Goal: Task Accomplishment & Management: Complete application form

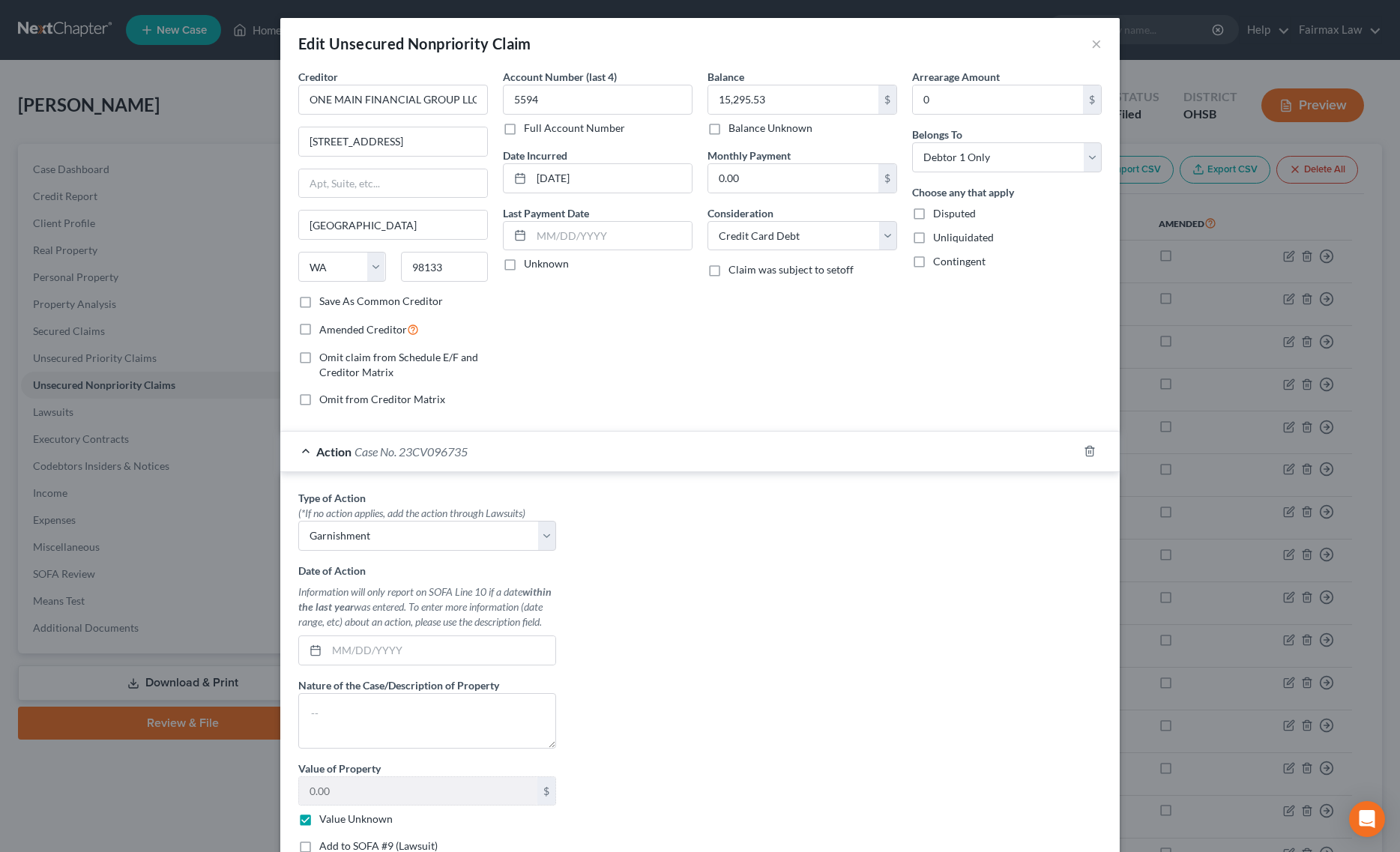
select select "50"
select select "2"
select select "0"
select select "1"
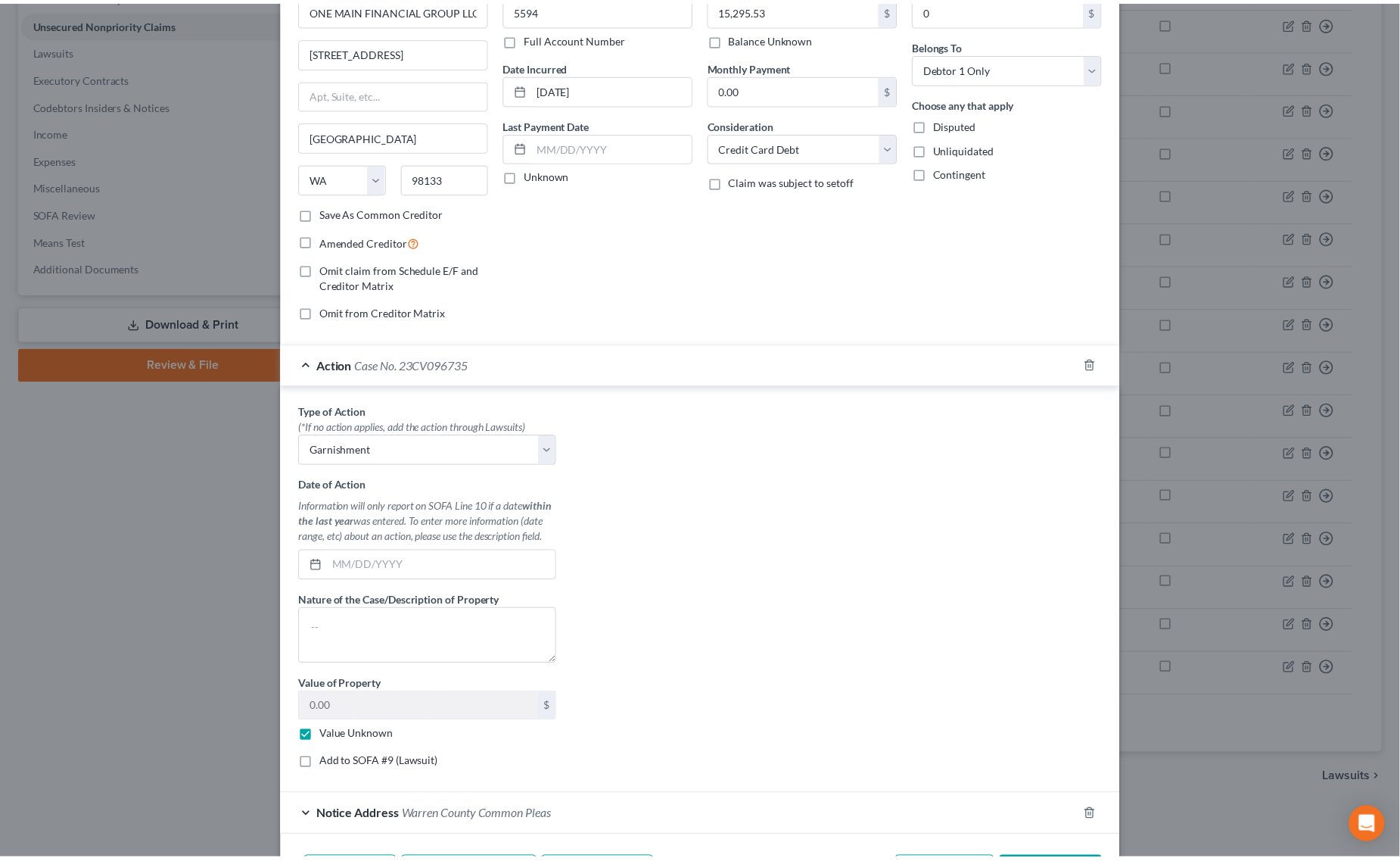
scroll to position [198, 0]
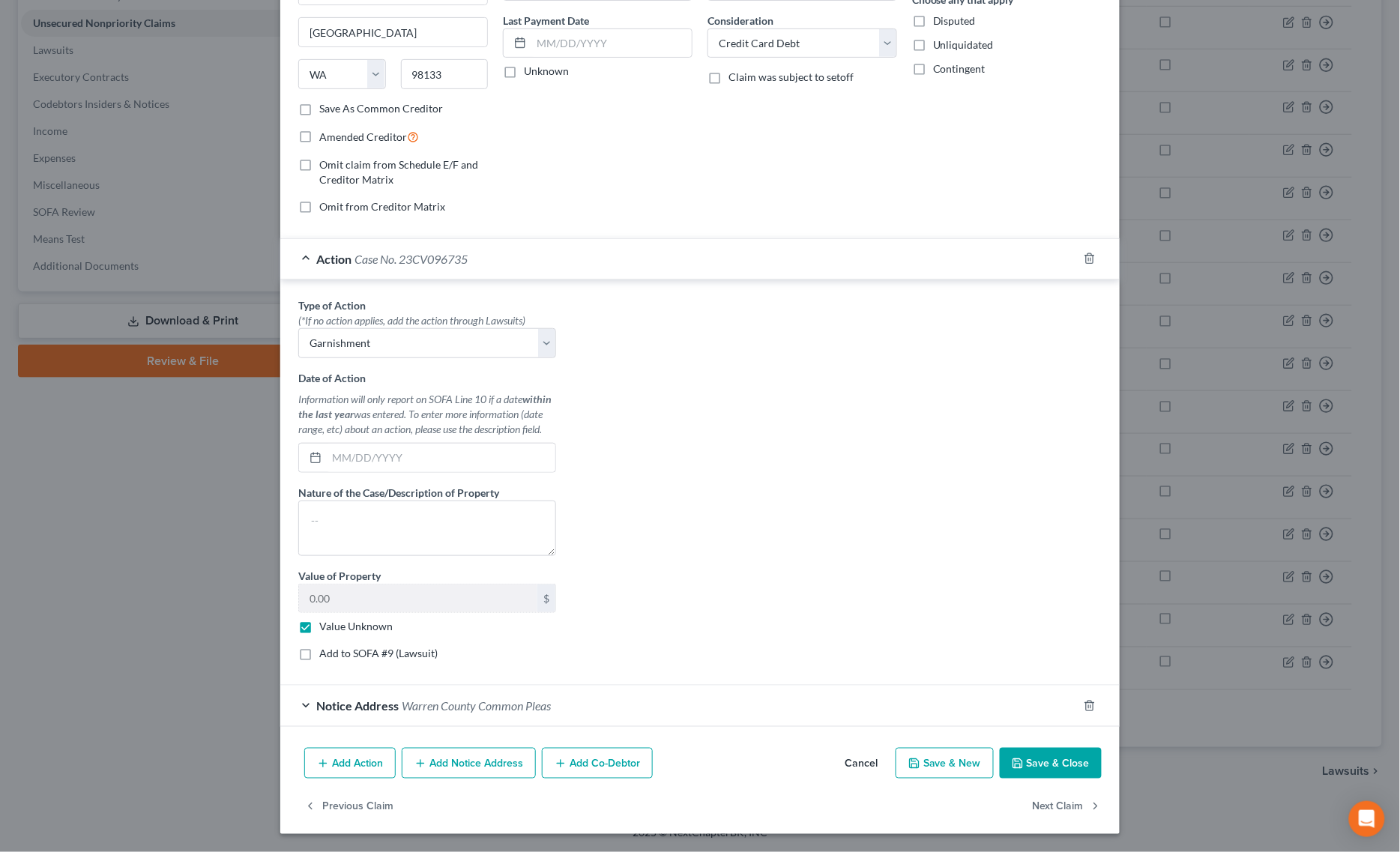
click at [1012, 758] on icon "button" at bounding box center [1017, 763] width 12 height 12
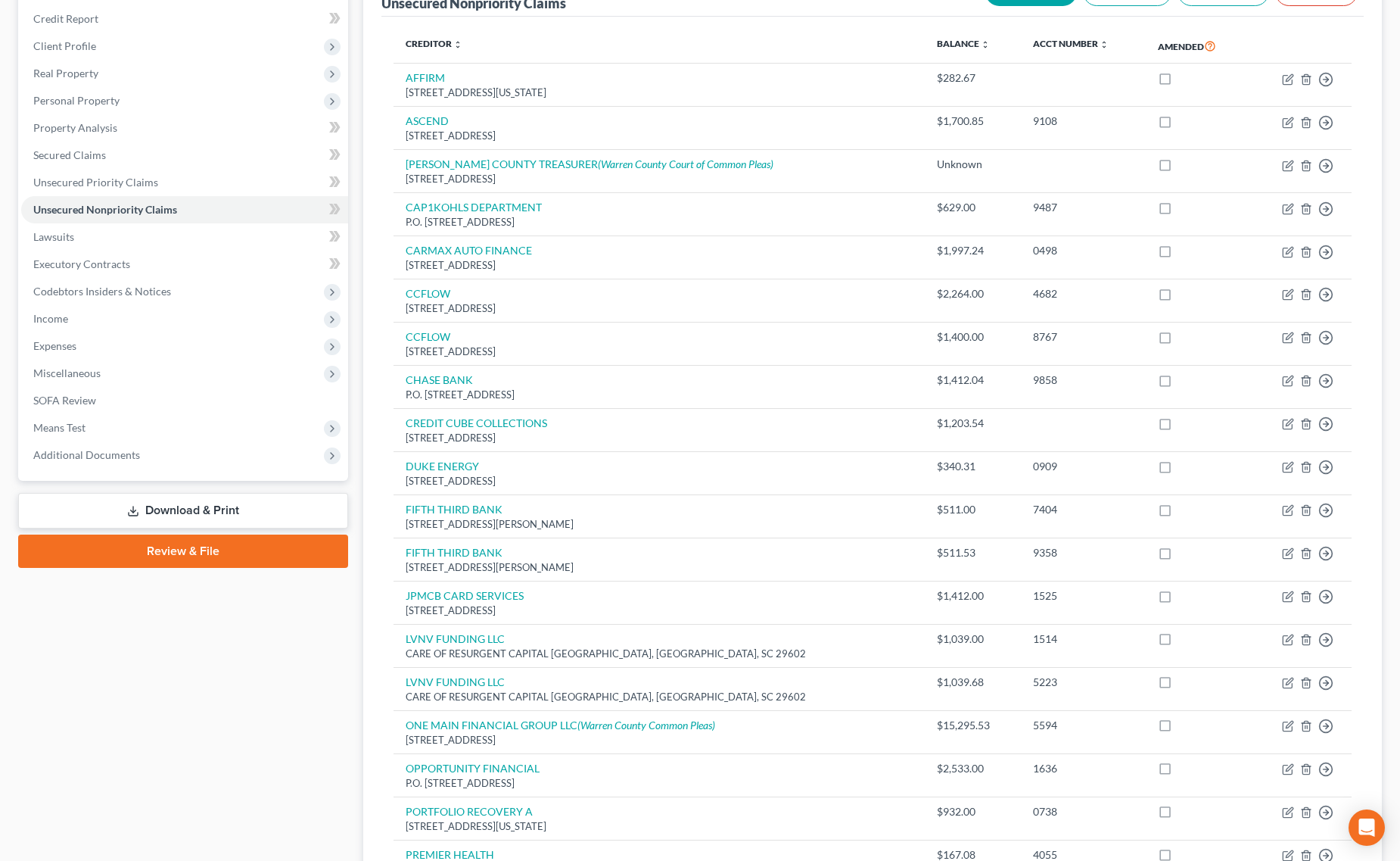
scroll to position [0, 0]
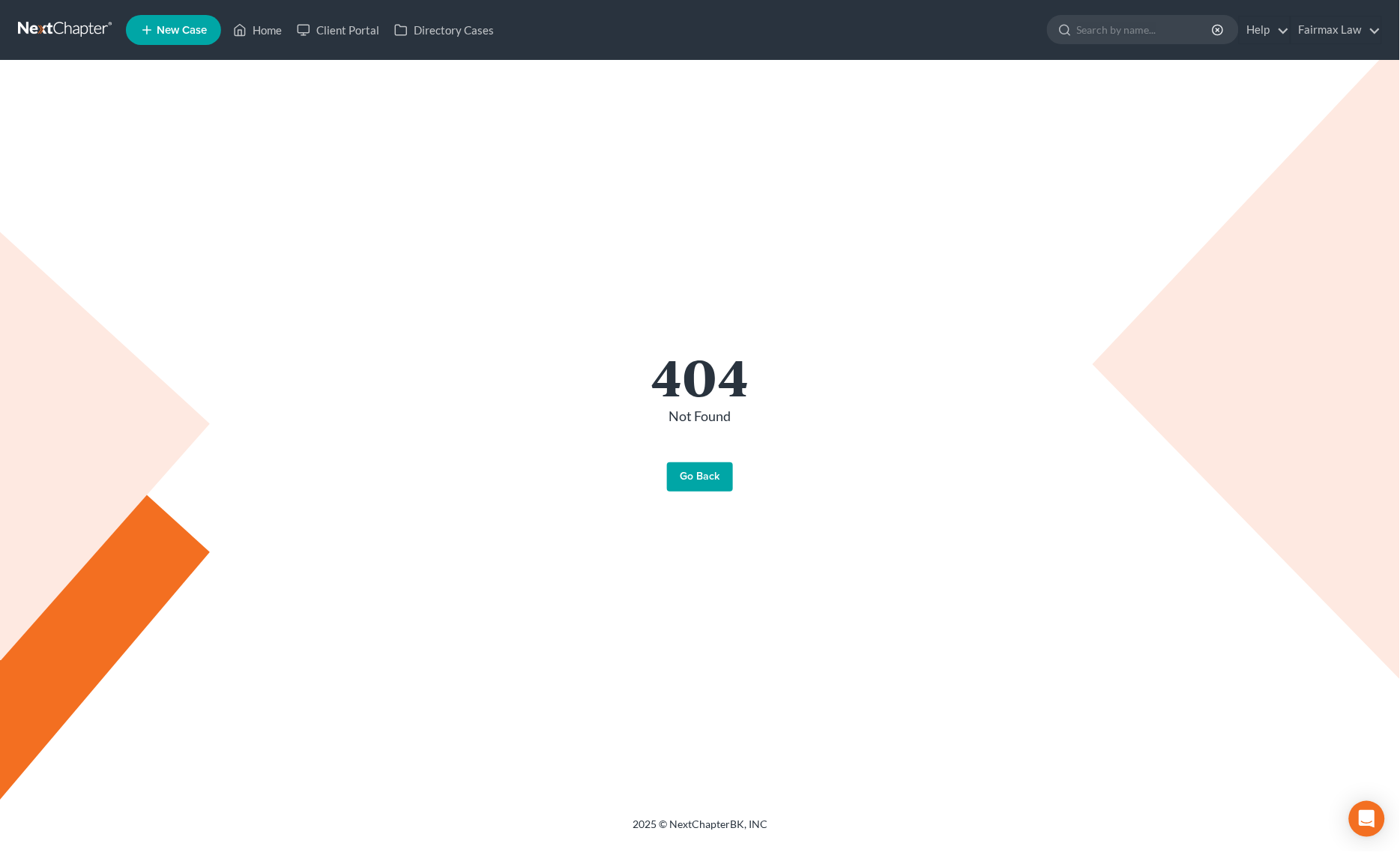
click at [681, 478] on link "Go Back" at bounding box center [700, 476] width 66 height 30
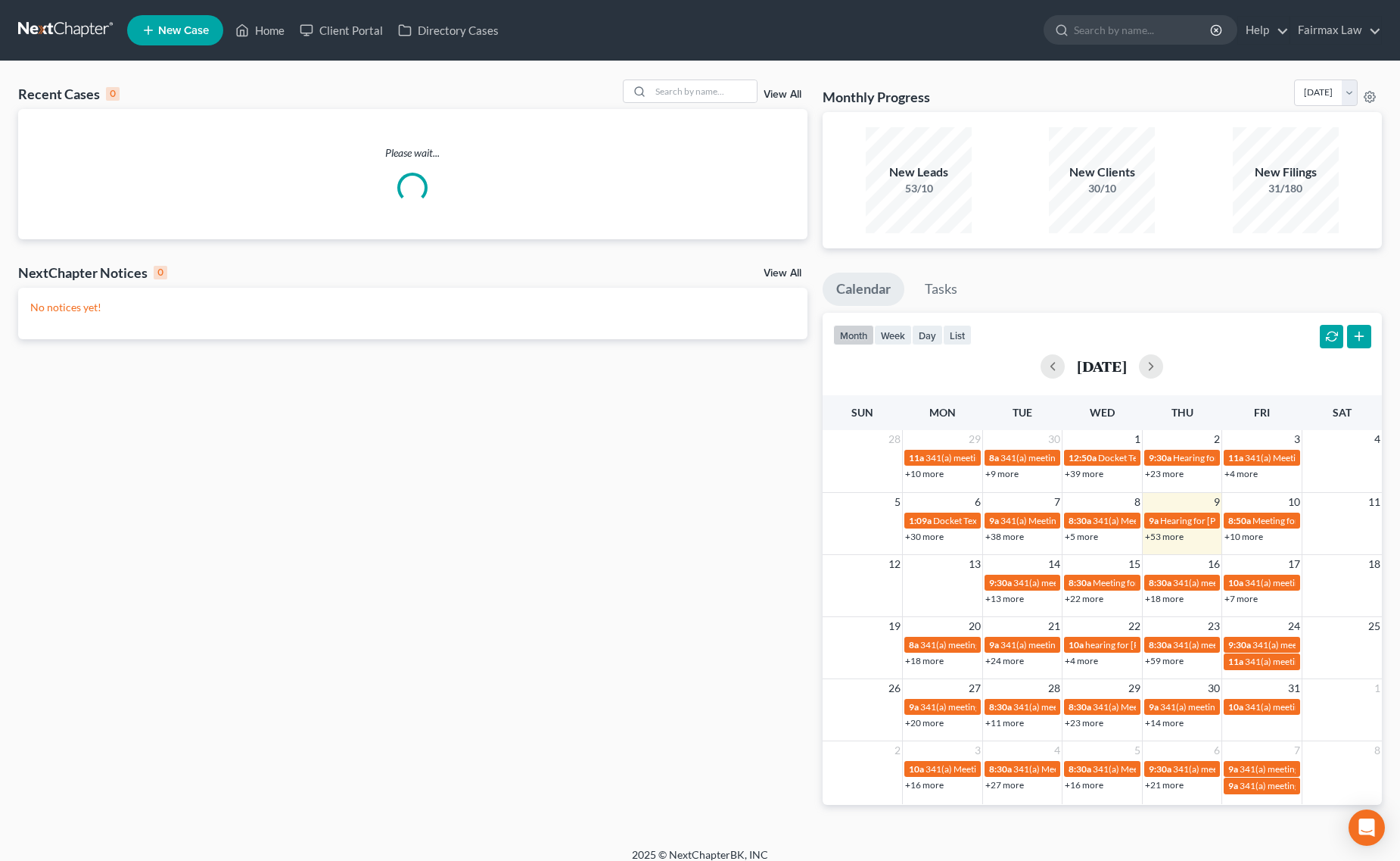
click at [694, 77] on div "Recent Cases 0 View All Please wait... NextChapter Notices 0 View All No notice…" at bounding box center [700, 454] width 1400 height 786
click at [694, 79] on div at bounding box center [690, 91] width 135 height 23
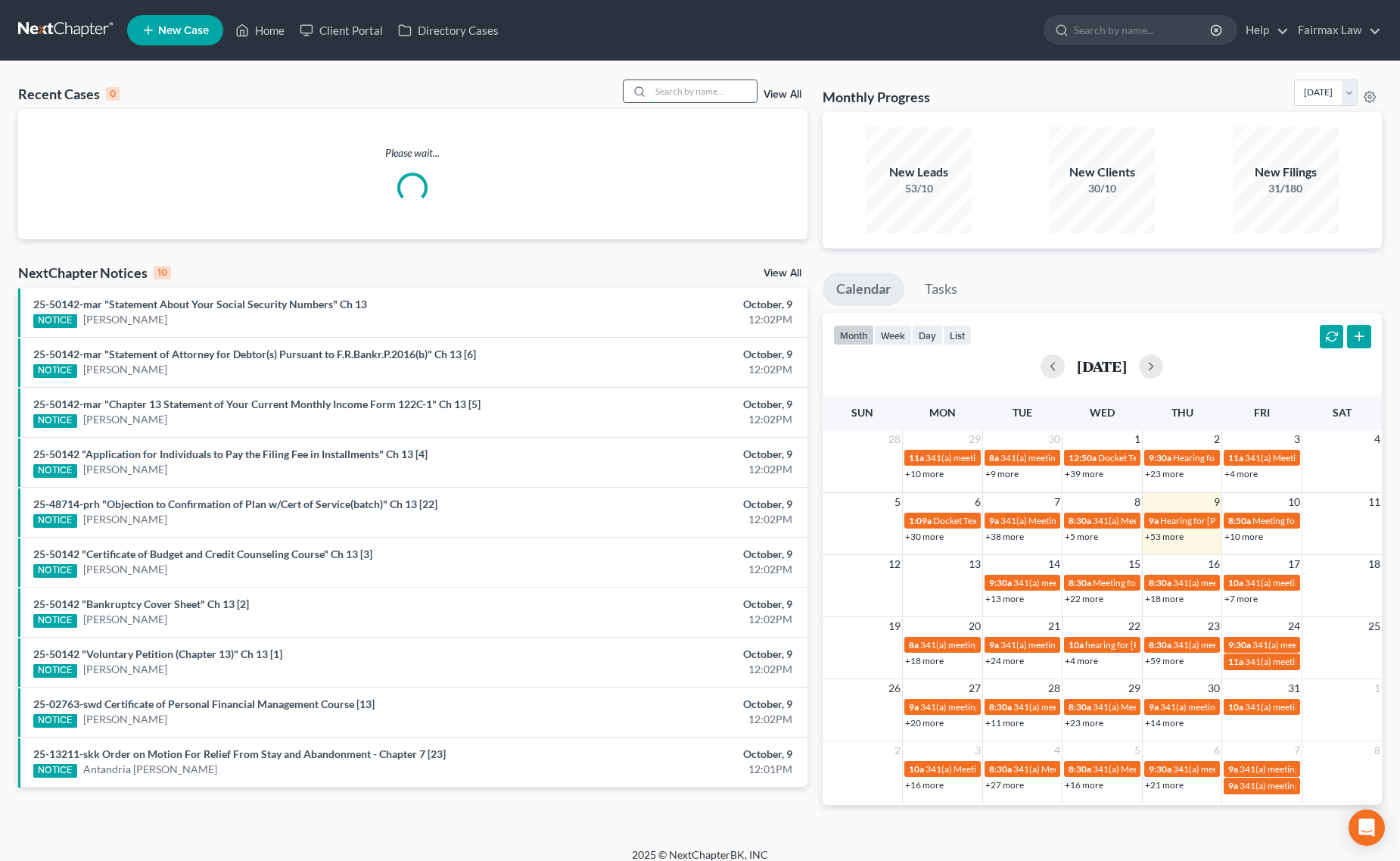
click at [696, 88] on input "search" at bounding box center [704, 91] width 106 height 22
click at [164, 41] on link "New Case" at bounding box center [175, 30] width 96 height 30
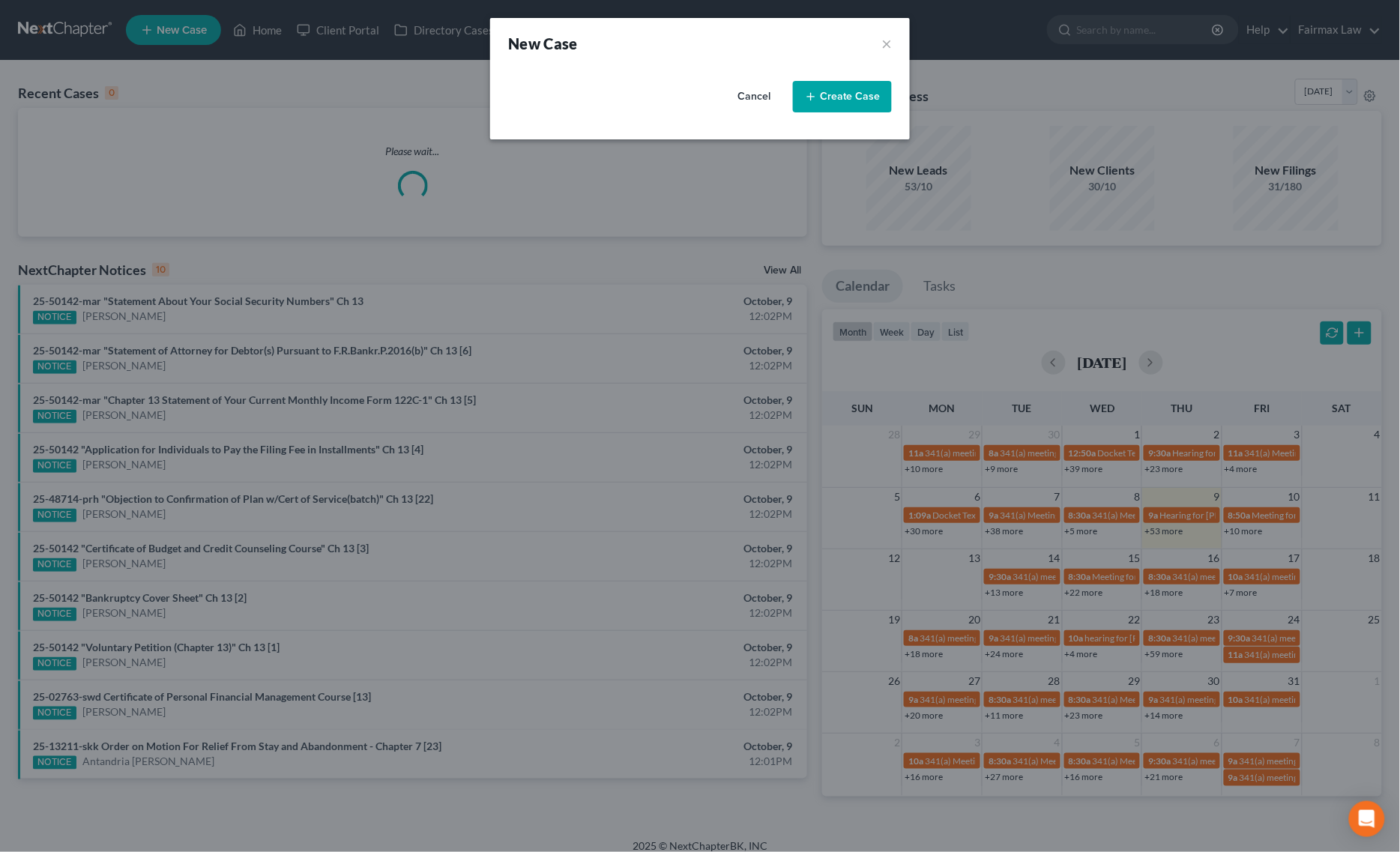
select select "40"
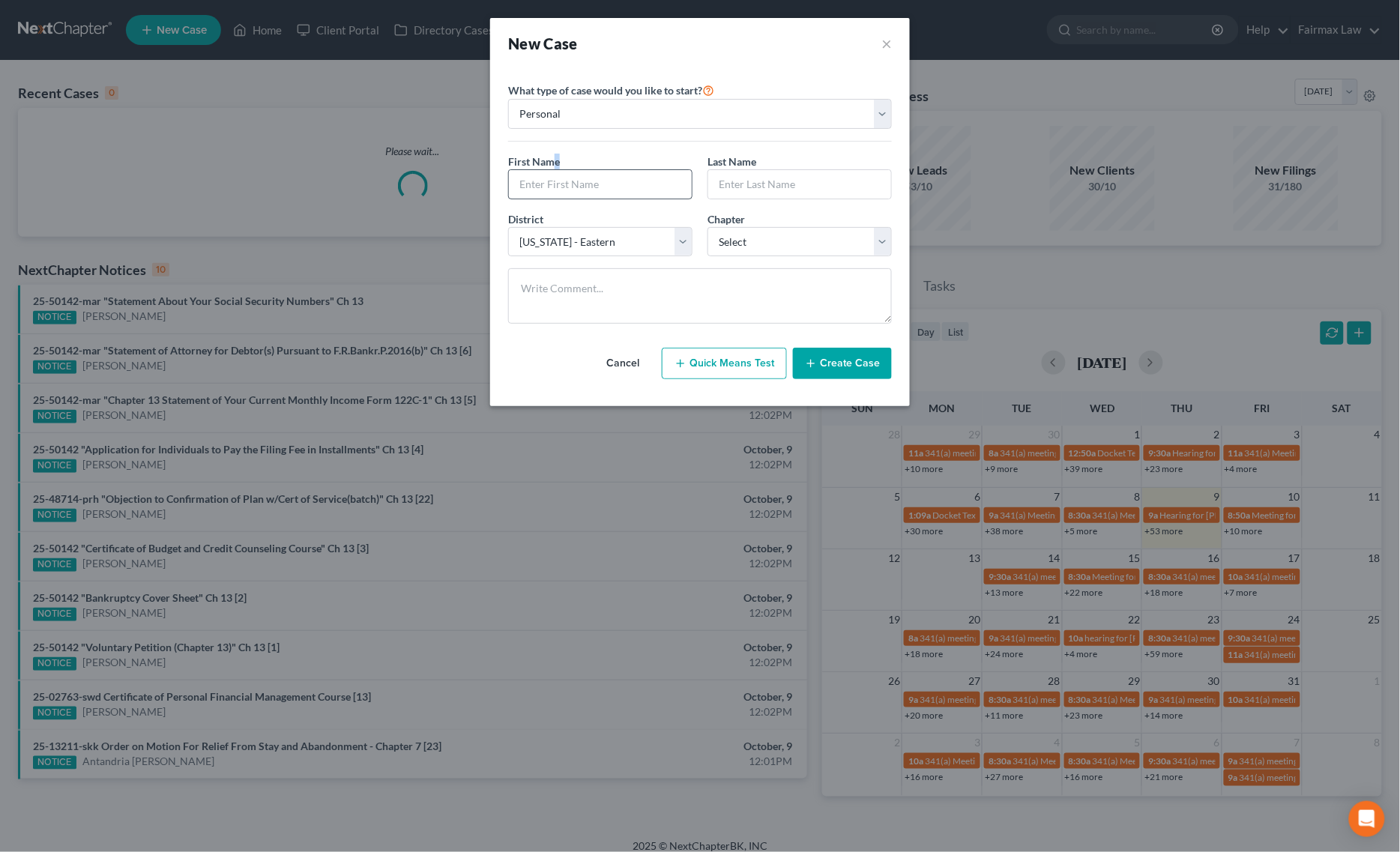
click at [554, 171] on div "First Name *" at bounding box center [600, 176] width 199 height 46
click at [554, 171] on input "text" at bounding box center [600, 184] width 183 height 29
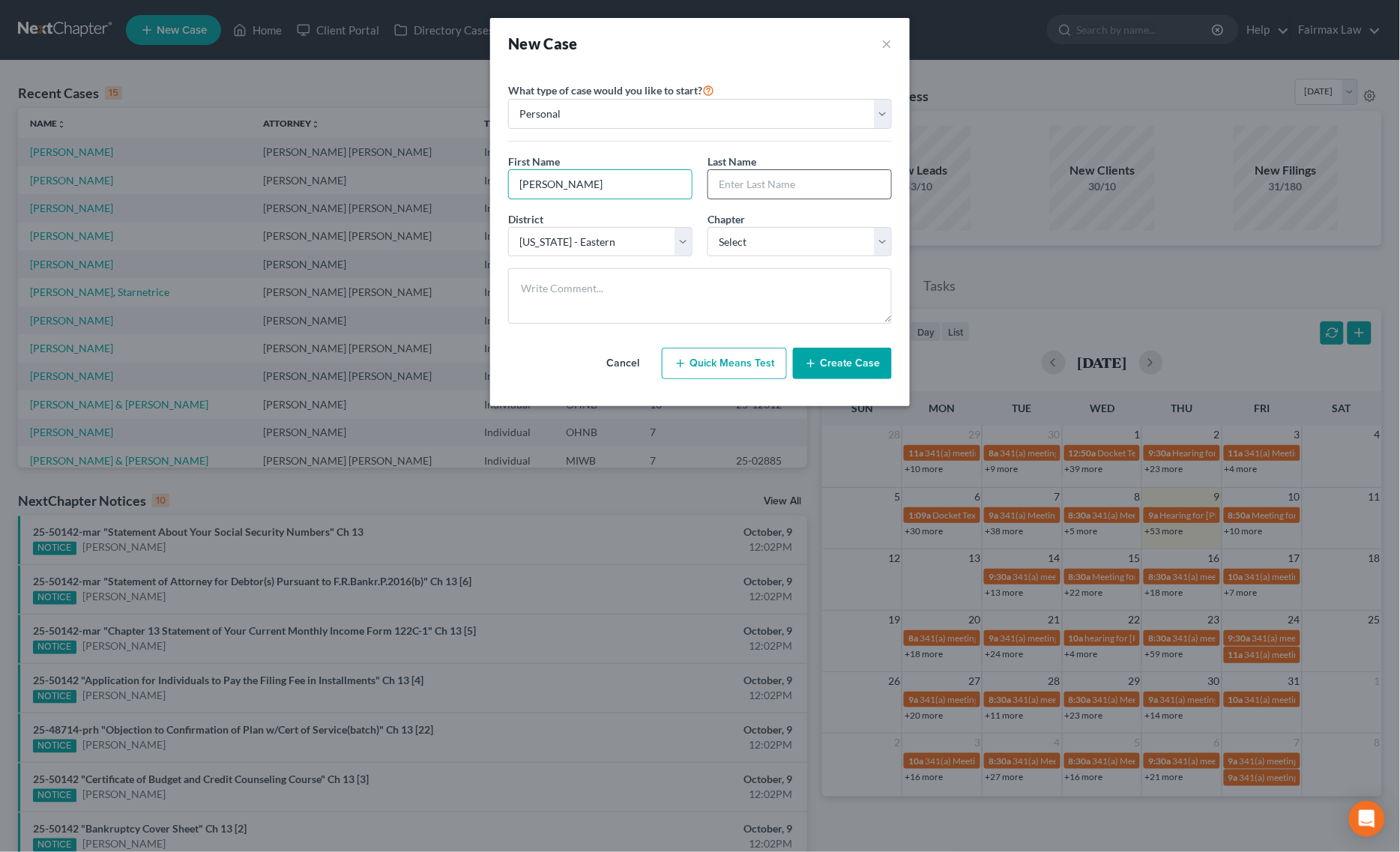
type input "Porsha"
click at [736, 173] on input "text" at bounding box center [799, 184] width 183 height 29
type input "Maddox"
click at [769, 240] on select "Select 7 11 12 13" at bounding box center [799, 241] width 184 height 30
select select "0"
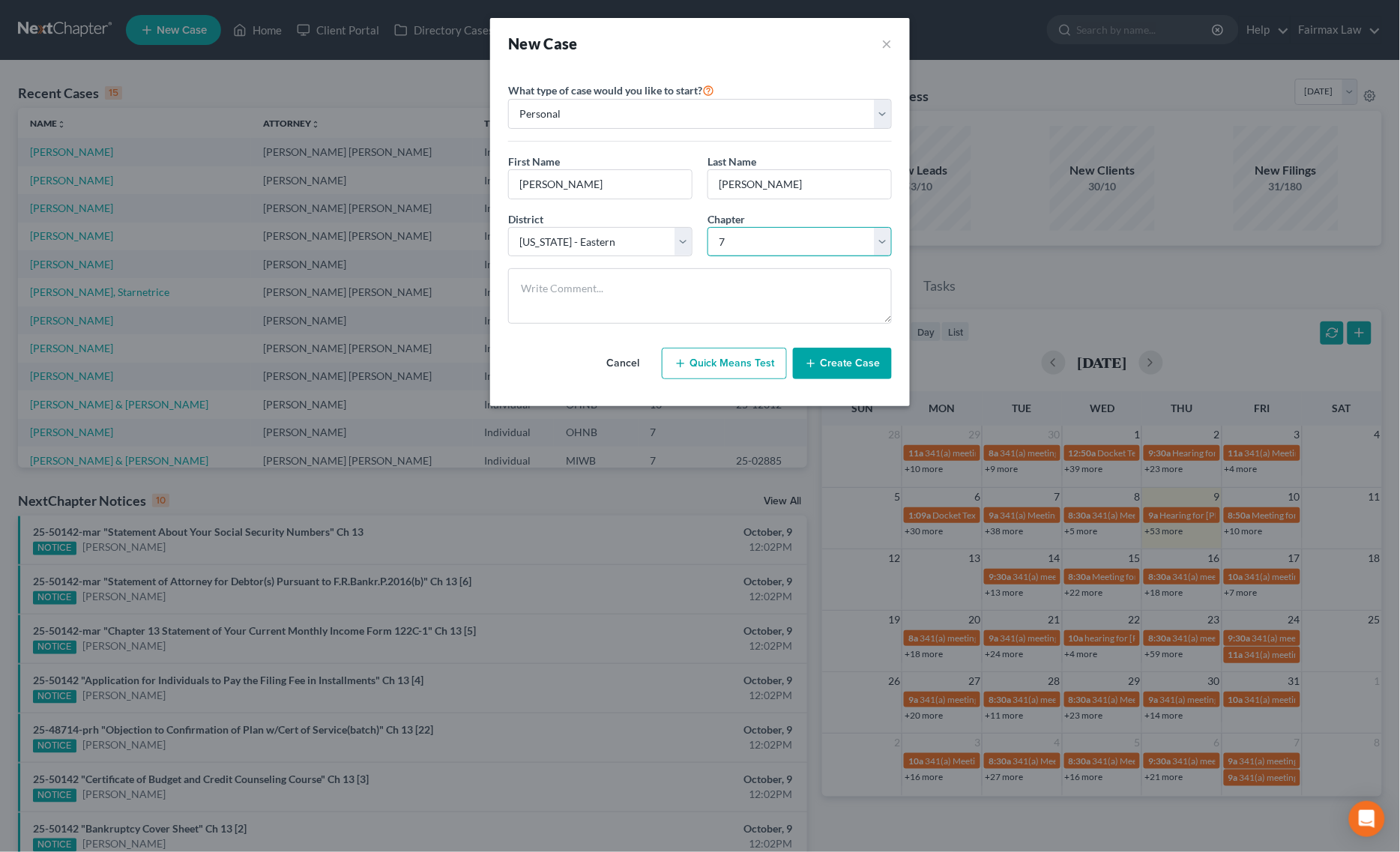
click at [707, 227] on select "Select 7 11 12 13" at bounding box center [799, 241] width 184 height 30
click at [834, 366] on button "Create Case" at bounding box center [842, 363] width 99 height 31
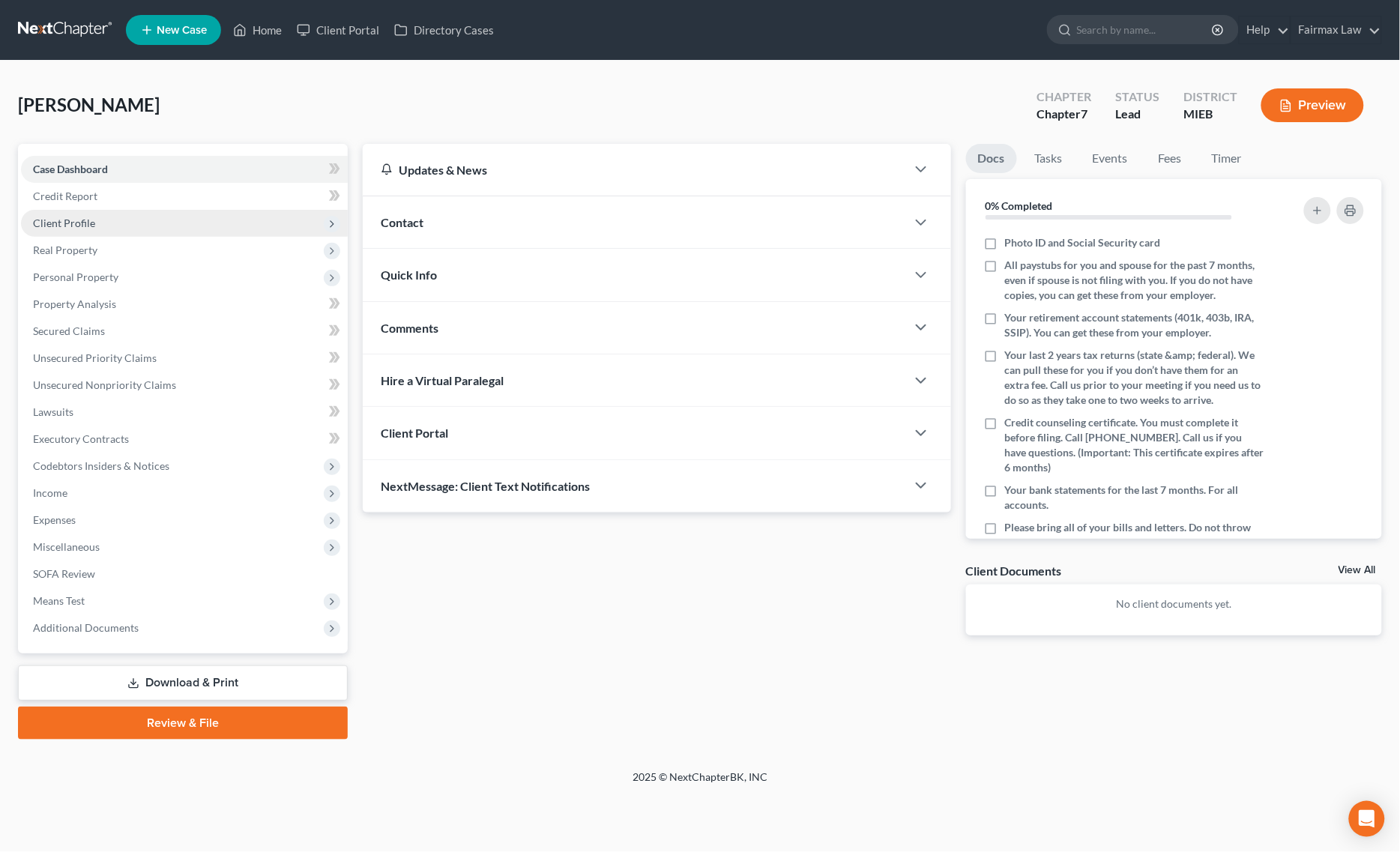
click at [98, 219] on span "Client Profile" at bounding box center [184, 223] width 327 height 27
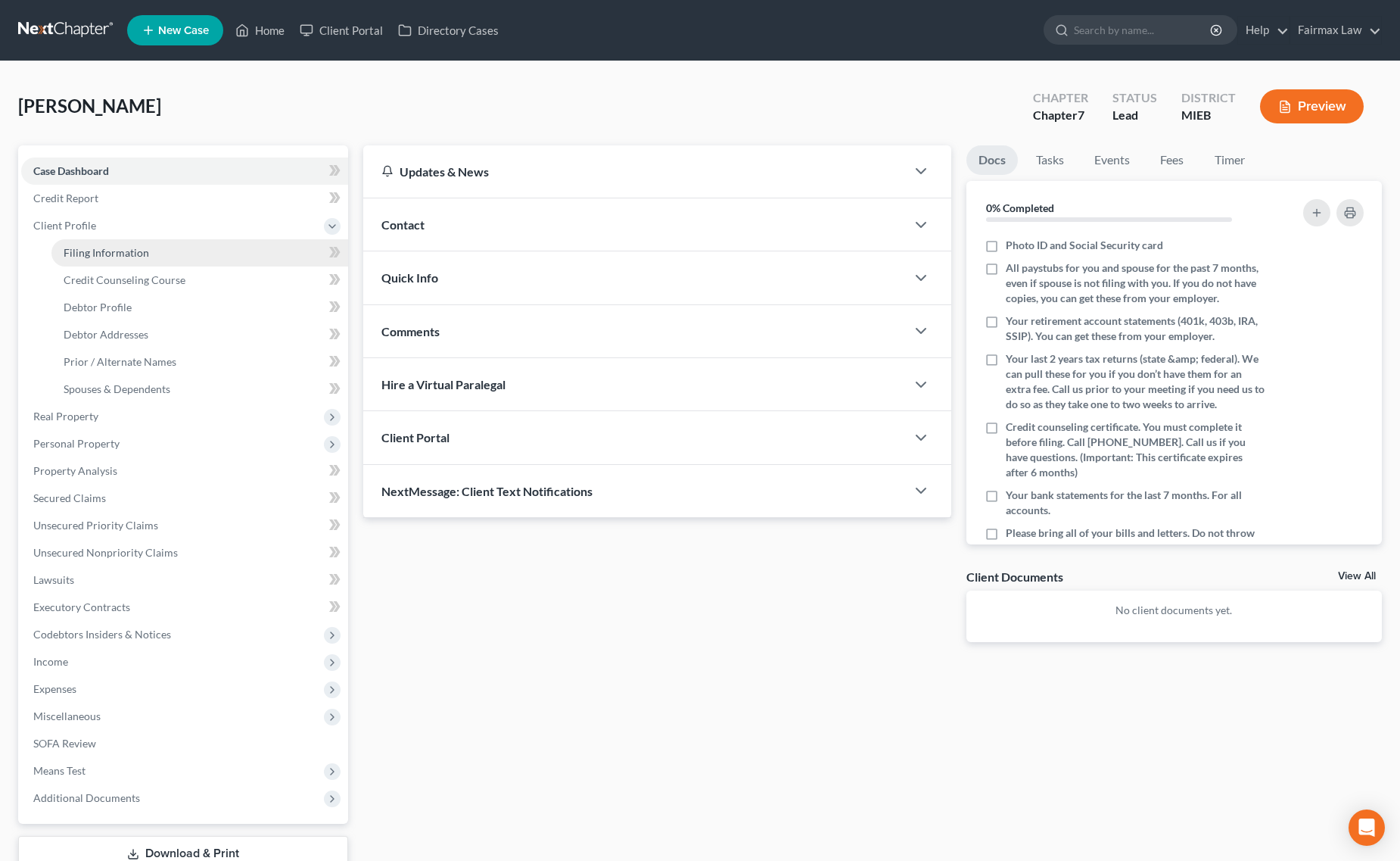
click at [110, 255] on span "Filing Information" at bounding box center [107, 252] width 86 height 13
select select "1"
select select "0"
select select "40"
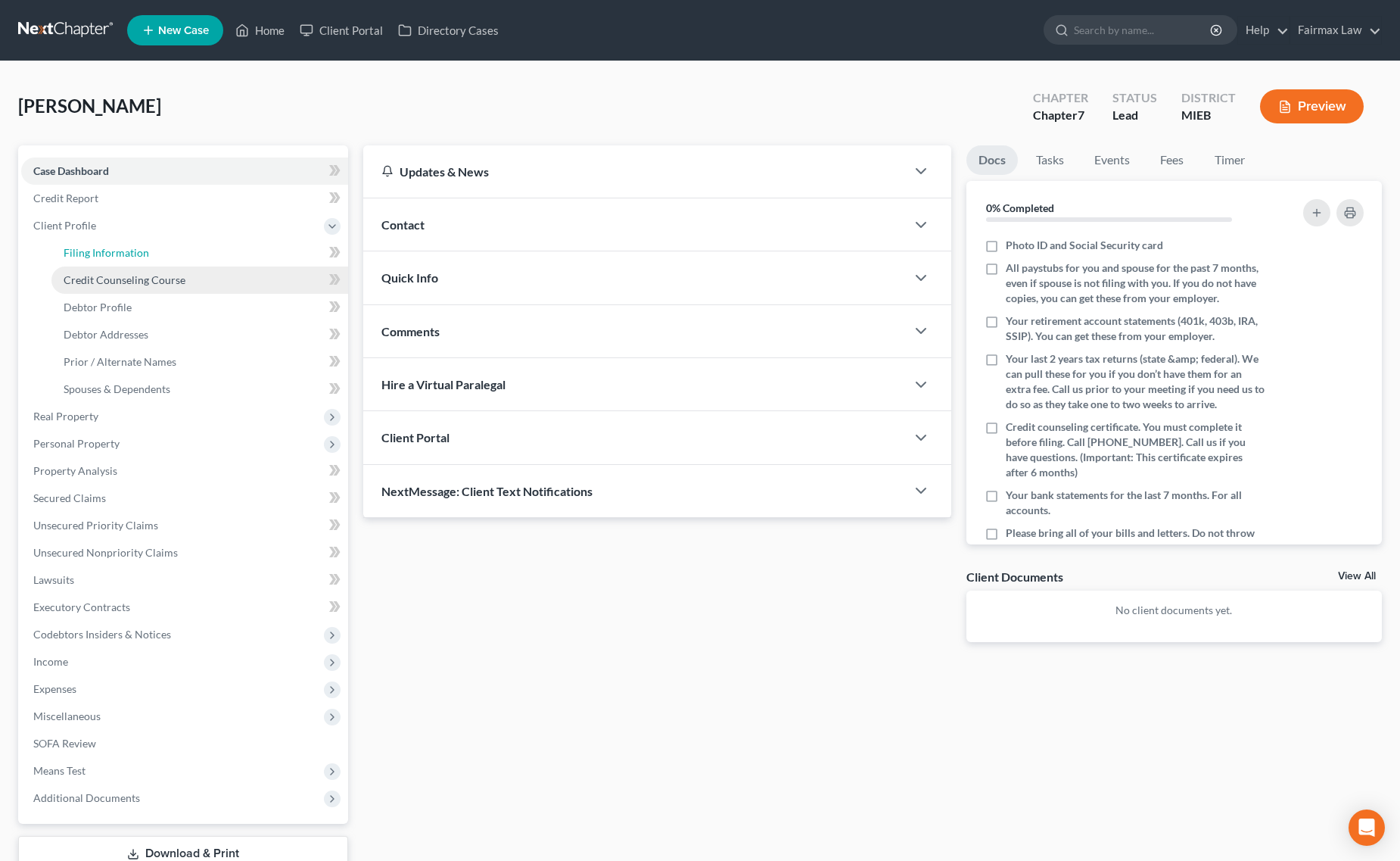
select select "23"
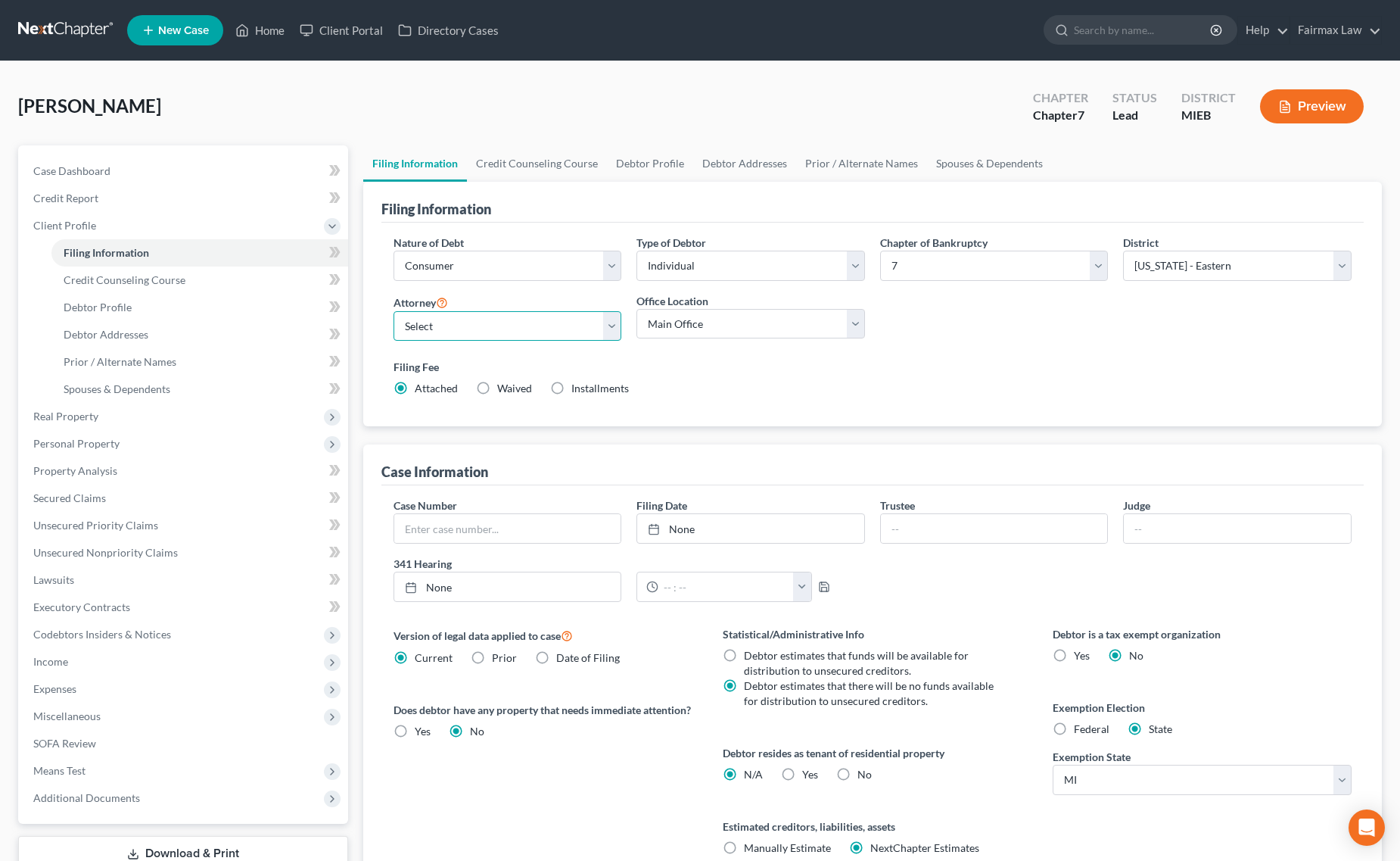
click at [437, 320] on select "Select David Ross Ienna - MIEB David Ross Ienna - OHNB David Ross Ienna - MIWB …" at bounding box center [508, 326] width 229 height 30
select select "0"
click at [394, 312] on select "Select David Ross Ienna - MIEB David Ross Ienna - OHNB David Ross Ienna - MIWB …" at bounding box center [508, 326] width 229 height 30
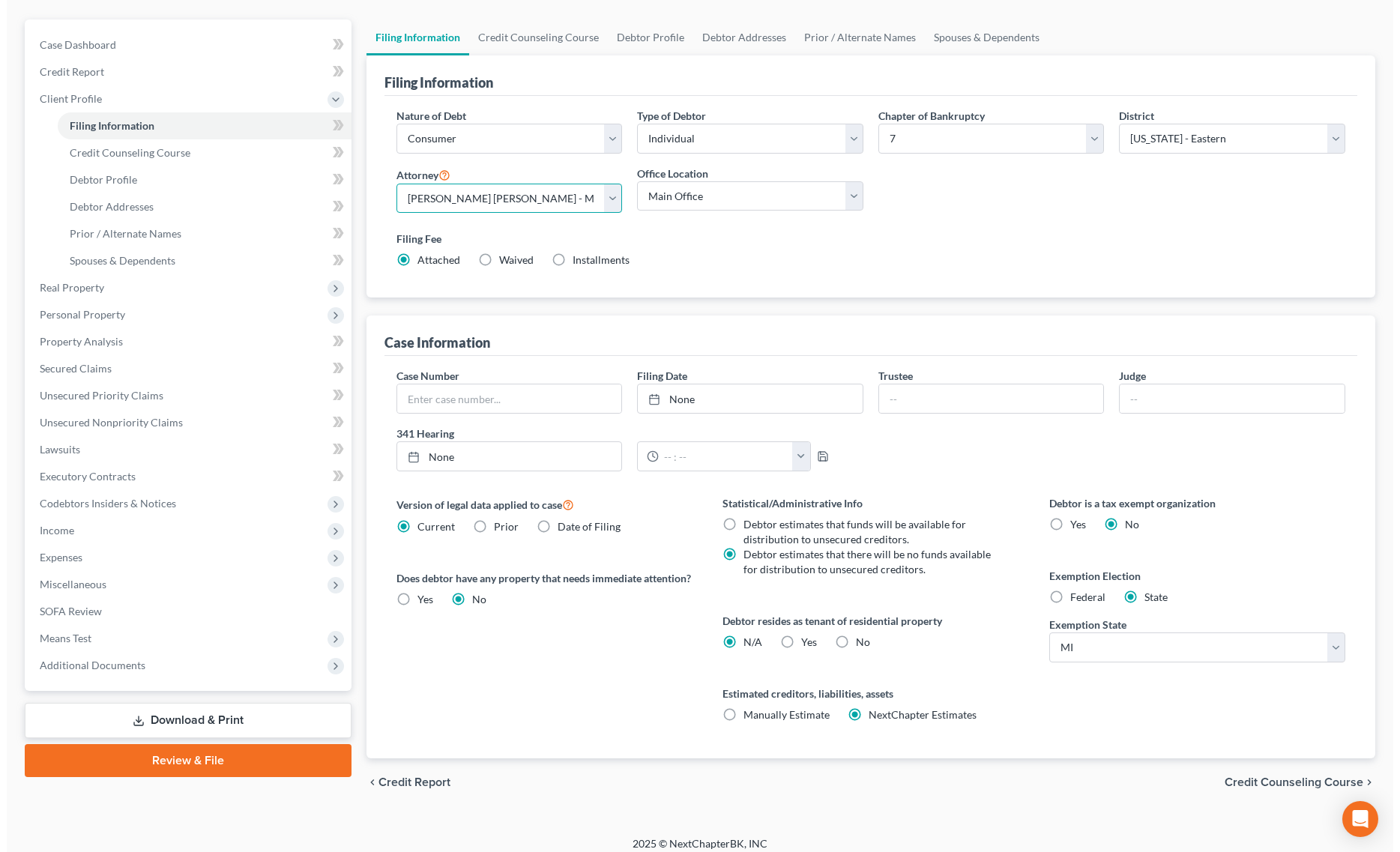
scroll to position [135, 0]
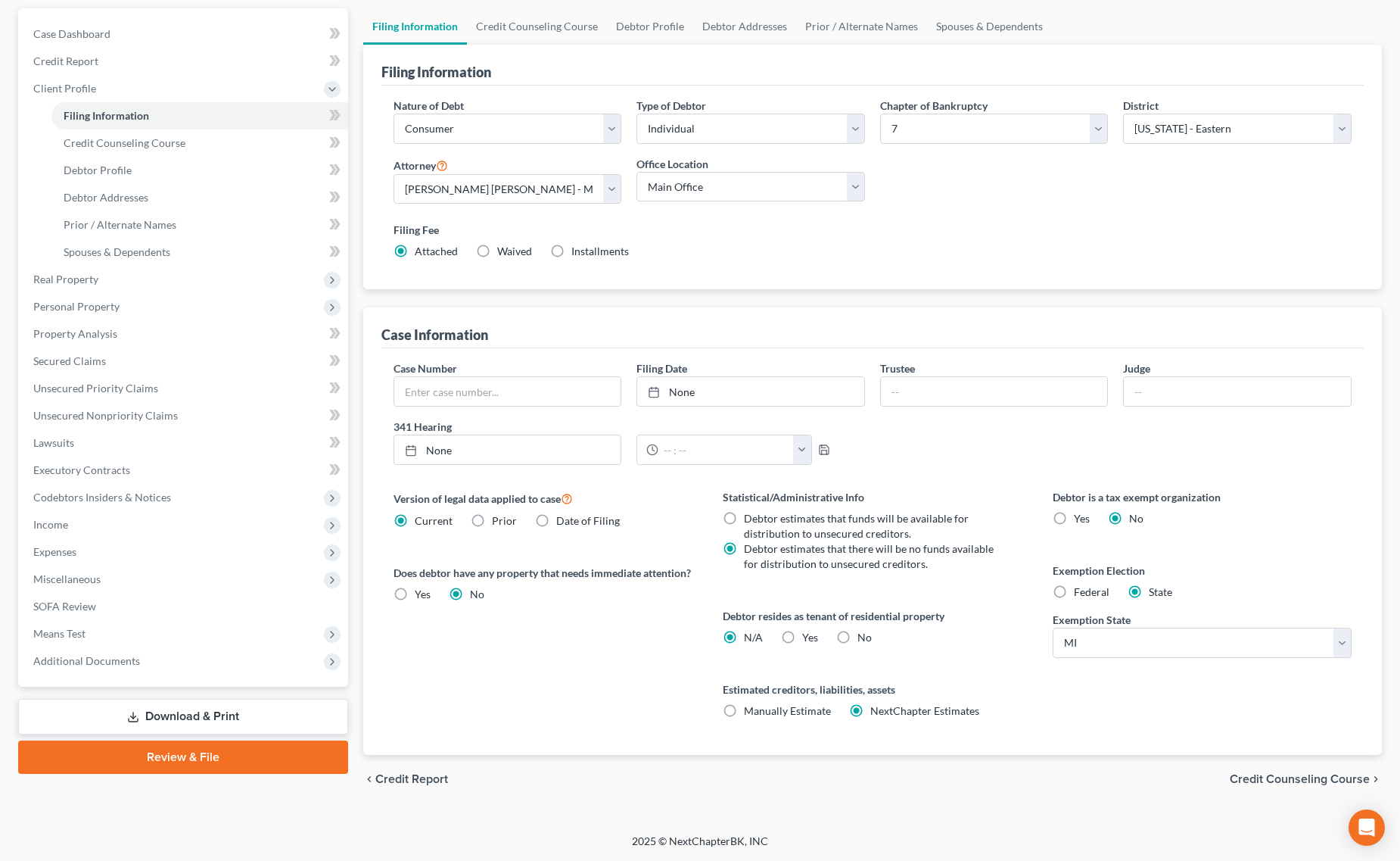
click at [1074, 593] on label "Federal" at bounding box center [1092, 592] width 36 height 15
click at [1080, 593] on input "Federal" at bounding box center [1085, 589] width 10 height 10
radio input "true"
radio input "false"
click at [800, 638] on div "Yes Yes" at bounding box center [800, 637] width 37 height 15
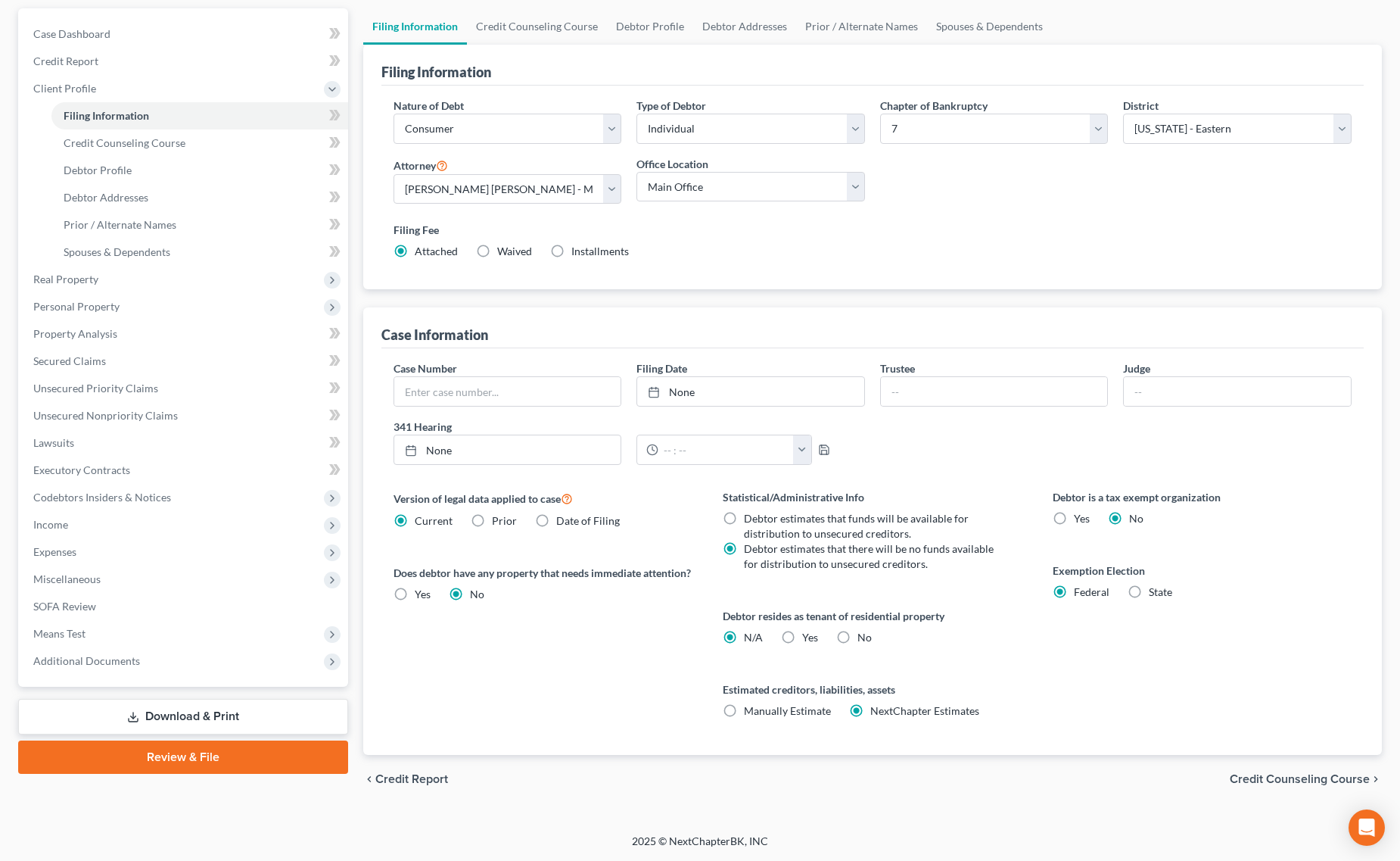
click at [802, 638] on label "Yes Yes" at bounding box center [810, 637] width 16 height 15
click at [808, 638] on input "Yes Yes" at bounding box center [813, 634] width 10 height 10
radio input "true"
radio input "false"
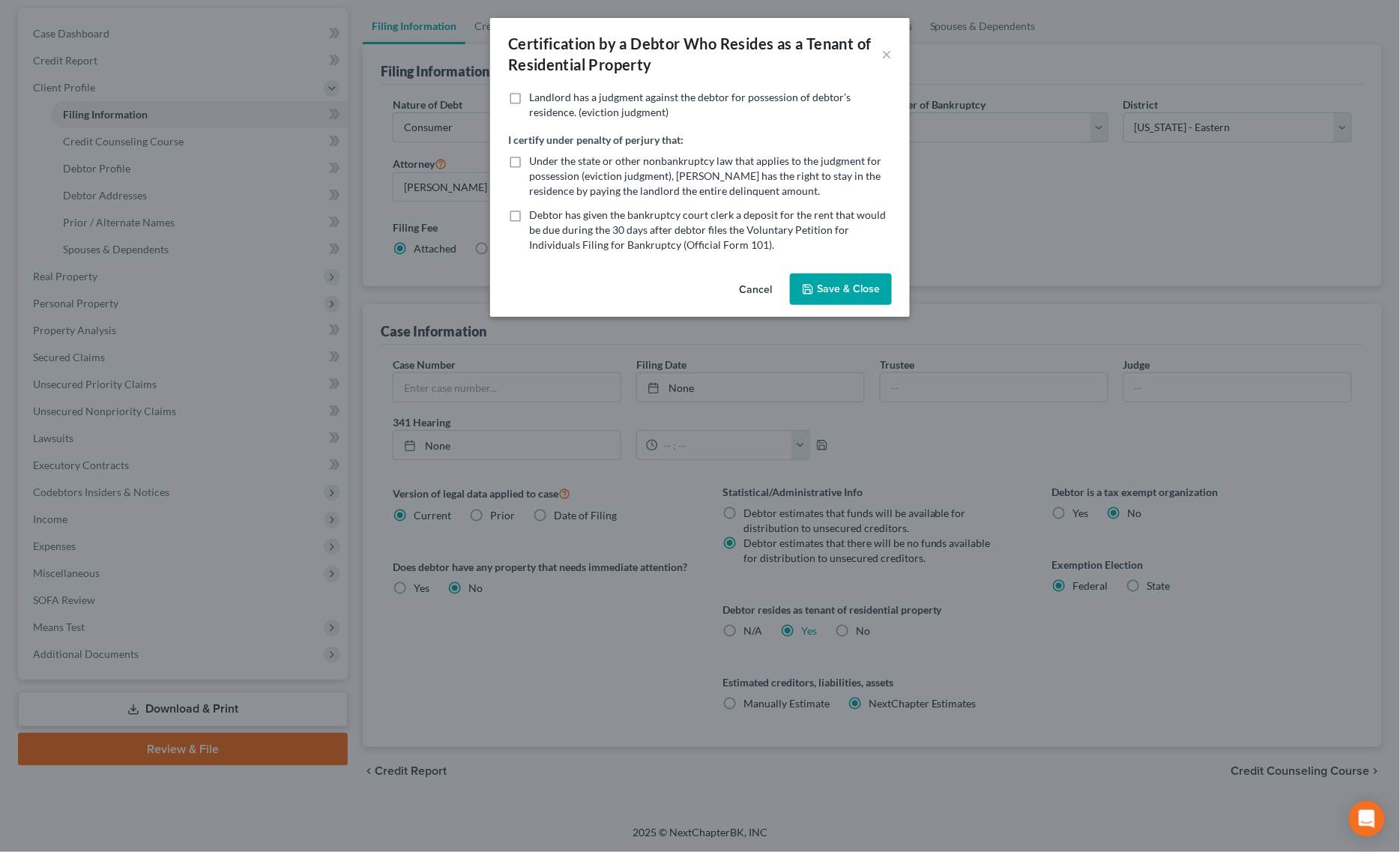
click at [821, 260] on div "Landlord has a judgment against the debtor for possession of debtor’s residence…" at bounding box center [700, 179] width 420 height 178
click at [826, 279] on button "Save & Close" at bounding box center [840, 288] width 102 height 31
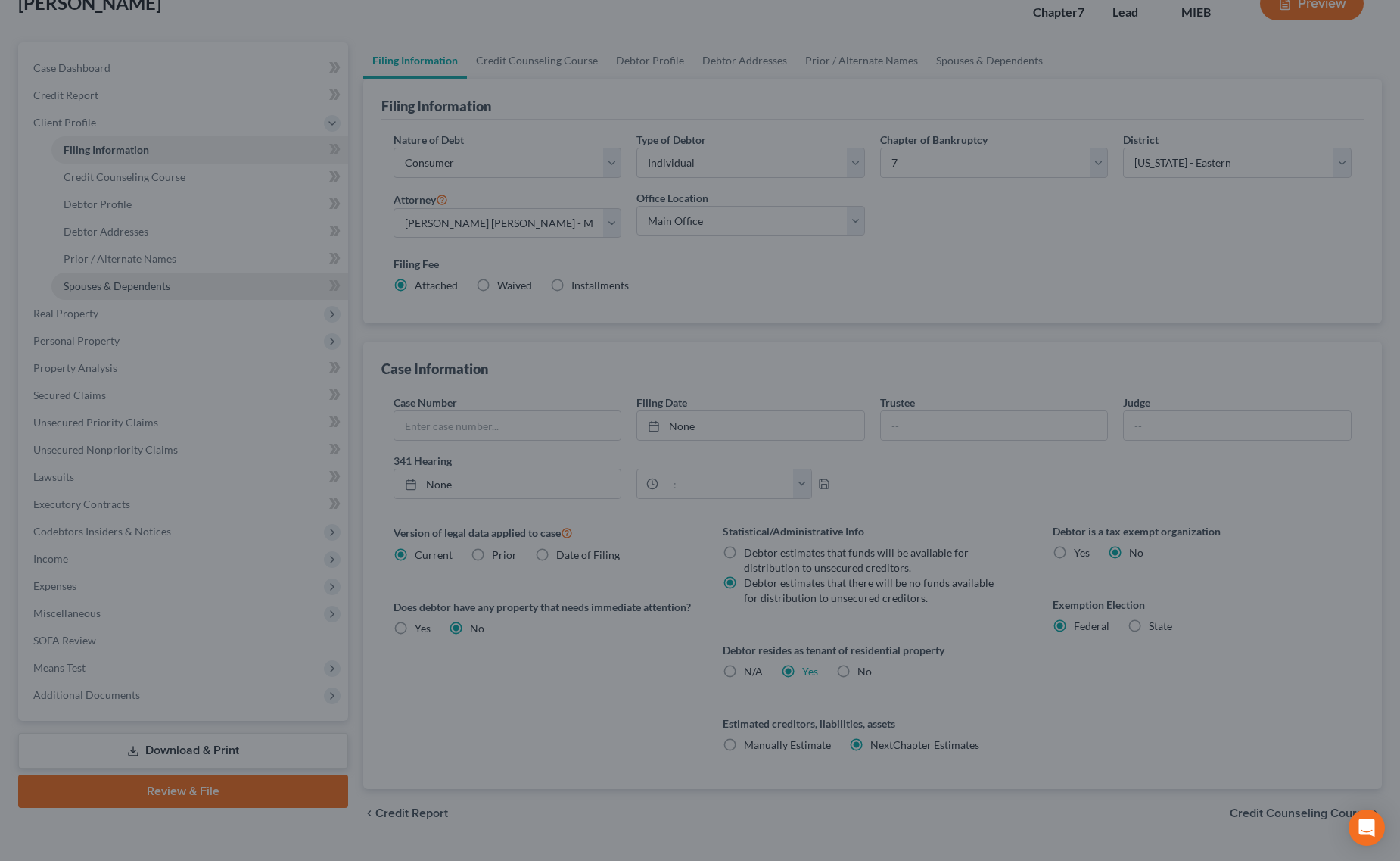
scroll to position [42, 0]
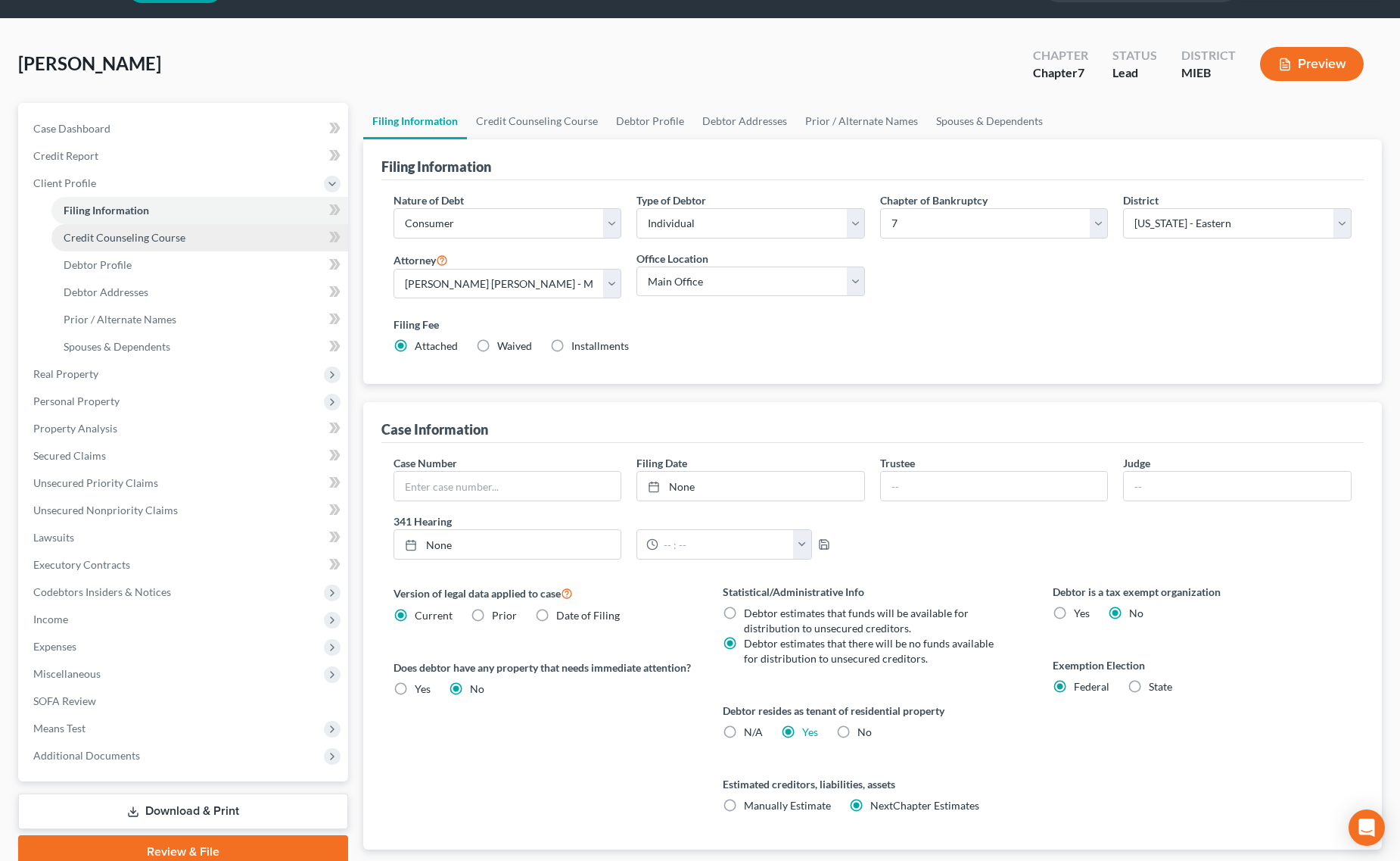
click at [187, 243] on link "Credit Counseling Course" at bounding box center [200, 238] width 297 height 28
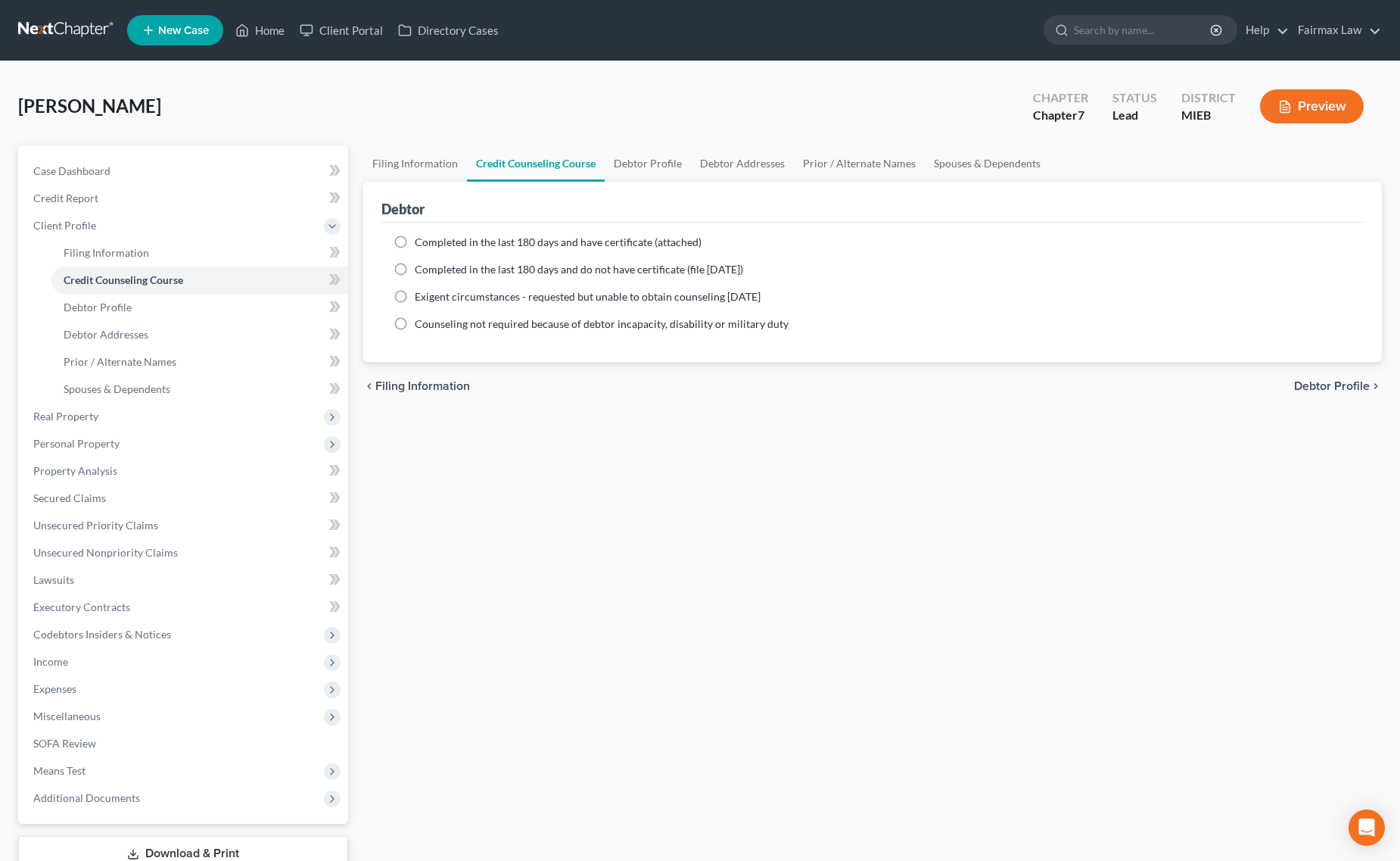
click at [415, 265] on label "Completed in the last 180 days and do not have certificate (file within 14 days)" at bounding box center [579, 269] width 328 height 15
click at [421, 265] on input "Completed in the last 180 days and do not have certificate (file within 14 days)" at bounding box center [425, 267] width 10 height 10
radio input "true"
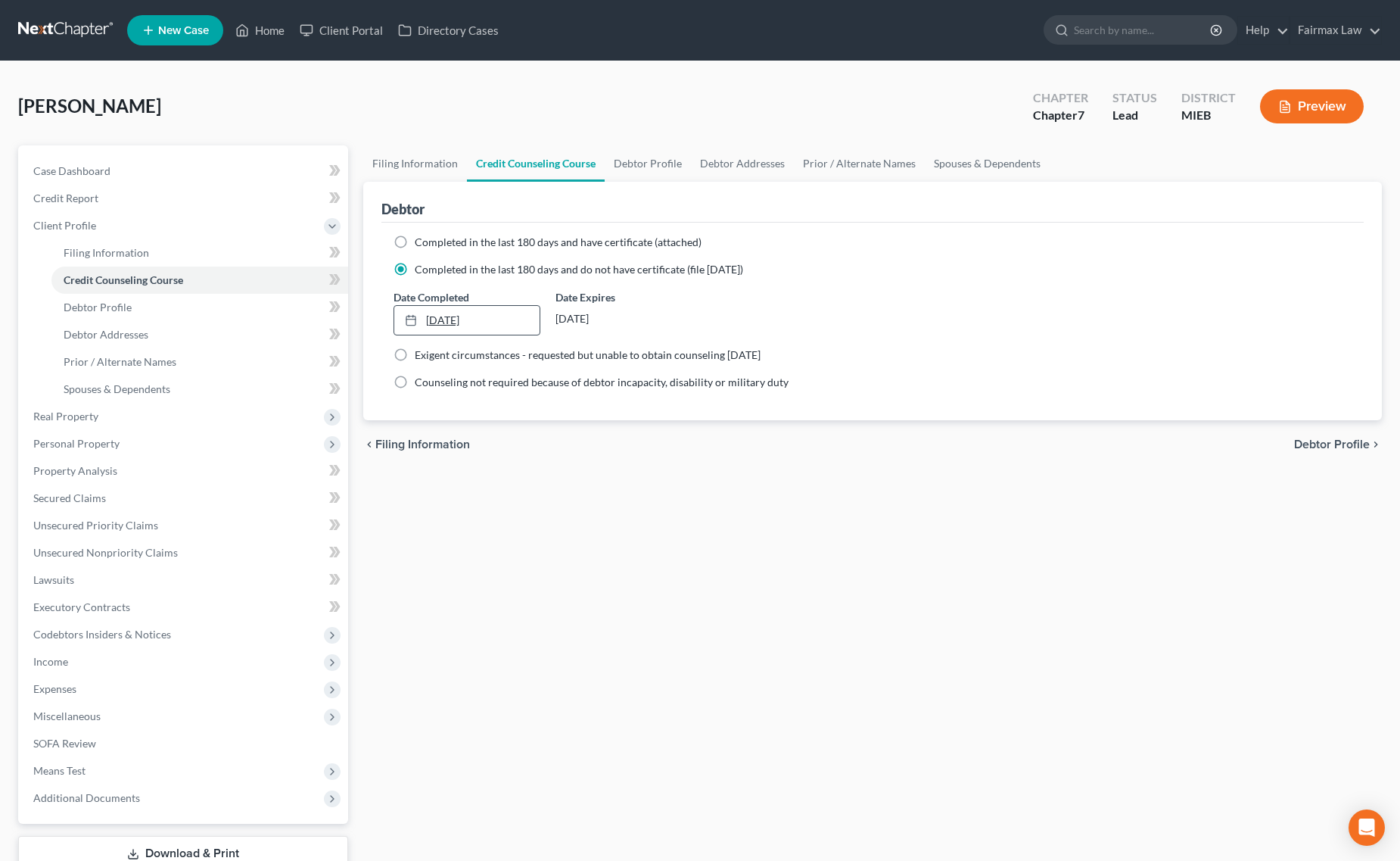
click at [441, 306] on link "10/9/2025" at bounding box center [467, 320] width 146 height 29
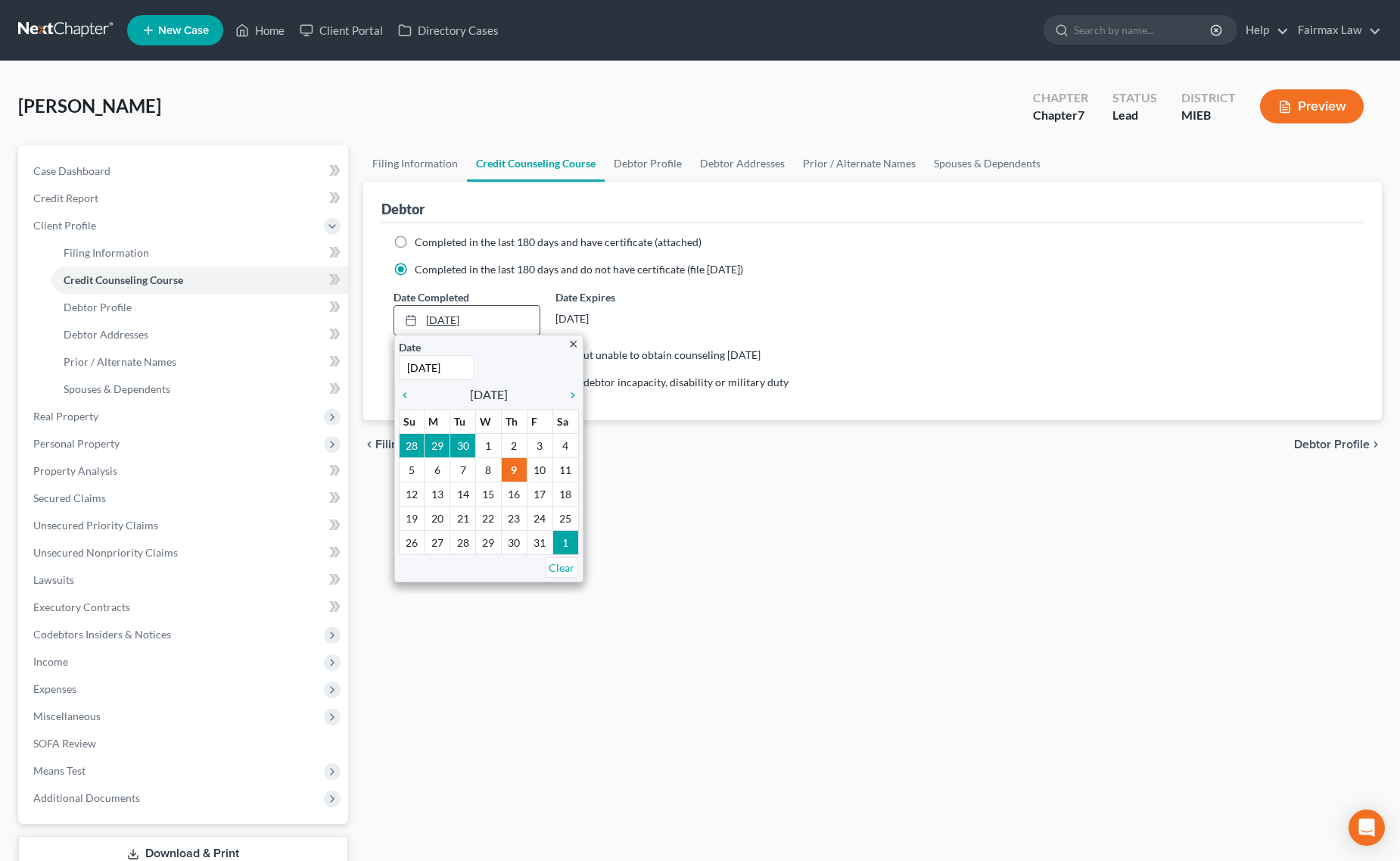
click at [441, 306] on link "10/9/2025" at bounding box center [467, 320] width 146 height 29
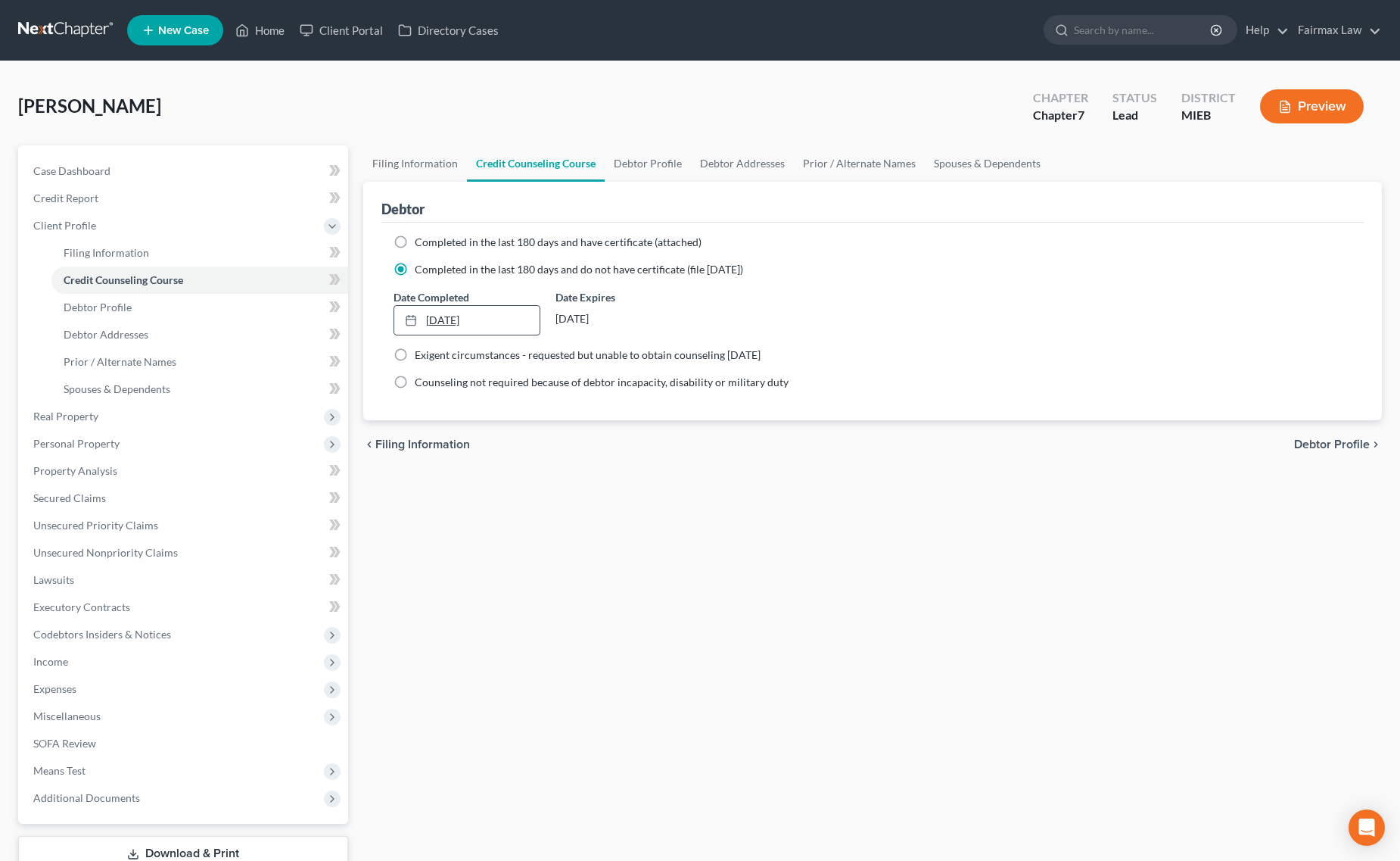
click at [441, 306] on link "7/1/2001" at bounding box center [467, 320] width 146 height 29
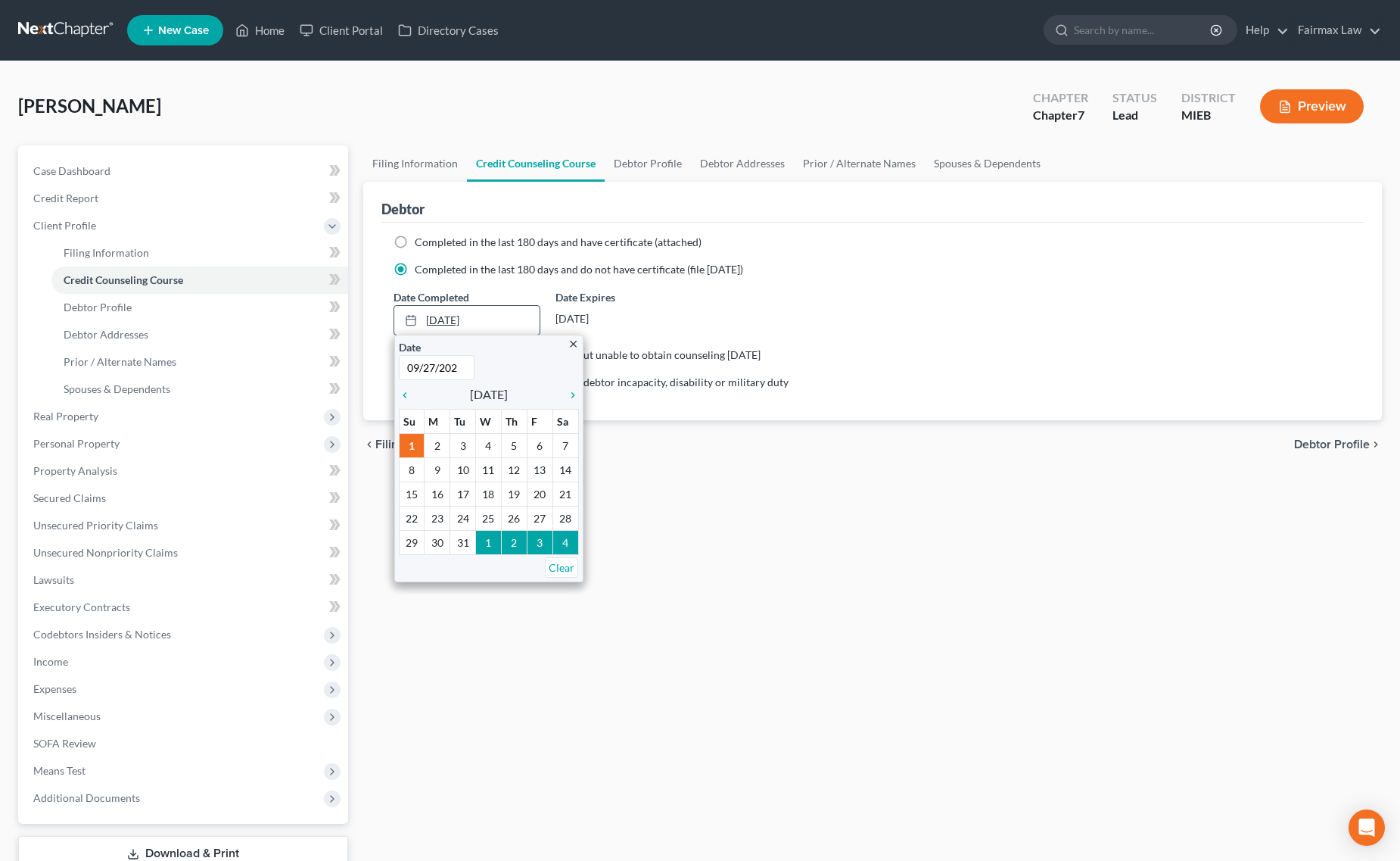
type input "09/27/2025"
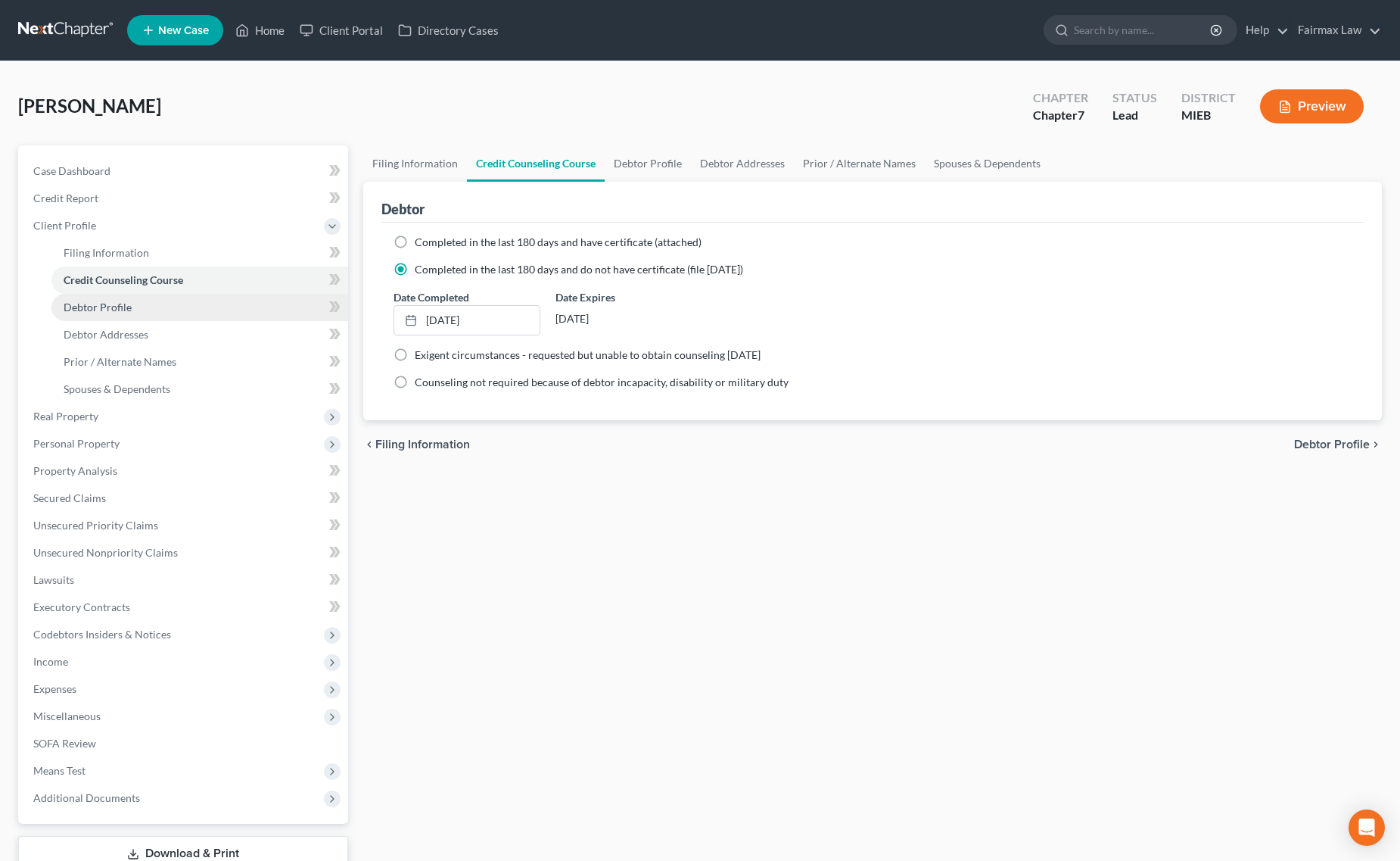
click at [115, 308] on span "Debtor Profile" at bounding box center [98, 307] width 68 height 13
select select "0"
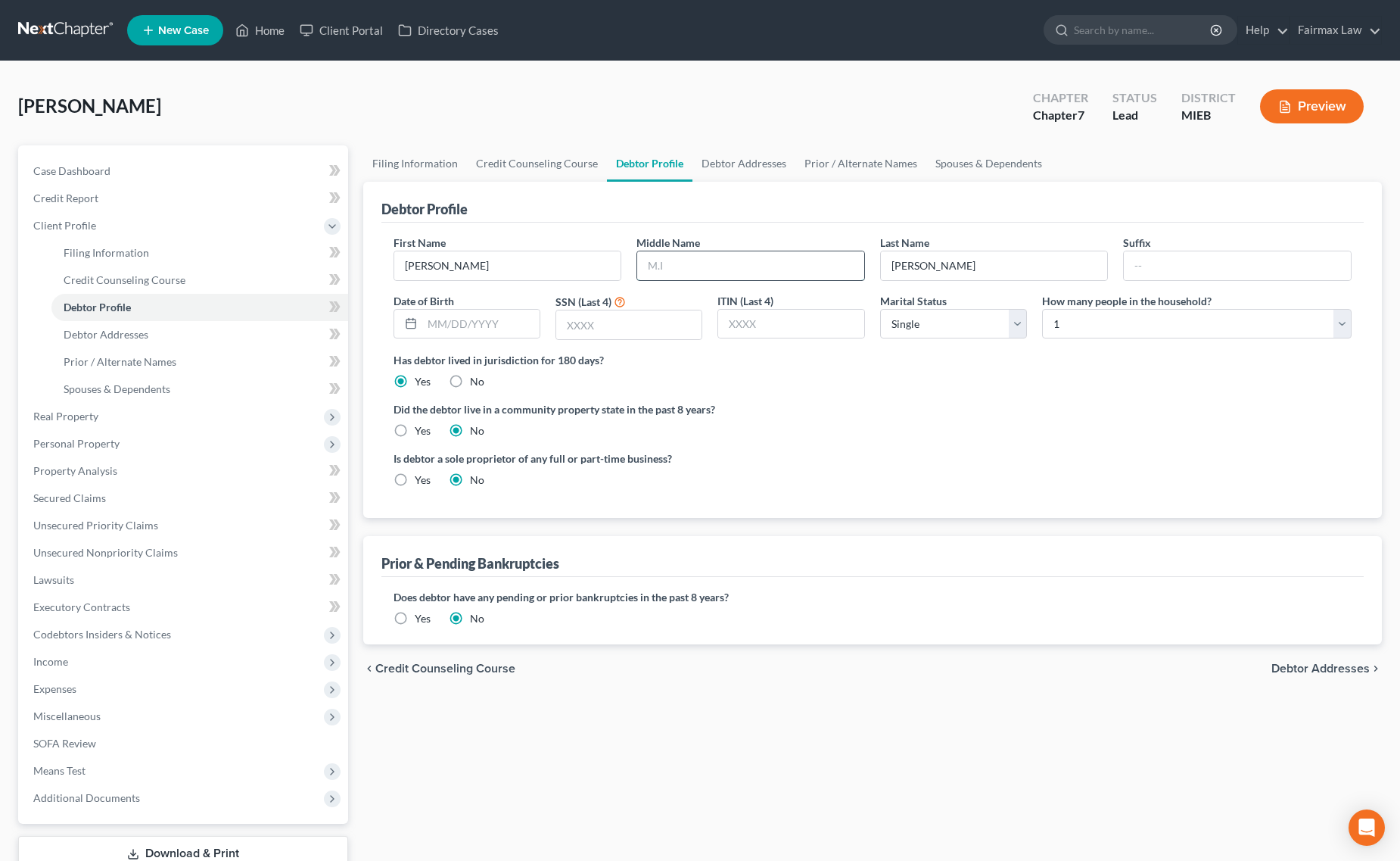
click at [699, 259] on input "text" at bounding box center [751, 266] width 227 height 29
type input "L."
click at [460, 314] on input "text" at bounding box center [480, 324] width 117 height 29
click at [497, 315] on input "text" at bounding box center [480, 324] width 117 height 29
type input "03/29/1991"
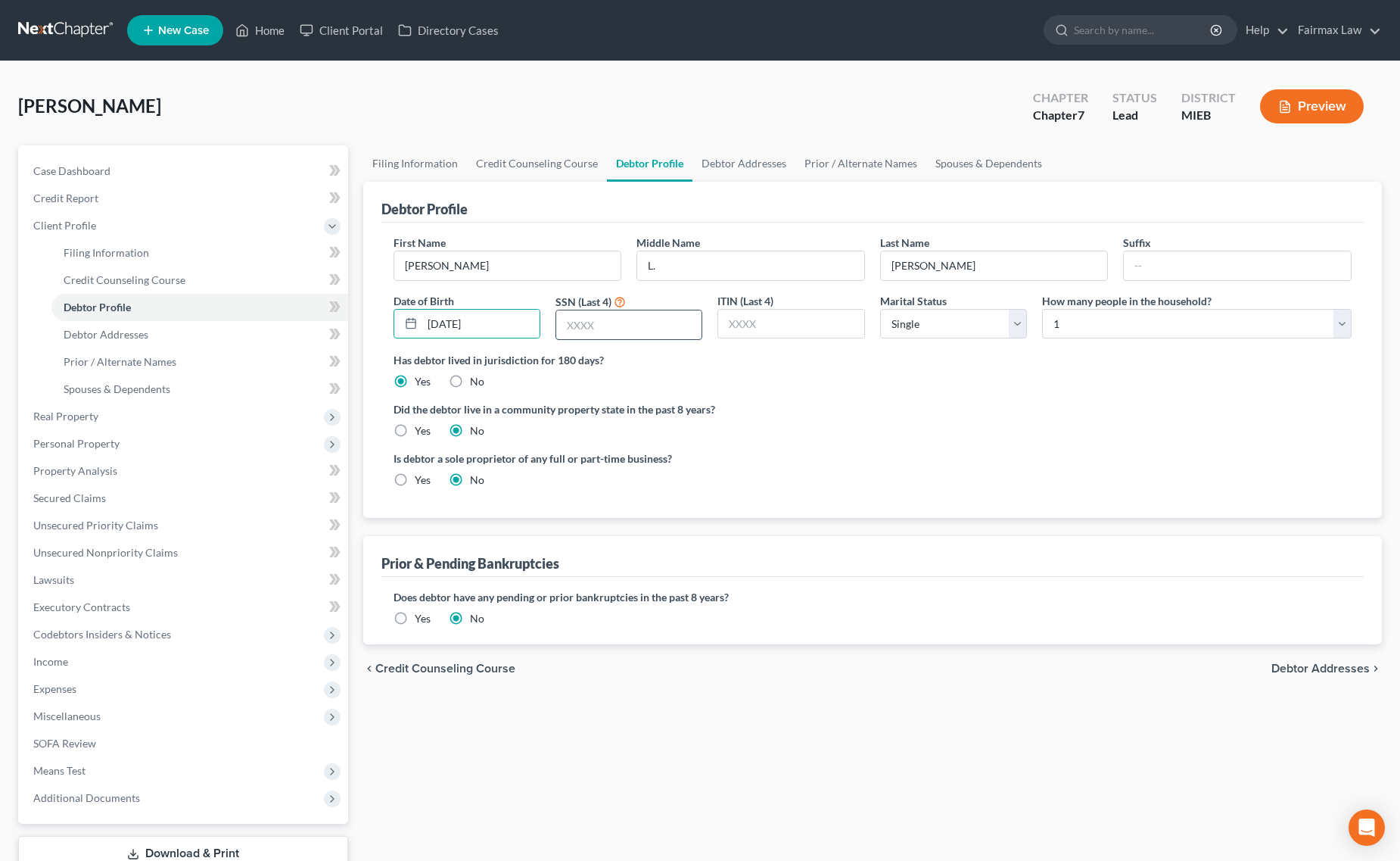
click at [617, 334] on input "text" at bounding box center [629, 325] width 146 height 29
paste input "7562"
type input "7562"
click at [1140, 315] on select "Select 1 2 3 4 5 6 7 8 9 10 11 12 13 14 15 16 17 18 19 20" at bounding box center [1196, 324] width 310 height 30
click at [1042, 309] on select "Select 1 2 3 4 5 6 7 8 9 10 11 12 13 14 15 16 17 18 19 20" at bounding box center [1196, 324] width 310 height 30
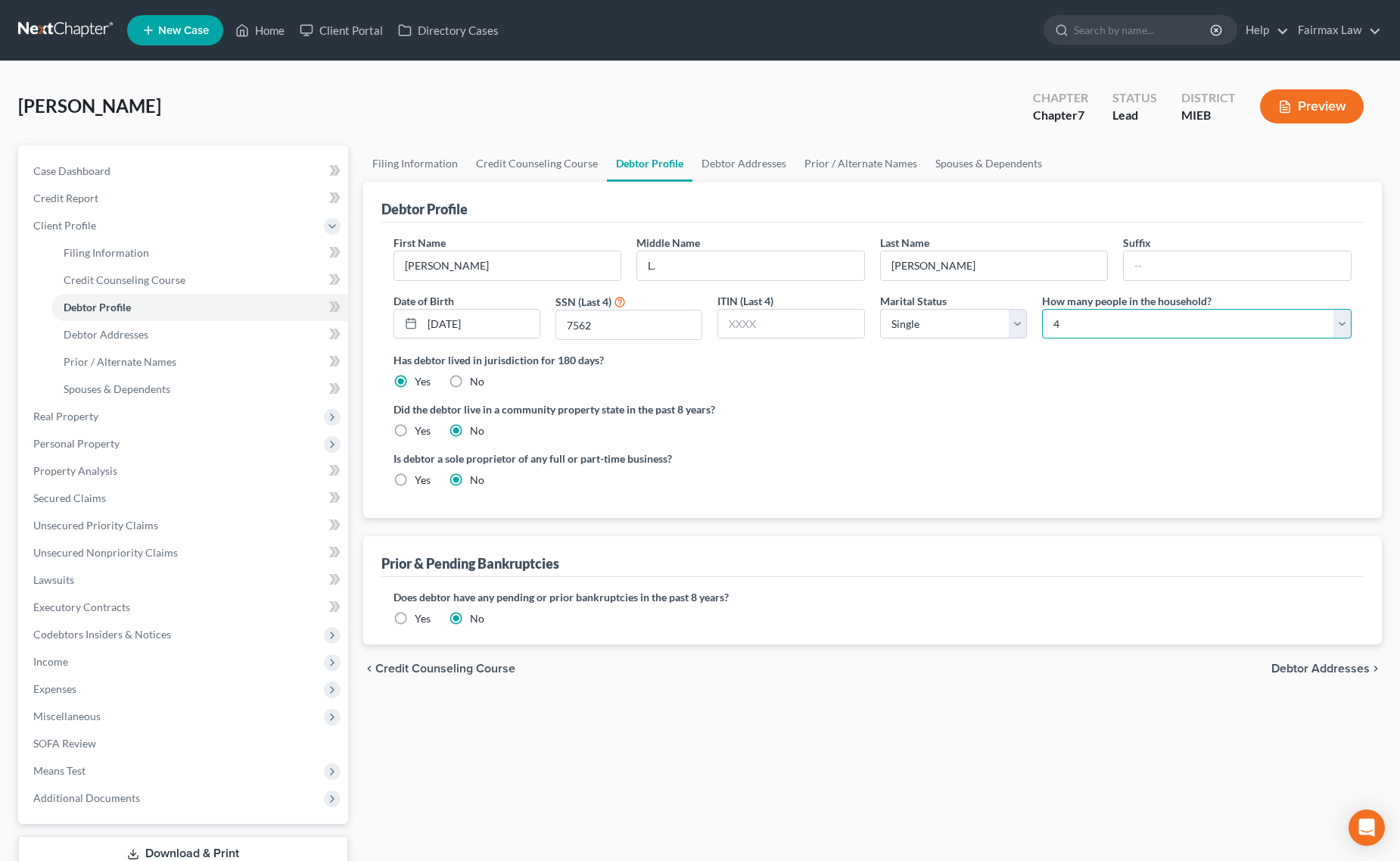
drag, startPoint x: 1105, startPoint y: 319, endPoint x: 1105, endPoint y: 328, distance: 9.0
click at [1105, 319] on select "Select 1 2 3 4 5 6 7 8 9 10 11 12 13 14 15 16 17 18 19 20" at bounding box center [1196, 324] width 310 height 30
click at [1042, 309] on select "Select 1 2 3 4 5 6 7 8 9 10 11 12 13 14 15 16 17 18 19 20" at bounding box center [1196, 324] width 310 height 30
drag, startPoint x: 1109, startPoint y: 326, endPoint x: 1109, endPoint y: 335, distance: 9.0
click at [1109, 326] on select "Select 1 2 3 4 5 6 7 8 9 10 11 12 13 14 15 16 17 18 19 20" at bounding box center [1196, 324] width 310 height 30
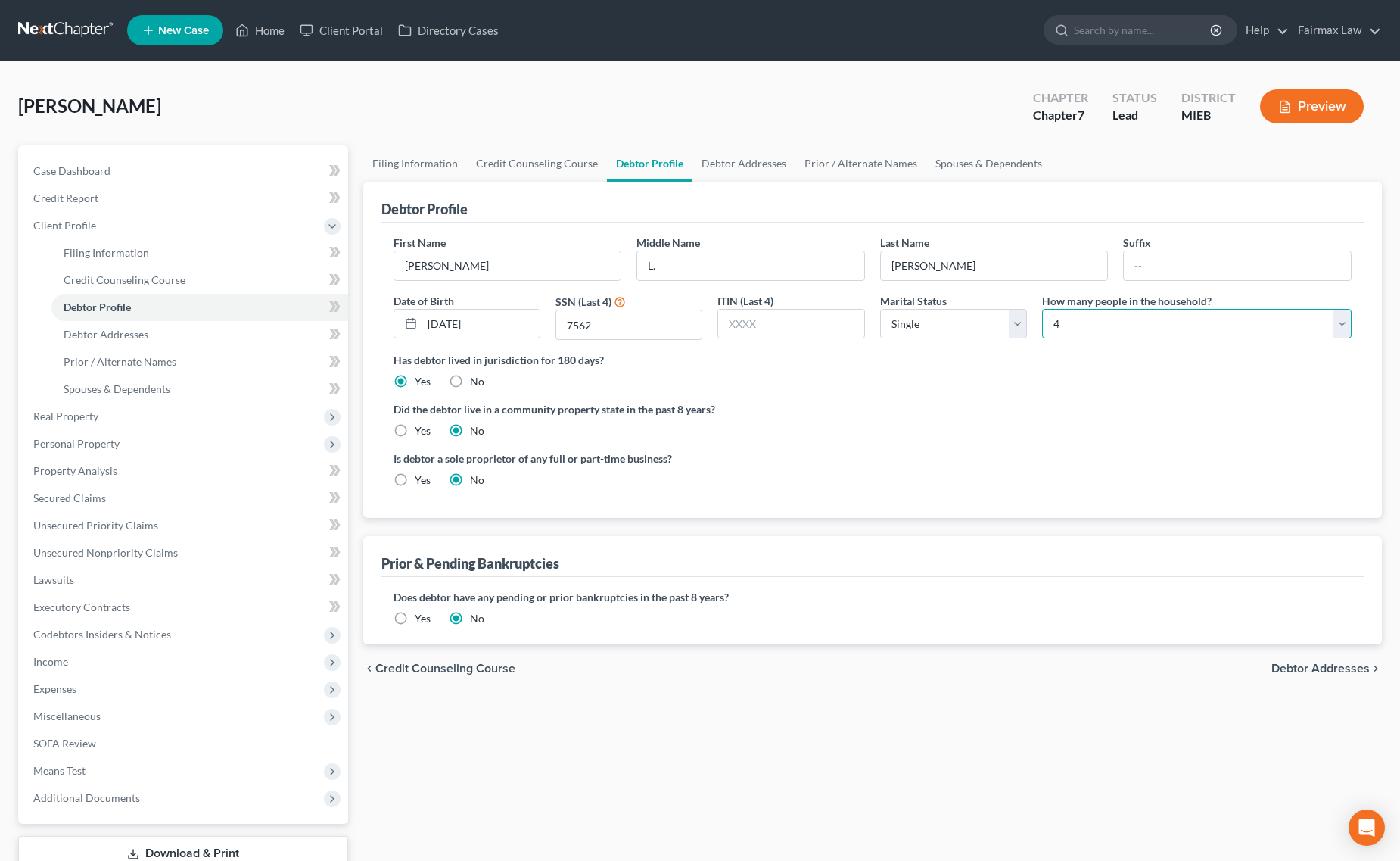
select select "4"
click at [1042, 309] on select "Select 1 2 3 4 5 6 7 8 9 10 11 12 13 14 15 16 17 18 19 20" at bounding box center [1196, 324] width 310 height 30
click at [165, 326] on link "Debtor Addresses" at bounding box center [200, 335] width 297 height 28
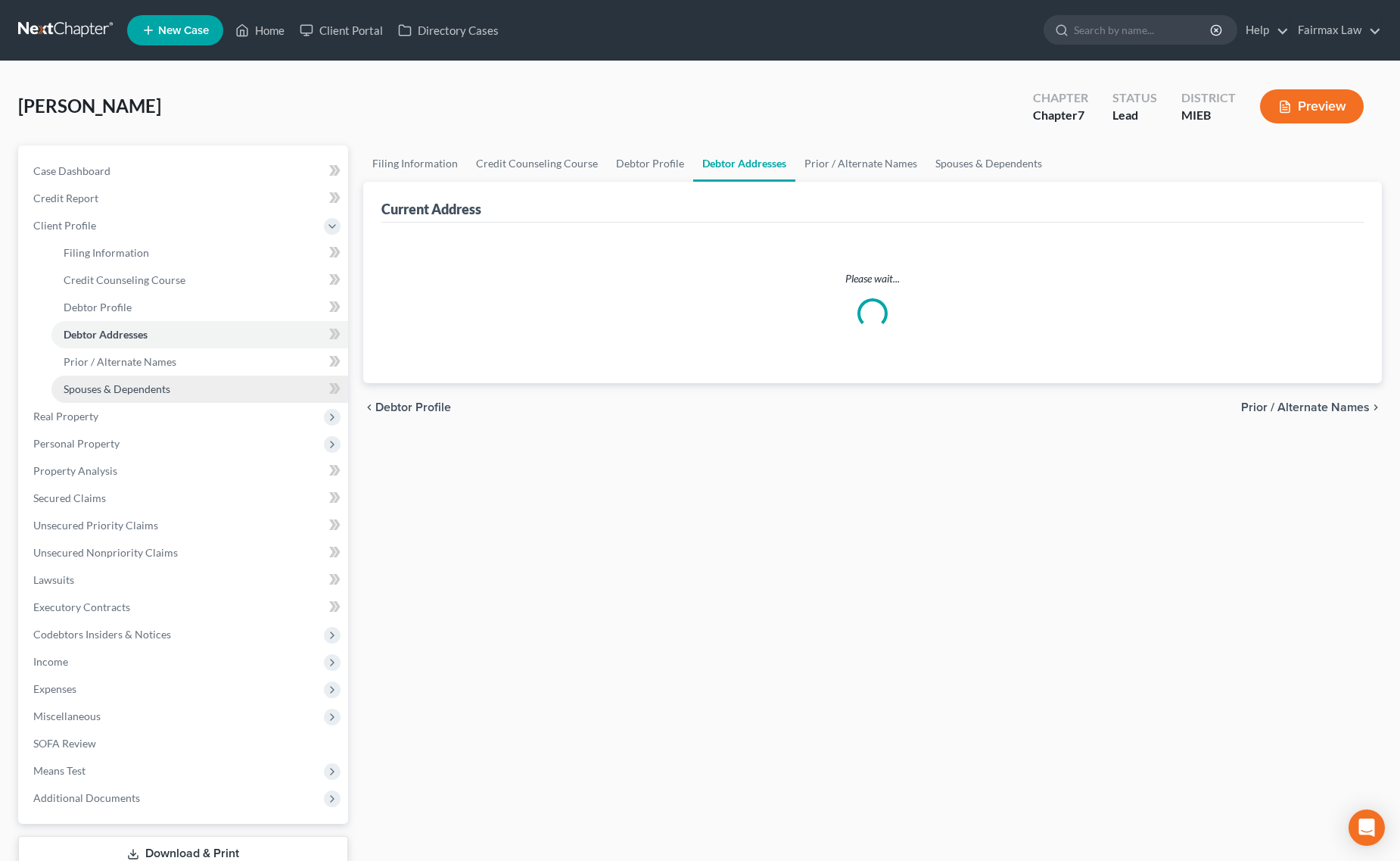
click at [180, 387] on link "Spouses & Dependents" at bounding box center [200, 389] width 297 height 28
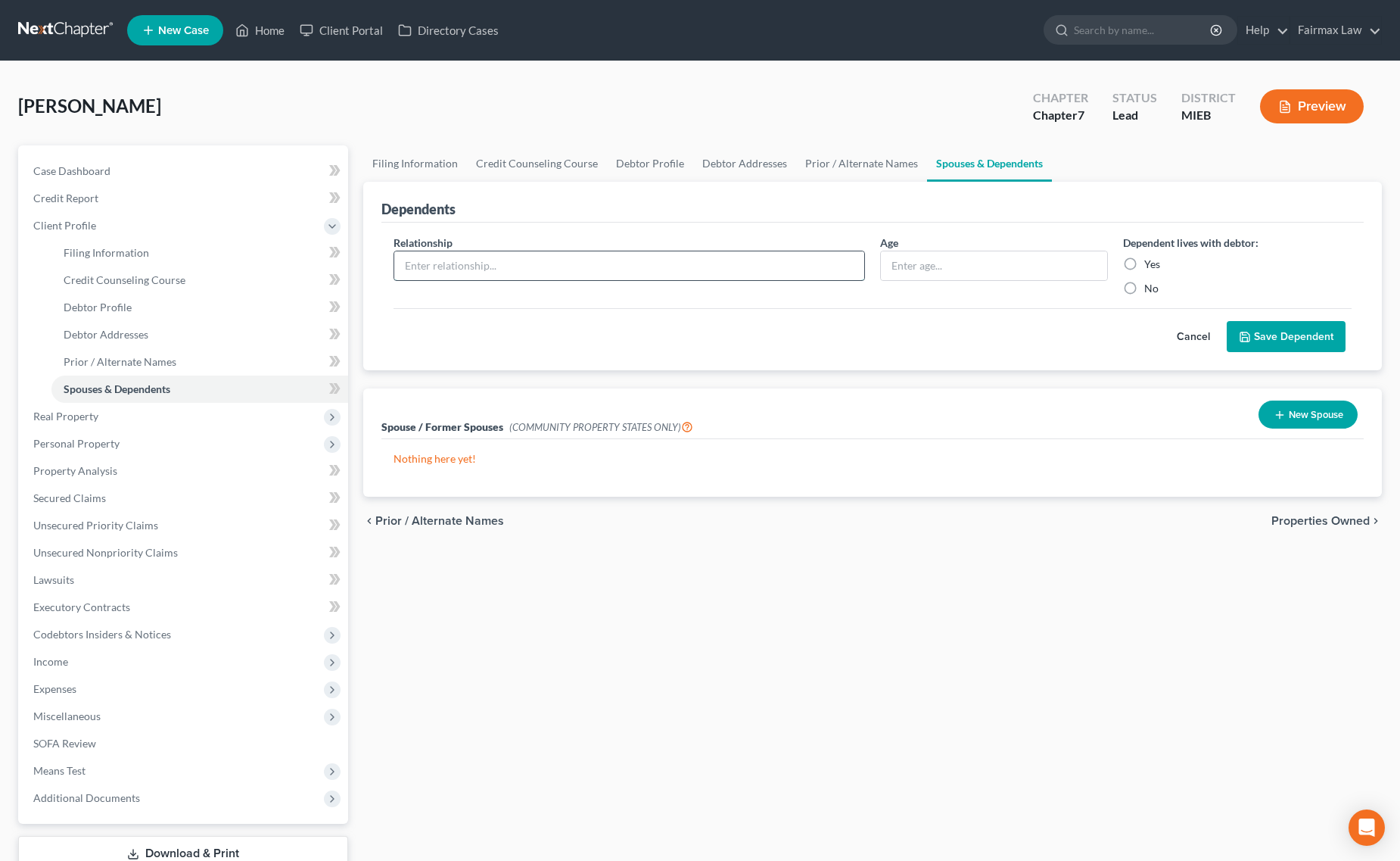
drag, startPoint x: 538, startPoint y: 257, endPoint x: 545, endPoint y: 263, distance: 9.2
click at [539, 258] on input "text" at bounding box center [628, 266] width 470 height 29
paste input "Daughter - 9 years old"
drag, startPoint x: 458, startPoint y: 266, endPoint x: 633, endPoint y: 286, distance: 176.1
click at [569, 266] on input "Daughter - 9 years old" at bounding box center [628, 266] width 470 height 29
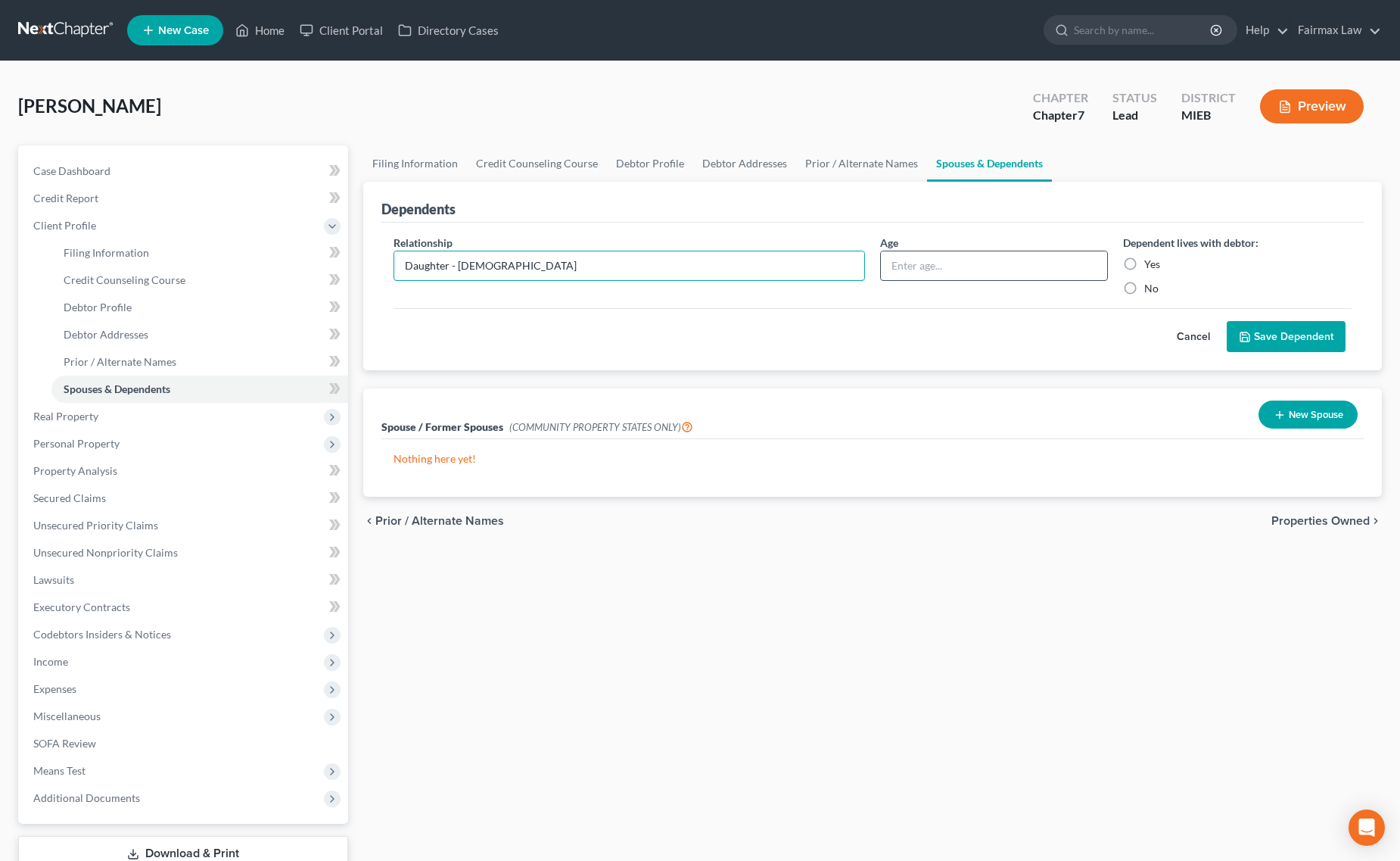
type input "Daughter - 9 years old"
click at [902, 270] on input "text" at bounding box center [994, 266] width 227 height 29
paste input "9 years old"
type input "9 years old"
drag, startPoint x: 444, startPoint y: 264, endPoint x: 588, endPoint y: 263, distance: 144.0
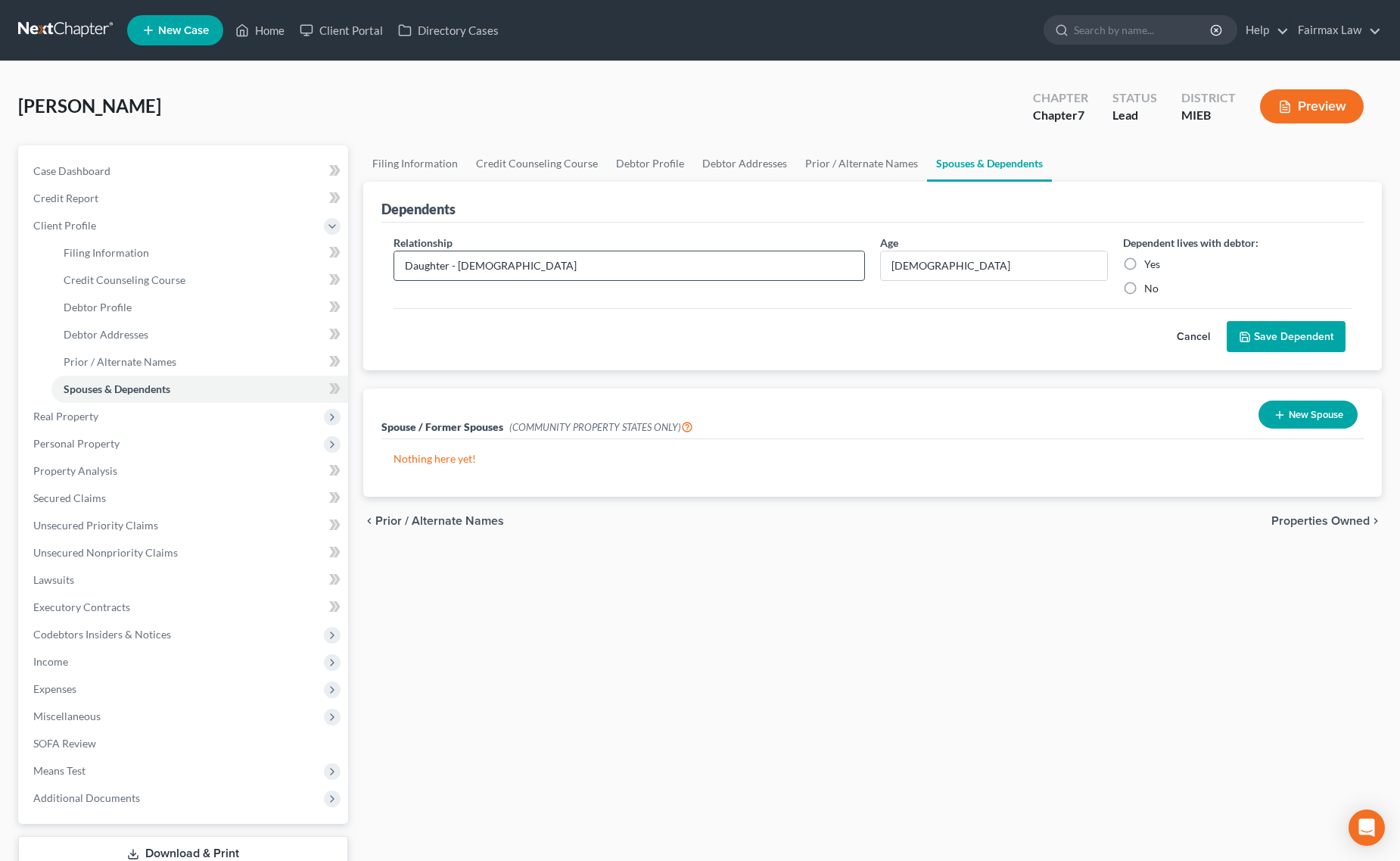
click at [586, 263] on input "Daughter - 9 years old" at bounding box center [628, 266] width 470 height 29
click at [537, 263] on input "Daughter - 9 years old" at bounding box center [628, 266] width 470 height 29
drag, startPoint x: 450, startPoint y: 265, endPoint x: 638, endPoint y: 271, distance: 188.1
click at [638, 271] on input "Daughter - 9 years old" at bounding box center [628, 266] width 470 height 29
type input "Daughter"
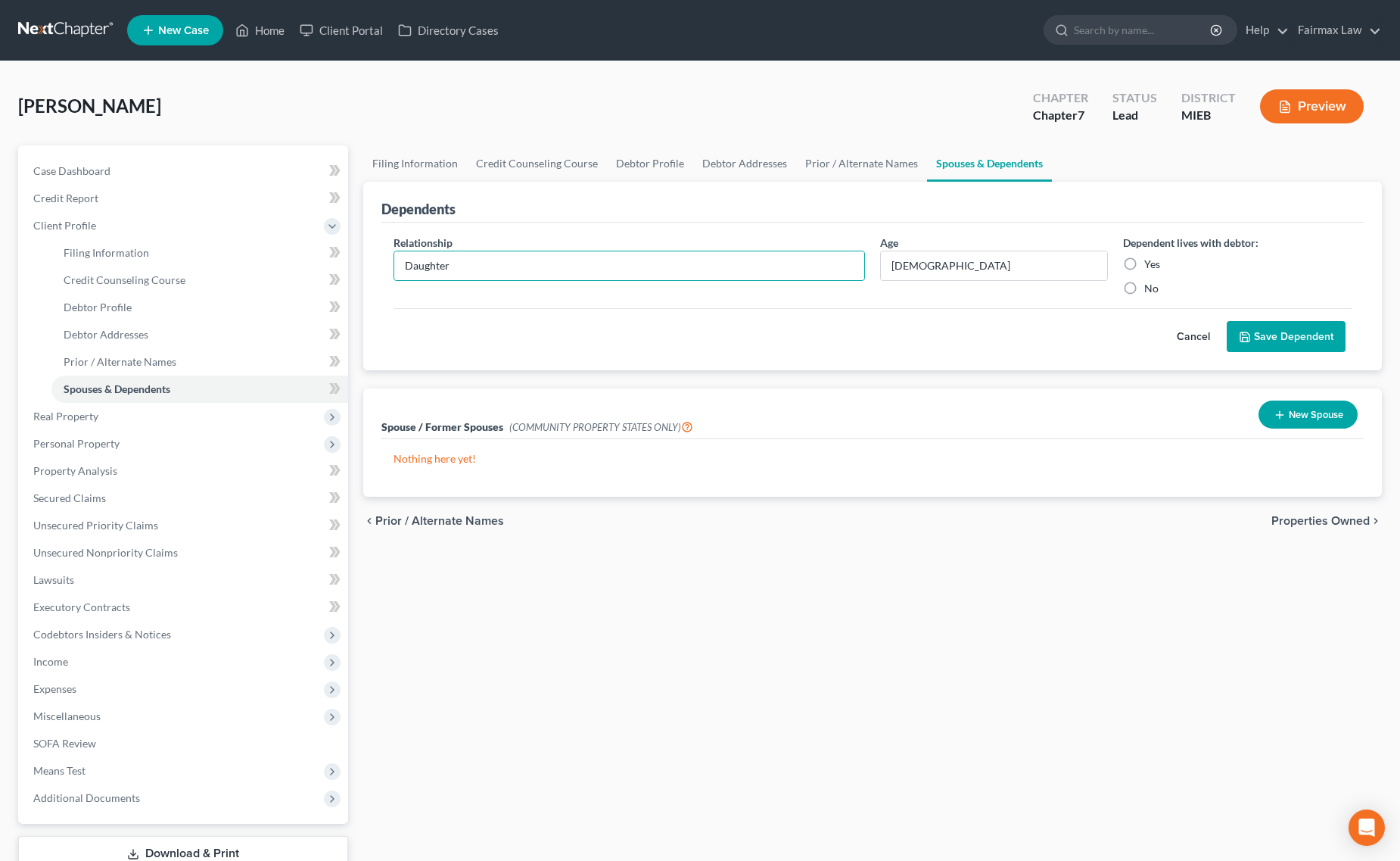
click at [1285, 324] on button "Save Dependent" at bounding box center [1286, 337] width 119 height 32
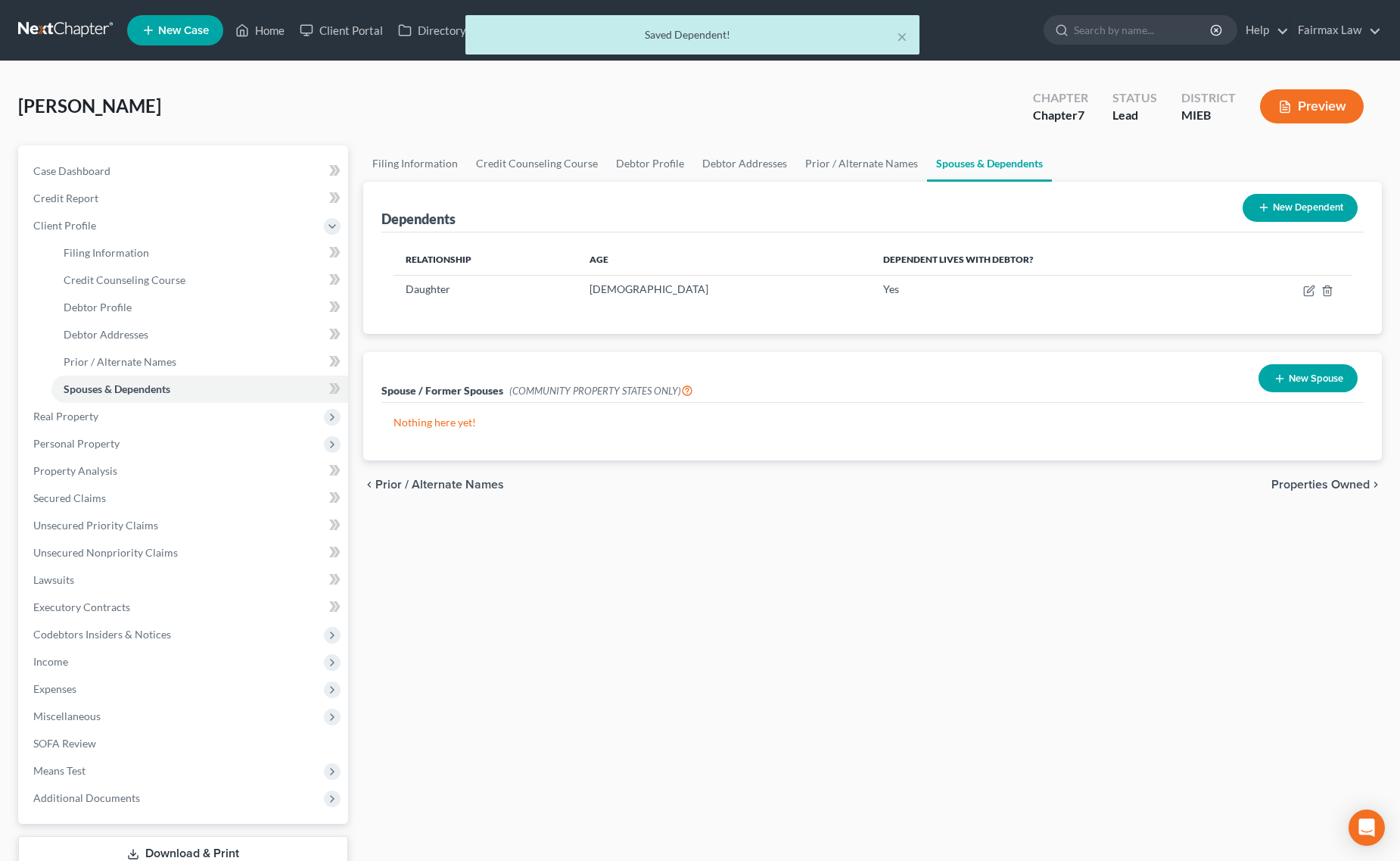
click at [1265, 214] on button "New Dependent" at bounding box center [1300, 208] width 115 height 28
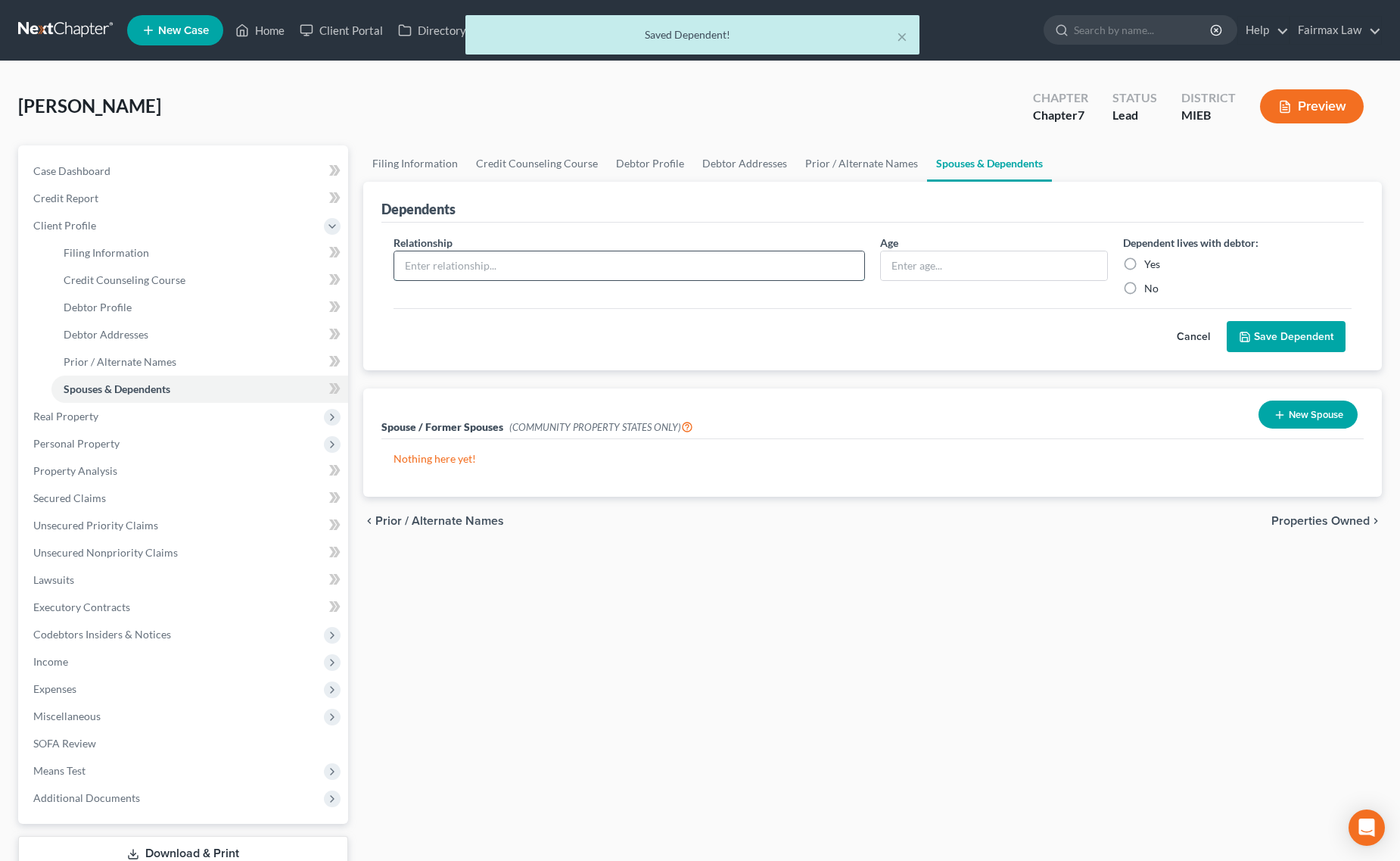
click at [692, 274] on input "text" at bounding box center [628, 266] width 470 height 29
paste input "Son - 5 years old"
drag, startPoint x: 432, startPoint y: 264, endPoint x: 539, endPoint y: 264, distance: 107.0
click at [539, 264] on input "Son - 5 years old" at bounding box center [628, 266] width 470 height 29
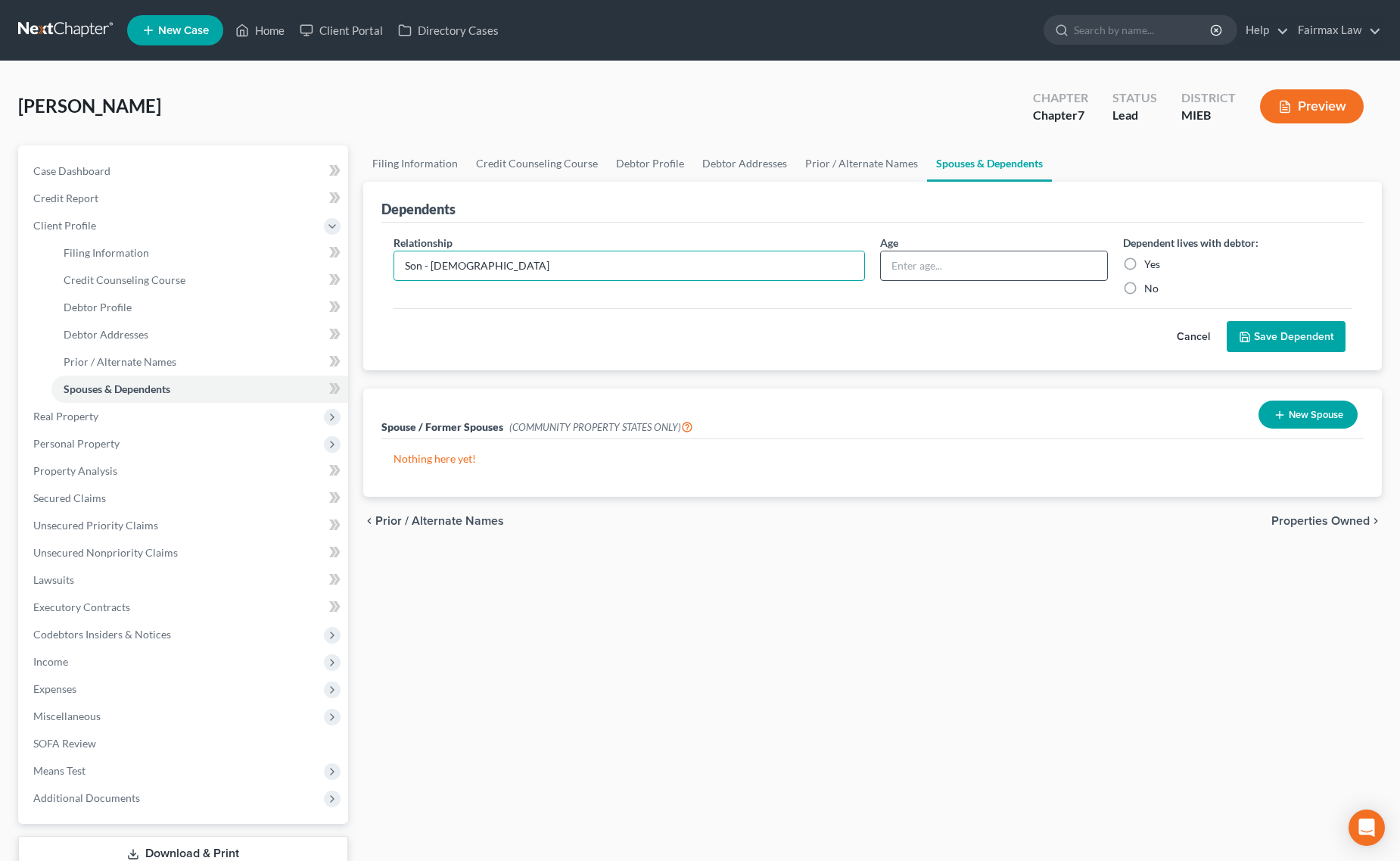
type input "Son - 5 years old"
click at [981, 261] on input "text" at bounding box center [994, 266] width 227 height 29
paste input "5 years old"
type input "5 years old"
drag, startPoint x: 425, startPoint y: 265, endPoint x: 548, endPoint y: 262, distance: 123.0
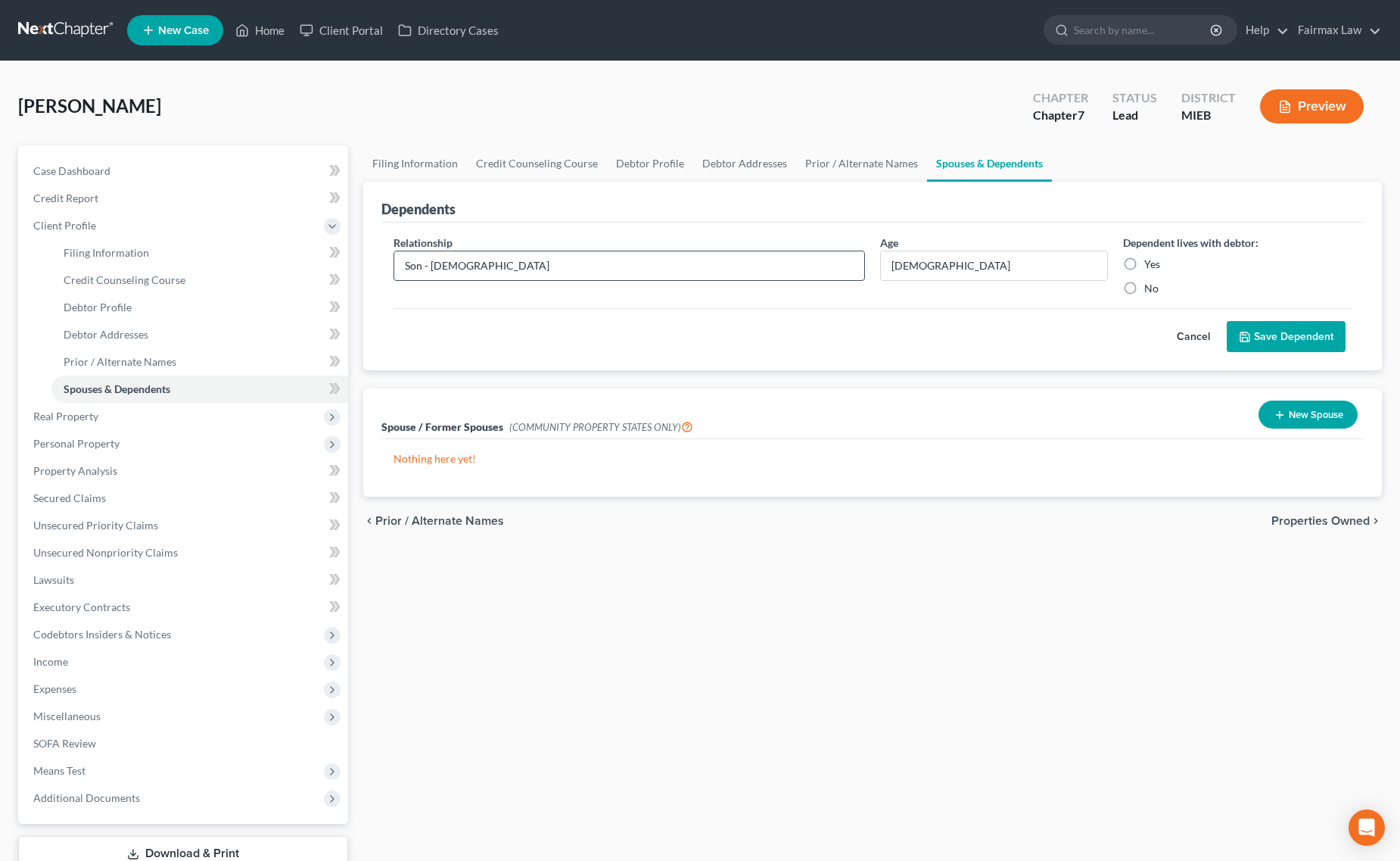
click at [548, 262] on input "Son - 5 years old" at bounding box center [628, 266] width 470 height 29
type input "Son"
click at [1283, 323] on button "Save Dependent" at bounding box center [1286, 337] width 119 height 32
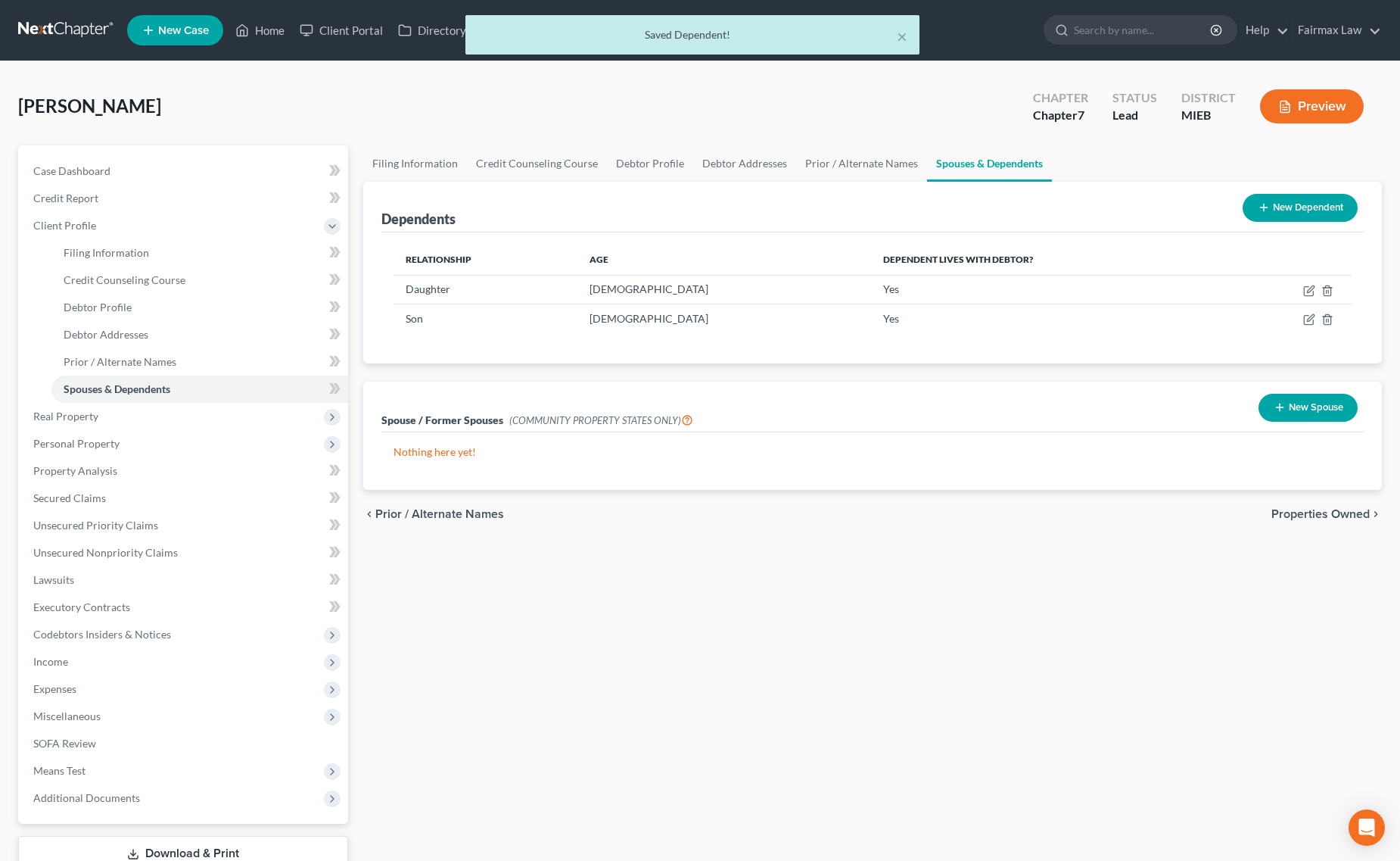
click at [1284, 202] on button "New Dependent" at bounding box center [1300, 208] width 115 height 28
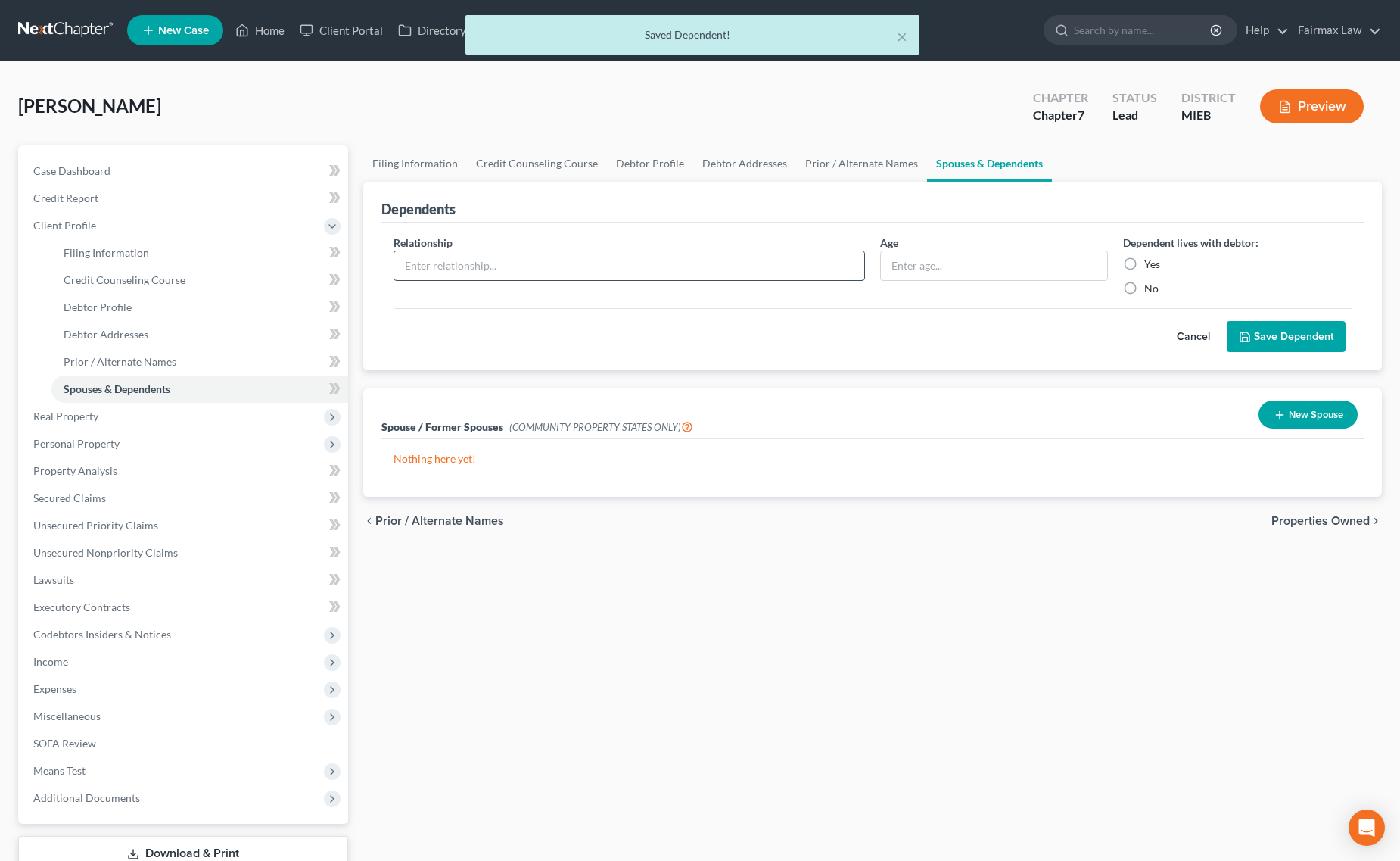
click at [528, 273] on input "text" at bounding box center [628, 266] width 470 height 29
paste input "Son - 8 years old"
drag, startPoint x: 429, startPoint y: 260, endPoint x: 553, endPoint y: 250, distance: 124.4
click at [541, 252] on input "Son - 8 years old" at bounding box center [628, 266] width 470 height 29
type input "Son - 8 years old"
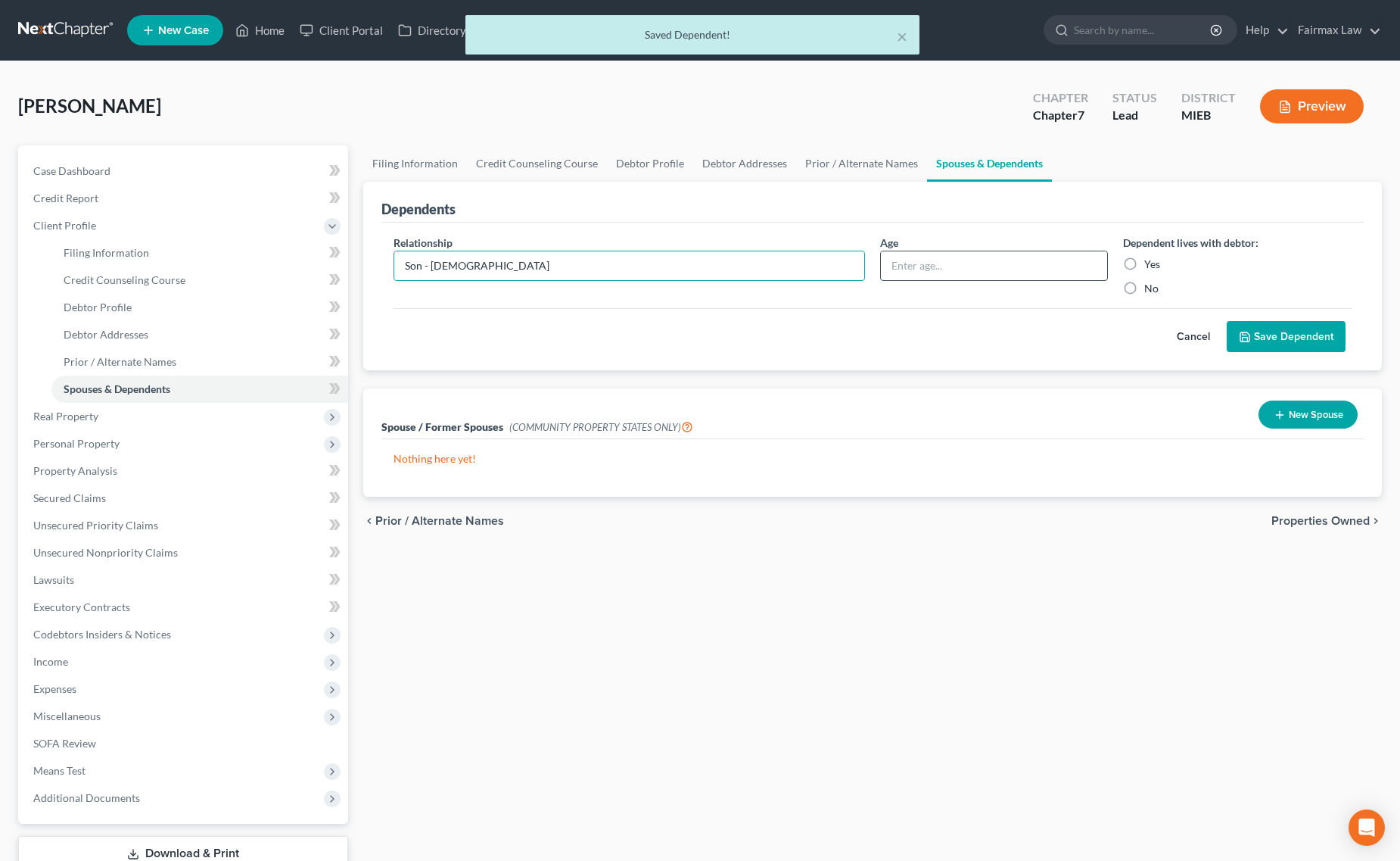
click at [938, 259] on input "text" at bounding box center [994, 266] width 227 height 29
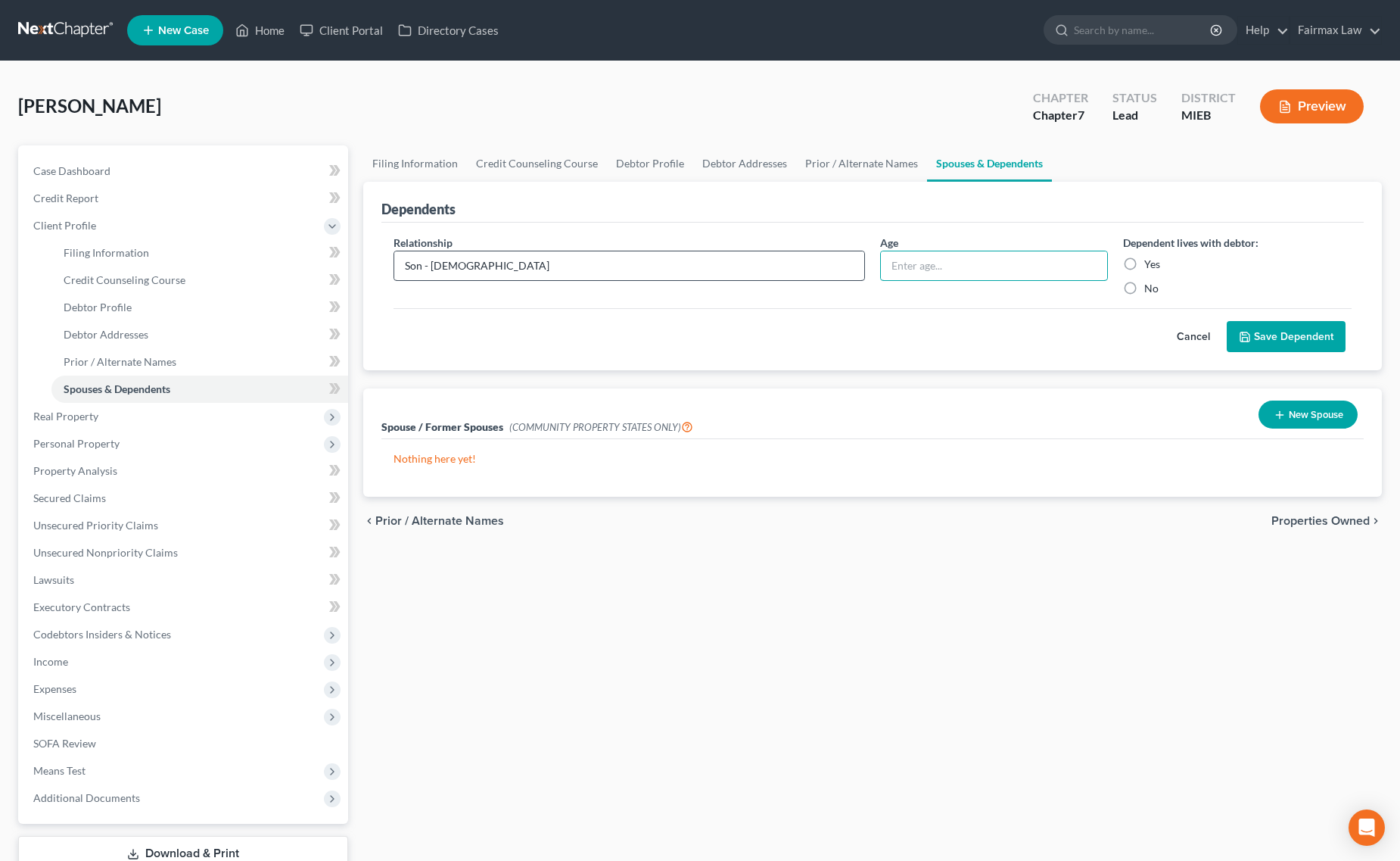
paste input "8 years old"
type input "8 years old"
drag, startPoint x: 424, startPoint y: 265, endPoint x: 573, endPoint y: 266, distance: 149.0
click at [573, 266] on input "Son - 8 years old" at bounding box center [628, 266] width 470 height 29
type input "Son"
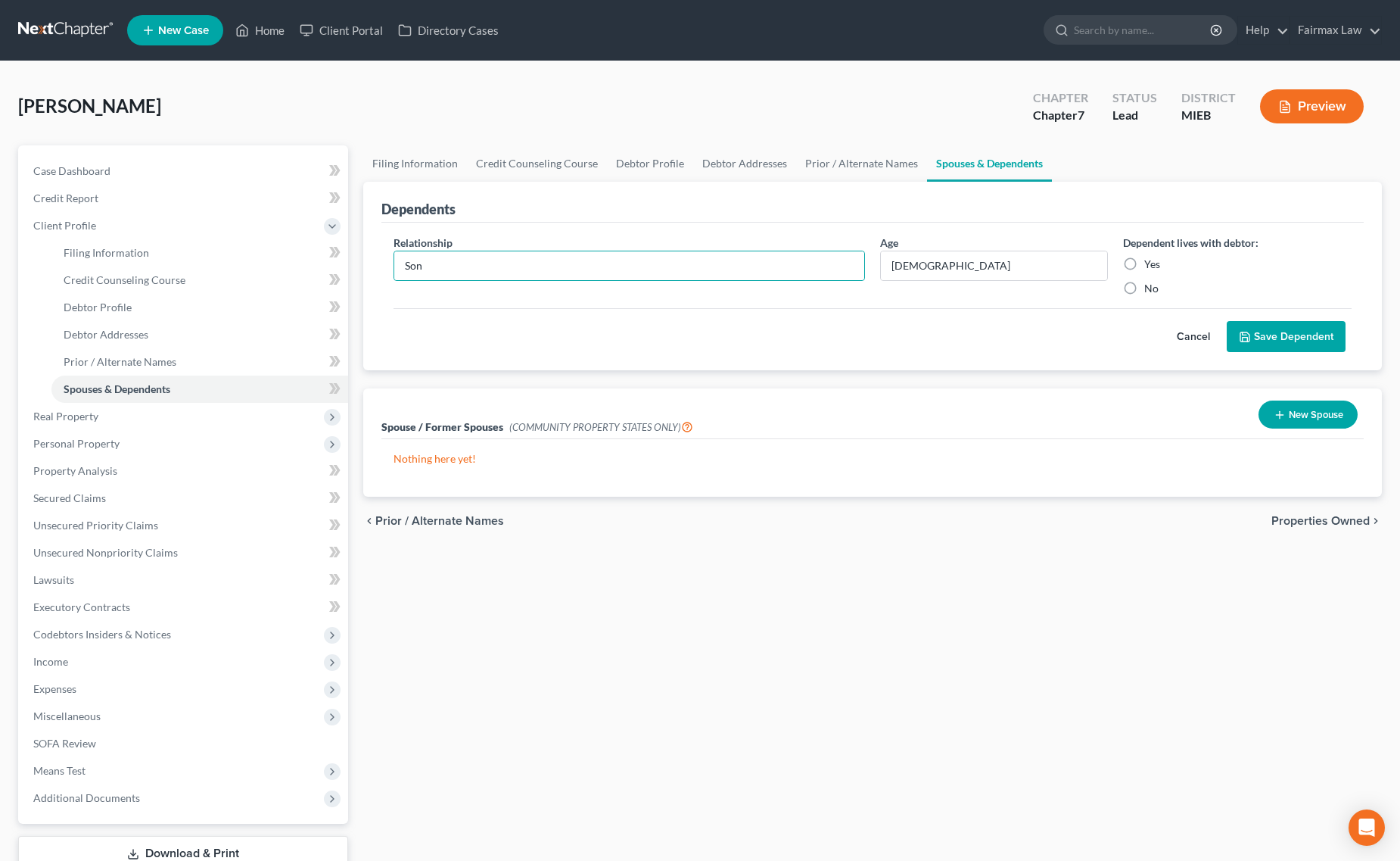
click at [1264, 333] on button "Save Dependent" at bounding box center [1286, 337] width 119 height 32
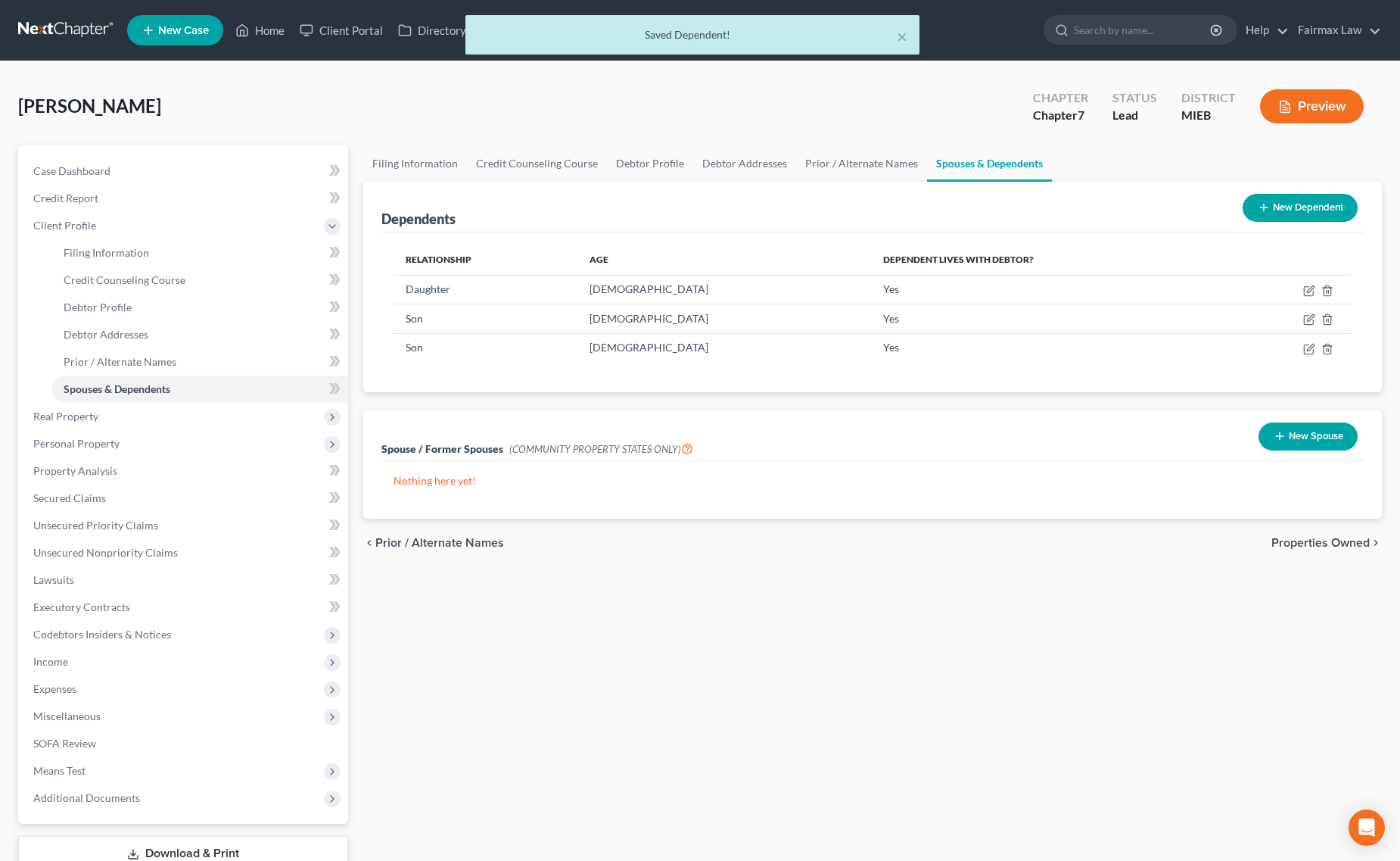
click at [1263, 210] on icon at bounding box center [1263, 207] width 12 height 12
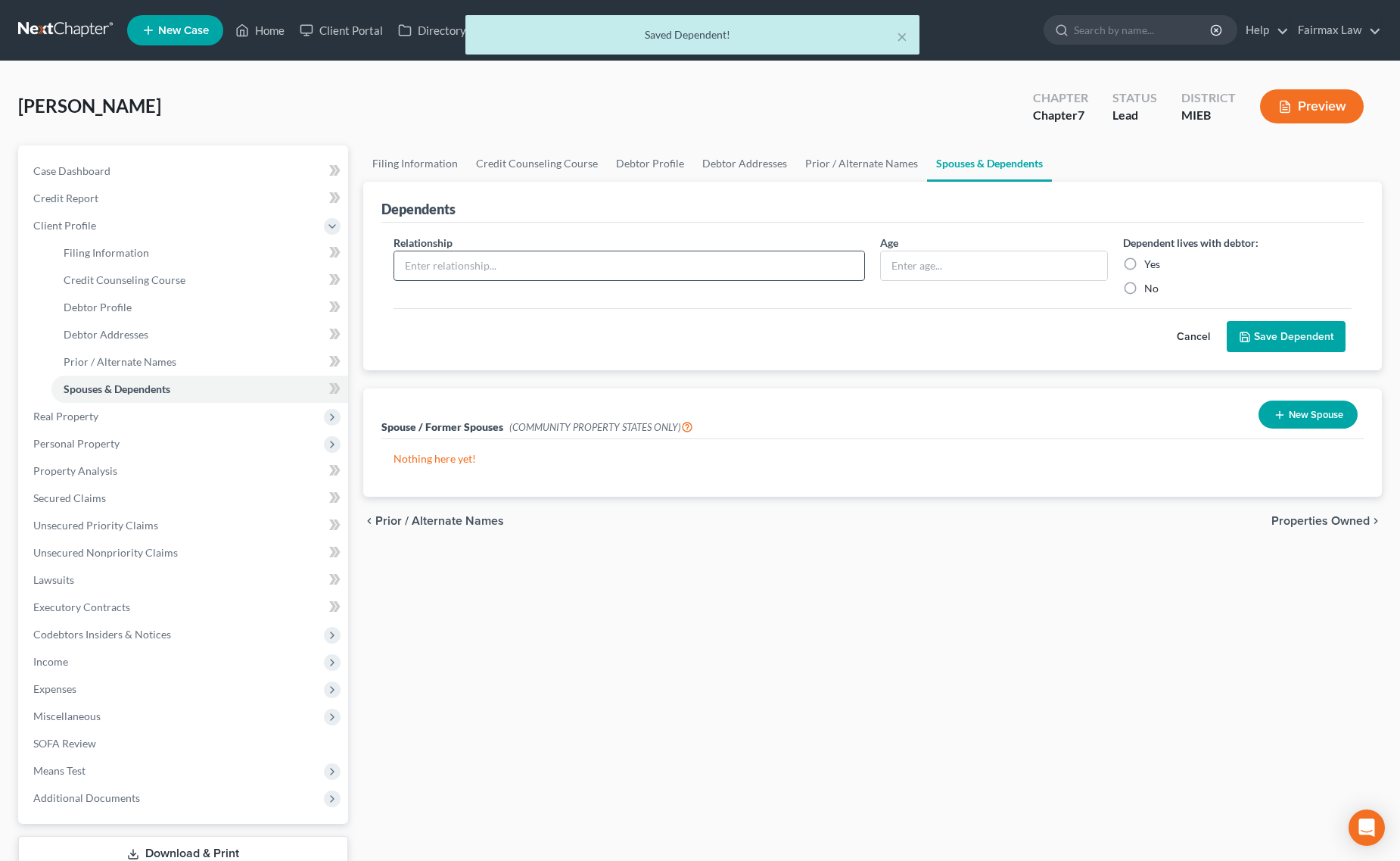
click at [531, 257] on input "text" at bounding box center [628, 266] width 470 height 29
paste input "Son - 14 years old"
drag, startPoint x: 530, startPoint y: 266, endPoint x: 552, endPoint y: 266, distance: 22.0
click at [552, 266] on input "Son - 14 years old" at bounding box center [628, 266] width 470 height 29
type input "Son - 14 years old"
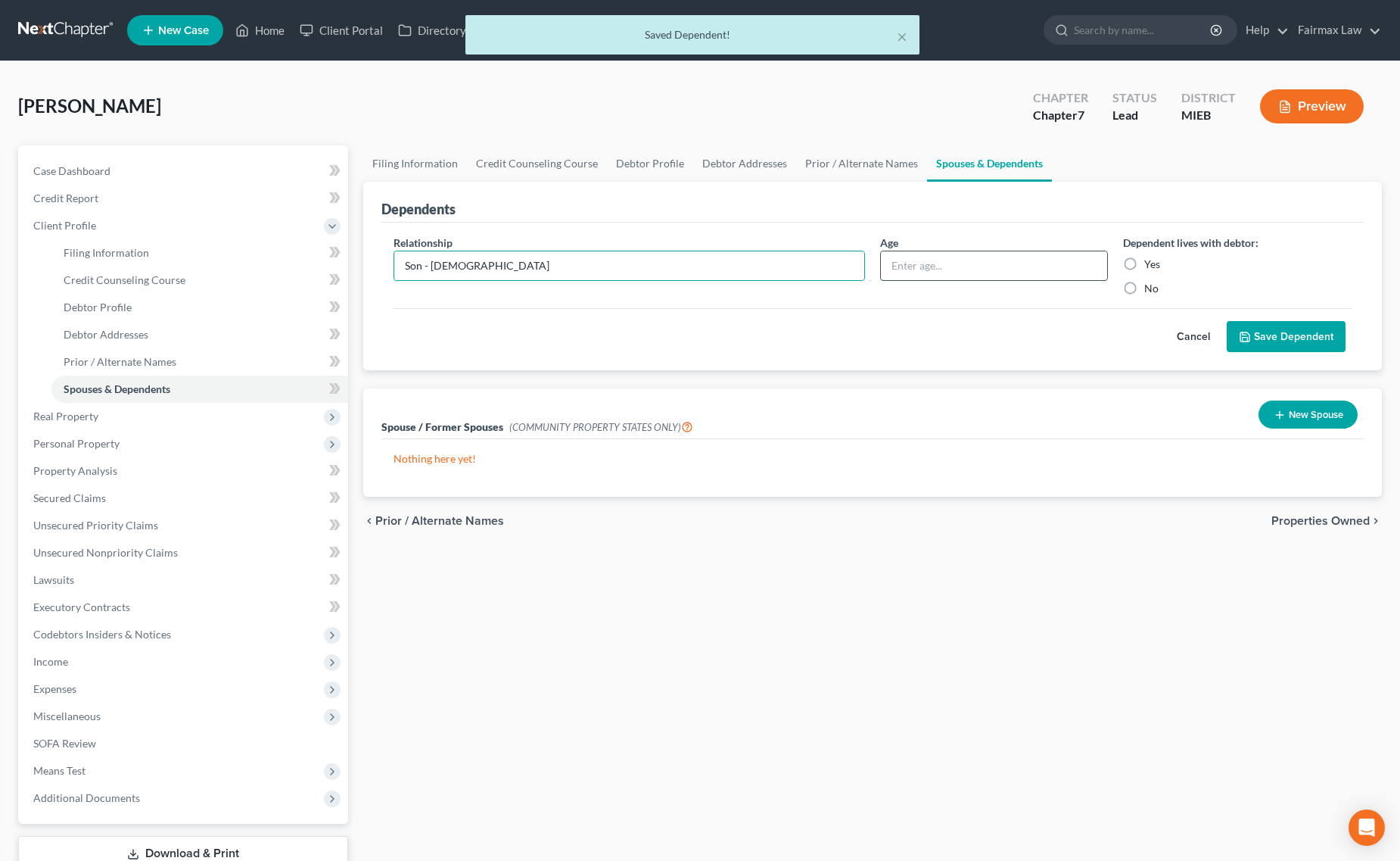
click at [952, 265] on input "text" at bounding box center [994, 266] width 227 height 29
paste input "14 years old"
type input "14 years old"
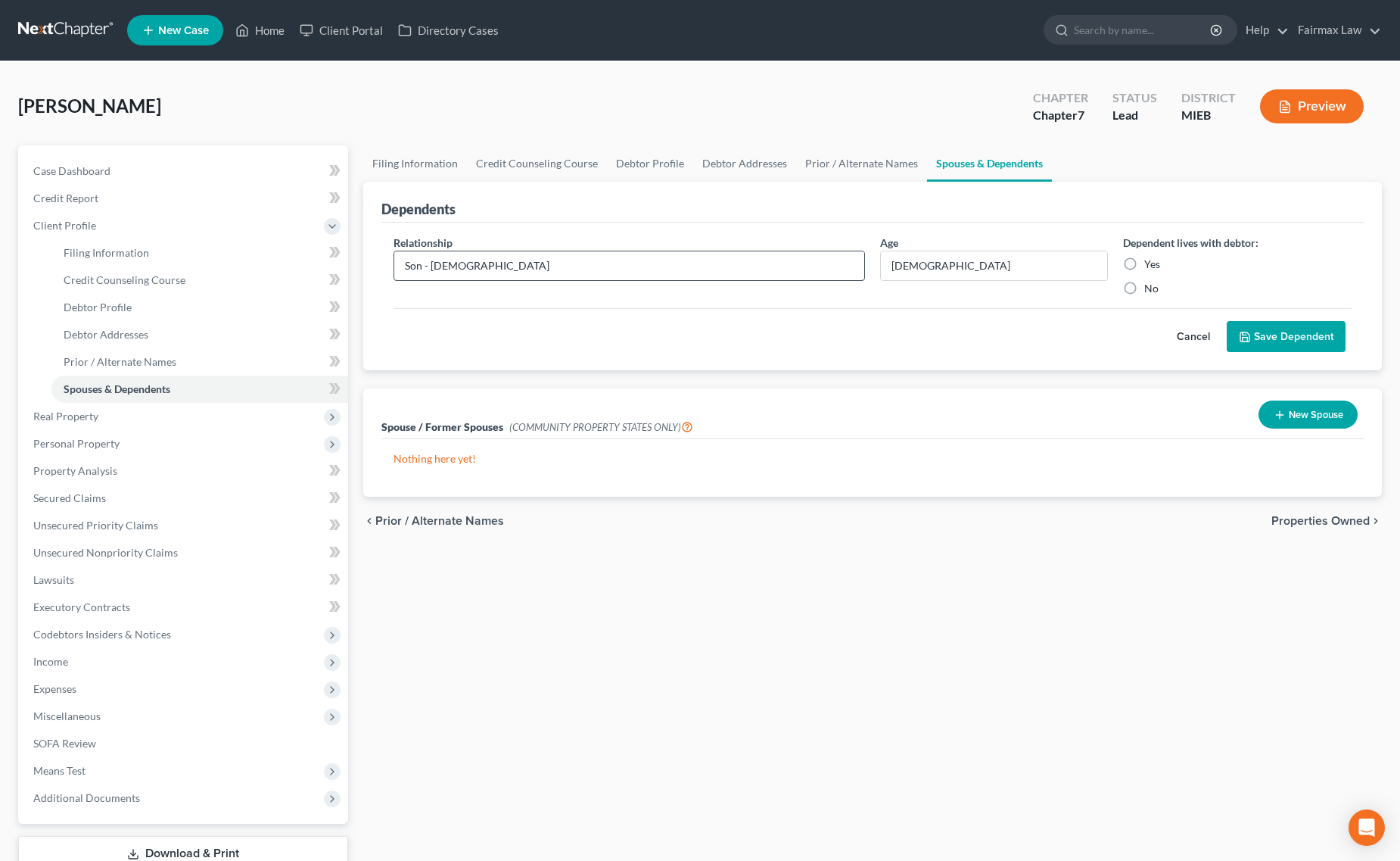
drag, startPoint x: 417, startPoint y: 269, endPoint x: 487, endPoint y: 265, distance: 70.1
click at [487, 265] on input "Son - 14 years old" at bounding box center [628, 266] width 470 height 29
click at [445, 265] on input "Son - 14 years old" at bounding box center [628, 266] width 470 height 29
drag, startPoint x: 420, startPoint y: 267, endPoint x: 585, endPoint y: 267, distance: 165.0
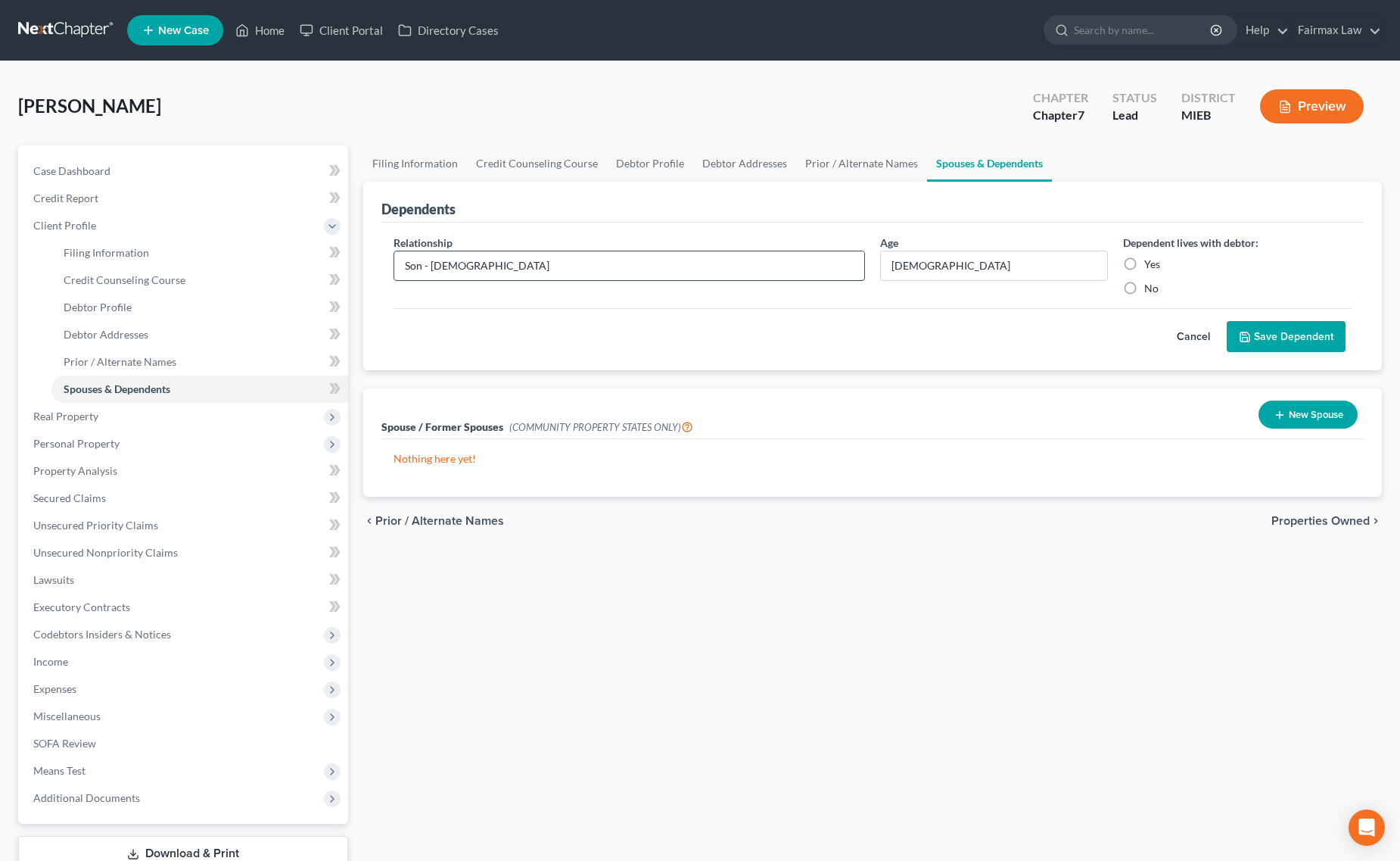
click at [585, 267] on input "Son - 14 years old" at bounding box center [628, 266] width 470 height 29
drag, startPoint x: 422, startPoint y: 266, endPoint x: 575, endPoint y: 270, distance: 153.1
click at [572, 264] on input "Son - 14 years old" at bounding box center [628, 266] width 470 height 29
type input "Son"
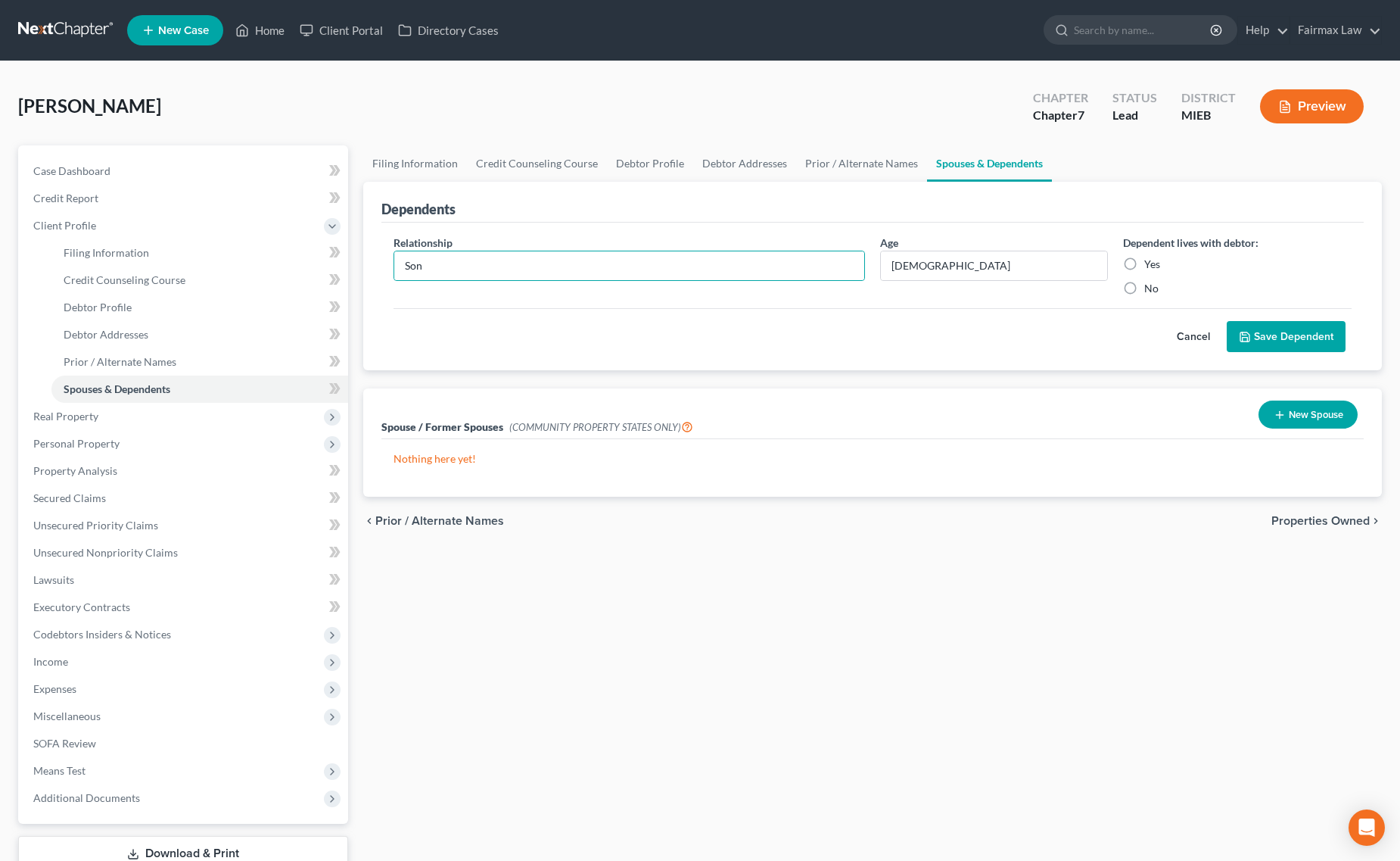
click at [1307, 338] on button "Save Dependent" at bounding box center [1286, 337] width 119 height 32
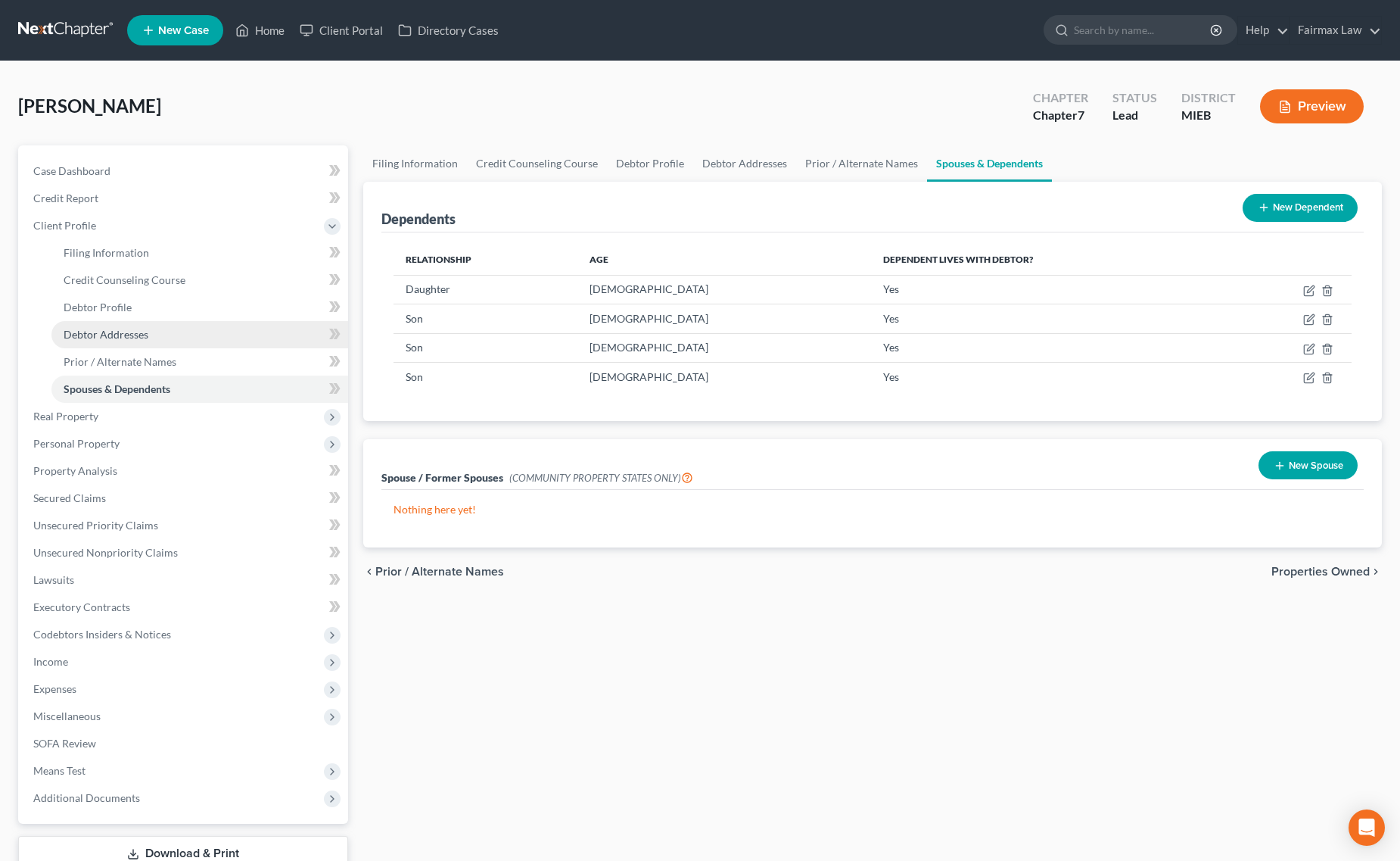
click at [142, 324] on link "Debtor Addresses" at bounding box center [200, 335] width 297 height 28
select select "0"
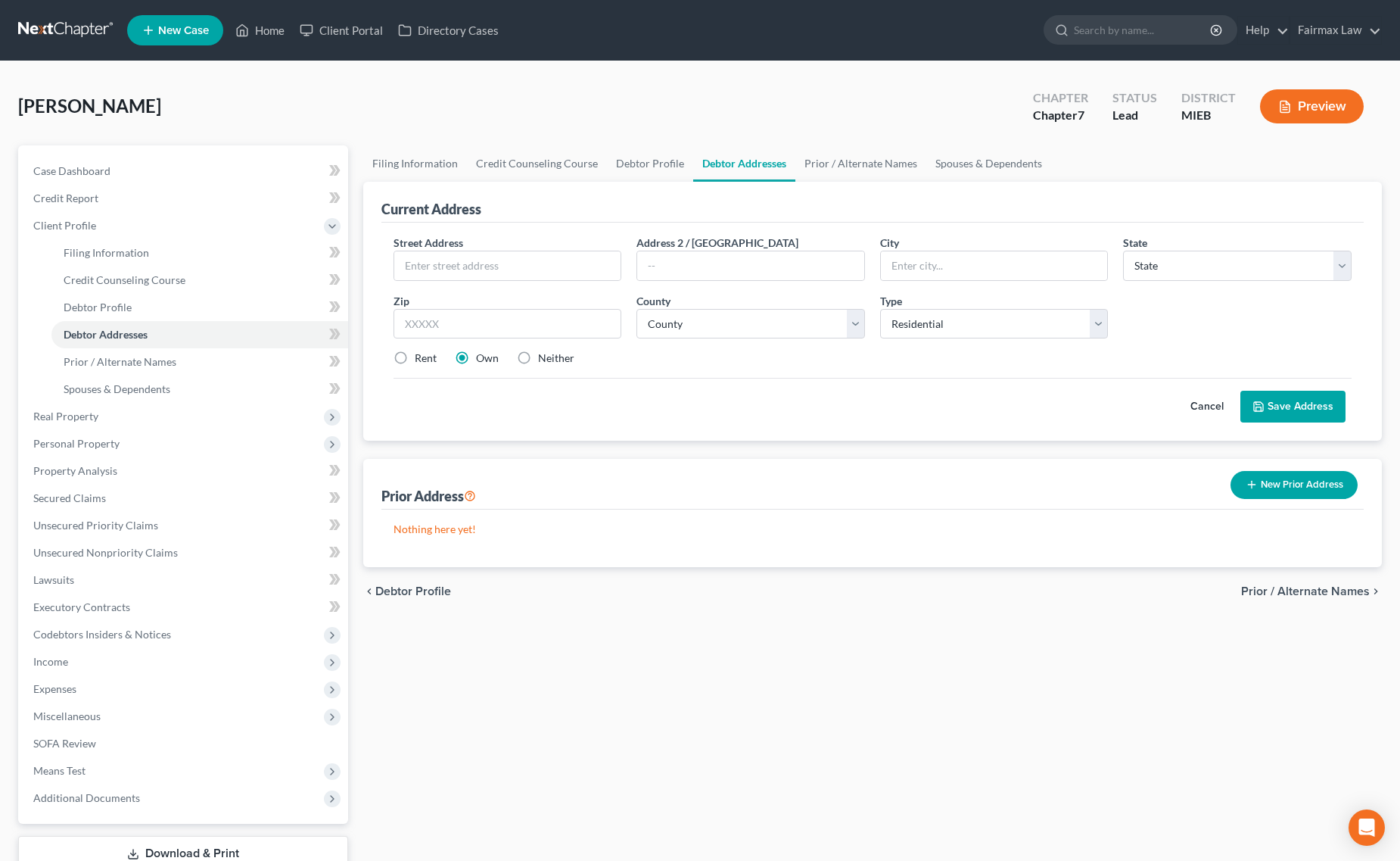
click at [387, 362] on div "Rent Own Neither" at bounding box center [873, 358] width 974 height 15
click at [415, 350] on label "Rent" at bounding box center [425, 358] width 22 height 15
click at [421, 350] on input "Rent" at bounding box center [425, 355] width 10 height 10
radio input "true"
click at [489, 320] on input "text" at bounding box center [508, 324] width 229 height 30
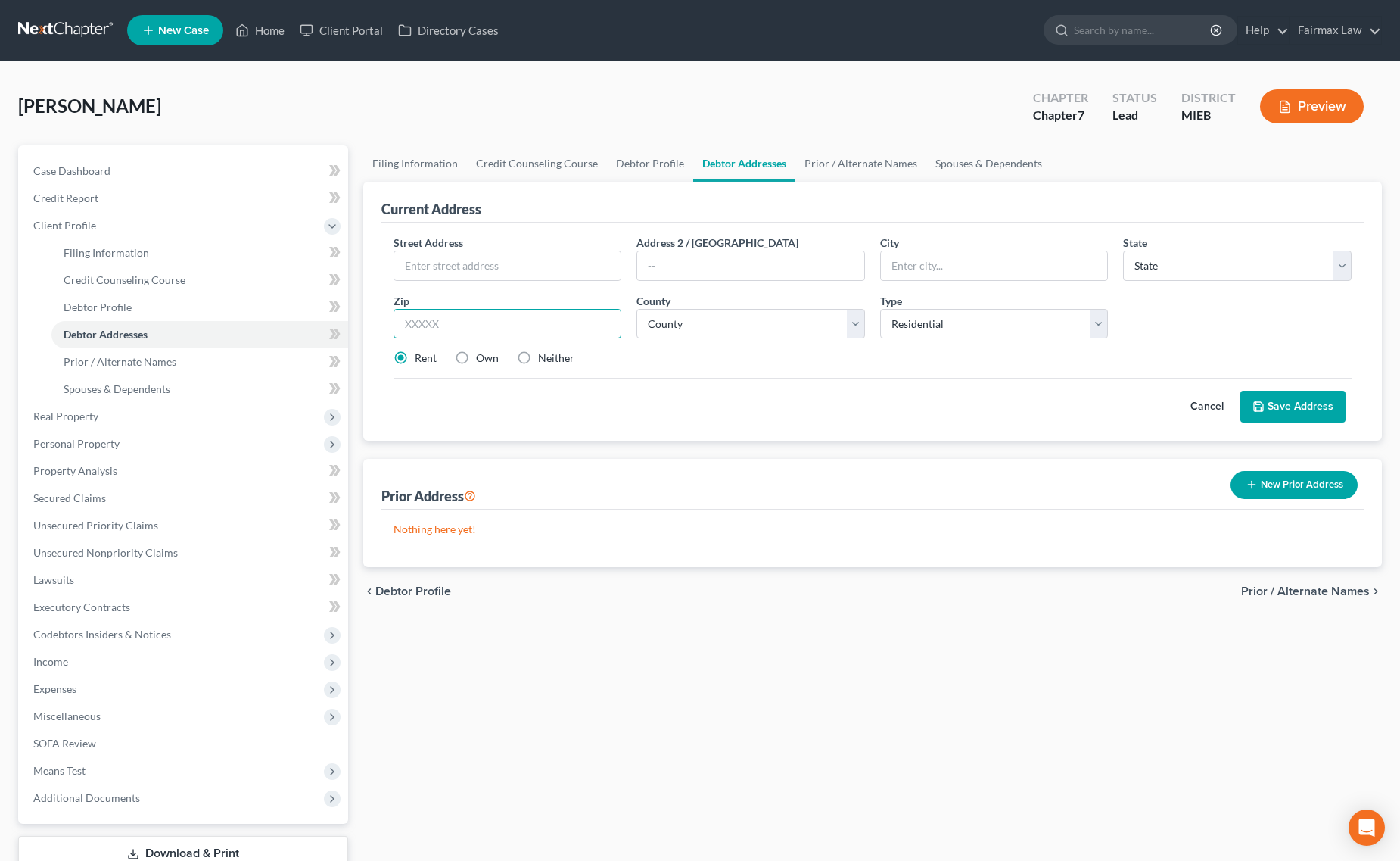
paste input "Detroit, MI 48227"
drag, startPoint x: 455, startPoint y: 320, endPoint x: 212, endPoint y: 312, distance: 243.1
click at [209, 309] on div "Petition Navigation Case Dashboard Payments Invoices Payments Payments Credit R…" at bounding box center [700, 528] width 1379 height 766
type input "48227"
type input "Detroit"
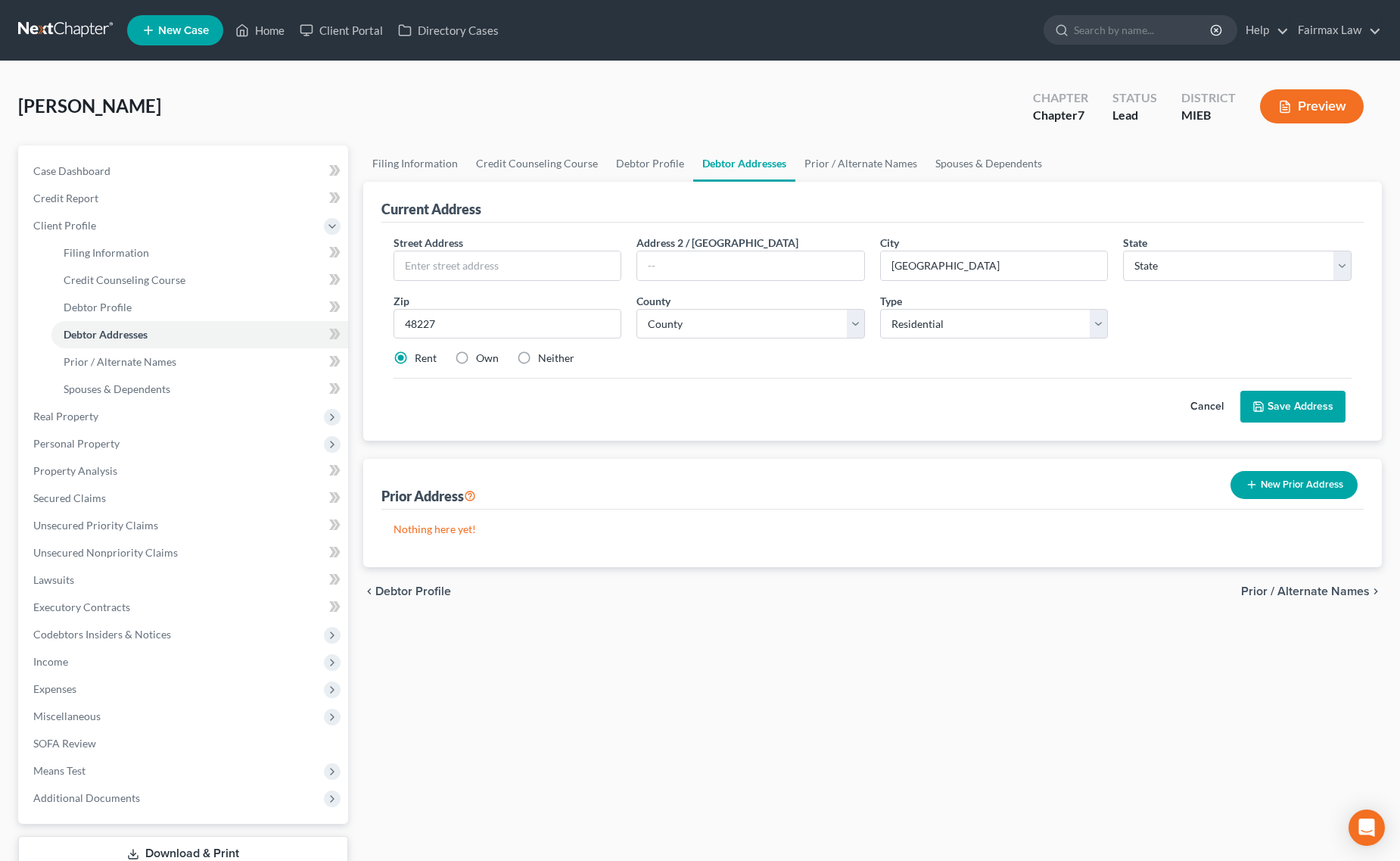
select select "23"
click at [475, 273] on input "text" at bounding box center [507, 266] width 227 height 29
paste input "13908 Forrer St"
type input "13908 Forrer St"
drag, startPoint x: 471, startPoint y: 323, endPoint x: 326, endPoint y: 311, distance: 145.5
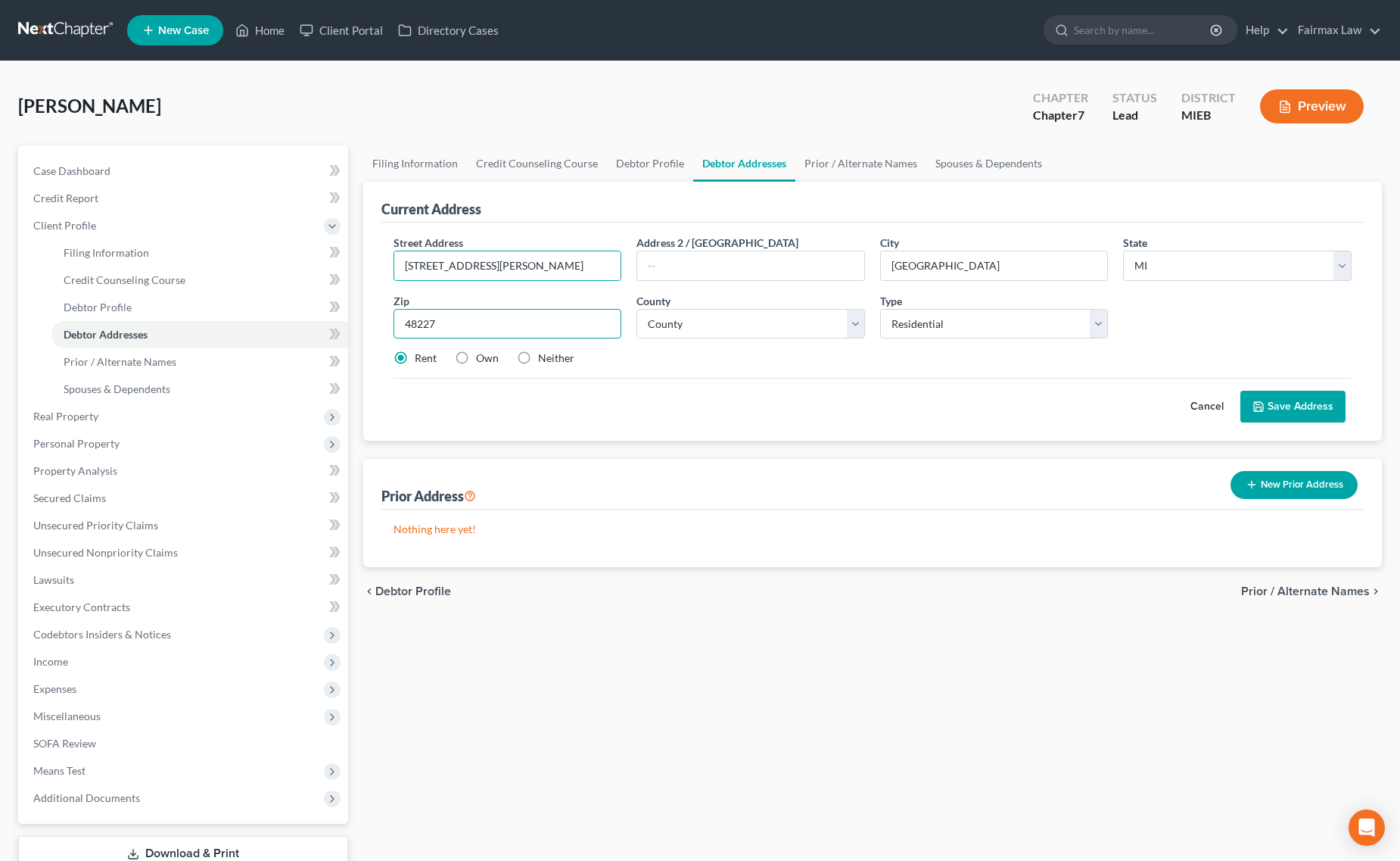
click at [326, 311] on div "Petition Navigation Case Dashboard Payments Invoices Payments Payments Credit R…" at bounding box center [700, 528] width 1379 height 766
click at [704, 327] on select "County Alcona County Alger County Allegan County Alpena County Antrim County Ar…" at bounding box center [751, 324] width 229 height 30
select select "81"
click at [637, 309] on select "County Alcona County Alger County Allegan County Alpena County Antrim County Ar…" at bounding box center [751, 324] width 229 height 30
click at [1285, 414] on button "Save Address" at bounding box center [1292, 406] width 105 height 32
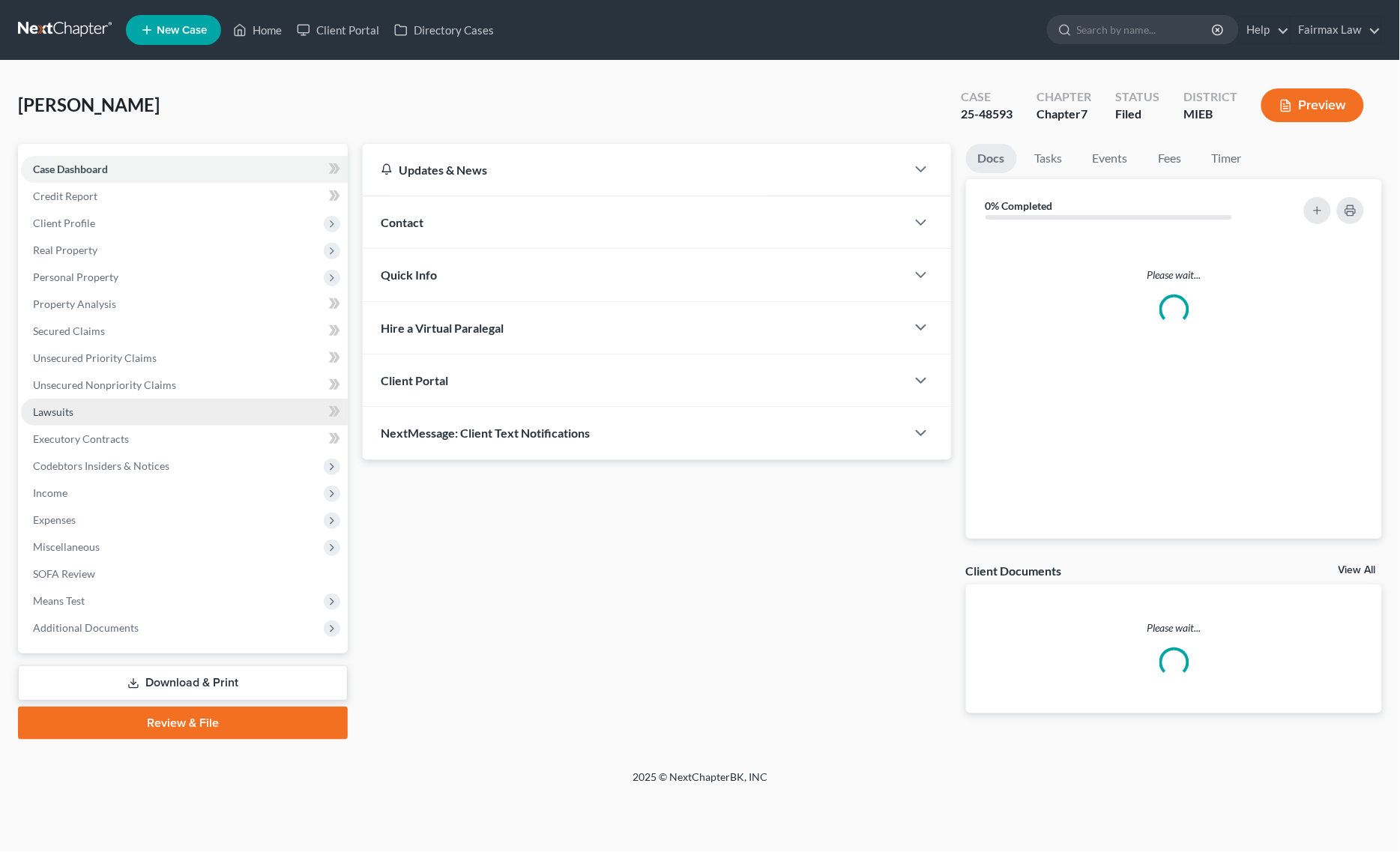
click at [130, 413] on link "Lawsuits" at bounding box center [184, 412] width 327 height 27
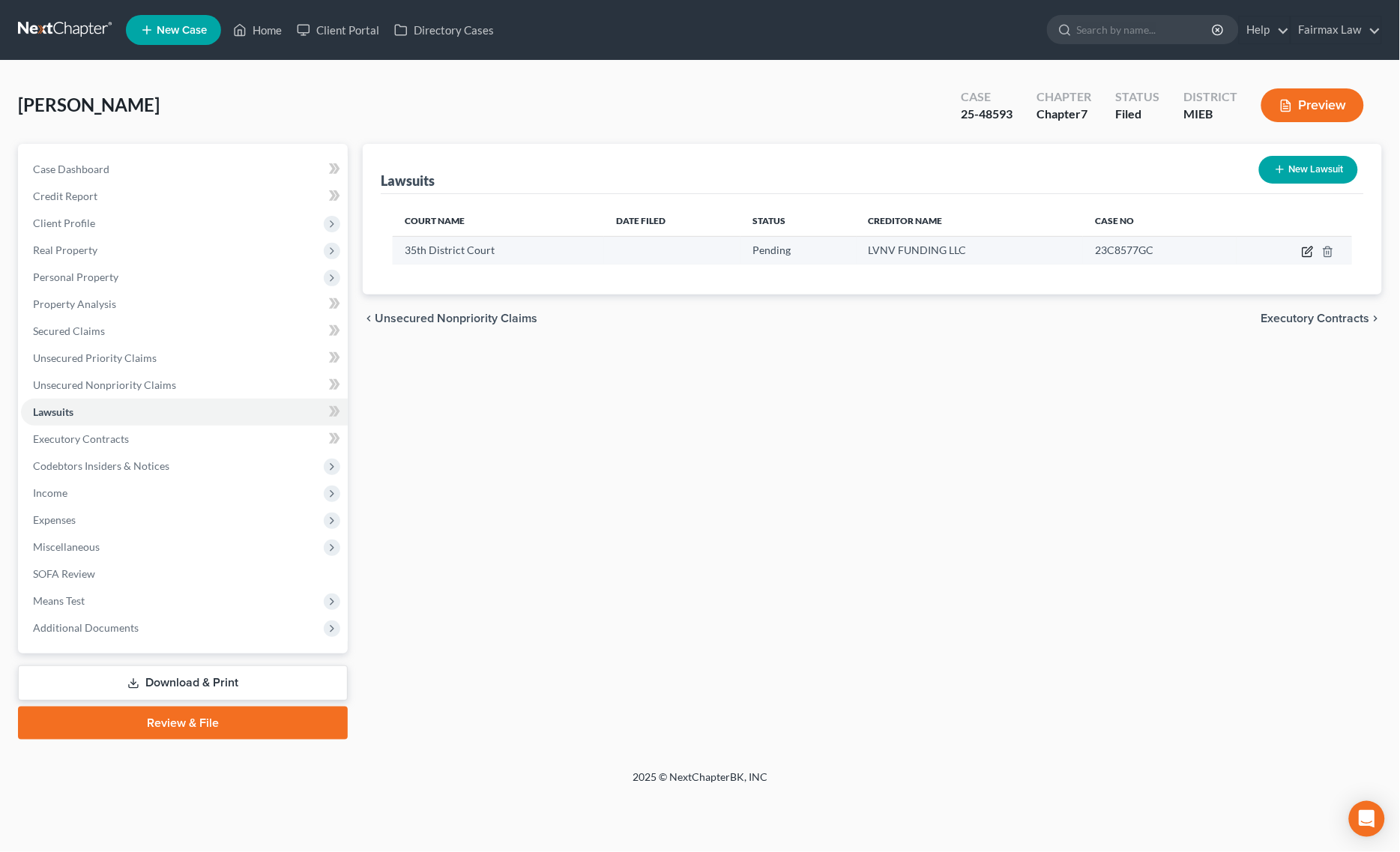
click at [1309, 246] on icon "button" at bounding box center [1307, 251] width 12 height 12
select select "23"
select select "0"
select select "1"
select select "42"
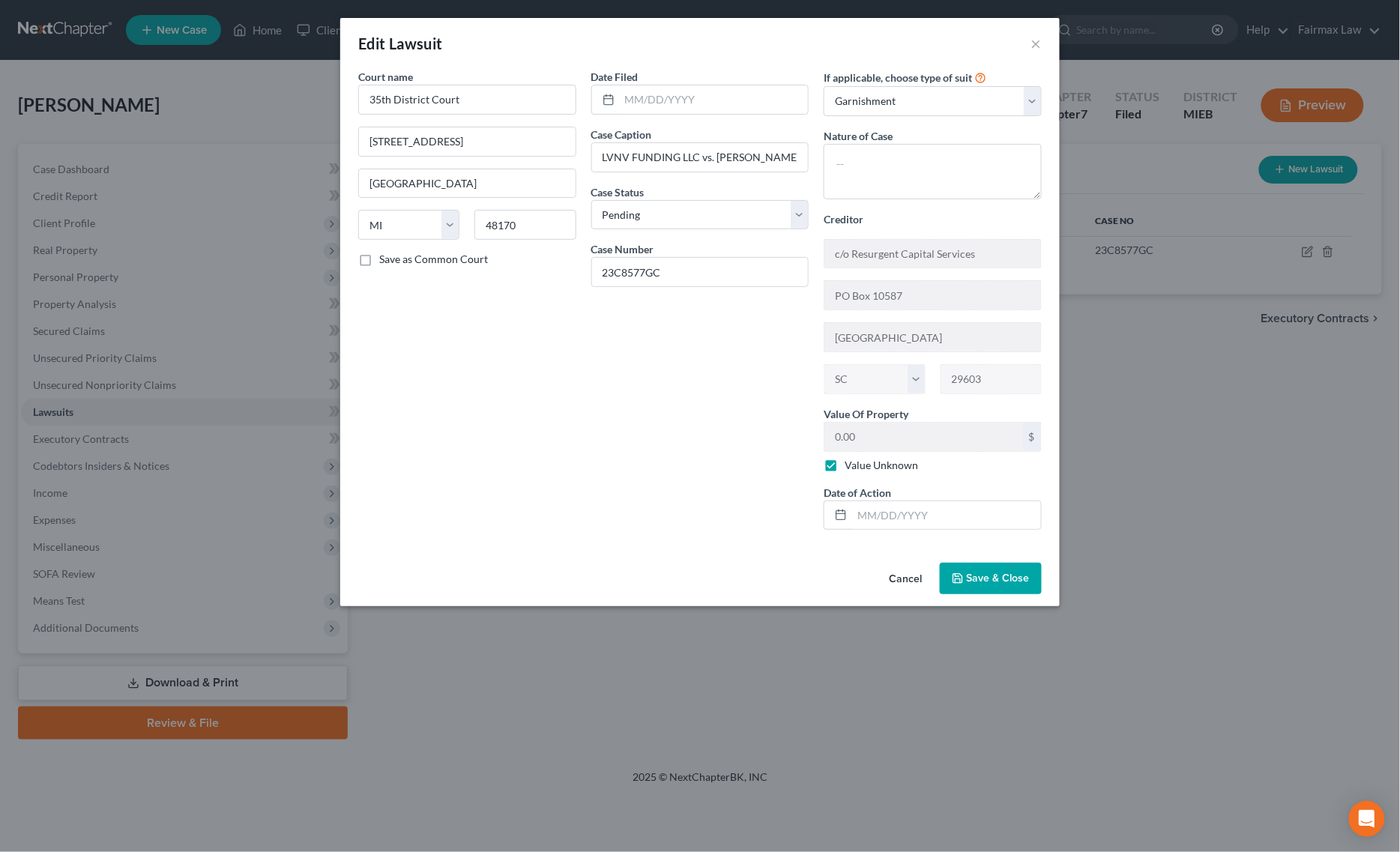
click at [1005, 585] on span "Save & Close" at bounding box center [998, 578] width 63 height 13
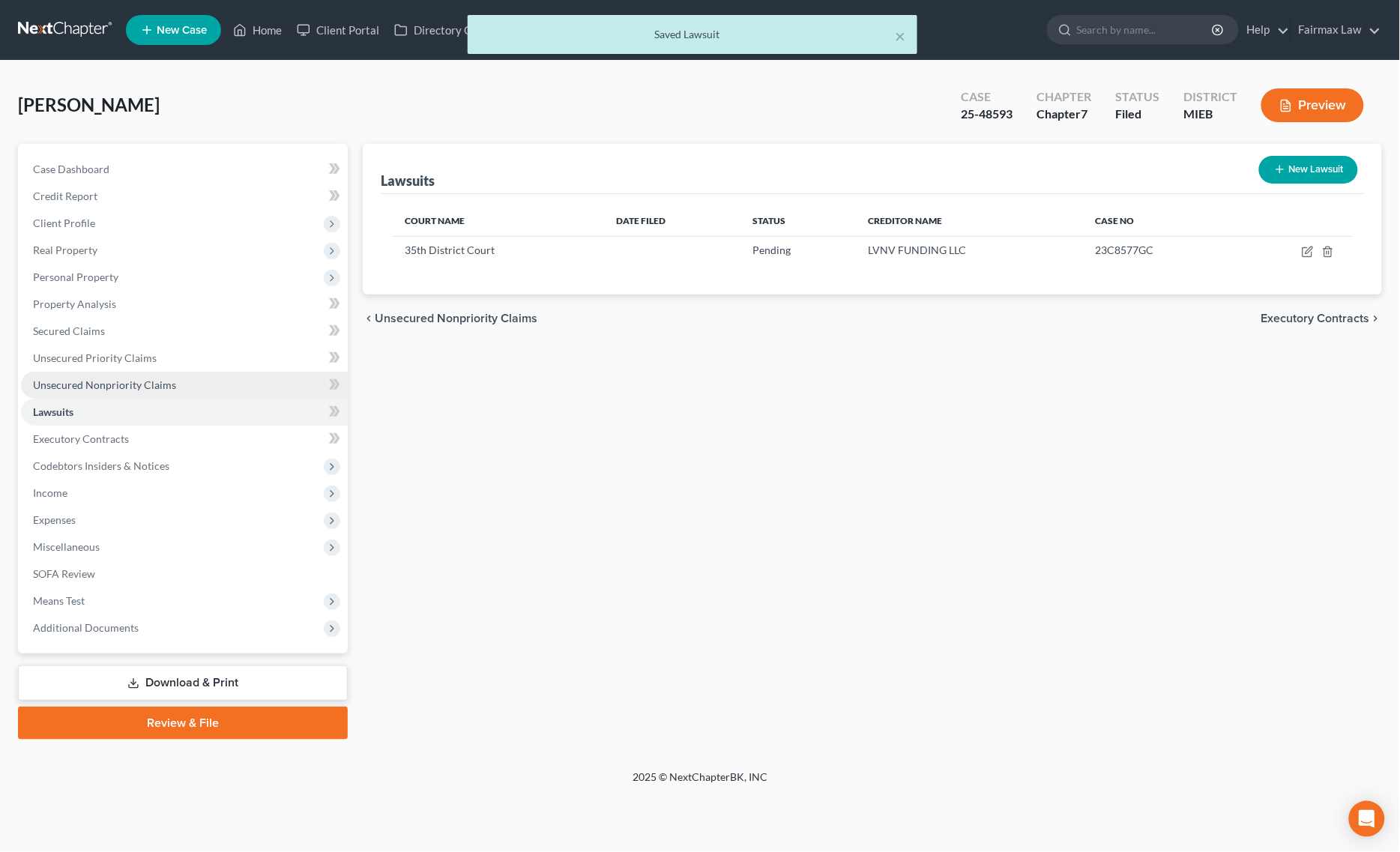
click at [192, 391] on link "Unsecured Nonpriority Claims" at bounding box center [184, 385] width 327 height 27
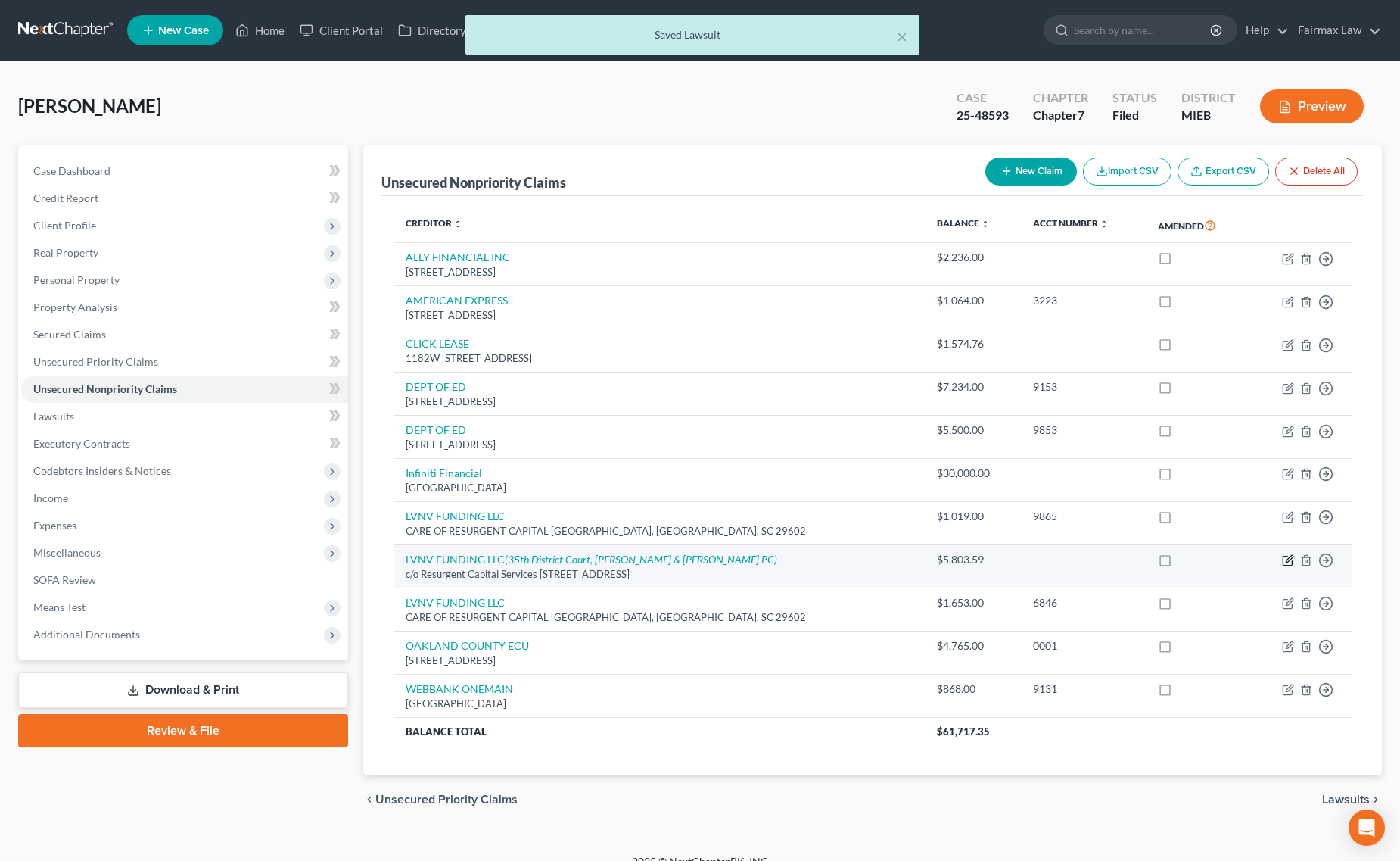
click at [1286, 558] on icon "button" at bounding box center [1287, 561] width 9 height 9
select select "42"
select select "14"
select select "0"
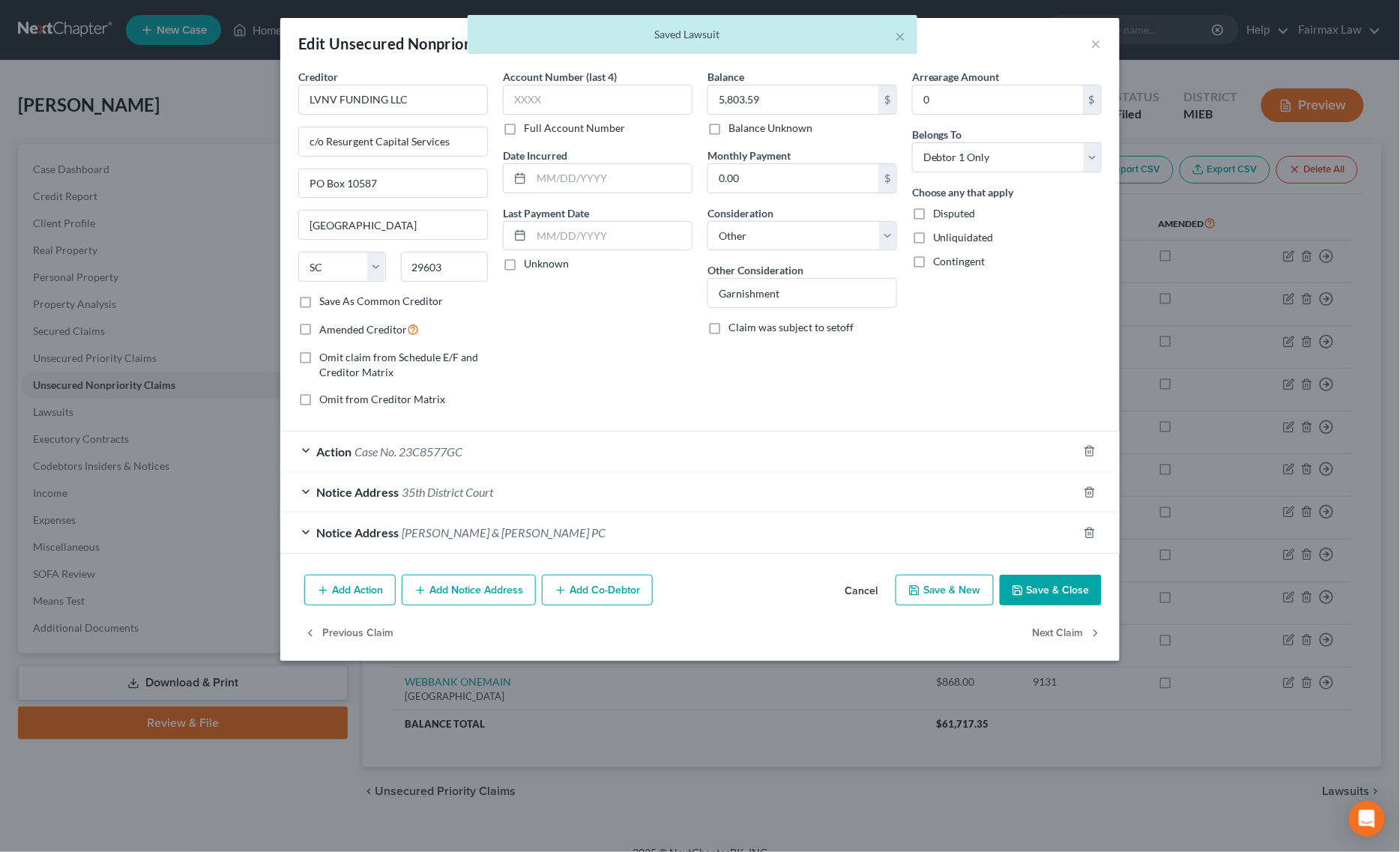
click at [624, 433] on div "Action Case No. 23C8577GC" at bounding box center [678, 452] width 797 height 40
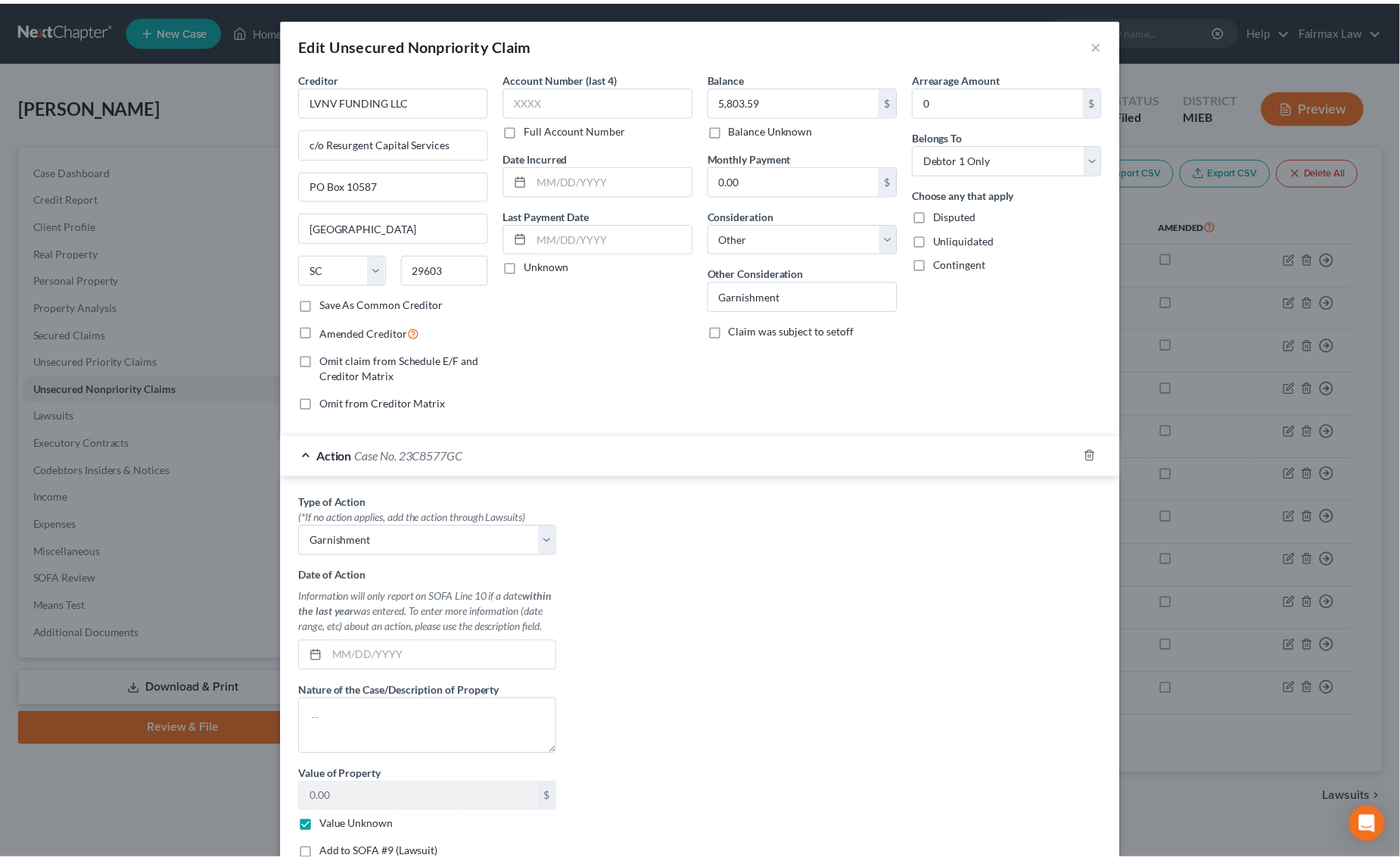
scroll to position [240, 0]
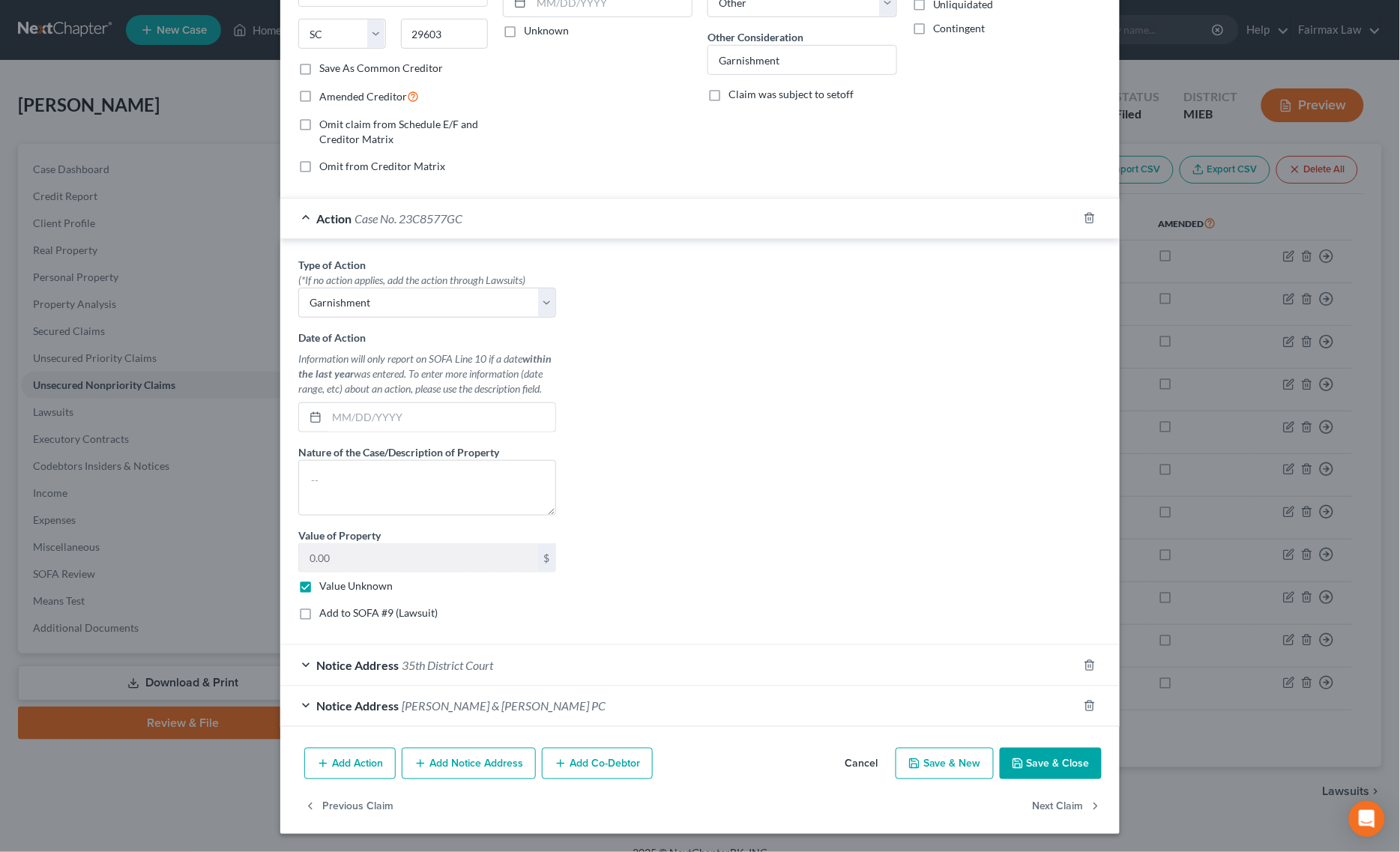
click at [1070, 776] on button "Save & Close" at bounding box center [1050, 763] width 102 height 31
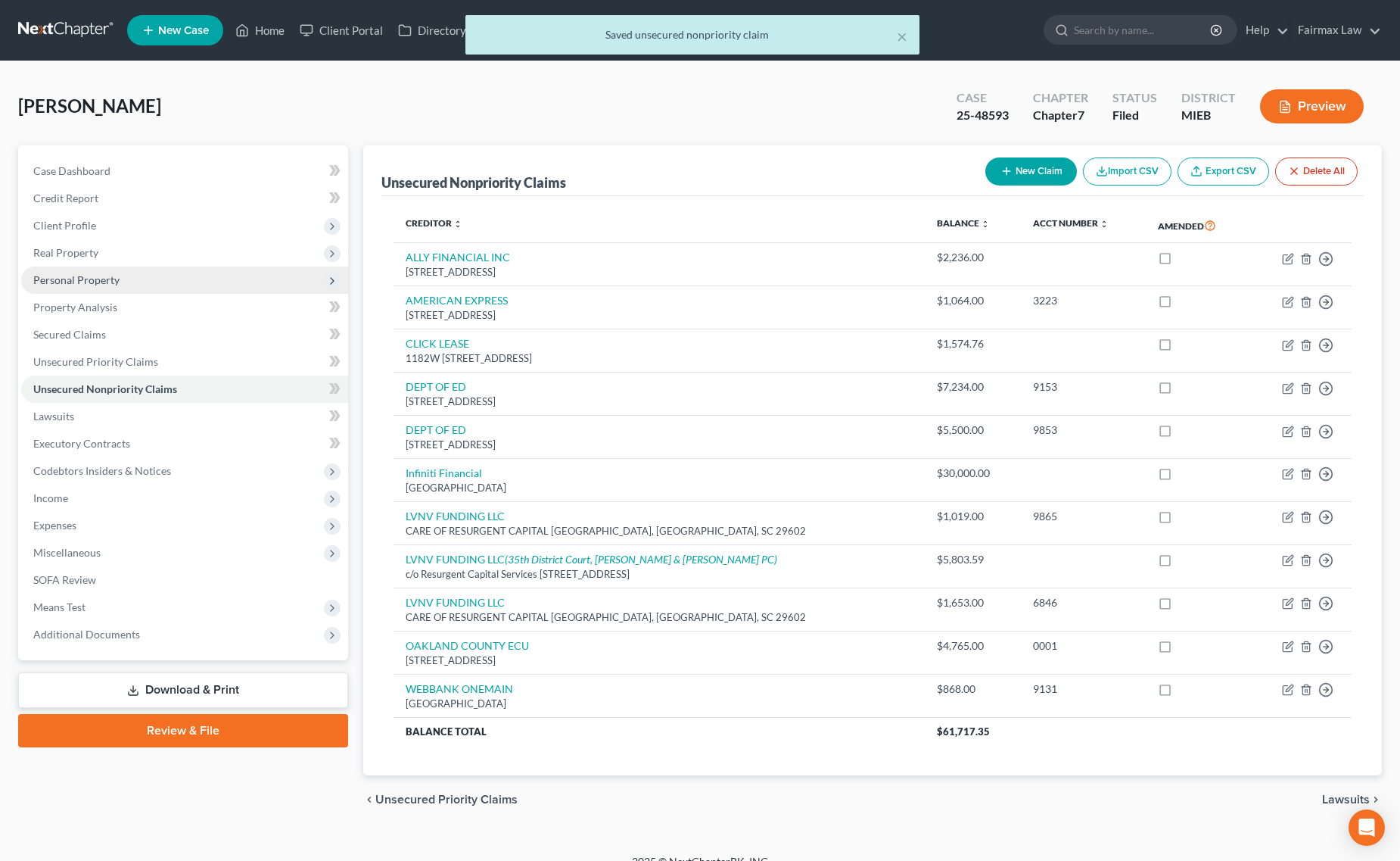
click at [174, 289] on span "Personal Property" at bounding box center [184, 280] width 327 height 28
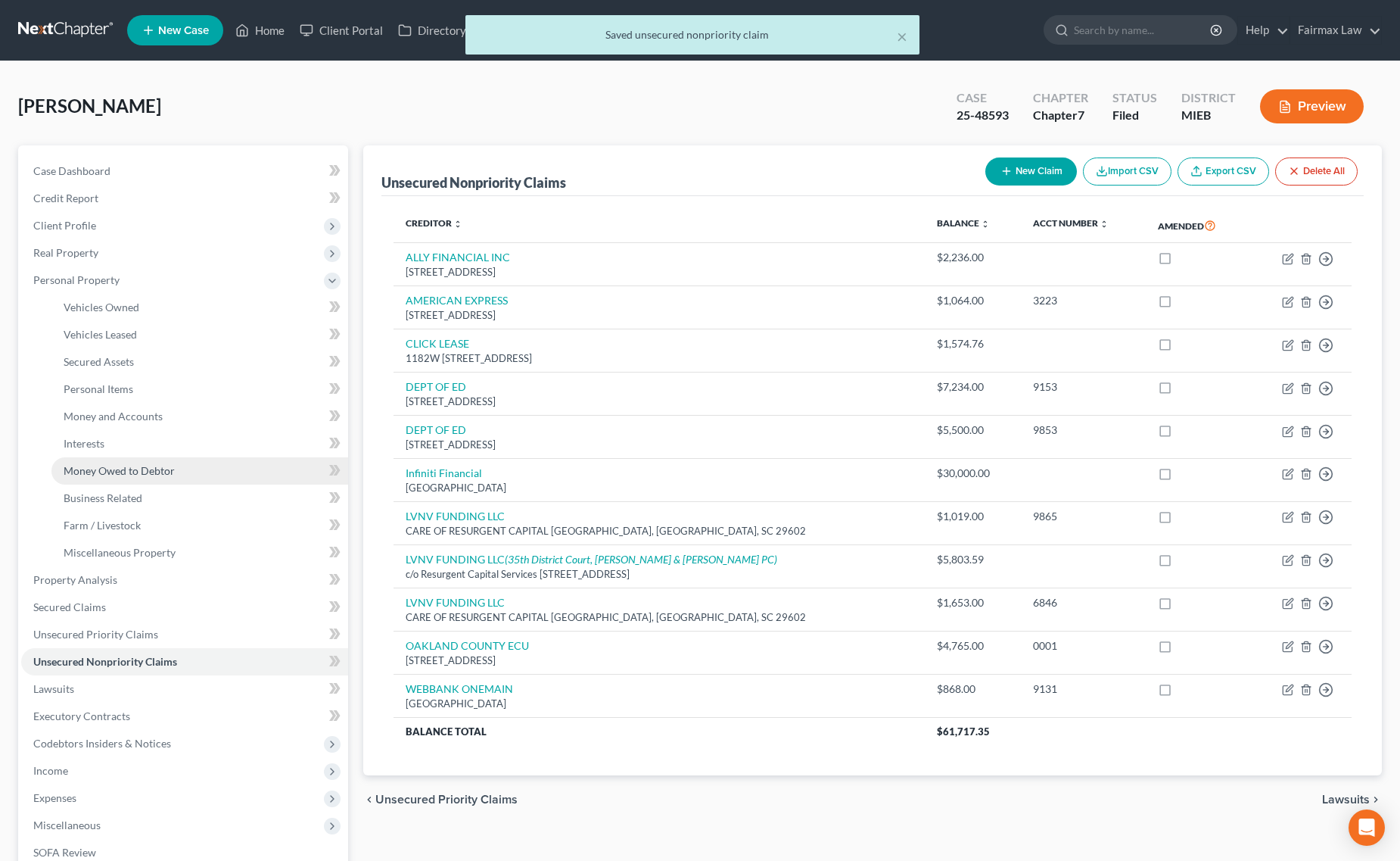
click at [161, 473] on span "Money Owed to Debtor" at bounding box center [120, 471] width 112 height 13
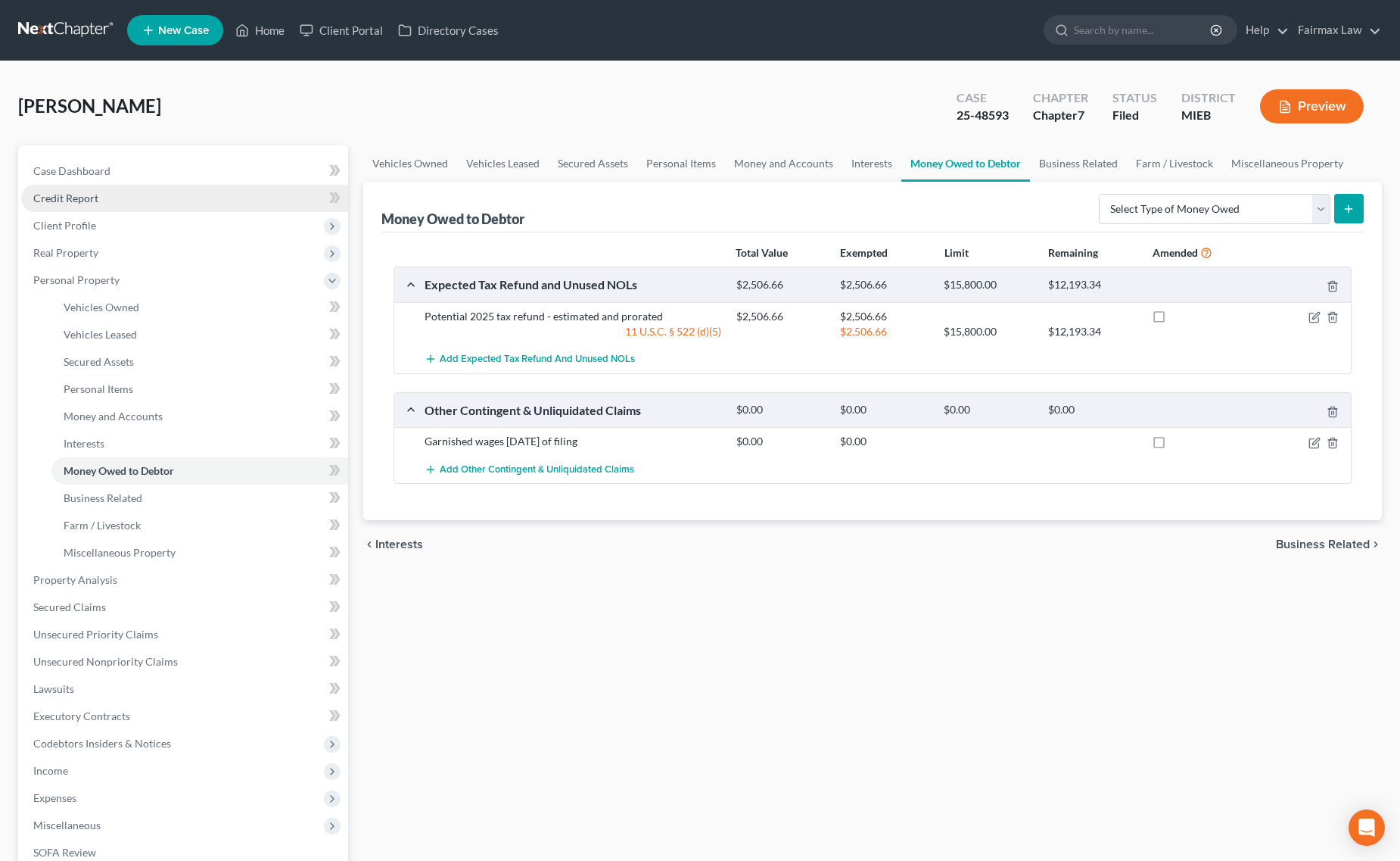
click at [152, 205] on link "Credit Report" at bounding box center [184, 198] width 327 height 28
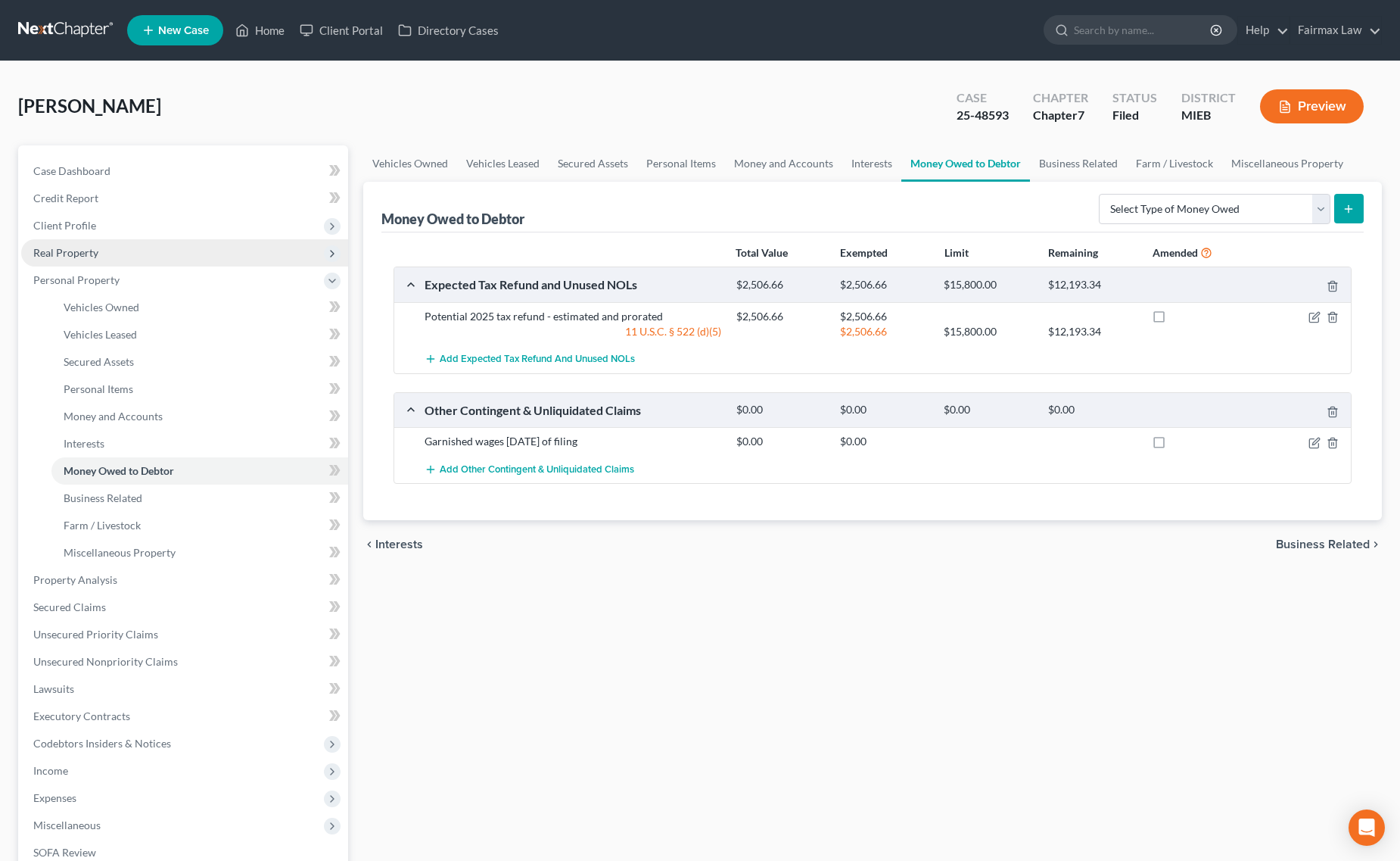
click at [136, 242] on span "Real Property" at bounding box center [184, 253] width 327 height 28
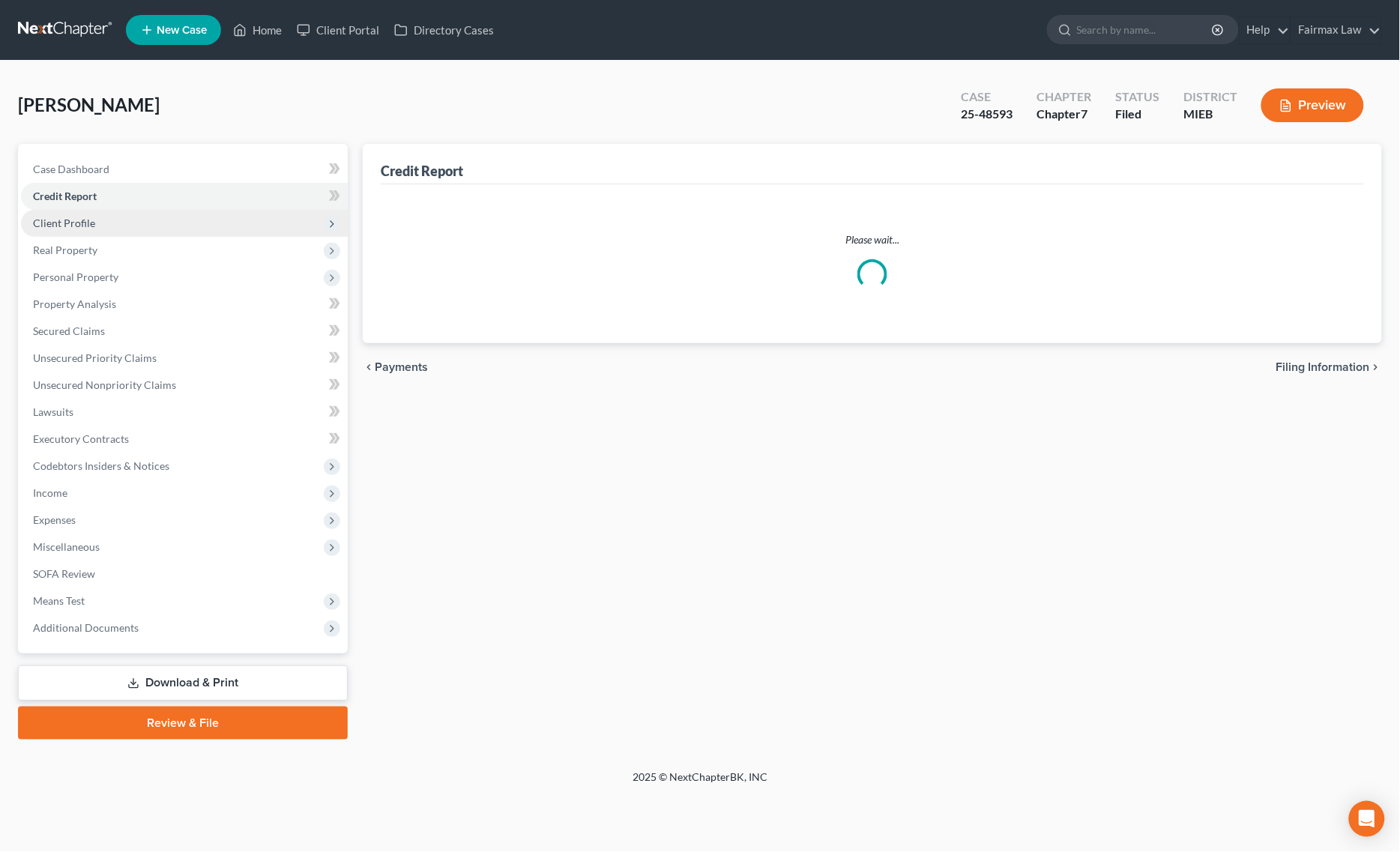
click at [151, 225] on span "Client Profile" at bounding box center [184, 223] width 327 height 27
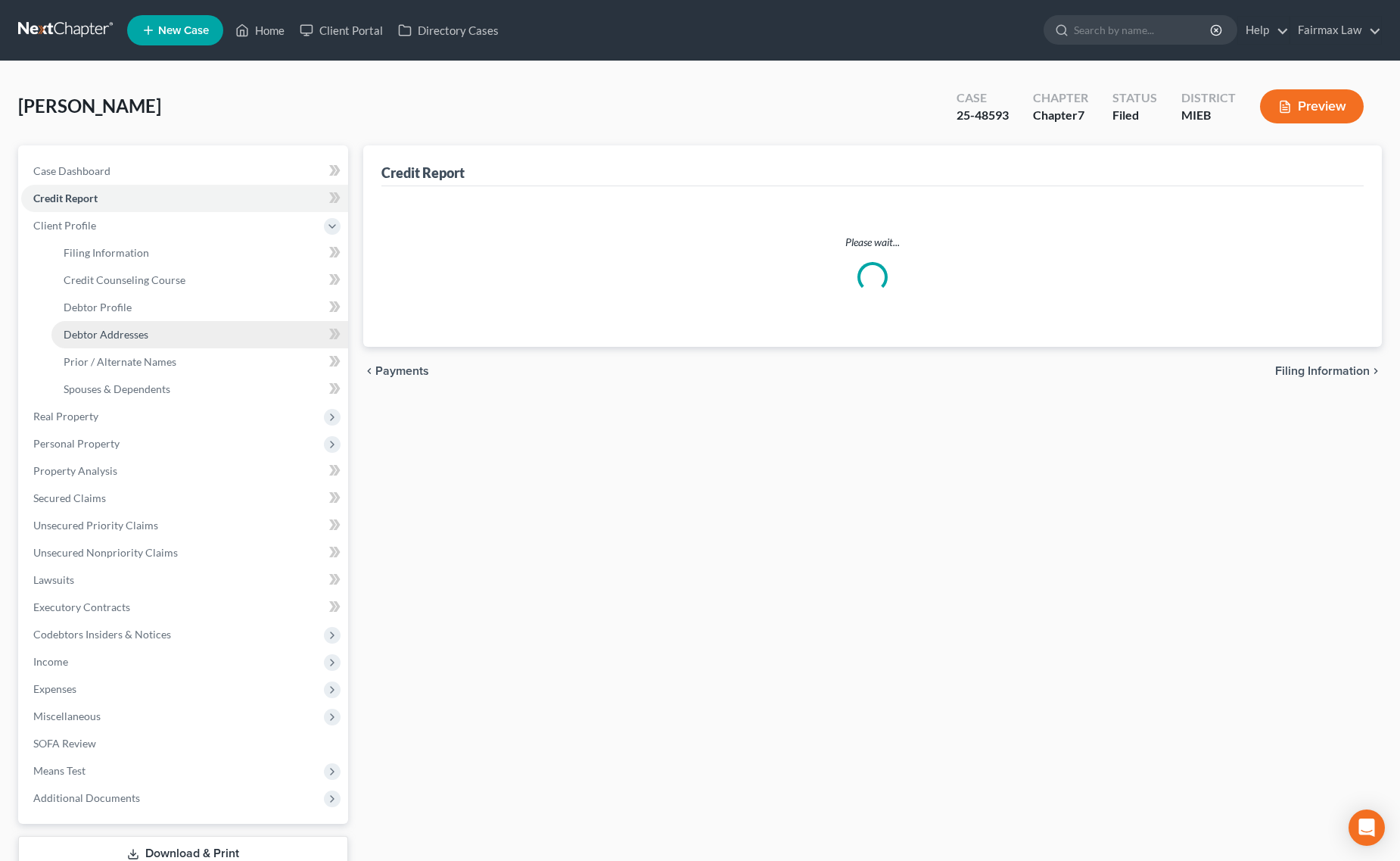
click at [123, 335] on span "Debtor Addresses" at bounding box center [106, 334] width 85 height 13
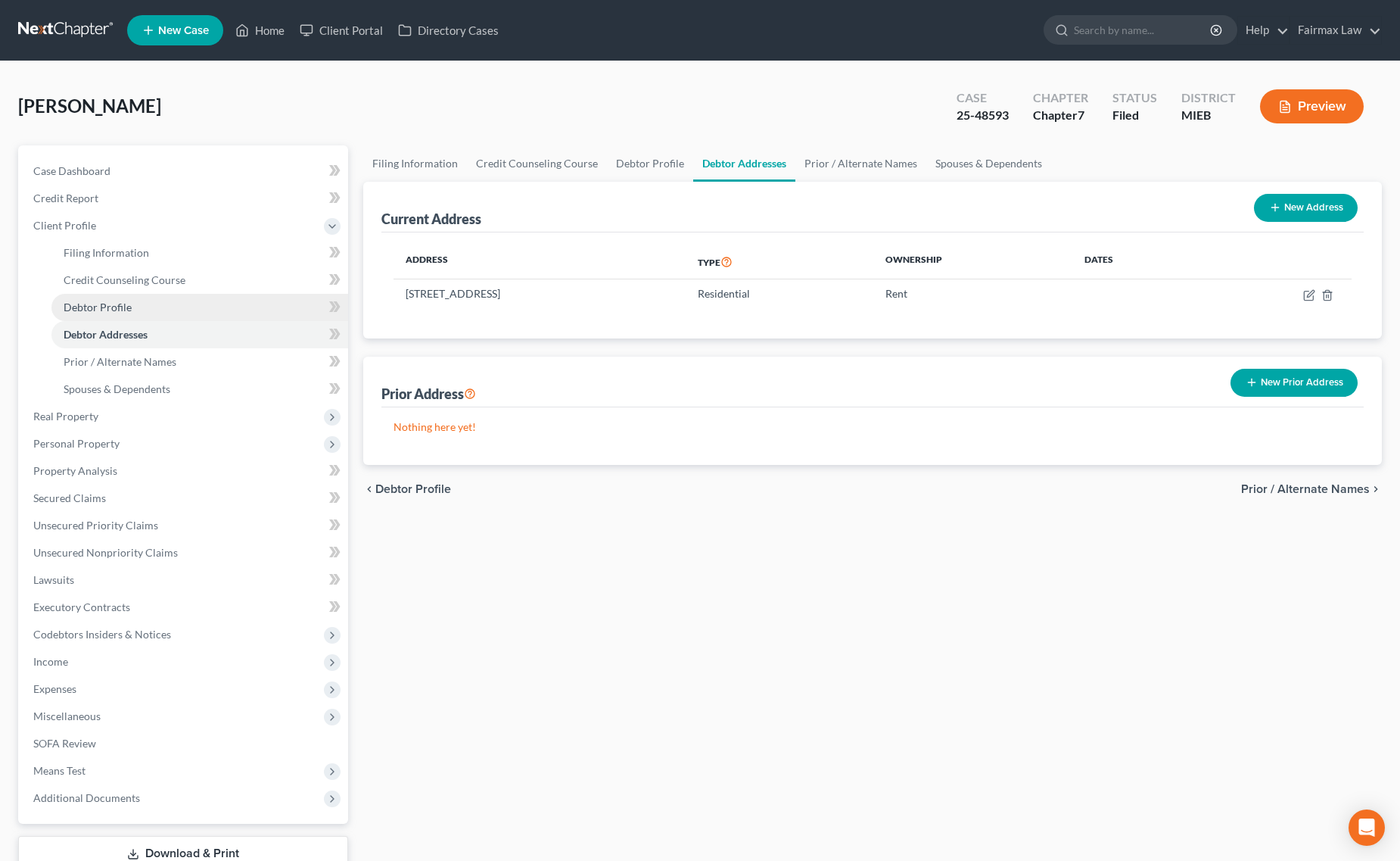
click at [136, 299] on link "Debtor Profile" at bounding box center [200, 308] width 297 height 28
select select "0"
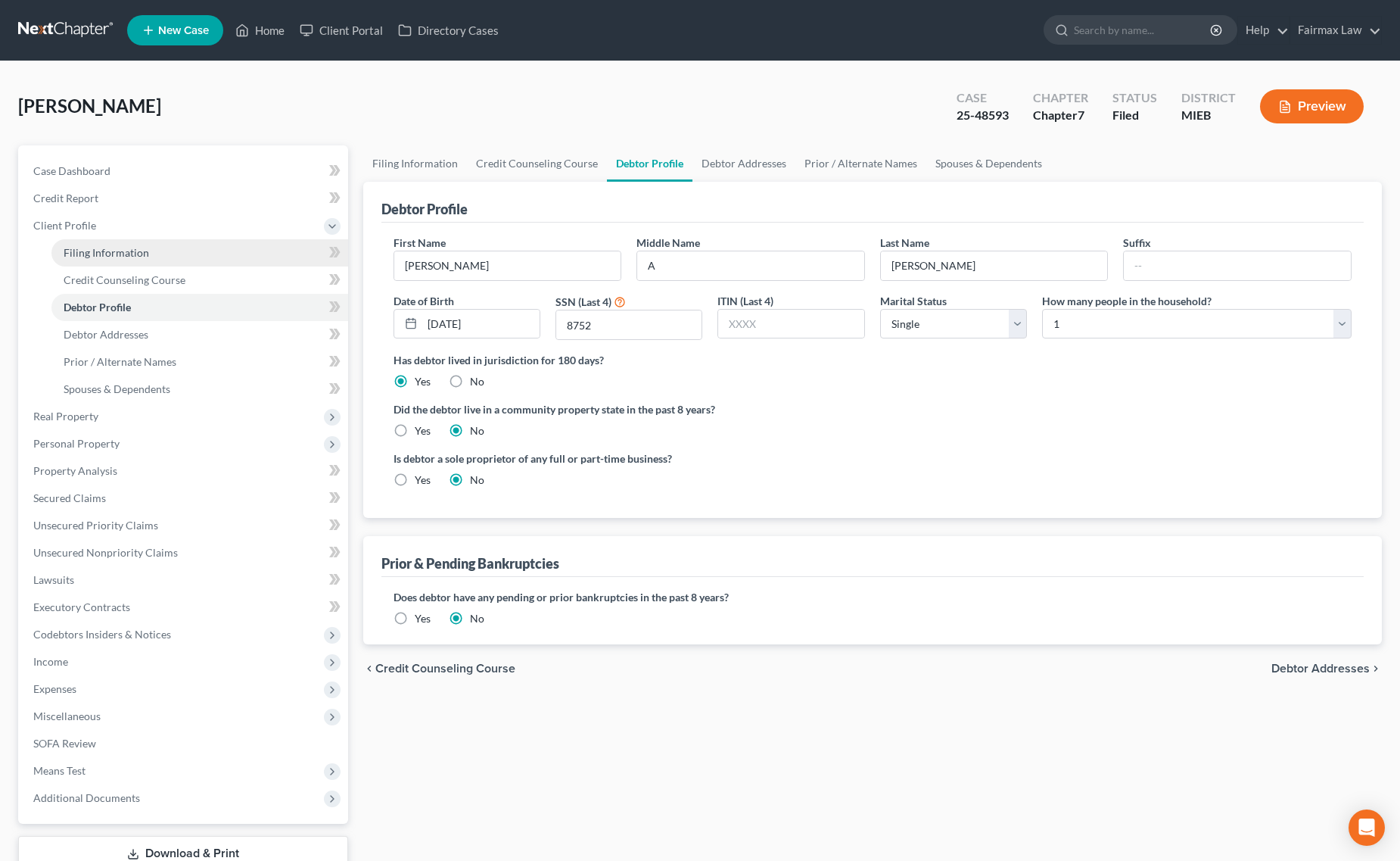
click at [157, 248] on link "Filing Information" at bounding box center [200, 253] width 297 height 28
select select "1"
select select "0"
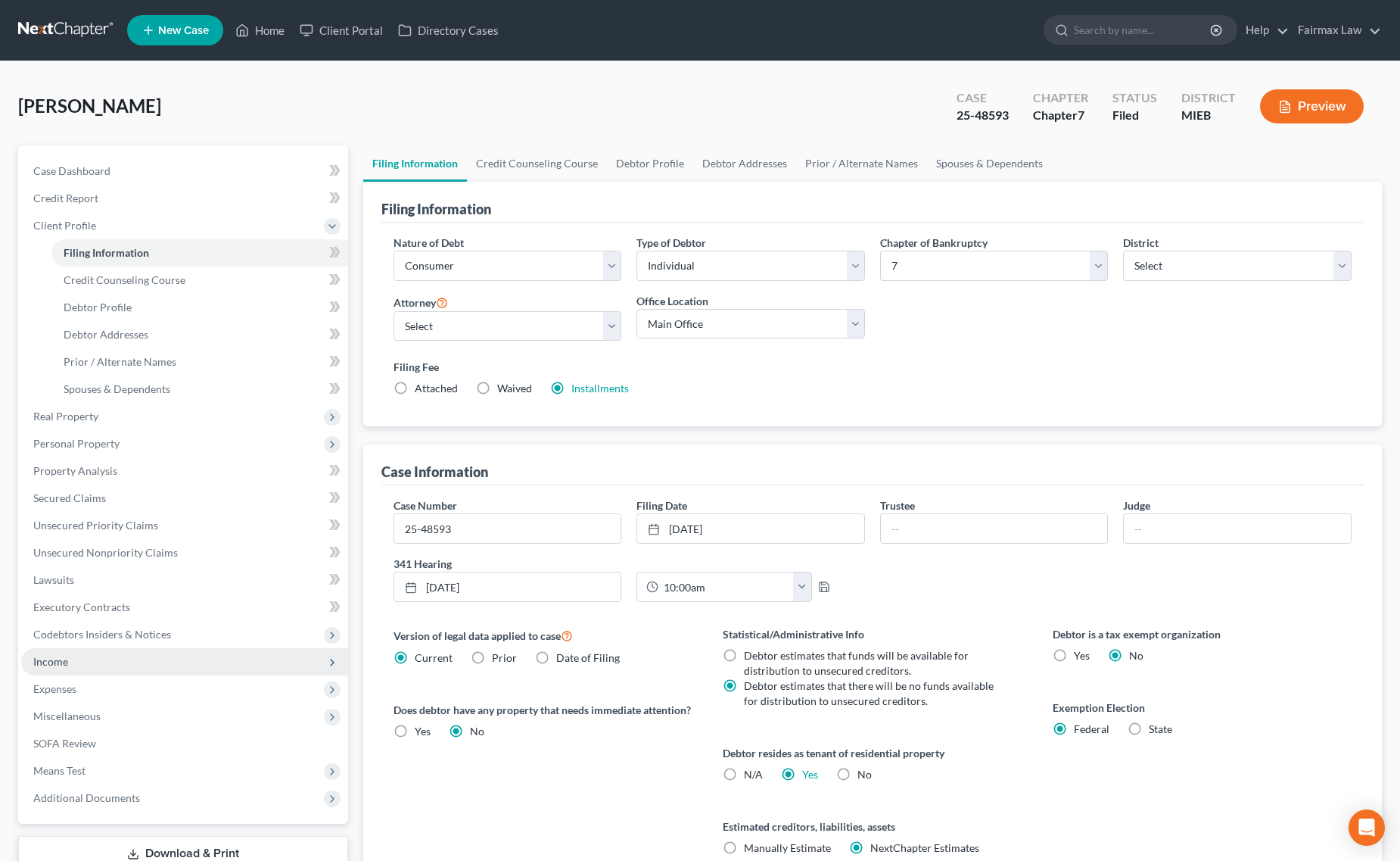
click at [76, 655] on span "Income" at bounding box center [184, 662] width 327 height 28
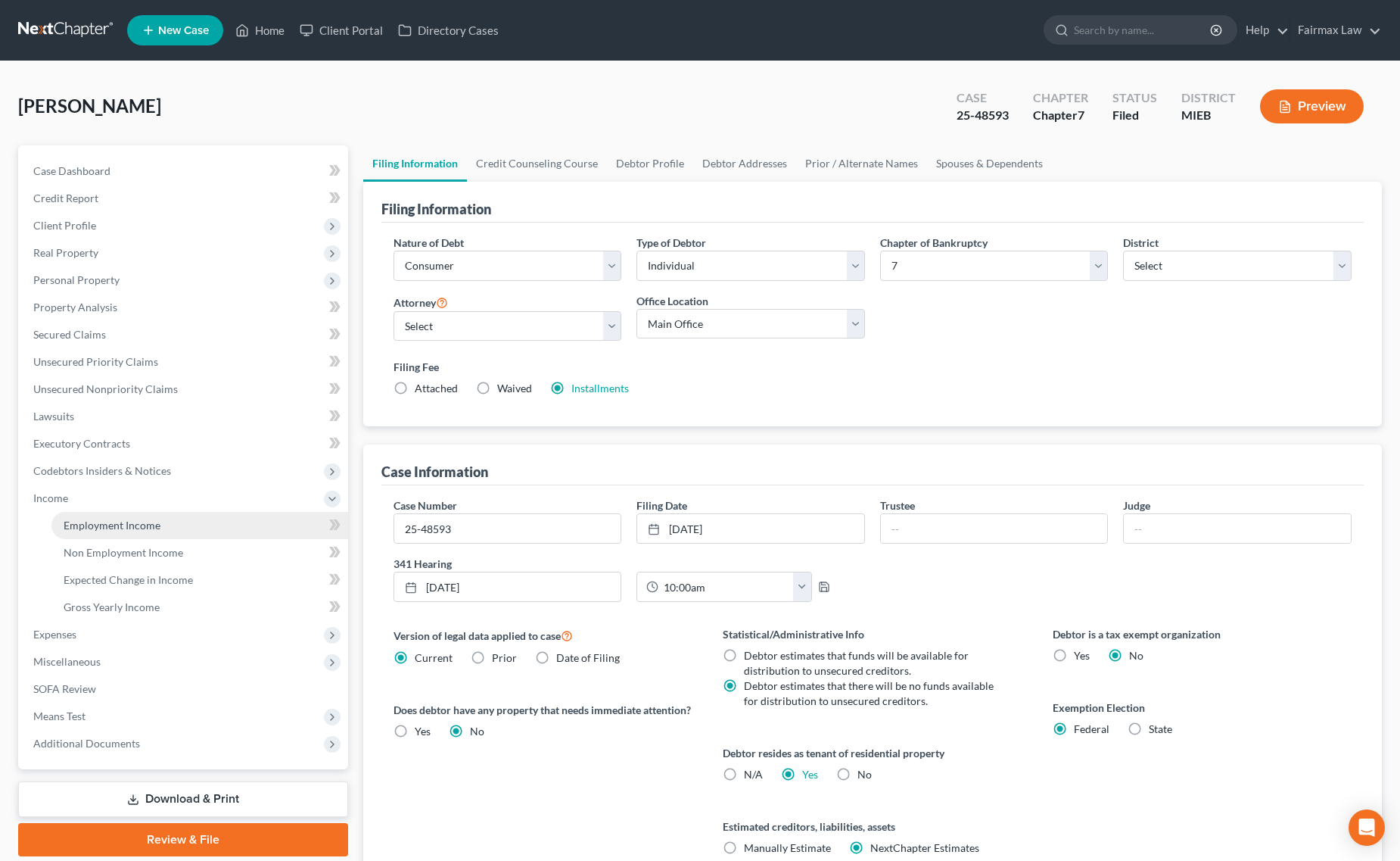
click at [154, 535] on link "Employment Income" at bounding box center [200, 525] width 297 height 28
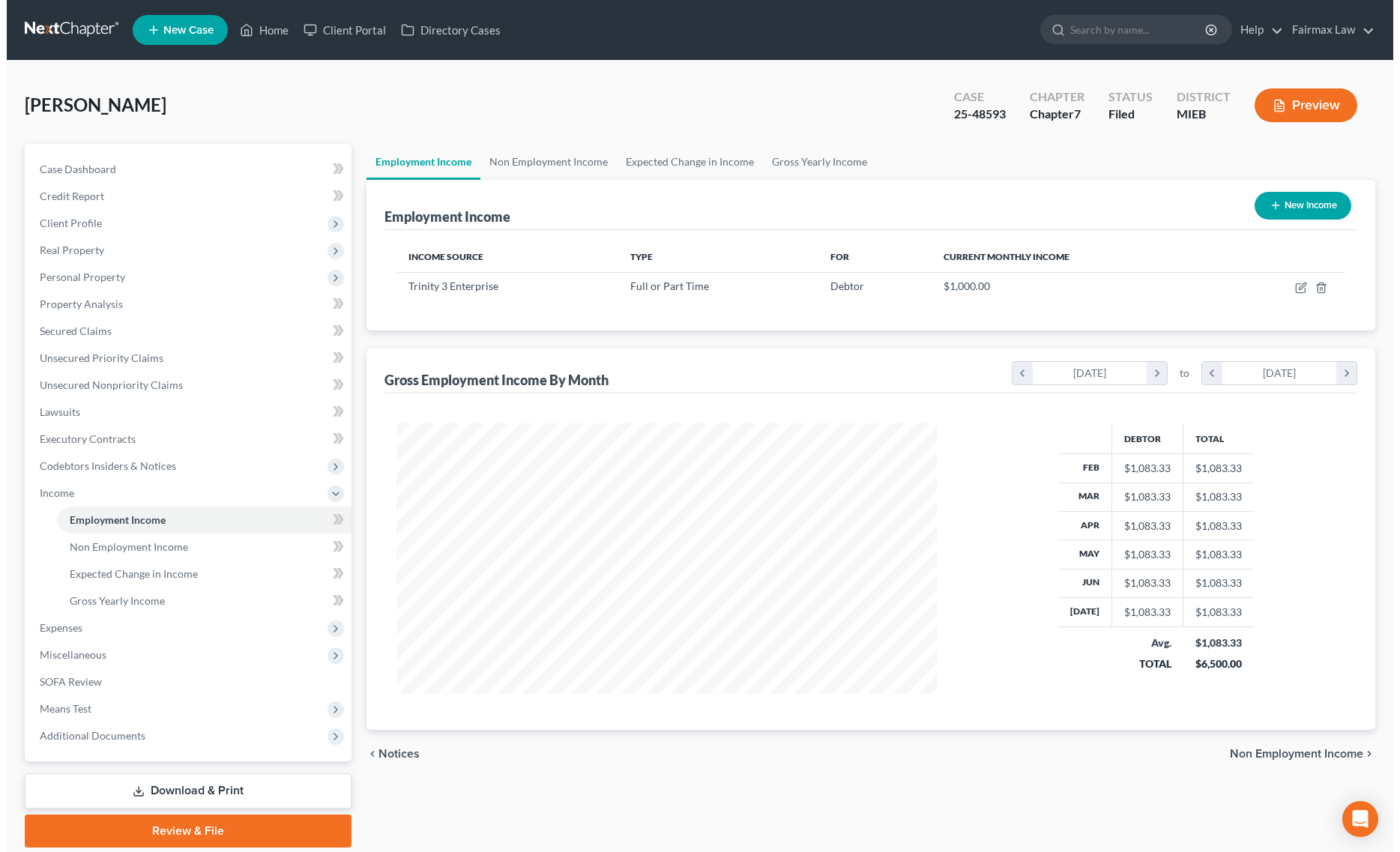
scroll to position [271, 570]
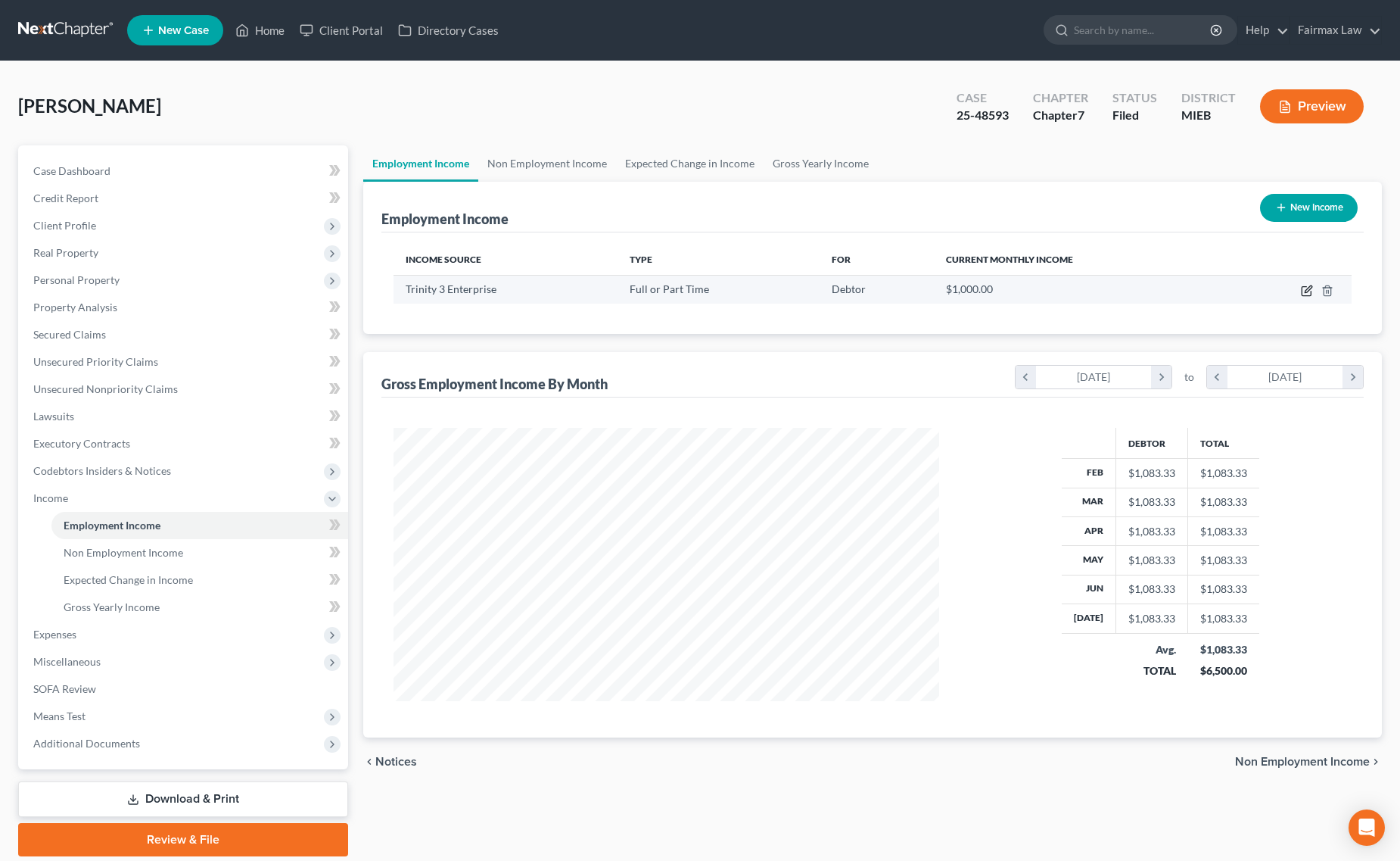
click at [1302, 288] on icon "button" at bounding box center [1305, 291] width 9 height 9
select select "0"
select select "23"
select select "1"
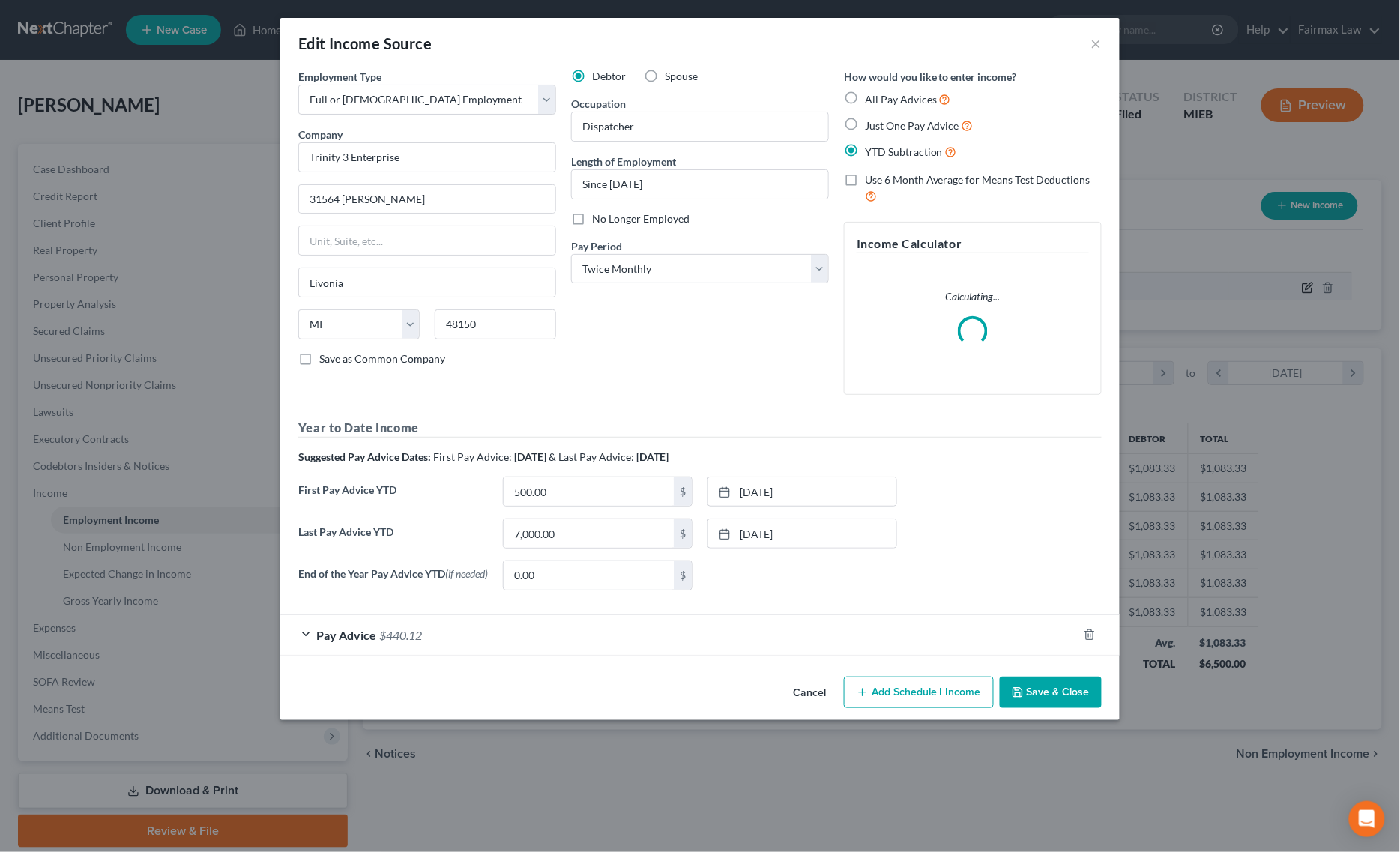
scroll to position [273, 577]
click at [459, 646] on div "Pay Advice $440.12" at bounding box center [678, 635] width 797 height 40
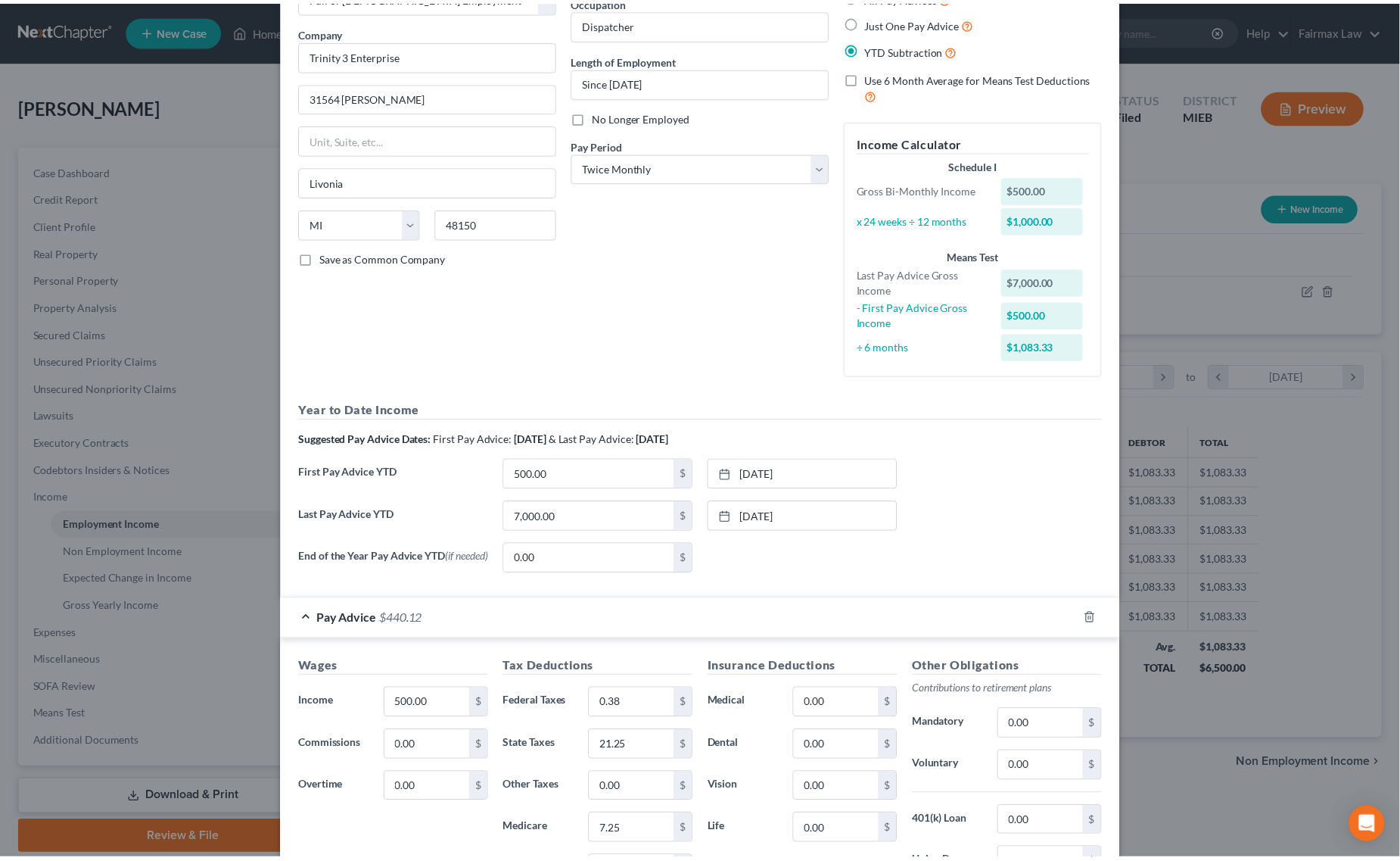
scroll to position [343, 0]
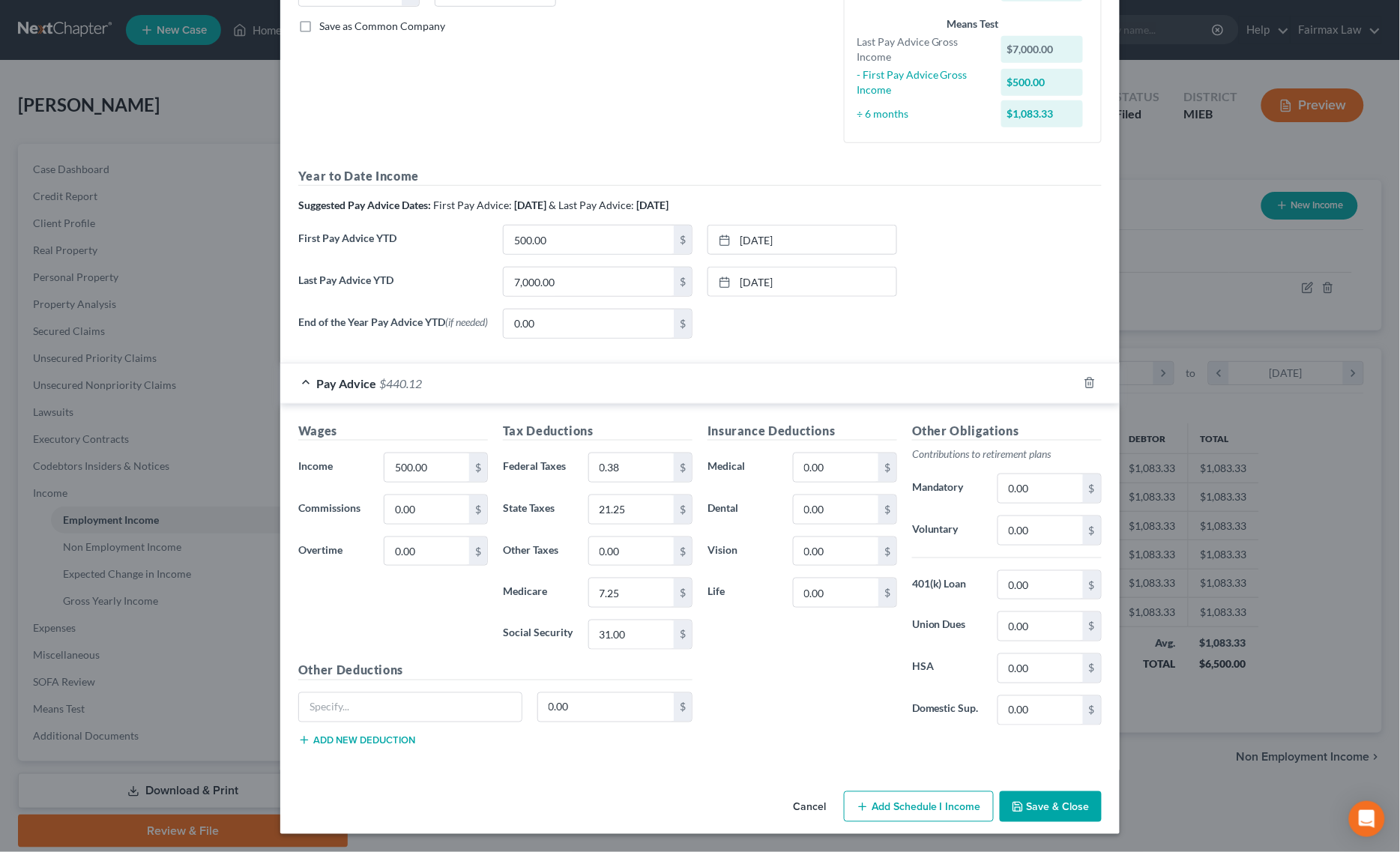
click at [1020, 809] on button "Save & Close" at bounding box center [1050, 806] width 102 height 31
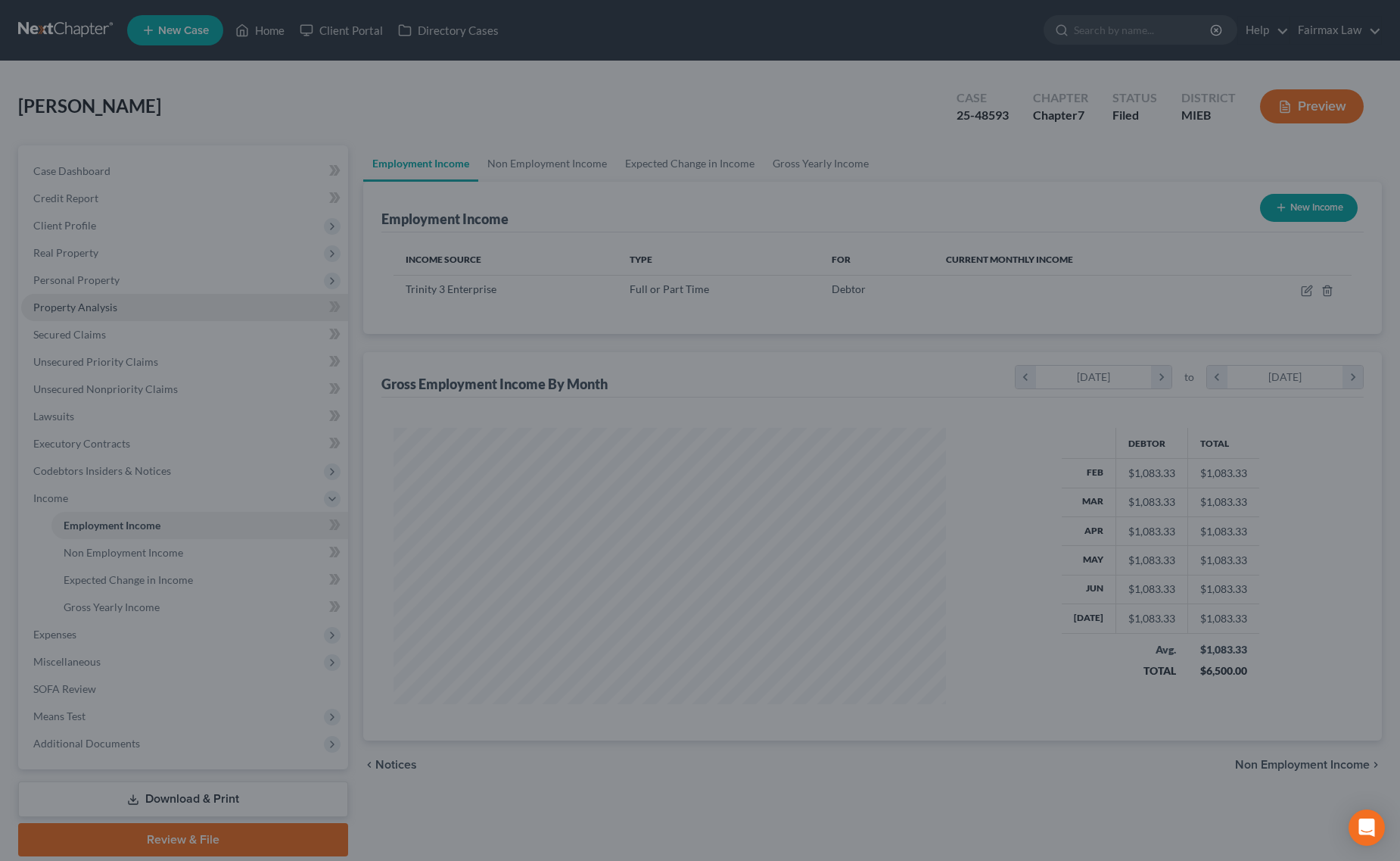
scroll to position [756805, 756100]
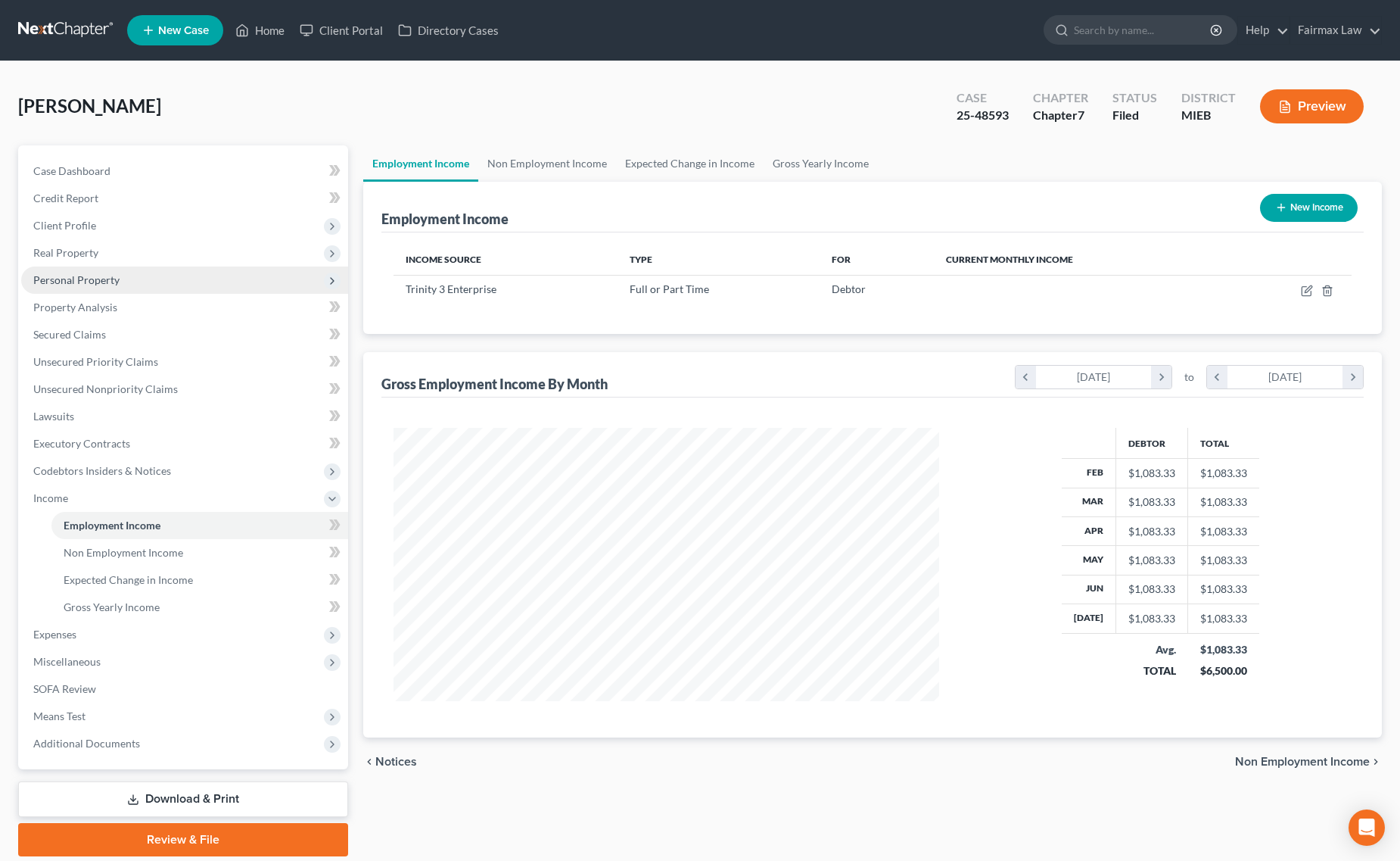
click at [99, 275] on span "Personal Property" at bounding box center [76, 280] width 87 height 13
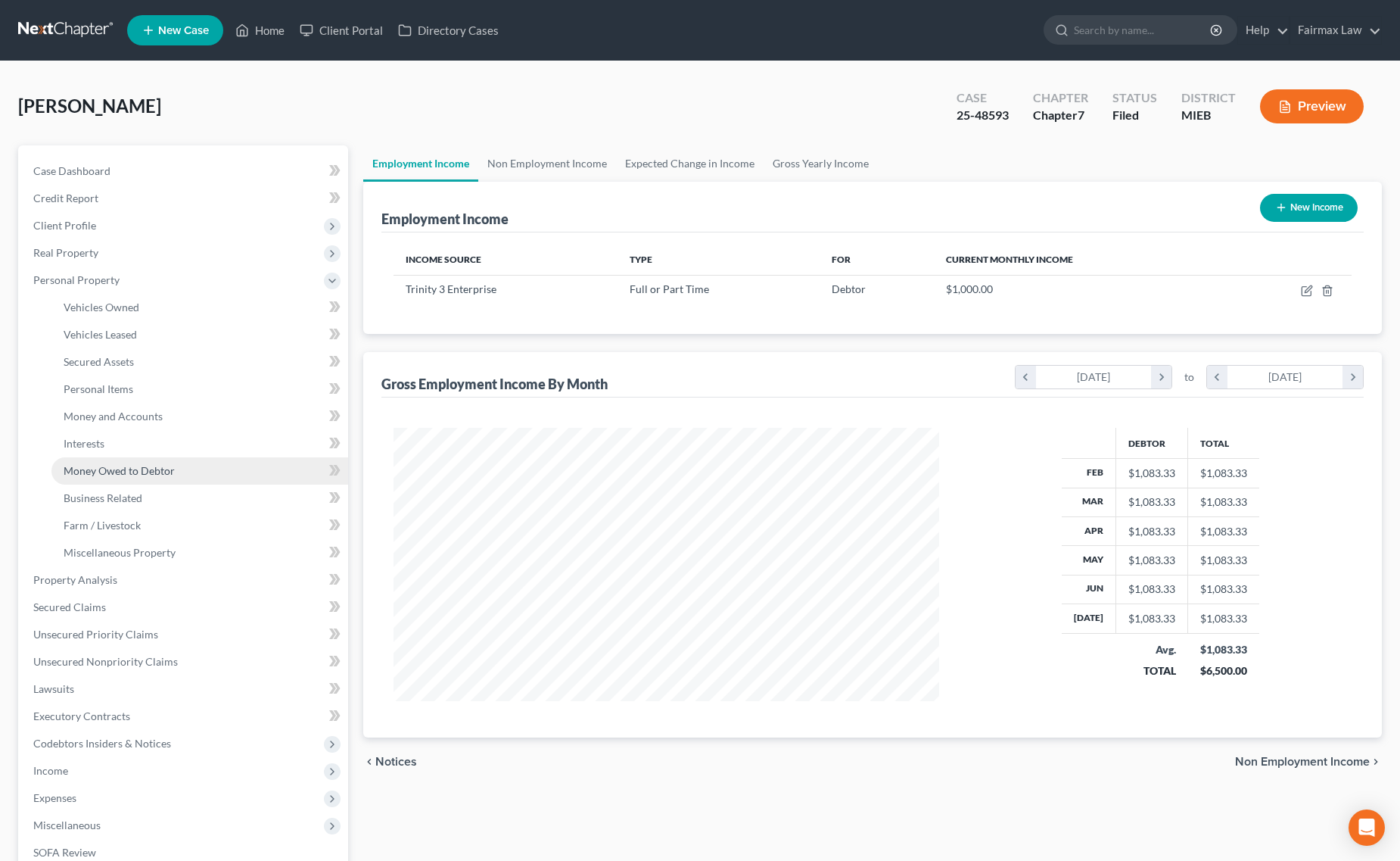
click at [137, 472] on span "Money Owed to Debtor" at bounding box center [120, 471] width 112 height 13
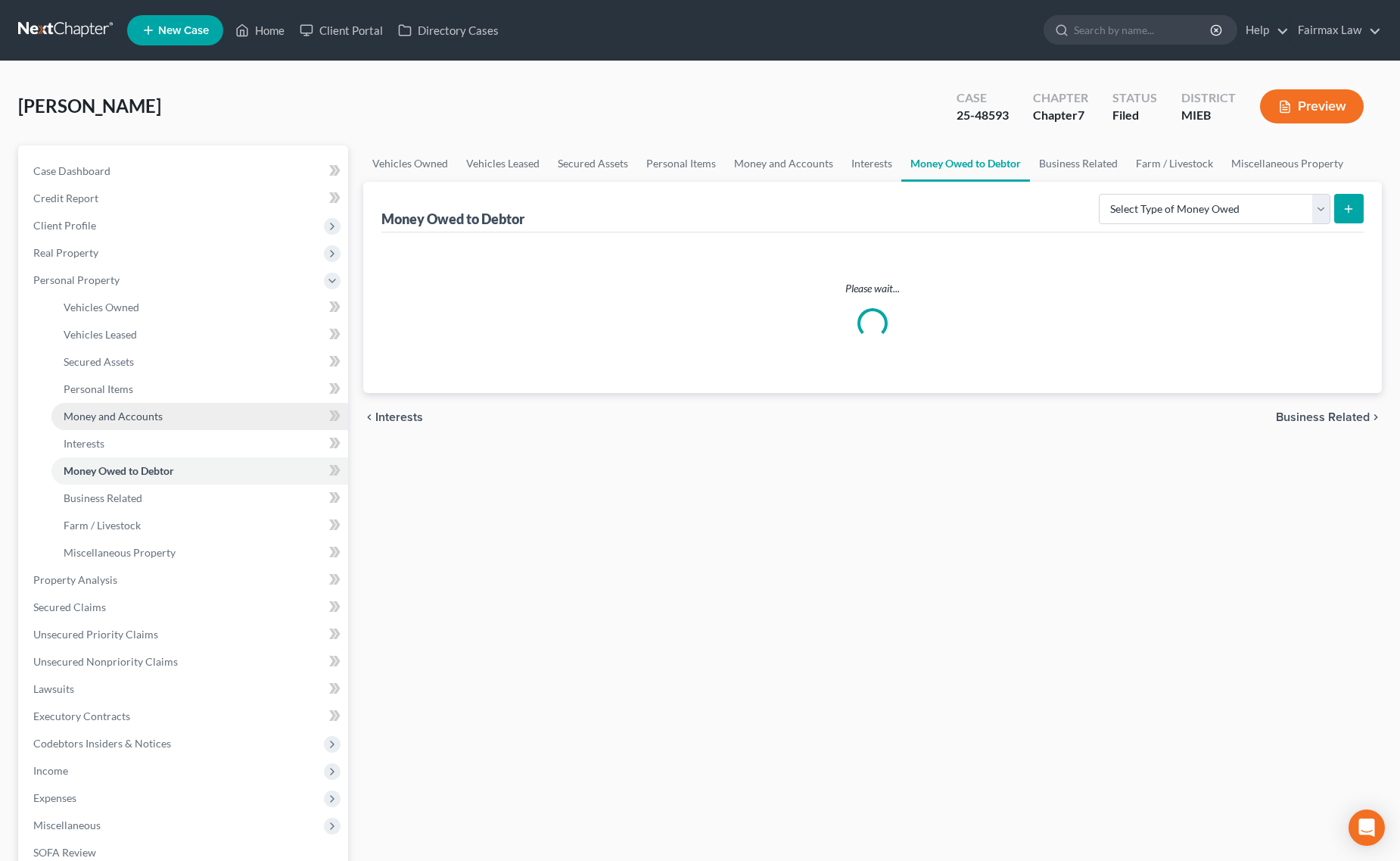
click at [134, 426] on link "Money and Accounts" at bounding box center [200, 417] width 297 height 28
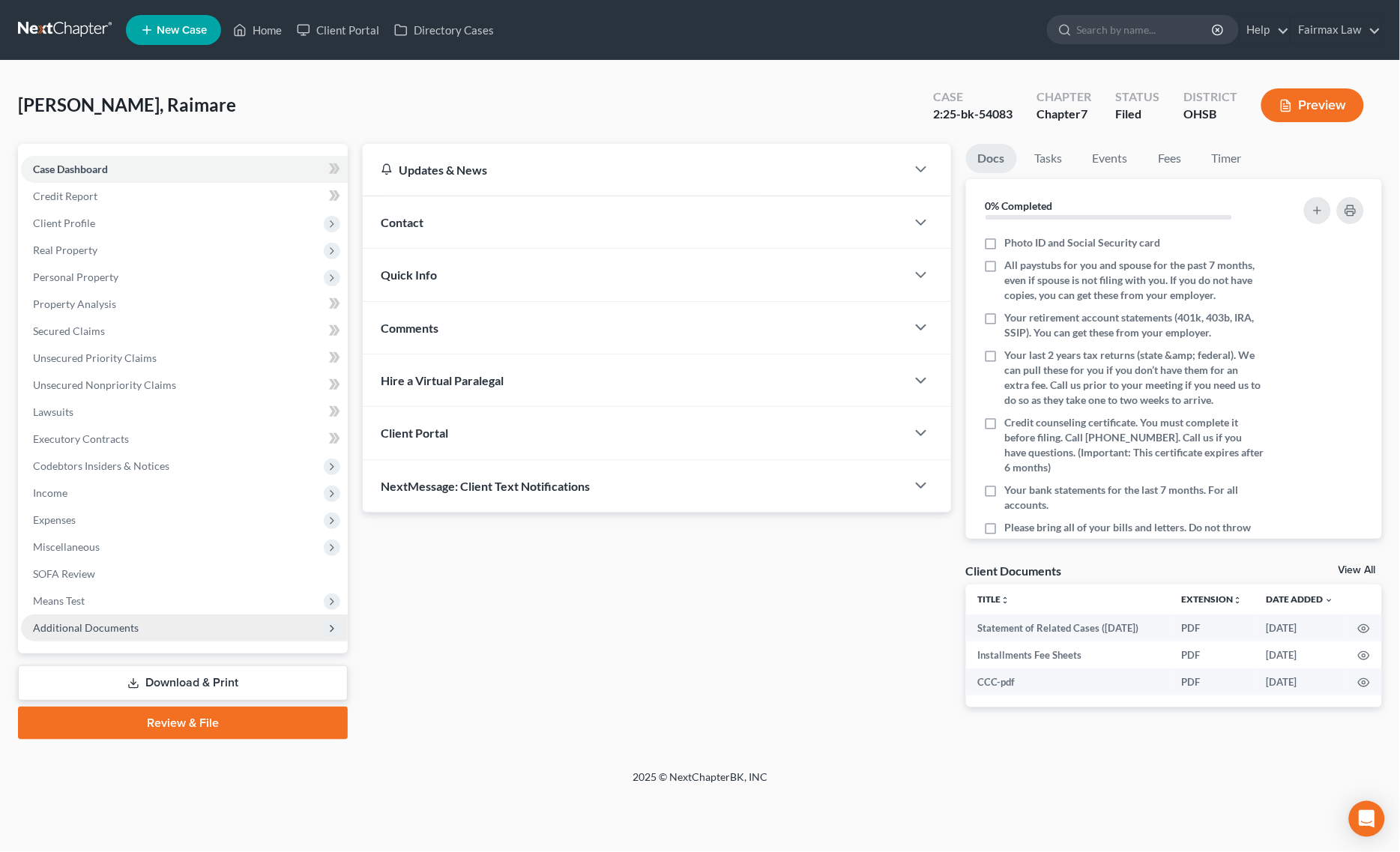
click at [123, 629] on span "Additional Documents" at bounding box center [86, 628] width 106 height 13
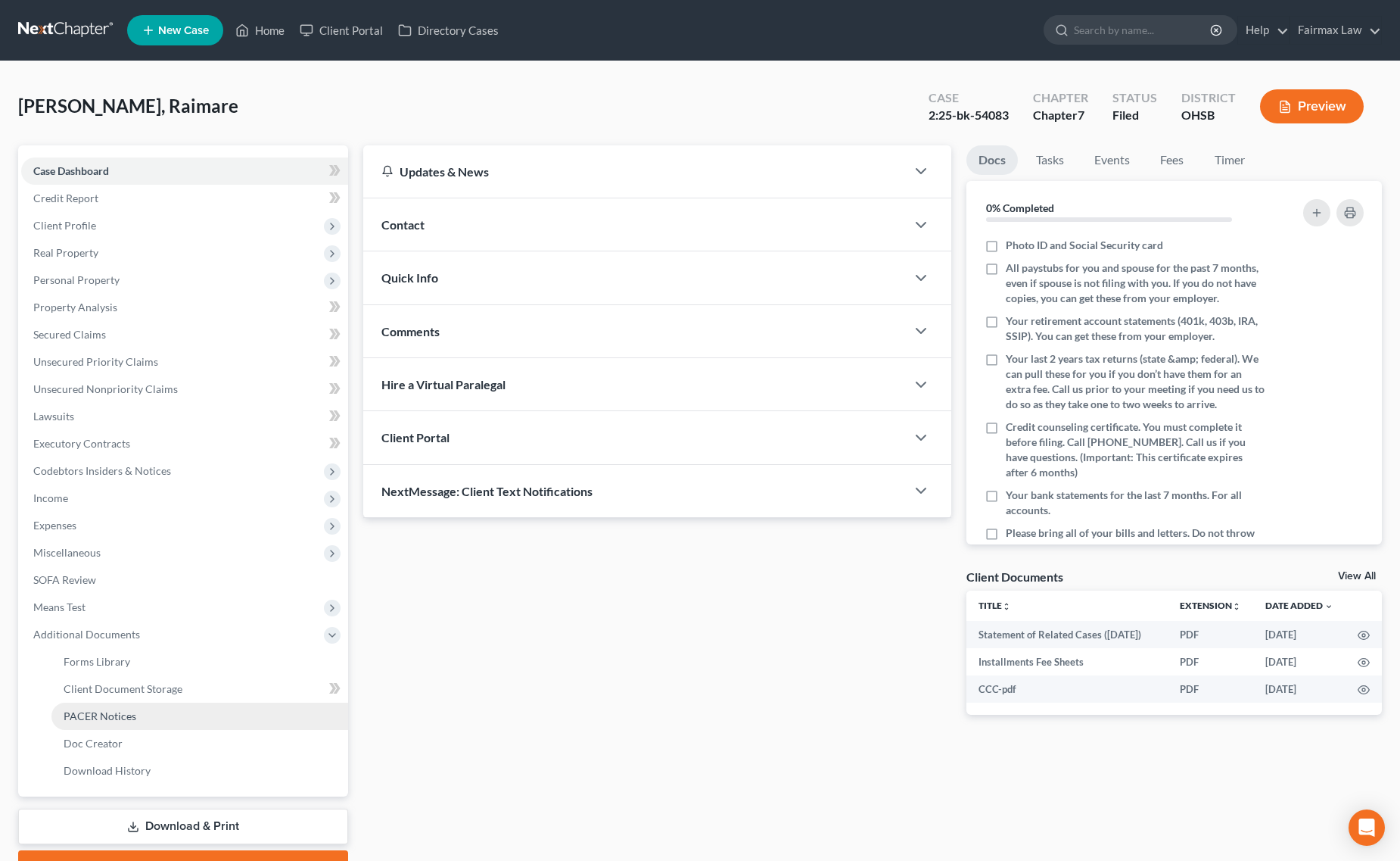
click at [123, 706] on link "PACER Notices" at bounding box center [200, 716] width 297 height 28
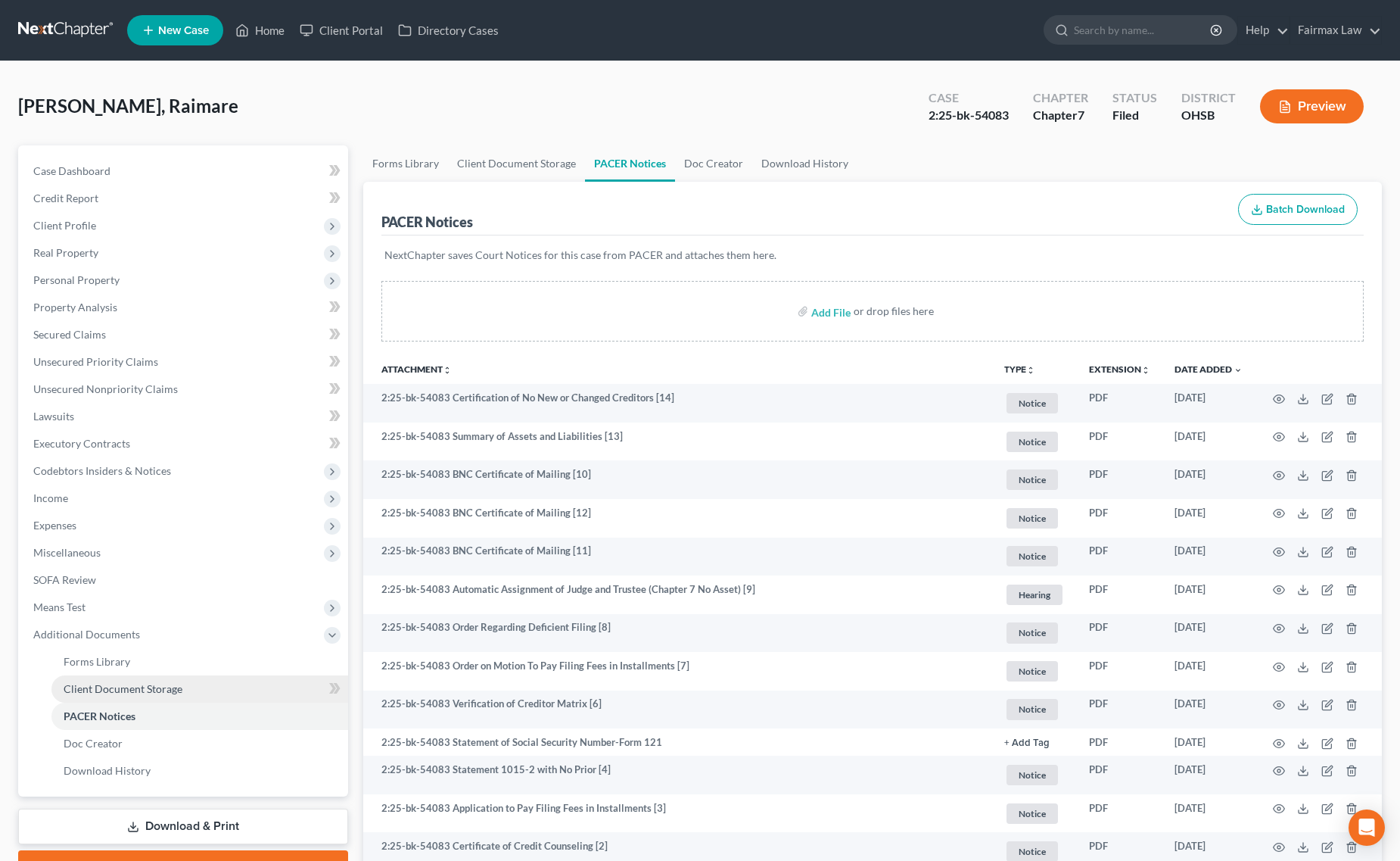
click at [208, 682] on link "Client Document Storage" at bounding box center [200, 689] width 297 height 28
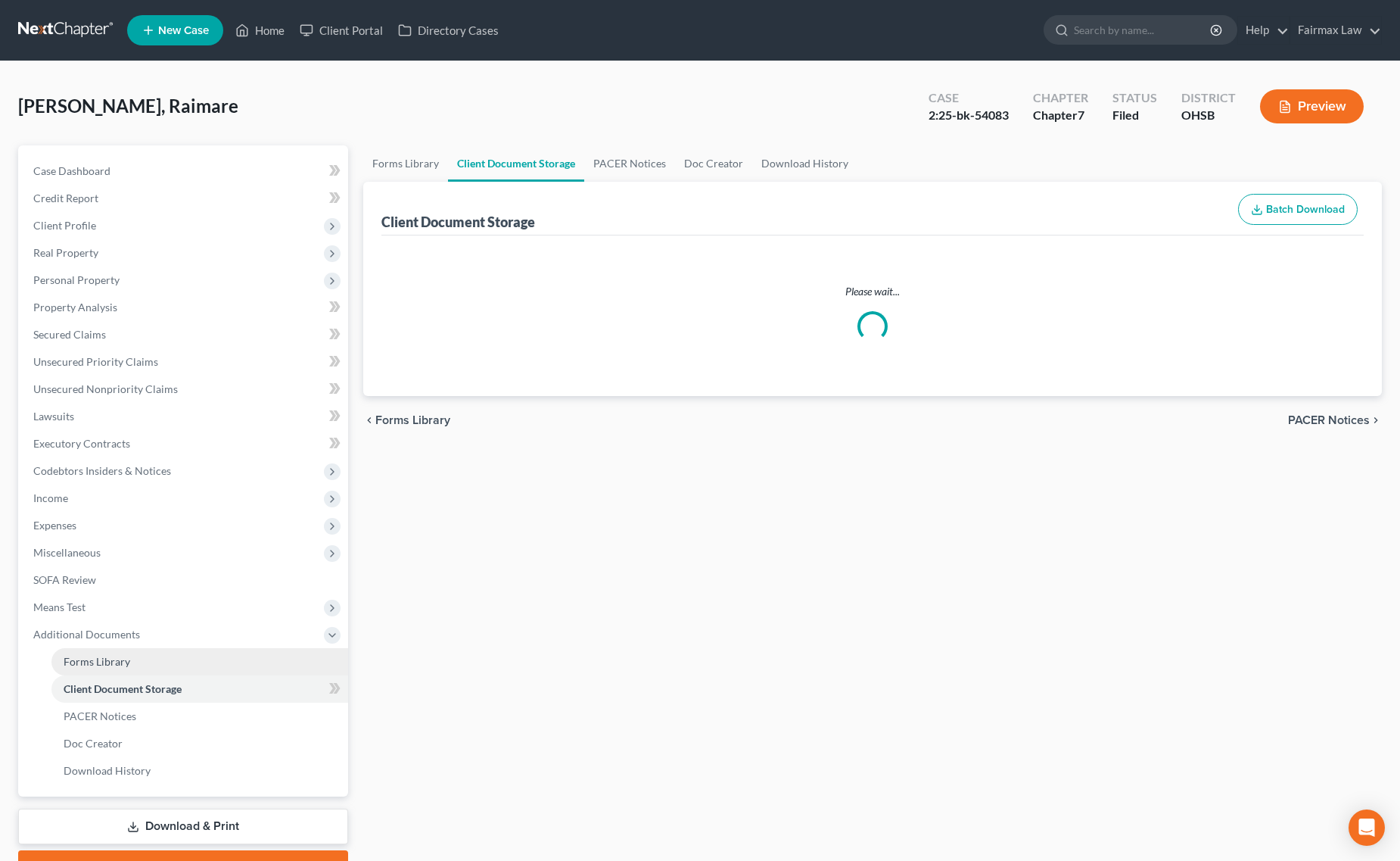
select select "7"
select select "37"
select select "52"
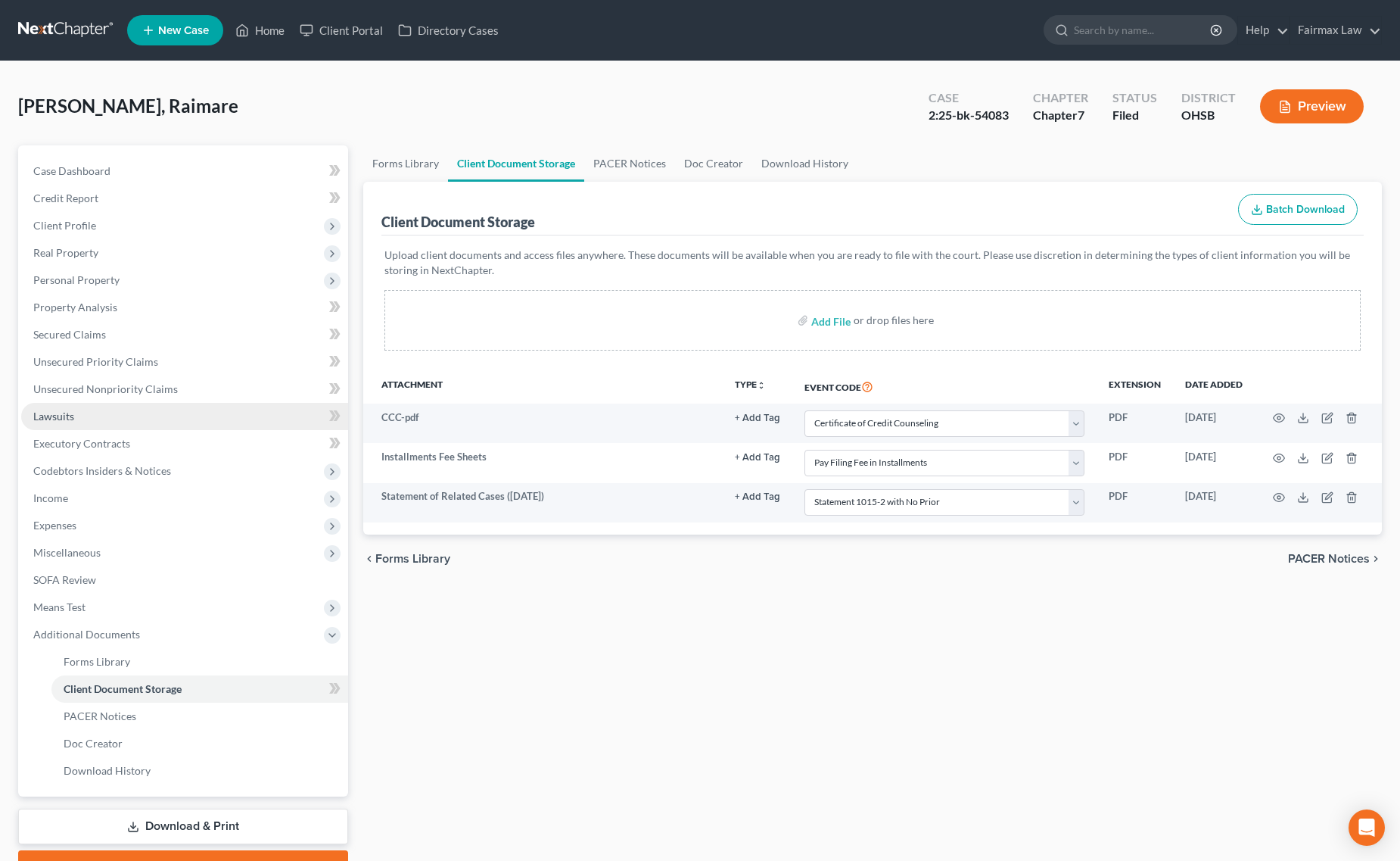
click at [127, 411] on link "Lawsuits" at bounding box center [184, 417] width 327 height 28
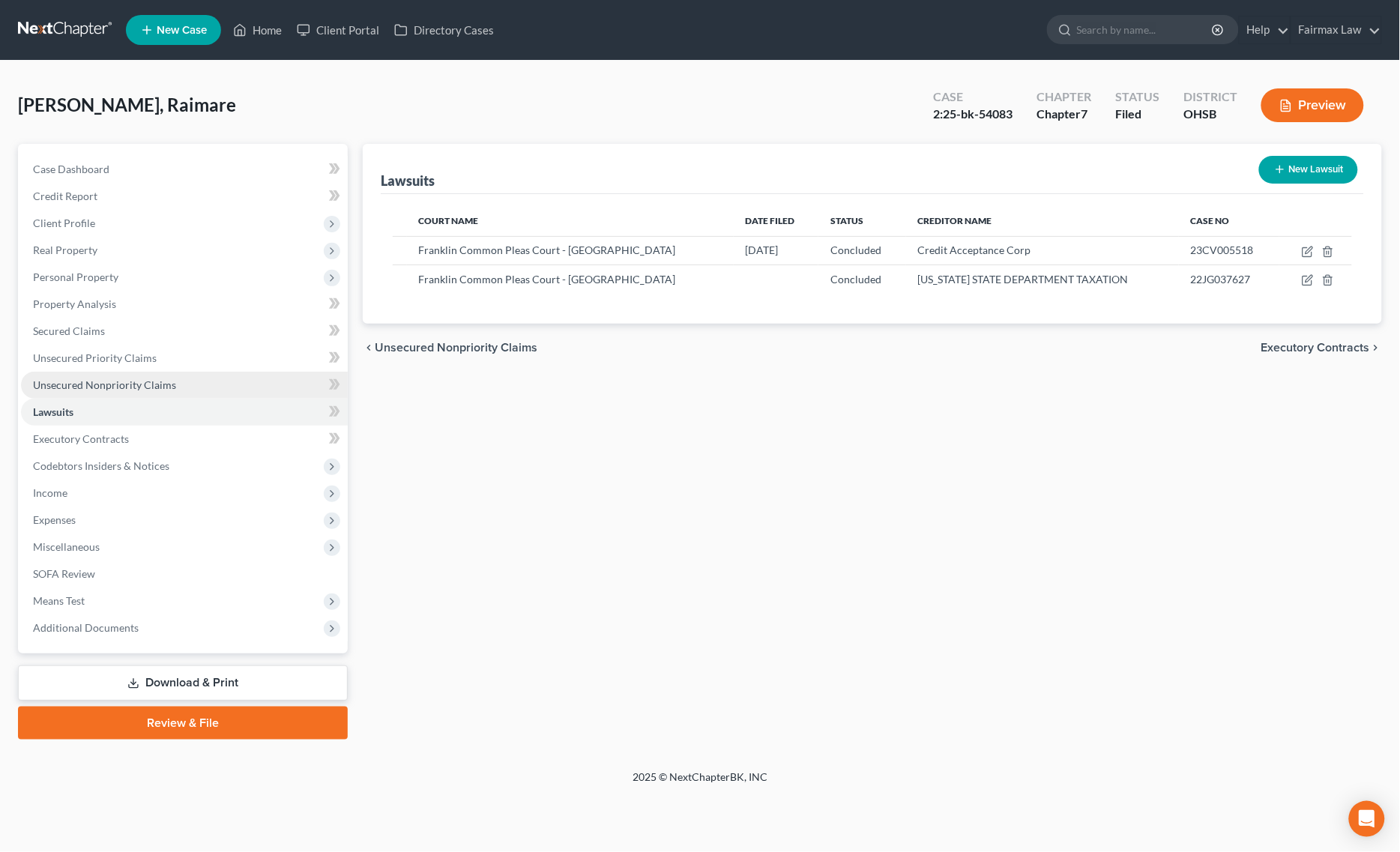
click at [162, 384] on span "Unsecured Nonpriority Claims" at bounding box center [104, 384] width 143 height 13
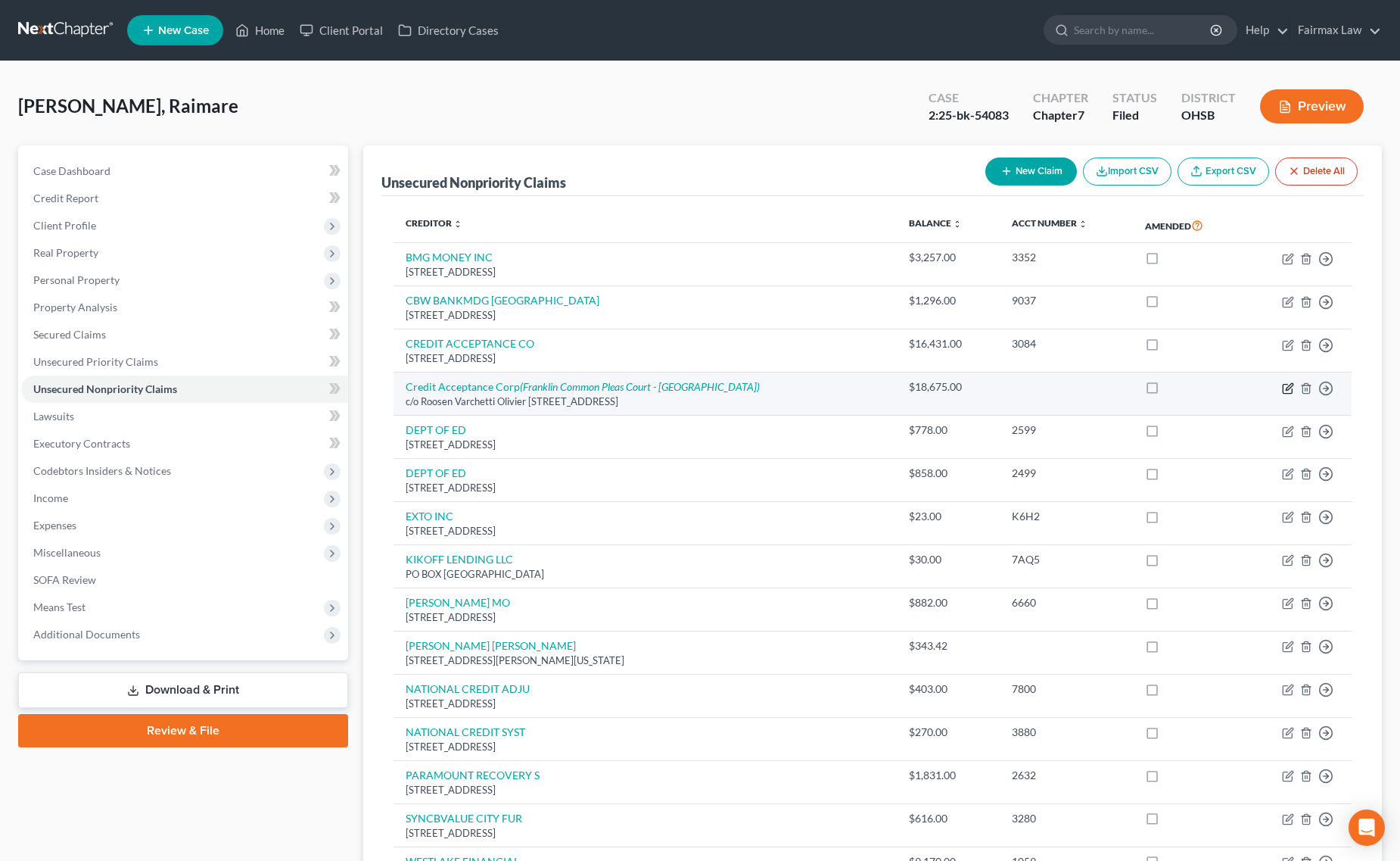
click at [1292, 384] on icon "button" at bounding box center [1288, 388] width 12 height 12
select select "23"
select select "2"
select select "0"
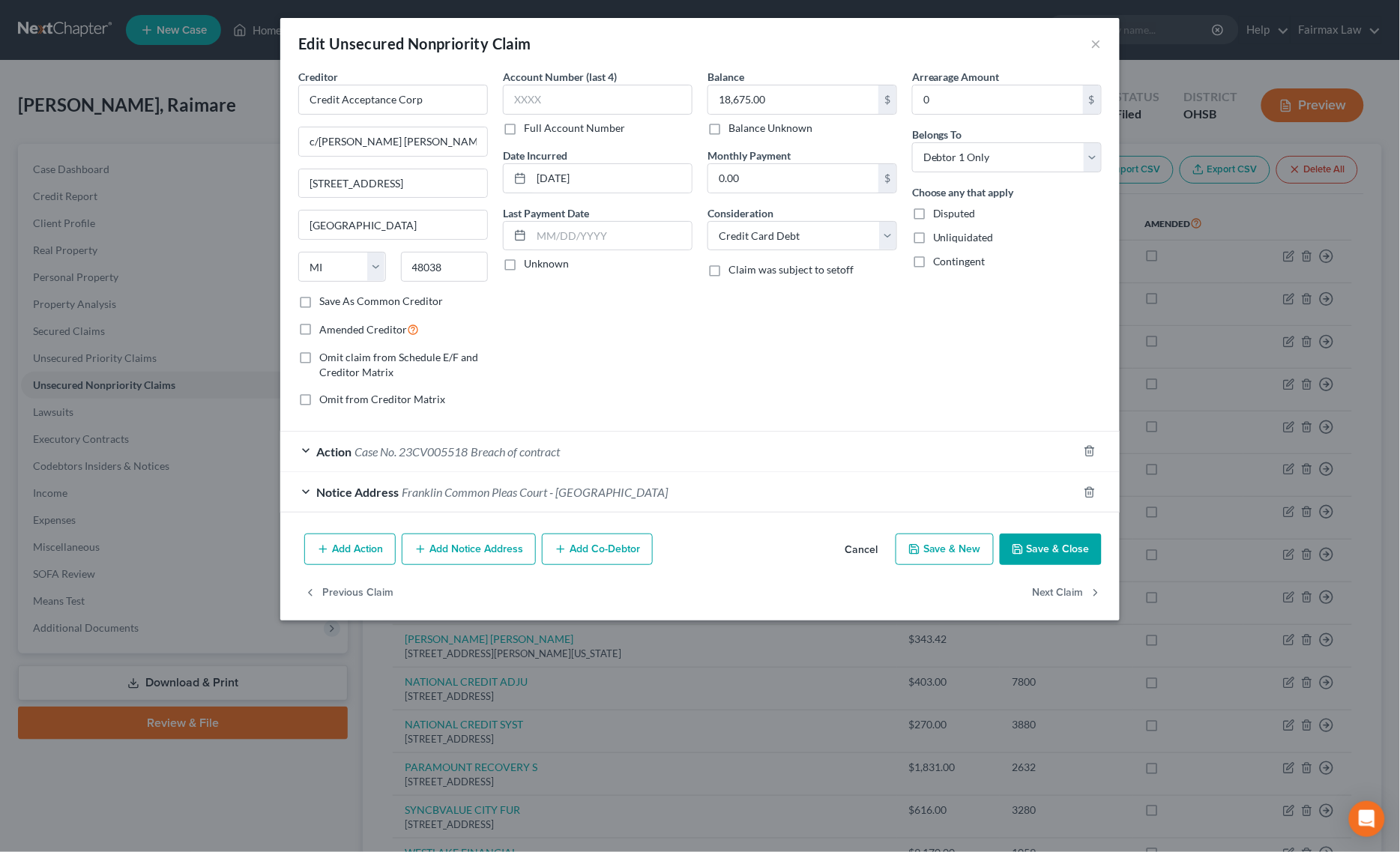
click at [506, 447] on span "Breach of contract" at bounding box center [515, 452] width 89 height 14
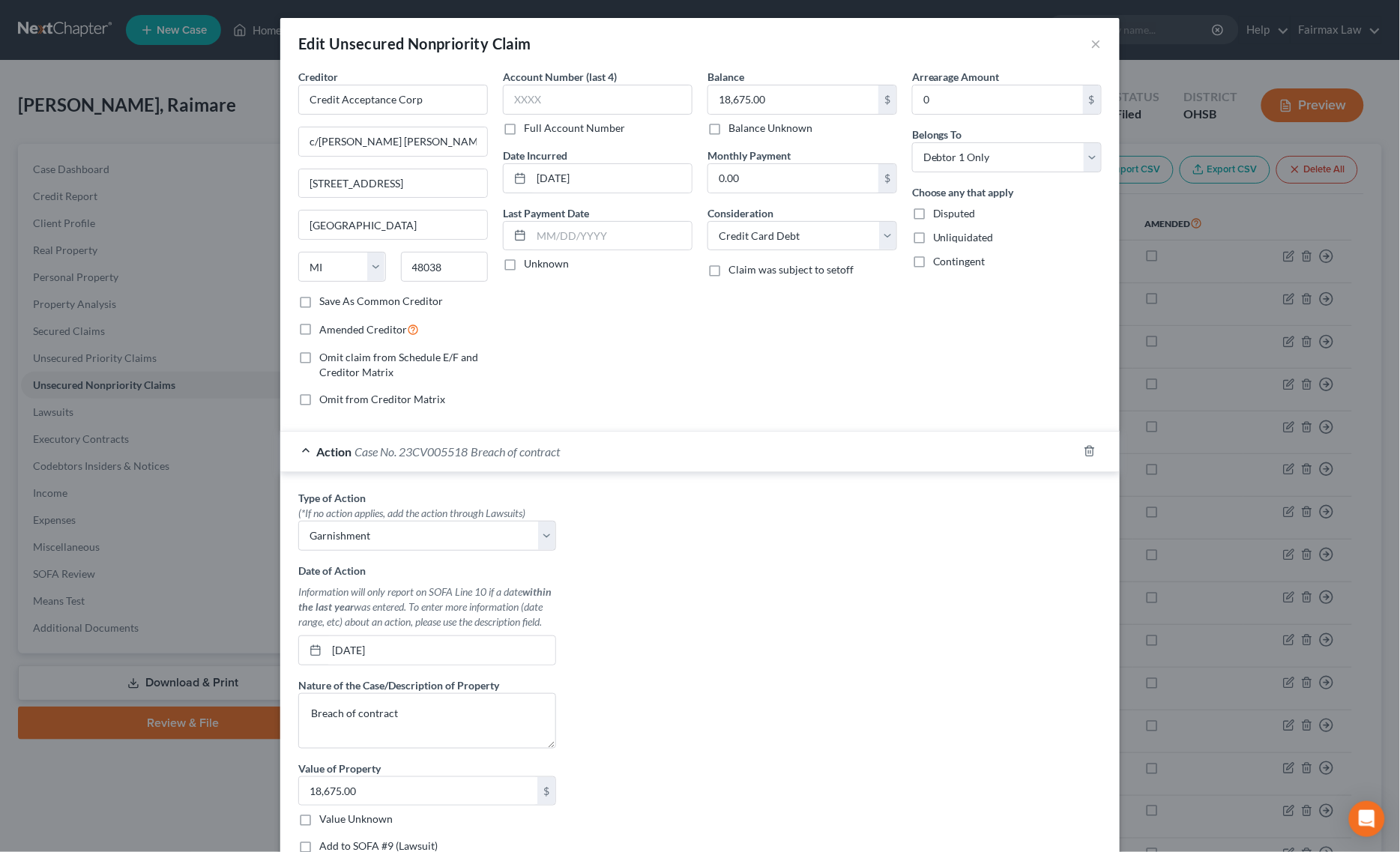
click at [214, 283] on div "Edit Unsecured Nonpriority Claim × Creditor * Credit Acceptance Corp c/o Roosen…" at bounding box center [700, 426] width 1400 height 852
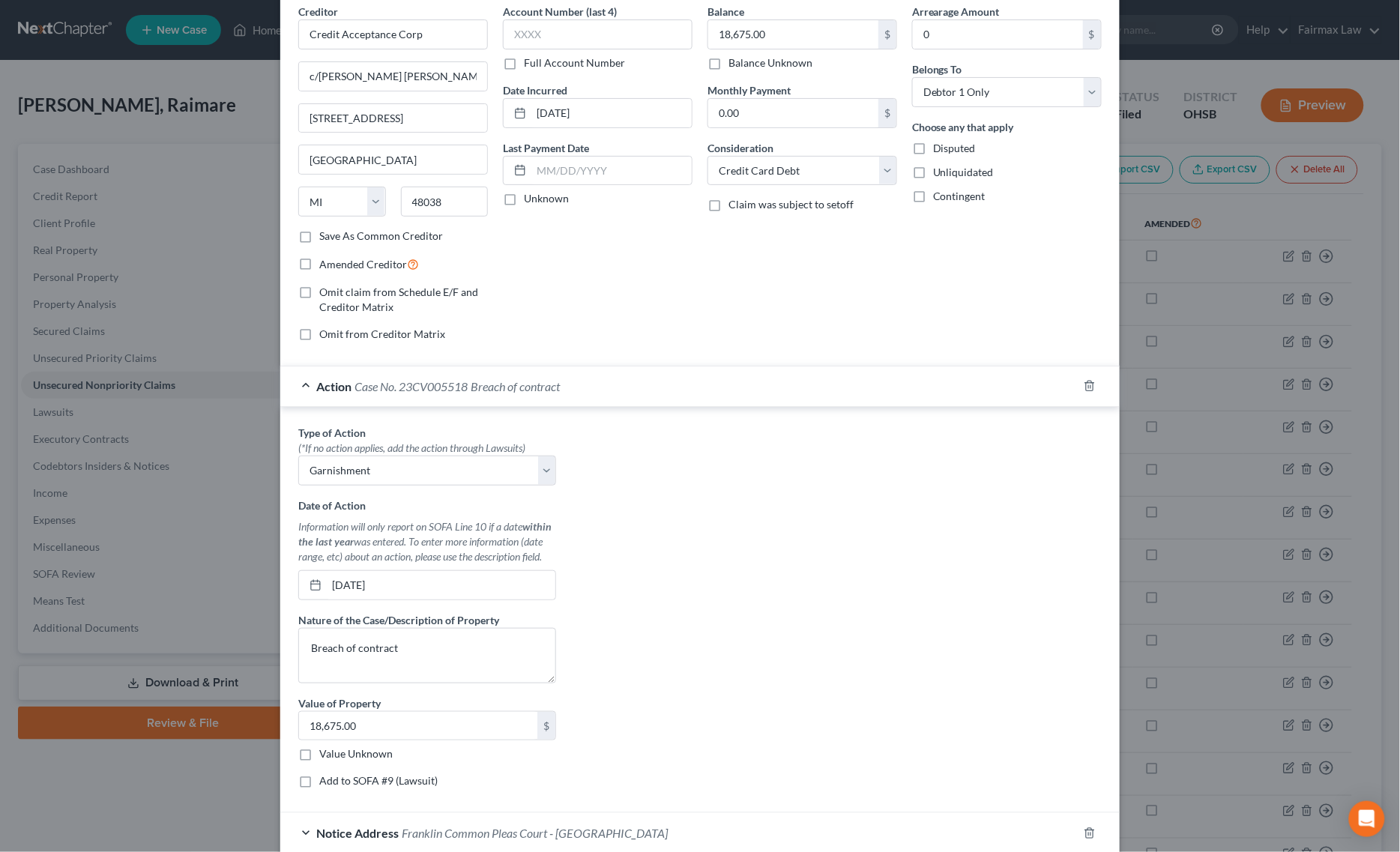
scroll to position [196, 0]
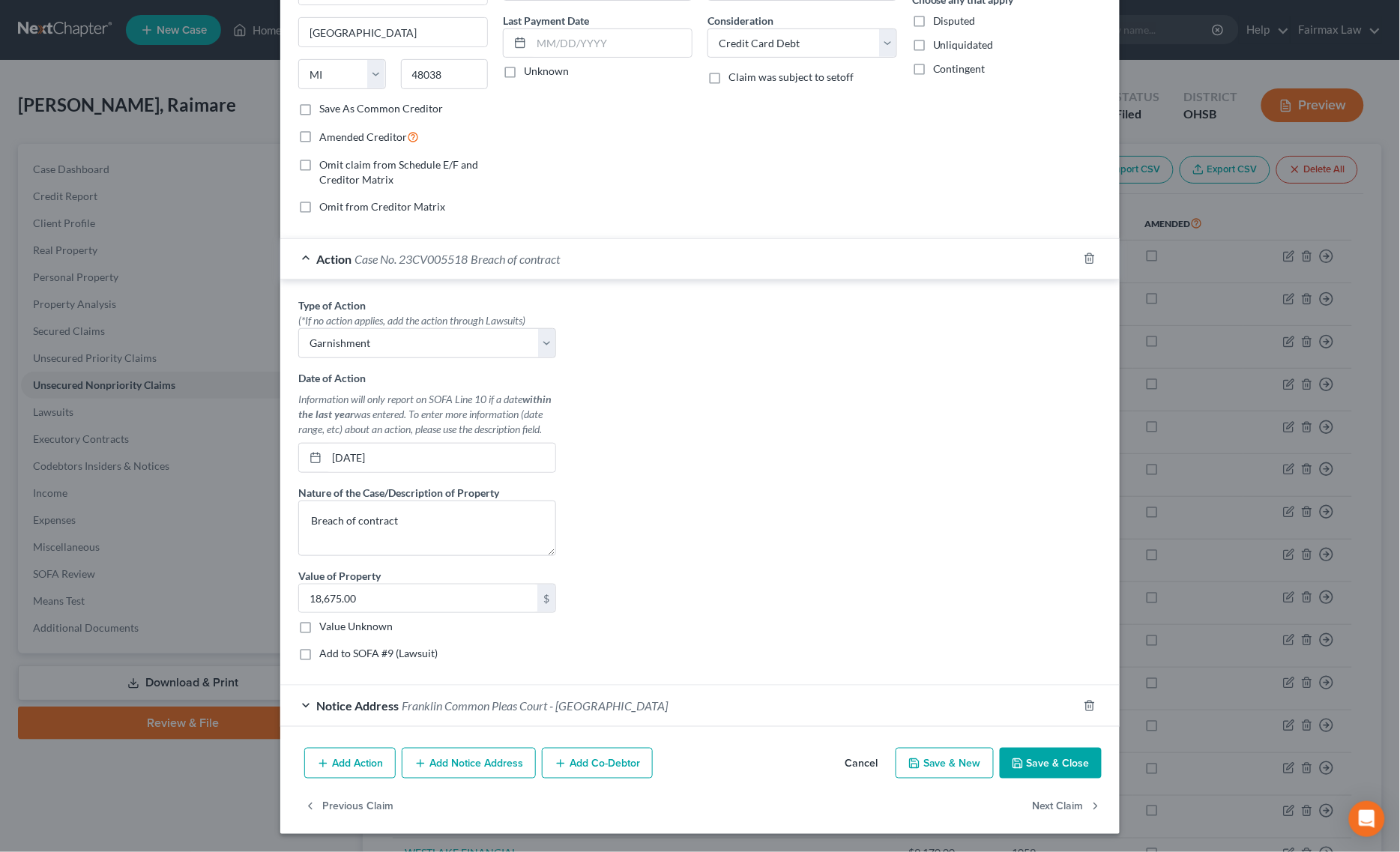
click at [1028, 766] on button "Save & Close" at bounding box center [1050, 763] width 102 height 31
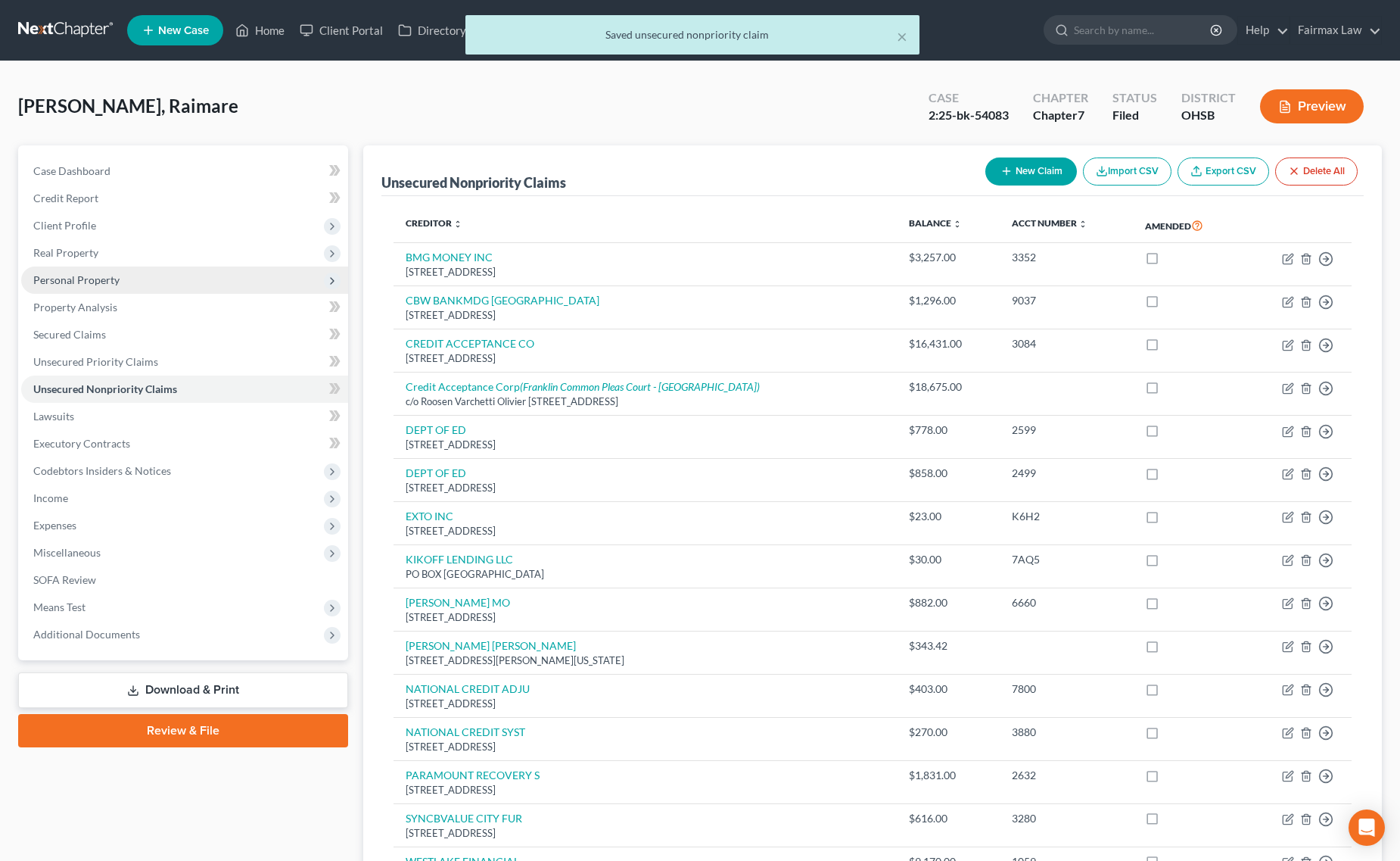
click at [146, 276] on span "Personal Property" at bounding box center [184, 280] width 327 height 28
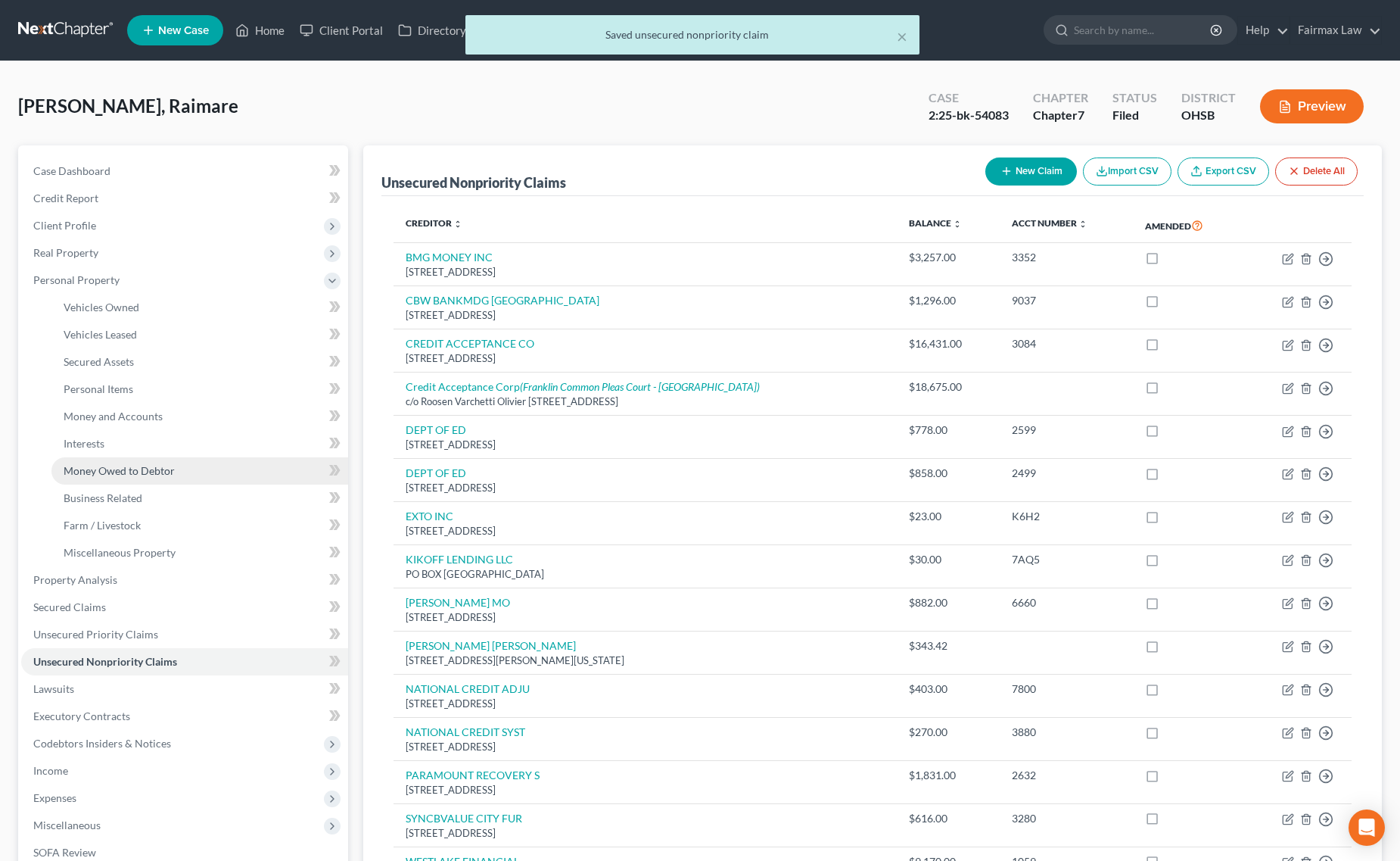
click at [176, 477] on link "Money Owed to Debtor" at bounding box center [200, 471] width 297 height 28
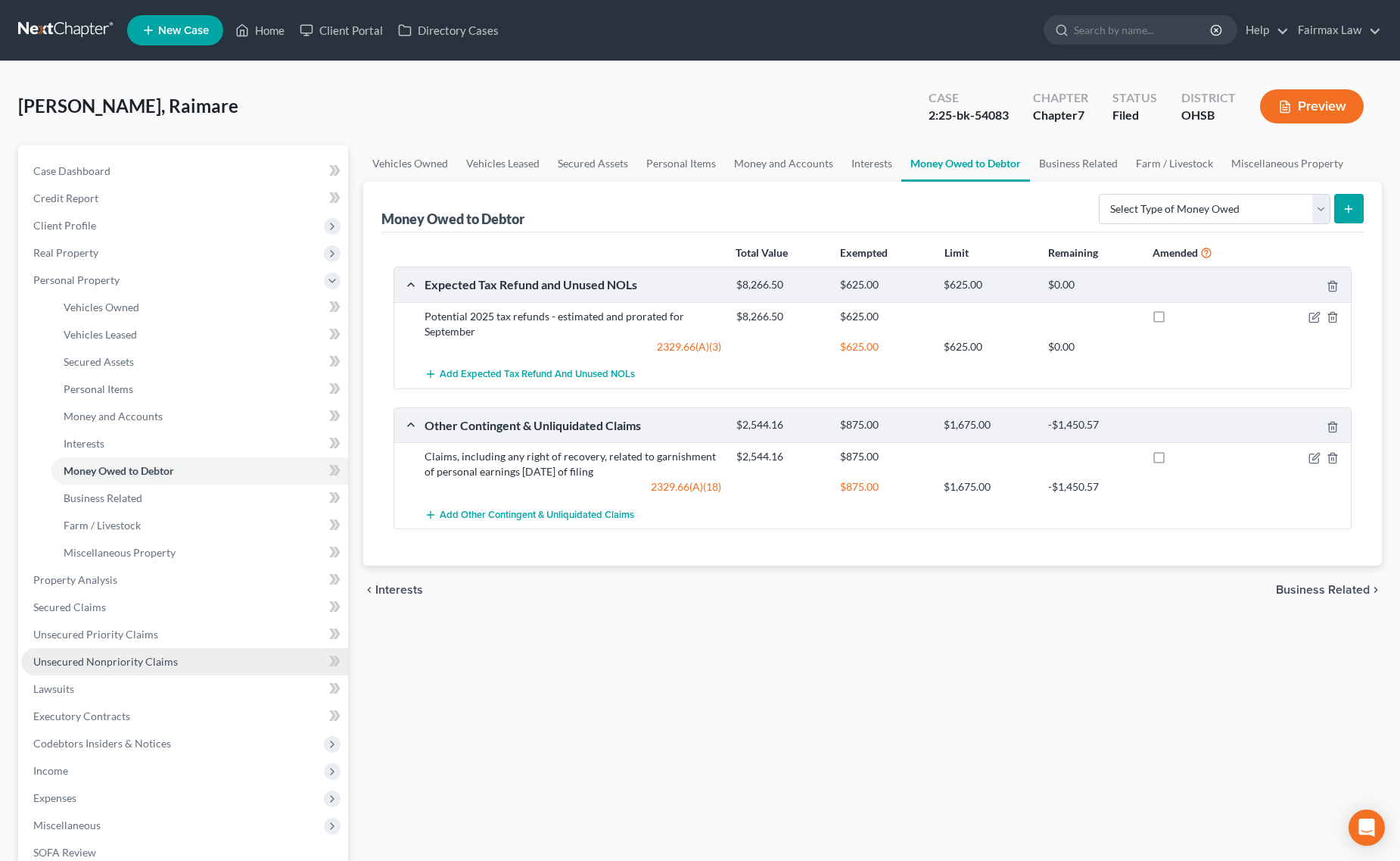
click at [152, 663] on span "Unsecured Nonpriority Claims" at bounding box center [105, 661] width 145 height 13
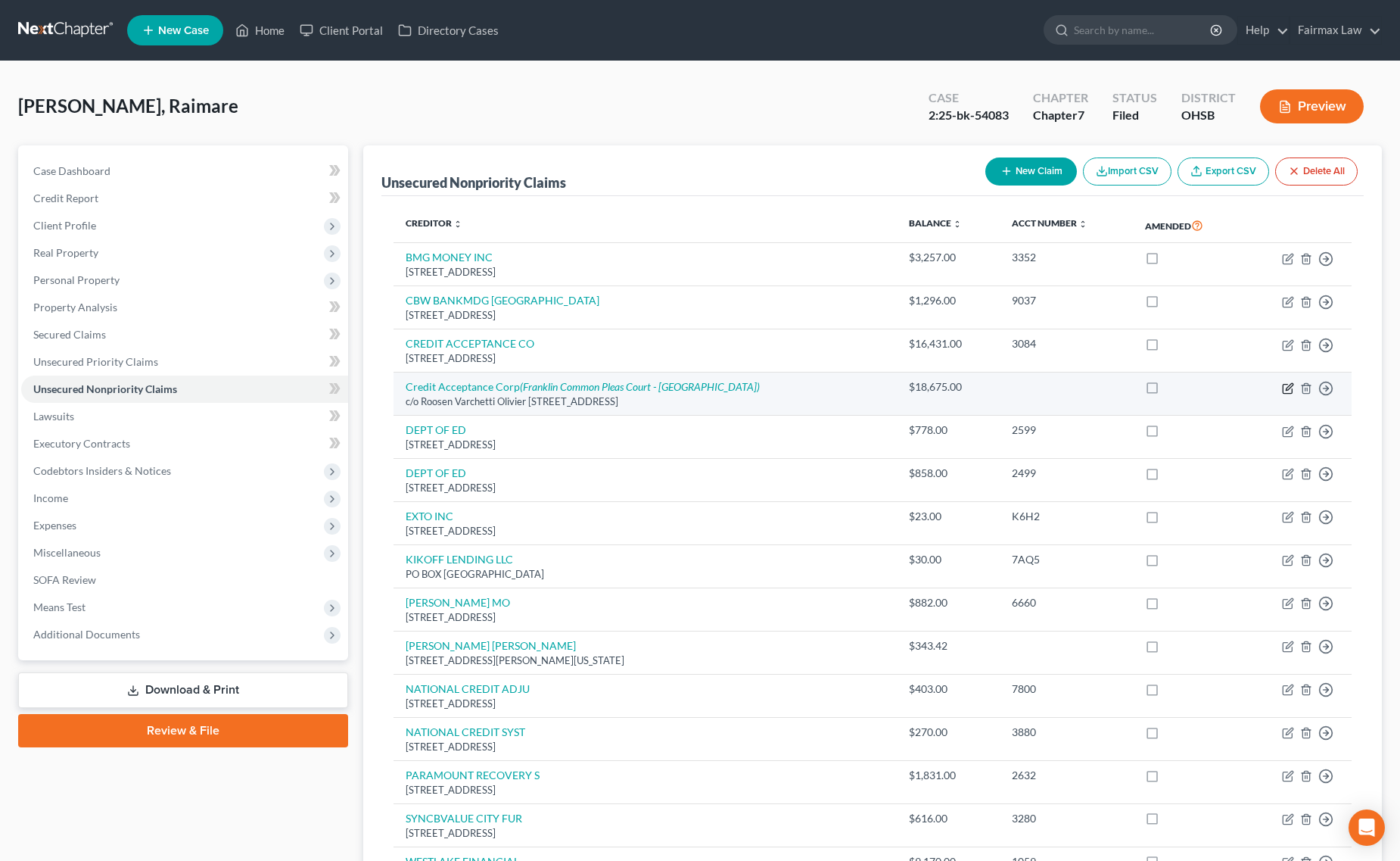
click at [1291, 386] on icon "button" at bounding box center [1288, 388] width 12 height 12
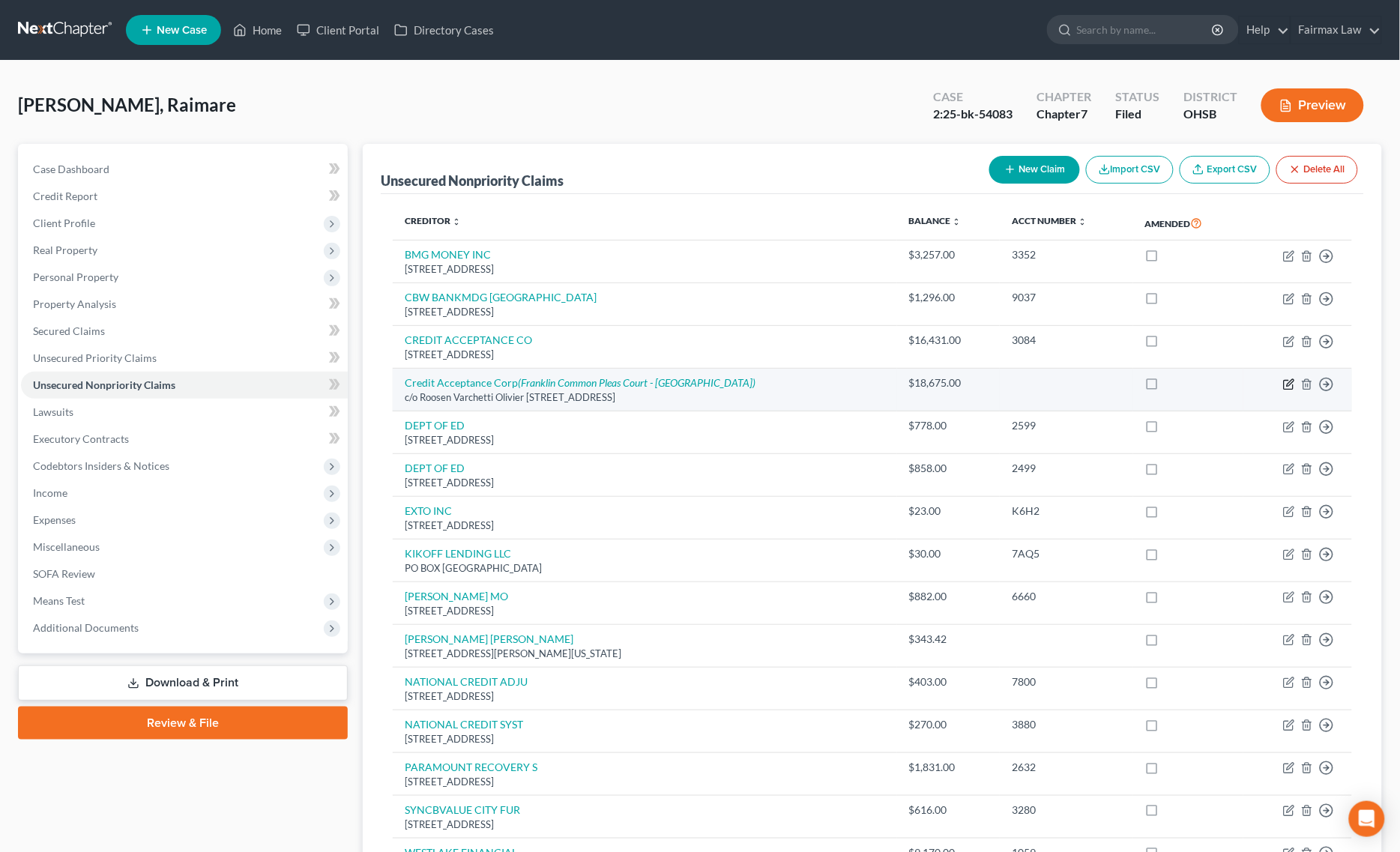
select select "23"
select select "2"
select select "0"
select select "1"
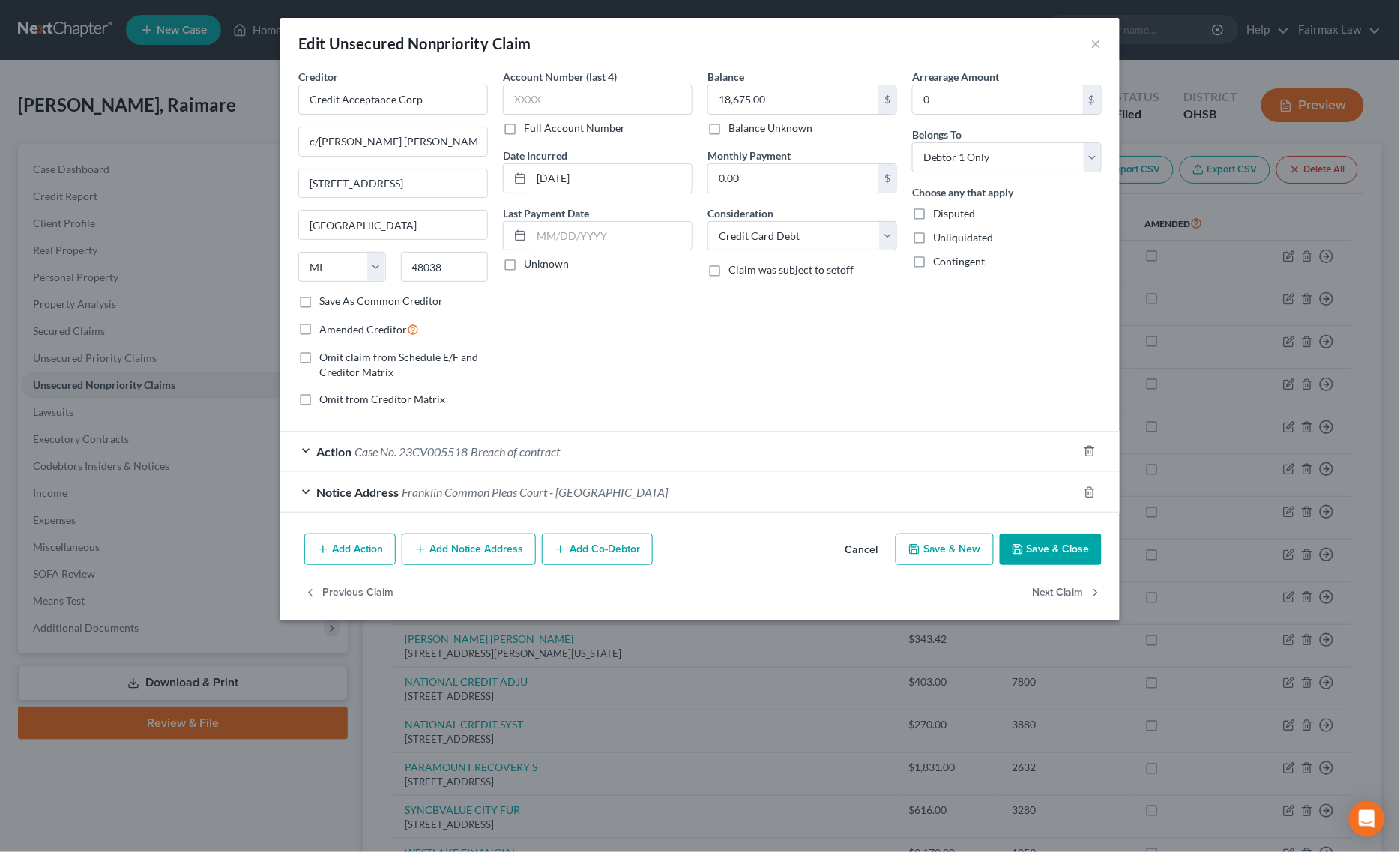
click at [658, 454] on div "Action Case No. 23CV005518 Breach of contract" at bounding box center [678, 452] width 797 height 40
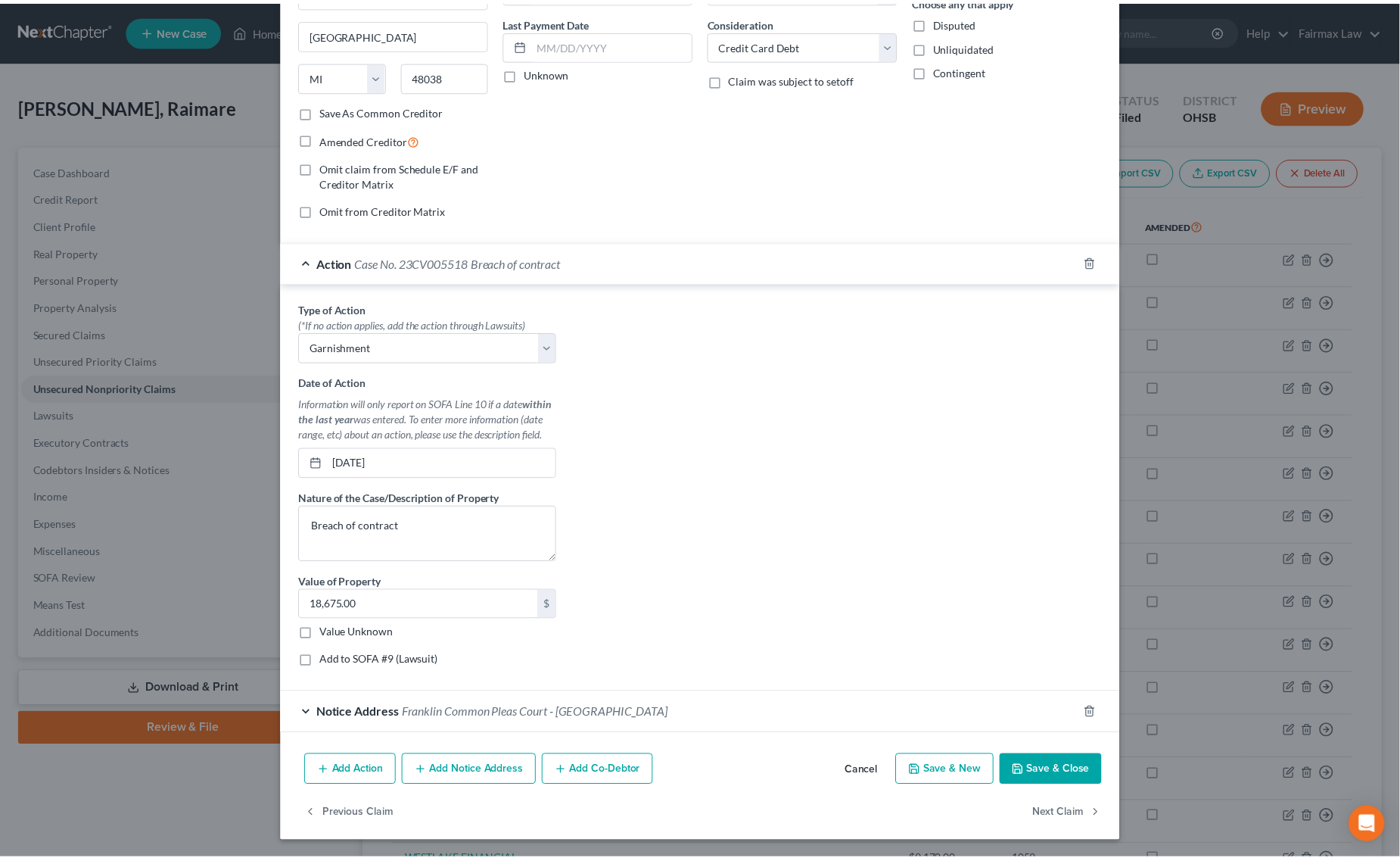
scroll to position [198, 0]
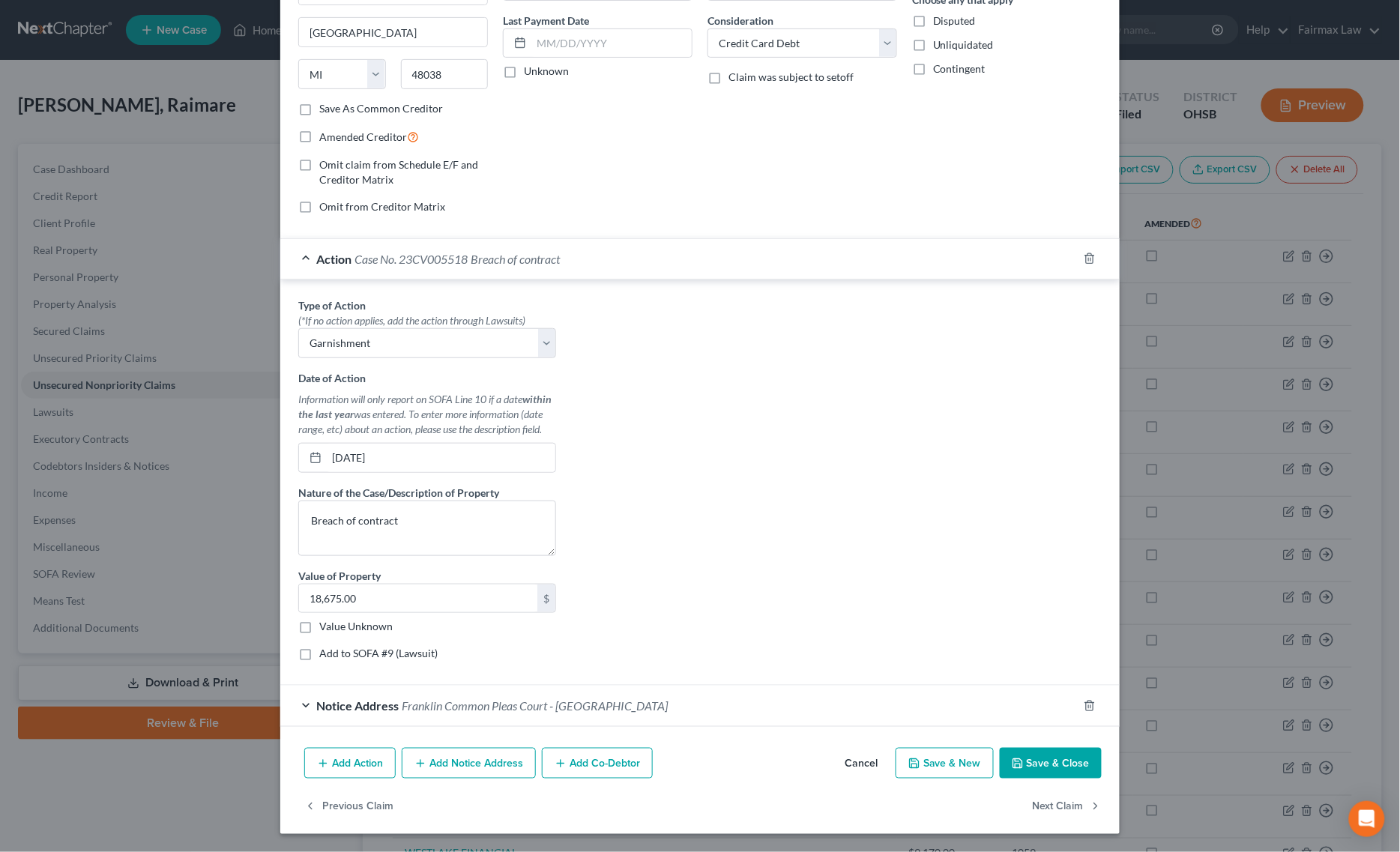
drag, startPoint x: 1031, startPoint y: 758, endPoint x: 963, endPoint y: 750, distance: 68.5
click at [1028, 757] on button "Save & Close" at bounding box center [1050, 763] width 102 height 31
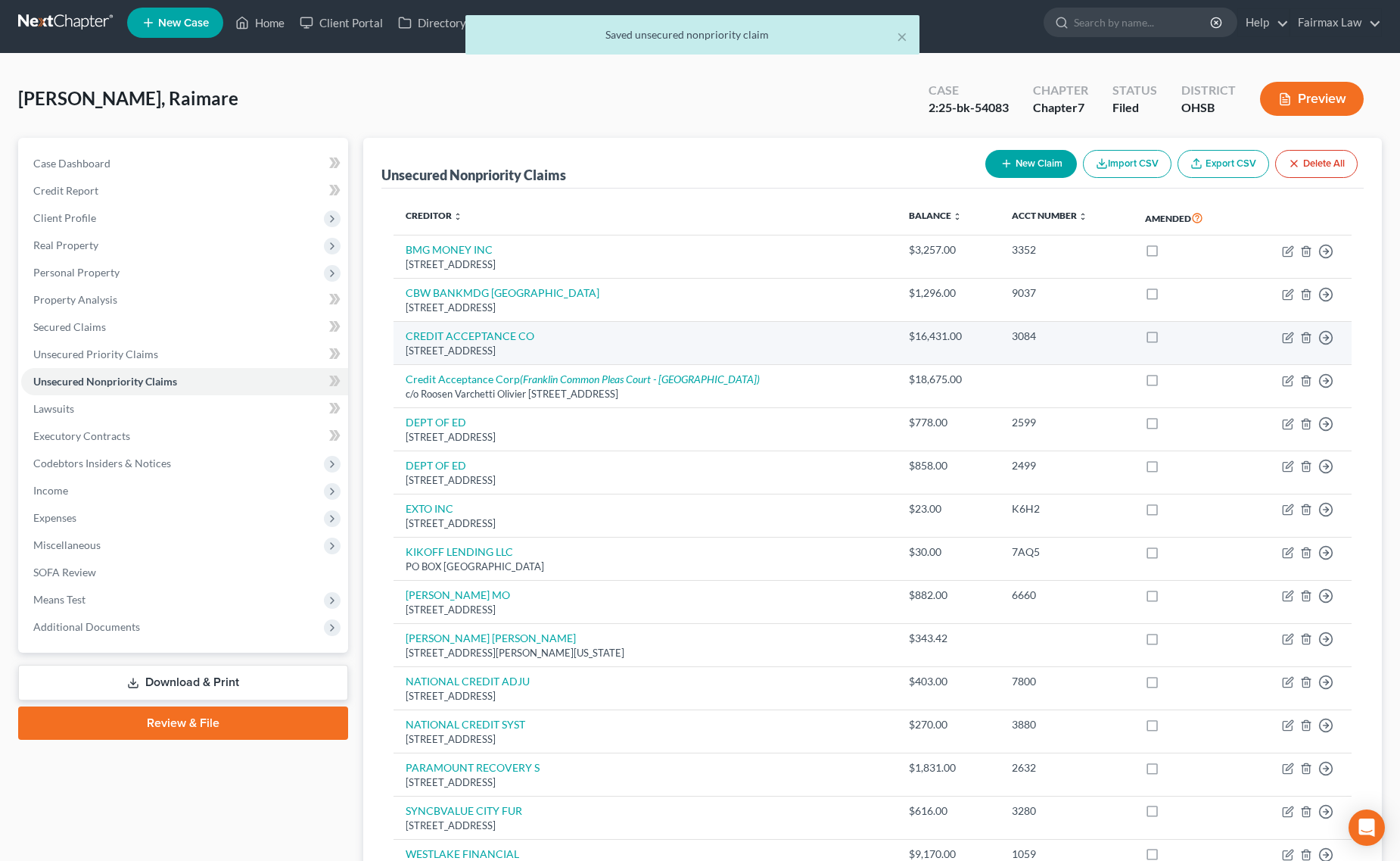
scroll to position [6, 0]
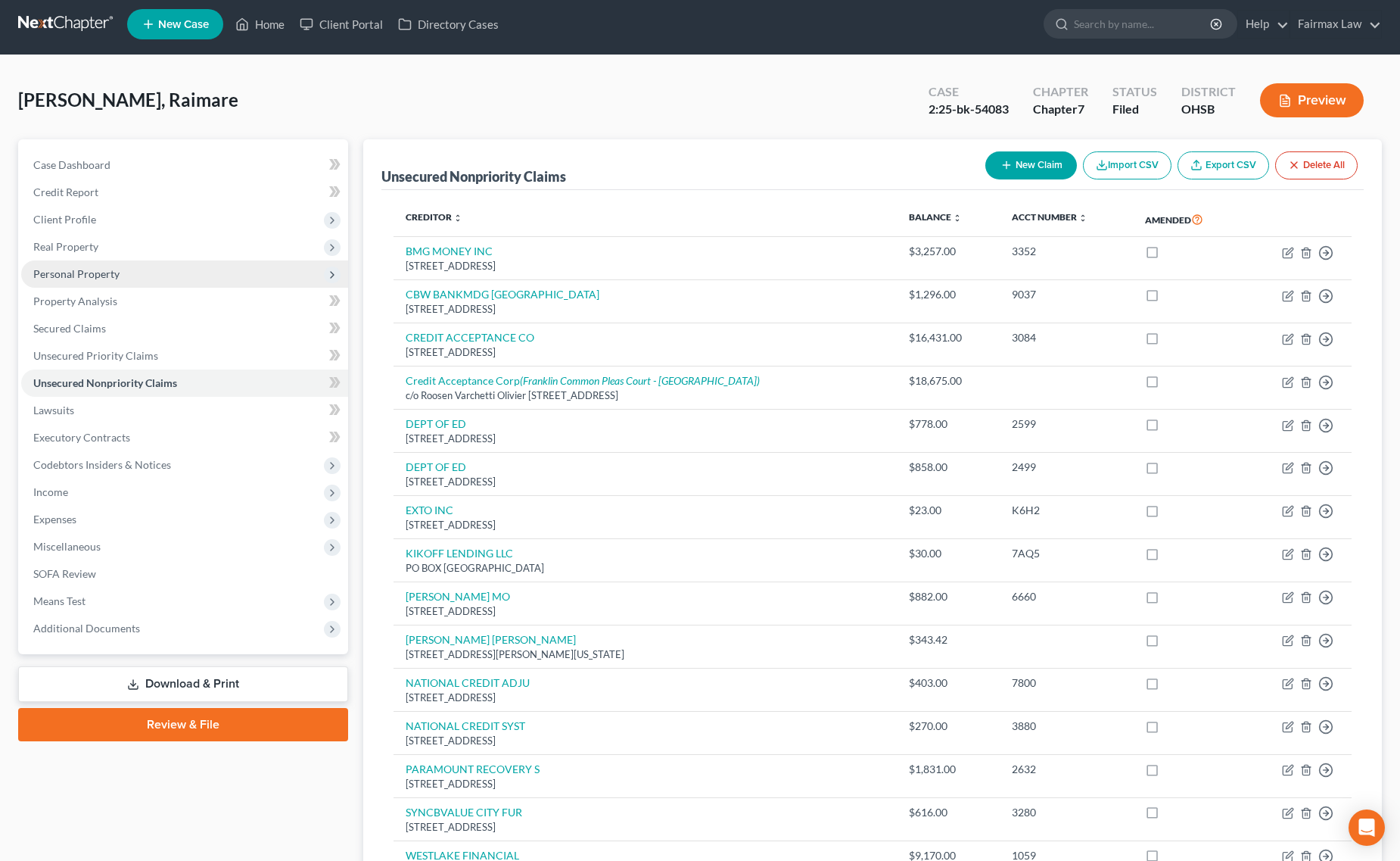
click at [194, 261] on span "Personal Property" at bounding box center [184, 274] width 327 height 28
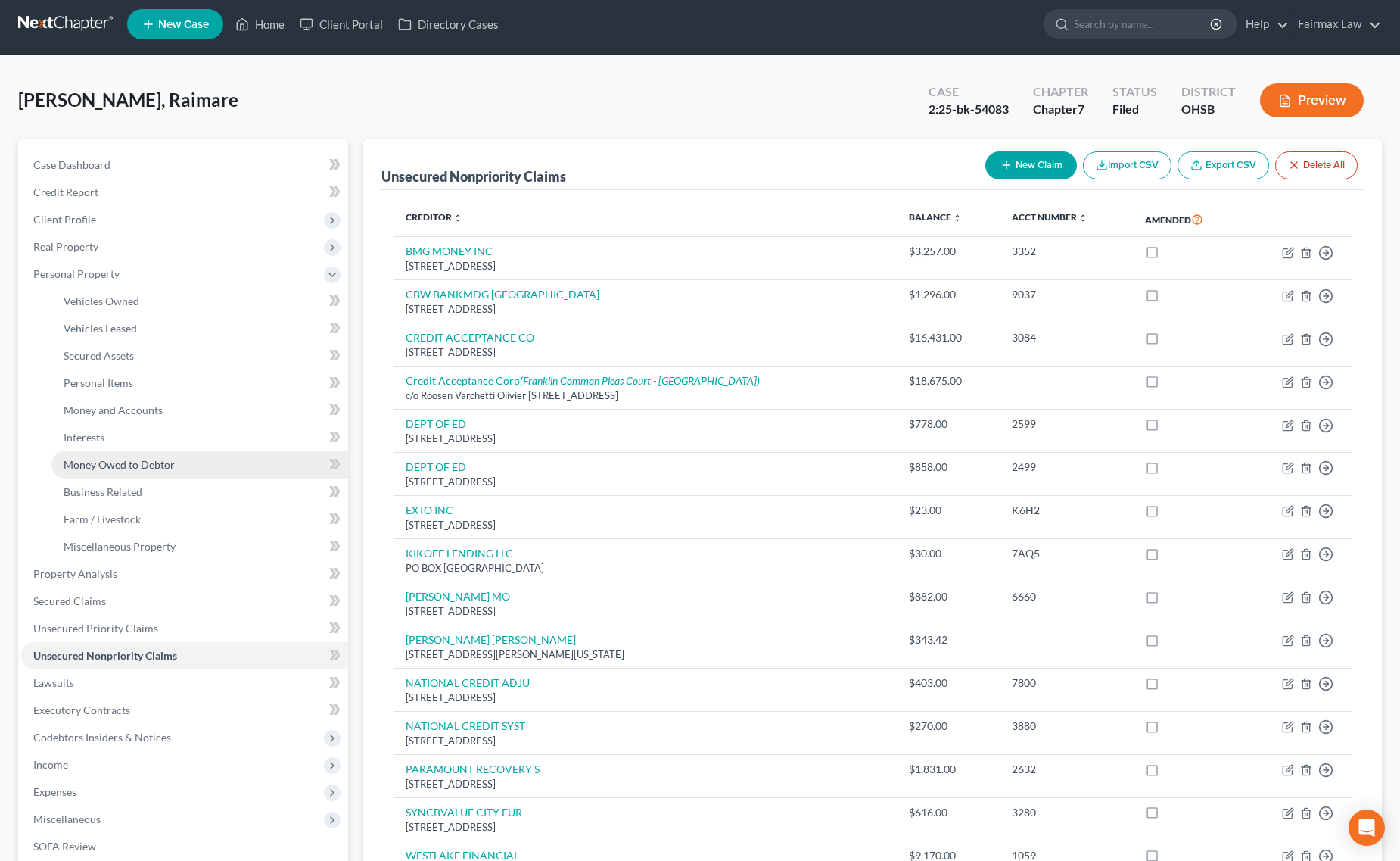
drag, startPoint x: 171, startPoint y: 462, endPoint x: 180, endPoint y: 460, distance: 9.2
click at [172, 462] on span "Money Owed to Debtor" at bounding box center [120, 464] width 112 height 13
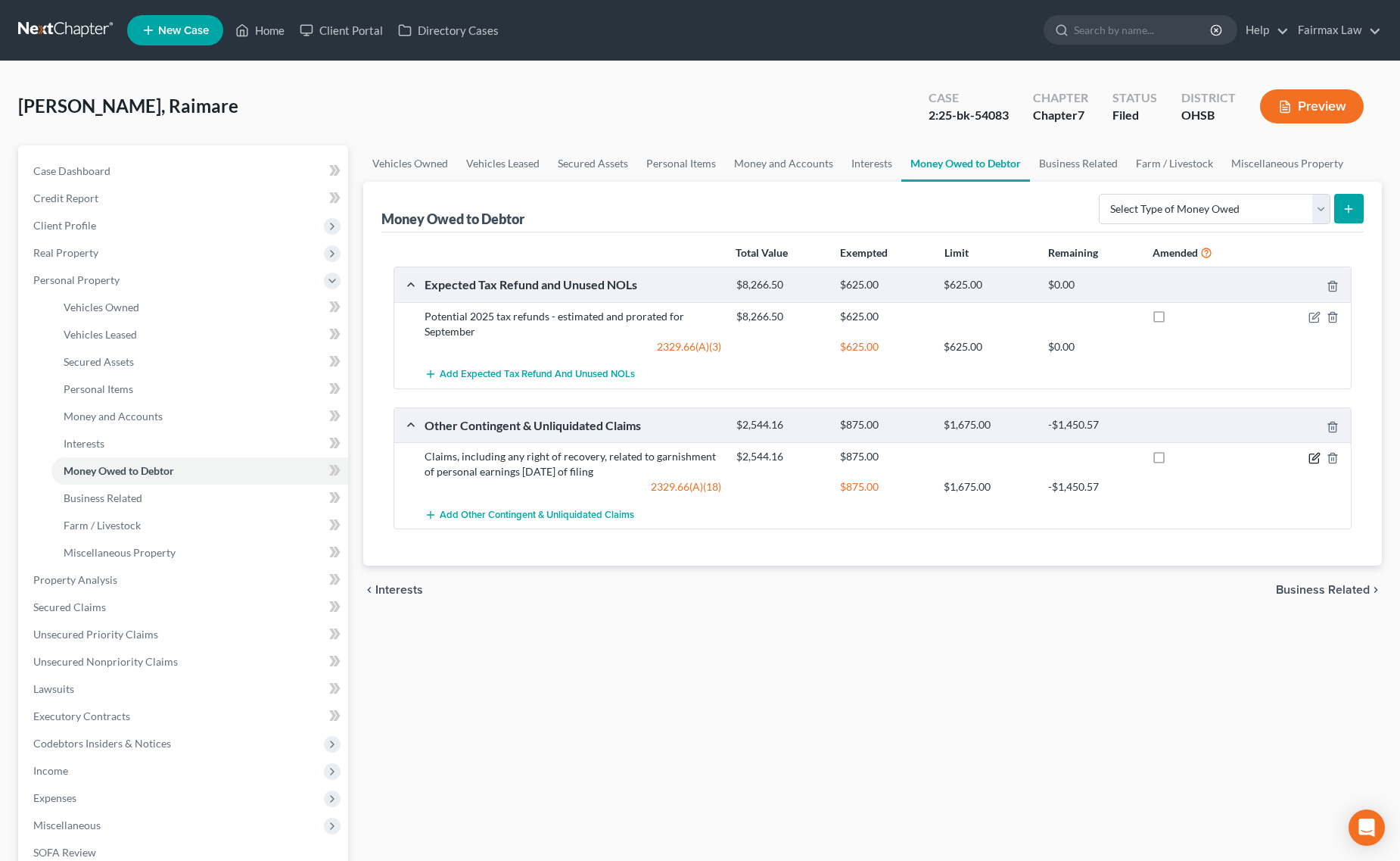
click at [1313, 462] on icon "button" at bounding box center [1314, 458] width 12 height 12
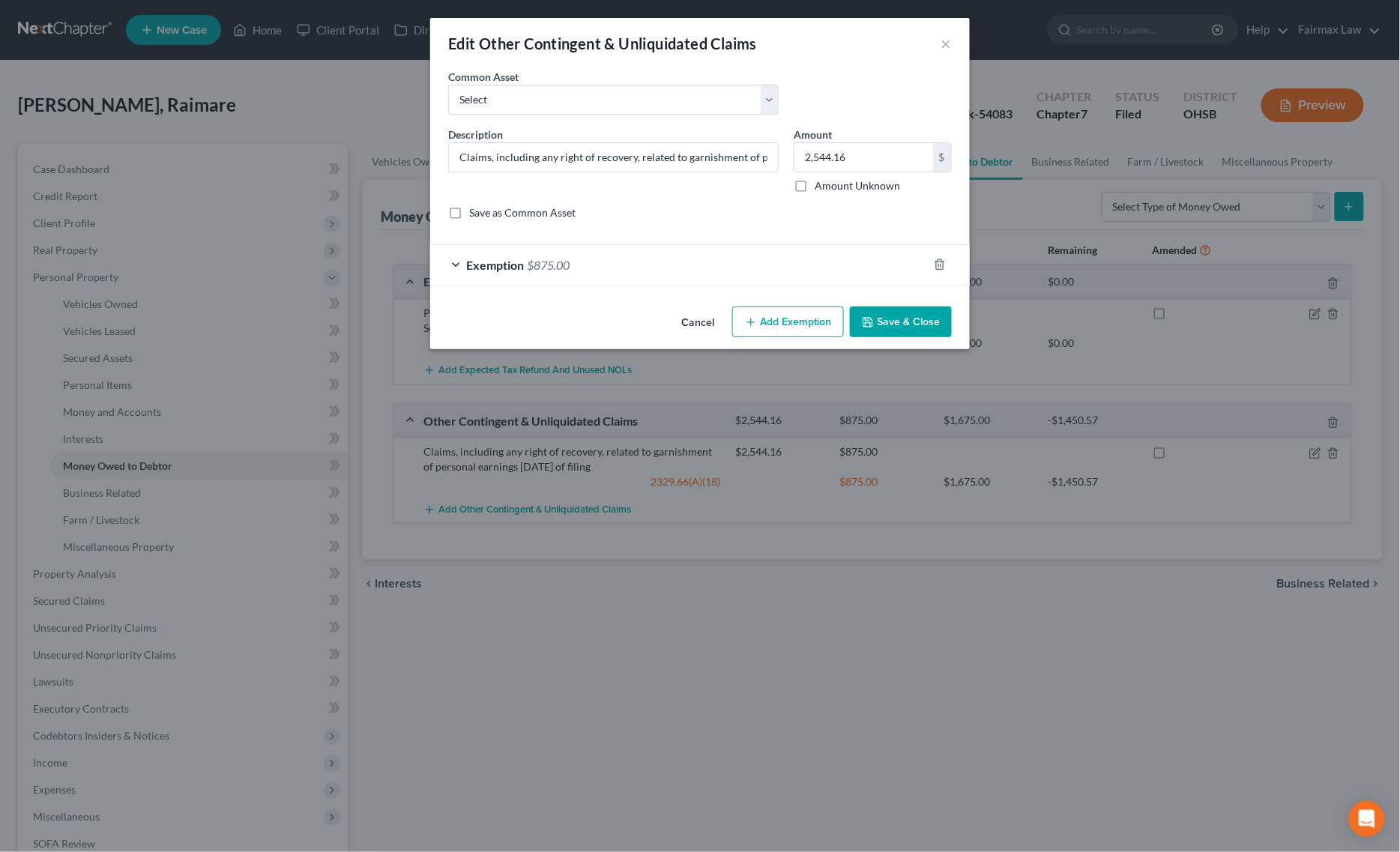
click at [856, 587] on div "Edit Other Contingent & Unliquidated Claims × An exemption set must first be se…" at bounding box center [700, 426] width 1400 height 852
click at [903, 332] on button "Save & Close" at bounding box center [900, 322] width 102 height 31
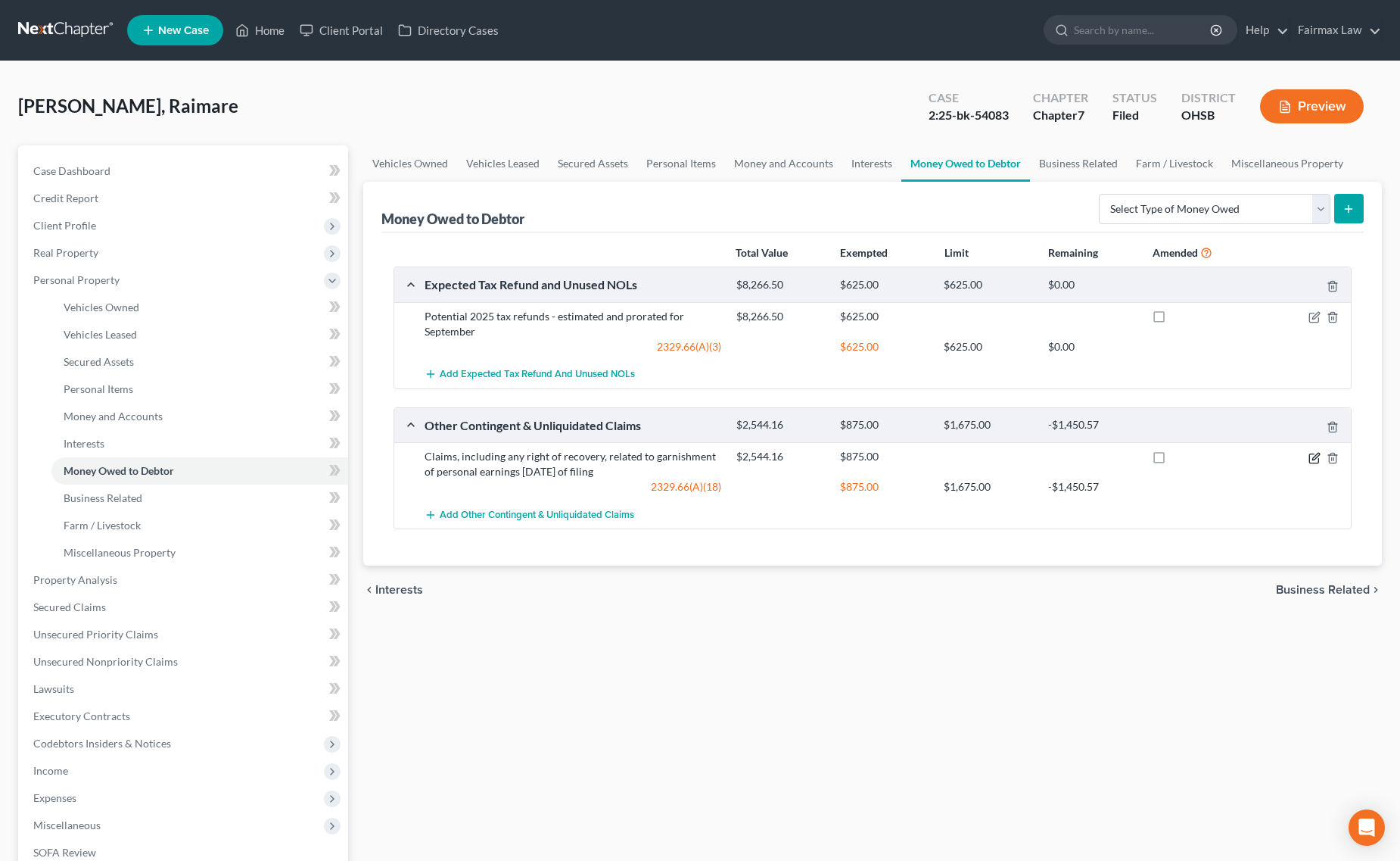
click at [1309, 456] on icon "button" at bounding box center [1314, 458] width 12 height 12
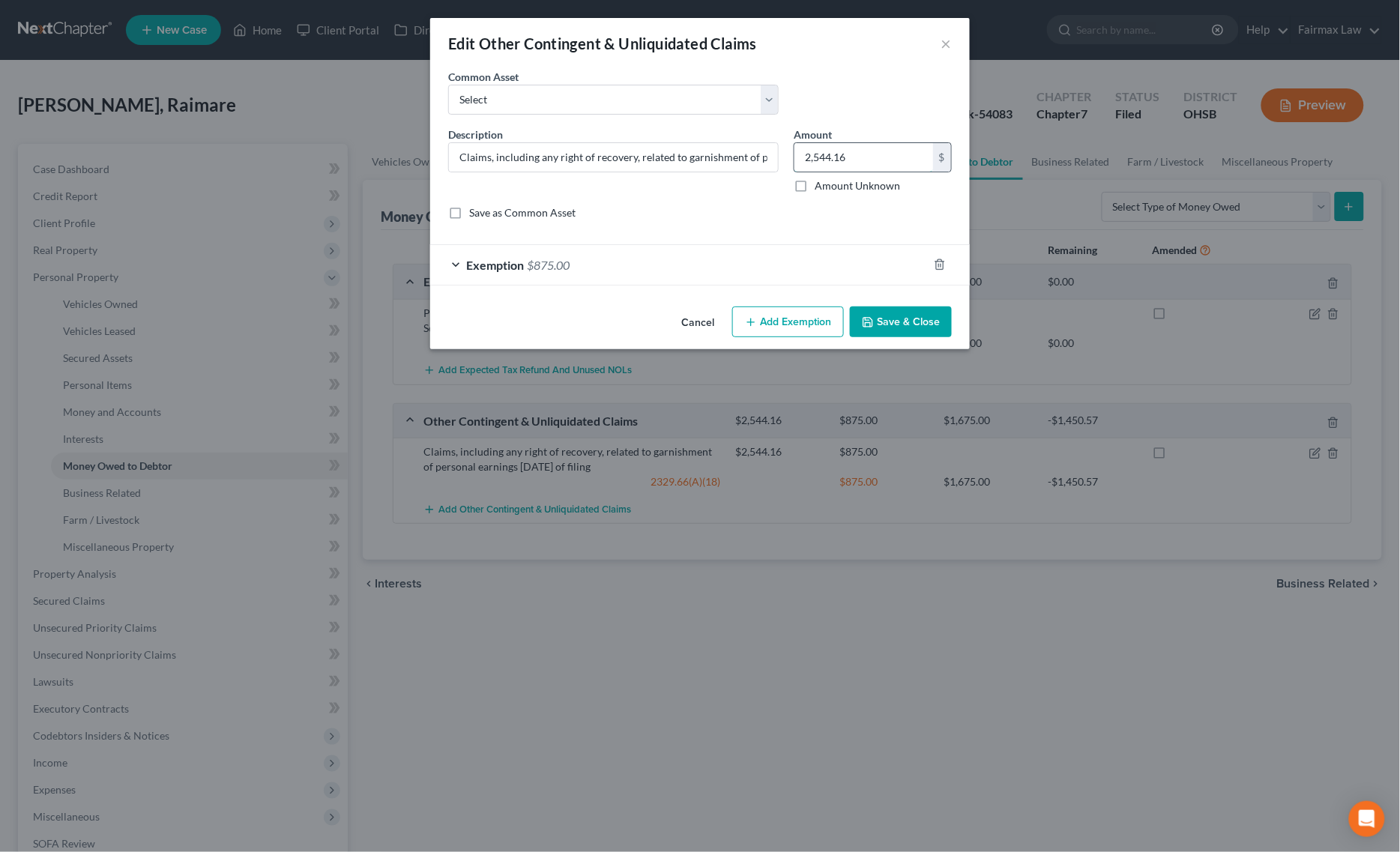
click at [883, 169] on input "2,544.16" at bounding box center [863, 158] width 139 height 29
click at [924, 324] on button "Save & Close" at bounding box center [900, 322] width 102 height 31
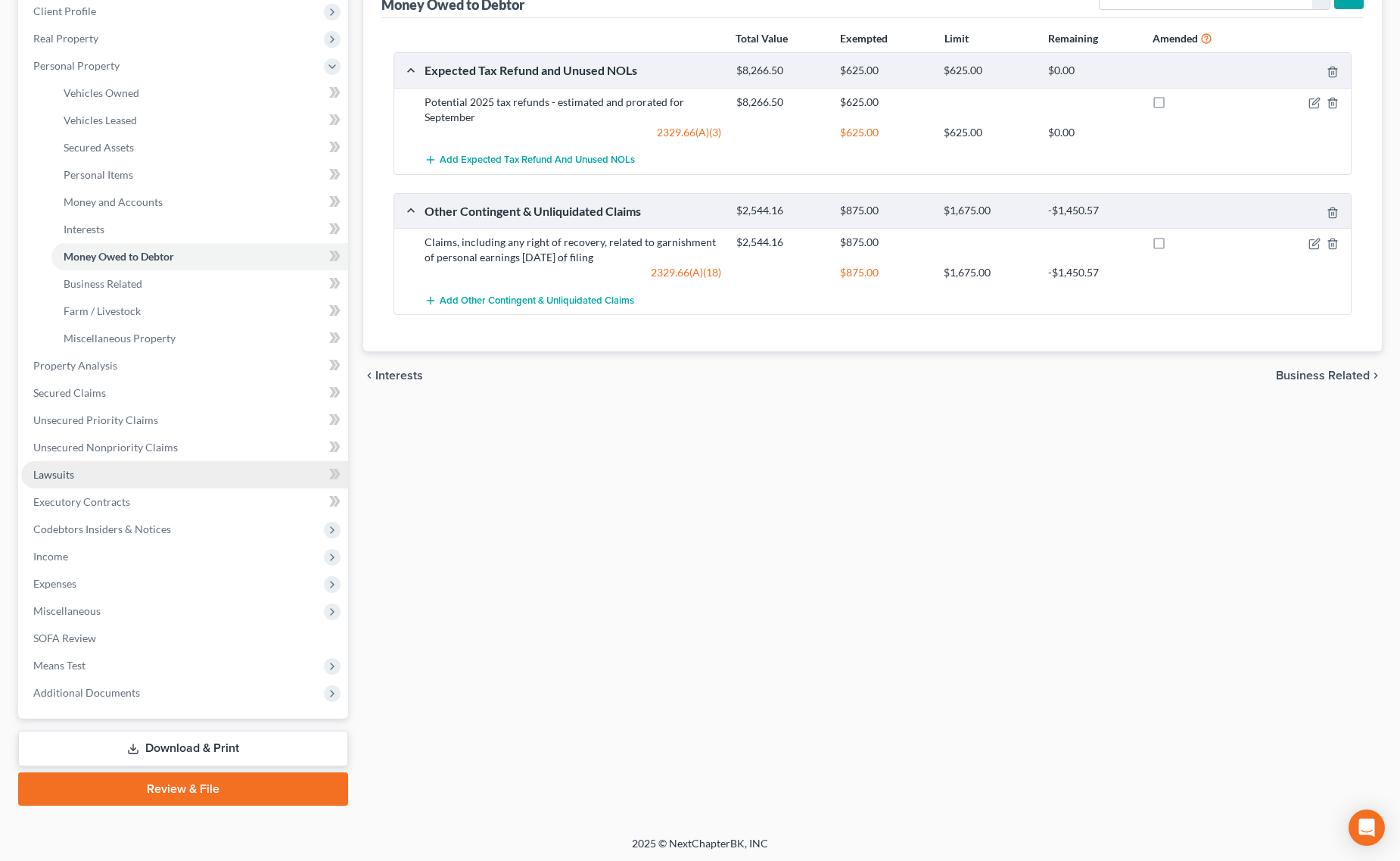
click at [72, 478] on link "Lawsuits" at bounding box center [184, 475] width 327 height 28
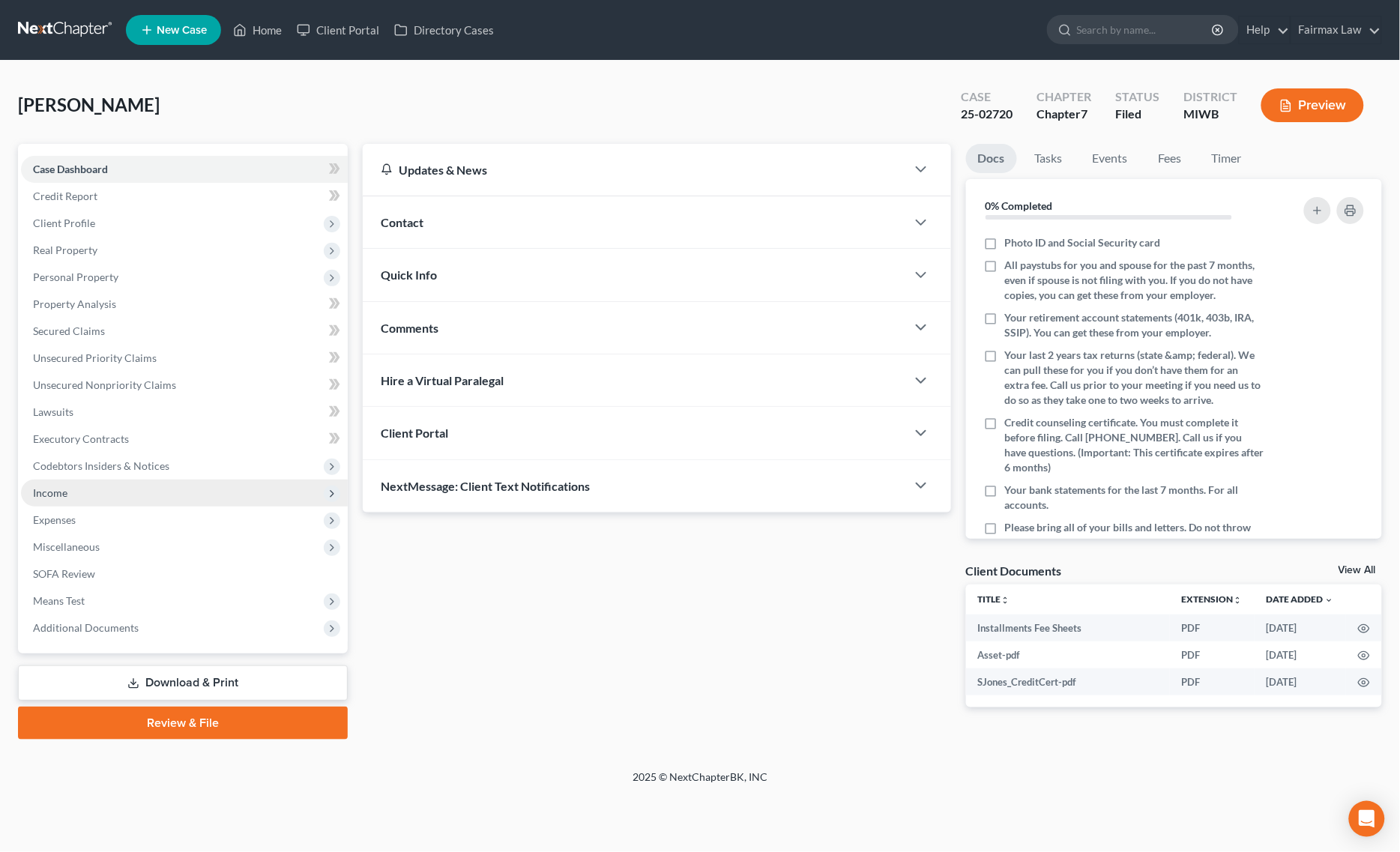
click at [83, 496] on span "Income" at bounding box center [184, 493] width 327 height 27
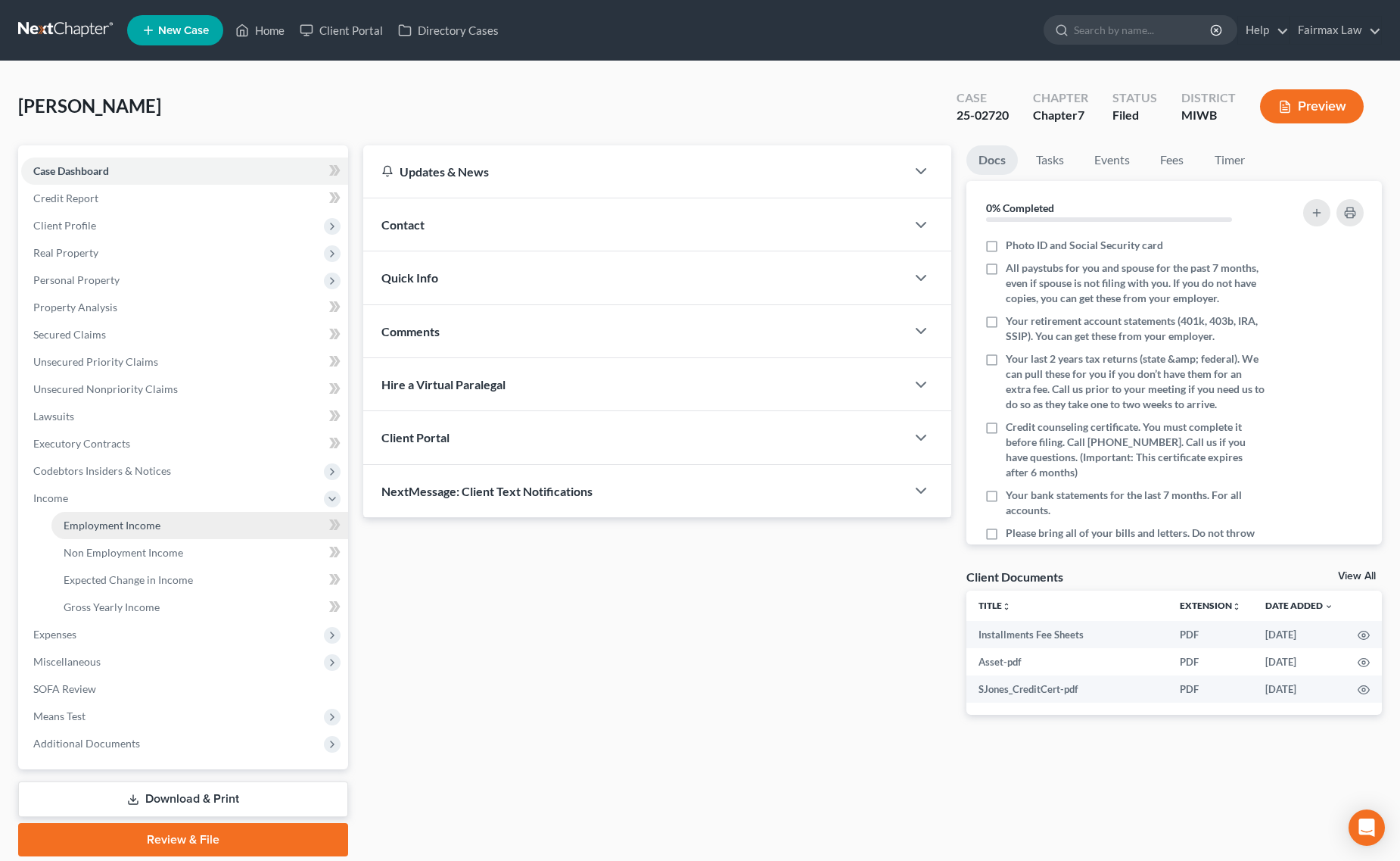
click at [137, 532] on link "Employment Income" at bounding box center [200, 525] width 297 height 28
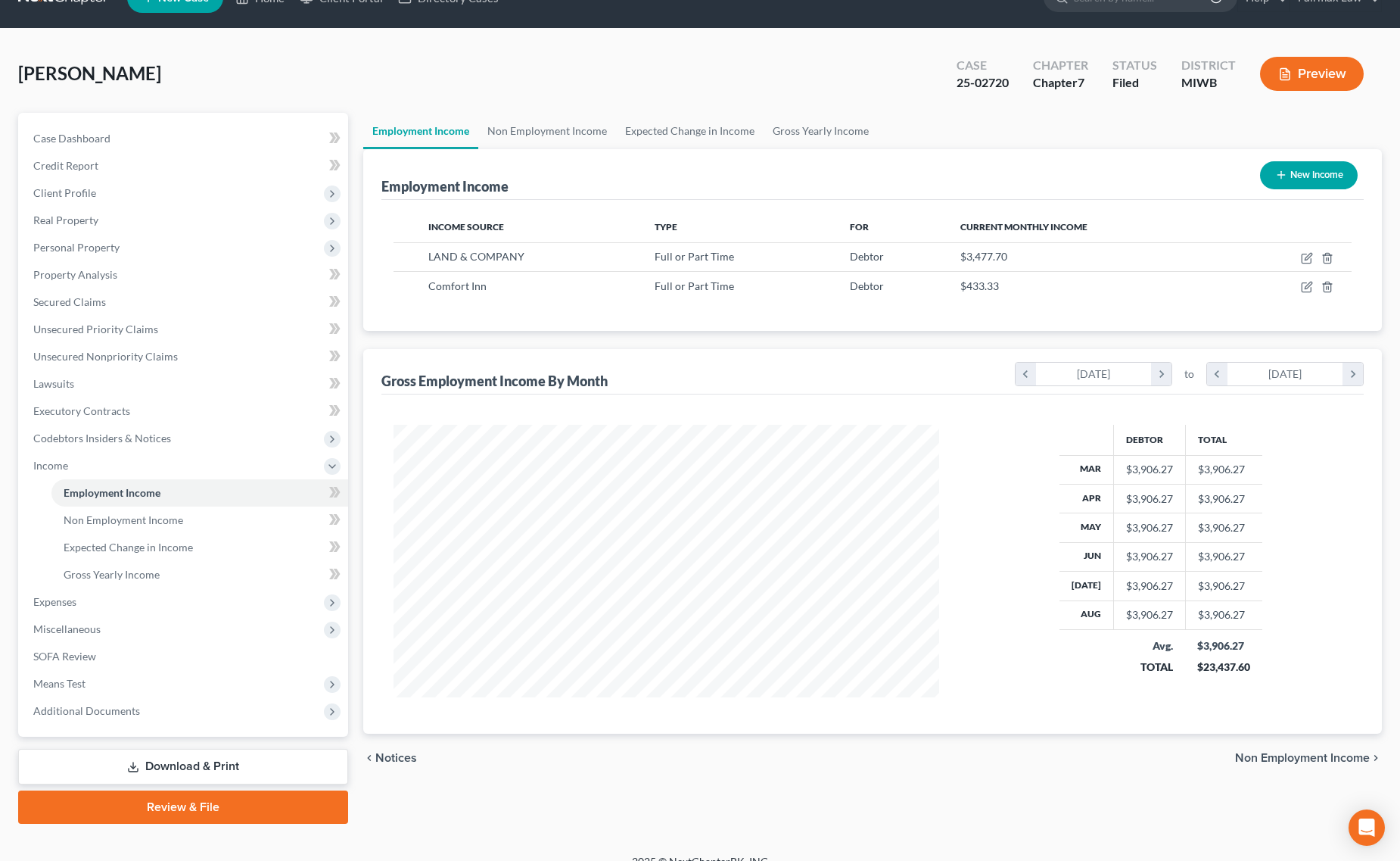
scroll to position [51, 0]
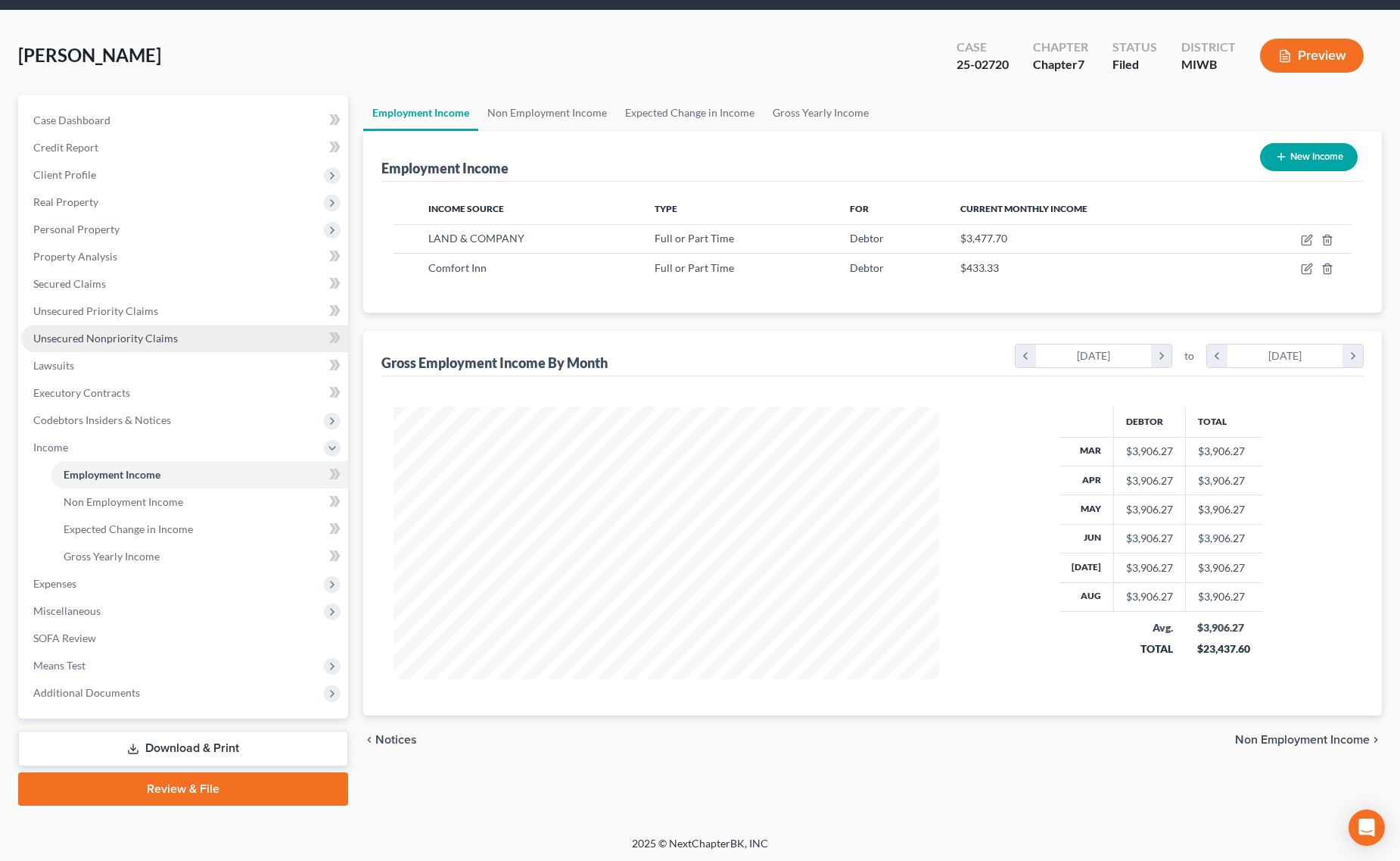
click at [192, 335] on link "Unsecured Nonpriority Claims" at bounding box center [184, 338] width 327 height 28
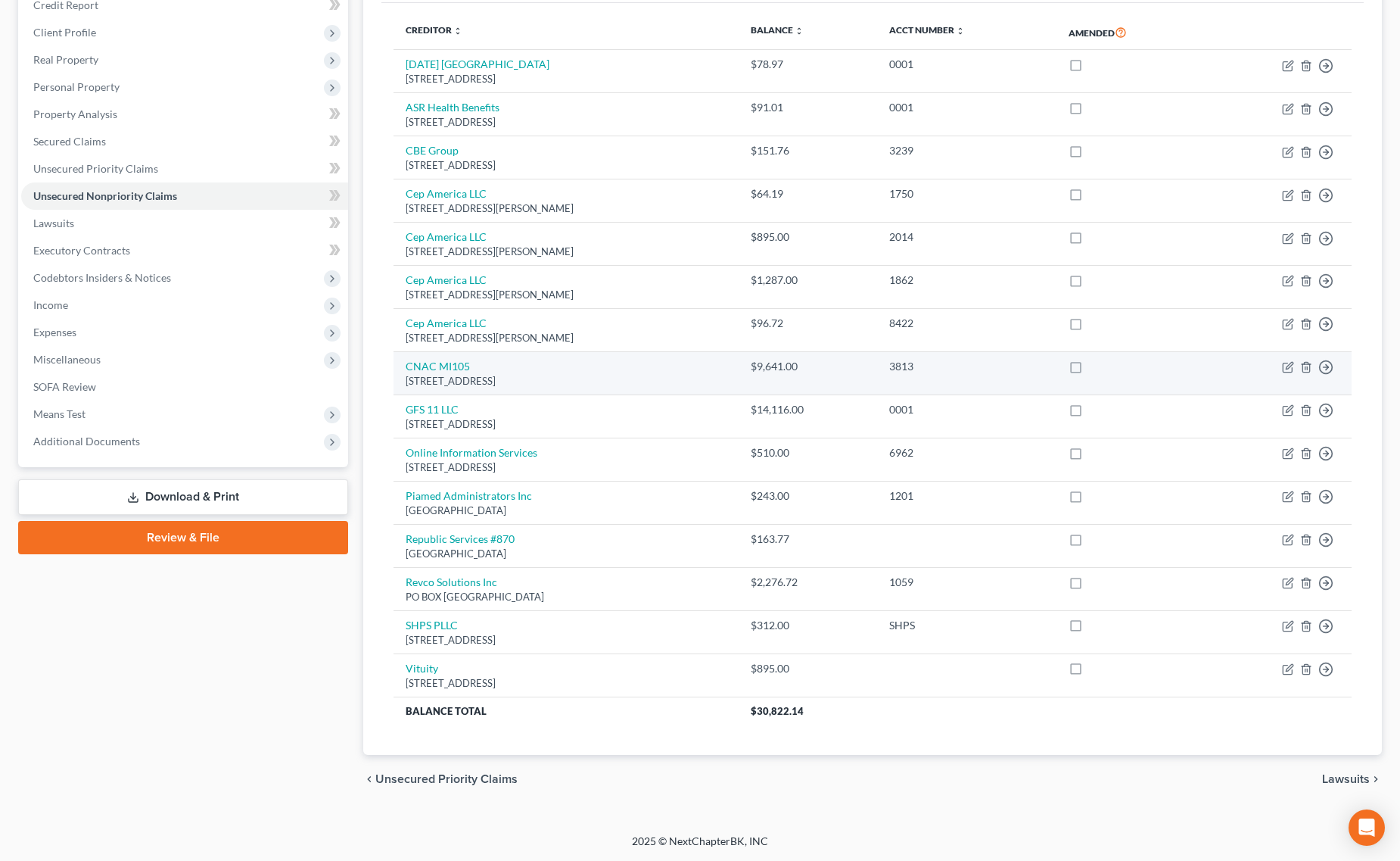
scroll to position [195, 0]
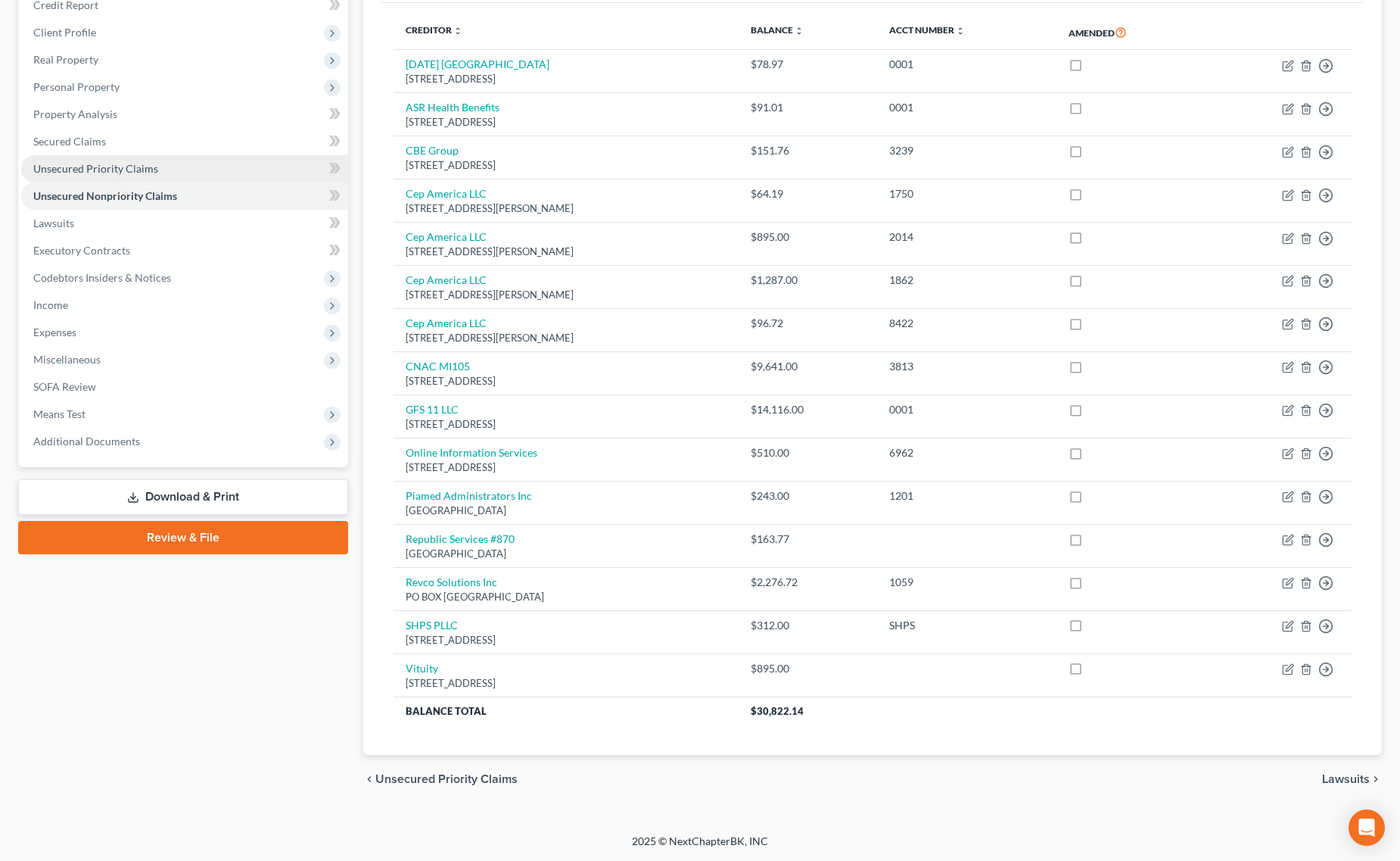
click at [138, 165] on span "Unsecured Priority Claims" at bounding box center [95, 168] width 125 height 13
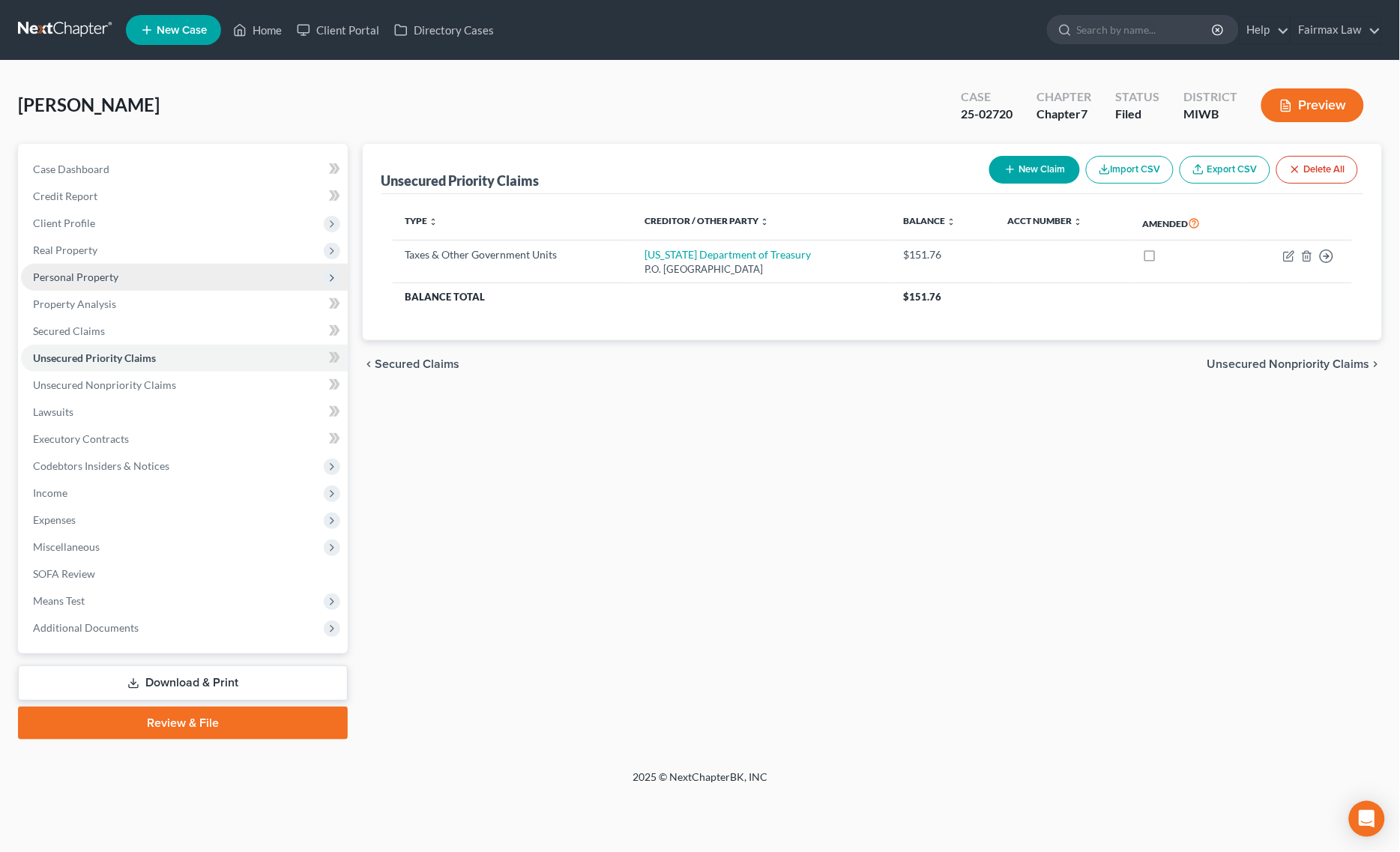
click at [84, 266] on span "Personal Property" at bounding box center [184, 277] width 327 height 27
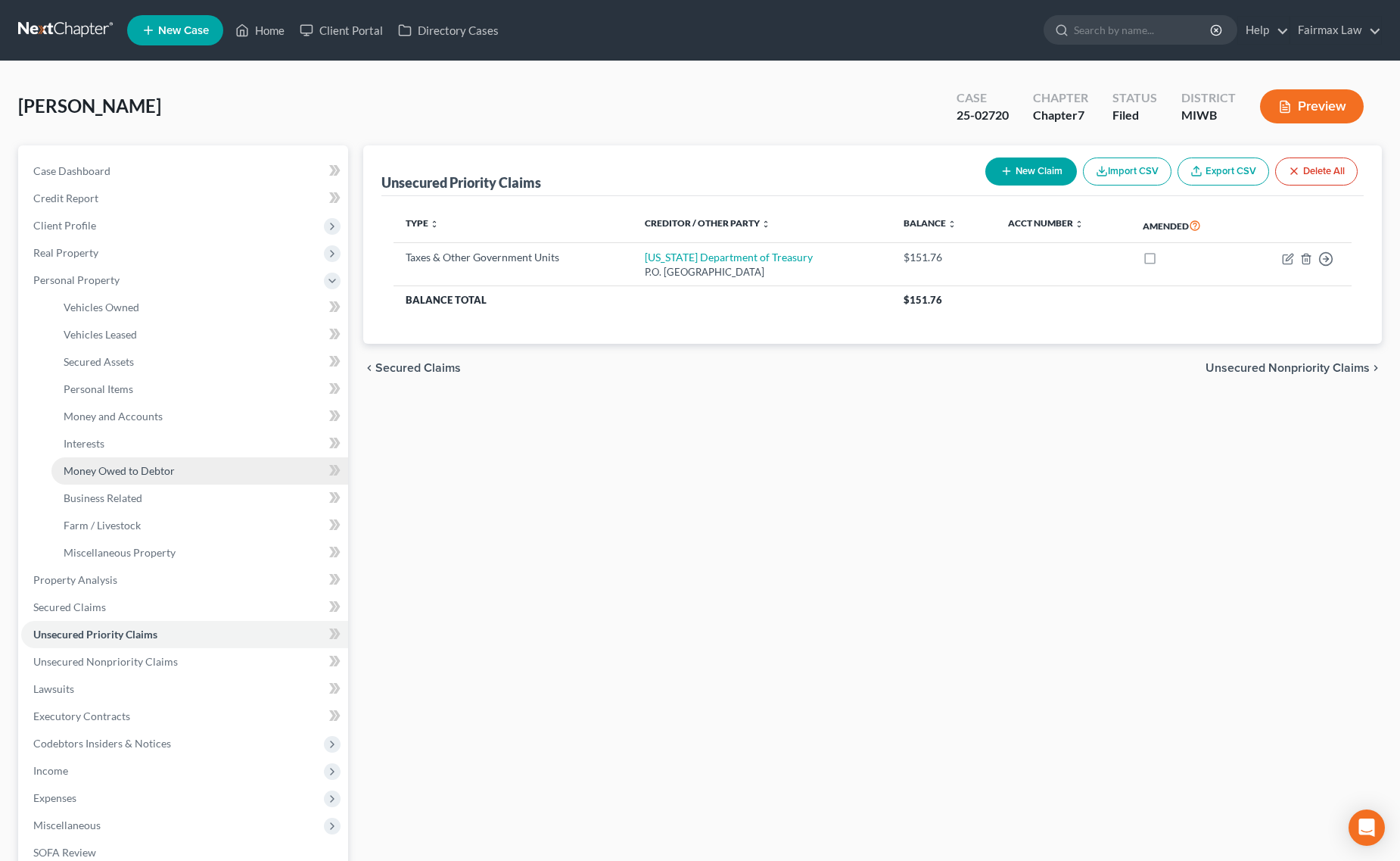
click at [171, 474] on span "Money Owed to Debtor" at bounding box center [120, 471] width 112 height 13
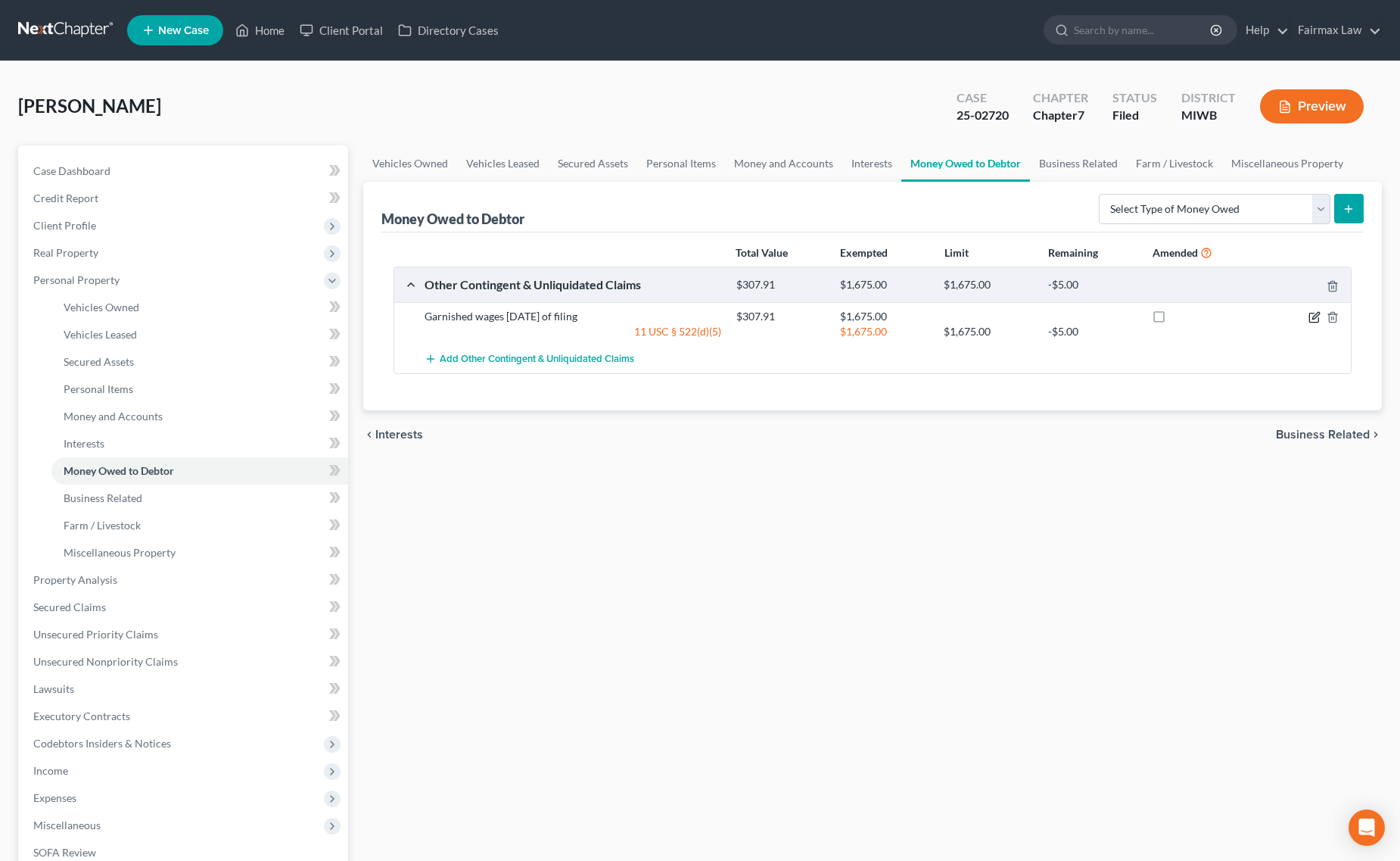
click at [1315, 315] on icon "button" at bounding box center [1315, 315] width 6 height 6
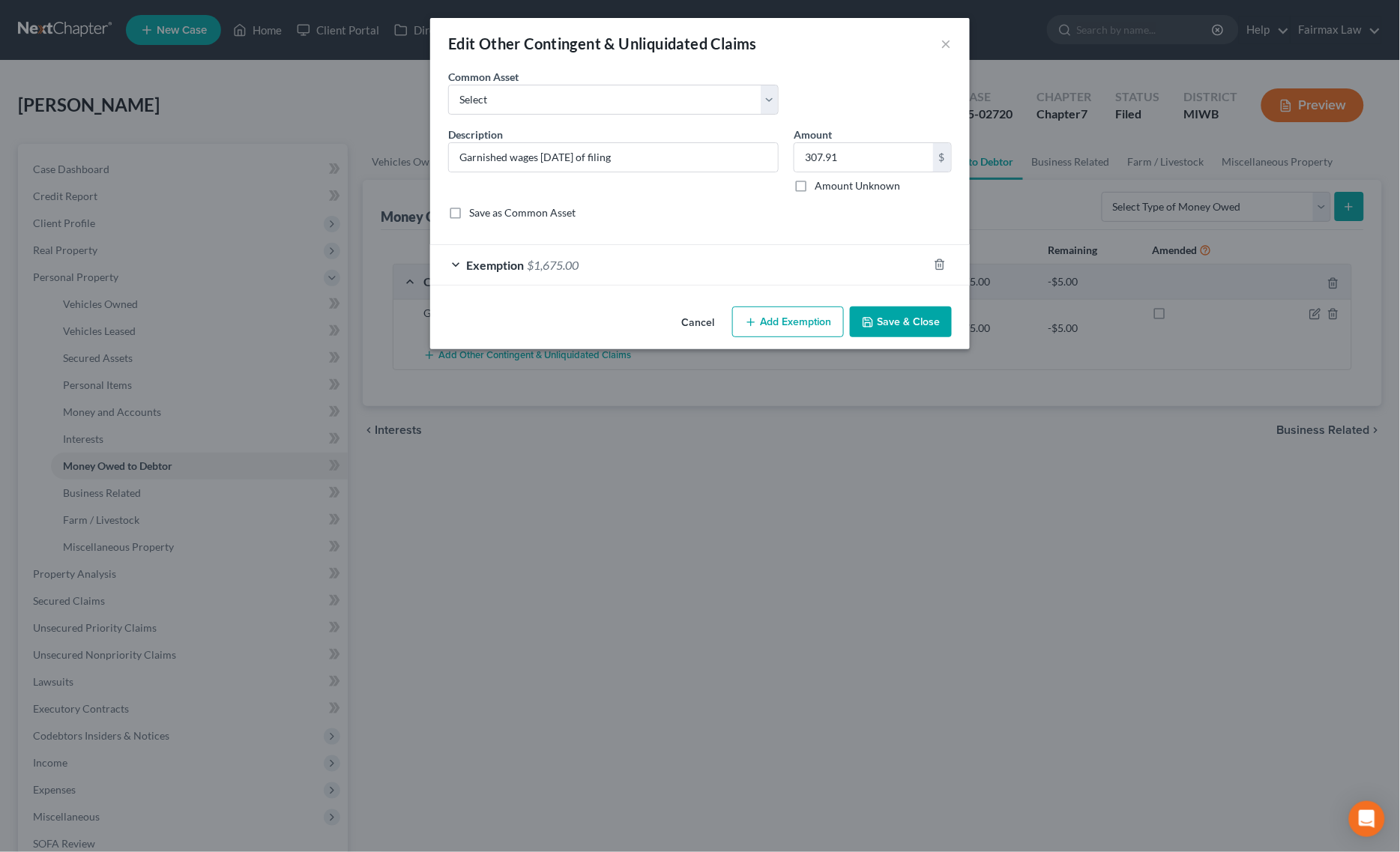
click at [903, 337] on button "Save & Close" at bounding box center [900, 322] width 102 height 31
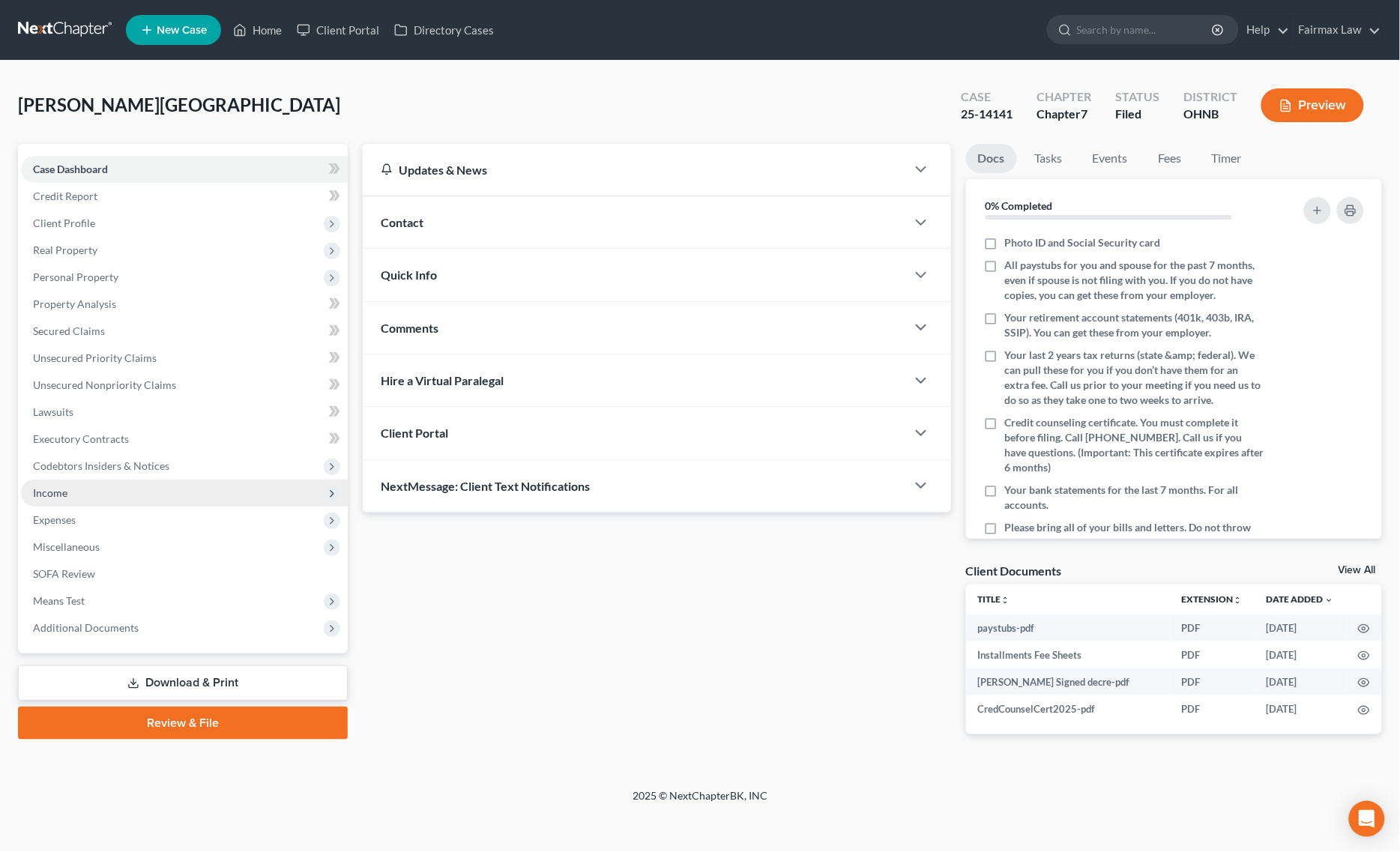
click at [125, 498] on span "Income" at bounding box center [184, 493] width 327 height 27
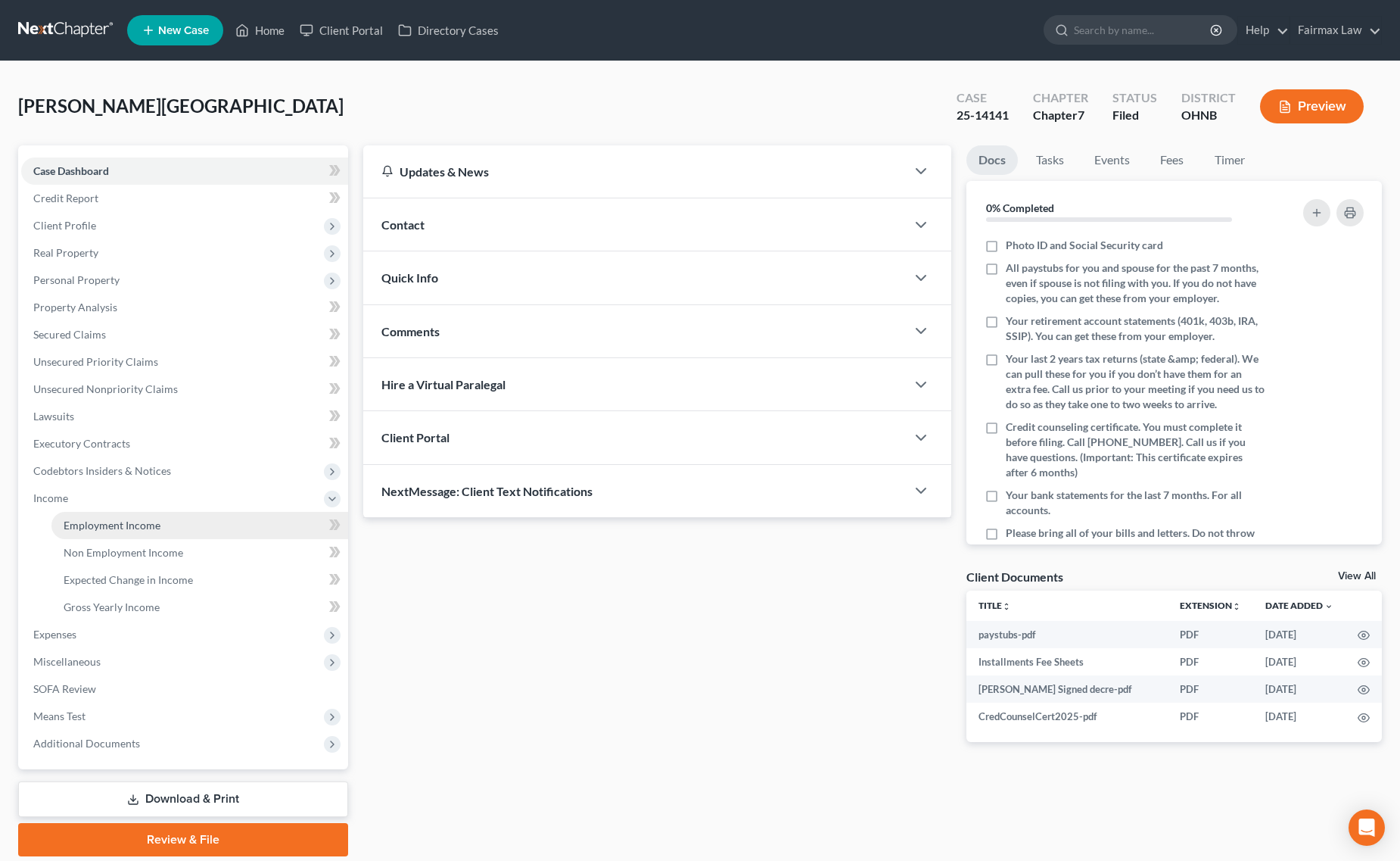
click at [140, 521] on span "Employment Income" at bounding box center [112, 525] width 97 height 13
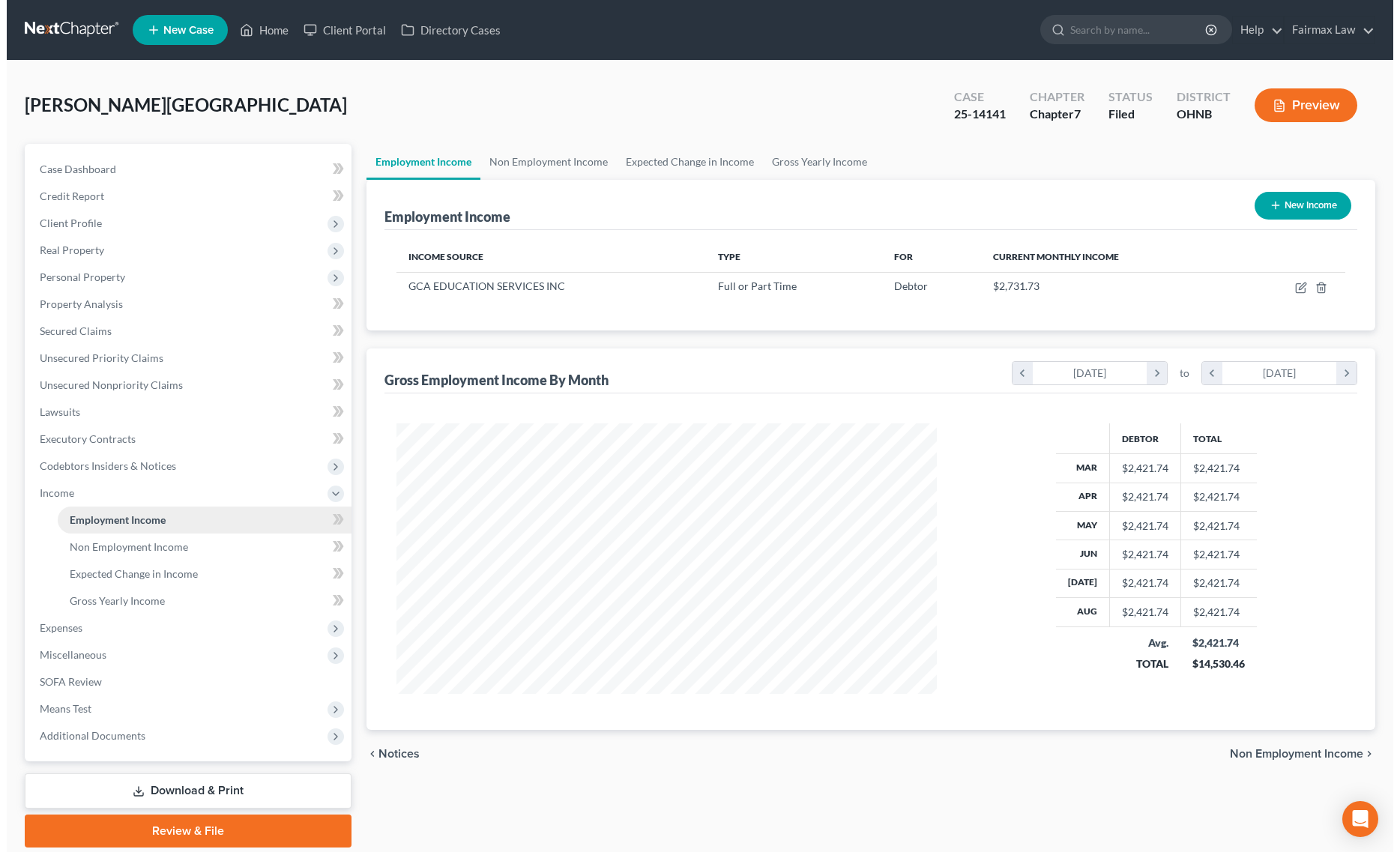
scroll to position [271, 570]
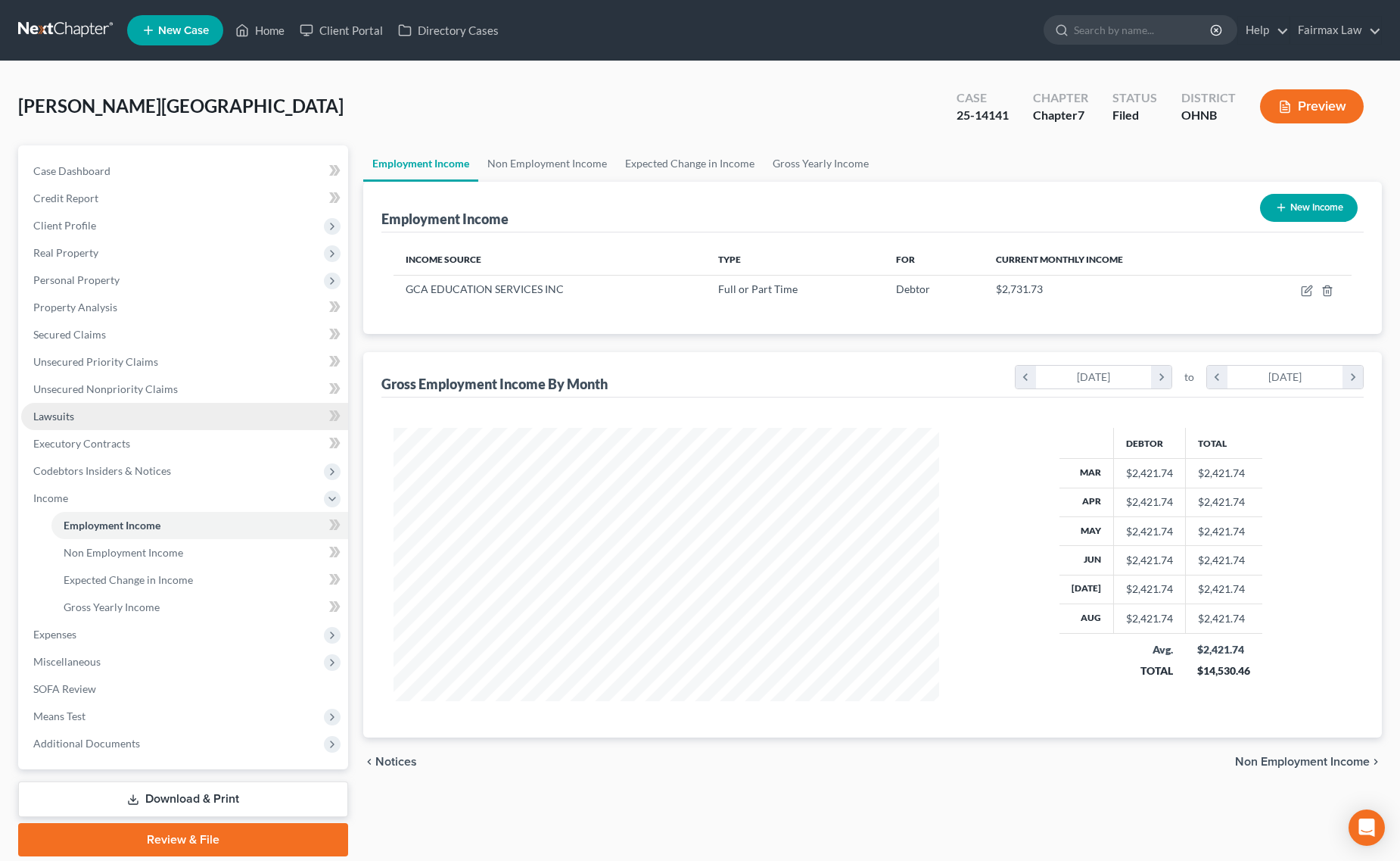
click at [183, 409] on link "Lawsuits" at bounding box center [184, 417] width 327 height 28
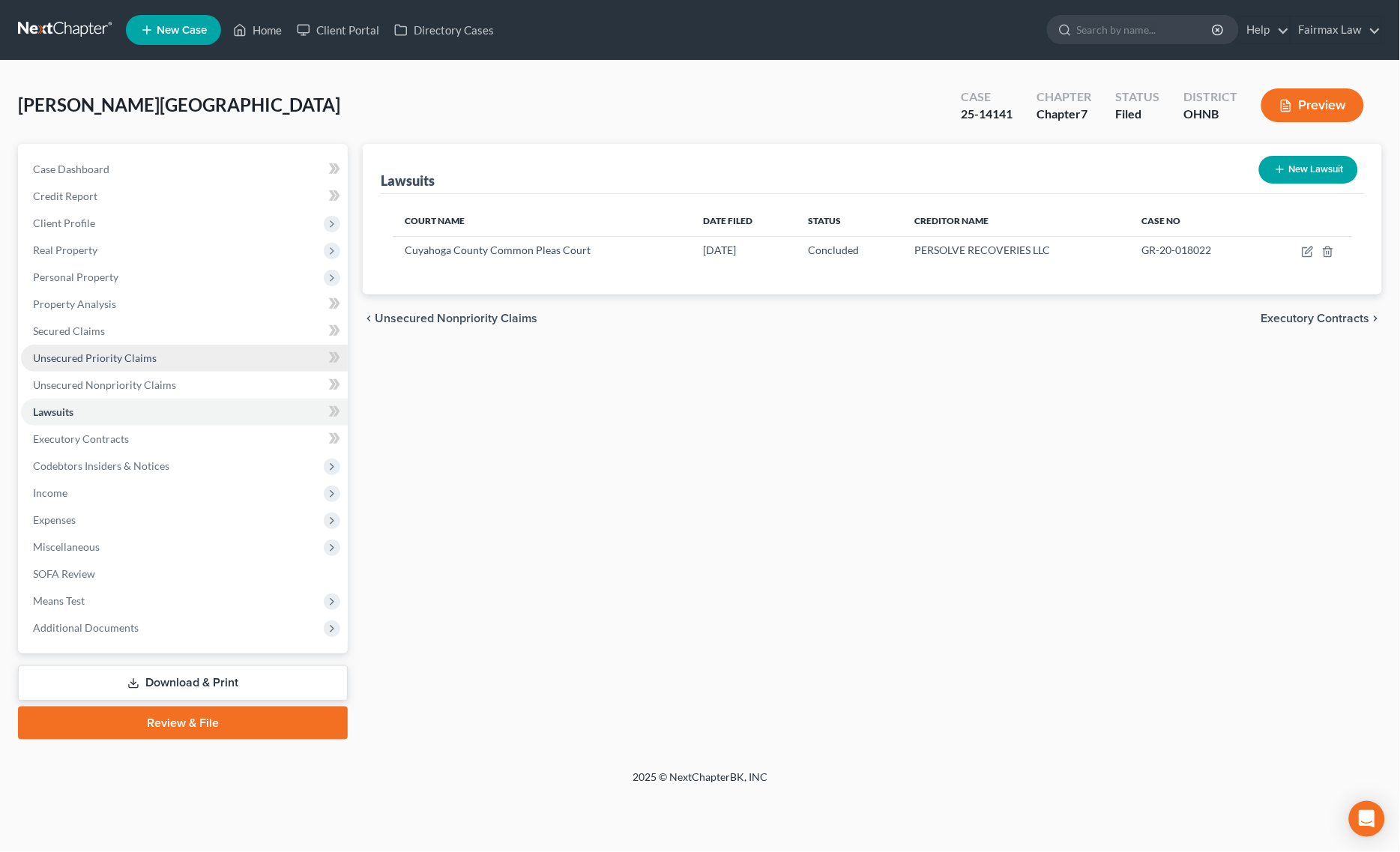
click at [183, 367] on link "Unsecured Priority Claims" at bounding box center [184, 358] width 327 height 27
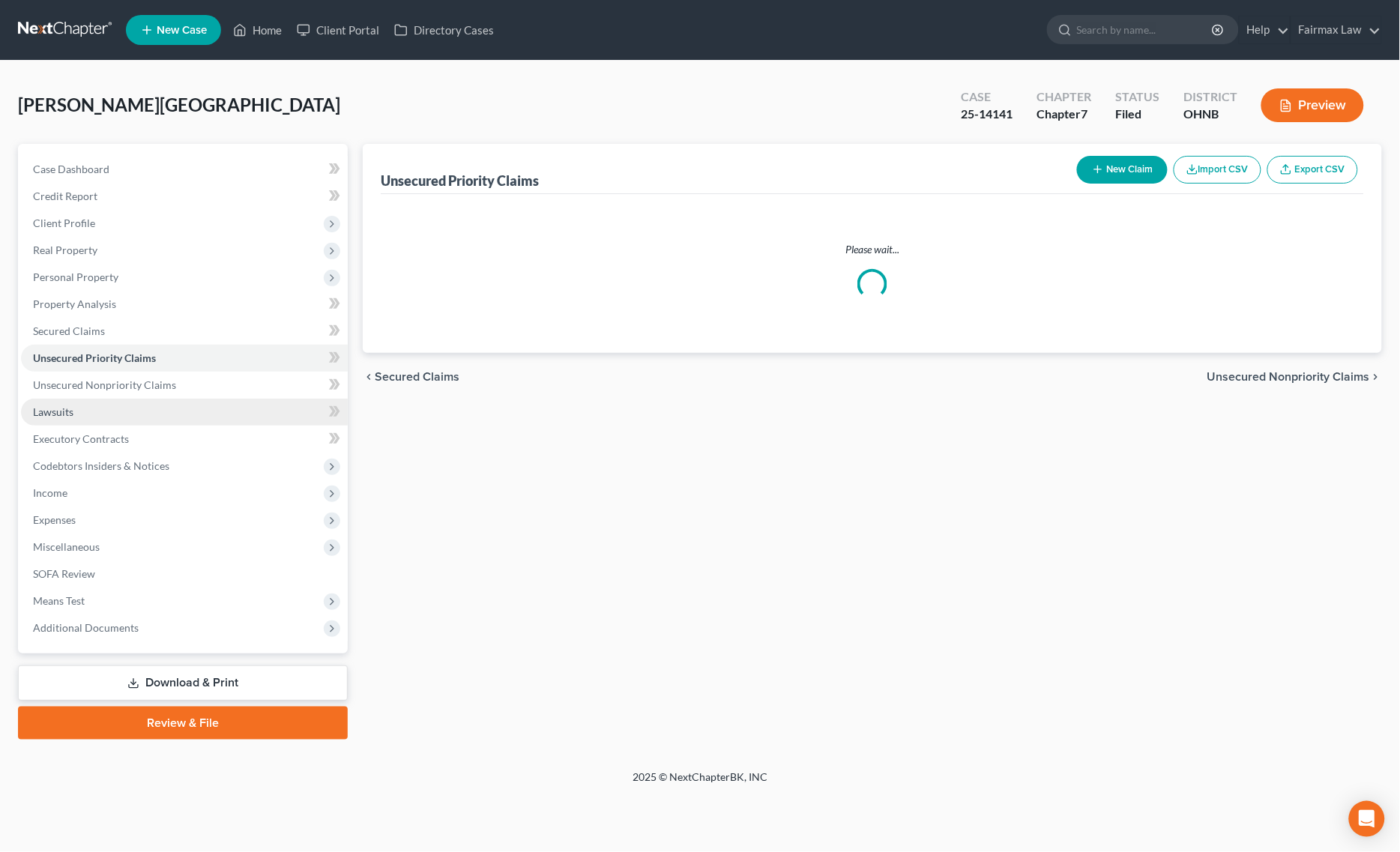
click at [167, 399] on link "Lawsuits" at bounding box center [184, 412] width 327 height 27
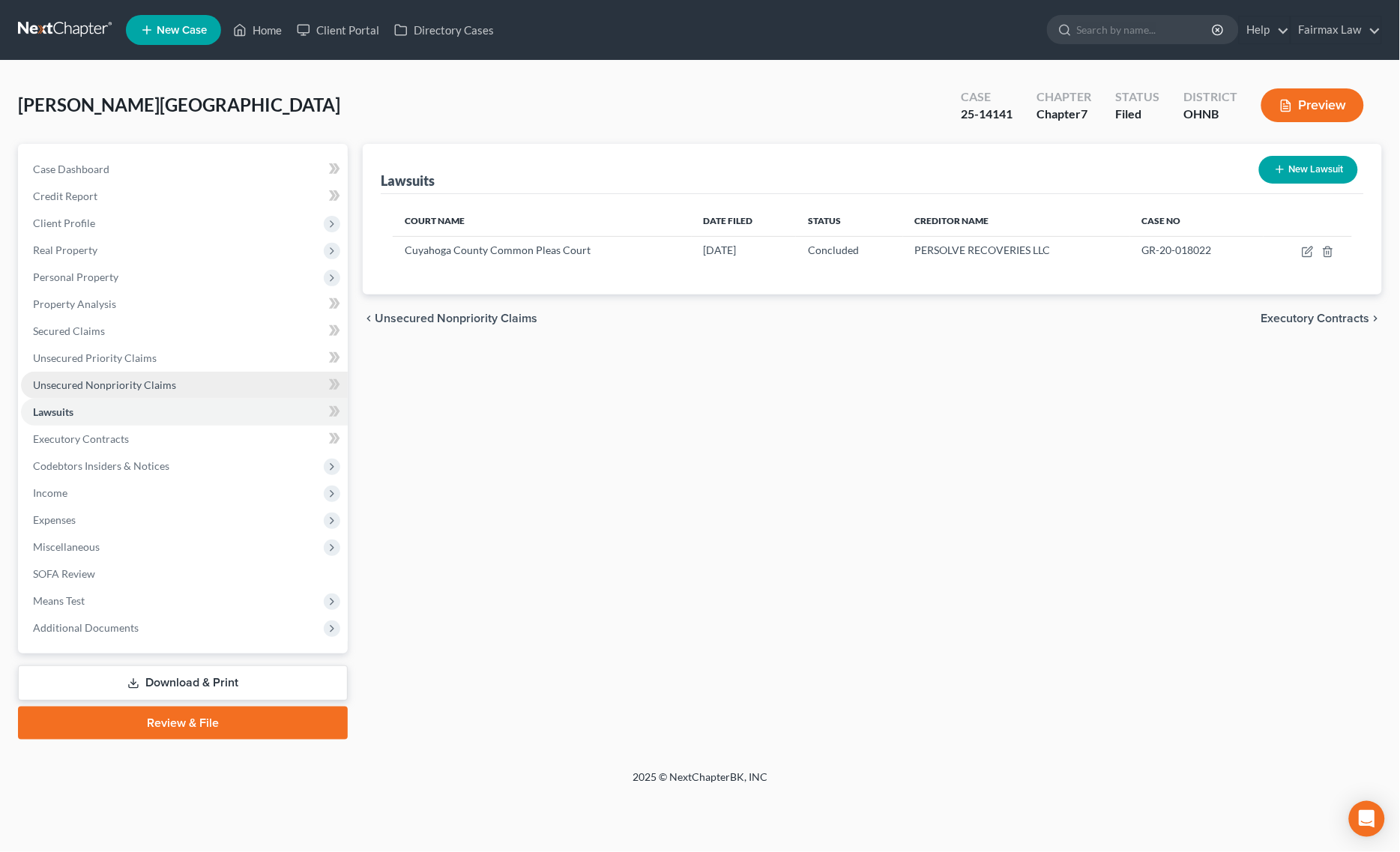
click at [188, 390] on link "Unsecured Nonpriority Claims" at bounding box center [184, 385] width 327 height 27
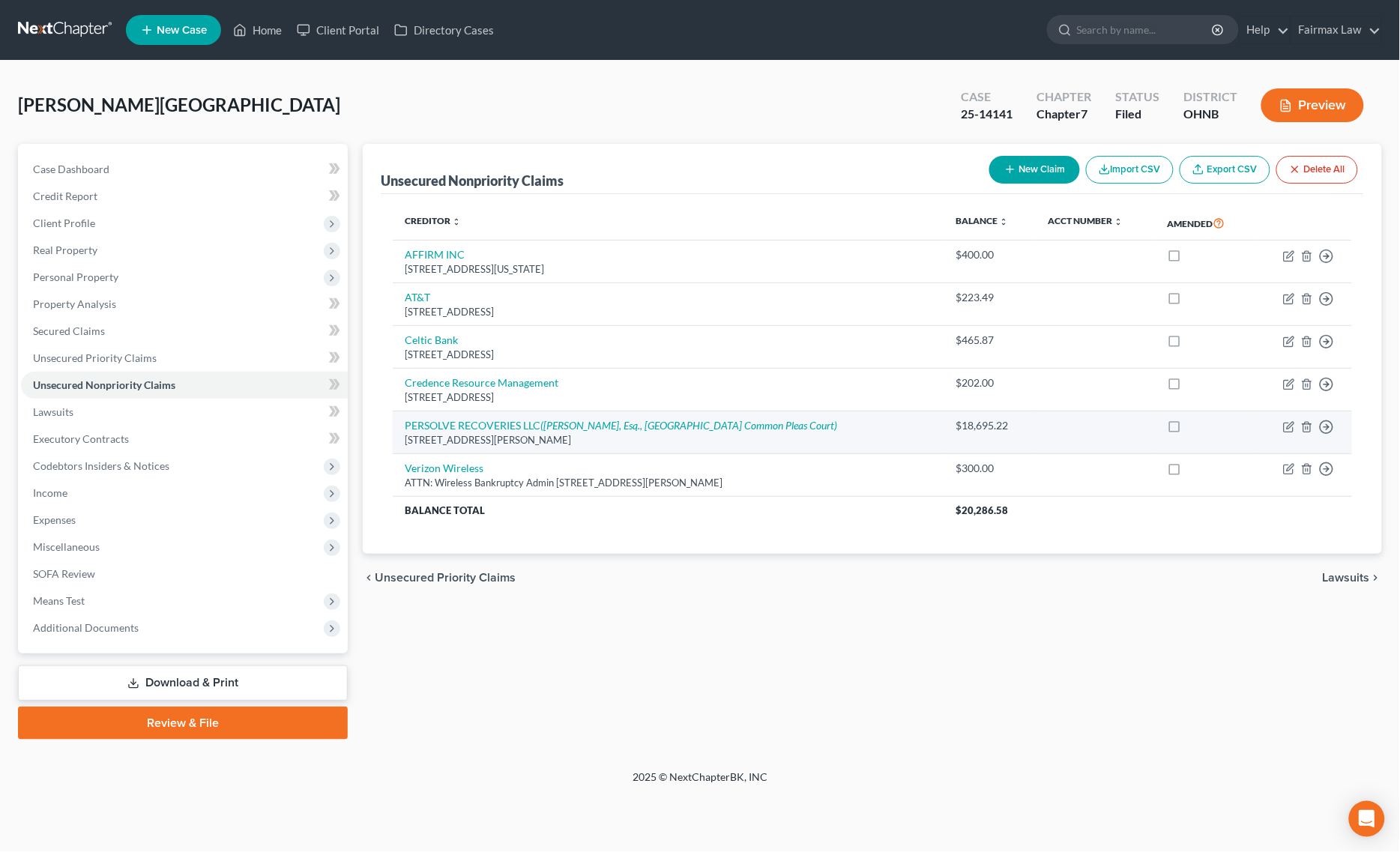
click at [1289, 416] on td "Move to D Move to E Move to G Move to Notice Only" at bounding box center [1303, 432] width 98 height 42
click at [1290, 424] on icon "button" at bounding box center [1289, 425] width 6 height 6
select select "4"
select select "14"
select select "0"
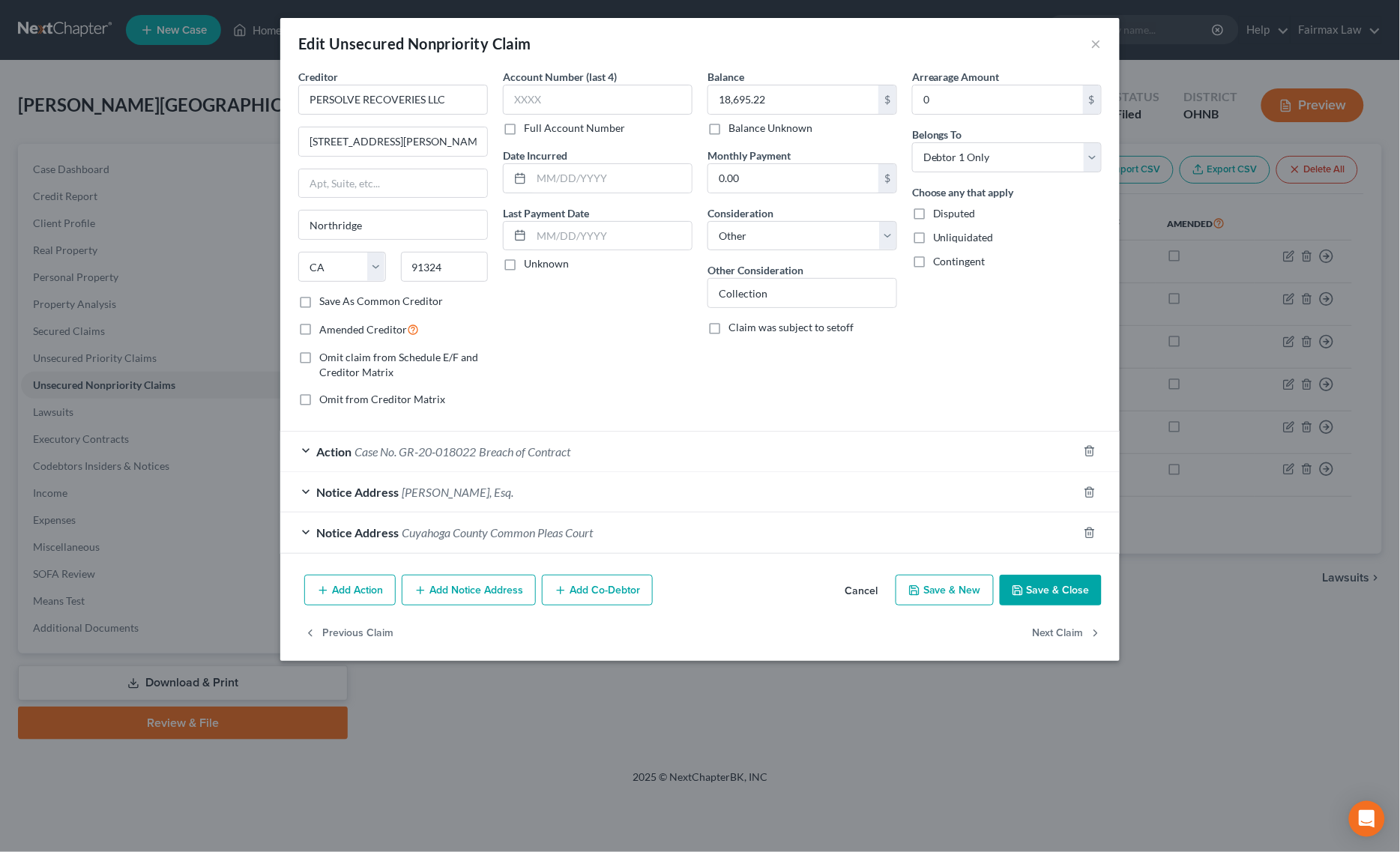
click at [564, 450] on span "Breach of Contract" at bounding box center [525, 452] width 91 height 14
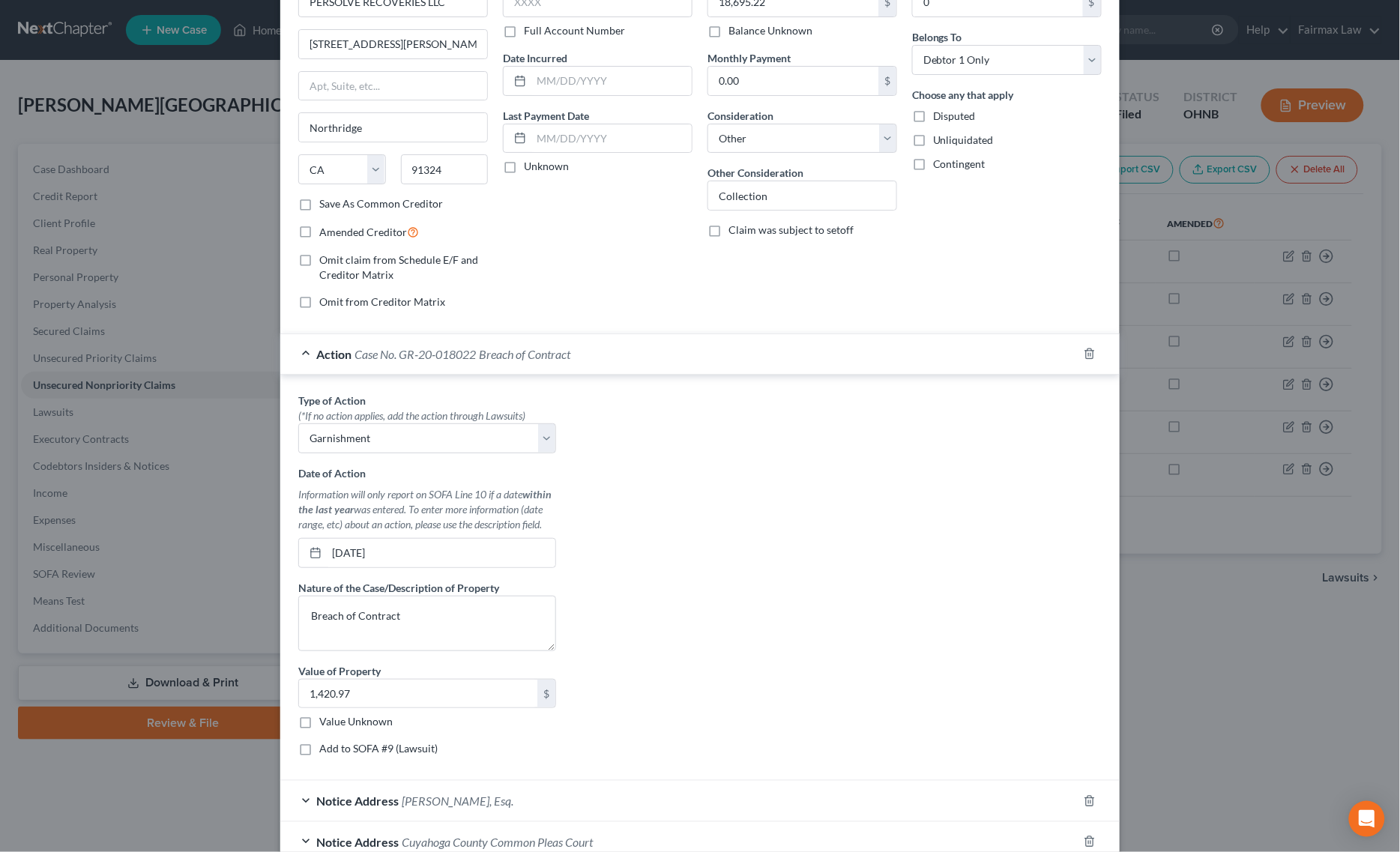
scroll to position [237, 0]
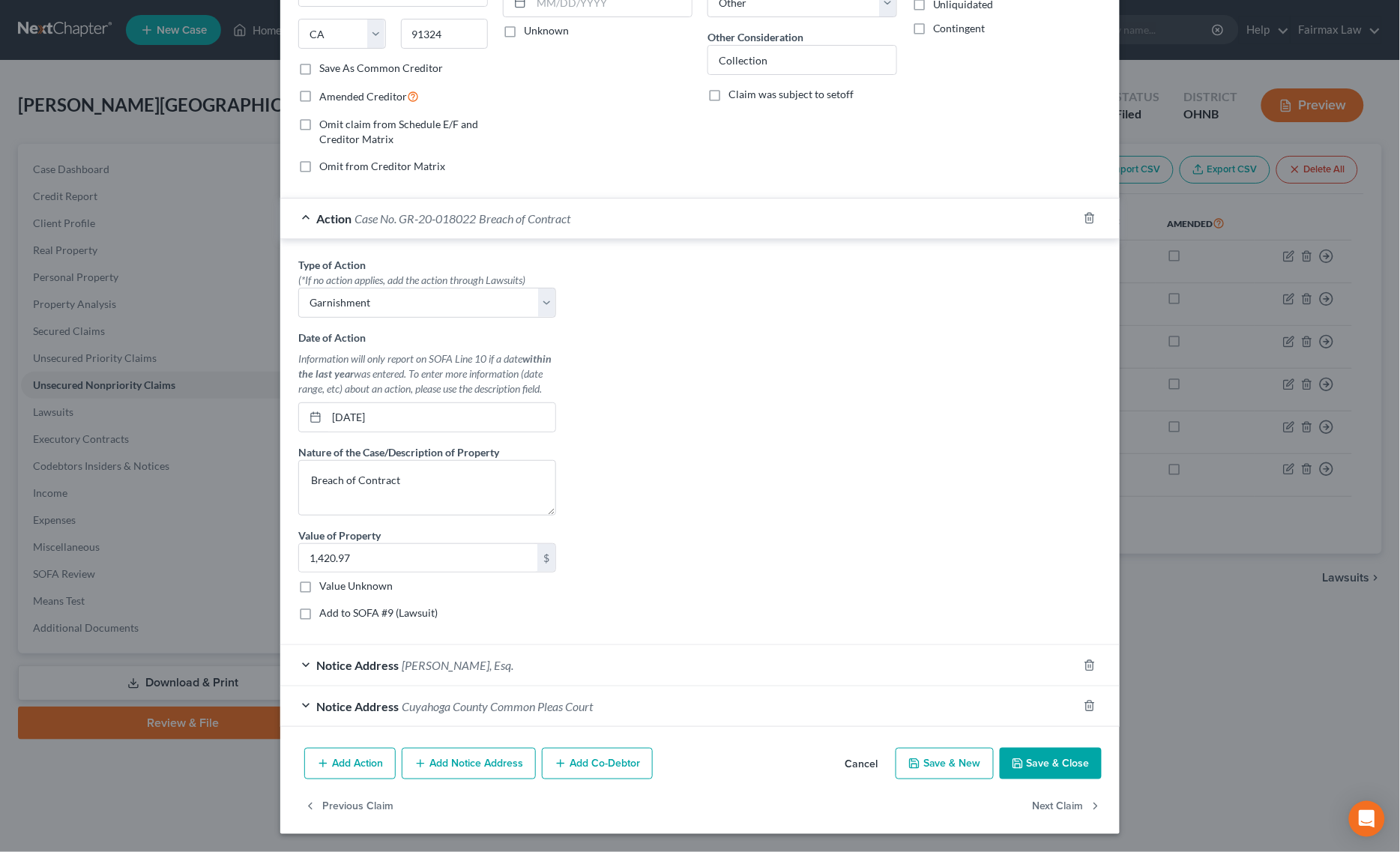
click at [1043, 764] on button "Save & Close" at bounding box center [1050, 763] width 102 height 31
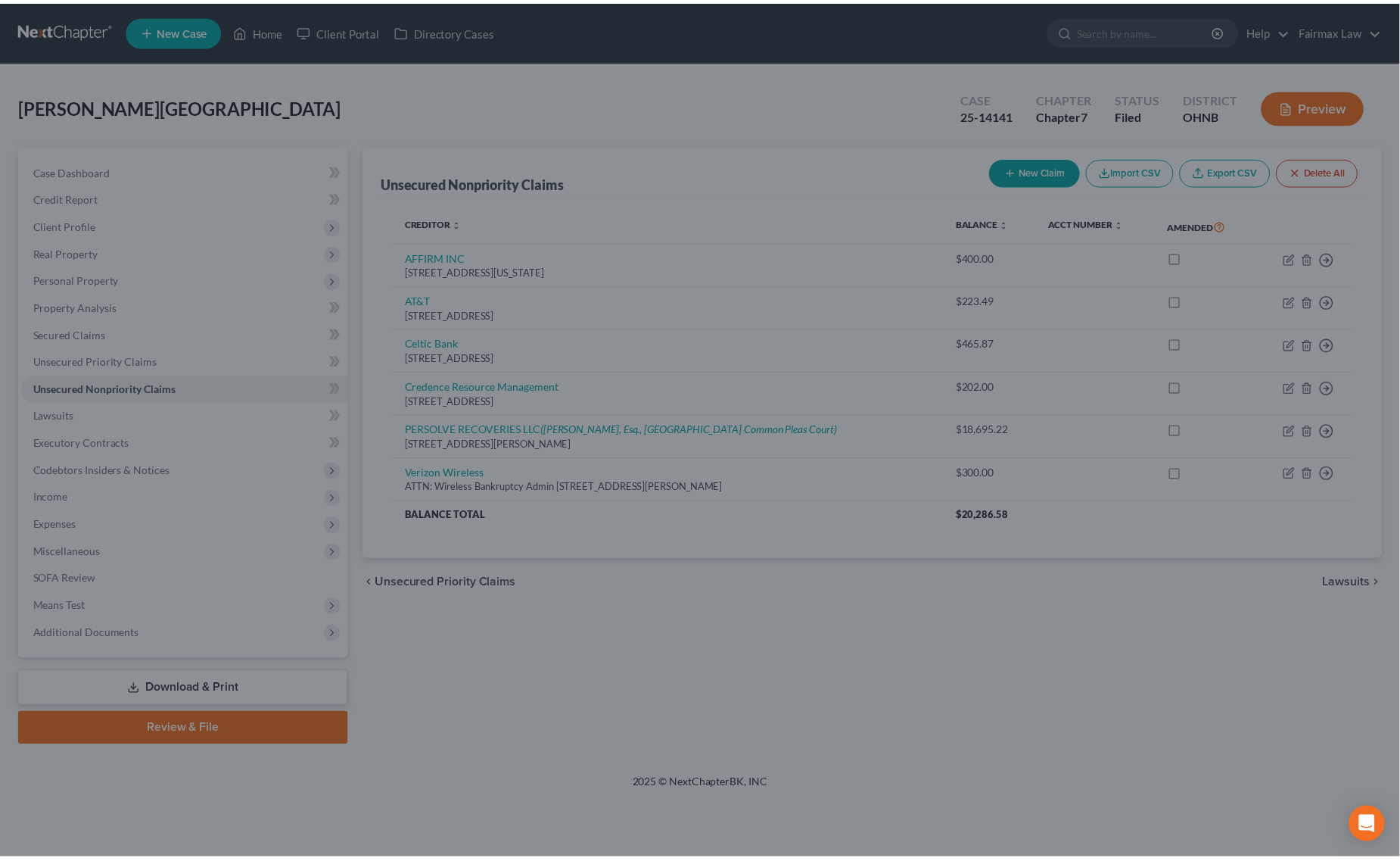
scroll to position [0, 0]
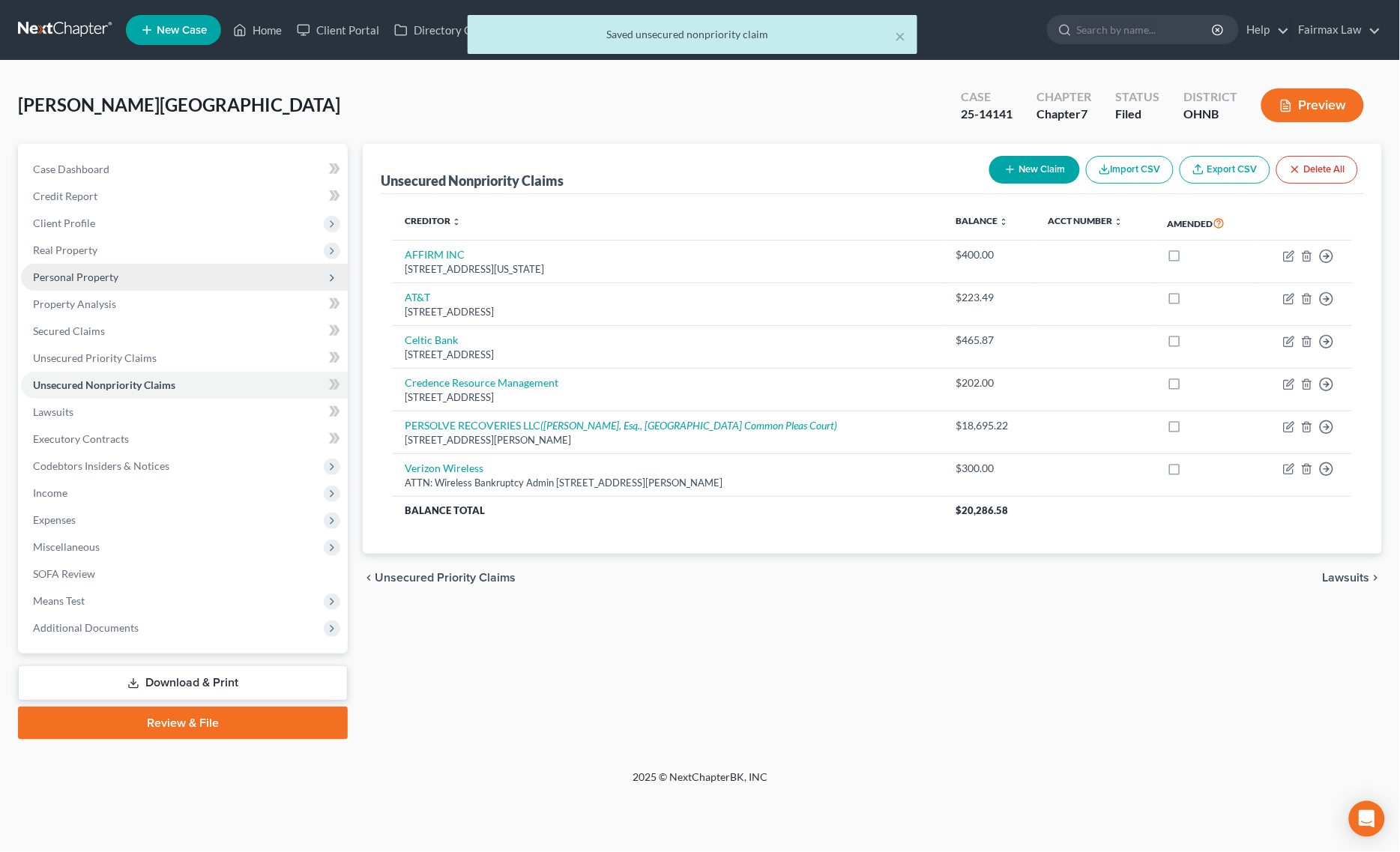
click at [139, 279] on span "Personal Property" at bounding box center [184, 277] width 327 height 27
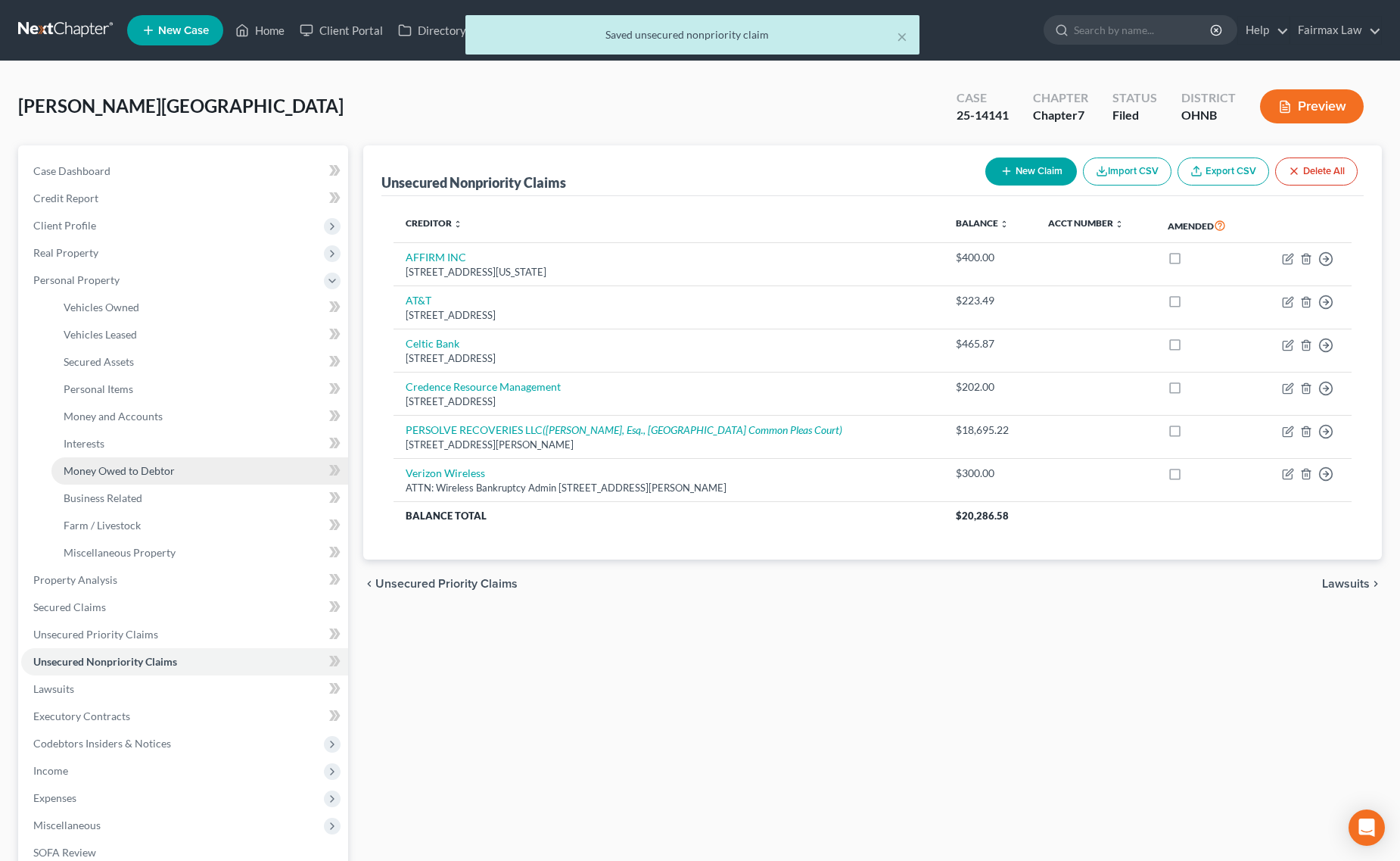
click at [160, 469] on span "Money Owed to Debtor" at bounding box center [120, 471] width 112 height 13
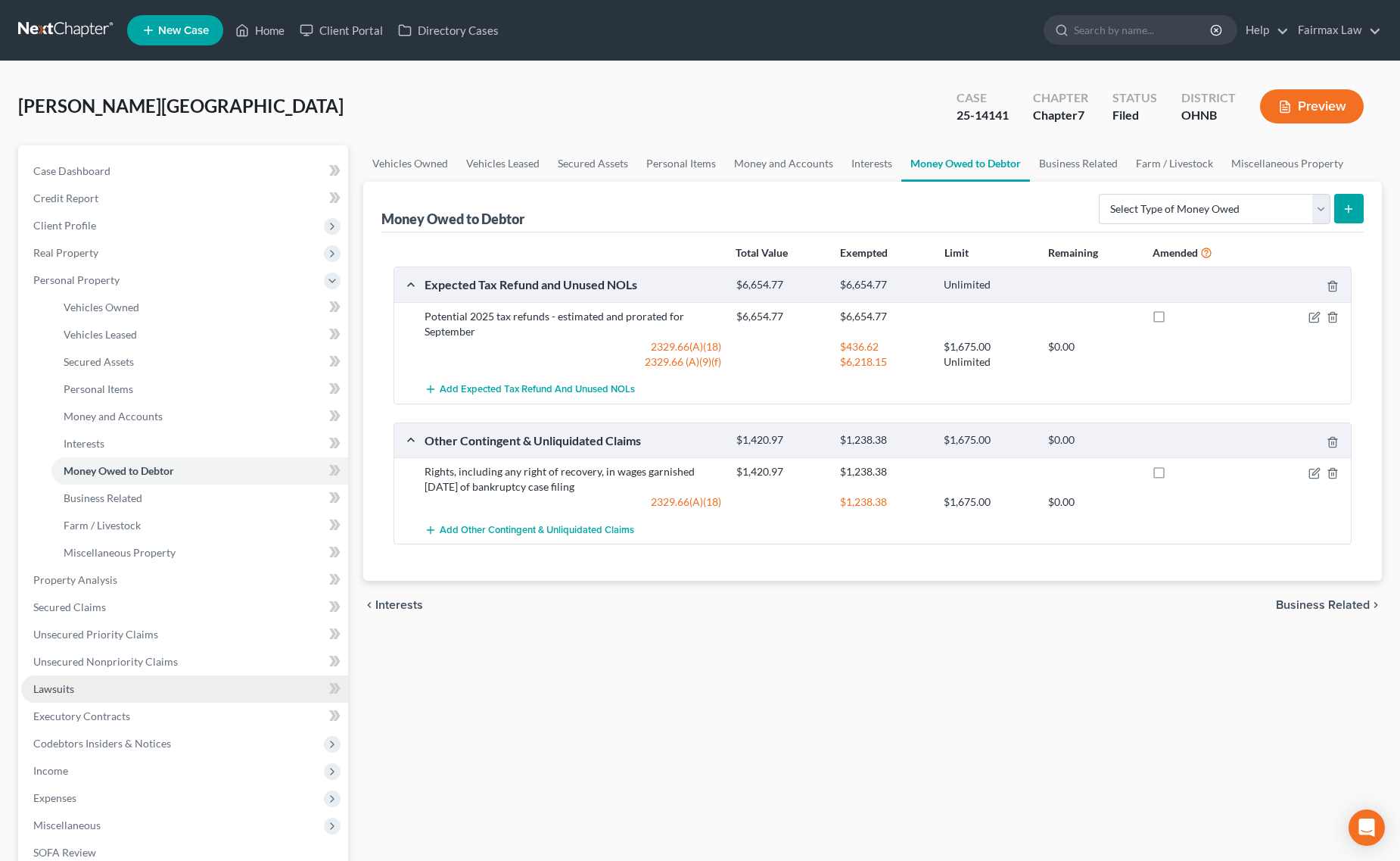
scroll to position [214, 0]
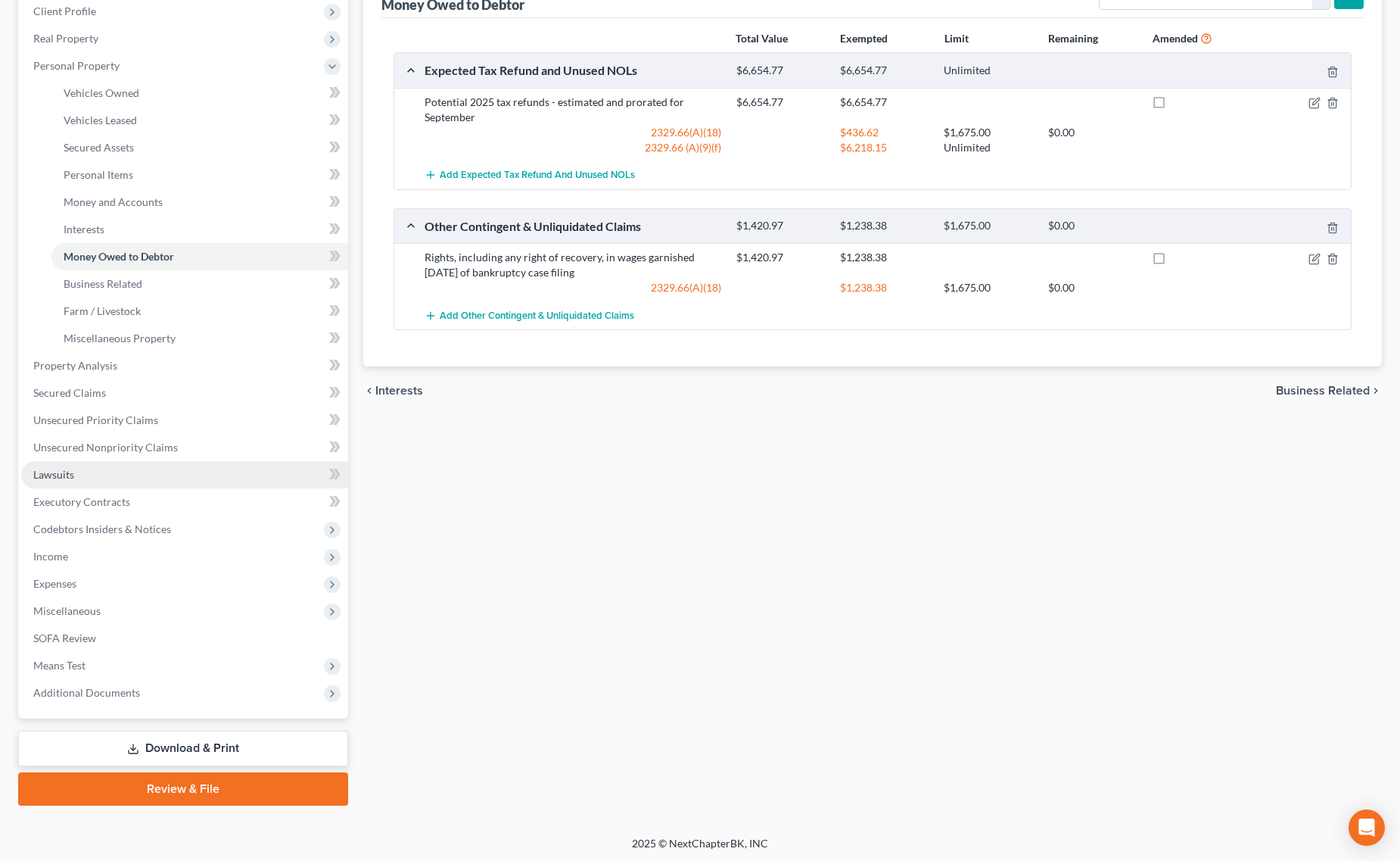
click at [112, 475] on link "Lawsuits" at bounding box center [184, 475] width 327 height 28
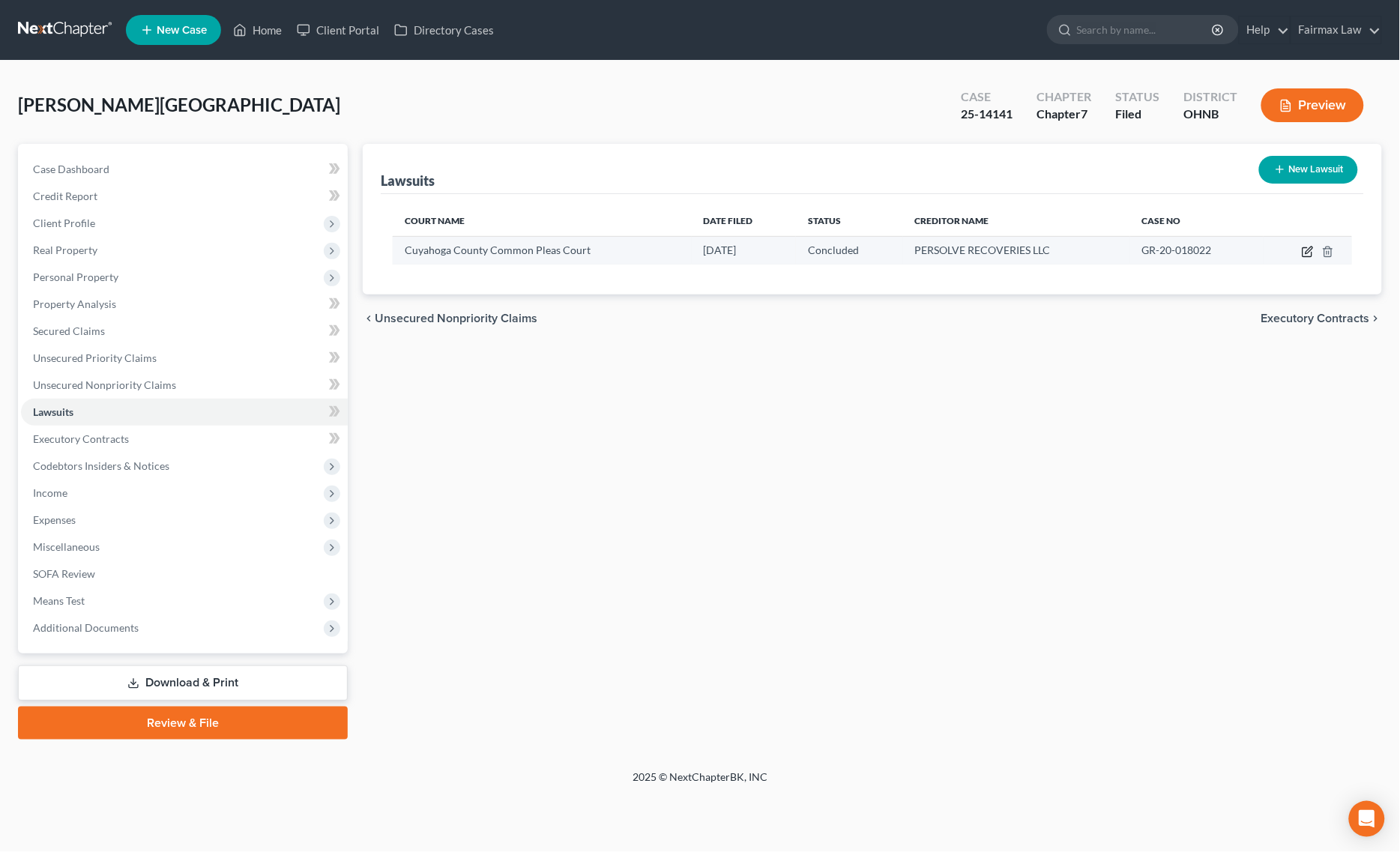
click at [1309, 250] on icon "button" at bounding box center [1309, 250] width 6 height 6
select select "36"
select select "2"
select select "1"
select select "4"
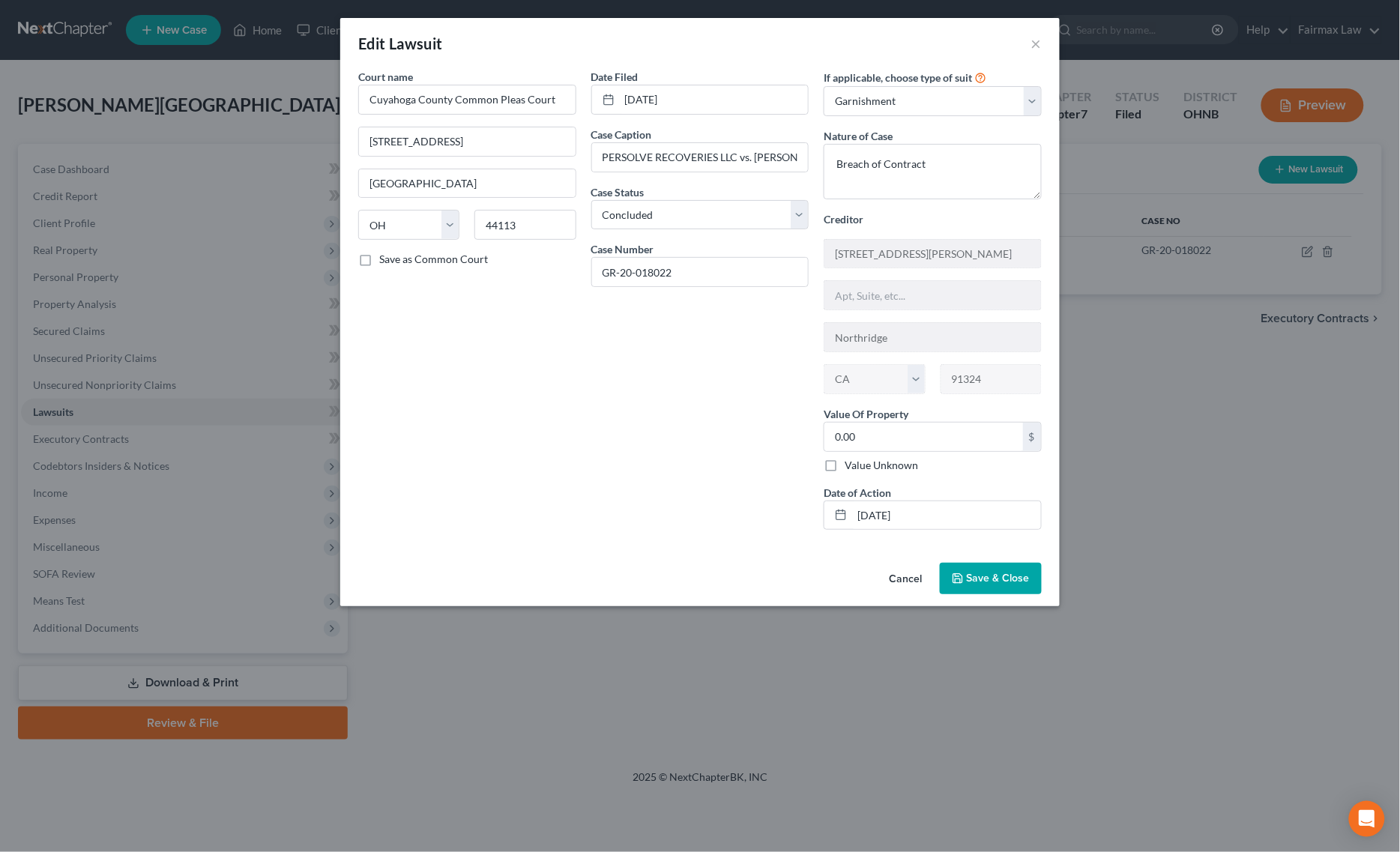
click at [614, 694] on div "Edit Lawsuit × Court name * Cuyahoga County Common Pleas Court 1200 Ontario St.…" at bounding box center [700, 426] width 1400 height 852
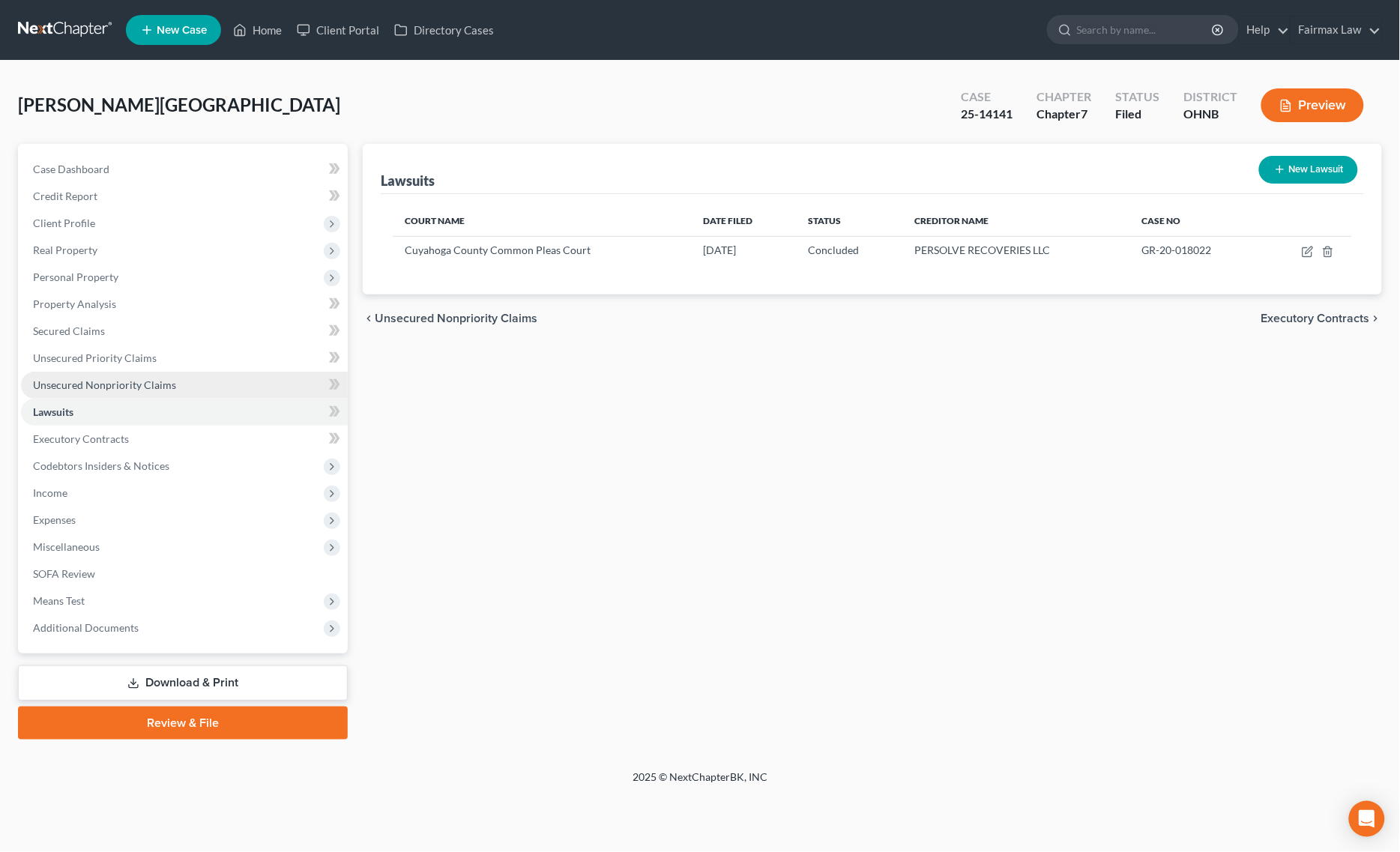
click at [146, 384] on span "Unsecured Nonpriority Claims" at bounding box center [104, 384] width 143 height 13
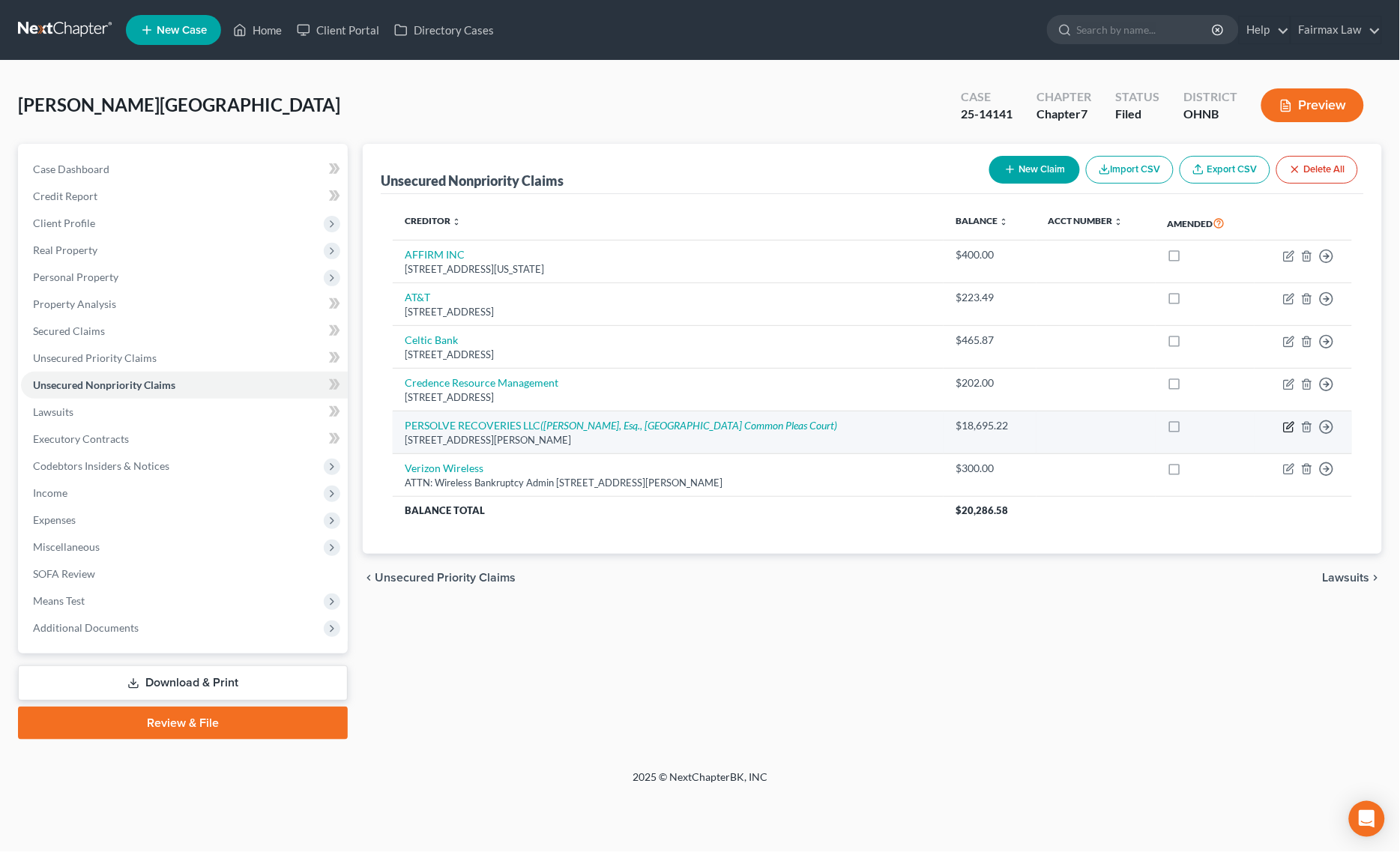
click at [1286, 427] on icon "button" at bounding box center [1289, 427] width 12 height 12
select select "4"
select select "14"
select select "0"
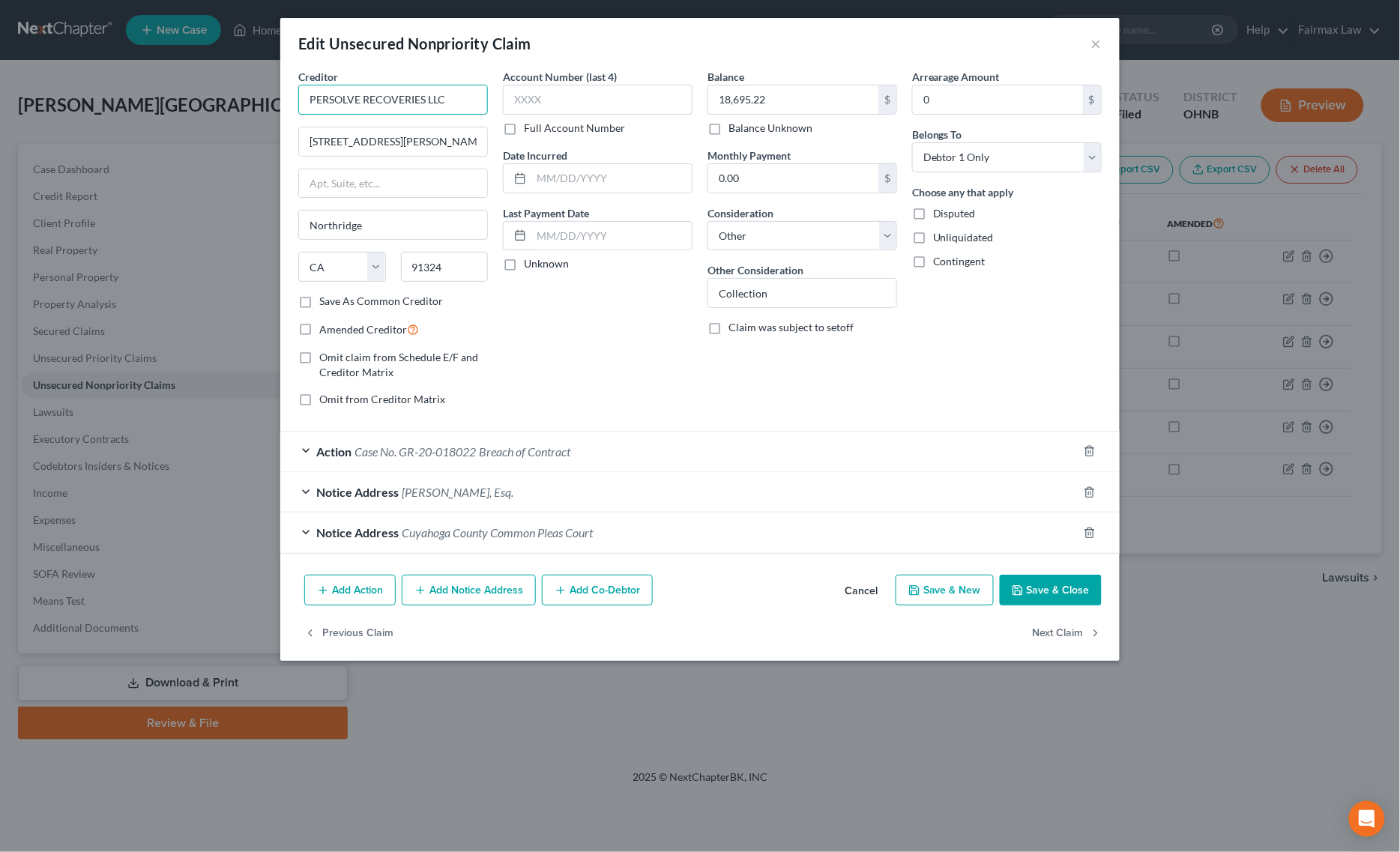
drag, startPoint x: 457, startPoint y: 94, endPoint x: 239, endPoint y: 91, distance: 218.0
click at [191, 58] on div "Edit Unsecured Nonpriority Claim × Creditor * PERSOLVE RECOVERIES LLC 9301 Corb…" at bounding box center [700, 426] width 1400 height 852
click at [1064, 597] on button "Save & Close" at bounding box center [1050, 590] width 102 height 31
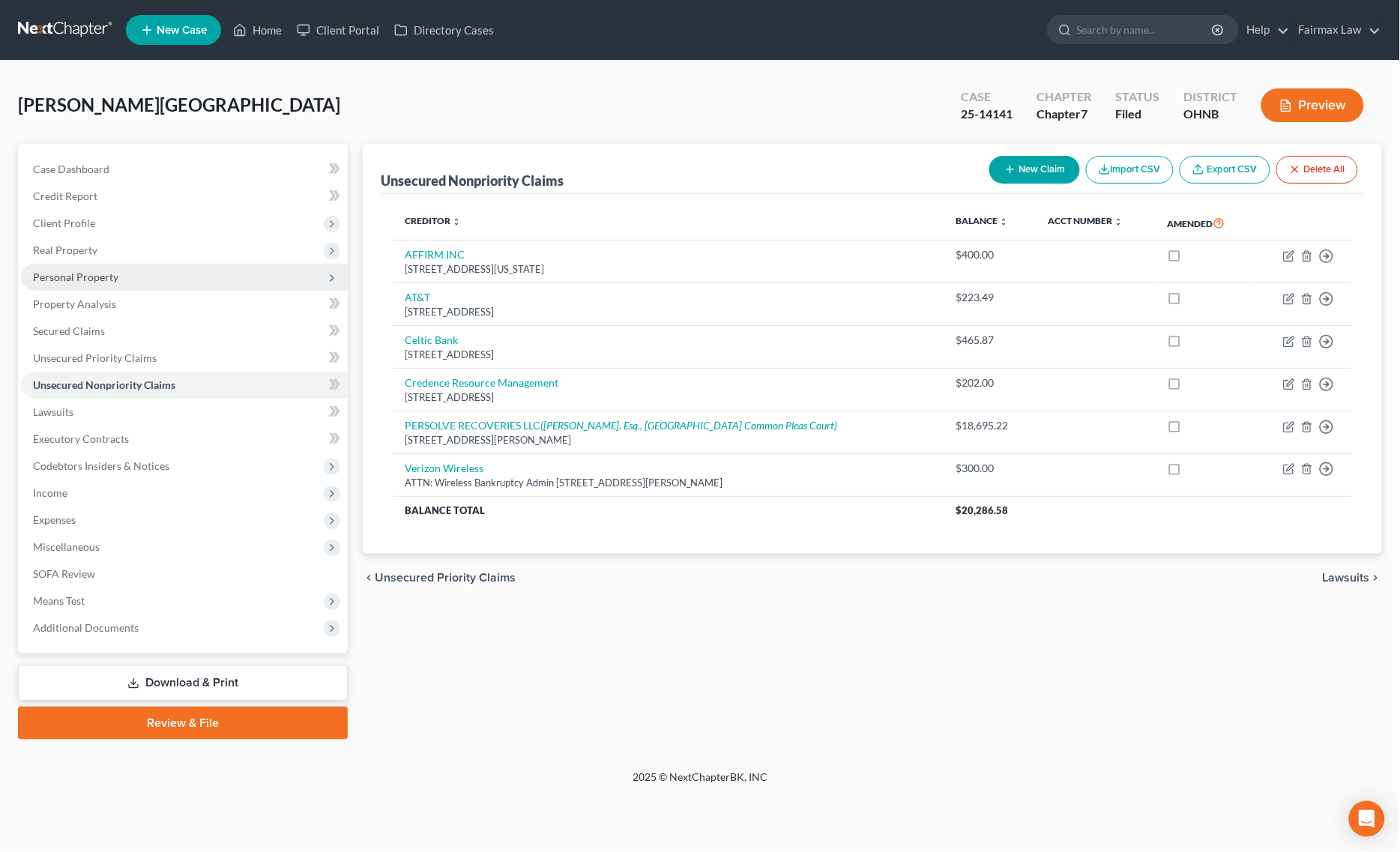
click at [107, 271] on span "Personal Property" at bounding box center [75, 277] width 86 height 13
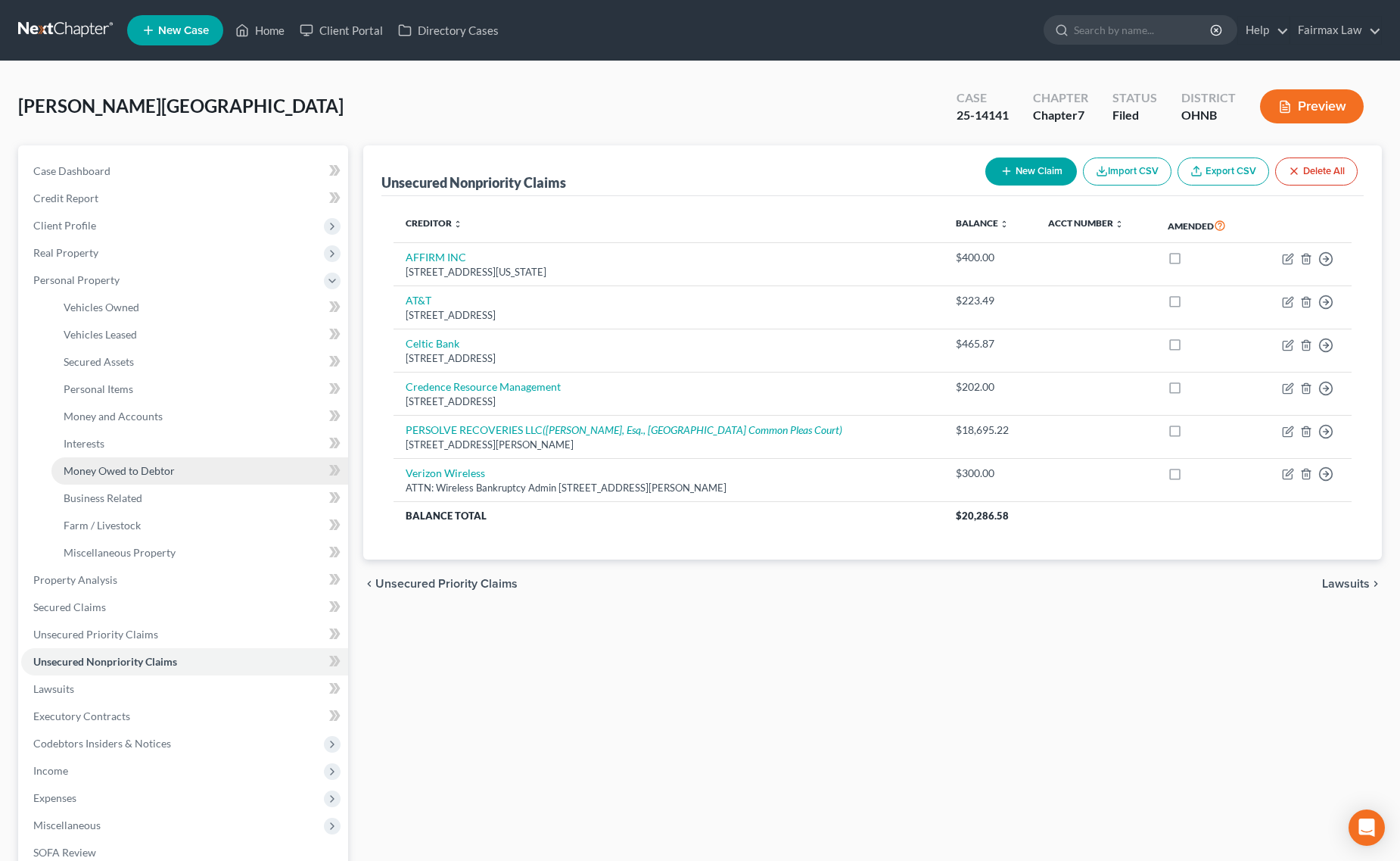
click at [135, 458] on link "Money Owed to Debtor" at bounding box center [200, 471] width 297 height 28
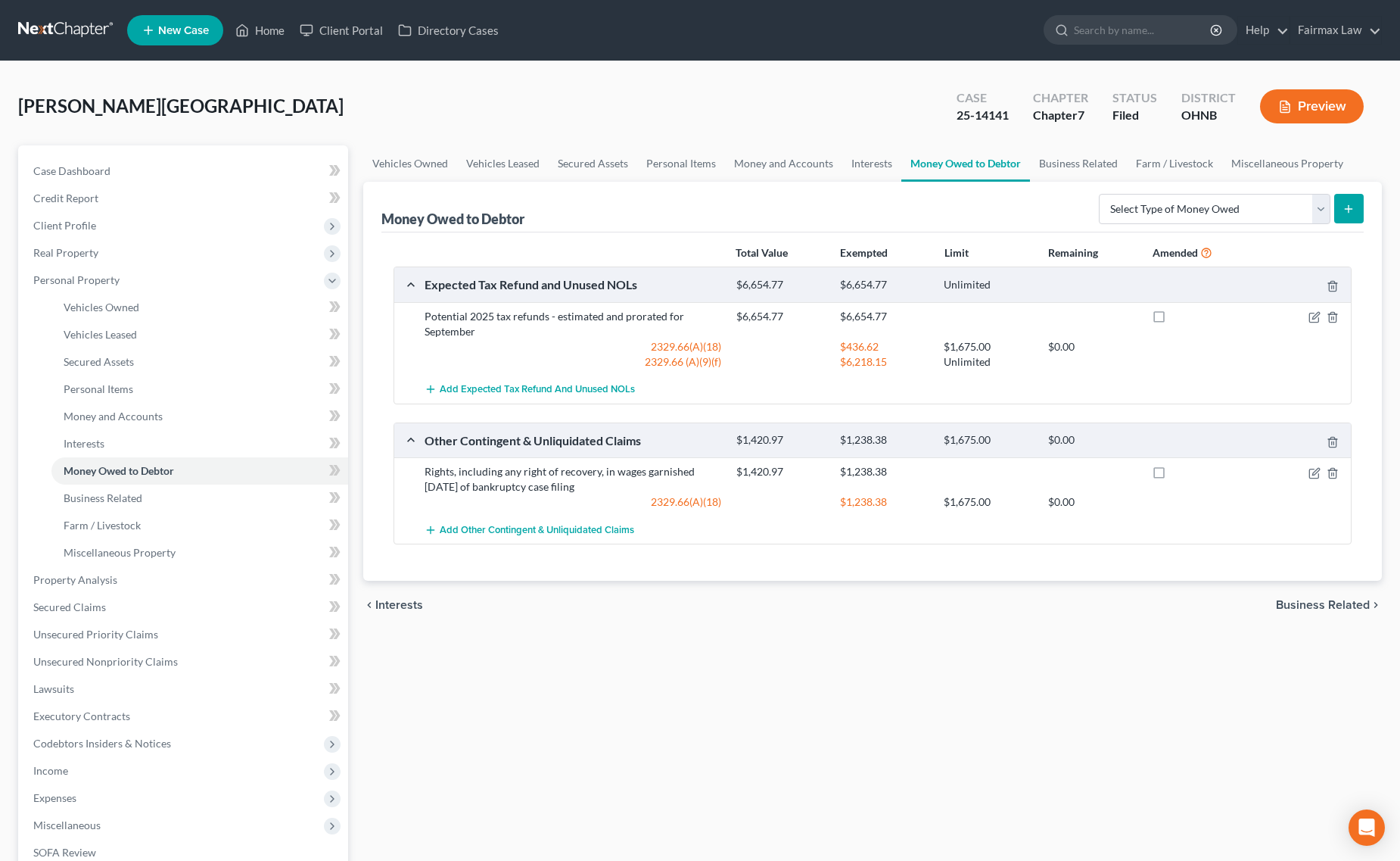
click at [723, 476] on div "Rights, including any right of recovery, in wages garnished within 90 days of b…" at bounding box center [573, 479] width 311 height 30
click at [667, 479] on div "Rights, including any right of recovery, in wages garnished within 90 days of b…" at bounding box center [573, 479] width 311 height 30
click at [1309, 472] on icon "button" at bounding box center [1314, 473] width 12 height 12
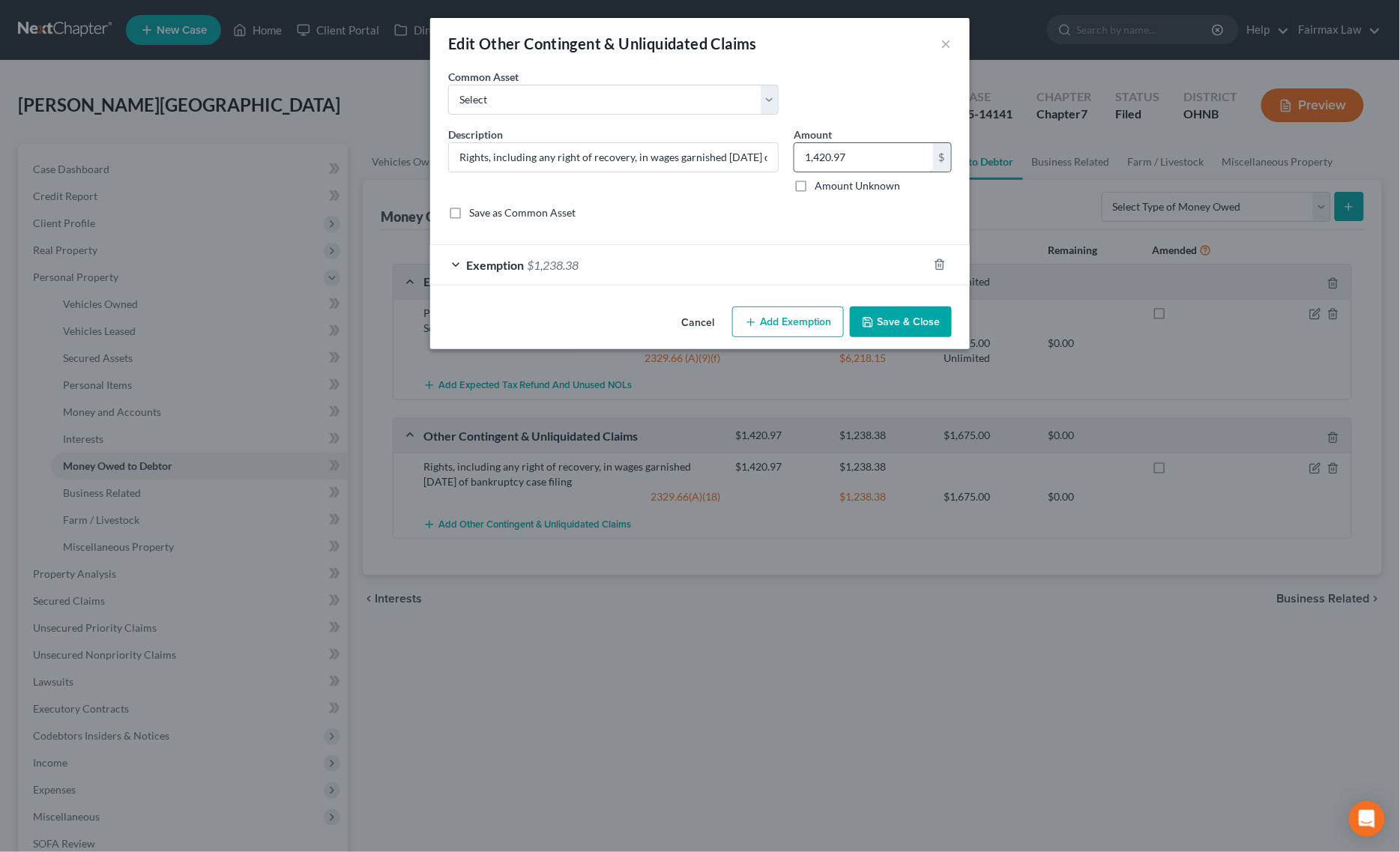
click at [871, 156] on input "1,420.97" at bounding box center [863, 158] width 139 height 29
click at [867, 665] on div "Edit Other Contingent & Unliquidated Claims × An exemption set must first be se…" at bounding box center [700, 426] width 1400 height 852
click at [922, 339] on div "Cancel Add Exemption Save & Close" at bounding box center [700, 325] width 540 height 50
click at [923, 320] on button "Save & Close" at bounding box center [900, 322] width 102 height 31
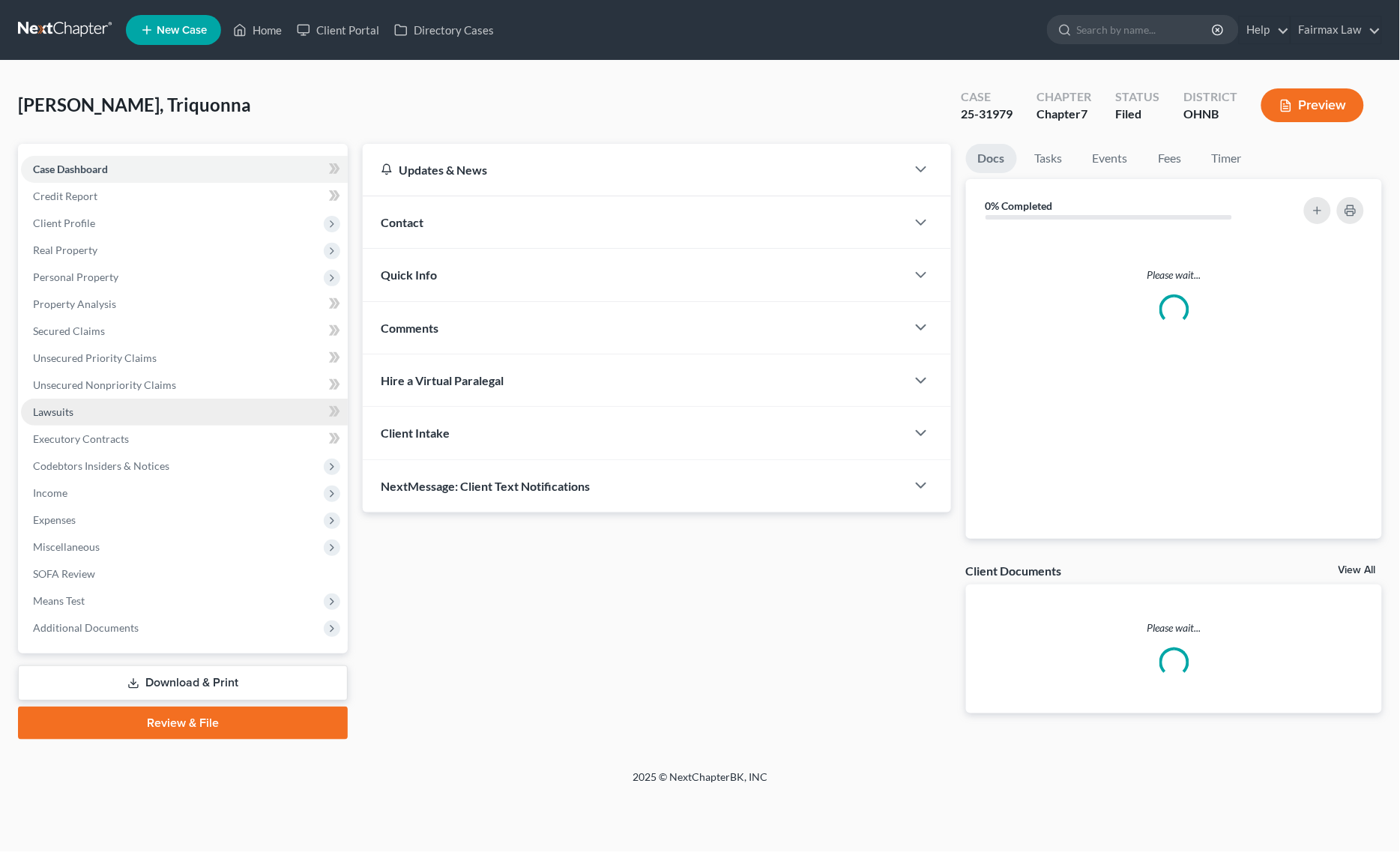
click at [147, 401] on link "Lawsuits" at bounding box center [184, 412] width 327 height 27
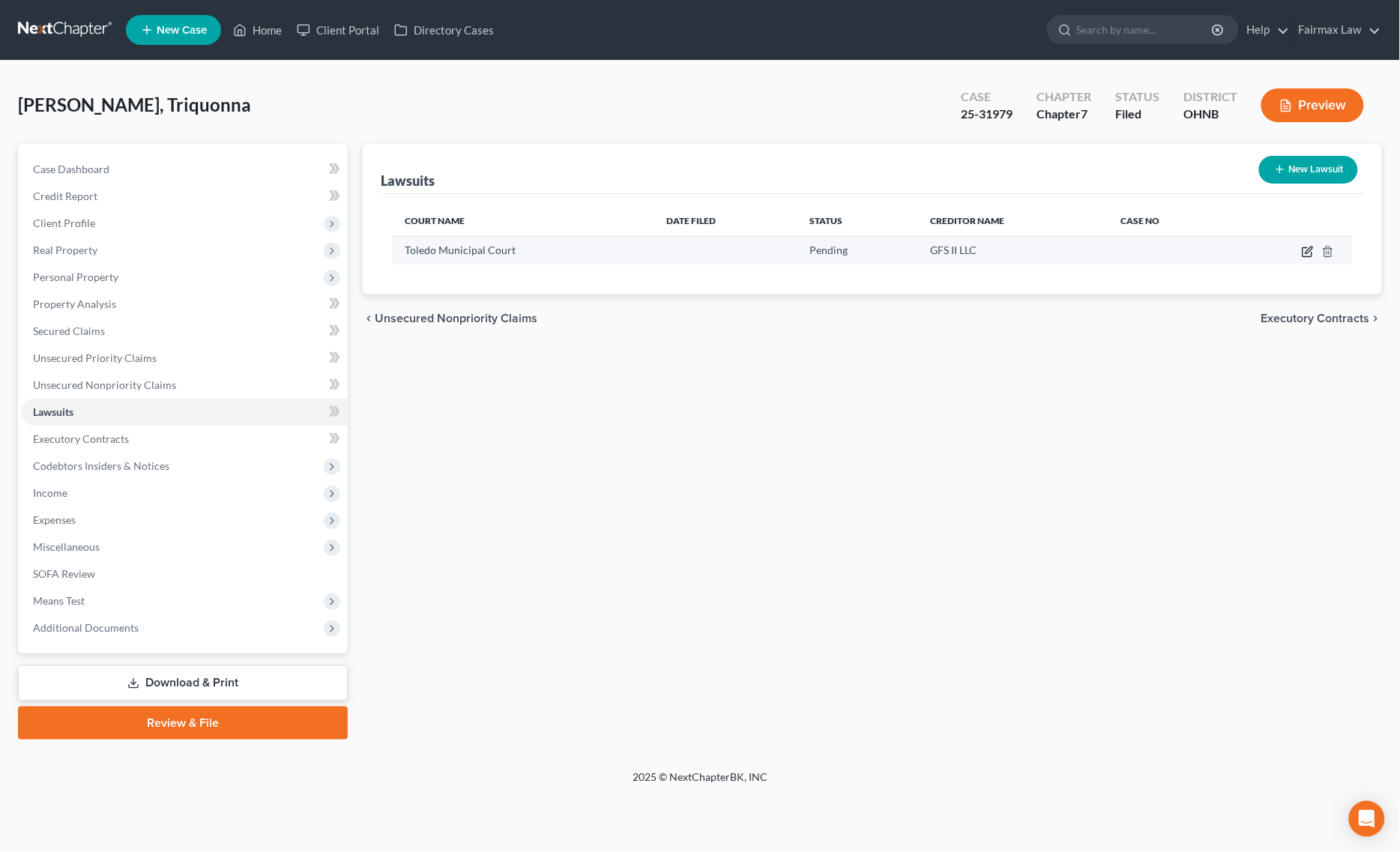
click at [1309, 247] on icon "button" at bounding box center [1307, 251] width 12 height 12
select select "36"
select select "0"
select select "1"
select select "23"
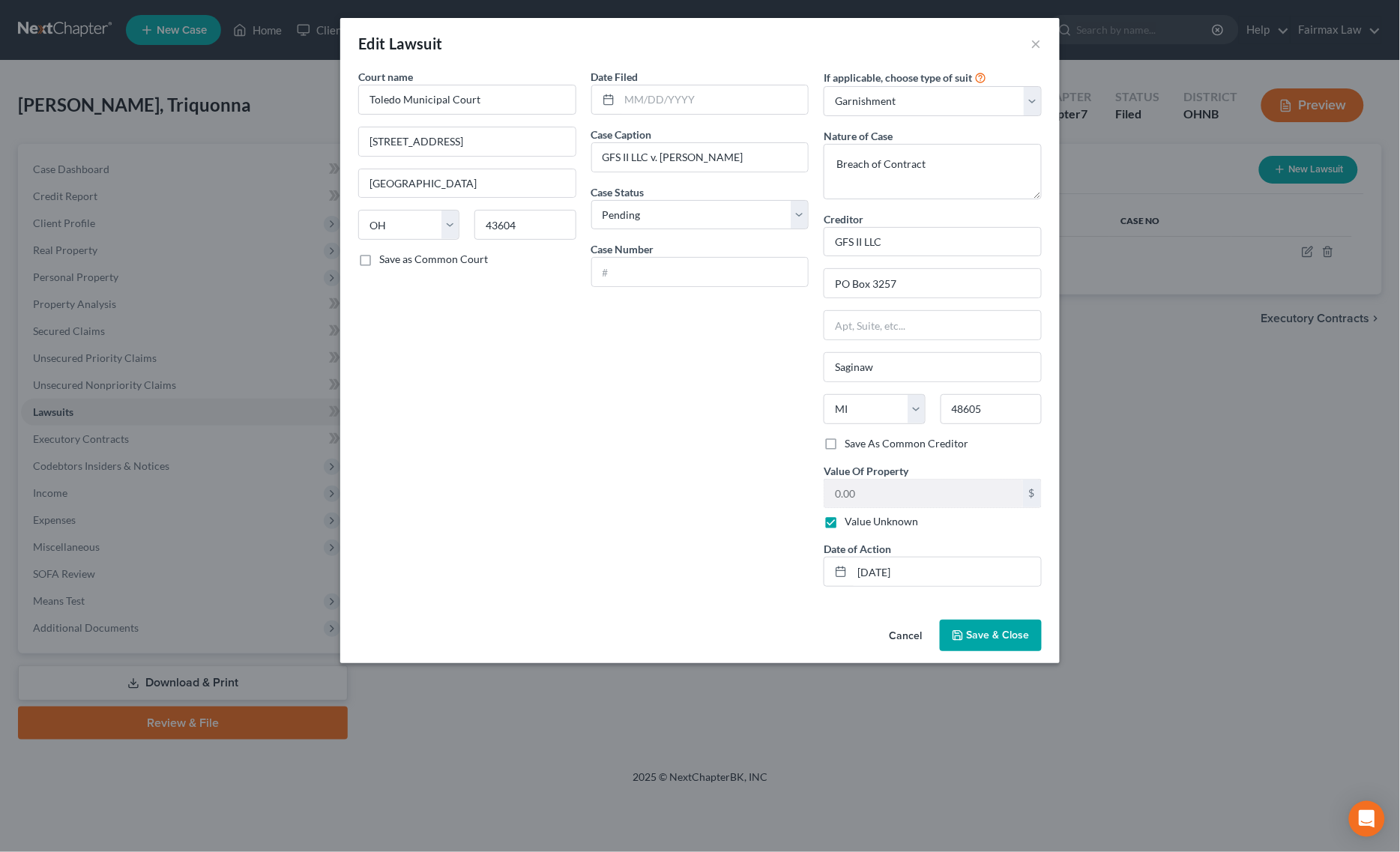
click at [1024, 641] on span "Save & Close" at bounding box center [998, 635] width 63 height 13
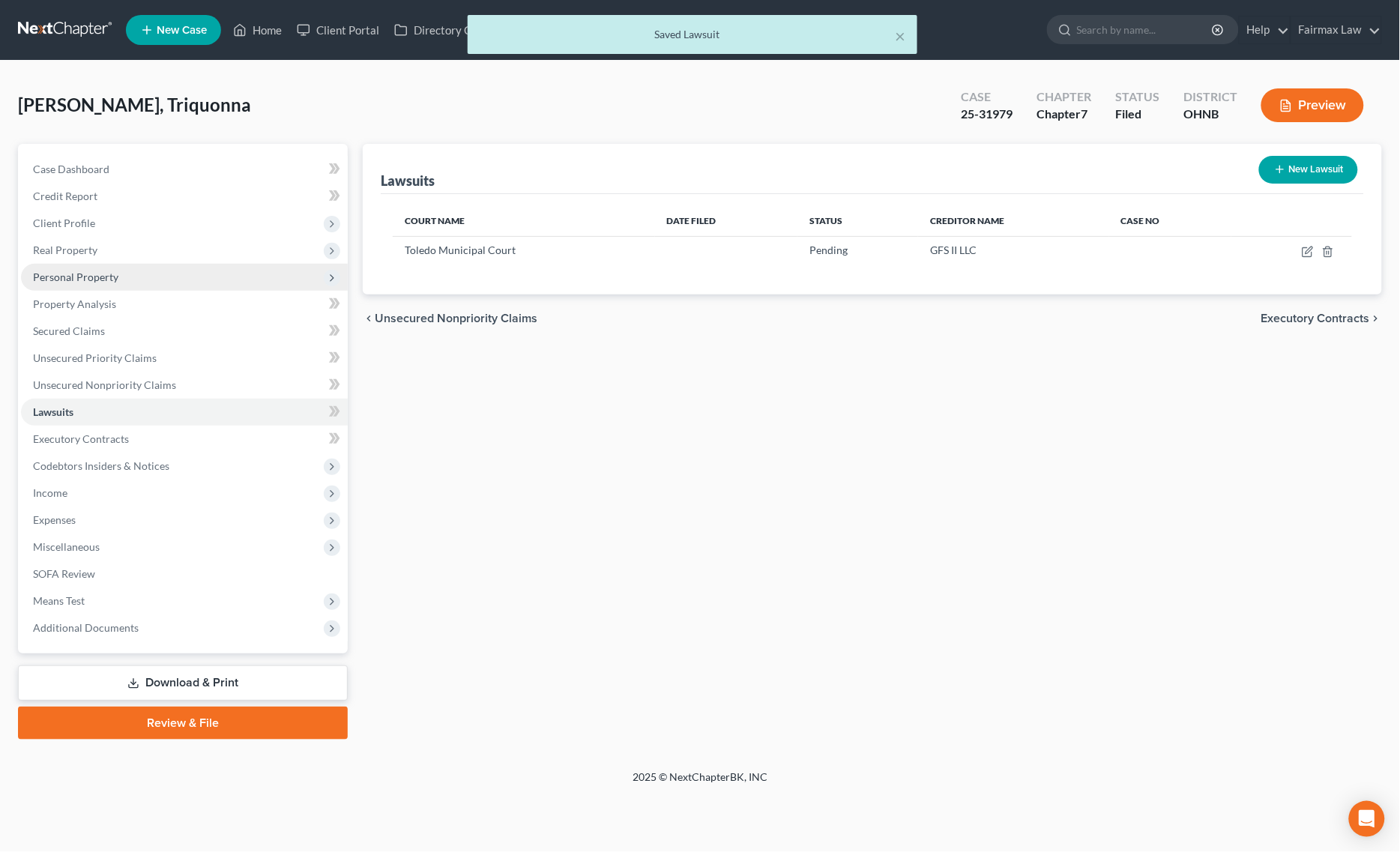
click at [103, 271] on span "Personal Property" at bounding box center [75, 277] width 86 height 13
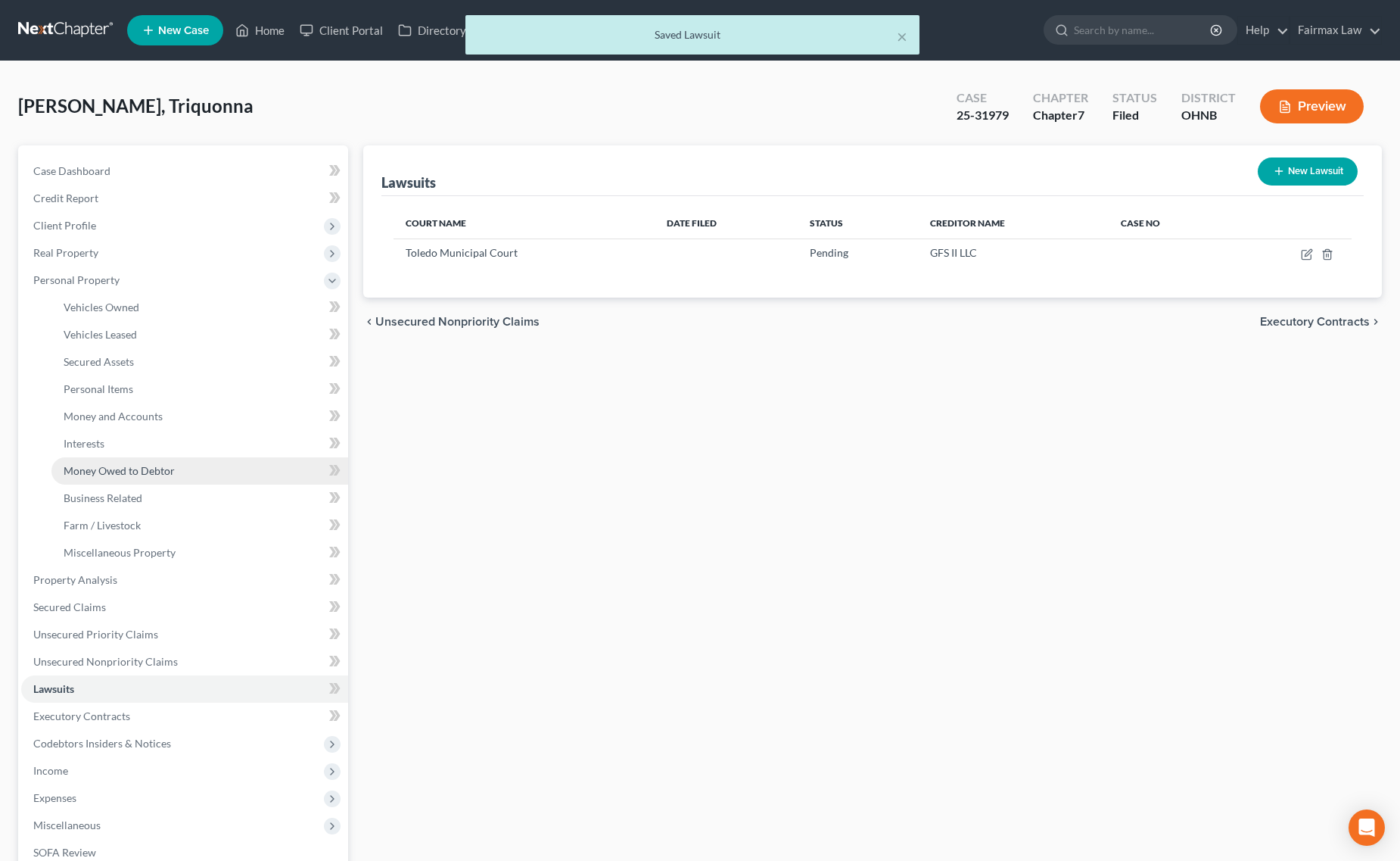
click at [184, 462] on link "Money Owed to Debtor" at bounding box center [200, 471] width 297 height 28
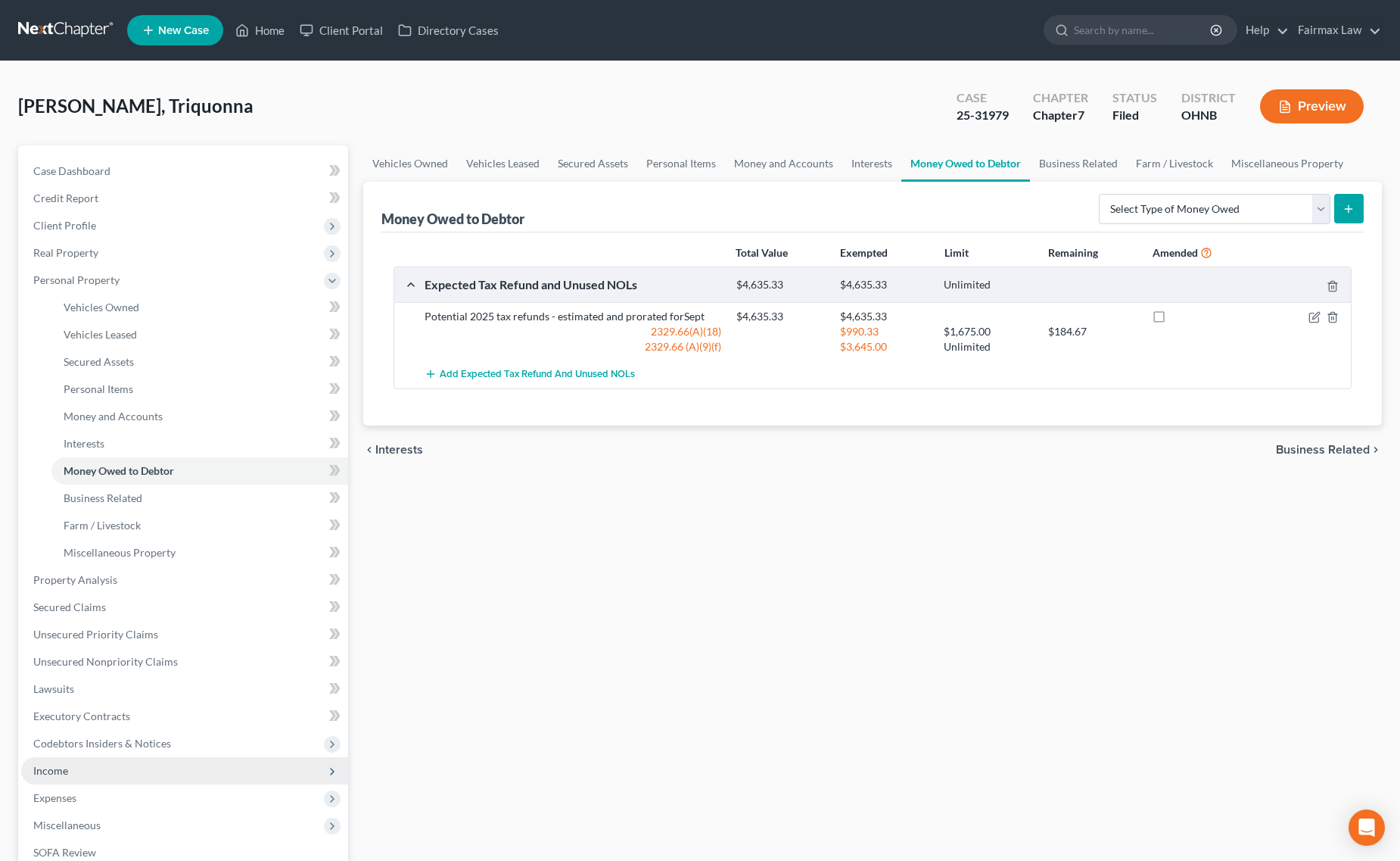
click at [88, 763] on span "Income" at bounding box center [184, 771] width 327 height 28
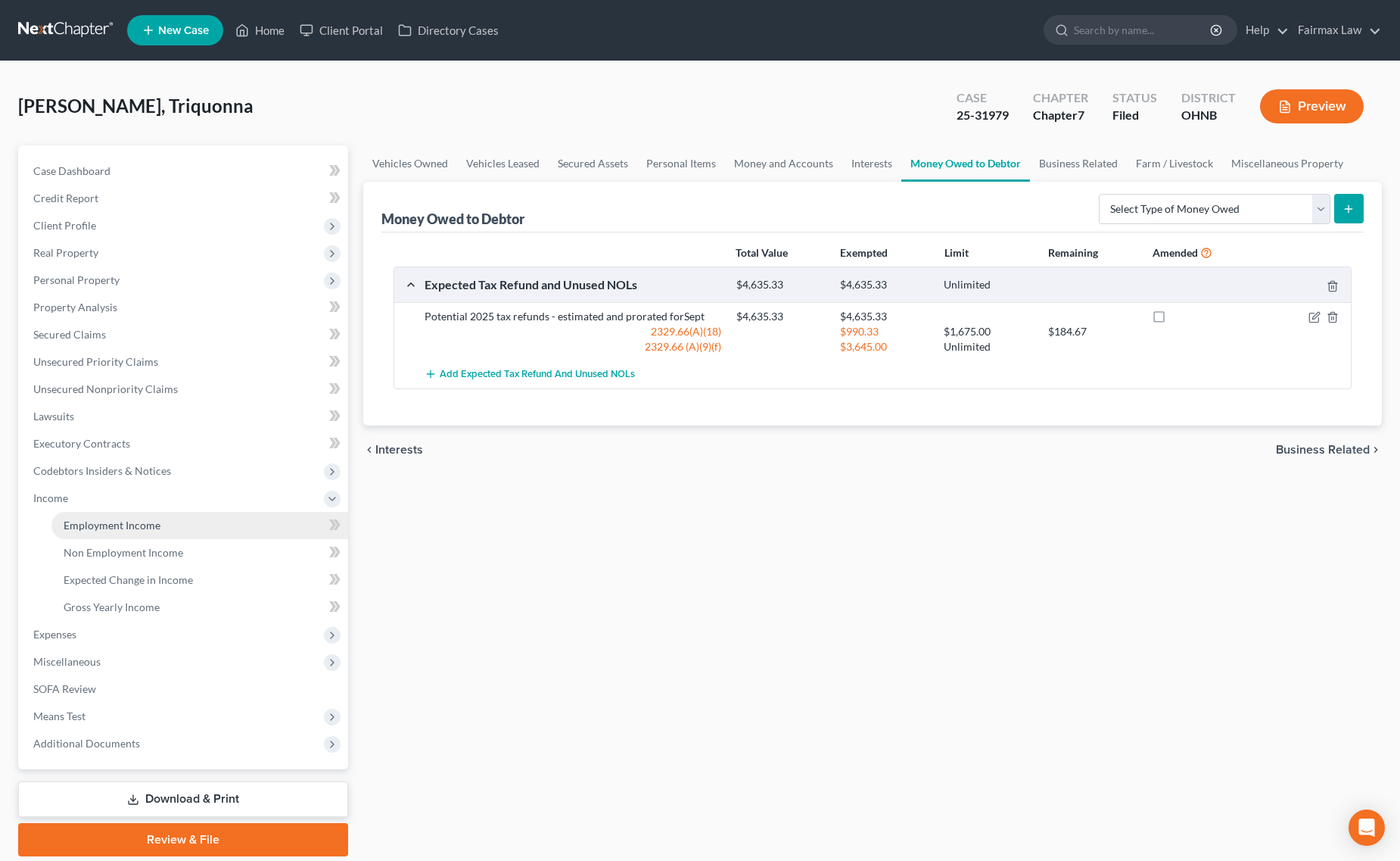
click at [151, 528] on span "Employment Income" at bounding box center [112, 525] width 97 height 13
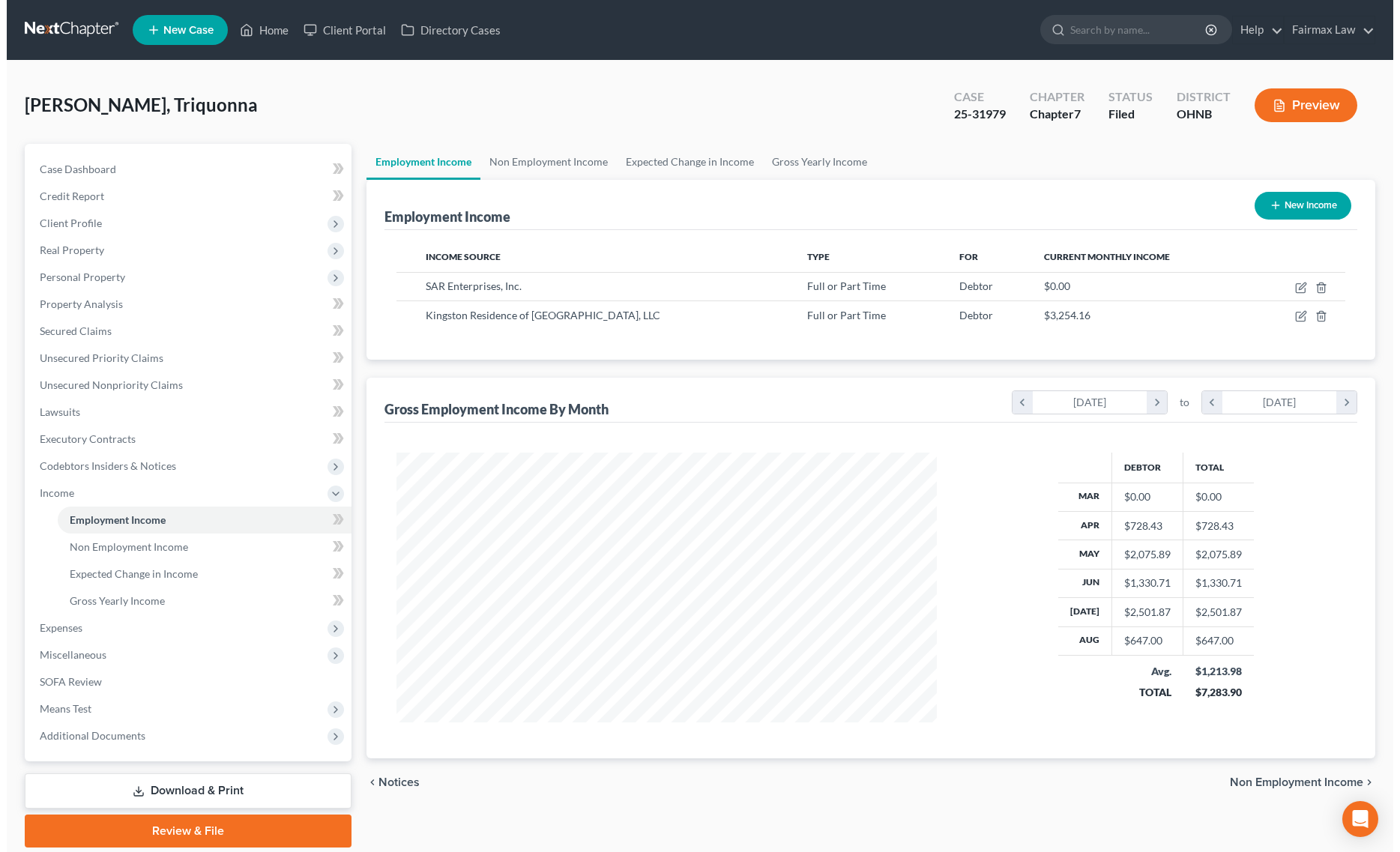
scroll to position [271, 570]
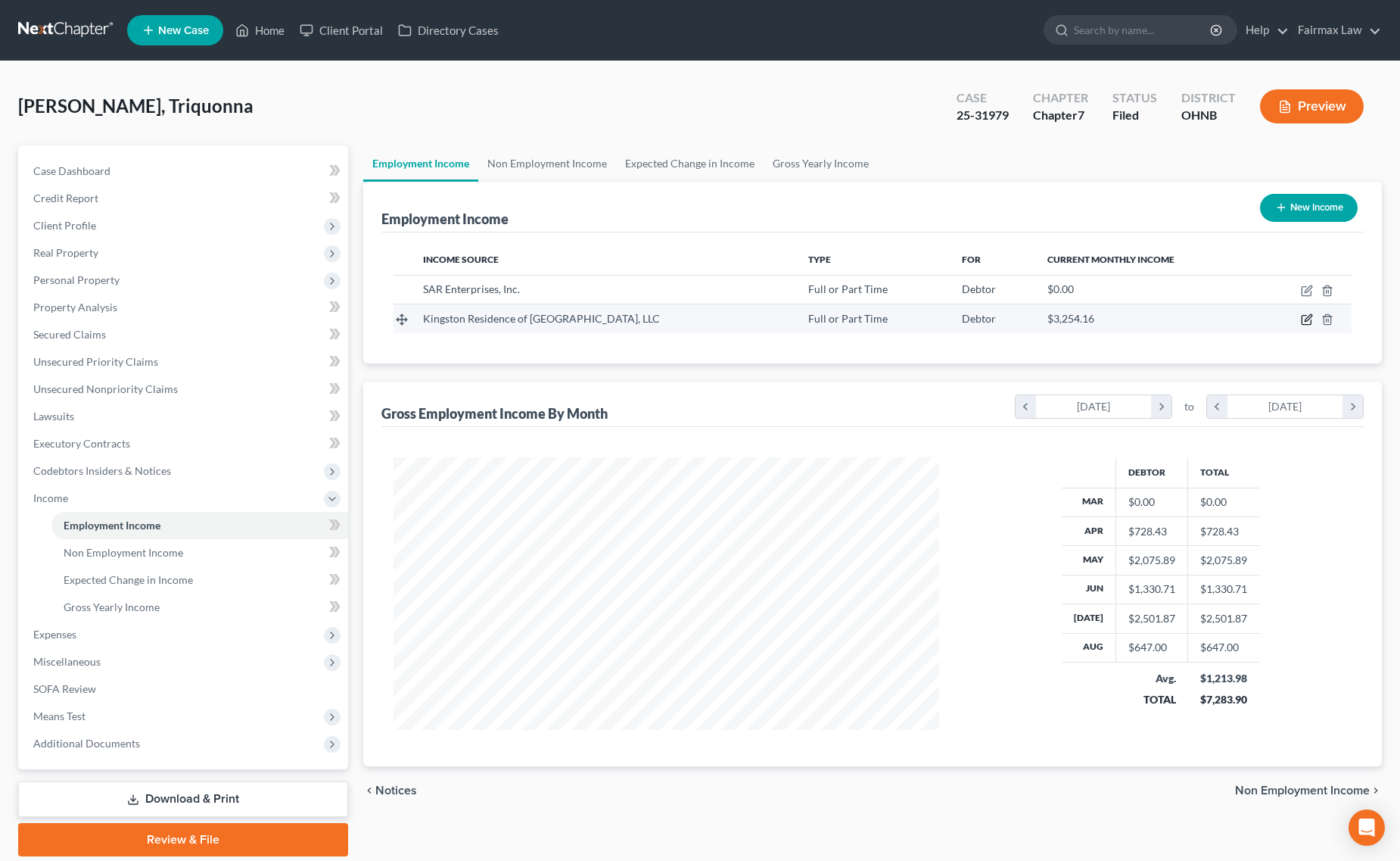
click at [1310, 319] on icon "button" at bounding box center [1306, 319] width 12 height 12
select select "0"
select select "36"
select select "2"
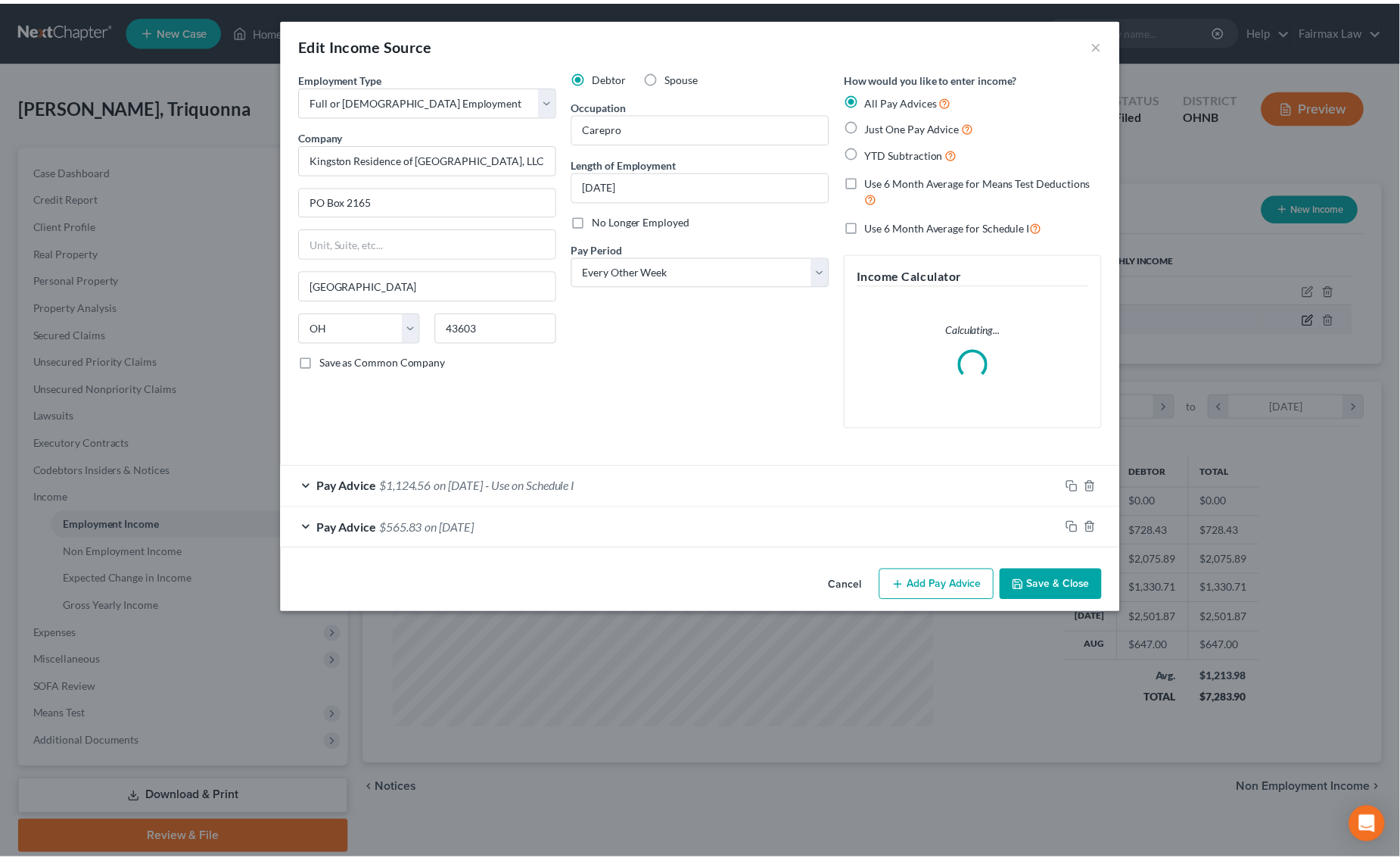
scroll to position [276, 583]
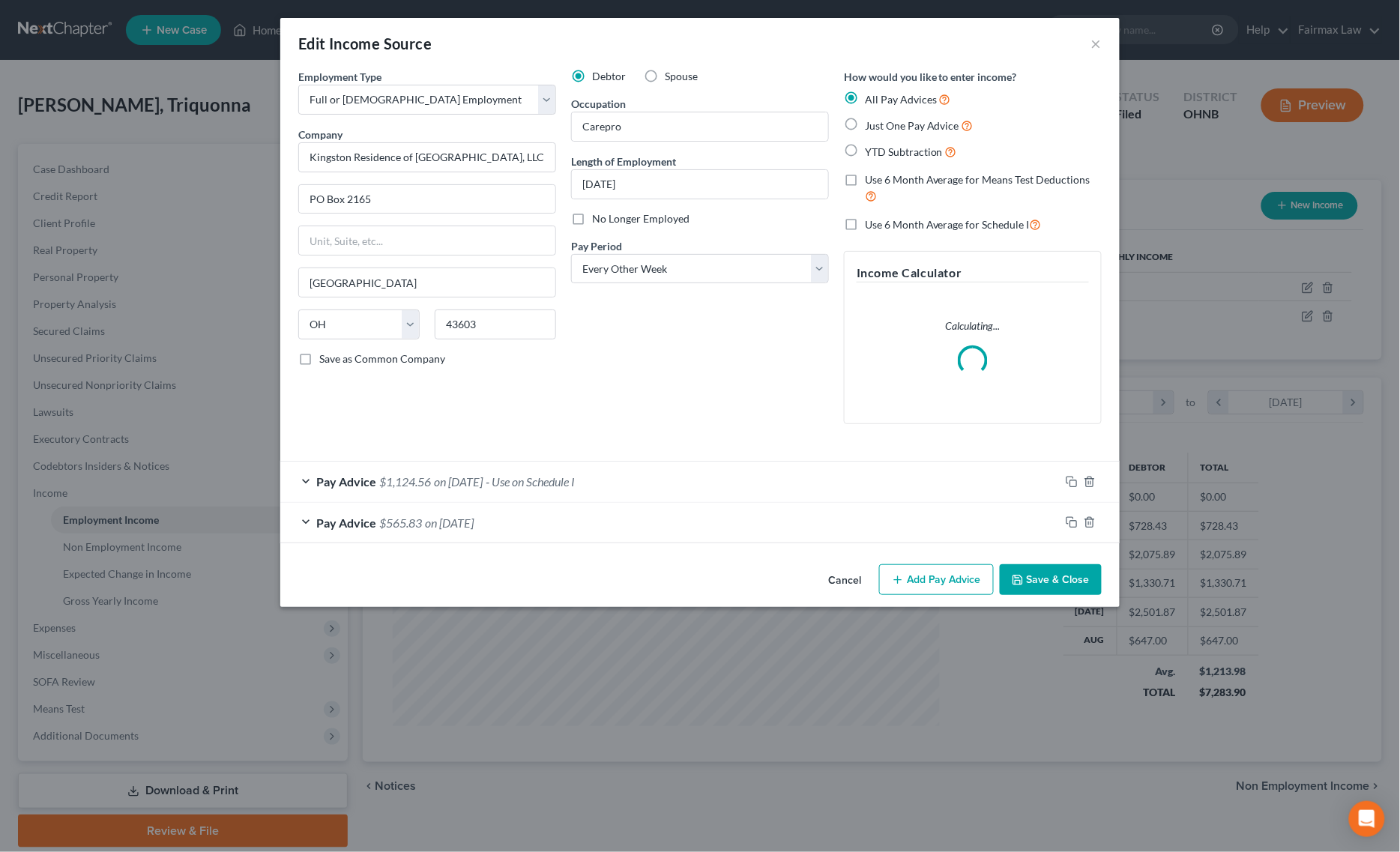
click at [1024, 594] on button "Save & Close" at bounding box center [1050, 579] width 102 height 31
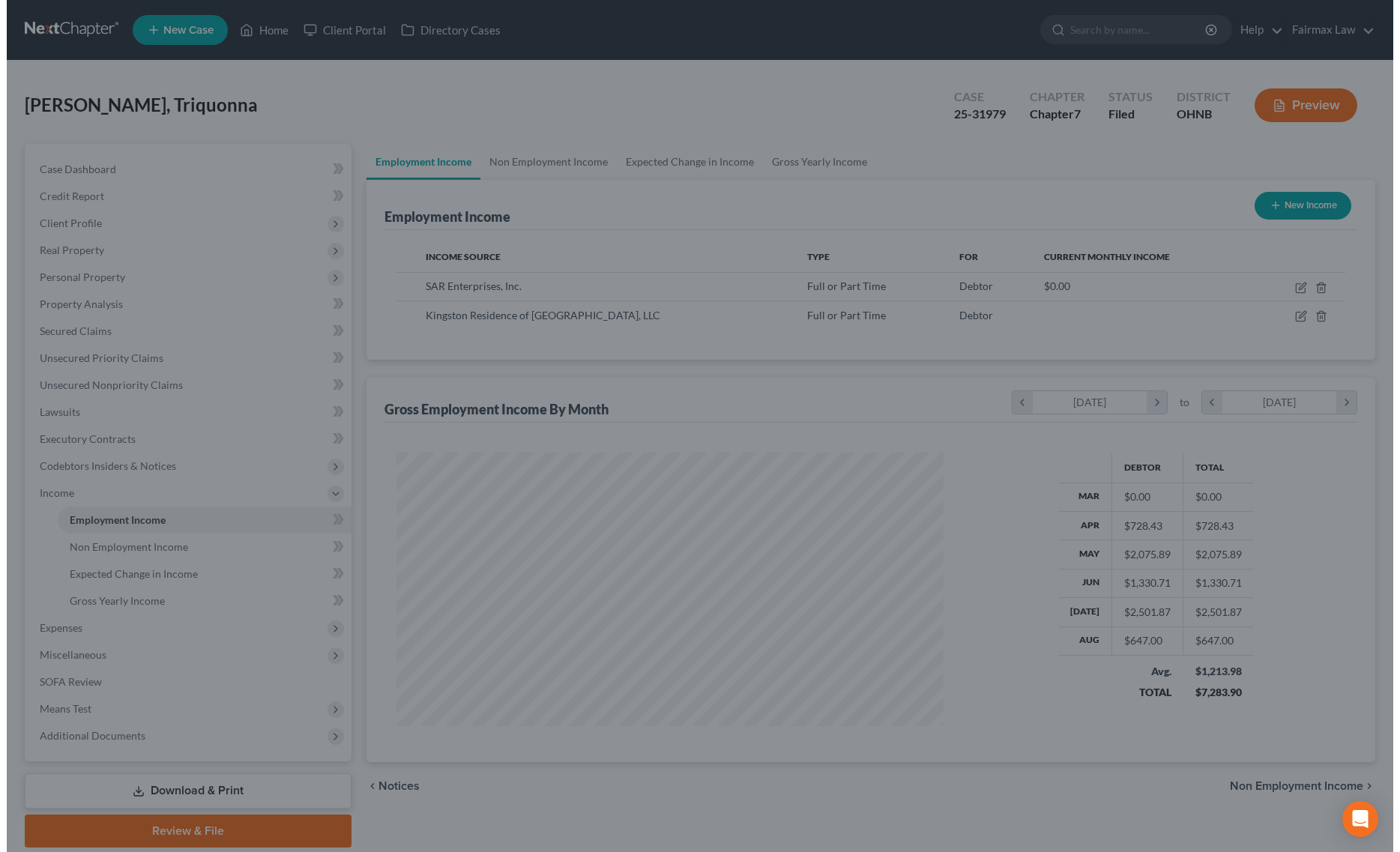
scroll to position [748894, 748747]
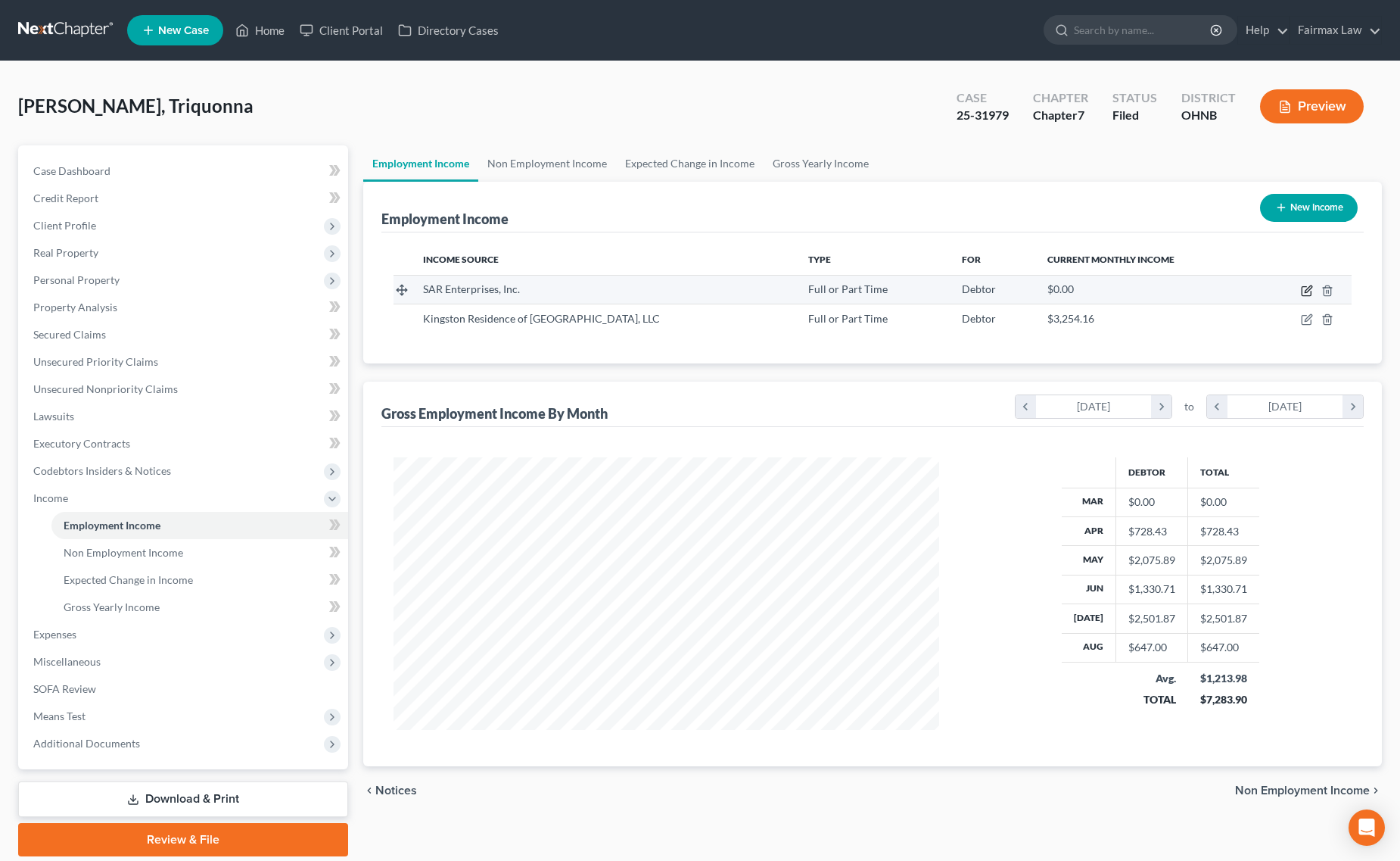
click at [1307, 286] on icon "button" at bounding box center [1306, 291] width 12 height 12
select select "0"
select select "36"
select select "1"
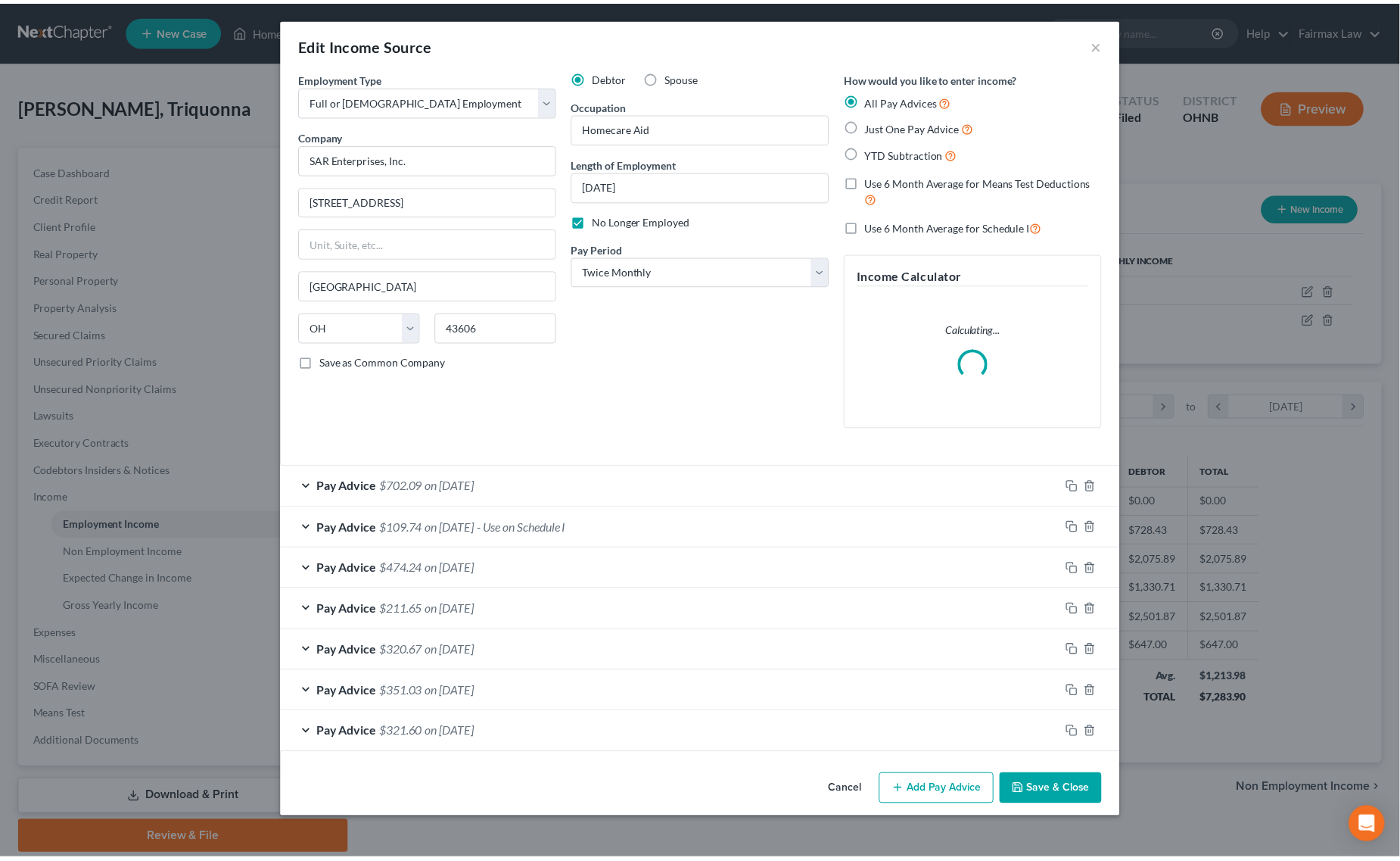
scroll to position [276, 583]
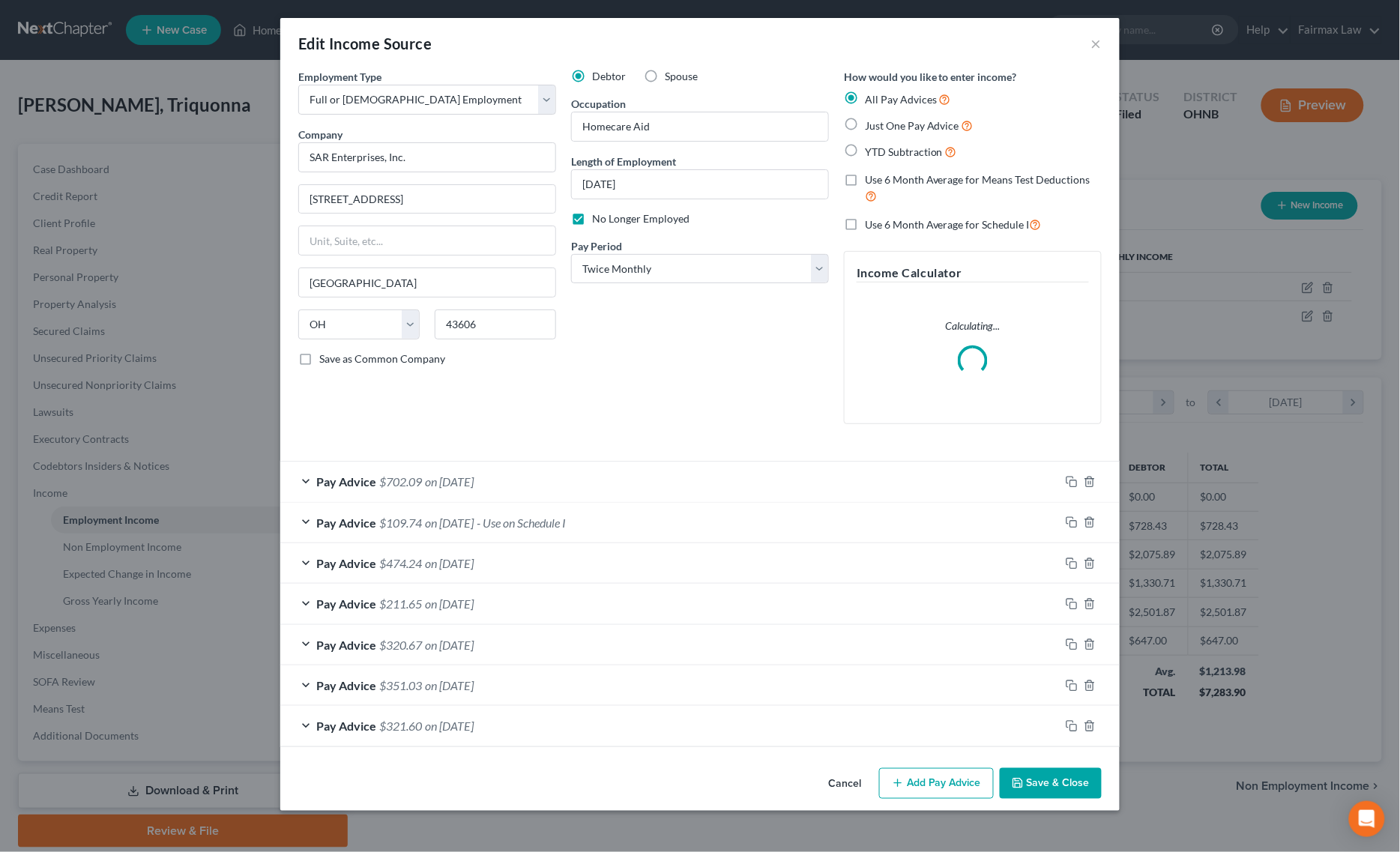
click at [1175, 191] on div "Edit Income Source × Employment Type * Select Full or Part Time Employment Self…" at bounding box center [700, 426] width 1400 height 852
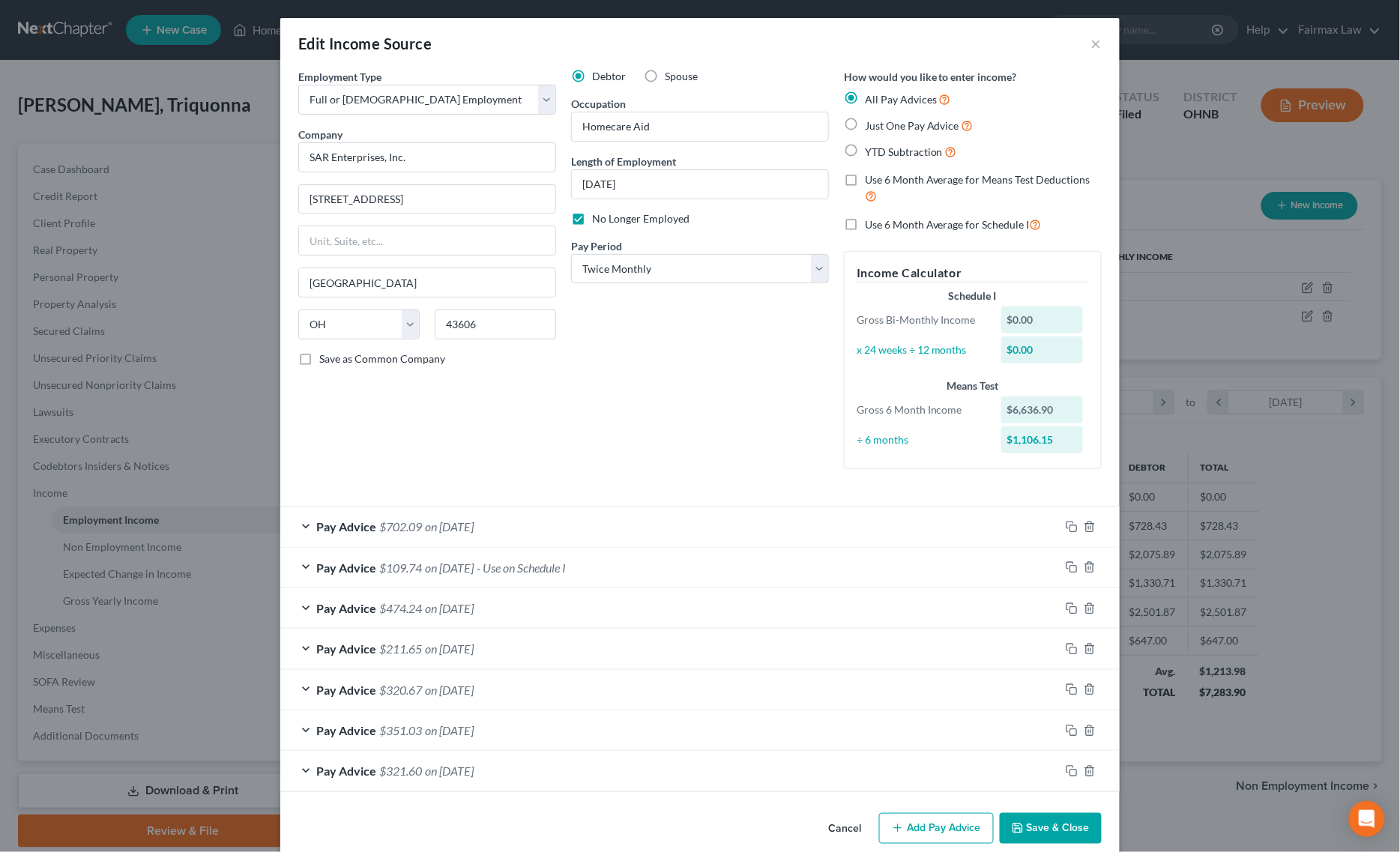
click at [1066, 836] on button "Save & Close" at bounding box center [1050, 828] width 102 height 31
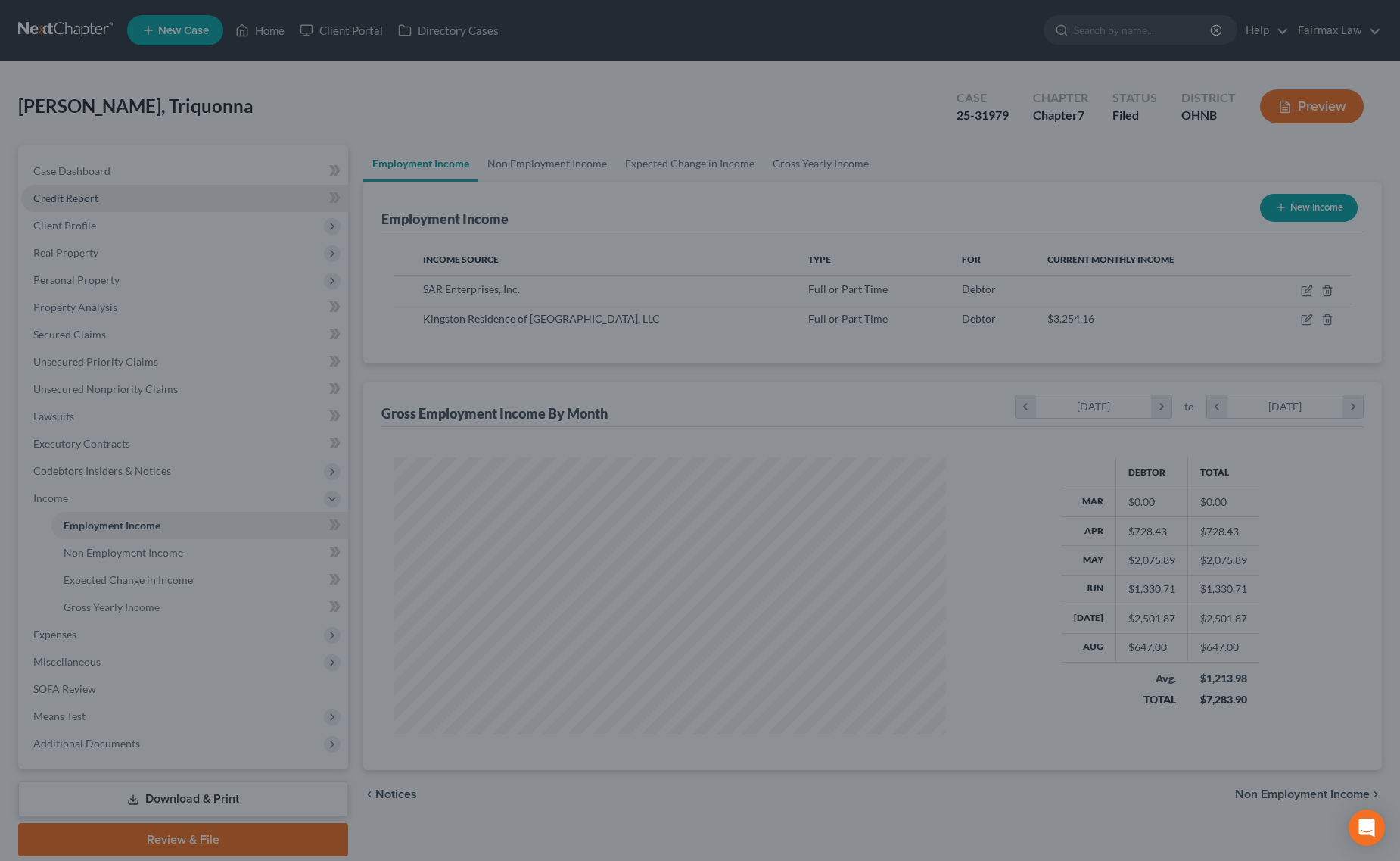
scroll to position [756805, 756100]
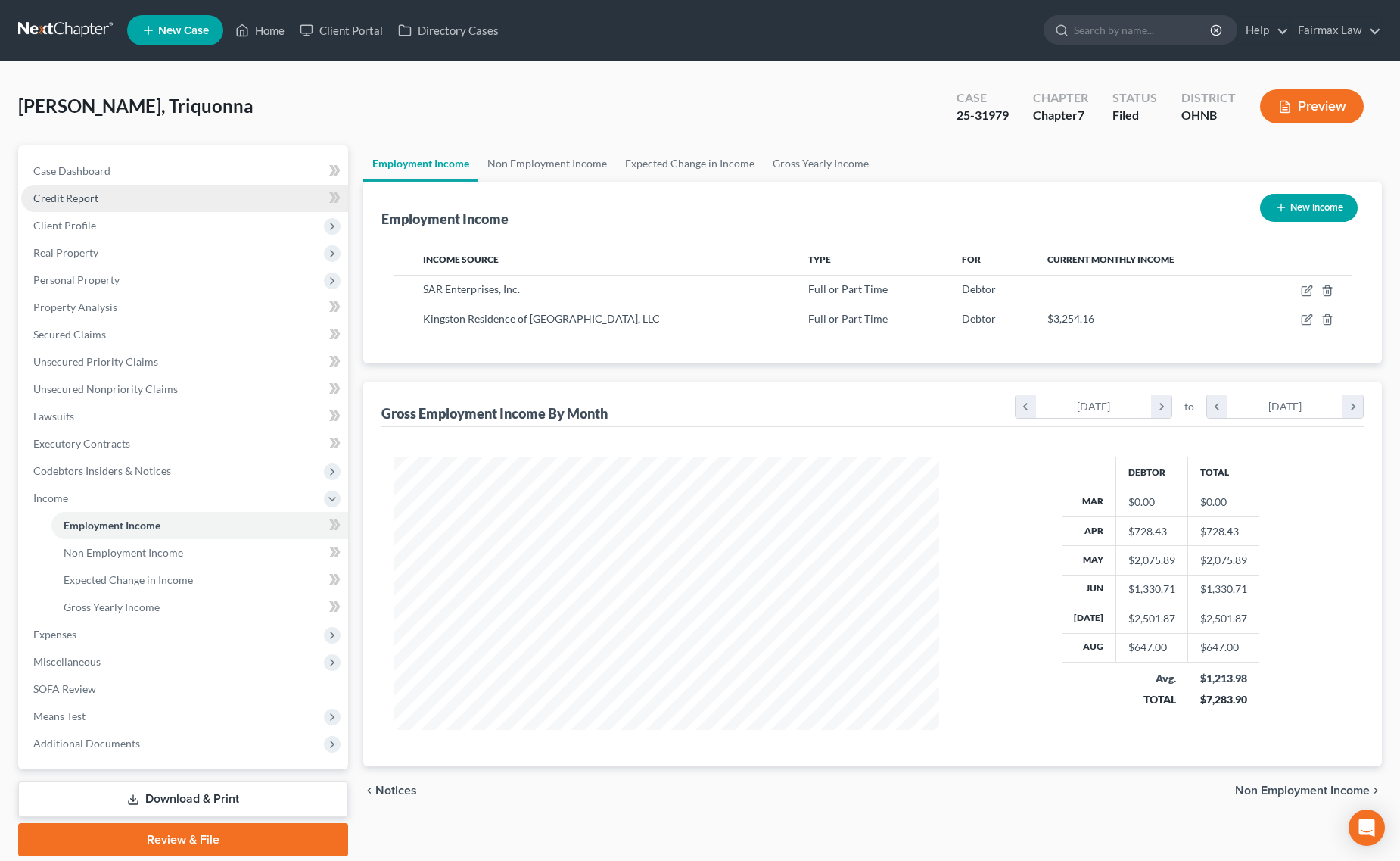
click at [82, 209] on link "Credit Report" at bounding box center [184, 198] width 327 height 28
click at [91, 226] on span "Client Profile" at bounding box center [65, 225] width 63 height 13
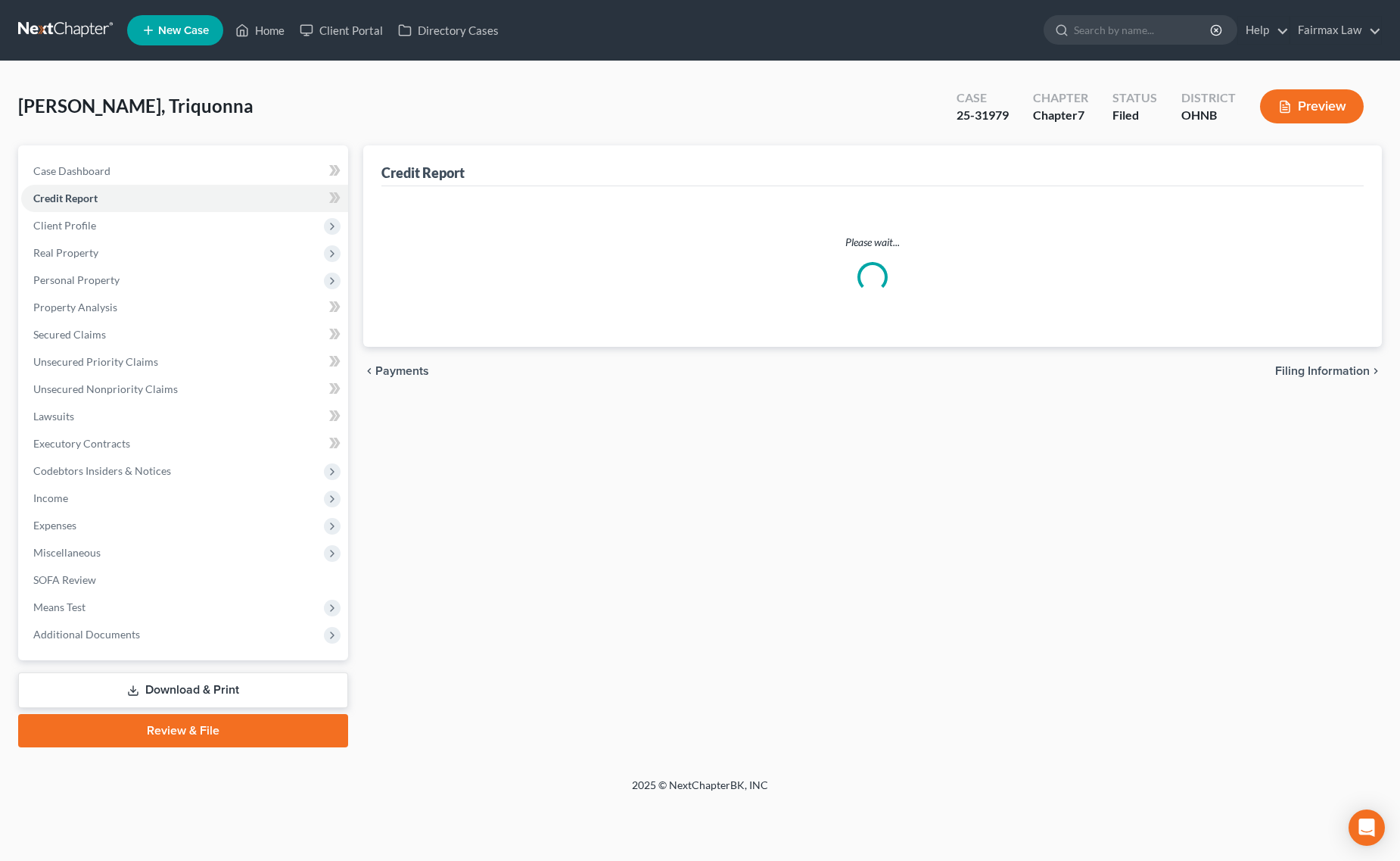
click at [99, 248] on span "Filing Information" at bounding box center [107, 252] width 86 height 13
select select "1"
select select "0"
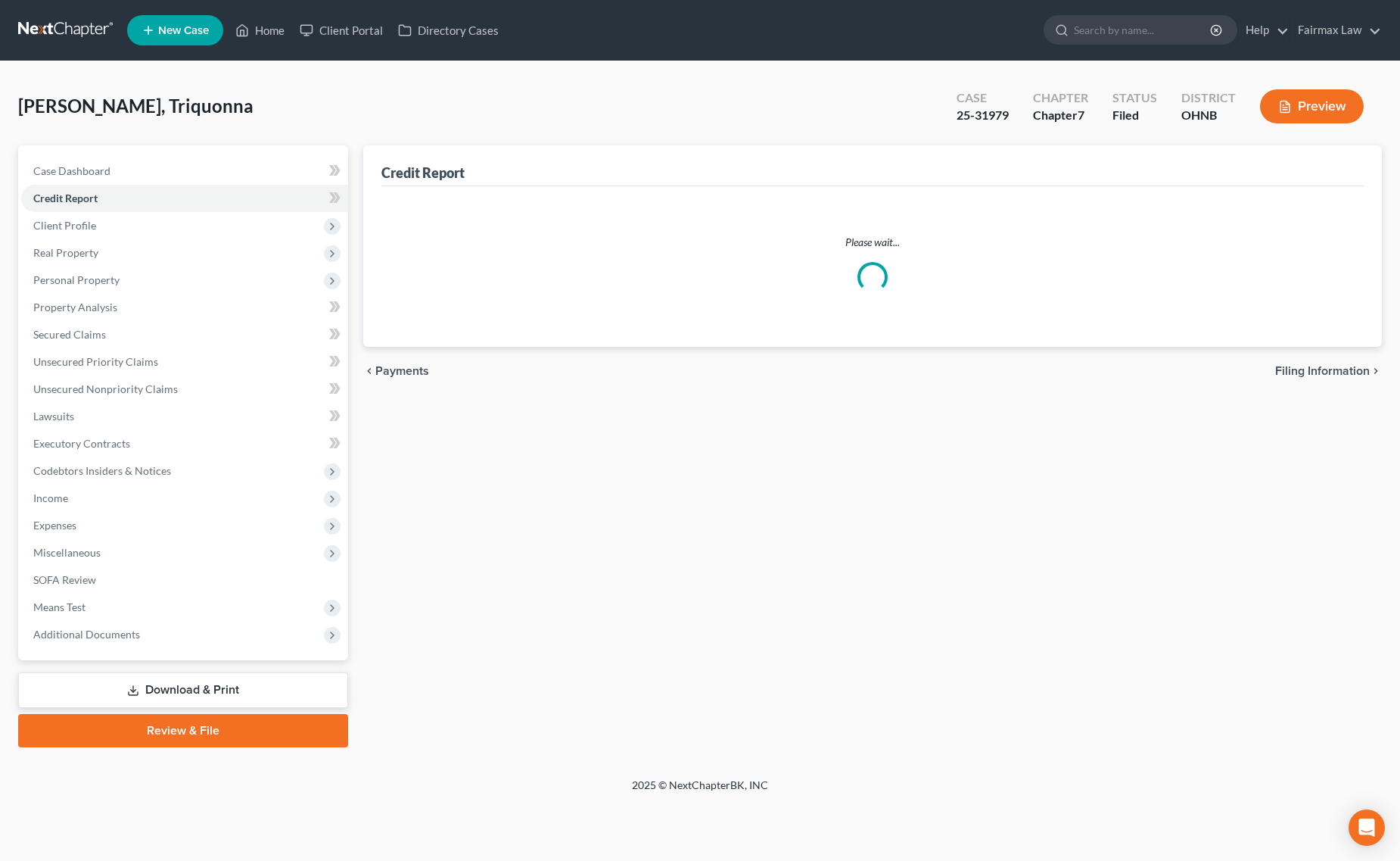
select select "36"
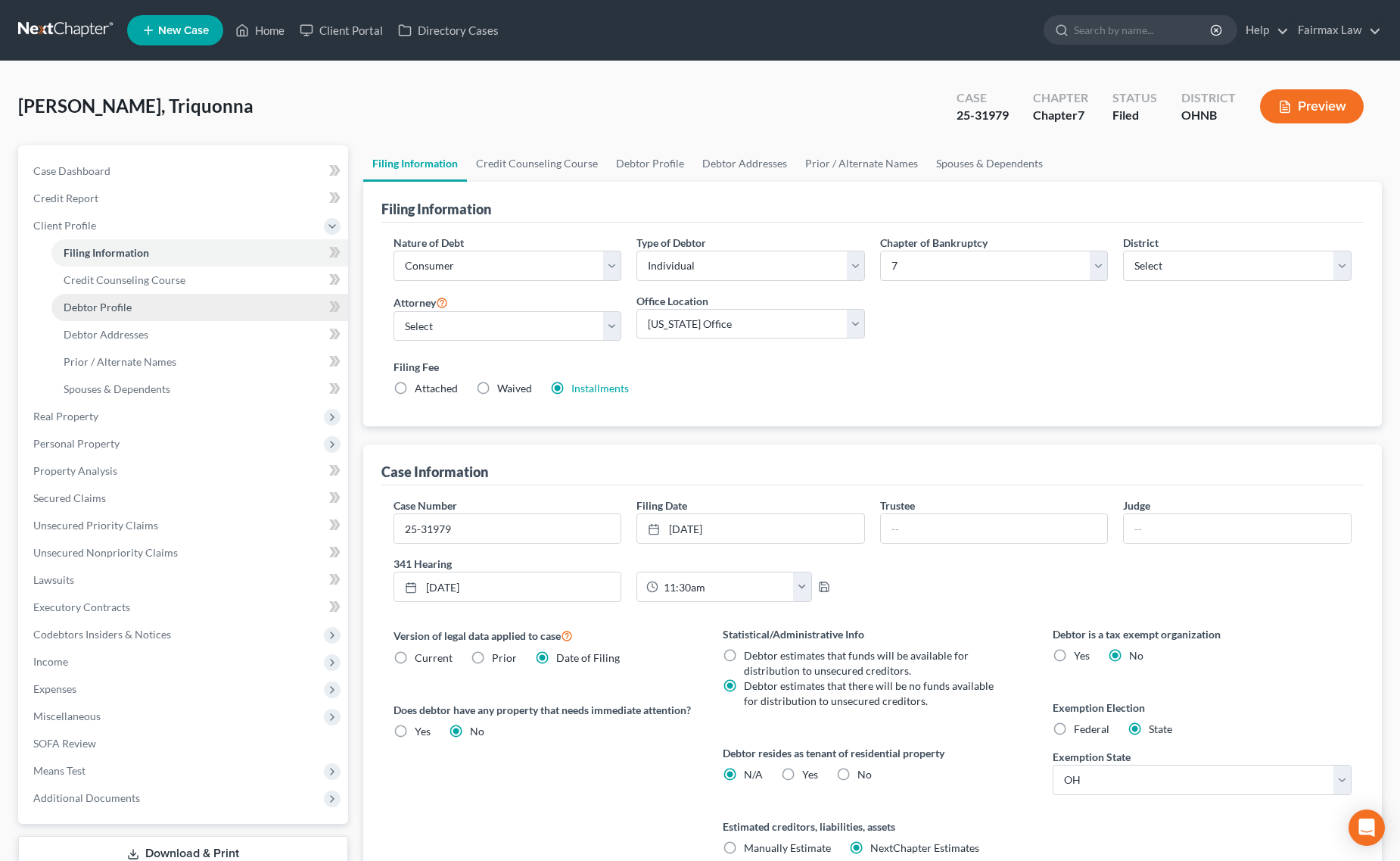
click at [104, 298] on link "Debtor Profile" at bounding box center [200, 308] width 297 height 28
select select "3"
select select "0"
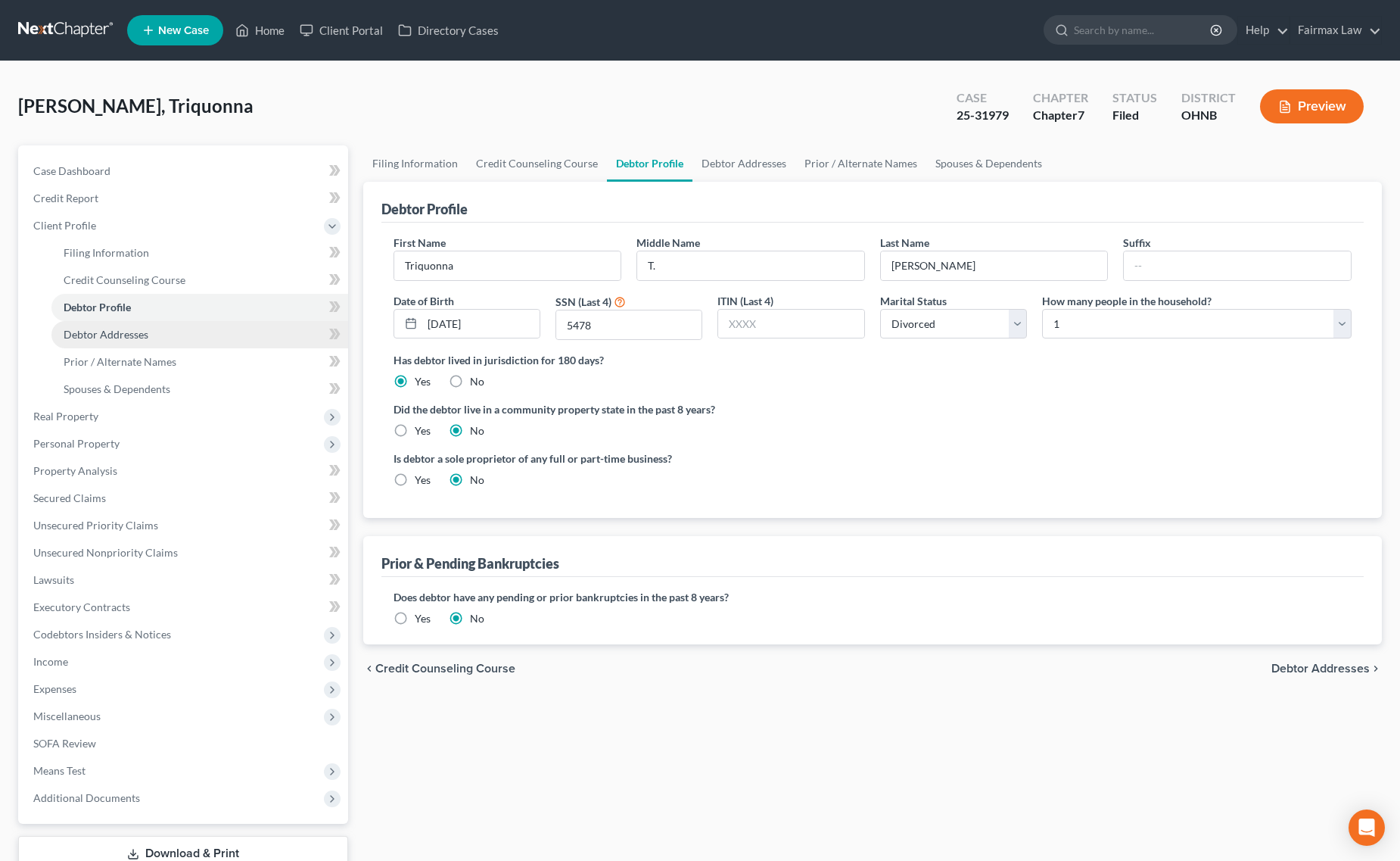
click at [110, 328] on span "Debtor Addresses" at bounding box center [106, 334] width 85 height 13
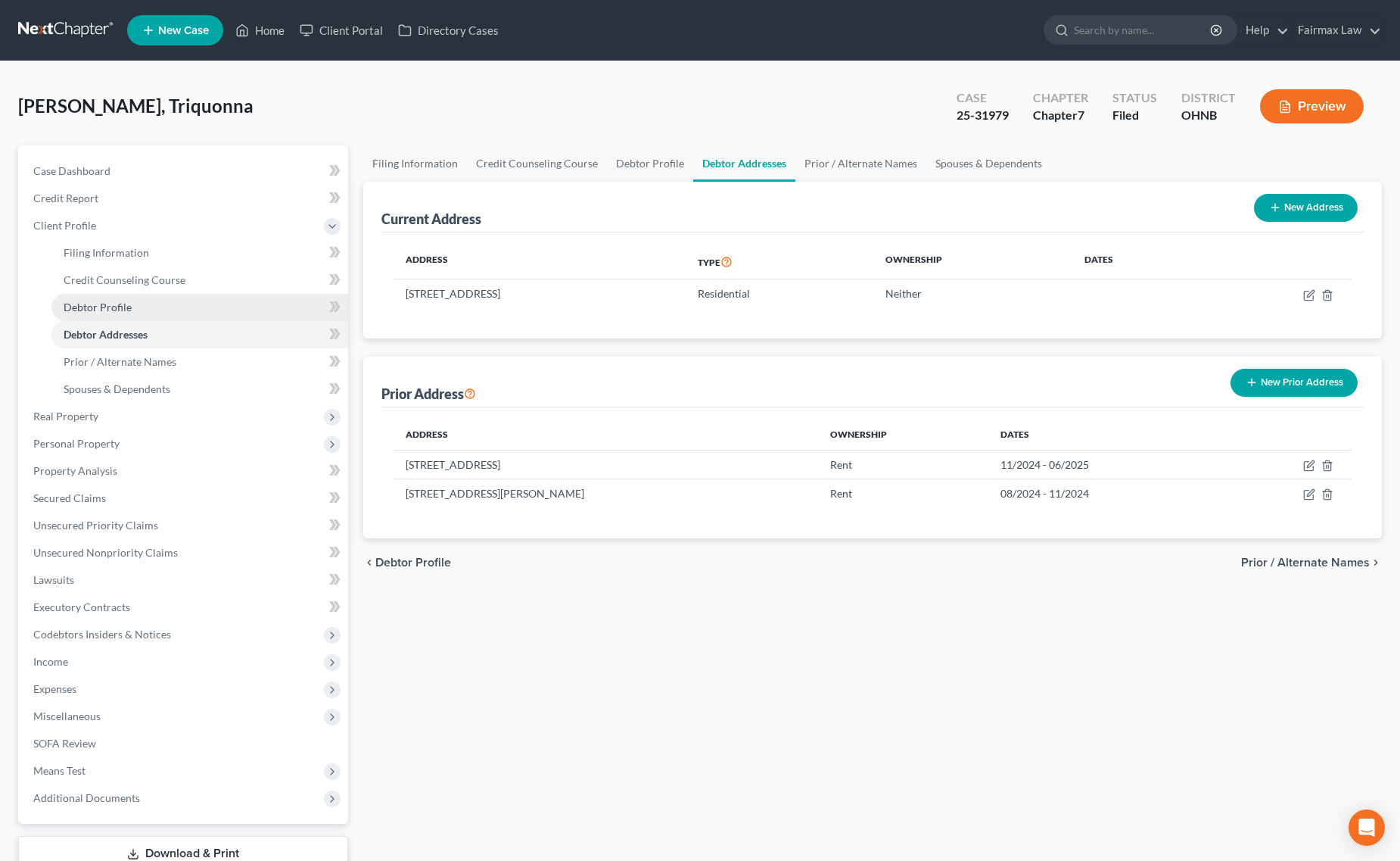
click at [104, 308] on span "Debtor Profile" at bounding box center [98, 307] width 68 height 13
select select "3"
select select "0"
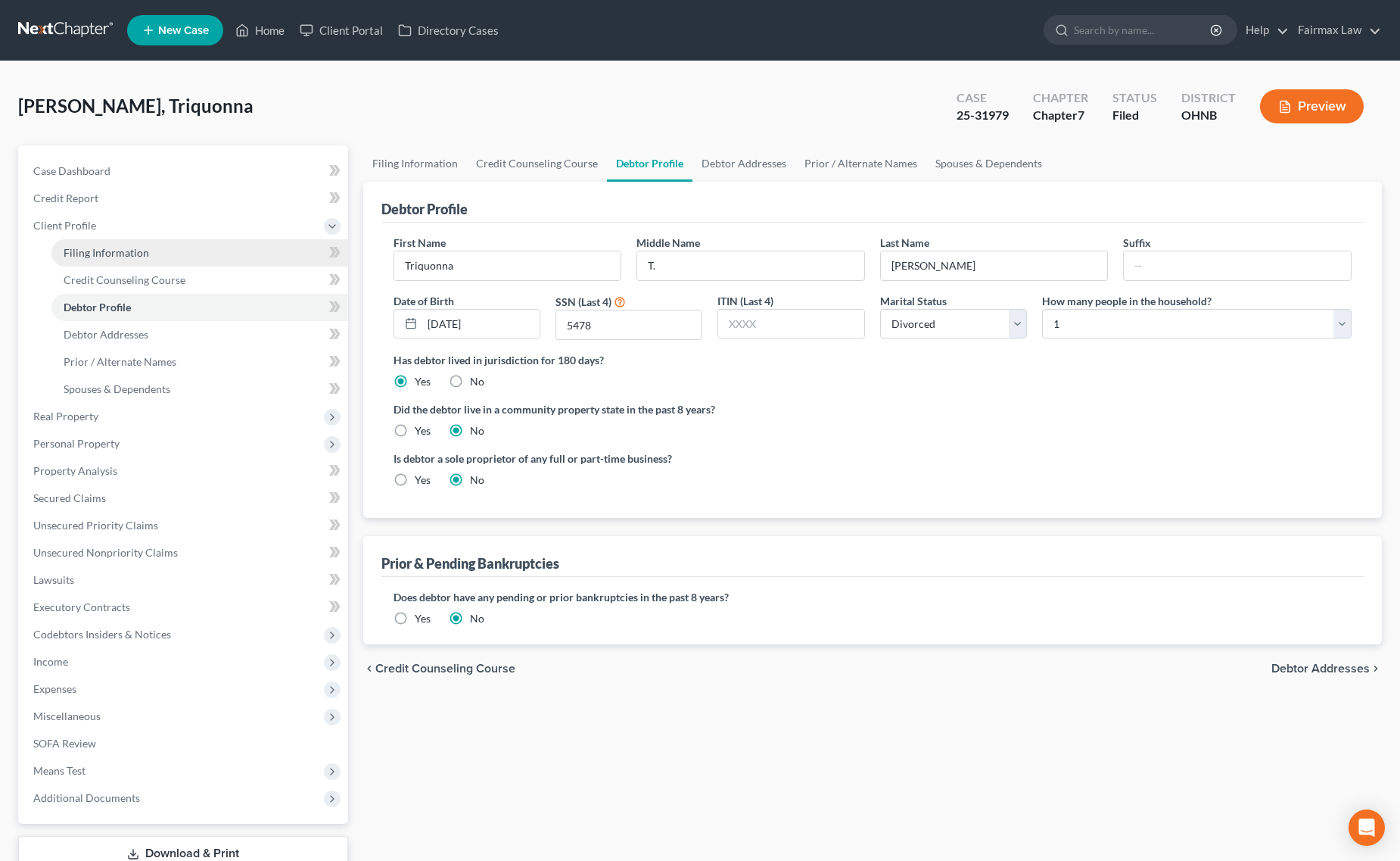
click at [125, 242] on link "Filing Information" at bounding box center [200, 253] width 297 height 28
select select "1"
select select "0"
select select "61"
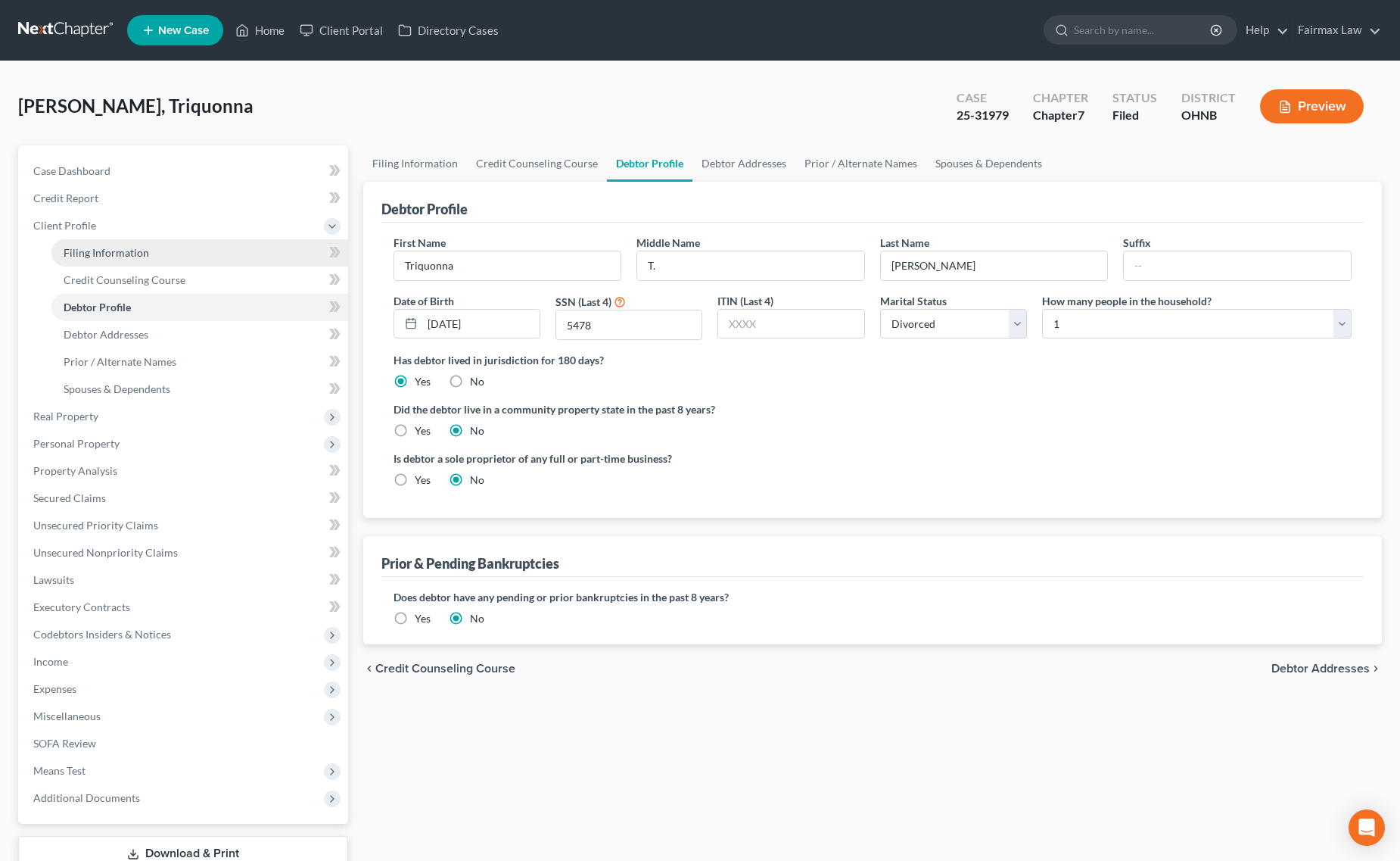
select select "12"
select select "0"
select select "36"
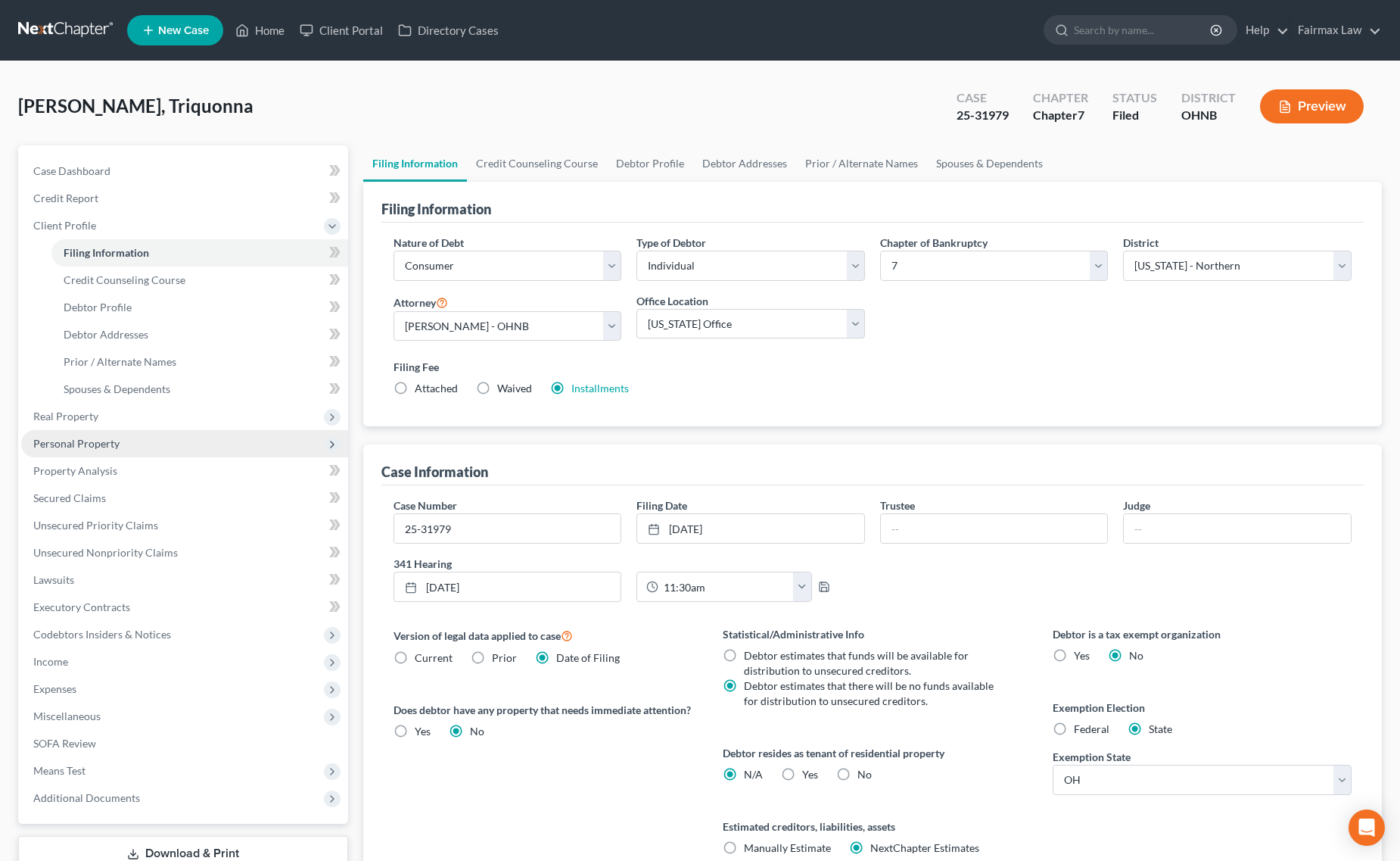
click at [129, 447] on span "Personal Property" at bounding box center [184, 443] width 327 height 28
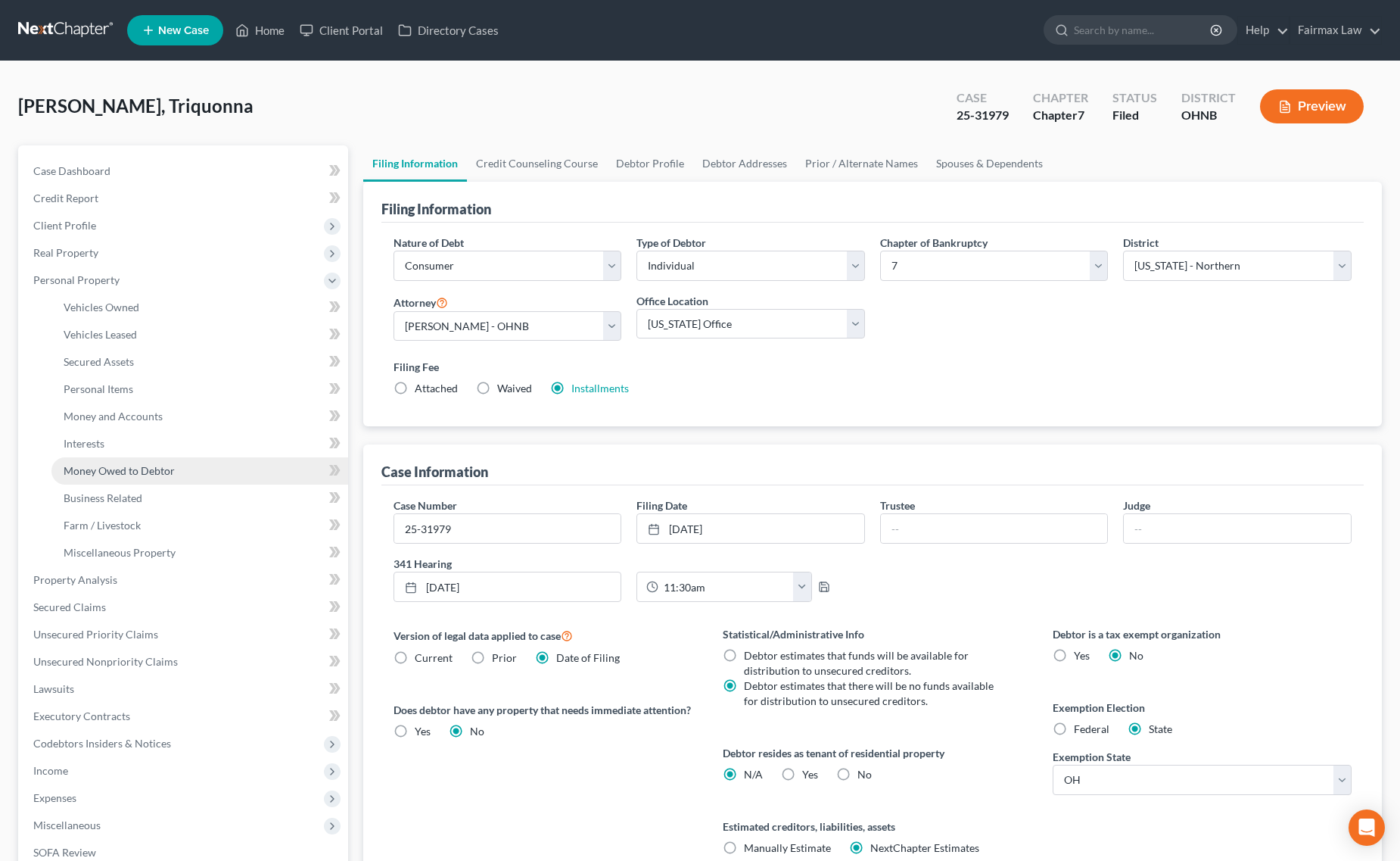
click at [175, 472] on link "Money Owed to Debtor" at bounding box center [200, 471] width 297 height 28
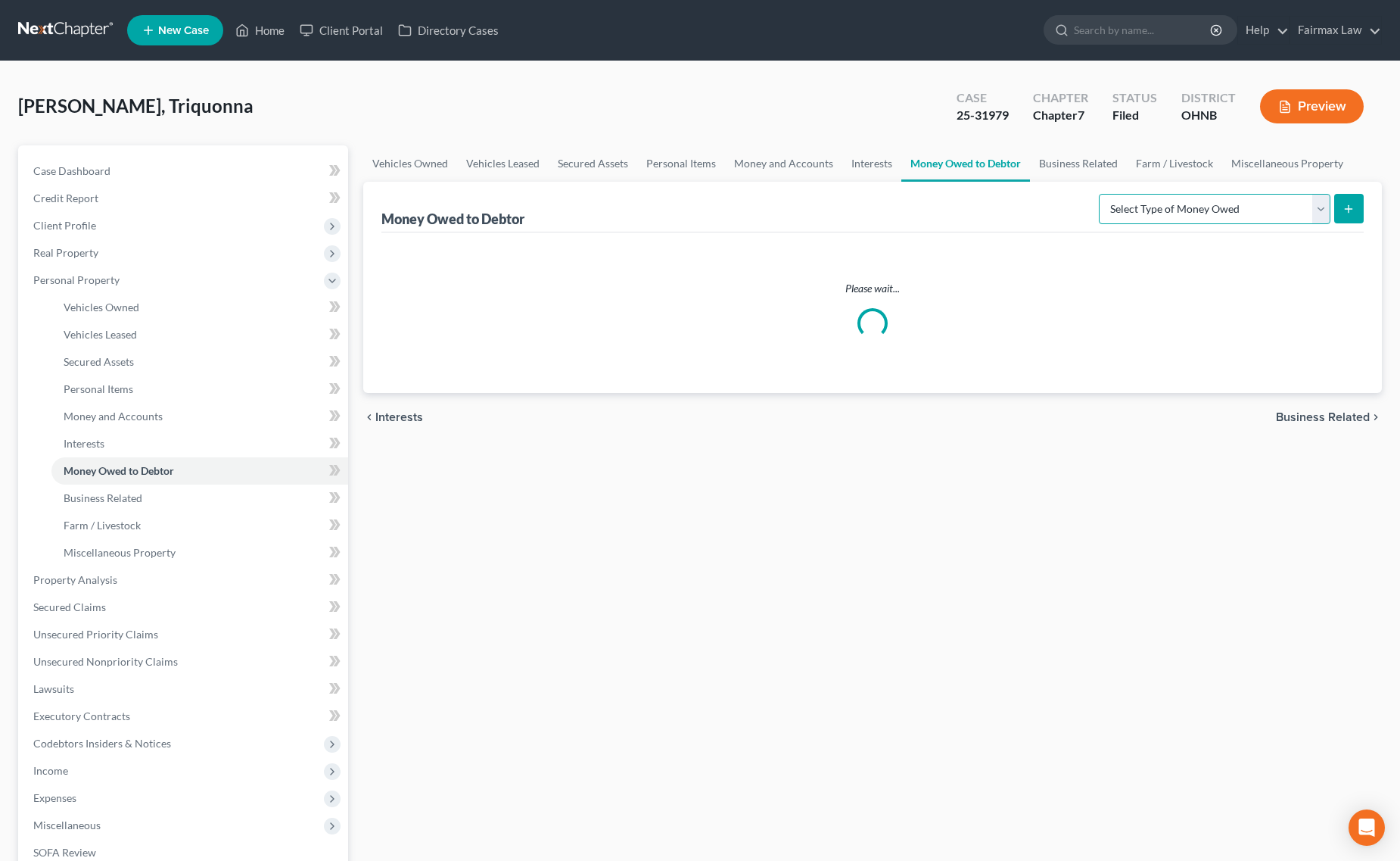
click at [1163, 201] on select "Select Type of Money Owed Accounts Receivable Alimony Child Support Claims Agai…" at bounding box center [1214, 209] width 231 height 30
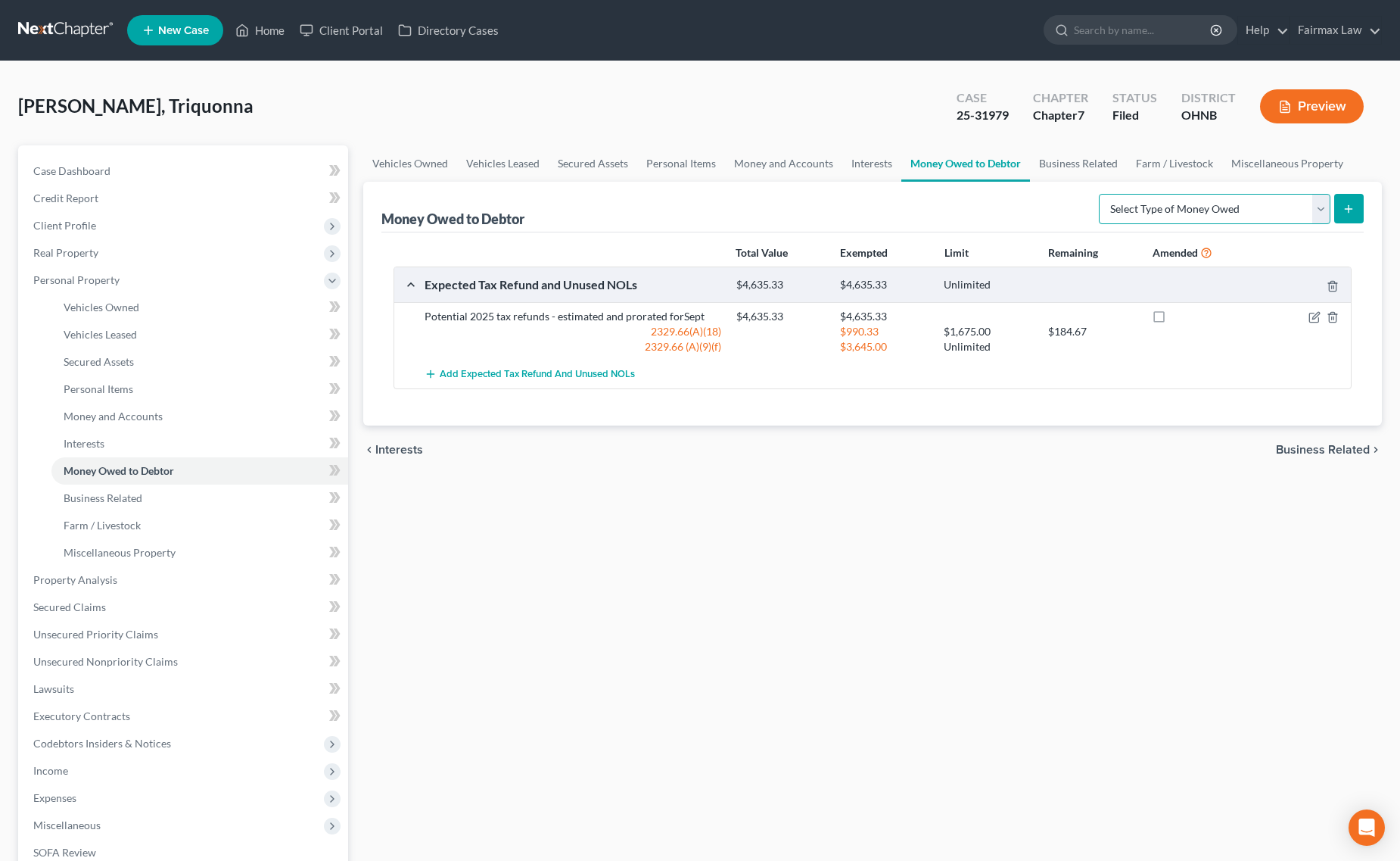
select select "expected_tax_refund"
click at [1101, 194] on select "Select Type of Money Owed Accounts Receivable Alimony Child Support Claims Agai…" at bounding box center [1214, 209] width 231 height 30
click at [1339, 216] on button "submit" at bounding box center [1348, 209] width 29 height 29
select select "0"
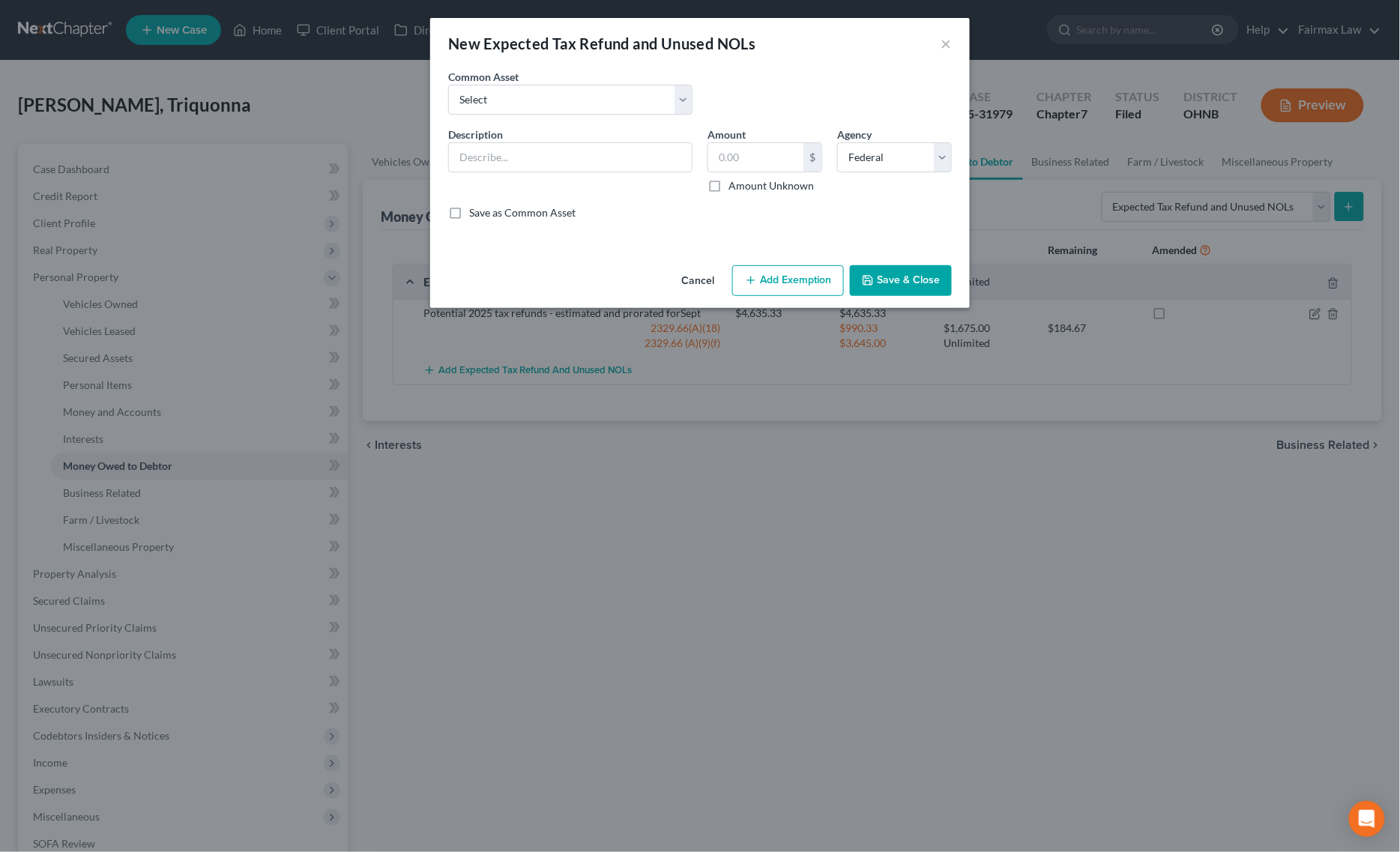
drag, startPoint x: 939, startPoint y: 46, endPoint x: 956, endPoint y: 42, distance: 17.5
click at [939, 45] on div "New Expected Tax Refund and Unused NOLs ×" at bounding box center [700, 43] width 540 height 51
click at [942, 46] on button "×" at bounding box center [946, 43] width 10 height 18
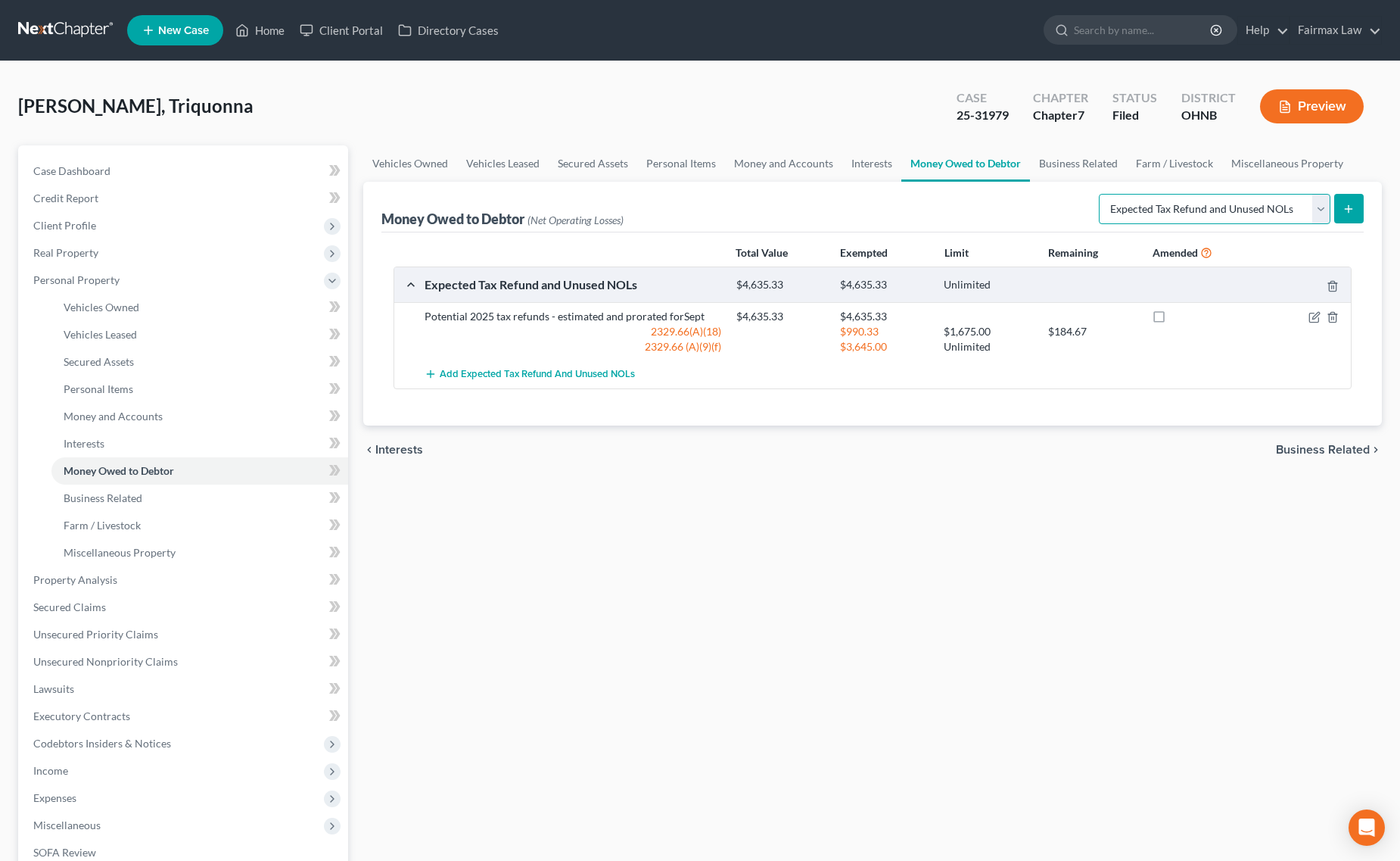
click at [1155, 206] on select "Select Type of Money Owed Accounts Receivable Alimony Child Support Claims Agai…" at bounding box center [1214, 209] width 231 height 30
click at [1101, 194] on select "Select Type of Money Owed Accounts Receivable Alimony Child Support Claims Agai…" at bounding box center [1214, 209] width 231 height 30
click at [1345, 225] on div "Select Type of Money Owed Accounts Receivable Alimony Child Support Claims Agai…" at bounding box center [1228, 208] width 271 height 40
click at [1343, 210] on icon "submit" at bounding box center [1348, 209] width 12 height 12
select select "0"
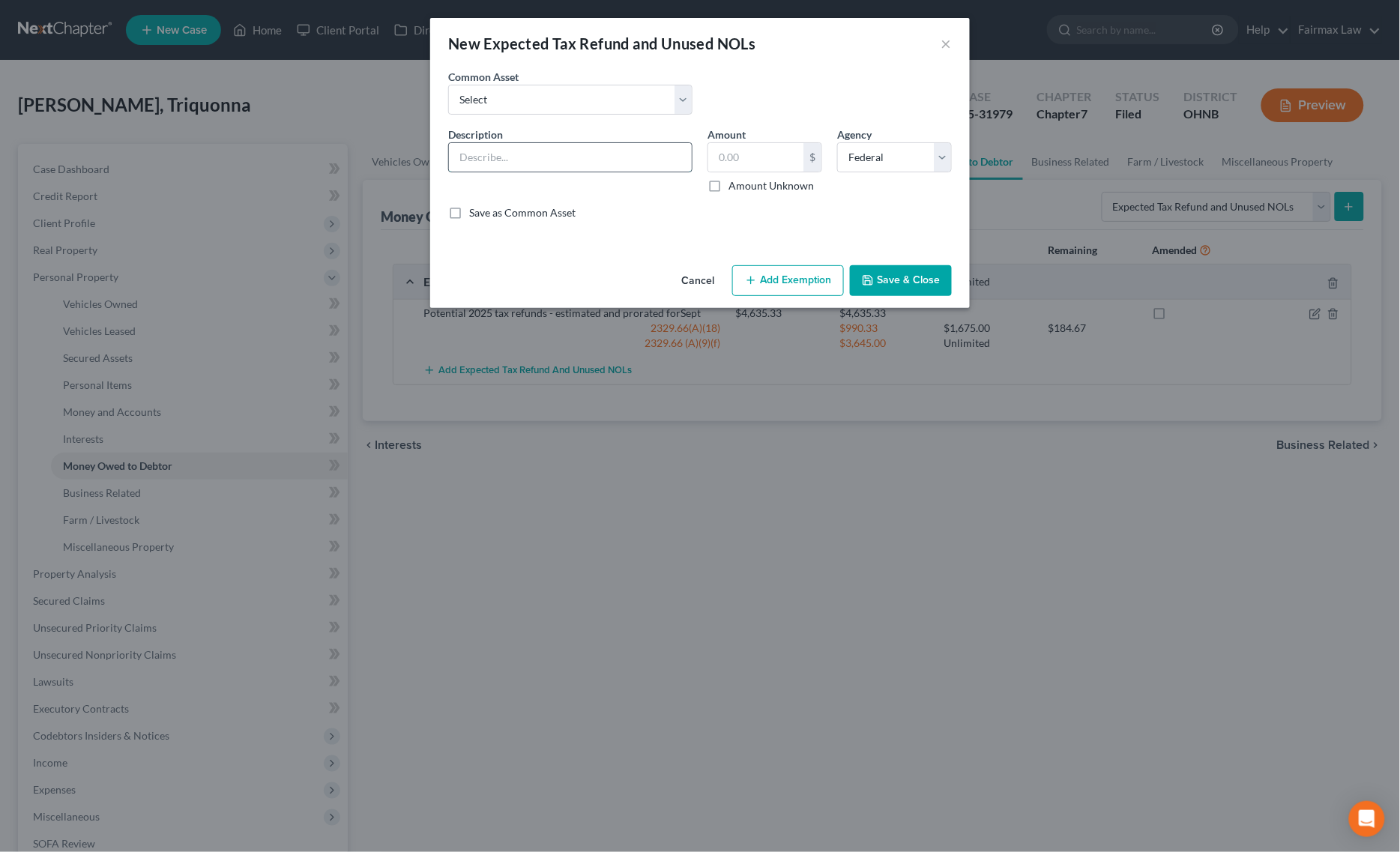
click at [505, 169] on input "text" at bounding box center [569, 158] width 243 height 29
type input "Garnished wages within 90 days of filing"
click at [778, 155] on input "text" at bounding box center [755, 158] width 95 height 29
type input "421.13"
click at [818, 303] on div "Cancel Add Exemption Save & Close" at bounding box center [700, 284] width 540 height 50
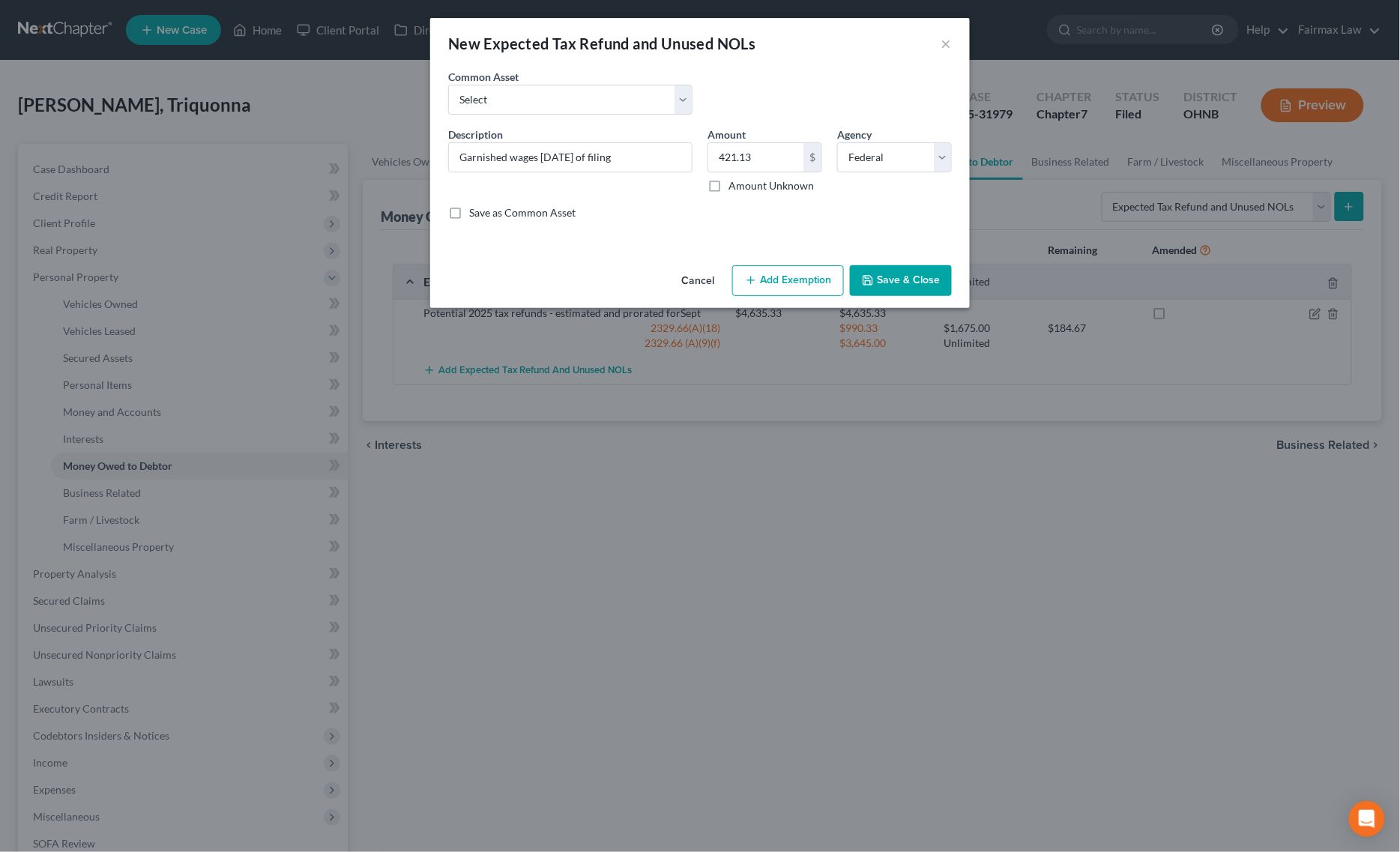
click at [804, 275] on button "Add Exemption" at bounding box center [787, 280] width 111 height 31
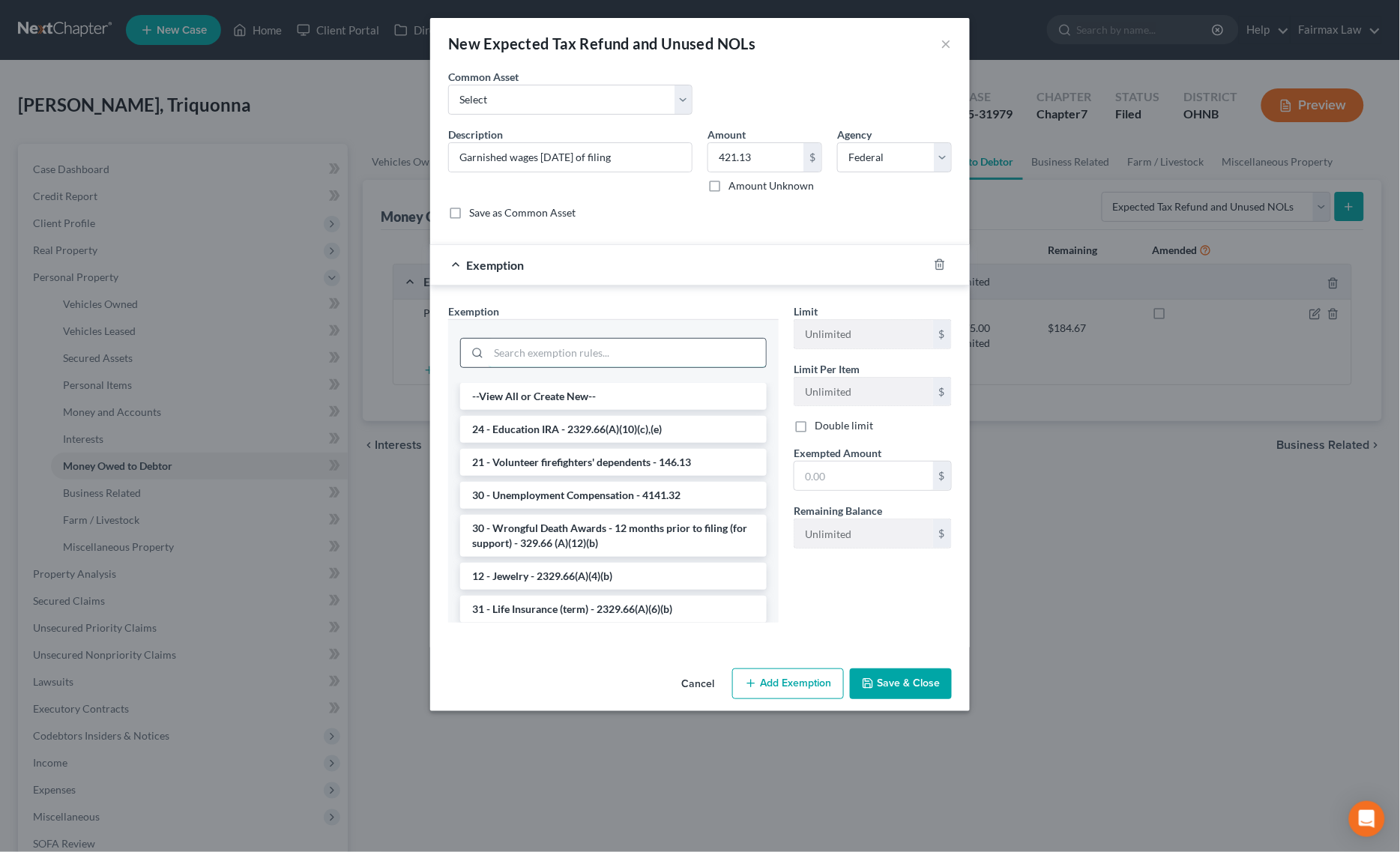
click at [639, 351] on input "search" at bounding box center [627, 353] width 277 height 29
type input "w"
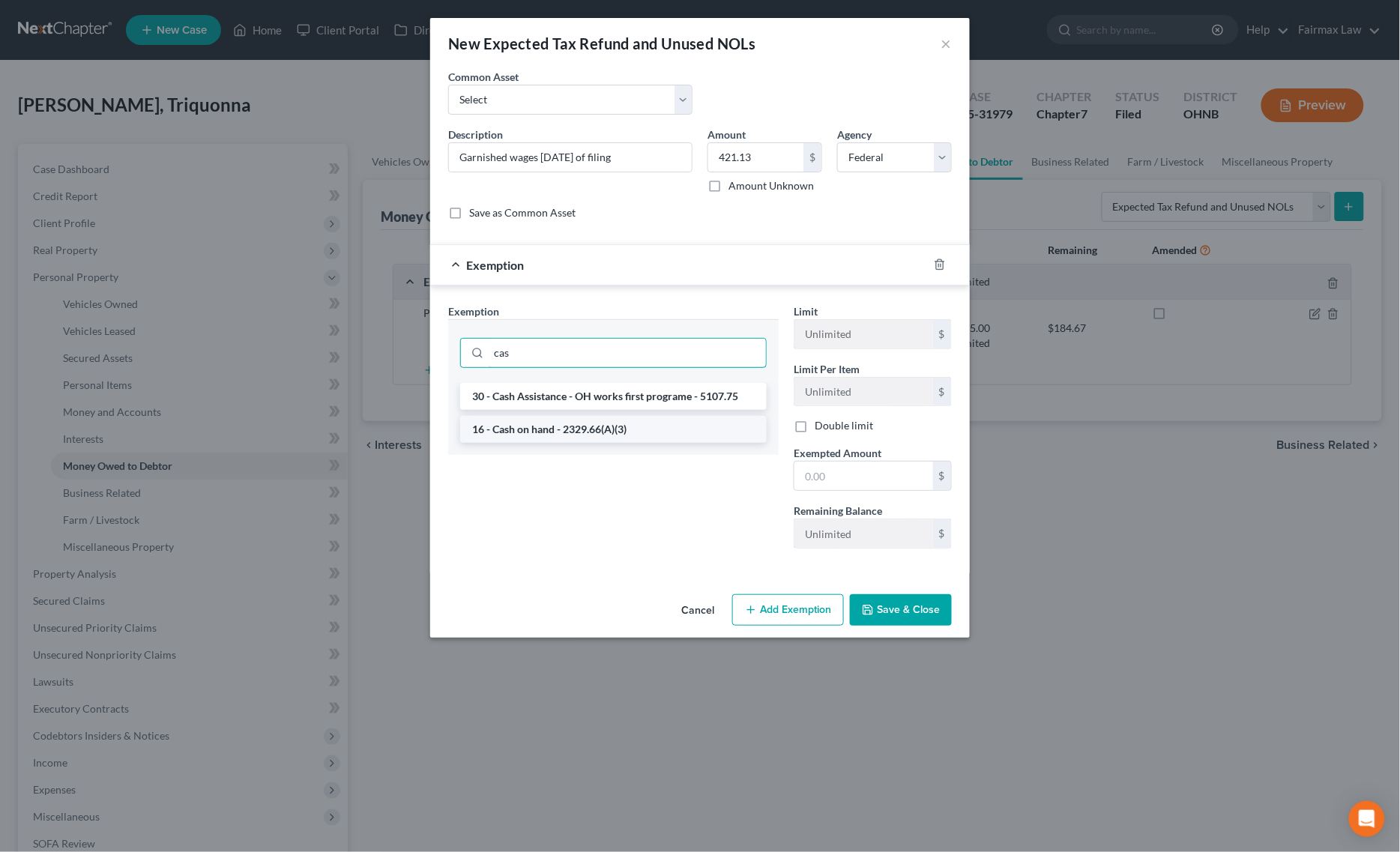
type input "cas"
click at [581, 436] on li "16 - Cash on hand - 2329.66(A)(3)" at bounding box center [613, 429] width 307 height 27
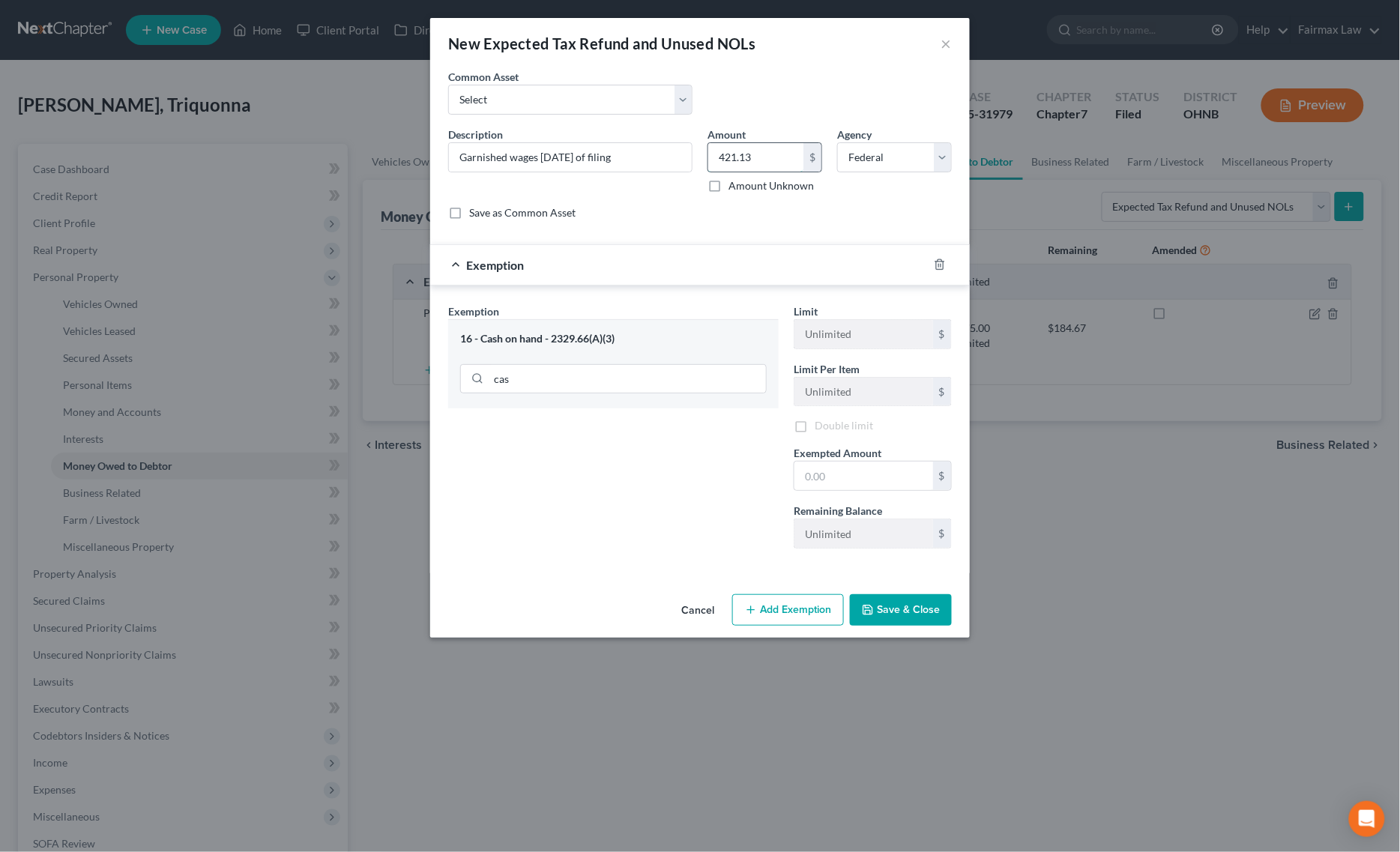
click at [764, 169] on input "421.13" at bounding box center [755, 158] width 95 height 29
click at [836, 481] on input "text" at bounding box center [863, 478] width 139 height 29
paste input "421.13"
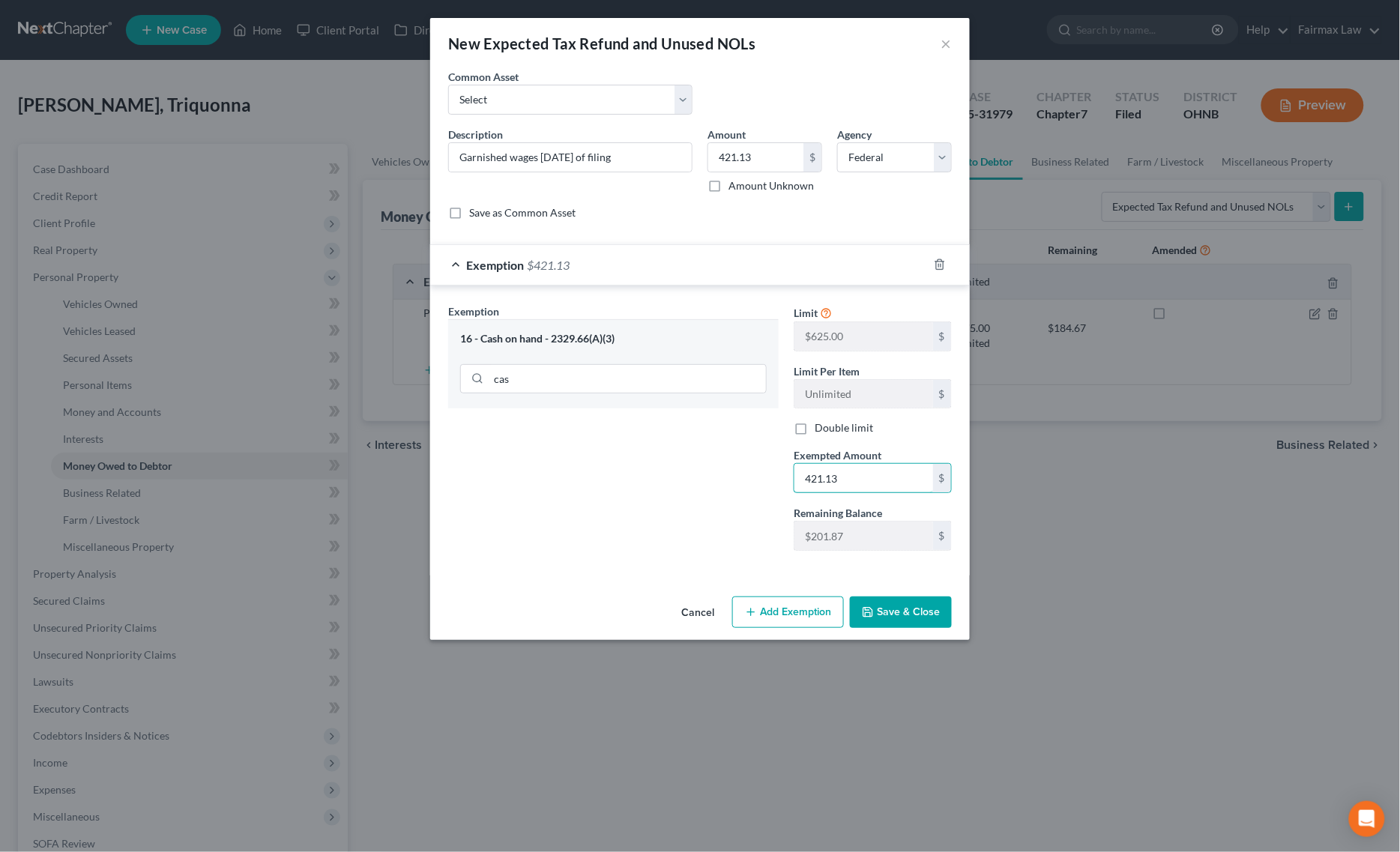
type input "421.13"
click at [726, 487] on div "Exemption Set must be selected for CA. Exemption * 16 - Cash on hand - 2329.66(…" at bounding box center [613, 433] width 345 height 259
click at [890, 617] on button "Save & Close" at bounding box center [900, 612] width 102 height 31
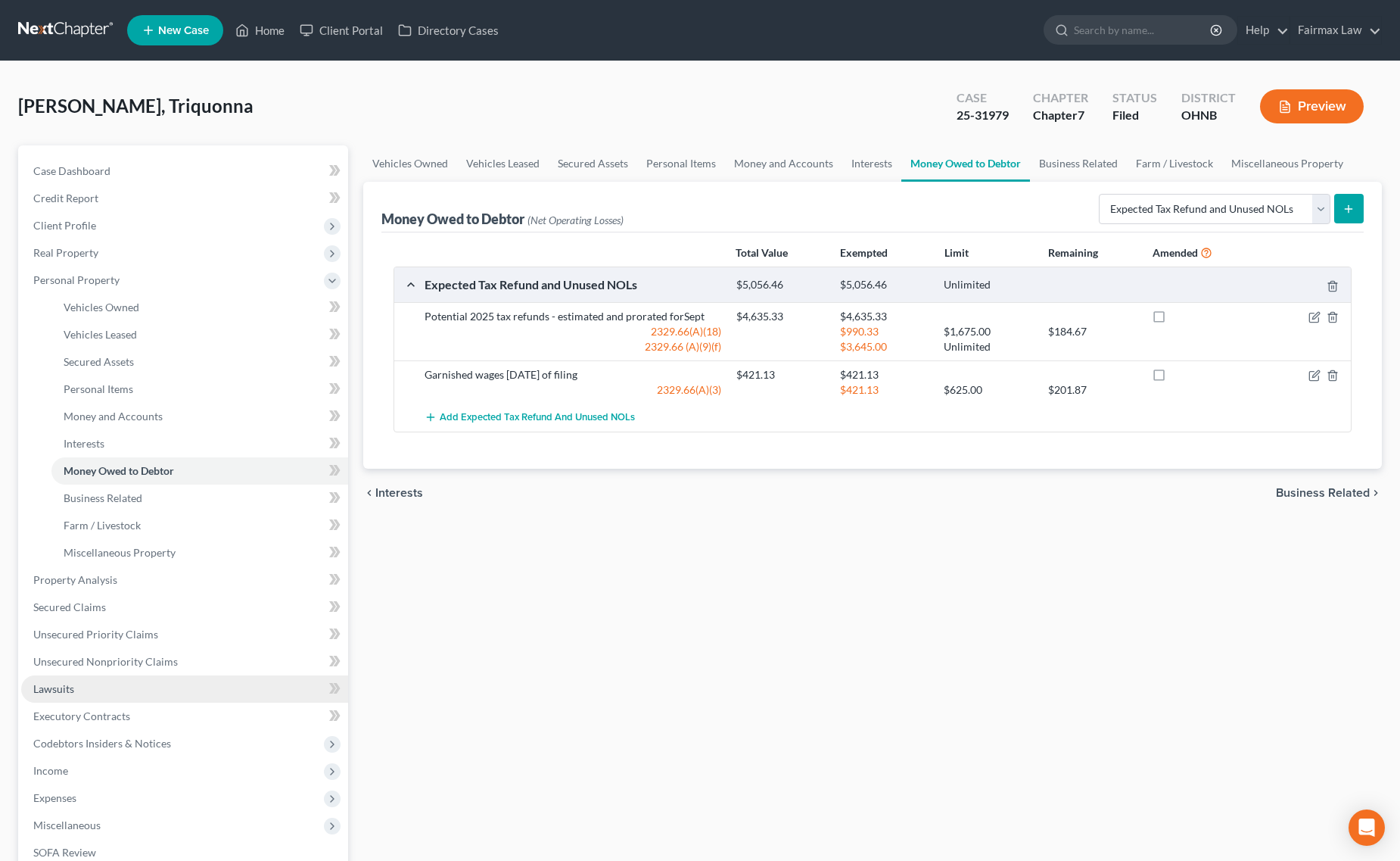
click at [66, 693] on span "Lawsuits" at bounding box center [53, 689] width 41 height 13
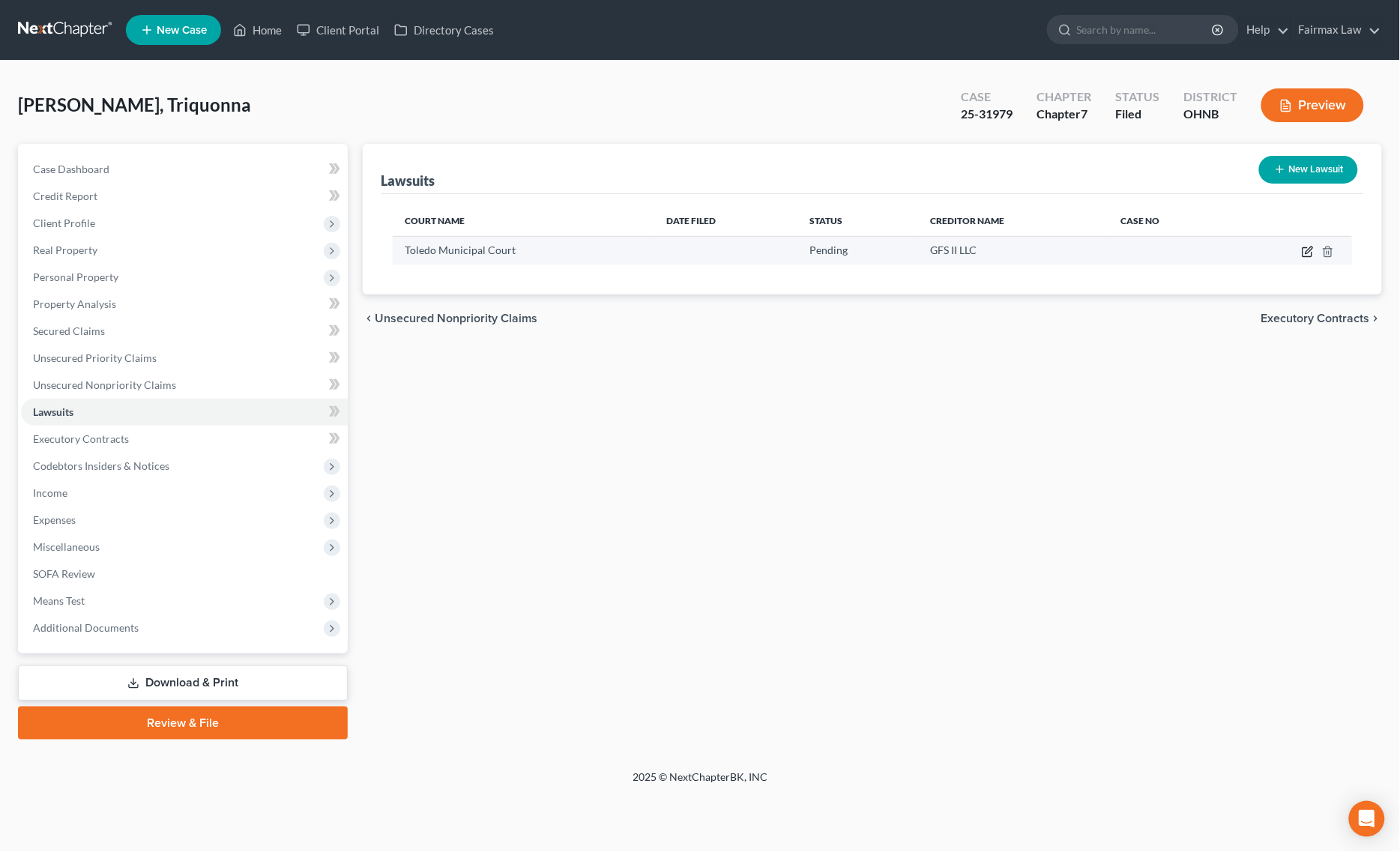
click at [1308, 251] on icon "button" at bounding box center [1307, 251] width 12 height 12
select select "36"
select select "0"
select select "1"
select select "23"
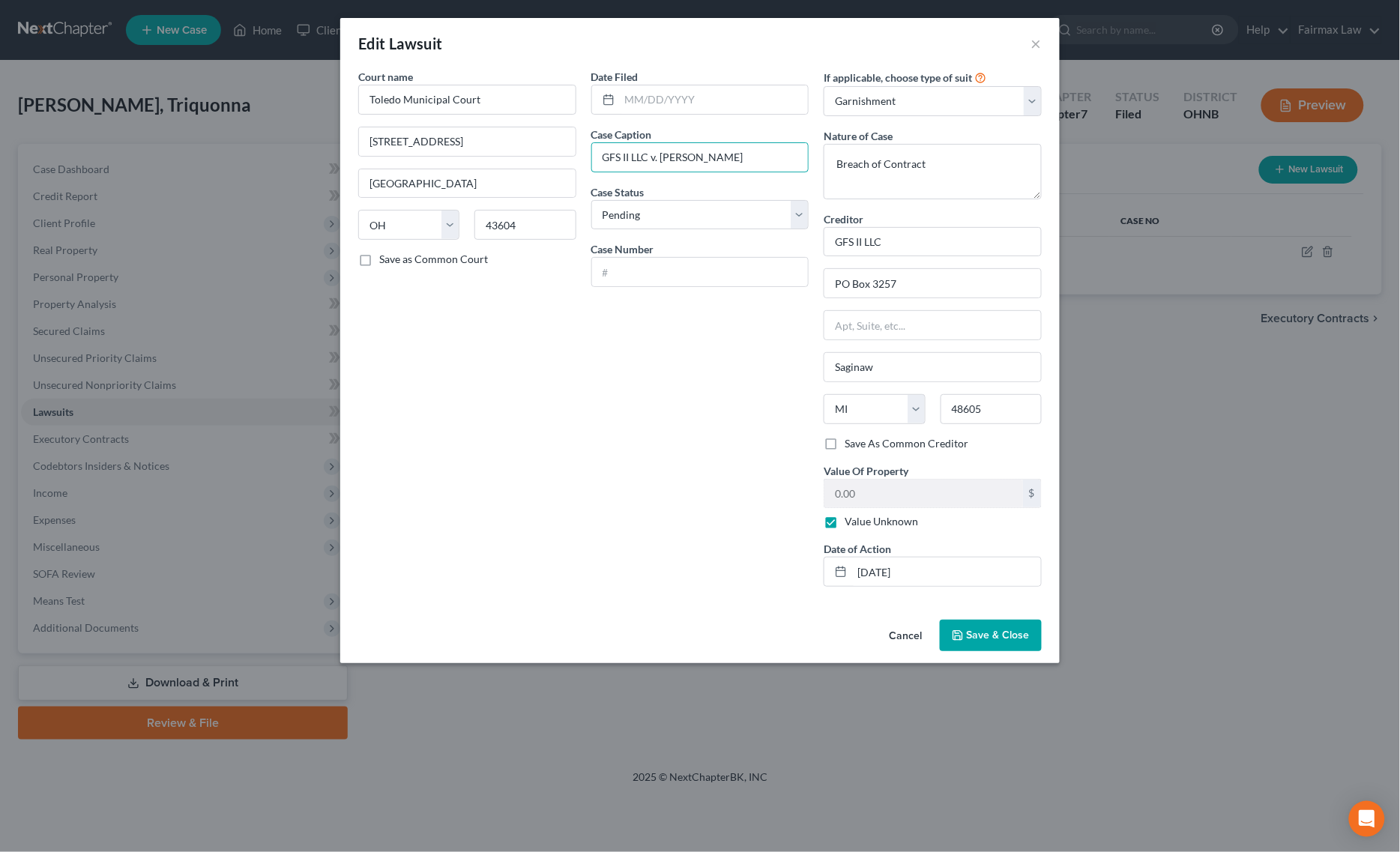
drag, startPoint x: 650, startPoint y: 154, endPoint x: 589, endPoint y: 154, distance: 61.0
click at [589, 154] on div "Date Filed Case Caption GFS II LLC v. Triquonna Harris Case Status * Select Pen…" at bounding box center [700, 333] width 233 height 529
click at [907, 634] on button "Cancel" at bounding box center [905, 636] width 57 height 30
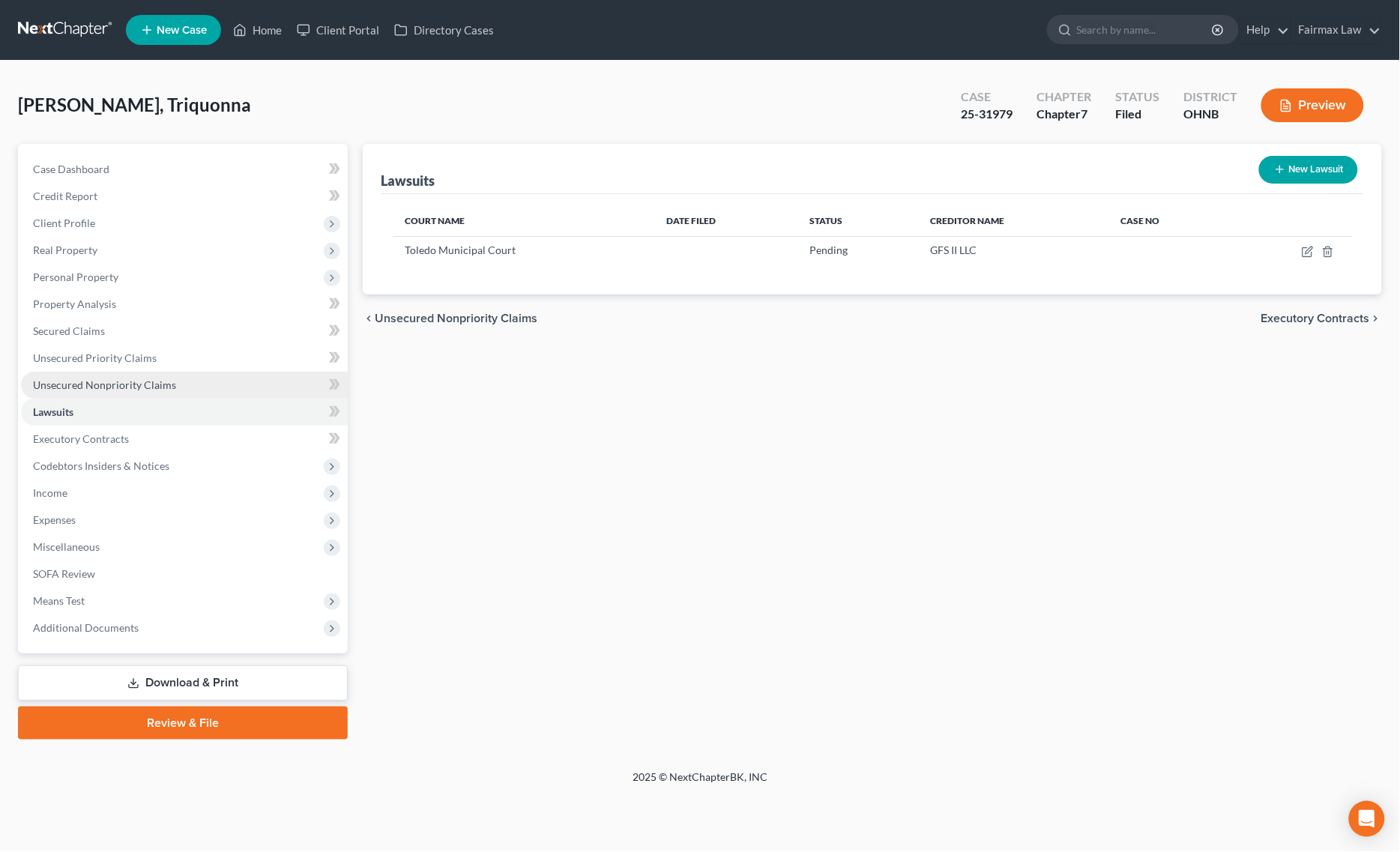
click at [183, 377] on link "Unsecured Nonpriority Claims" at bounding box center [184, 385] width 327 height 27
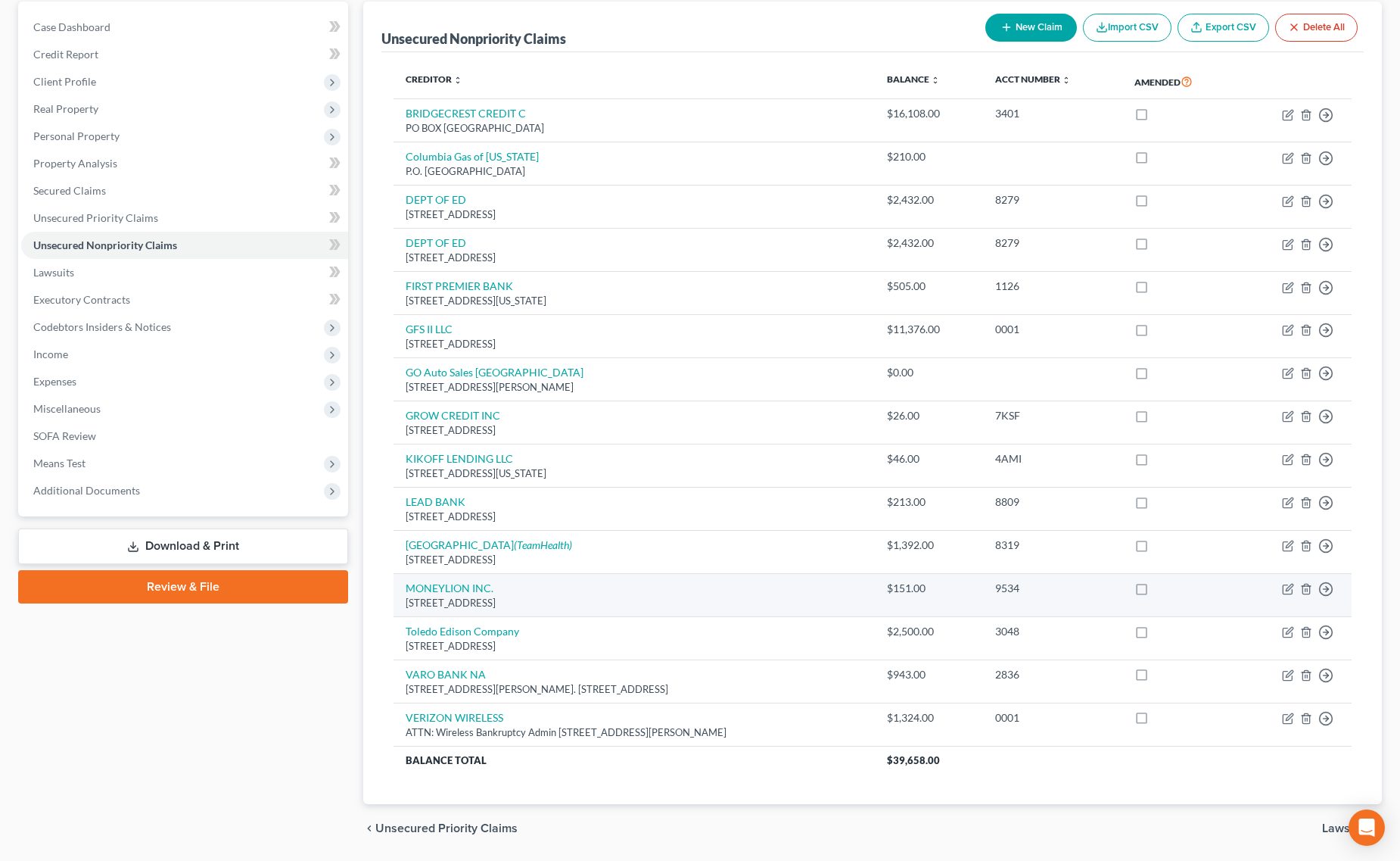
scroll to position [100, 0]
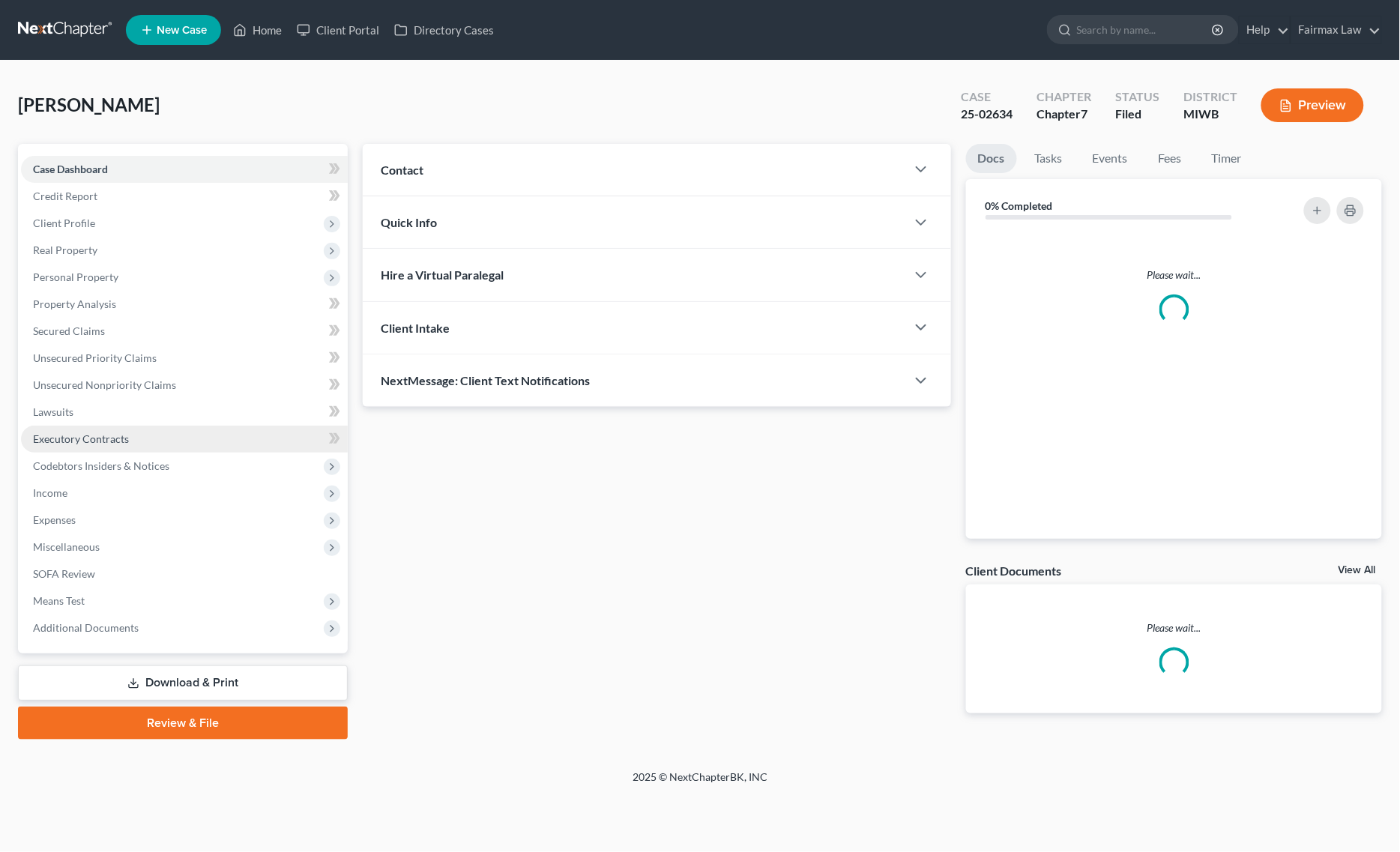
click at [155, 427] on link "Executory Contracts" at bounding box center [184, 439] width 327 height 27
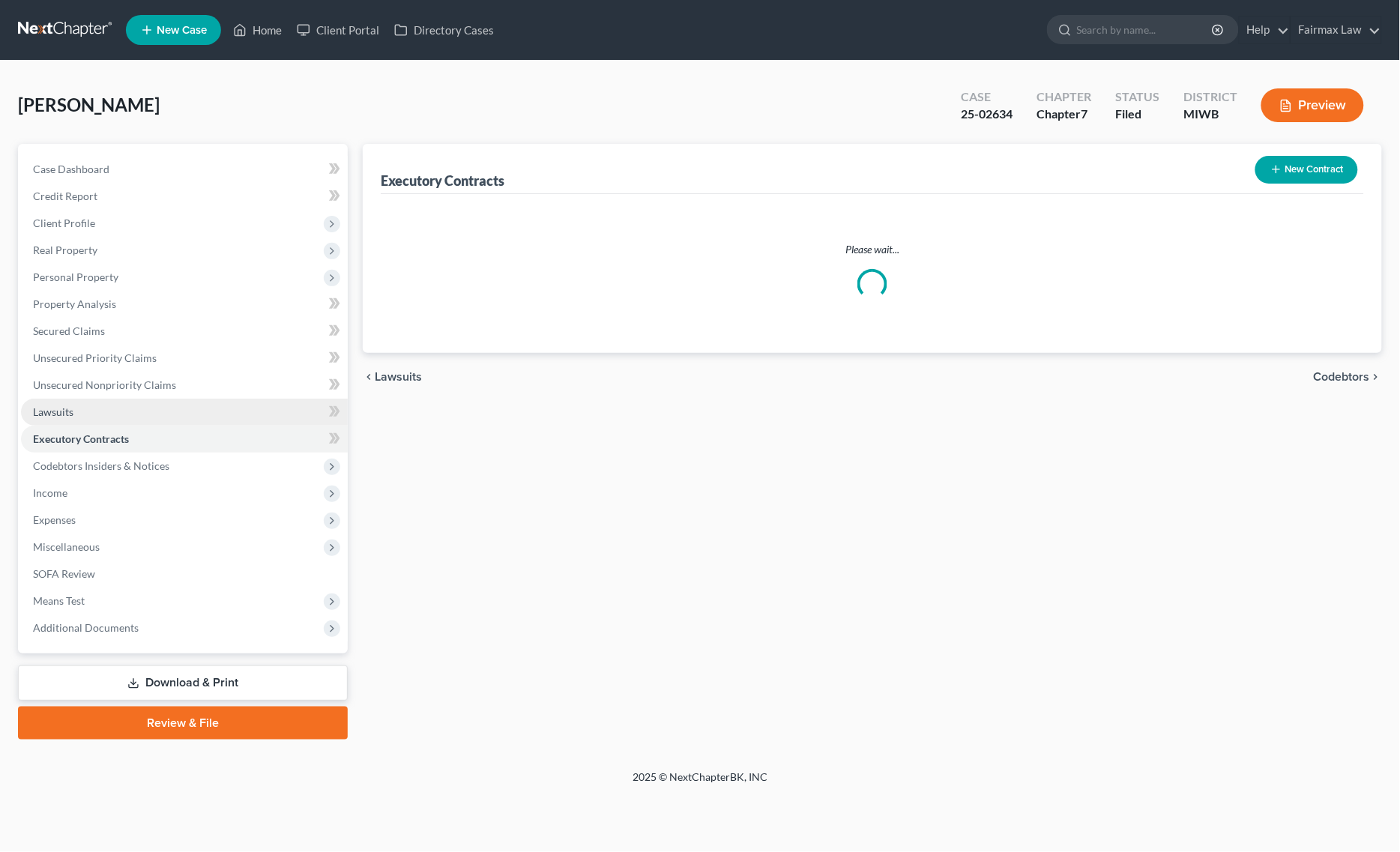
click at [165, 420] on link "Lawsuits" at bounding box center [184, 412] width 327 height 27
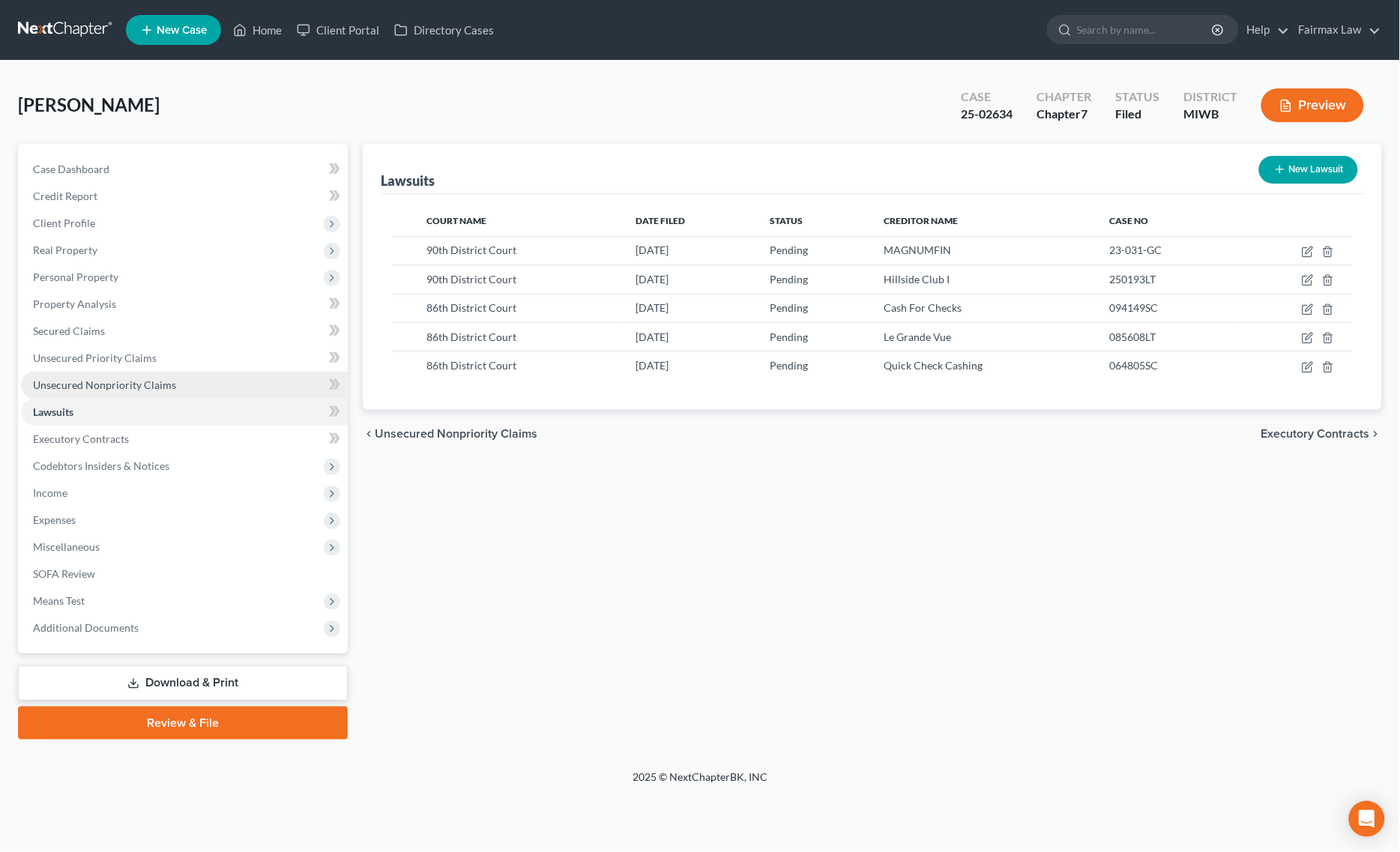
click at [163, 384] on span "Unsecured Nonpriority Claims" at bounding box center [104, 384] width 143 height 13
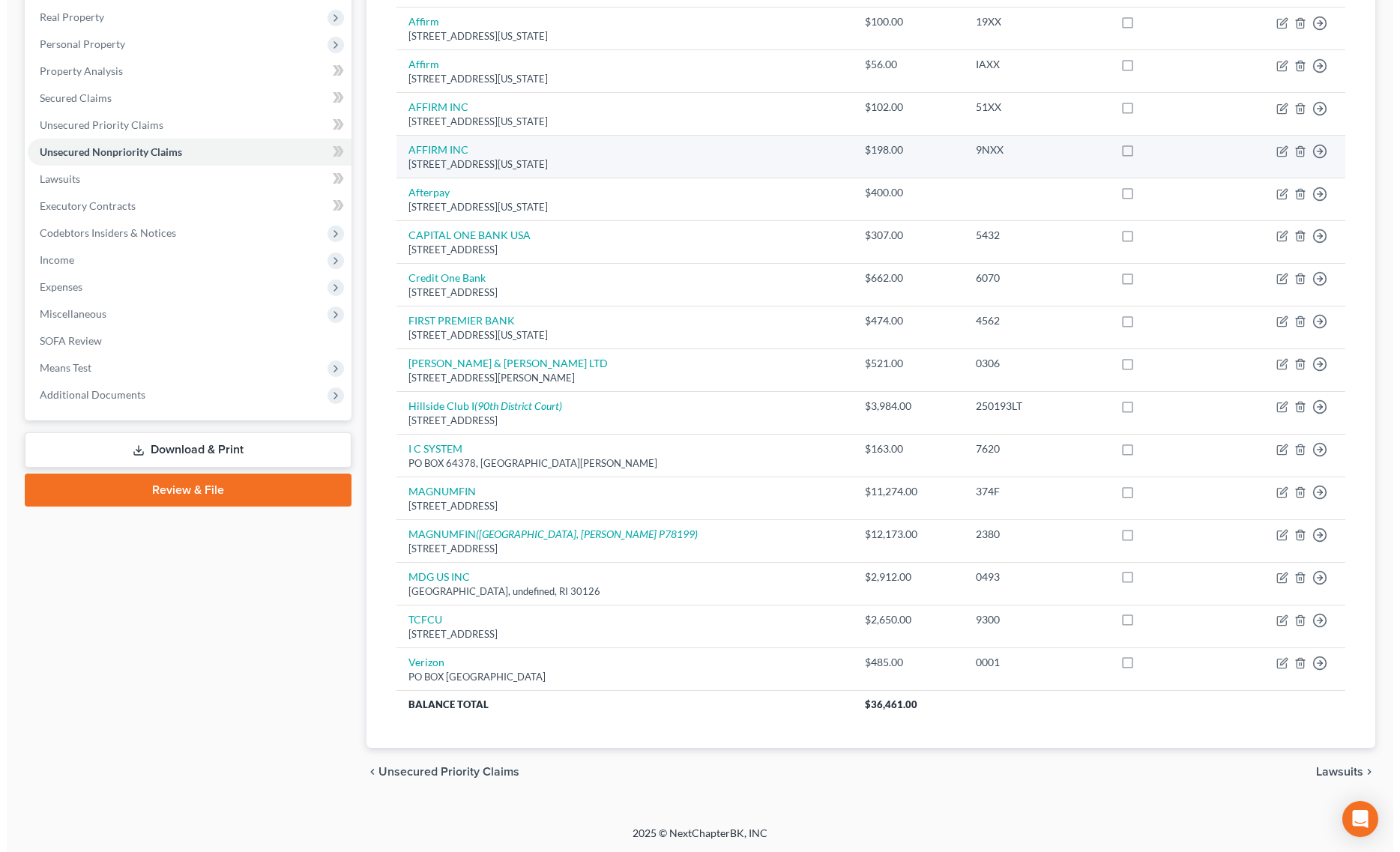
scroll to position [237, 0]
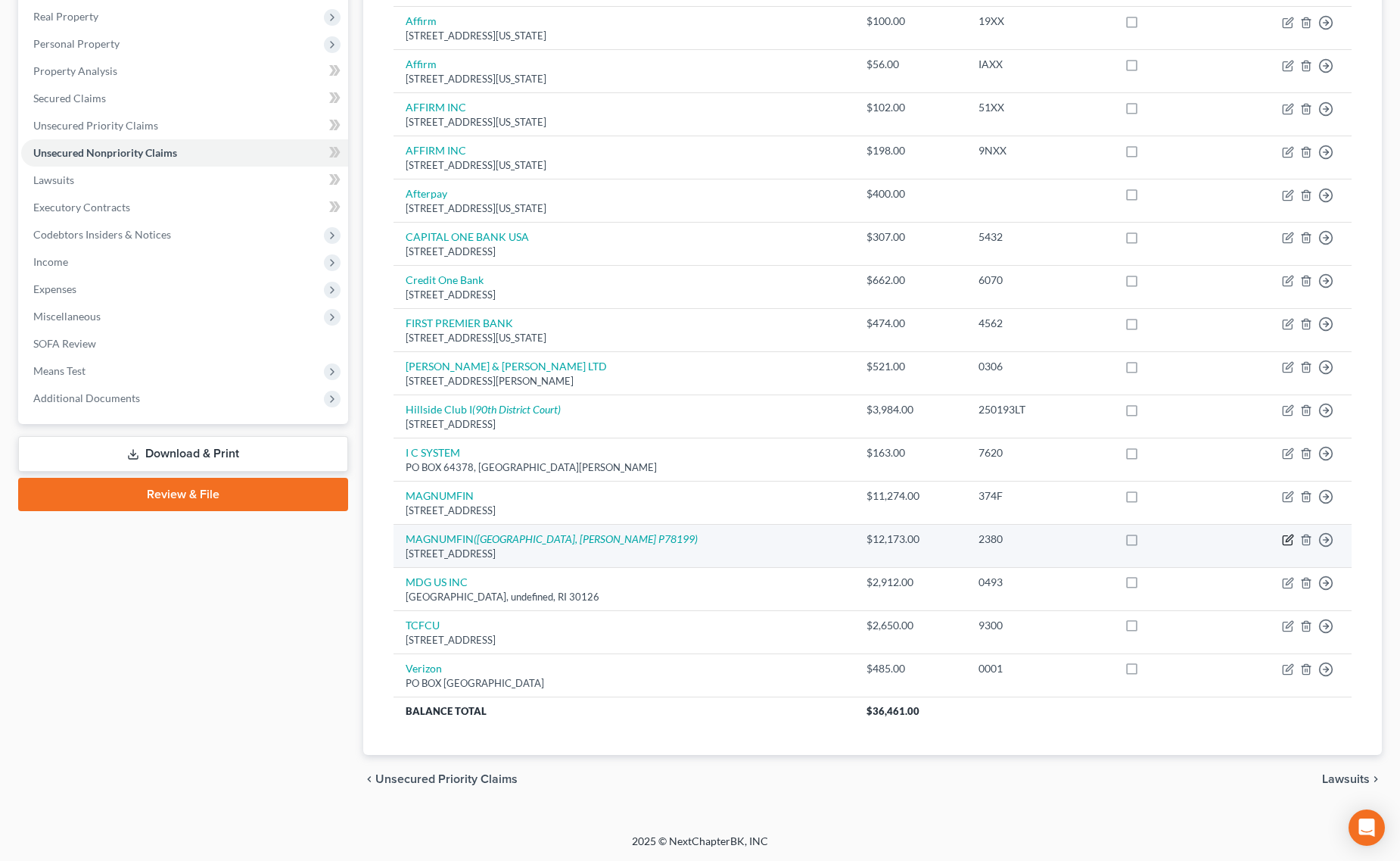
click at [1290, 541] on icon "button" at bounding box center [1288, 540] width 12 height 12
select select "23"
select select "0"
select select "1"
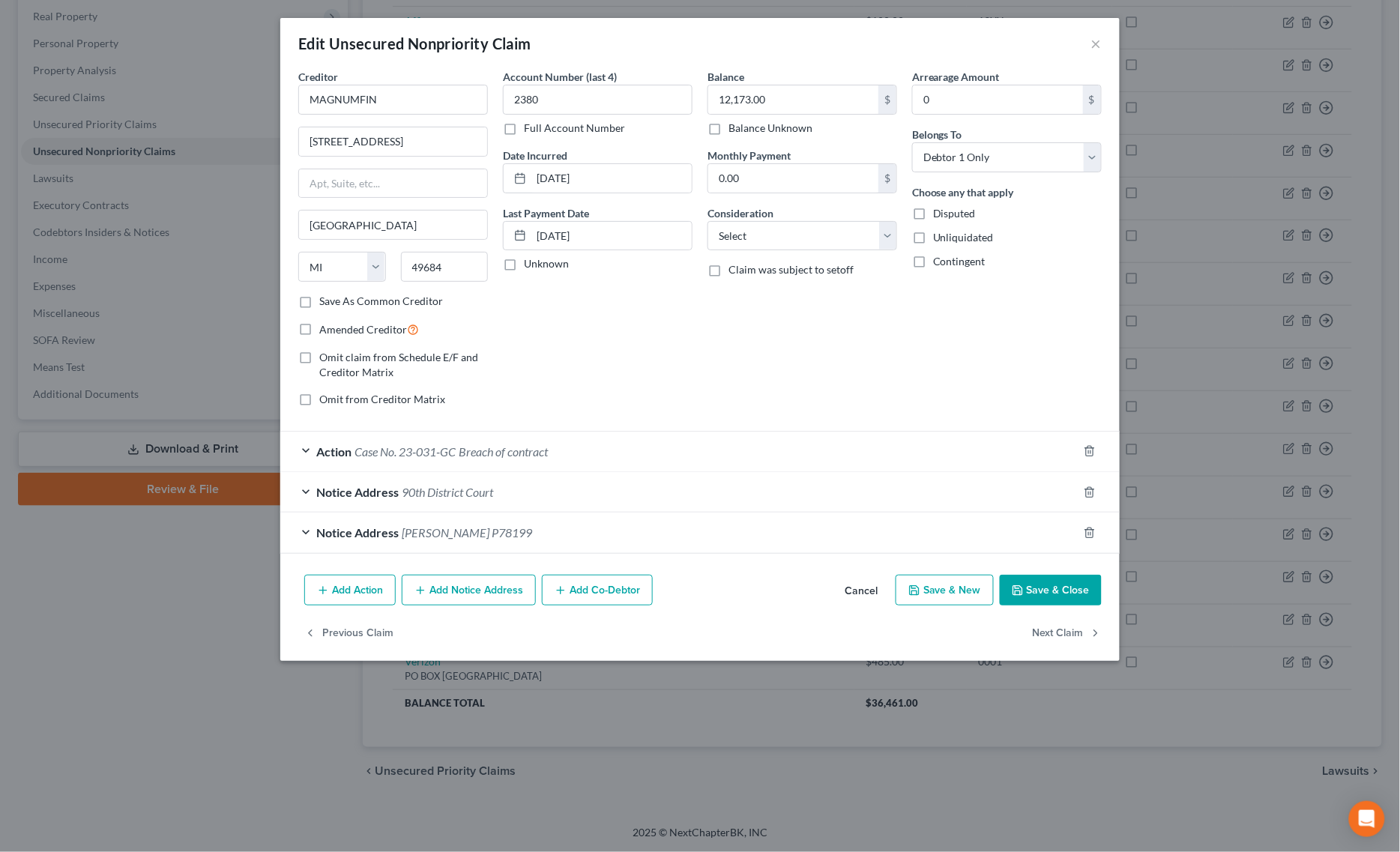
click at [599, 428] on form "Creditor * MAGNUMFIN 3650 N US 31 SOUTH Traverse City State AL AK AR AZ CA CO C…" at bounding box center [699, 311] width 803 height 484
click at [593, 457] on div "Action Case No. 23-031-GC Breach of contract" at bounding box center [678, 452] width 797 height 40
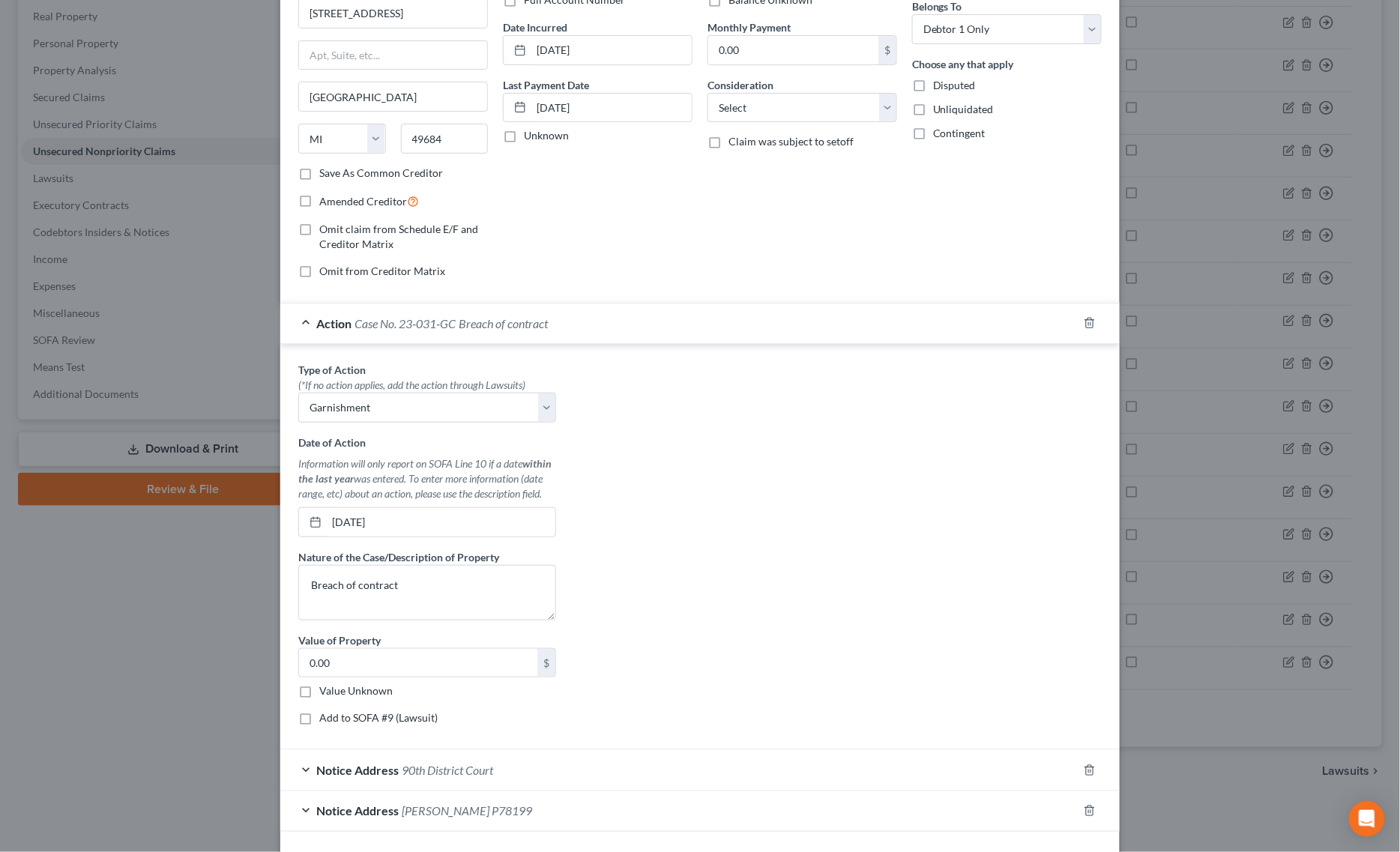
scroll to position [0, 0]
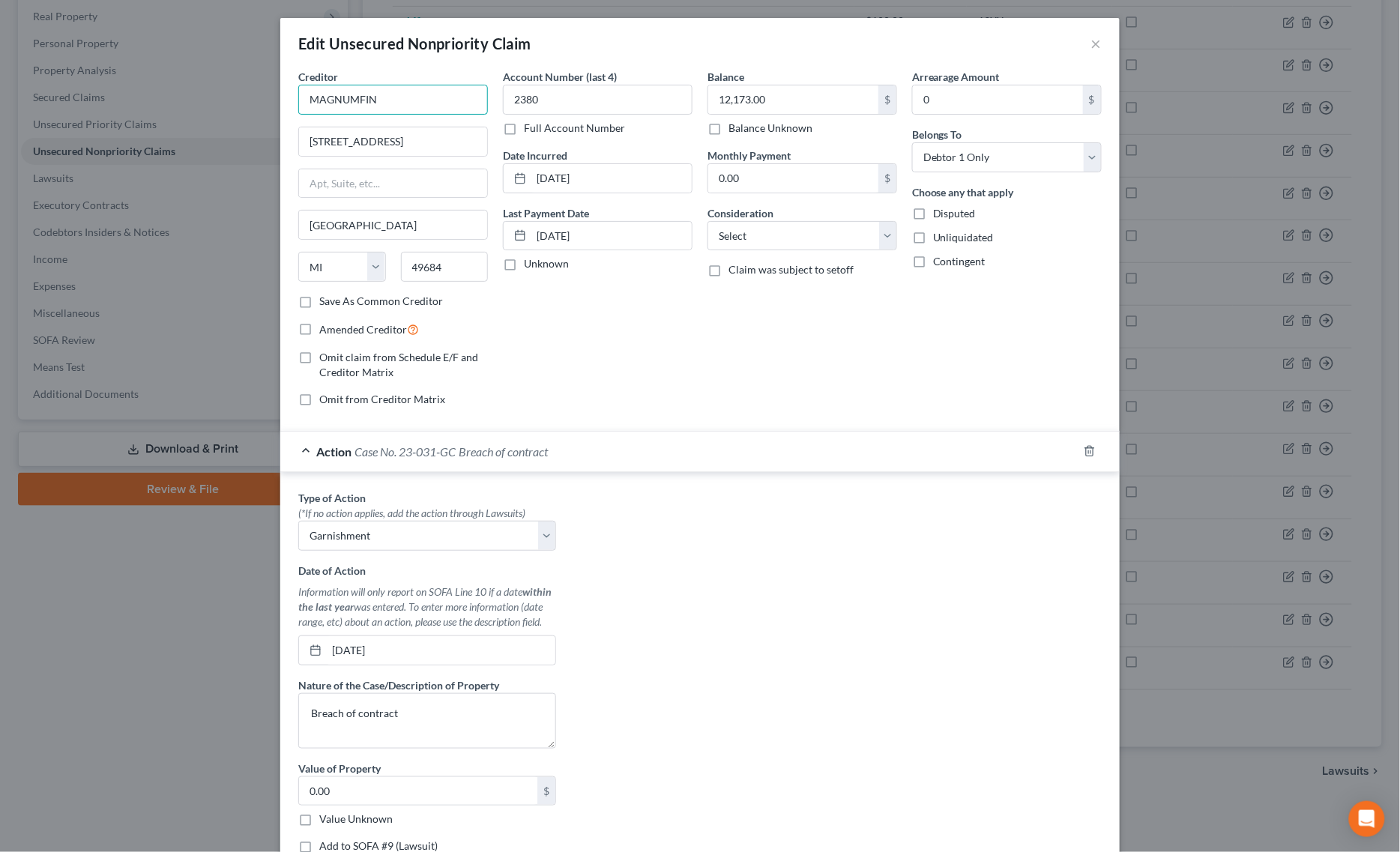
drag, startPoint x: 429, startPoint y: 98, endPoint x: 187, endPoint y: 96, distance: 242.0
click at [187, 95] on div "Edit Unsecured Nonpriority Claim × Creditor * MAGNUMFIN 3650 N US 31 SOUTH Trav…" at bounding box center [700, 426] width 1400 height 852
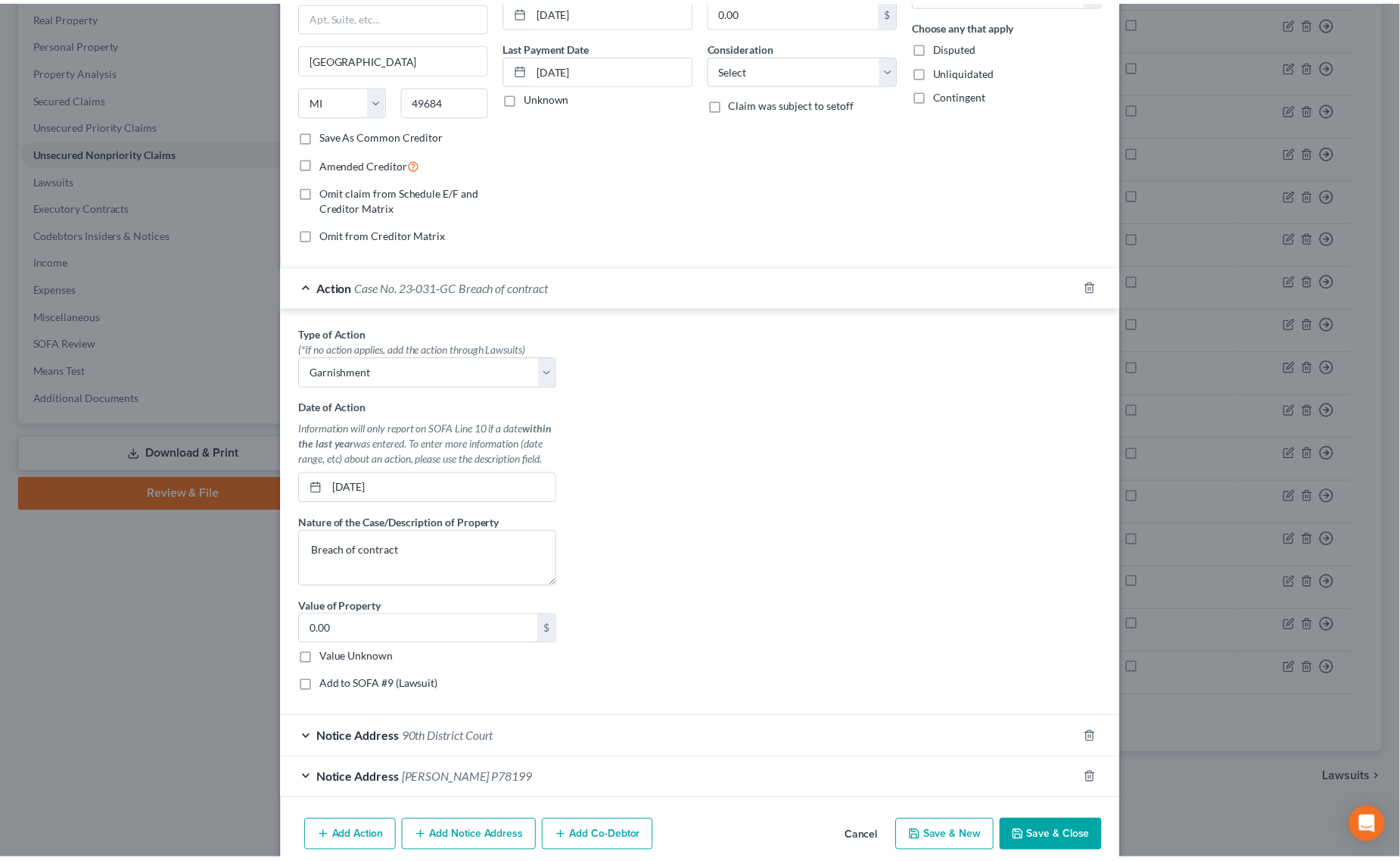
scroll to position [240, 0]
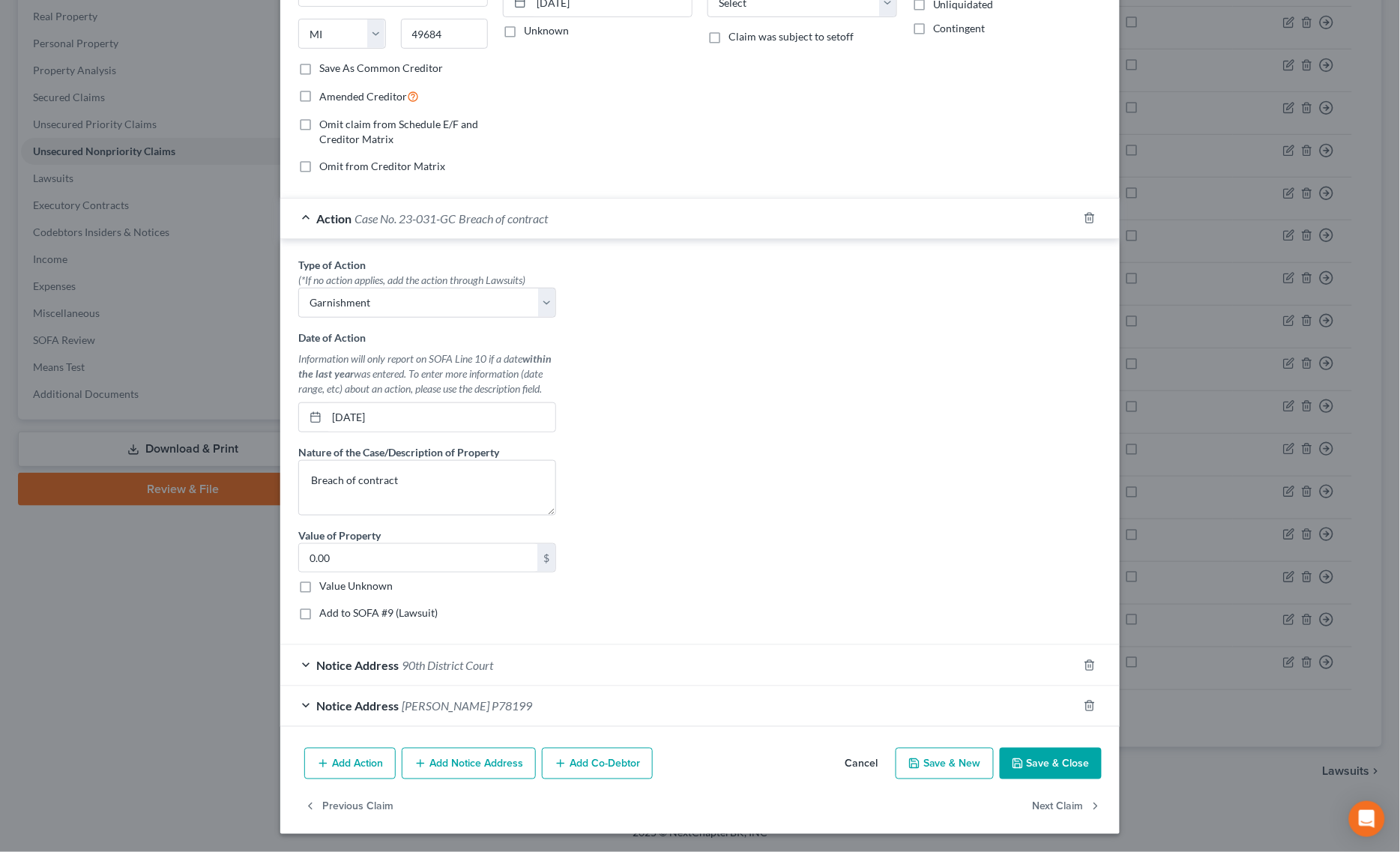
click at [1064, 779] on button "Save & Close" at bounding box center [1050, 763] width 102 height 31
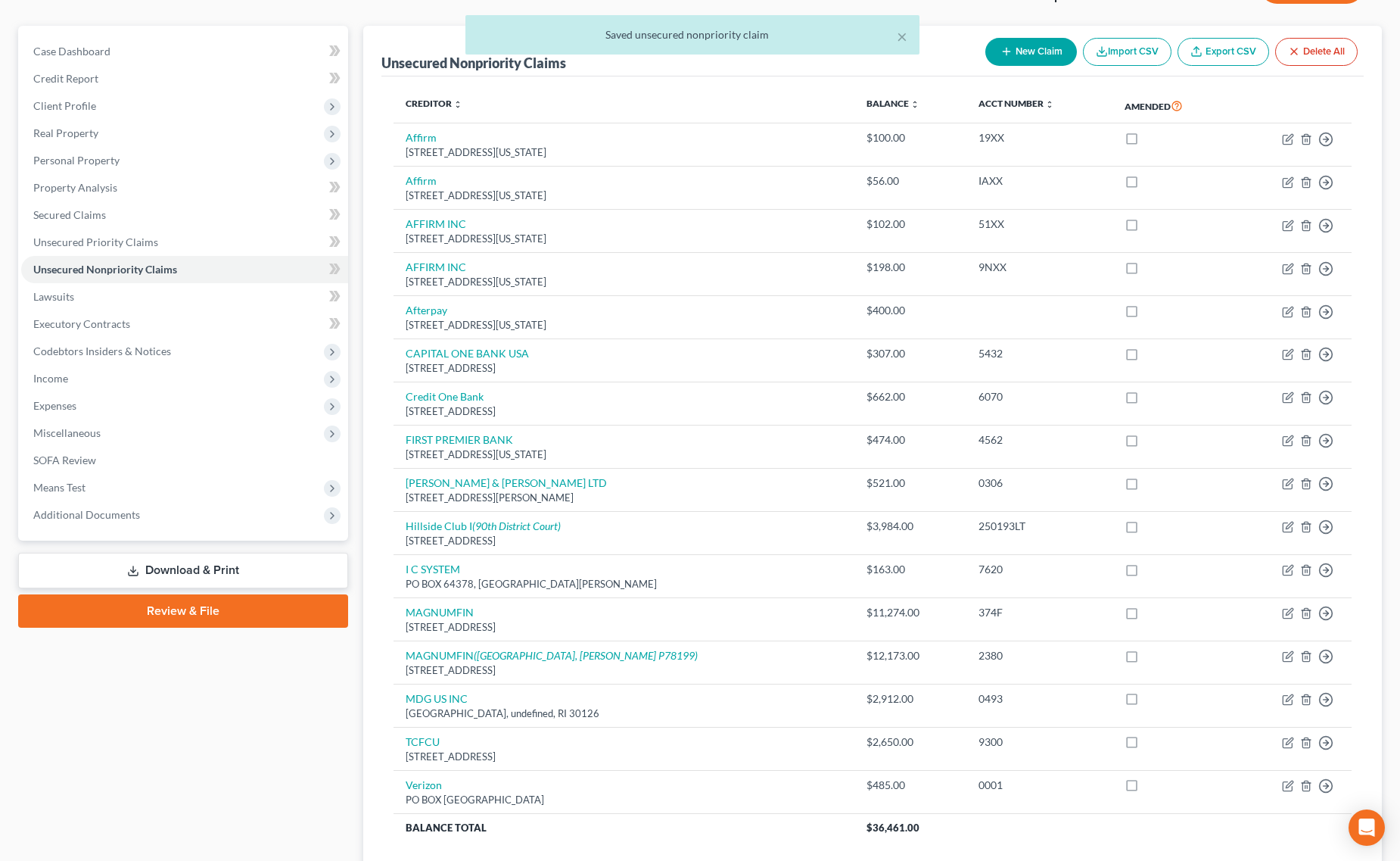
scroll to position [0, 0]
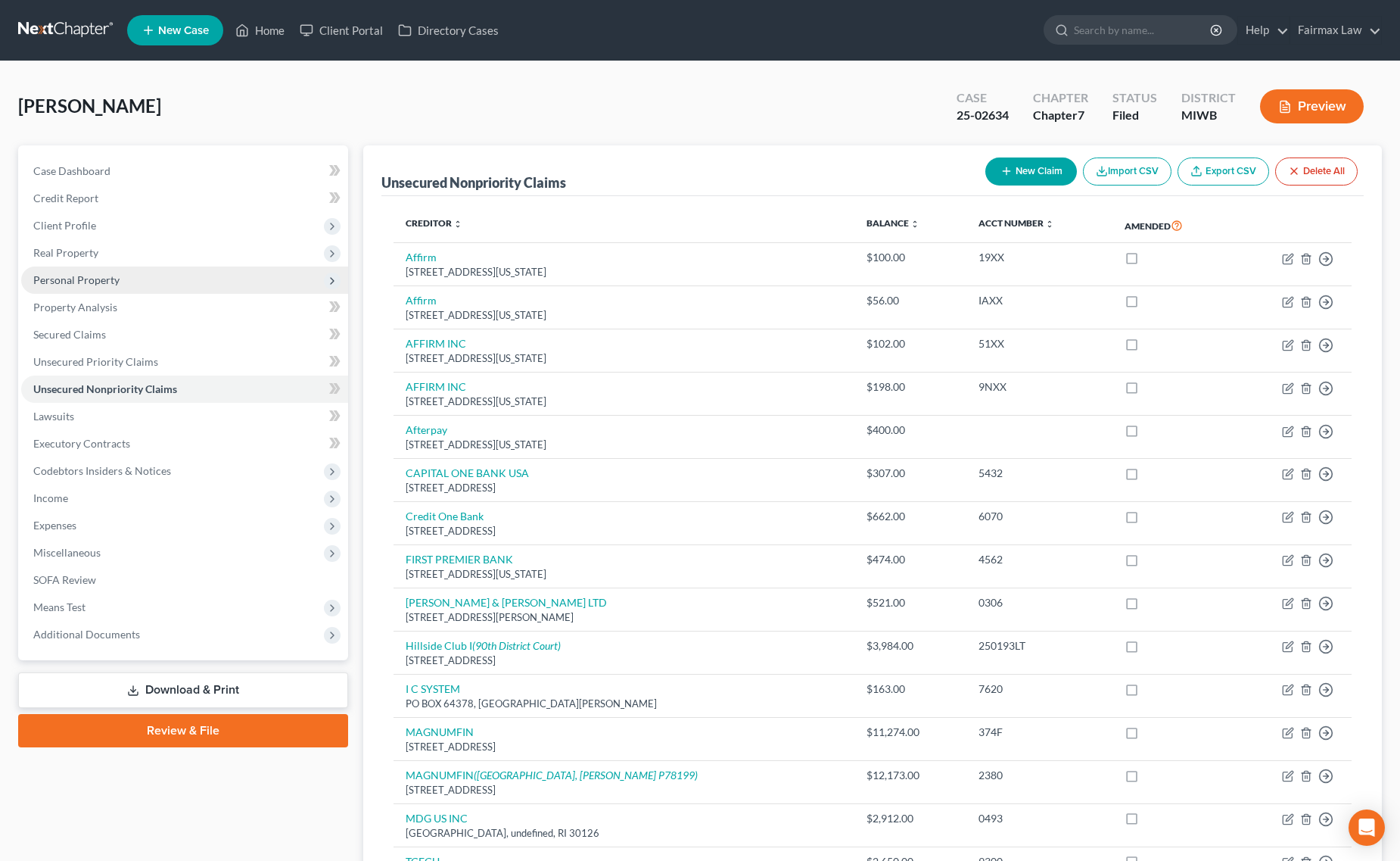
click at [91, 286] on span "Personal Property" at bounding box center [184, 280] width 327 height 28
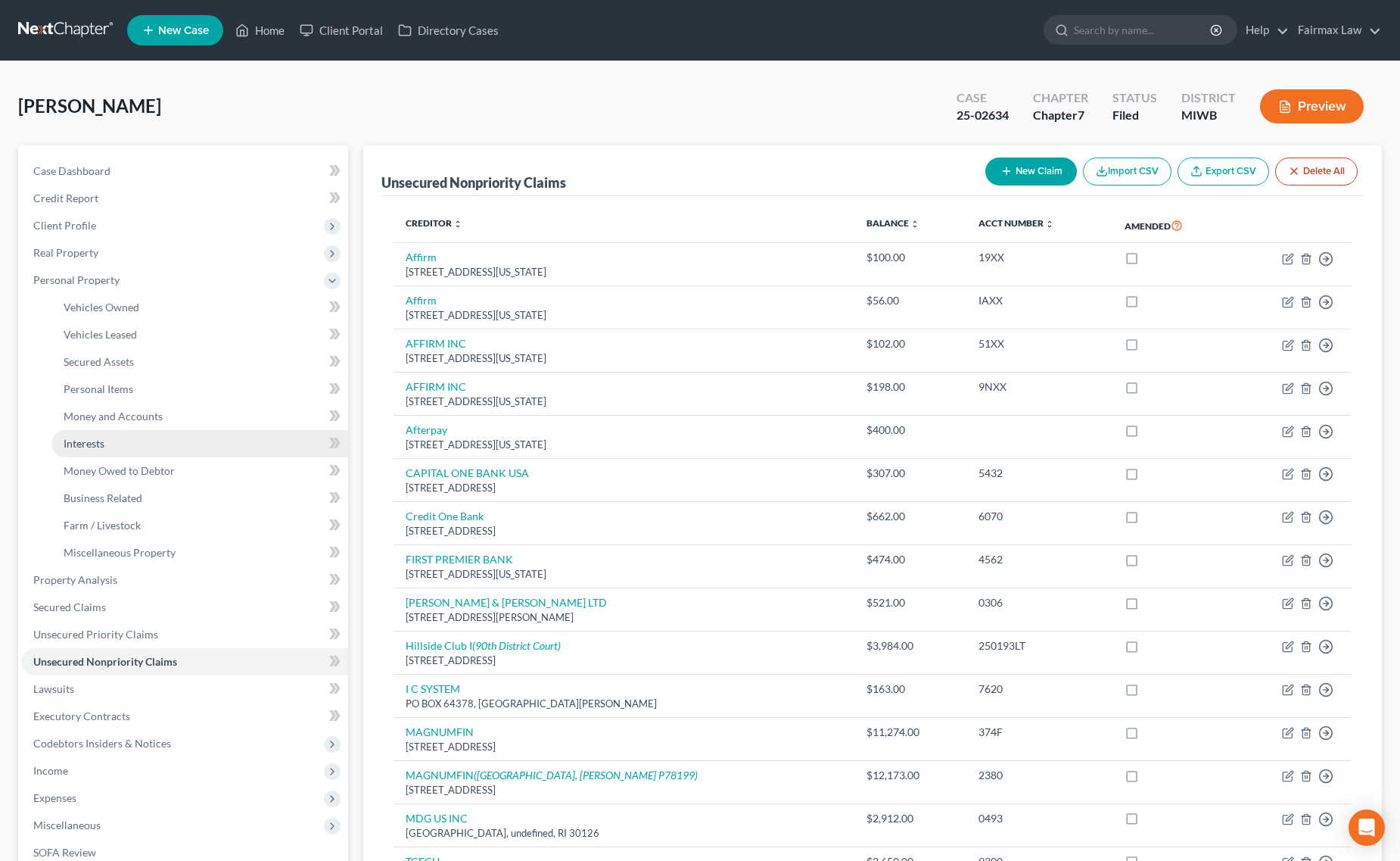
click at [133, 452] on link "Interests" at bounding box center [200, 443] width 297 height 28
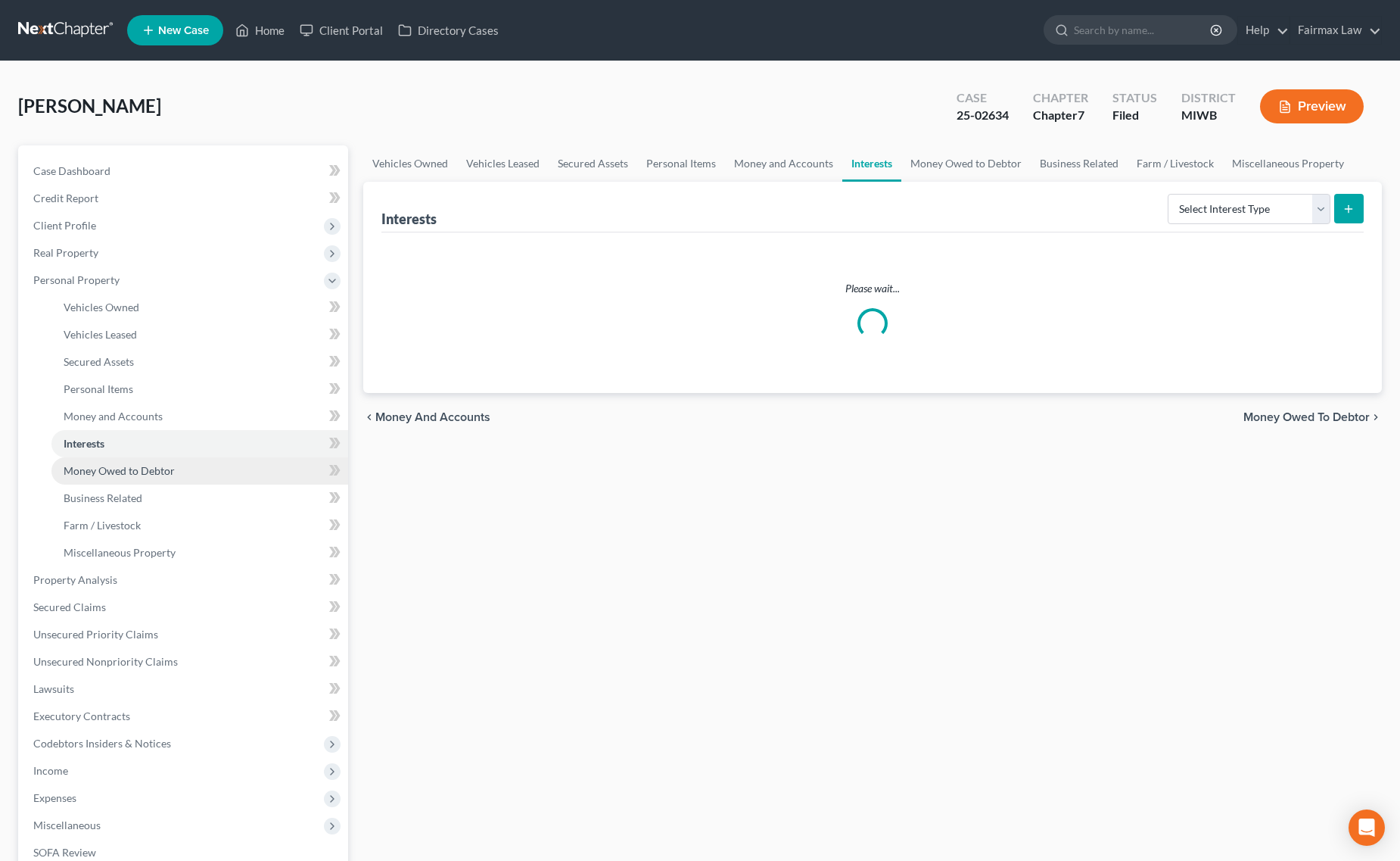
click at [133, 465] on span "Money Owed to Debtor" at bounding box center [120, 471] width 112 height 13
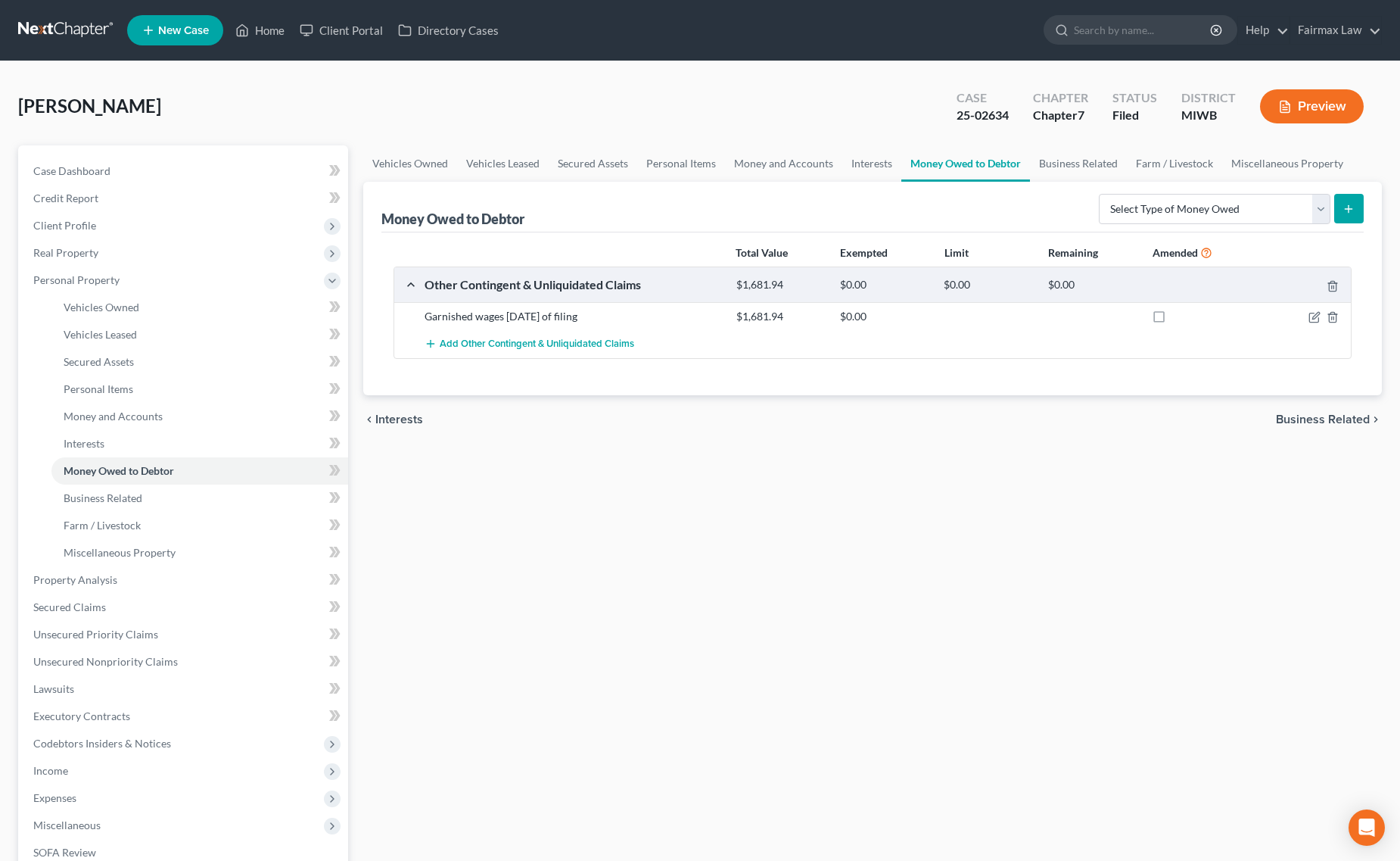
click at [755, 331] on div "Add Other Contingent & Unliquidated Claims" at bounding box center [885, 344] width 936 height 28
click at [1318, 322] on icon "button" at bounding box center [1314, 317] width 12 height 12
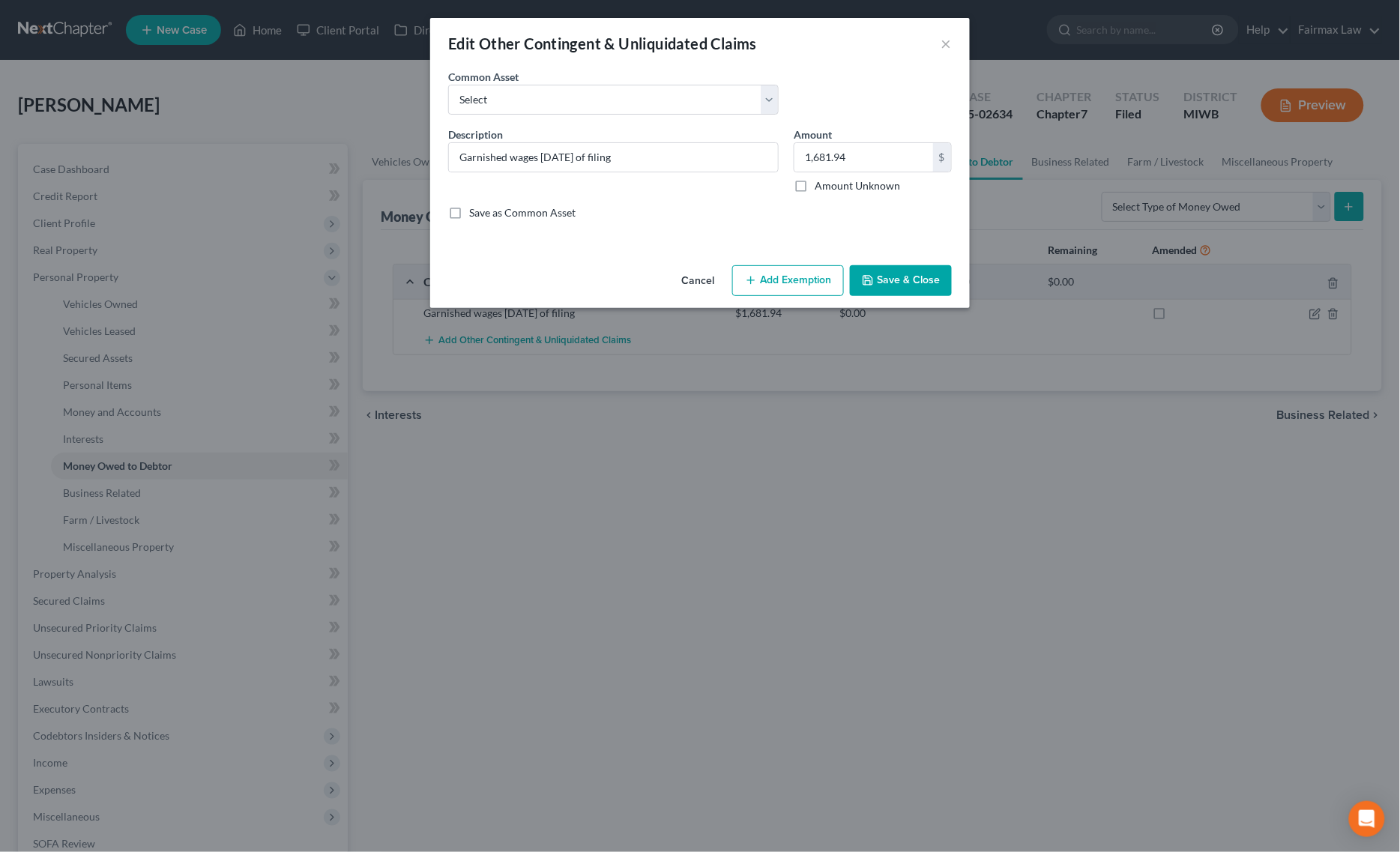
click at [1212, 632] on div "Edit Other Contingent & Unliquidated Claims × An exemption set must first be se…" at bounding box center [700, 426] width 1400 height 852
click at [931, 271] on button "Save & Close" at bounding box center [900, 280] width 102 height 31
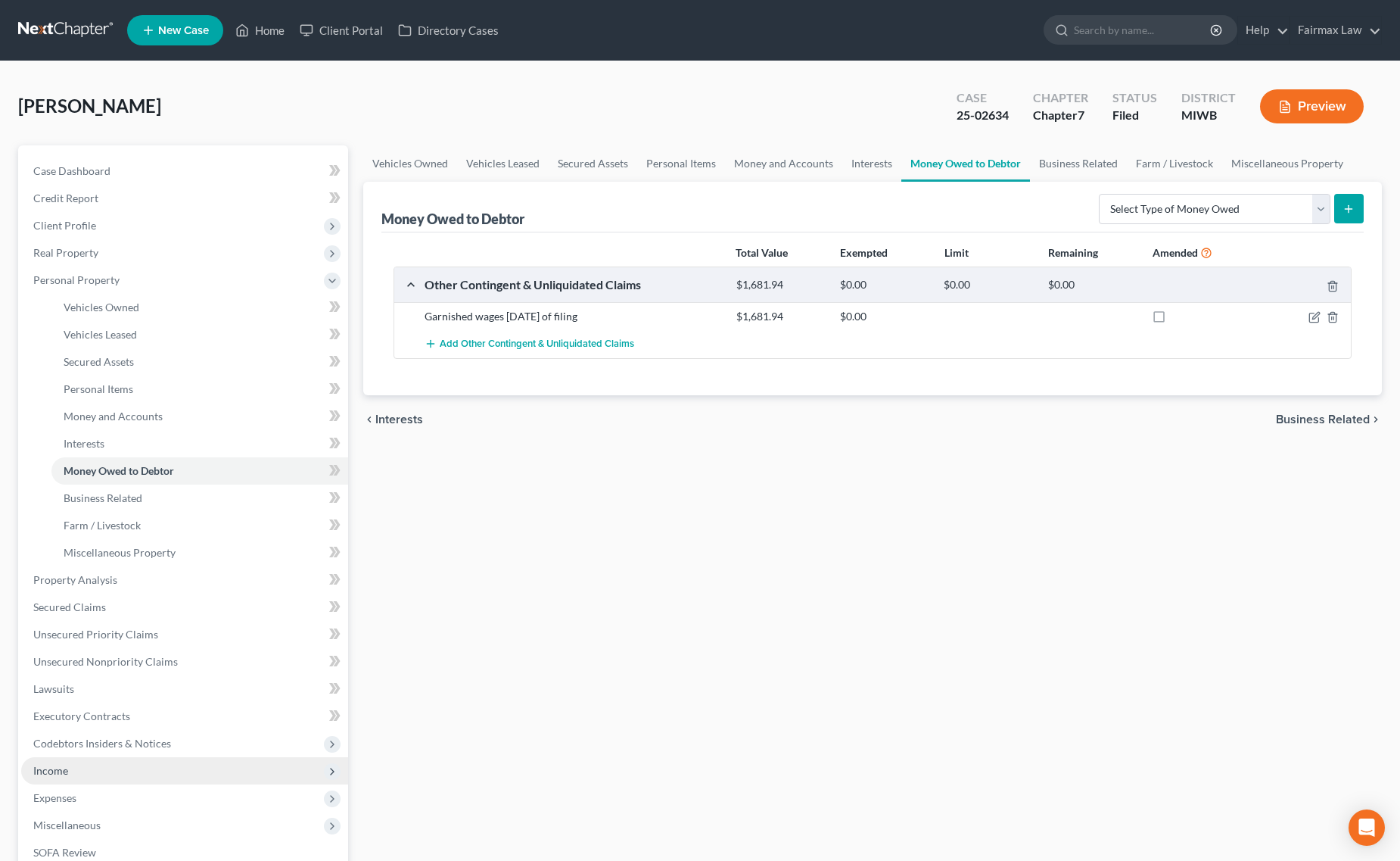
click at [95, 770] on span "Income" at bounding box center [184, 771] width 327 height 28
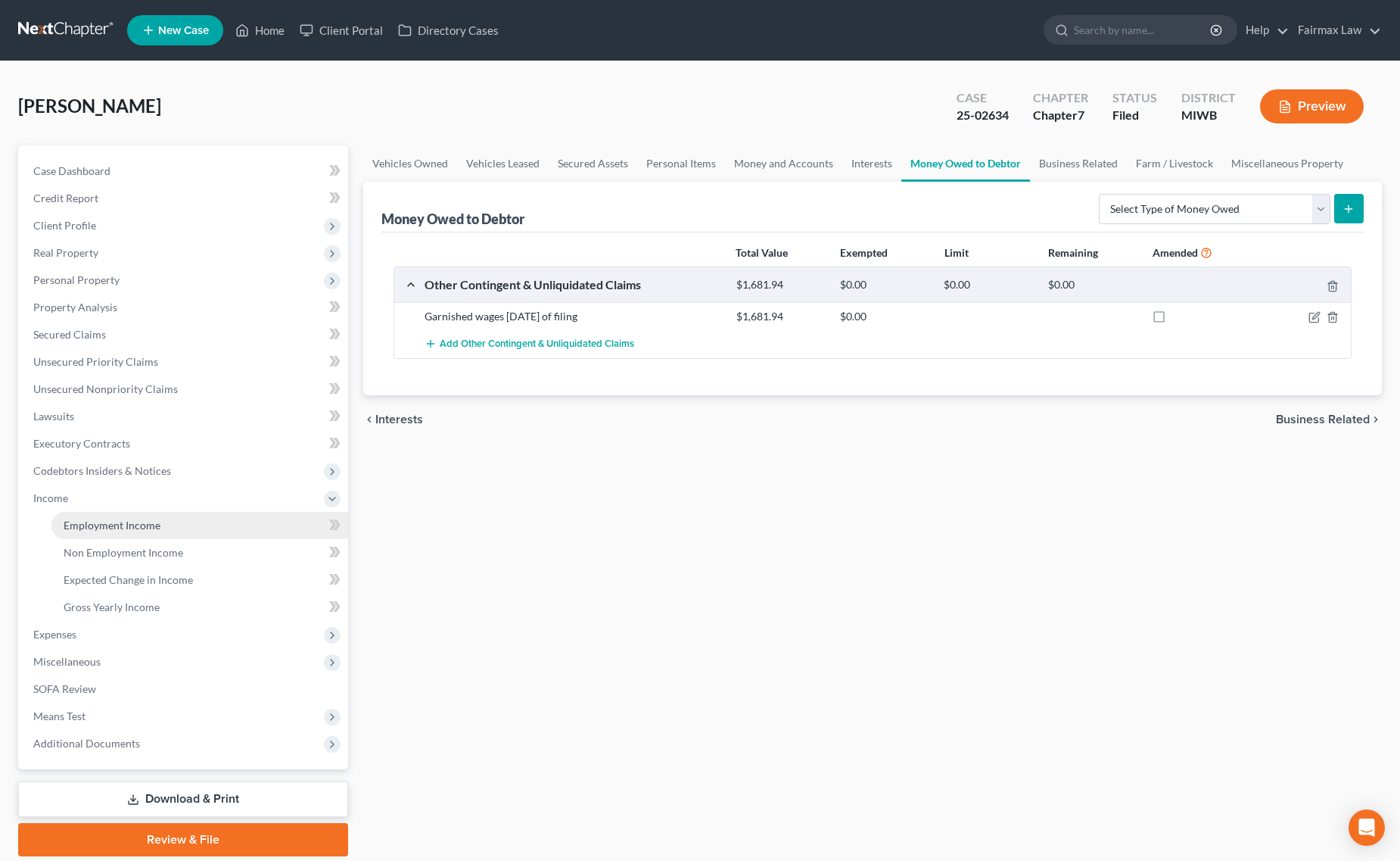
click at [125, 532] on link "Employment Income" at bounding box center [200, 525] width 297 height 28
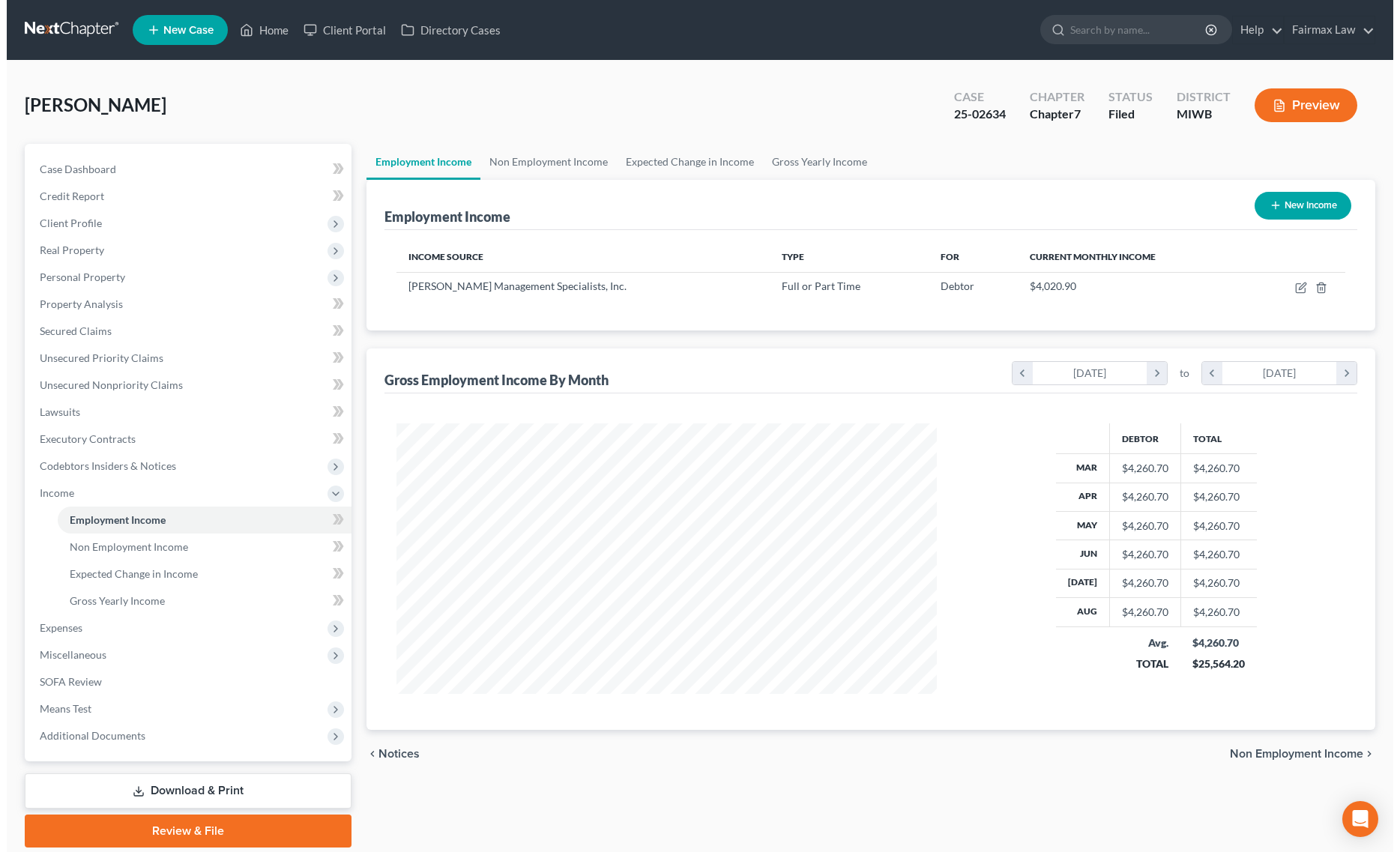
scroll to position [271, 570]
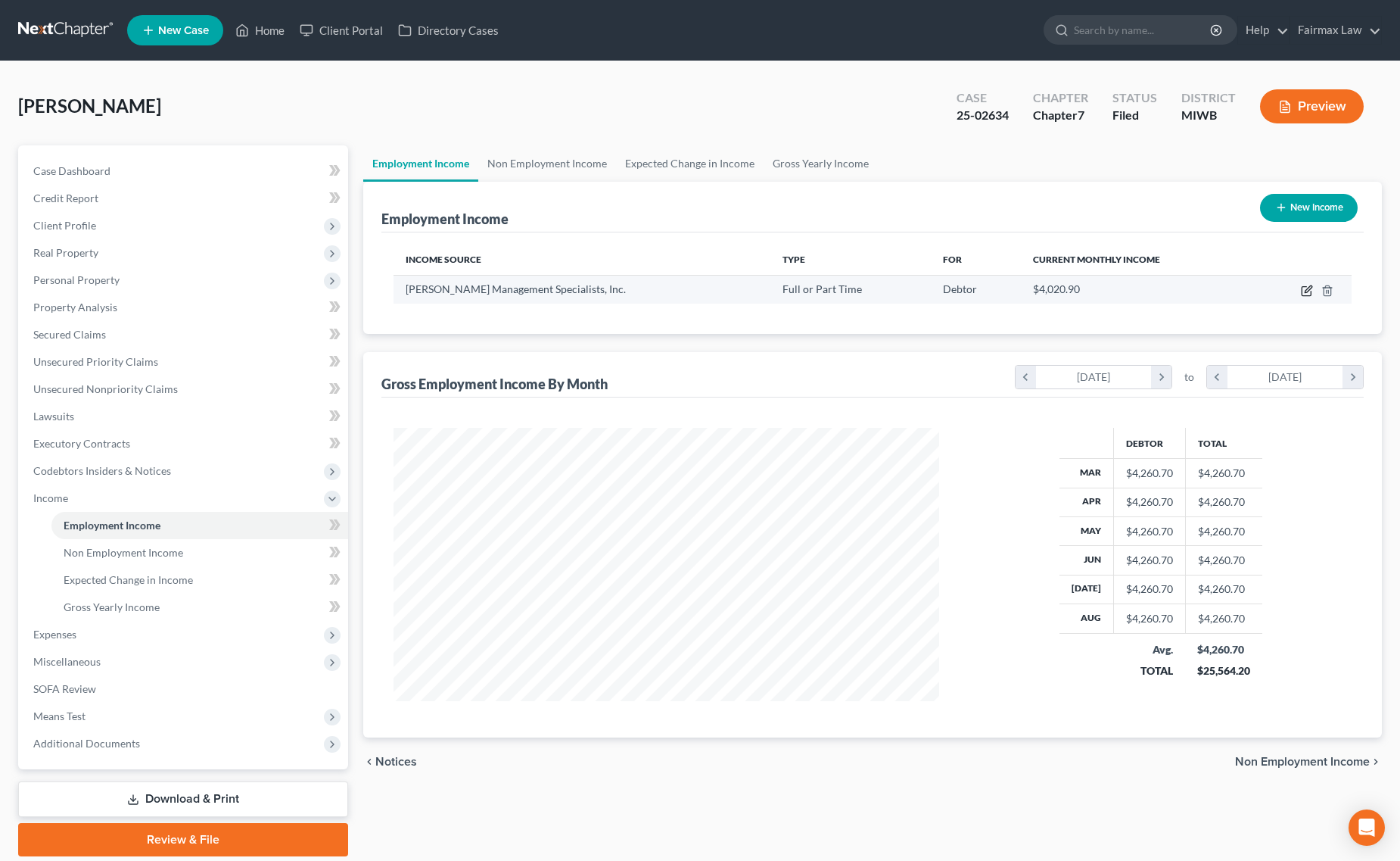
click at [1307, 286] on icon "button" at bounding box center [1306, 291] width 12 height 12
select select "0"
select select "10"
select select "2"
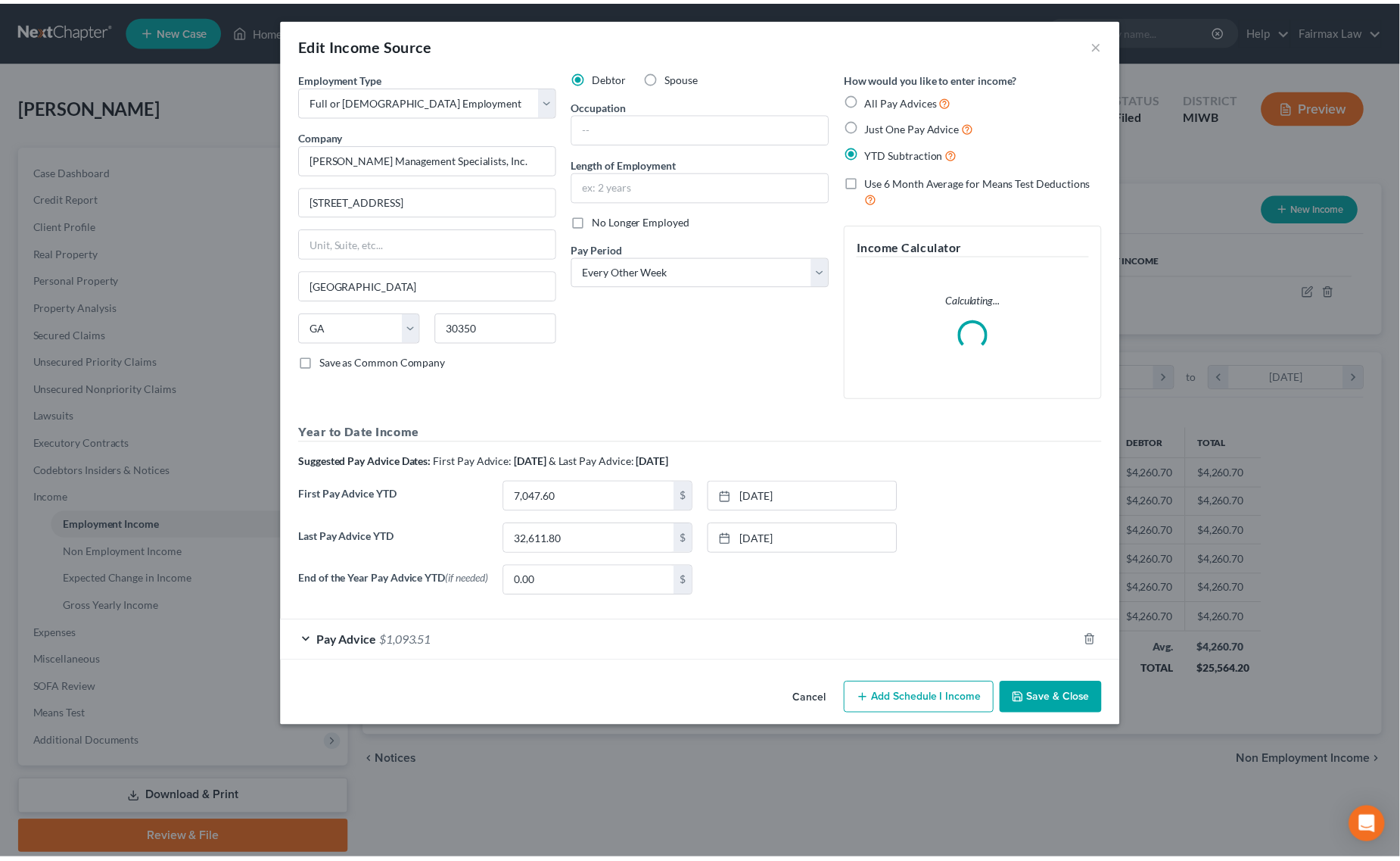
scroll to position [276, 583]
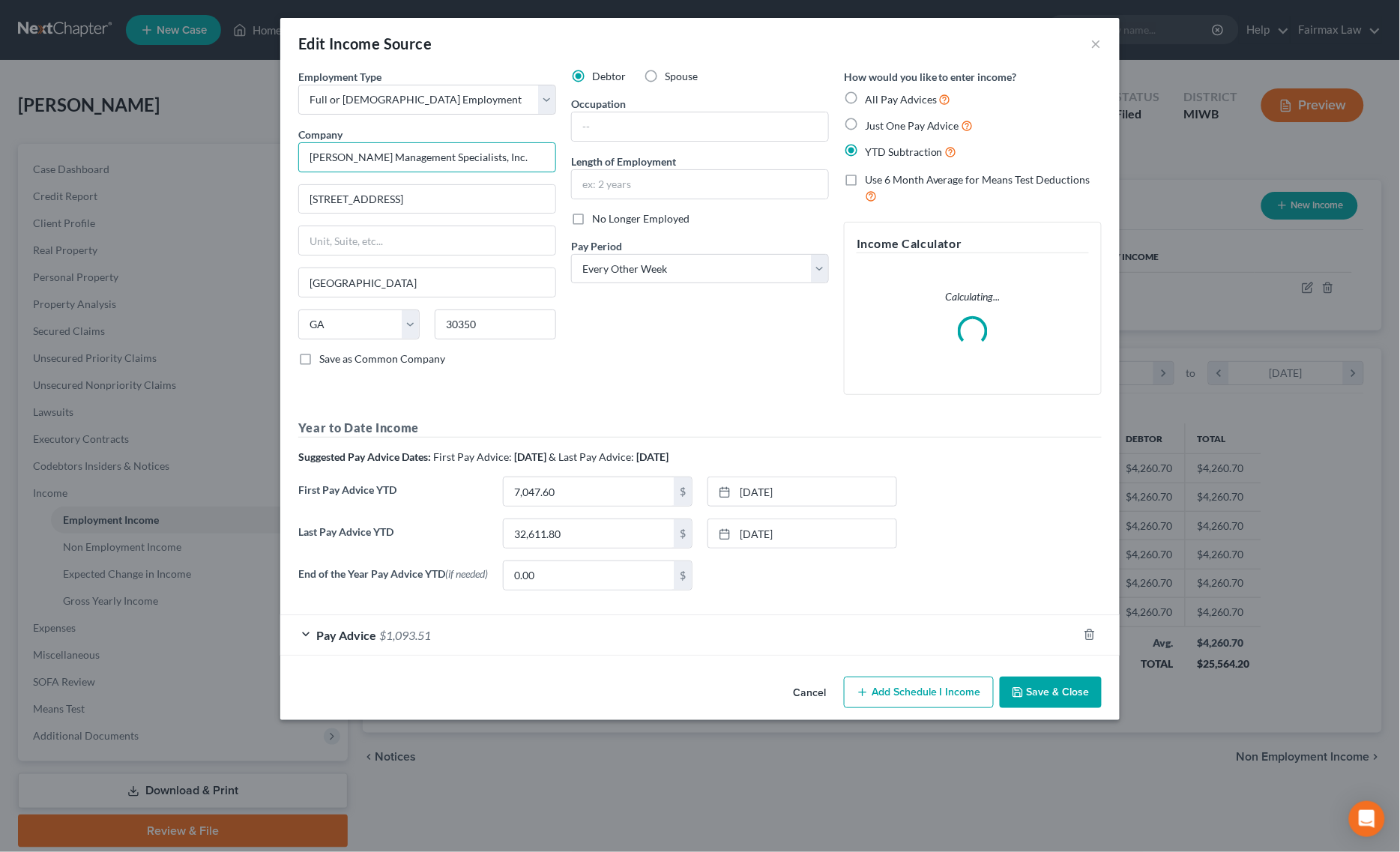
drag, startPoint x: 504, startPoint y: 159, endPoint x: -6, endPoint y: 155, distance: 510.0
click at [0, 155] on html "Home New Case Client Portal Directory Cases Fairmax Law ron@fairmaxlaw.com My A…" at bounding box center [700, 452] width 1400 height 904
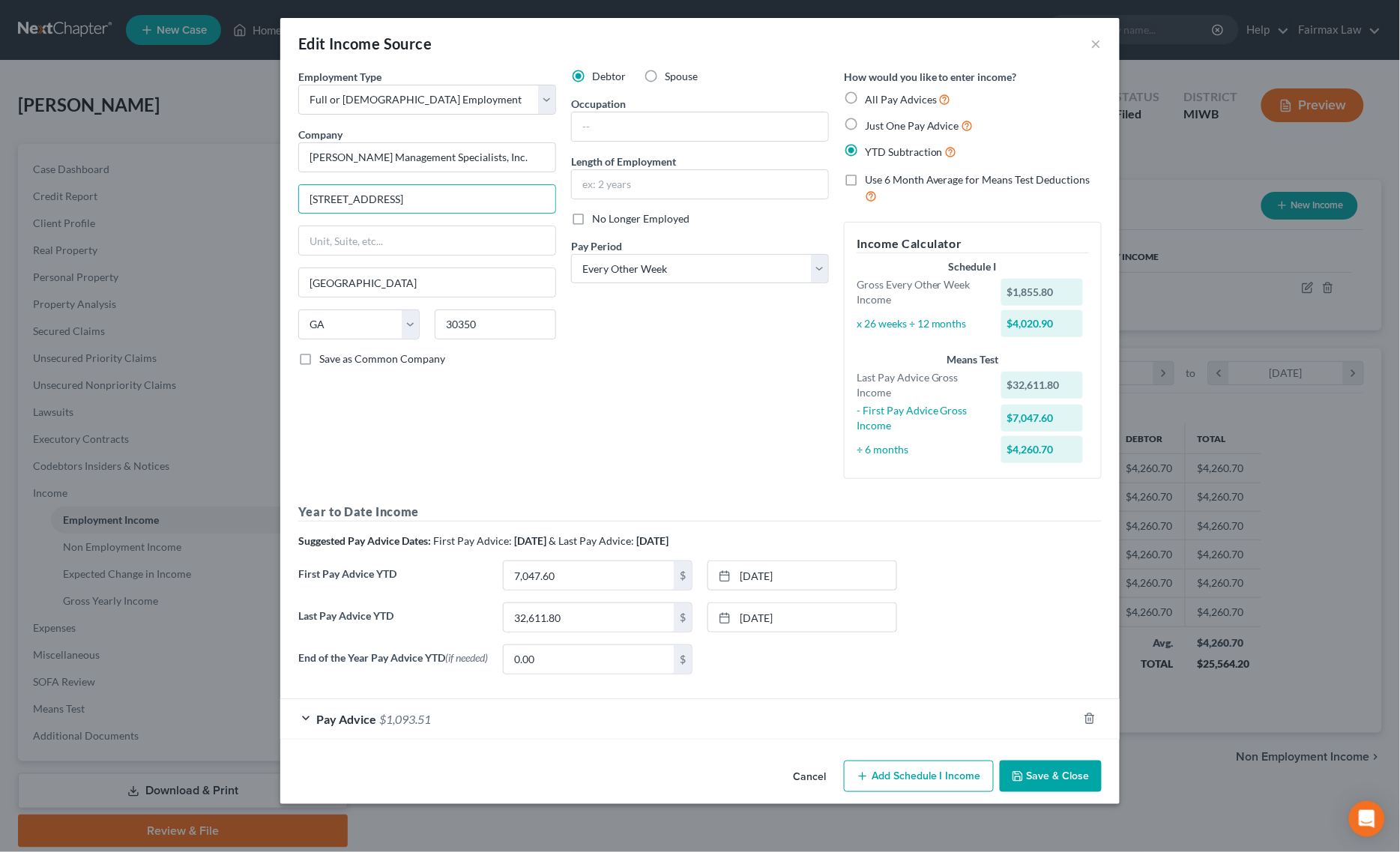
drag, startPoint x: 375, startPoint y: 219, endPoint x: 12, endPoint y: 232, distance: 363.2
click at [0, 219] on html "Home New Case Client Portal Directory Cases Fairmax Law ron@fairmaxlaw.com My A…" at bounding box center [700, 452] width 1400 height 904
drag, startPoint x: 409, startPoint y: 272, endPoint x: 207, endPoint y: 274, distance: 202.0
click at [211, 272] on div "Edit Income Source × Employment Type * Select Full or Part Time Employment Self…" at bounding box center [700, 426] width 1400 height 852
click at [1030, 785] on button "Save & Close" at bounding box center [1050, 776] width 102 height 31
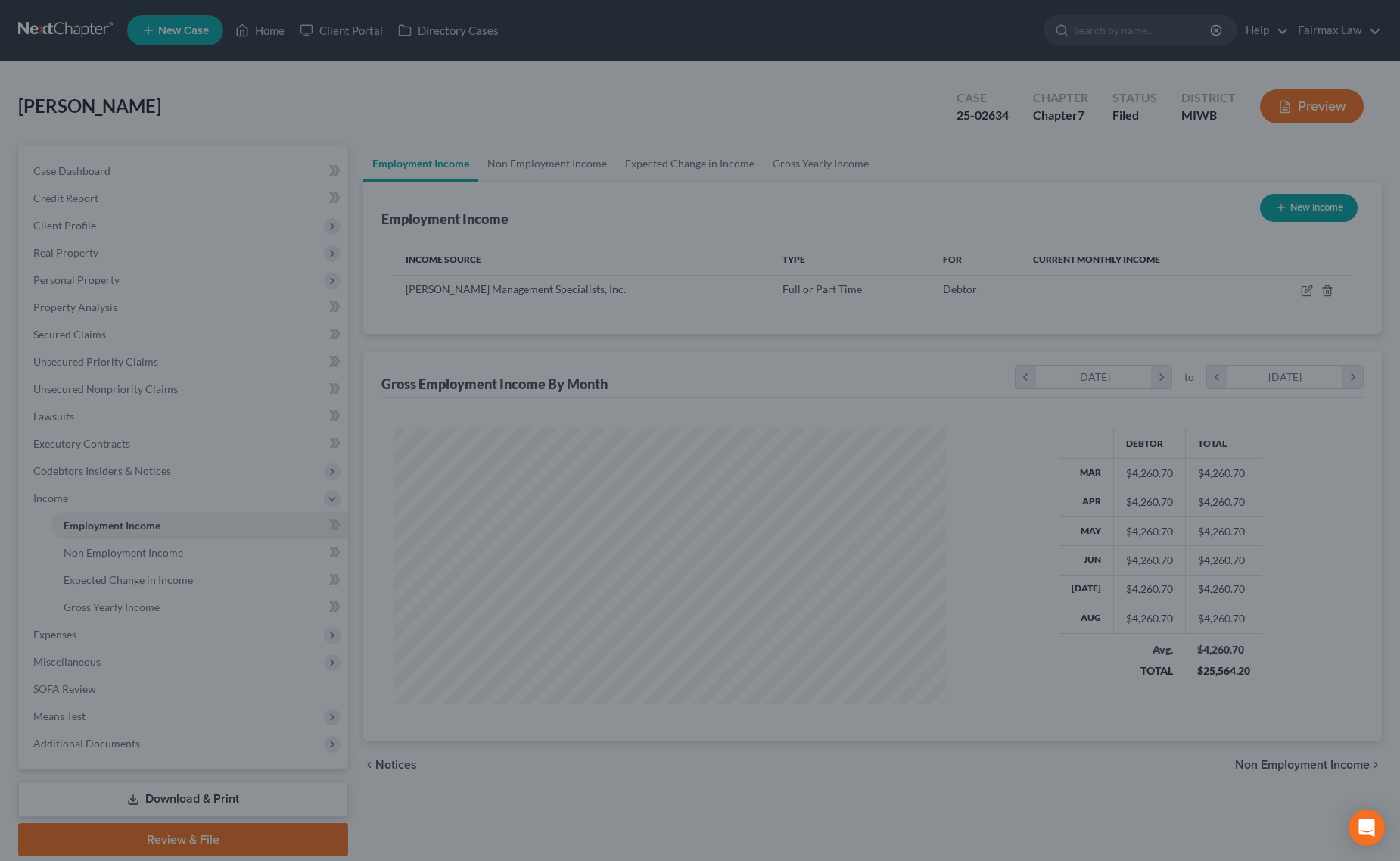
scroll to position [756805, 756100]
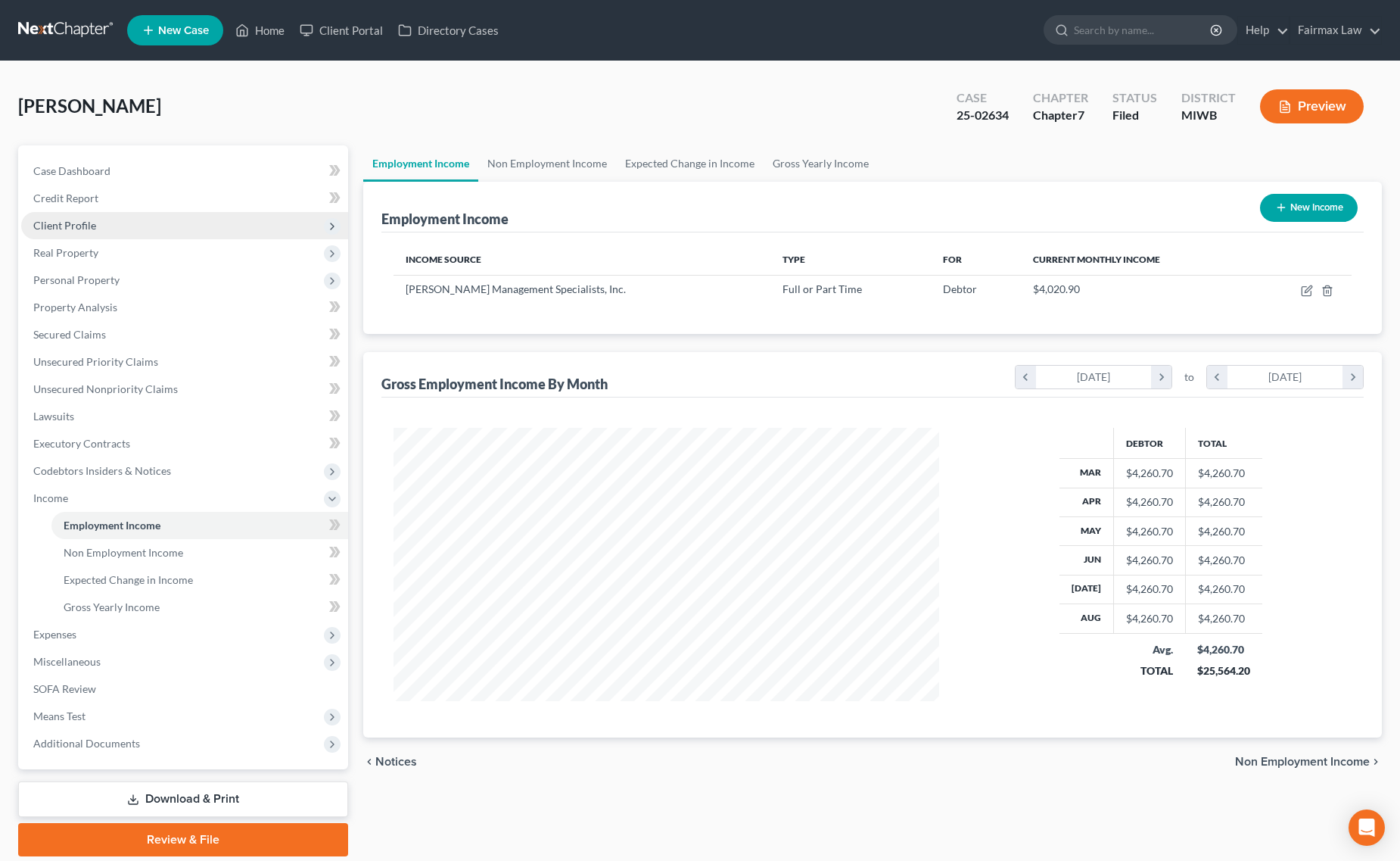
click at [99, 223] on span "Client Profile" at bounding box center [184, 226] width 327 height 28
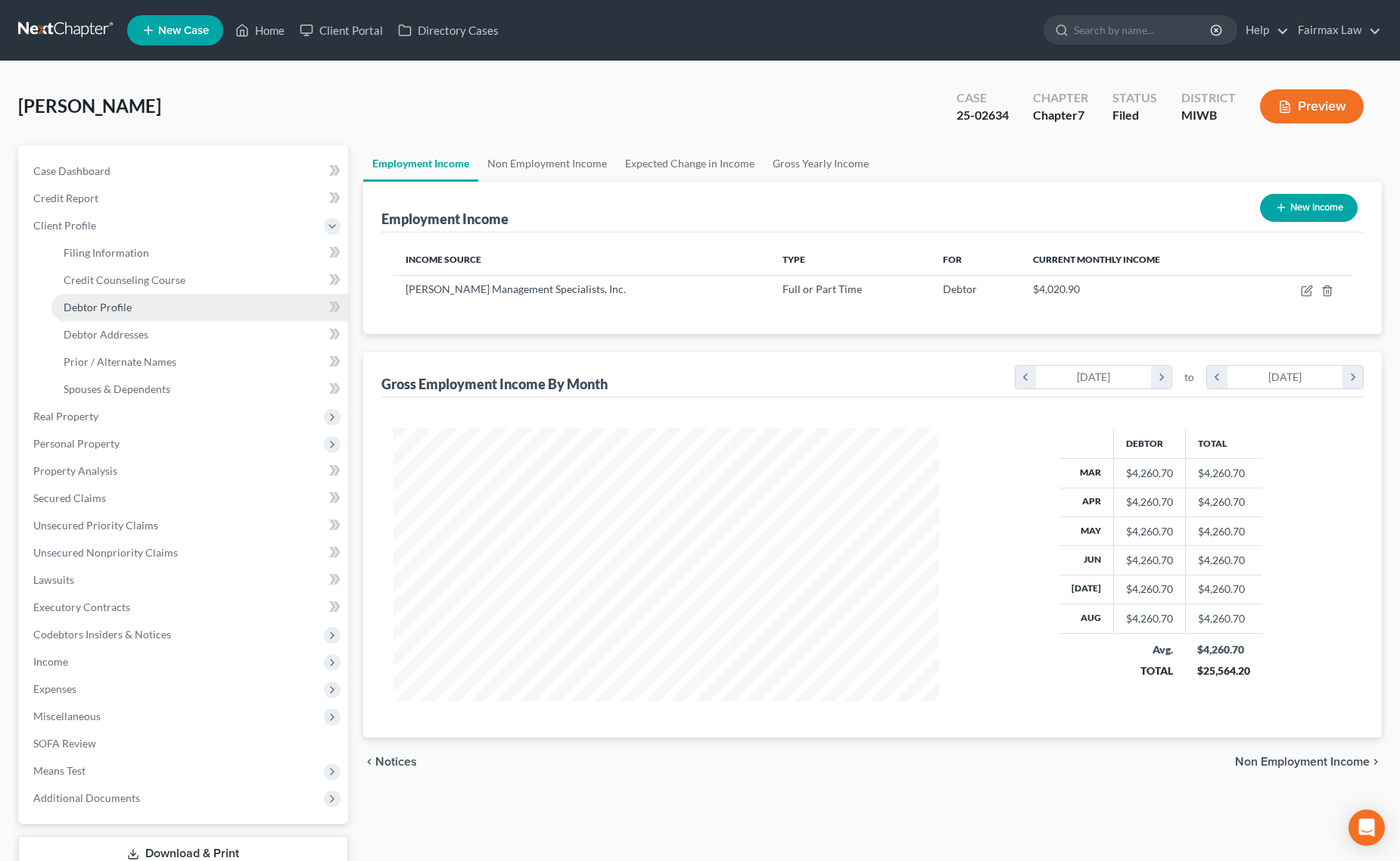
click at [113, 312] on link "Debtor Profile" at bounding box center [200, 308] width 297 height 28
select select "0"
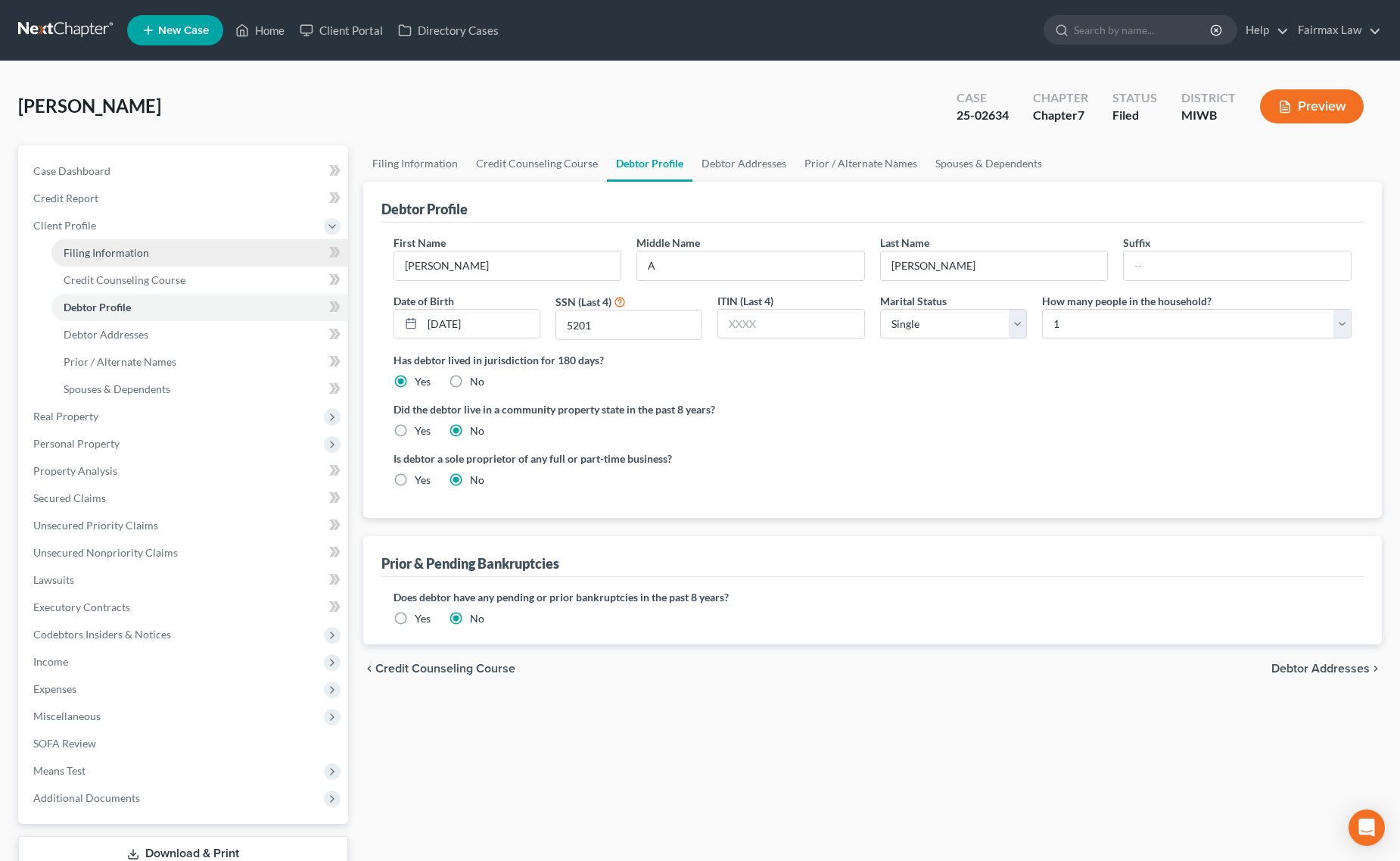
click at [126, 246] on span "Filing Information" at bounding box center [107, 252] width 86 height 13
select select "1"
select select "0"
select select "23"
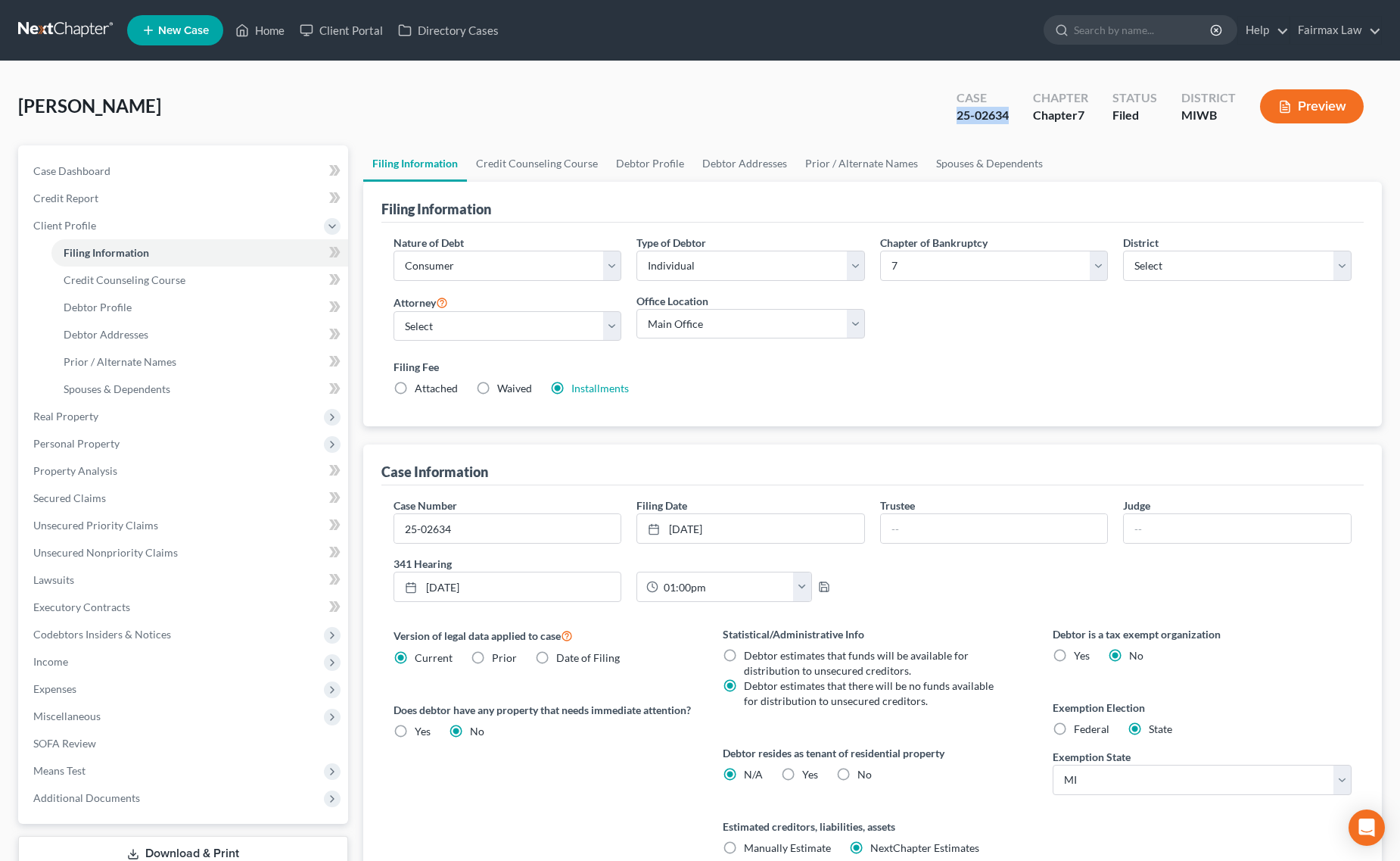
drag, startPoint x: 948, startPoint y: 116, endPoint x: 1015, endPoint y: 118, distance: 67.0
click at [1015, 118] on div "Case 25-02634" at bounding box center [983, 108] width 76 height 45
copy div "25-02634"
click at [777, 104] on div "Williams, Sherwyn Upgraded Case 25-02634 Chapter Chapter 7 Status Filed Distric…" at bounding box center [700, 112] width 1364 height 66
drag, startPoint x: 954, startPoint y: 114, endPoint x: 1015, endPoint y: 116, distance: 61.0
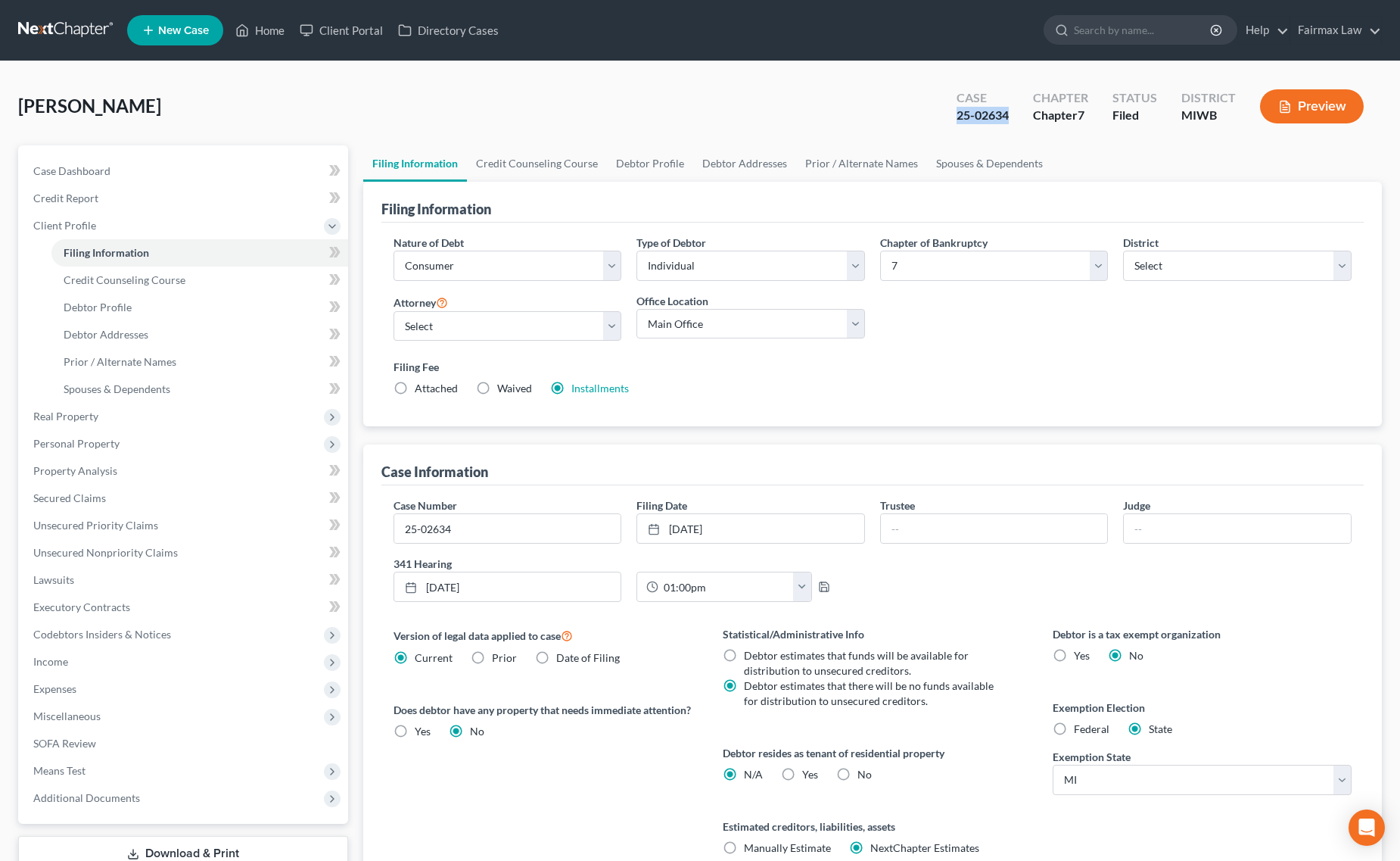
click at [1015, 116] on div "Case 25-02634" at bounding box center [983, 108] width 76 height 45
copy div "25-02634"
drag, startPoint x: 910, startPoint y: 106, endPoint x: 918, endPoint y: 107, distance: 8.1
click at [910, 106] on div "Williams, Sherwyn Upgraded Case 25-02634 Chapter Chapter 7 Status Filed Distric…" at bounding box center [700, 112] width 1364 height 66
drag, startPoint x: 976, startPoint y: 119, endPoint x: 1015, endPoint y: 116, distance: 39.1
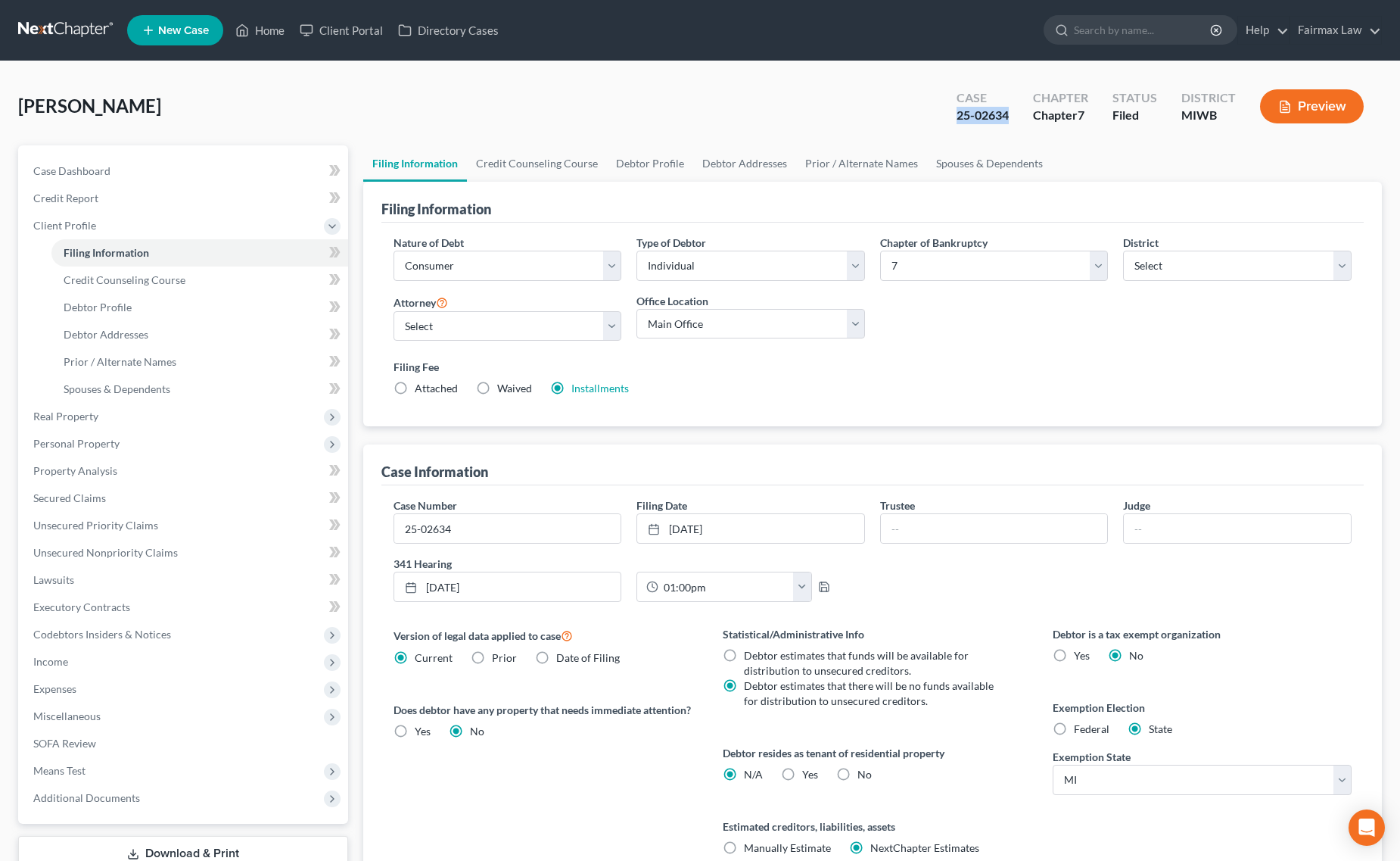
click at [1015, 116] on div "Case 25-02634" at bounding box center [983, 108] width 76 height 45
copy div "25-02634"
drag, startPoint x: 119, startPoint y: 801, endPoint x: 153, endPoint y: 793, distance: 34.9
click at [122, 801] on span "Additional Documents" at bounding box center [87, 798] width 107 height 13
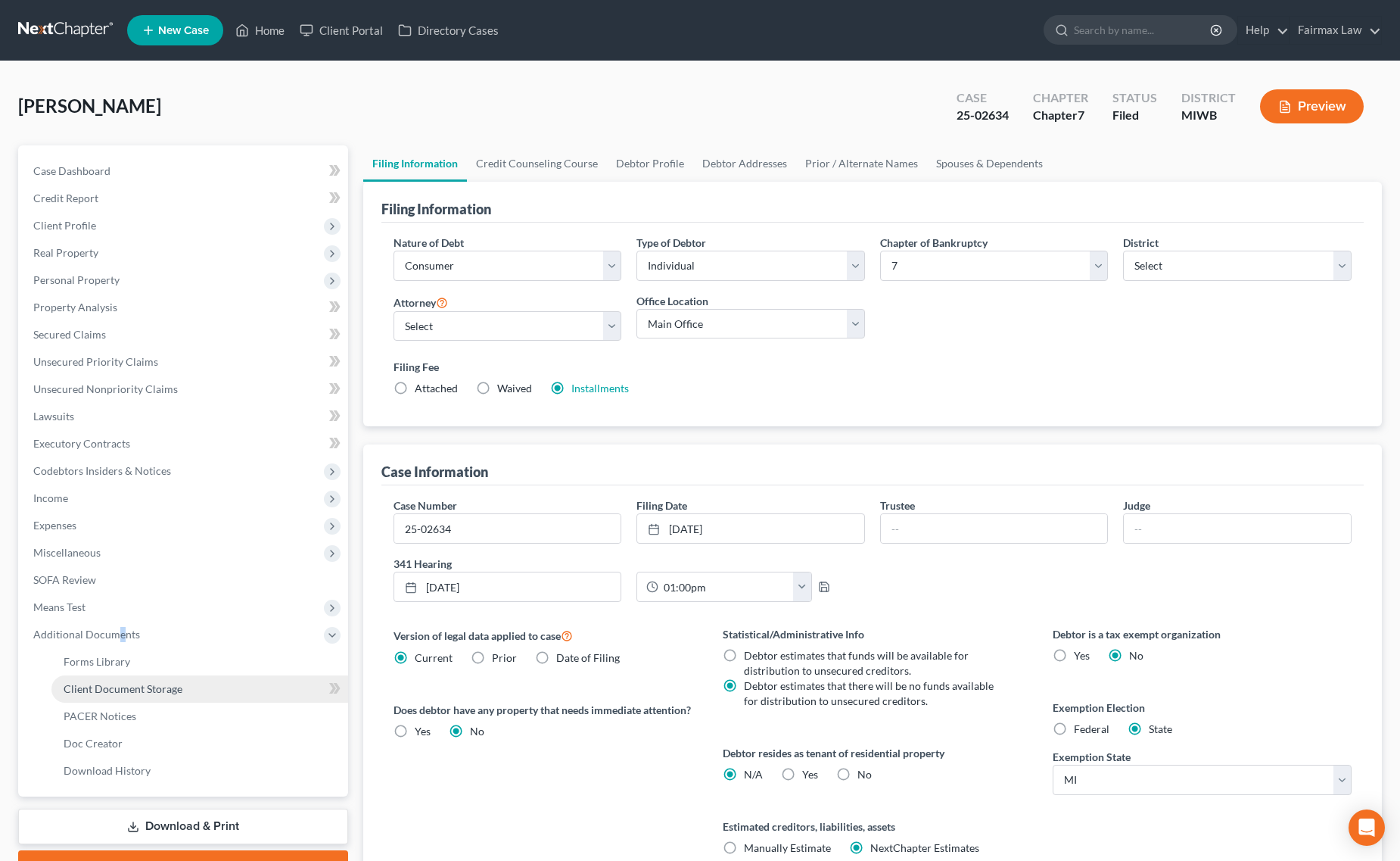
click at [142, 682] on span "Client Document Storage" at bounding box center [123, 689] width 119 height 13
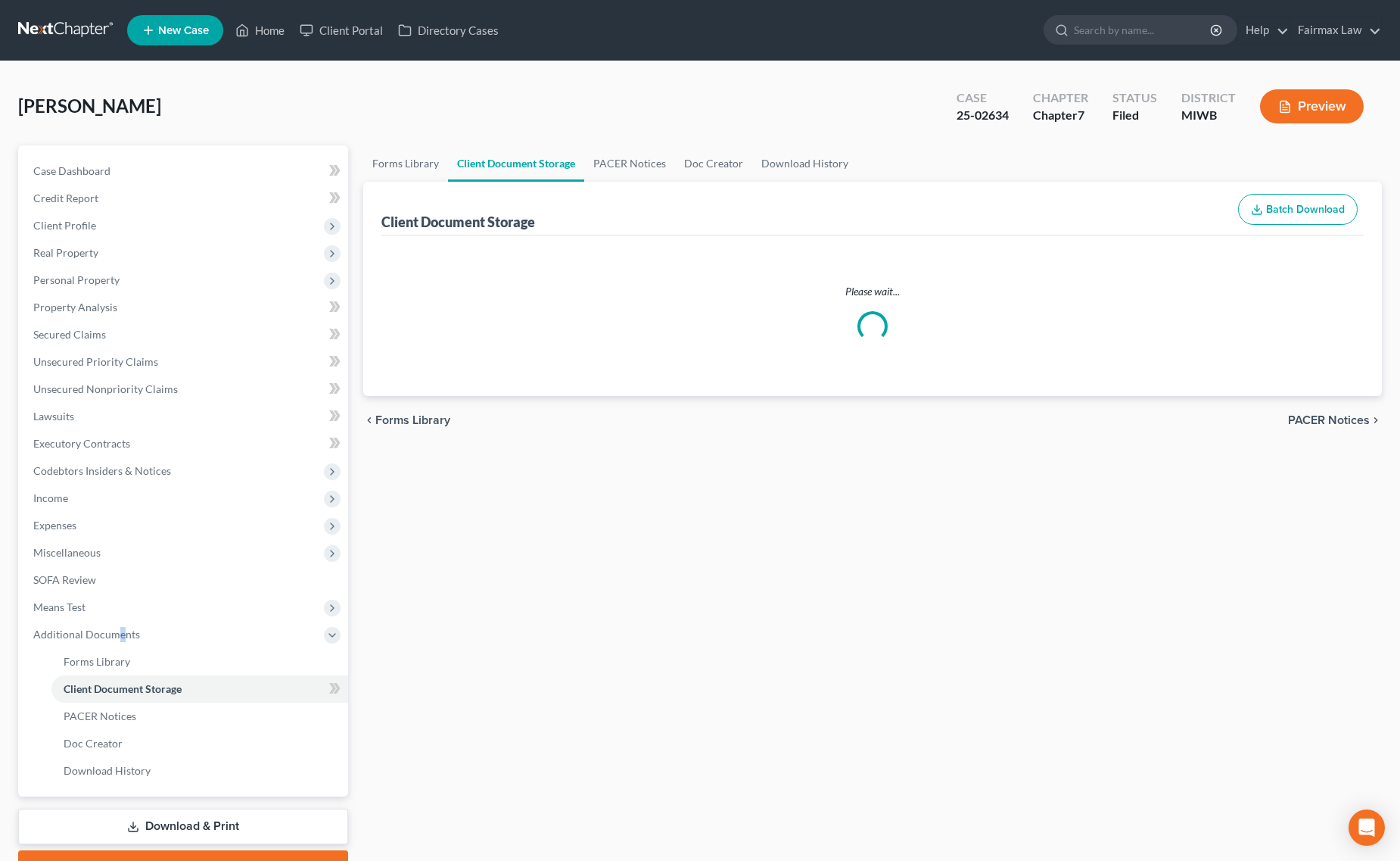
select select "1"
select select "0"
select select "4"
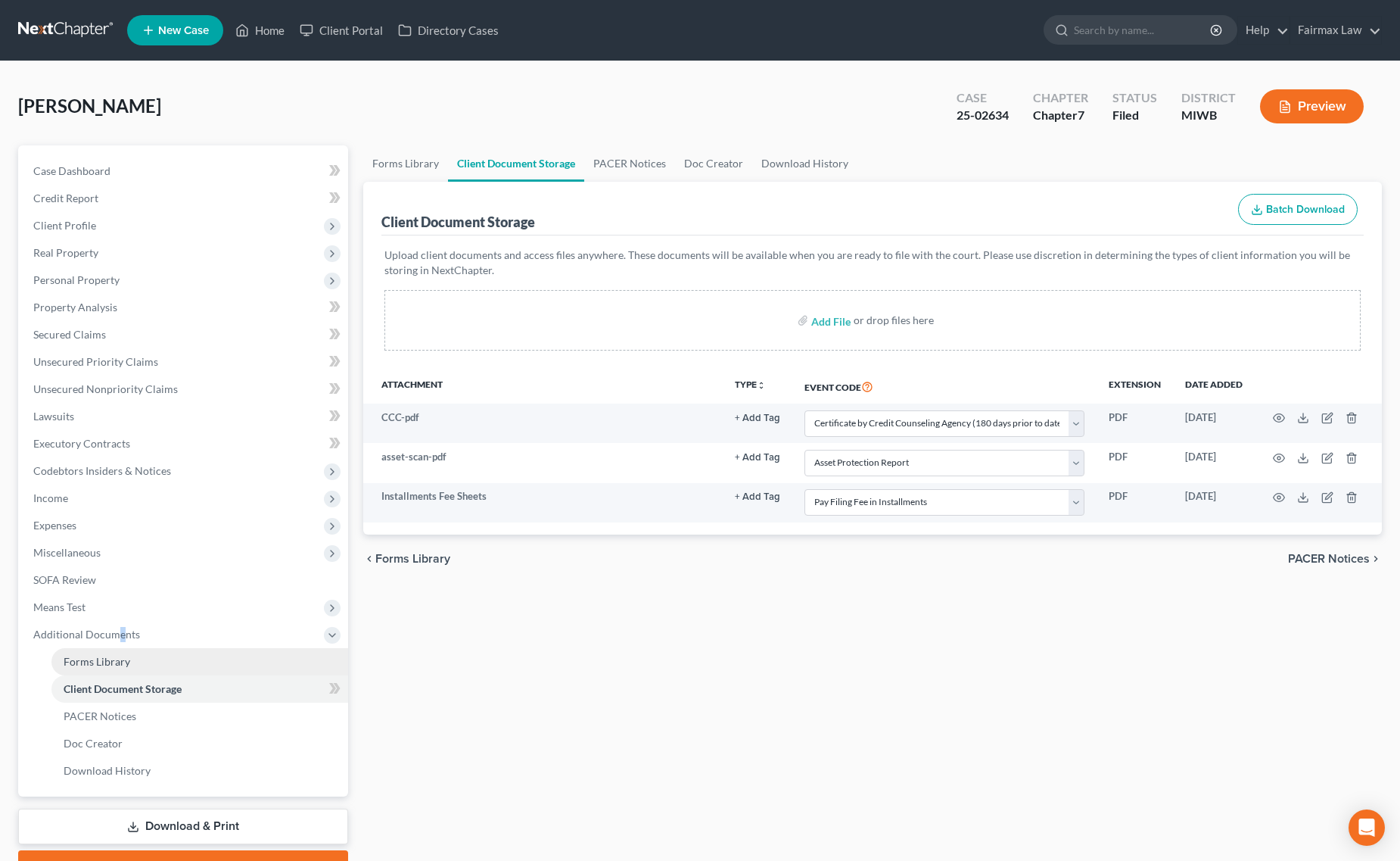
click at [172, 667] on link "Forms Library" at bounding box center [200, 662] width 297 height 28
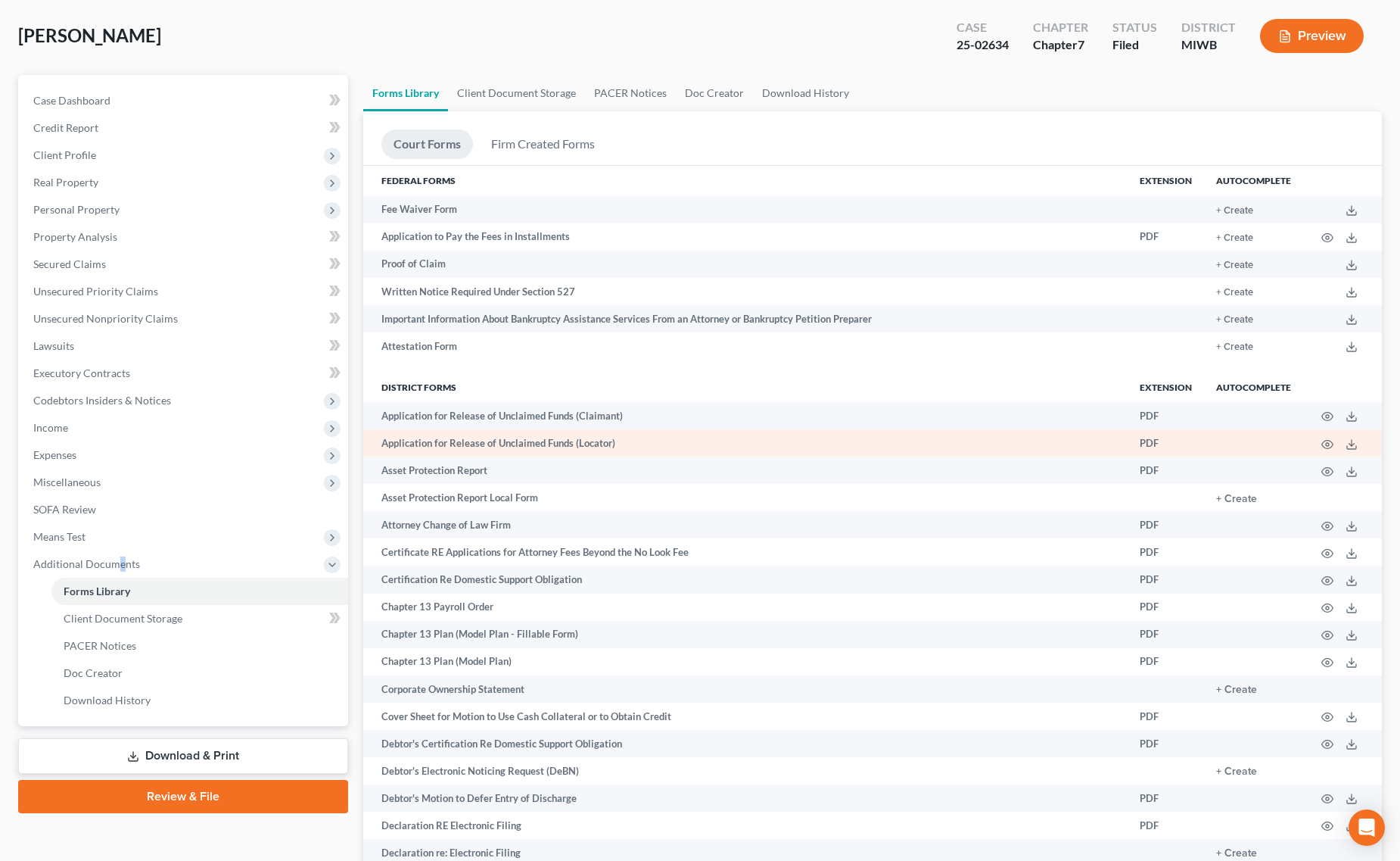
scroll to position [189, 0]
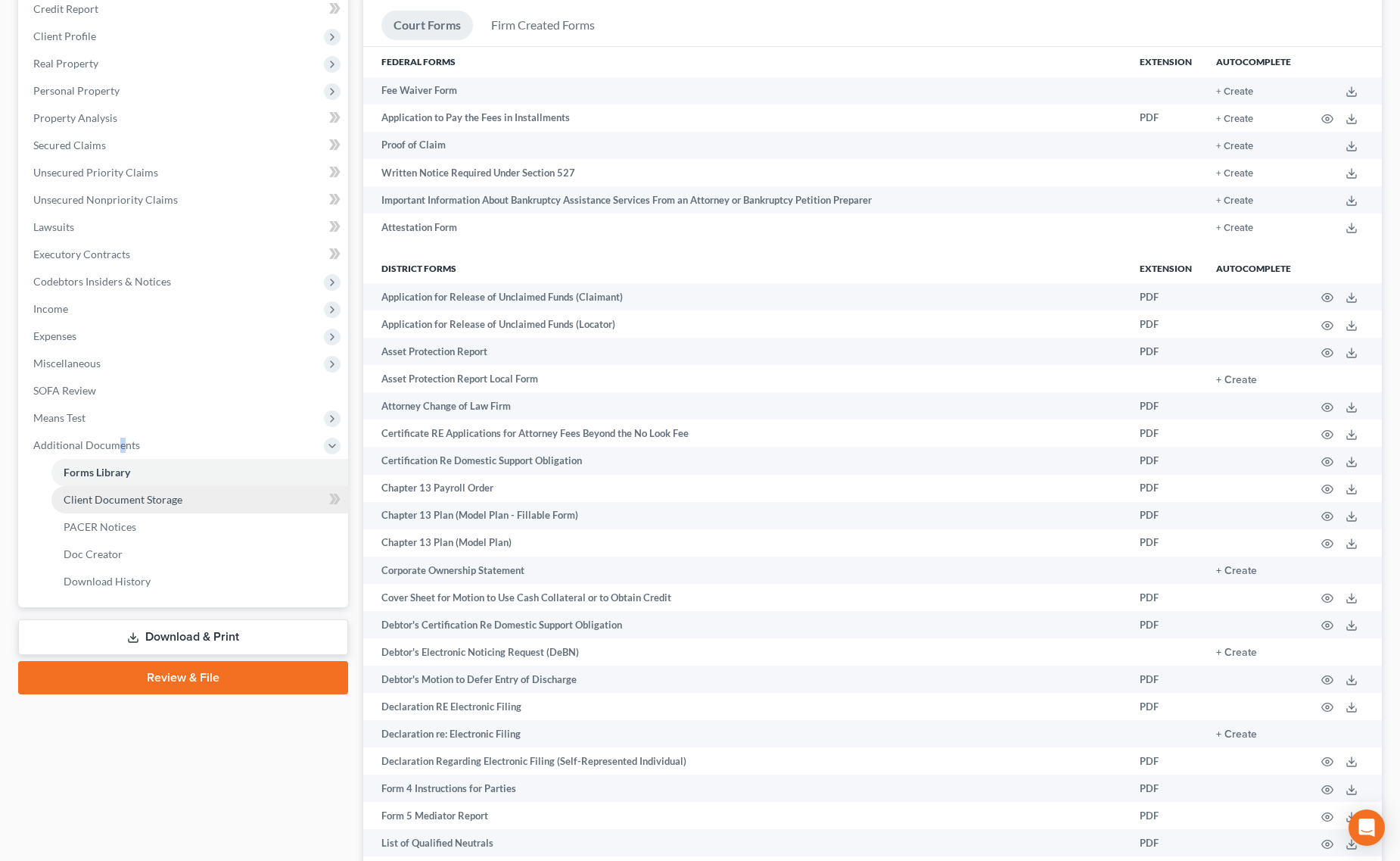
click at [99, 487] on link "Client Document Storage" at bounding box center [200, 500] width 297 height 28
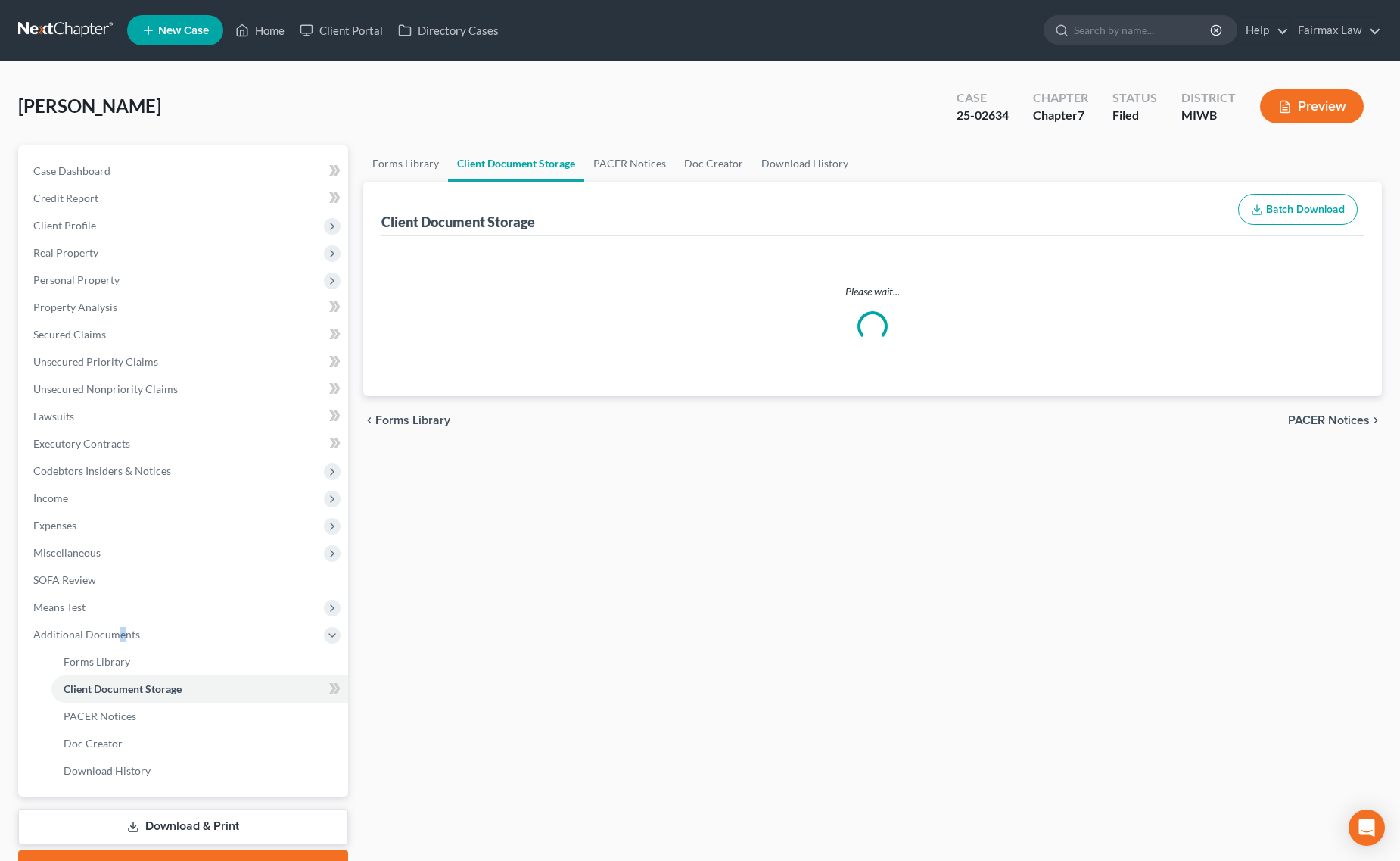
select select "1"
select select "0"
select select "4"
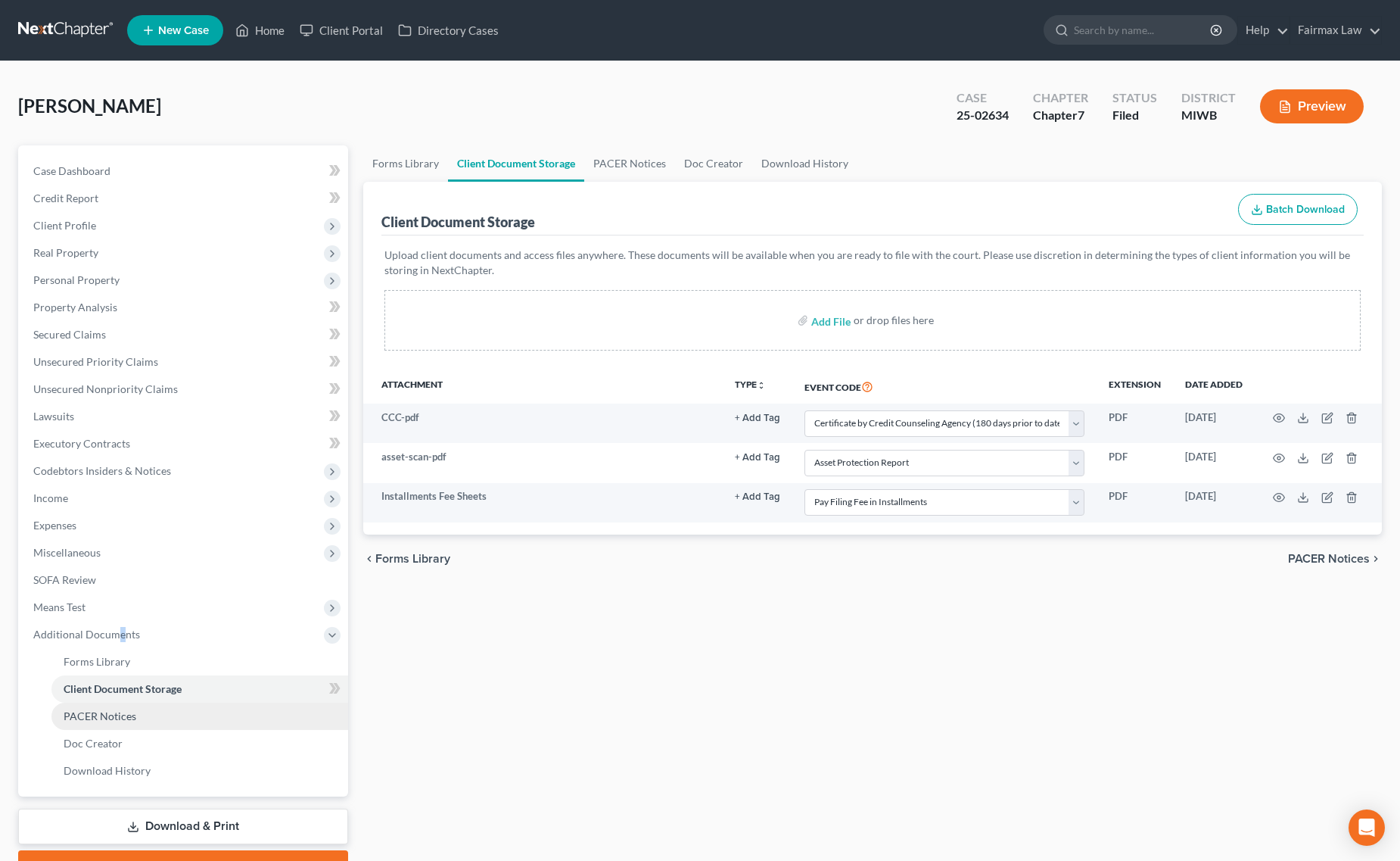
click at [163, 716] on link "PACER Notices" at bounding box center [200, 716] width 297 height 28
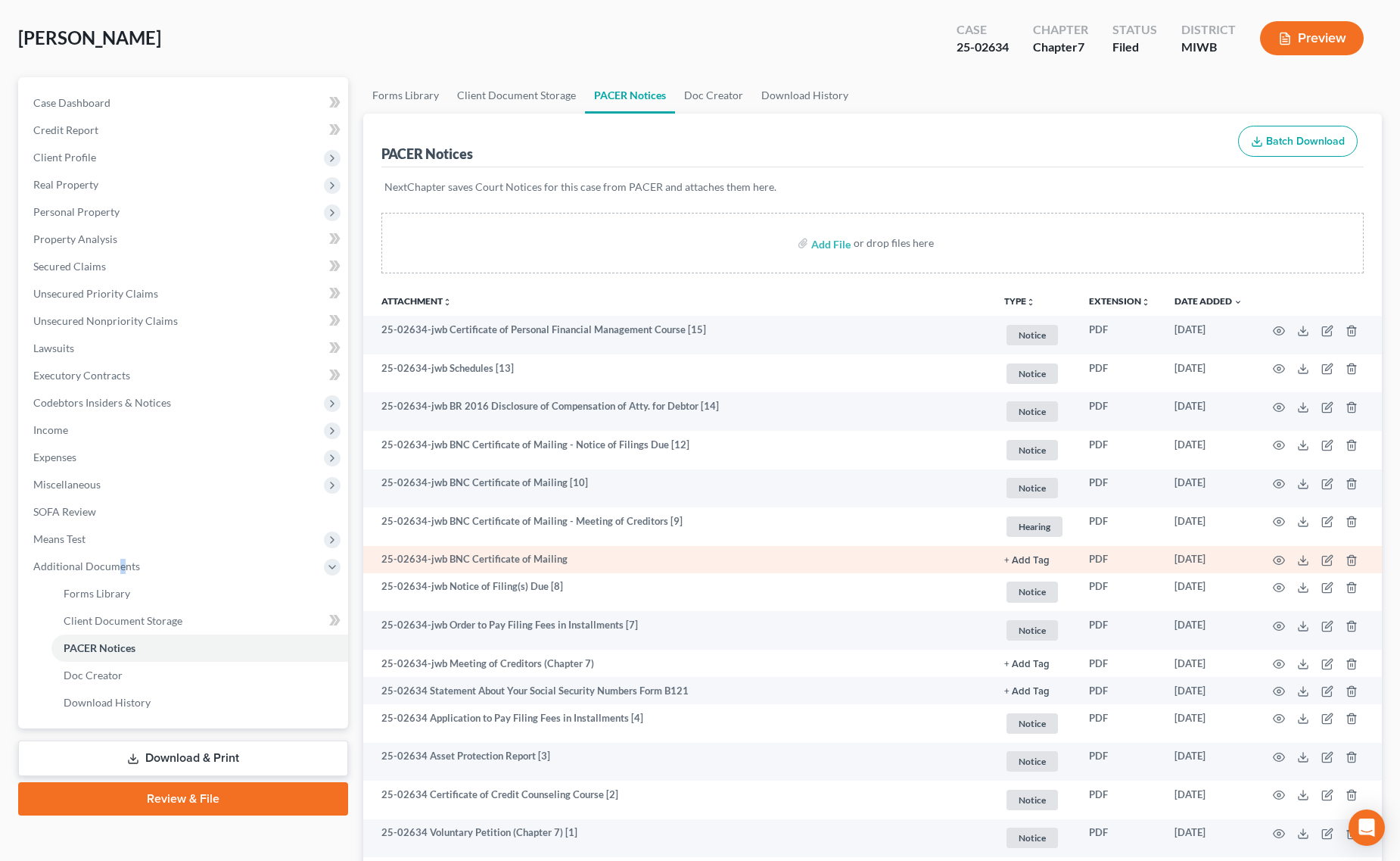
scroll to position [182, 0]
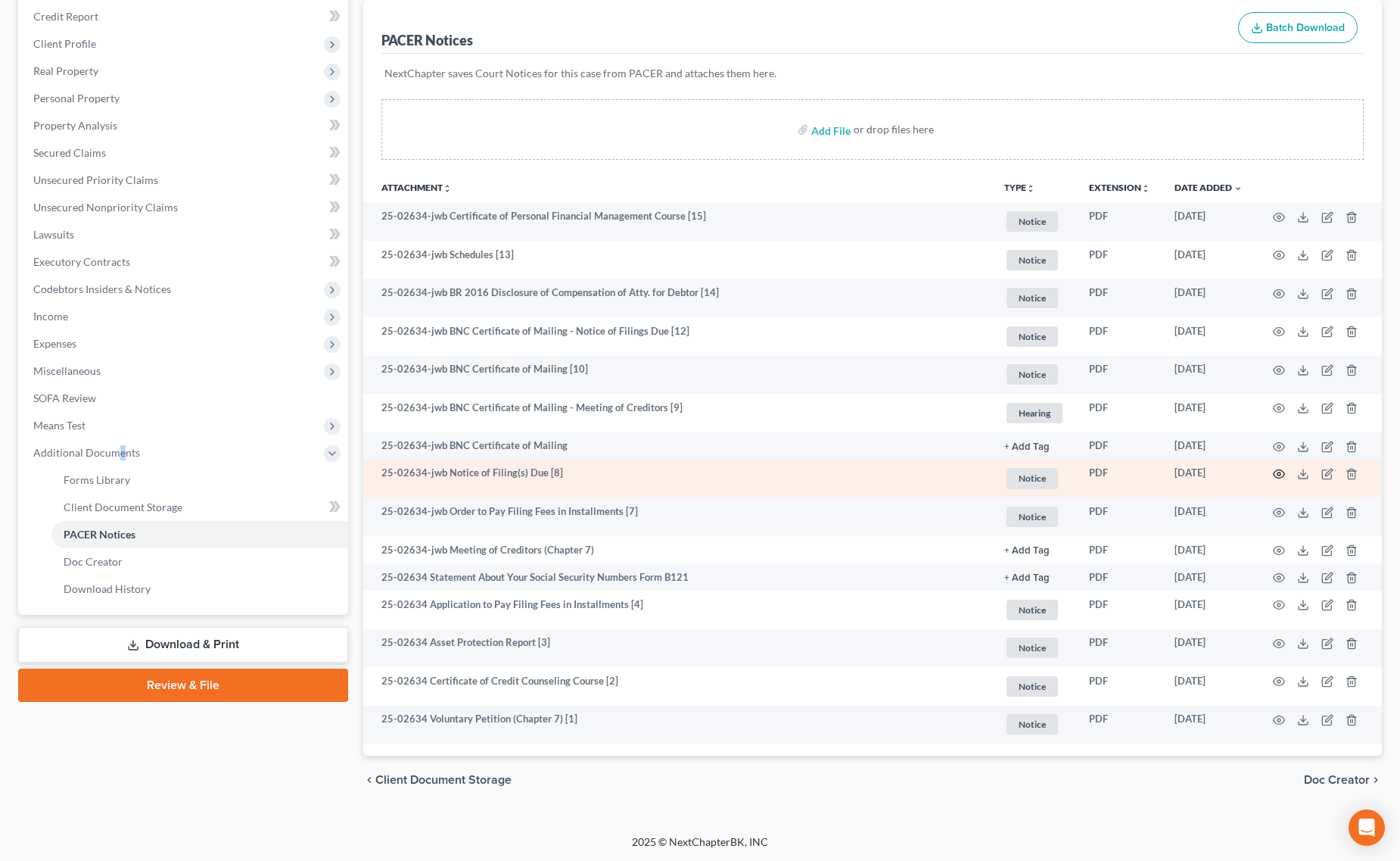
click at [1274, 473] on icon "button" at bounding box center [1279, 474] width 11 height 8
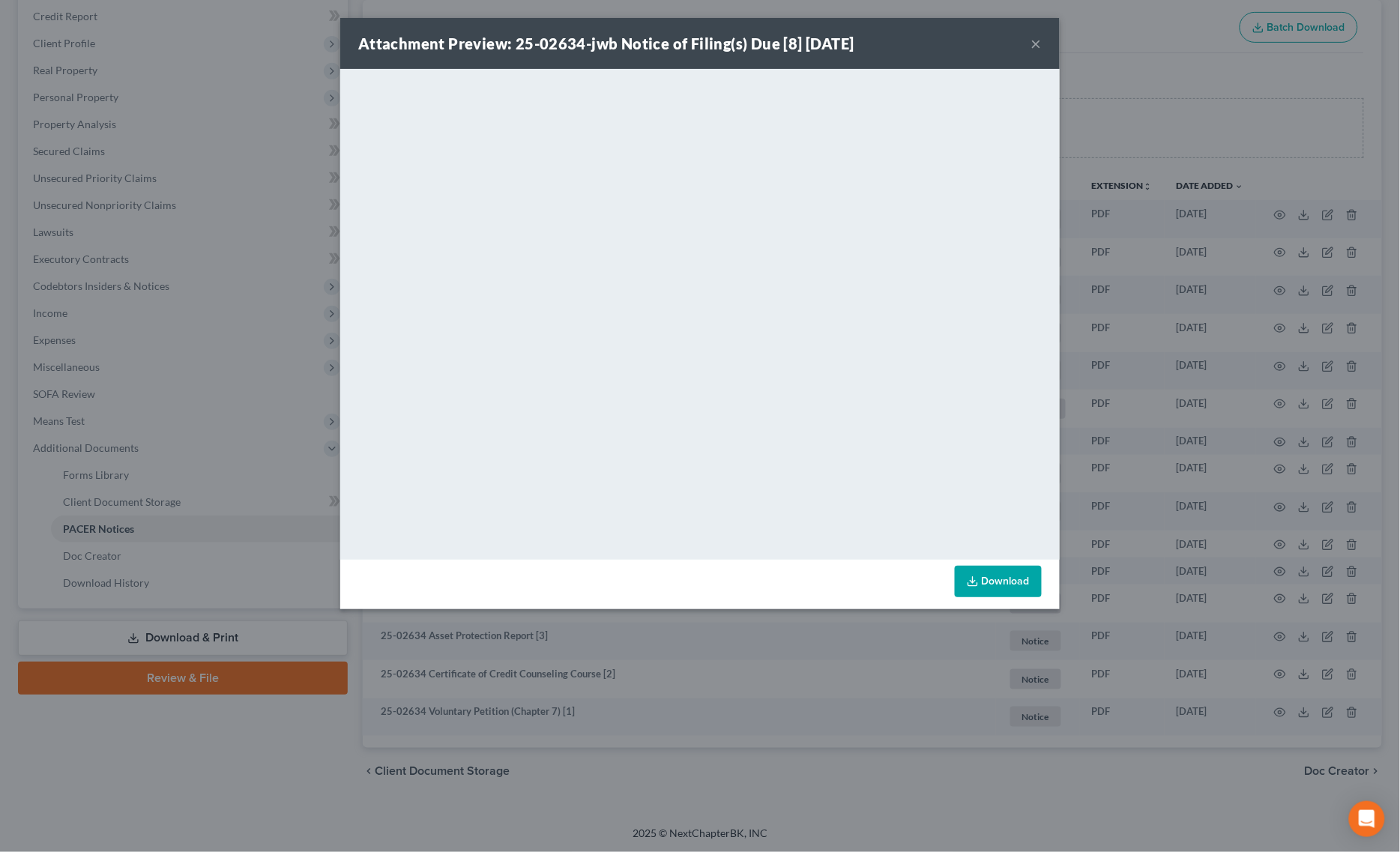
click at [774, 633] on div "Attachment Preview: 25-02634-jwb Notice of Filing(s) Due [8] 09/18/2025 × <obje…" at bounding box center [700, 426] width 1400 height 852
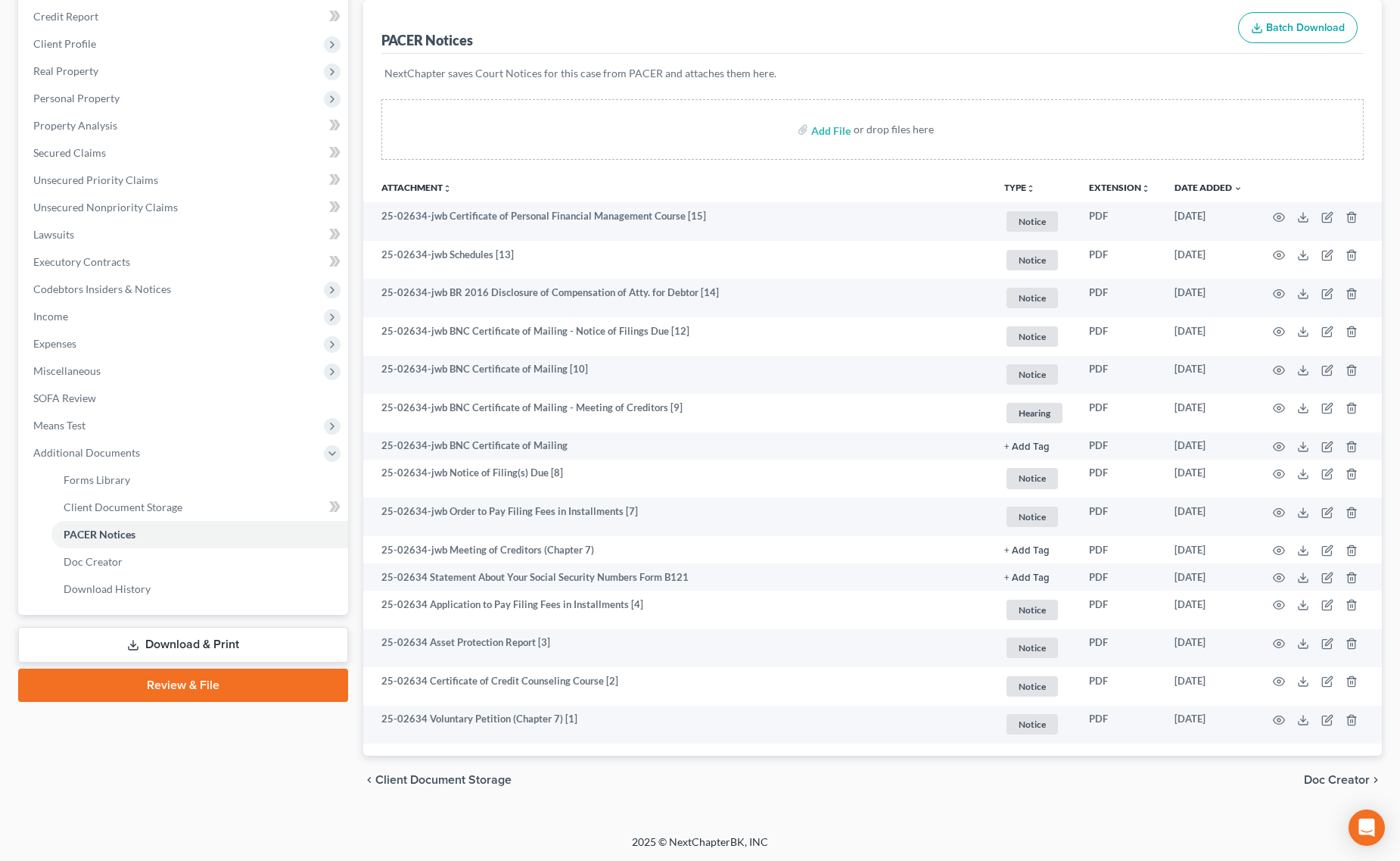
scroll to position [0, 0]
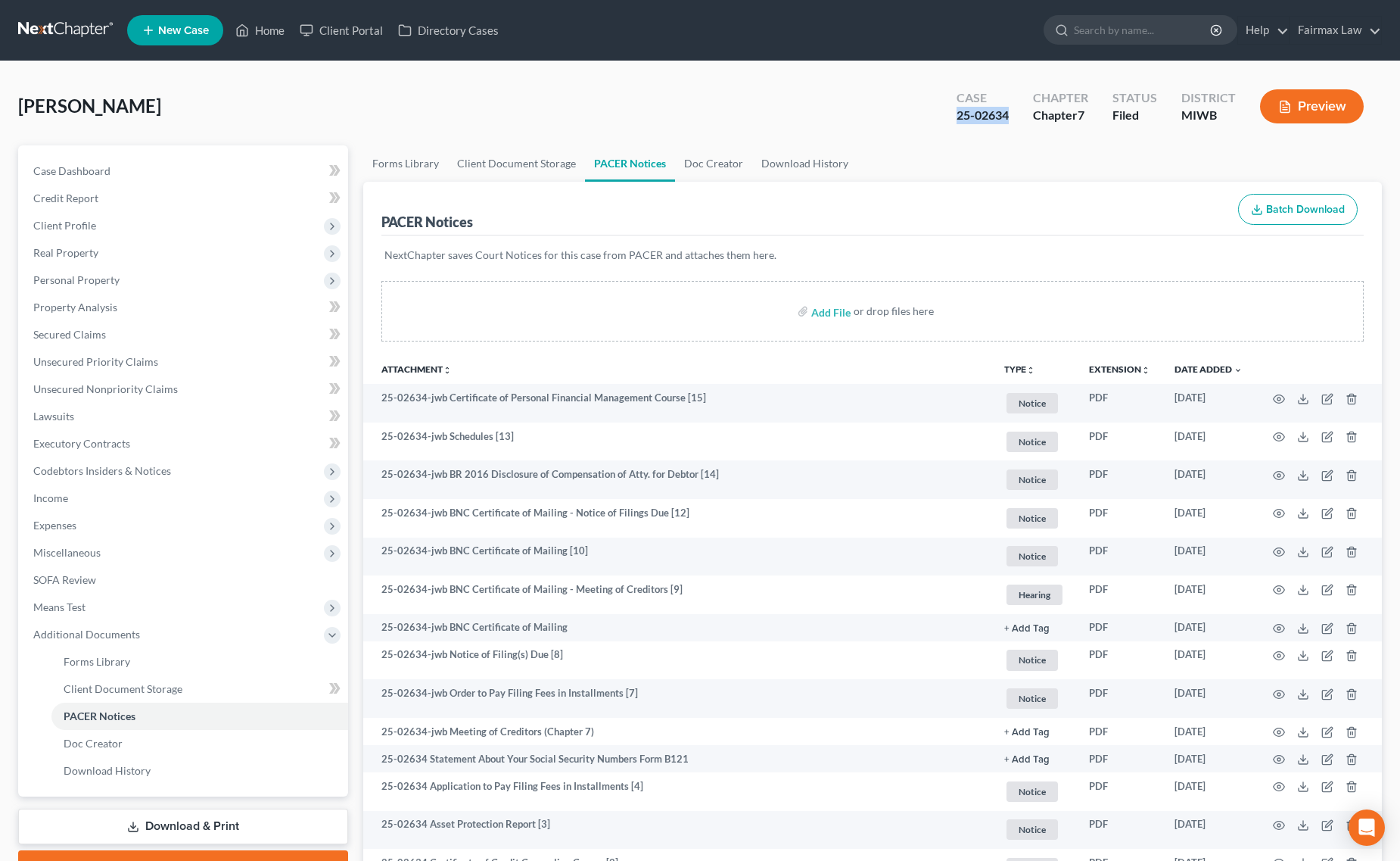
drag, startPoint x: 1003, startPoint y: 117, endPoint x: 1017, endPoint y: 119, distance: 14.1
click at [1017, 119] on div "Case 25-02634" at bounding box center [983, 108] width 76 height 45
copy div "25-02634"
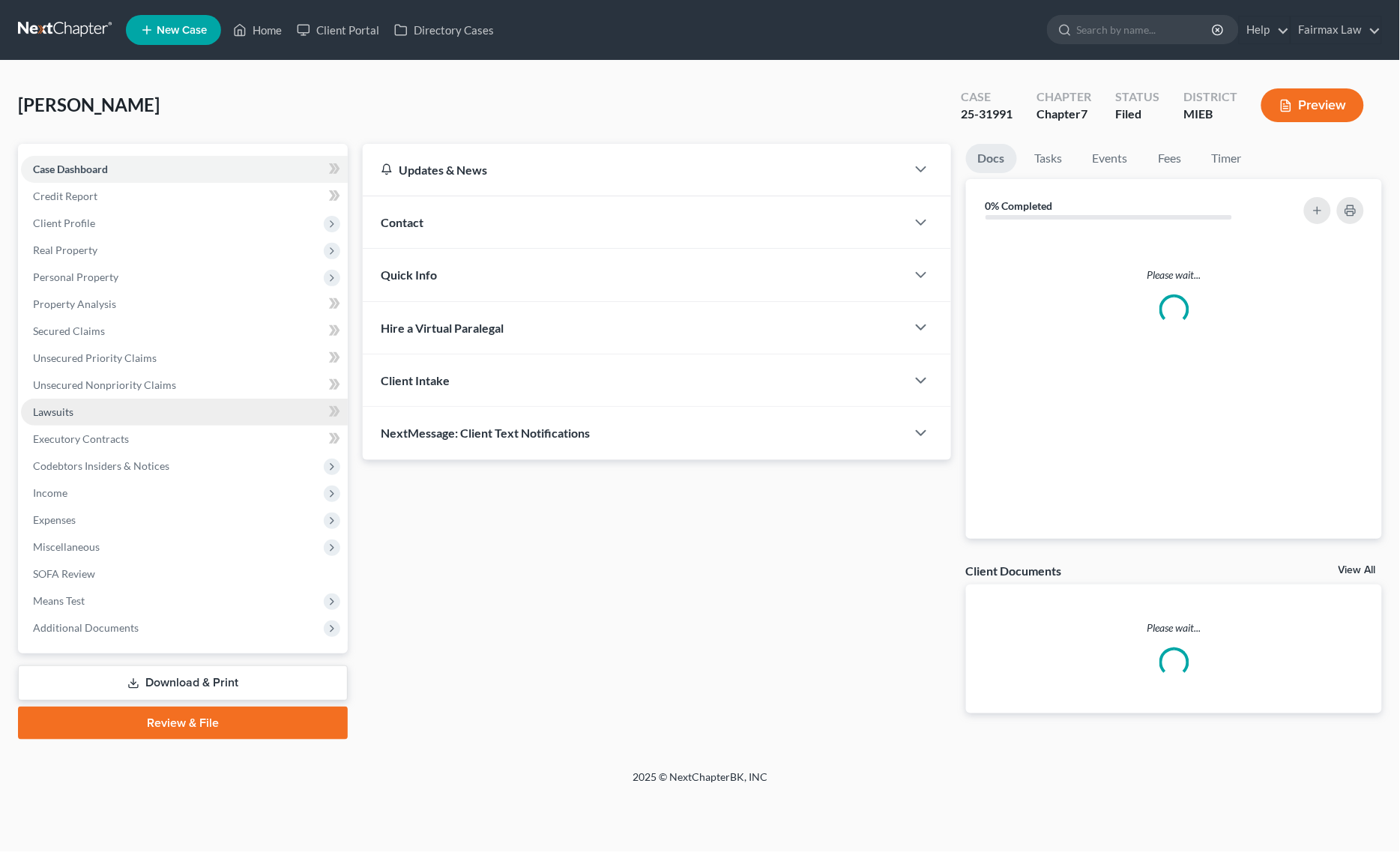
click at [135, 403] on link "Lawsuits" at bounding box center [184, 412] width 327 height 27
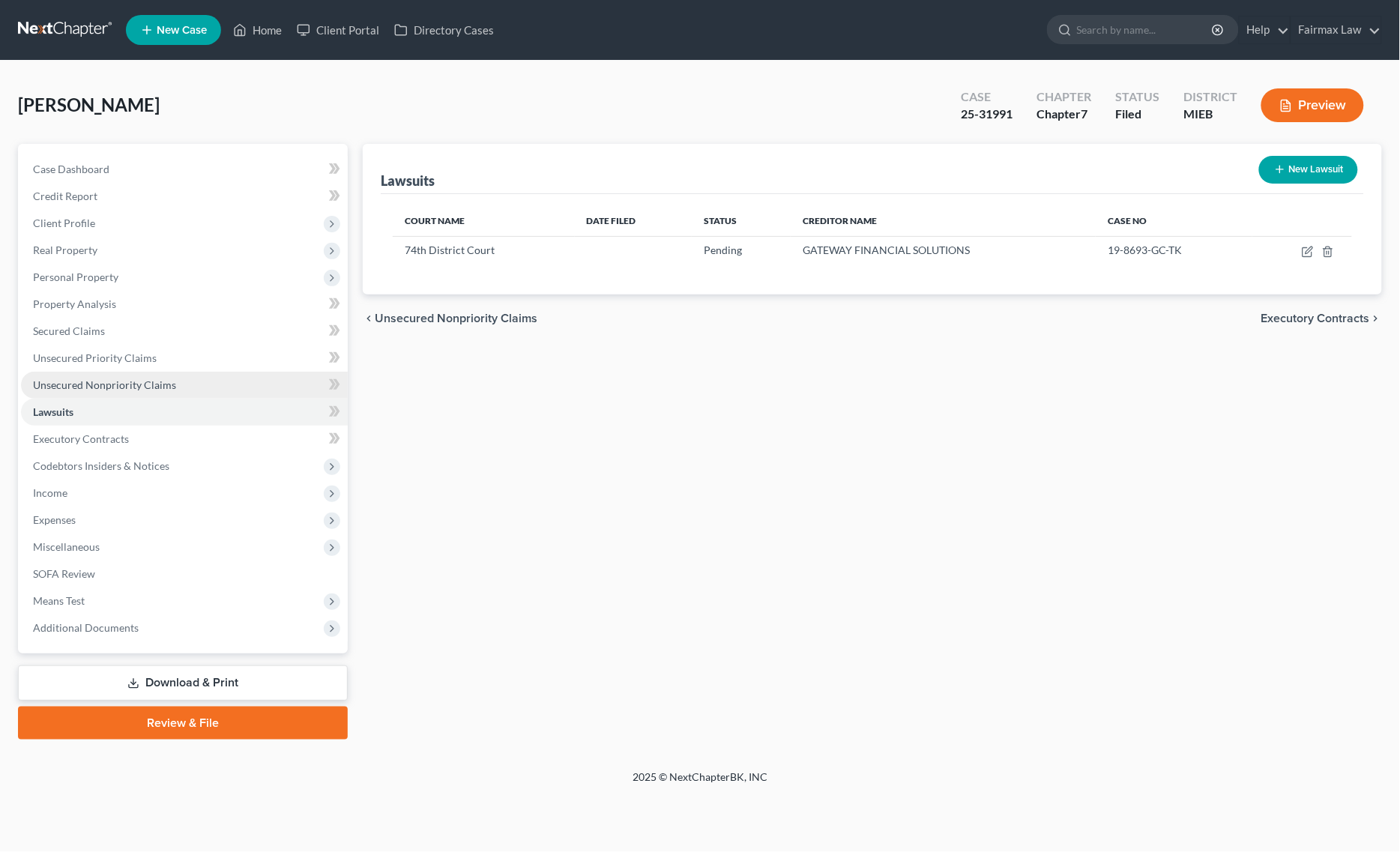
click at [177, 392] on link "Unsecured Nonpriority Claims" at bounding box center [184, 385] width 327 height 27
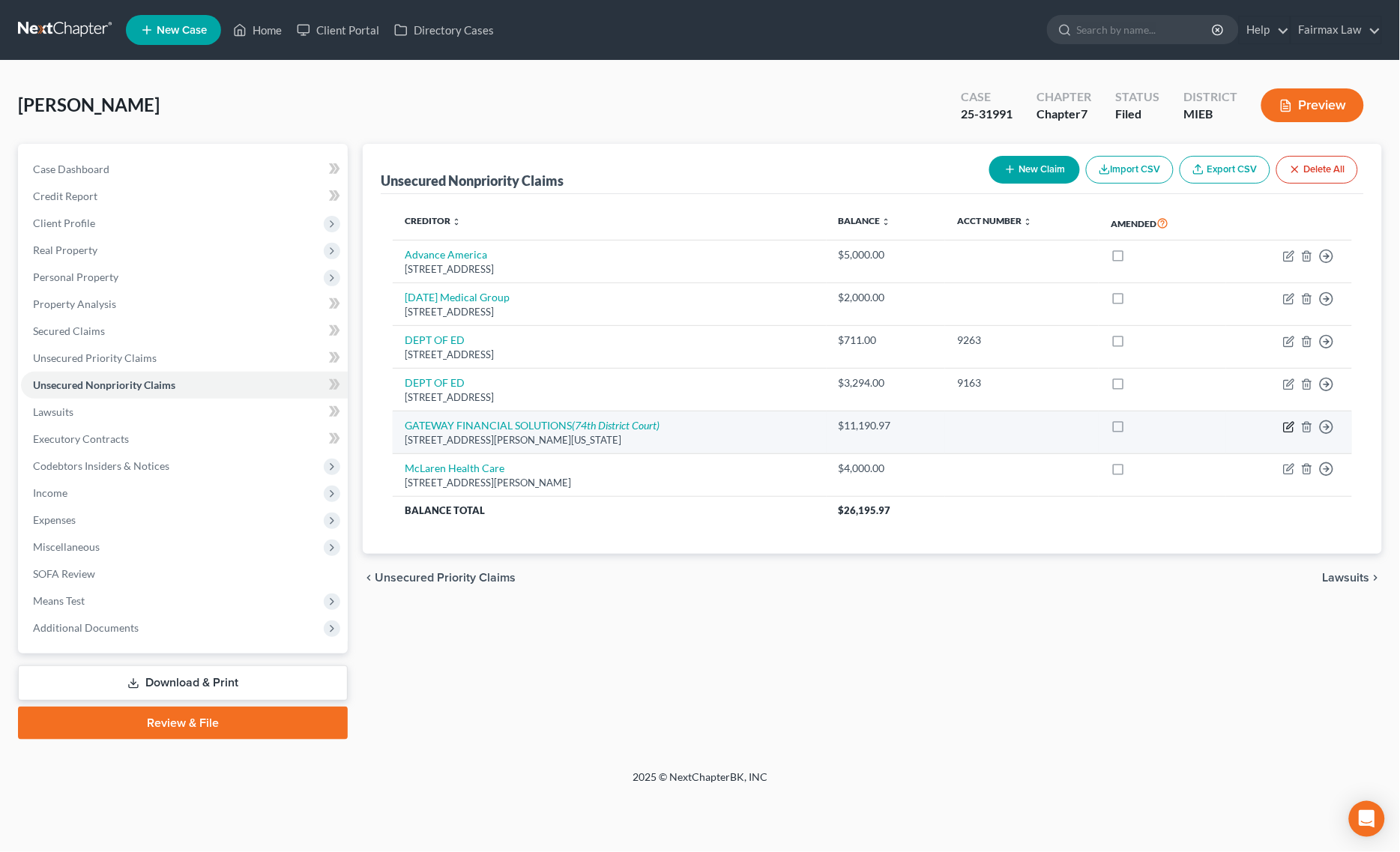
click at [1289, 424] on icon "button" at bounding box center [1289, 427] width 12 height 12
select select "23"
select select "14"
select select "0"
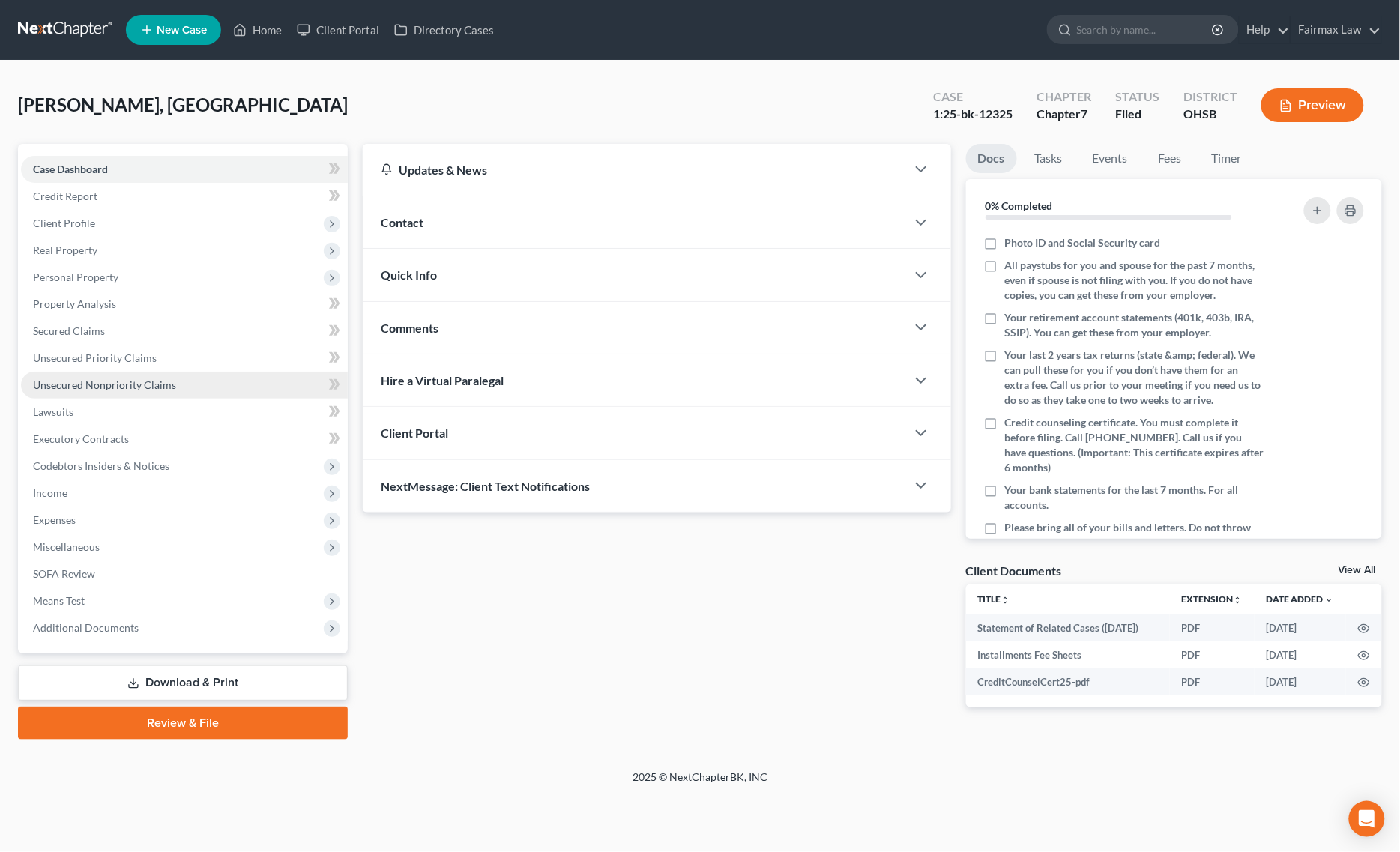
click at [99, 392] on link "Unsecured Nonpriority Claims" at bounding box center [184, 385] width 327 height 27
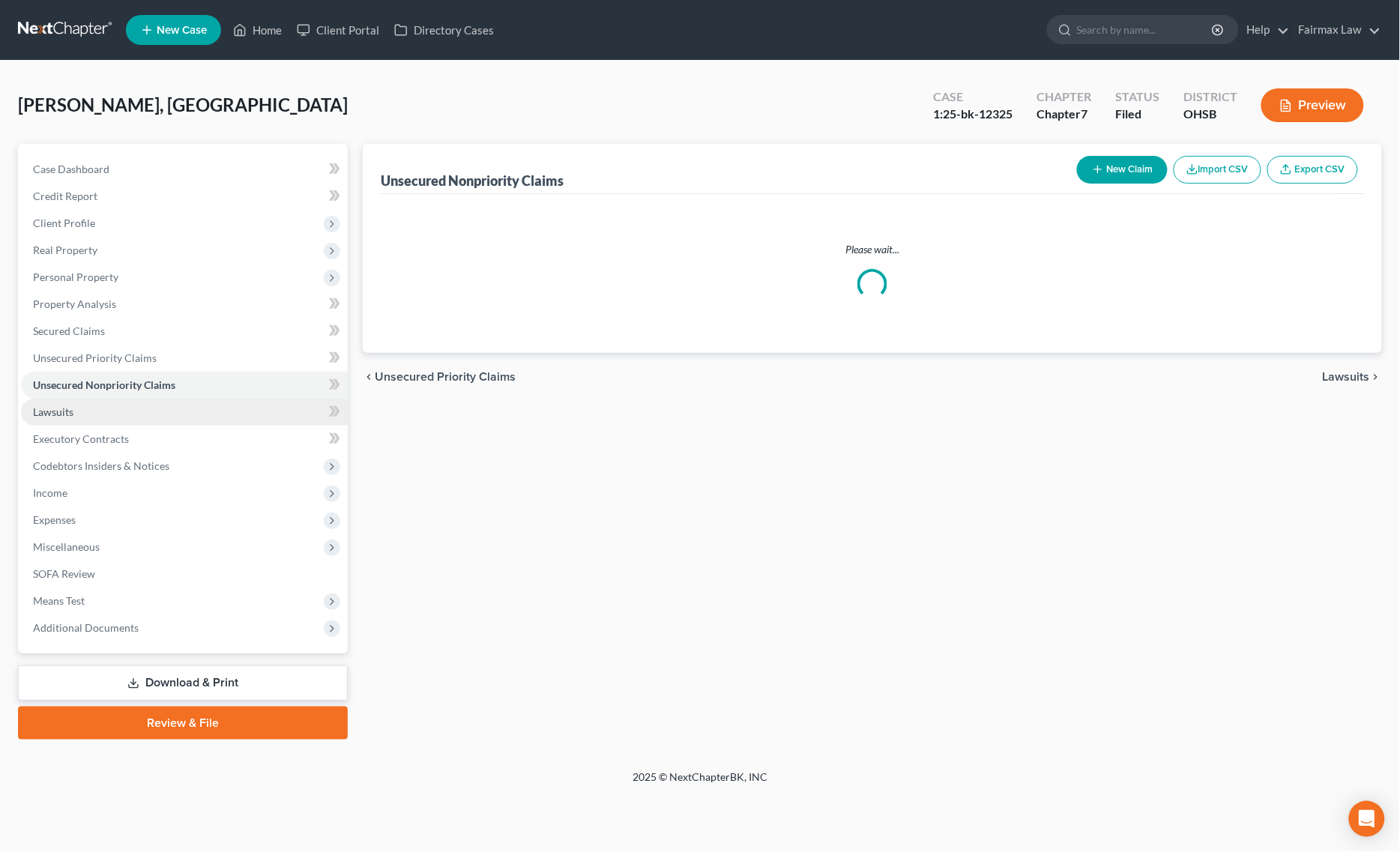
click at [84, 409] on link "Lawsuits" at bounding box center [184, 412] width 327 height 27
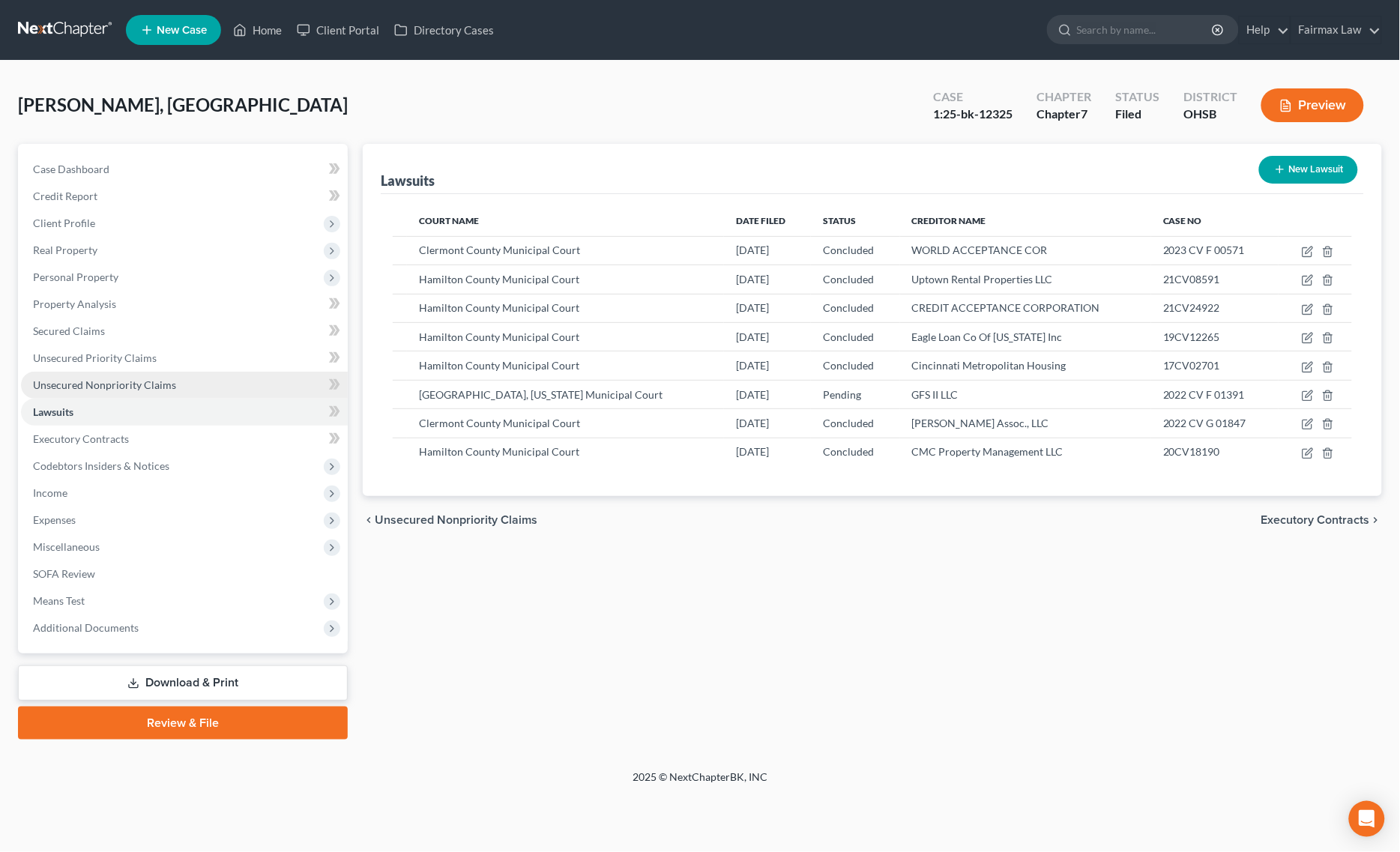
click at [150, 390] on span "Unsecured Nonpriority Claims" at bounding box center [104, 384] width 143 height 13
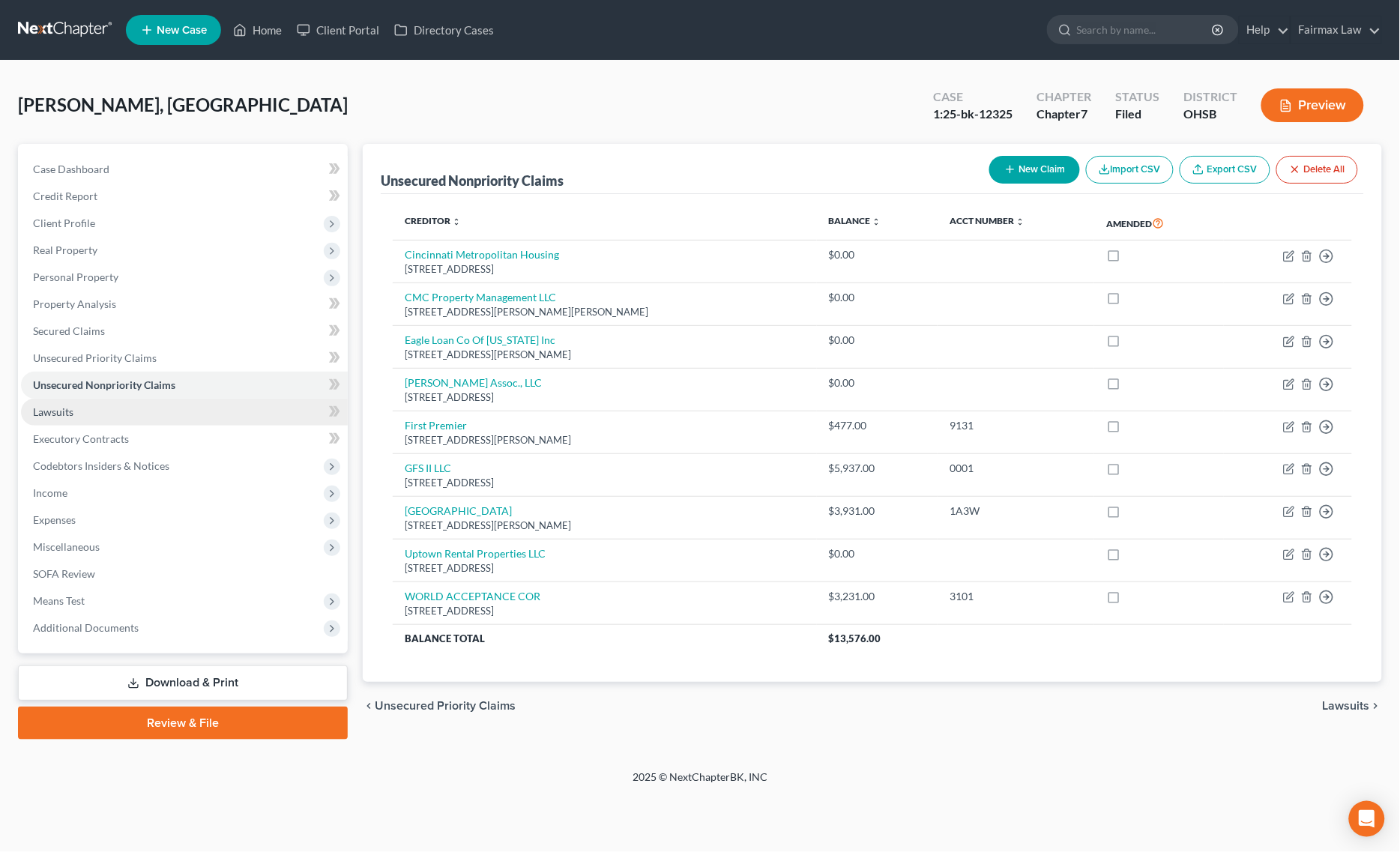
click at [176, 408] on link "Lawsuits" at bounding box center [184, 412] width 327 height 27
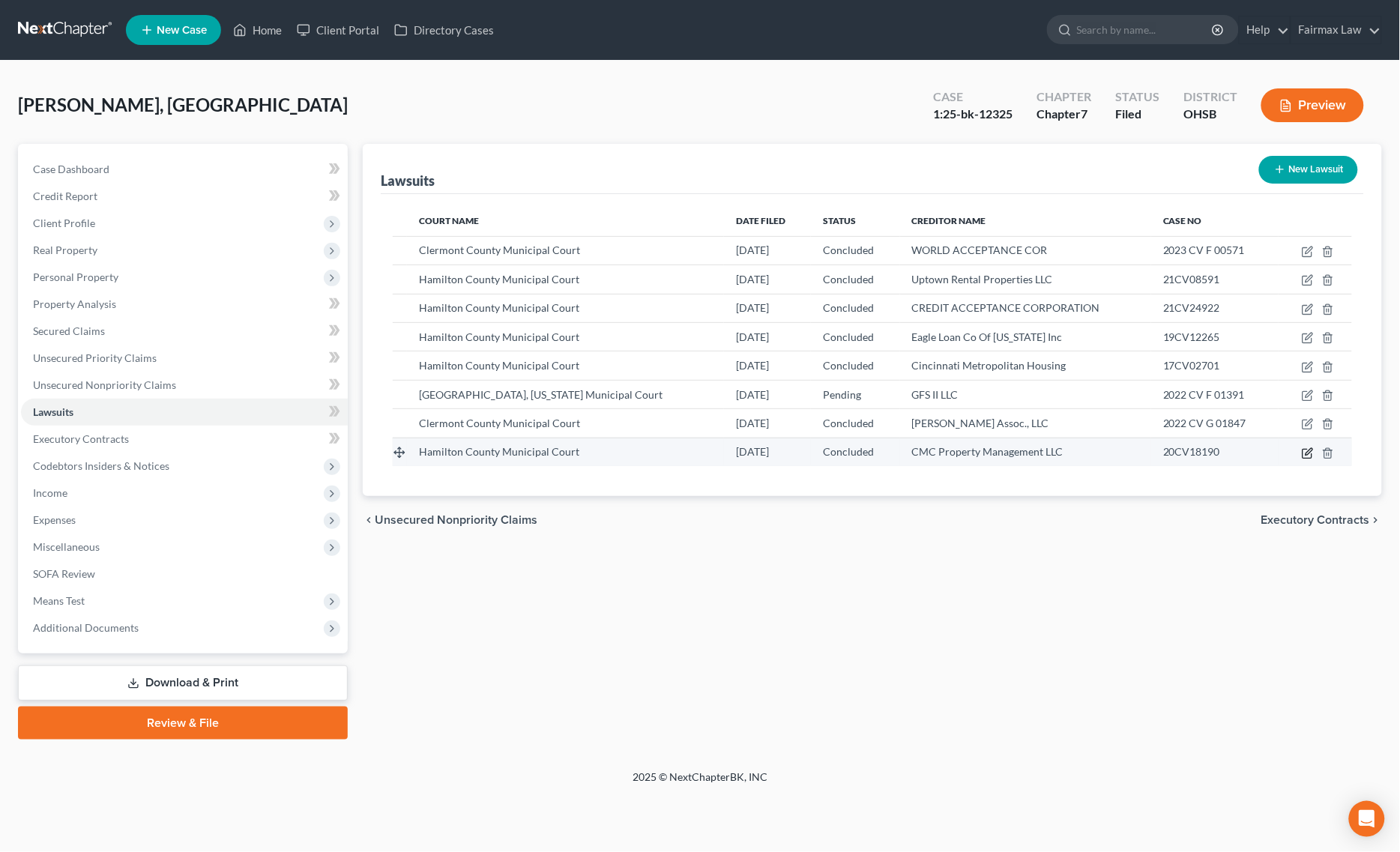
click at [1305, 453] on icon "button" at bounding box center [1307, 453] width 12 height 12
select select "36"
select select "2"
select select "4"
select select "36"
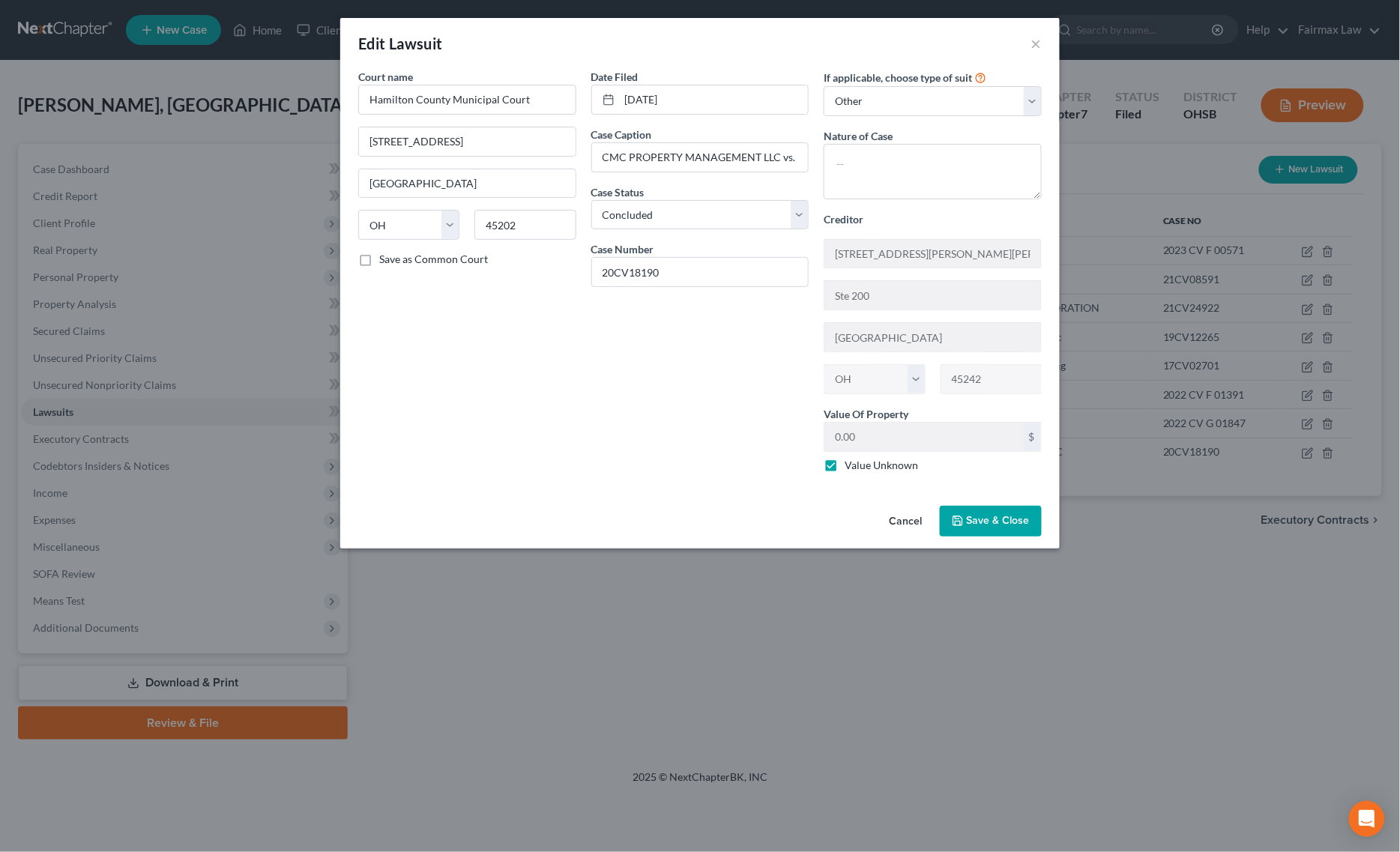
click at [1012, 520] on span "Save & Close" at bounding box center [998, 521] width 63 height 13
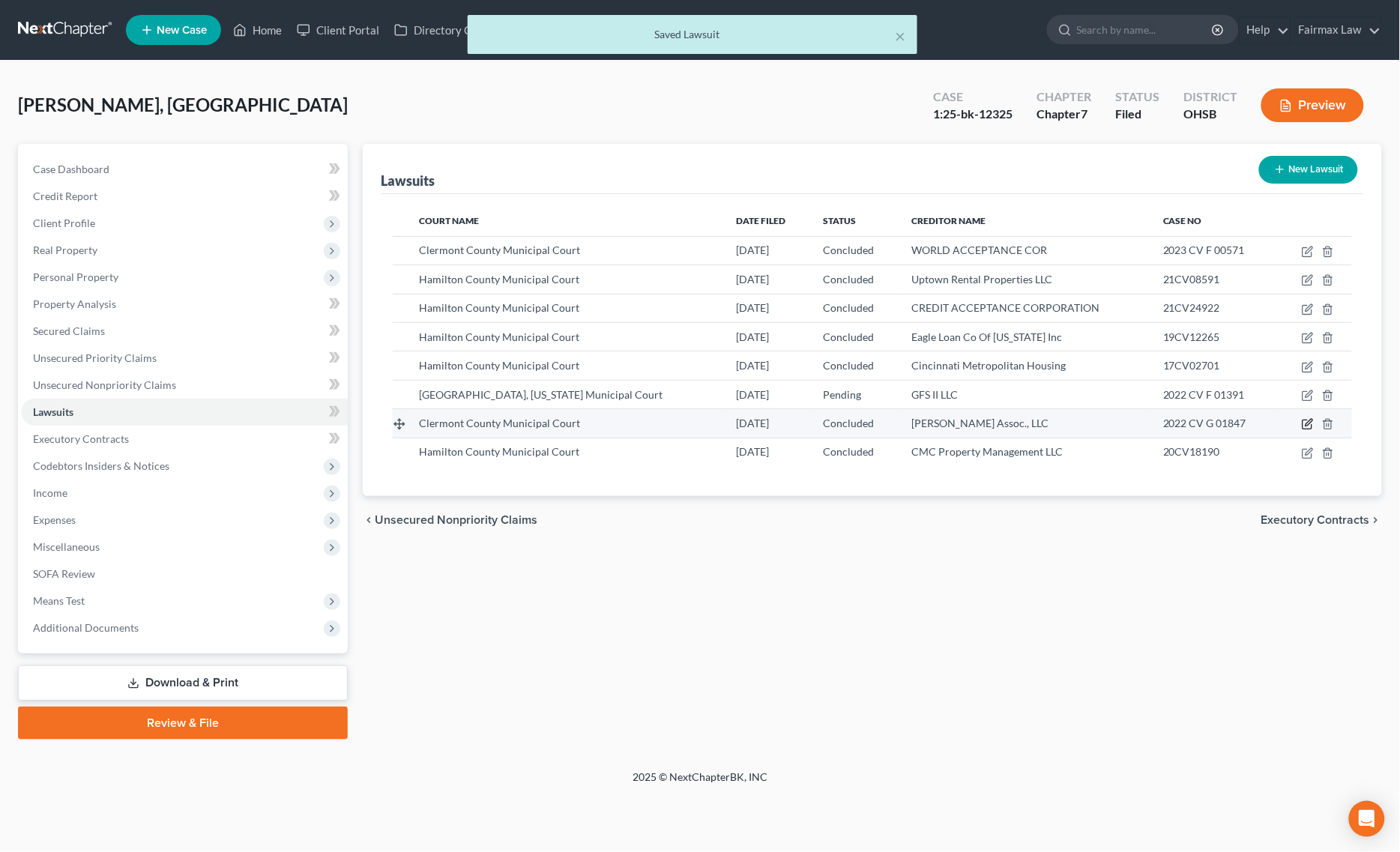
click at [1308, 424] on icon "button" at bounding box center [1309, 423] width 6 height 6
select select "36"
select select "2"
select select "4"
select select "36"
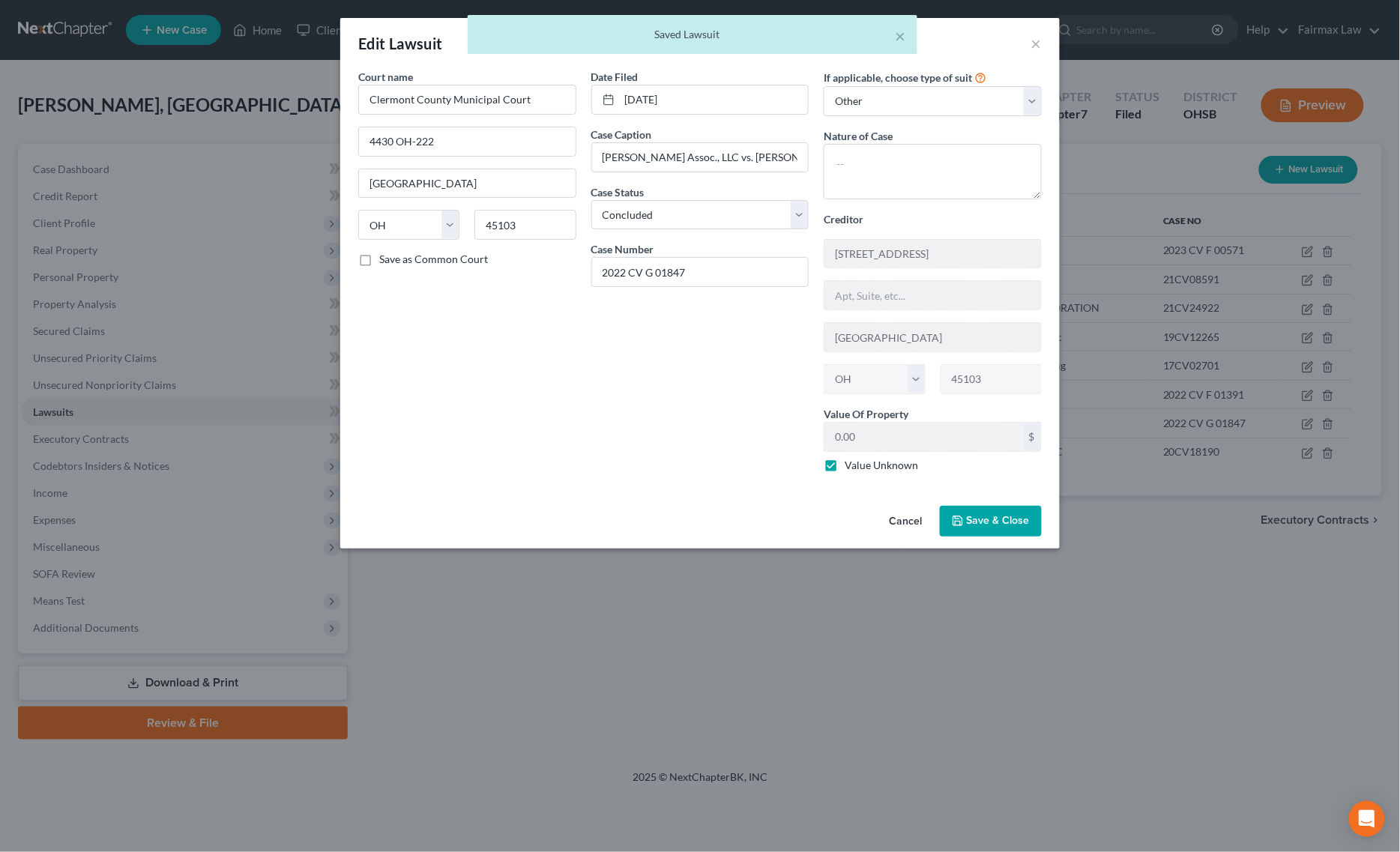
click at [1000, 500] on div "Court name * Clermont County Municipal Court 4430 OH-222 Batavia State AL AK AR…" at bounding box center [700, 284] width 719 height 431
click at [995, 543] on div "Cancel Save & Close" at bounding box center [700, 524] width 719 height 50
click at [1003, 524] on span "Save & Close" at bounding box center [998, 521] width 63 height 13
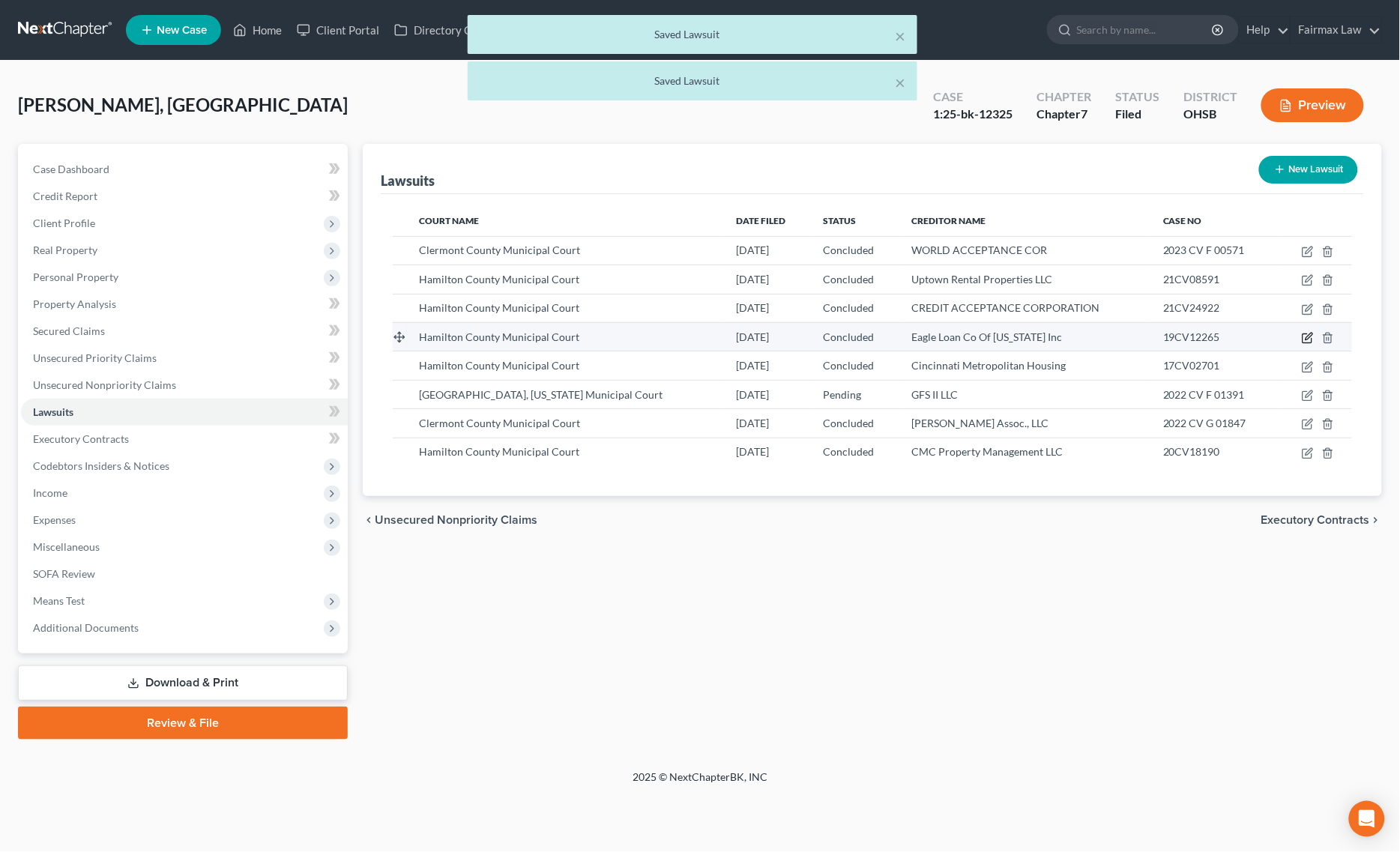
click at [1306, 333] on icon "button" at bounding box center [1307, 337] width 12 height 12
select select "36"
select select "2"
select select "4"
select select "36"
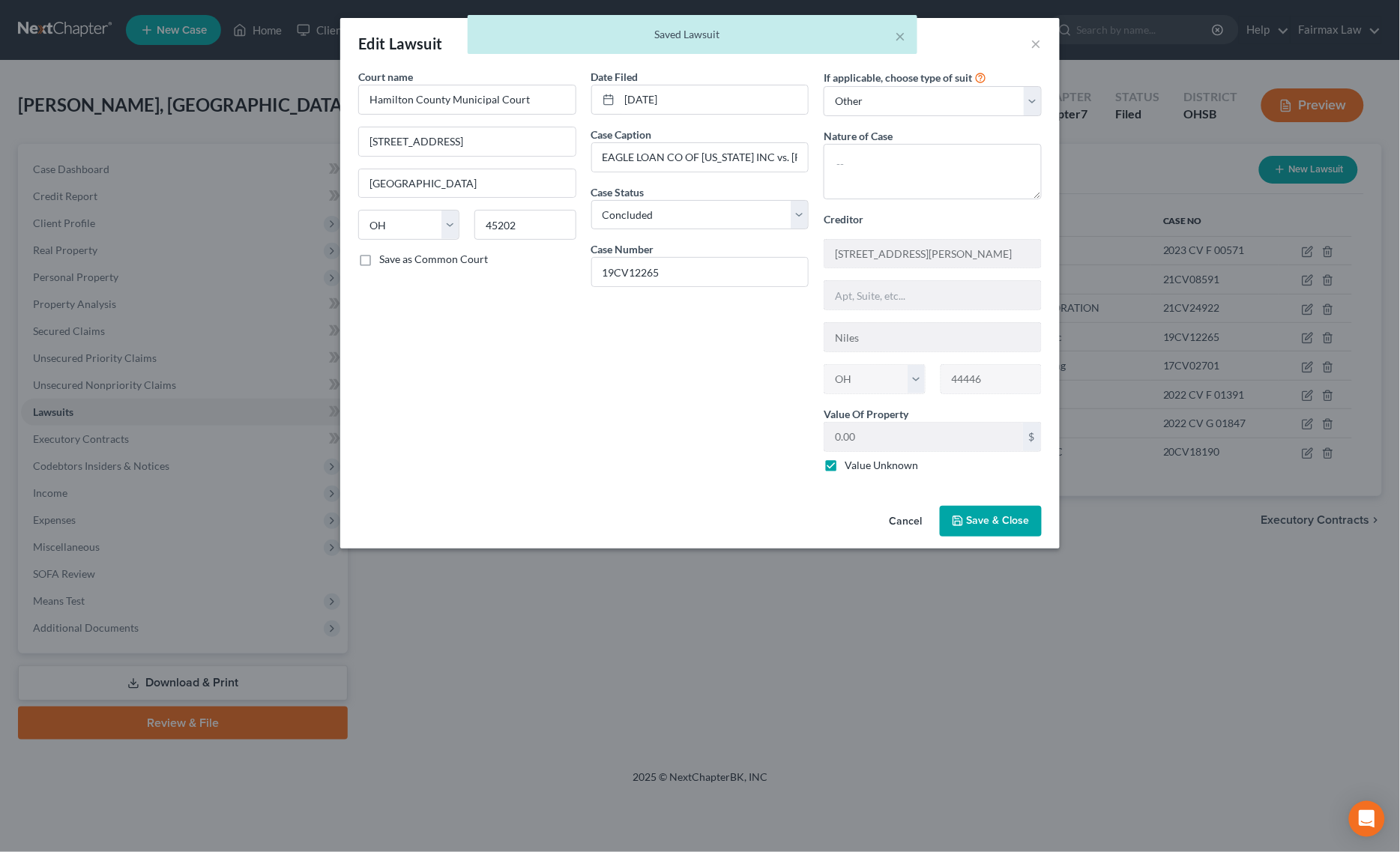
click at [1010, 510] on button "Save & Close" at bounding box center [990, 521] width 102 height 31
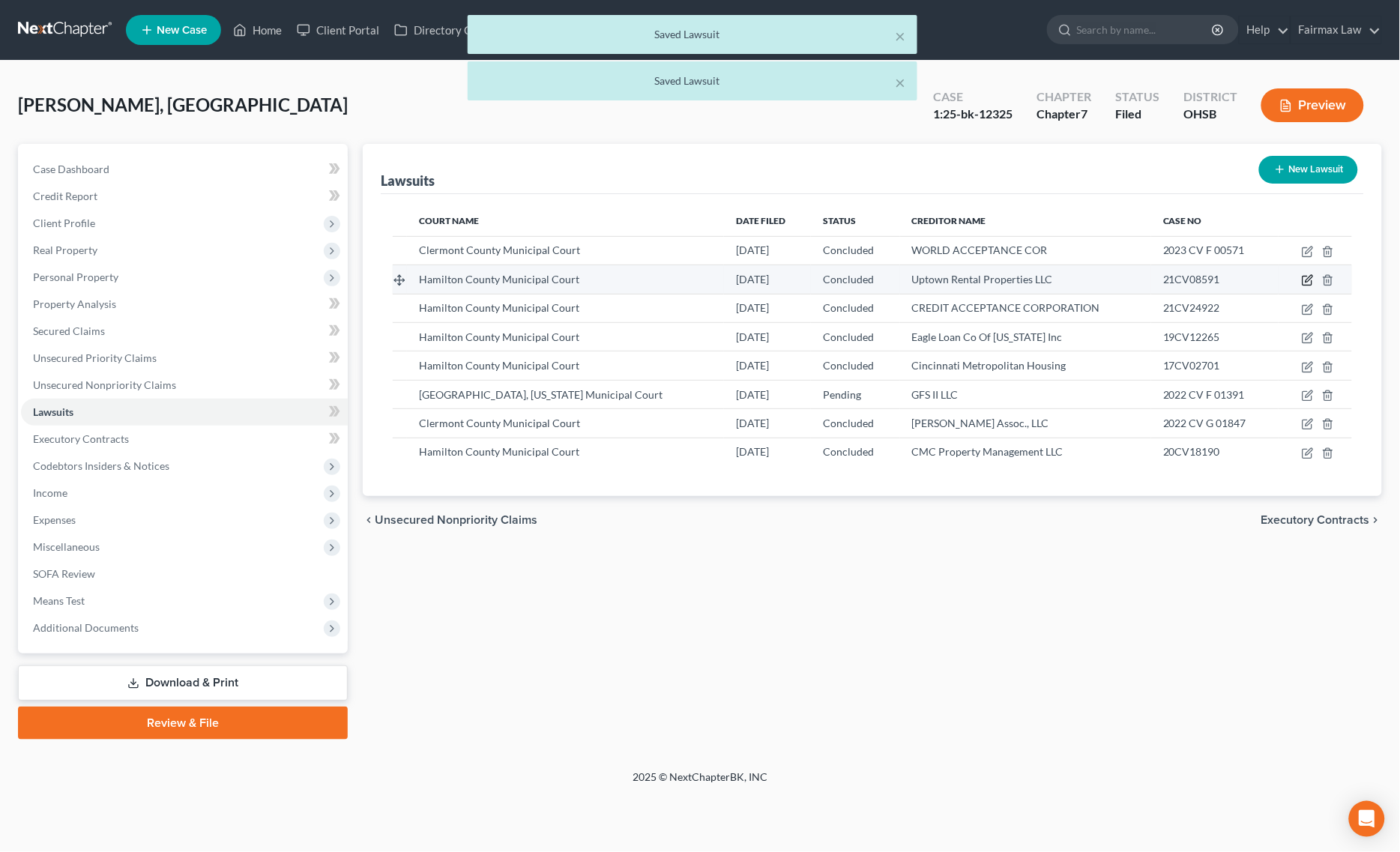
click at [1306, 283] on icon "button" at bounding box center [1307, 279] width 12 height 12
select select "36"
select select "2"
select select "4"
select select "36"
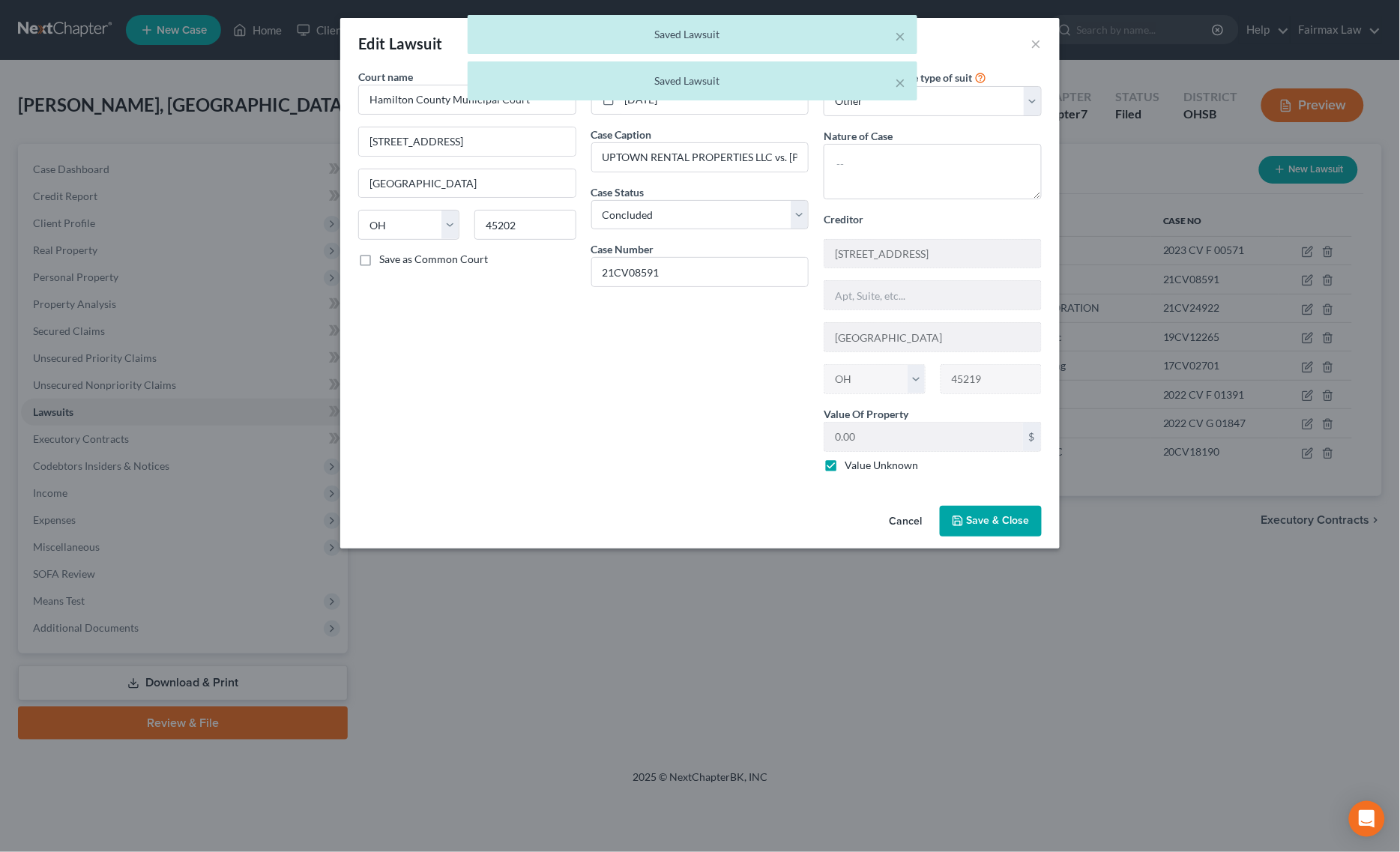
click at [992, 512] on button "Save & Close" at bounding box center [990, 521] width 102 height 31
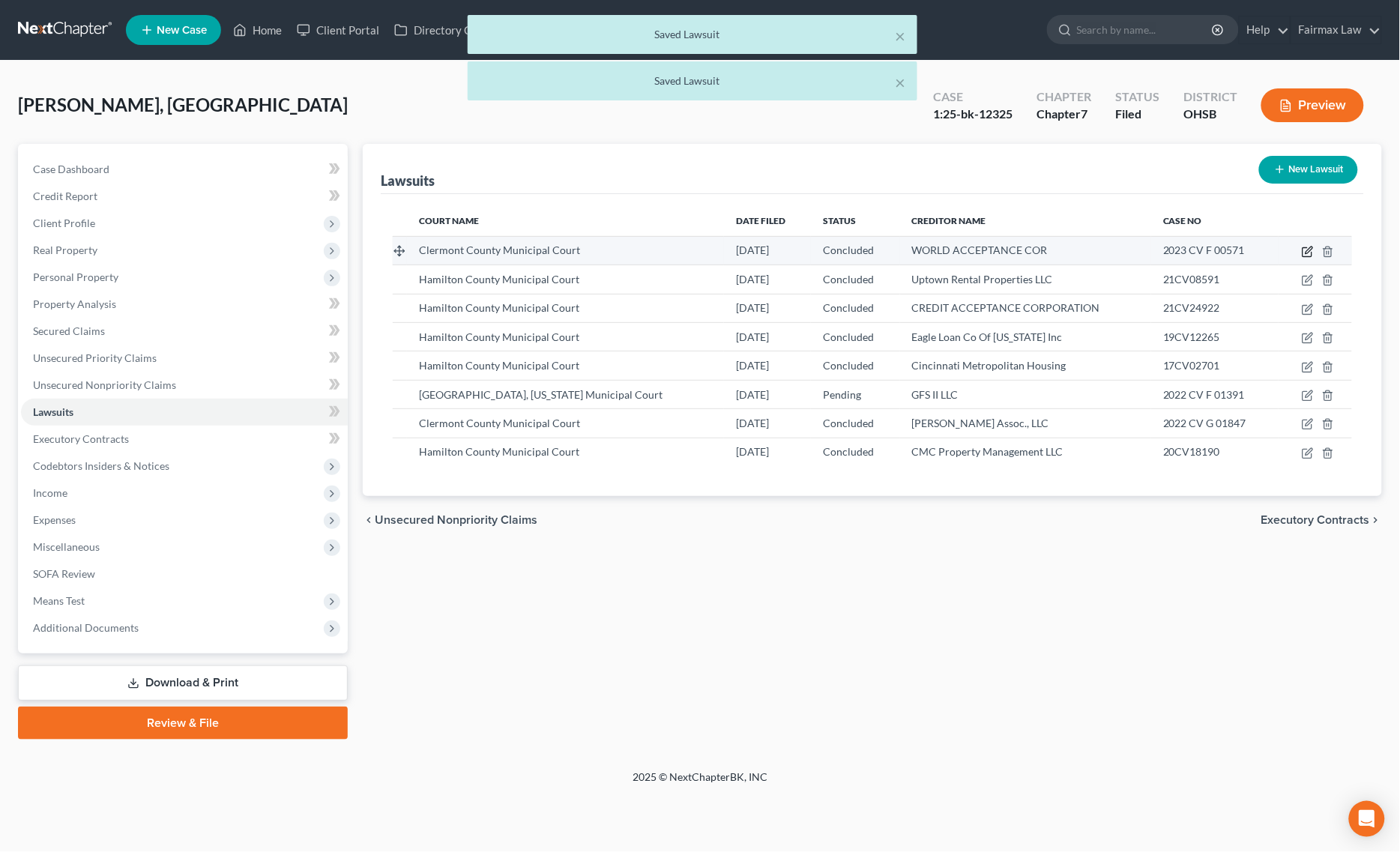
click at [1306, 246] on icon "button" at bounding box center [1307, 251] width 12 height 12
select select "36"
select select "2"
select select "4"
select select "42"
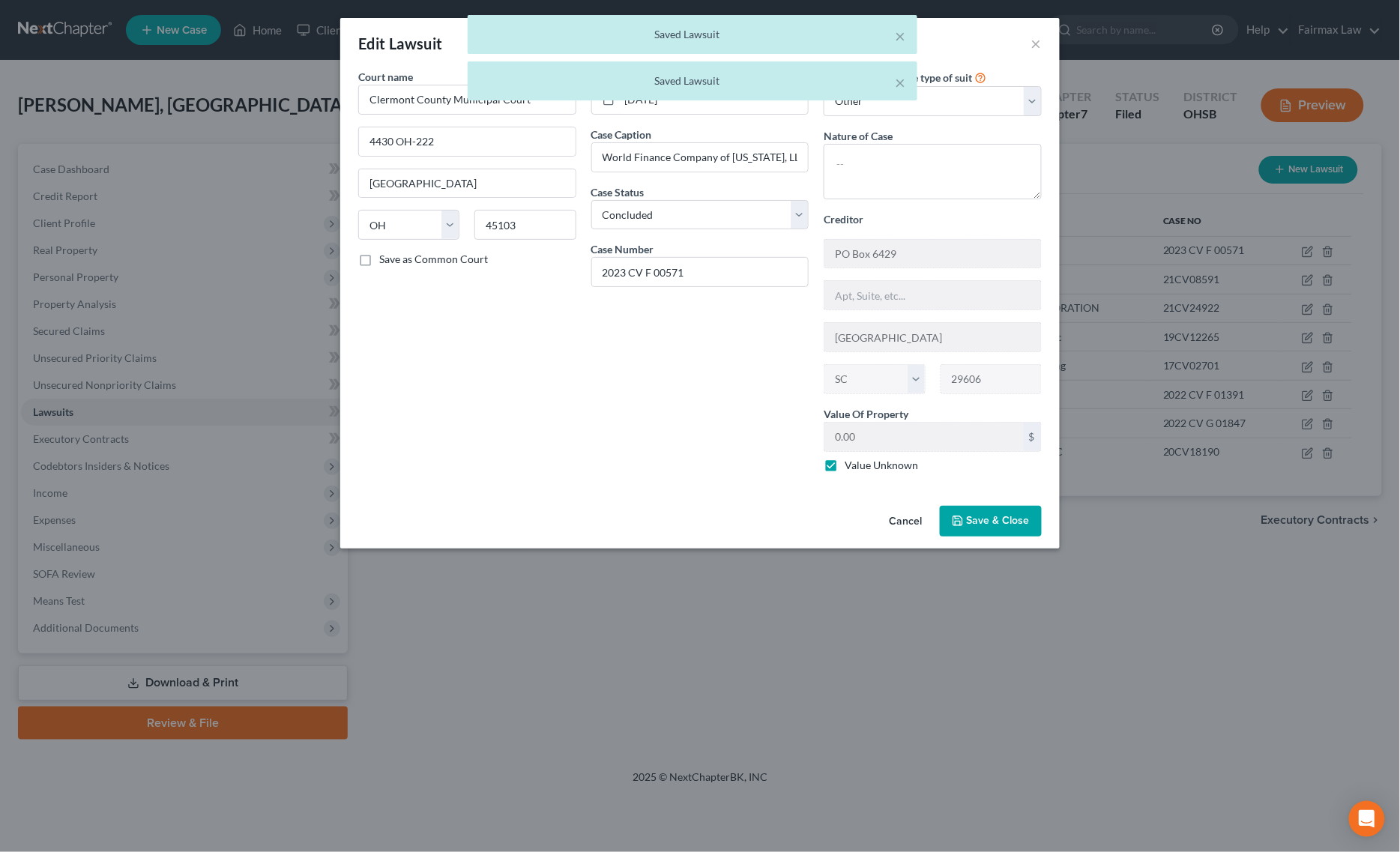
click at [1017, 523] on span "Save & Close" at bounding box center [998, 521] width 63 height 13
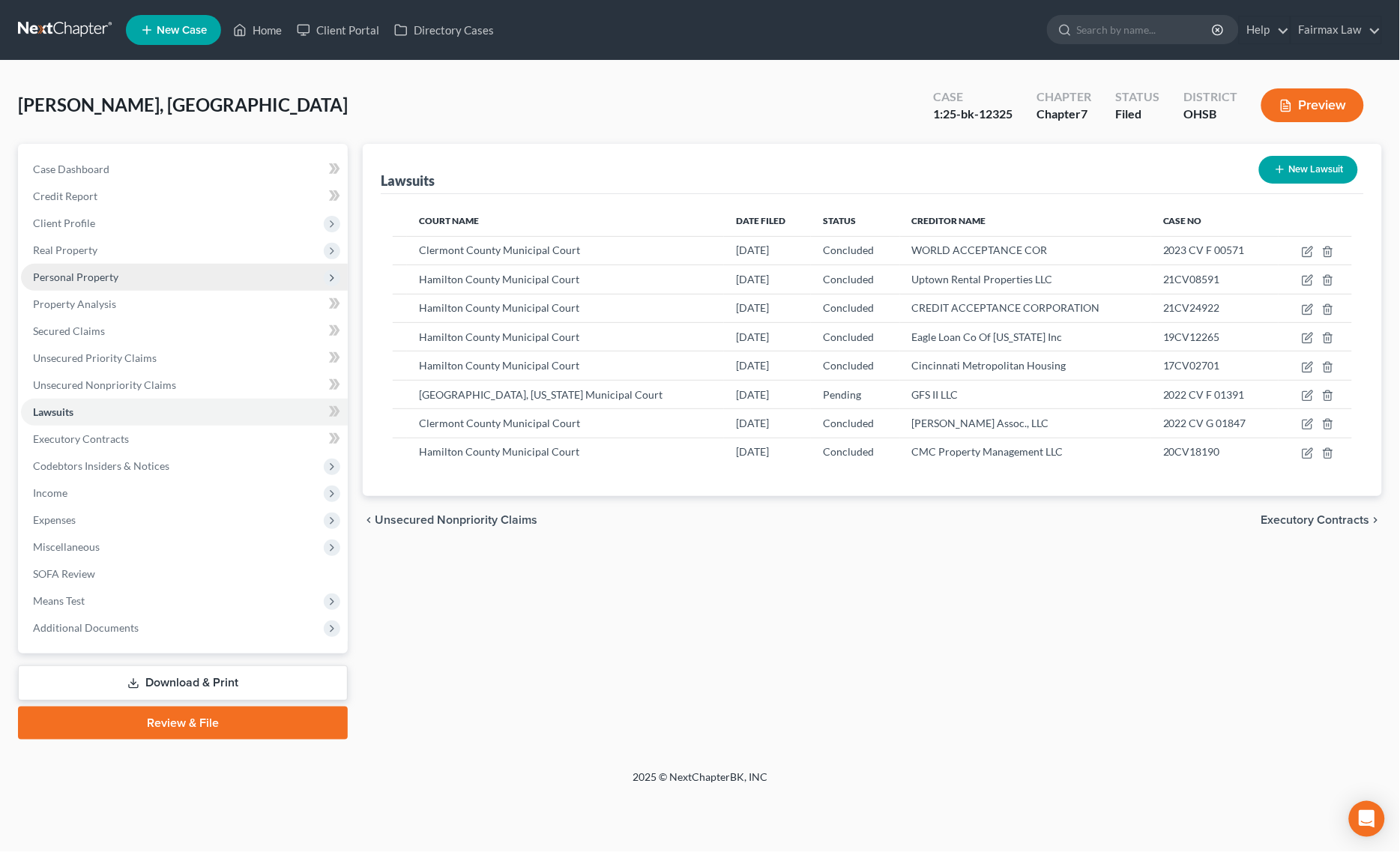
click at [155, 274] on span "Personal Property" at bounding box center [184, 277] width 327 height 27
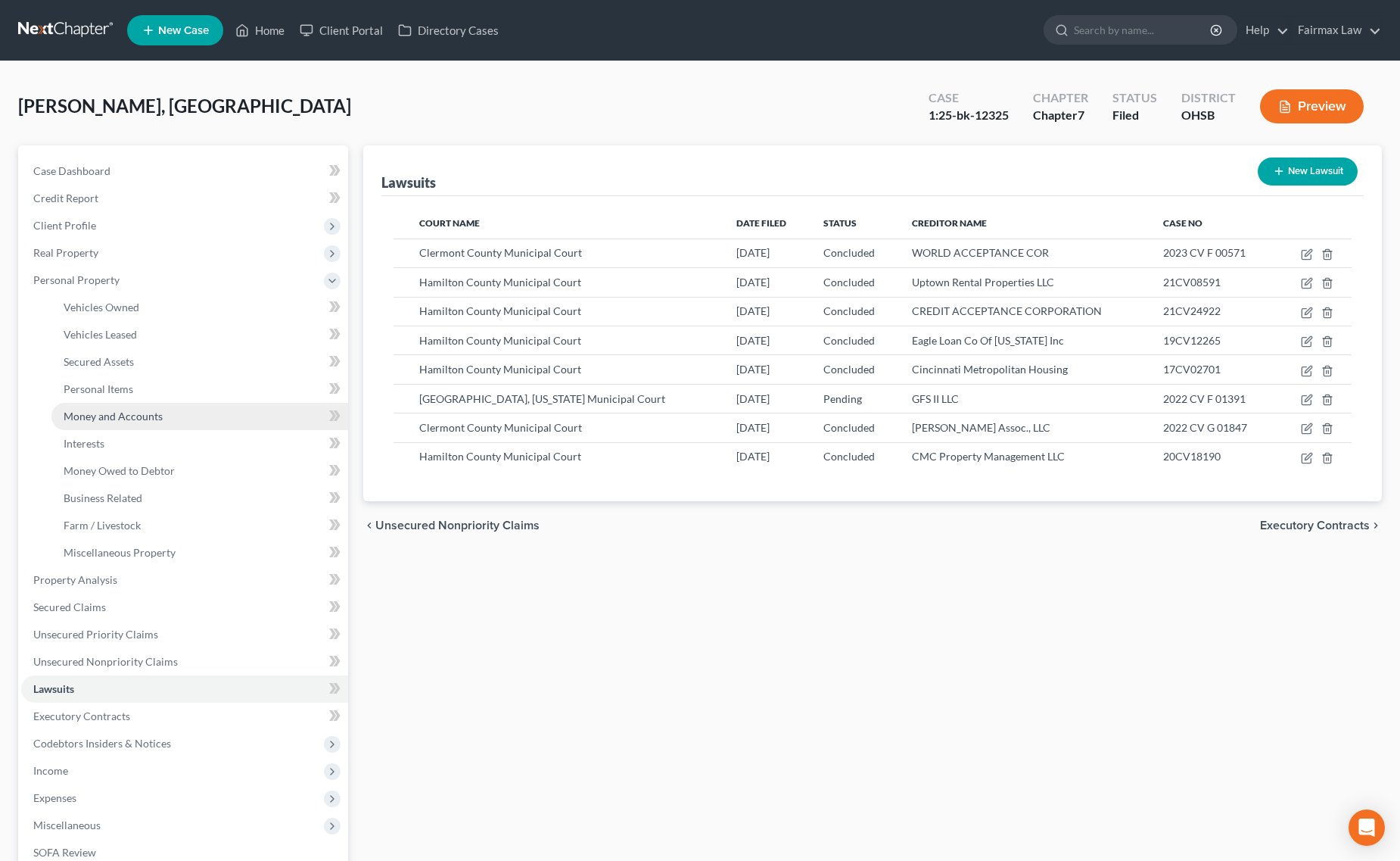
click at [184, 422] on link "Money and Accounts" at bounding box center [200, 417] width 297 height 28
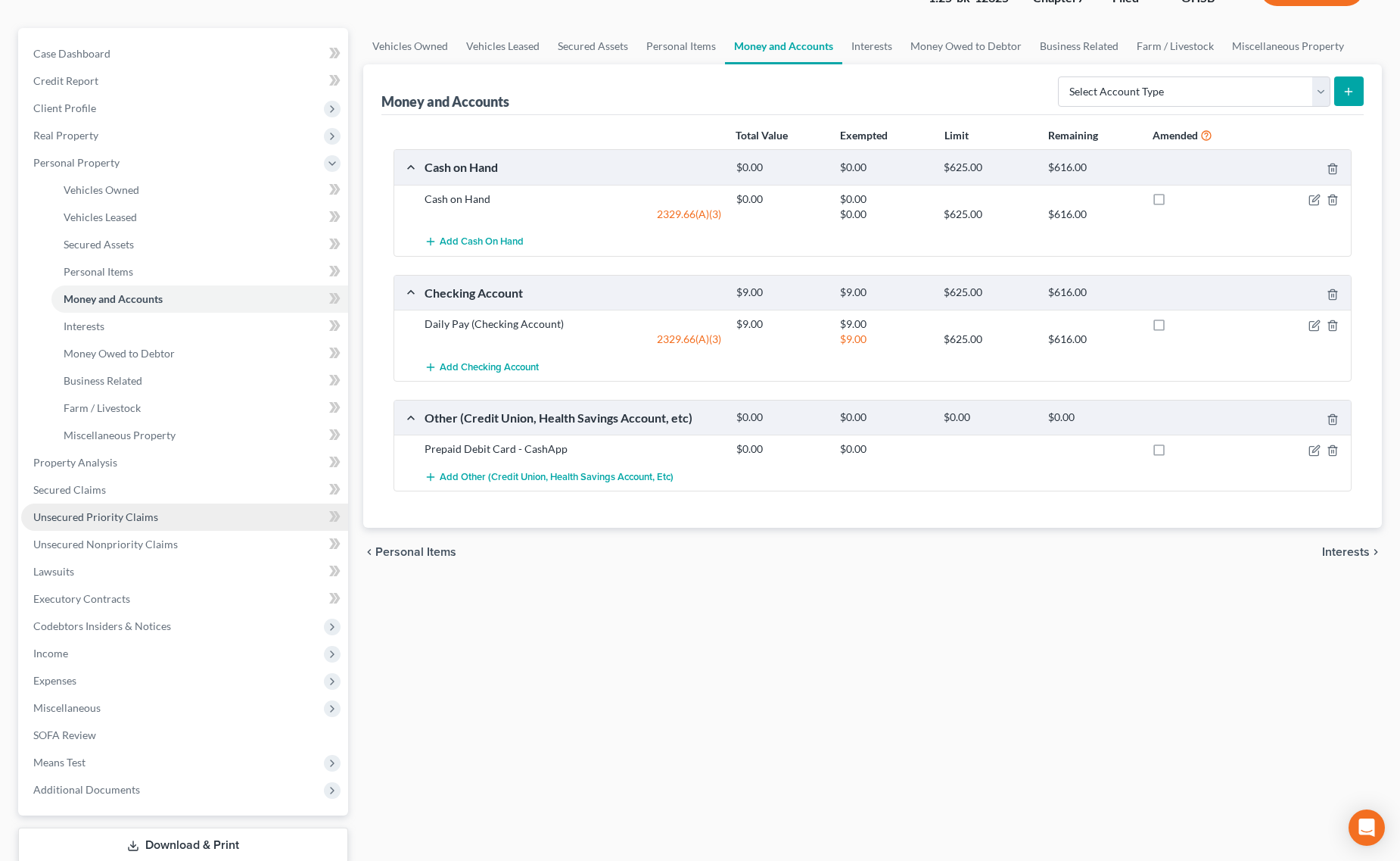
scroll to position [25, 0]
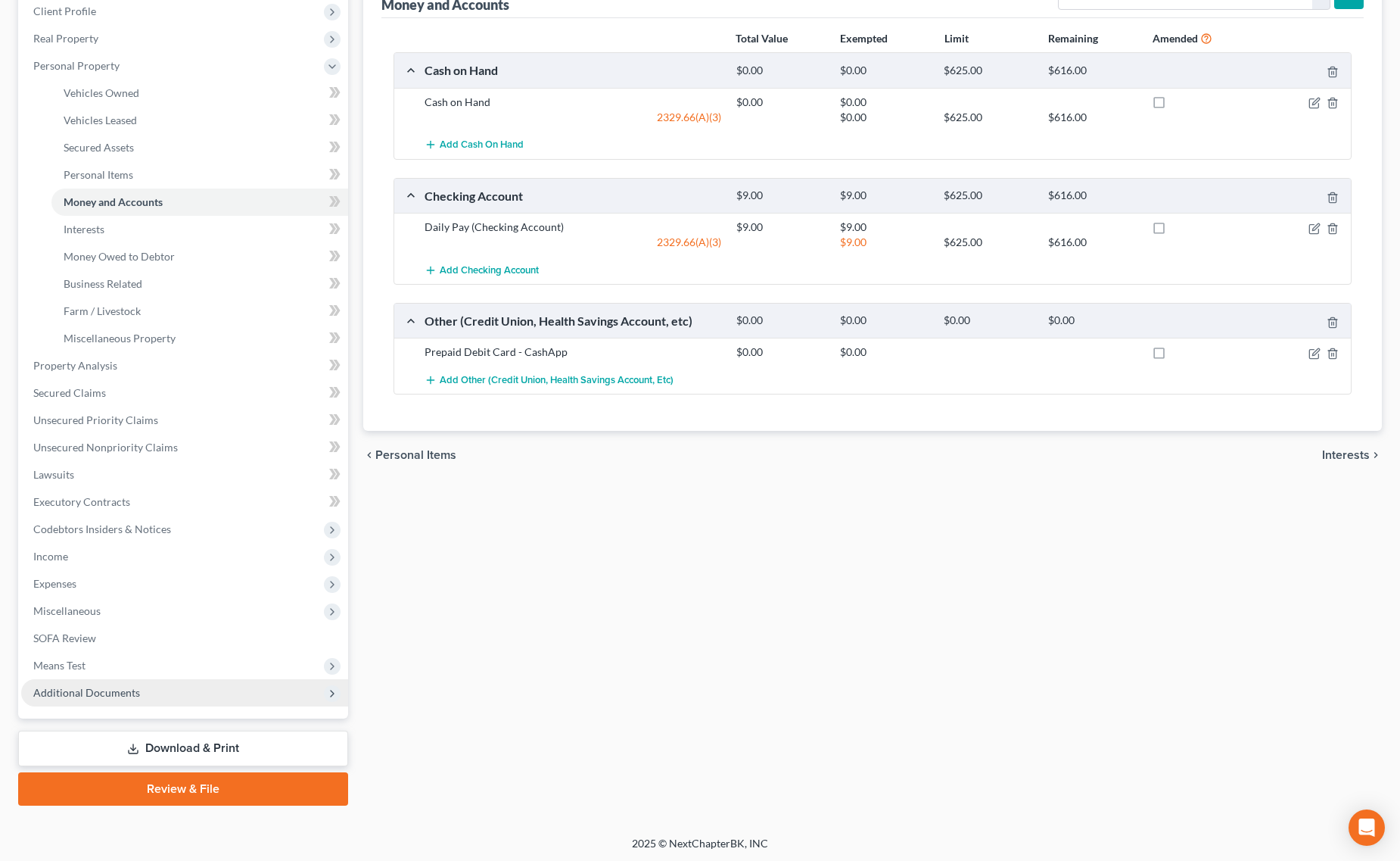
click at [155, 693] on span "Additional Documents" at bounding box center [184, 693] width 327 height 28
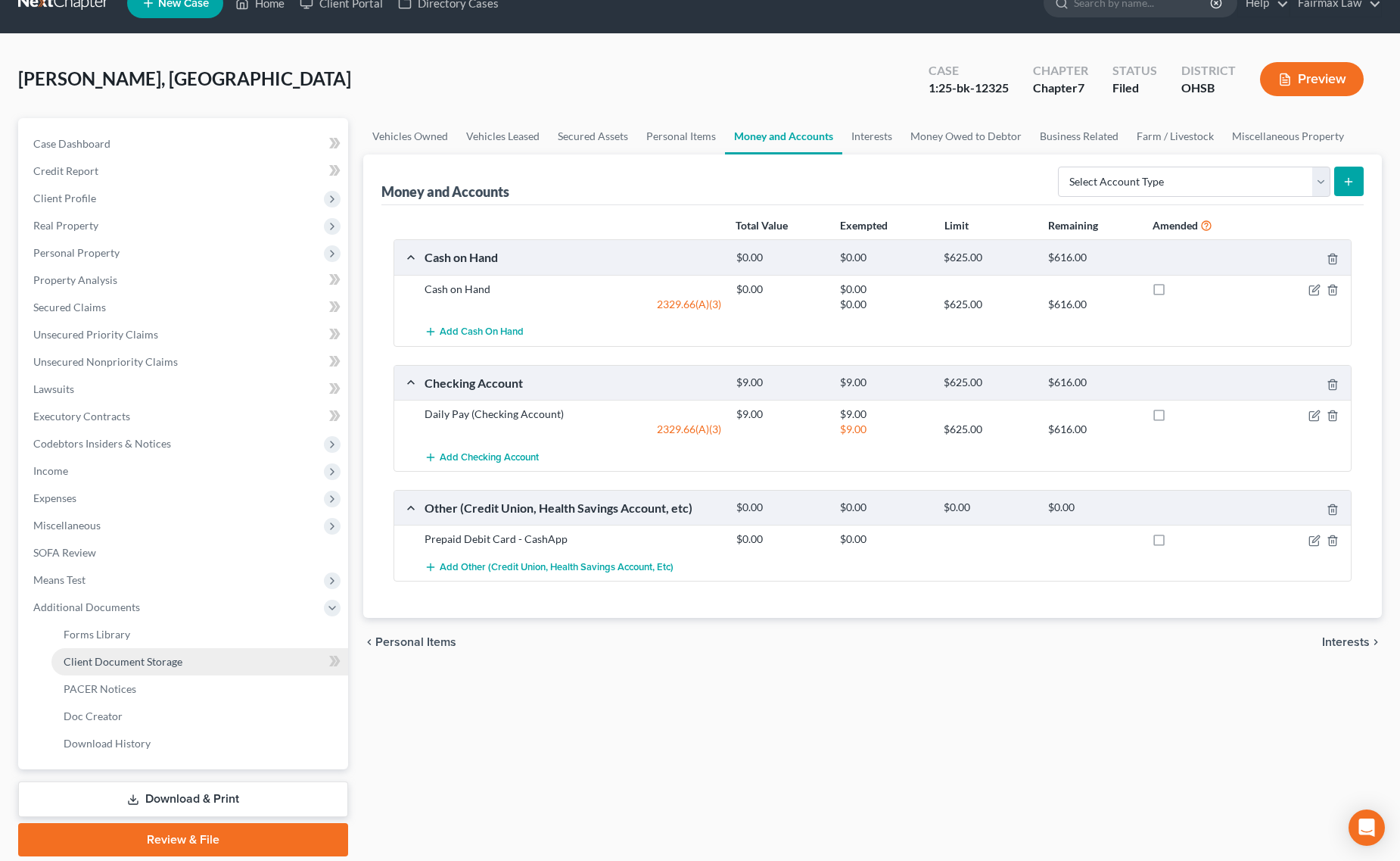
scroll to position [0, 0]
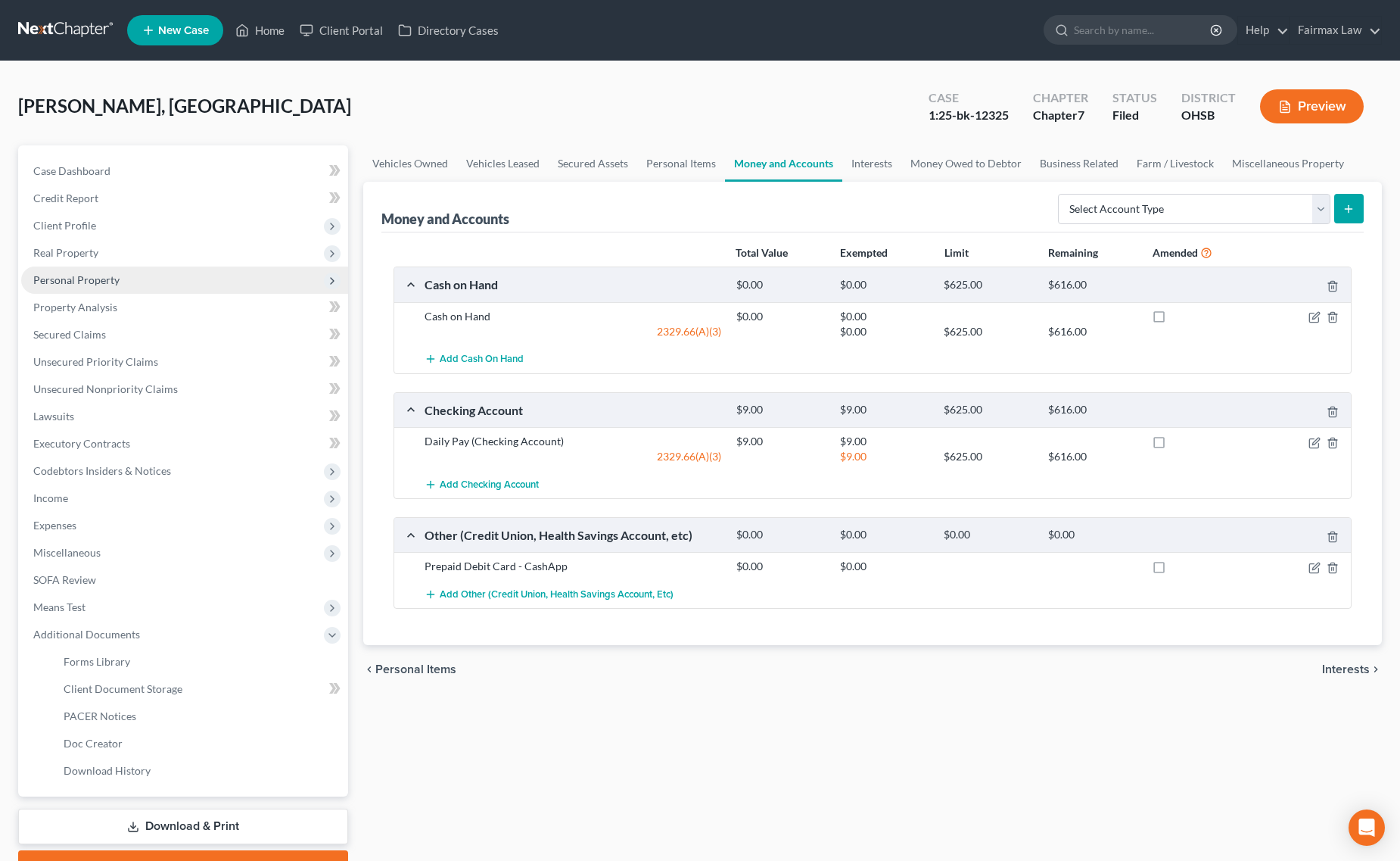
click at [125, 277] on span "Personal Property" at bounding box center [184, 280] width 327 height 28
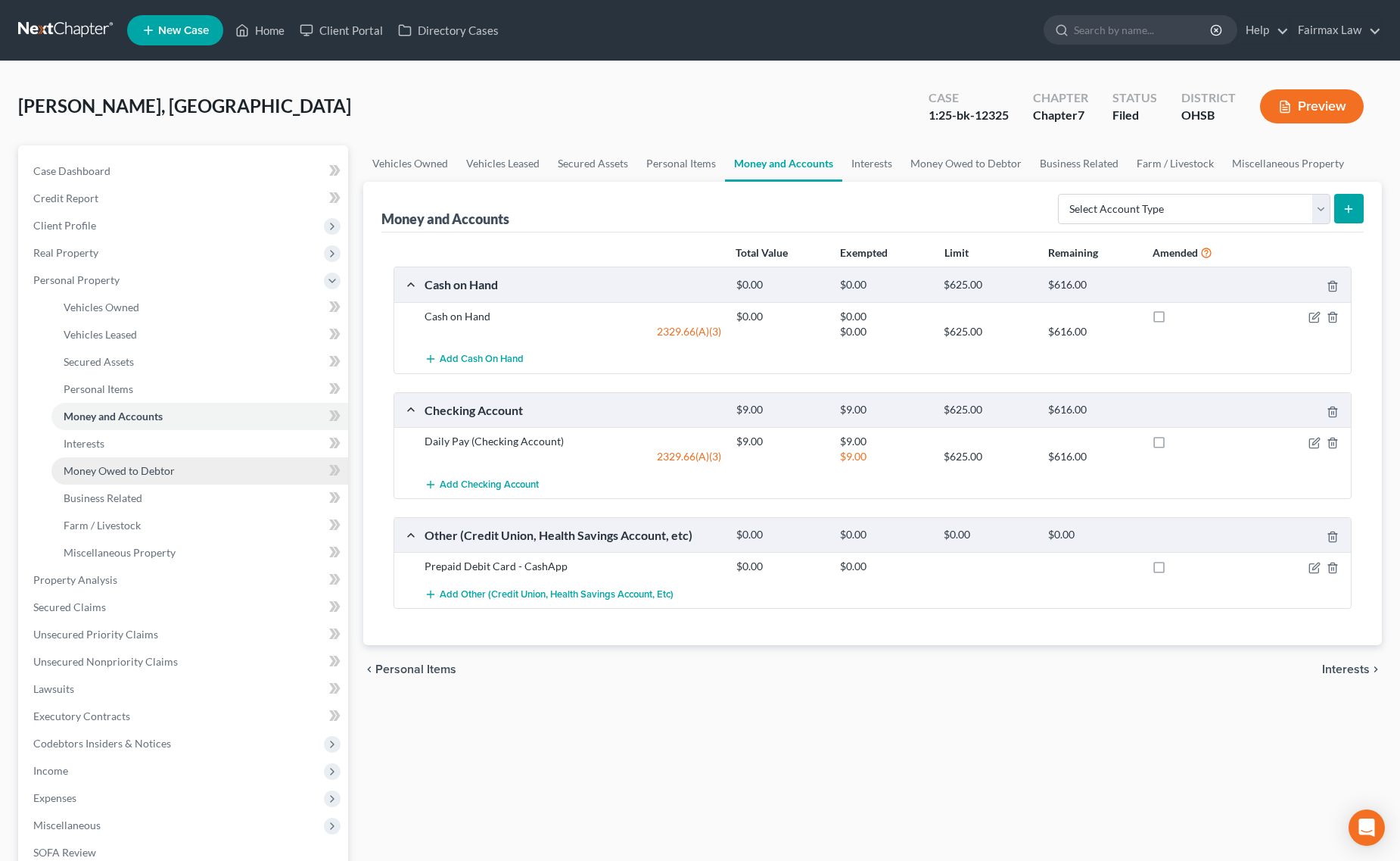
click at [149, 471] on span "Money Owed to Debtor" at bounding box center [120, 471] width 112 height 13
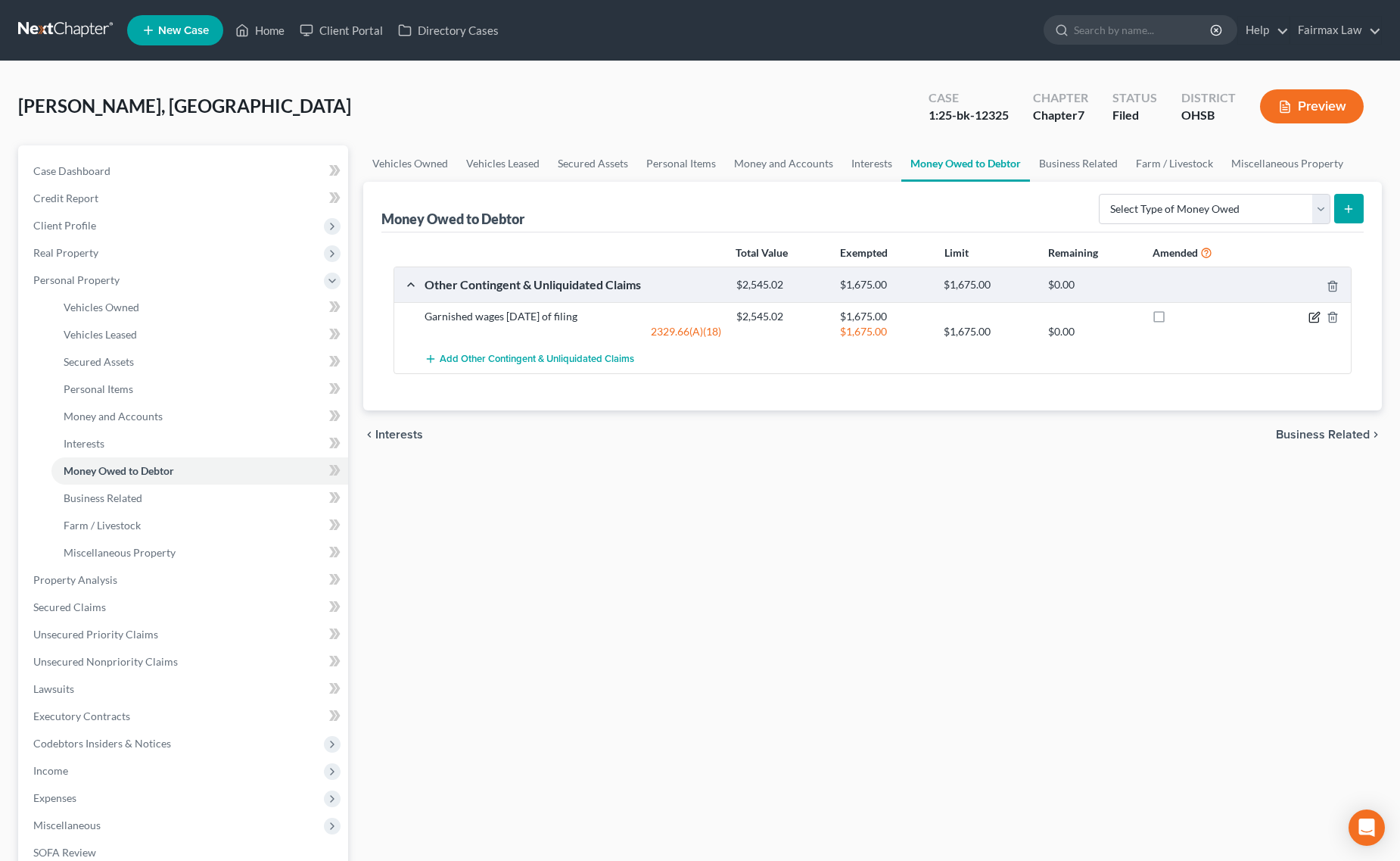
click at [1309, 313] on icon "button" at bounding box center [1313, 317] width 9 height 9
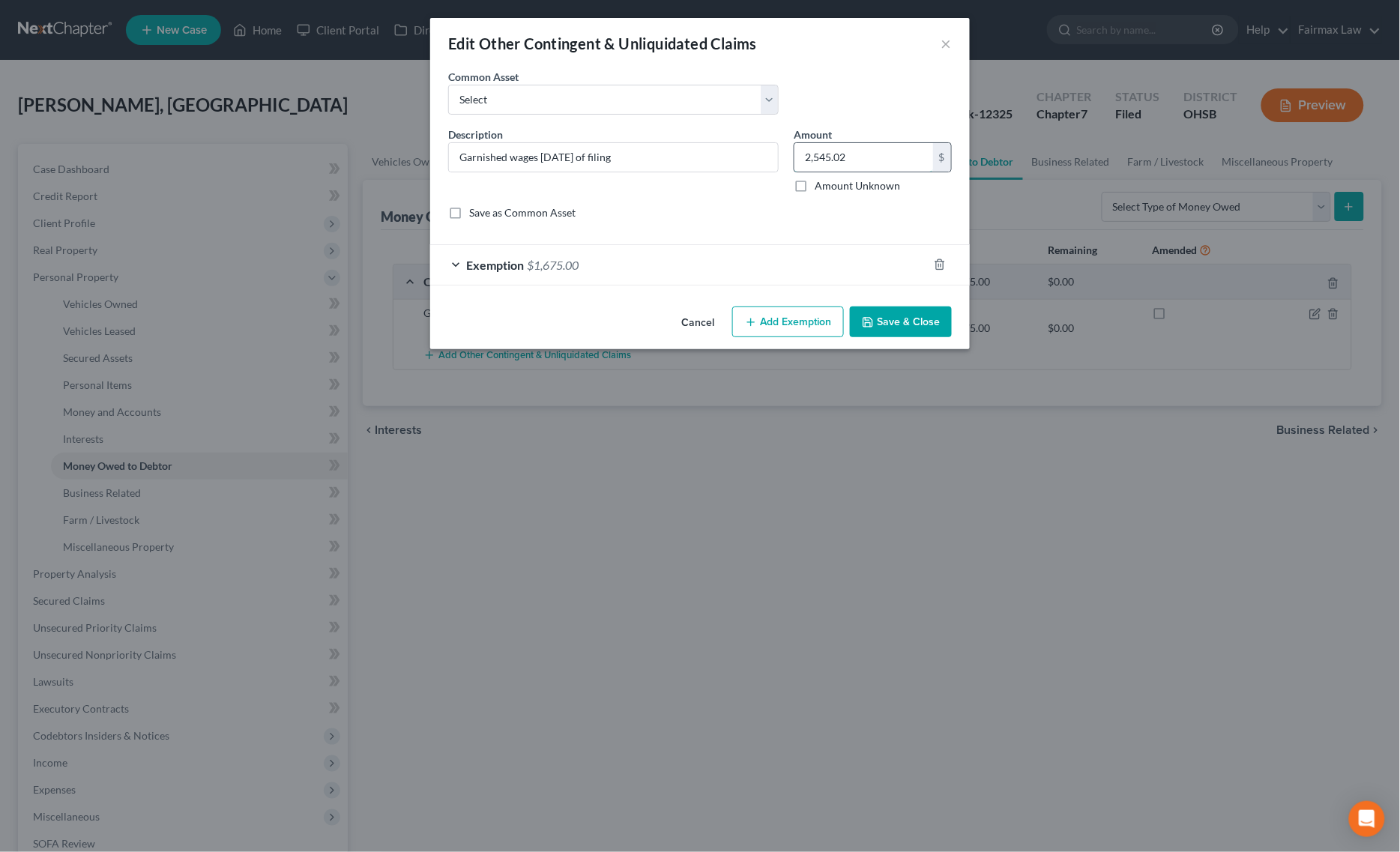
click at [863, 163] on input "2,545.02" at bounding box center [863, 158] width 139 height 29
click at [836, 442] on div "Edit Other Contingent & Unliquidated Claims × An exemption set must first be se…" at bounding box center [700, 426] width 1400 height 852
click at [807, 485] on div "Edit Other Contingent & Unliquidated Claims × An exemption set must first be se…" at bounding box center [700, 426] width 1400 height 852
click at [907, 328] on button "Save & Close" at bounding box center [900, 322] width 102 height 31
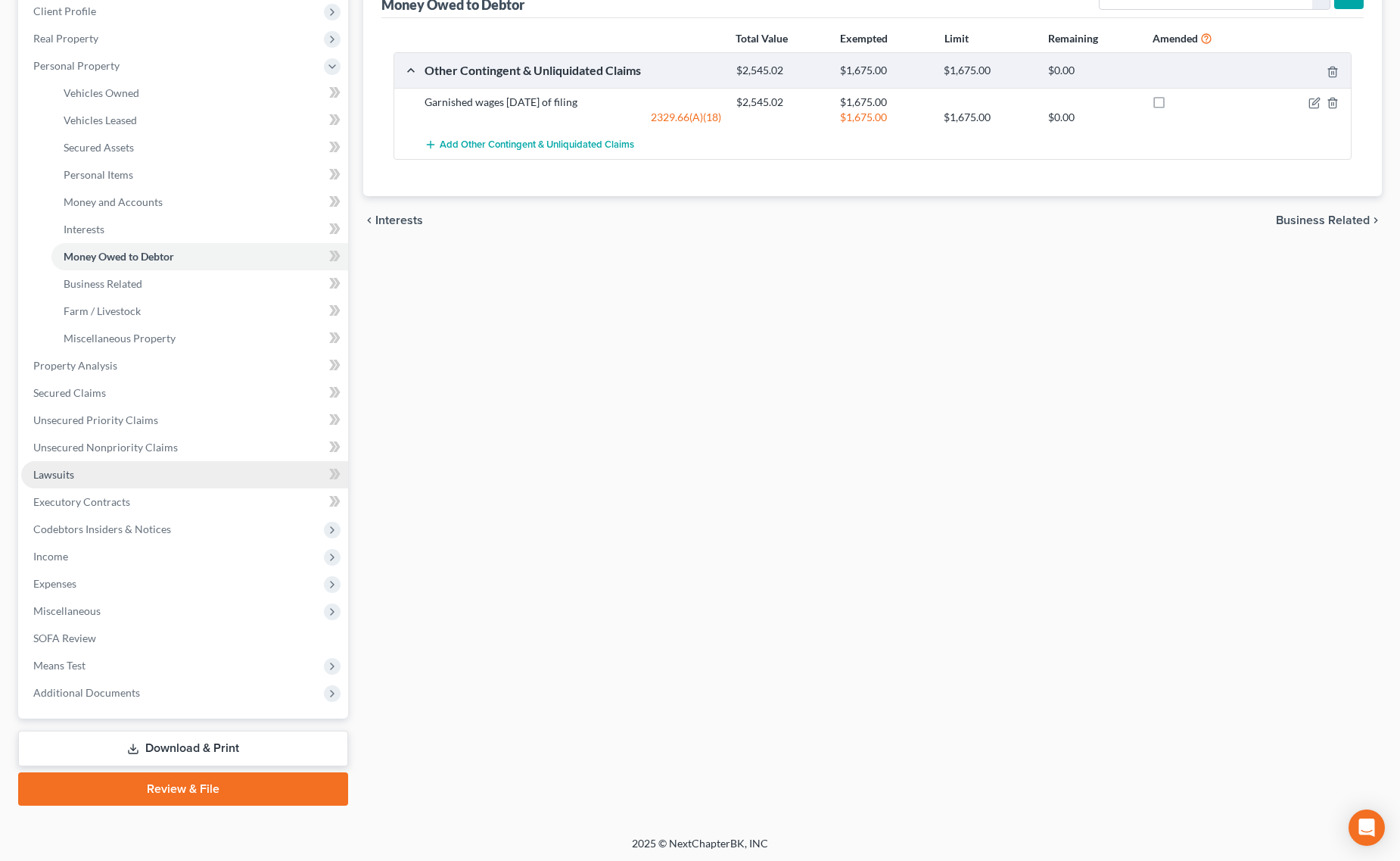
click at [95, 473] on link "Lawsuits" at bounding box center [184, 475] width 327 height 28
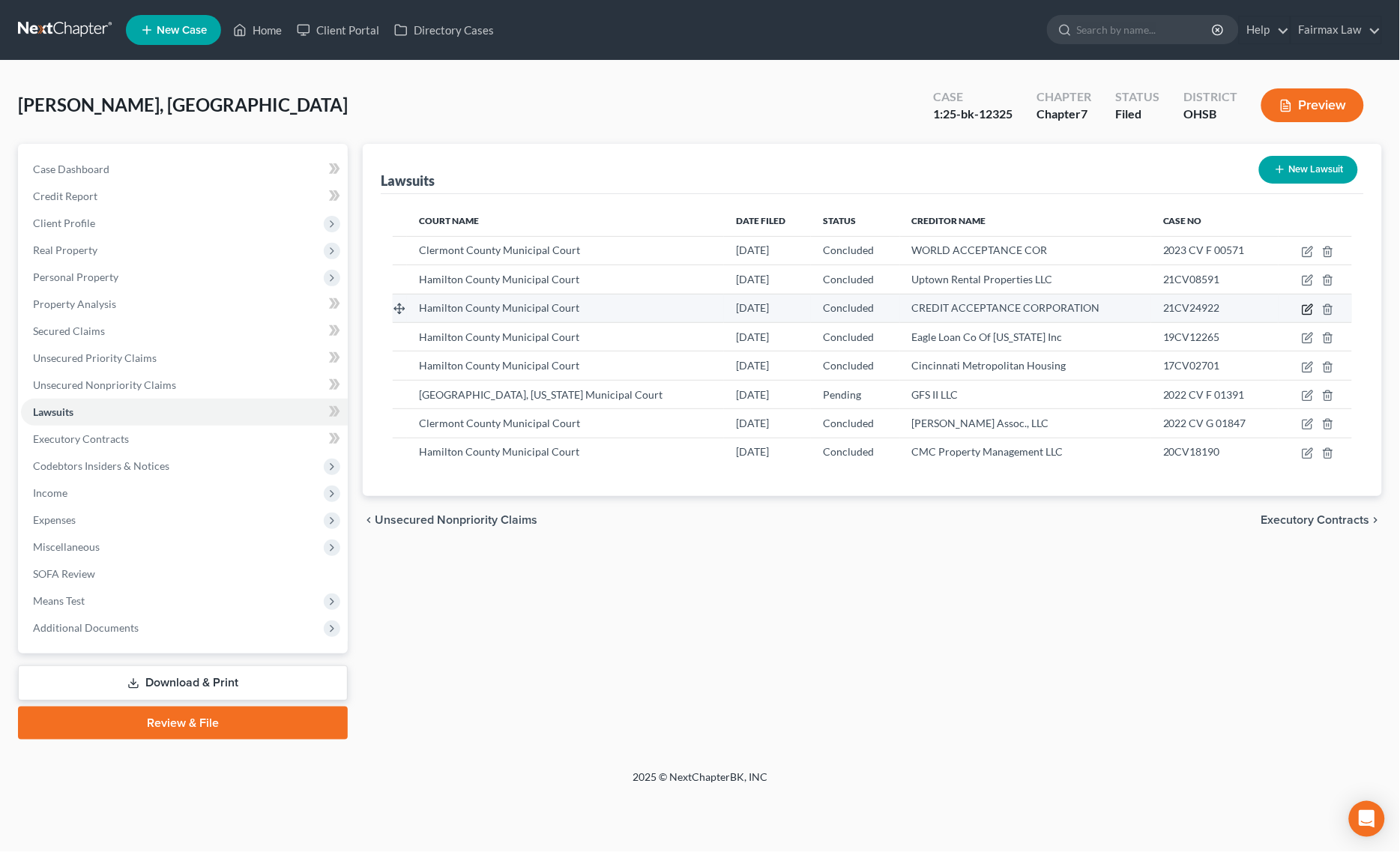
click at [1301, 307] on icon "button" at bounding box center [1307, 309] width 12 height 12
select select "36"
select select "2"
select select "4"
select select "23"
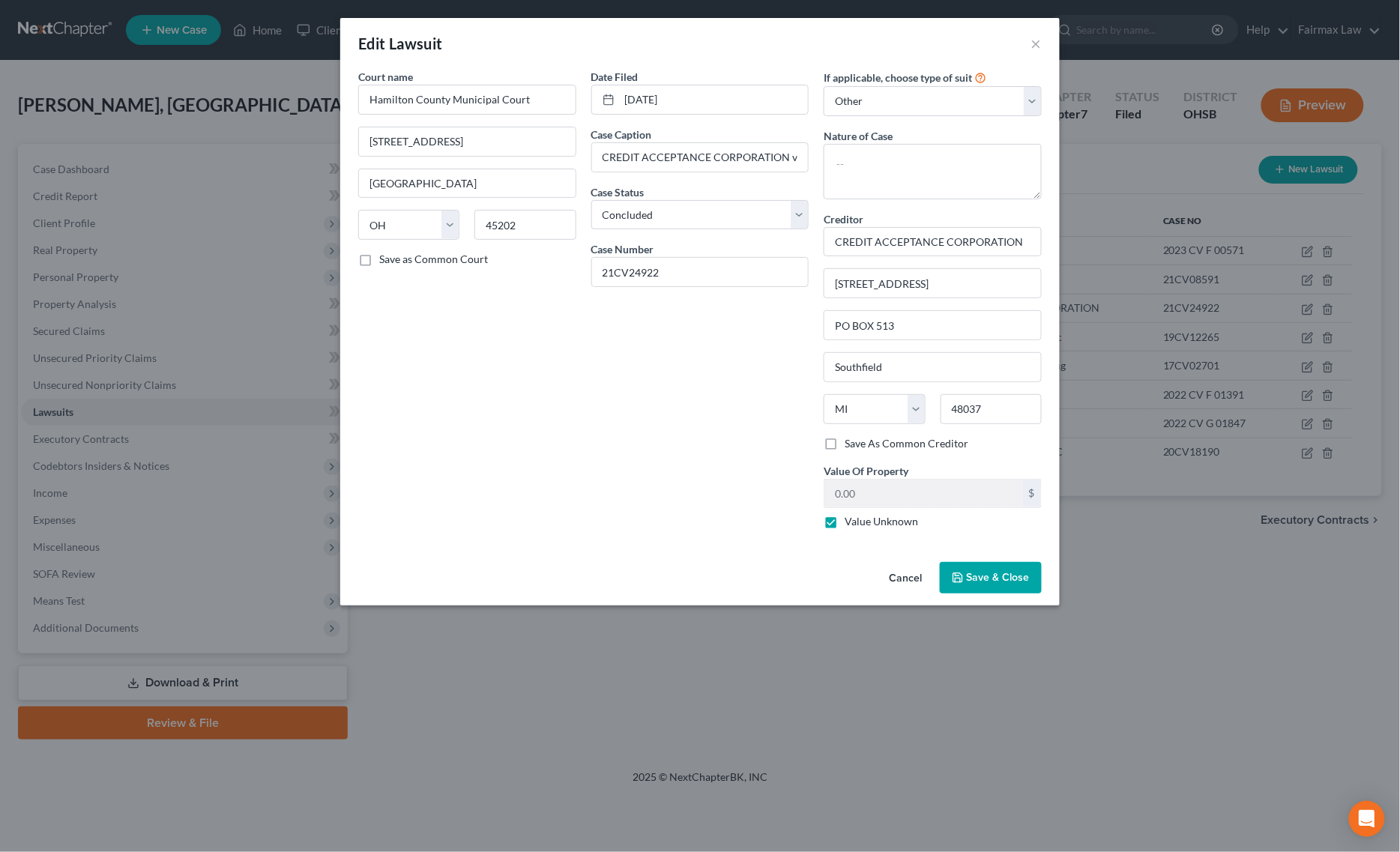
click at [984, 567] on button "Save & Close" at bounding box center [990, 577] width 102 height 31
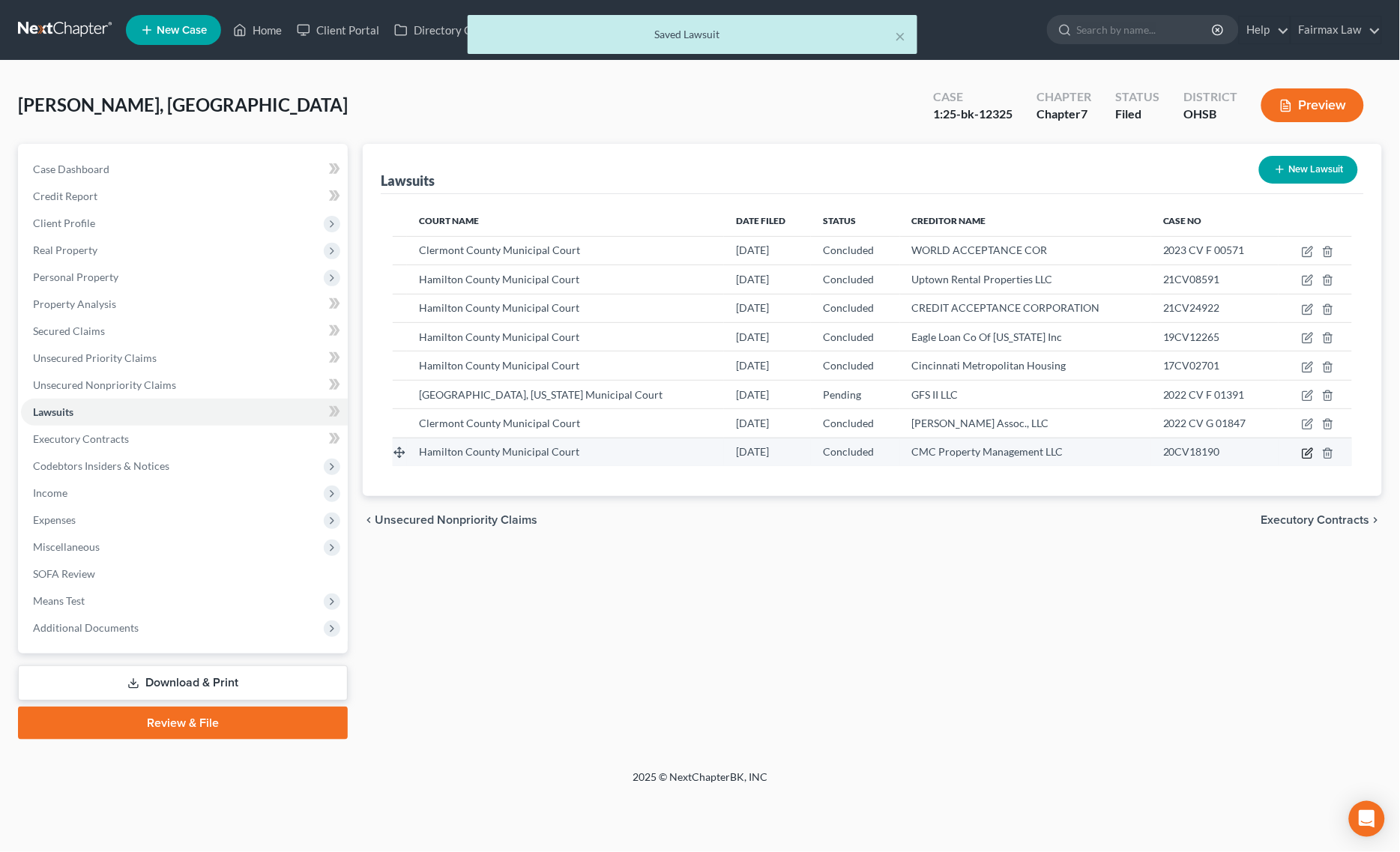
click at [1309, 450] on icon "button" at bounding box center [1307, 453] width 12 height 12
select select "36"
select select "2"
select select "4"
select select "36"
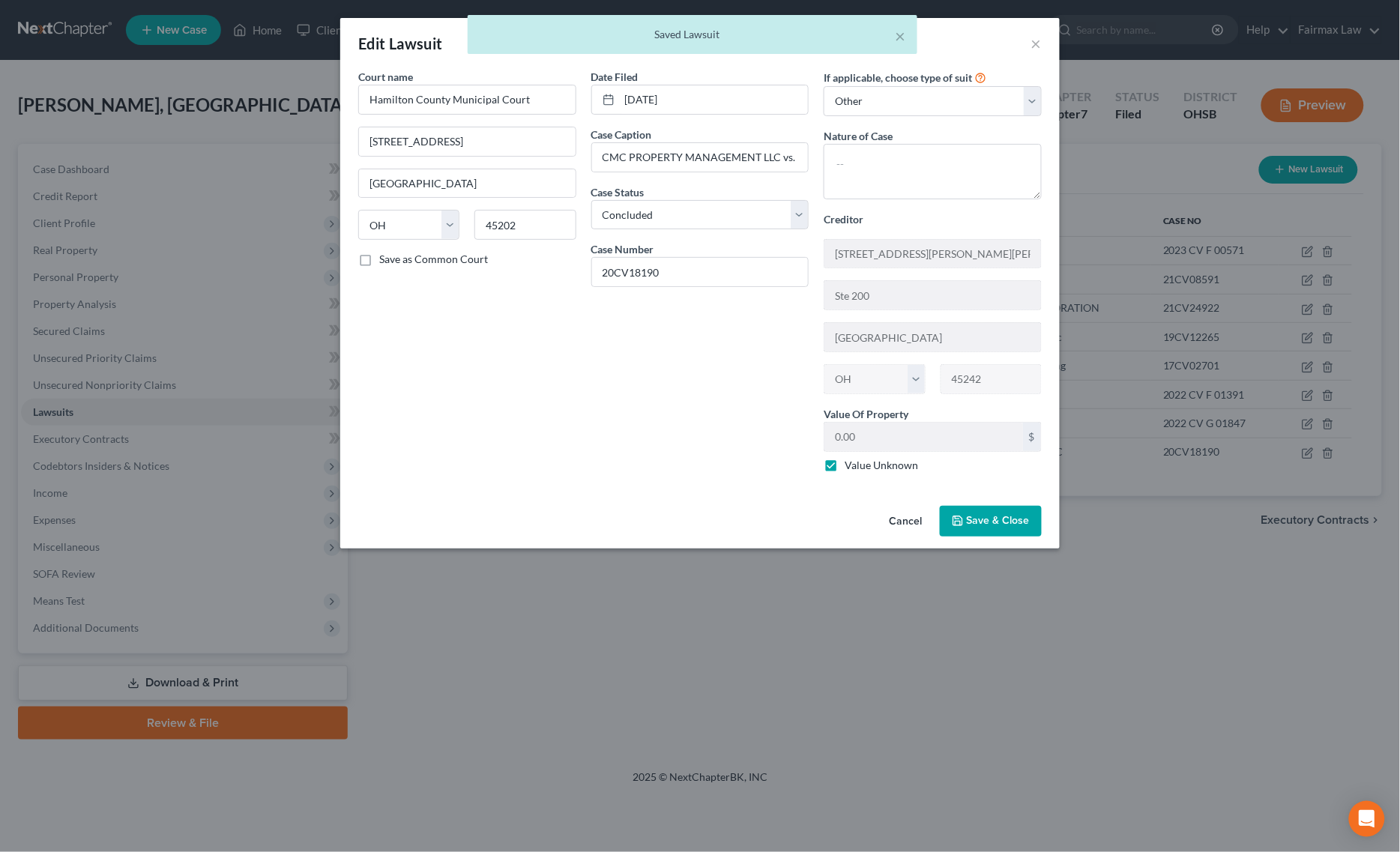
click at [989, 532] on button "Save & Close" at bounding box center [990, 521] width 102 height 31
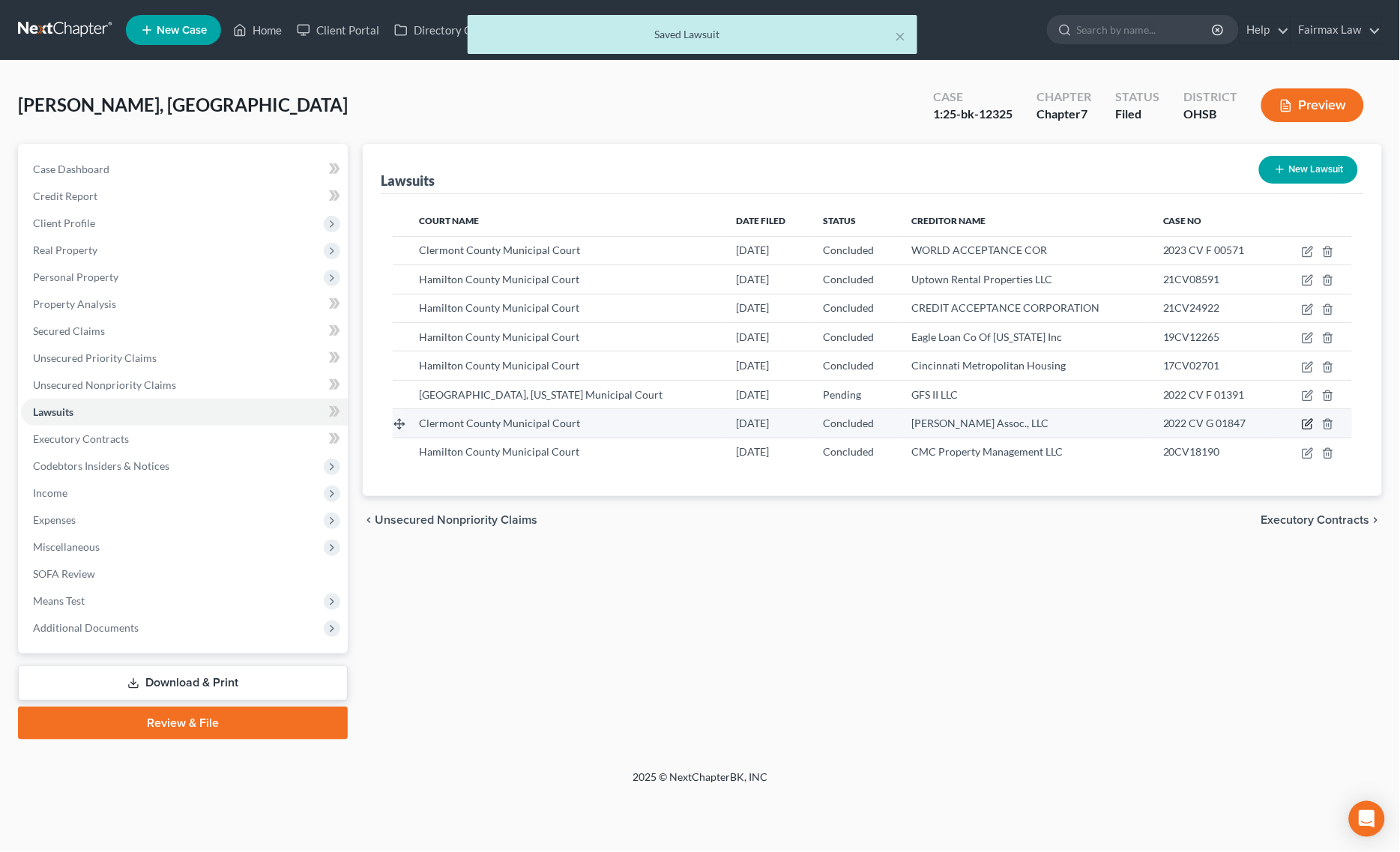
click at [1309, 427] on icon "button" at bounding box center [1307, 424] width 12 height 12
select select "36"
select select "2"
select select "4"
select select "36"
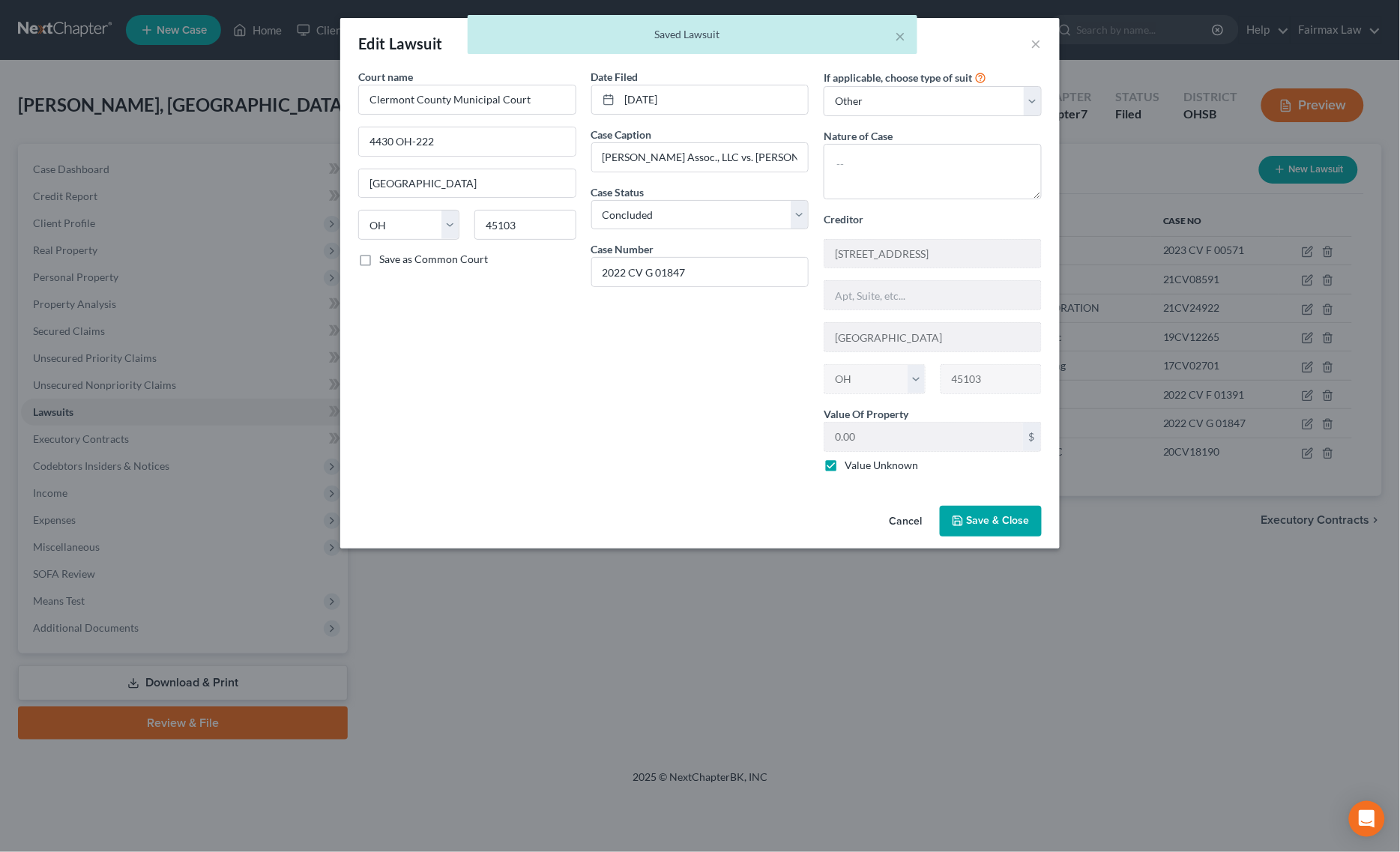
click at [994, 525] on span "Save & Close" at bounding box center [998, 521] width 63 height 13
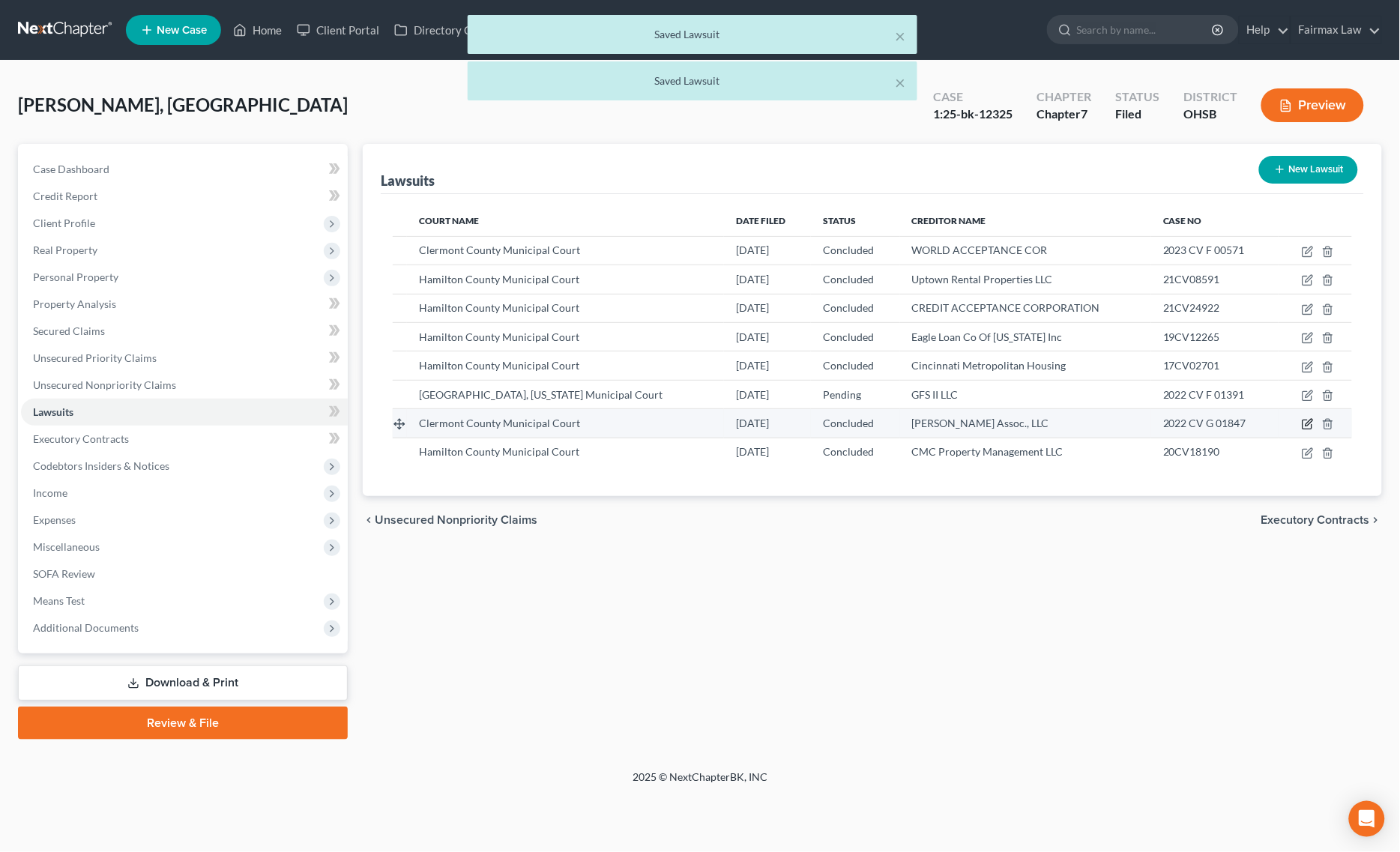
click at [1305, 422] on icon "button" at bounding box center [1307, 424] width 12 height 12
select select "36"
select select "2"
select select "4"
select select "36"
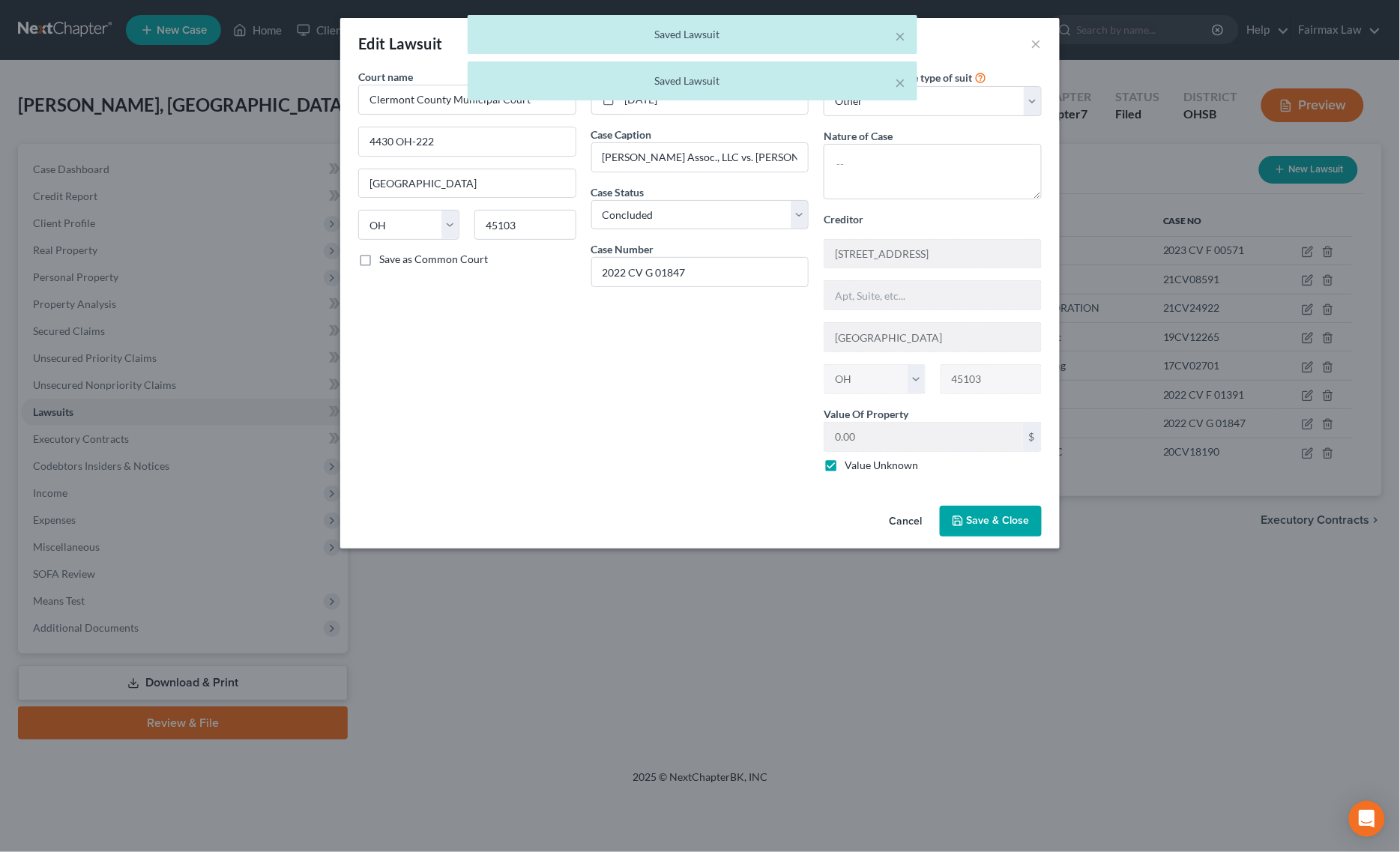
click at [1021, 529] on button "Save & Close" at bounding box center [990, 521] width 102 height 31
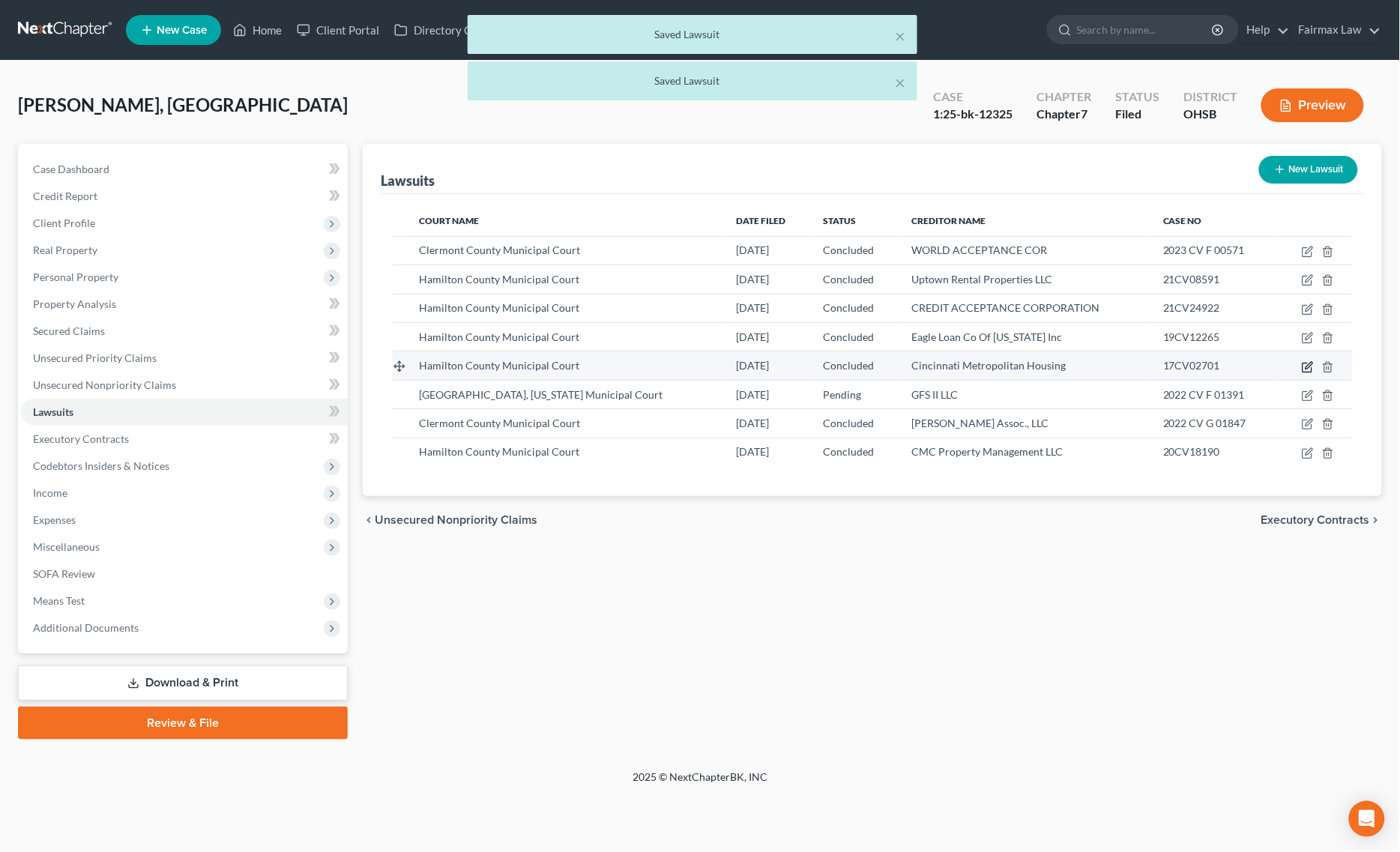
click at [1305, 367] on icon "button" at bounding box center [1307, 367] width 12 height 12
select select "36"
select select "2"
select select "4"
select select "36"
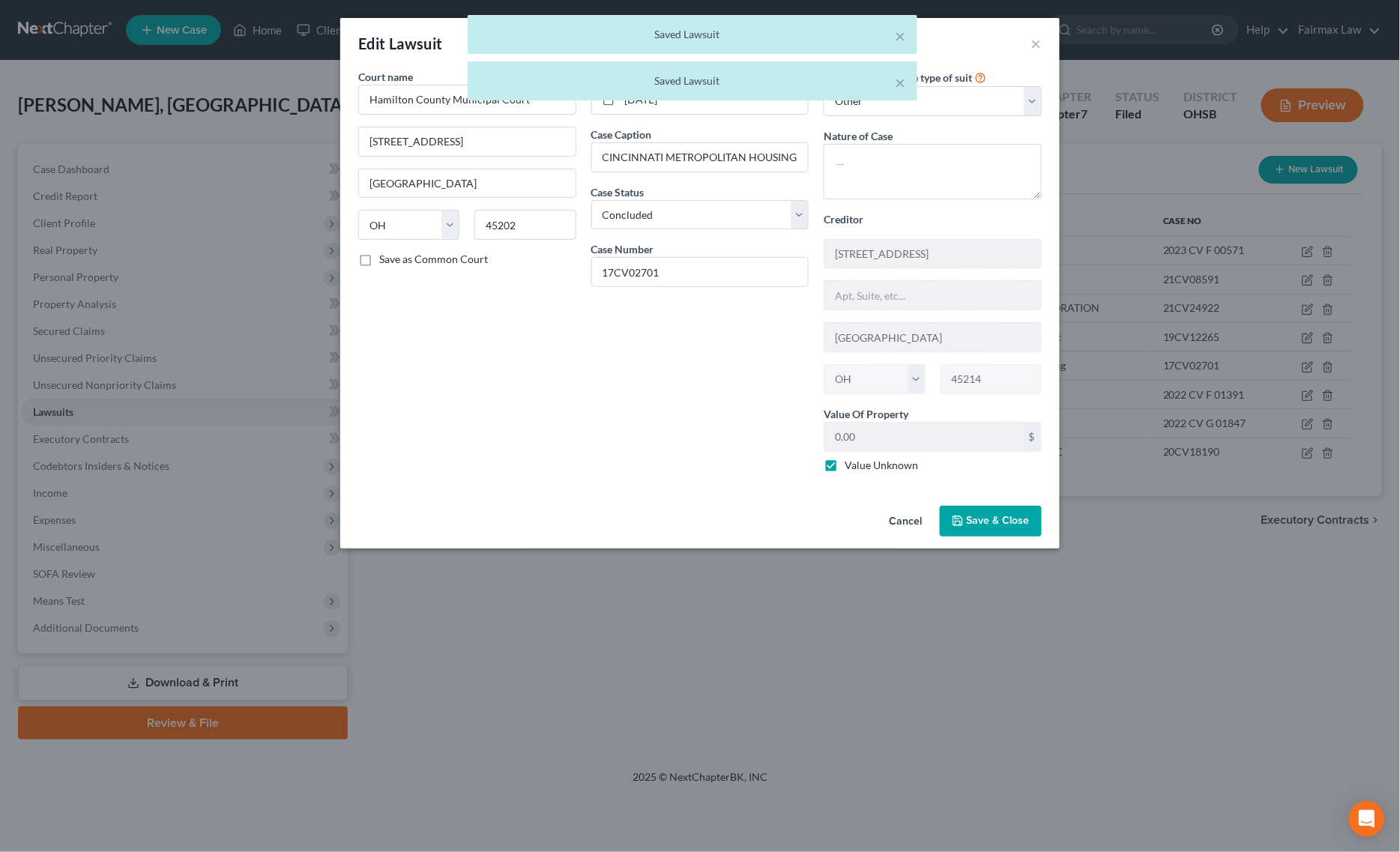
click at [1009, 508] on button "Save & Close" at bounding box center [990, 521] width 102 height 31
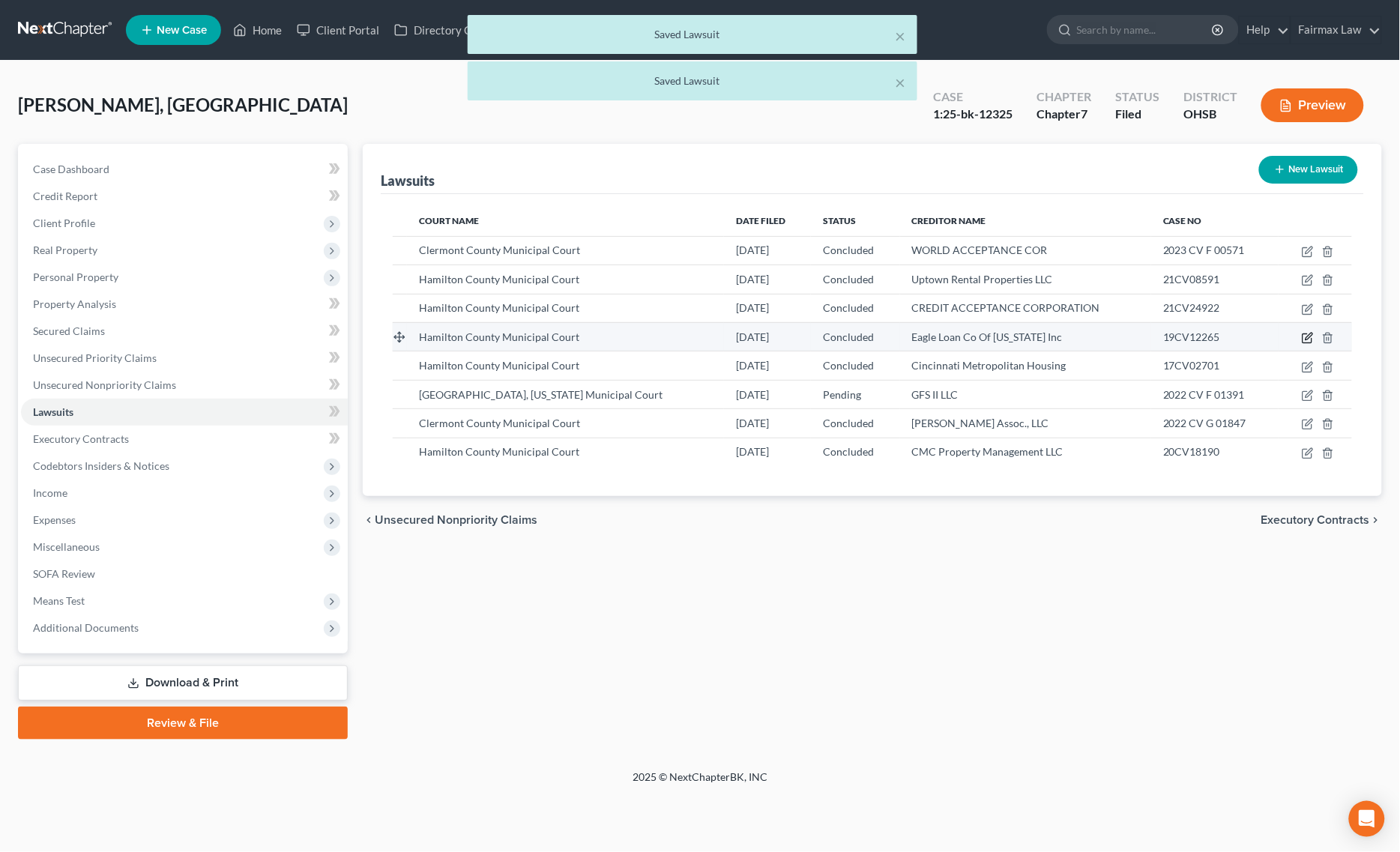
click at [1313, 339] on icon "button" at bounding box center [1307, 337] width 12 height 12
select select "36"
select select "2"
select select "4"
select select "36"
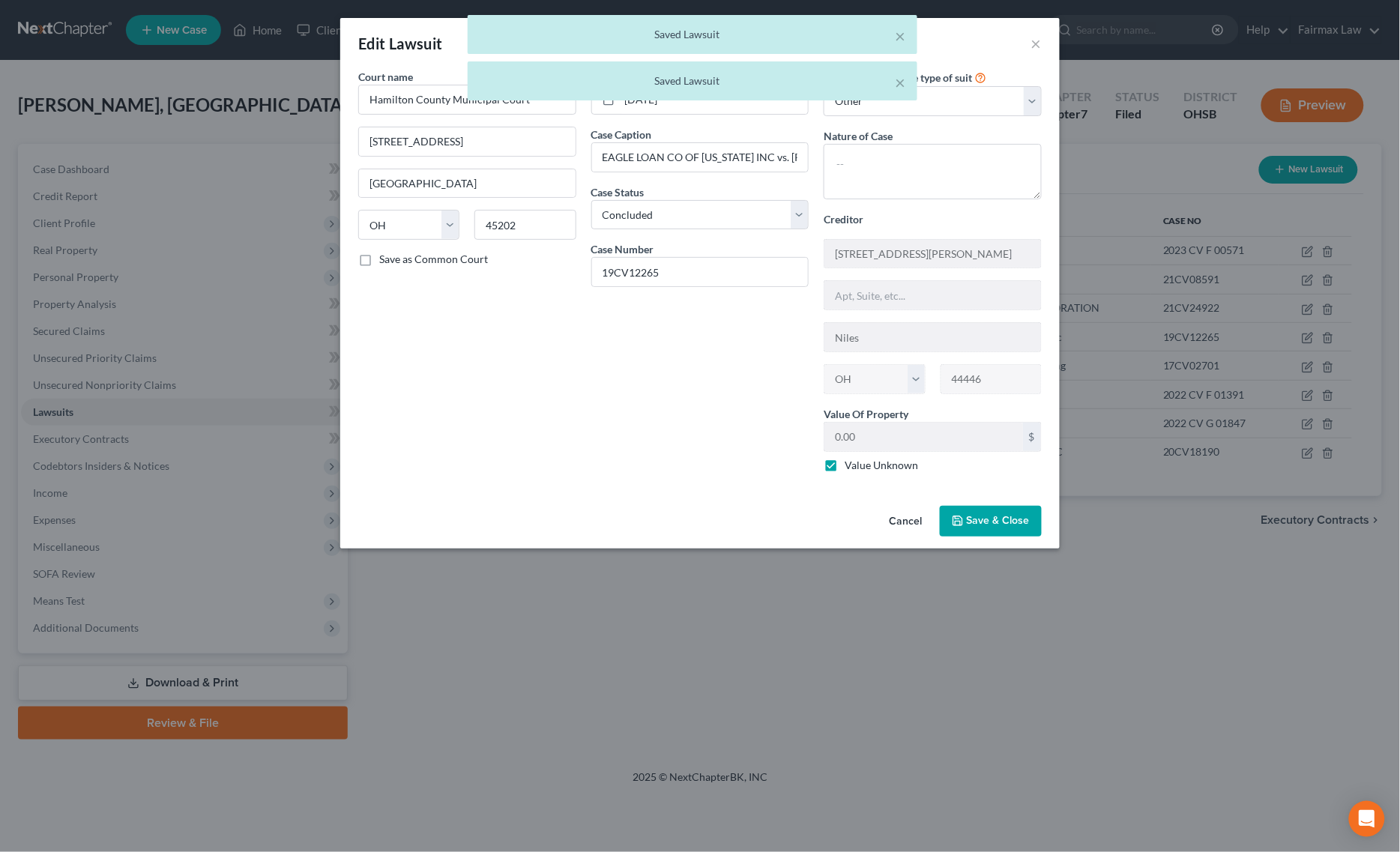
click at [1004, 525] on span "Save & Close" at bounding box center [998, 521] width 63 height 13
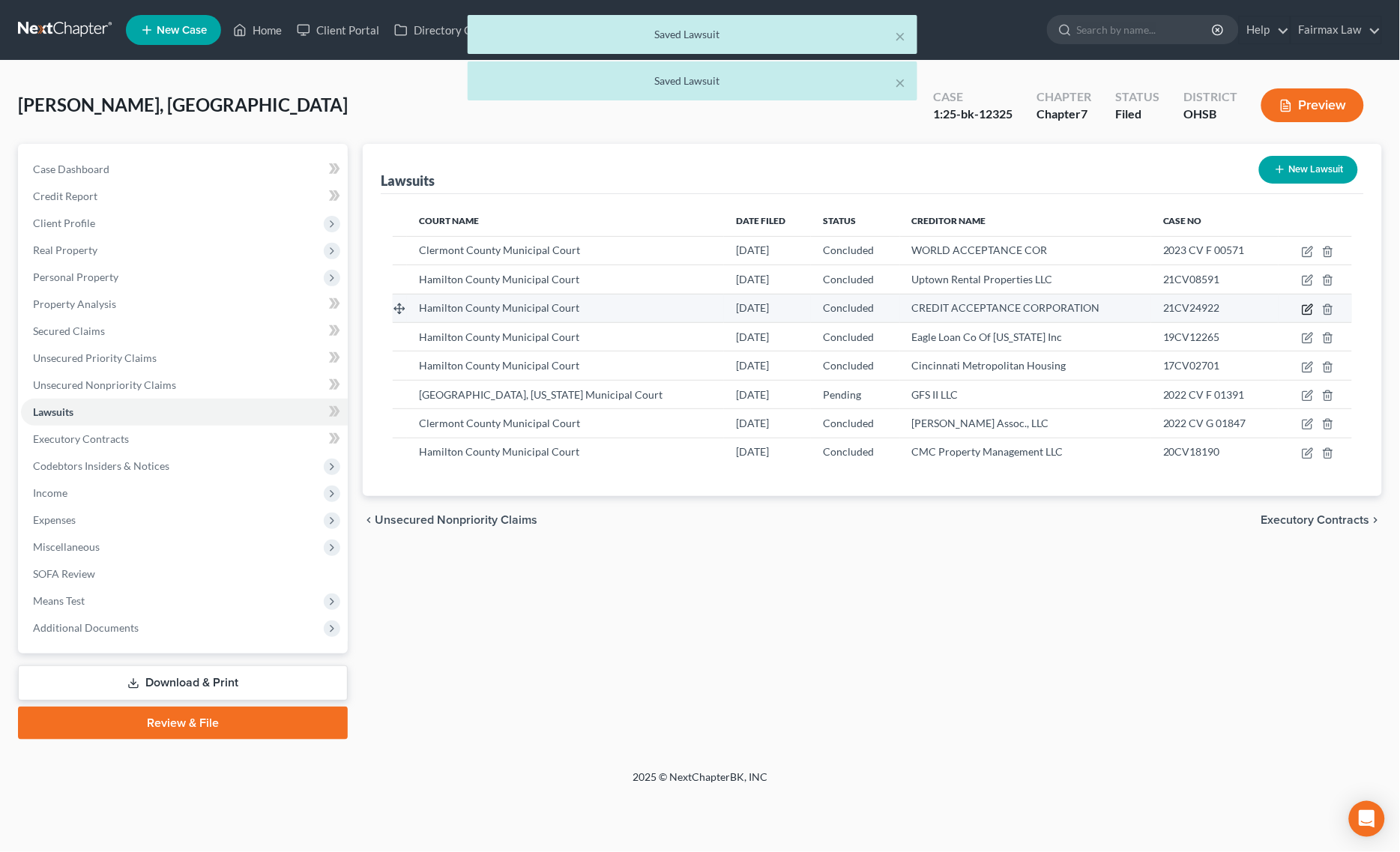
click at [1309, 308] on icon "button" at bounding box center [1309, 307] width 6 height 6
select select "36"
select select "2"
select select "4"
select select "23"
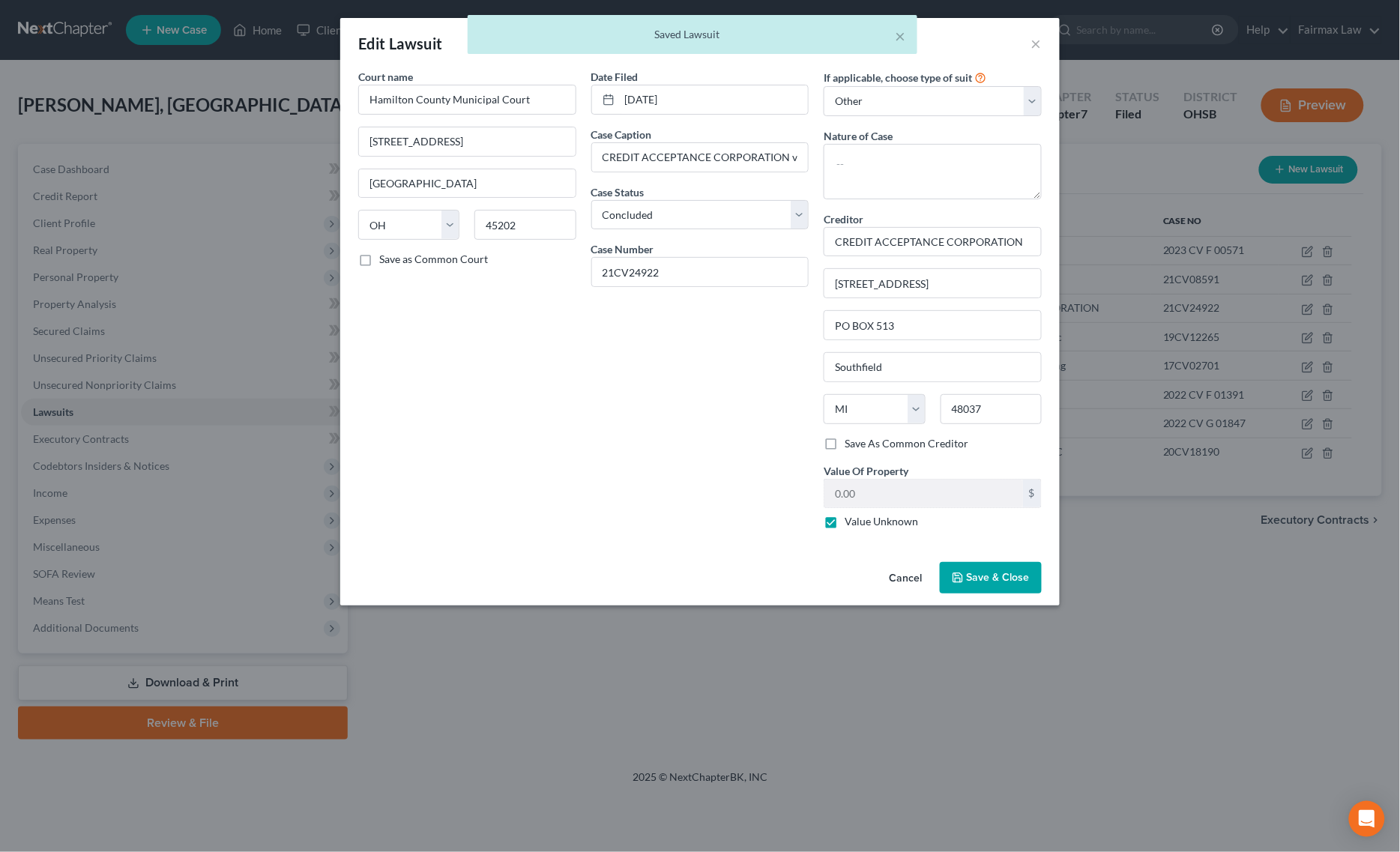
click at [986, 601] on div "Cancel Save & Close" at bounding box center [700, 581] width 719 height 50
click at [995, 581] on span "Save & Close" at bounding box center [998, 577] width 63 height 13
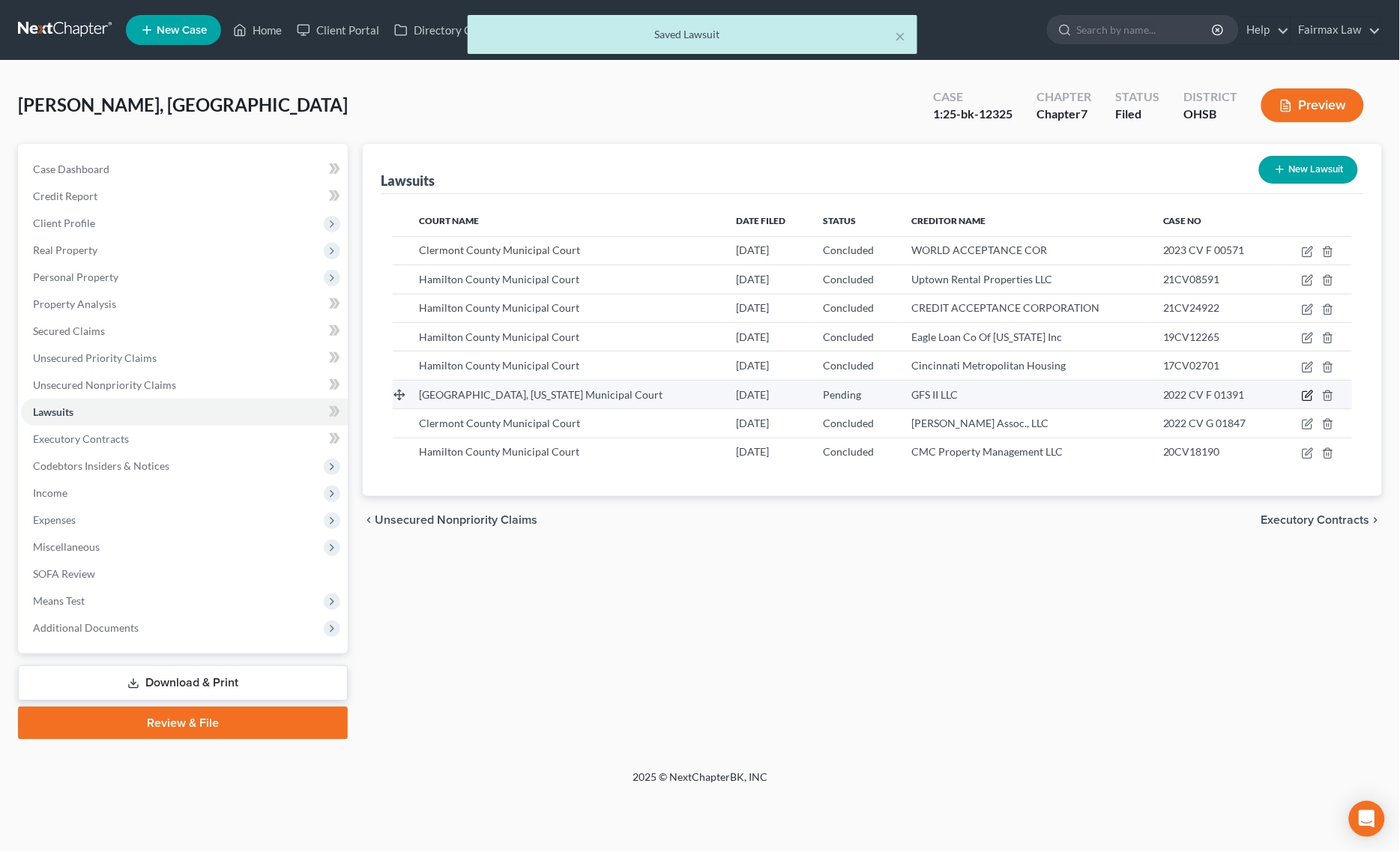
click at [1304, 401] on icon "button" at bounding box center [1307, 396] width 12 height 12
select select "36"
select select "0"
select select "1"
select select "23"
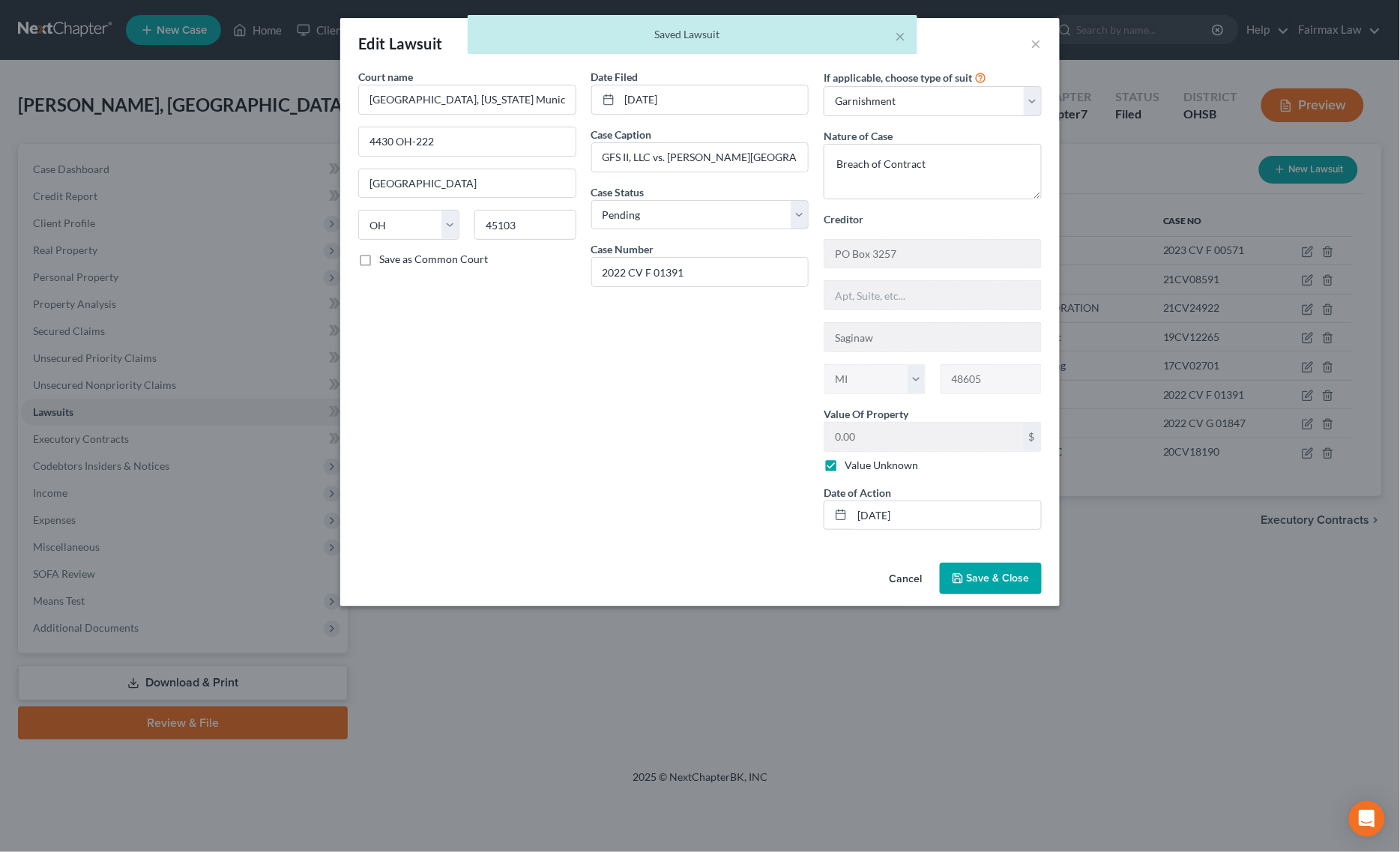
click at [1000, 575] on button "Save & Close" at bounding box center [990, 578] width 102 height 31
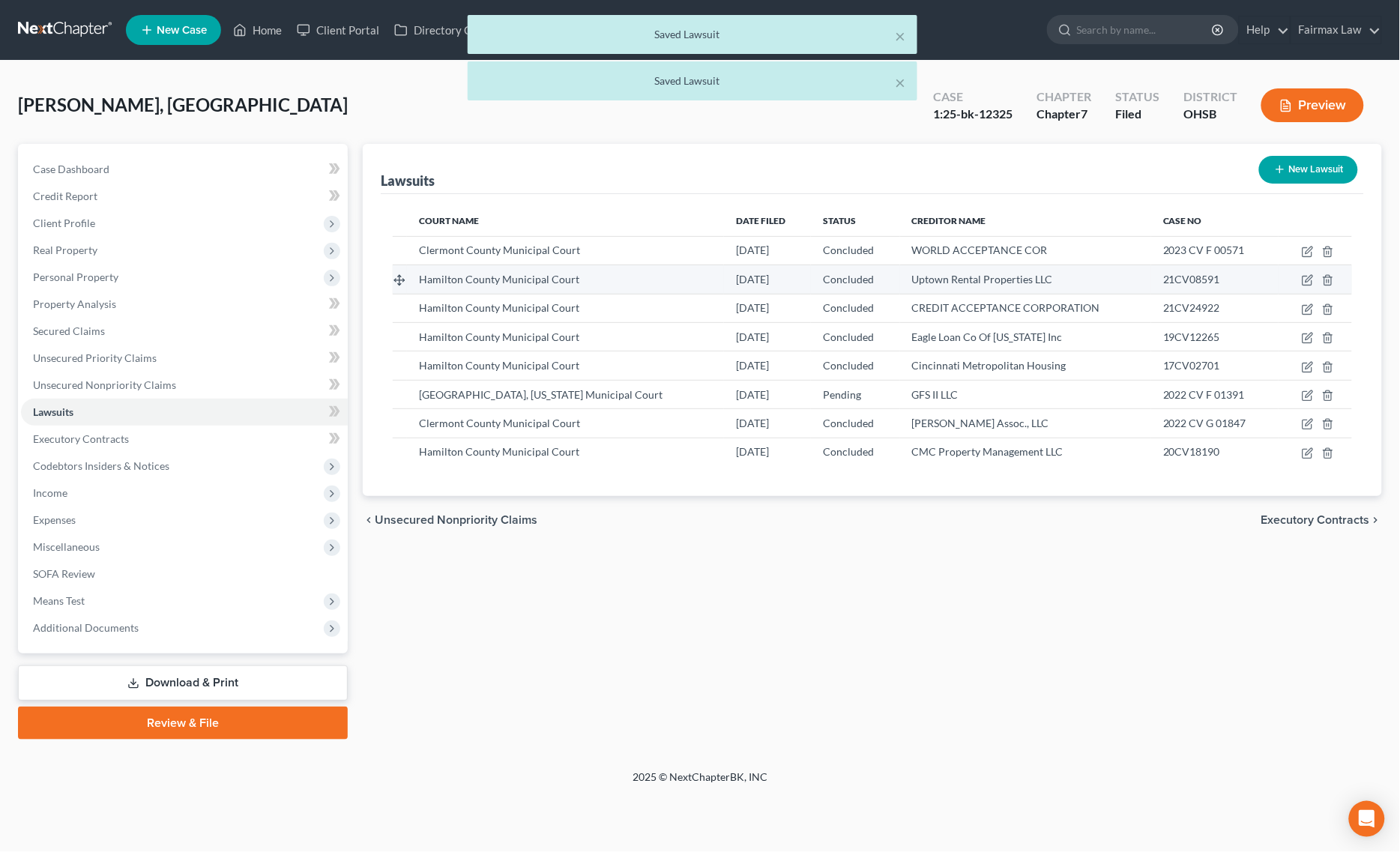
click at [1315, 282] on td at bounding box center [1315, 279] width 74 height 29
click at [1301, 279] on td at bounding box center [1315, 279] width 74 height 29
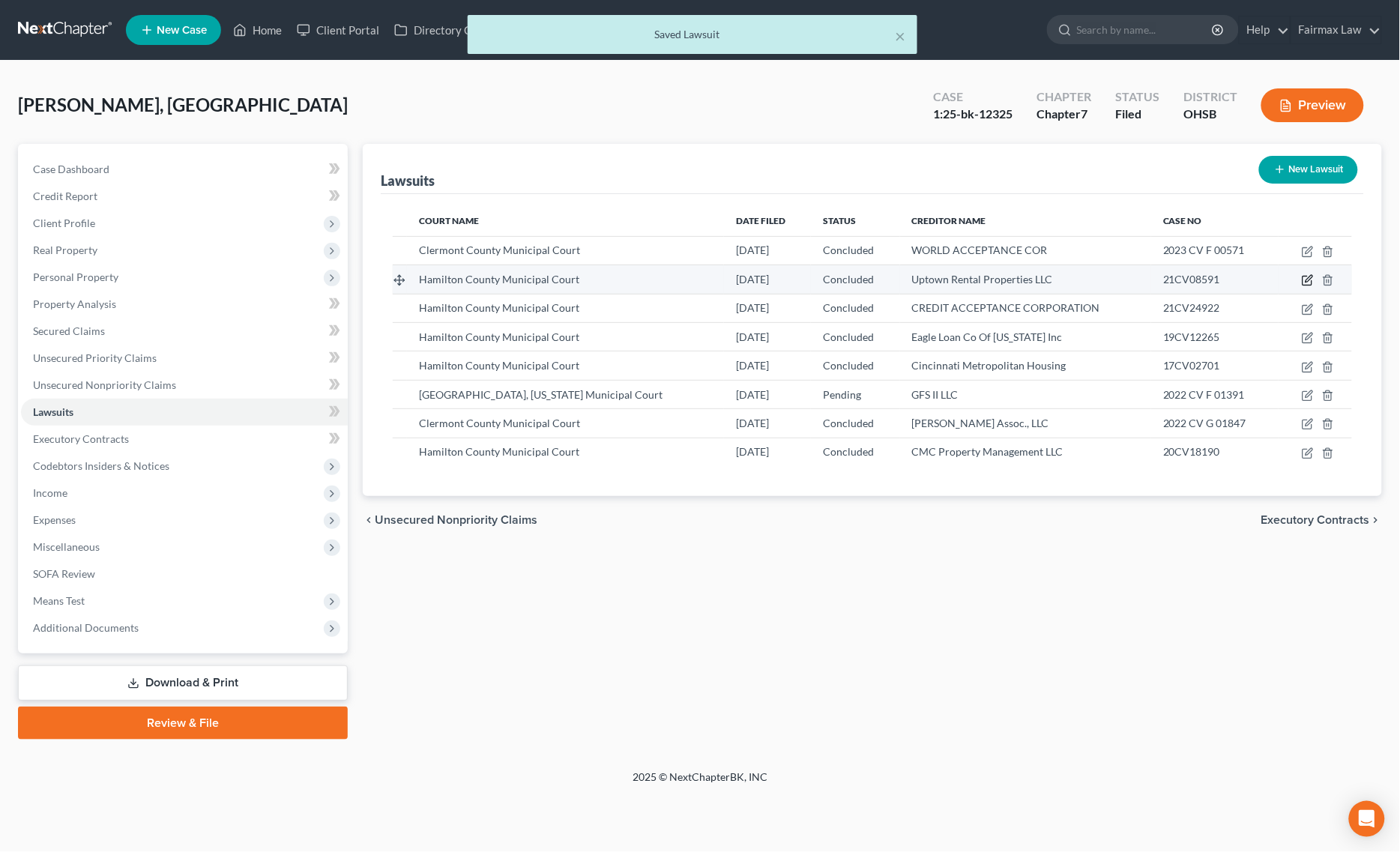
click at [1305, 277] on icon "button" at bounding box center [1307, 279] width 12 height 12
select select "36"
select select "2"
select select "4"
select select "36"
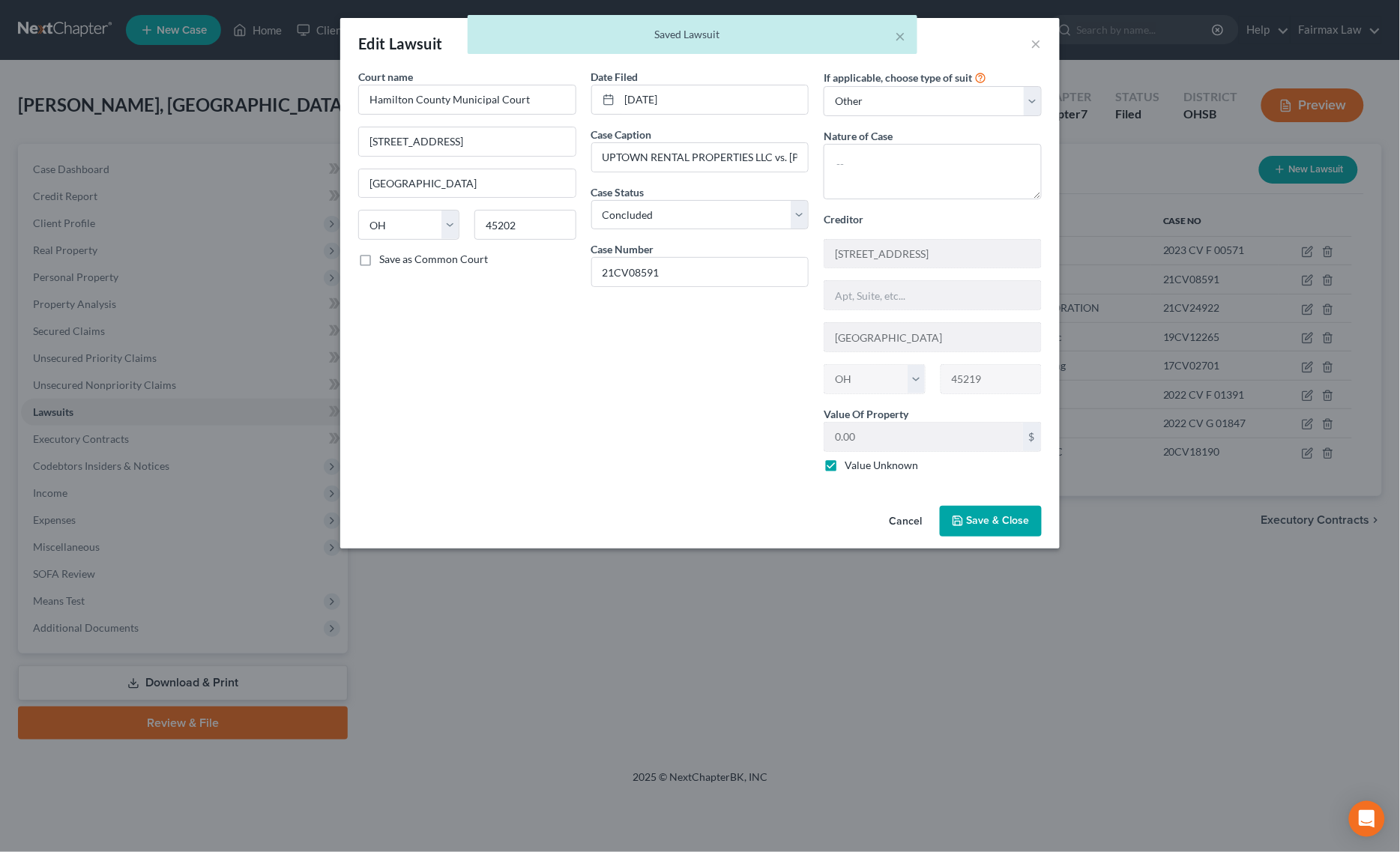
click at [1009, 521] on span "Save & Close" at bounding box center [998, 521] width 63 height 13
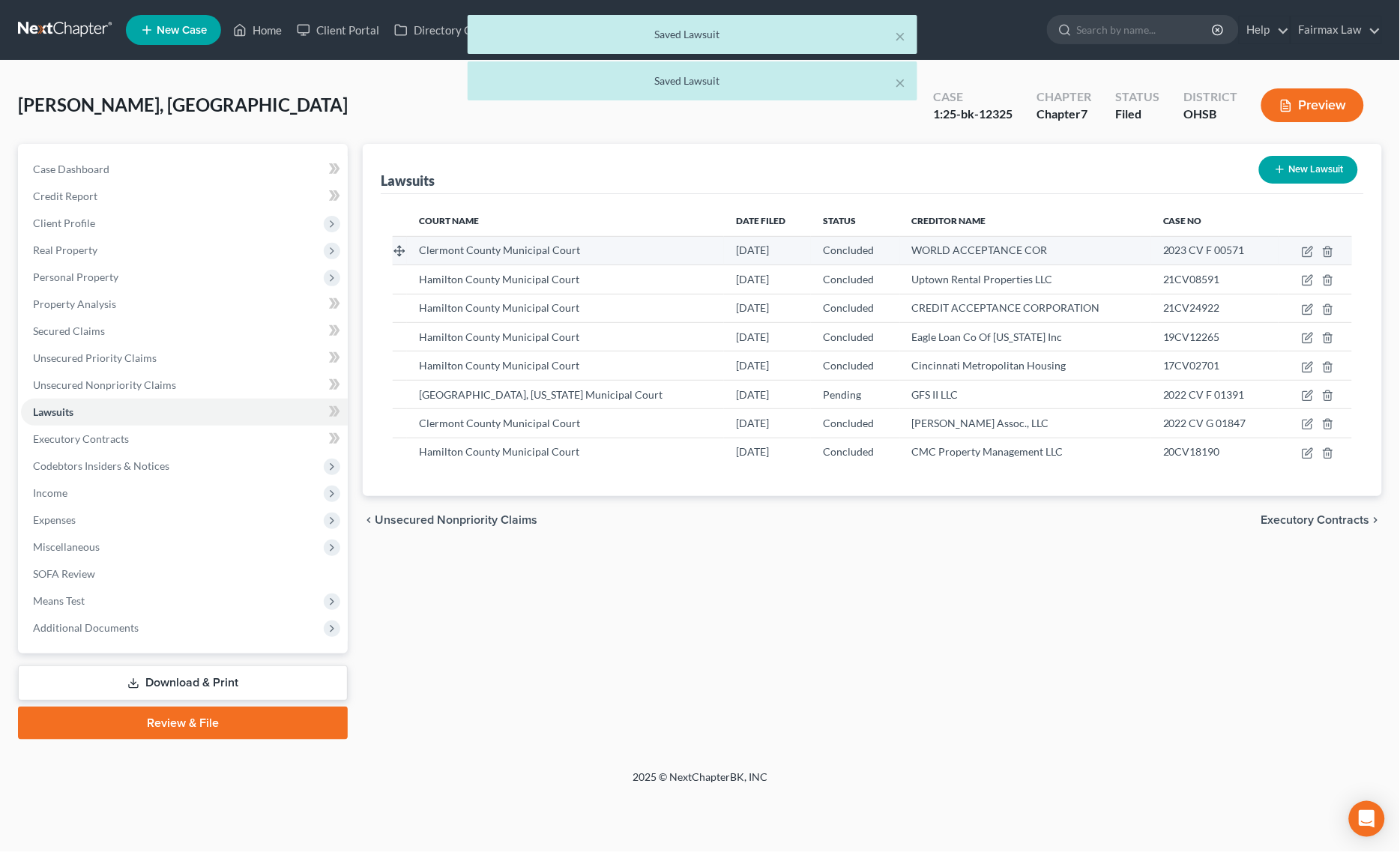
click at [1316, 242] on td at bounding box center [1315, 251] width 74 height 29
click at [1313, 249] on icon "button" at bounding box center [1307, 251] width 12 height 12
select select "36"
select select "2"
select select "4"
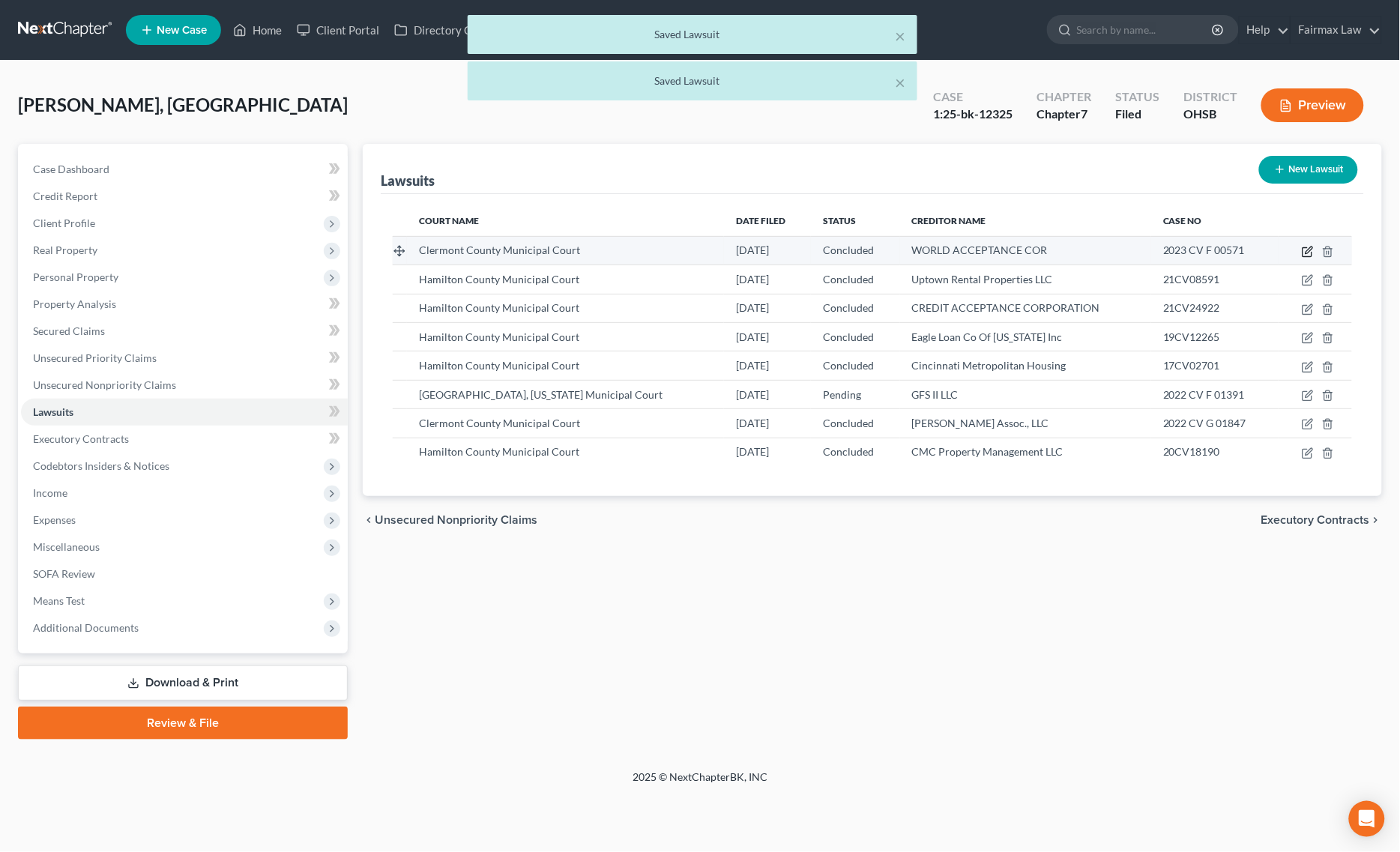
select select "42"
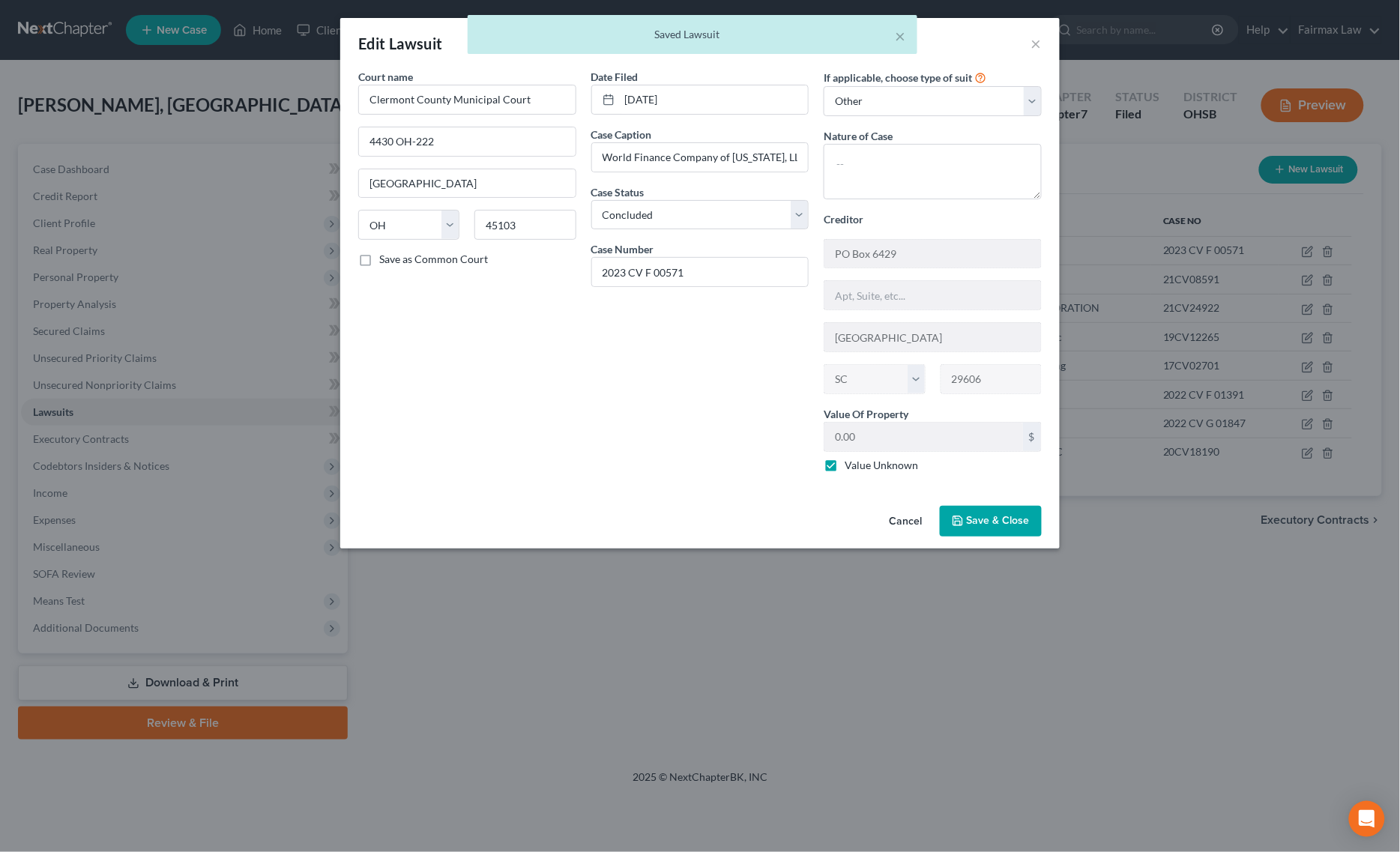
click at [1006, 525] on span "Save & Close" at bounding box center [998, 521] width 63 height 13
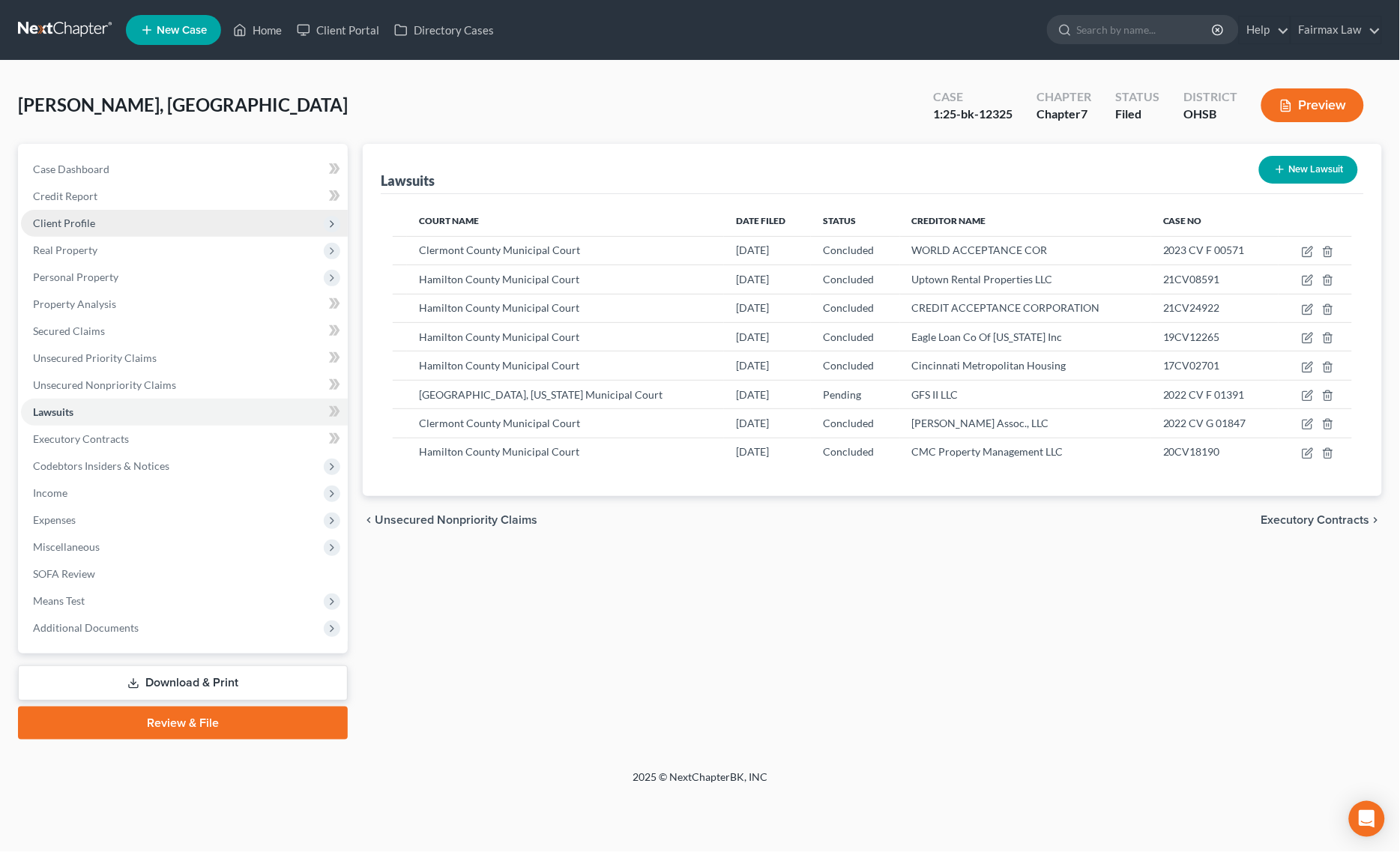
click at [112, 215] on span "Client Profile" at bounding box center [184, 223] width 327 height 27
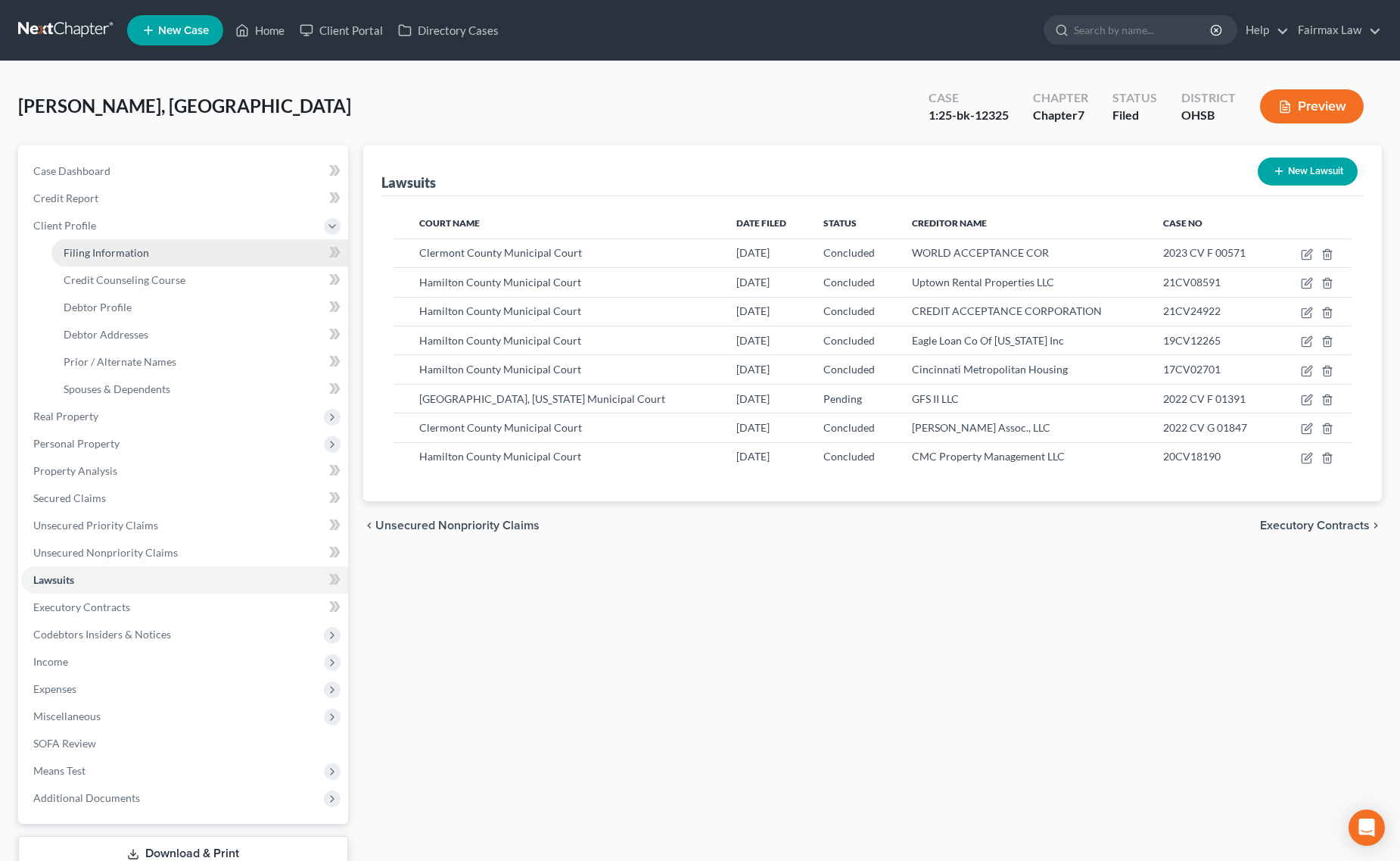
click at [111, 248] on span "Filing Information" at bounding box center [107, 252] width 86 height 13
select select "1"
select select "0"
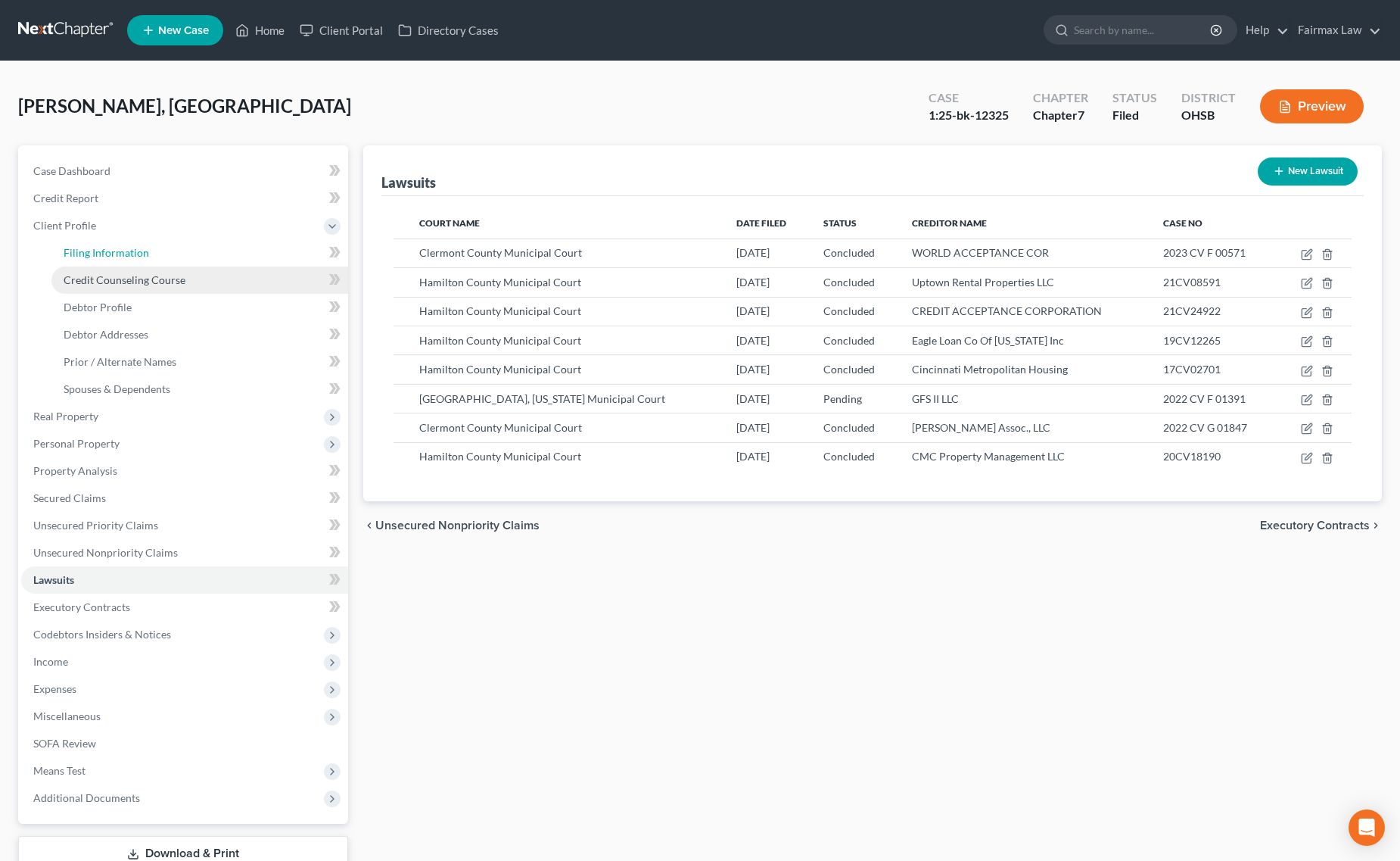
select select "36"
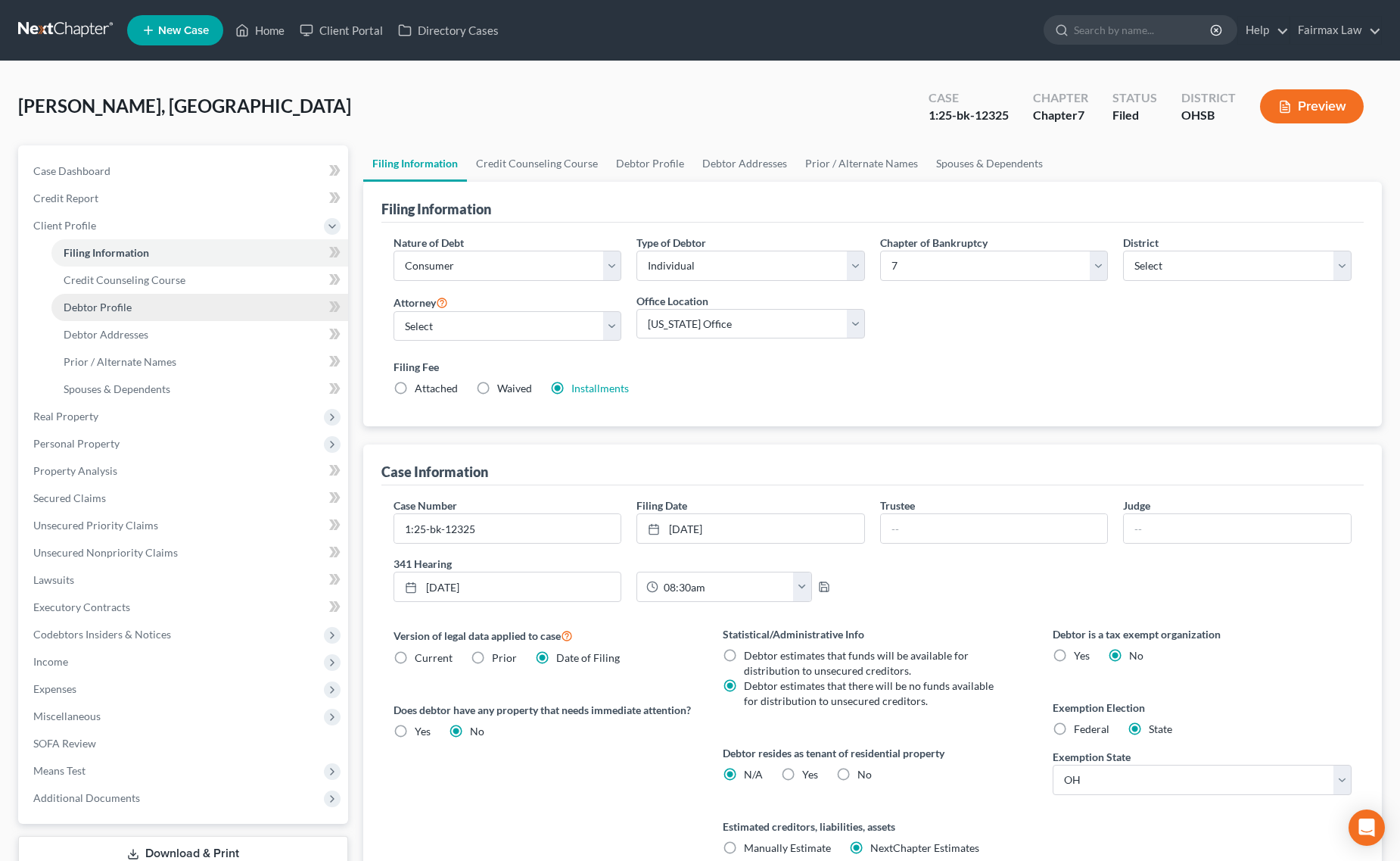
click at [108, 305] on span "Debtor Profile" at bounding box center [98, 307] width 68 height 13
select select "0"
select select "4"
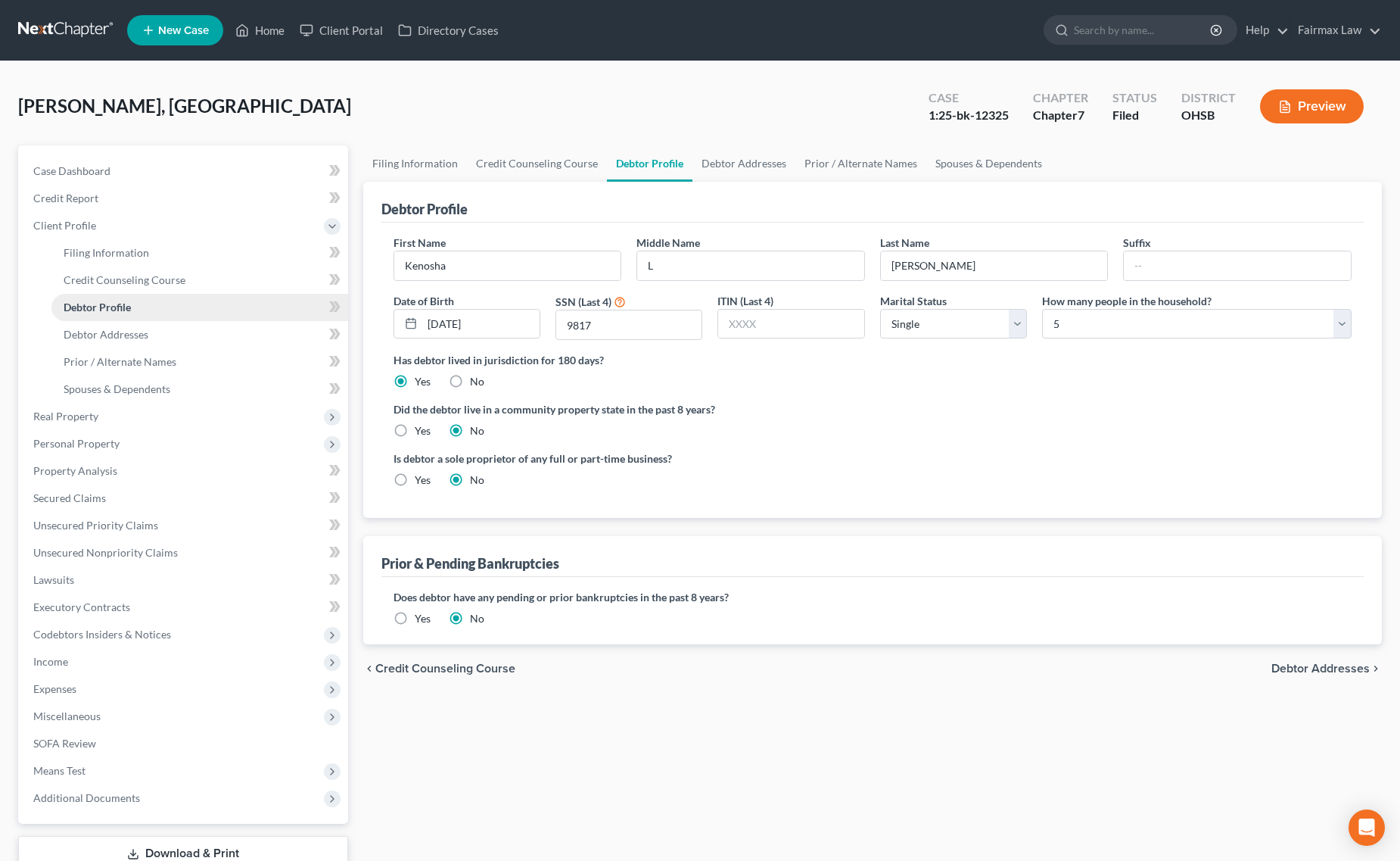
radio input "true"
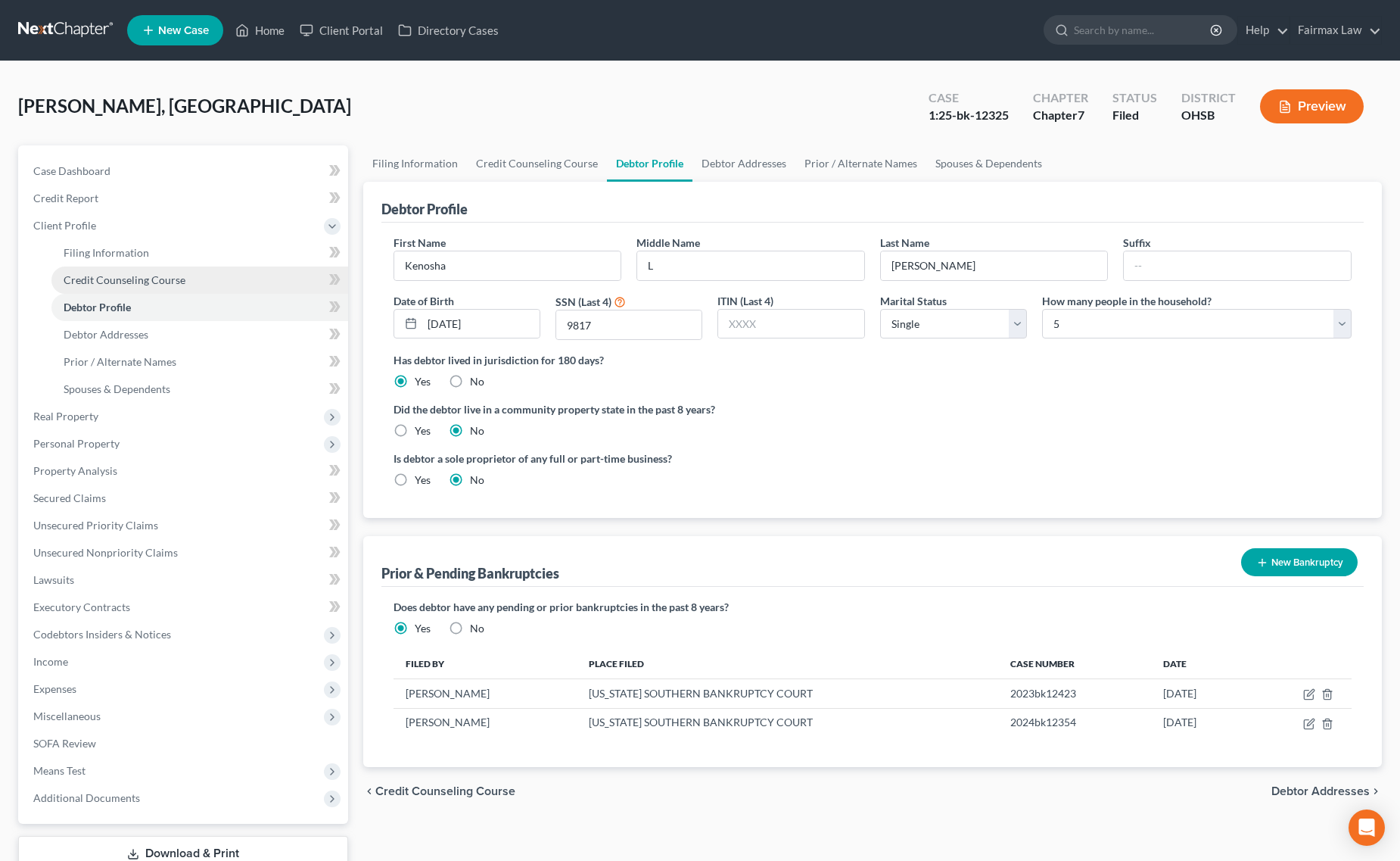
click at [120, 285] on link "Credit Counseling Course" at bounding box center [200, 280] width 297 height 28
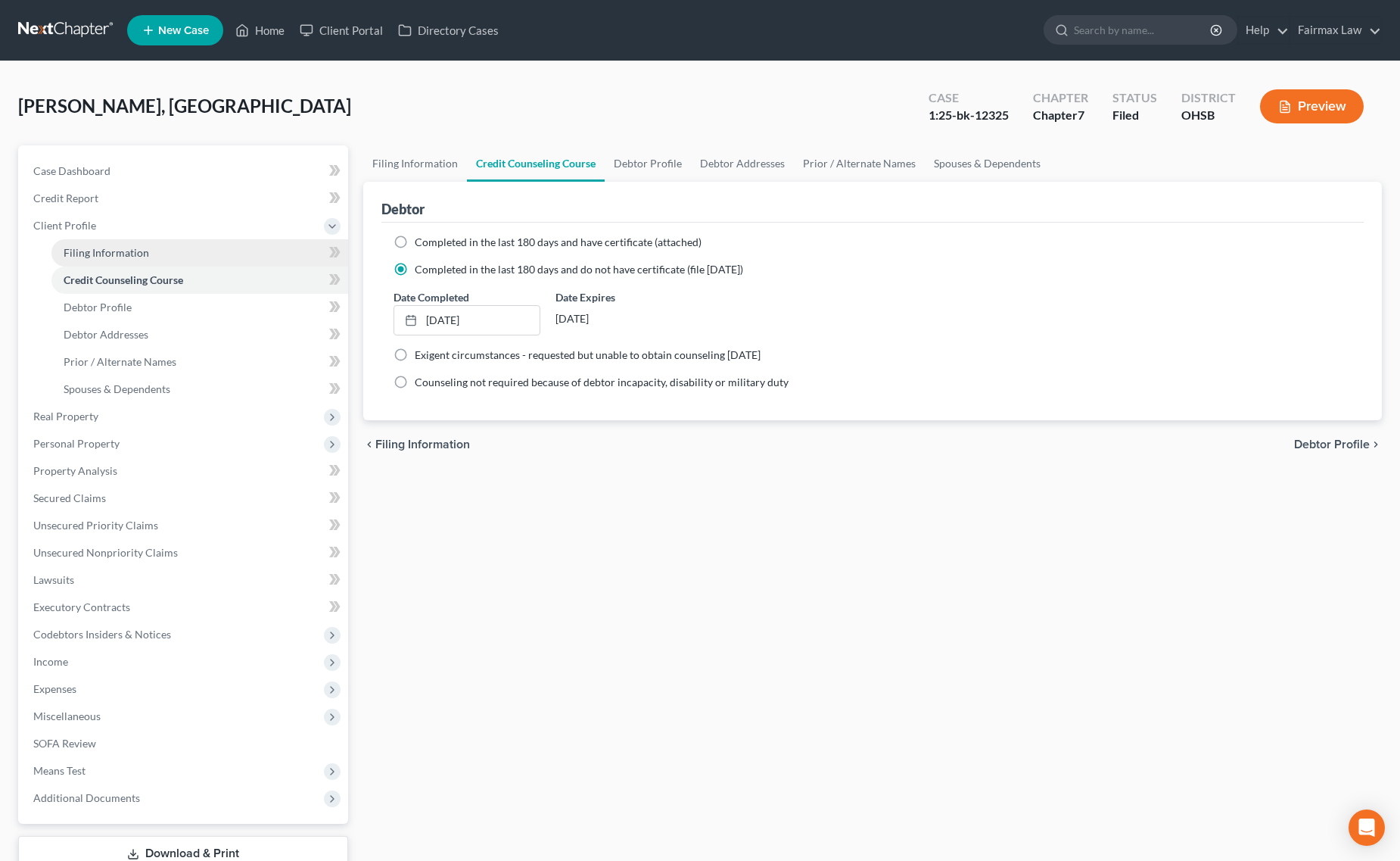
click at [140, 252] on span "Filing Information" at bounding box center [107, 252] width 86 height 13
select select "1"
select select "0"
select select "62"
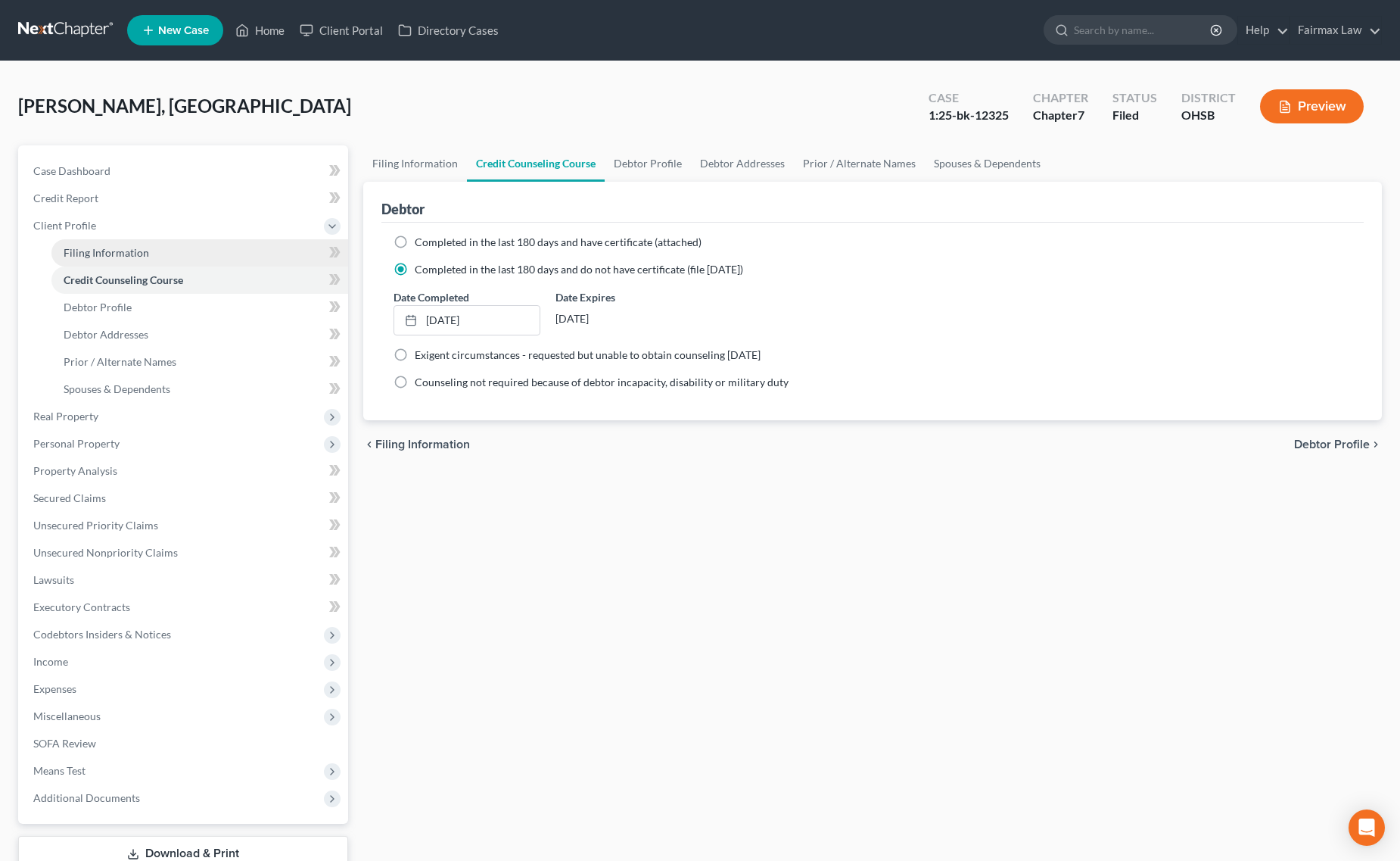
select select "16"
select select "0"
select select "36"
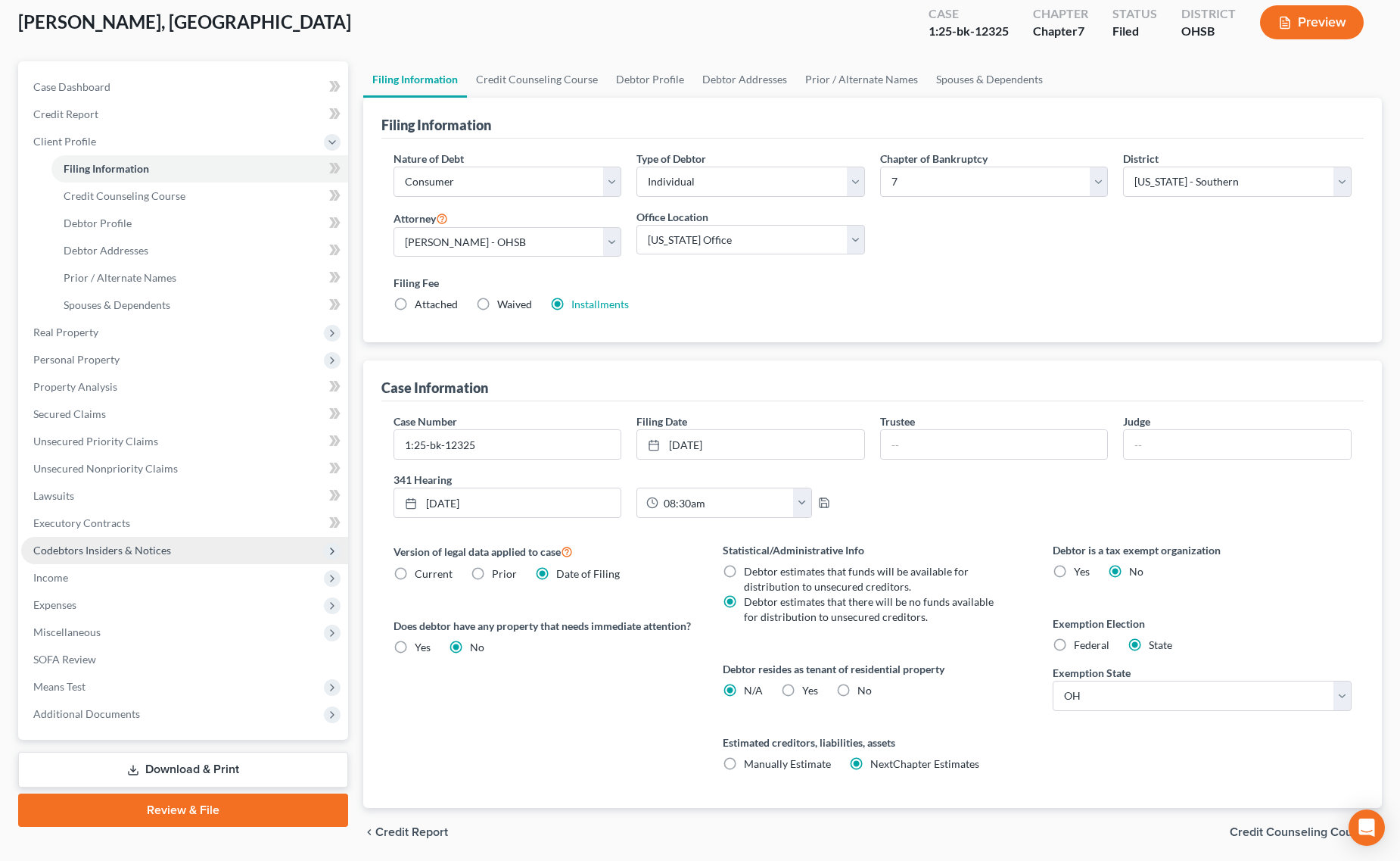
scroll to position [137, 0]
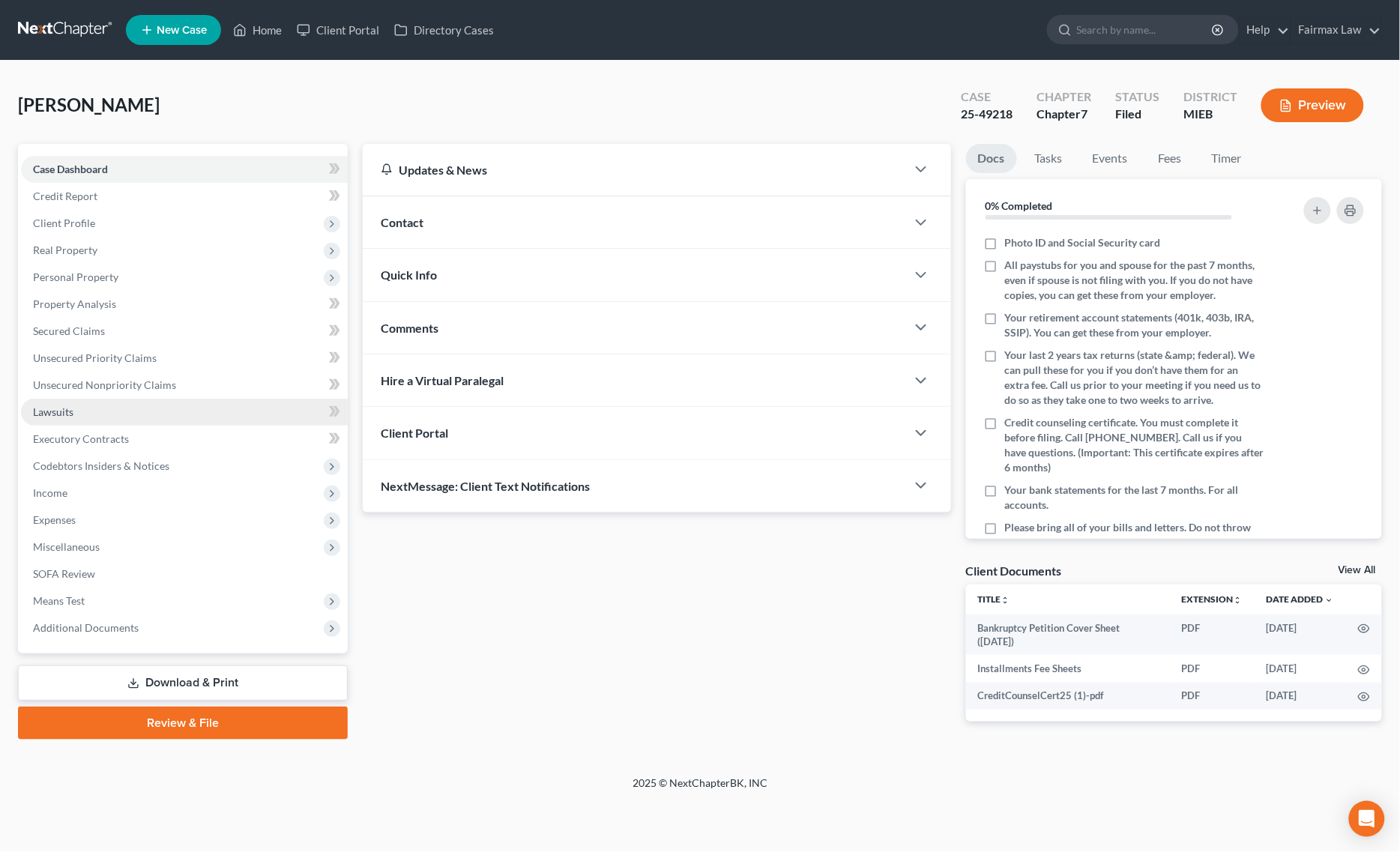
click at [129, 420] on link "Lawsuits" at bounding box center [184, 412] width 327 height 27
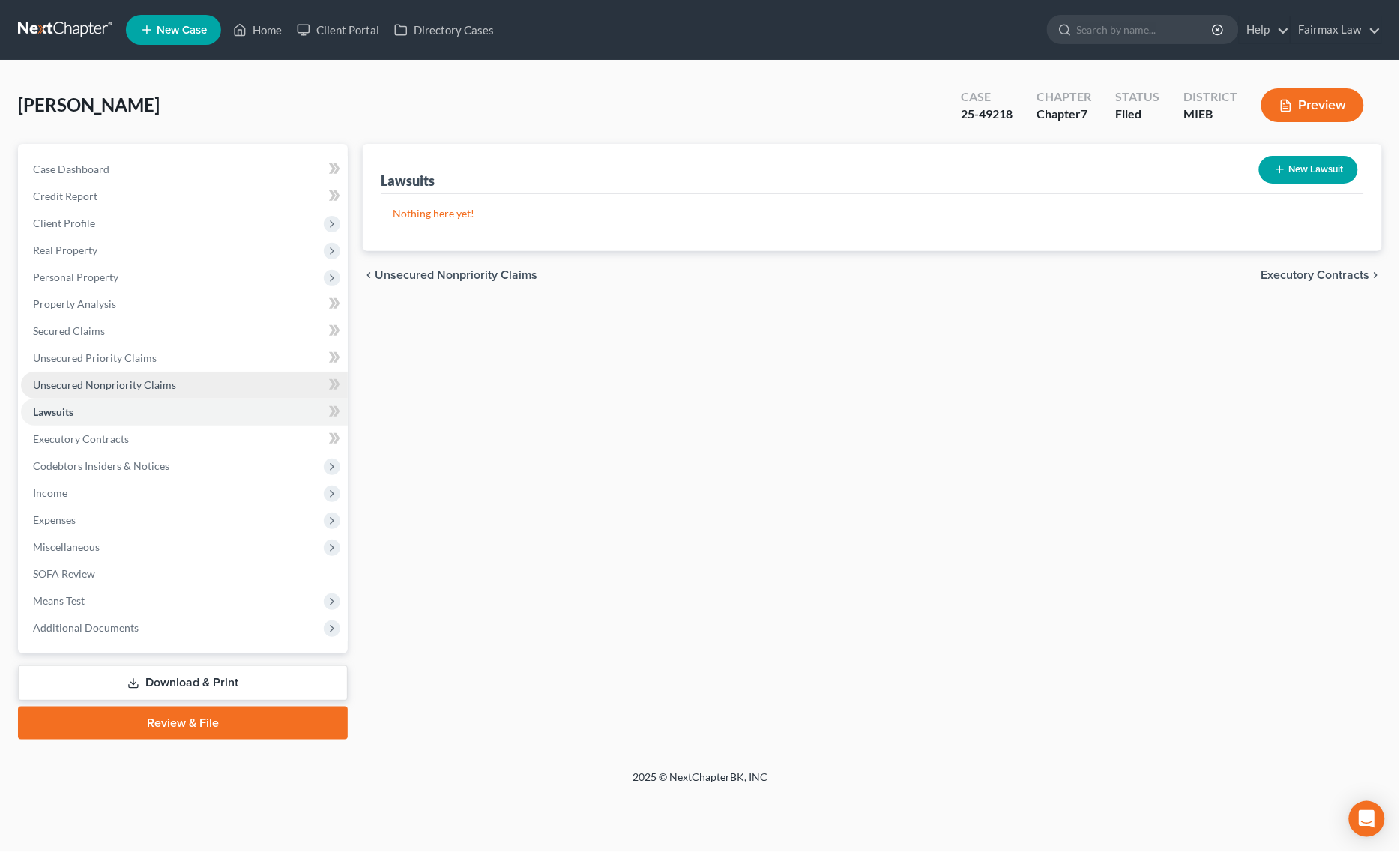
click at [190, 380] on link "Unsecured Nonpriority Claims" at bounding box center [184, 385] width 327 height 27
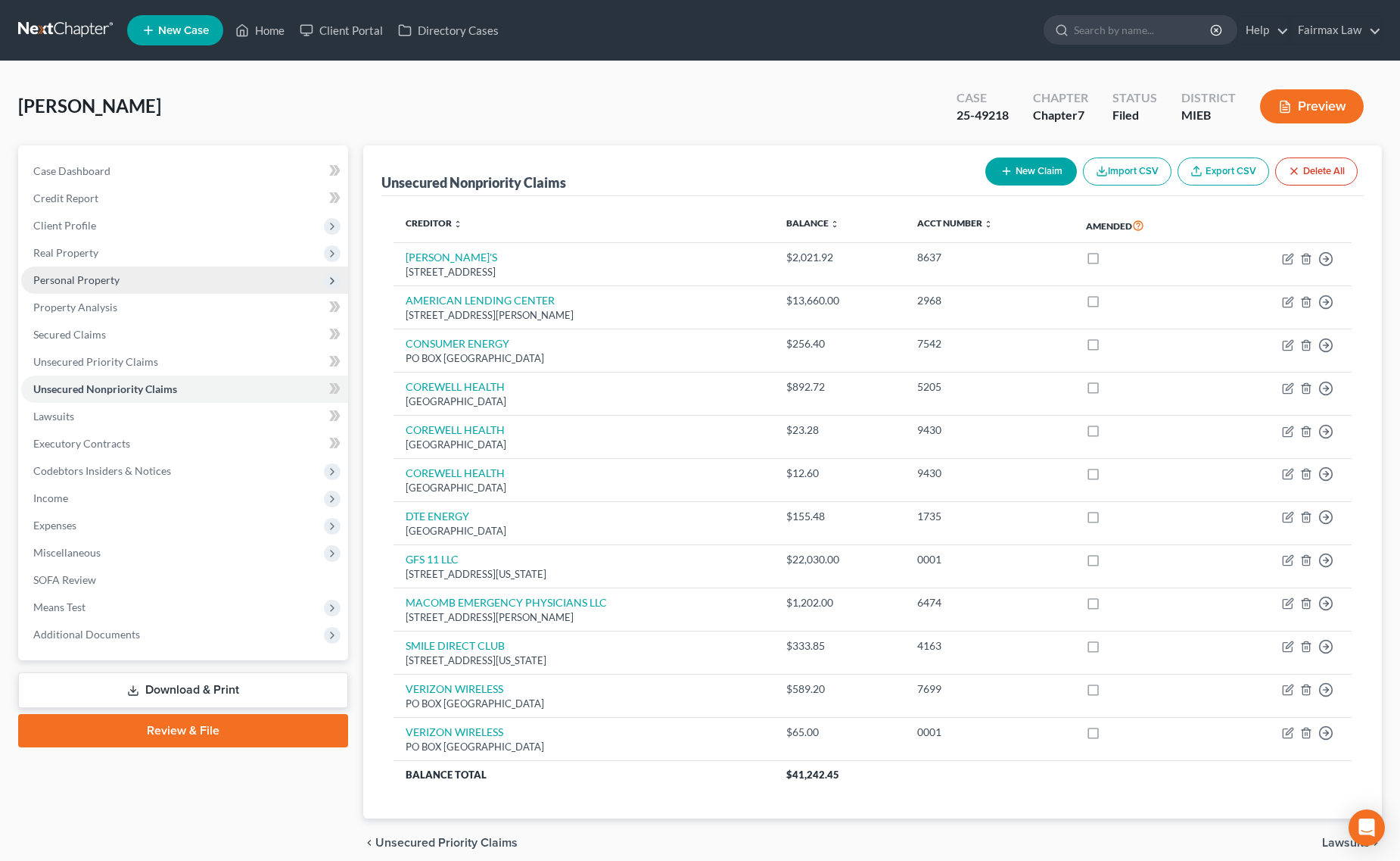
click at [142, 282] on span "Personal Property" at bounding box center [184, 280] width 327 height 28
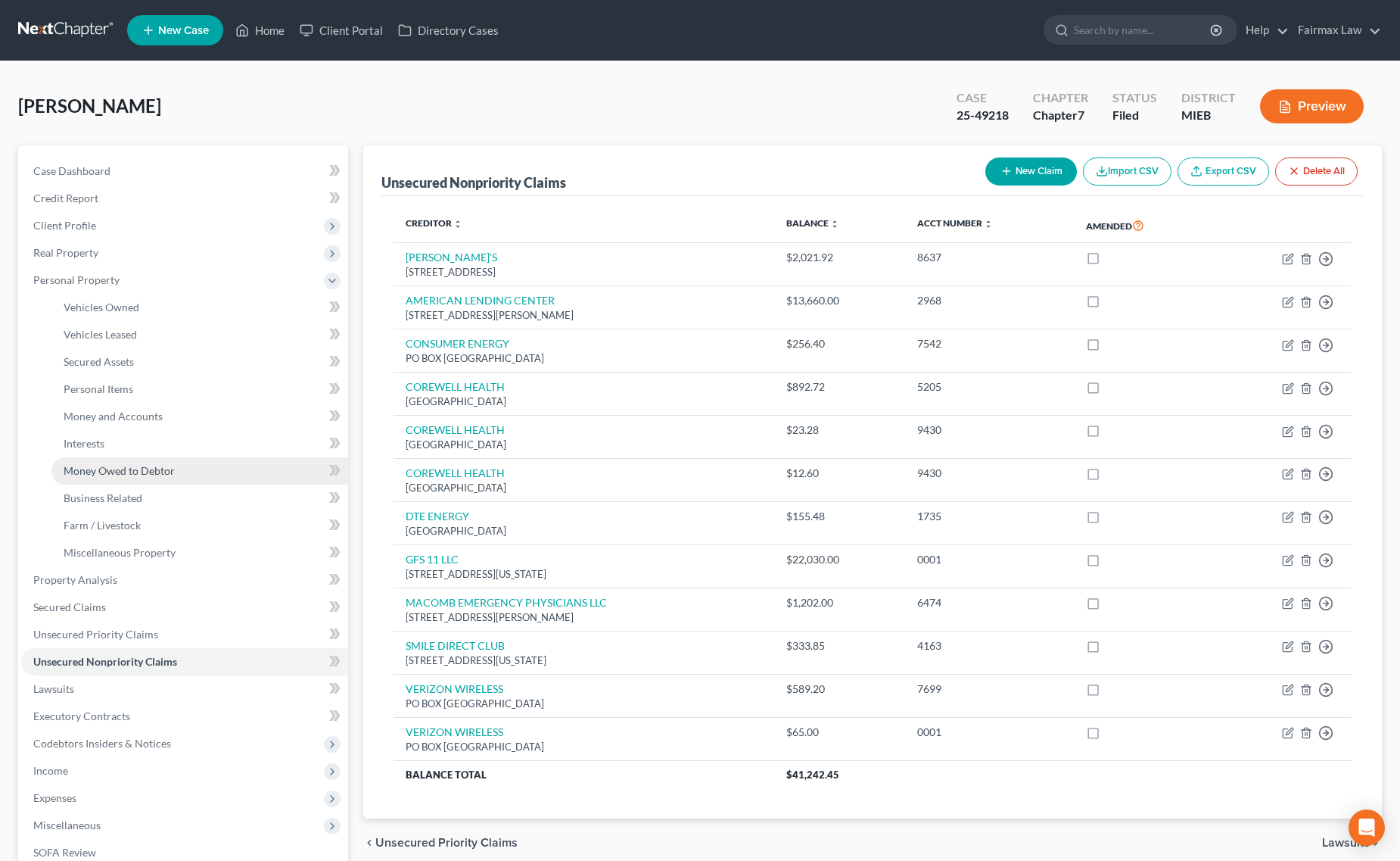
click at [194, 469] on link "Money Owed to Debtor" at bounding box center [200, 471] width 297 height 28
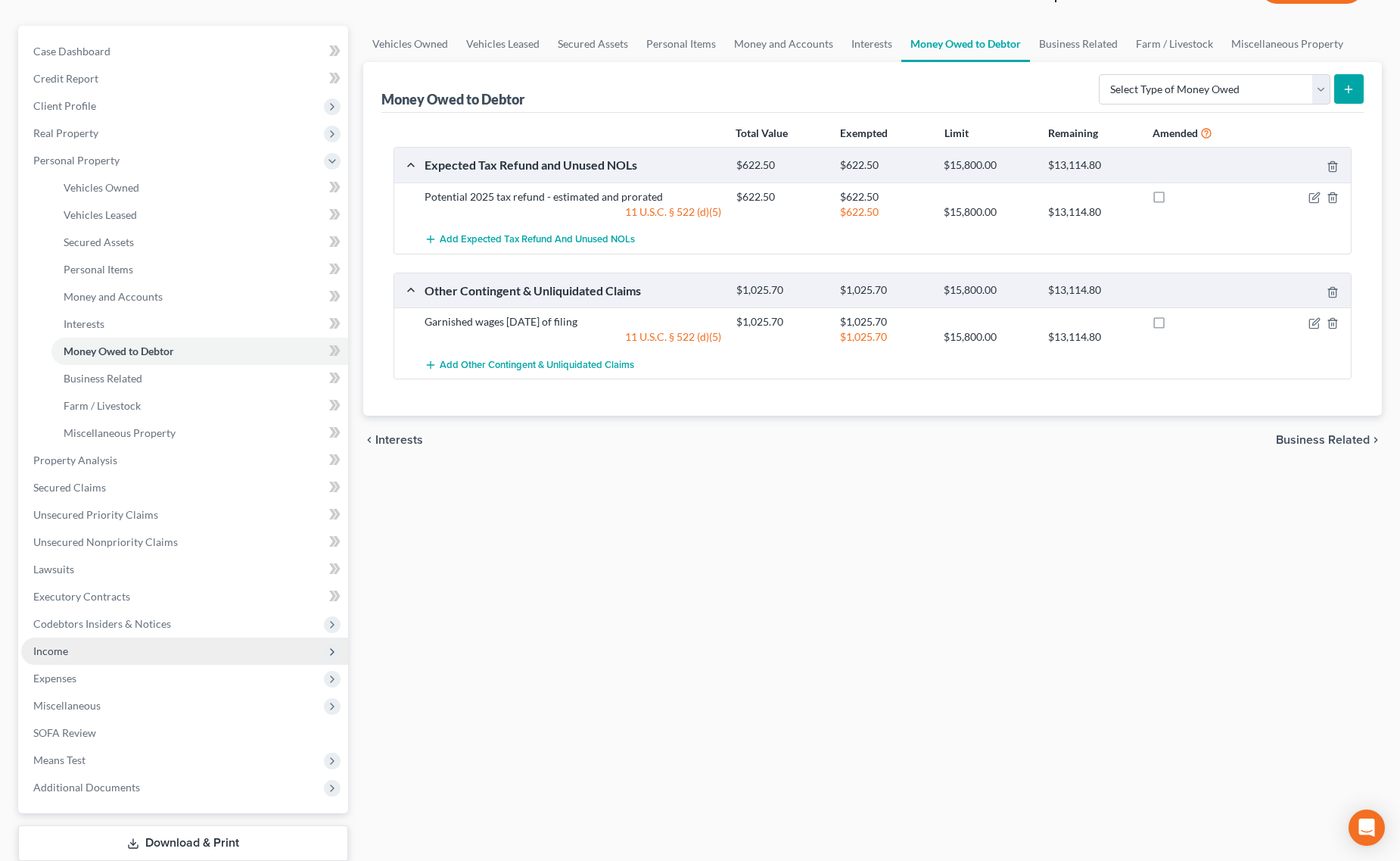
scroll to position [214, 0]
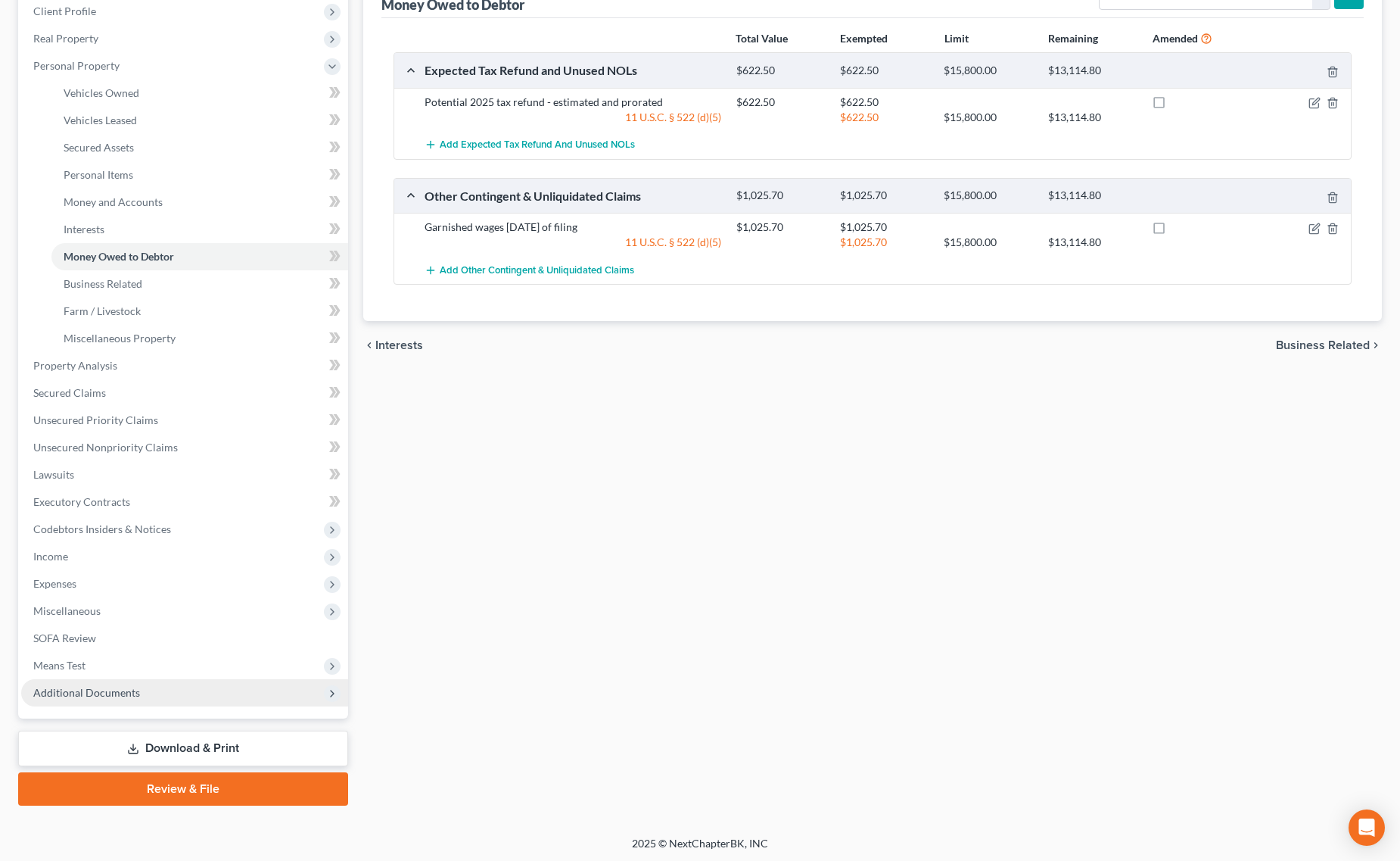
click at [151, 689] on span "Additional Documents" at bounding box center [184, 693] width 327 height 28
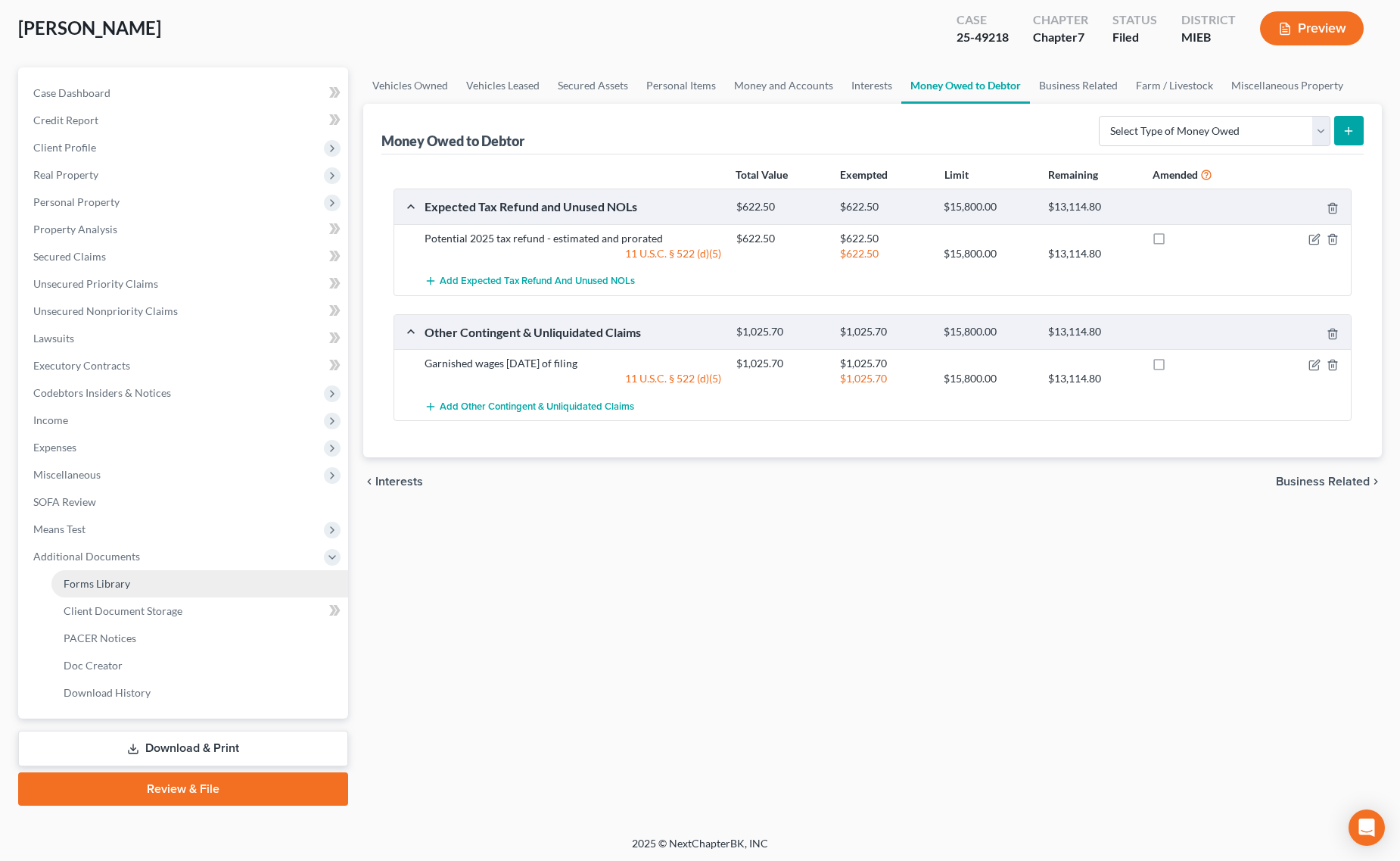
click at [186, 594] on link "Forms Library" at bounding box center [200, 583] width 297 height 28
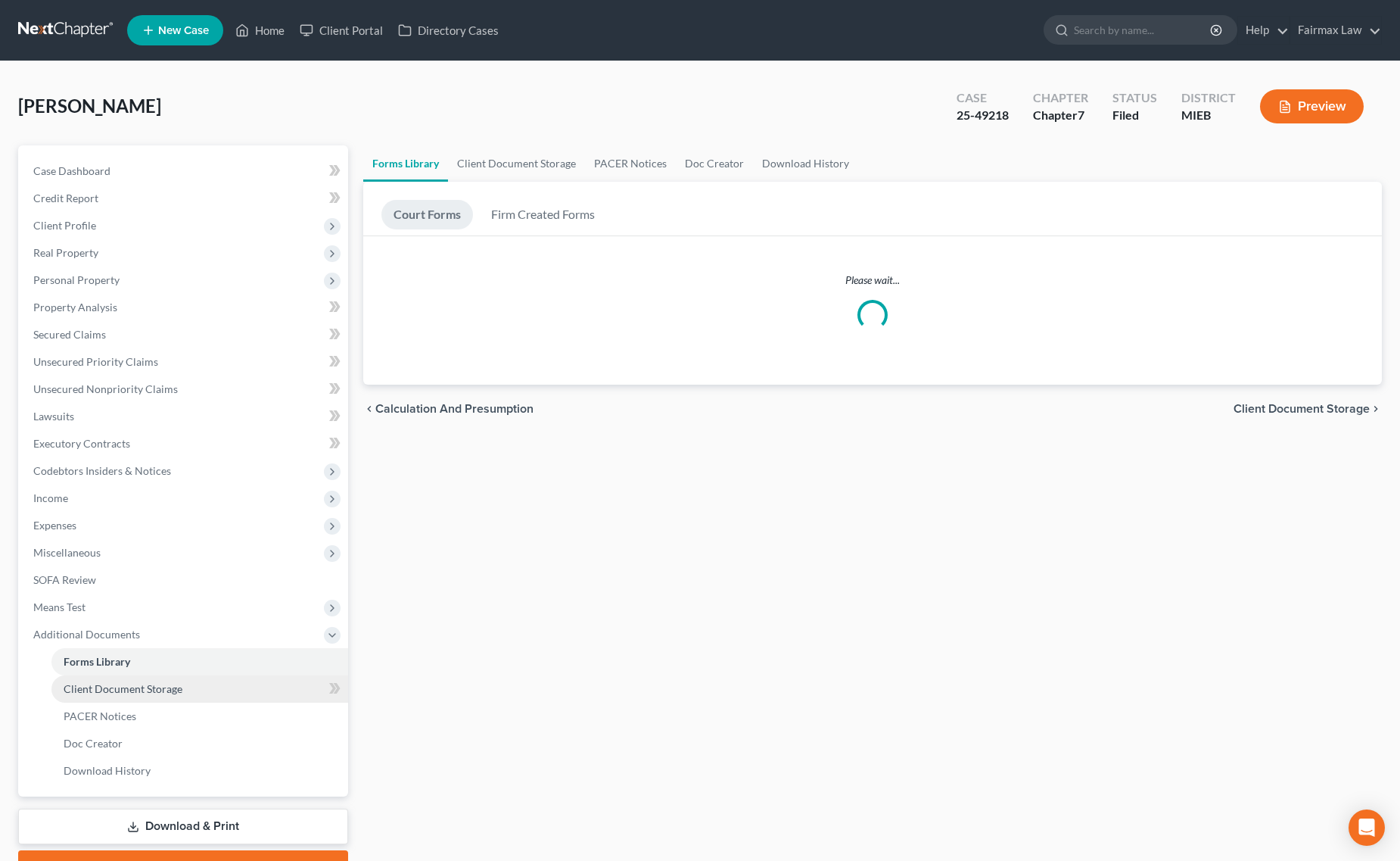
click at [175, 686] on span "Client Document Storage" at bounding box center [123, 689] width 119 height 13
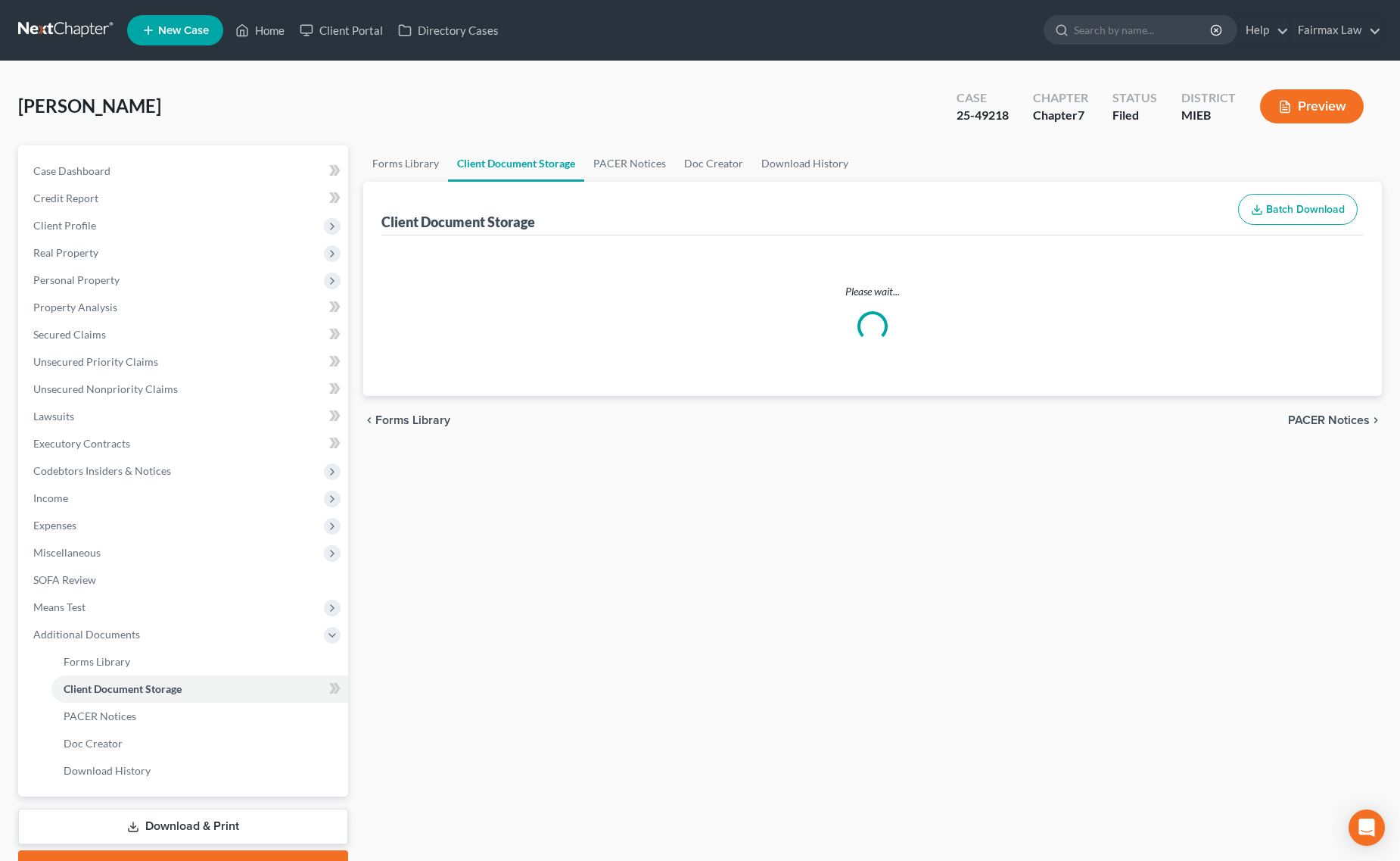
select select "7"
select select "32"
select select "6"
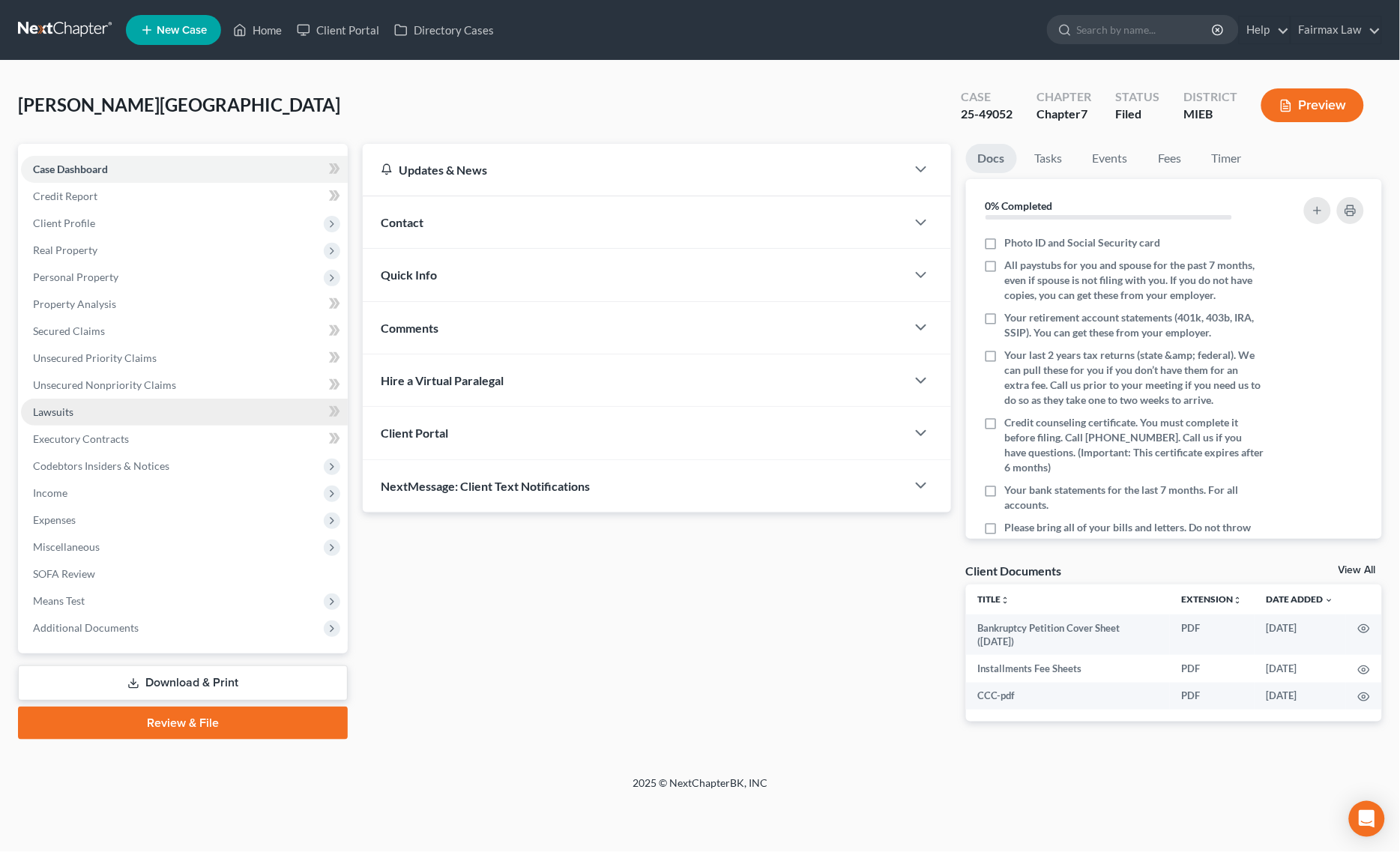
click at [96, 408] on link "Lawsuits" at bounding box center [184, 412] width 327 height 27
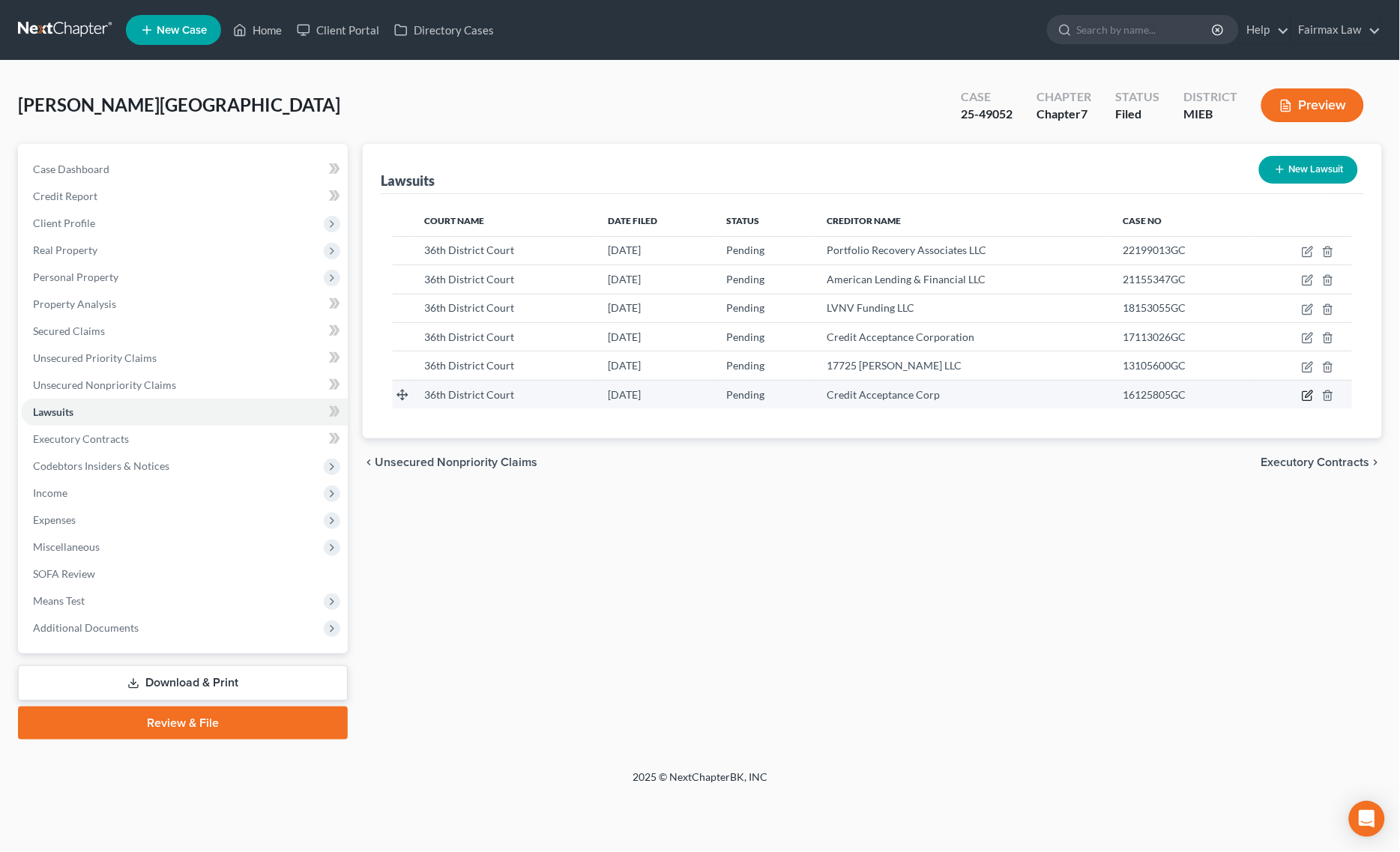
click at [1305, 401] on icon "button" at bounding box center [1306, 396] width 9 height 9
select select "23"
select select "0"
select select "1"
select select "23"
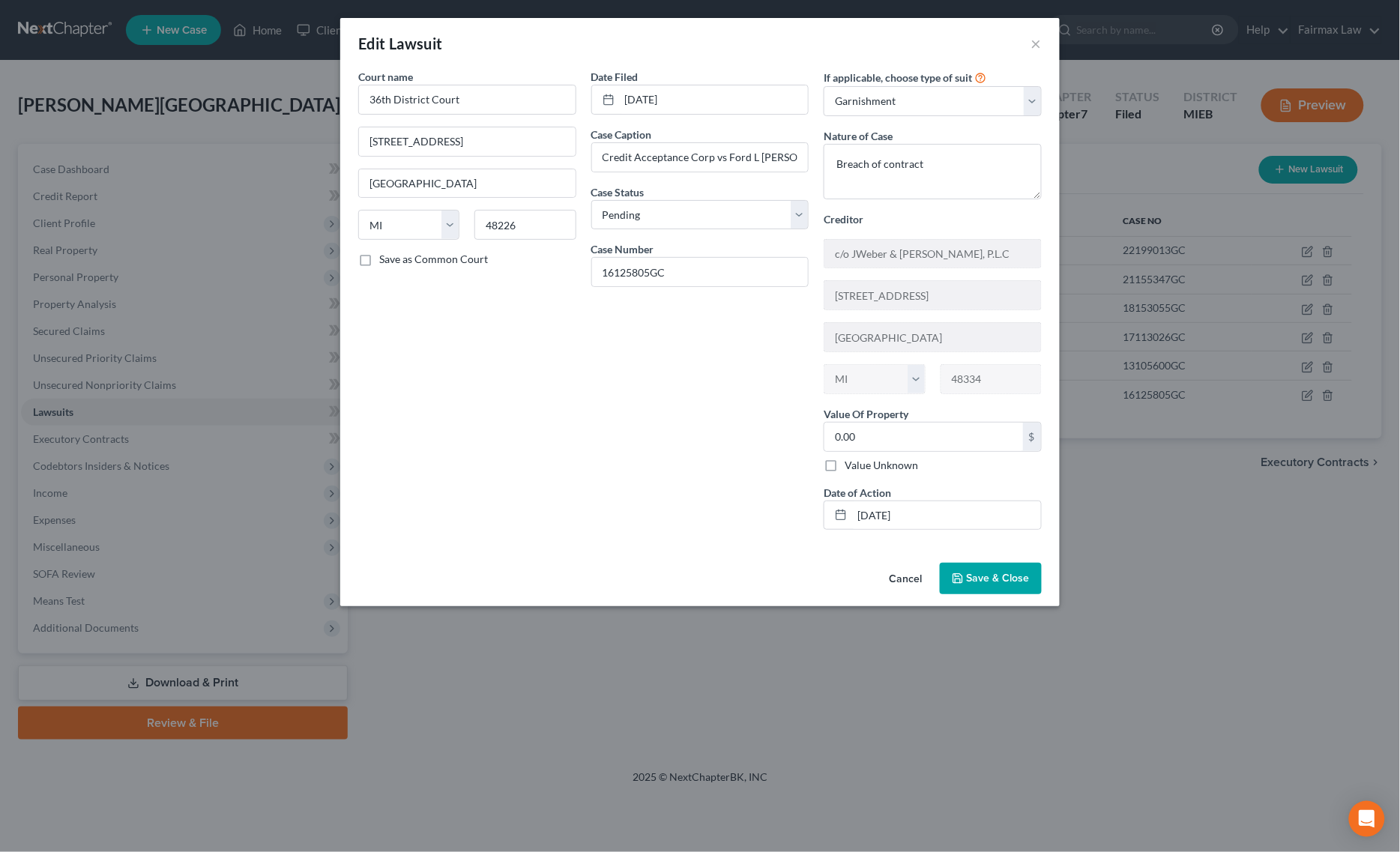
click at [980, 583] on span "Save & Close" at bounding box center [998, 578] width 63 height 13
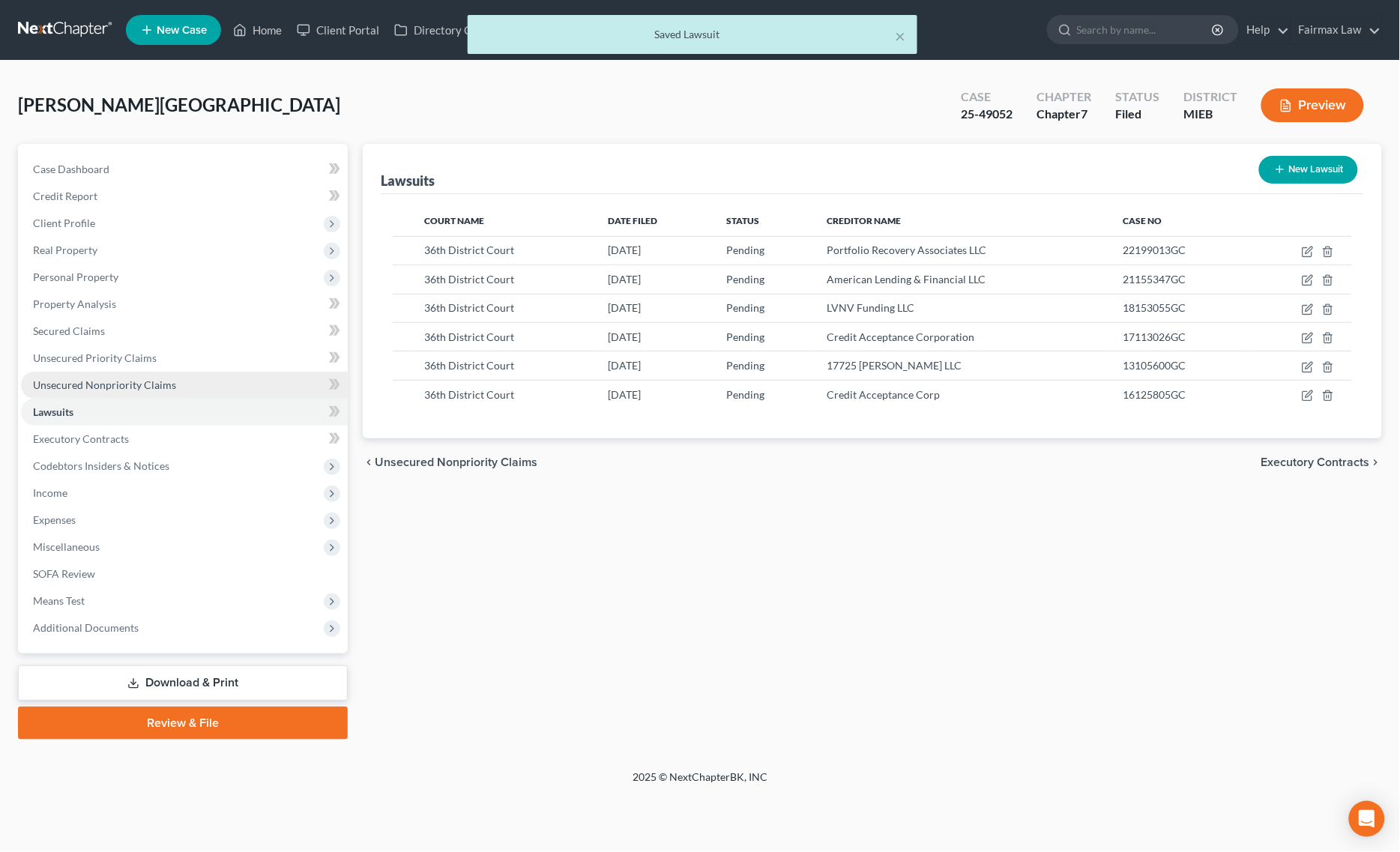
click at [207, 395] on link "Unsecured Nonpriority Claims" at bounding box center [184, 385] width 327 height 27
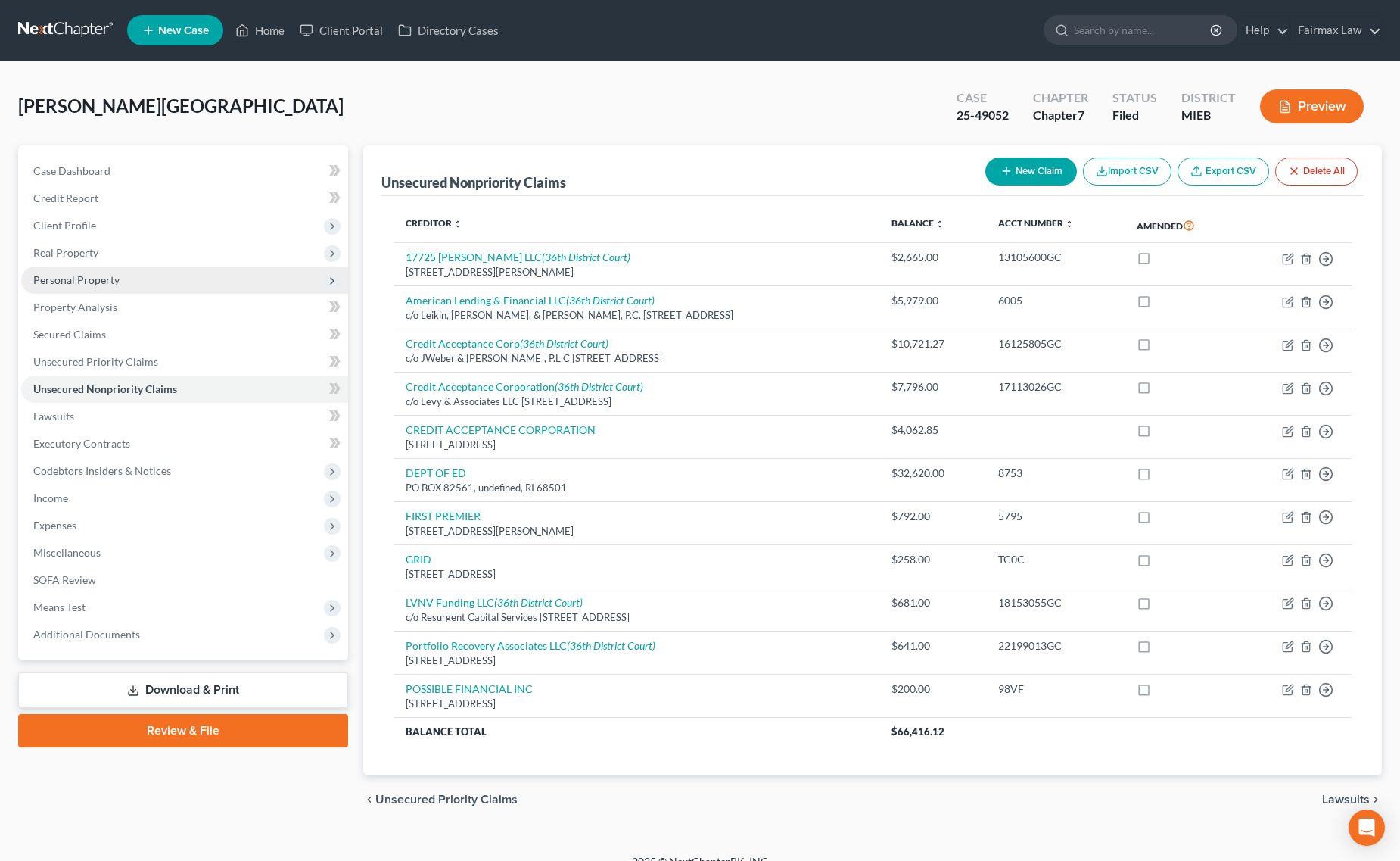
click at [97, 282] on span "Personal Property" at bounding box center [76, 280] width 87 height 13
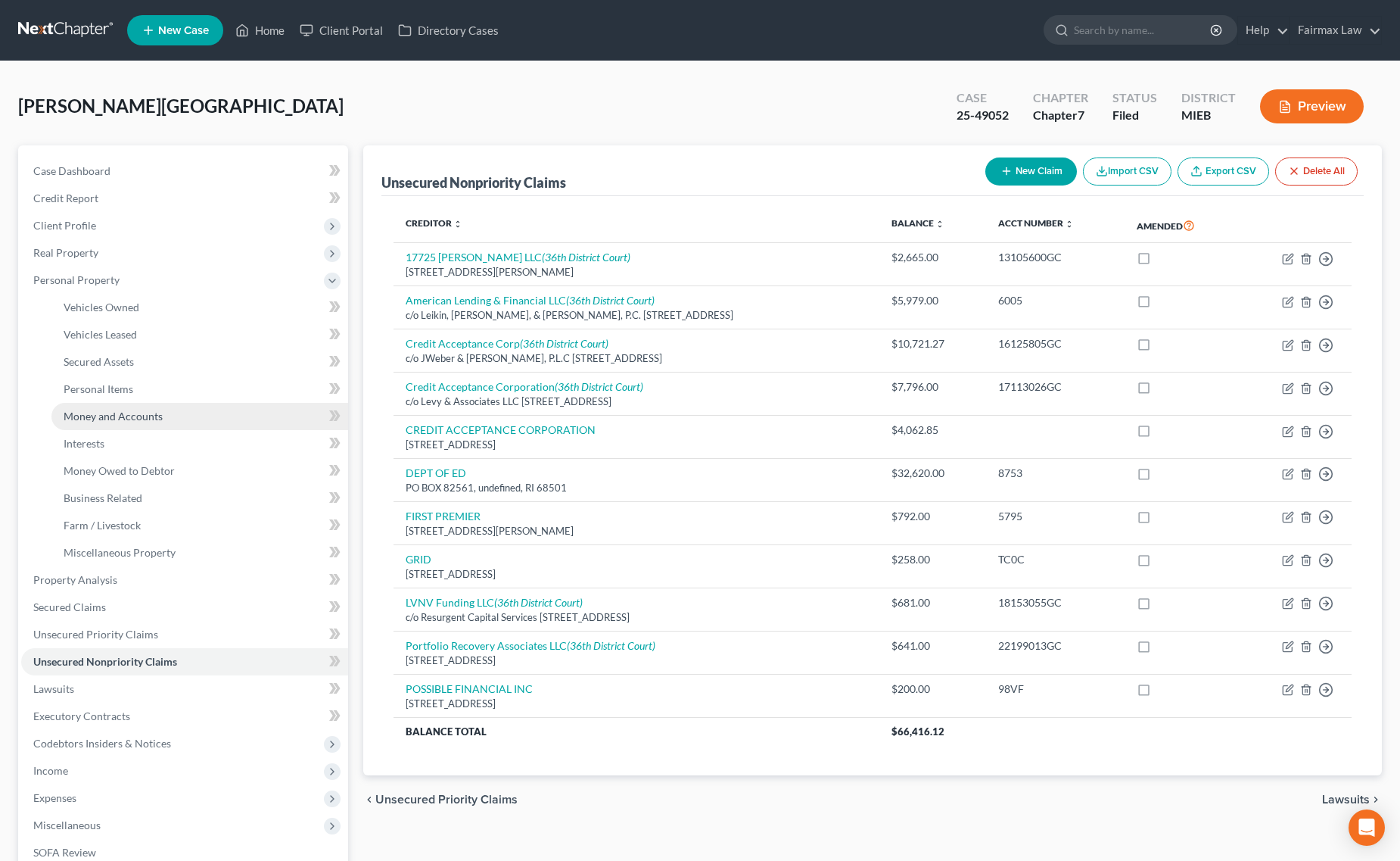
click at [127, 405] on link "Money and Accounts" at bounding box center [200, 417] width 297 height 28
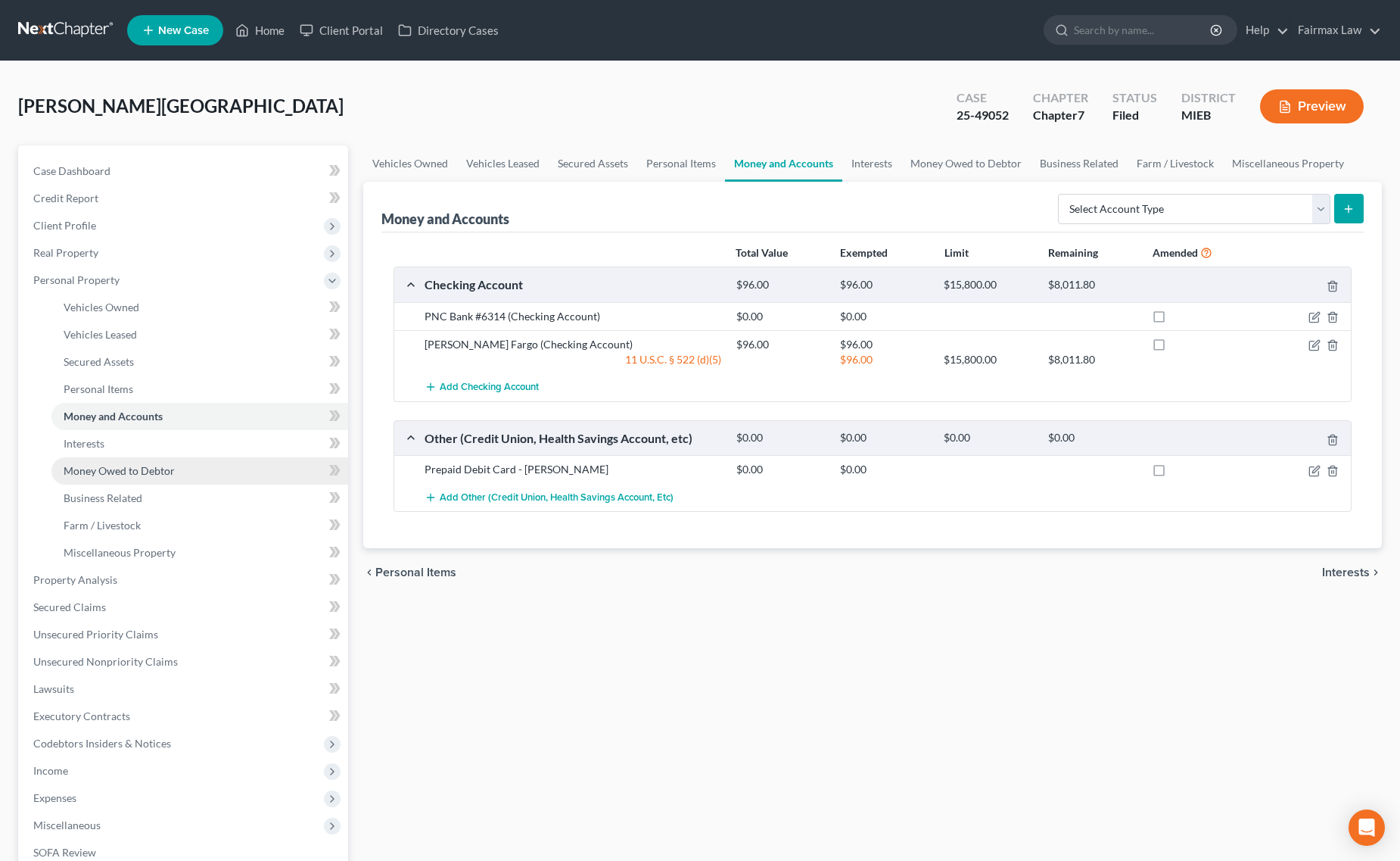
click at [176, 464] on link "Money Owed to Debtor" at bounding box center [200, 471] width 297 height 28
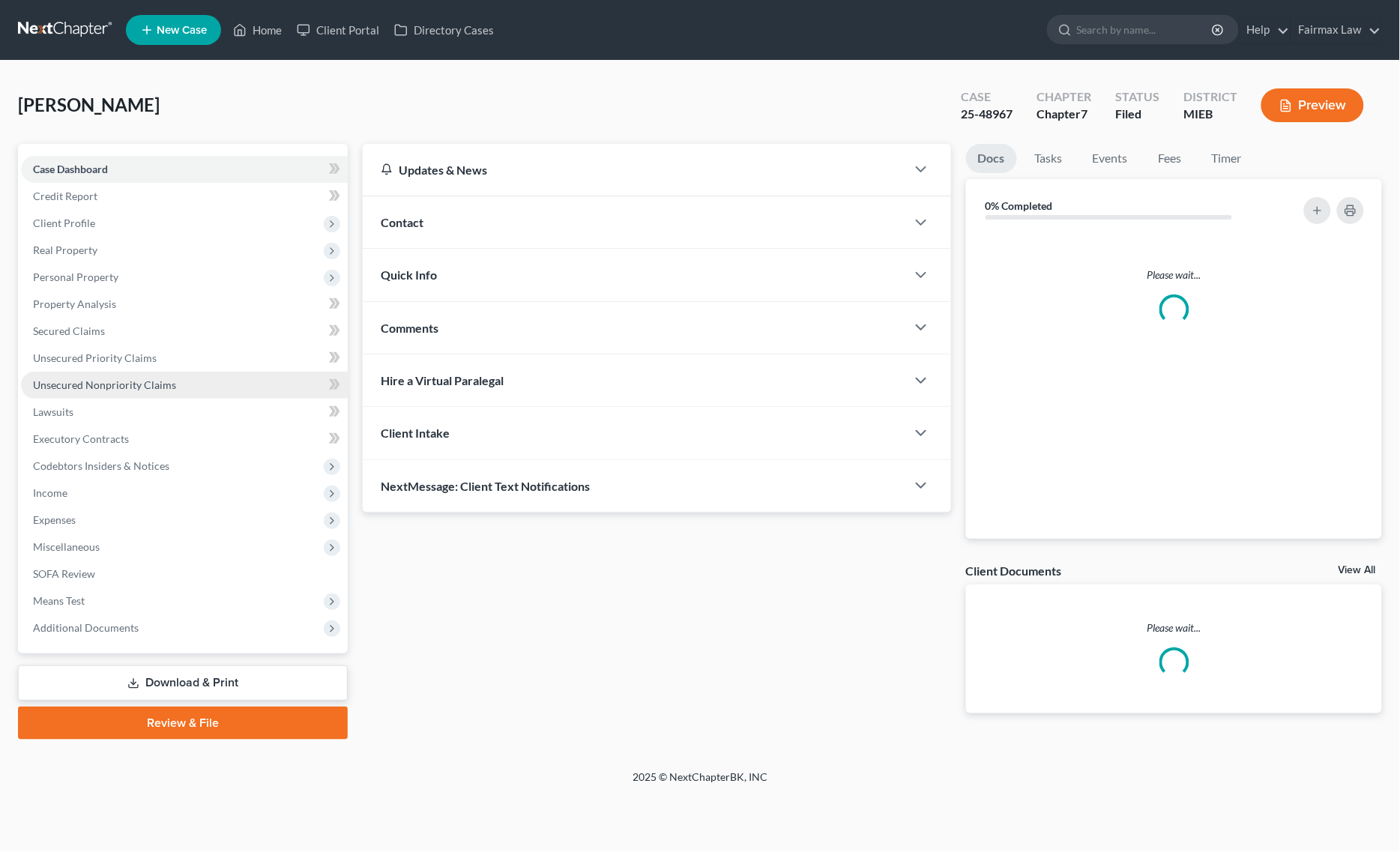
click at [87, 396] on link "Unsecured Nonpriority Claims" at bounding box center [184, 385] width 327 height 27
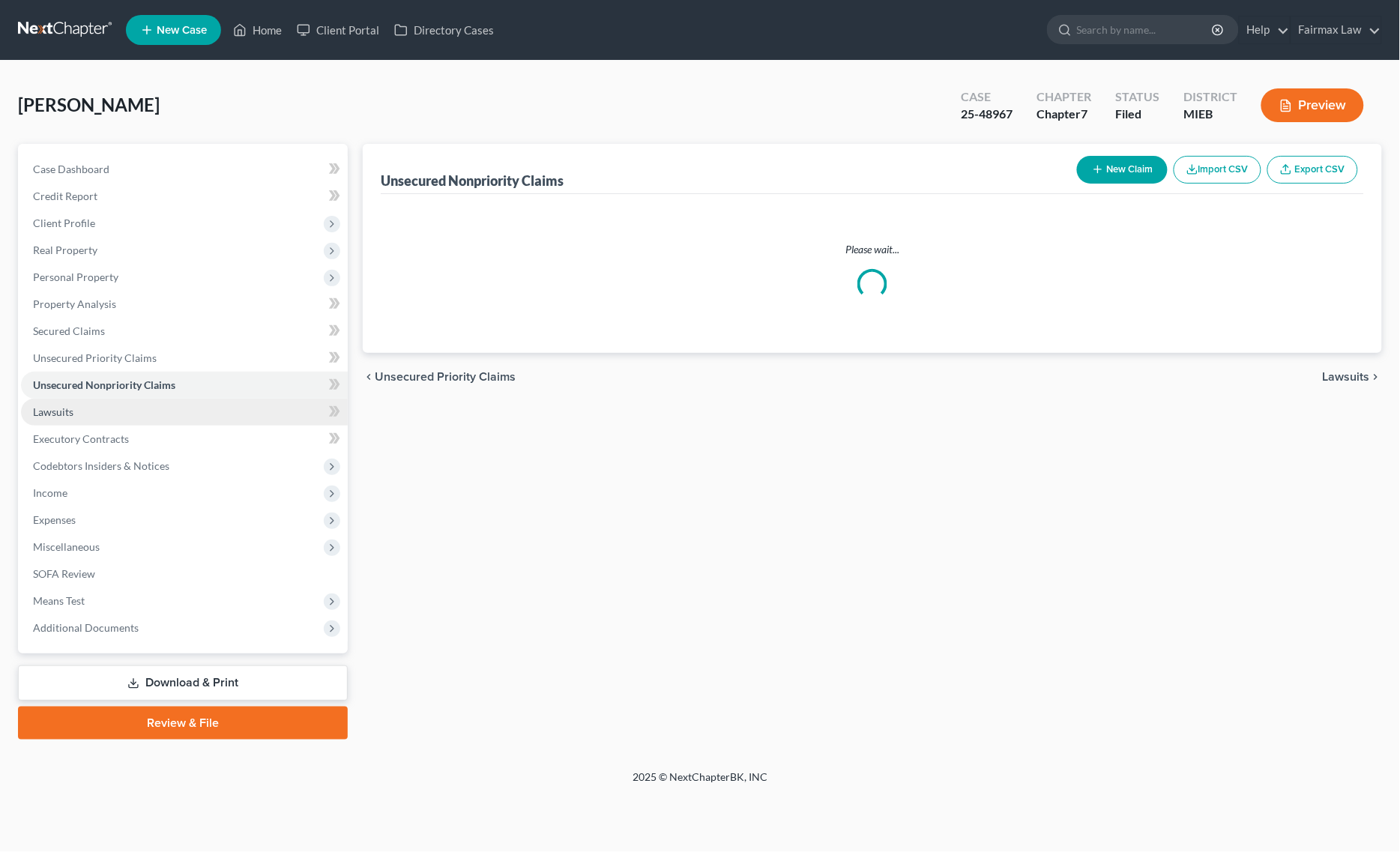
click at [88, 410] on link "Lawsuits" at bounding box center [184, 412] width 327 height 27
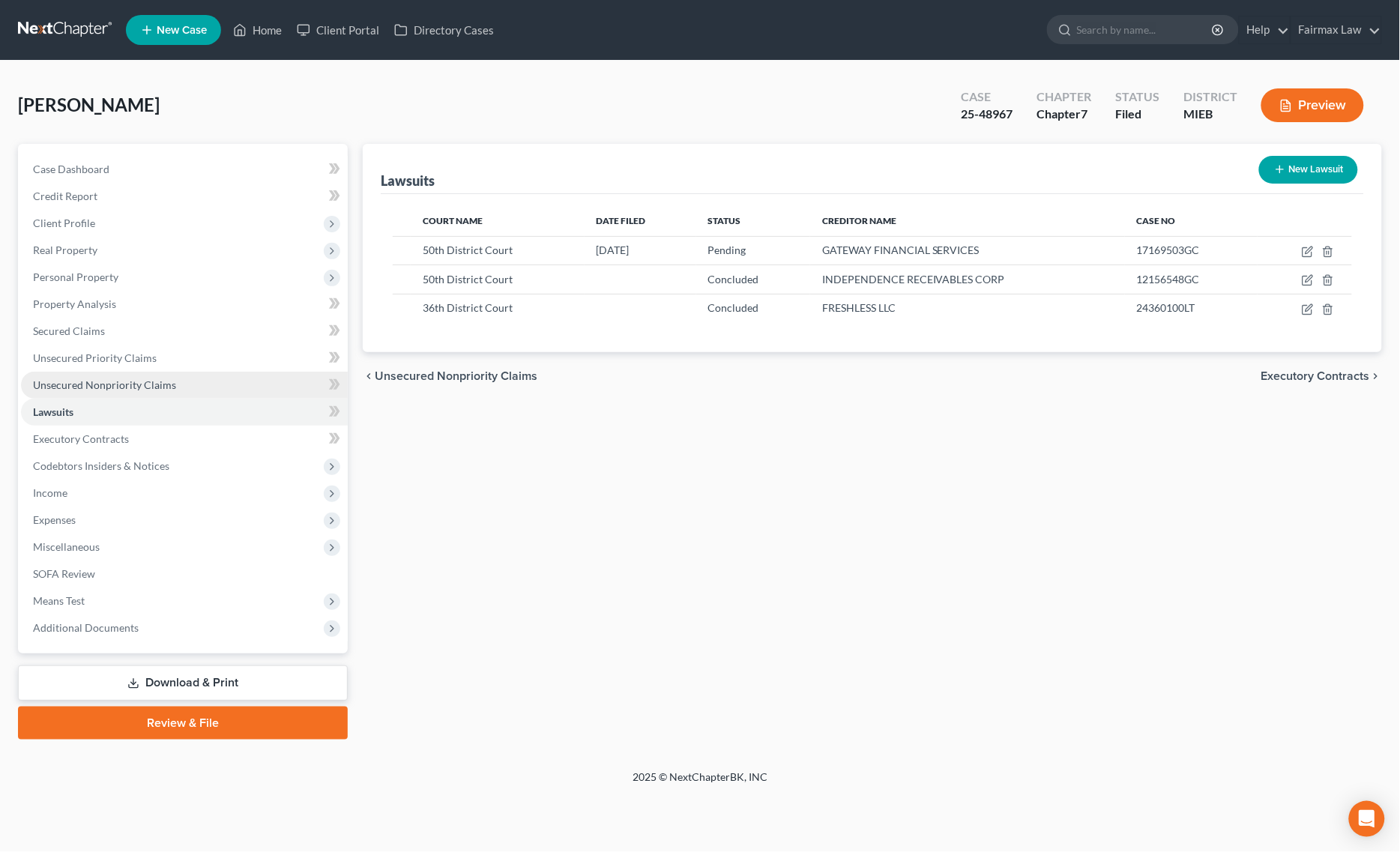
click at [109, 384] on span "Unsecured Nonpriority Claims" at bounding box center [104, 384] width 143 height 13
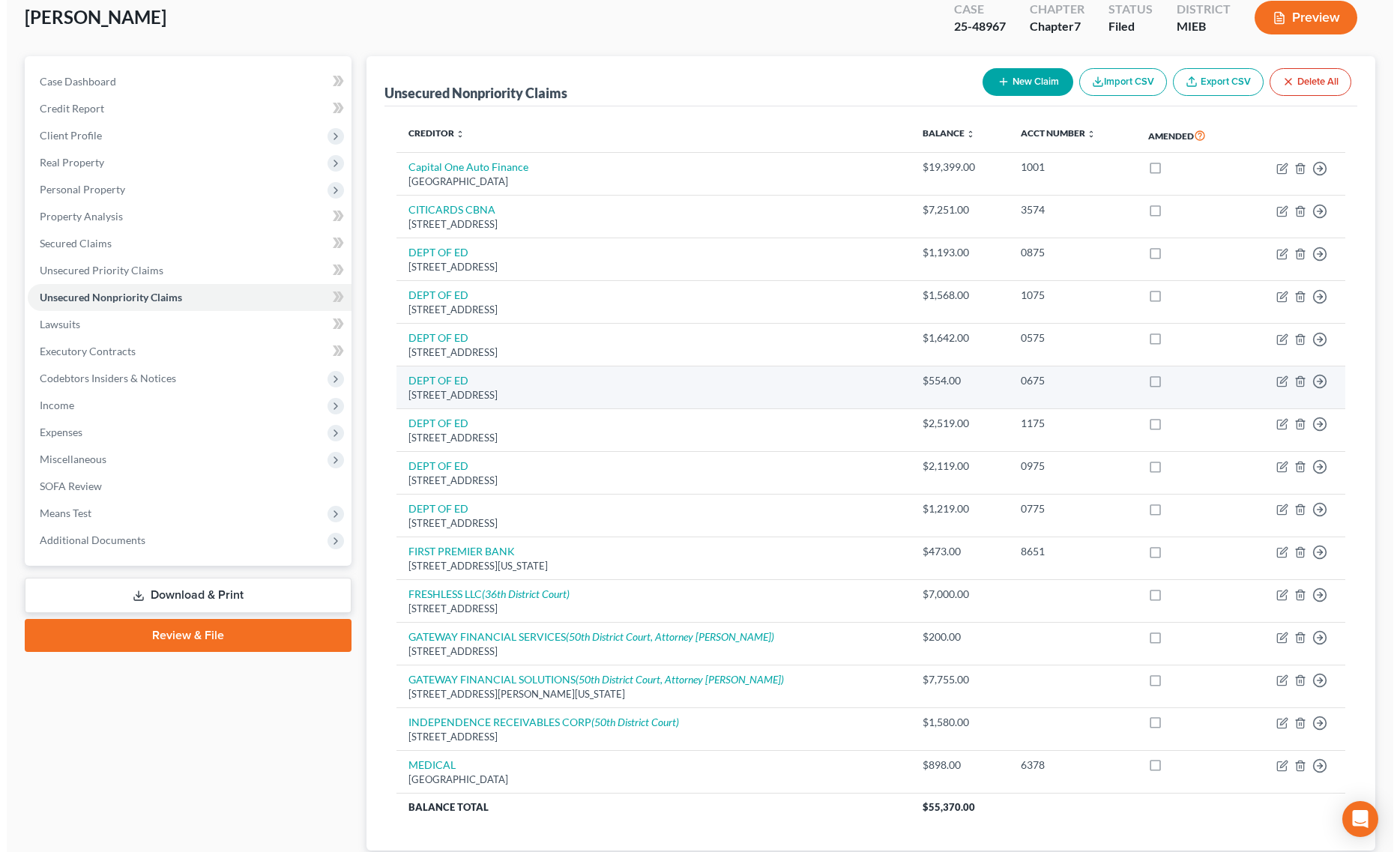
scroll to position [193, 0]
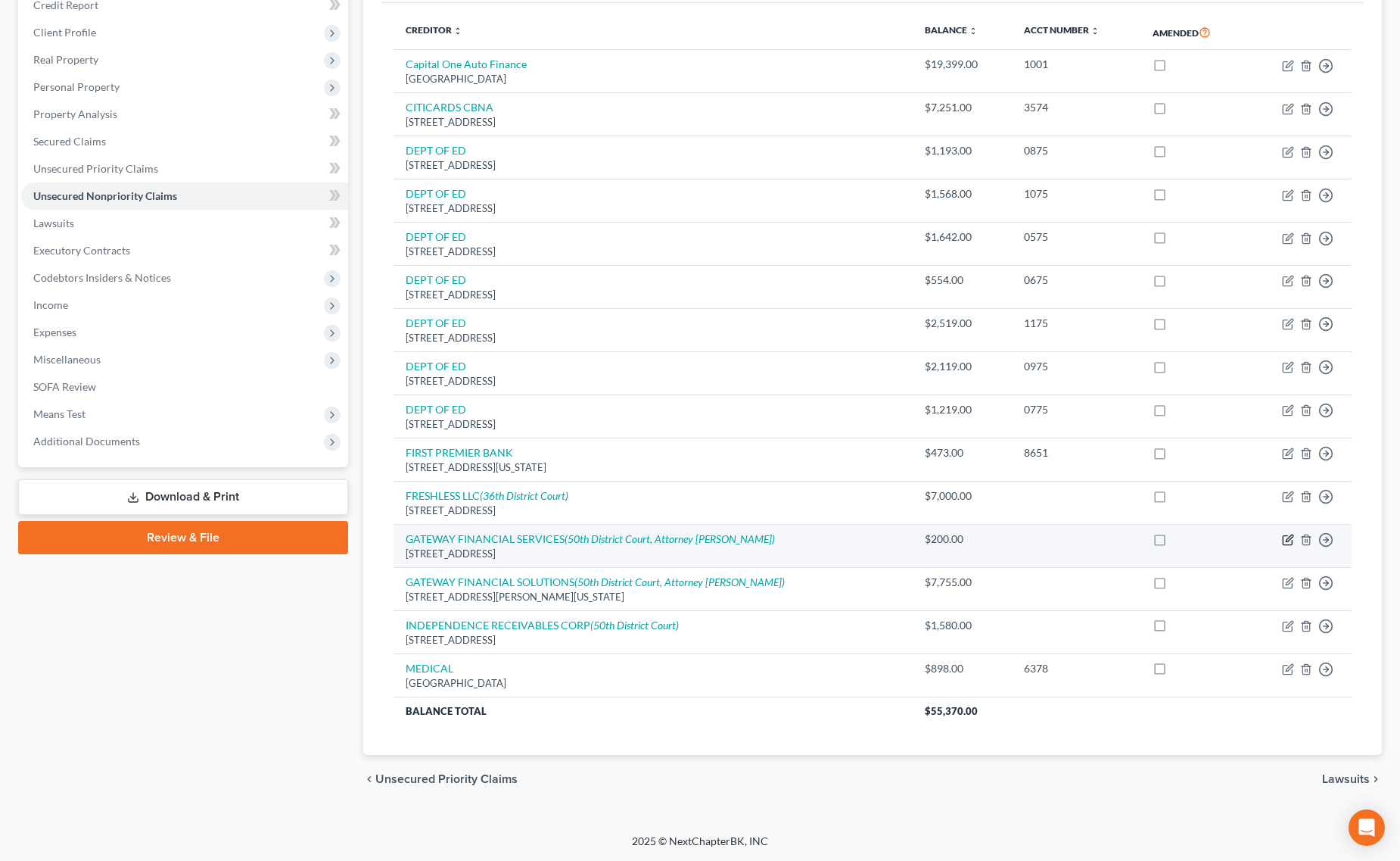
click at [1288, 540] on icon "button" at bounding box center [1288, 540] width 12 height 12
select select "23"
select select "14"
select select "0"
select select "1"
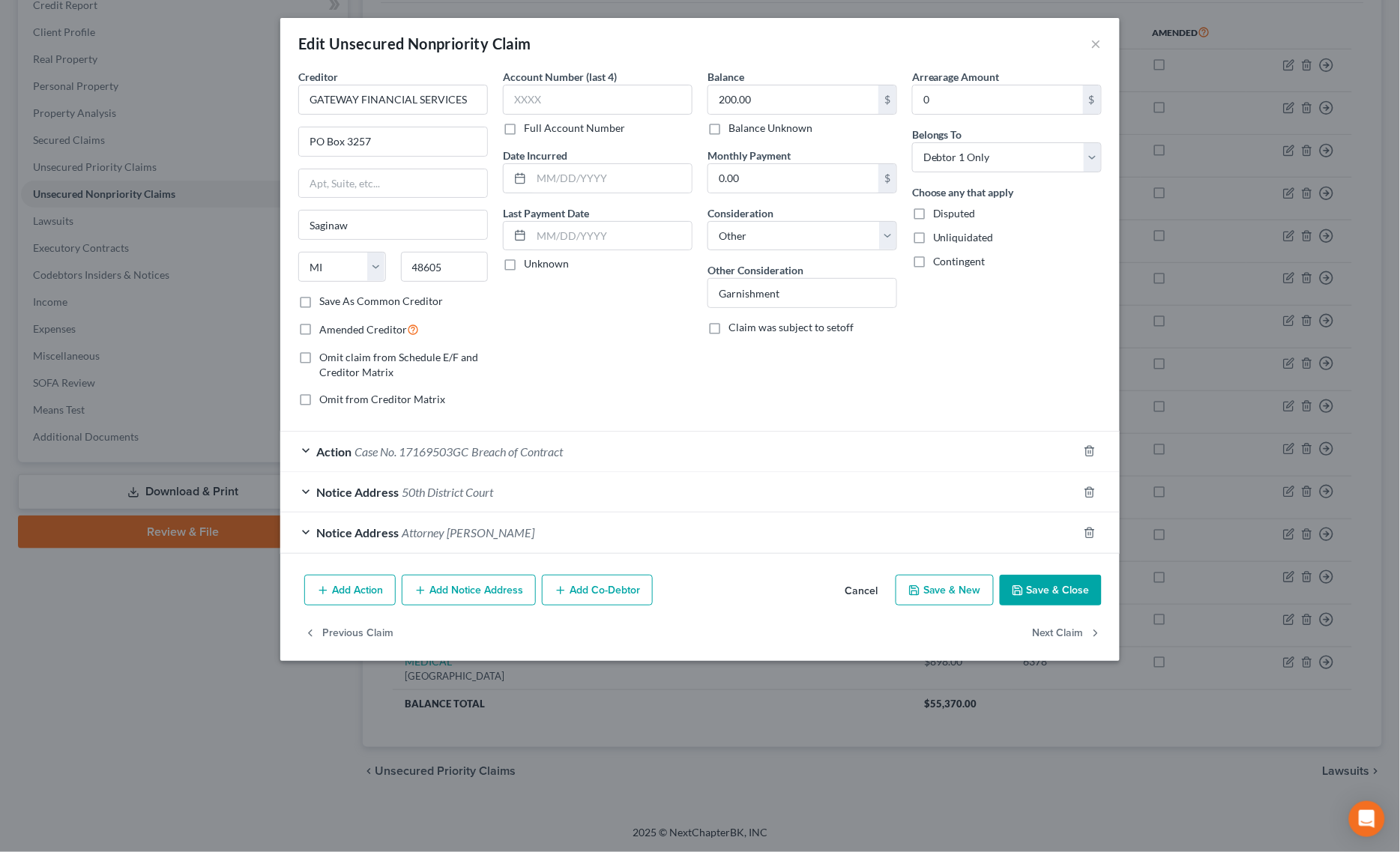
click at [532, 455] on span "Breach of Contract" at bounding box center [517, 452] width 91 height 14
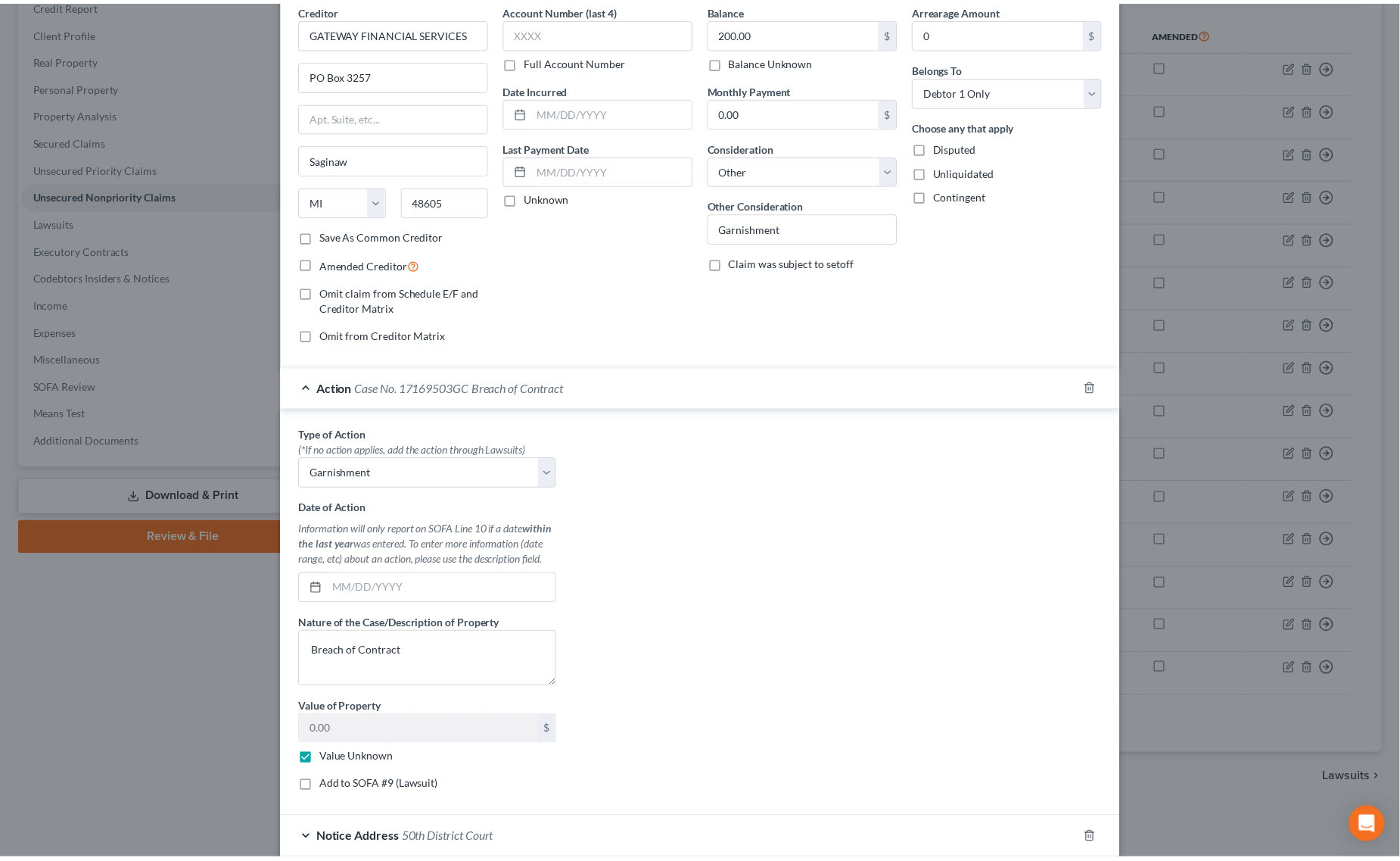
scroll to position [240, 0]
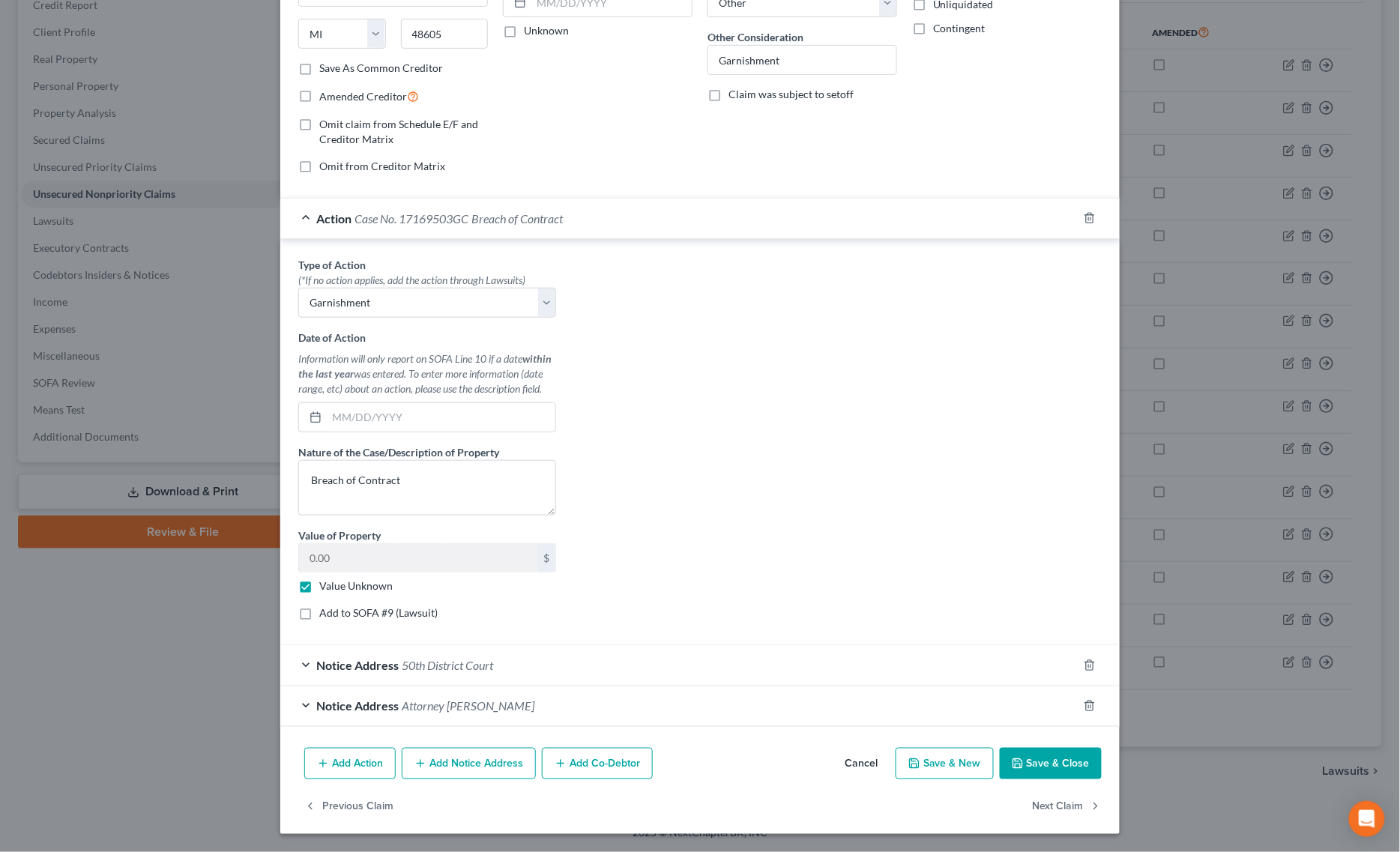
click at [1024, 769] on button "Save & Close" at bounding box center [1050, 763] width 102 height 31
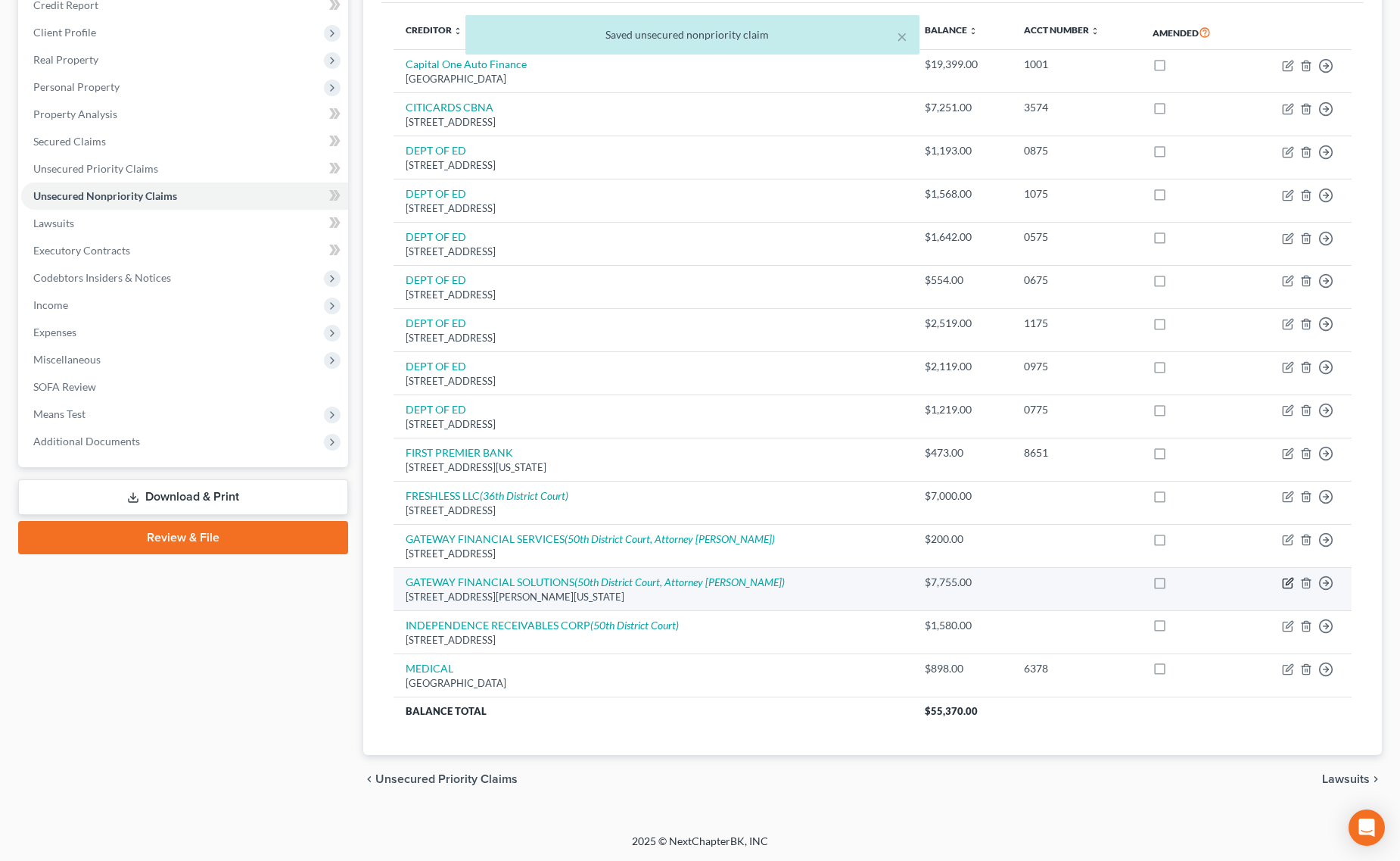
click at [1291, 579] on icon "button" at bounding box center [1288, 583] width 12 height 12
select select "23"
select select "14"
select select "0"
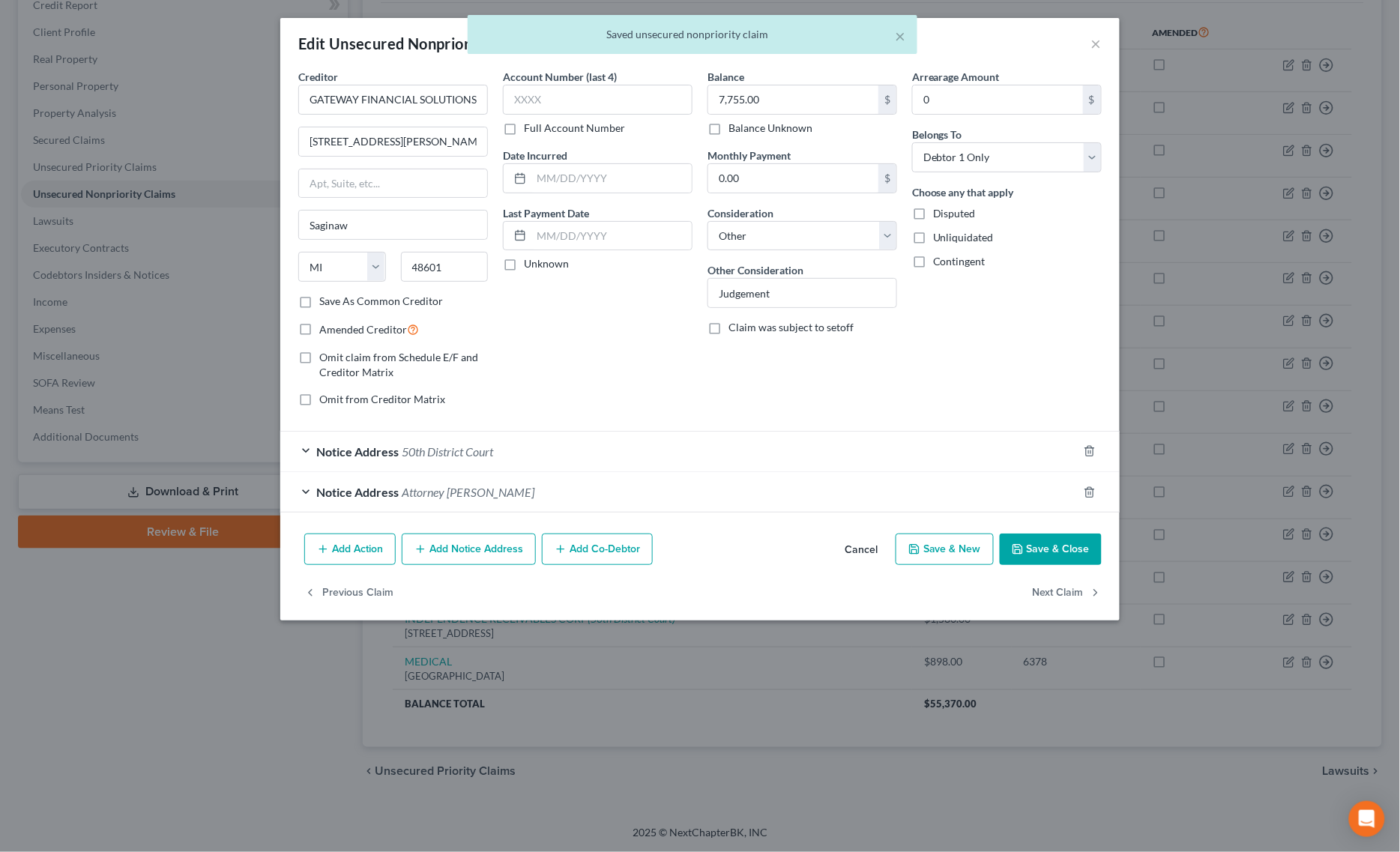
click at [1060, 559] on button "Save & Close" at bounding box center [1050, 549] width 102 height 31
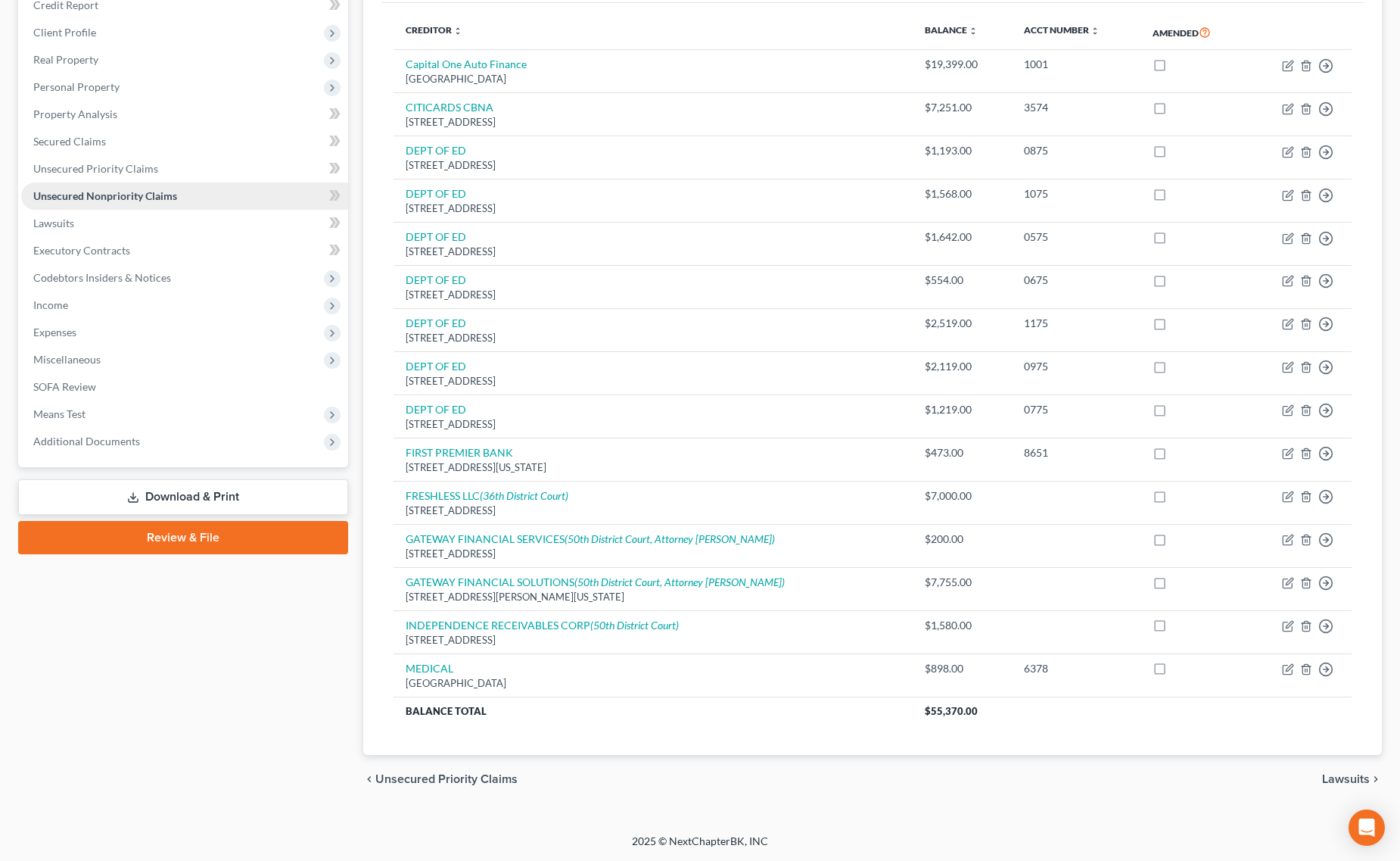
scroll to position [0, 0]
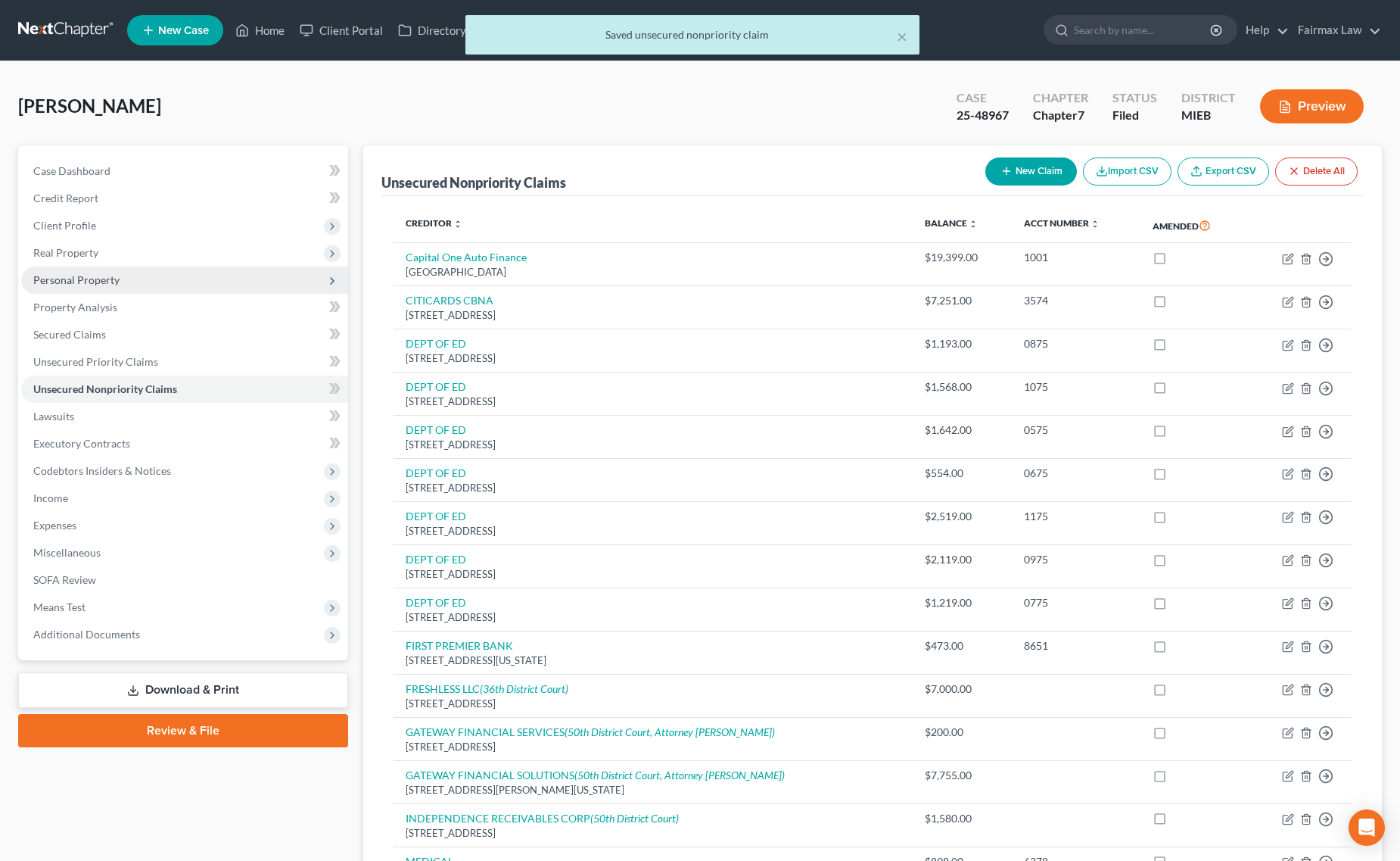
click at [145, 280] on span "Personal Property" at bounding box center [184, 280] width 327 height 28
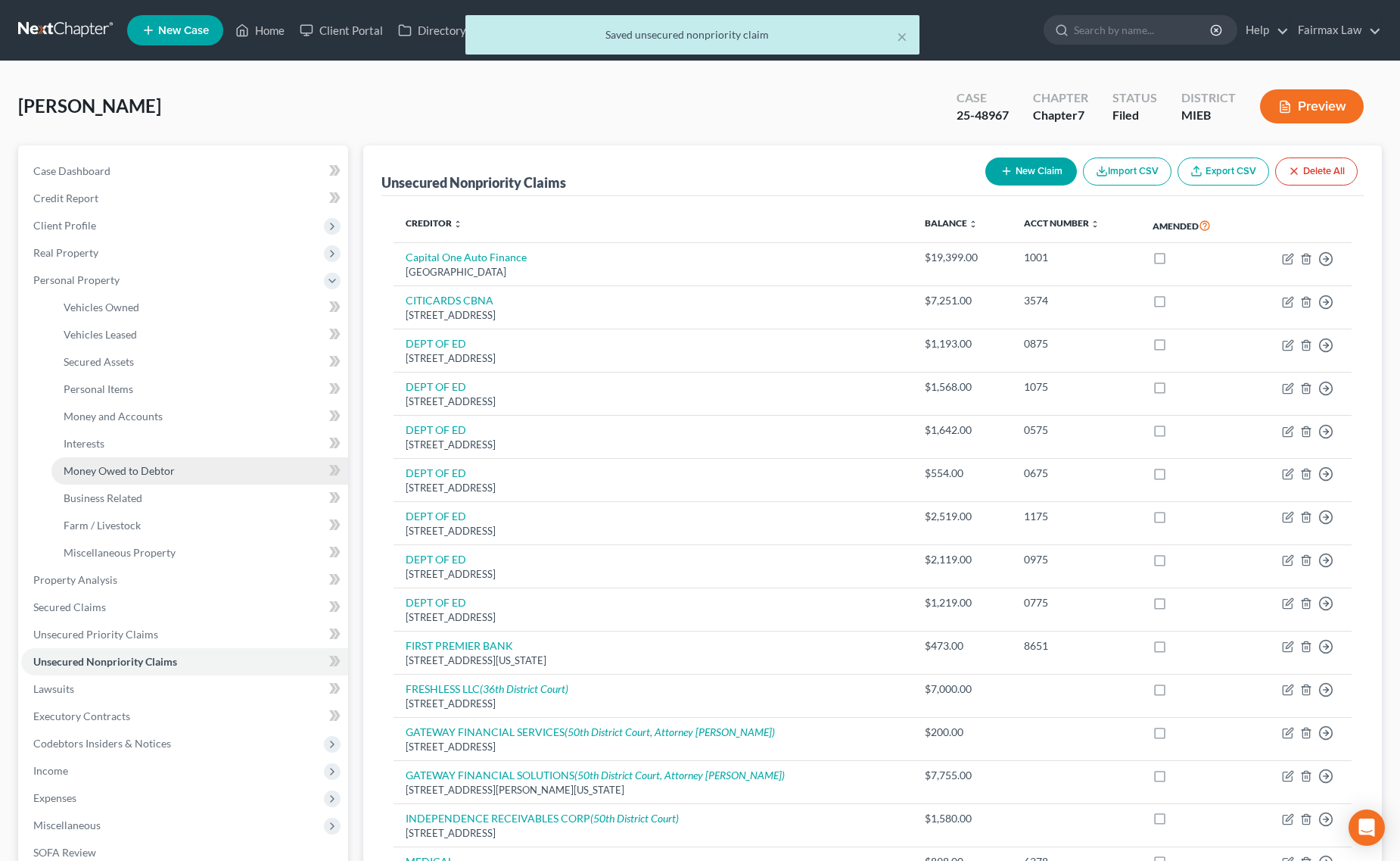
click at [154, 464] on span "Money Owed to Debtor" at bounding box center [120, 471] width 112 height 13
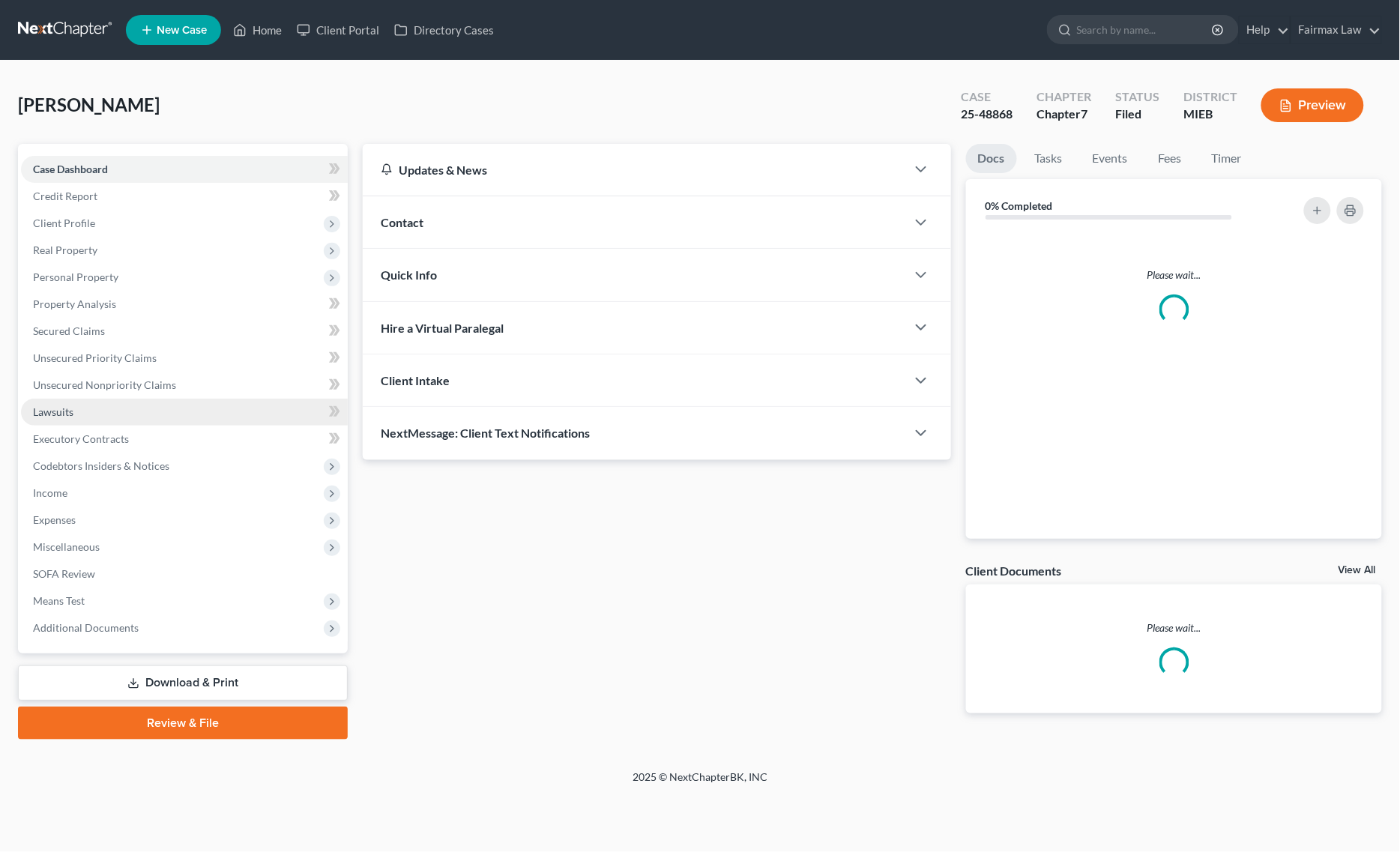
click at [166, 406] on link "Lawsuits" at bounding box center [184, 412] width 327 height 27
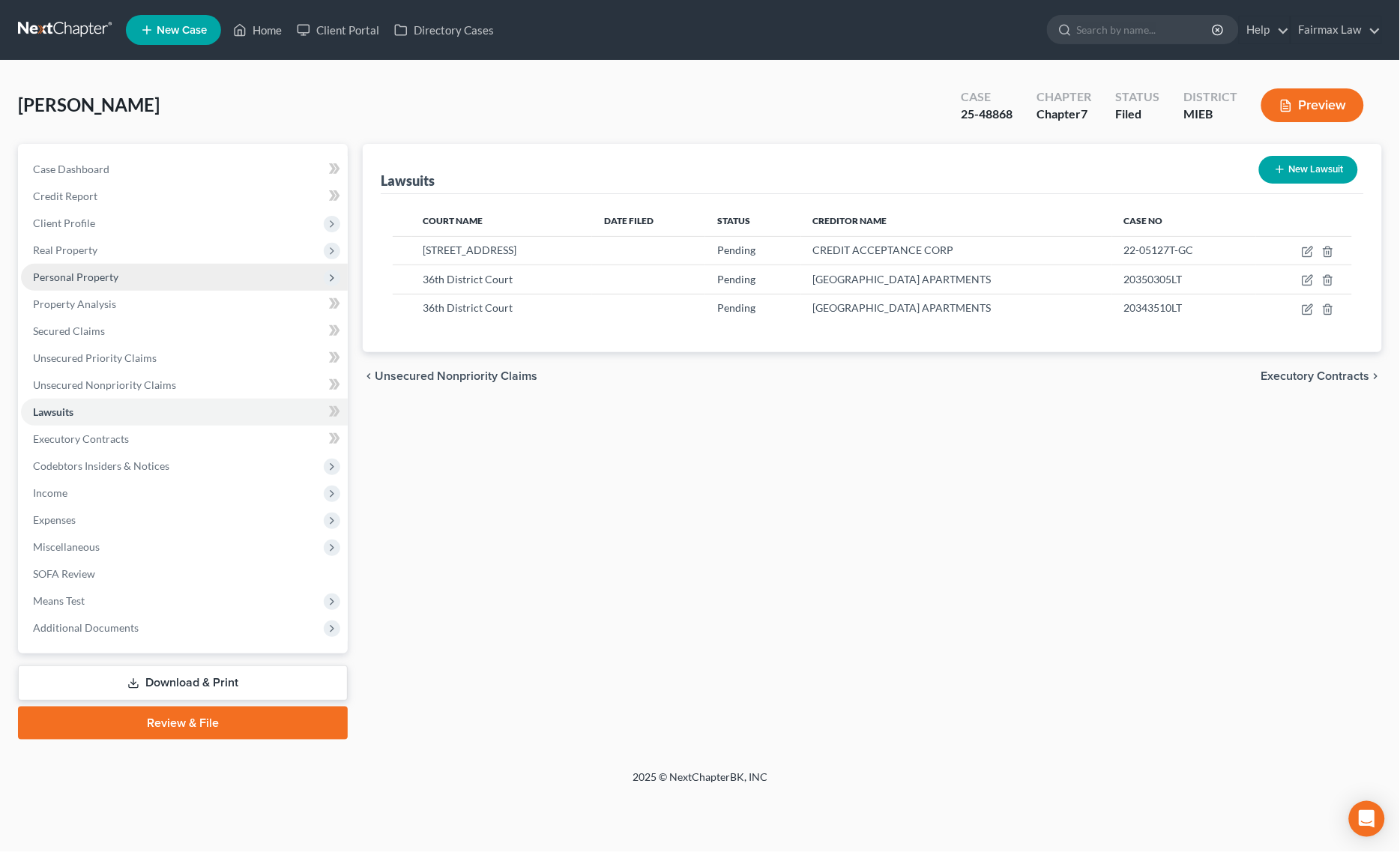
click at [123, 285] on span "Personal Property" at bounding box center [184, 277] width 327 height 27
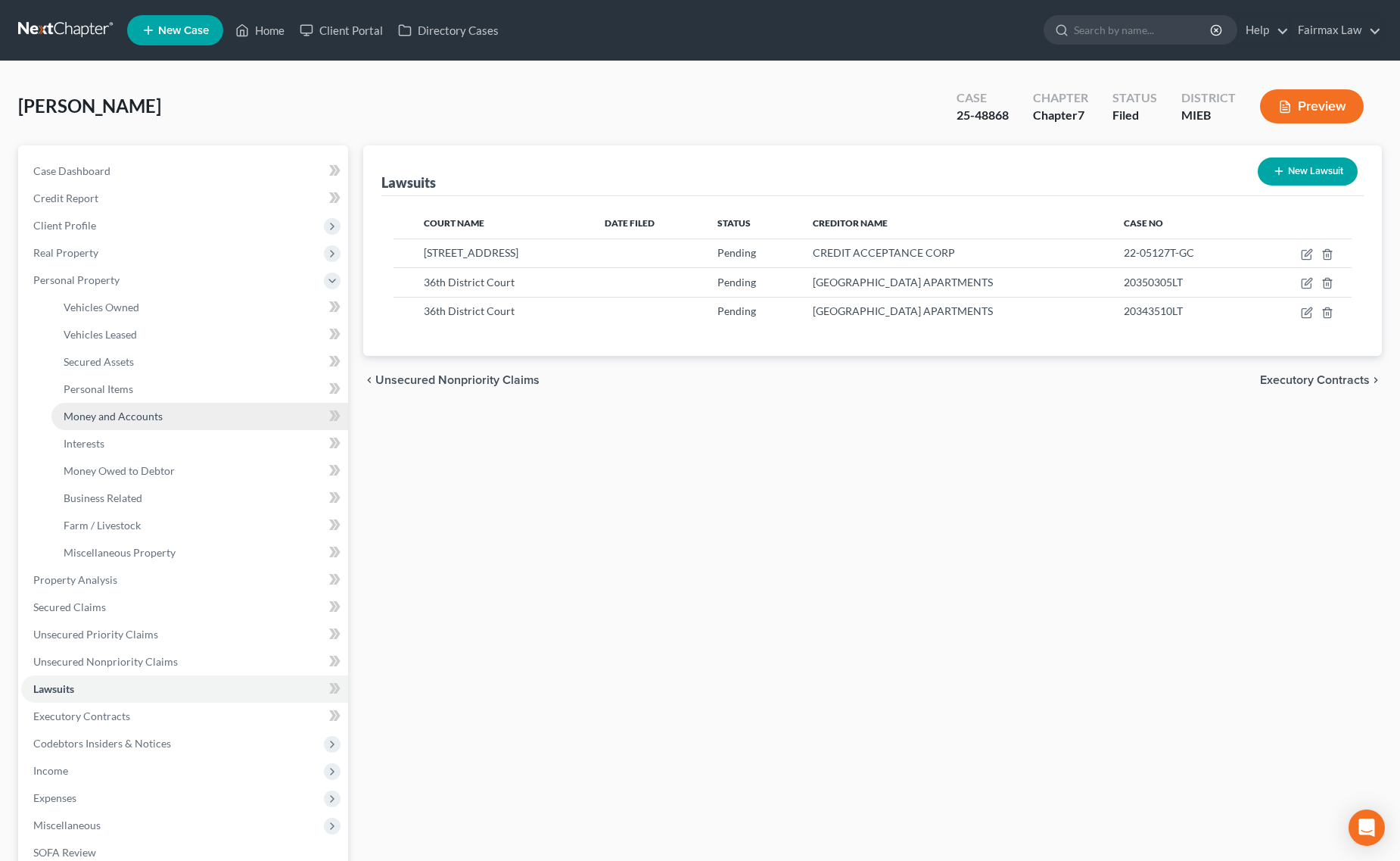
click at [167, 413] on link "Money and Accounts" at bounding box center [200, 417] width 297 height 28
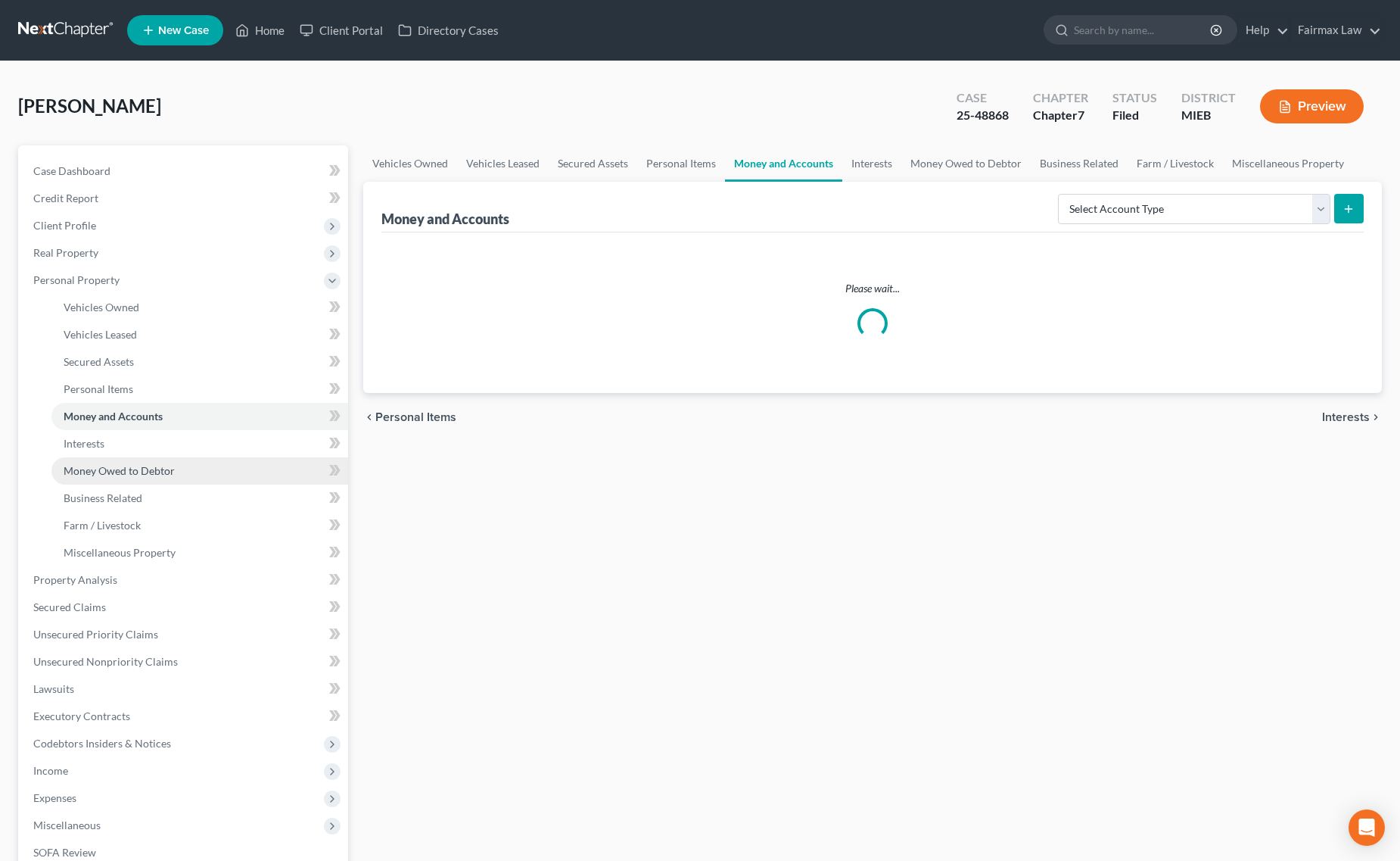
click at [165, 459] on link "Money Owed to Debtor" at bounding box center [200, 471] width 297 height 28
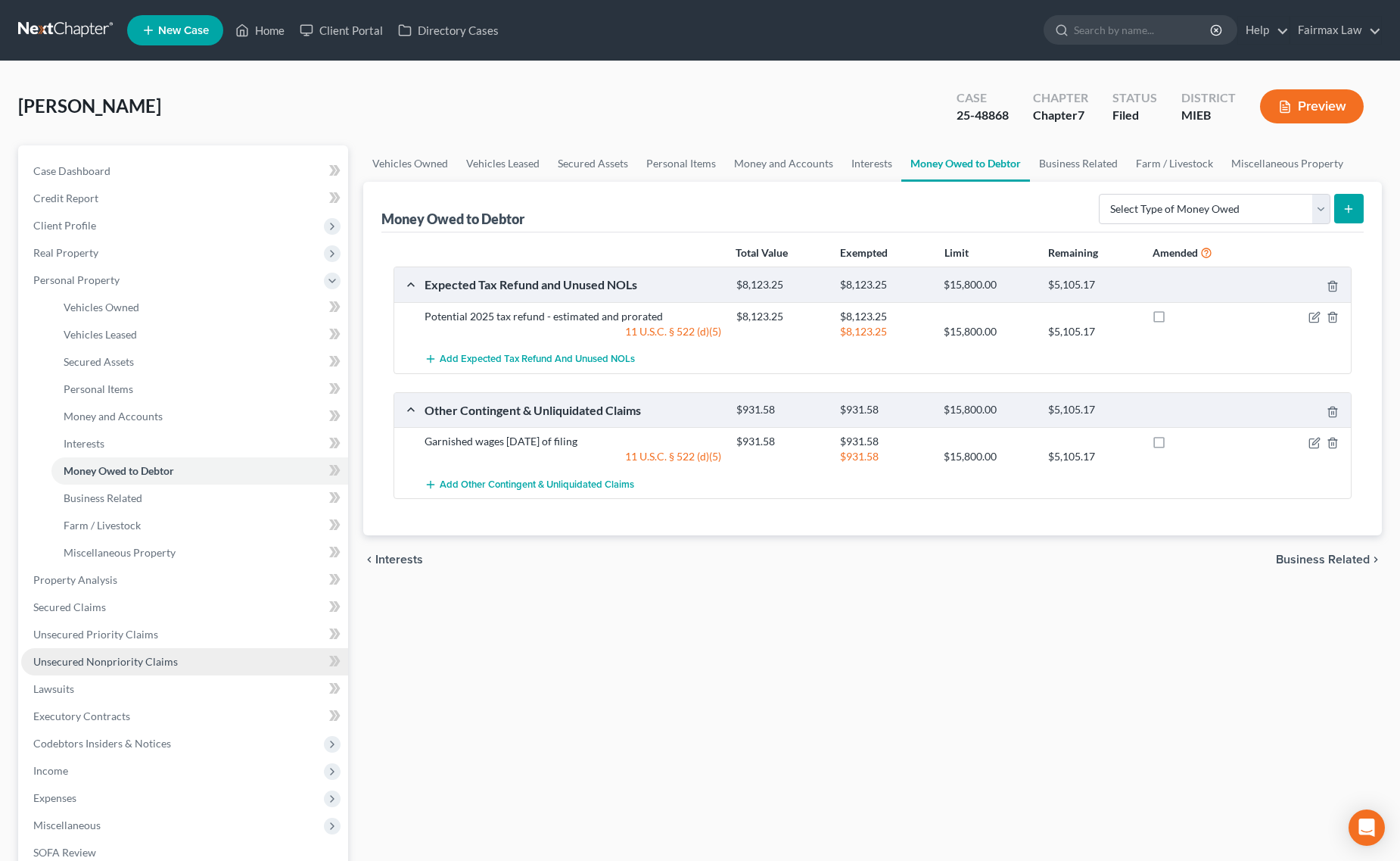
click at [195, 664] on link "Unsecured Nonpriority Claims" at bounding box center [184, 662] width 327 height 28
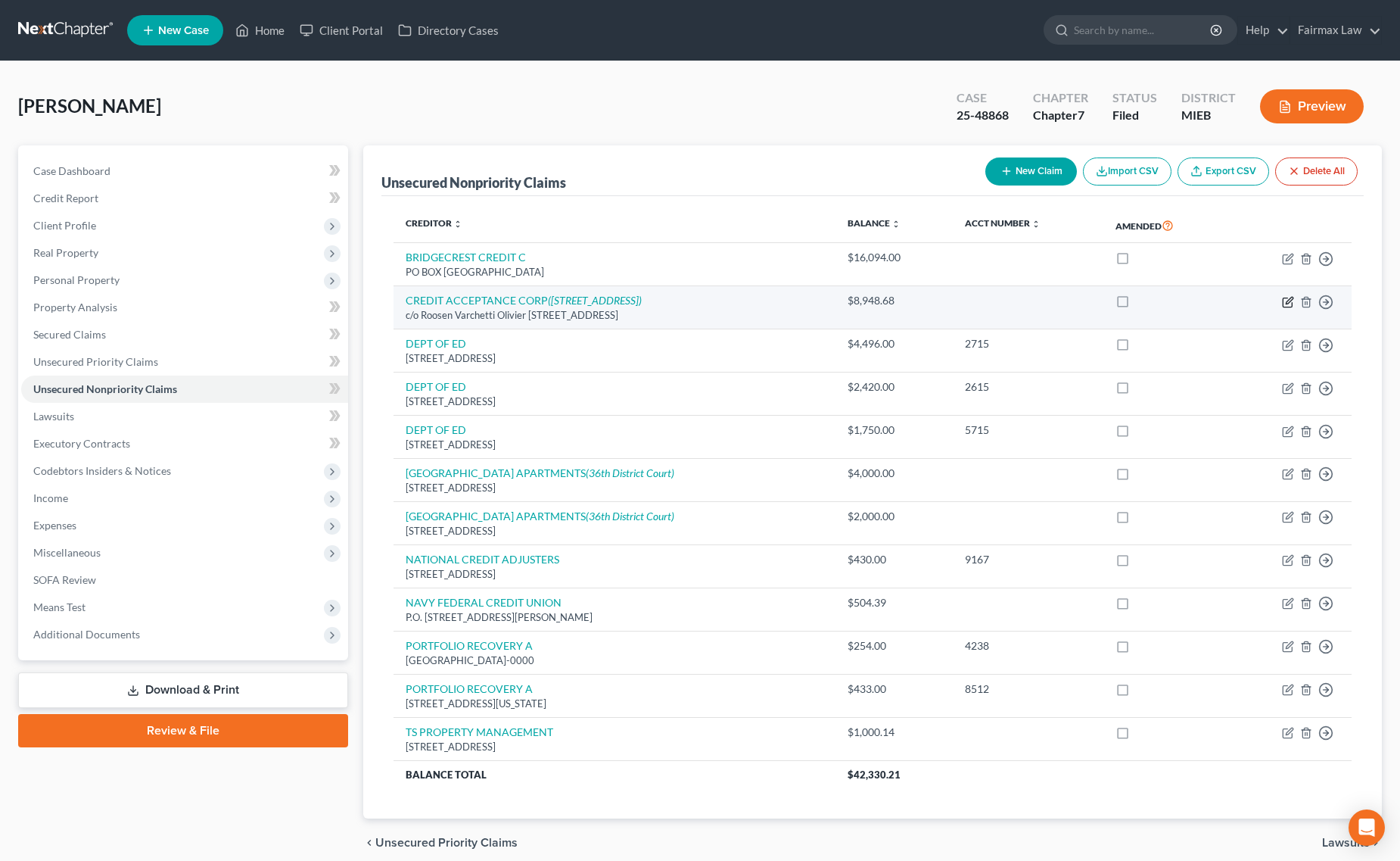
click at [1288, 297] on icon "button" at bounding box center [1288, 302] width 12 height 12
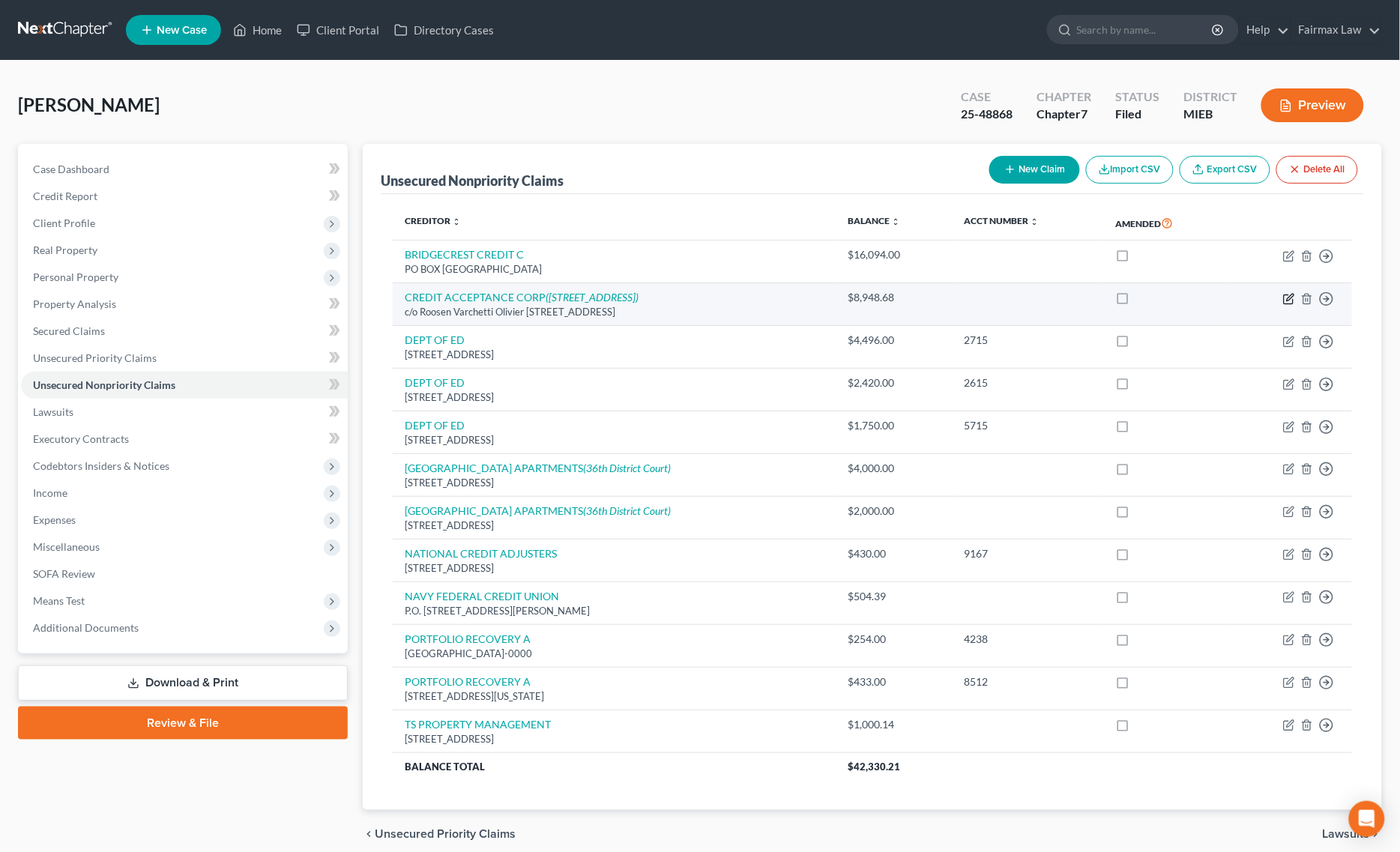
select select "23"
select select "14"
select select "0"
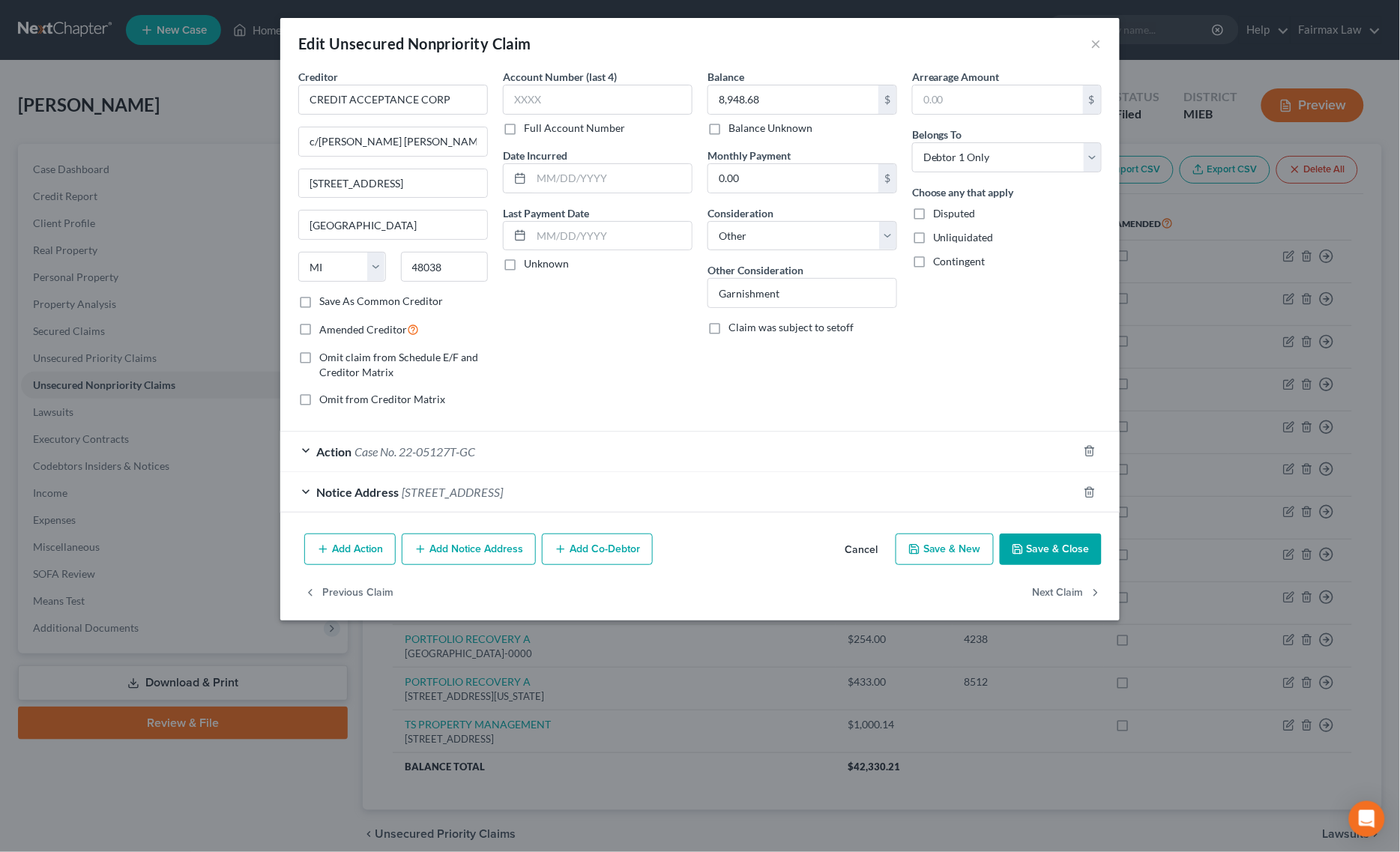
click at [461, 452] on span "Case No. 22-05127T-GC" at bounding box center [415, 452] width 121 height 14
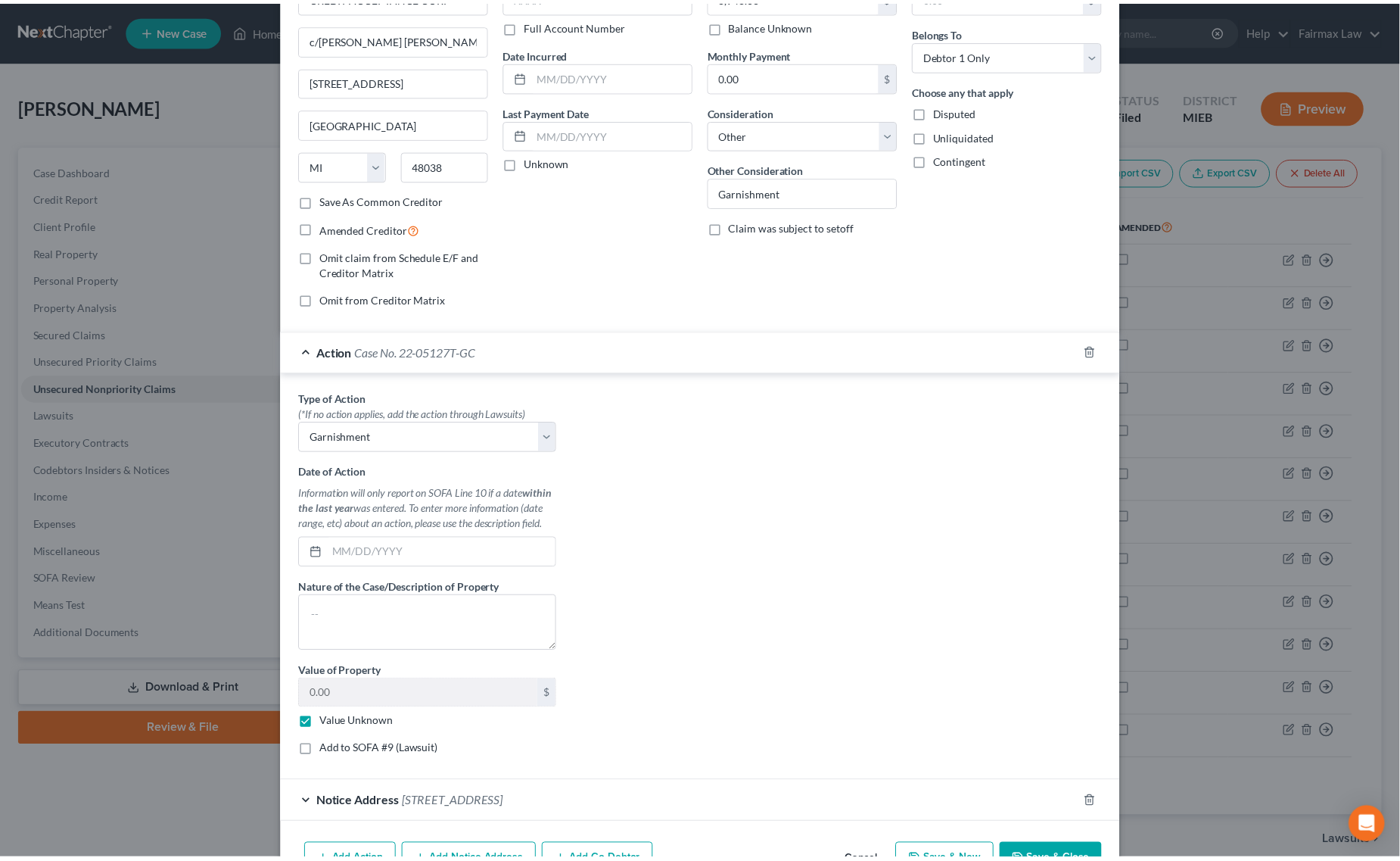
scroll to position [198, 0]
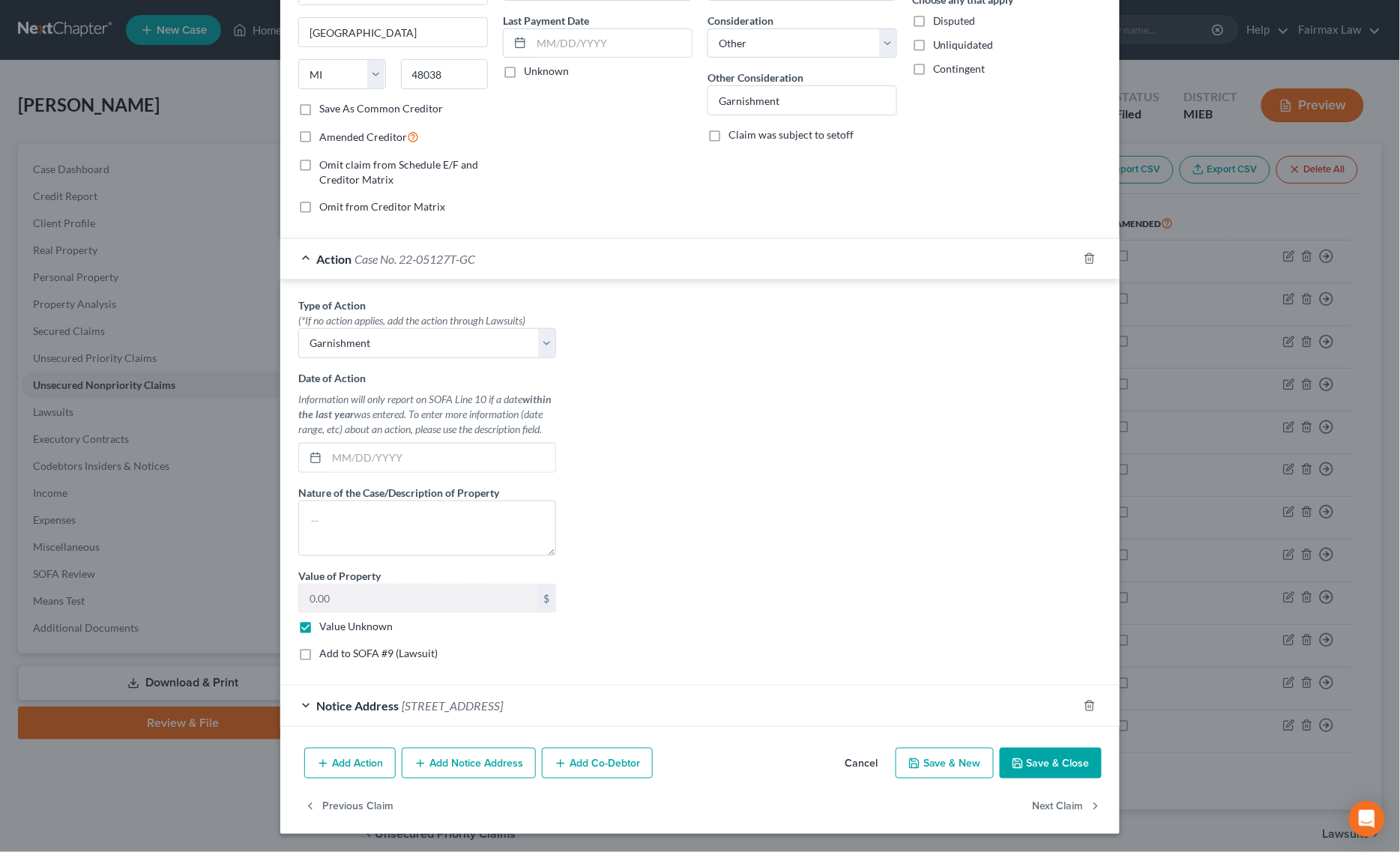
click at [1058, 764] on button "Save & Close" at bounding box center [1050, 763] width 102 height 31
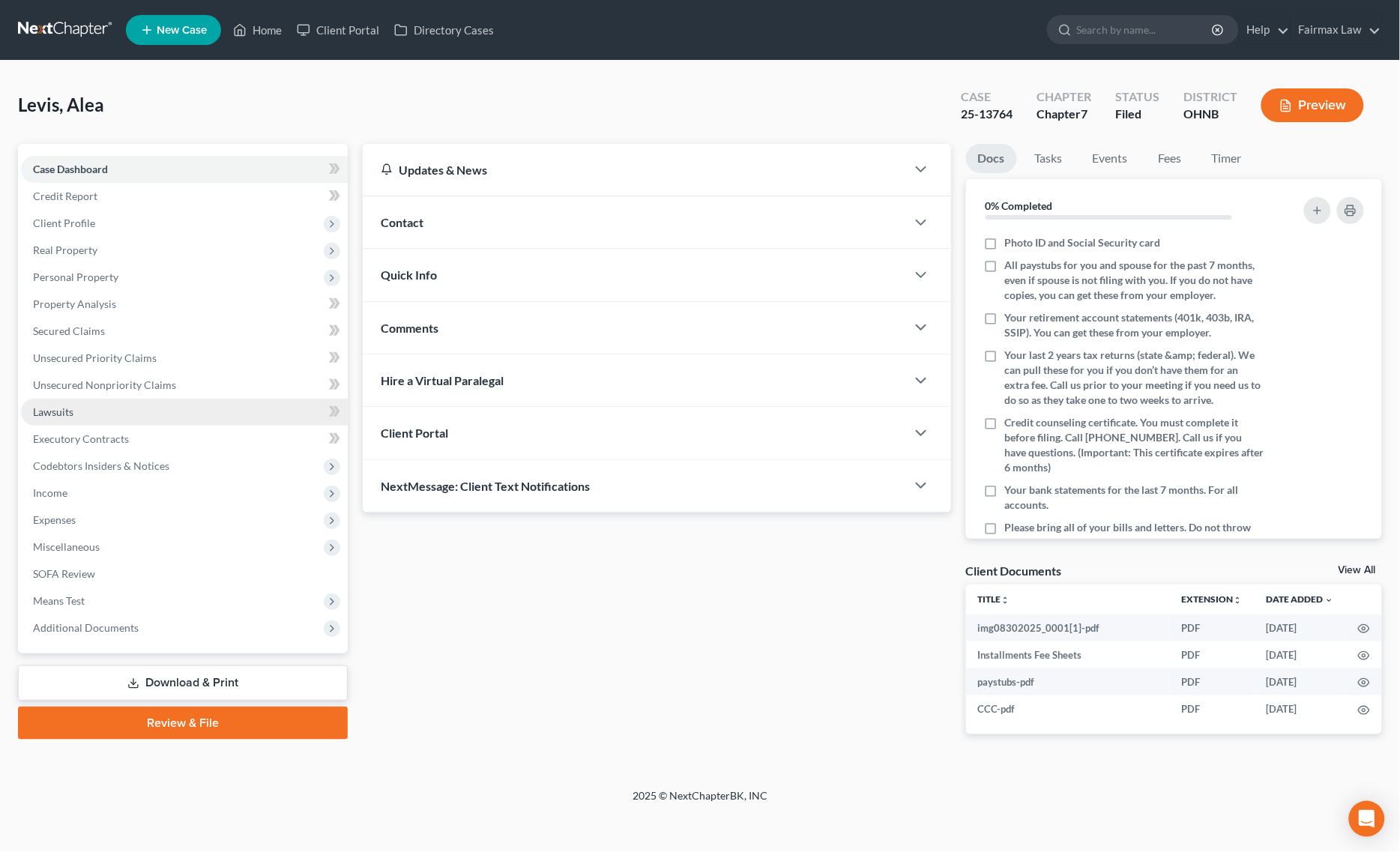
click at [74, 416] on link "Lawsuits" at bounding box center [184, 412] width 327 height 27
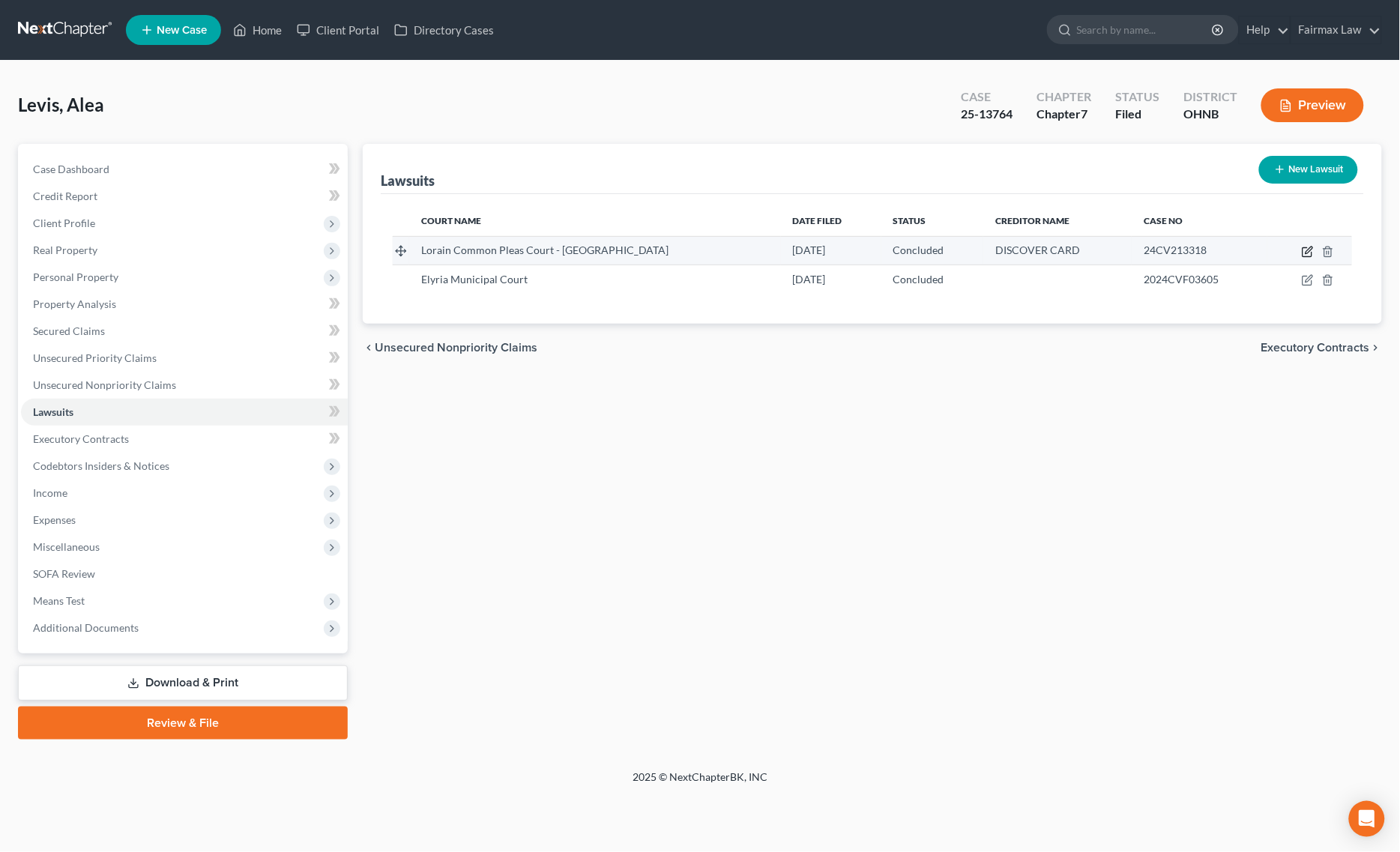
click at [1309, 251] on icon "button" at bounding box center [1307, 251] width 12 height 12
select select "36"
select select "2"
select select "1"
select select "36"
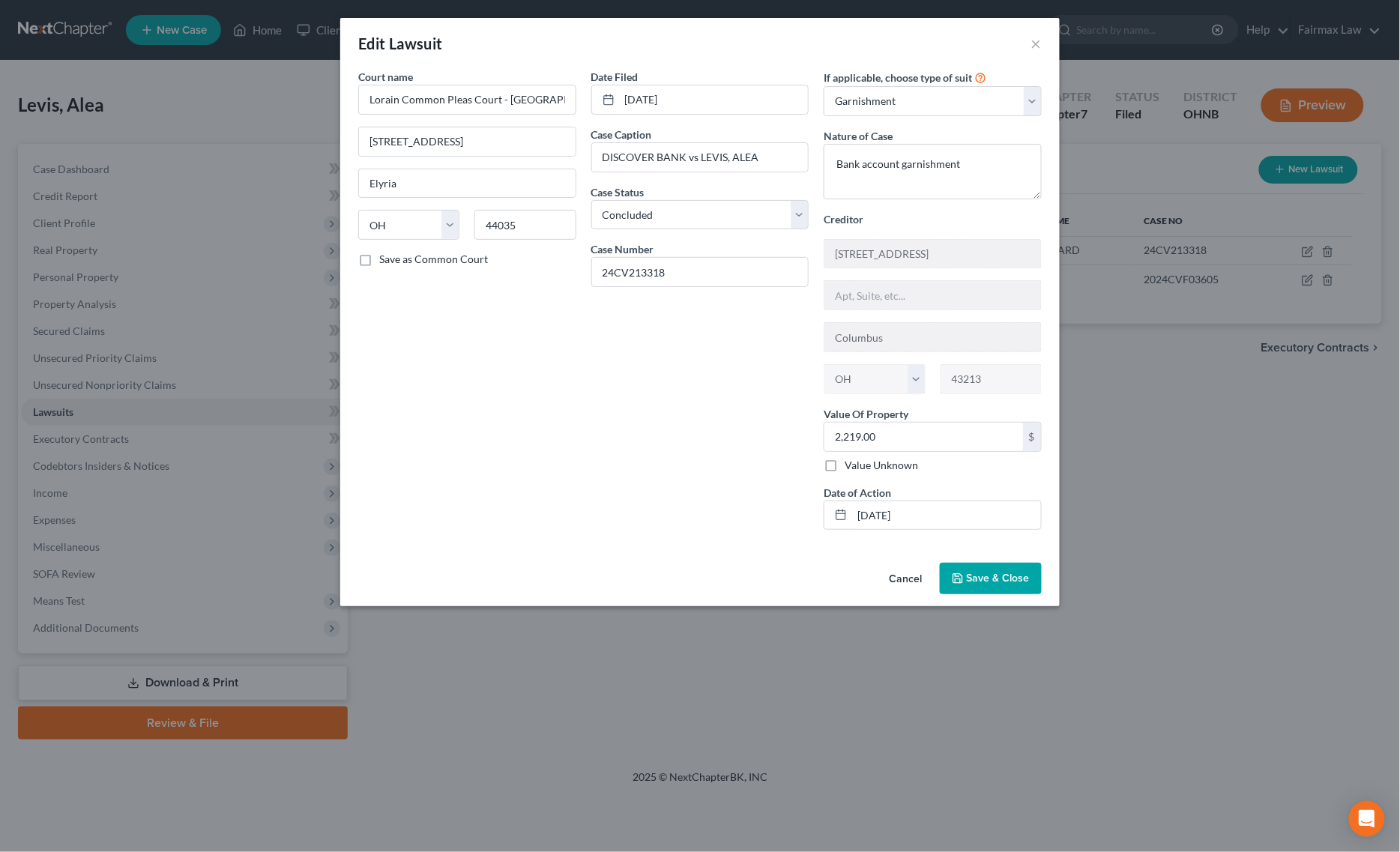
click at [1046, 575] on div "Cancel Save & Close" at bounding box center [700, 581] width 719 height 50
click at [1016, 583] on span "Save & Close" at bounding box center [998, 578] width 63 height 13
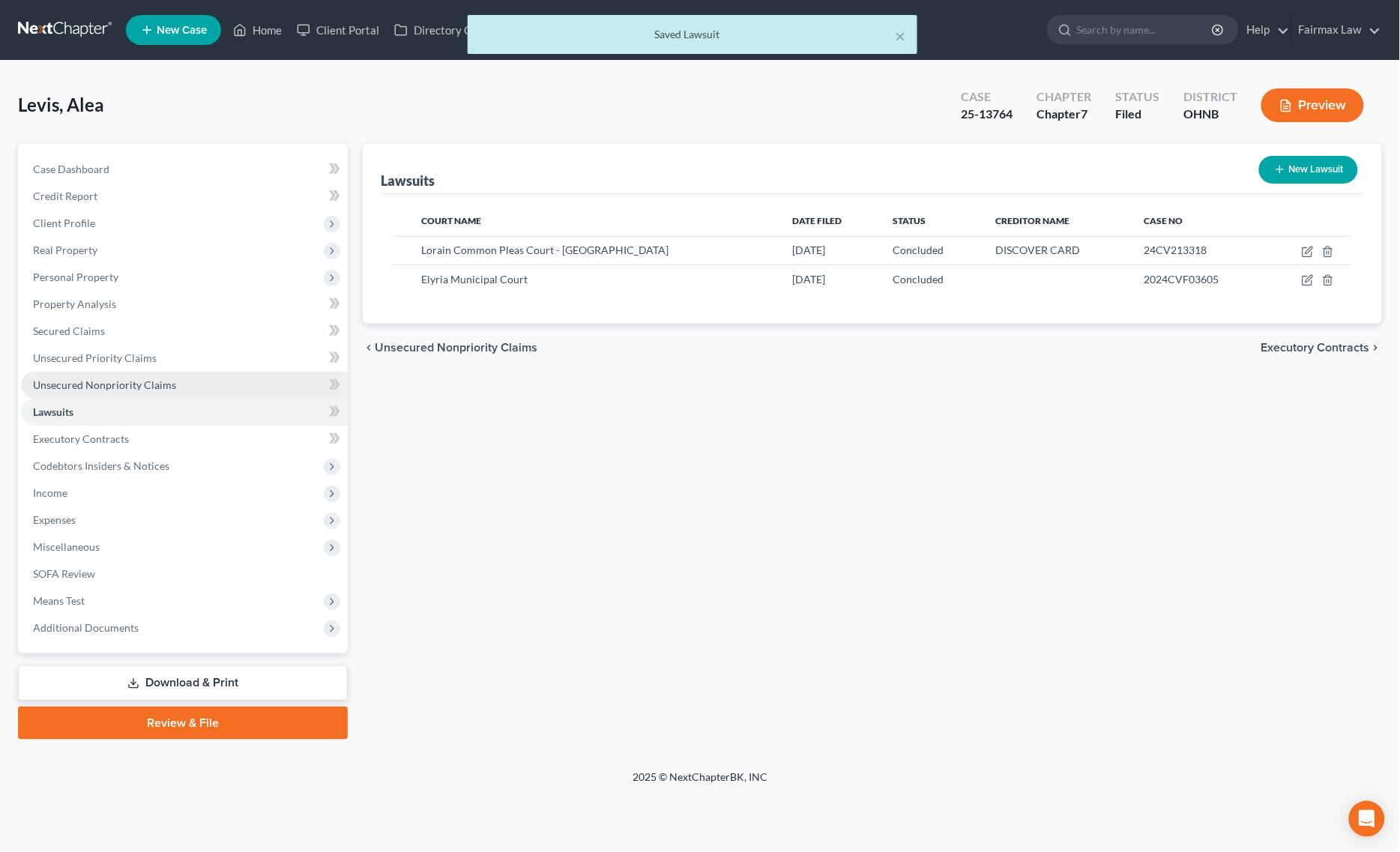
click at [127, 391] on link "Unsecured Nonpriority Claims" at bounding box center [184, 385] width 327 height 27
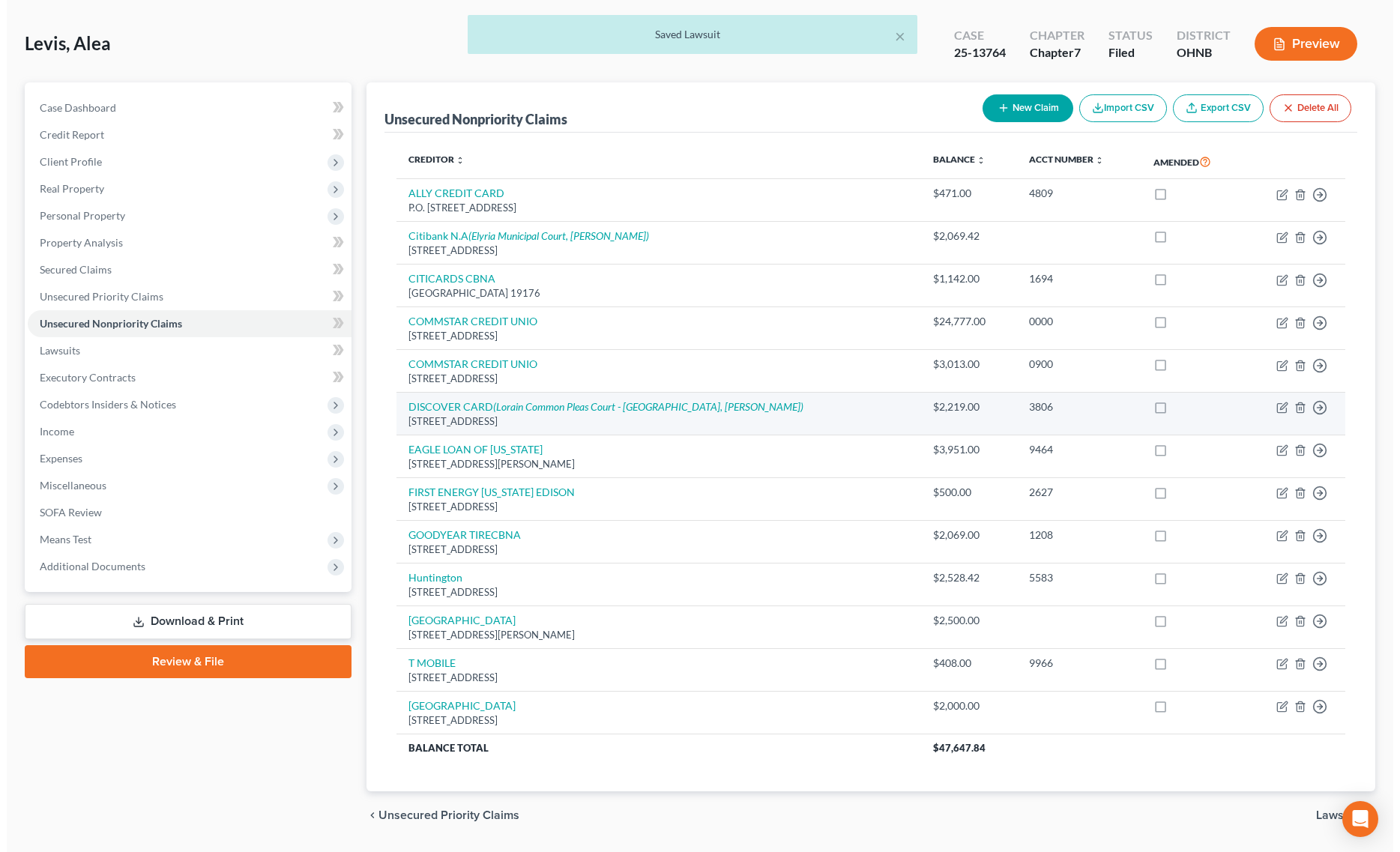
scroll to position [94, 0]
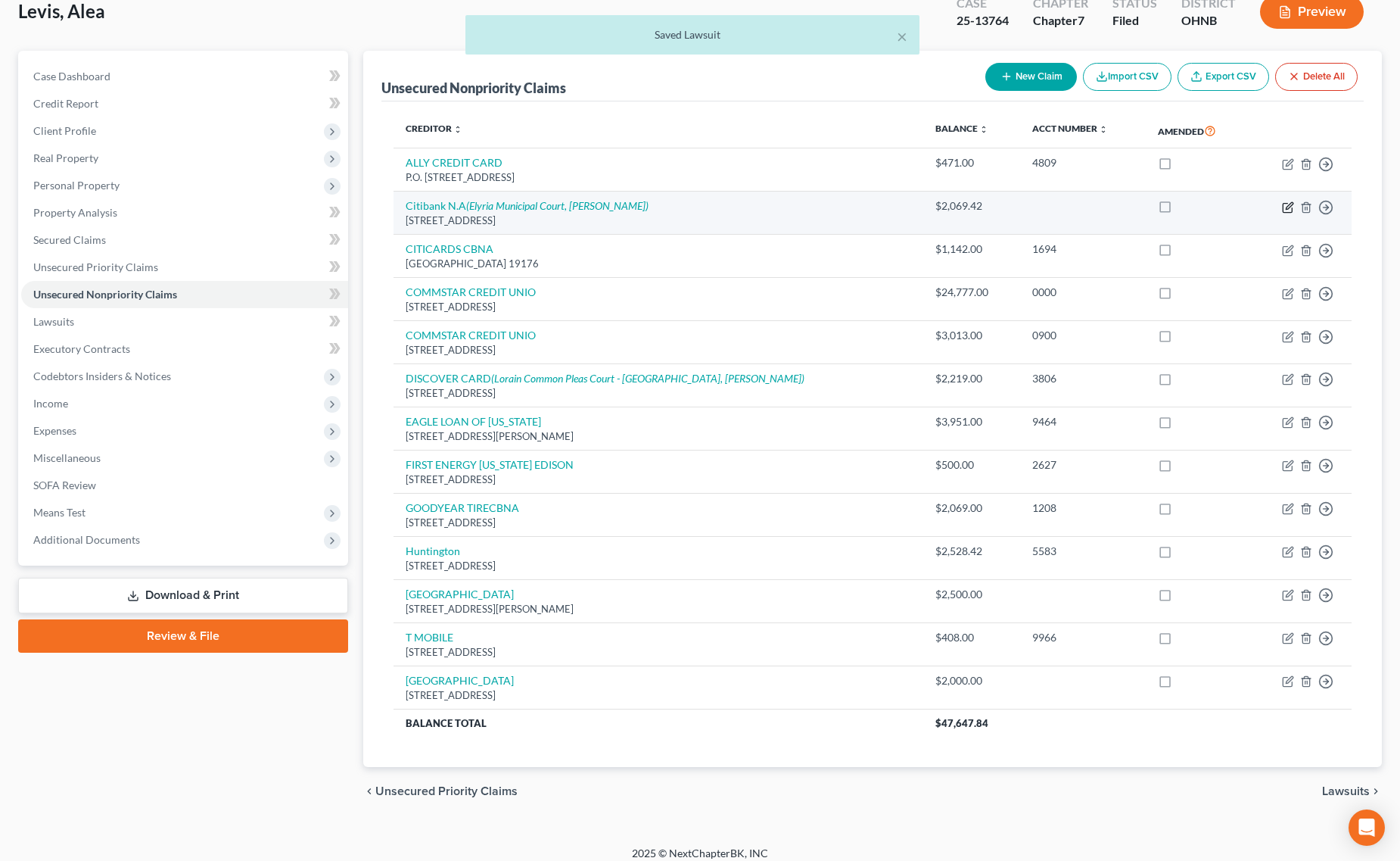
click at [1286, 206] on icon "button" at bounding box center [1288, 207] width 12 height 12
select select "43"
select select "2"
select select "0"
select select "36"
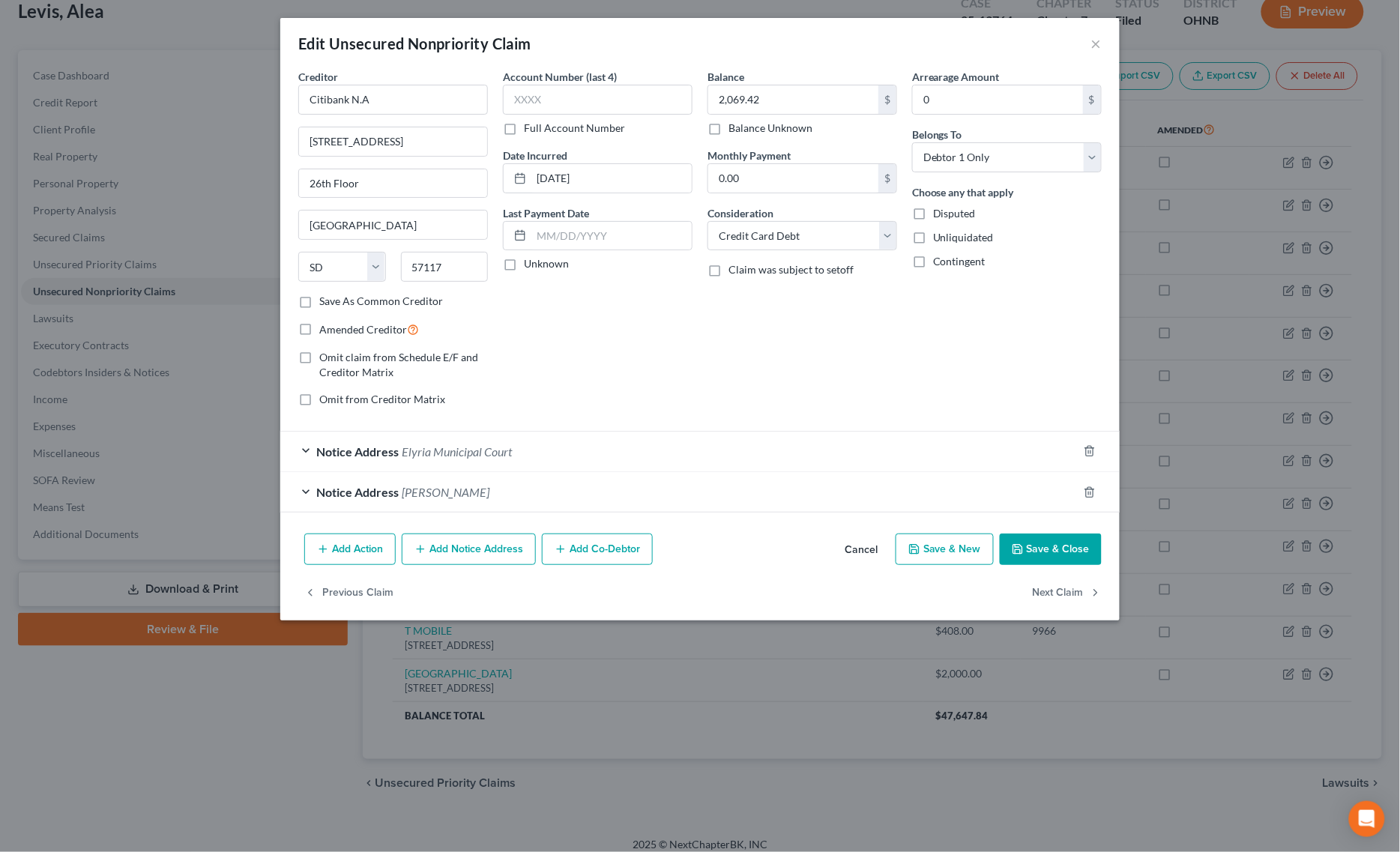
click at [548, 465] on div "Notice Address Elyria Municipal Court" at bounding box center [678, 452] width 797 height 40
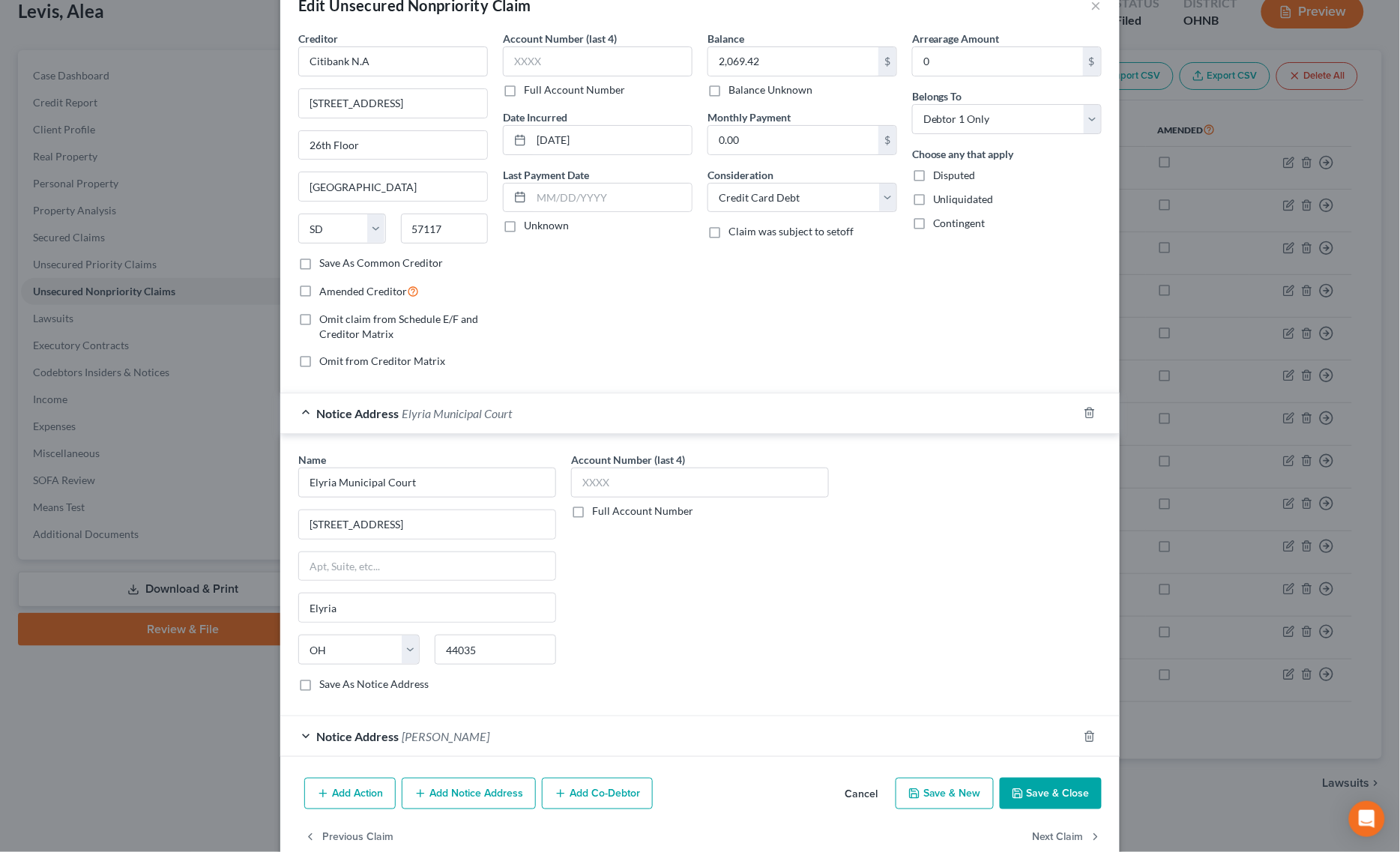
scroll to position [73, 0]
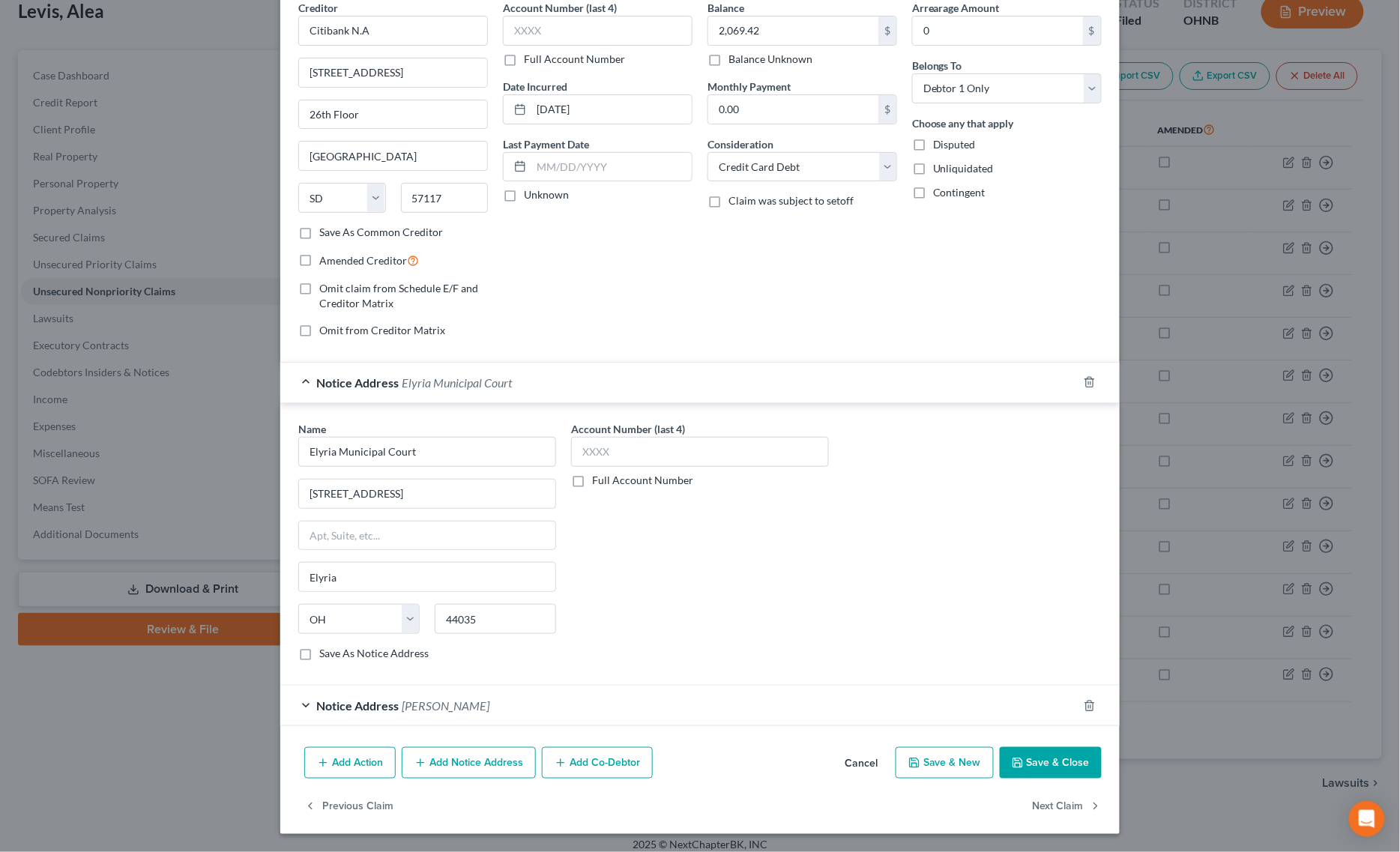
click at [1042, 751] on button "Save & Close" at bounding box center [1050, 762] width 102 height 31
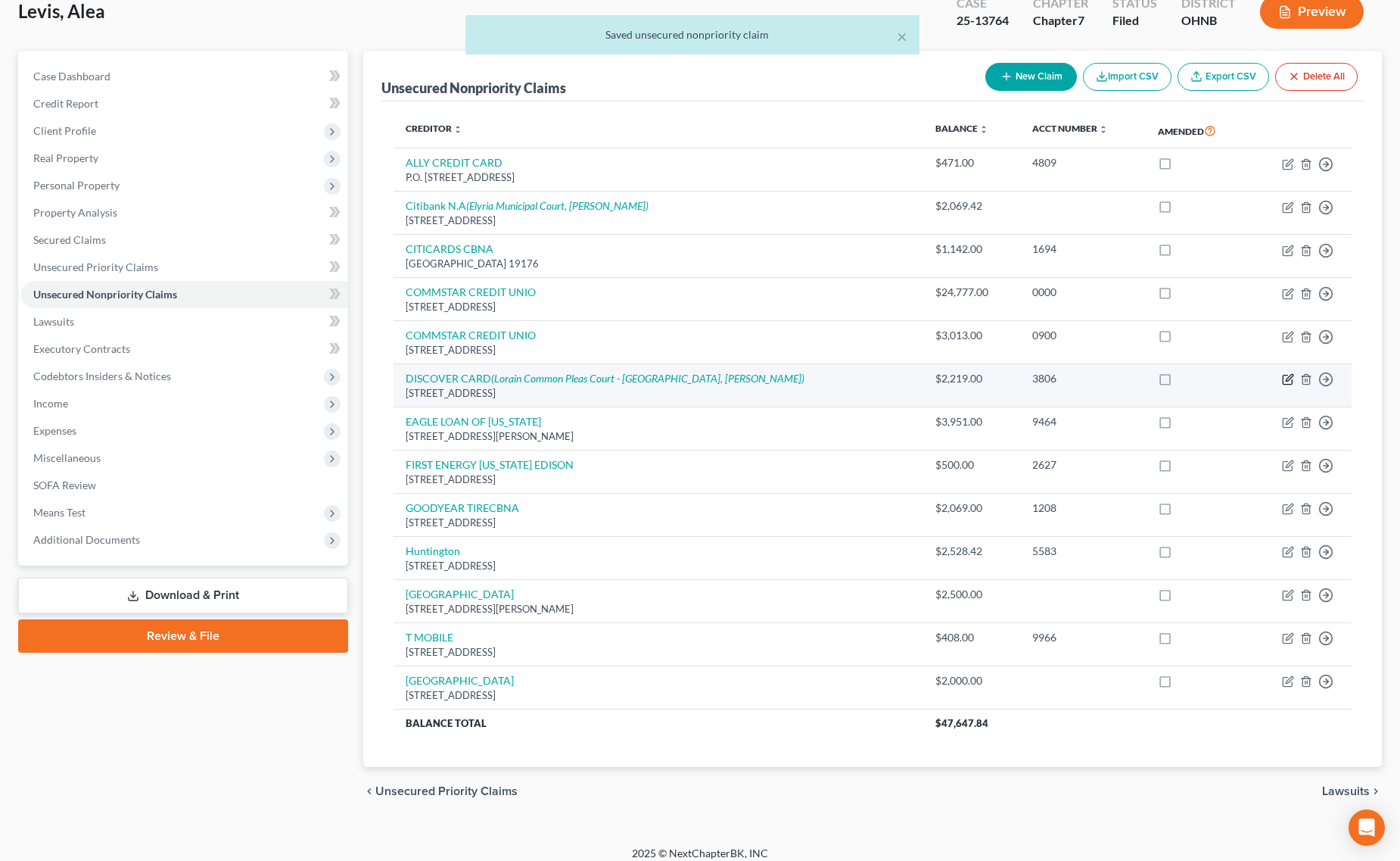
click at [1291, 384] on icon "button" at bounding box center [1287, 380] width 9 height 9
select select "36"
select select "14"
select select "0"
select select "1"
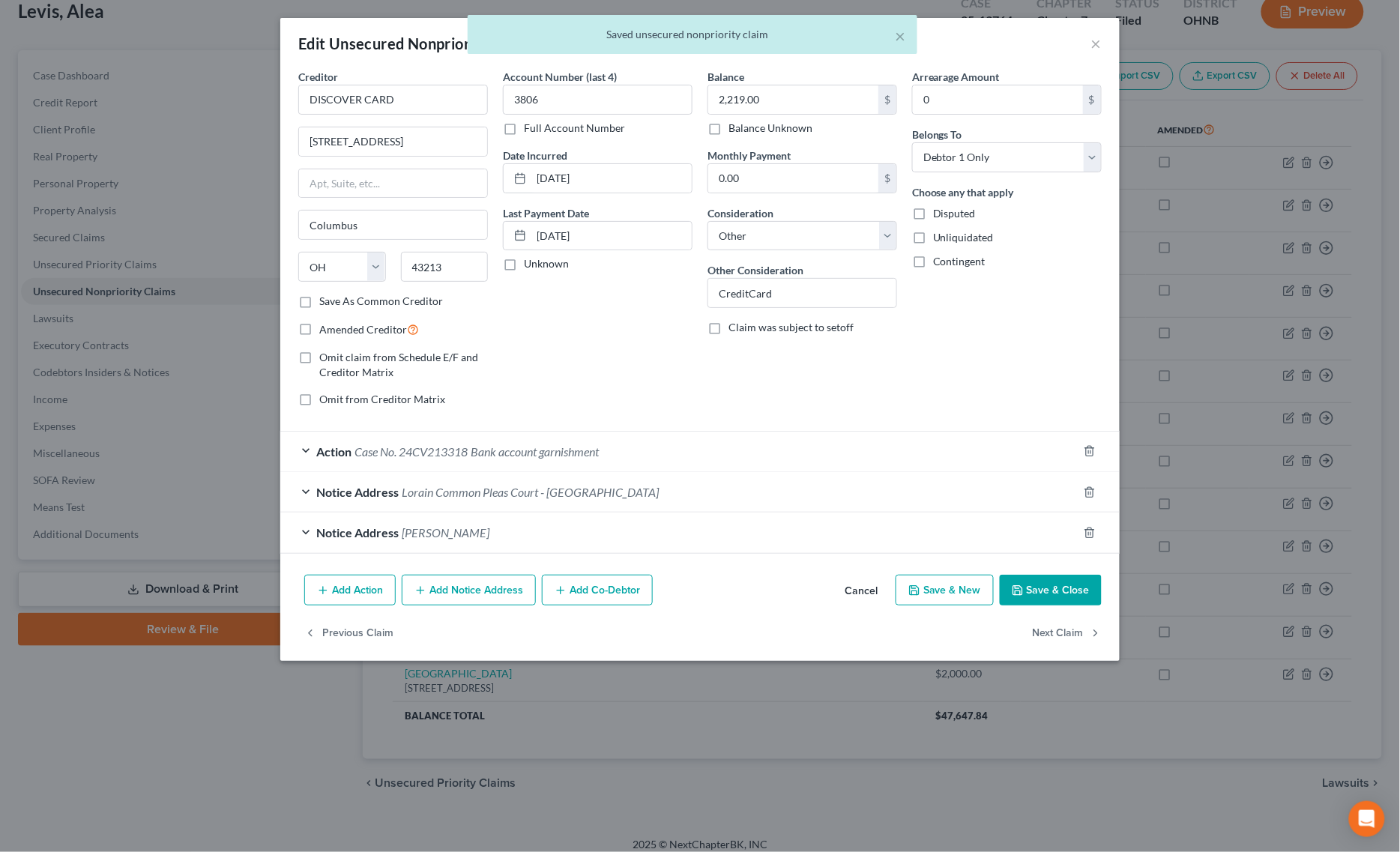
click at [578, 468] on div "Action Case No. 24CV213318 Bank account garnishment" at bounding box center [678, 452] width 797 height 40
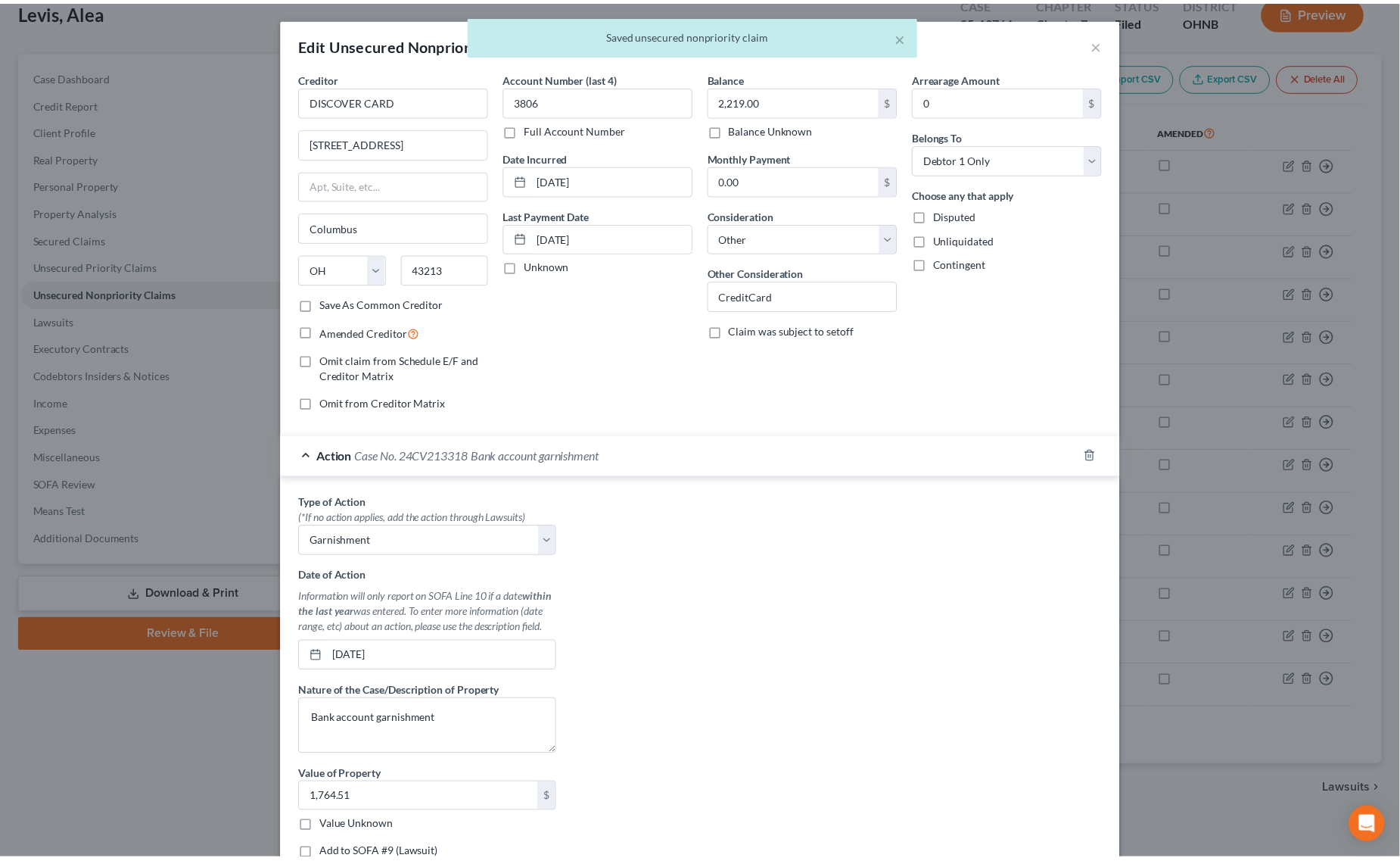
scroll to position [240, 0]
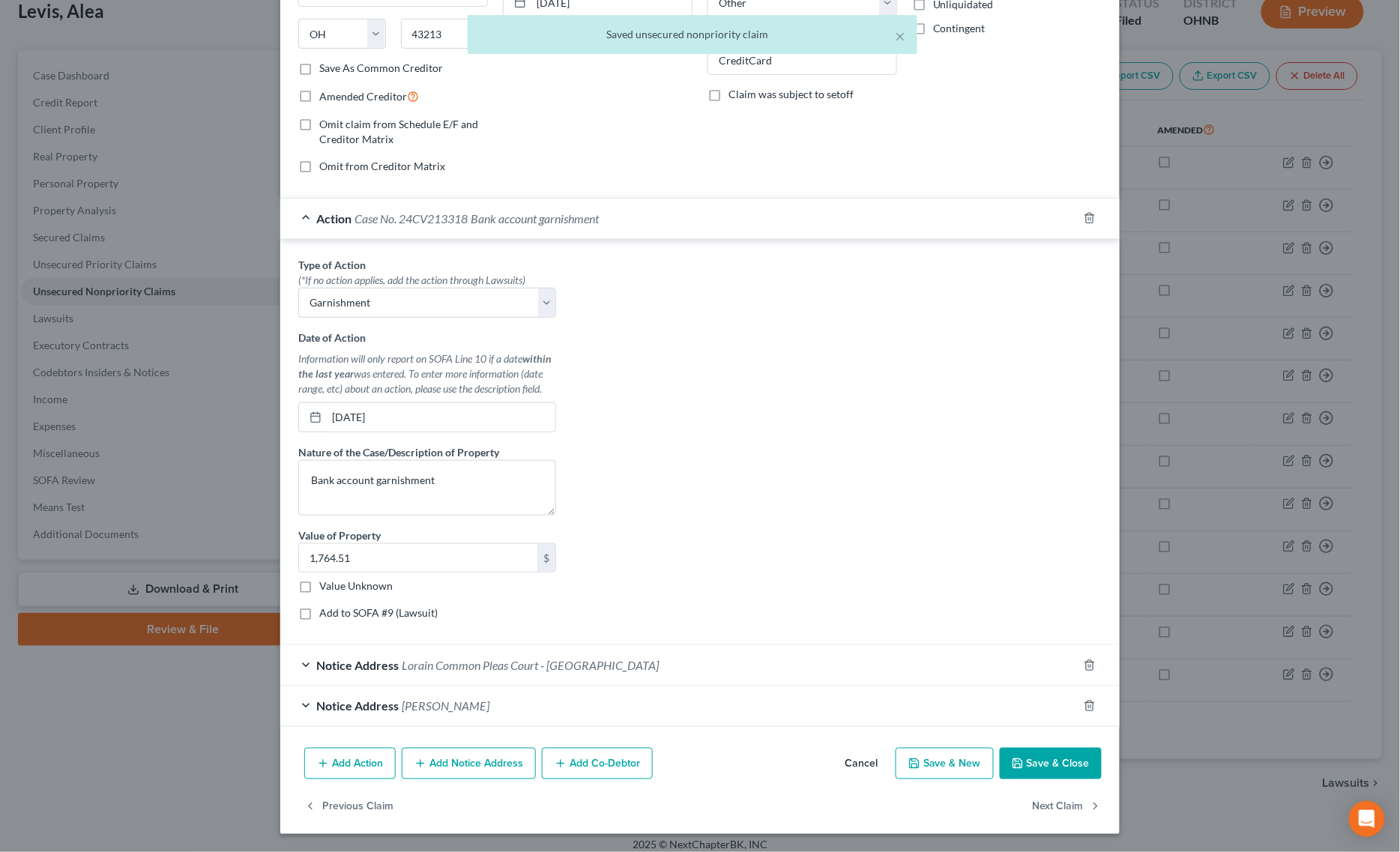
click at [1047, 762] on button "Save & Close" at bounding box center [1050, 763] width 102 height 31
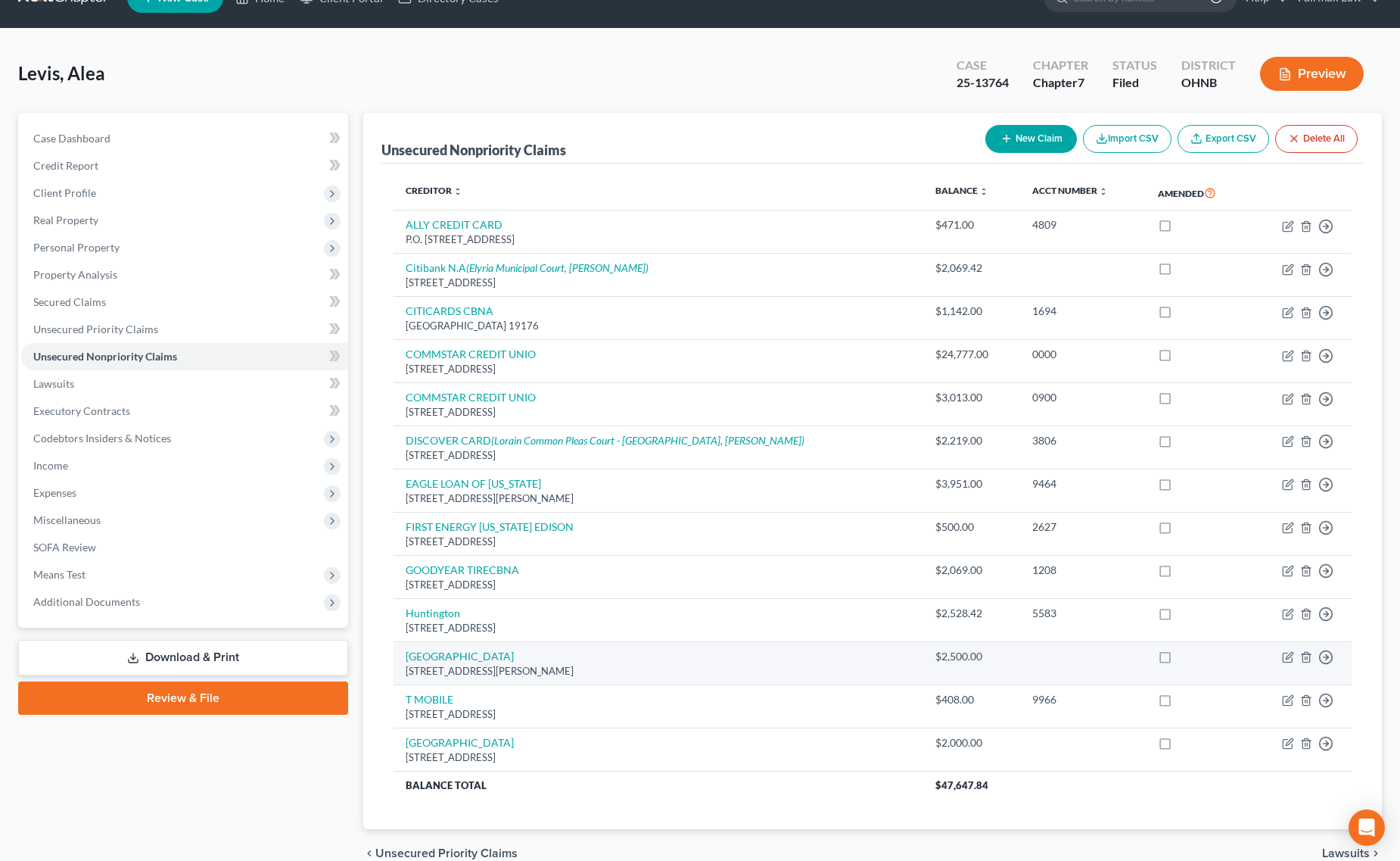
scroll to position [0, 0]
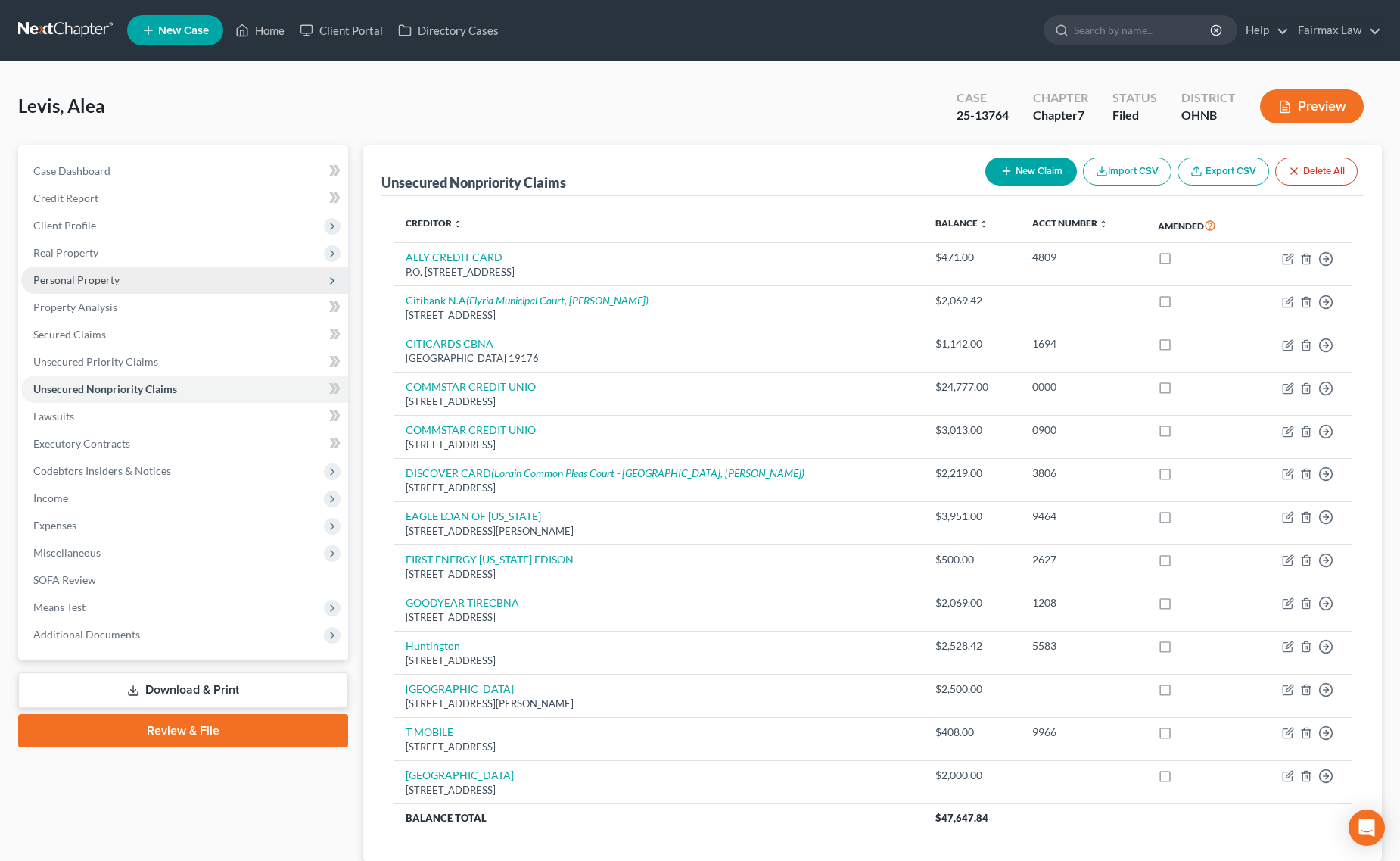
click at [159, 274] on span "Personal Property" at bounding box center [184, 280] width 327 height 28
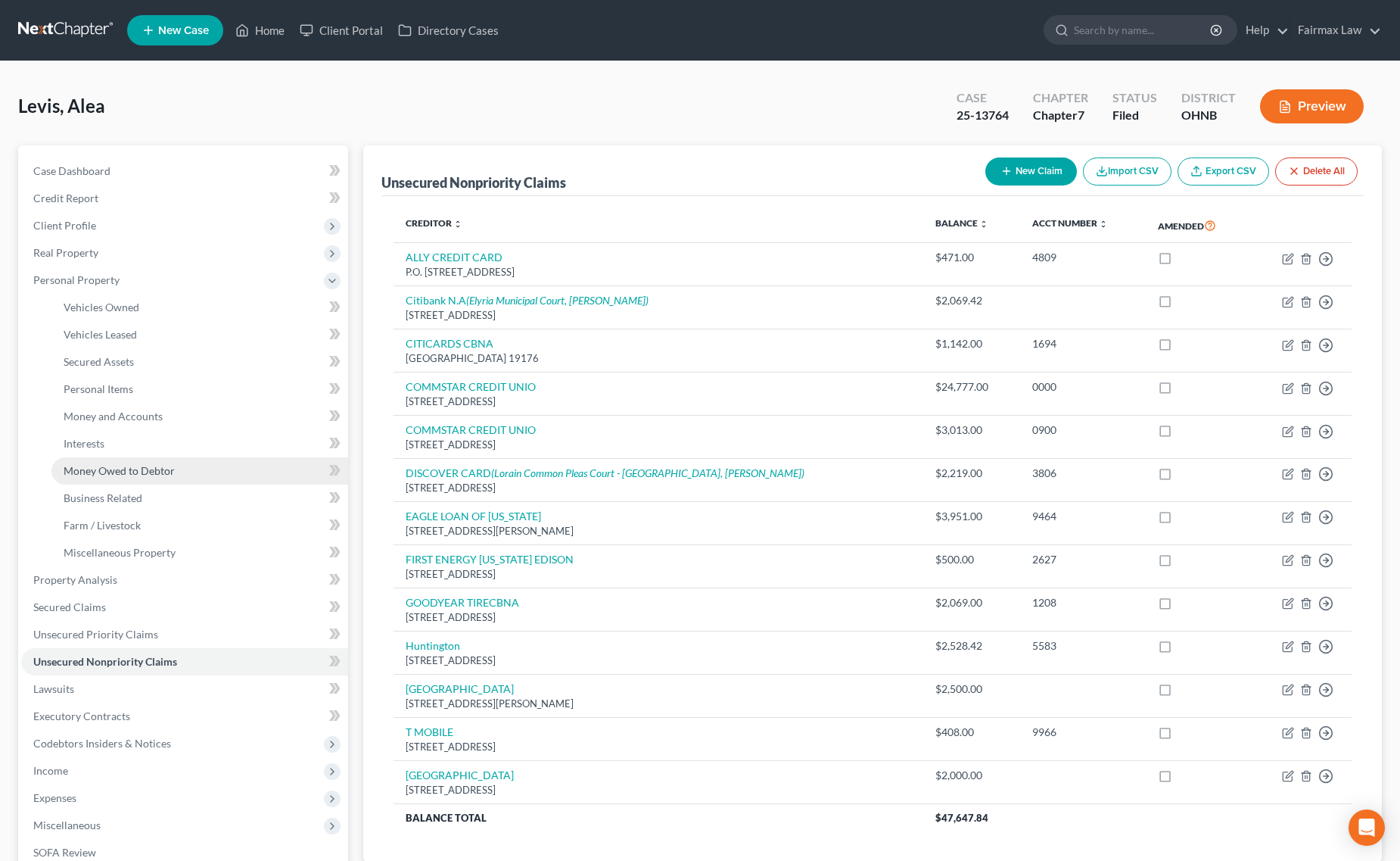
click at [127, 464] on span "Money Owed to Debtor" at bounding box center [120, 471] width 112 height 13
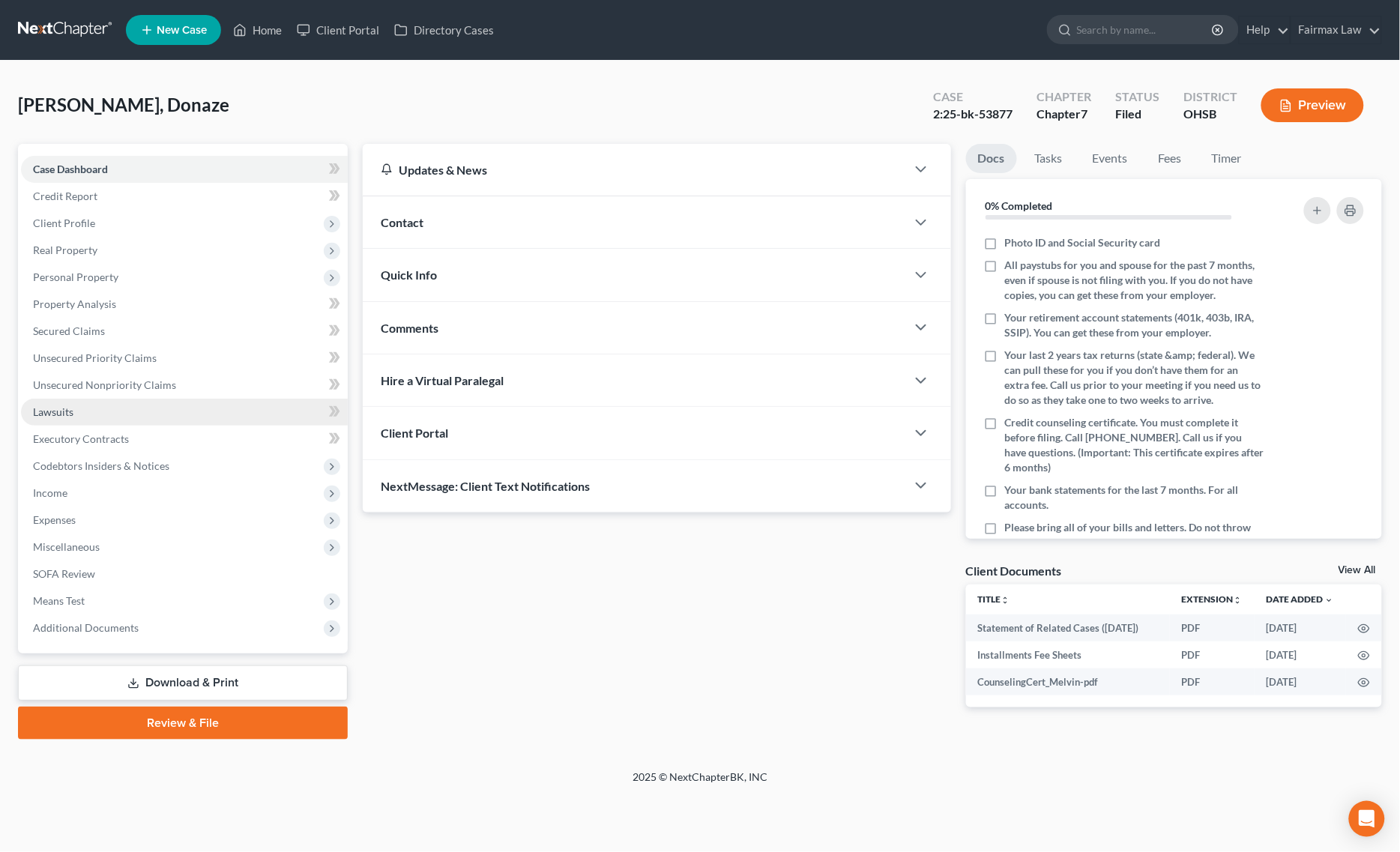
click at [122, 406] on link "Lawsuits" at bounding box center [184, 412] width 327 height 27
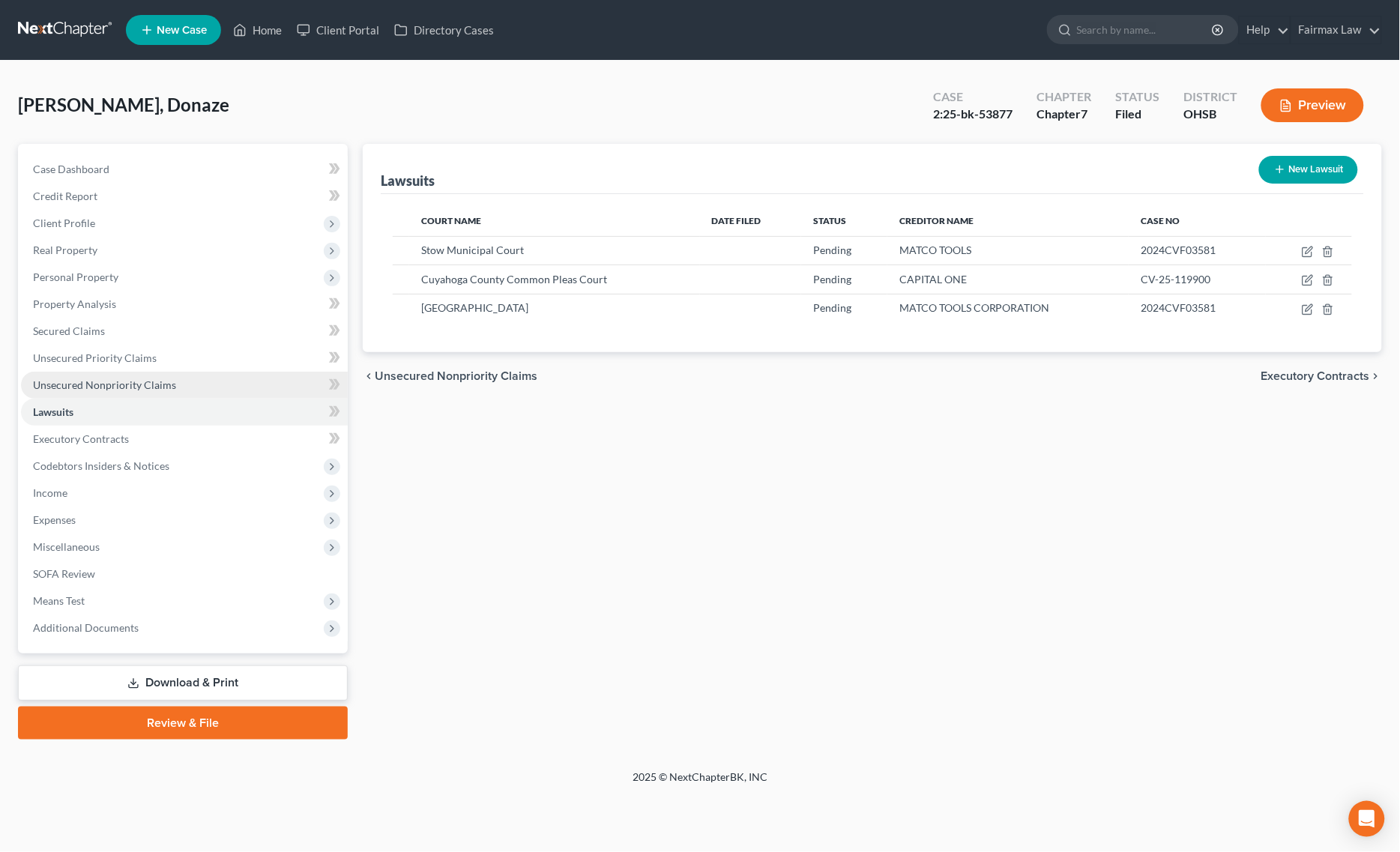
click at [122, 380] on span "Unsecured Nonpriority Claims" at bounding box center [104, 384] width 143 height 13
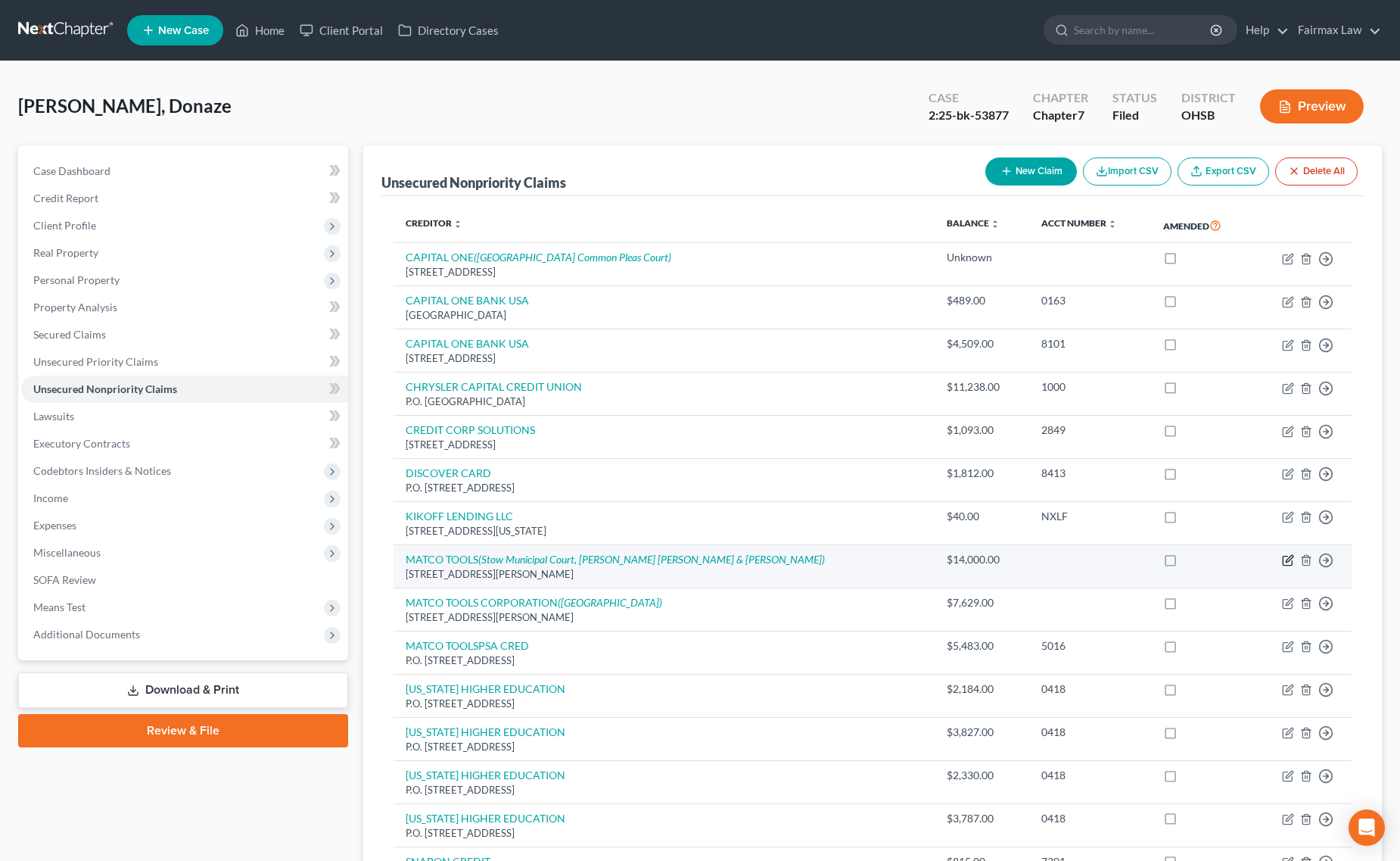
click at [1290, 564] on icon "button" at bounding box center [1288, 560] width 12 height 12
select select "36"
select select "14"
select select "0"
select select "4"
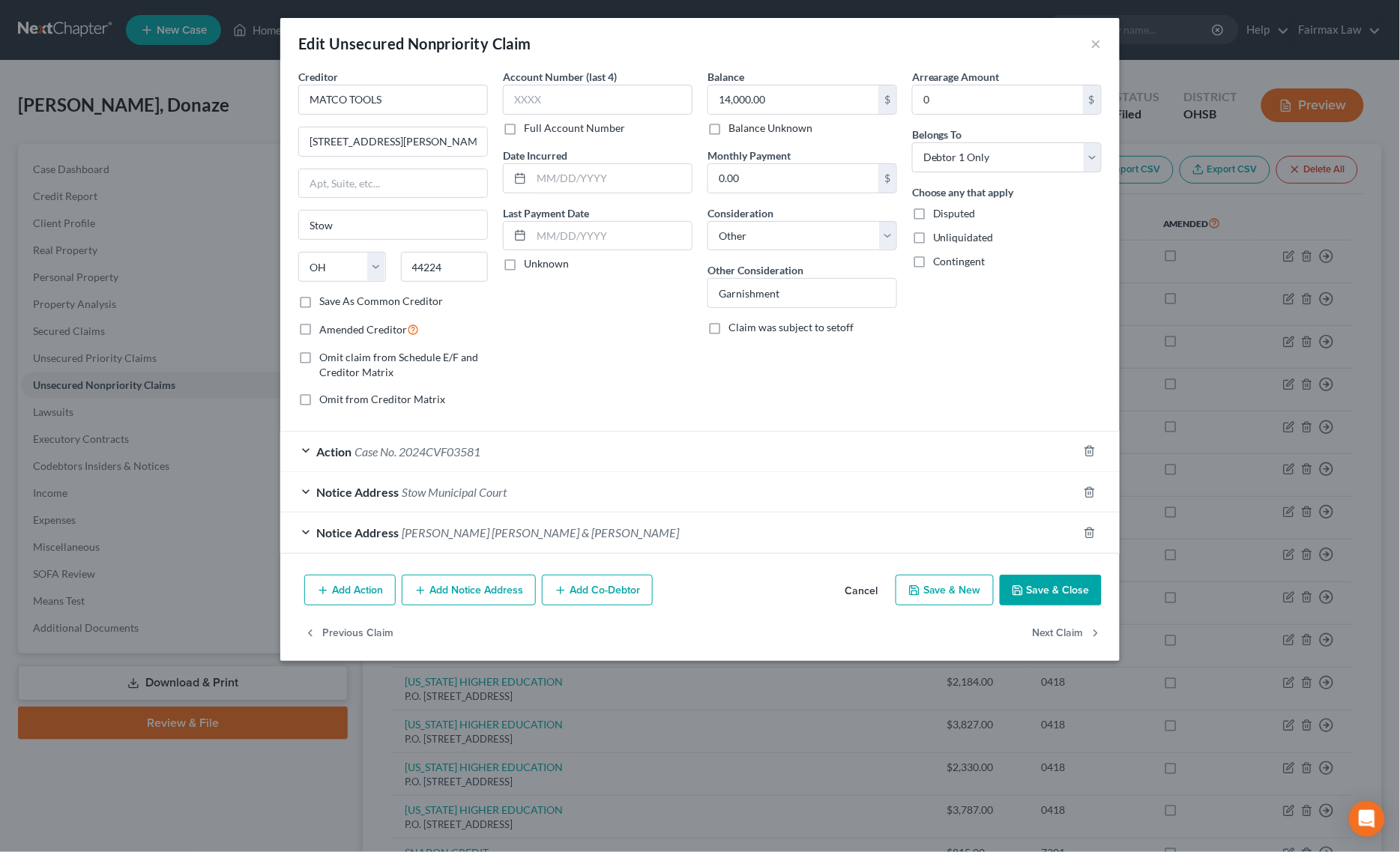
click at [648, 453] on div "Action Case No. 2024CVF03581" at bounding box center [678, 452] width 797 height 40
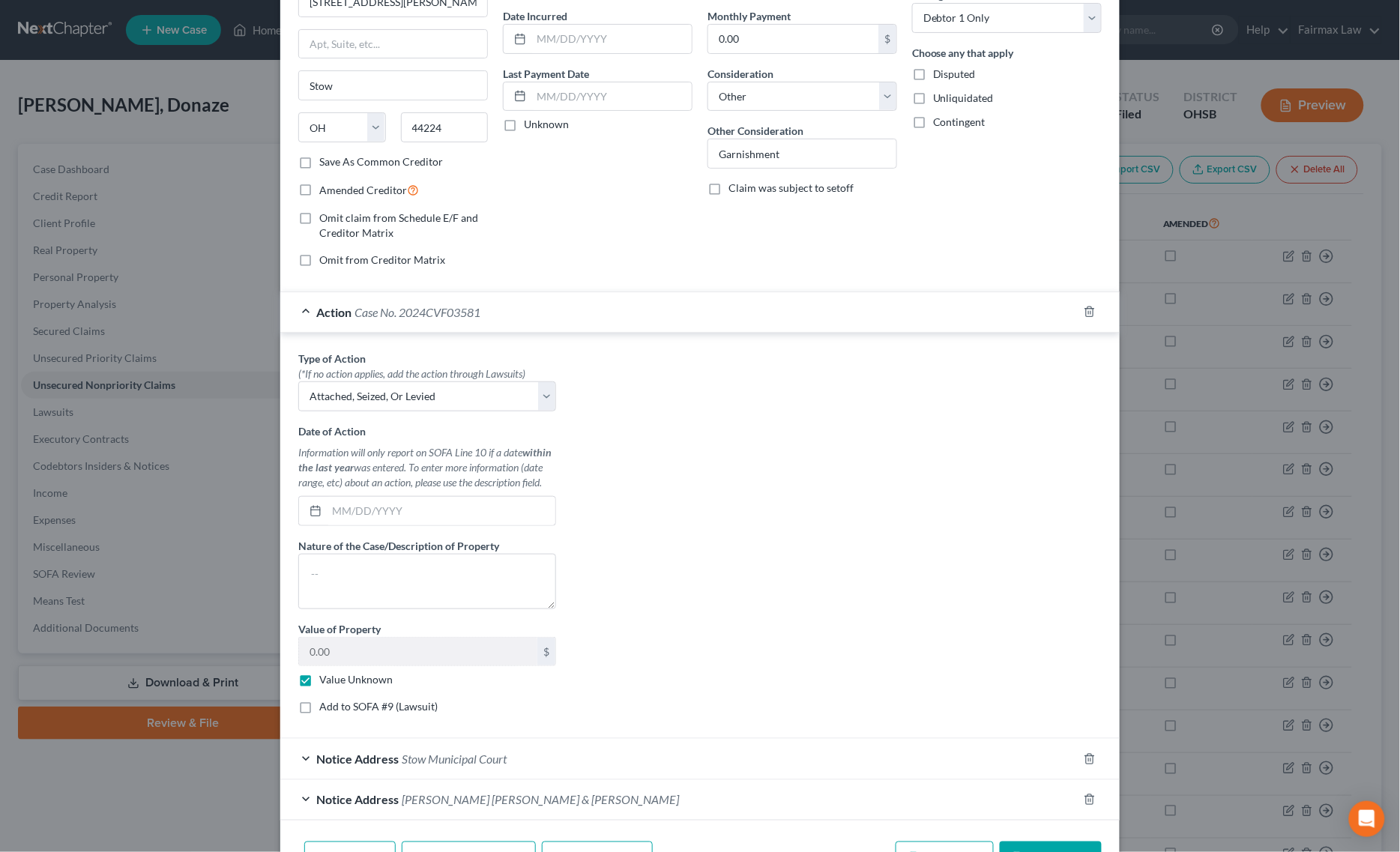
scroll to position [237, 0]
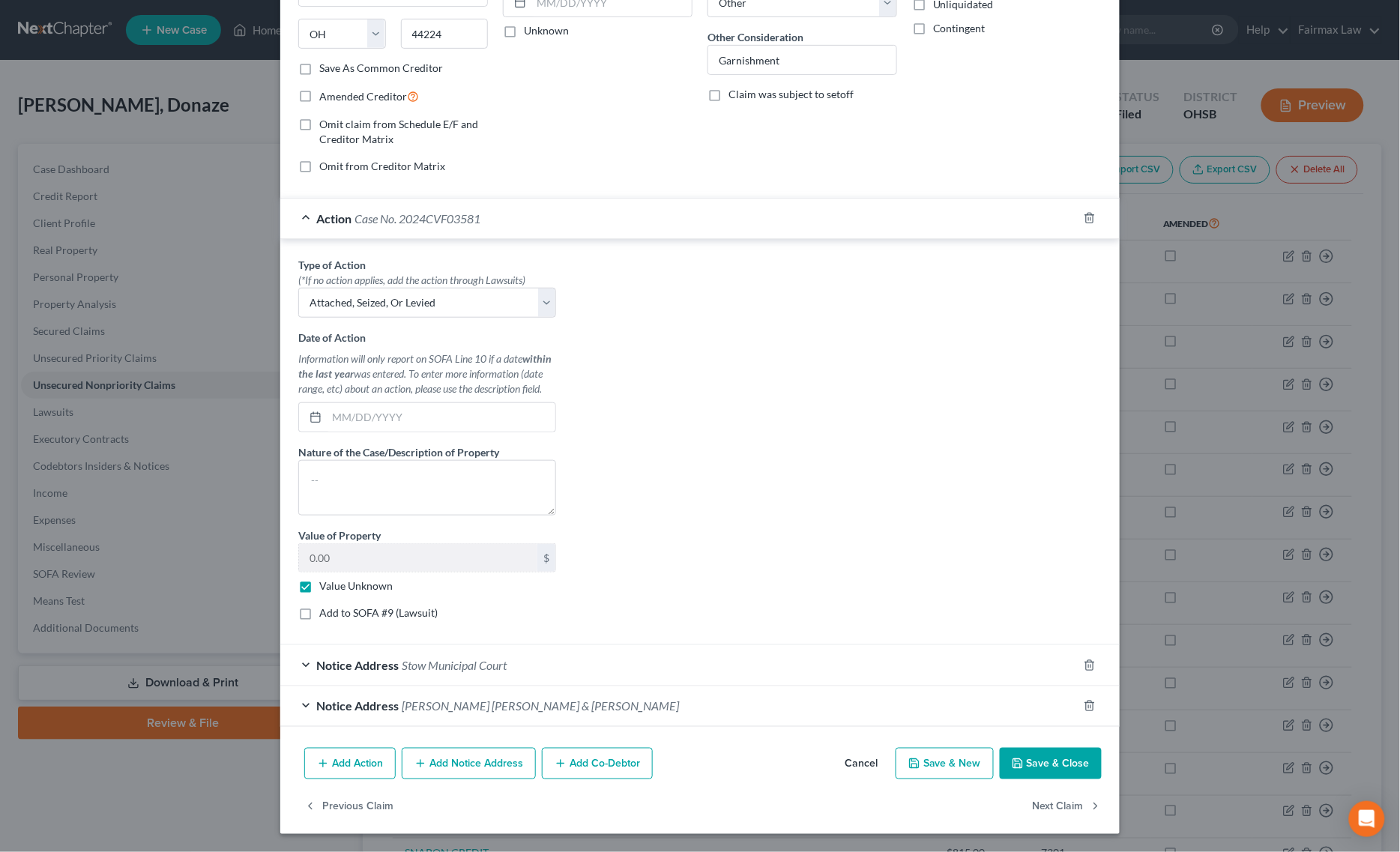
click at [1018, 761] on icon "button" at bounding box center [1017, 763] width 12 height 12
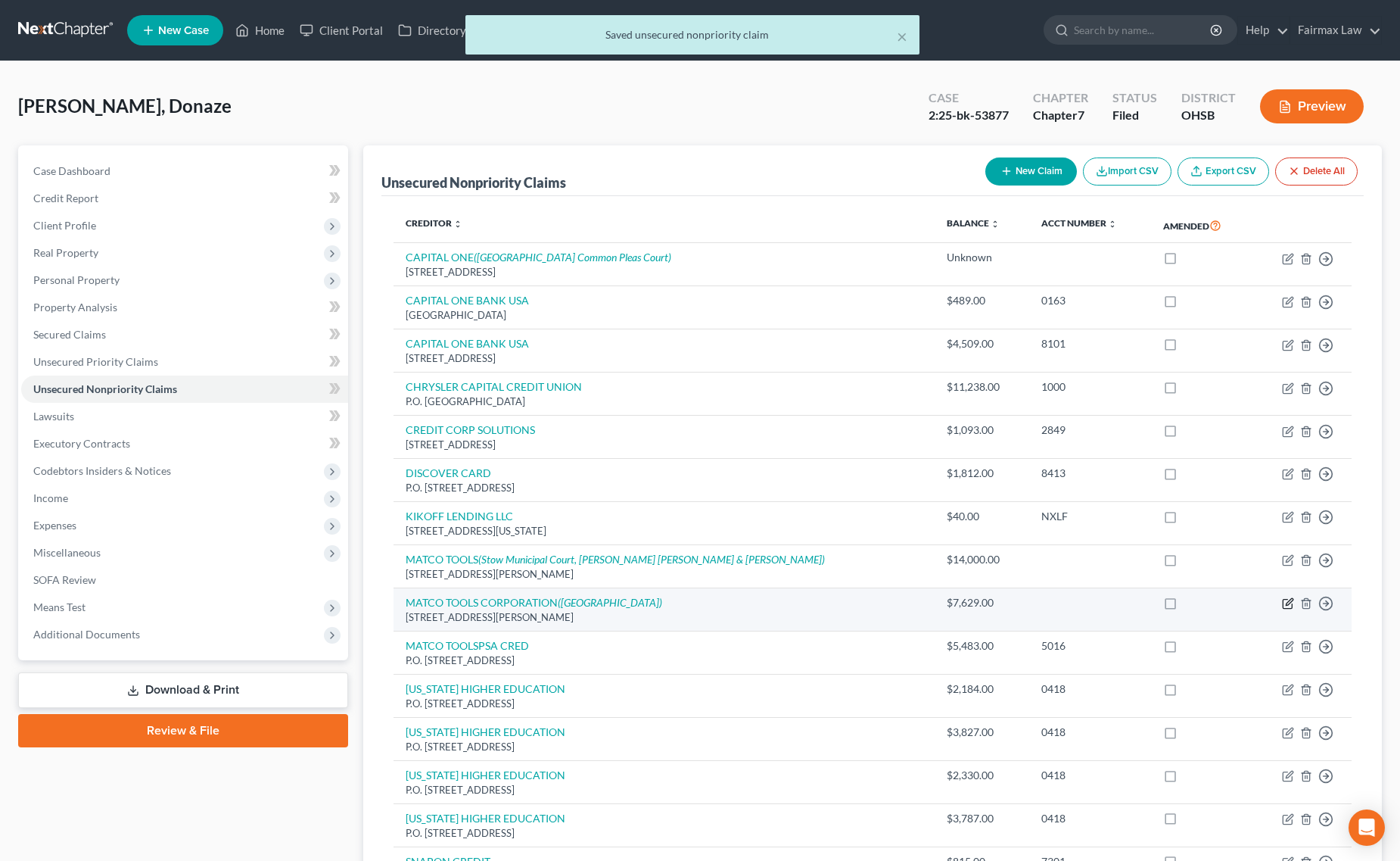
click at [1285, 607] on icon "button" at bounding box center [1288, 603] width 12 height 12
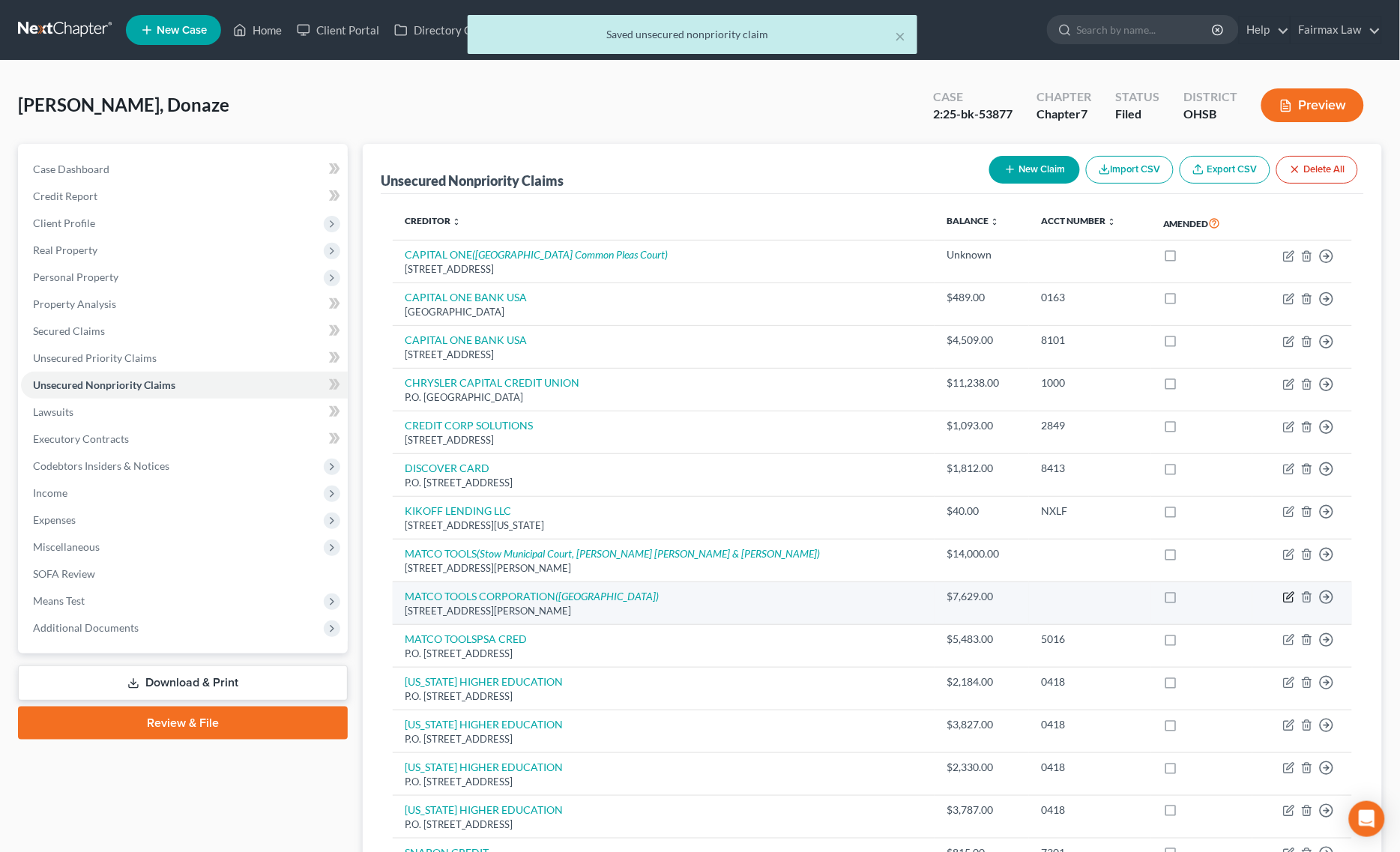
select select "36"
select select "14"
select select "0"
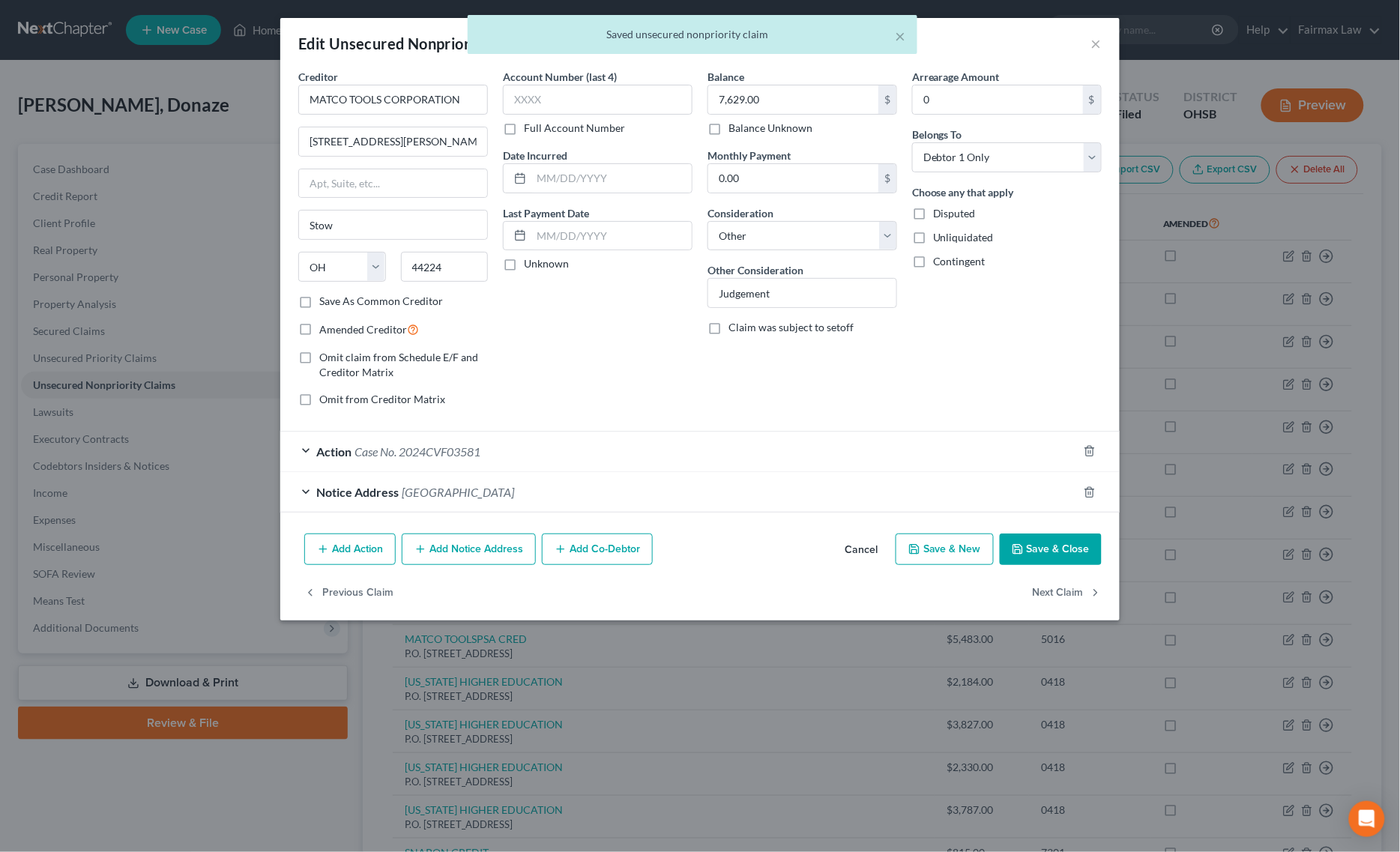
click at [657, 444] on div "Action Case No. 2024CVF03581" at bounding box center [678, 452] width 797 height 40
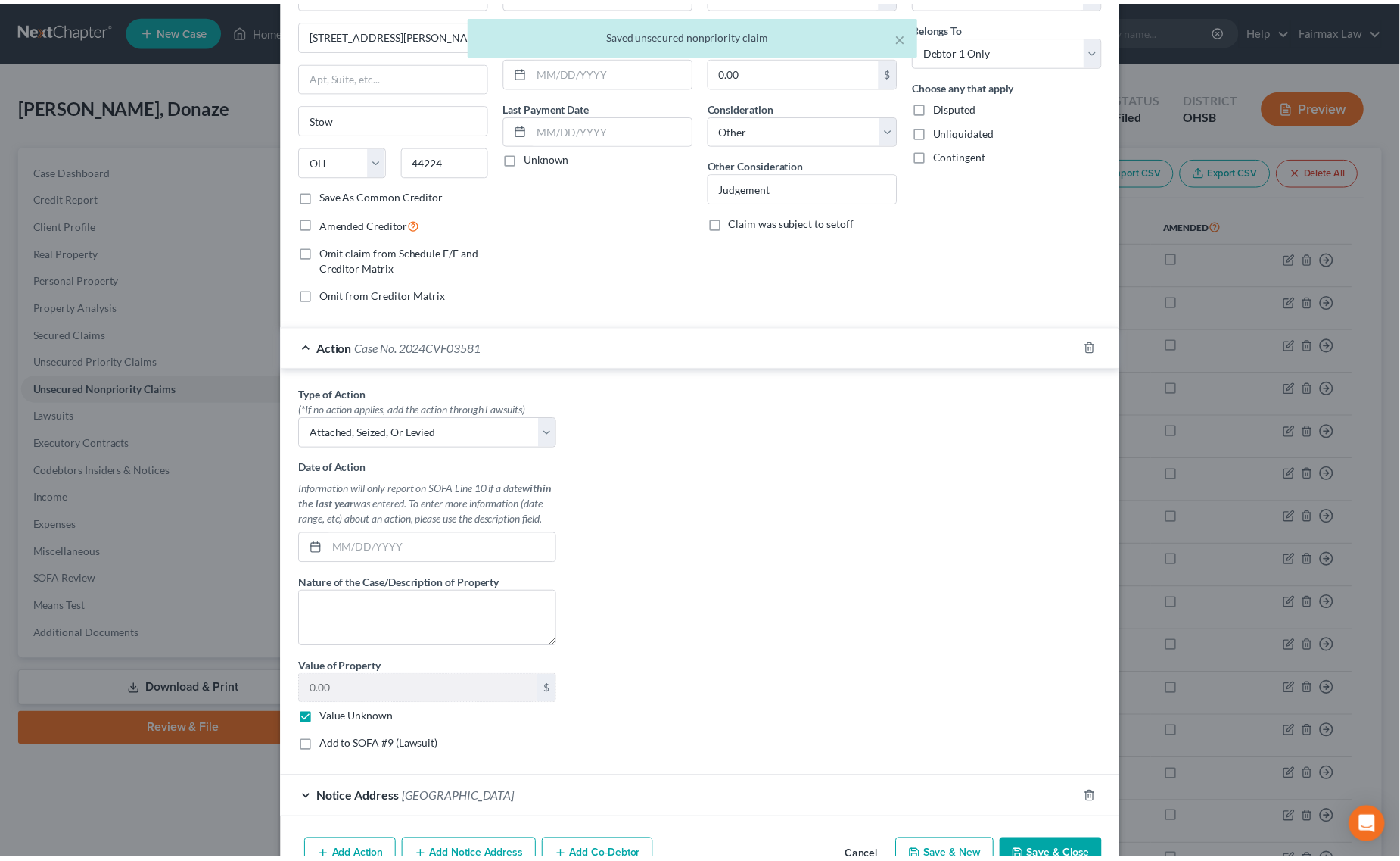
scroll to position [198, 0]
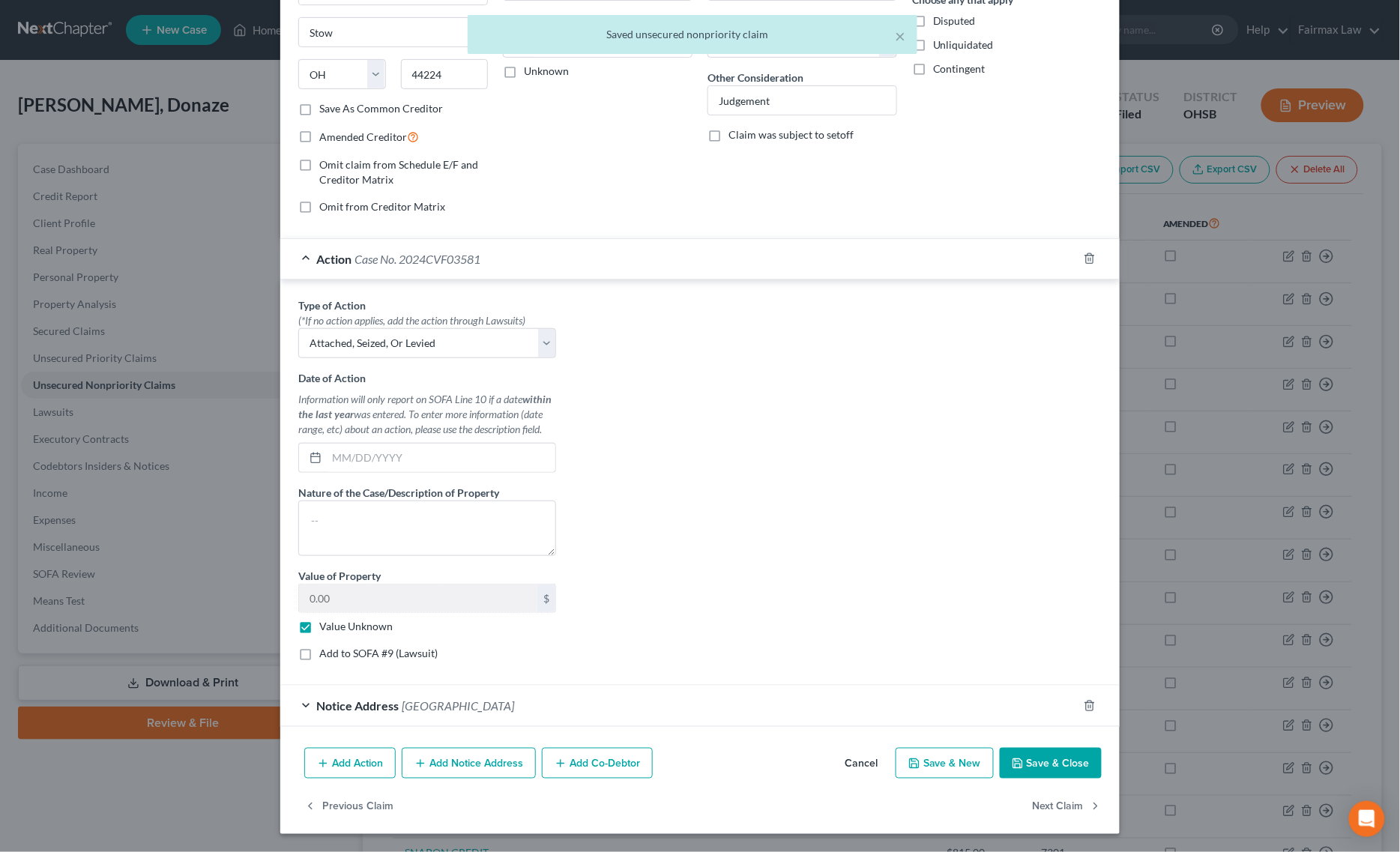
click at [1000, 751] on button "Save & Close" at bounding box center [1050, 763] width 102 height 31
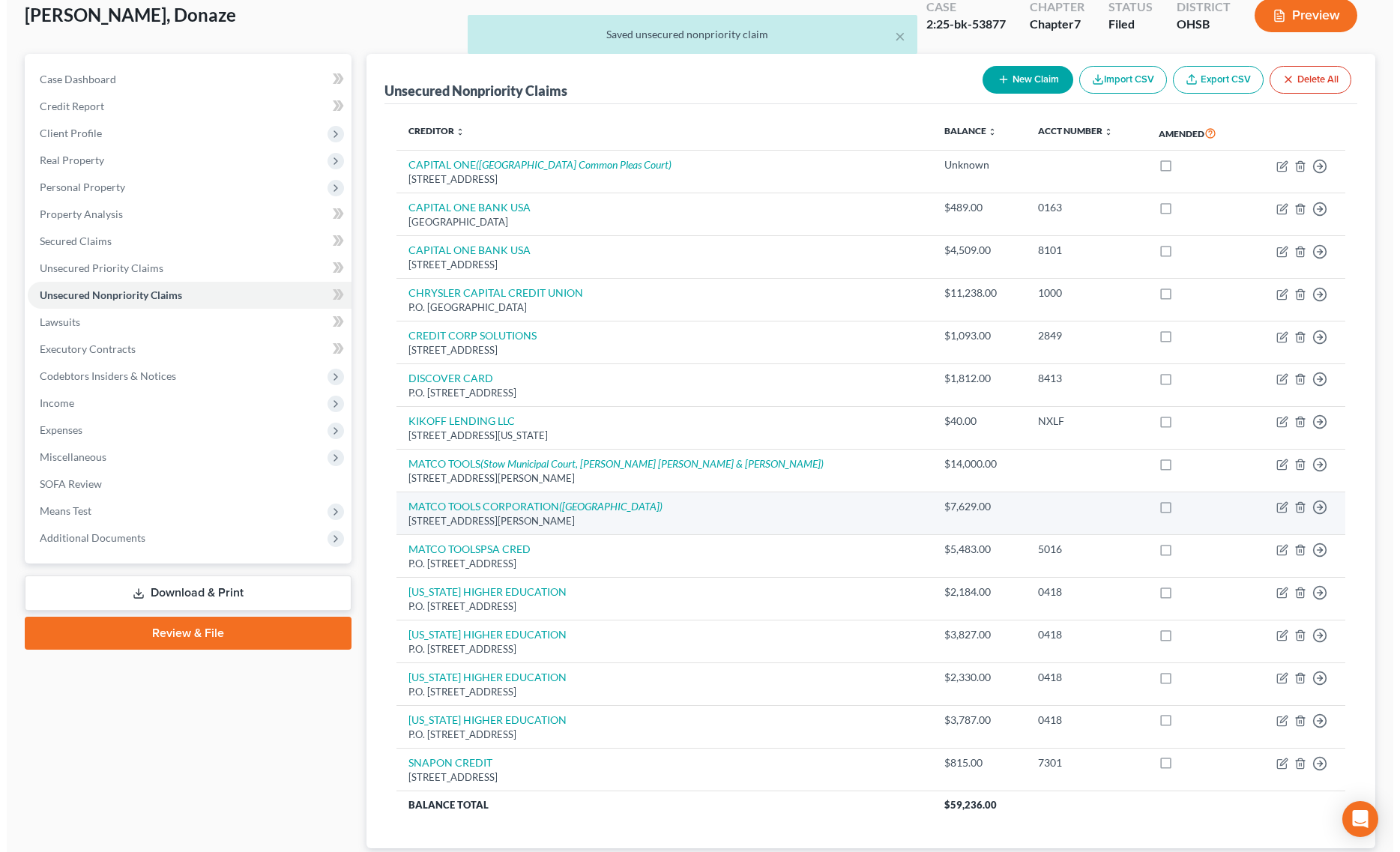
scroll to position [0, 0]
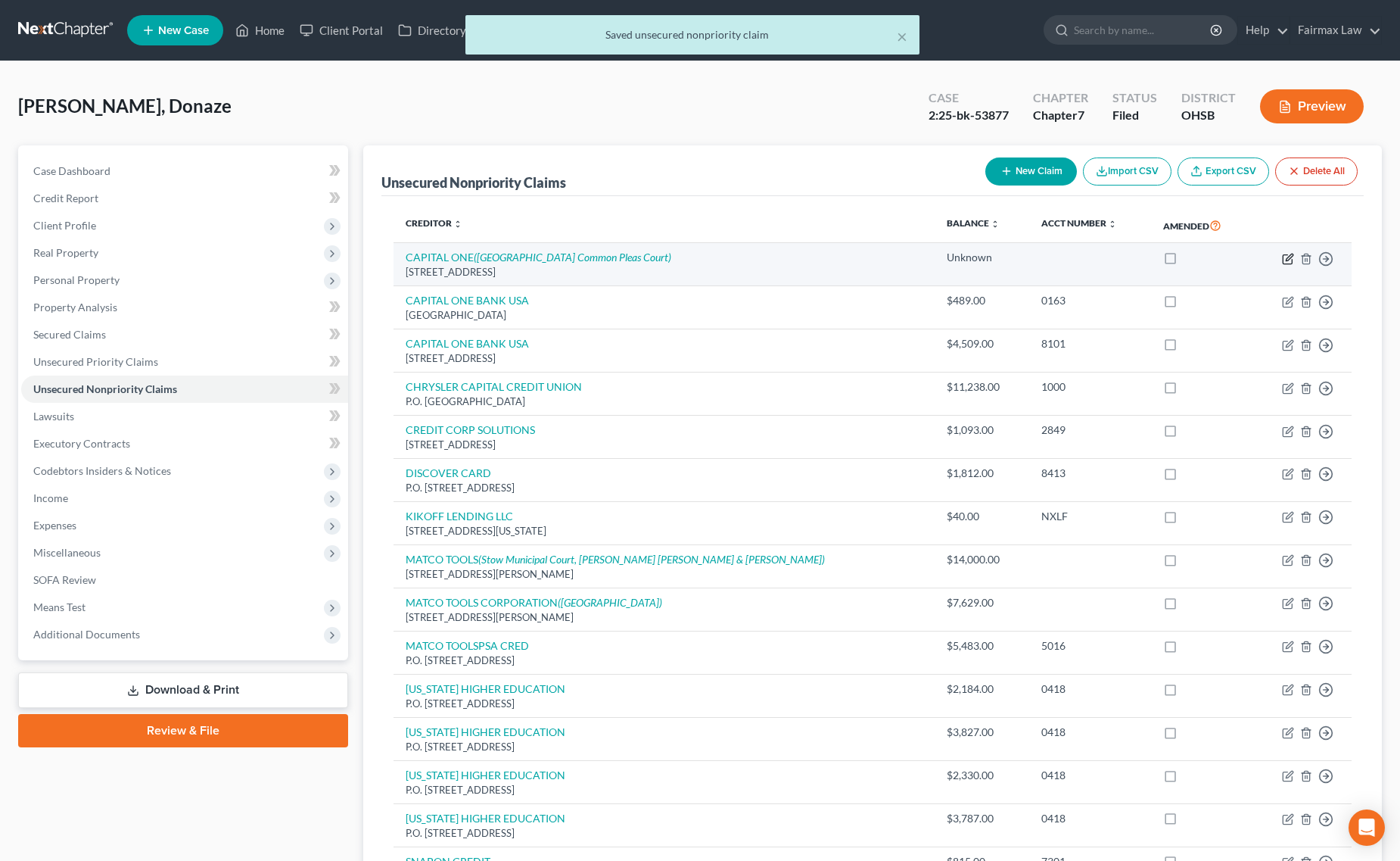
click at [1292, 253] on icon "button" at bounding box center [1289, 257] width 6 height 6
select select "48"
select select "14"
select select "0"
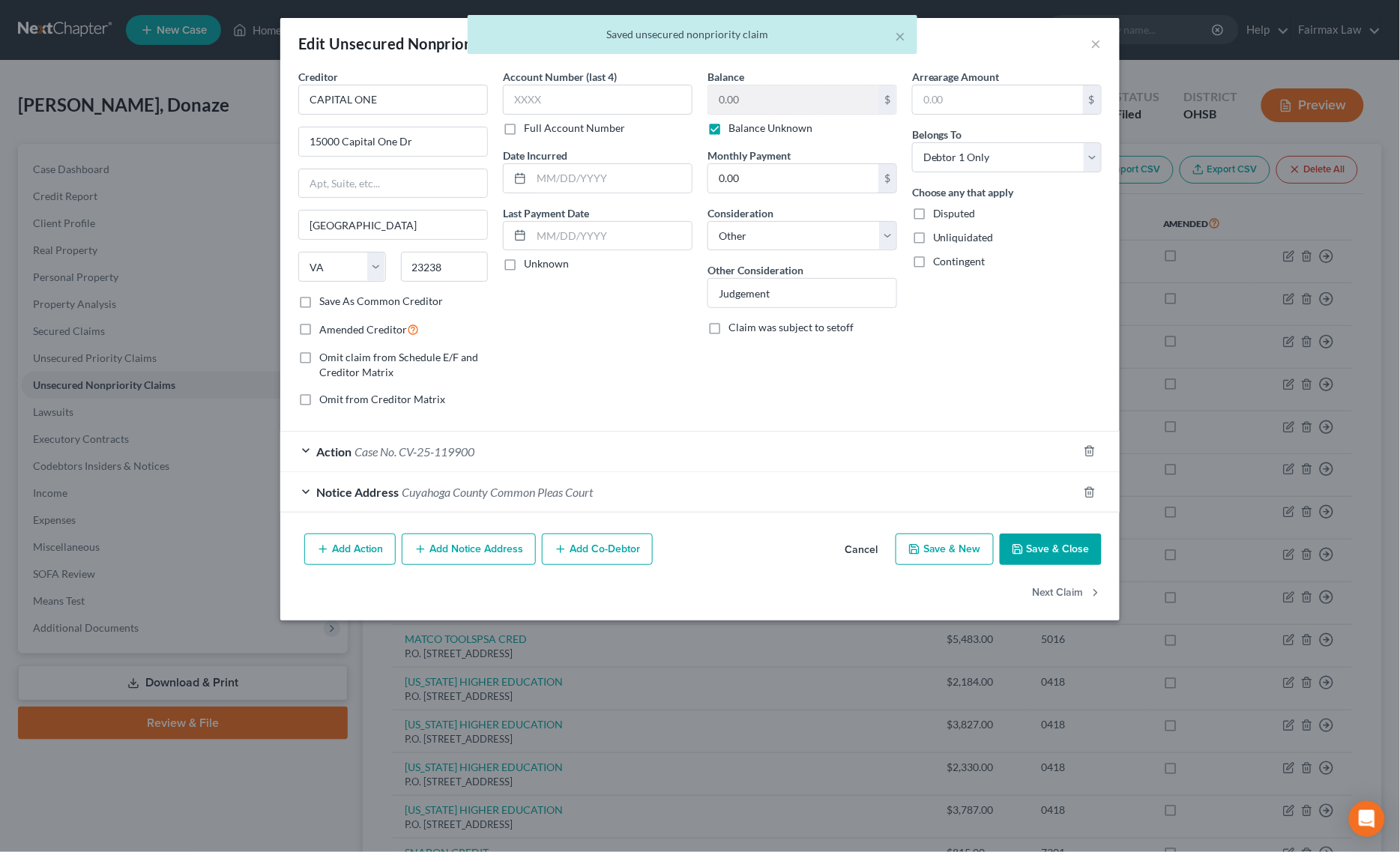
click at [424, 451] on span "Case No. CV-25-119900" at bounding box center [415, 452] width 120 height 14
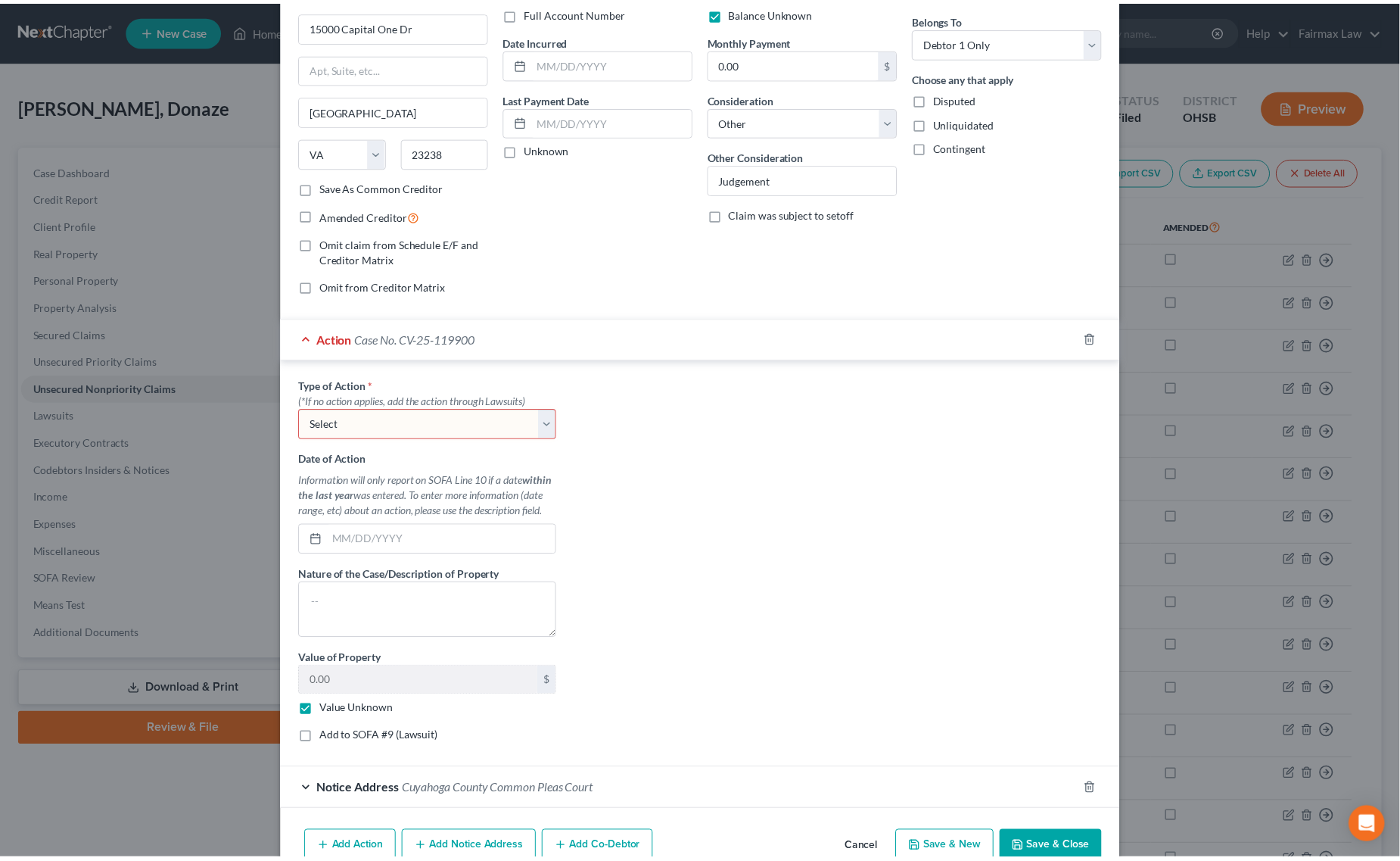
scroll to position [198, 0]
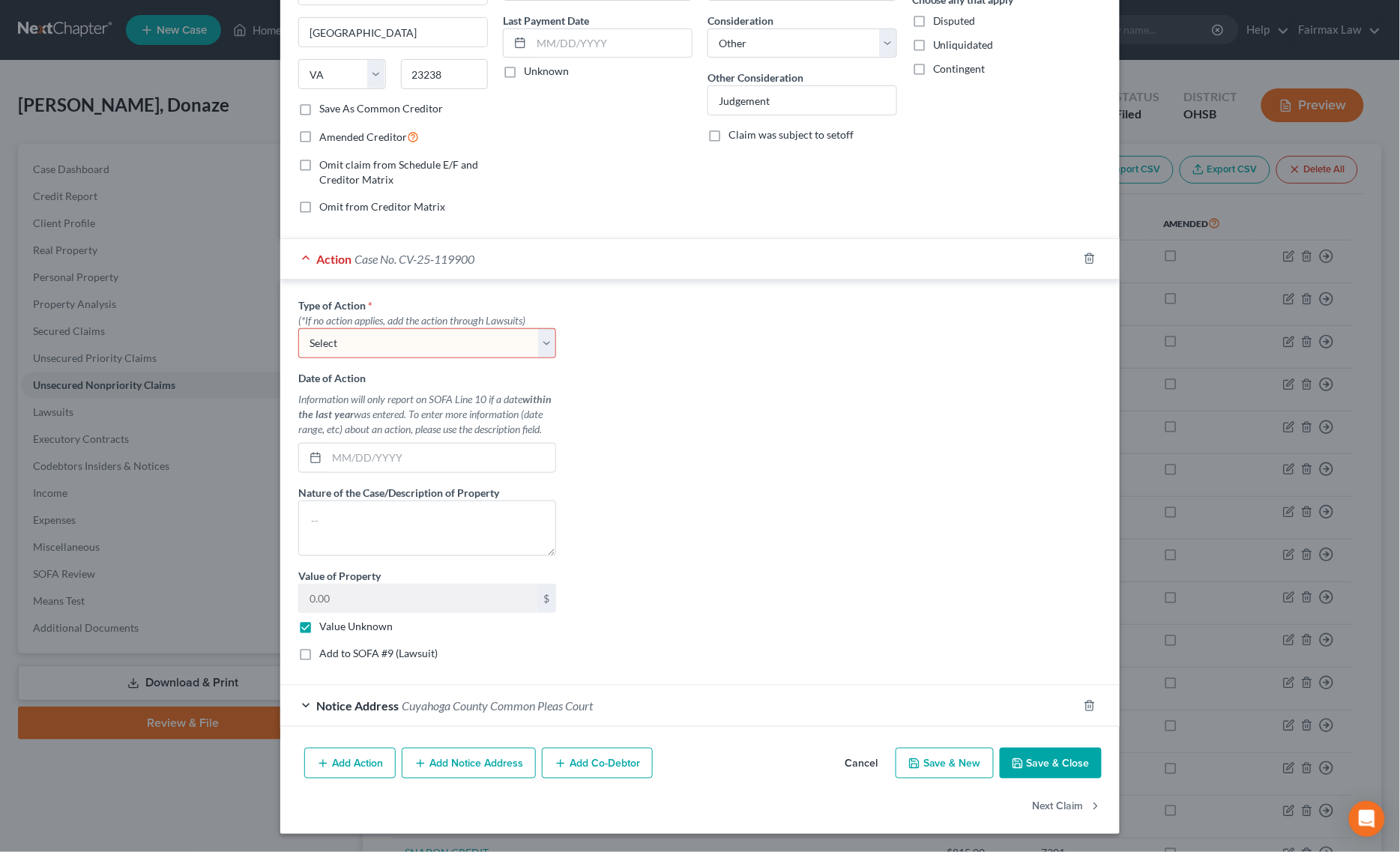
click at [1068, 757] on button "Save & Close" at bounding box center [1050, 763] width 102 height 31
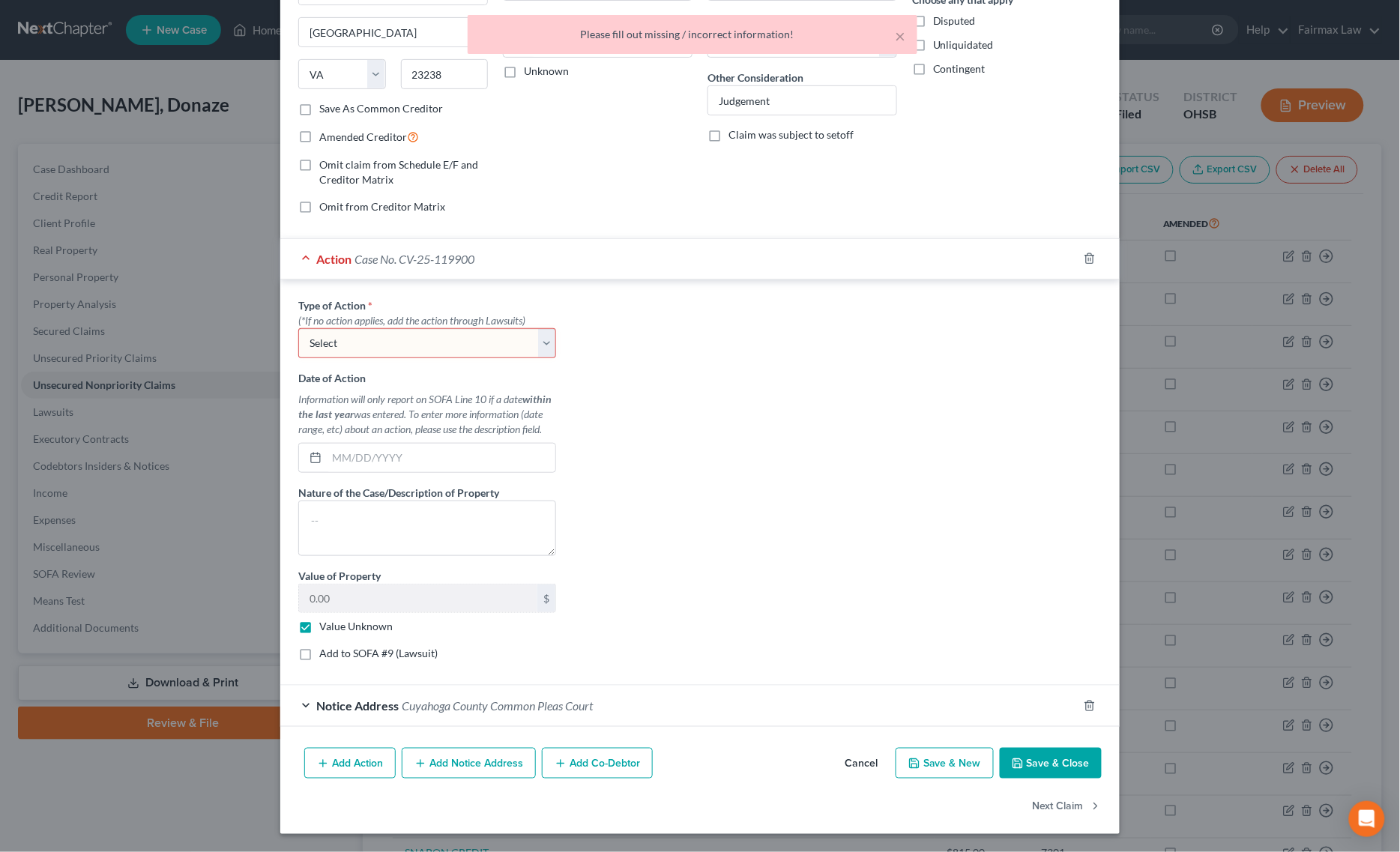
click at [506, 349] on select "Select Repossession Garnishment Foreclosure Personal Injury Attached, Seized, O…" at bounding box center [427, 343] width 258 height 30
select select "4"
click at [298, 328] on select "Select Repossession Garnishment Foreclosure Personal Injury Attached, Seized, O…" at bounding box center [427, 343] width 258 height 30
click at [1059, 774] on button "Save & Close" at bounding box center [1050, 763] width 102 height 31
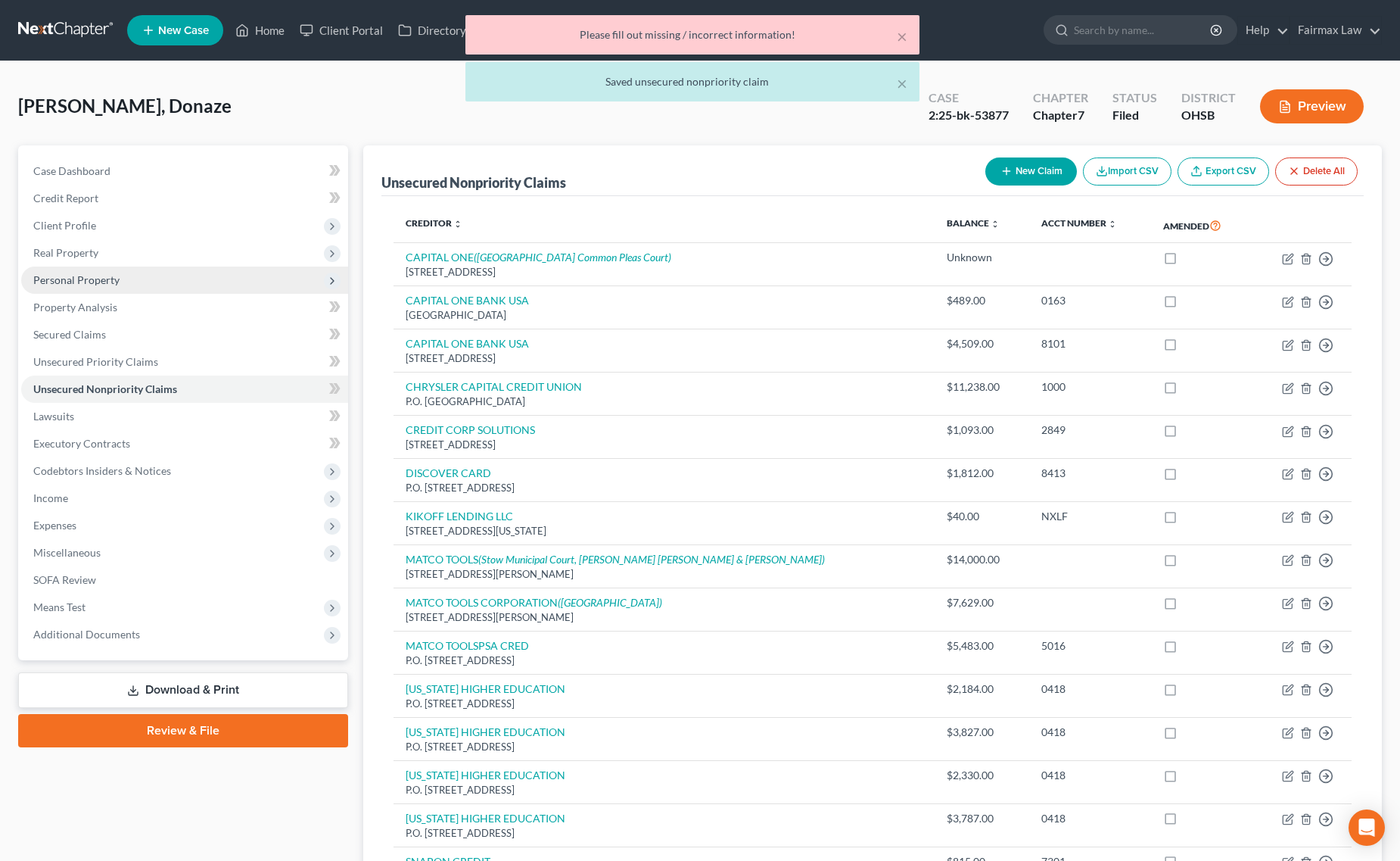
click at [74, 266] on span "Personal Property" at bounding box center [184, 280] width 327 height 28
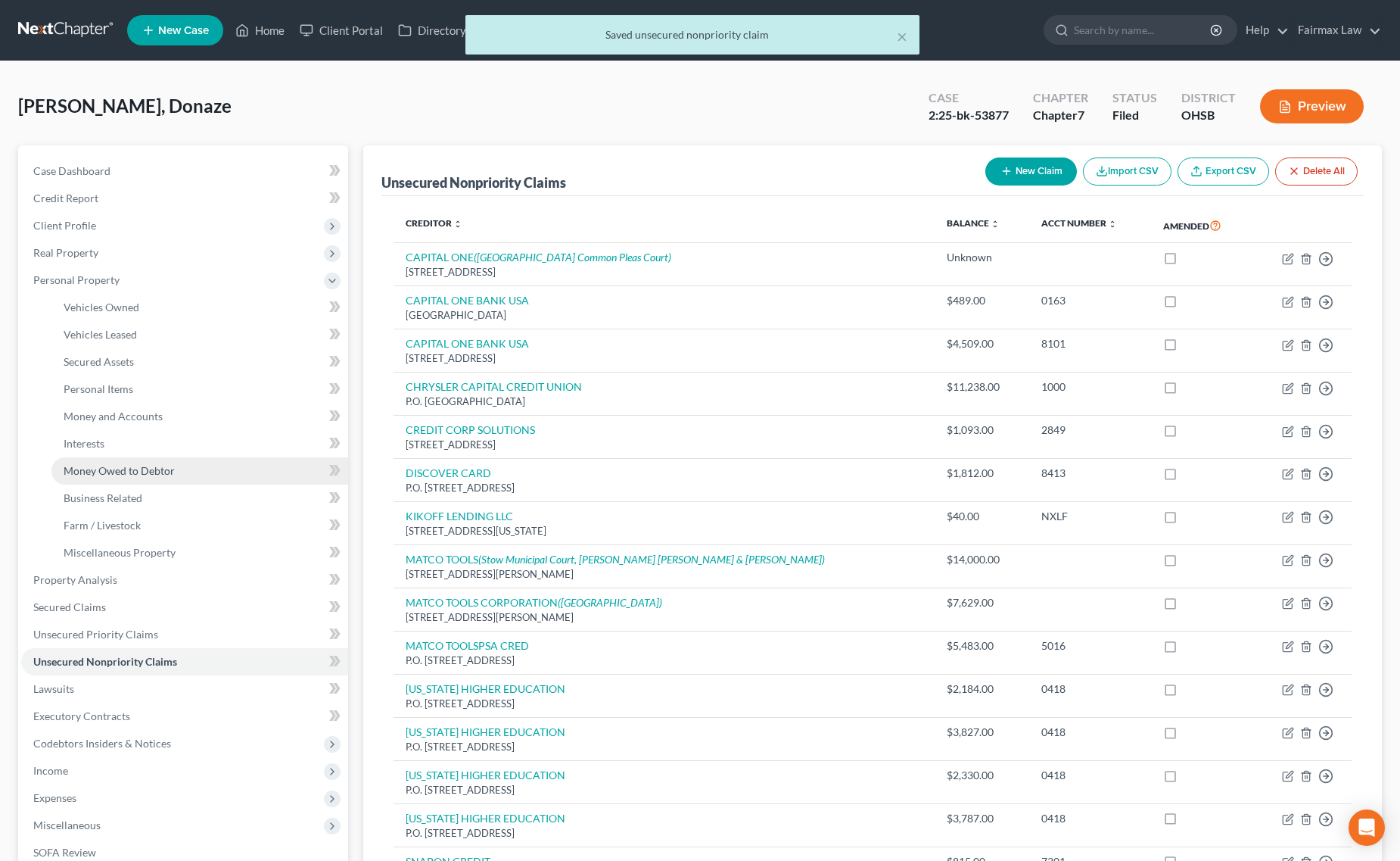
click at [126, 459] on link "Money Owed to Debtor" at bounding box center [200, 471] width 297 height 28
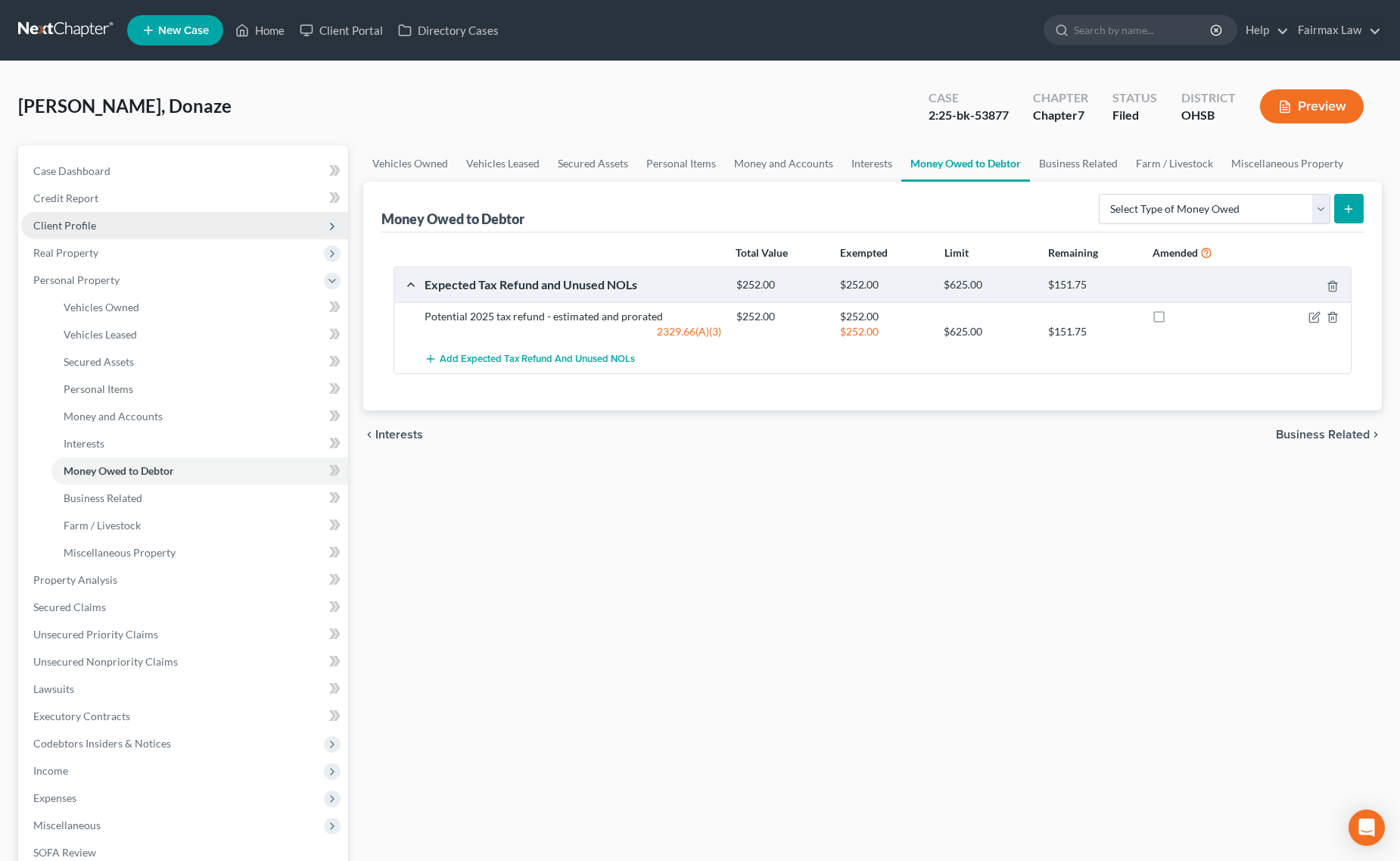
click at [99, 227] on span "Client Profile" at bounding box center [184, 226] width 327 height 28
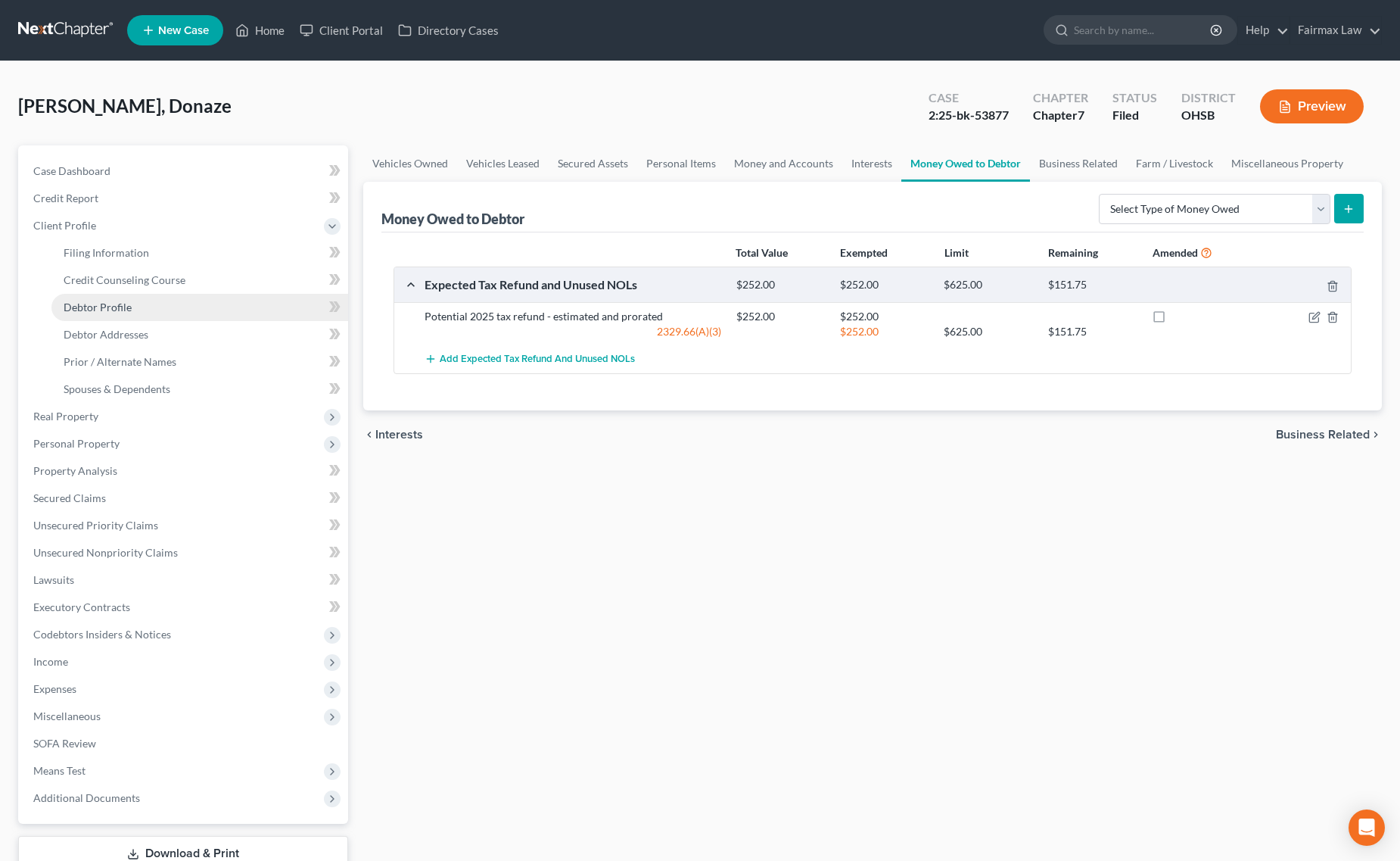
click at [111, 300] on span "Debtor Profile" at bounding box center [98, 307] width 68 height 13
select select "0"
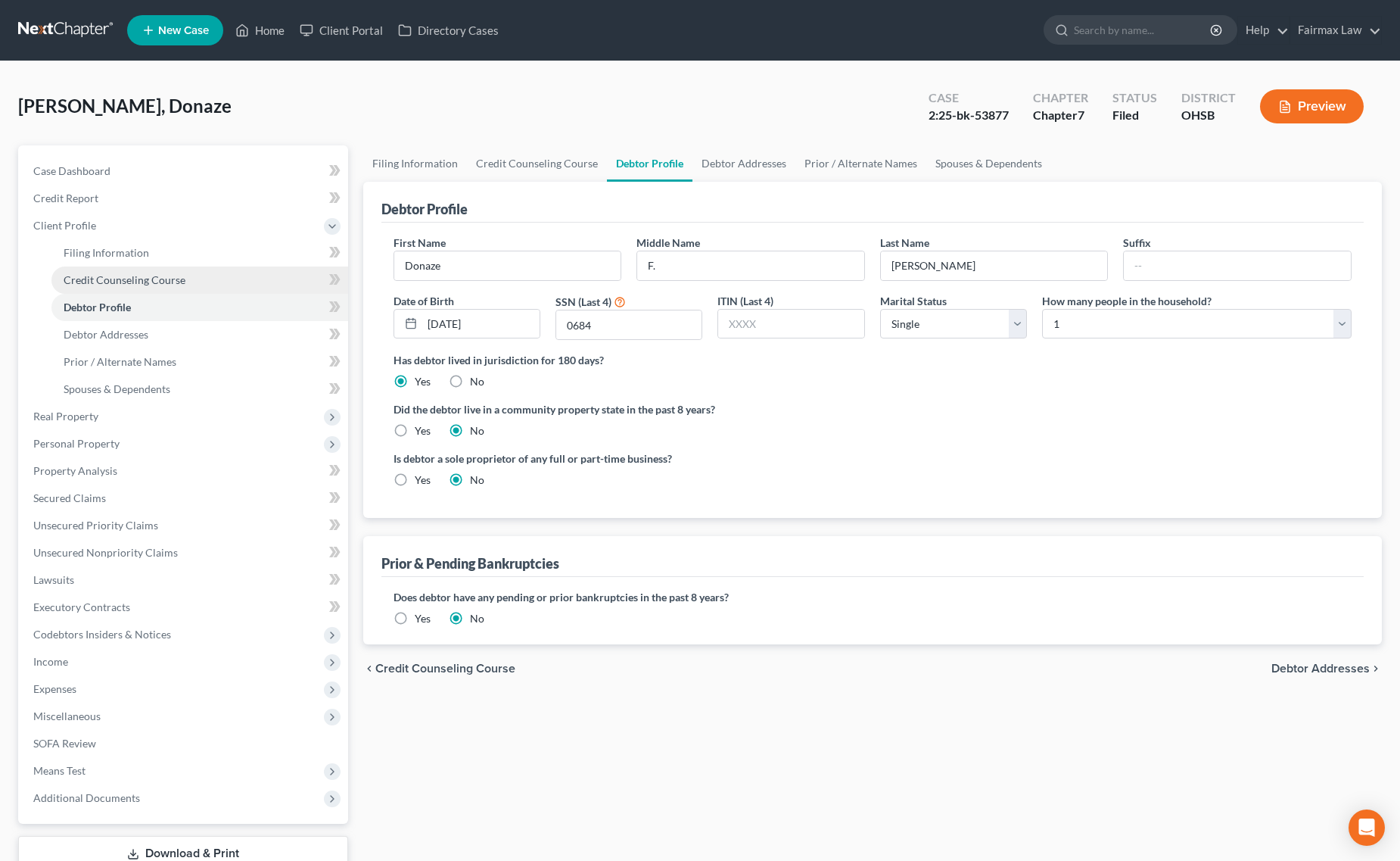
click at [176, 267] on link "Credit Counseling Course" at bounding box center [200, 280] width 297 height 28
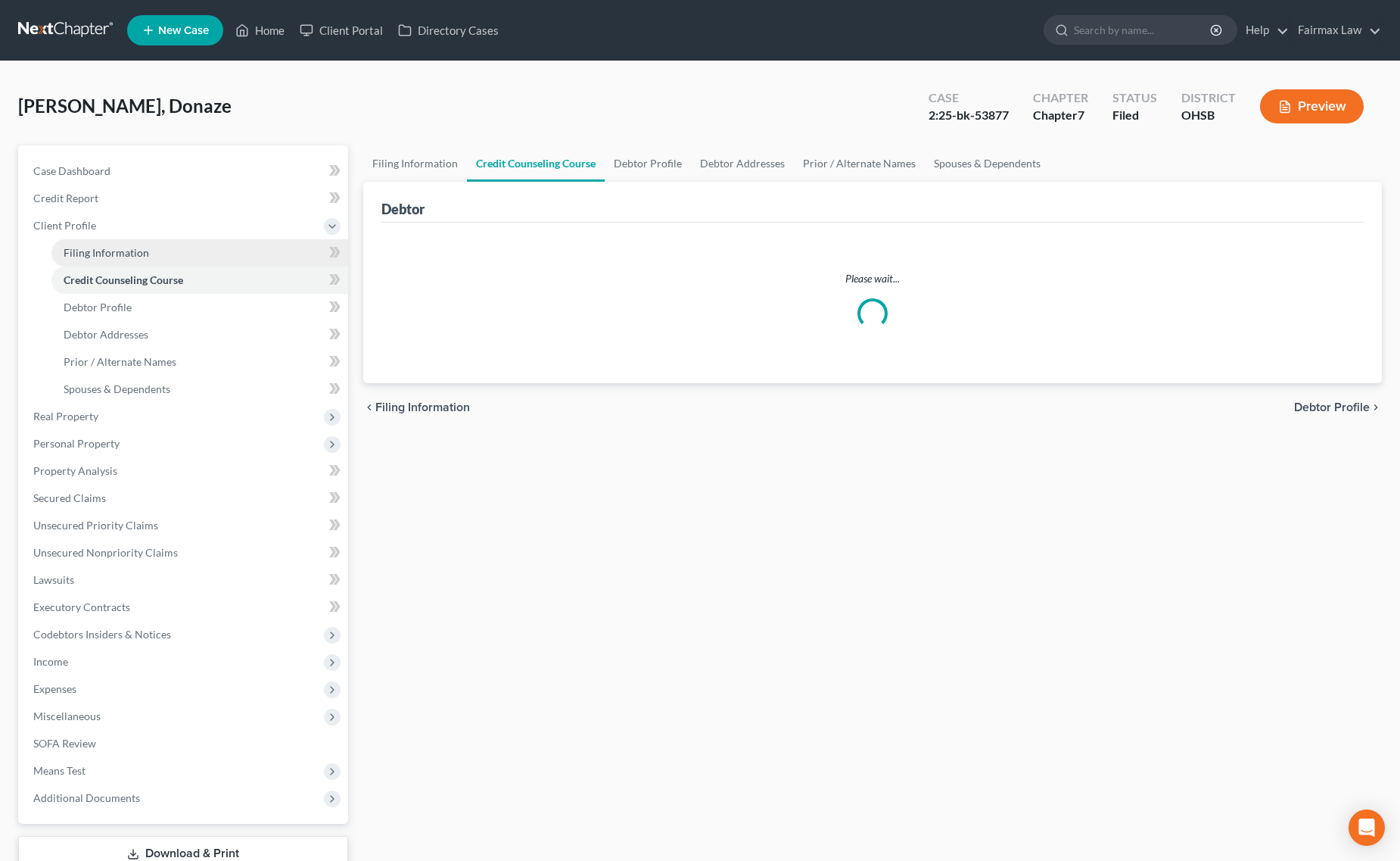
click at [180, 252] on link "Filing Information" at bounding box center [200, 253] width 297 height 28
select select "1"
select select "0"
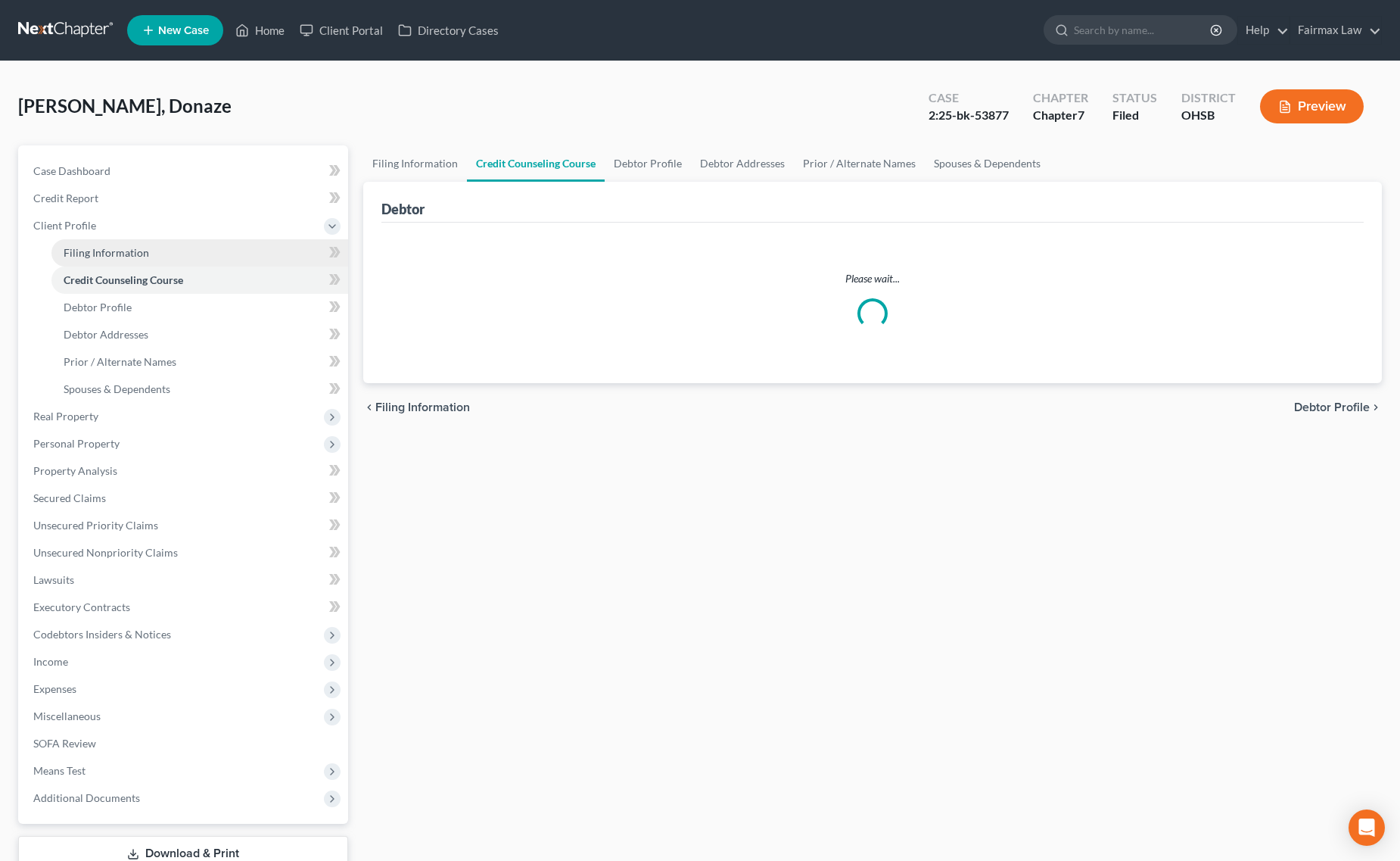
select select "36"
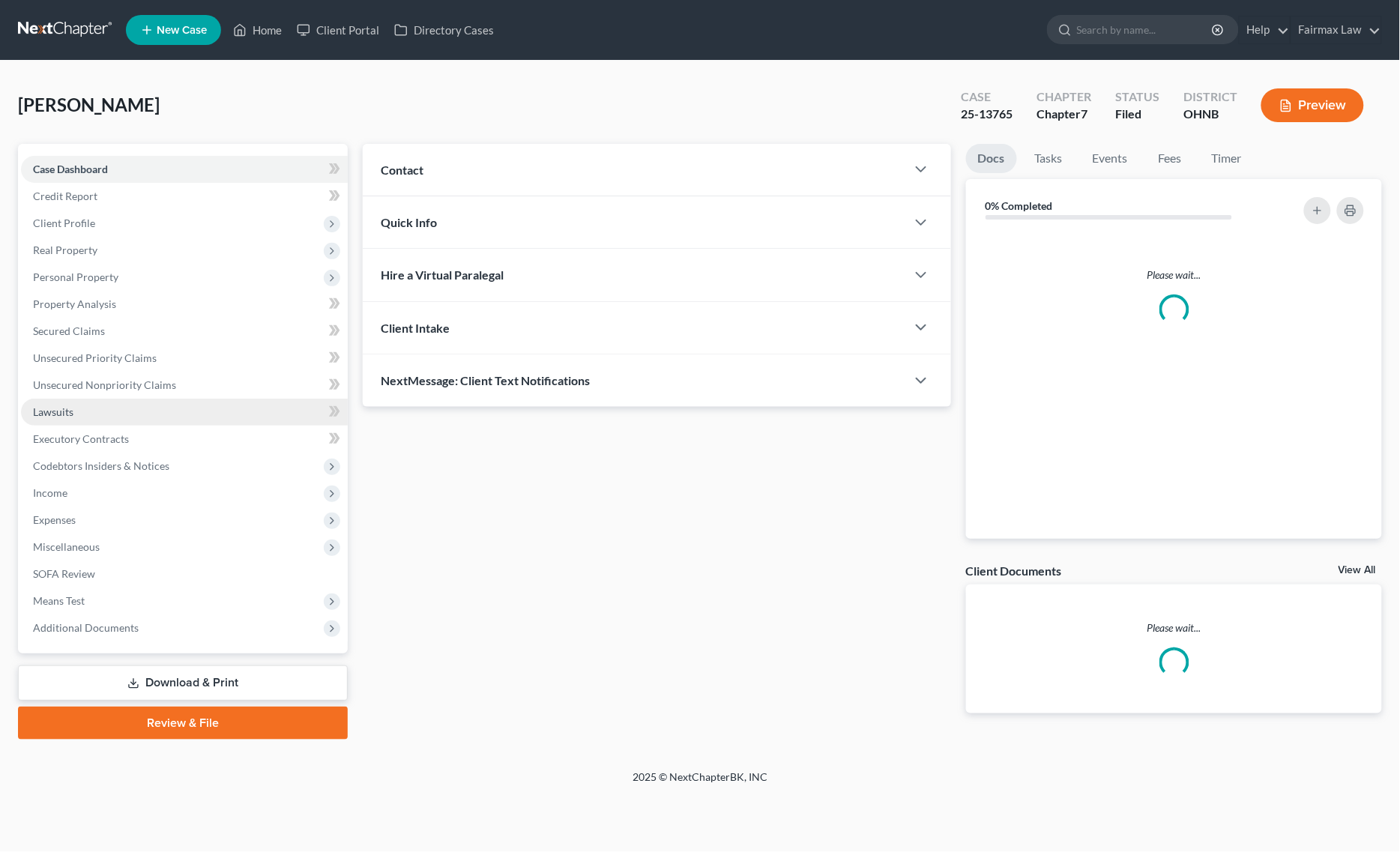
click at [122, 404] on link "Lawsuits" at bounding box center [184, 412] width 327 height 27
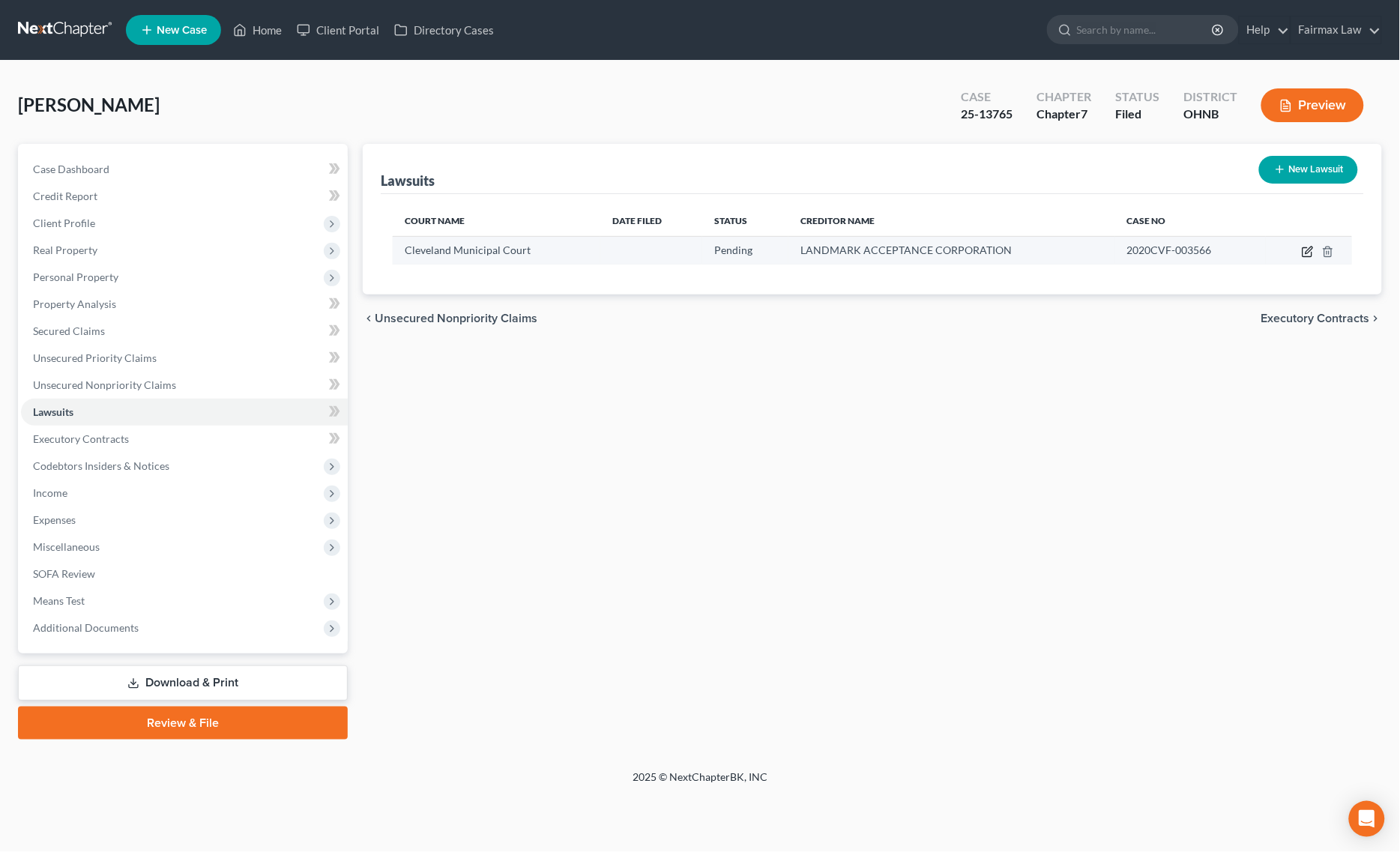
click at [1301, 246] on icon "button" at bounding box center [1307, 251] width 12 height 12
select select "36"
select select "0"
select select "1"
select select "23"
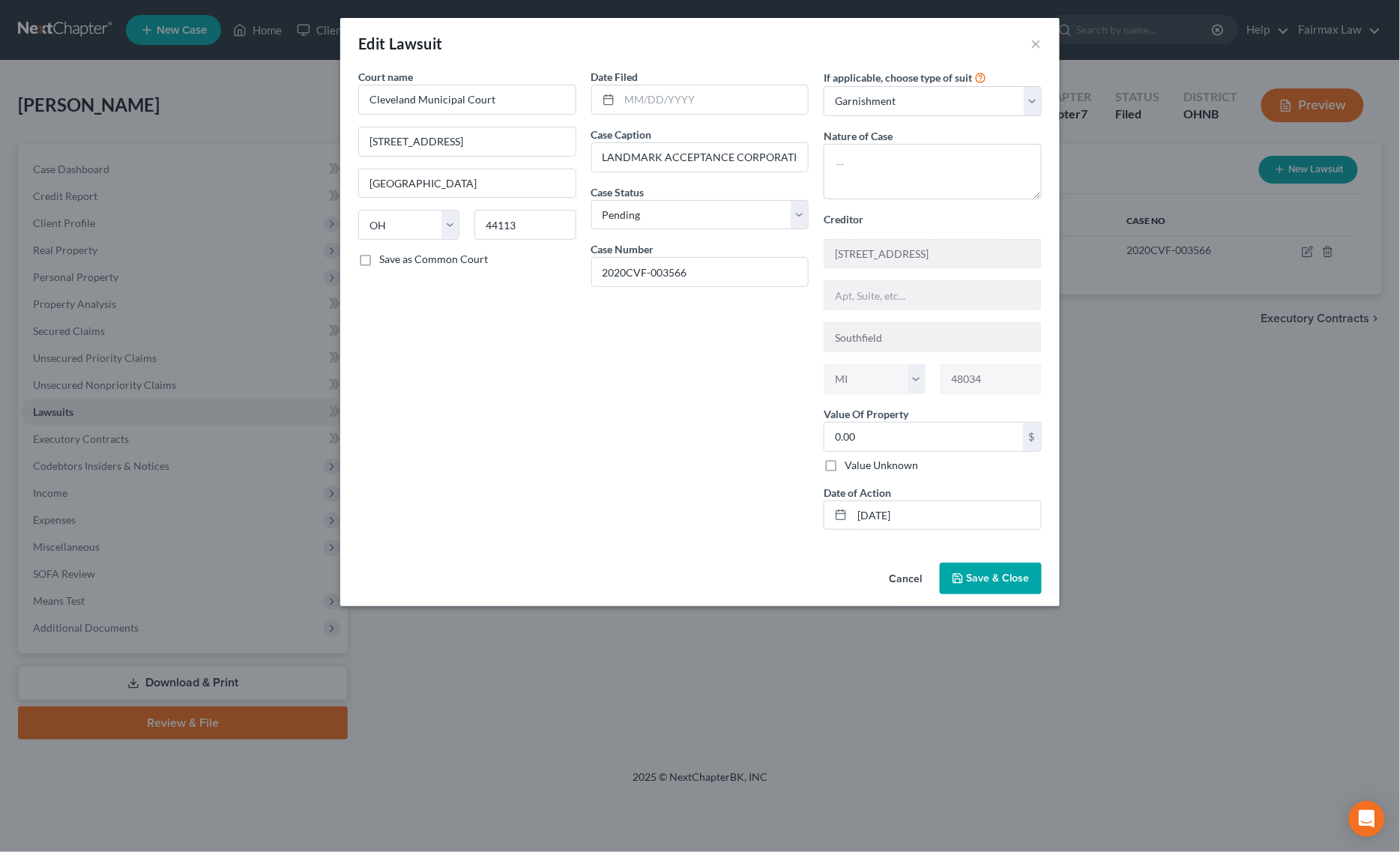
click at [1041, 547] on div "Court name * [GEOGRAPHIC_DATA] [GEOGRAPHIC_DATA] [US_STATE] AK AR AZ CA CO [GEO…" at bounding box center [700, 312] width 719 height 488
click at [1021, 548] on div "Court name * [GEOGRAPHIC_DATA] [GEOGRAPHIC_DATA] [US_STATE] AK AR AZ CA CO [GEO…" at bounding box center [700, 312] width 719 height 488
click at [999, 579] on span "Save & Close" at bounding box center [998, 578] width 63 height 13
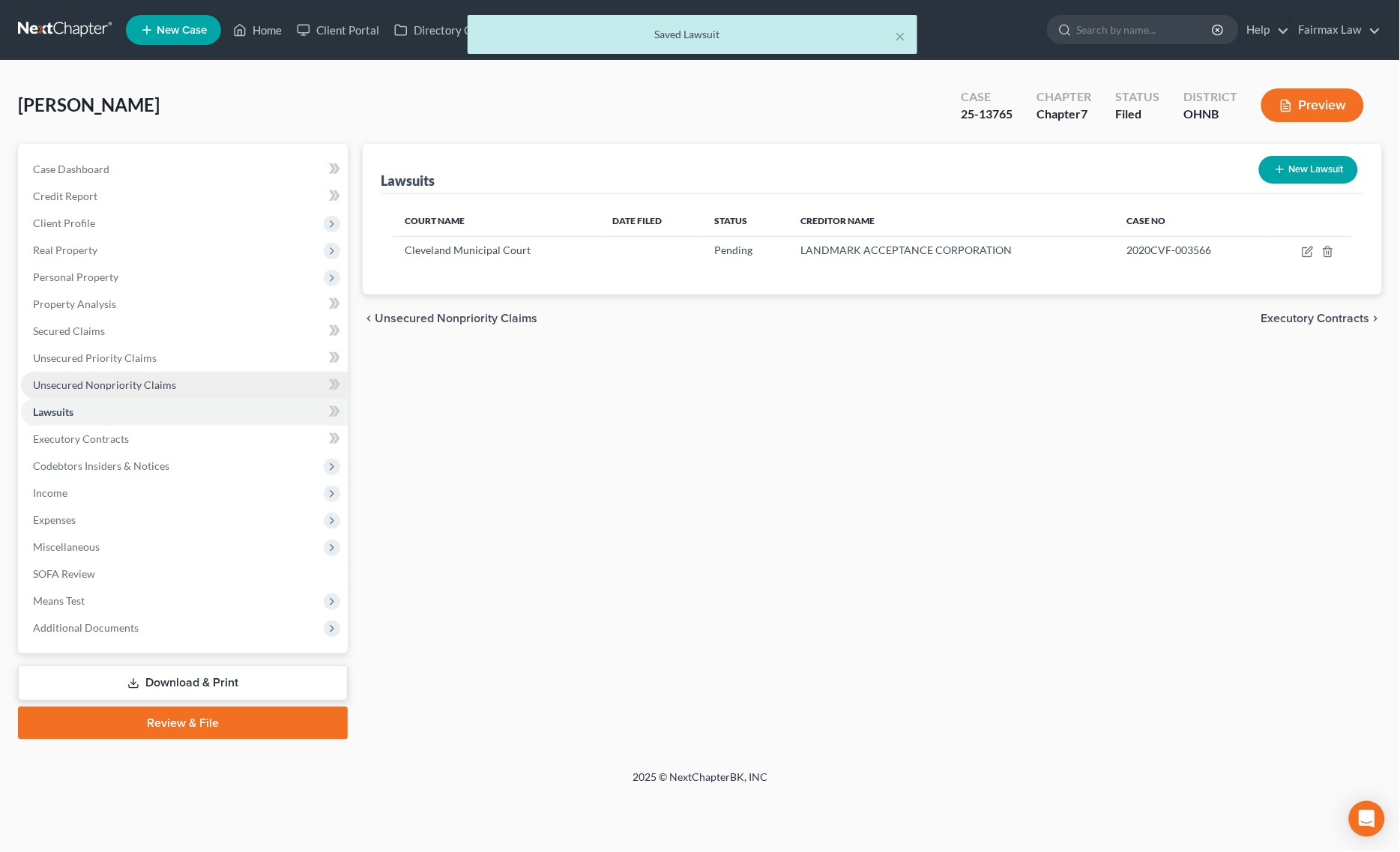
click at [177, 384] on link "Unsecured Nonpriority Claims" at bounding box center [184, 385] width 327 height 27
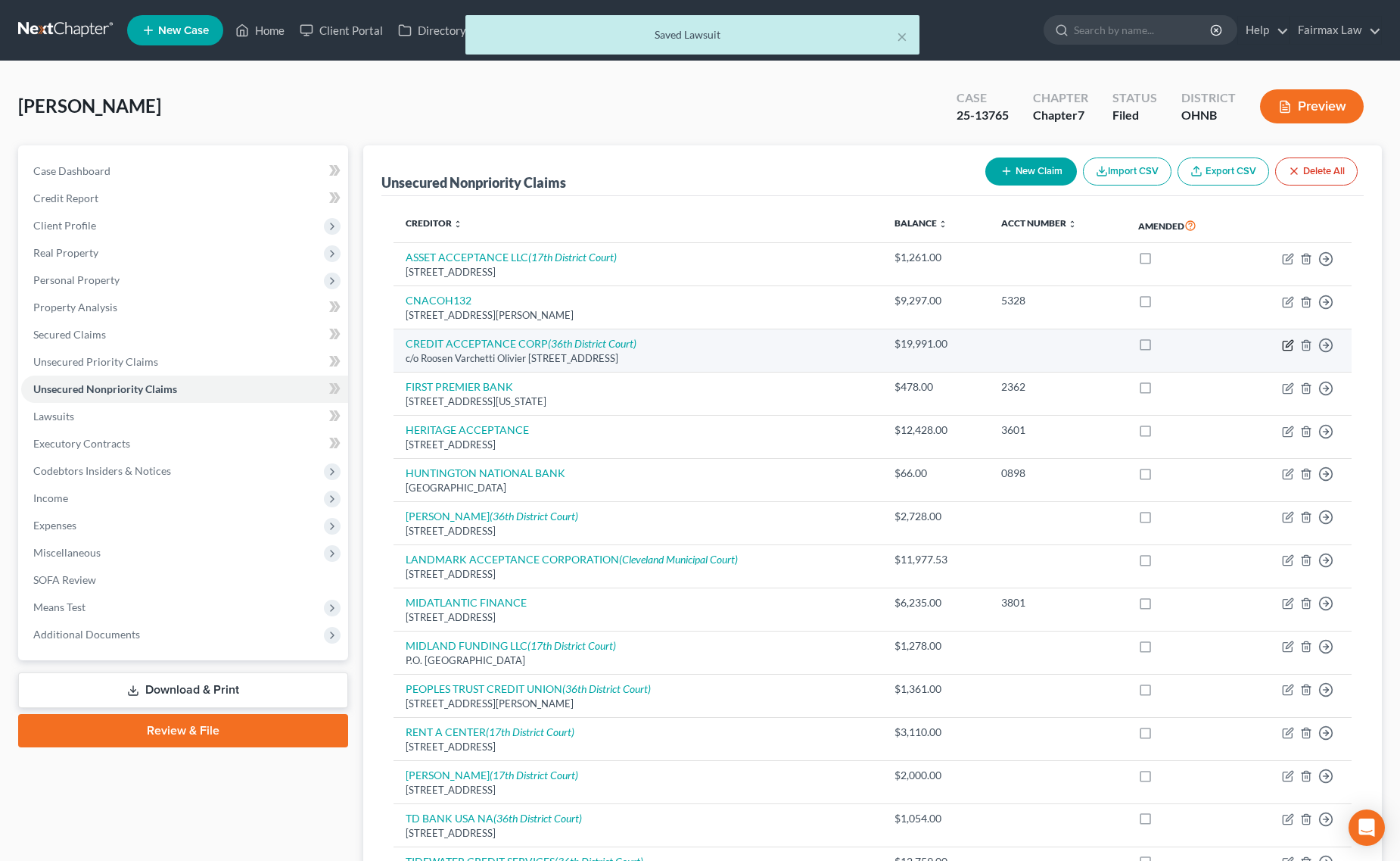
click at [1291, 339] on icon "button" at bounding box center [1288, 345] width 12 height 12
select select "23"
select select "2"
select select "0"
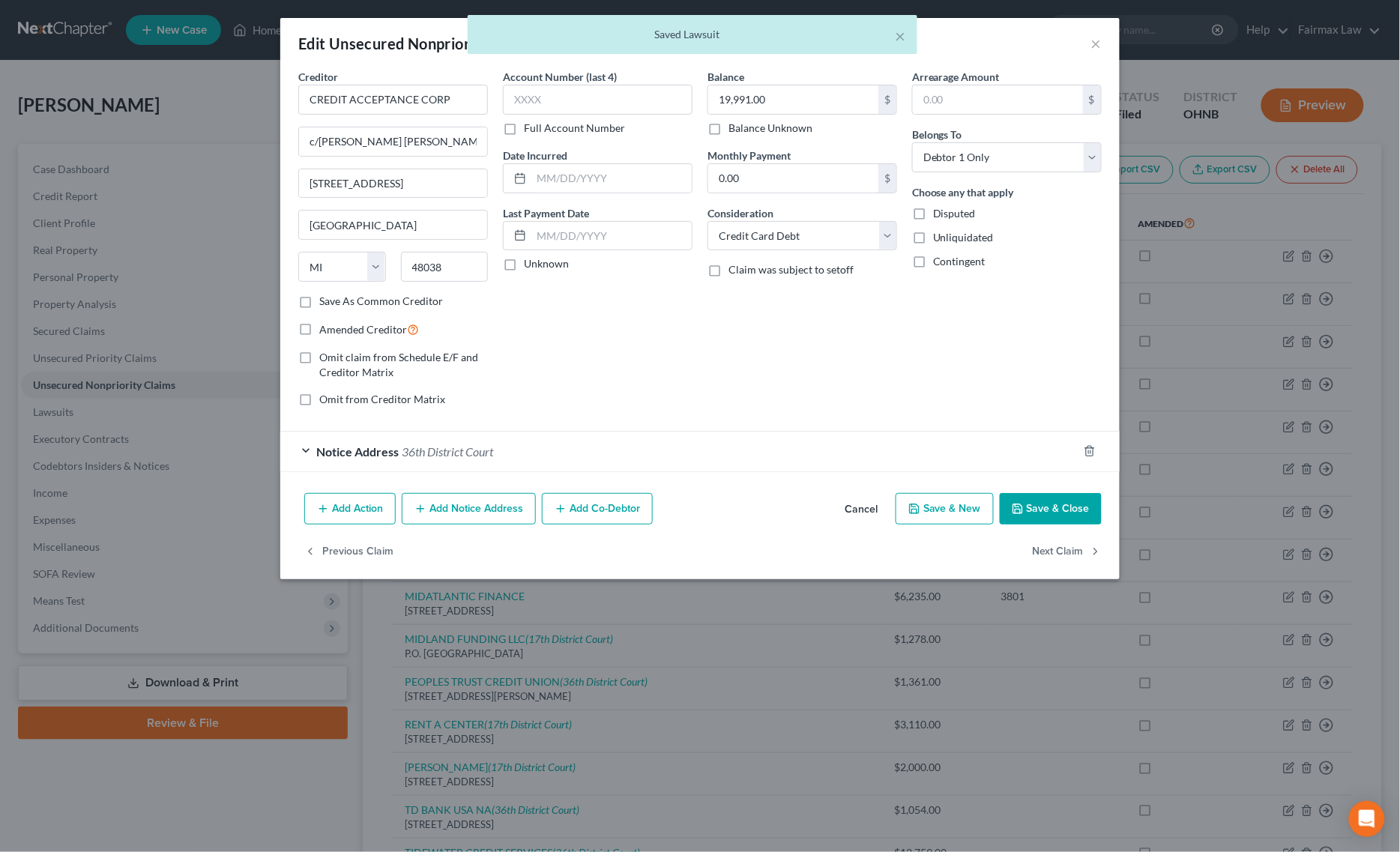
click at [517, 450] on div "Notice Address [GEOGRAPHIC_DATA]" at bounding box center [678, 452] width 797 height 40
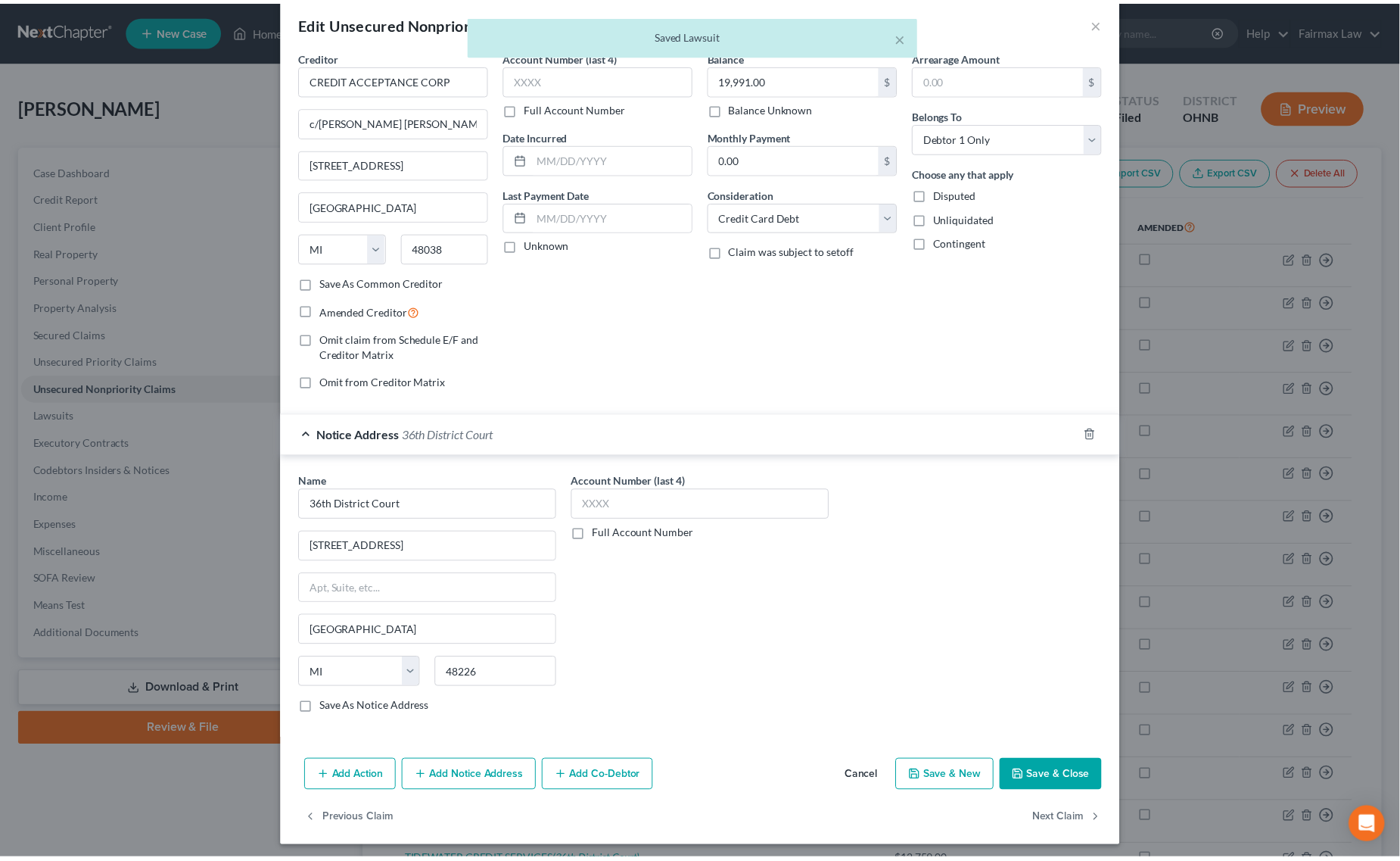
scroll to position [31, 0]
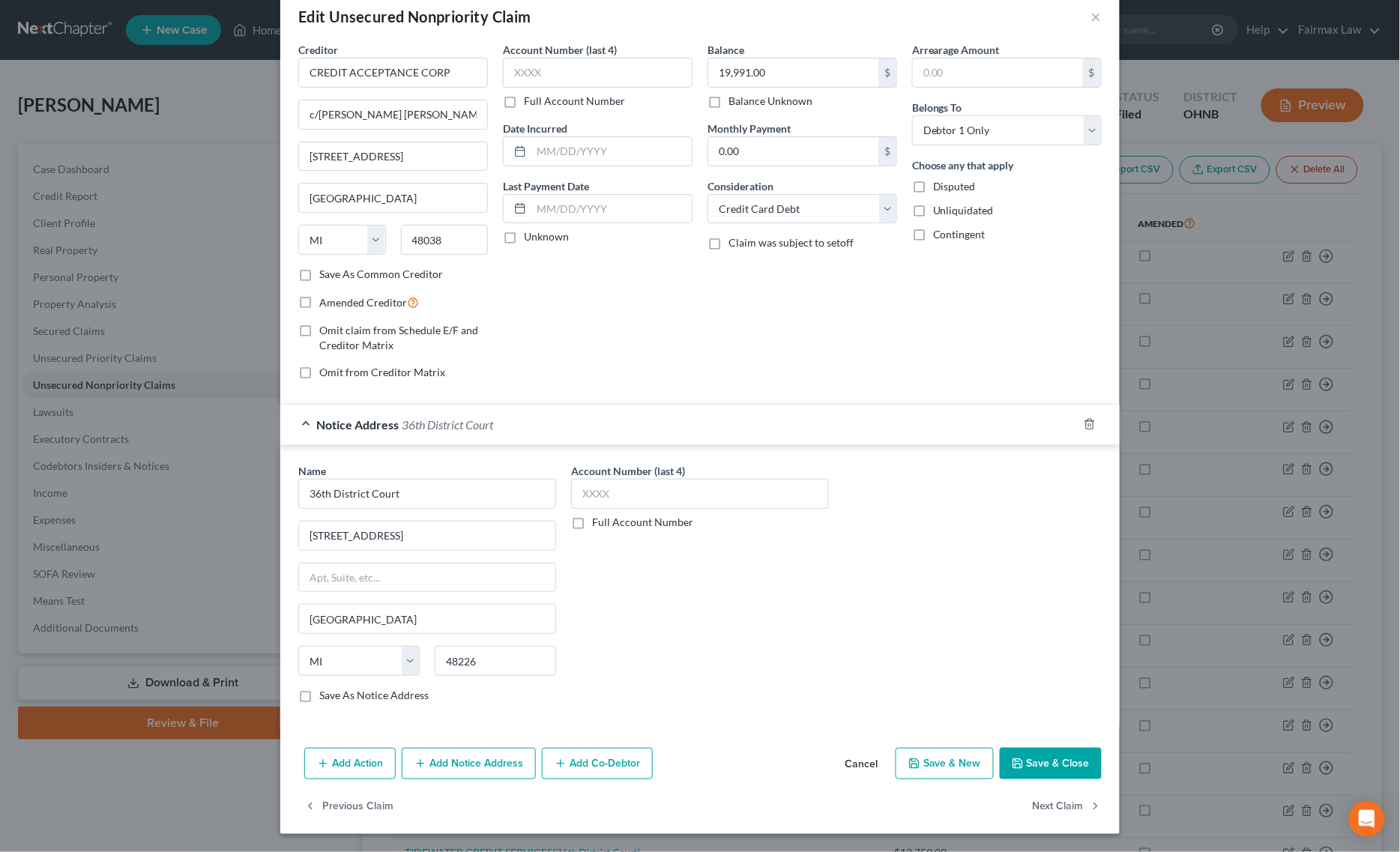
click at [1024, 755] on button "Save & Close" at bounding box center [1050, 763] width 102 height 31
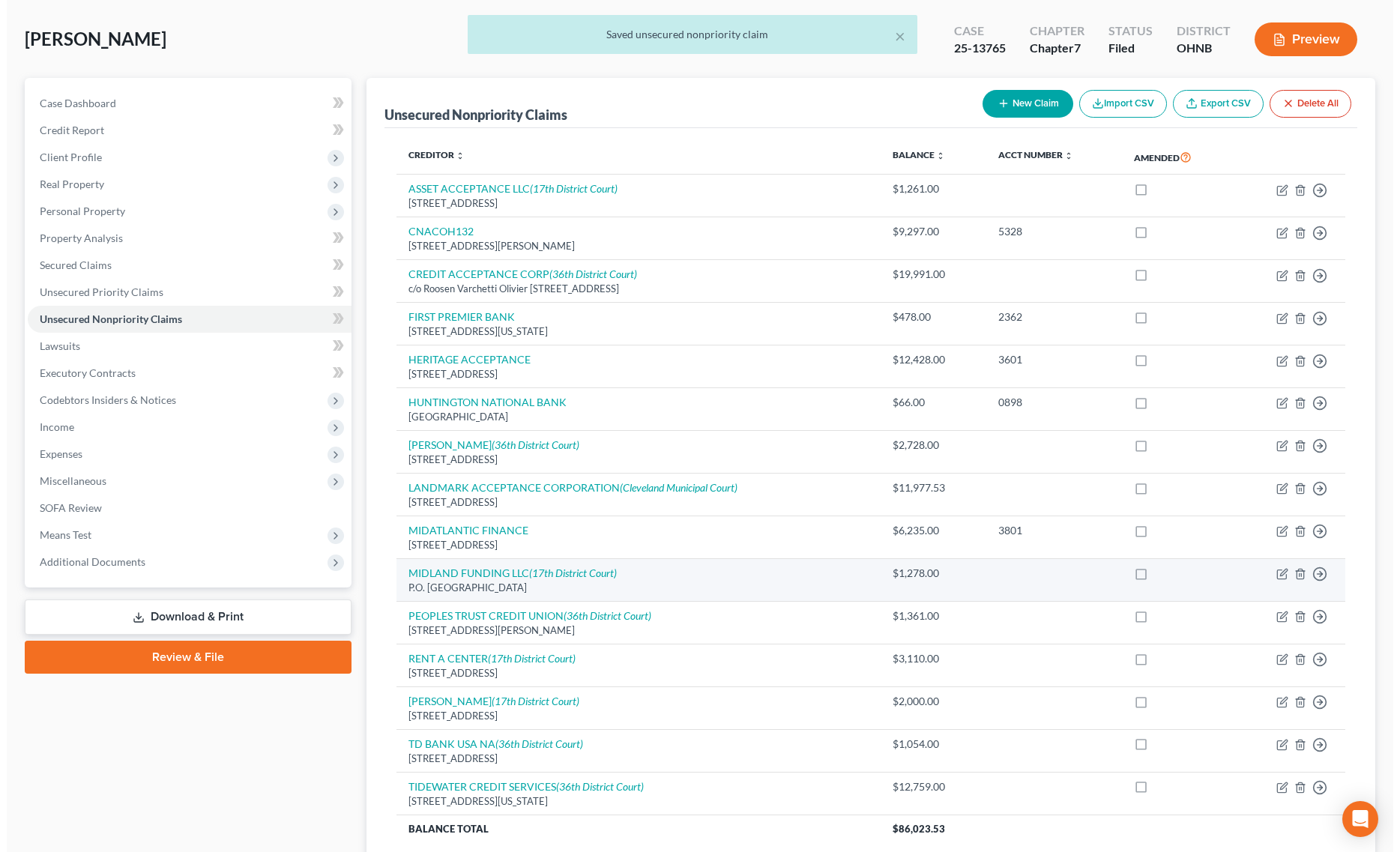
scroll to position [193, 0]
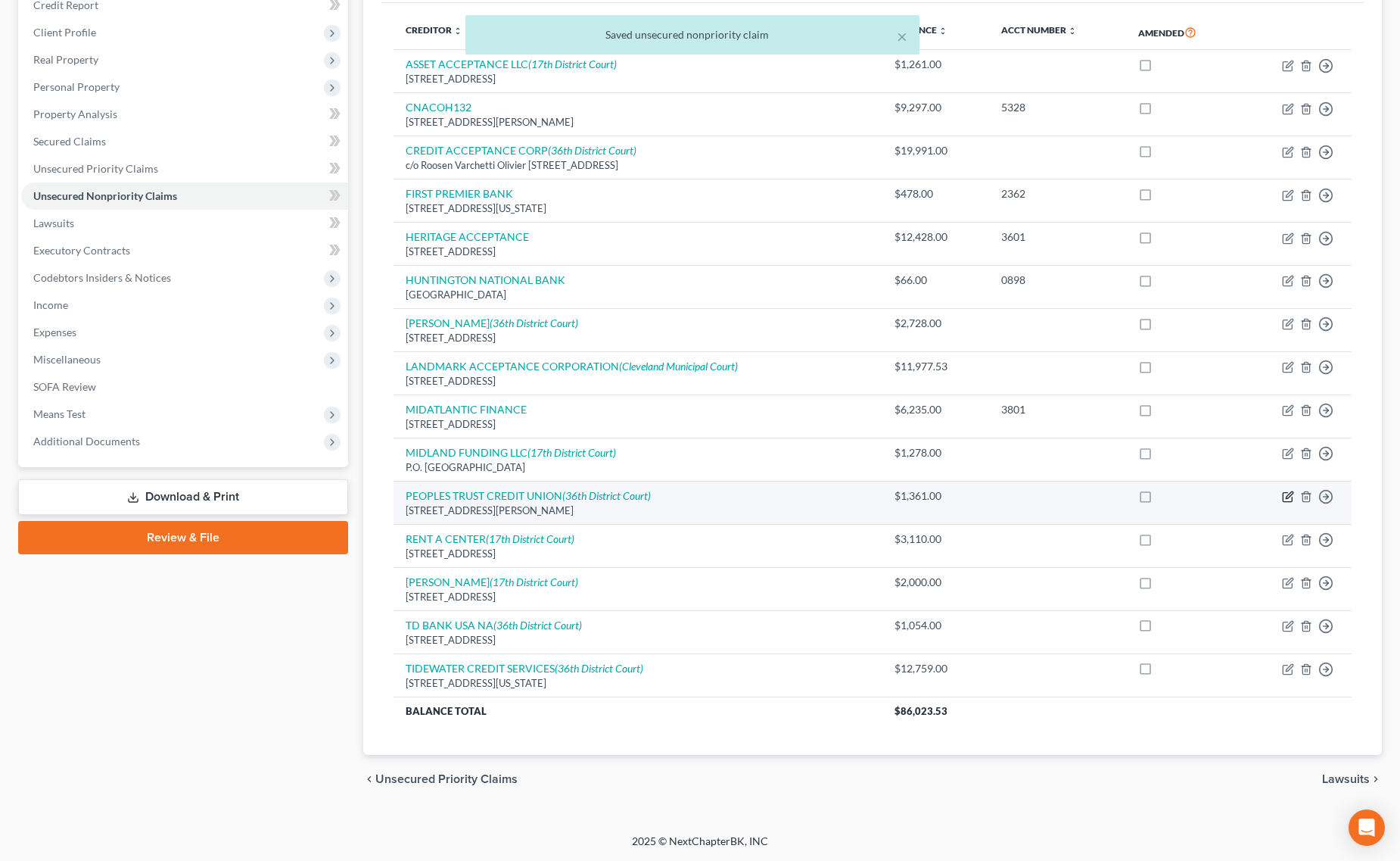
click at [1287, 494] on icon "button" at bounding box center [1288, 496] width 12 height 12
select select "45"
select select "14"
select select "0"
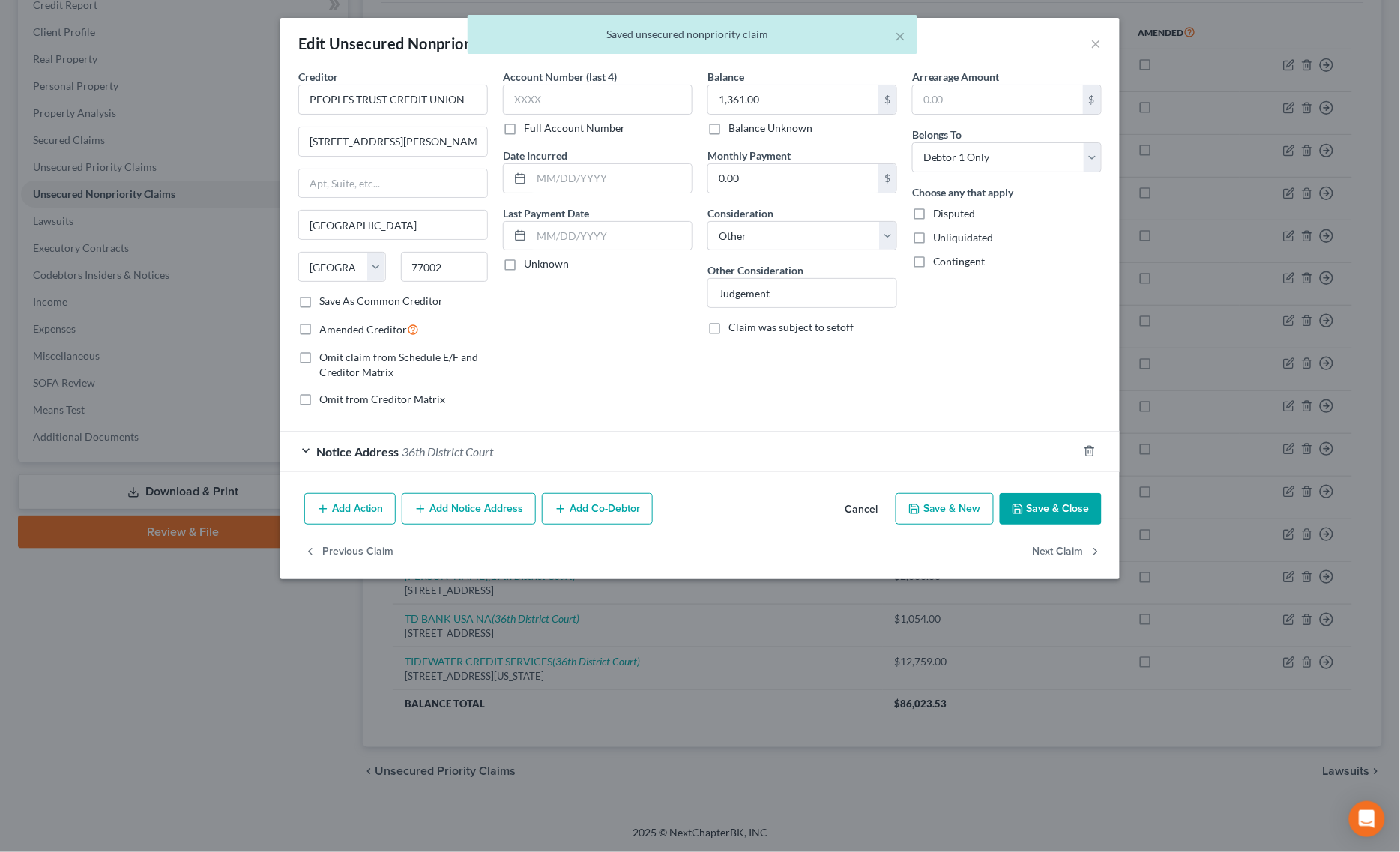
click at [601, 446] on div "Notice Address 36th District Court" at bounding box center [678, 452] width 797 height 40
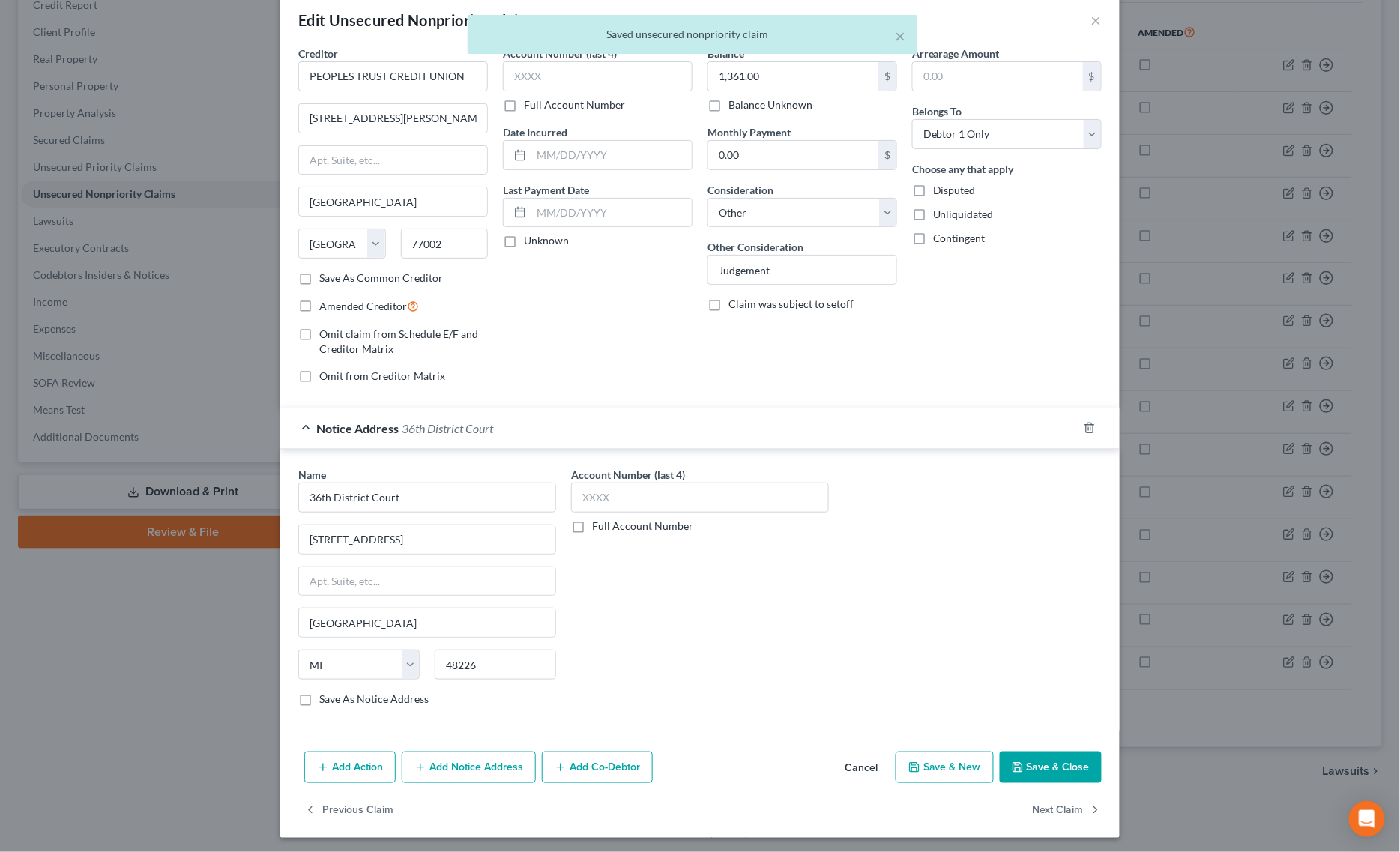
scroll to position [30, 0]
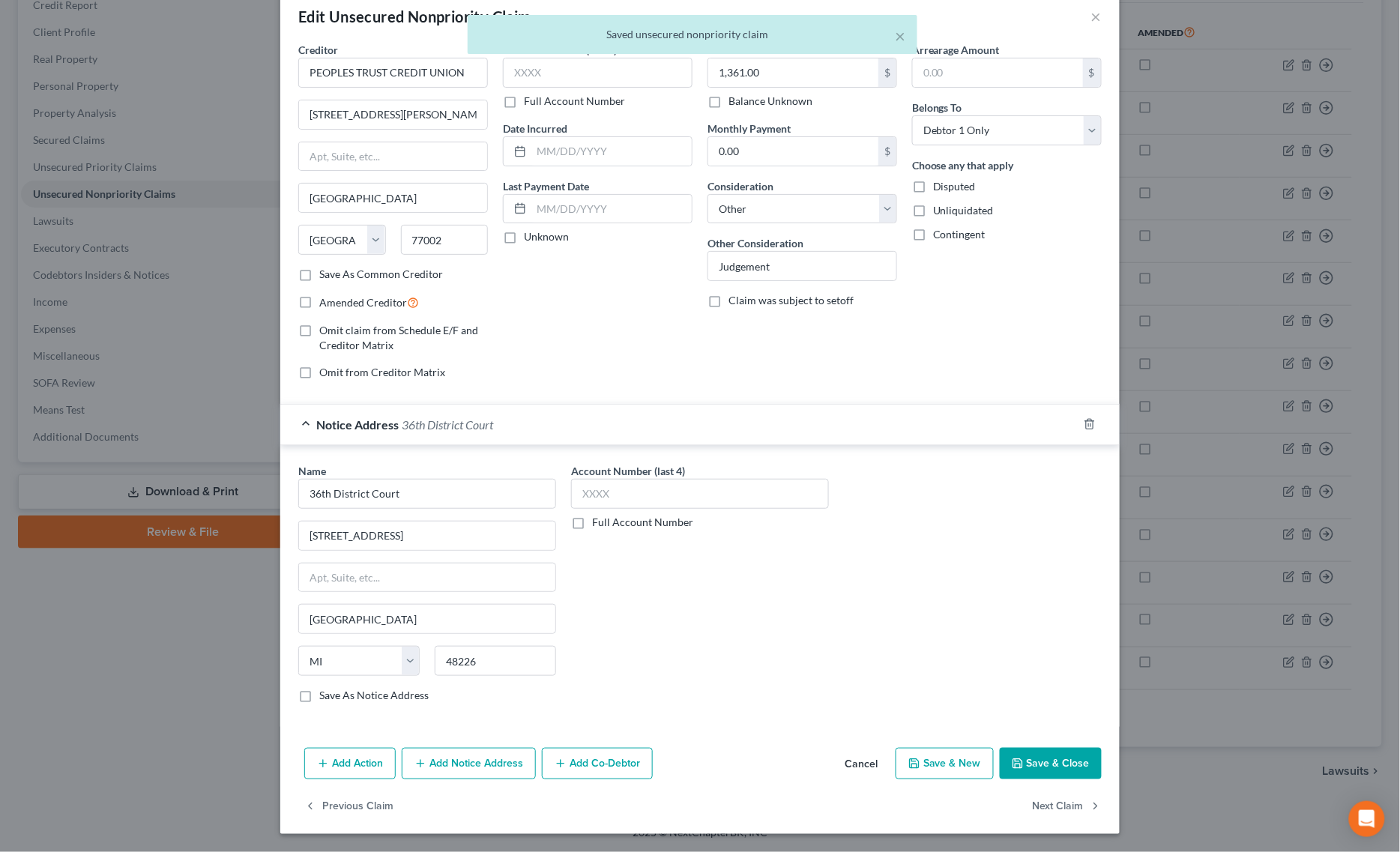
click at [1060, 774] on button "Save & Close" at bounding box center [1050, 763] width 102 height 31
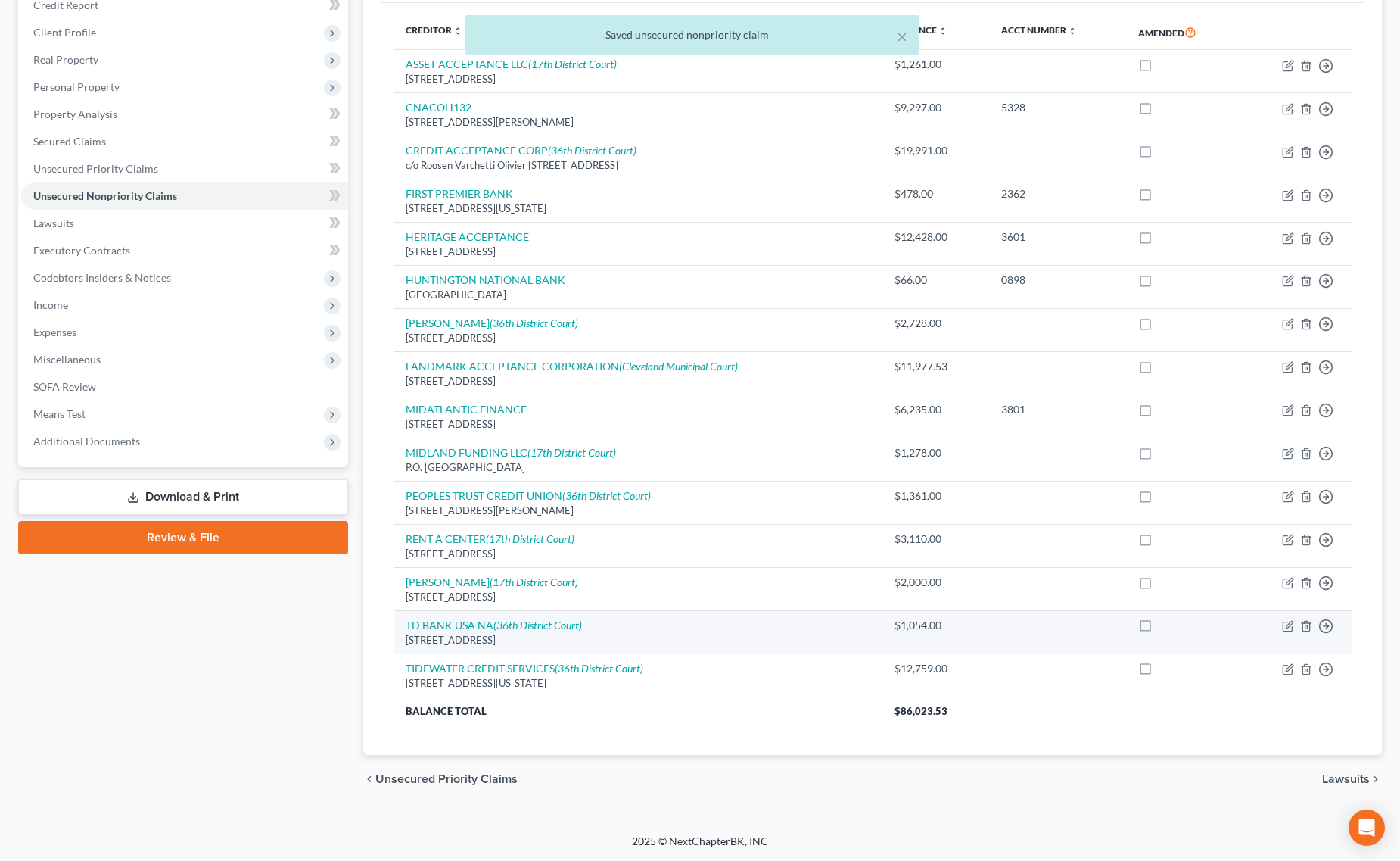
click at [1288, 618] on td "Move to D Move to E Move to G Move to Notice Only" at bounding box center [1295, 632] width 112 height 43
click at [1291, 621] on icon "button" at bounding box center [1289, 624] width 6 height 6
select select "7"
select select "2"
select select "0"
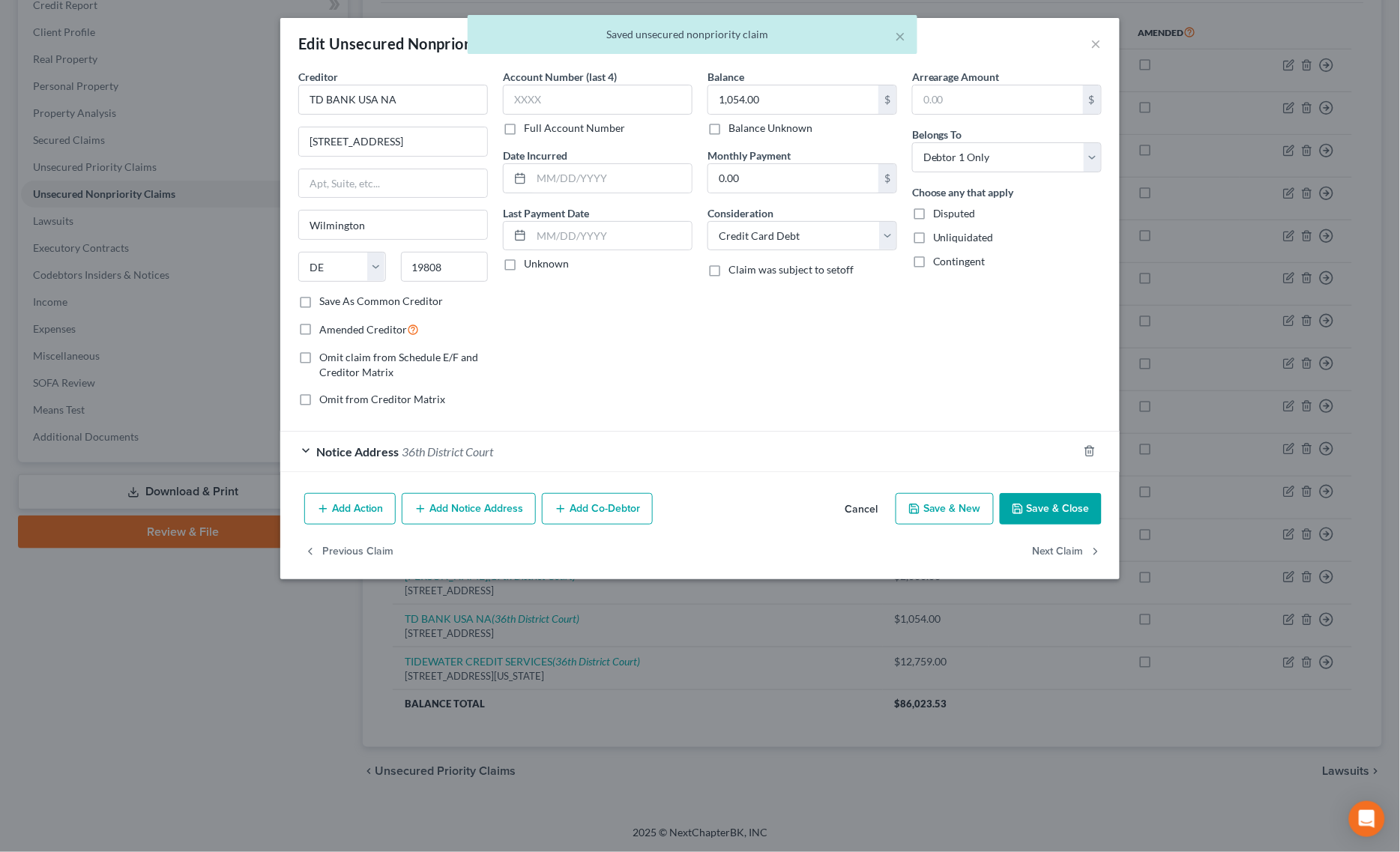
click at [648, 438] on div "Notice Address 36th District Court" at bounding box center [678, 452] width 797 height 40
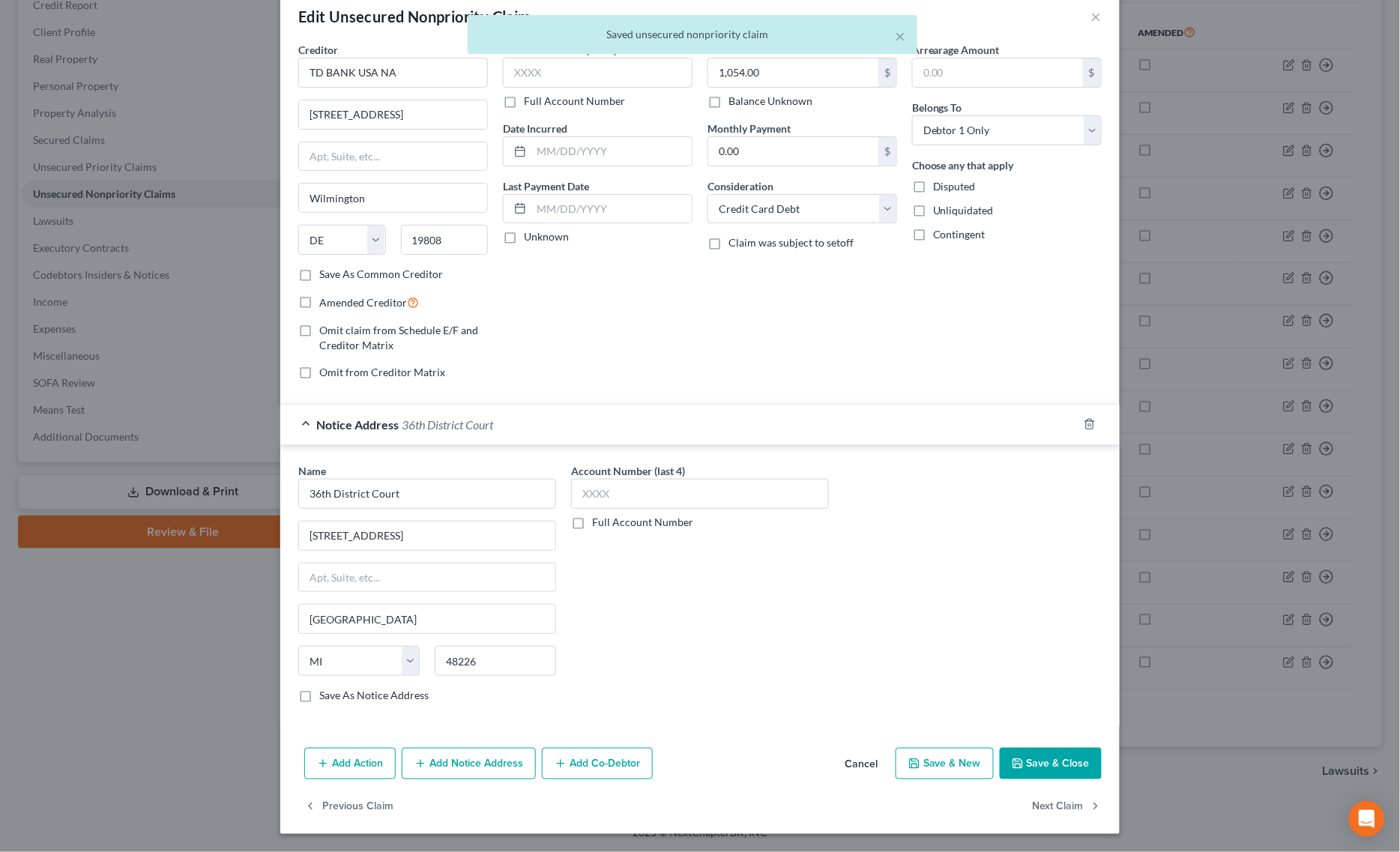
click at [1024, 766] on button "Save & Close" at bounding box center [1050, 763] width 102 height 31
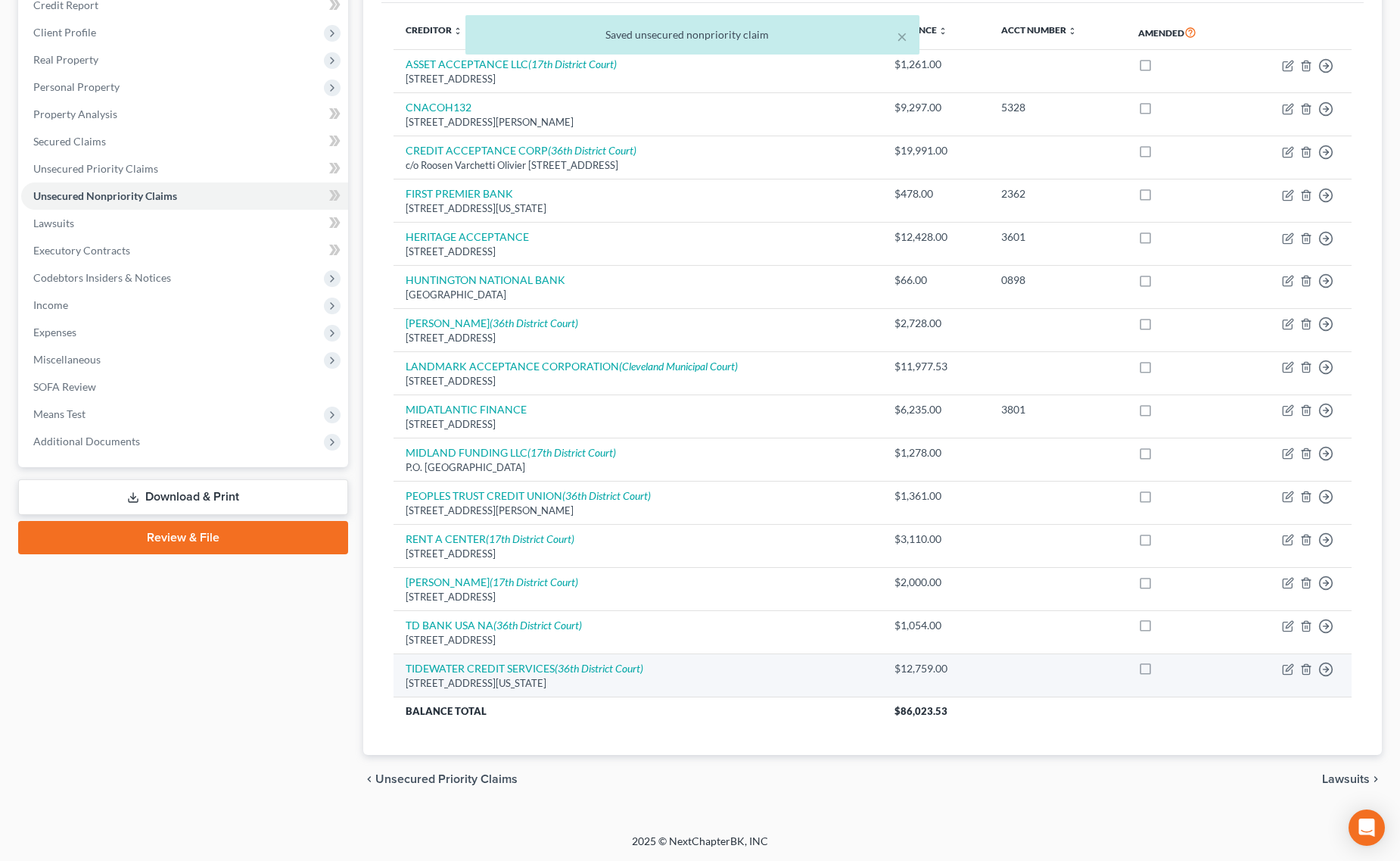
click at [1276, 670] on td "Move to D Move to E Move to G Move to Notice Only" at bounding box center [1295, 675] width 112 height 43
click at [1284, 676] on td "Move to D Move to E Move to G Move to Notice Only" at bounding box center [1295, 675] width 112 height 43
click at [1288, 668] on icon "button" at bounding box center [1289, 668] width 6 height 6
select select "48"
select select "14"
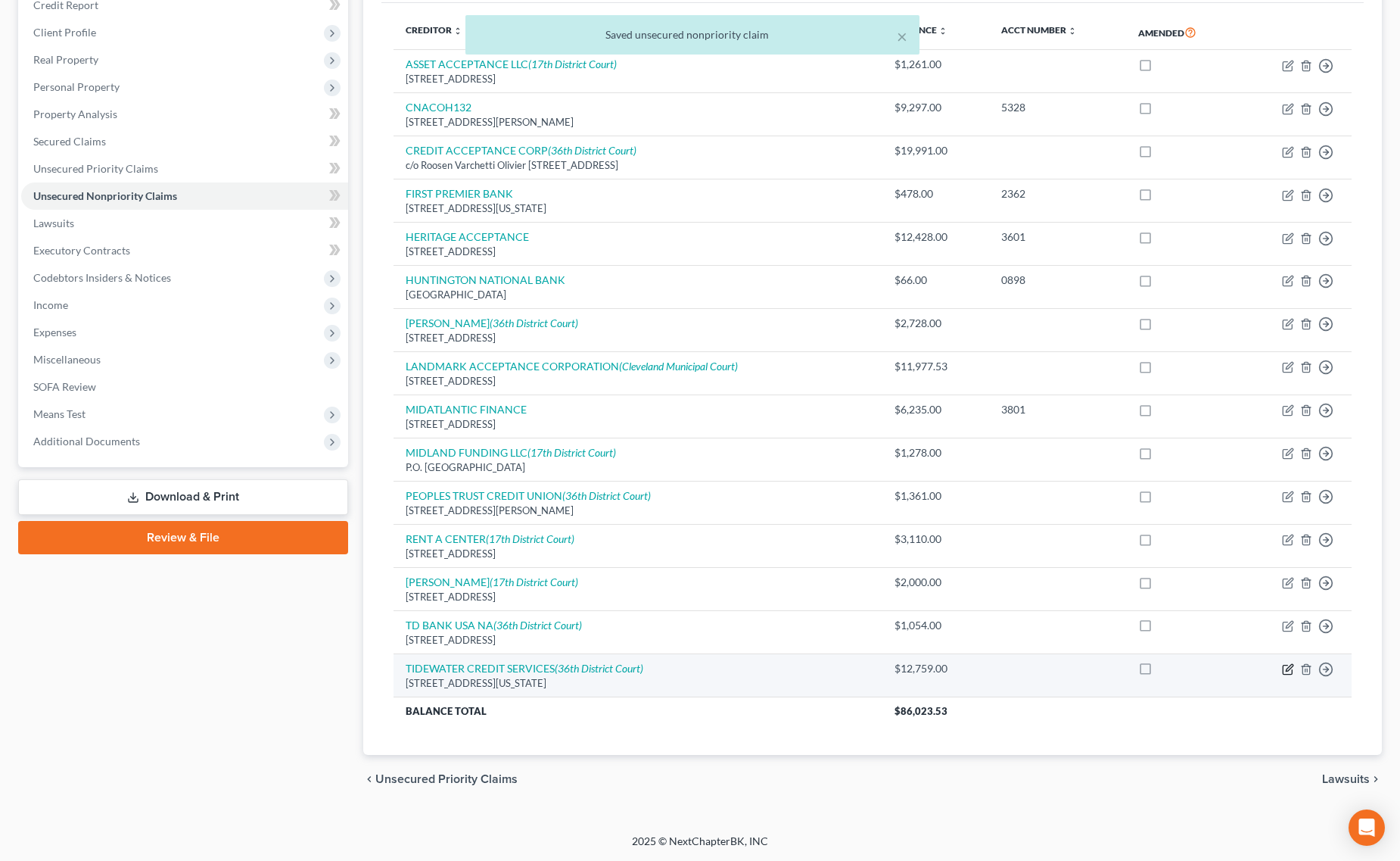
select select "0"
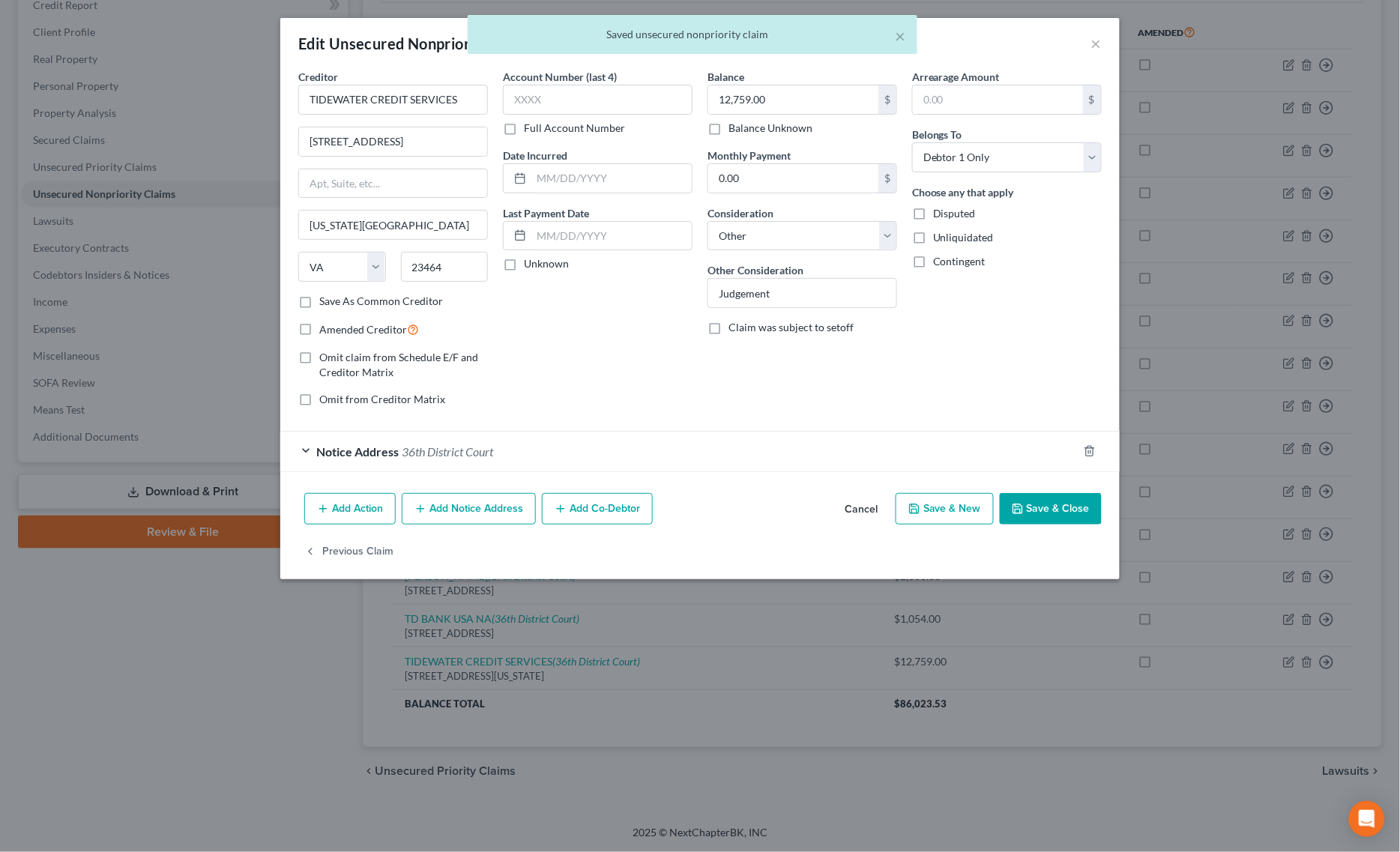
click at [428, 467] on div "Notice Address 36th District Court" at bounding box center [678, 452] width 797 height 40
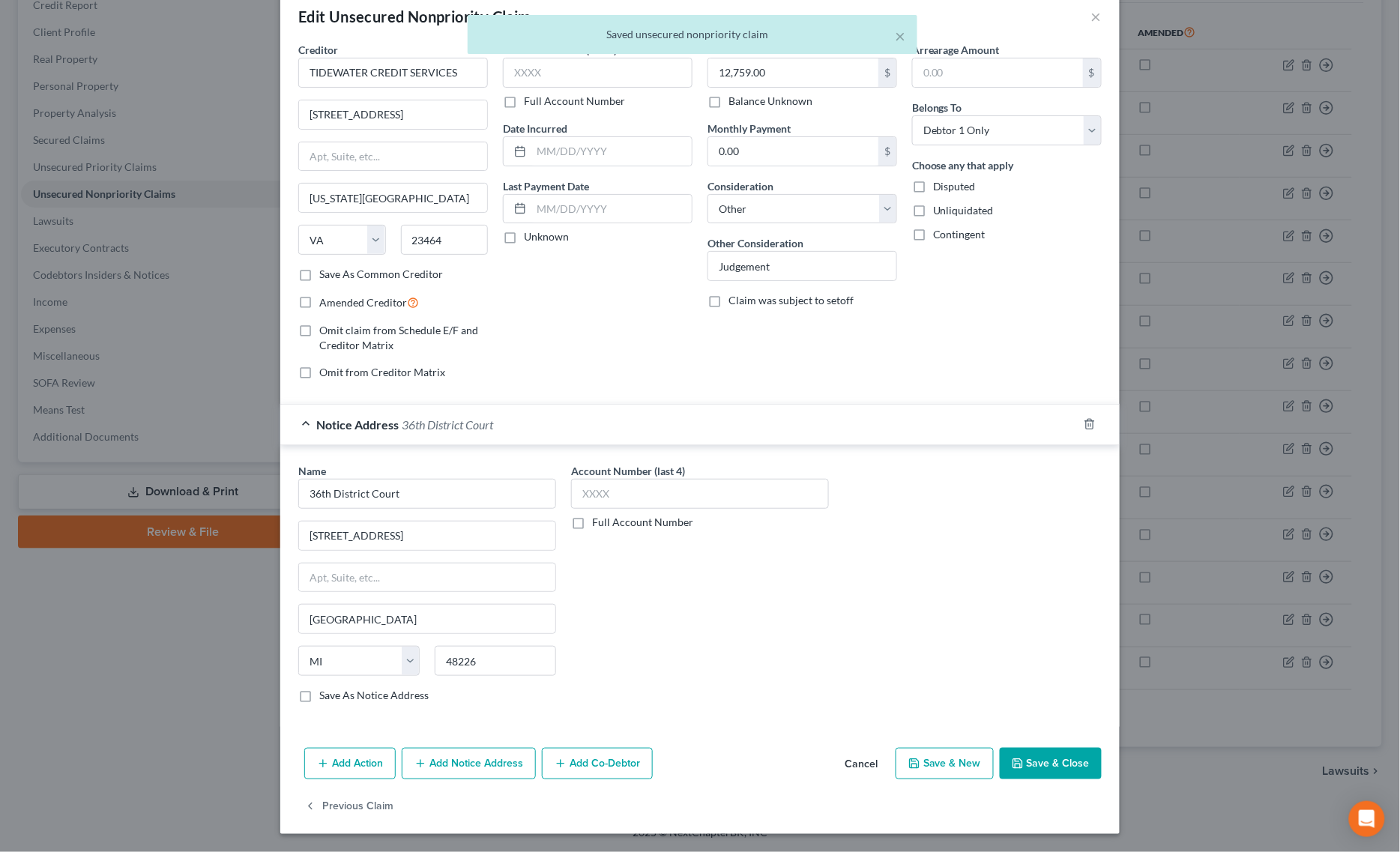
click at [1023, 762] on button "Save & Close" at bounding box center [1050, 763] width 102 height 31
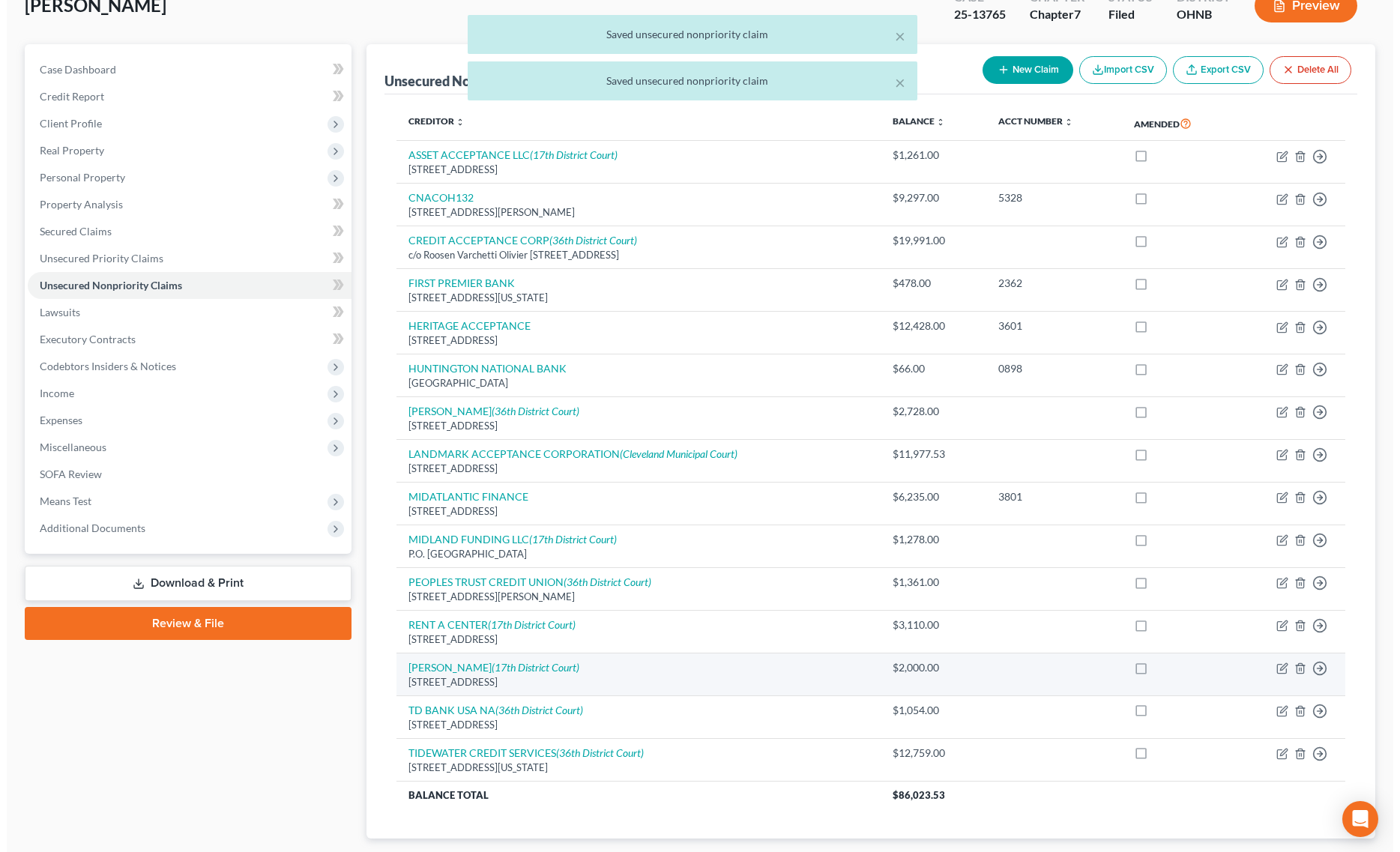
scroll to position [6, 0]
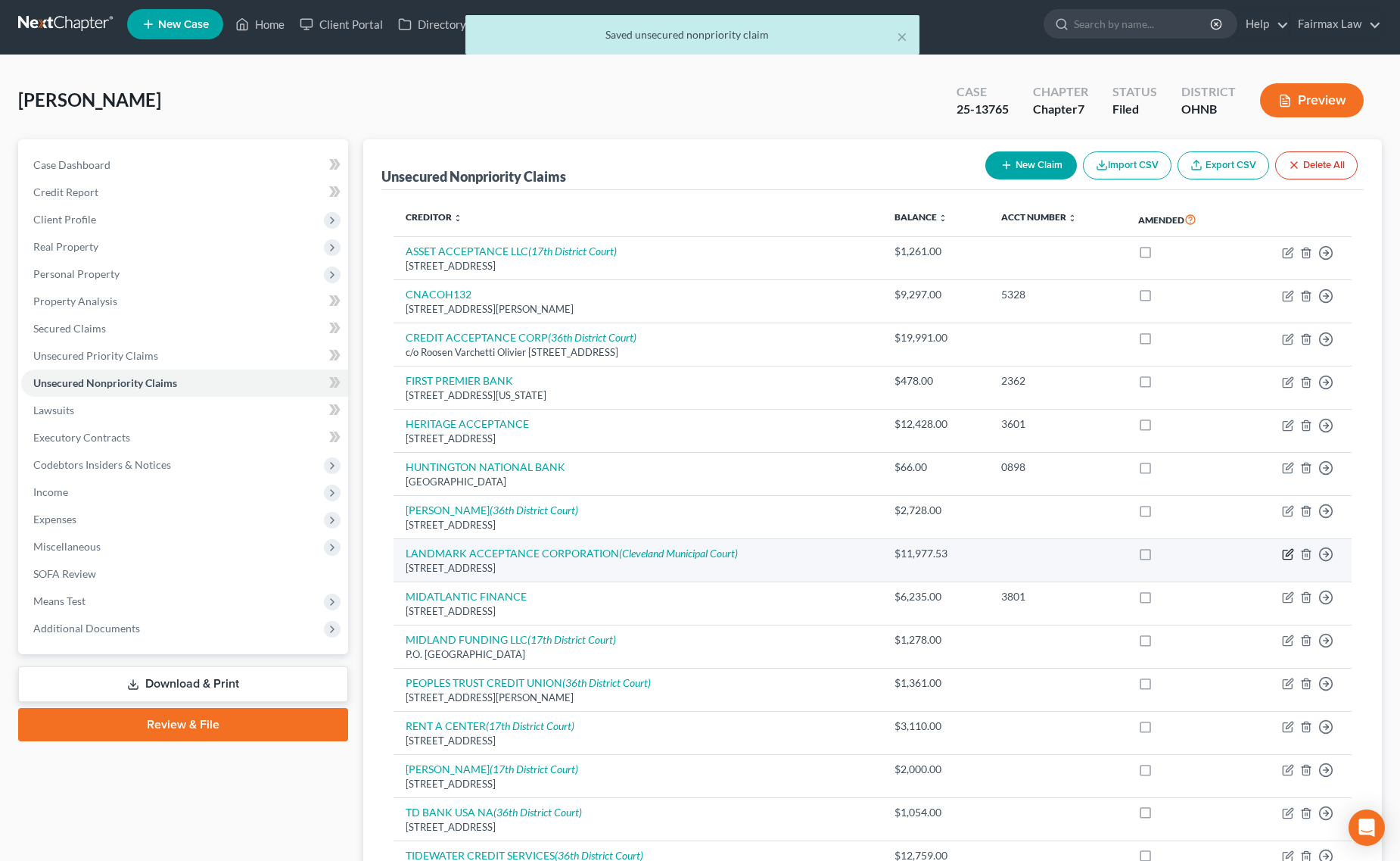
click at [1283, 550] on icon "button" at bounding box center [1288, 554] width 12 height 12
select select "23"
select select "14"
select select "0"
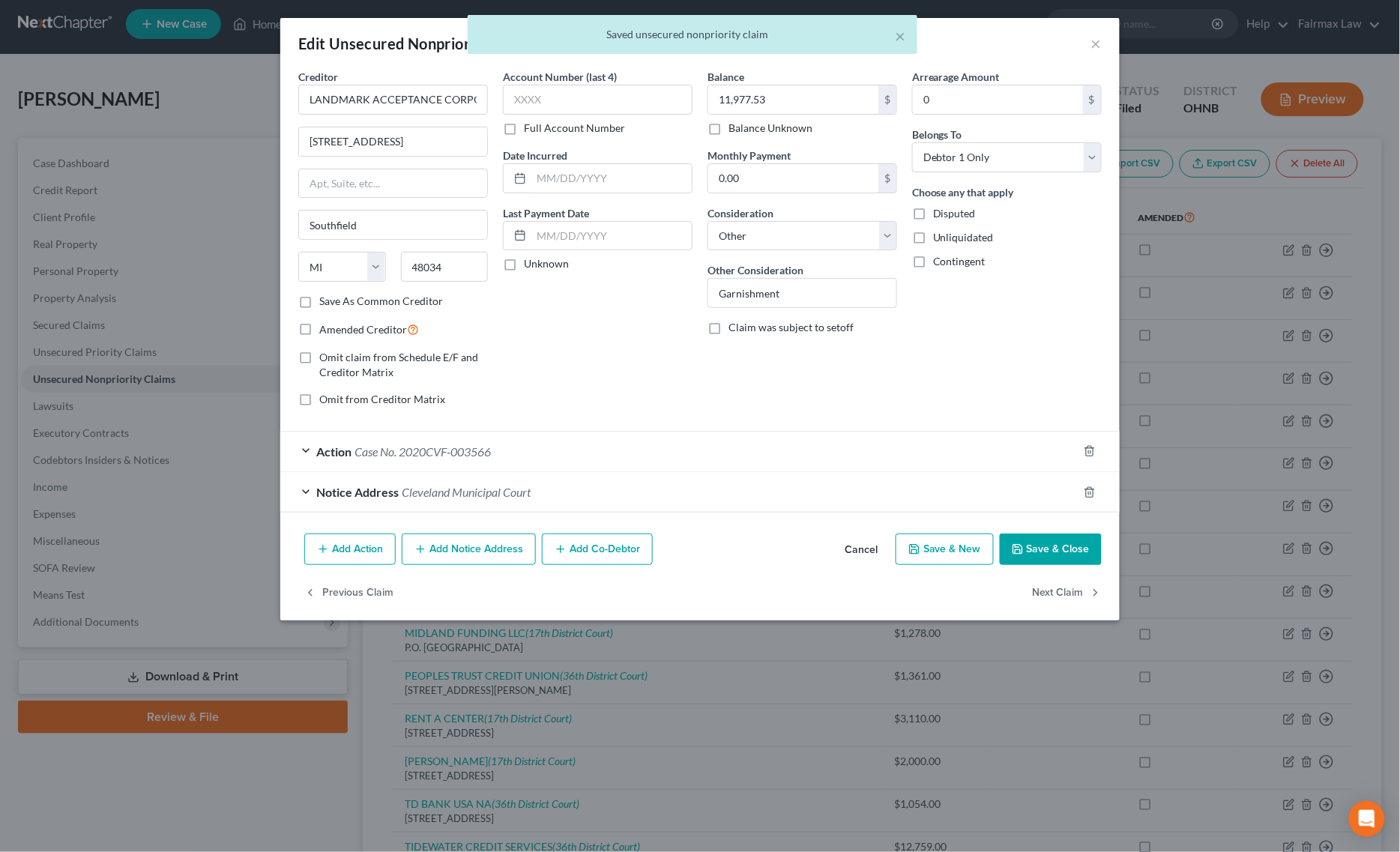
click at [537, 457] on div "Action Case No. 2020CVF-003566" at bounding box center [678, 452] width 797 height 40
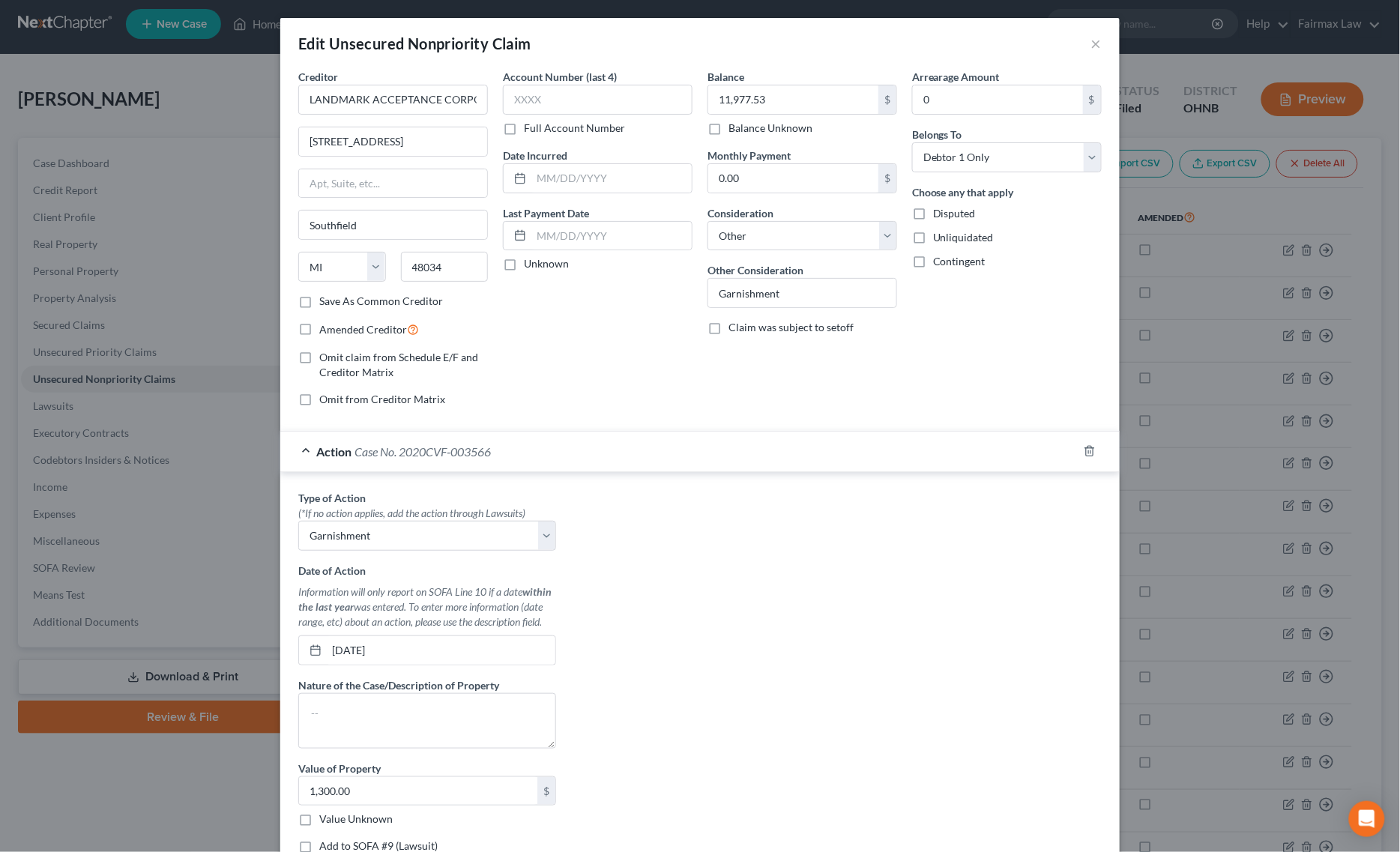
click at [280, 251] on div "Creditor * LANDMARK ACCEPTANCE CORPORATION 25505 W 12 Mile Rd Southfield State …" at bounding box center [700, 501] width 839 height 866
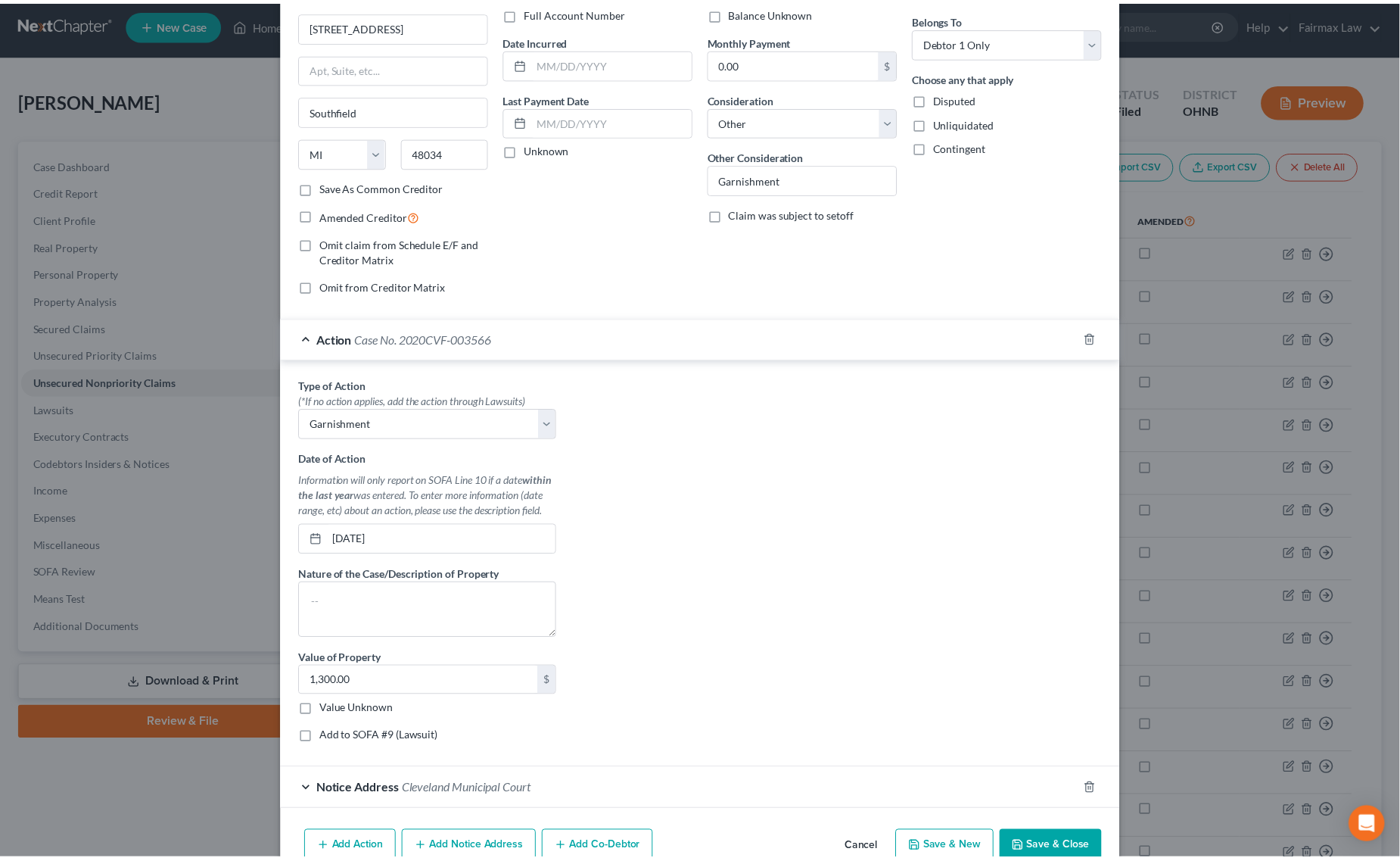
scroll to position [198, 0]
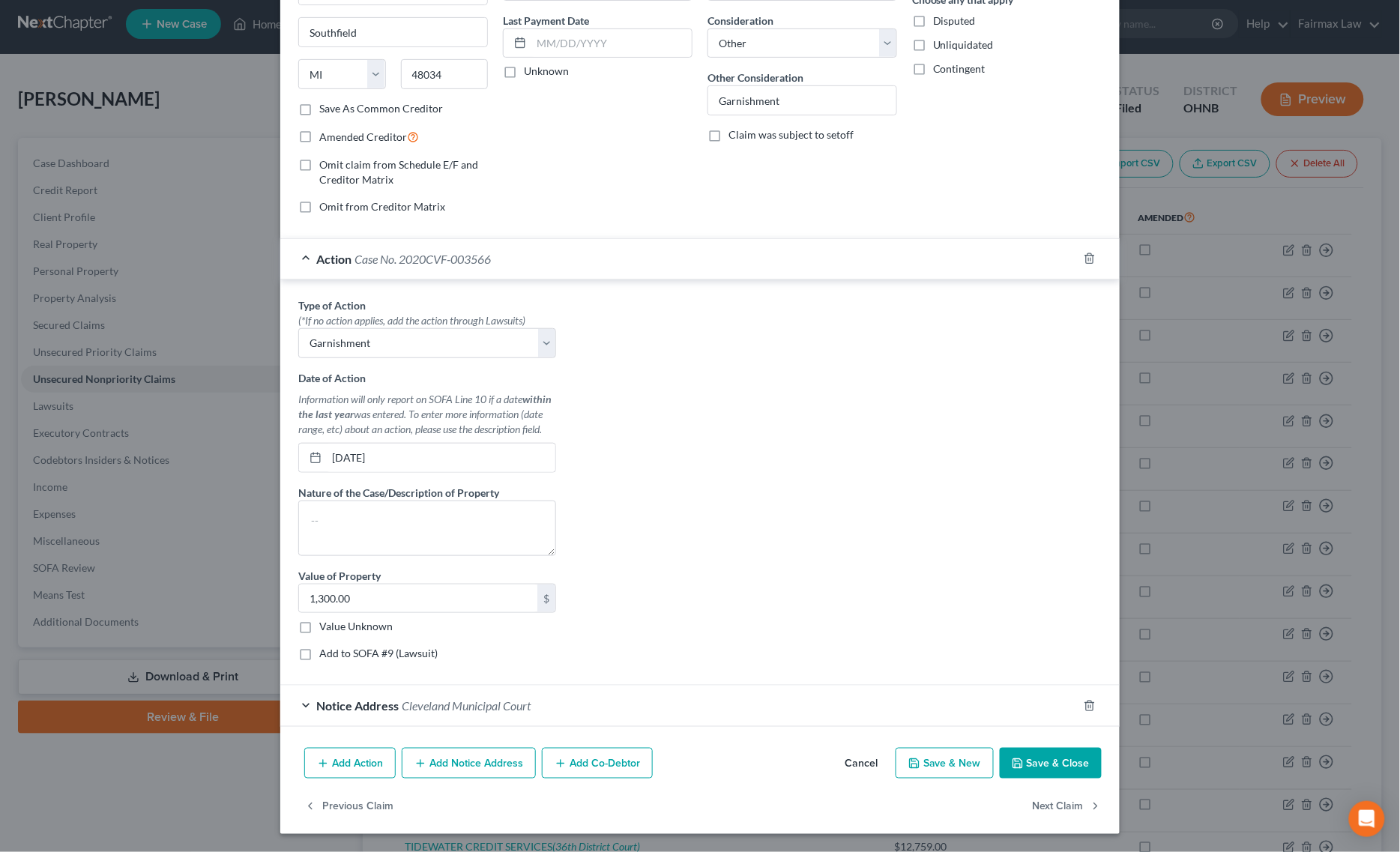
click at [1056, 750] on button "Save & Close" at bounding box center [1050, 763] width 102 height 31
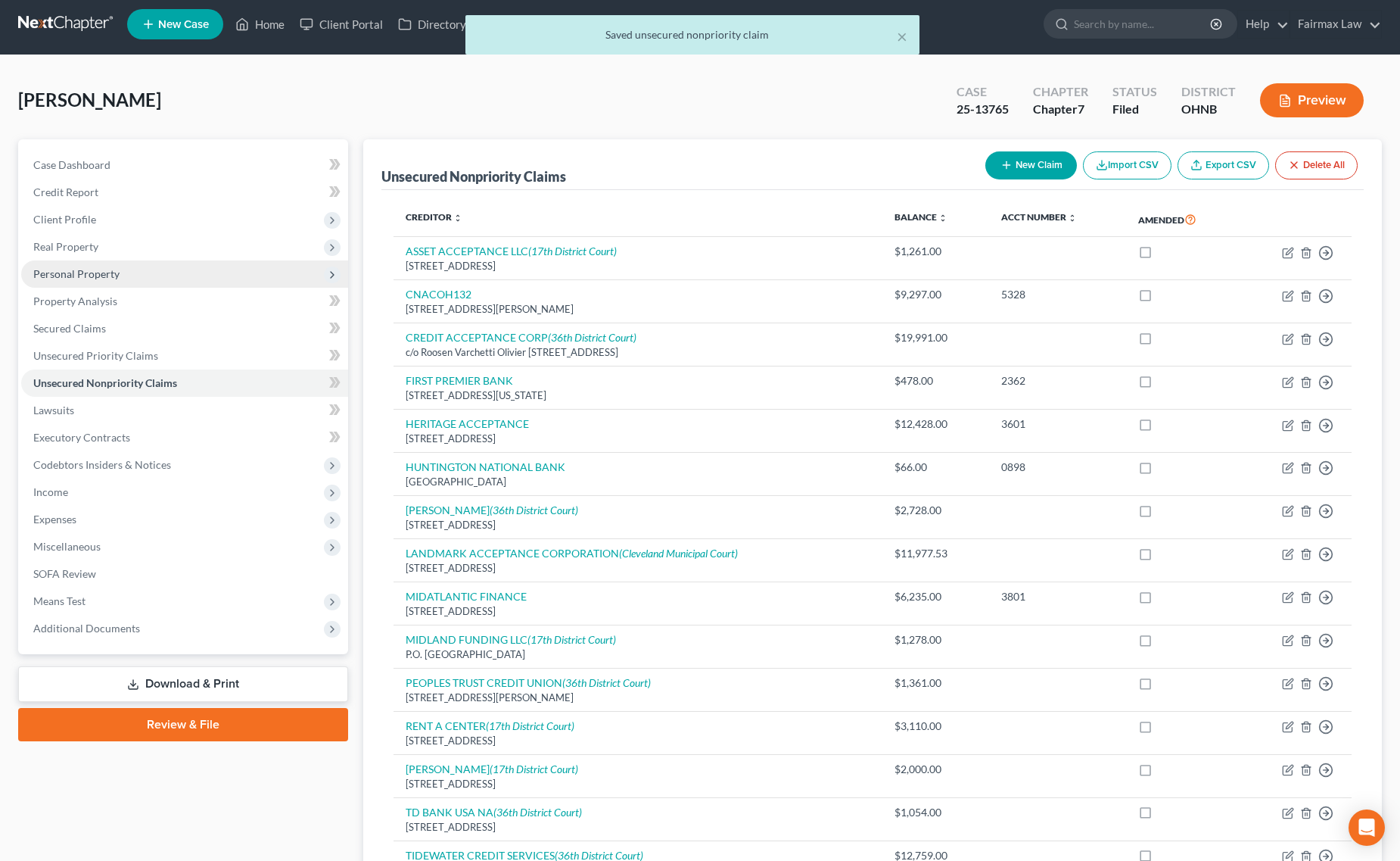
click at [108, 273] on span "Personal Property" at bounding box center [76, 274] width 87 height 13
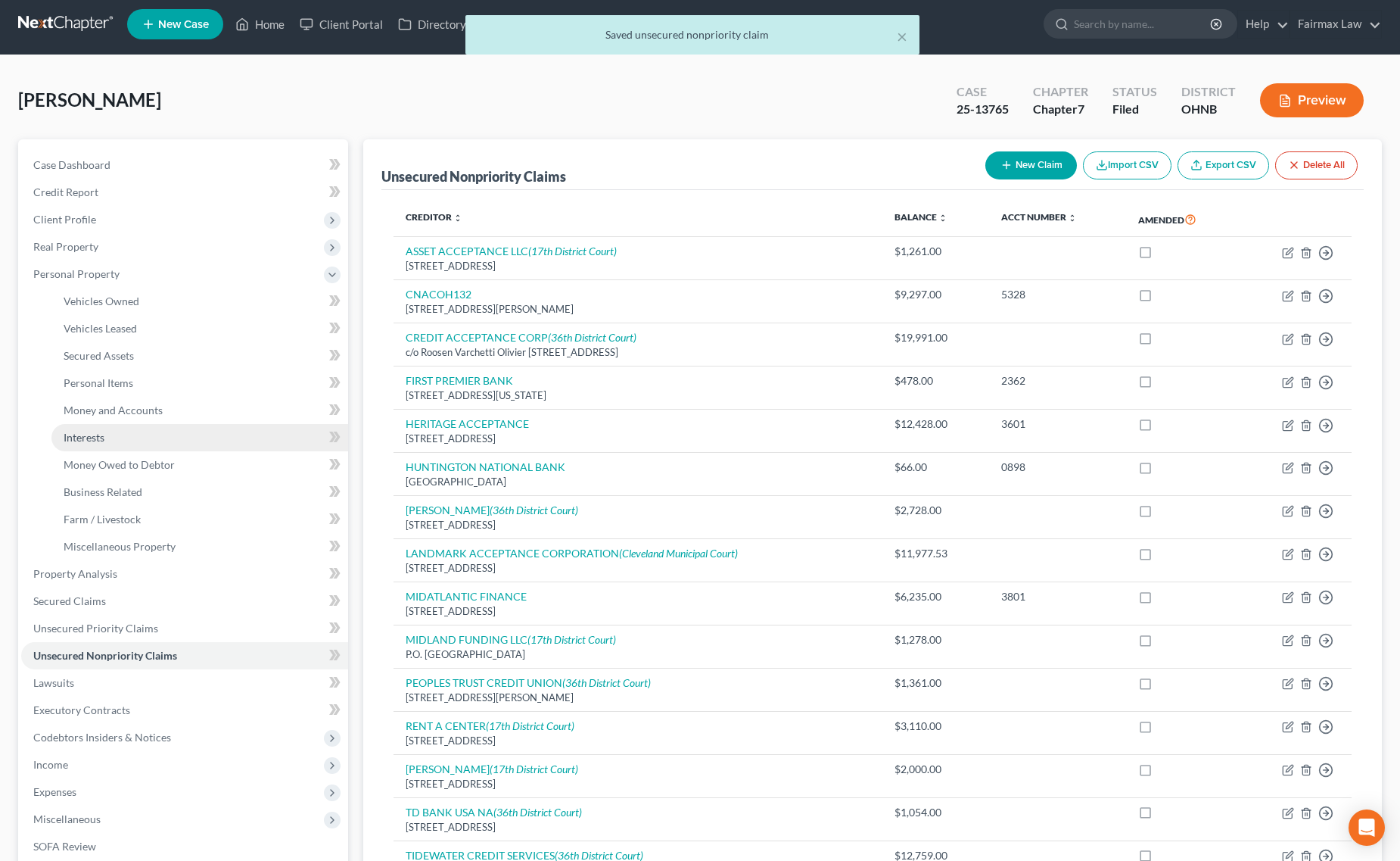
click at [112, 429] on link "Interests" at bounding box center [200, 438] width 297 height 28
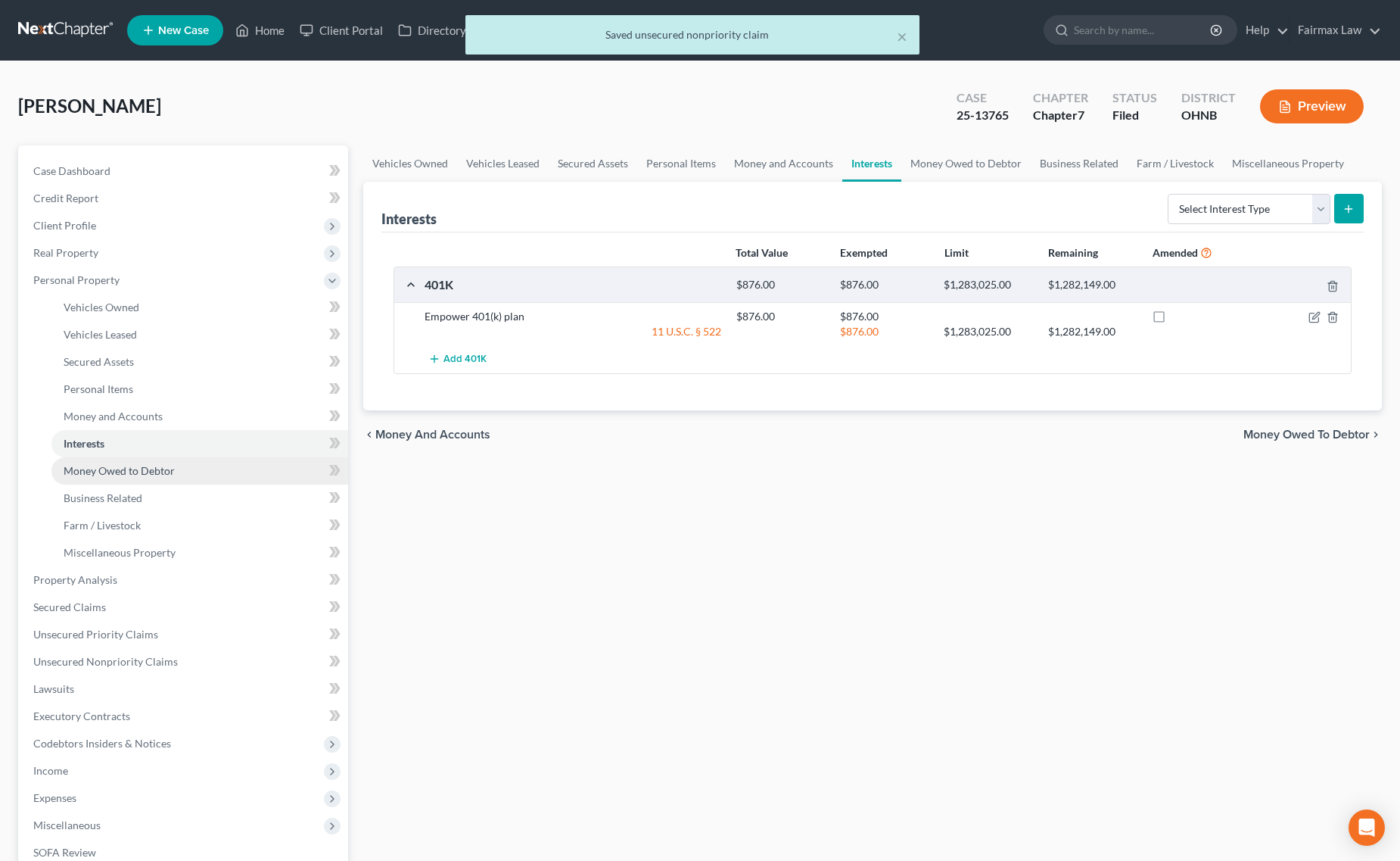
click at [163, 465] on span "Money Owed to Debtor" at bounding box center [120, 471] width 112 height 13
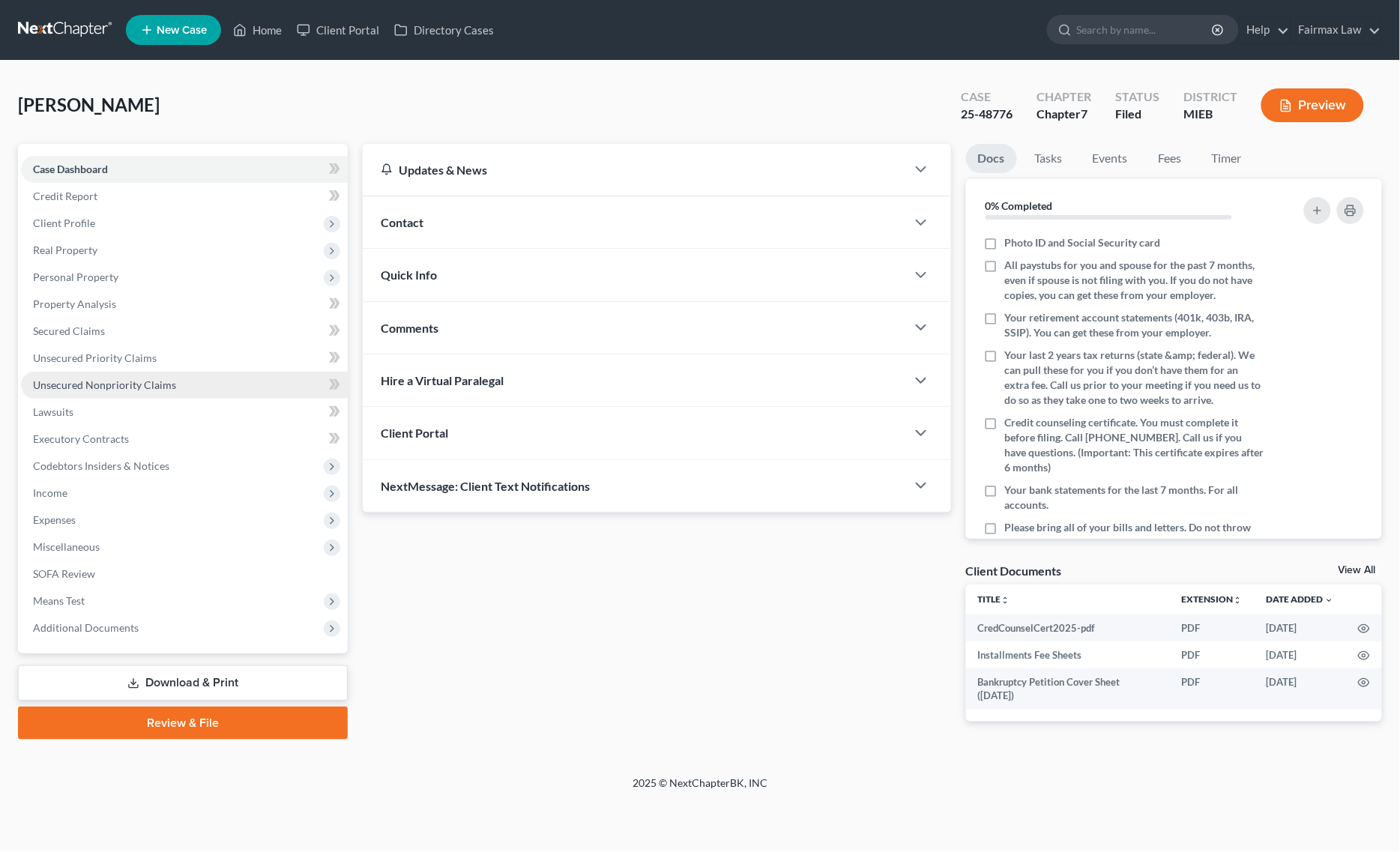
click at [186, 388] on link "Unsecured Nonpriority Claims" at bounding box center [184, 385] width 327 height 27
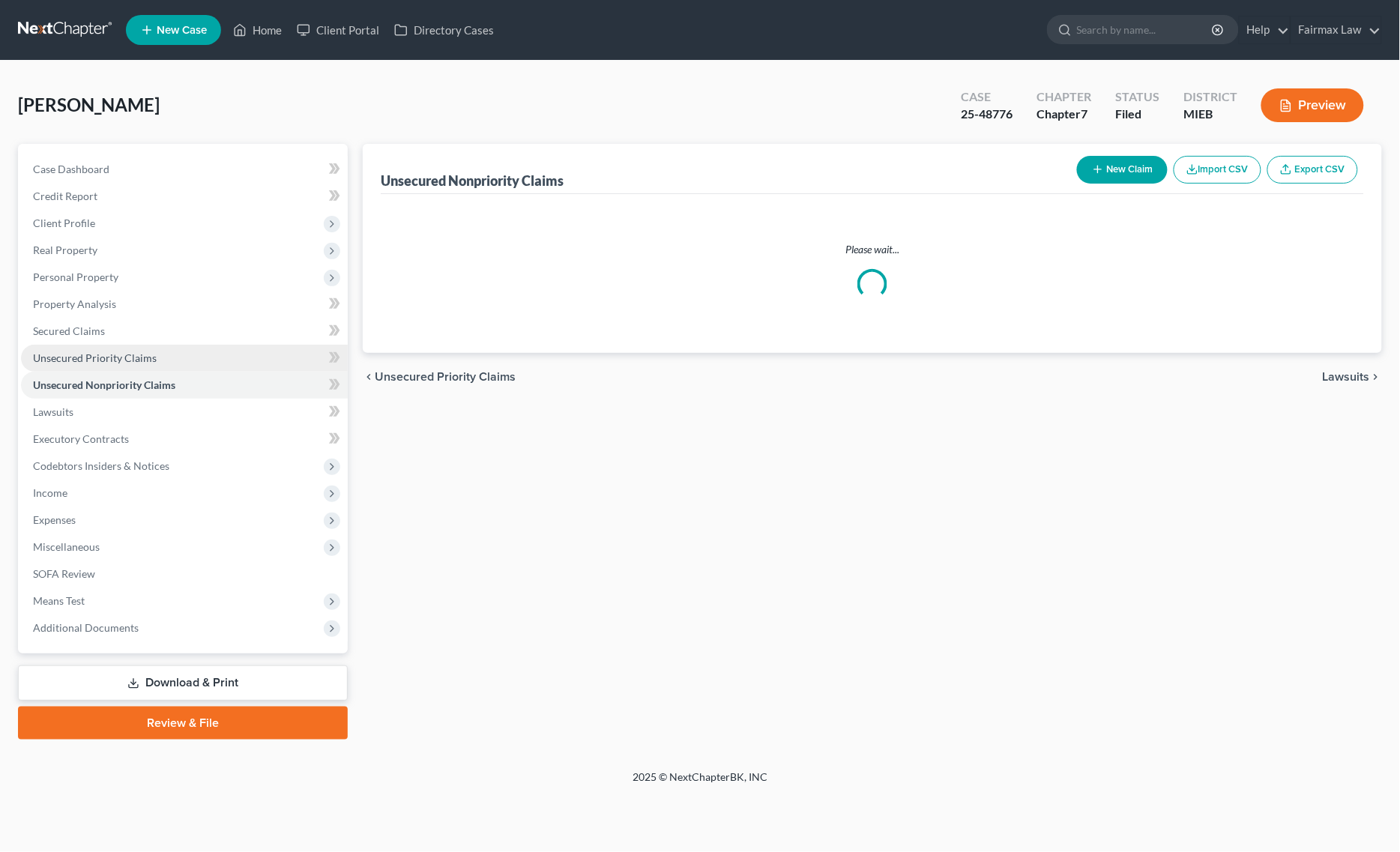
click at [180, 357] on link "Unsecured Priority Claims" at bounding box center [184, 358] width 327 height 27
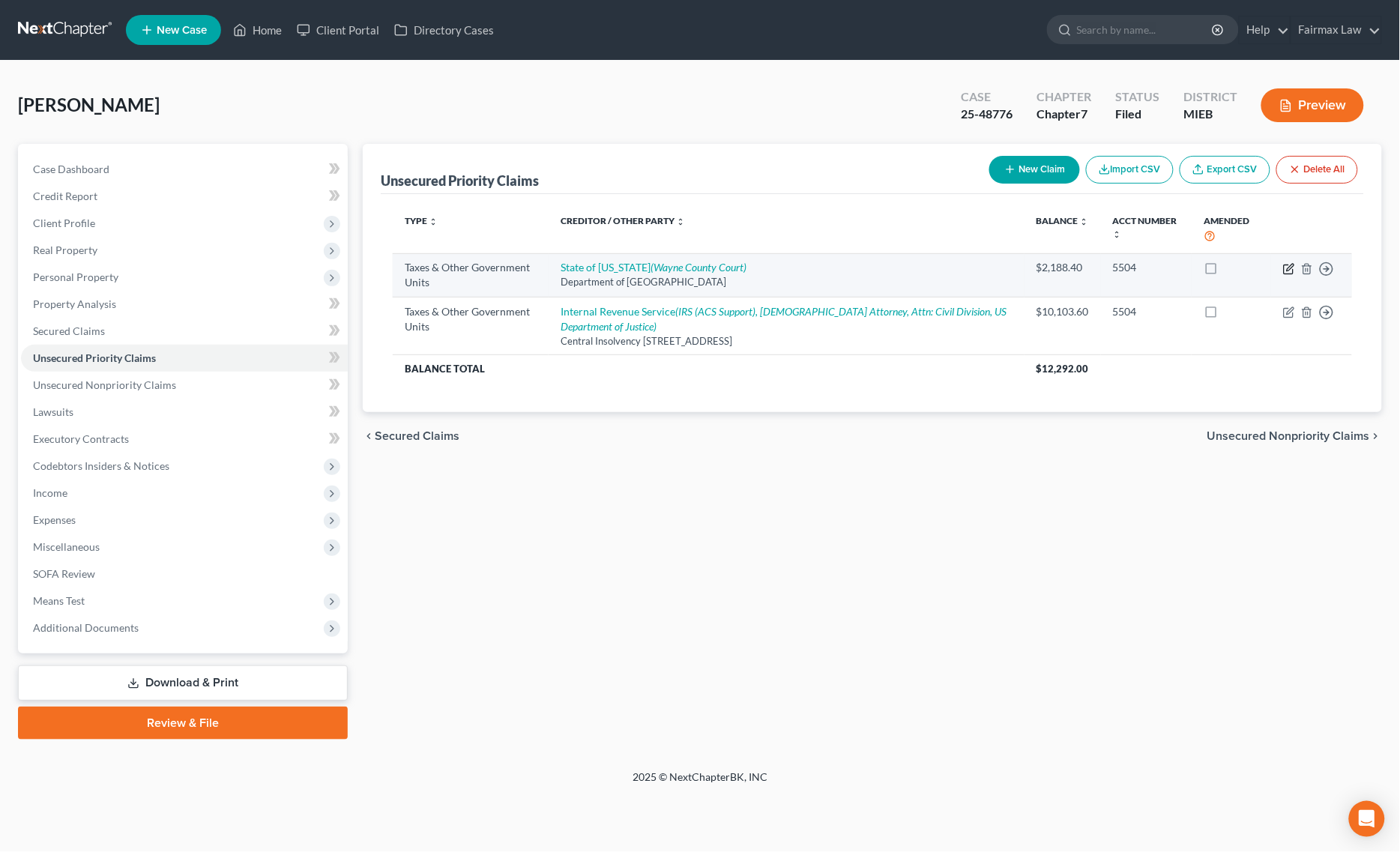
click at [1289, 270] on icon "button" at bounding box center [1289, 267] width 6 height 6
select select "2"
select select "23"
select select "0"
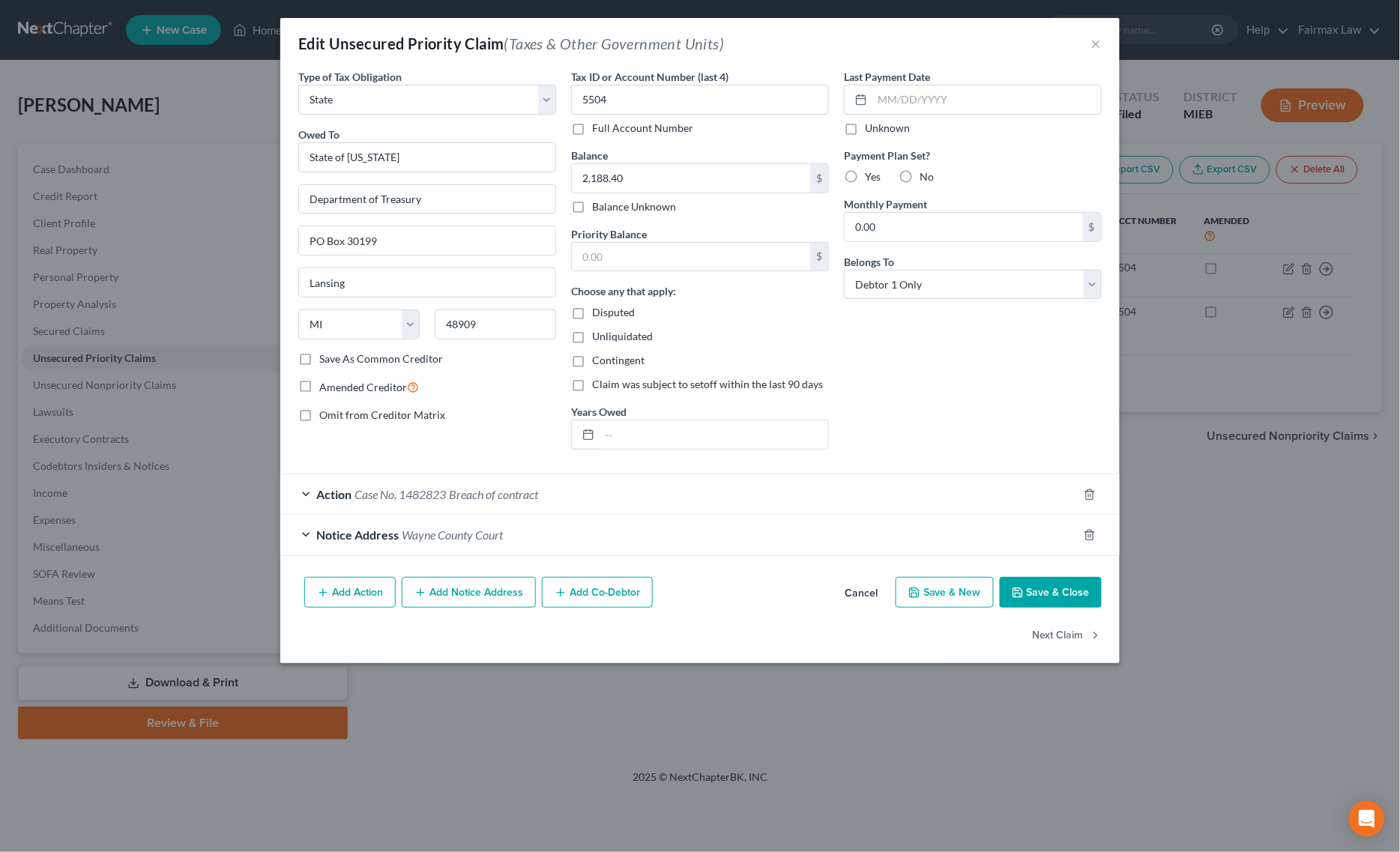
click at [500, 504] on div "Action Case No. 1482823 Breach of contract" at bounding box center [678, 494] width 797 height 40
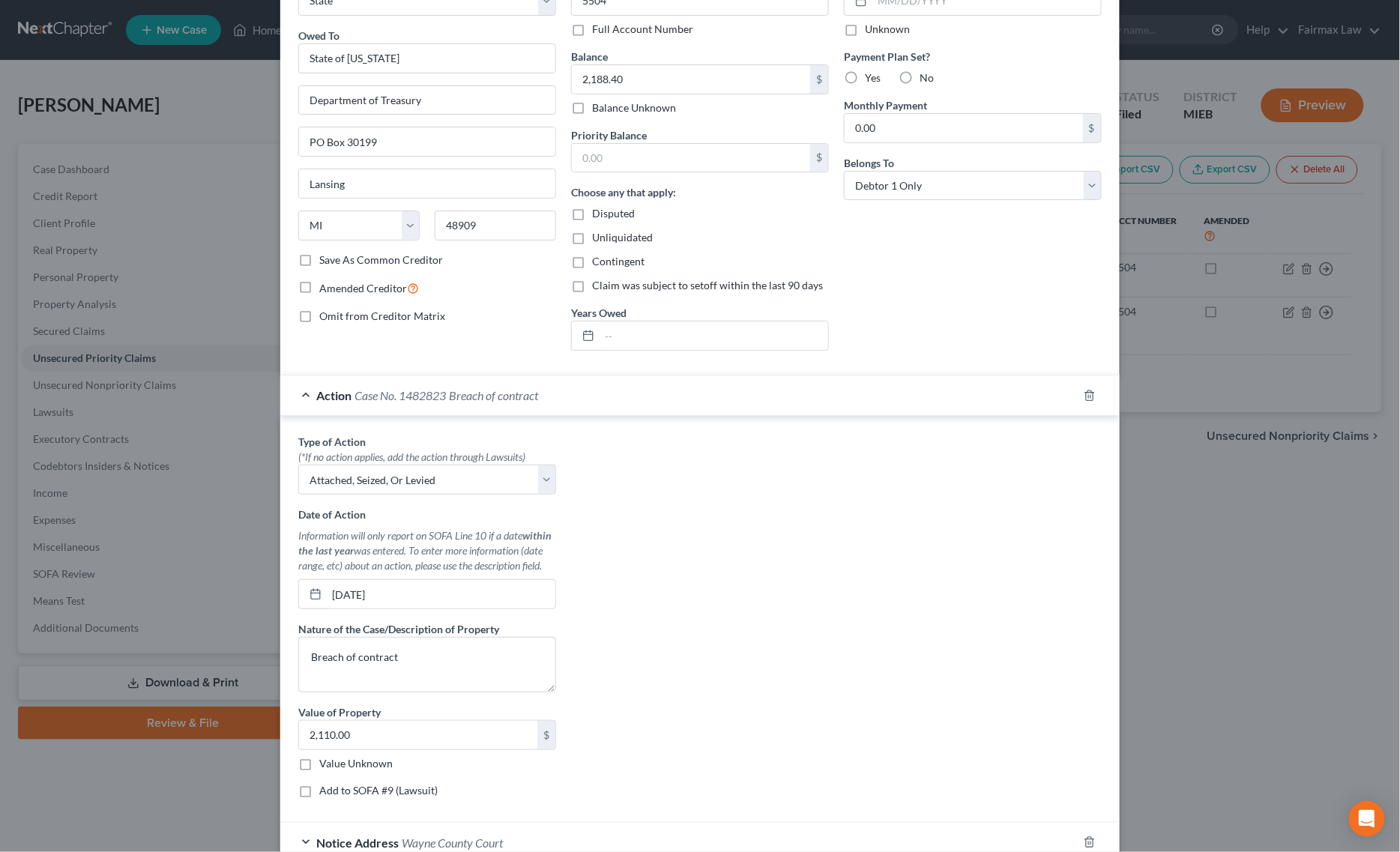
scroll to position [239, 0]
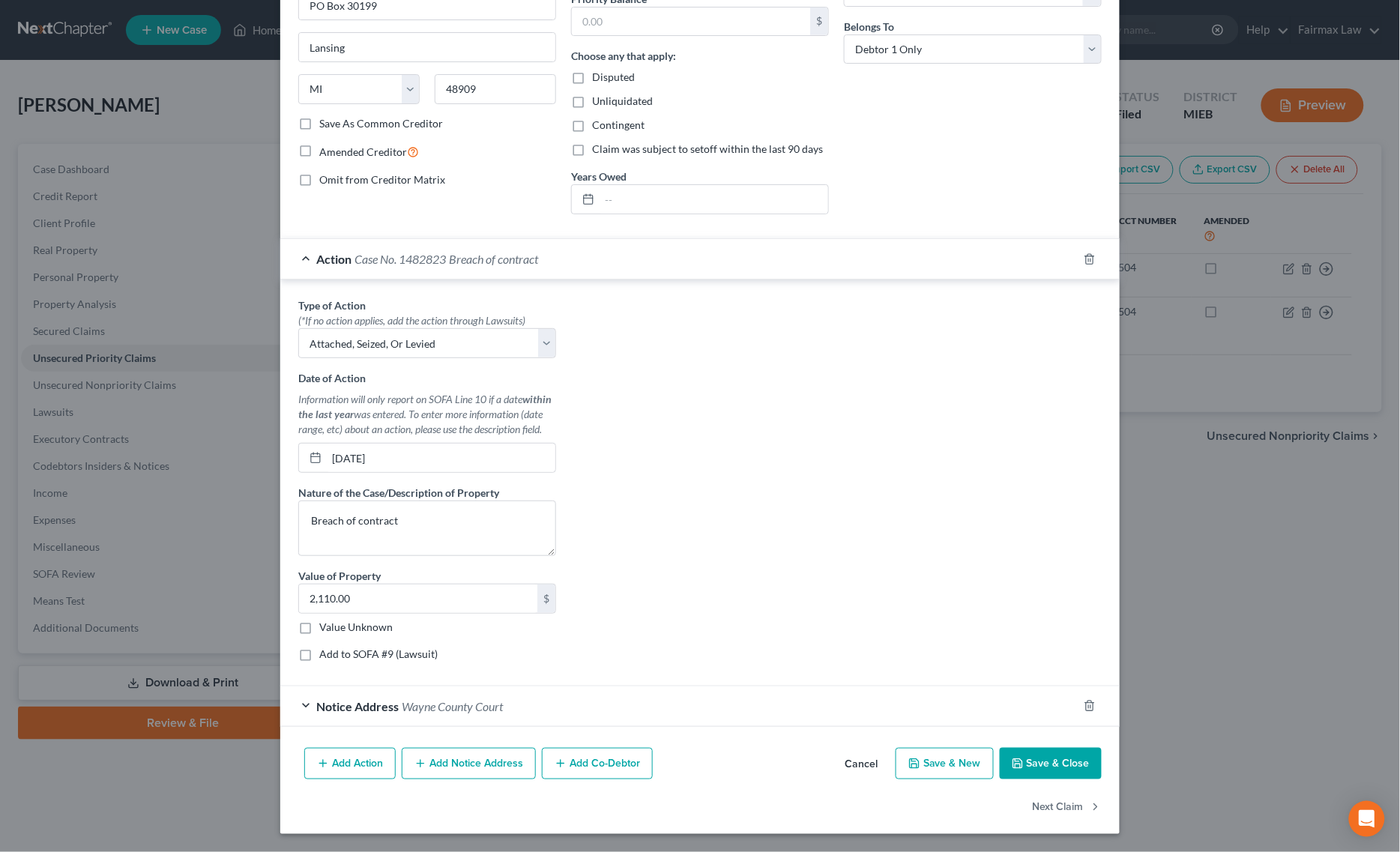
click at [1072, 766] on button "Save & Close" at bounding box center [1050, 763] width 102 height 31
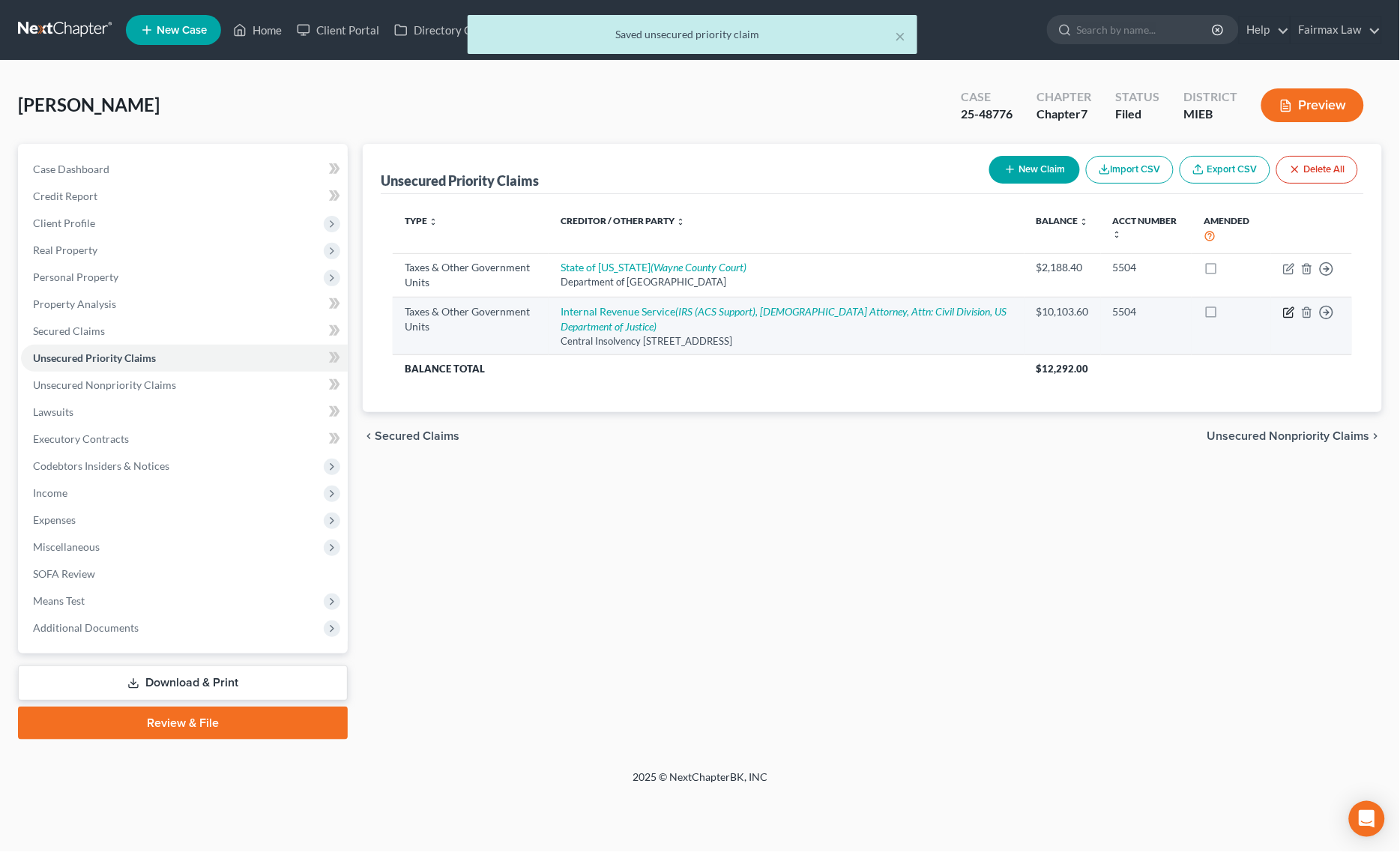
click at [1284, 307] on icon "button" at bounding box center [1289, 312] width 12 height 12
select select "0"
select select "39"
select select "0"
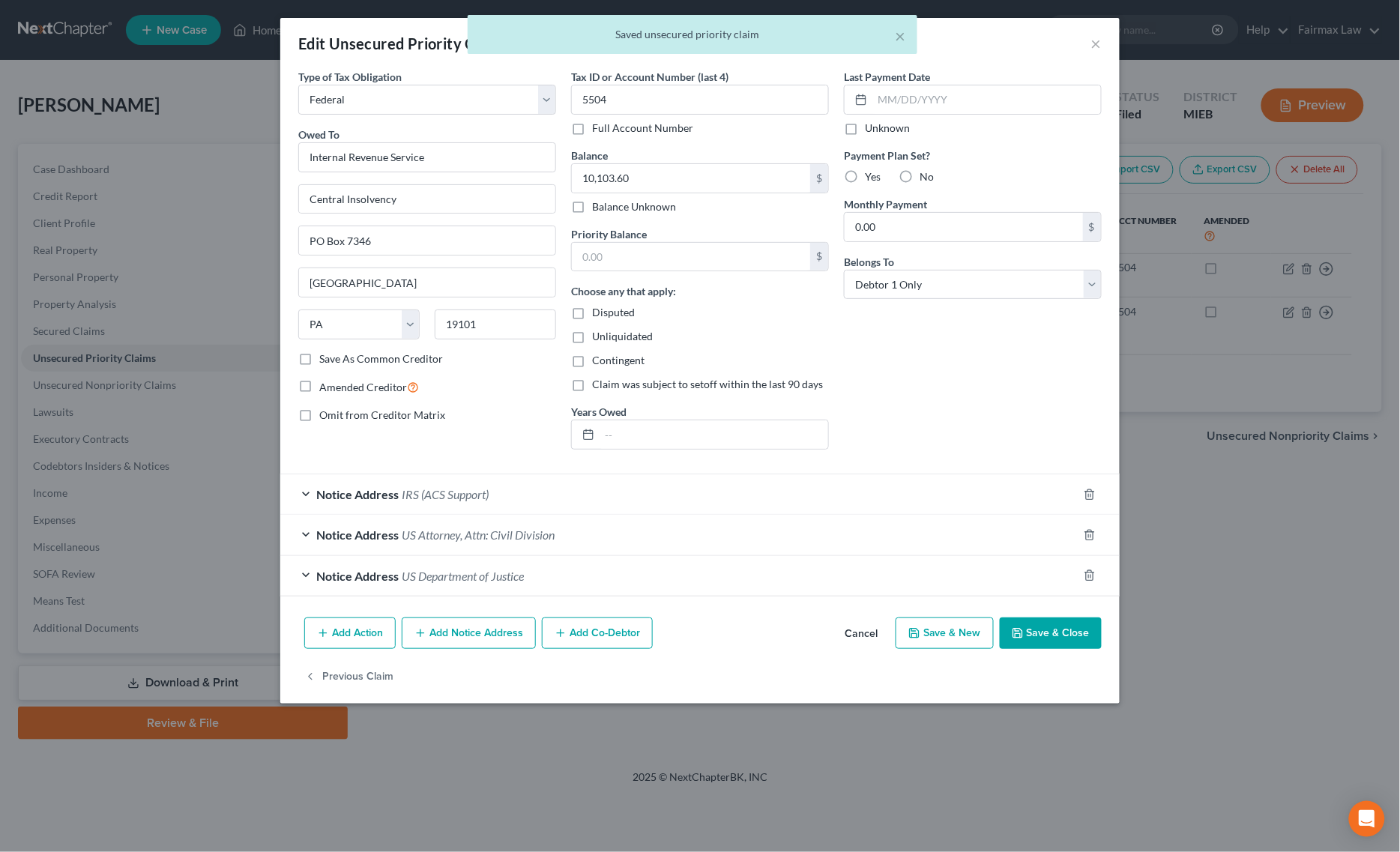
click at [466, 476] on div "Notice Address IRS (ACS Support)" at bounding box center [678, 494] width 797 height 40
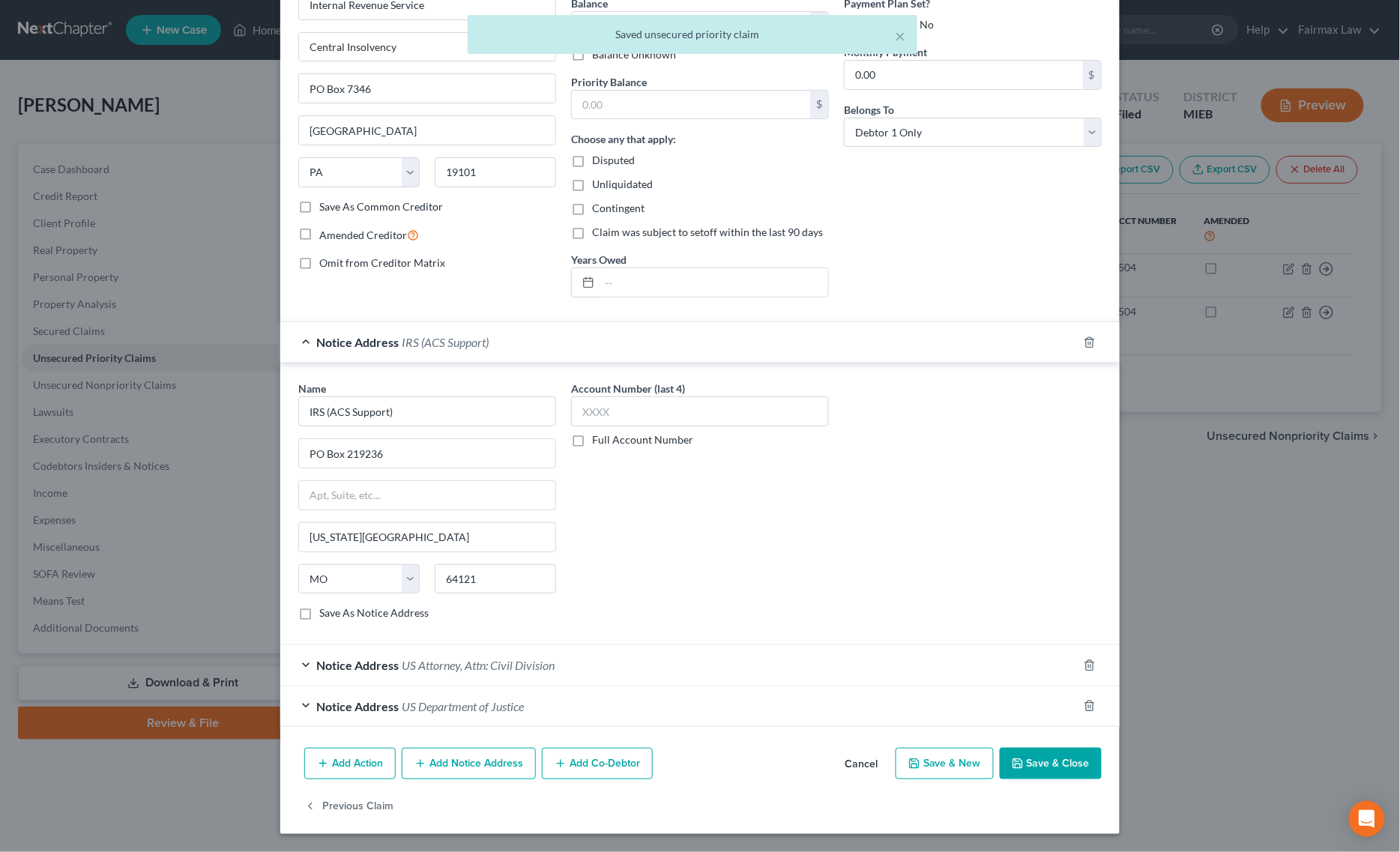
click at [452, 664] on span "US Attorney, Attn: Civil Division" at bounding box center [477, 665] width 153 height 14
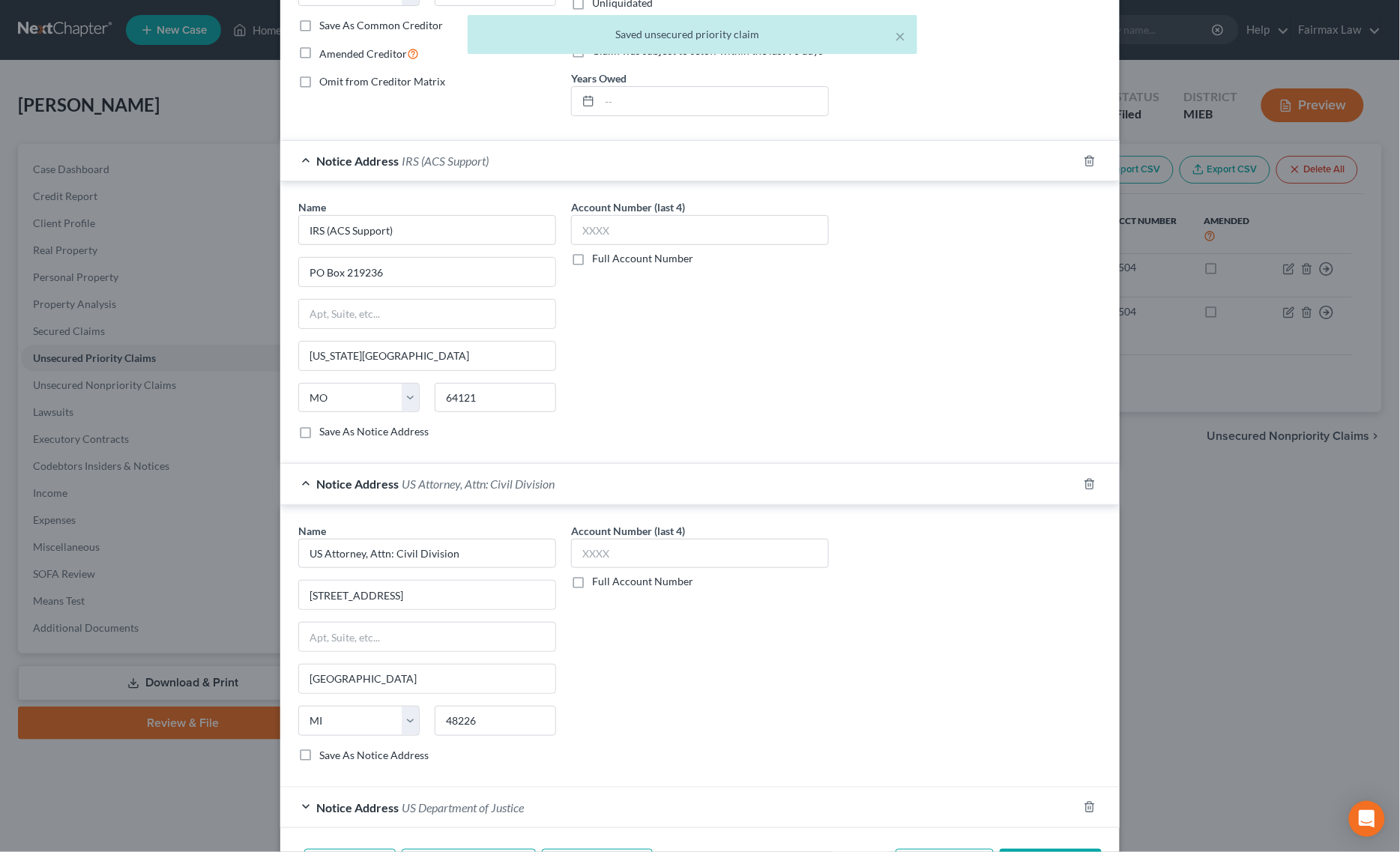
scroll to position [440, 0]
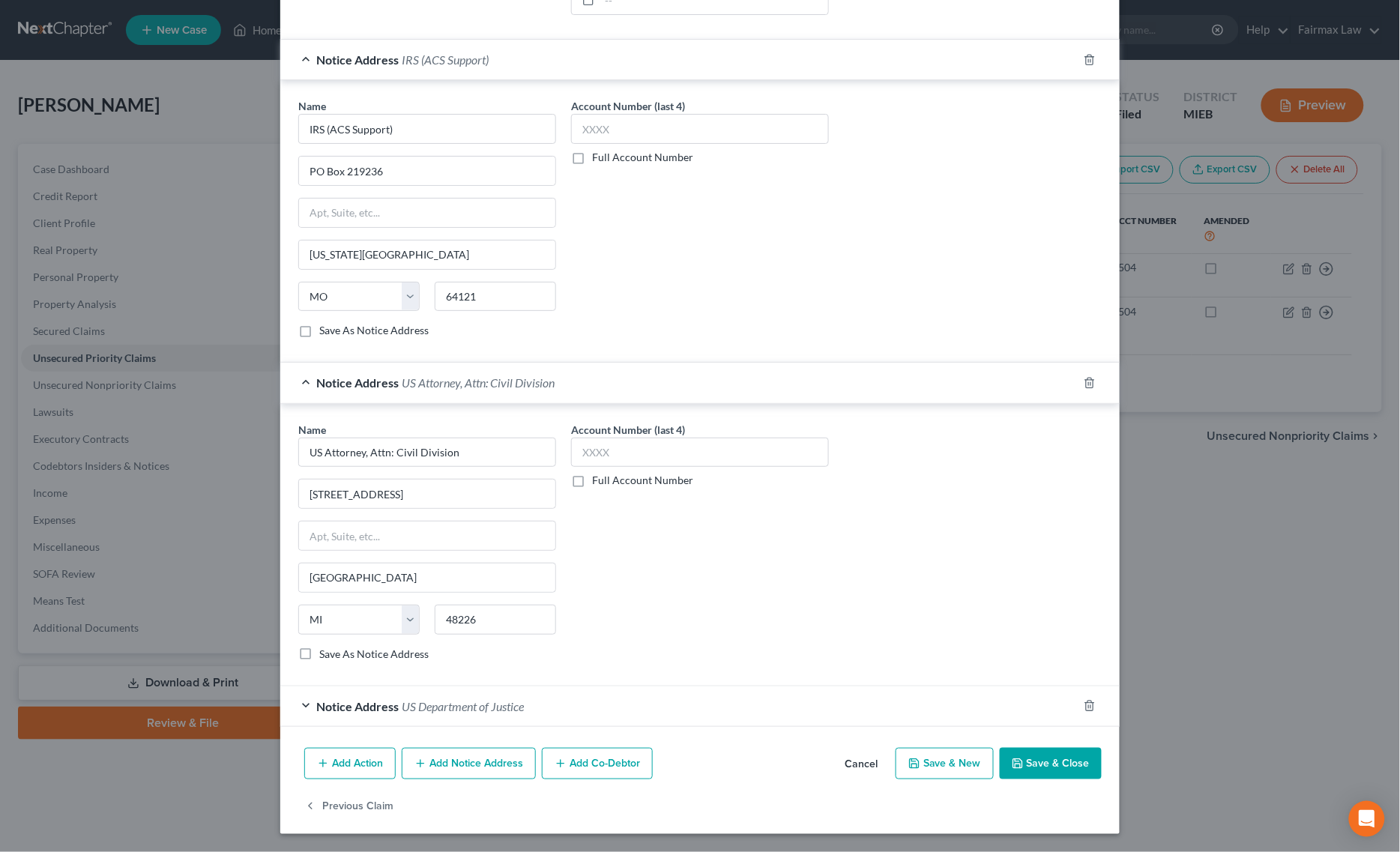
click at [1024, 770] on button "Save & Close" at bounding box center [1050, 763] width 102 height 31
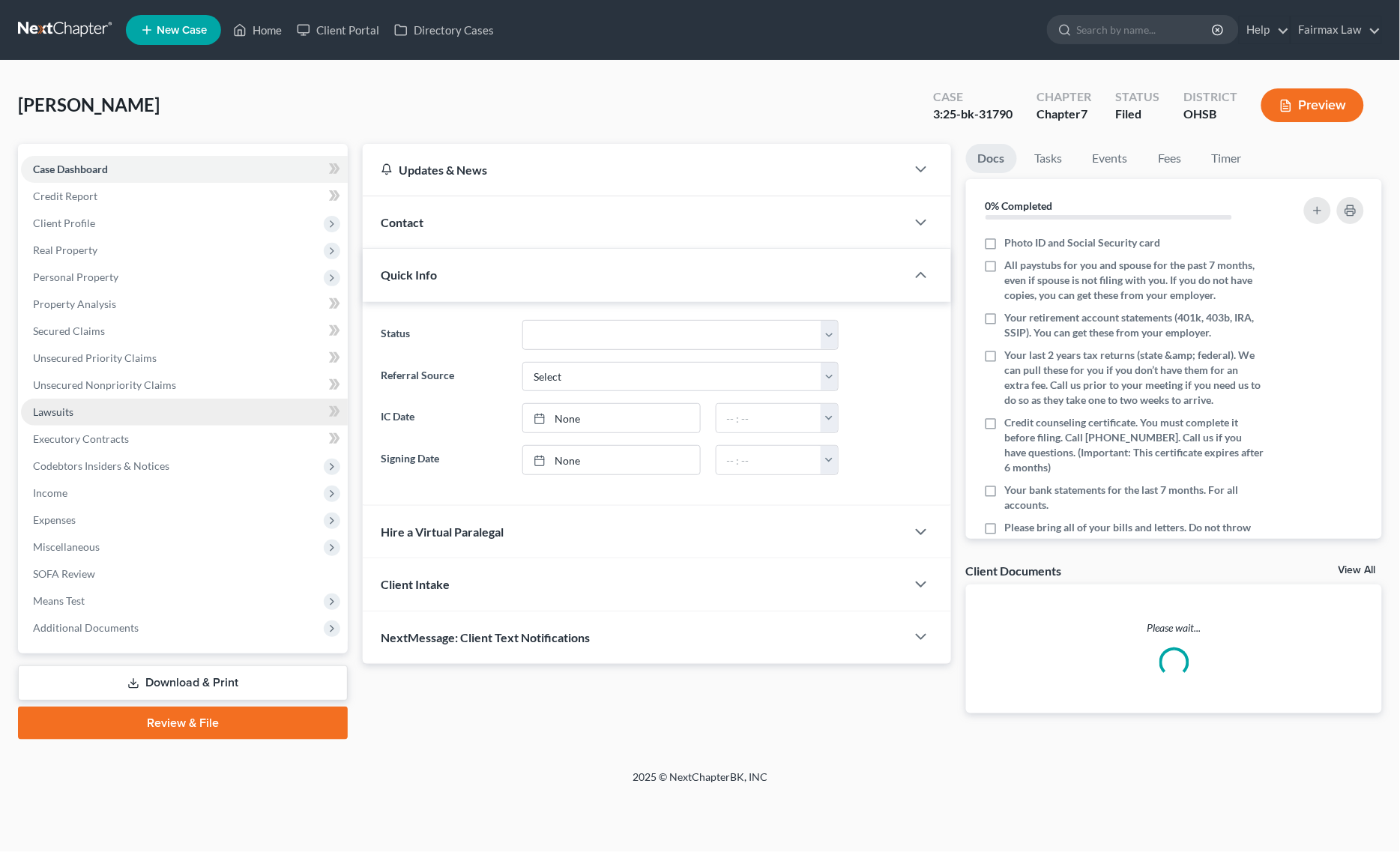
click at [146, 399] on link "Lawsuits" at bounding box center [184, 412] width 327 height 27
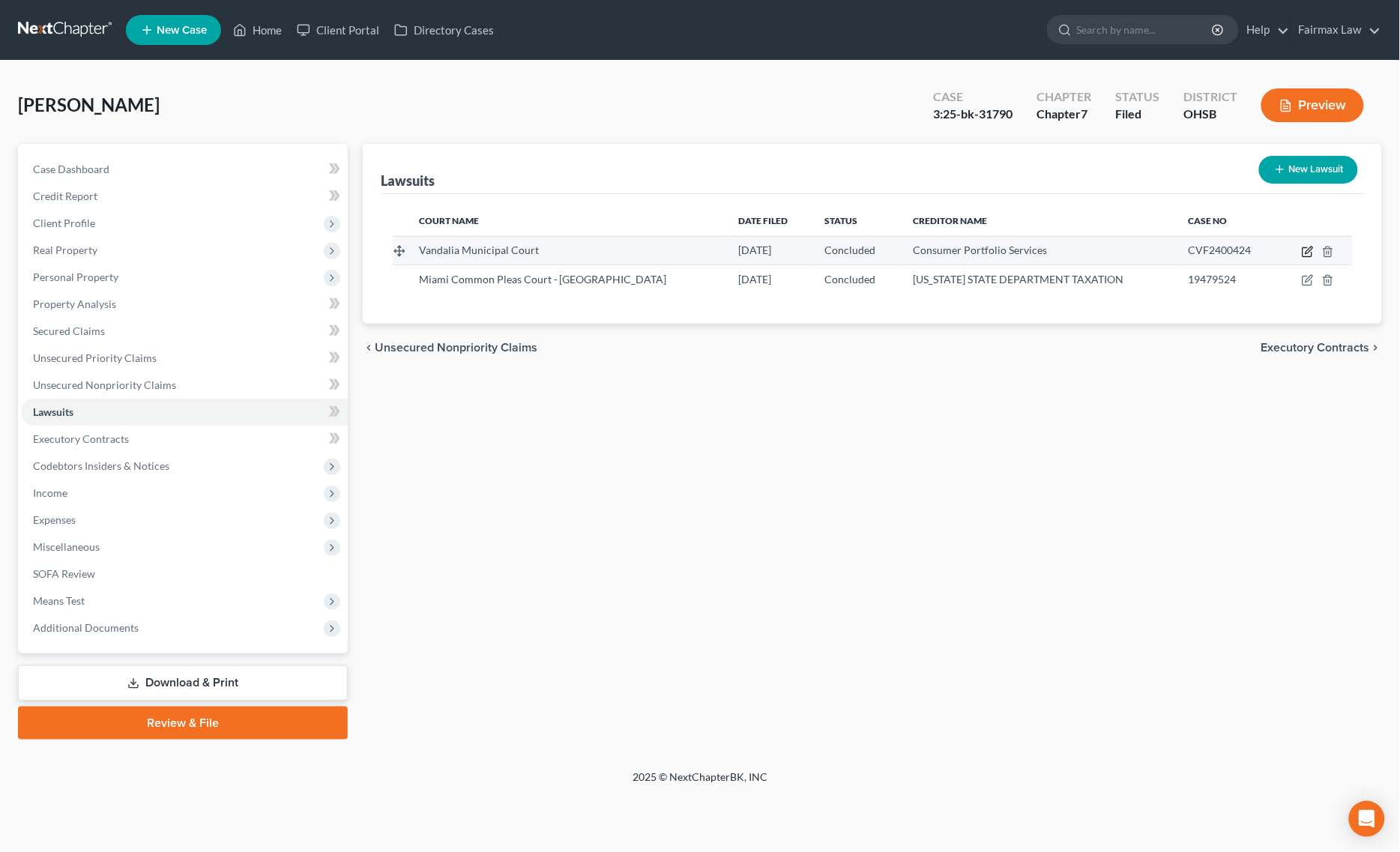
click at [1308, 246] on icon "button" at bounding box center [1307, 251] width 12 height 12
select select "36"
select select "2"
select select "1"
select select "4"
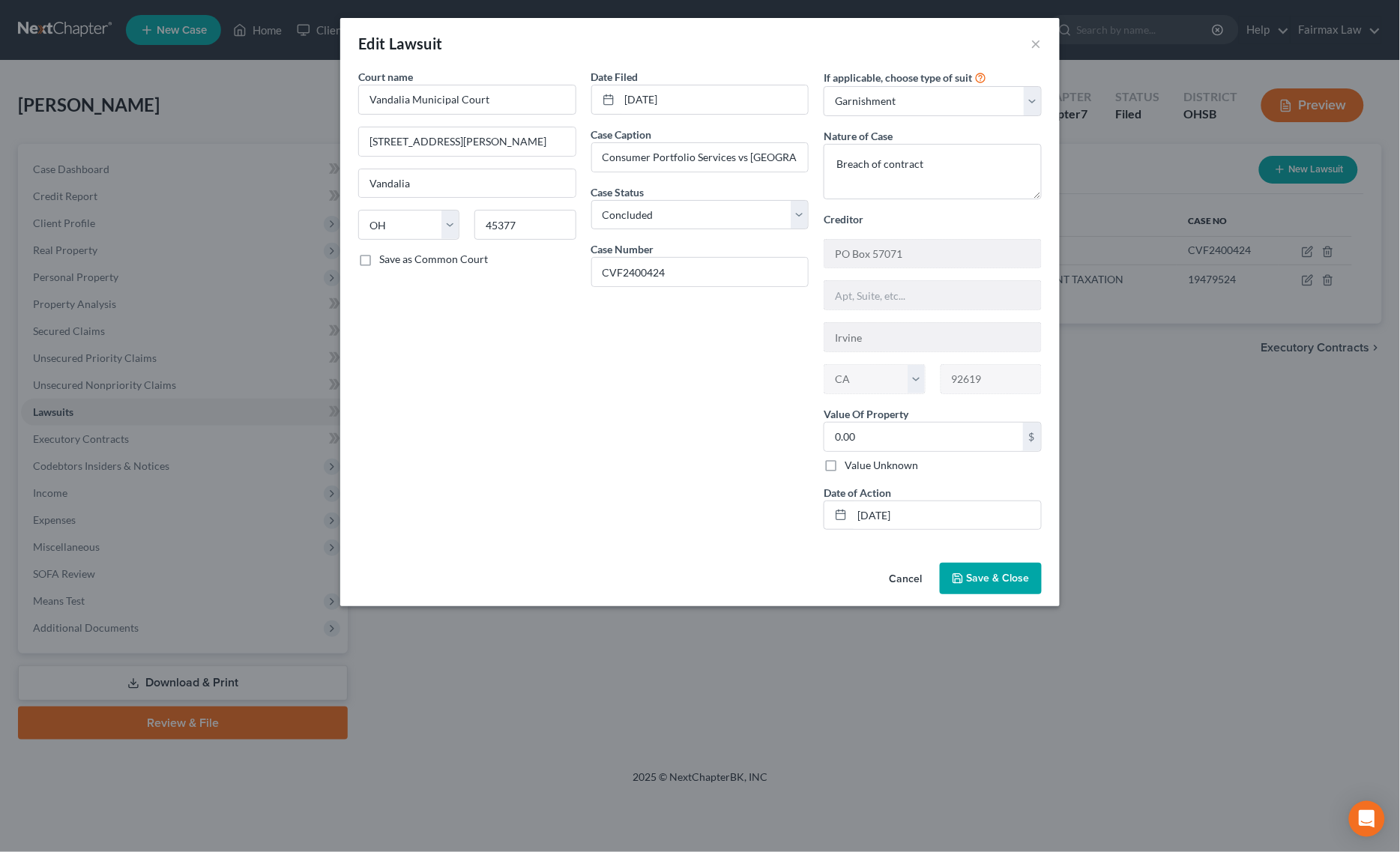
click at [1003, 579] on span "Save & Close" at bounding box center [998, 578] width 63 height 13
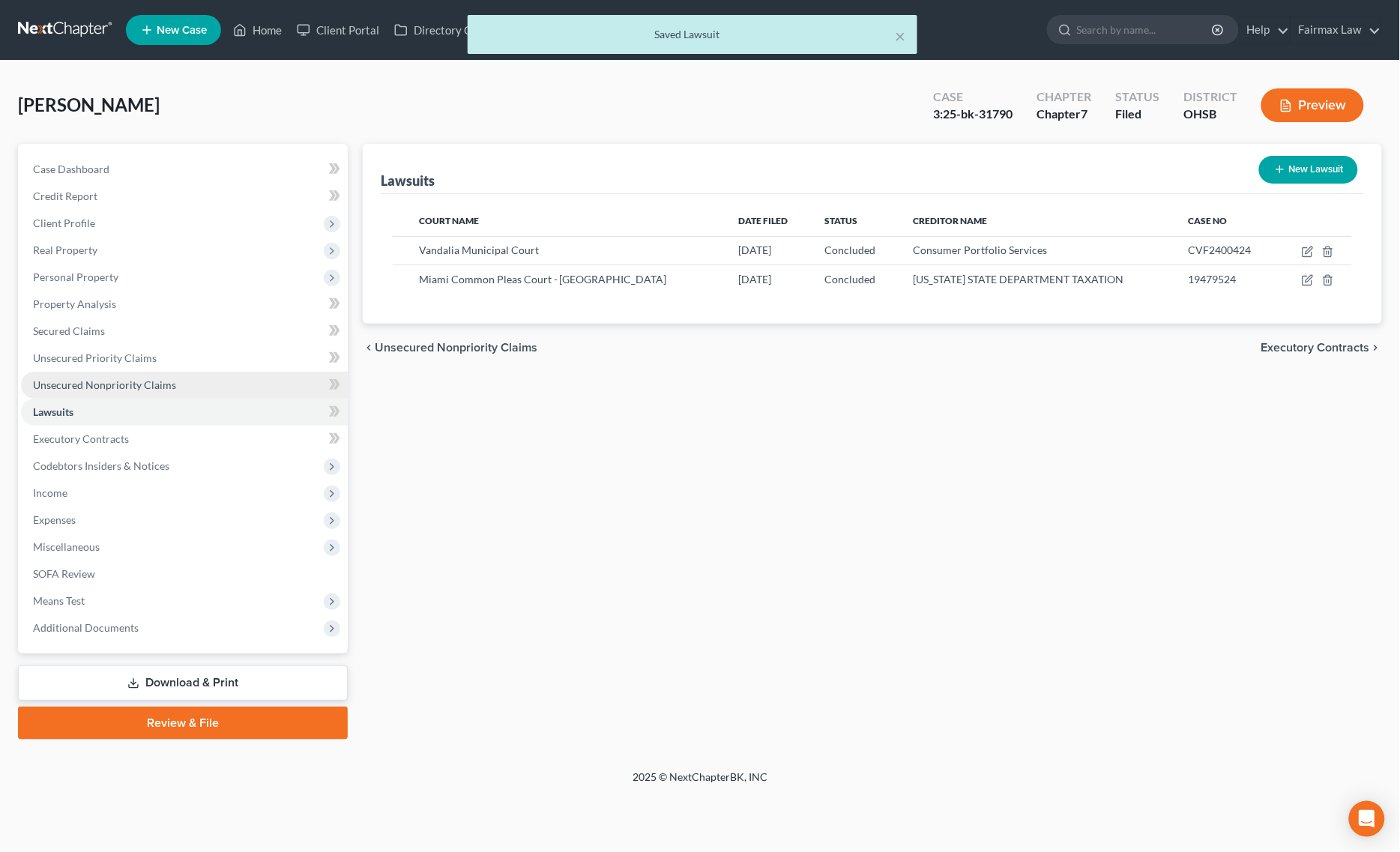
click at [84, 387] on span "Unsecured Nonpriority Claims" at bounding box center [104, 384] width 143 height 13
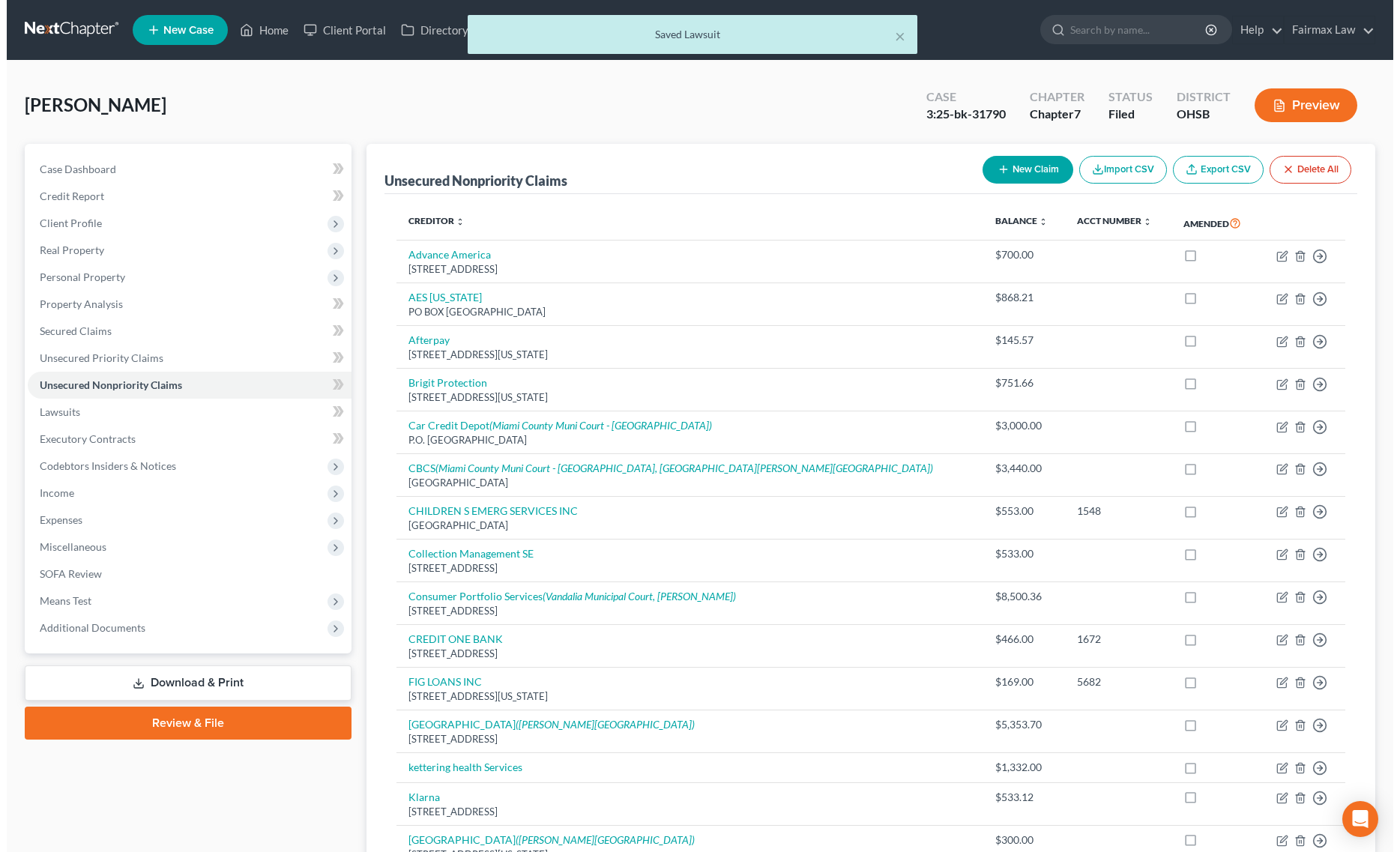
scroll to position [94, 0]
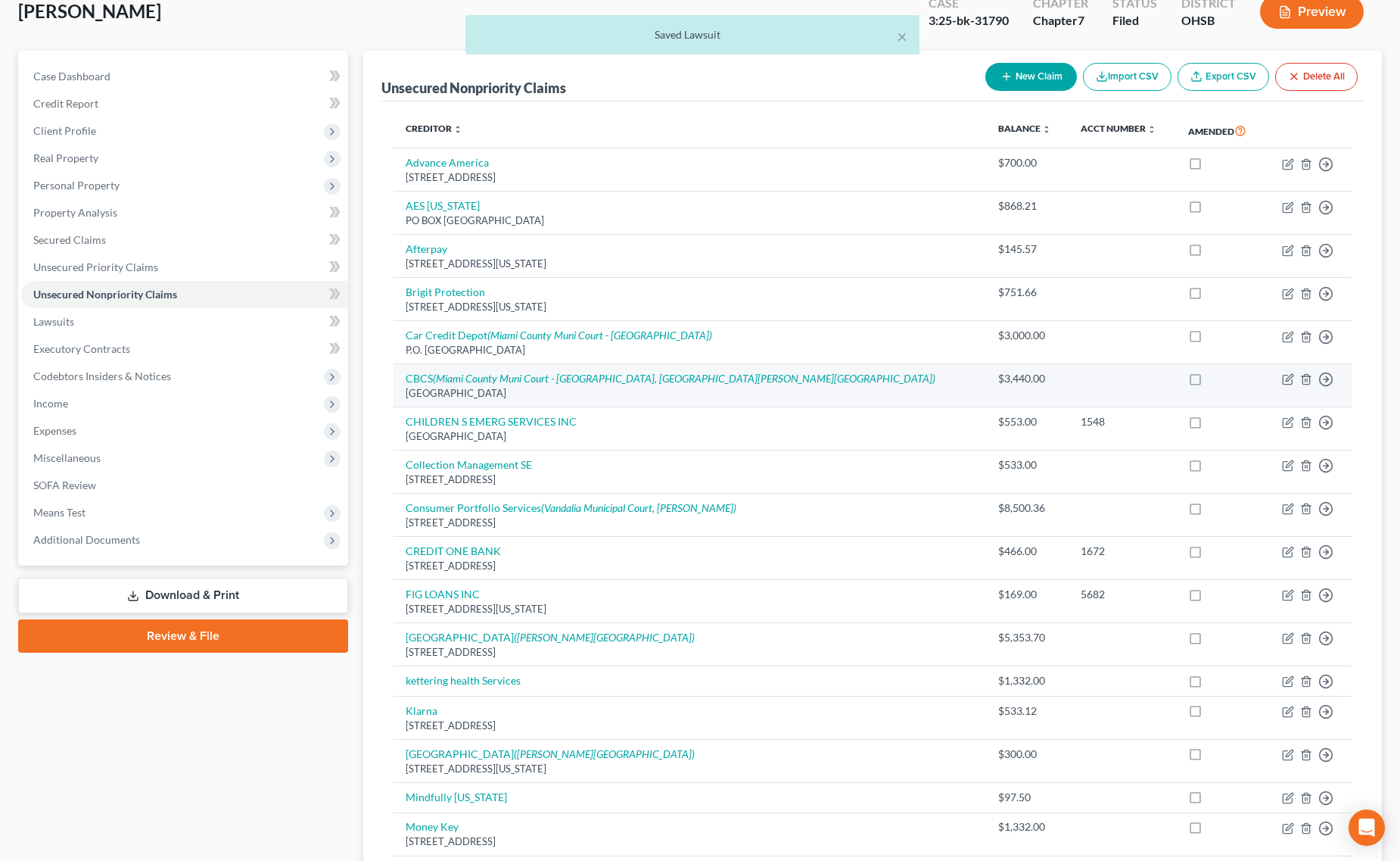
click at [1286, 372] on td "Move to D Move to E Move to G Move to Notice Only" at bounding box center [1307, 385] width 88 height 43
click at [1283, 381] on icon "button" at bounding box center [1287, 380] width 9 height 9
select select "36"
select select "1"
select select "0"
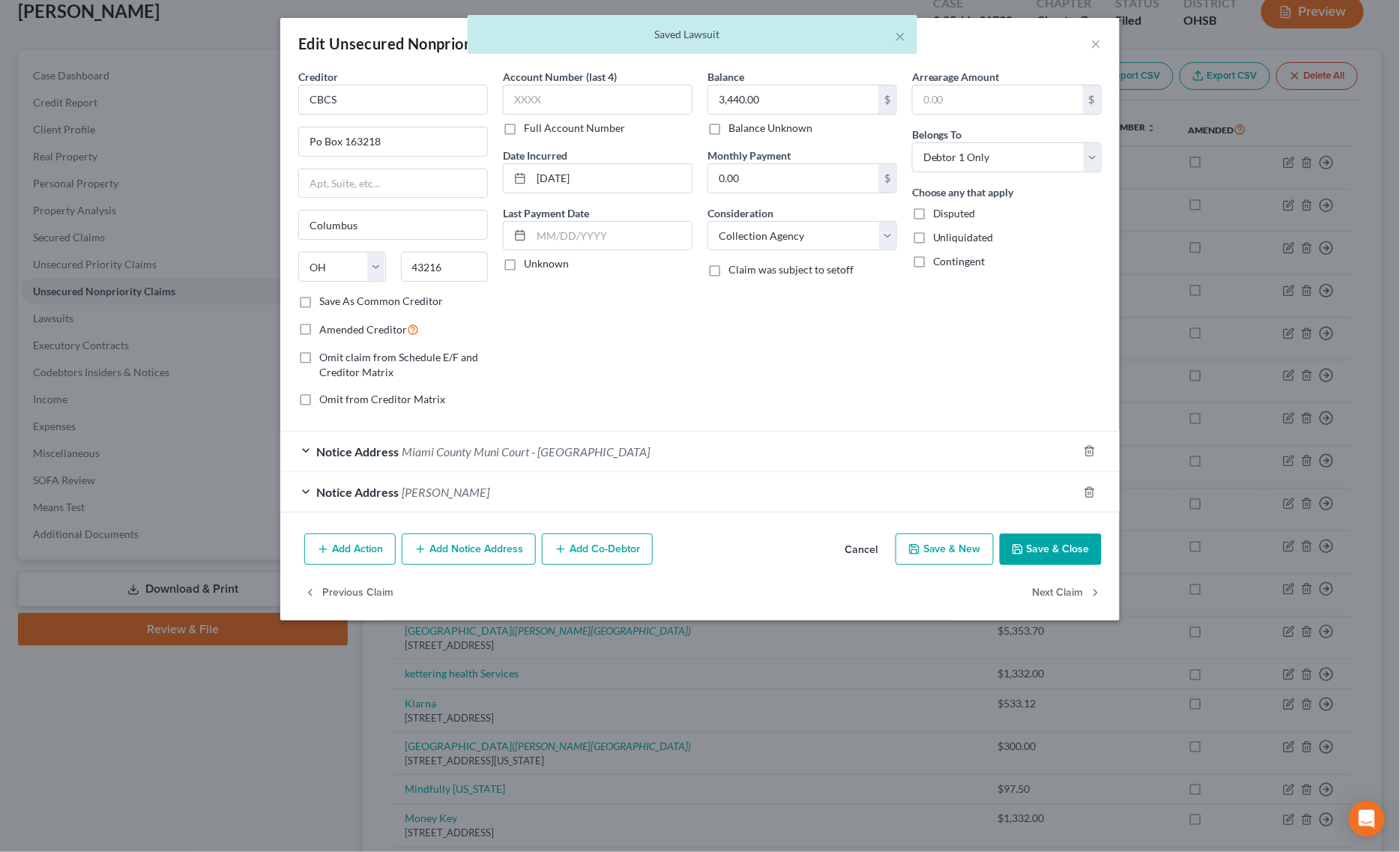
click at [401, 452] on div "Notice Address Miami County Muni Court - Troy" at bounding box center [678, 452] width 797 height 40
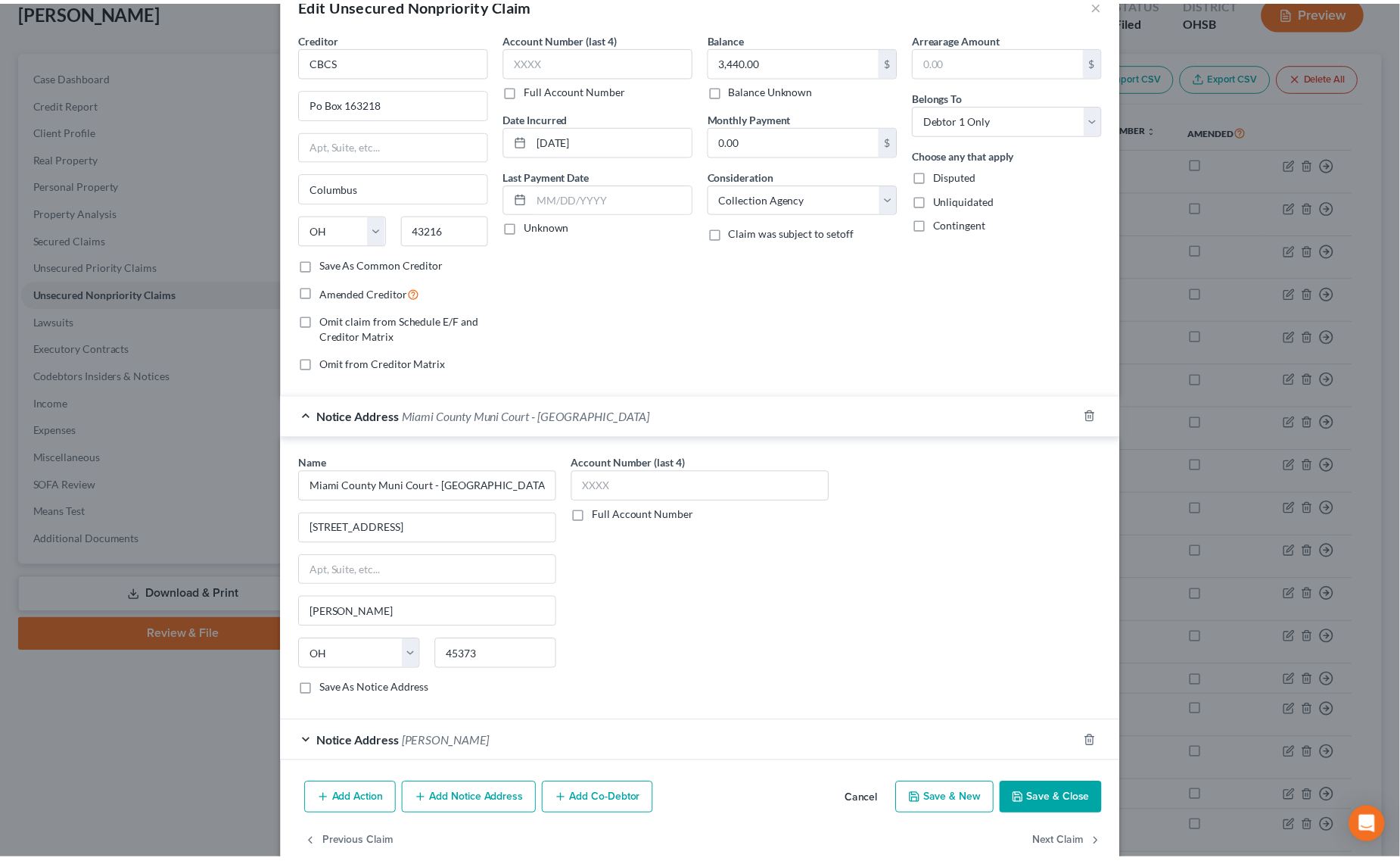
scroll to position [74, 0]
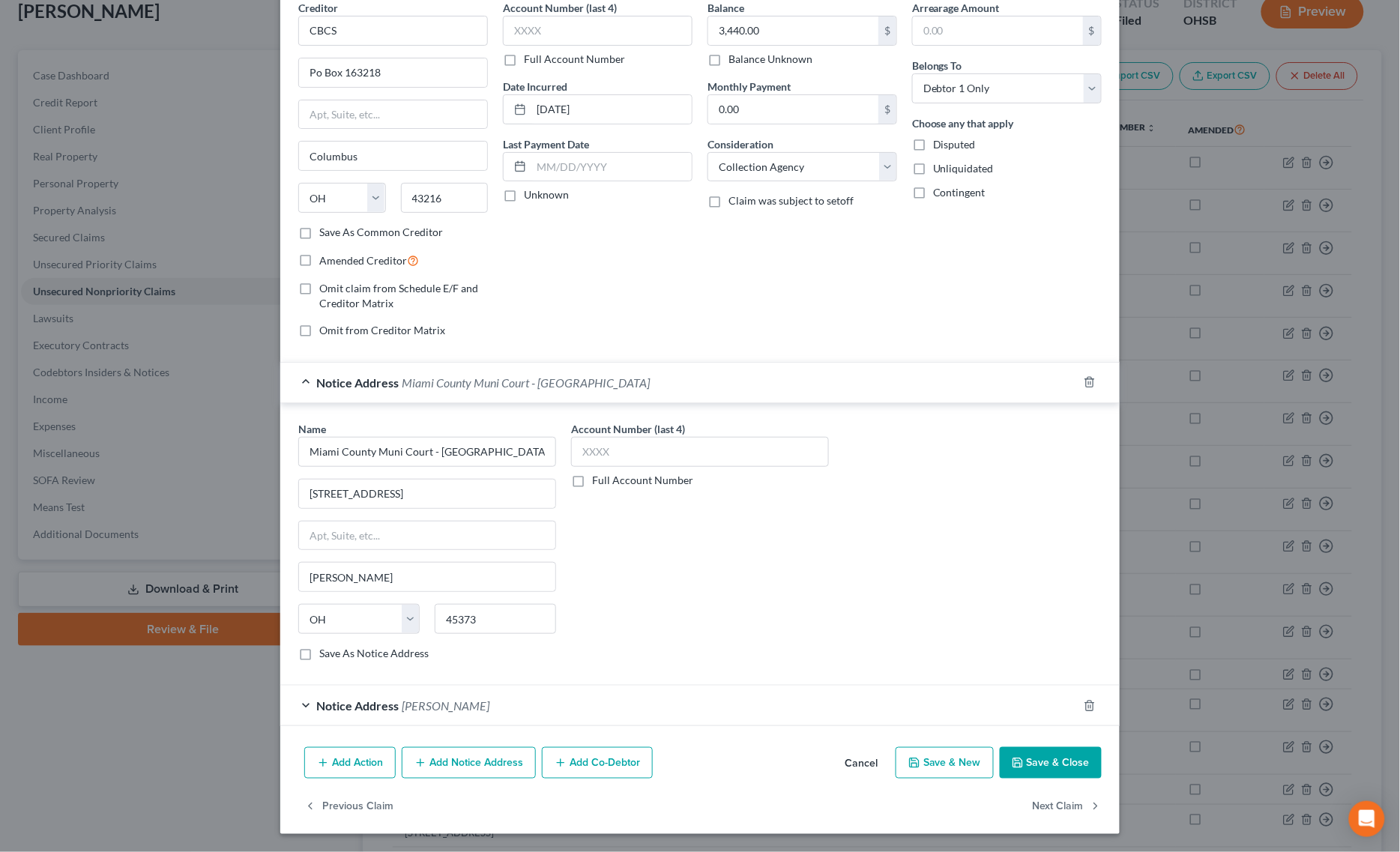
click at [1024, 762] on button "Save & Close" at bounding box center [1050, 762] width 102 height 31
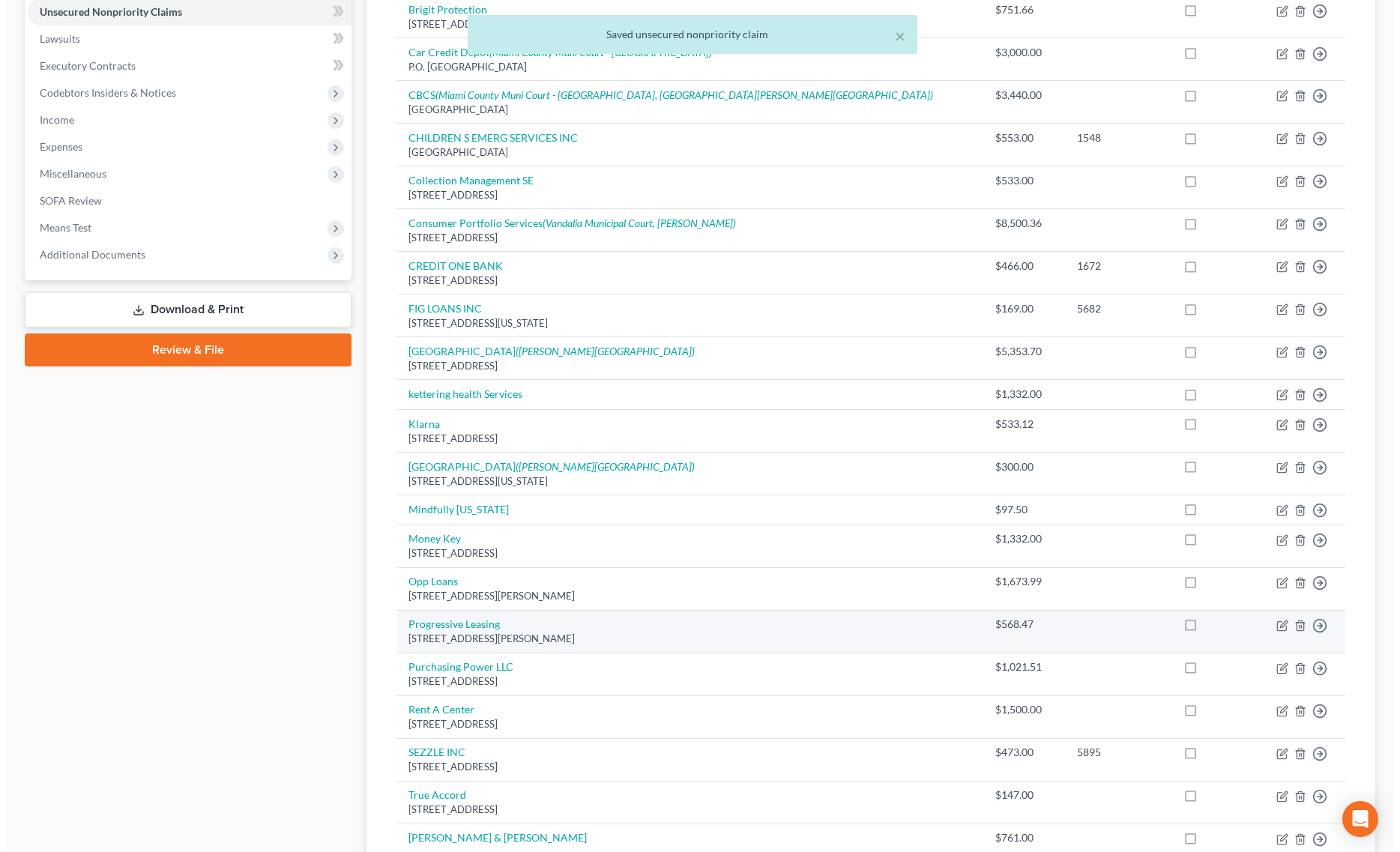
scroll to position [375, 0]
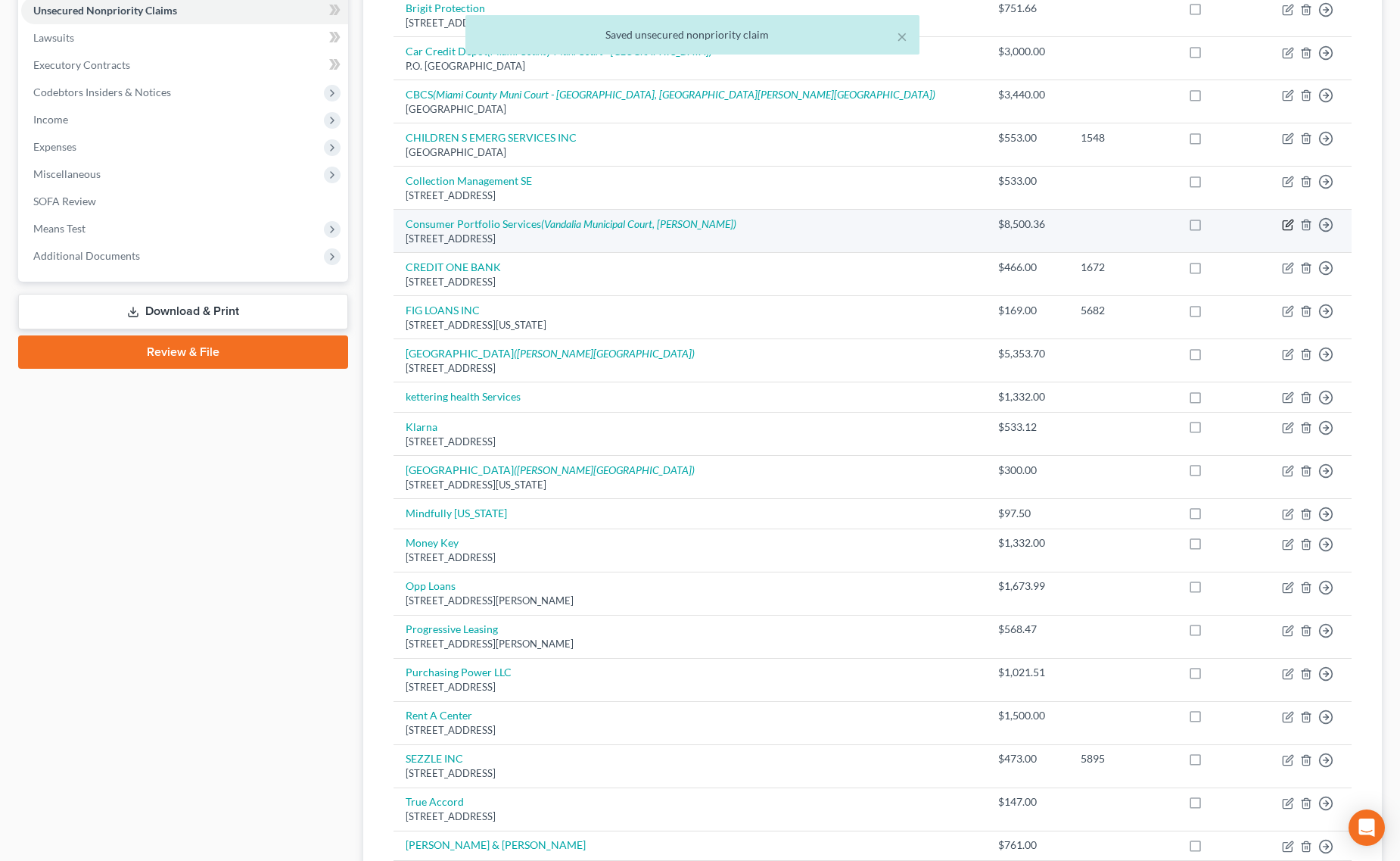
click at [1283, 228] on icon "button" at bounding box center [1287, 225] width 9 height 9
select select "4"
select select "1"
select select "0"
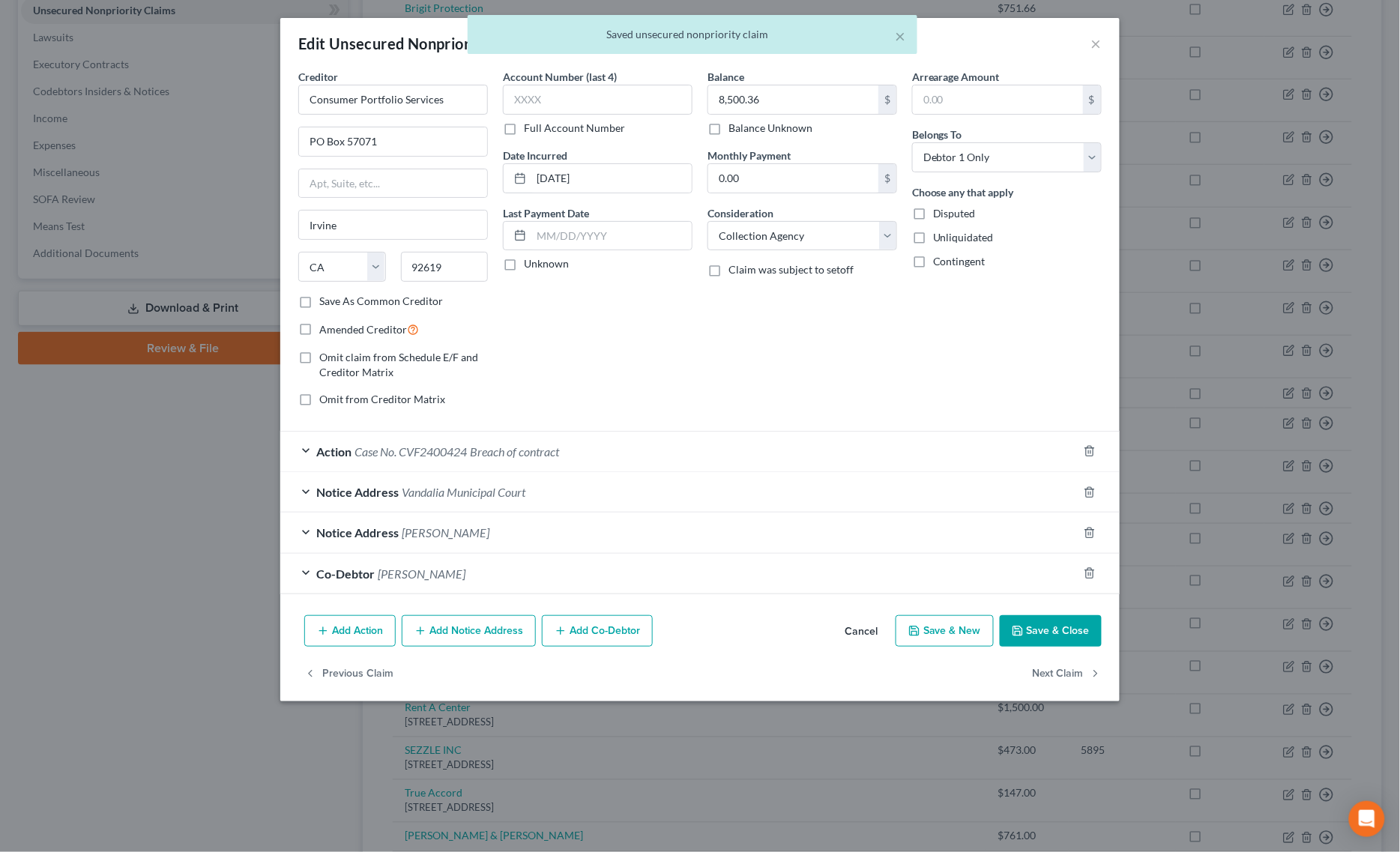
click at [461, 454] on span "Case No. CVF2400424" at bounding box center [411, 452] width 112 height 14
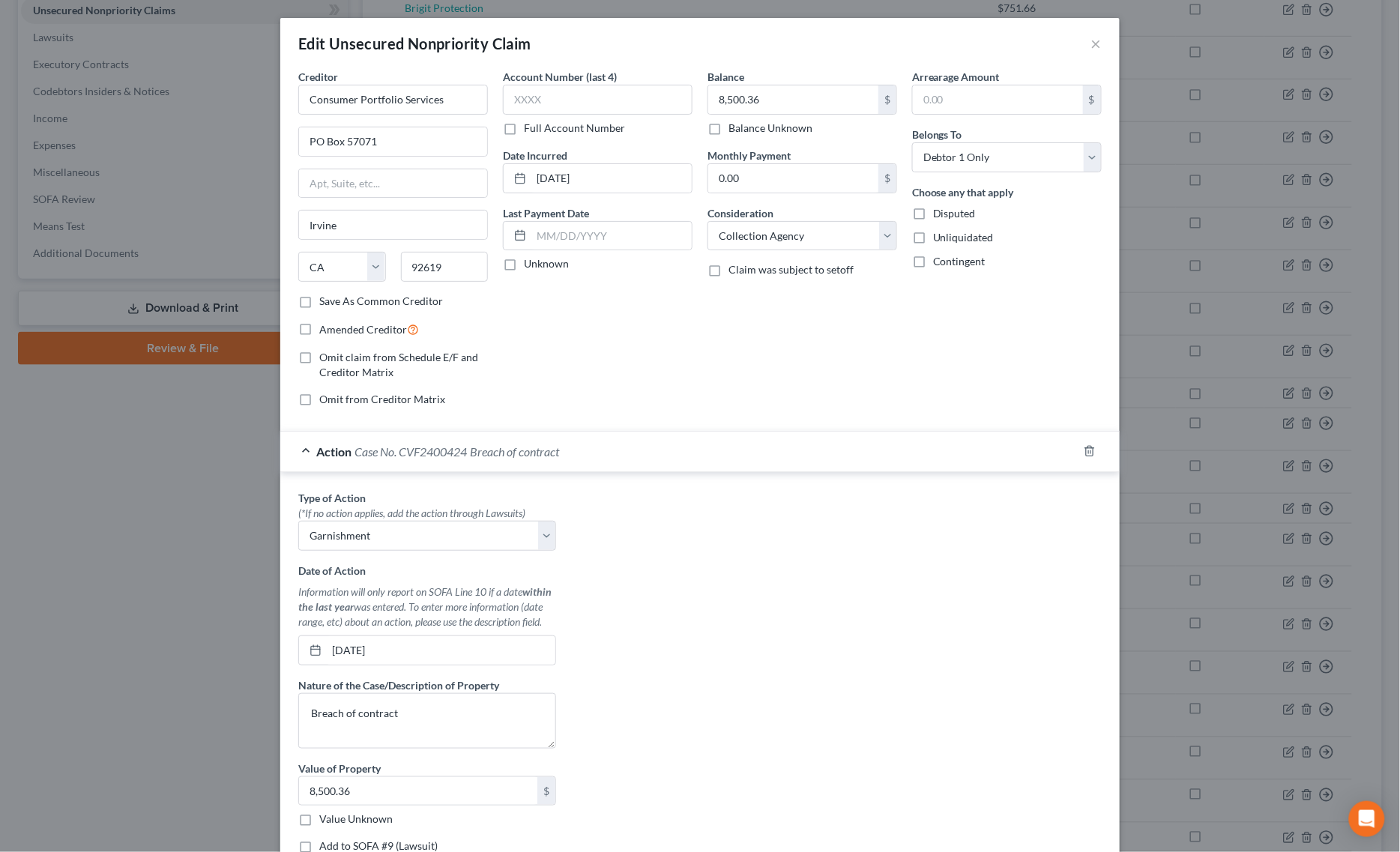
scroll to position [278, 0]
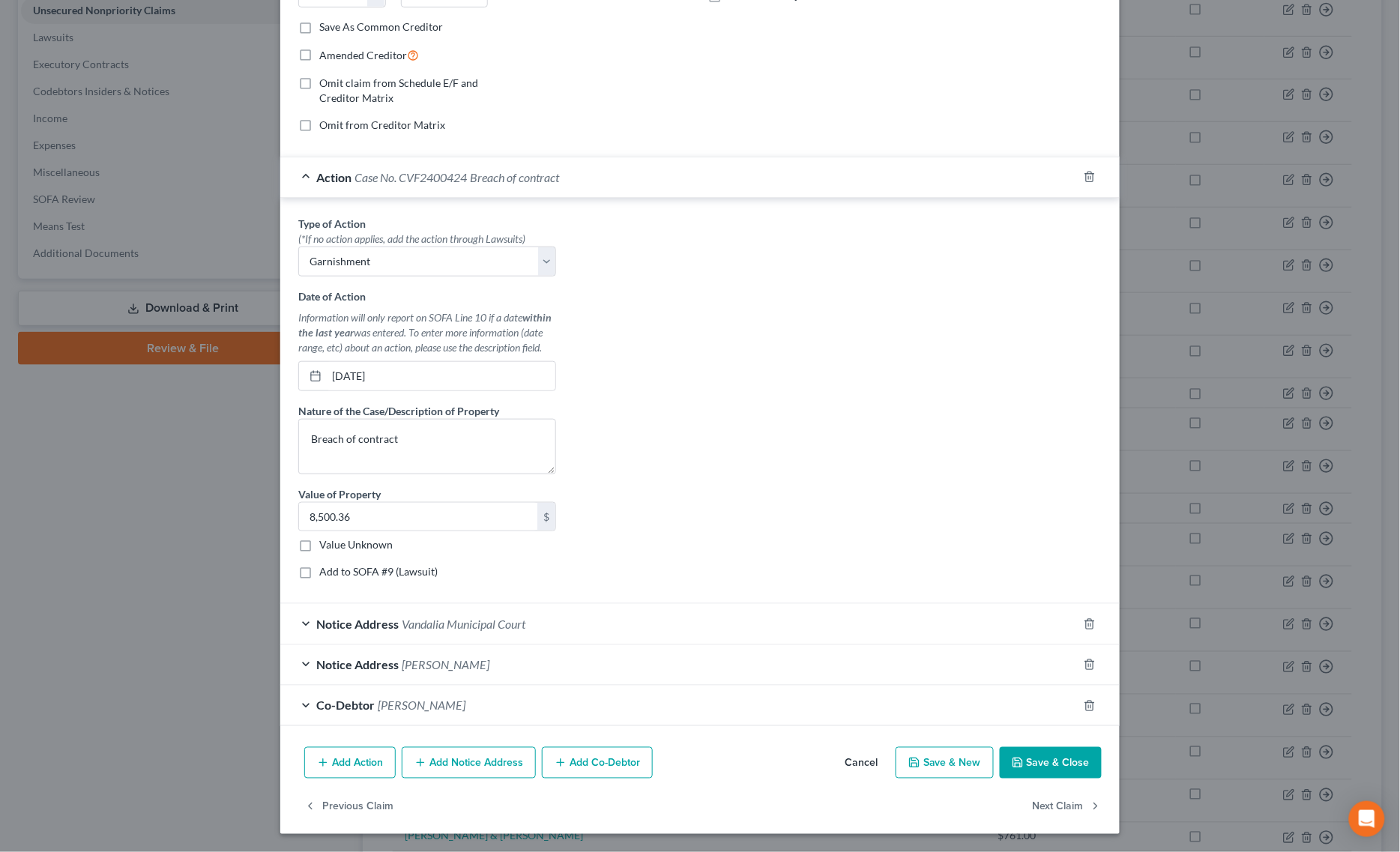
click at [1036, 762] on button "Save & Close" at bounding box center [1050, 762] width 102 height 31
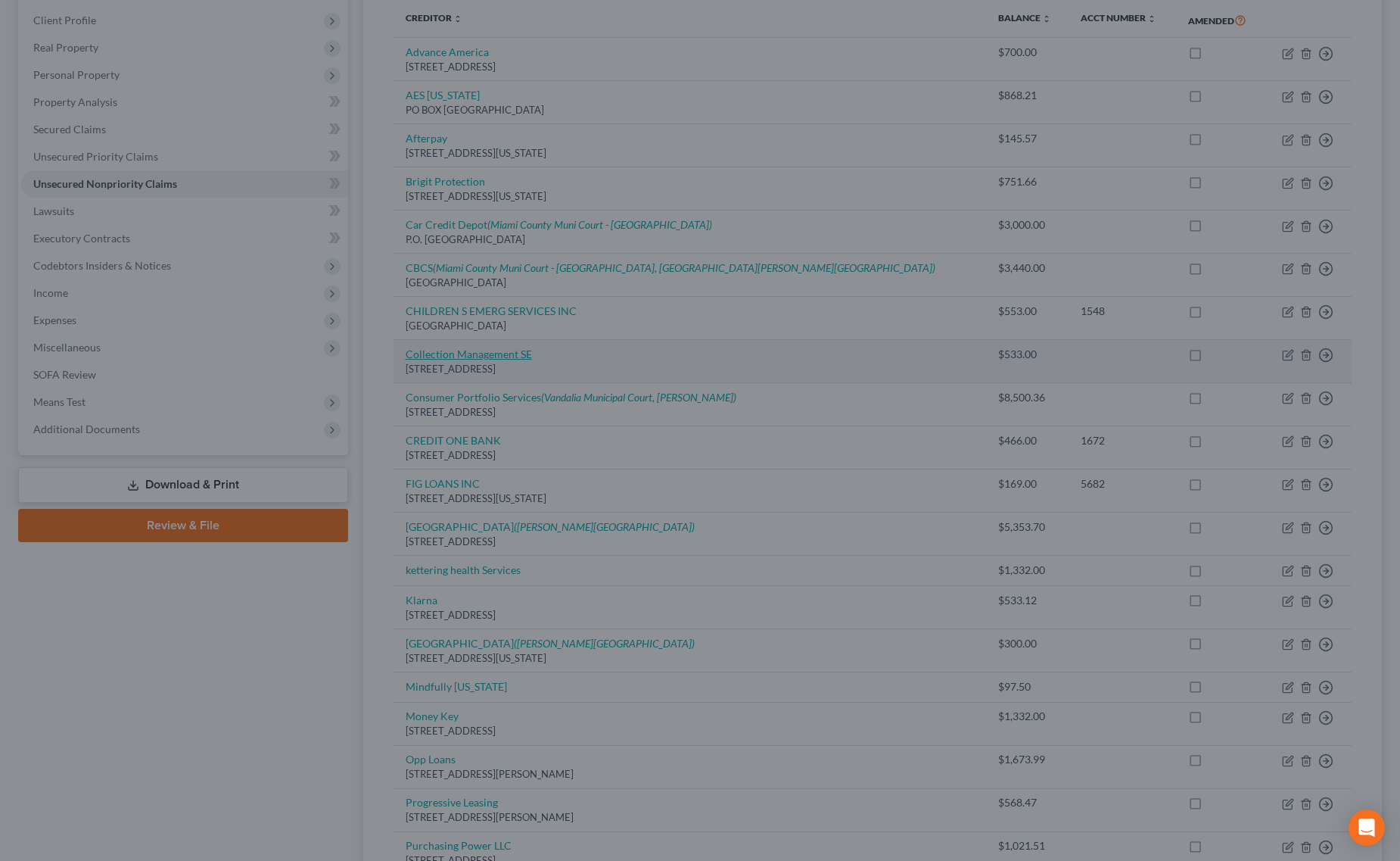
scroll to position [0, 0]
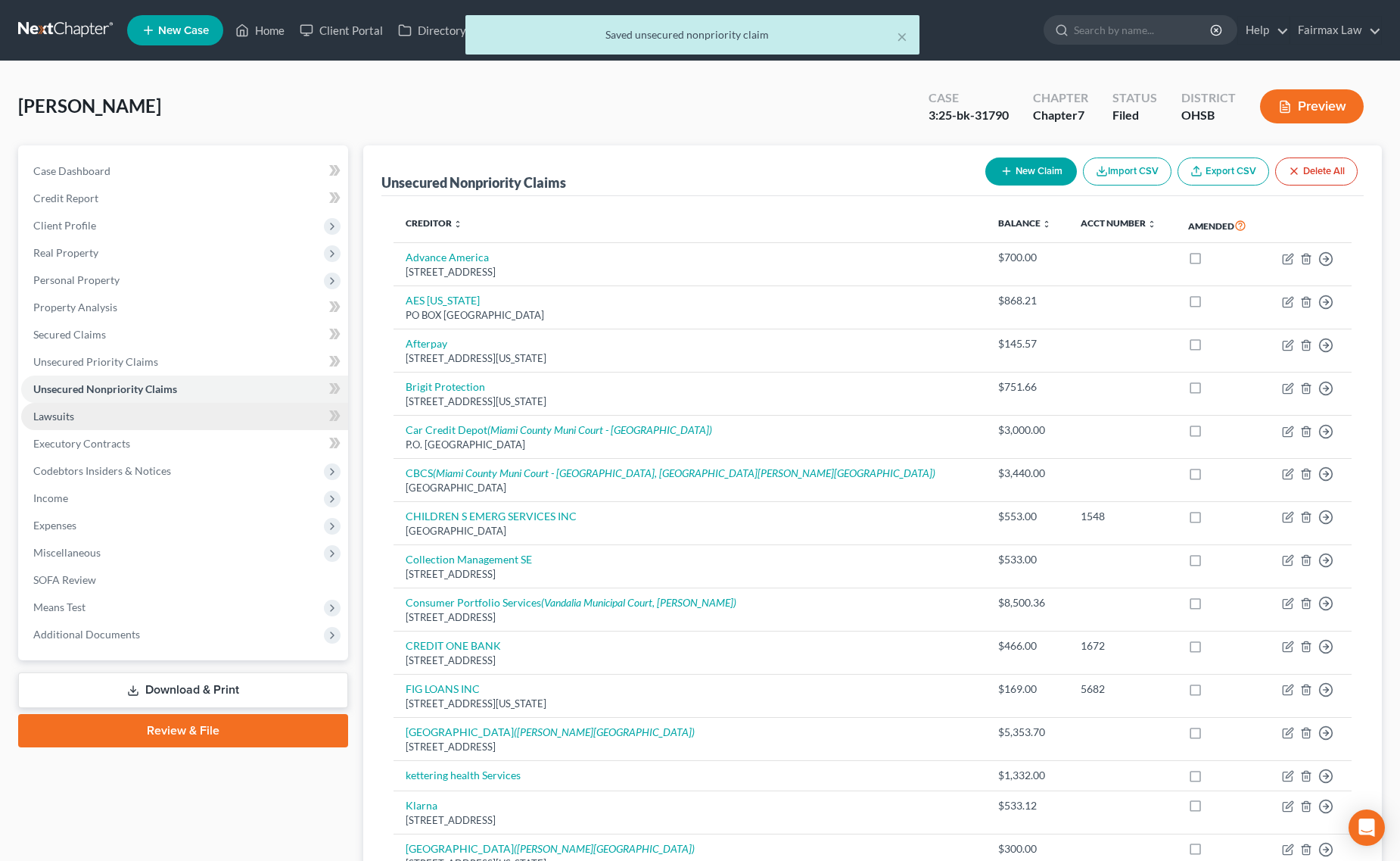
click at [116, 422] on link "Lawsuits" at bounding box center [184, 417] width 327 height 28
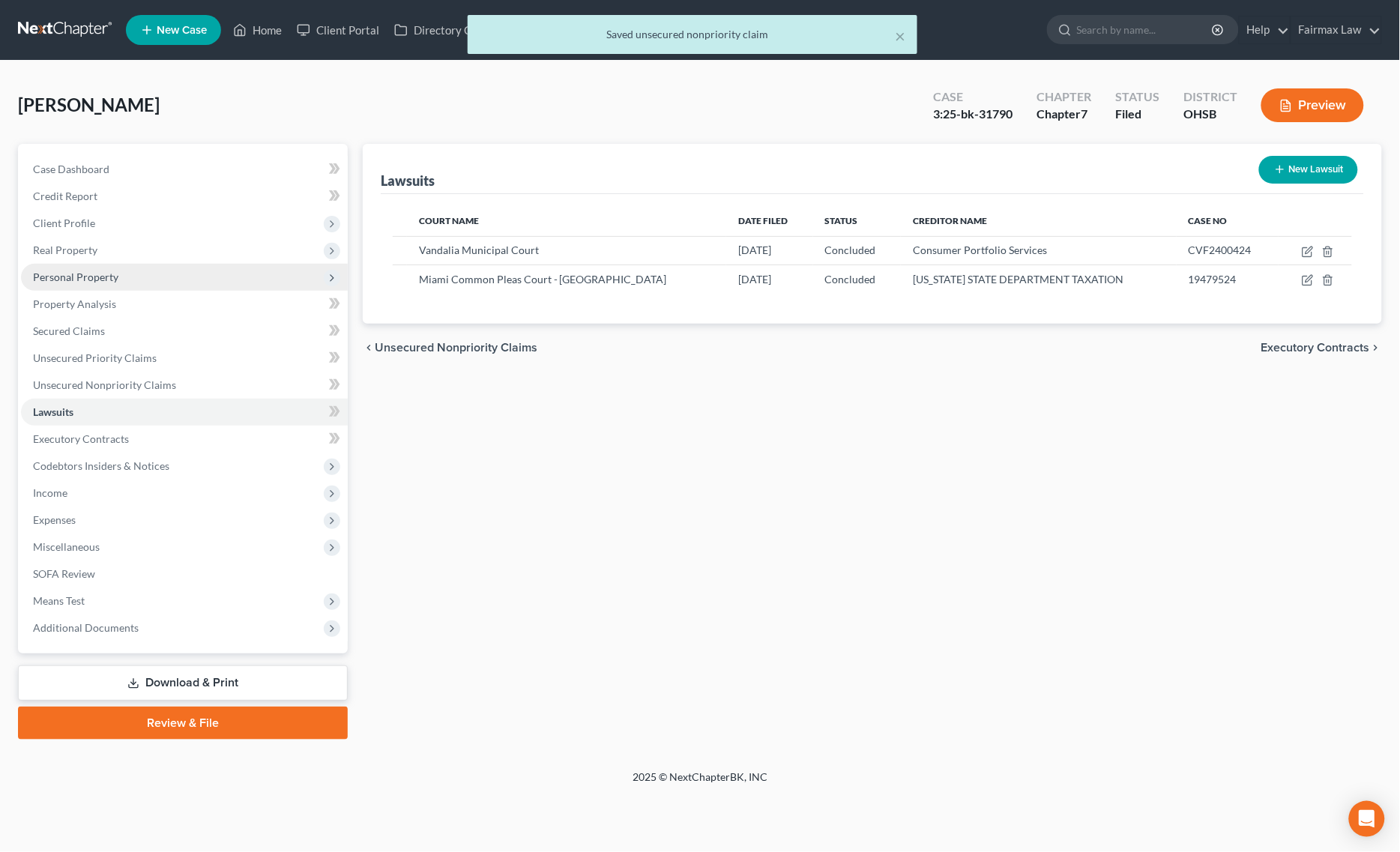
click at [139, 285] on span "Personal Property" at bounding box center [184, 277] width 327 height 27
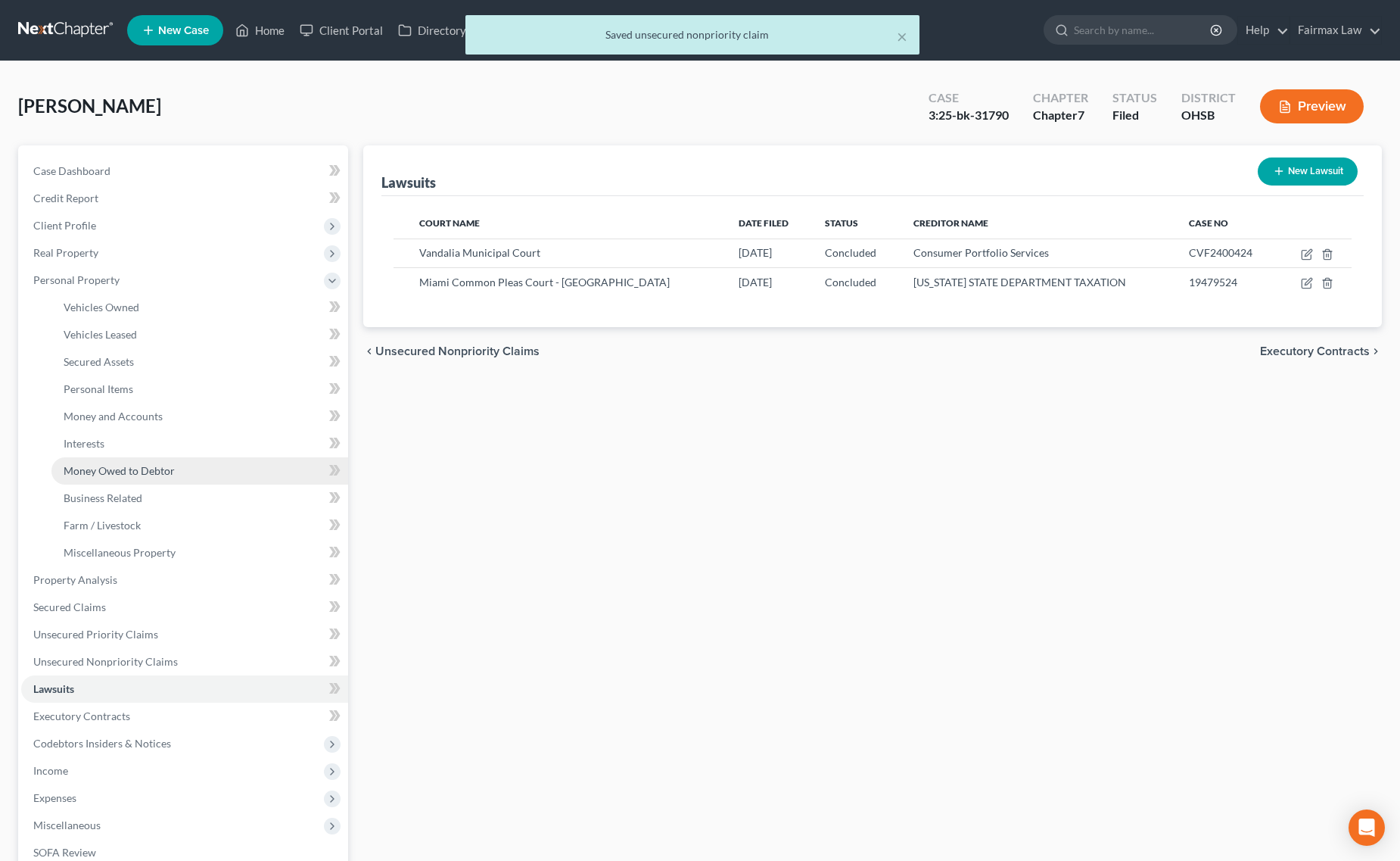
click at [171, 464] on span "Money Owed to Debtor" at bounding box center [120, 471] width 112 height 13
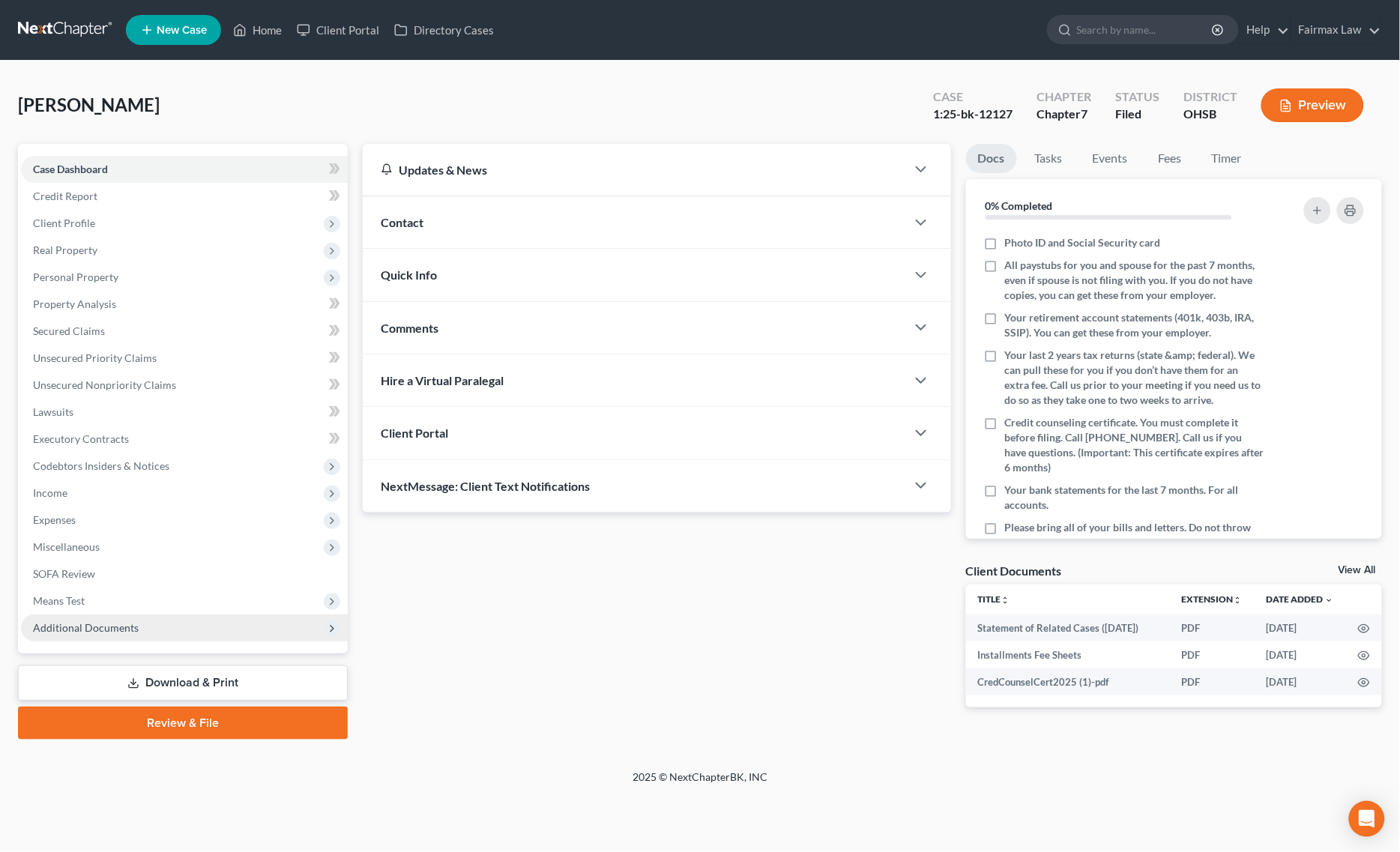
click at [140, 617] on span "Additional Documents" at bounding box center [184, 628] width 327 height 27
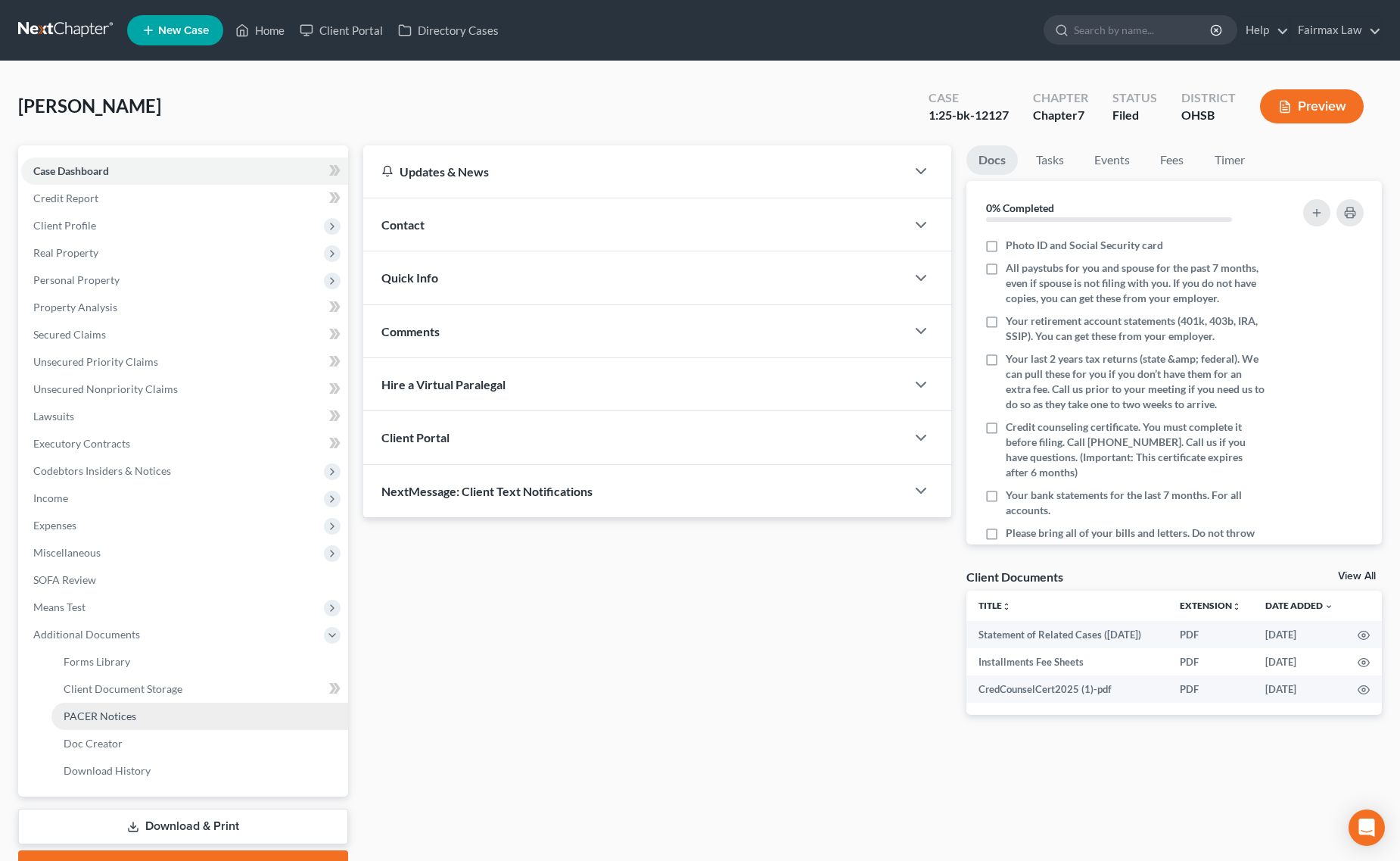
click at [131, 722] on link "PACER Notices" at bounding box center [200, 716] width 297 height 28
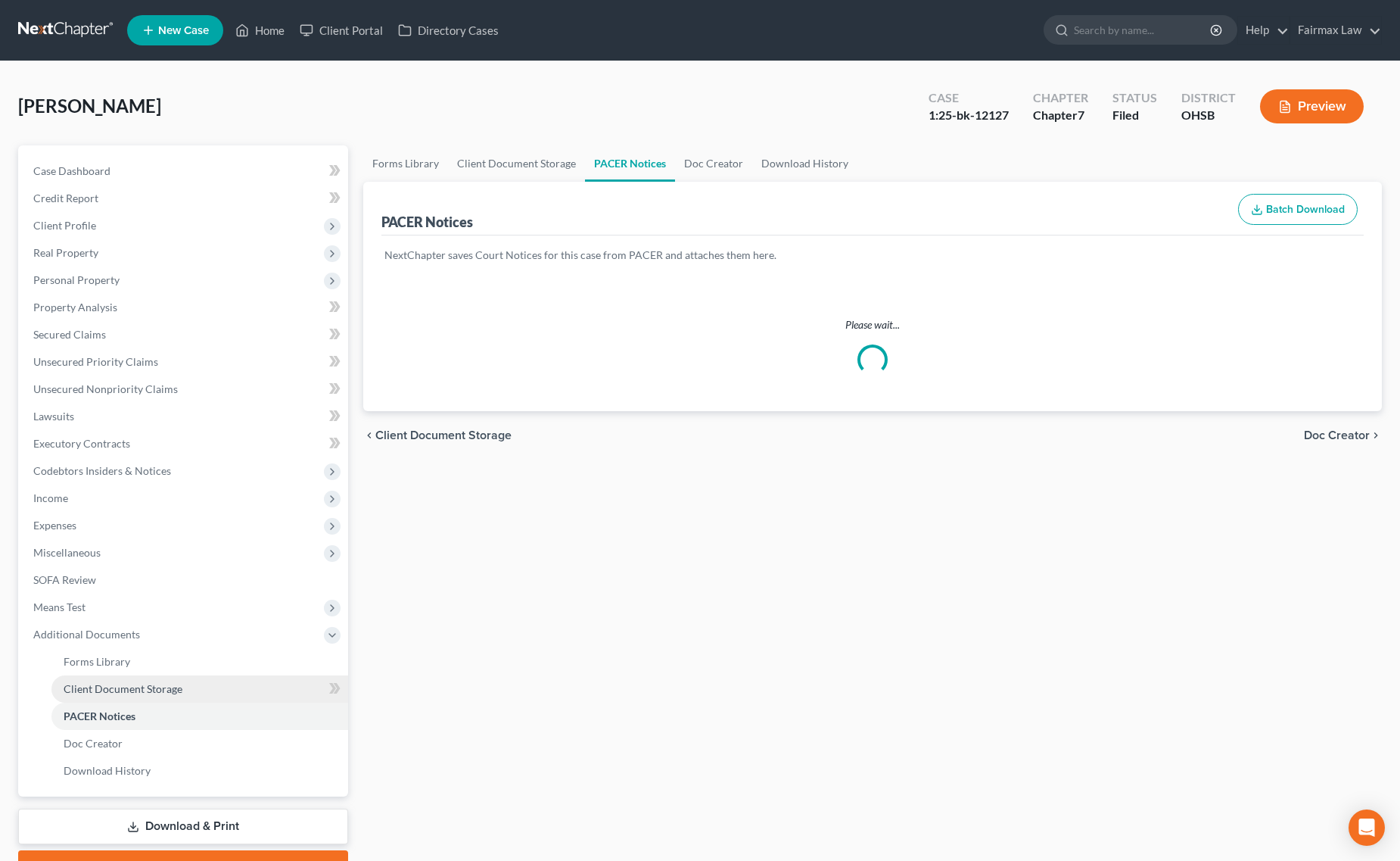
scroll to position [78, 0]
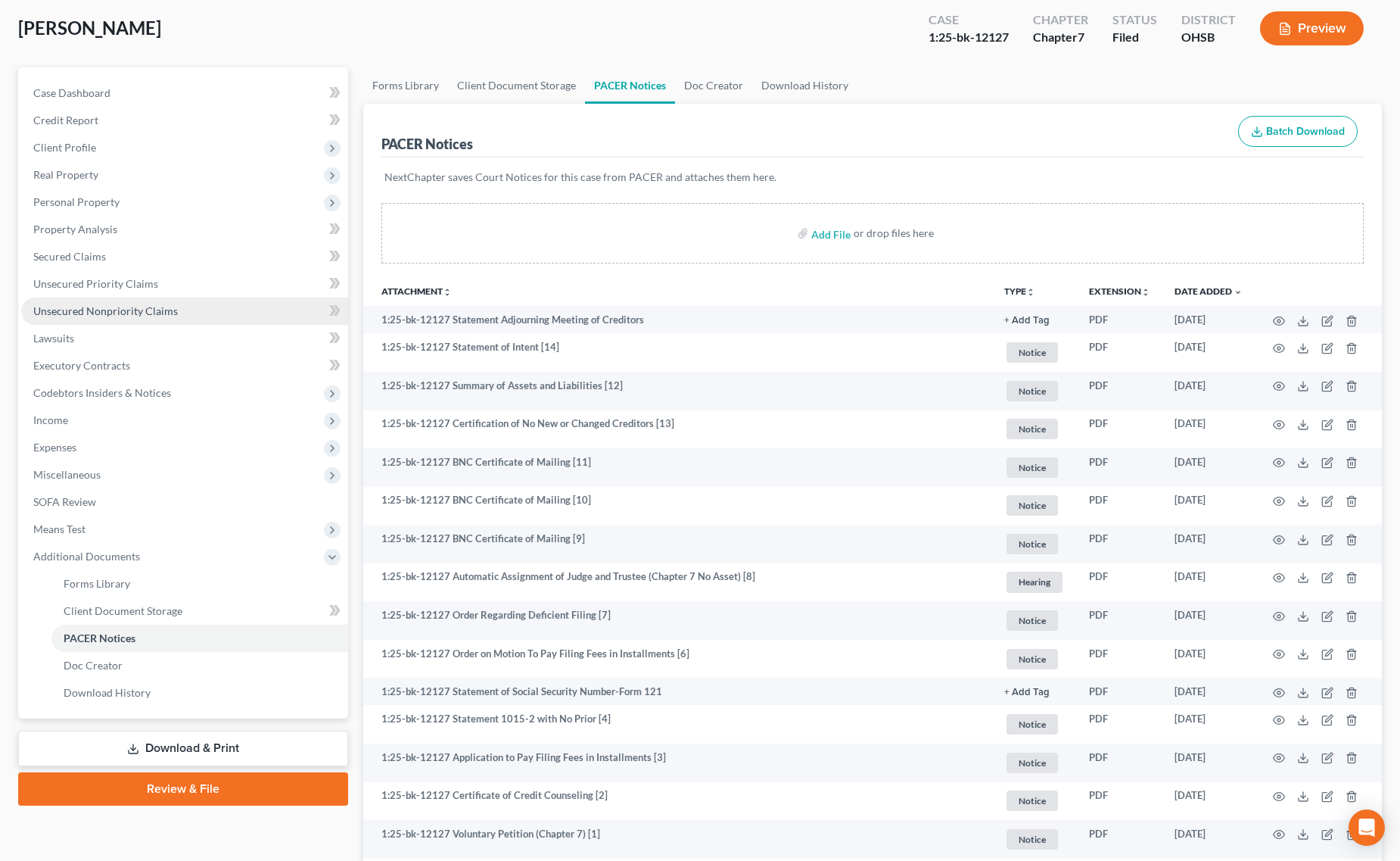
click at [185, 307] on link "Unsecured Nonpriority Claims" at bounding box center [184, 312] width 327 height 28
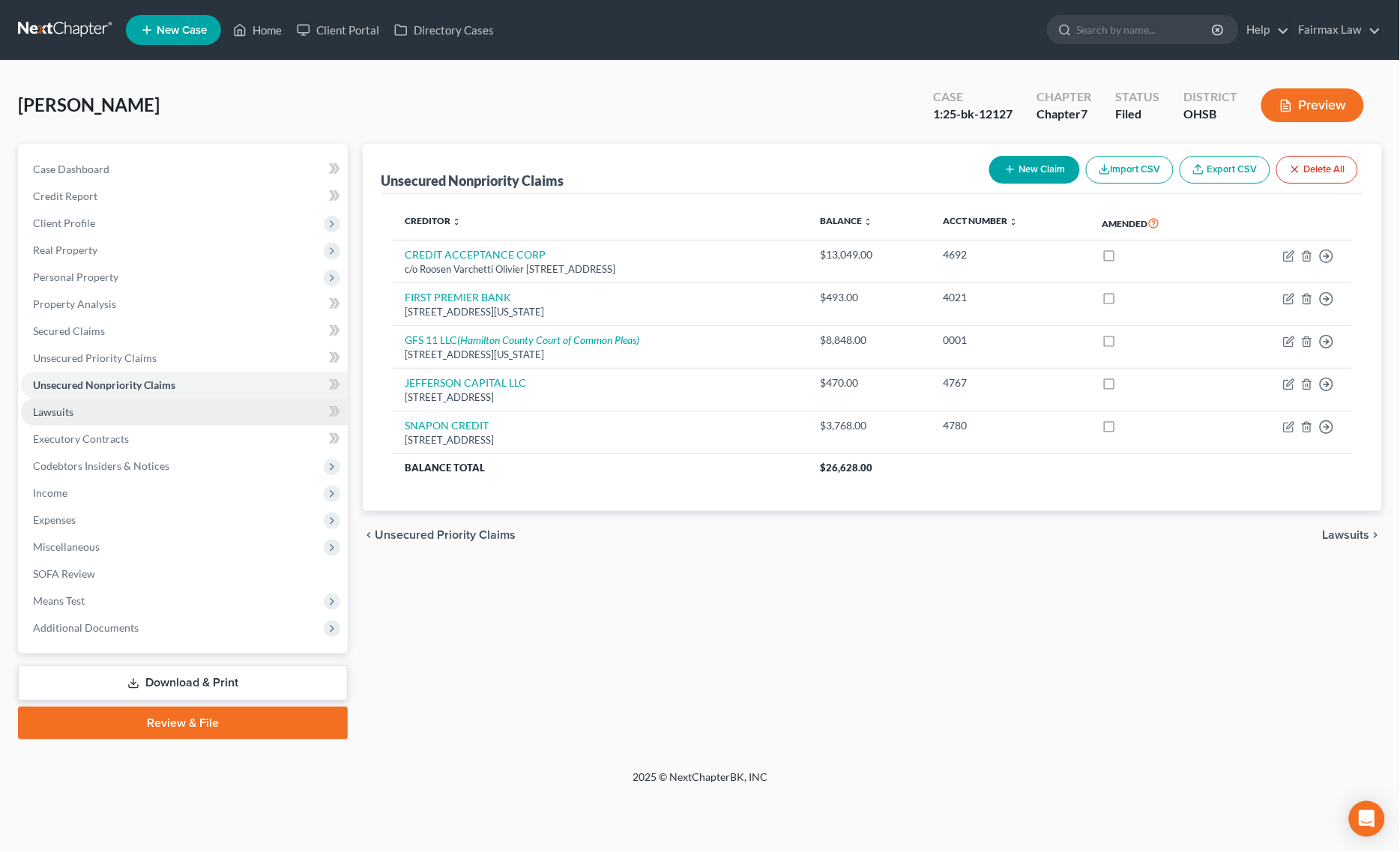
click at [54, 416] on link "Lawsuits" at bounding box center [184, 412] width 327 height 27
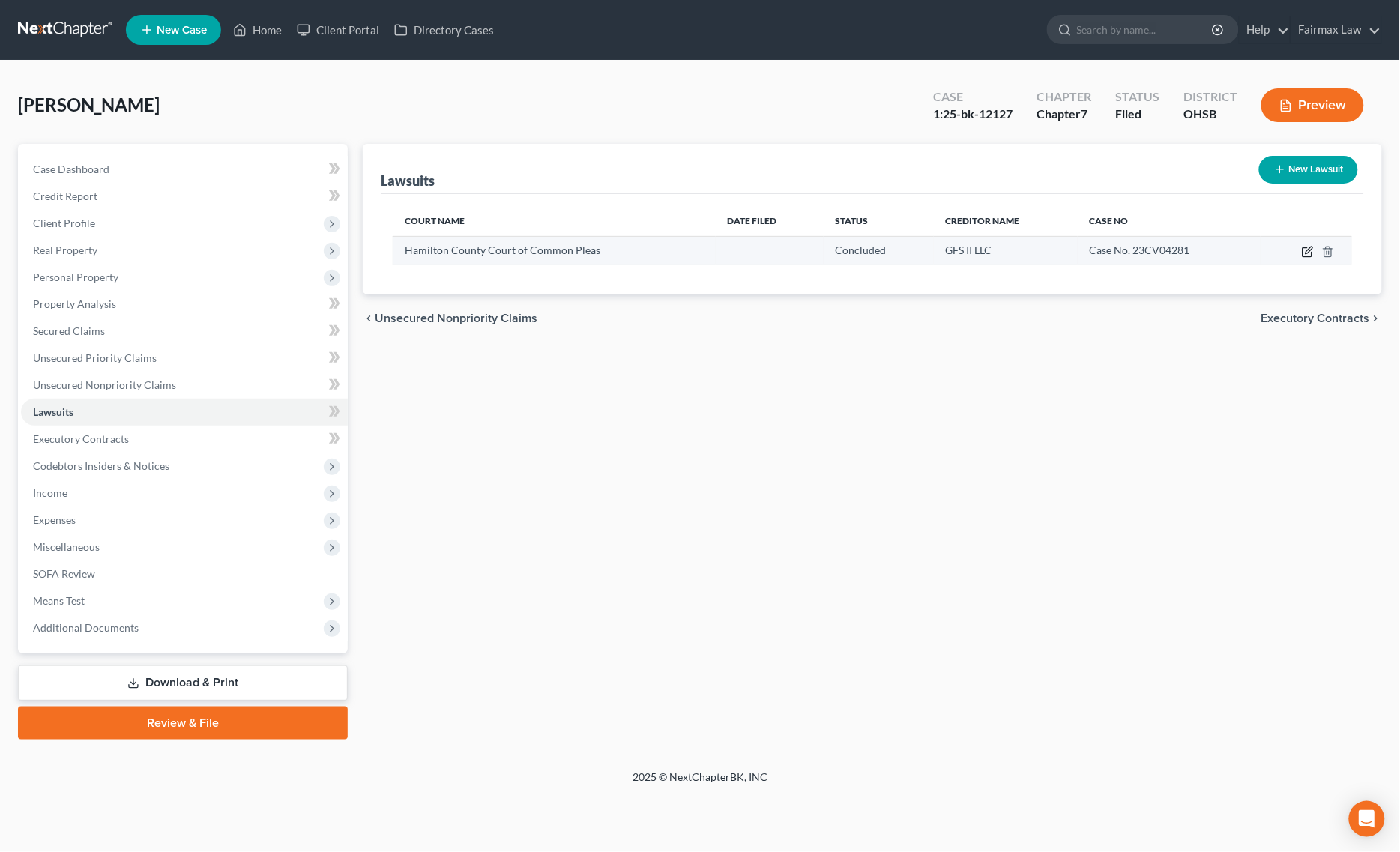
click at [1314, 250] on icon "button" at bounding box center [1307, 251] width 12 height 12
select select "36"
select select "2"
select select "4"
select select "23"
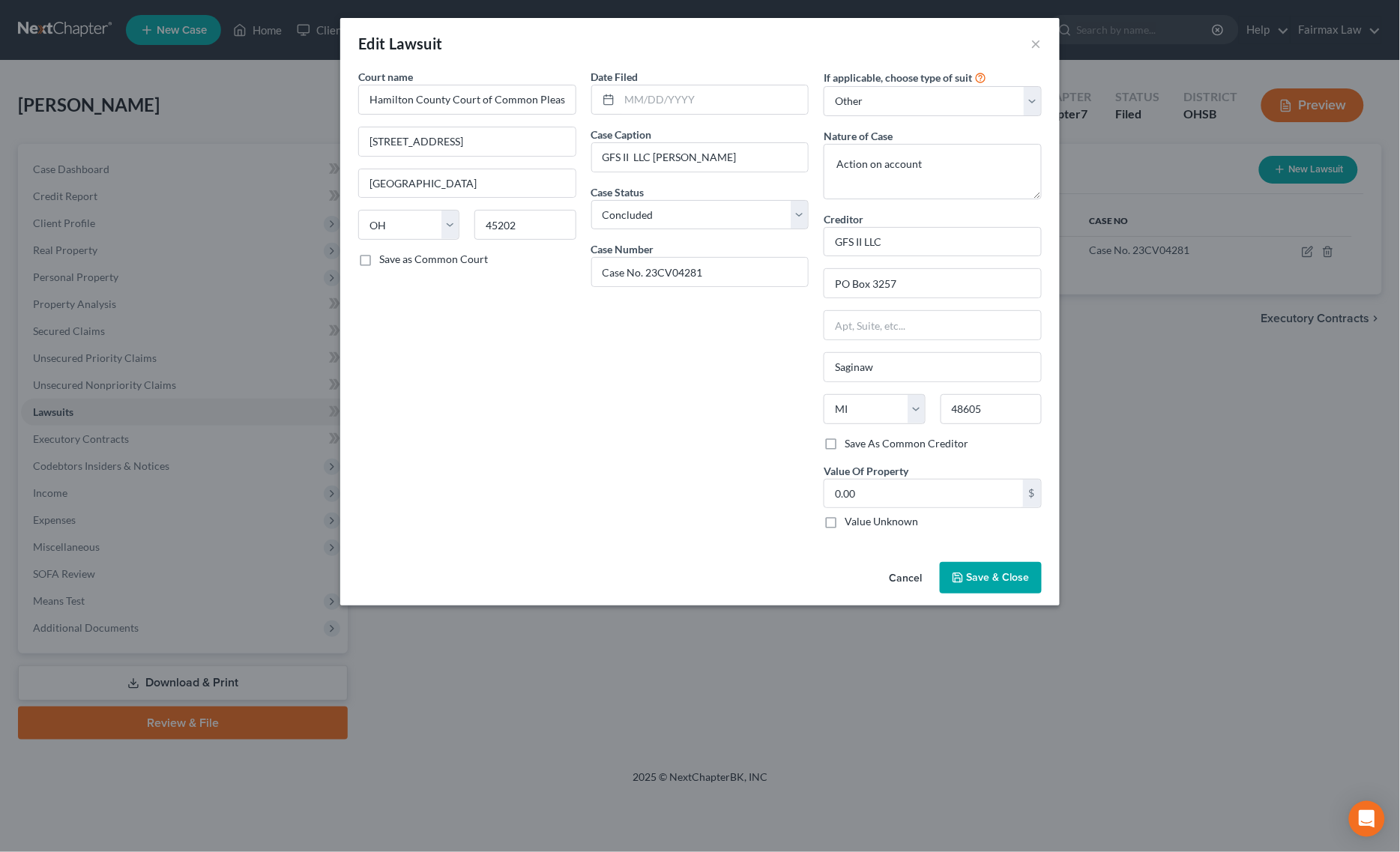
click at [991, 583] on span "Save & Close" at bounding box center [998, 577] width 63 height 13
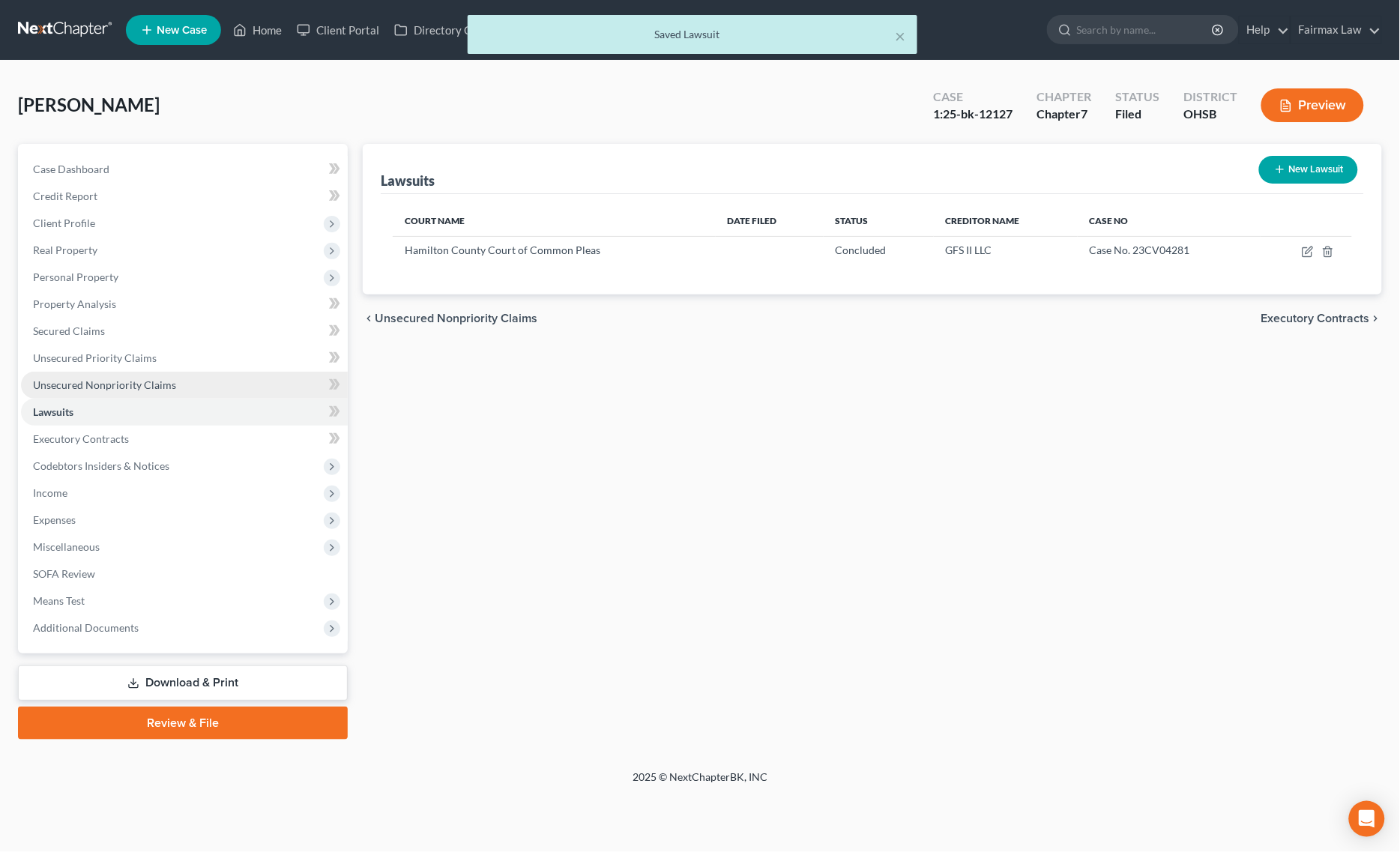
click at [186, 387] on link "Unsecured Nonpriority Claims" at bounding box center [184, 385] width 327 height 27
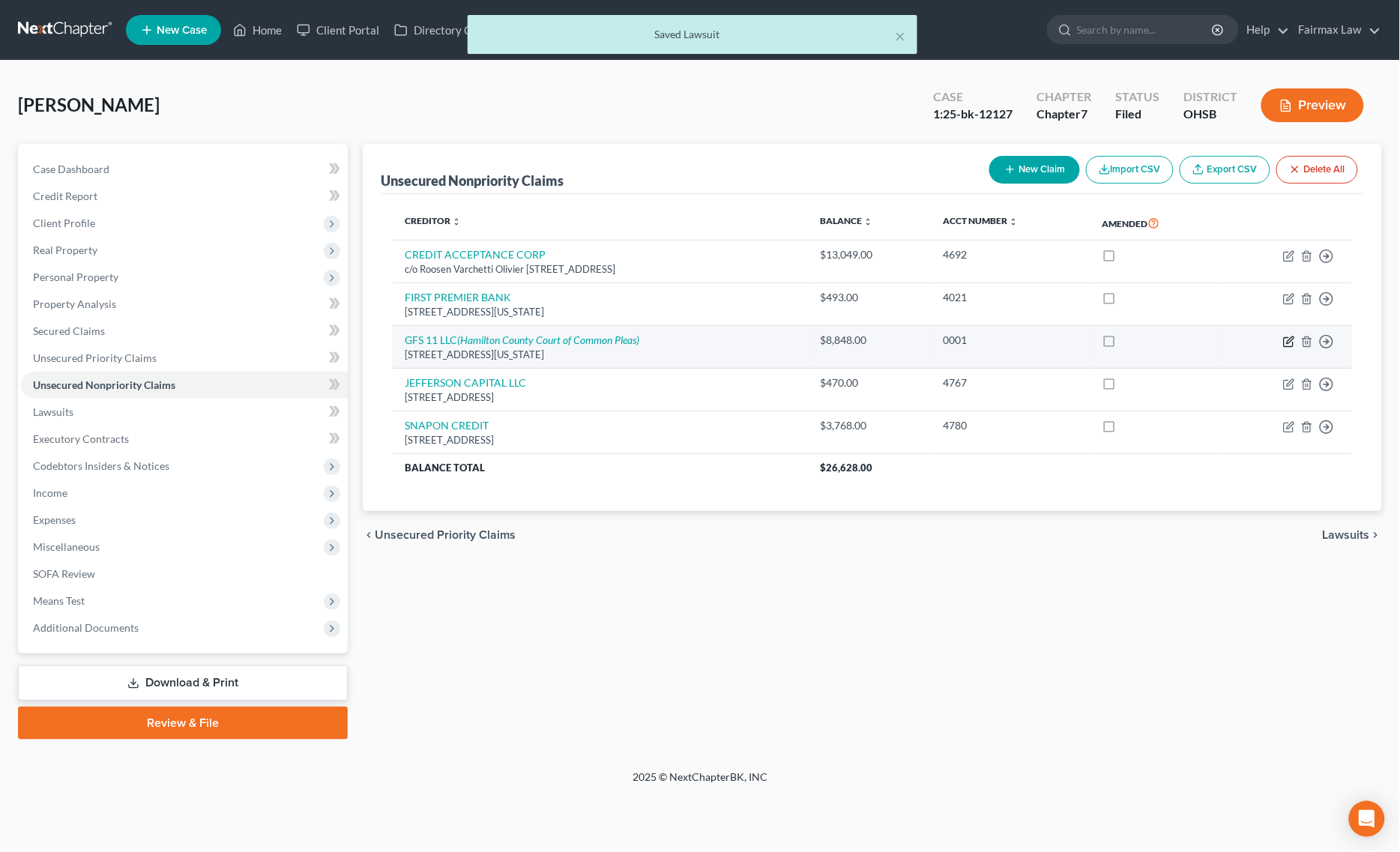
click at [1284, 338] on icon "button" at bounding box center [1288, 341] width 9 height 9
select select "23"
select select "14"
select select "0"
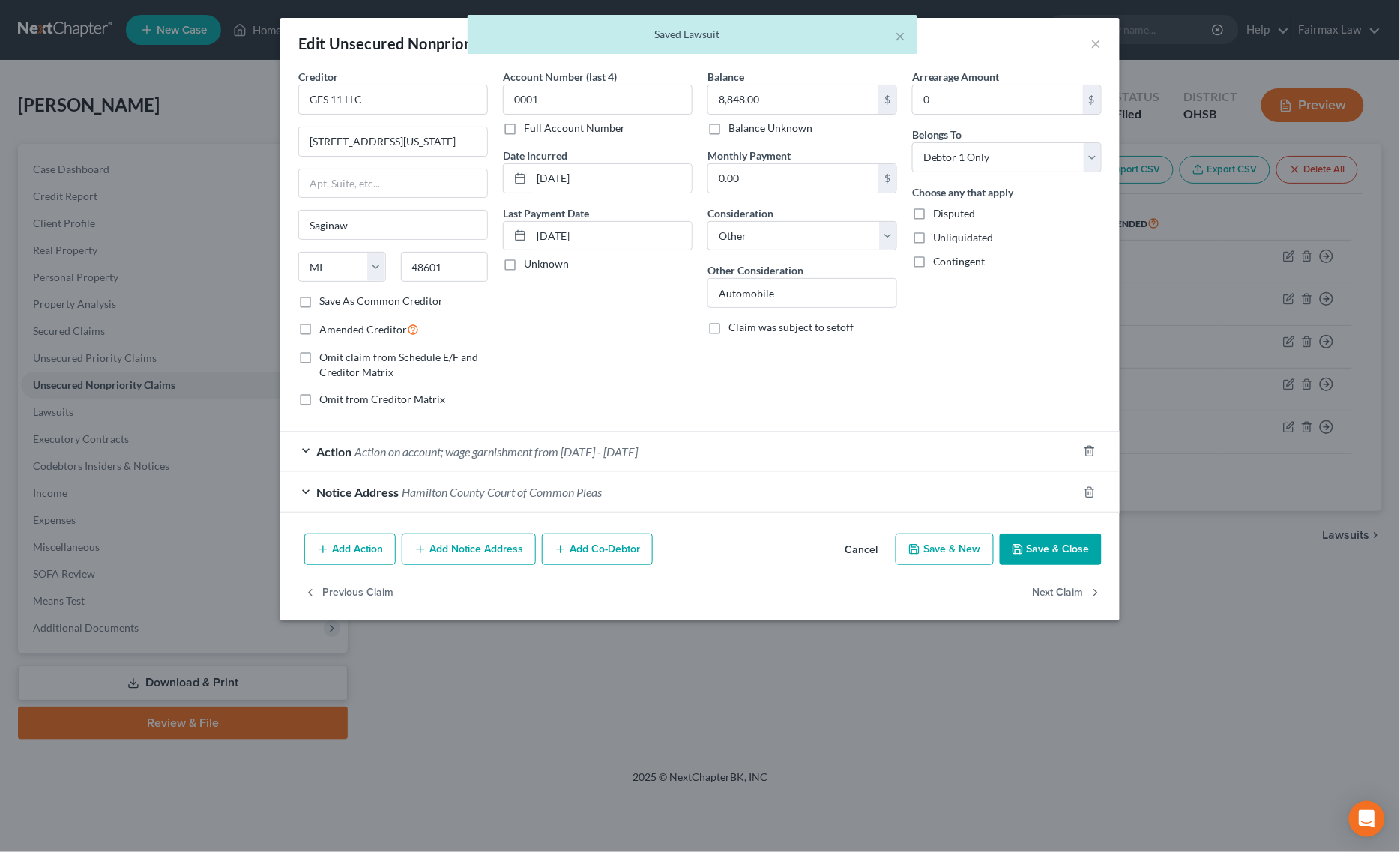
click at [1055, 547] on button "Save & Close" at bounding box center [1050, 549] width 102 height 31
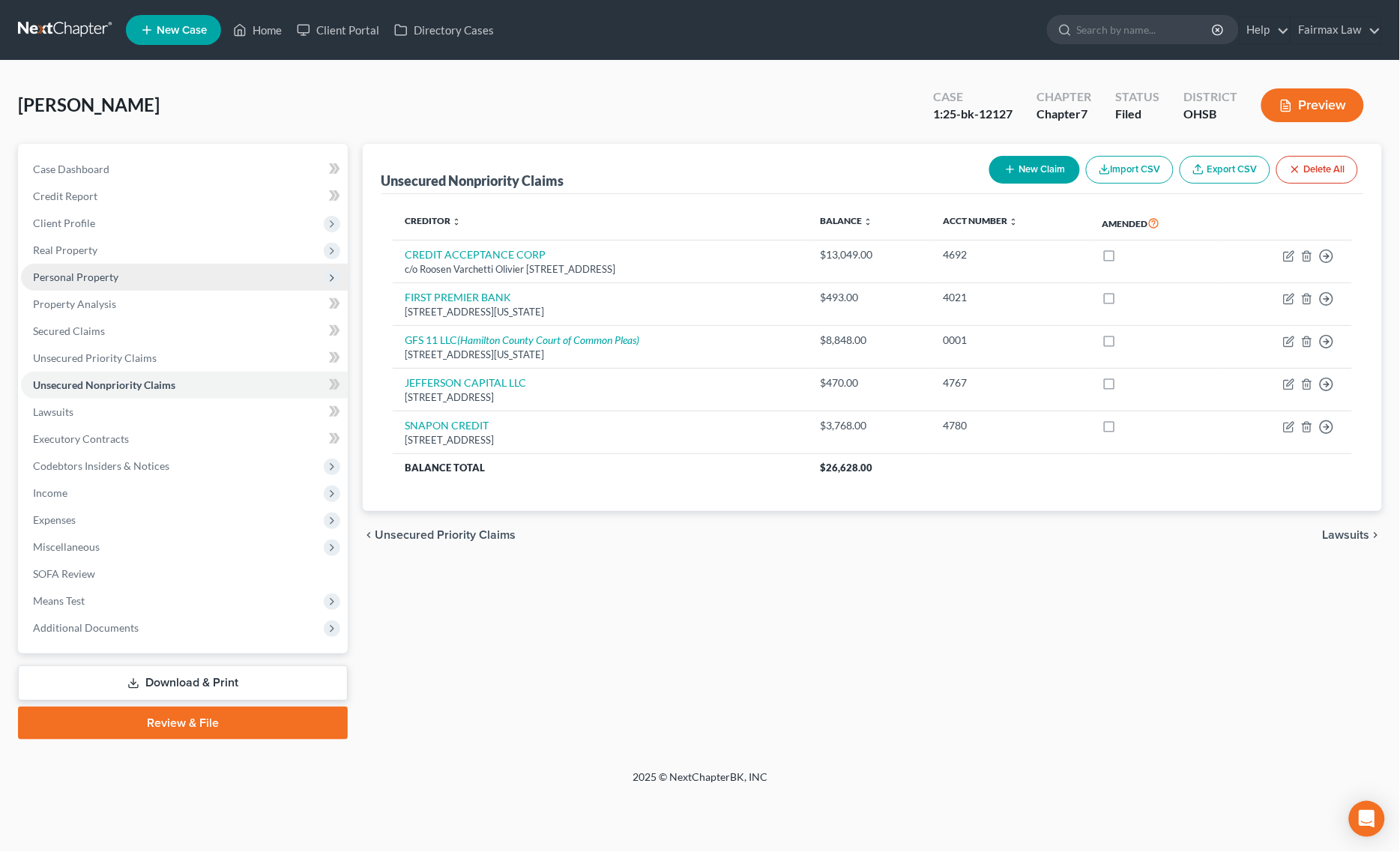
click at [172, 277] on span "Personal Property" at bounding box center [184, 277] width 327 height 27
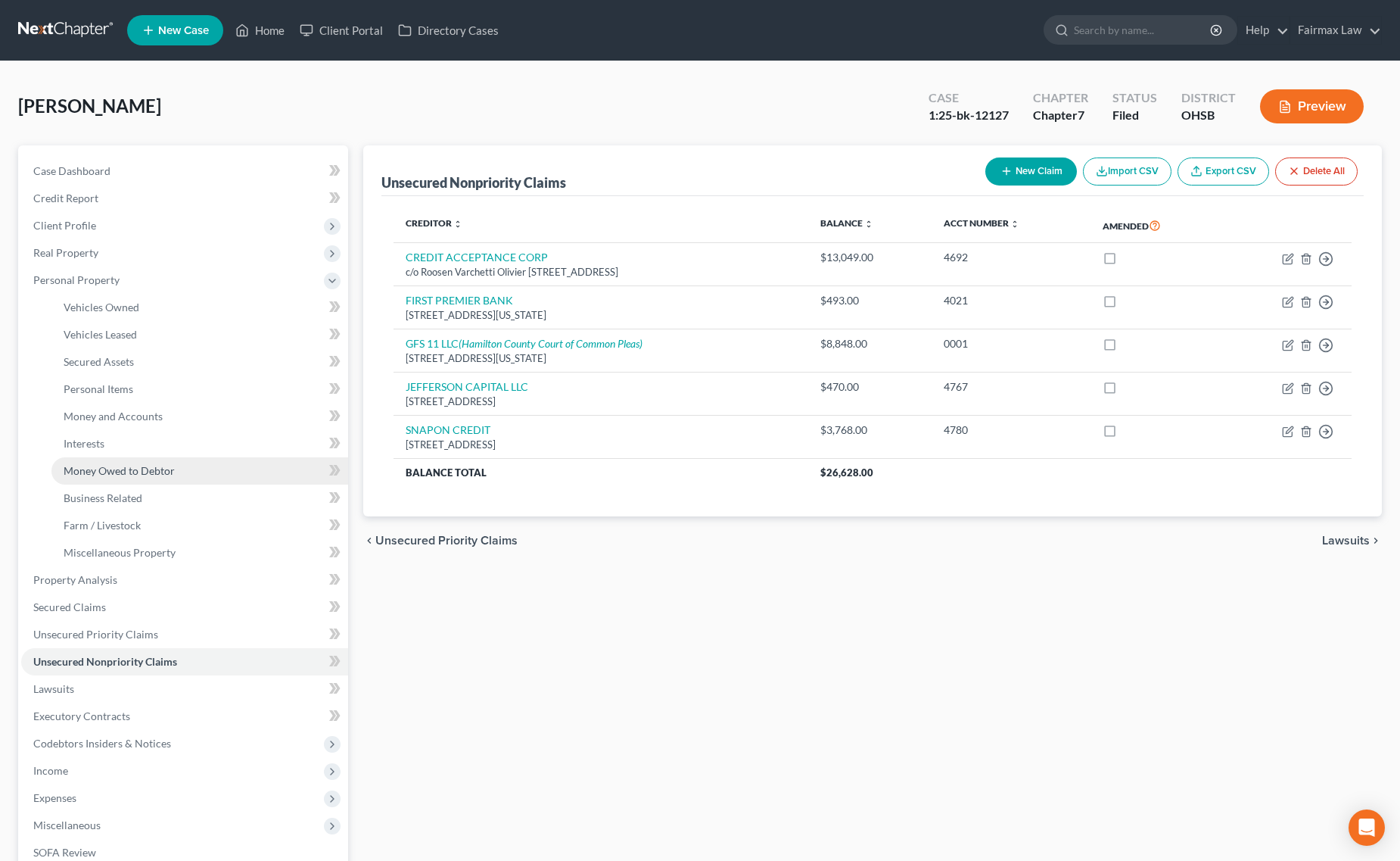
click at [159, 473] on span "Money Owed to Debtor" at bounding box center [120, 471] width 112 height 13
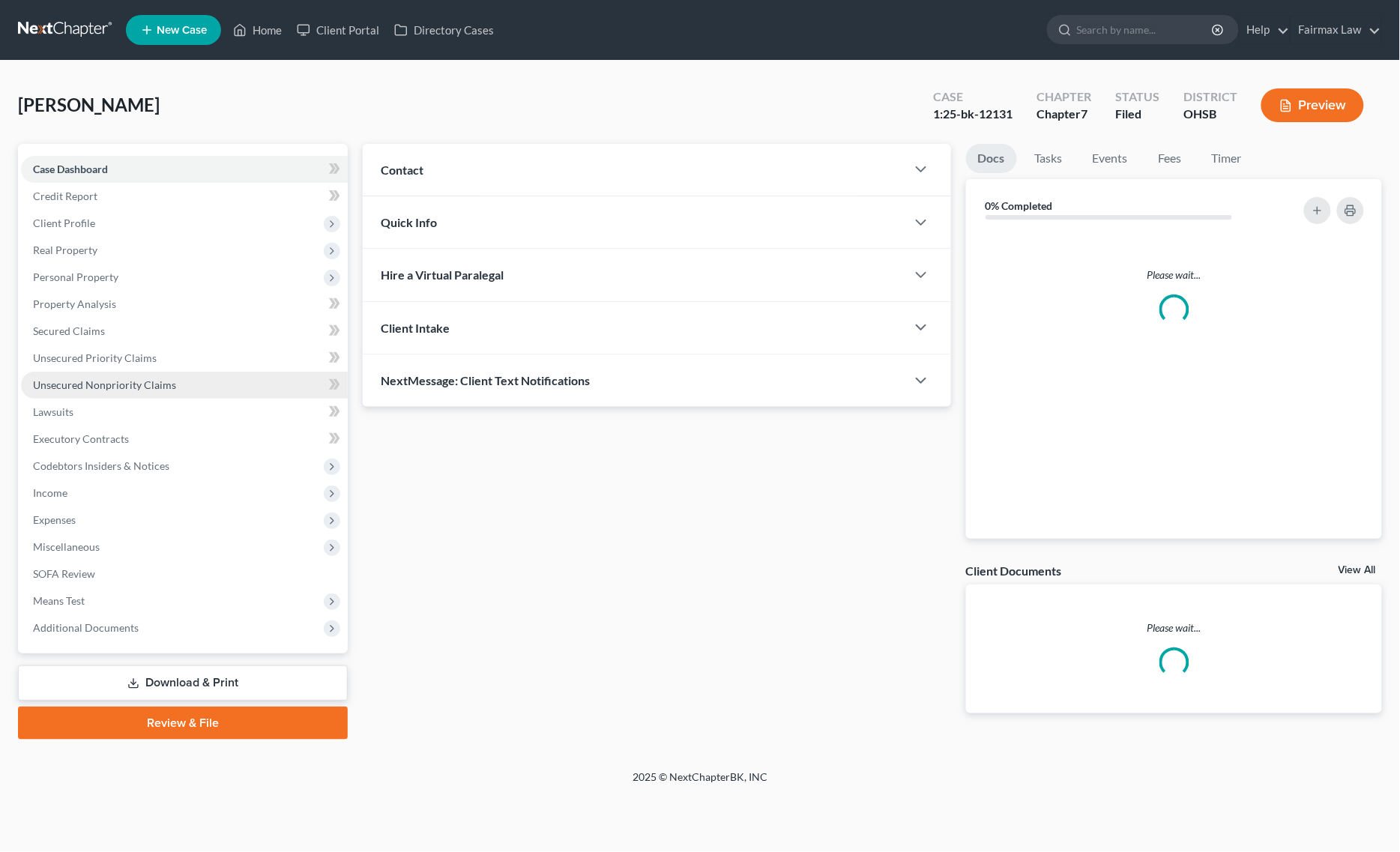
click at [163, 378] on span "Unsecured Nonpriority Claims" at bounding box center [104, 384] width 143 height 13
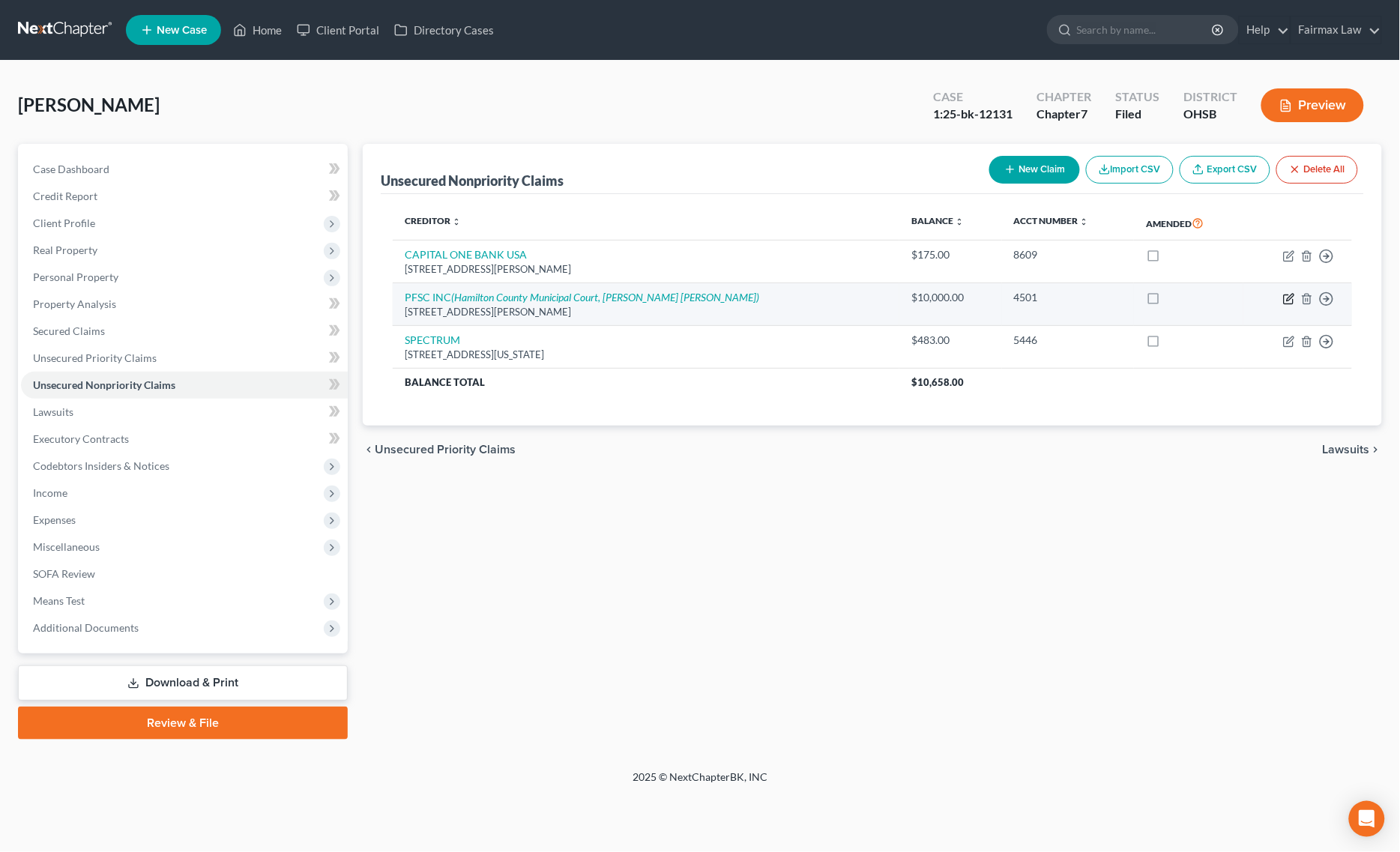
click at [1295, 295] on icon "button" at bounding box center [1289, 299] width 12 height 12
select select "36"
select select "14"
select select "0"
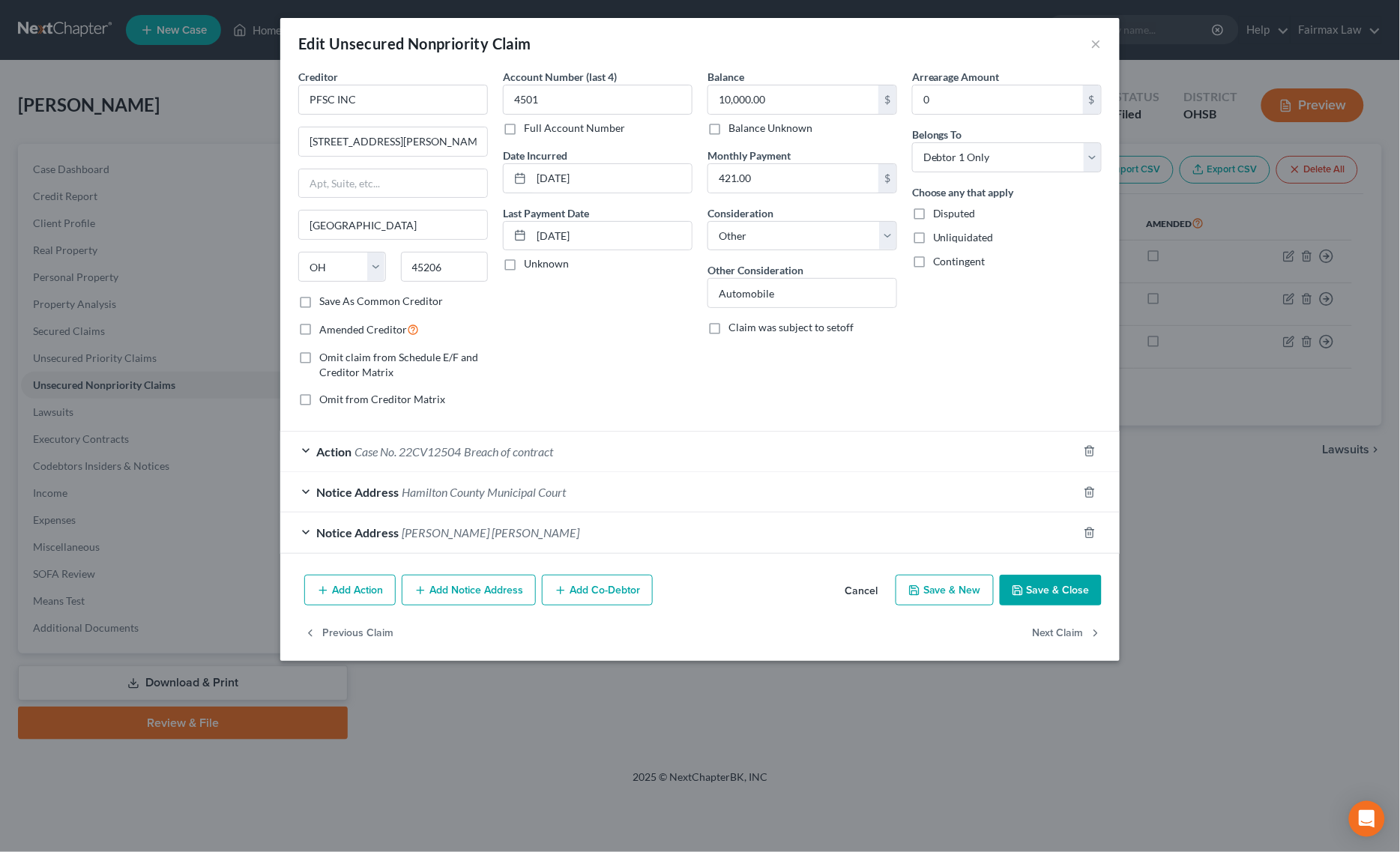
click at [558, 444] on div "Action Case No. 22CV12504 Breach of contract" at bounding box center [678, 452] width 797 height 40
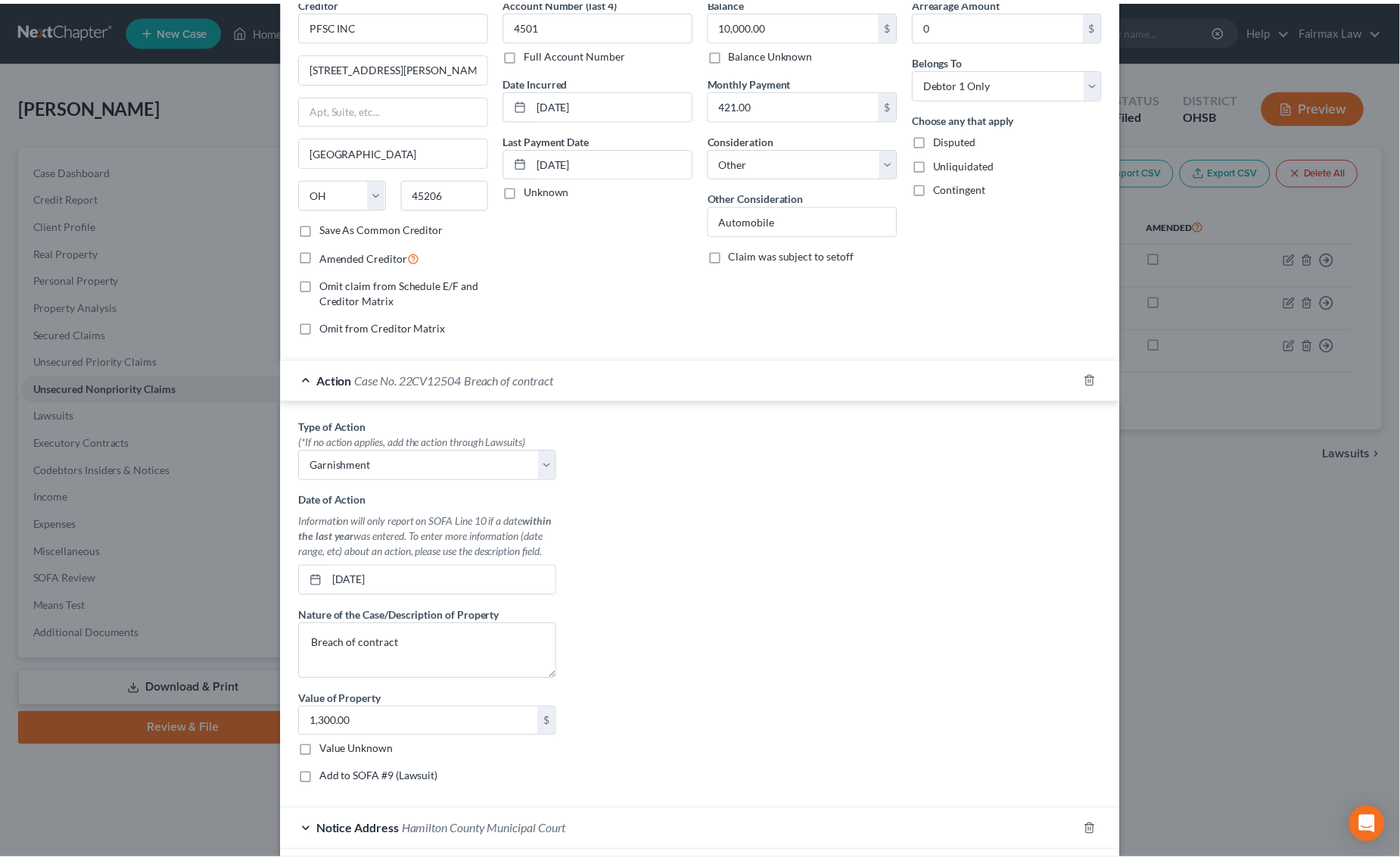
scroll to position [240, 0]
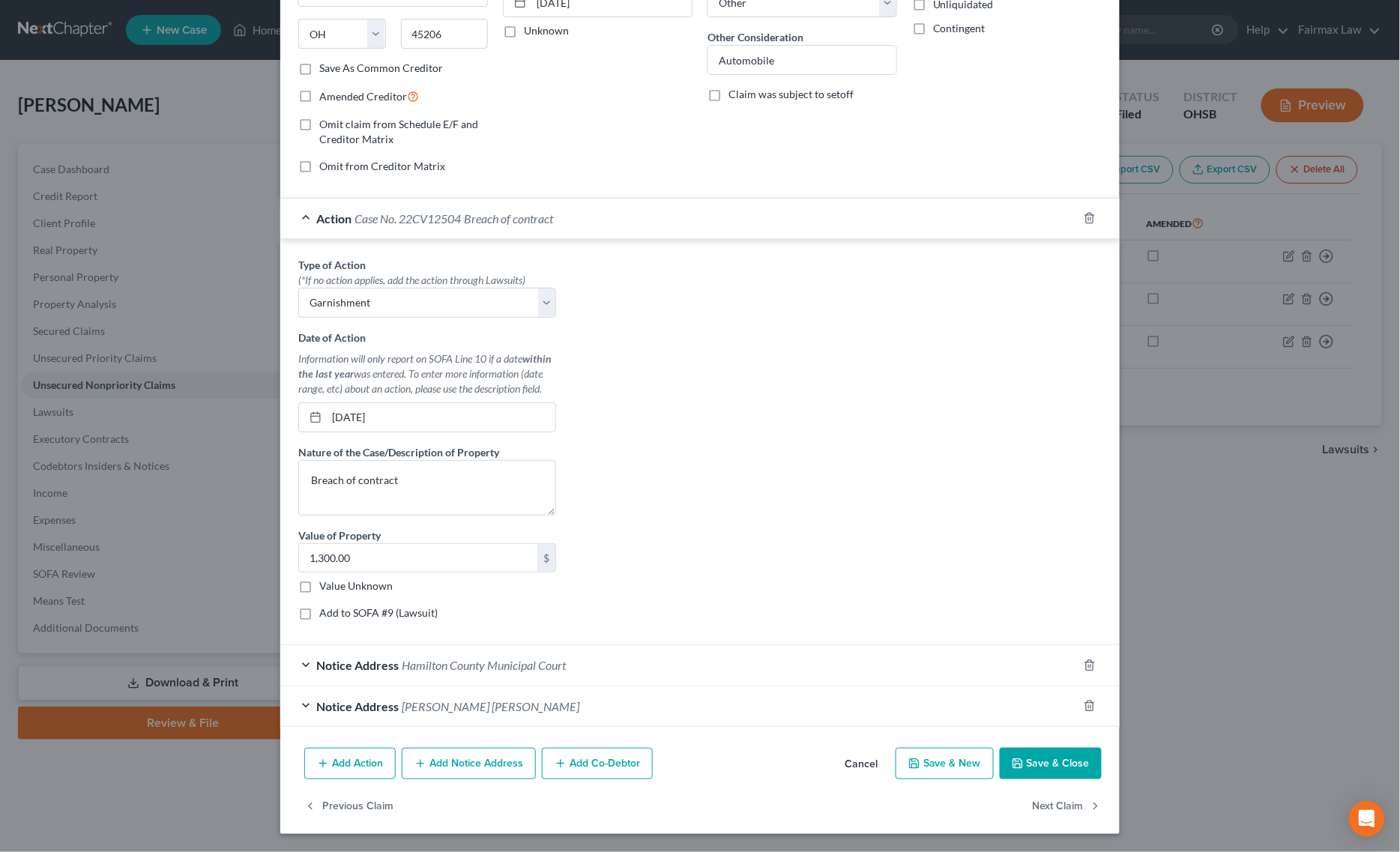
click at [1050, 755] on button "Save & Close" at bounding box center [1050, 763] width 102 height 31
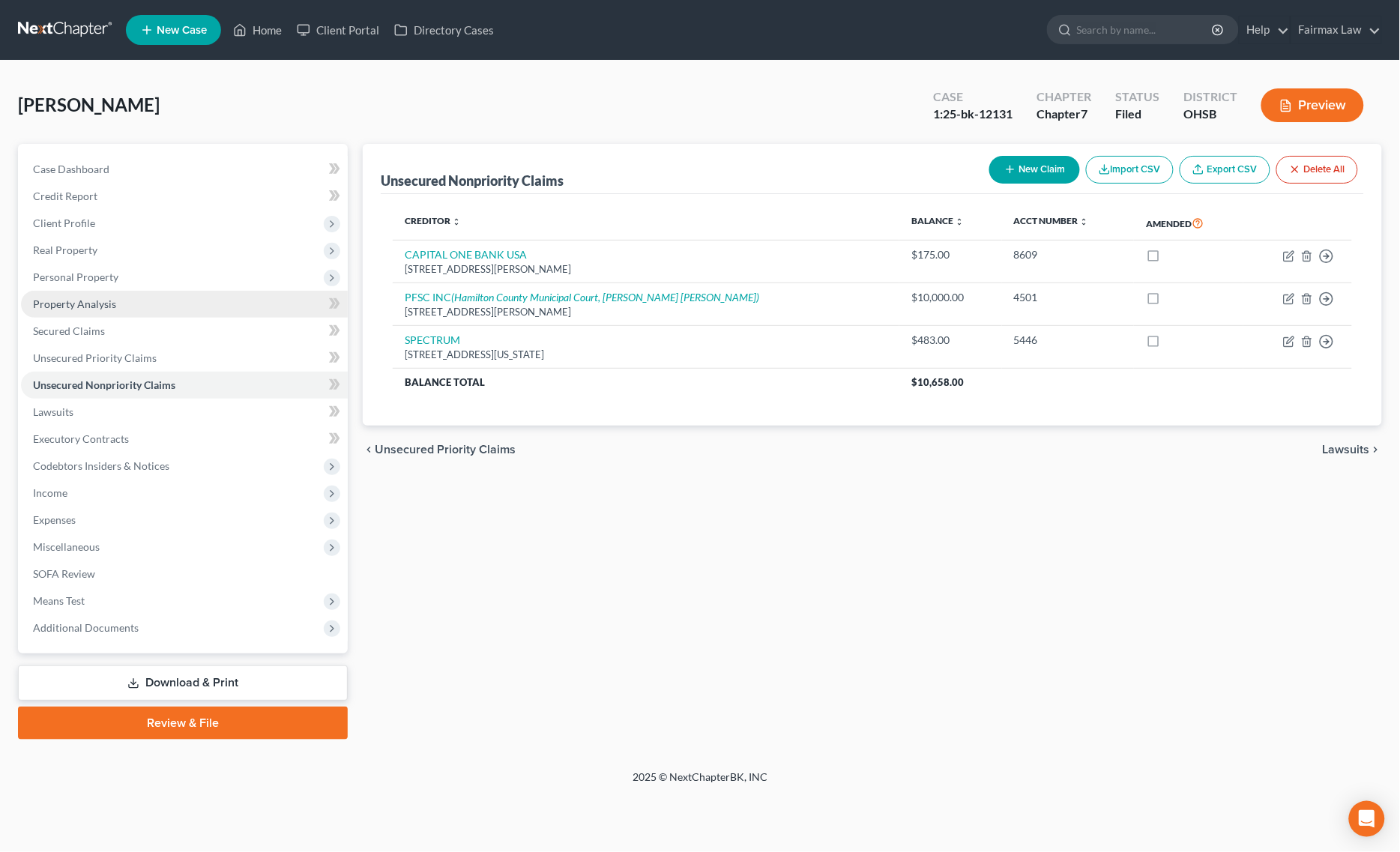
click at [141, 291] on link "Property Analysis" at bounding box center [184, 304] width 327 height 27
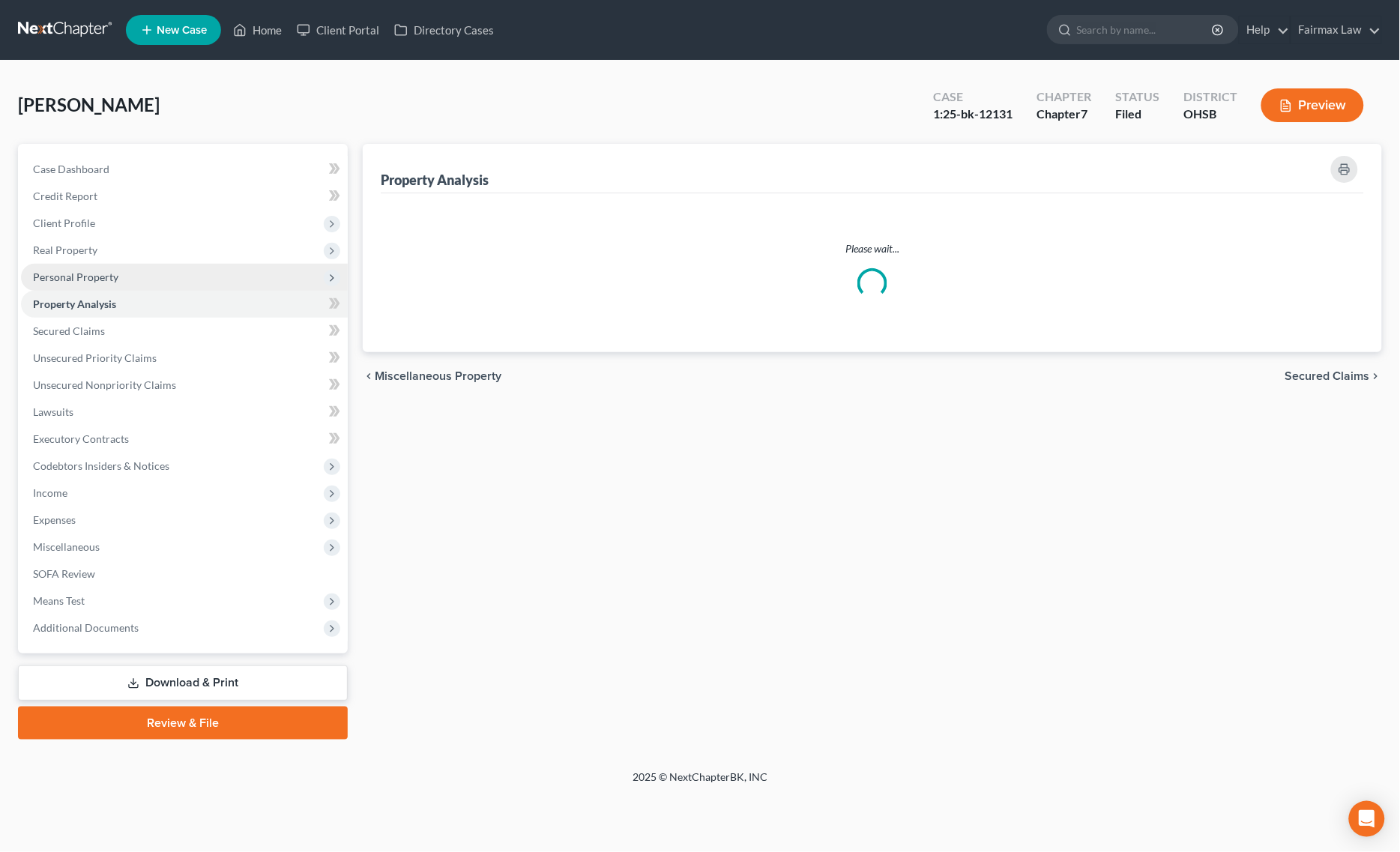
click at [154, 277] on span "Personal Property" at bounding box center [184, 277] width 327 height 27
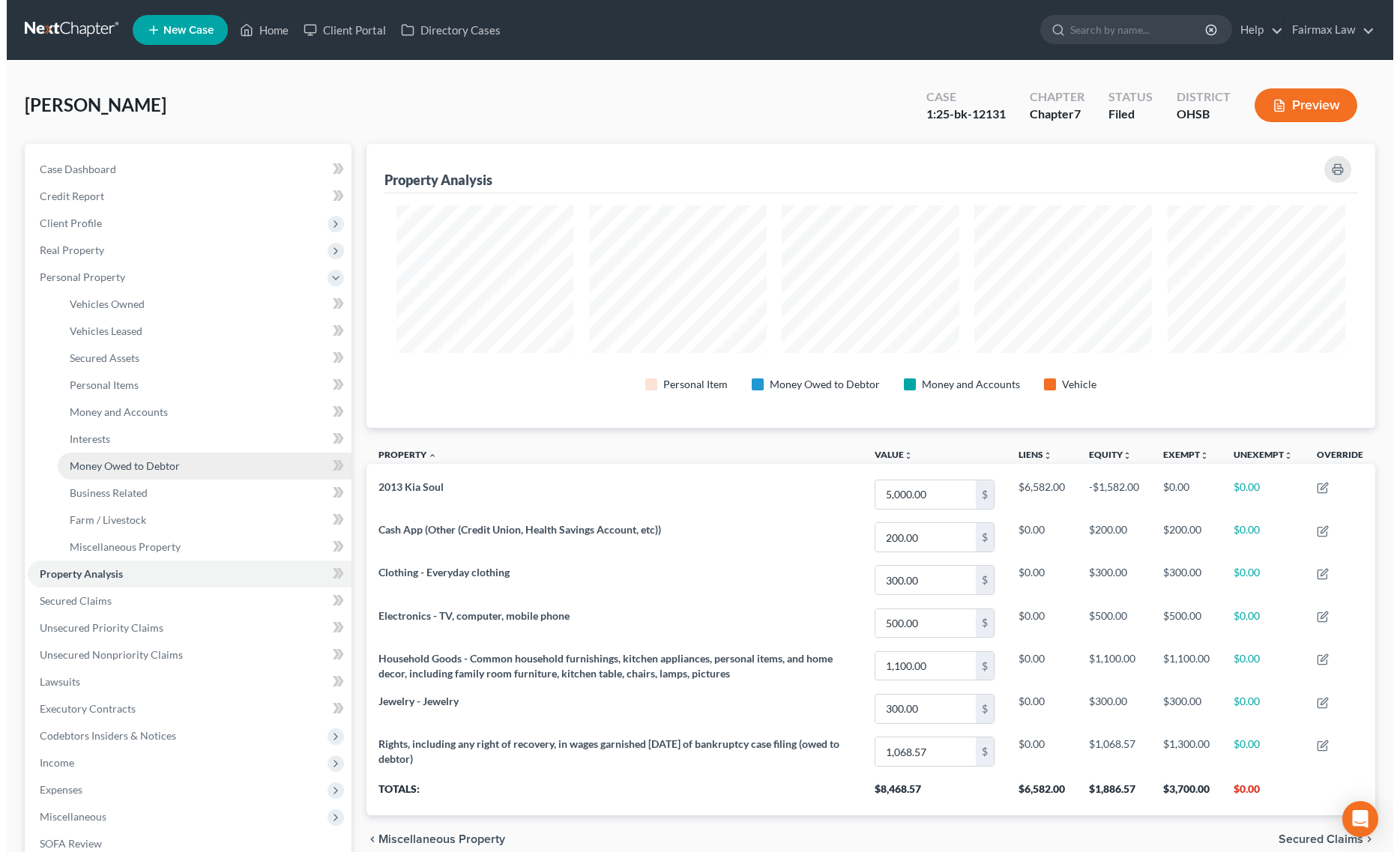
scroll to position [285, 1008]
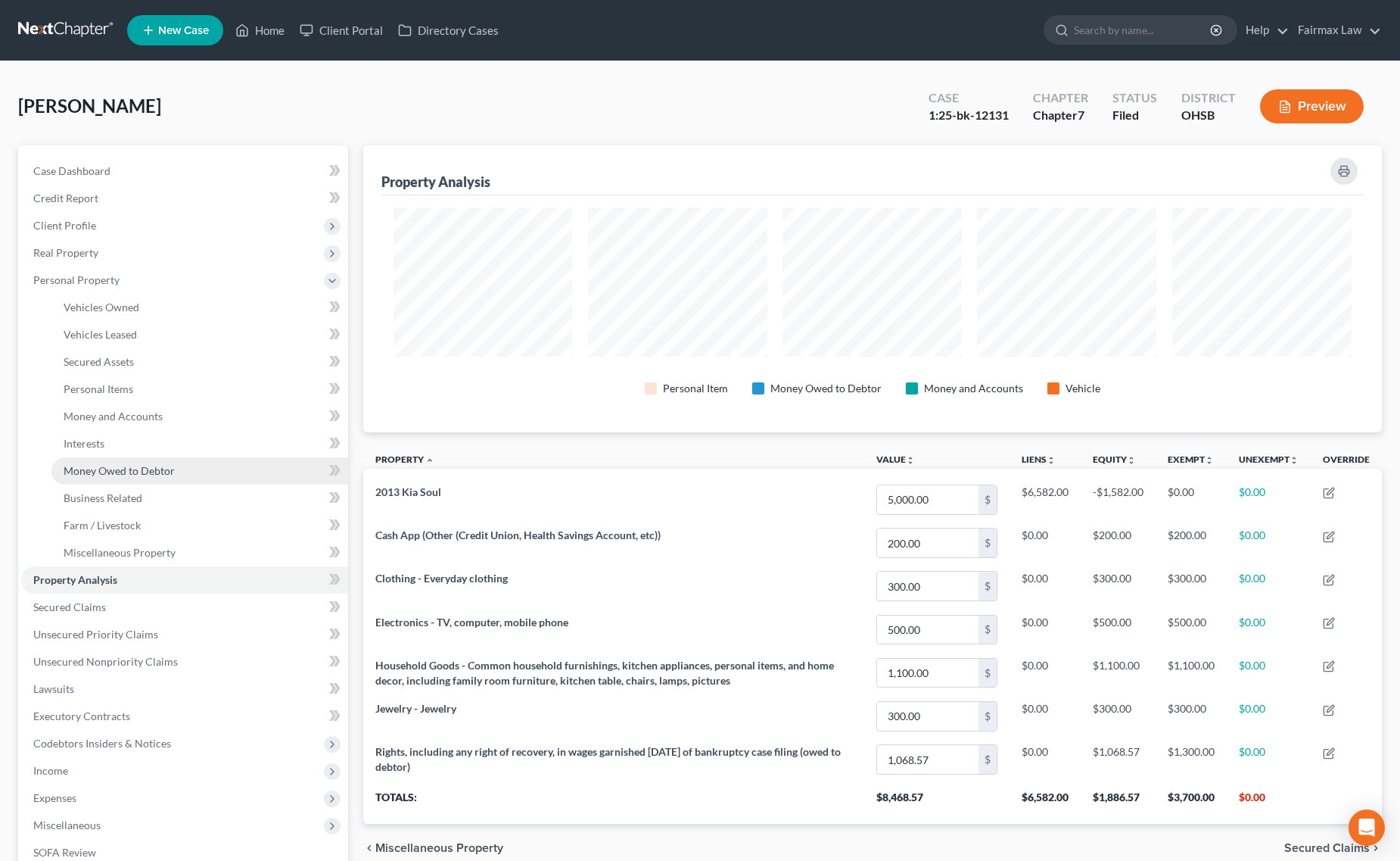
click at [205, 477] on link "Money Owed to Debtor" at bounding box center [200, 471] width 297 height 28
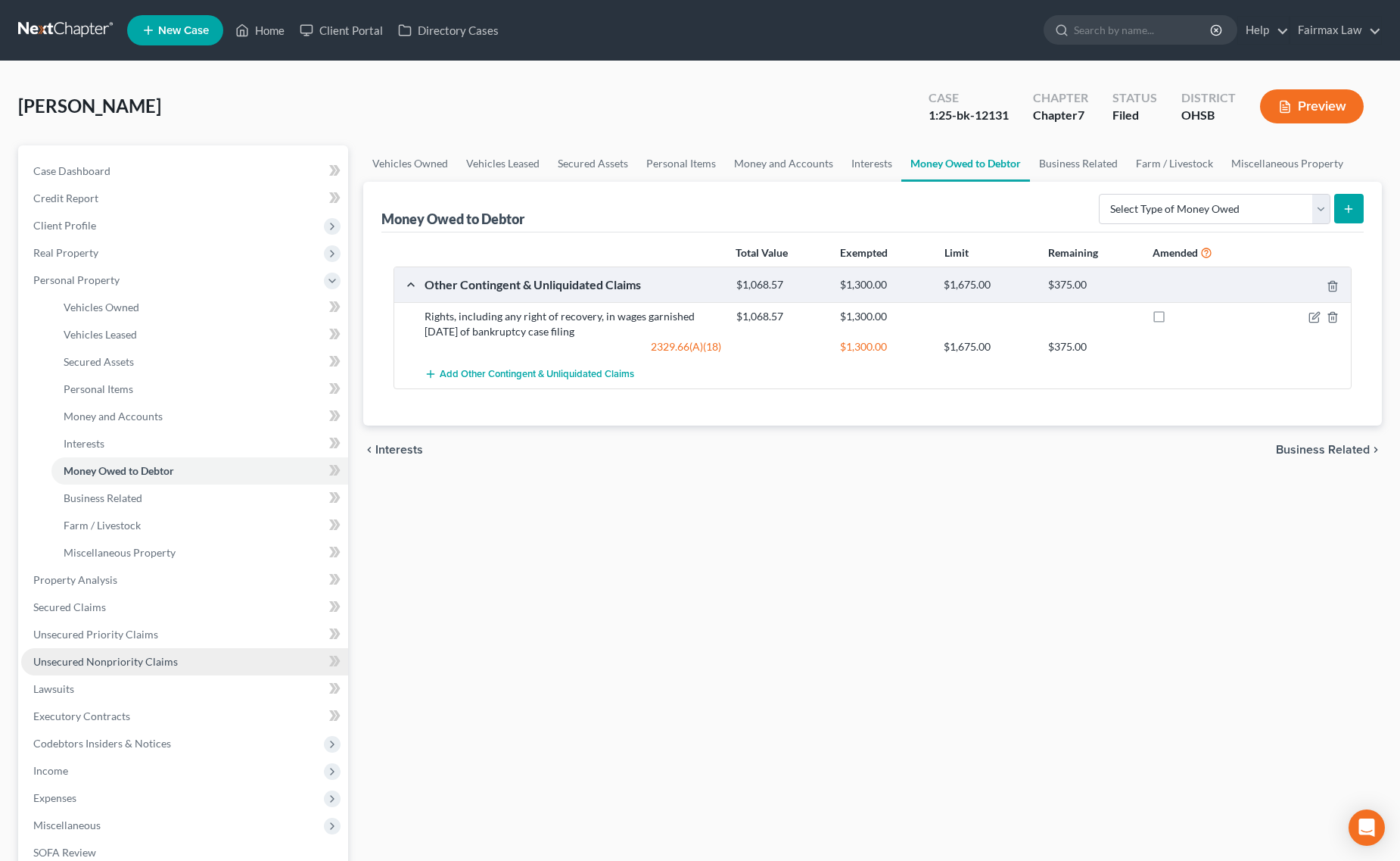
click at [277, 668] on link "Unsecured Nonpriority Claims" at bounding box center [184, 662] width 327 height 28
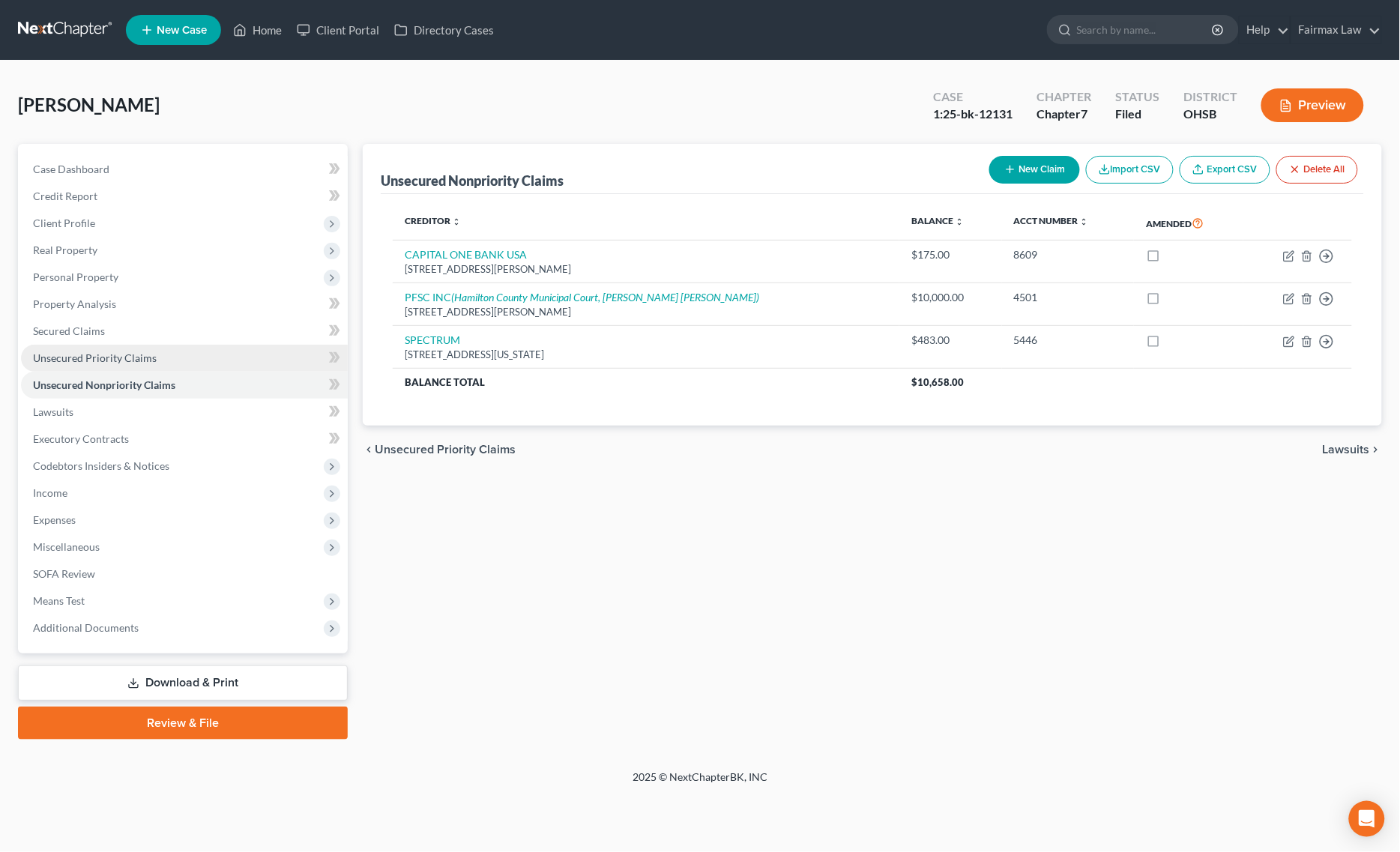
click at [143, 344] on link "Unsecured Priority Claims" at bounding box center [184, 358] width 327 height 27
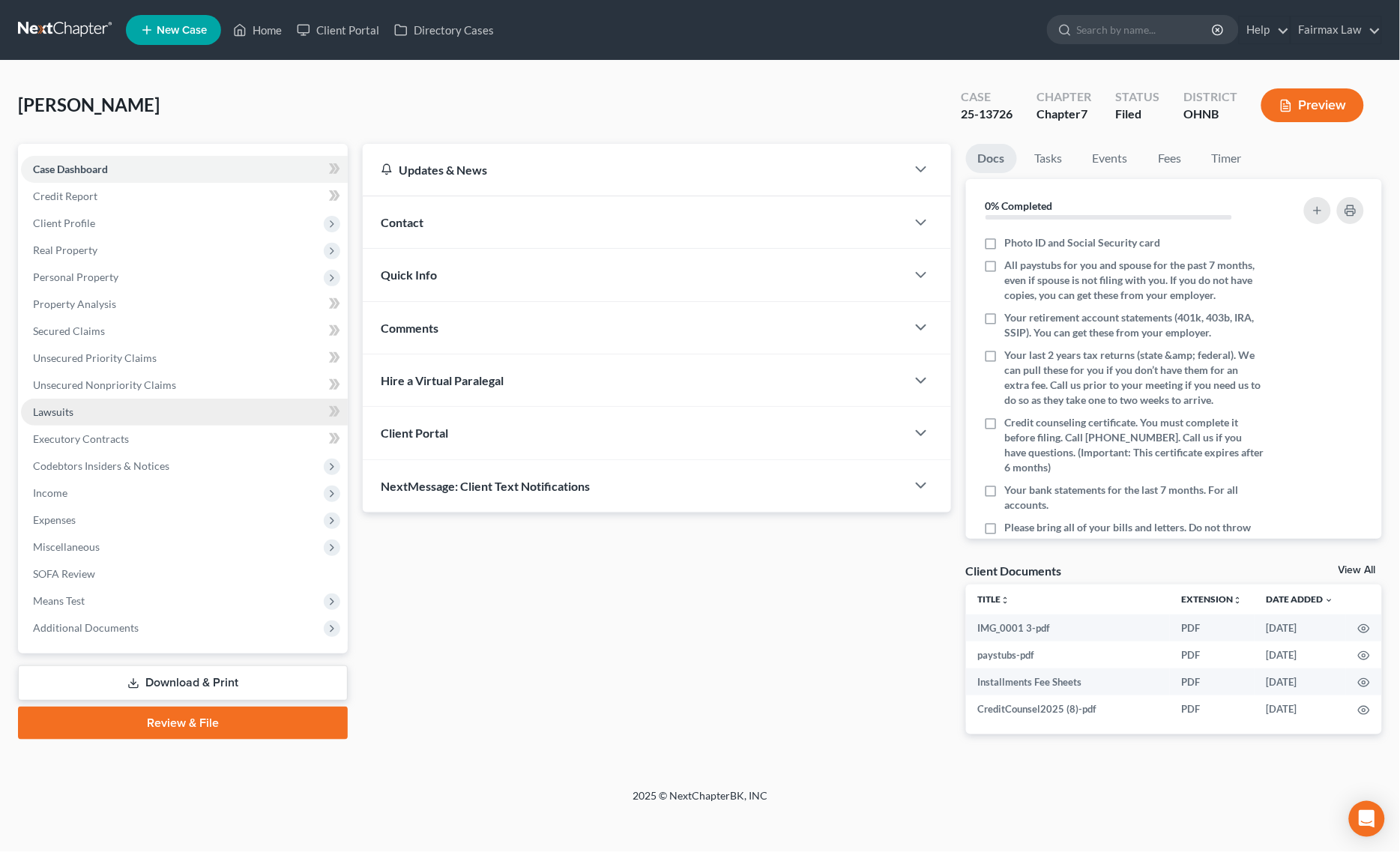
click at [69, 414] on span "Lawsuits" at bounding box center [53, 412] width 41 height 13
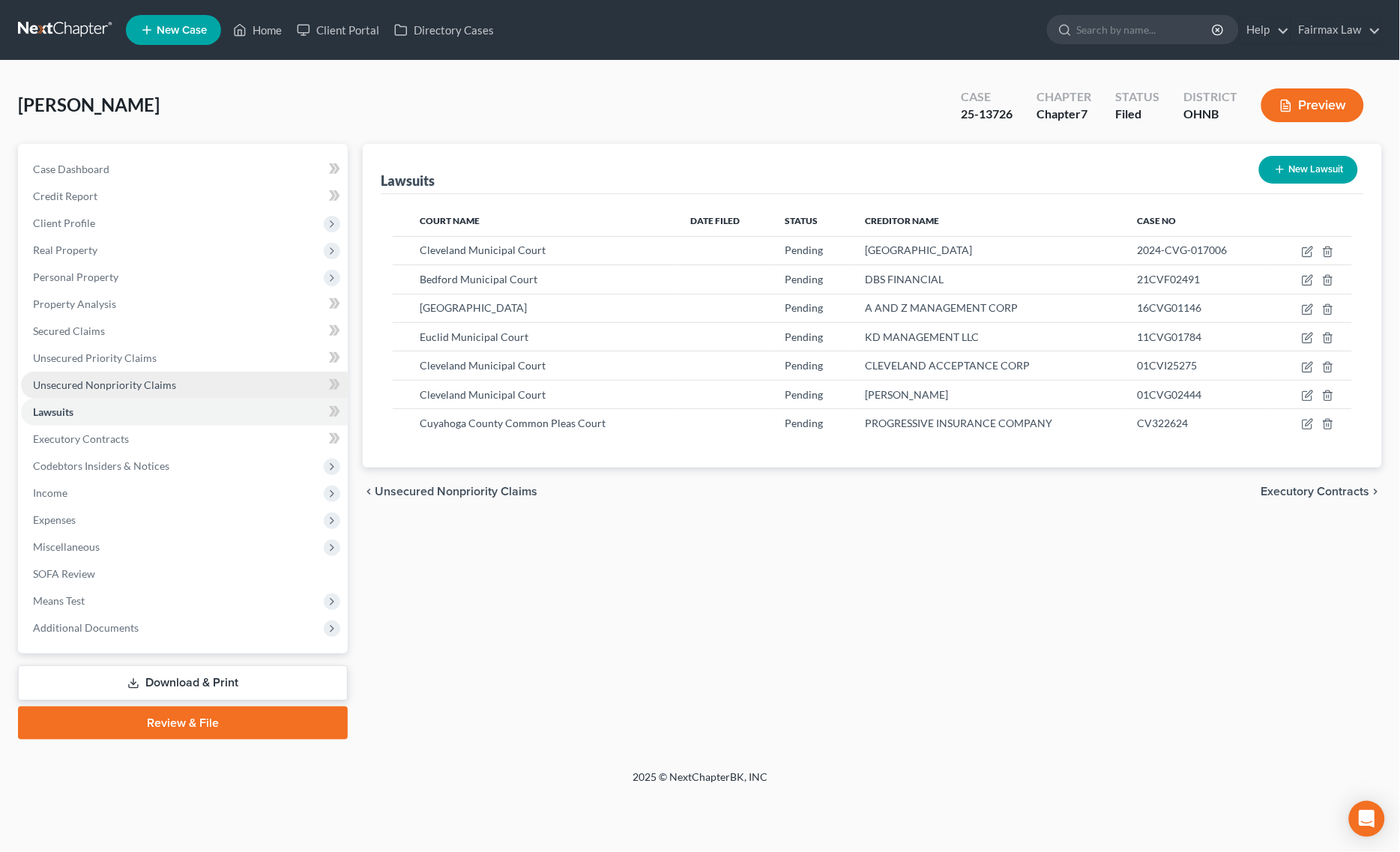
click at [159, 390] on span "Unsecured Nonpriority Claims" at bounding box center [104, 384] width 143 height 13
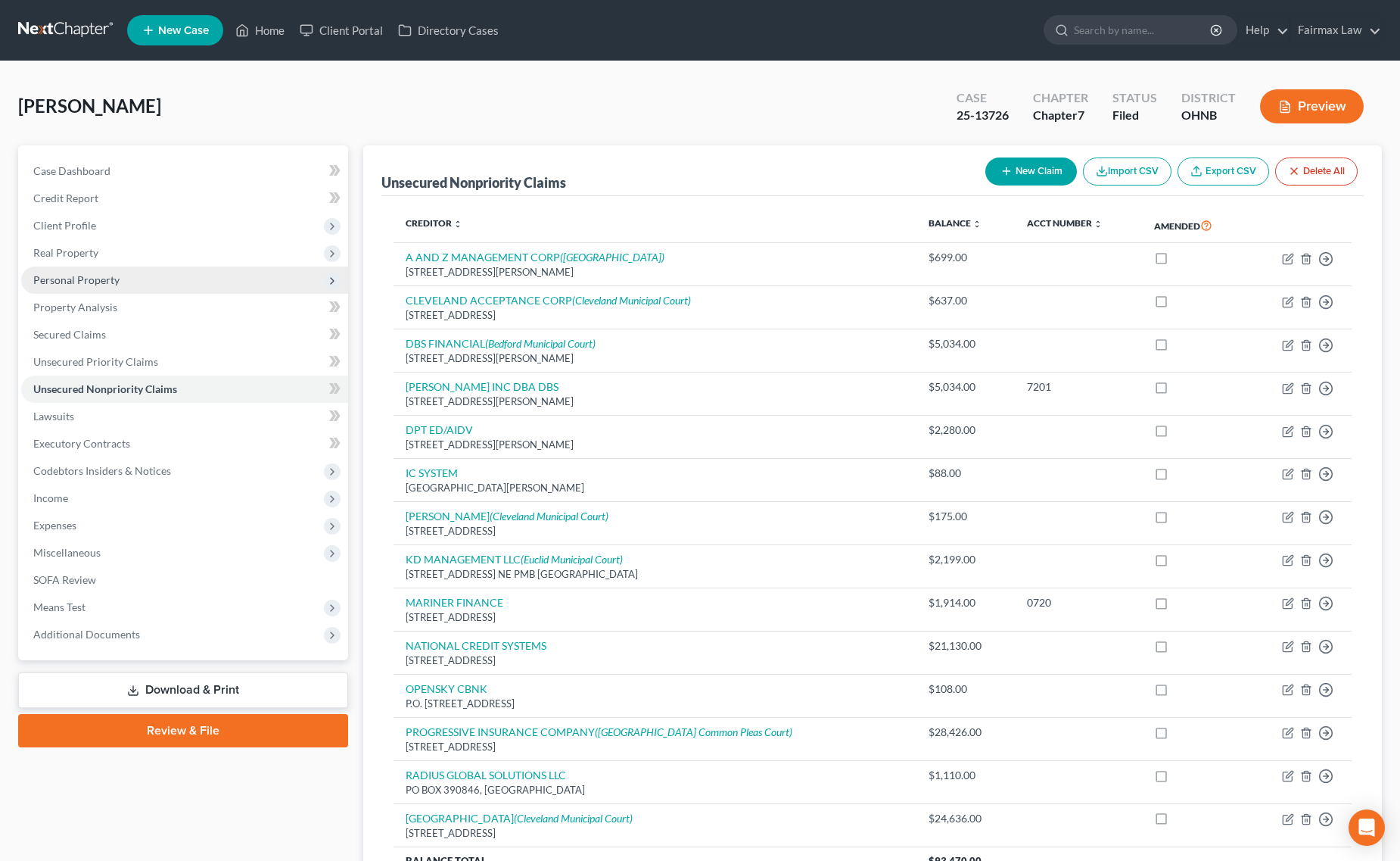
click at [129, 269] on span "Personal Property" at bounding box center [184, 280] width 327 height 28
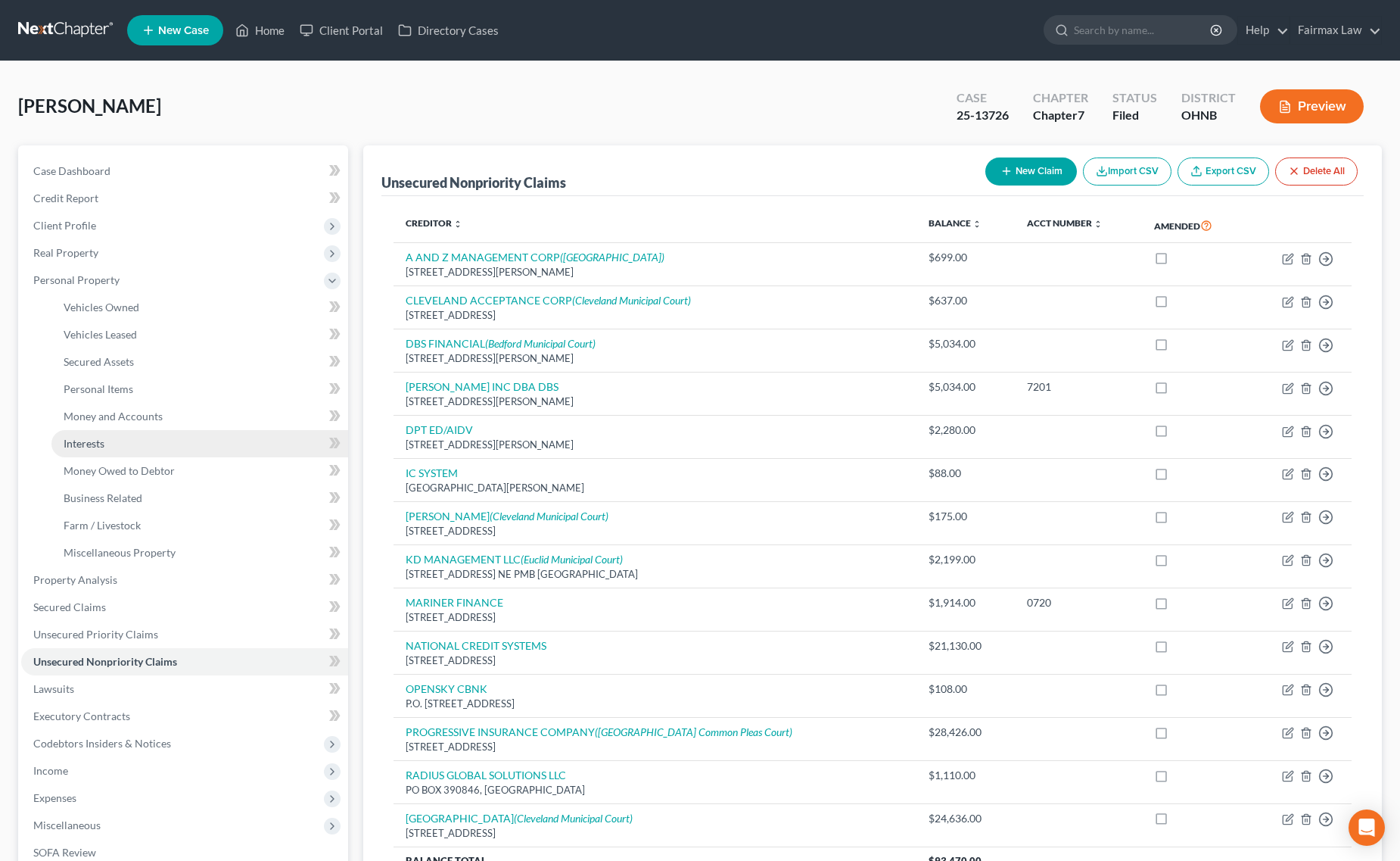
click at [153, 451] on link "Interests" at bounding box center [200, 443] width 297 height 28
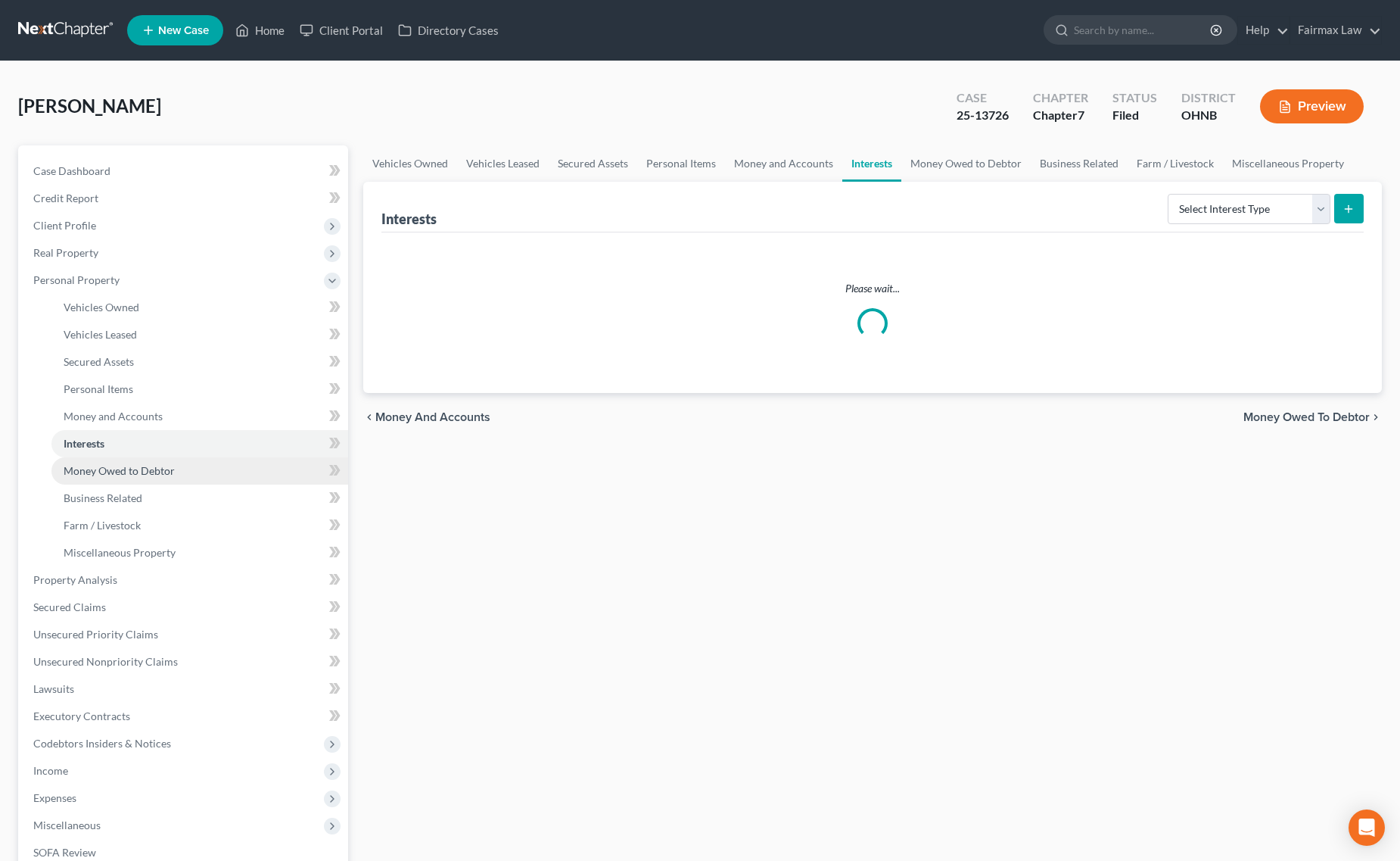
click at [155, 460] on link "Money Owed to Debtor" at bounding box center [200, 471] width 297 height 28
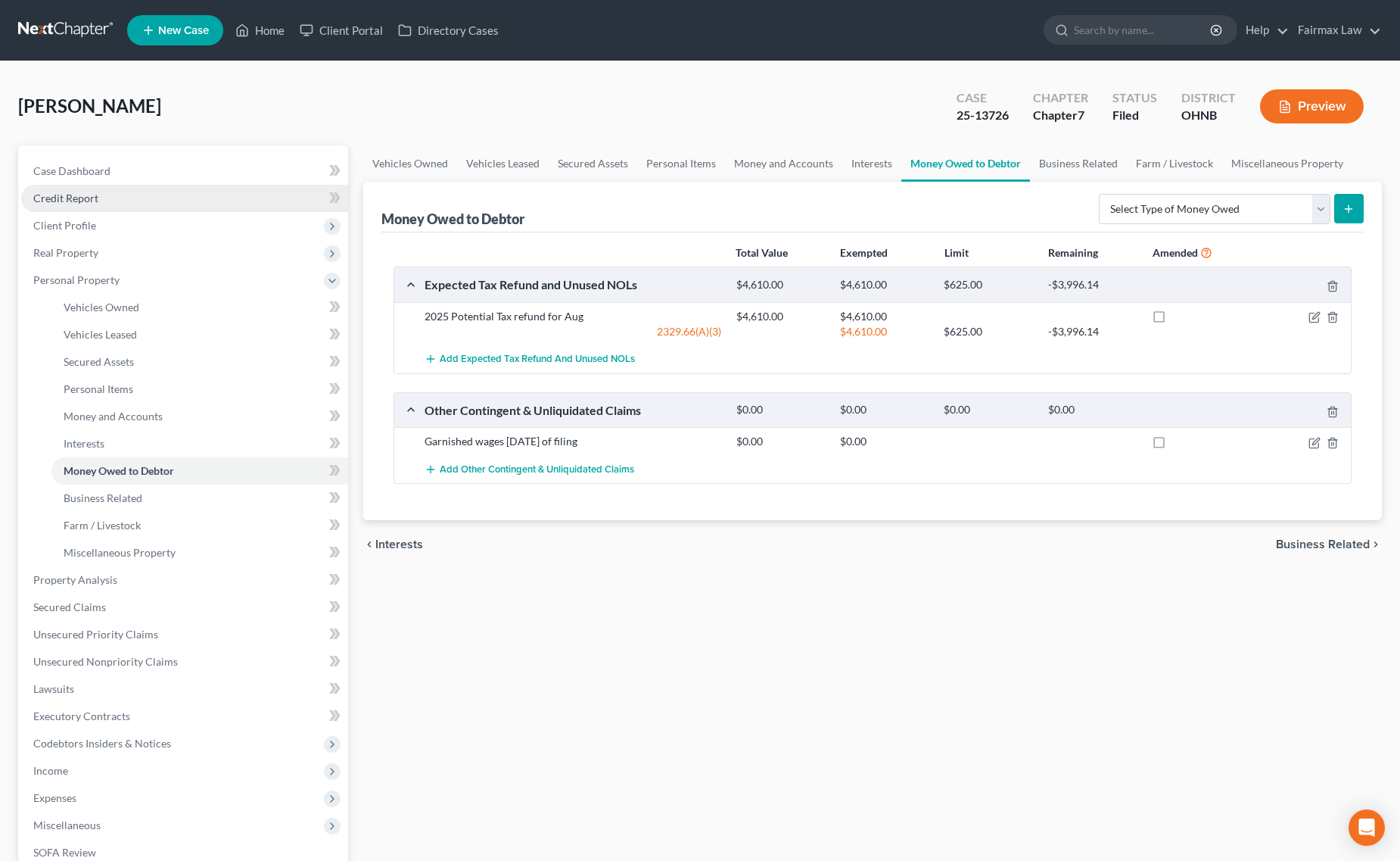
click at [118, 205] on link "Credit Report" at bounding box center [184, 198] width 327 height 28
click at [108, 231] on span "Client Profile" at bounding box center [184, 226] width 327 height 28
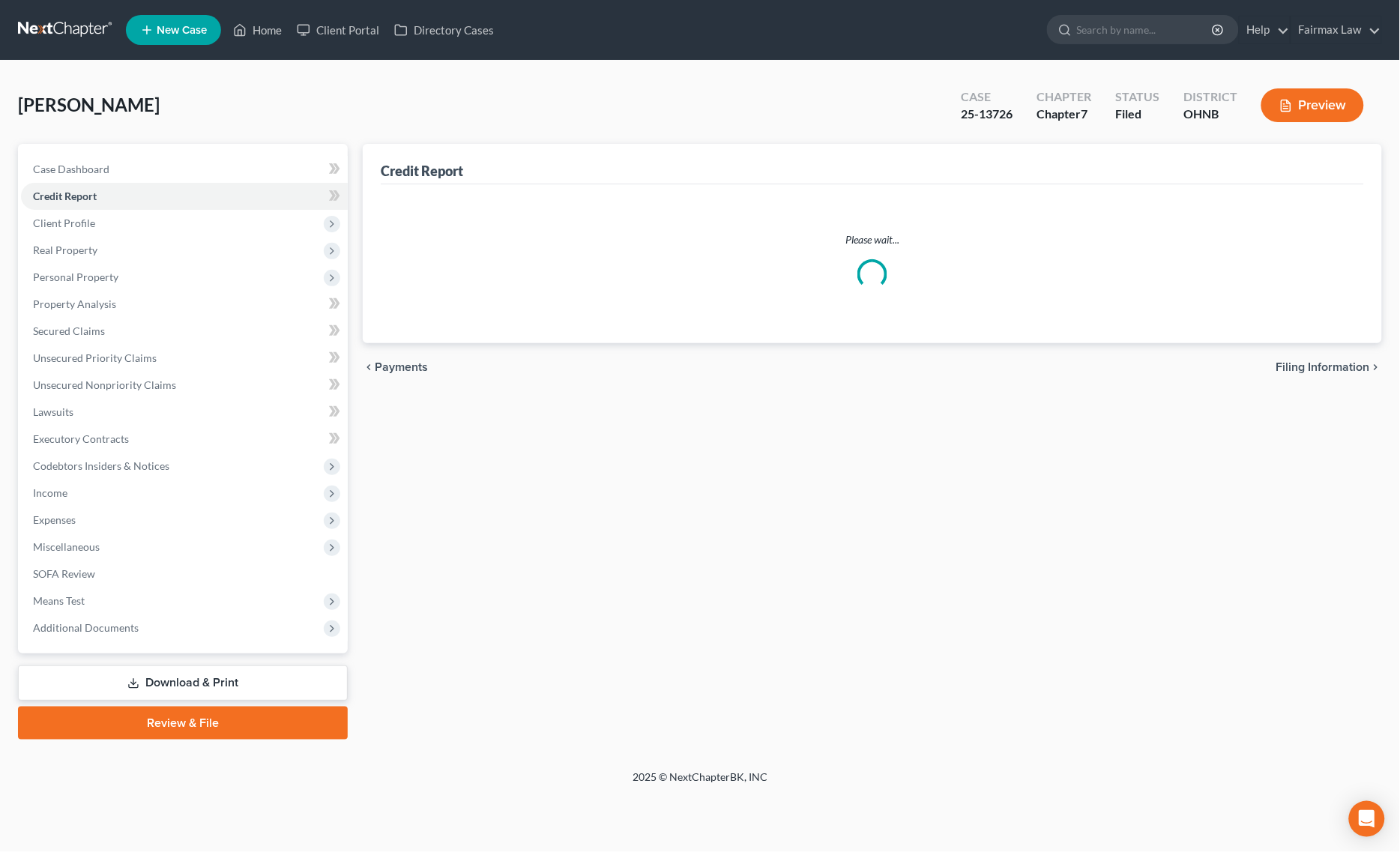
click at [130, 252] on ul "Case Dashboard Payments Invoices Payments Payments Credit Report Client Profile" at bounding box center [184, 399] width 327 height 485
click at [130, 223] on span "Client Profile" at bounding box center [184, 223] width 327 height 27
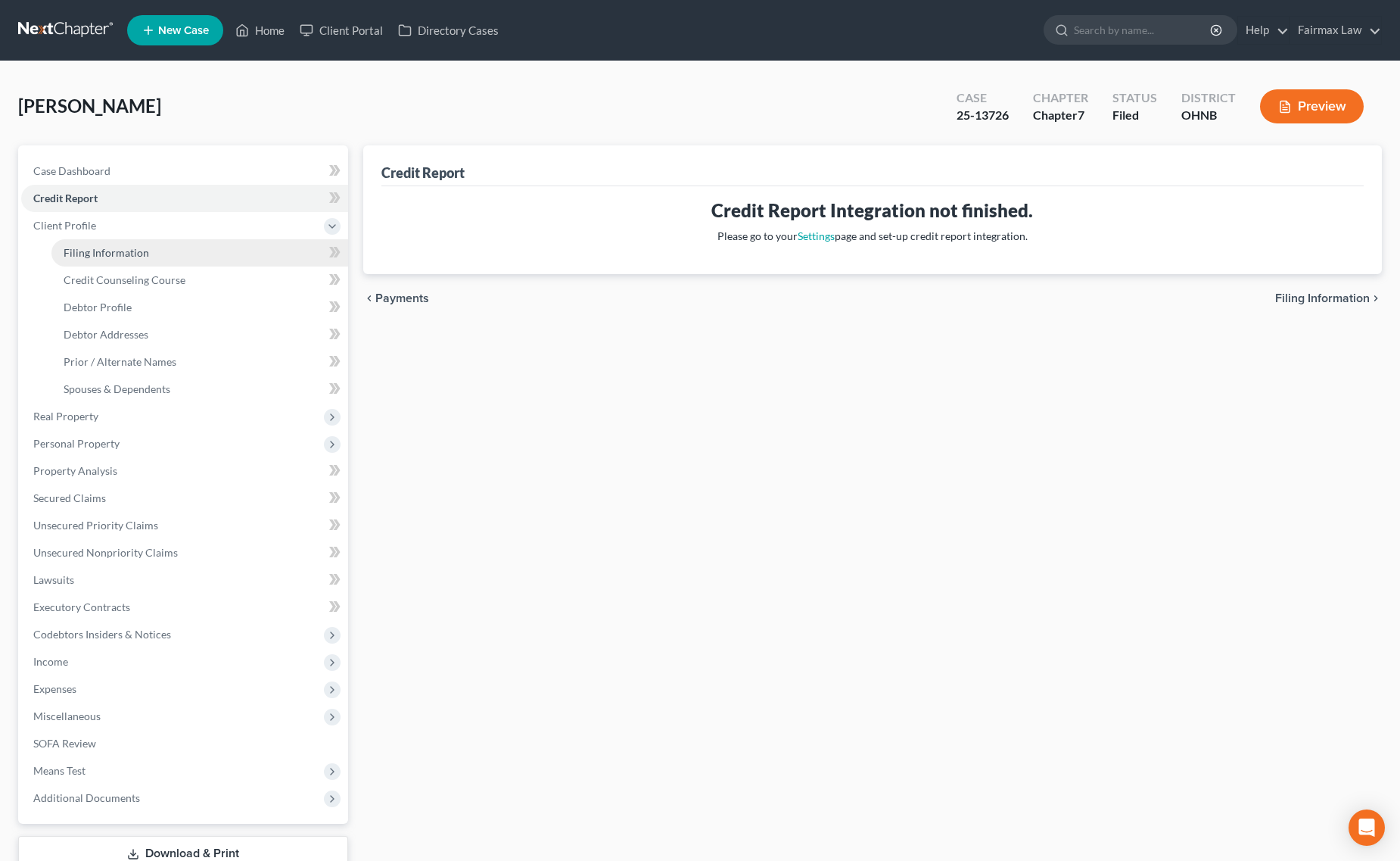
click at [125, 246] on span "Filing Information" at bounding box center [107, 252] width 86 height 13
select select "1"
select select "0"
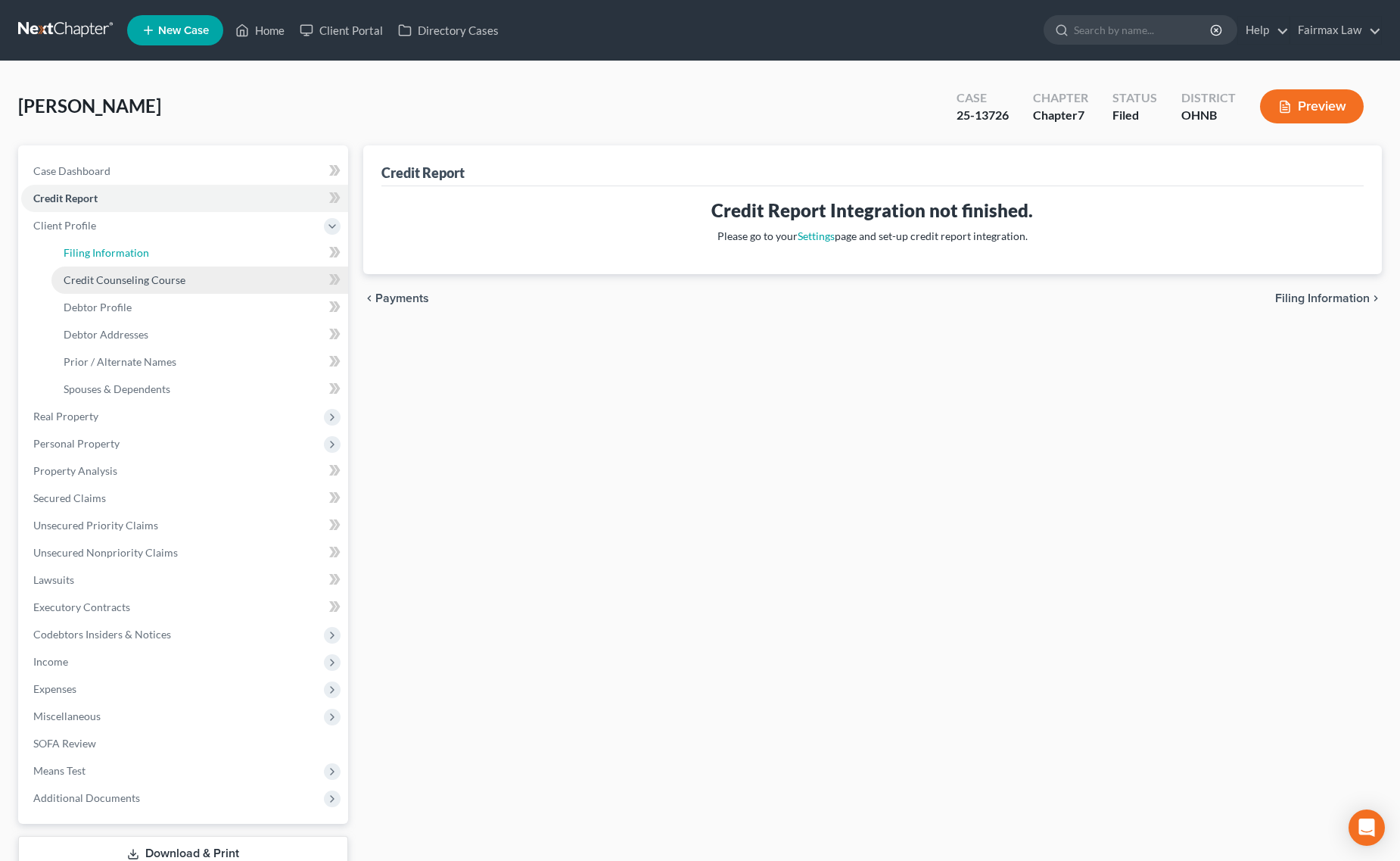
select select "36"
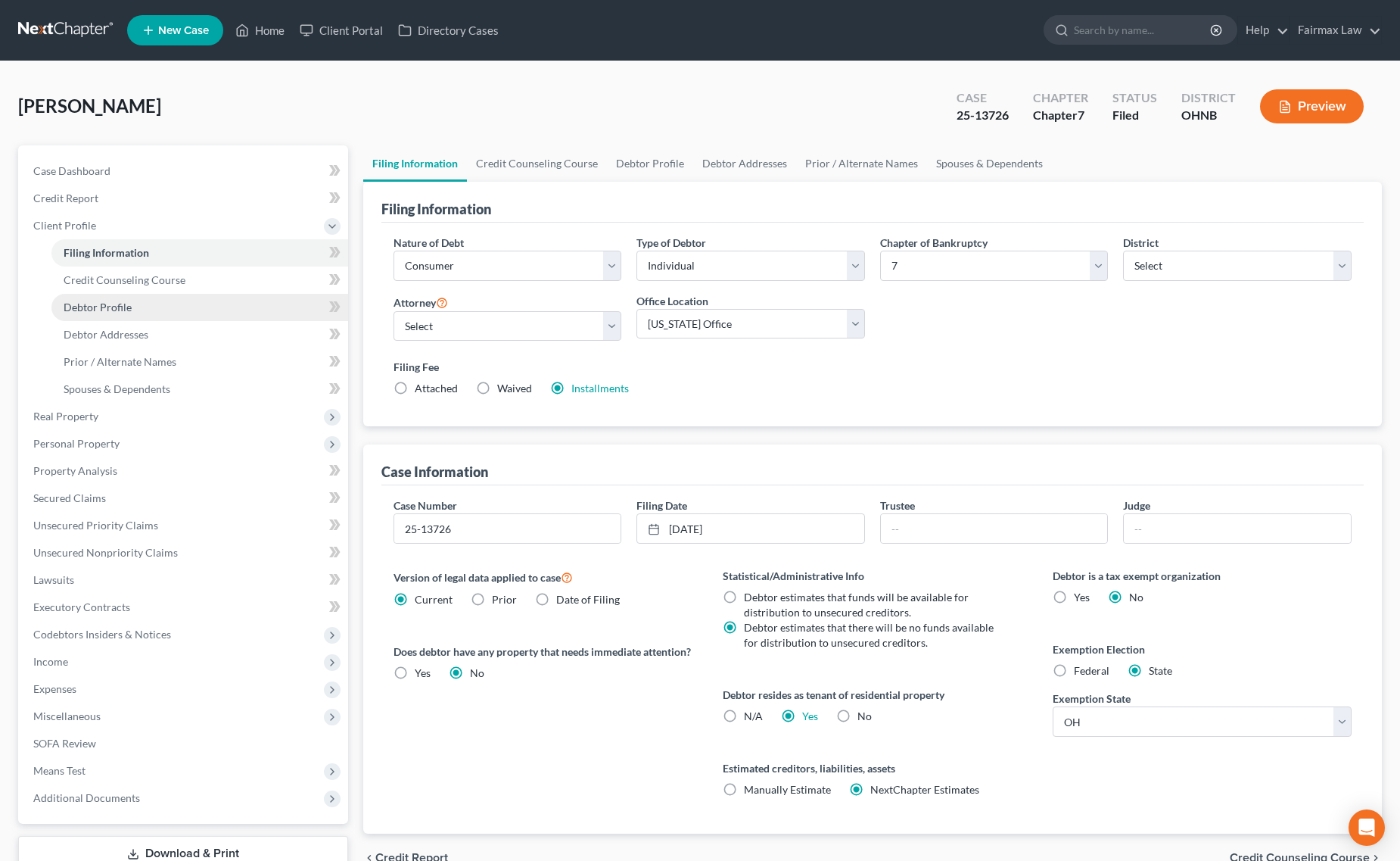
click at [122, 315] on link "Debtor Profile" at bounding box center [200, 308] width 297 height 28
select select "0"
select select "1"
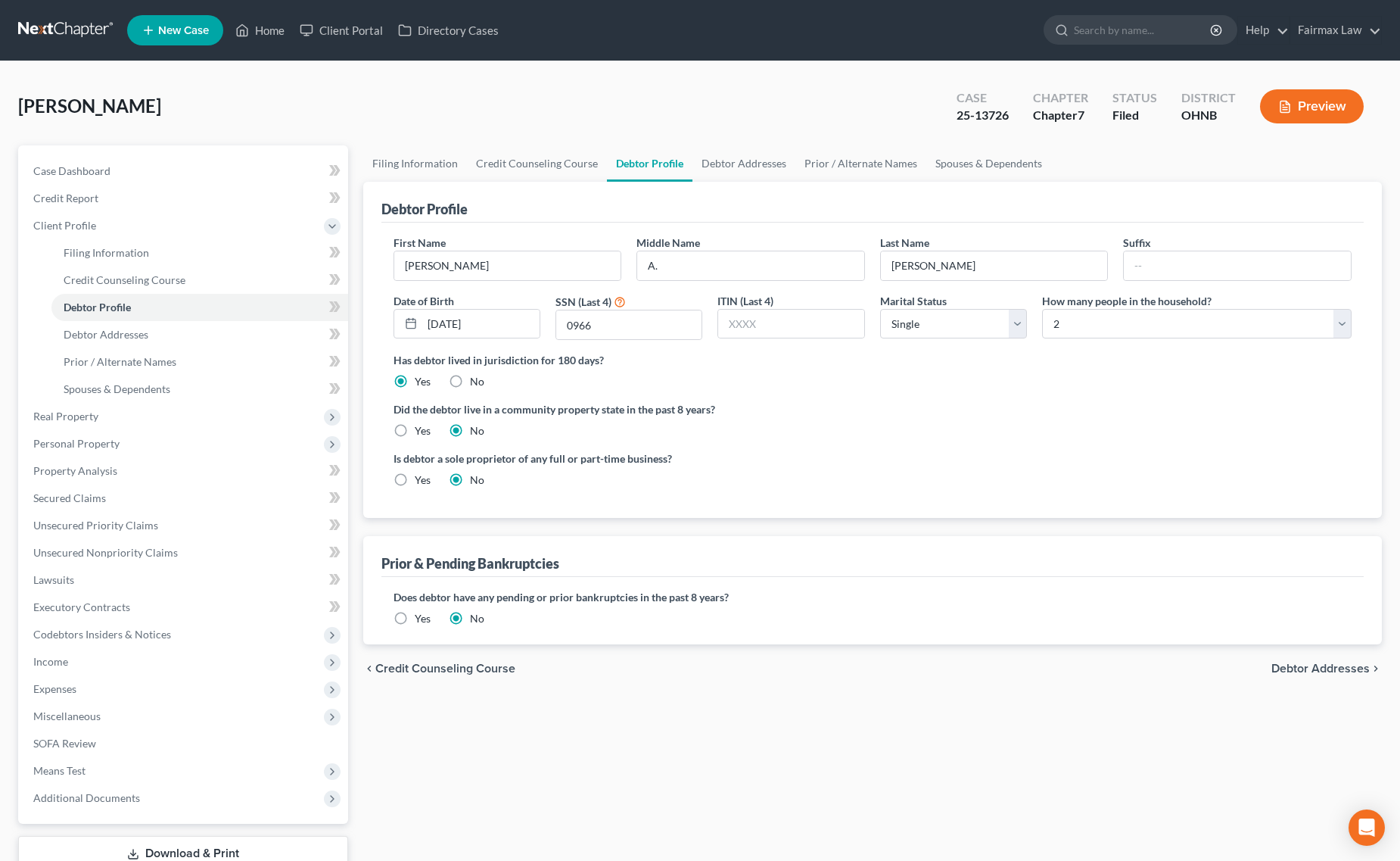
radio input "true"
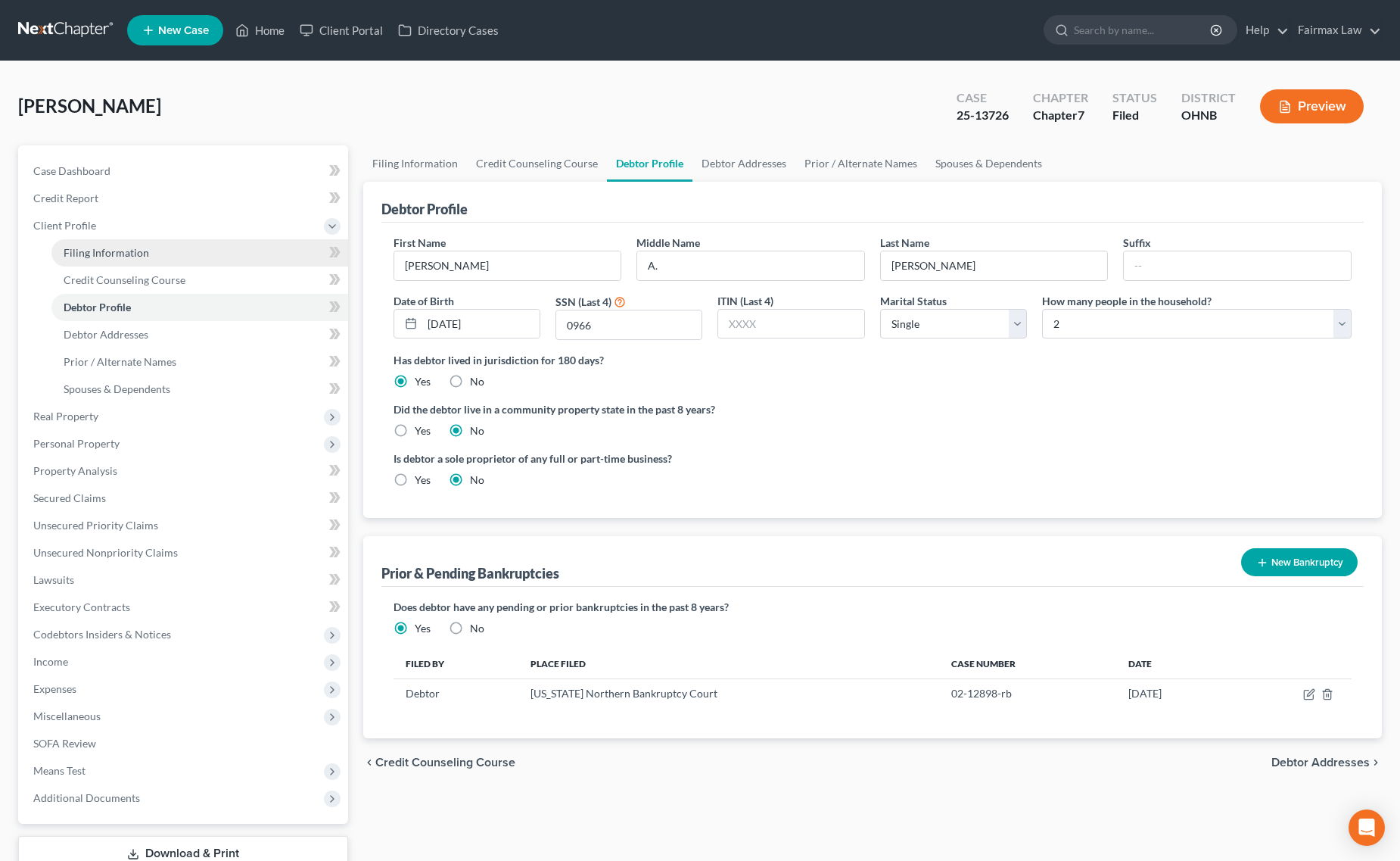
click at [133, 259] on link "Filing Information" at bounding box center [200, 253] width 297 height 28
select select "1"
select select "0"
select select "61"
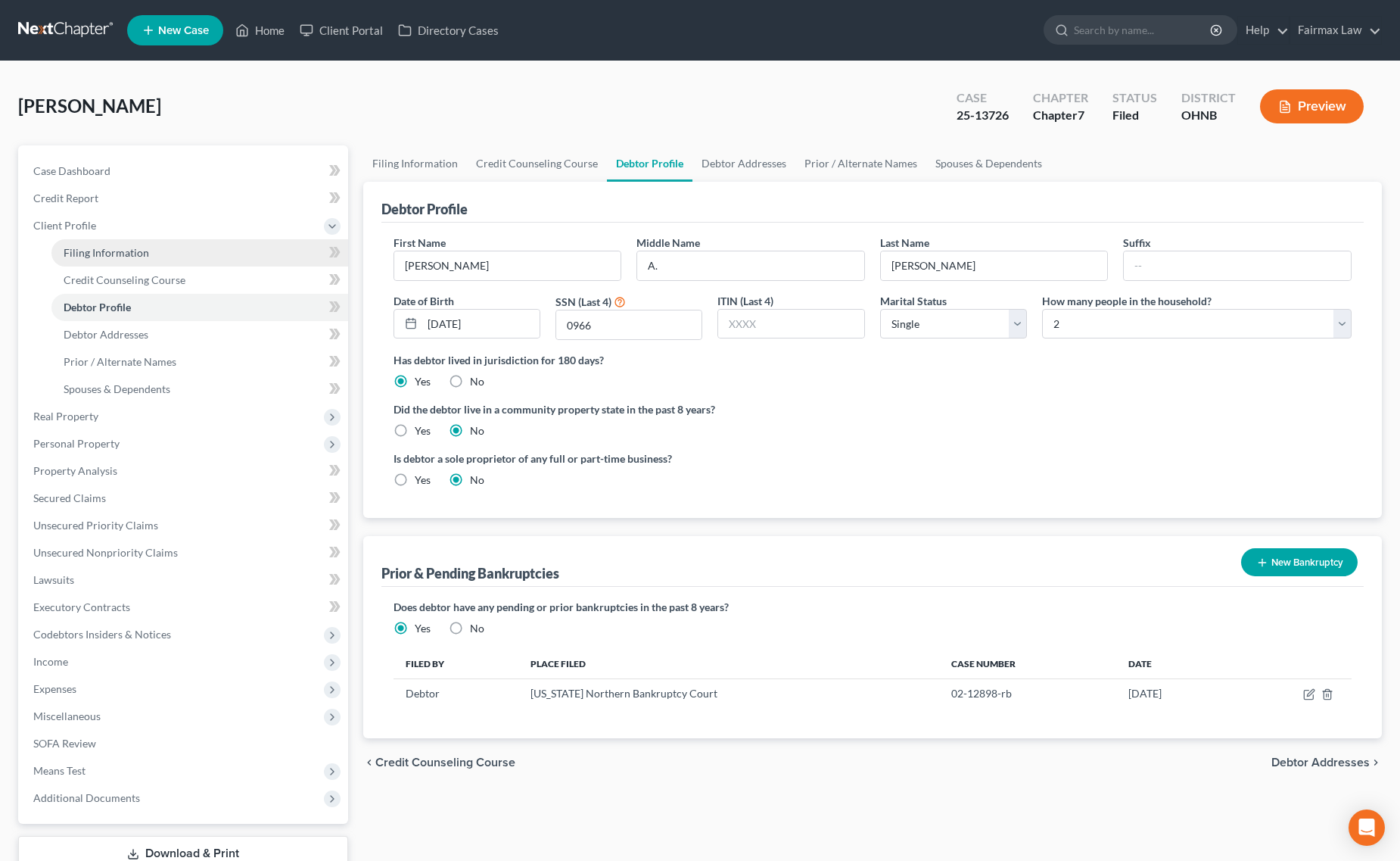
select select "18"
select select "0"
select select "36"
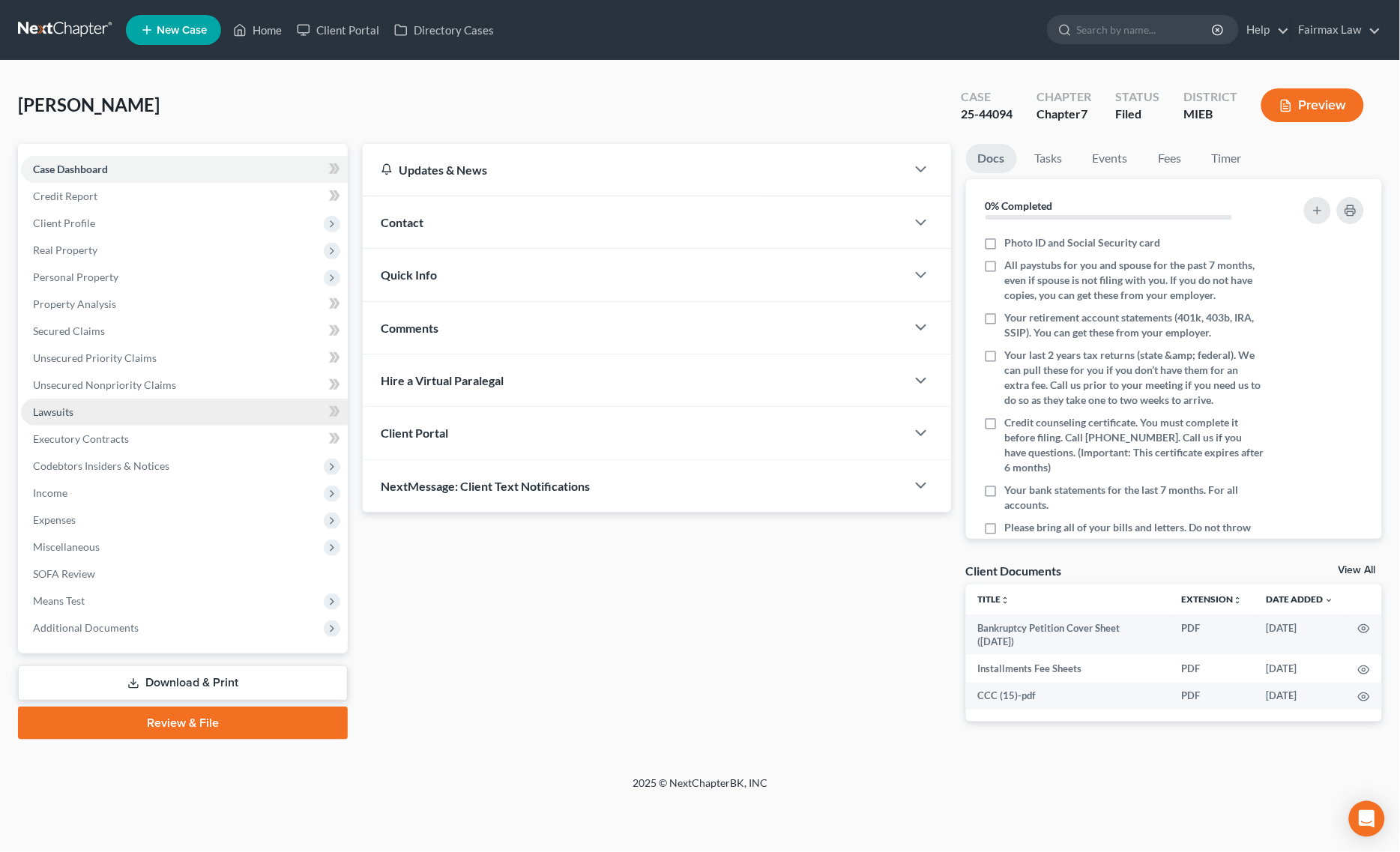
click at [103, 409] on link "Lawsuits" at bounding box center [184, 412] width 327 height 27
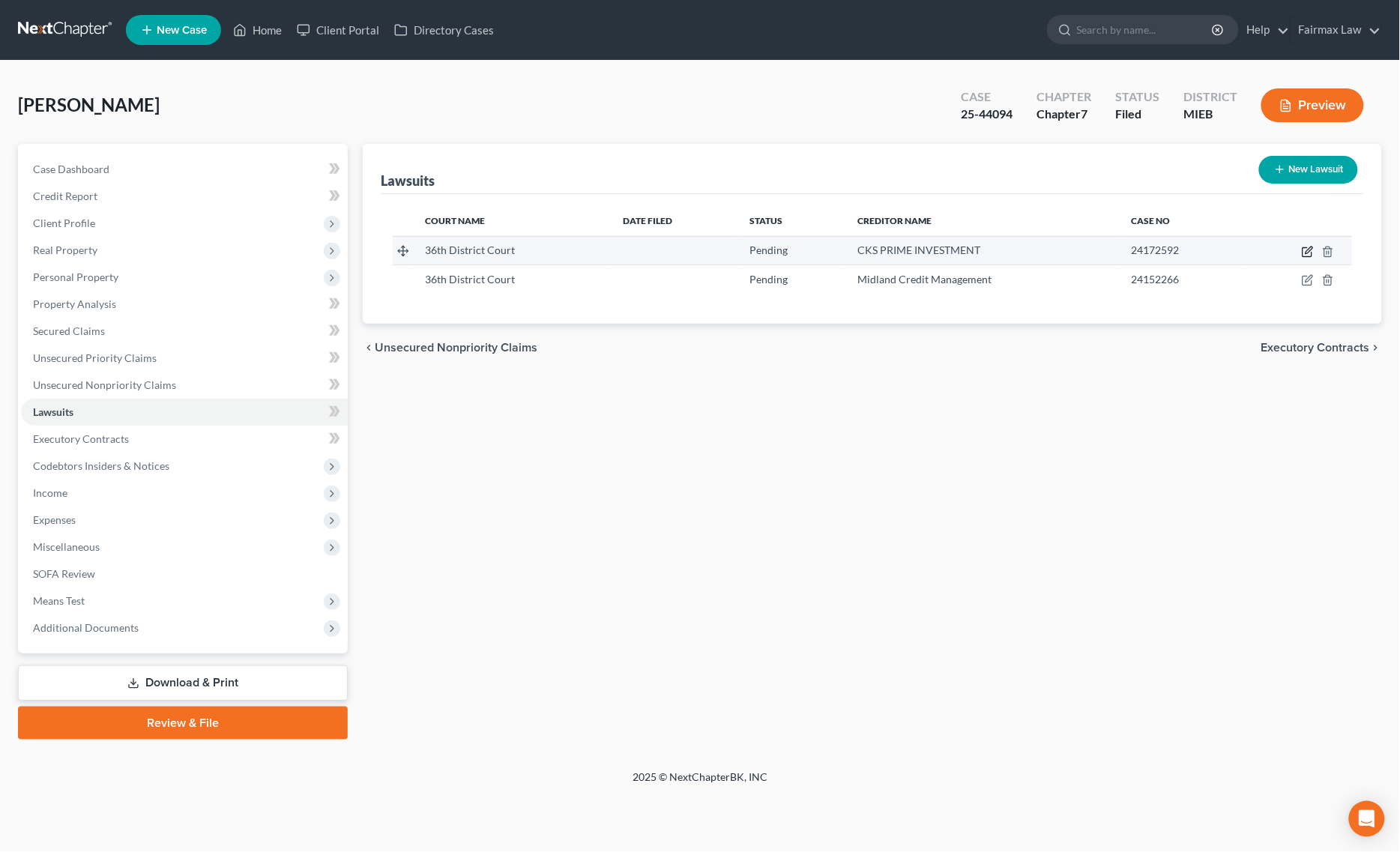
click at [1302, 248] on icon "button" at bounding box center [1307, 251] width 12 height 12
select select "23"
select select "0"
select select "3"
select select "33"
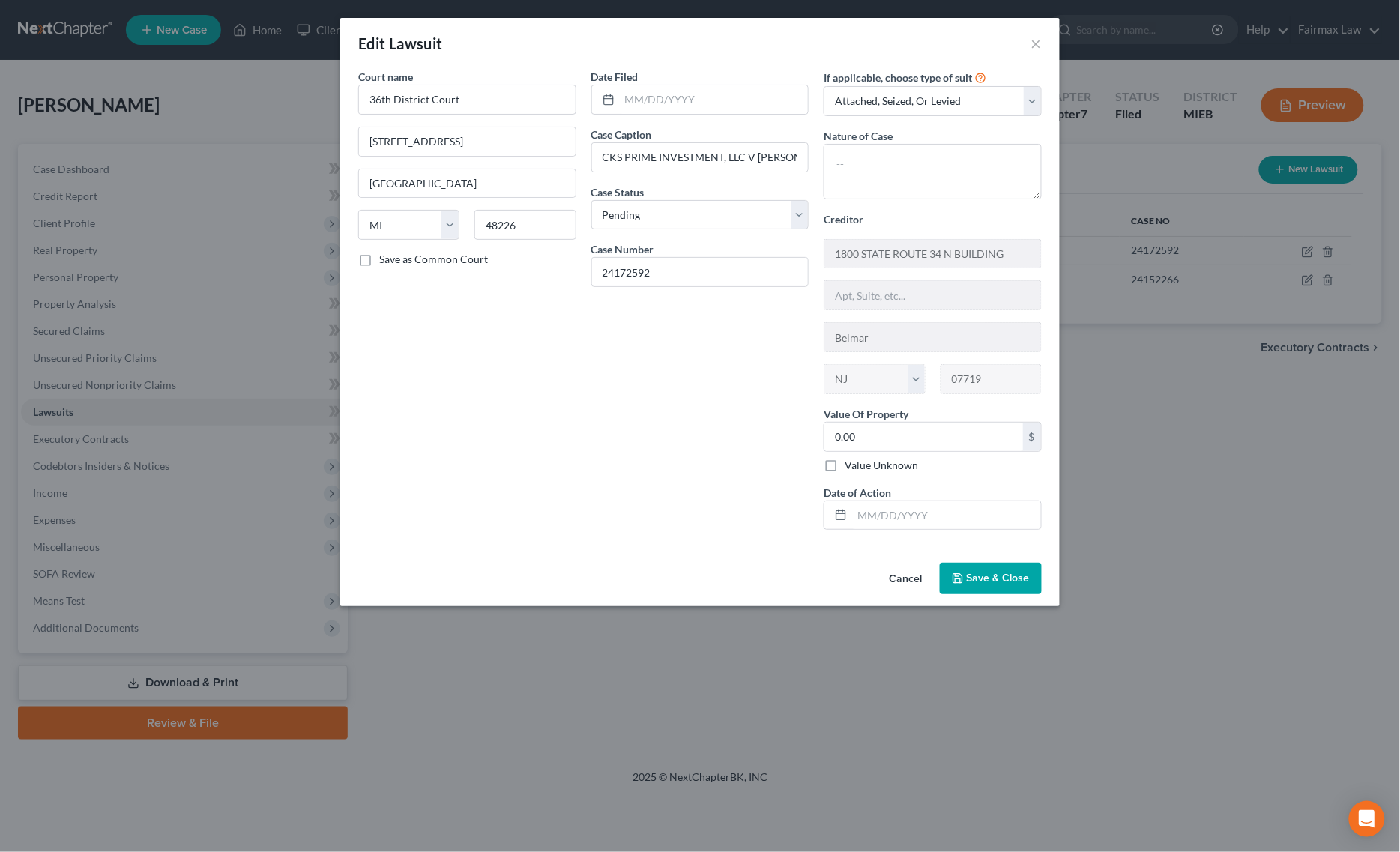
click at [1013, 581] on span "Save & Close" at bounding box center [998, 578] width 63 height 13
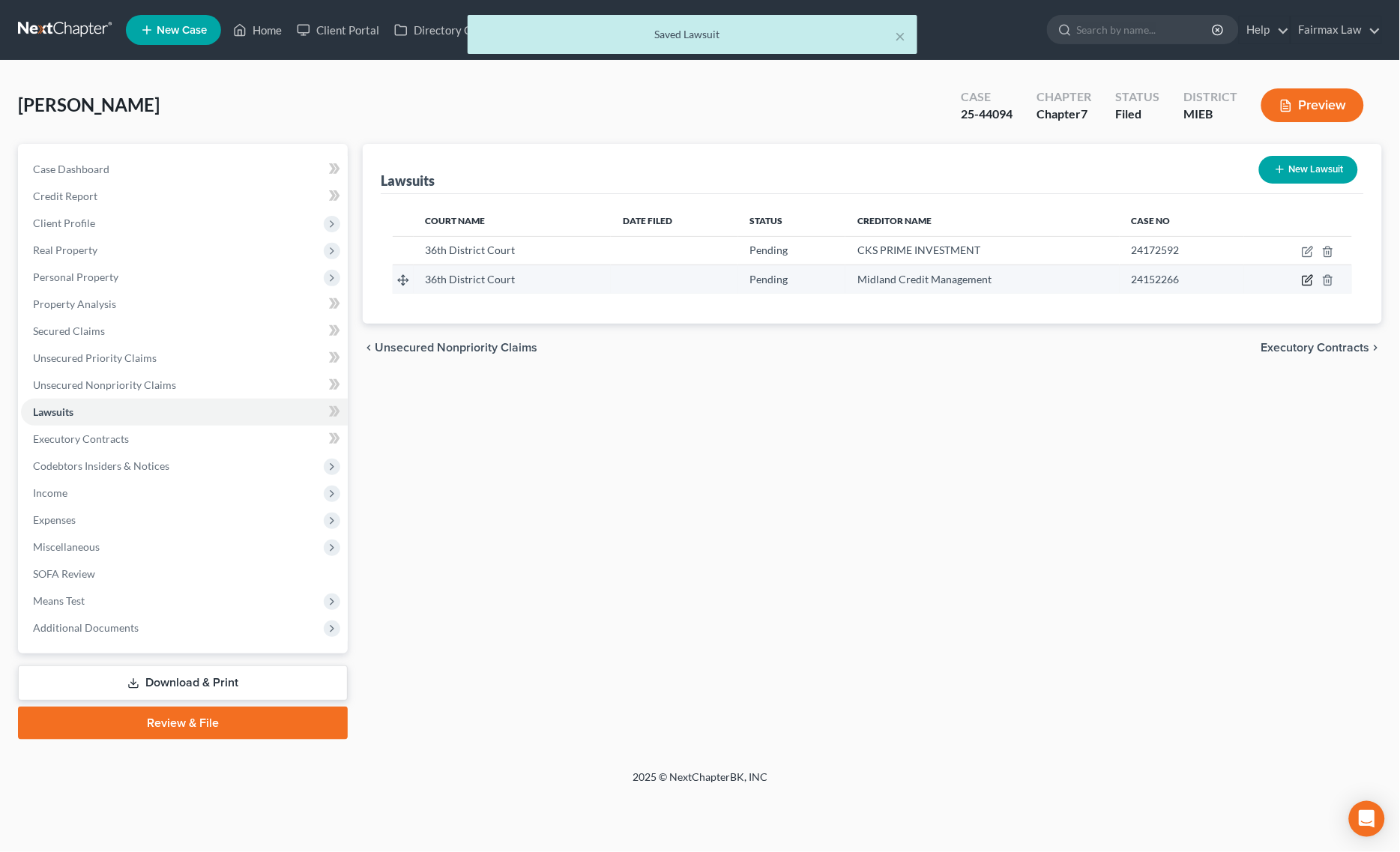
click at [1306, 278] on icon "button" at bounding box center [1307, 279] width 12 height 12
select select "23"
select select "0"
select select "1"
select select "4"
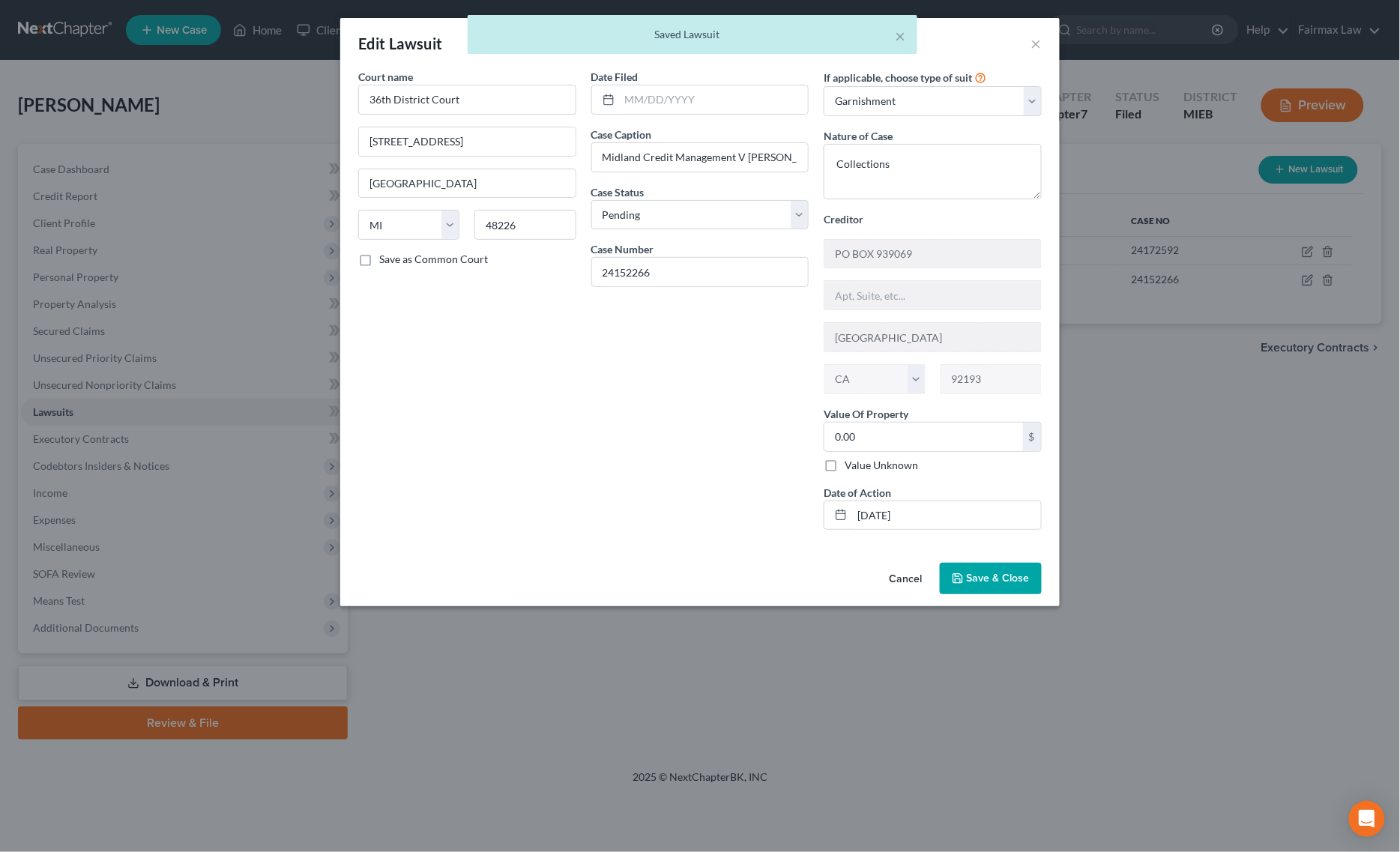
click at [964, 585] on icon "button" at bounding box center [957, 578] width 12 height 12
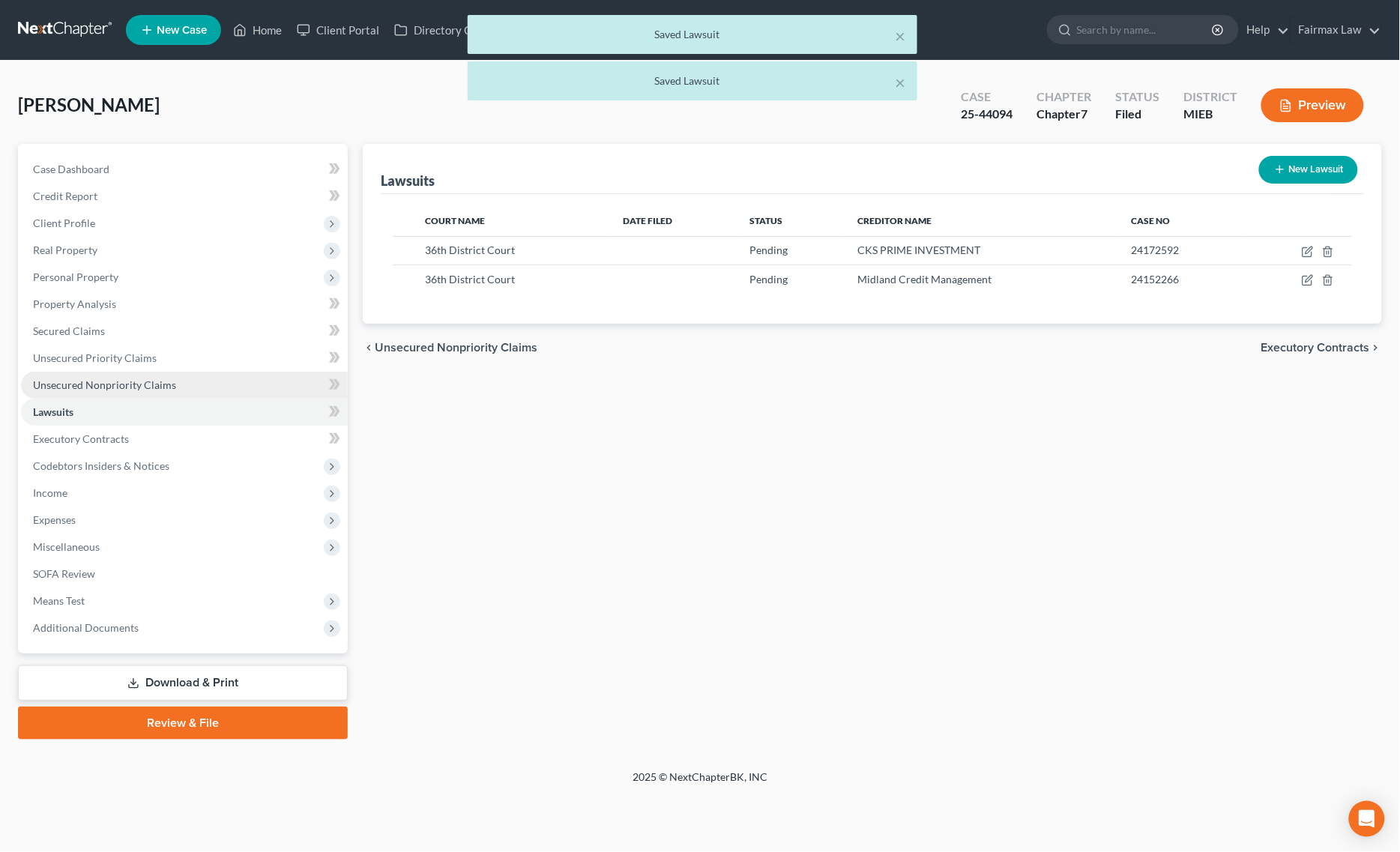
click at [188, 386] on link "Unsecured Nonpriority Claims" at bounding box center [184, 385] width 327 height 27
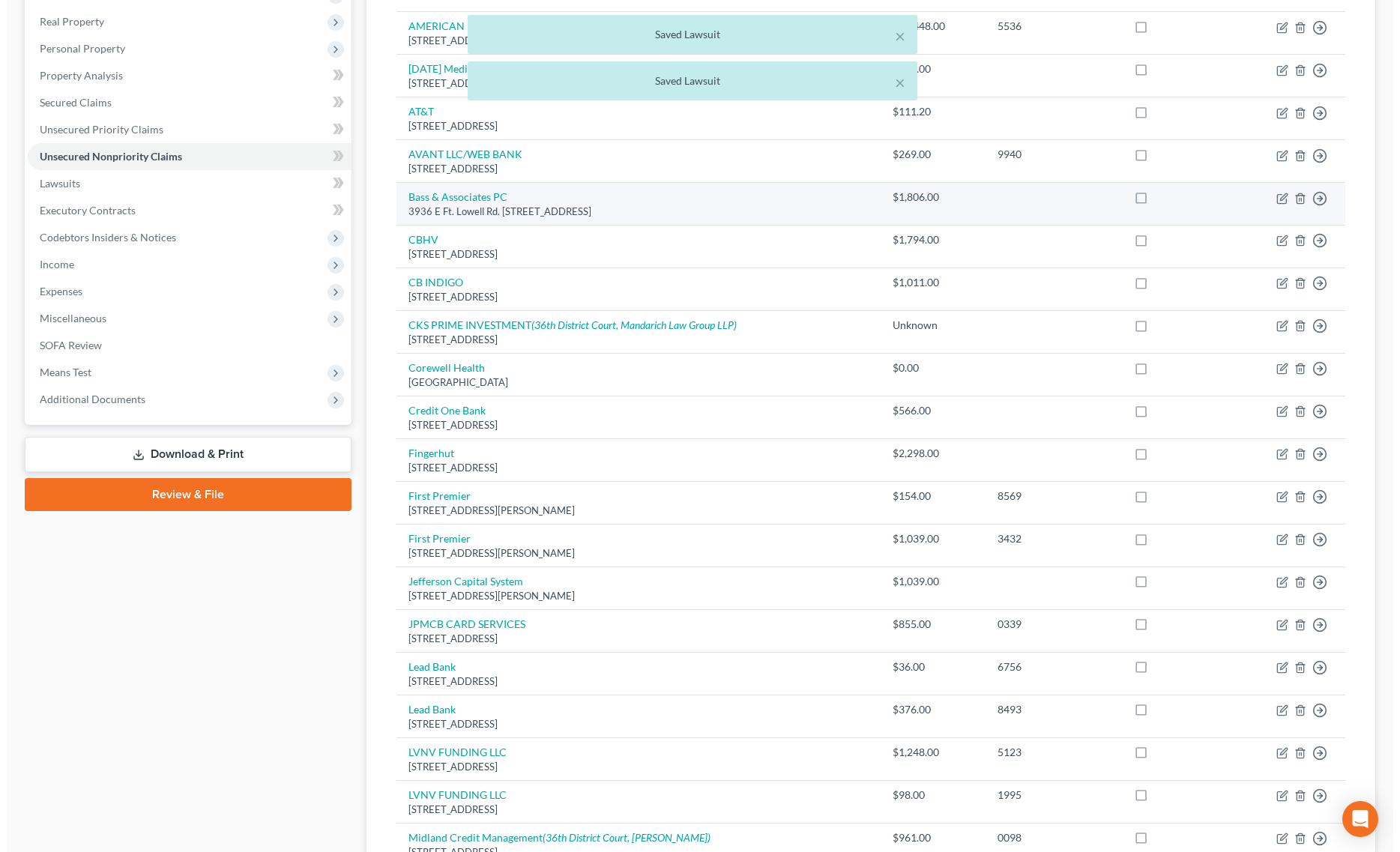
scroll to position [375, 0]
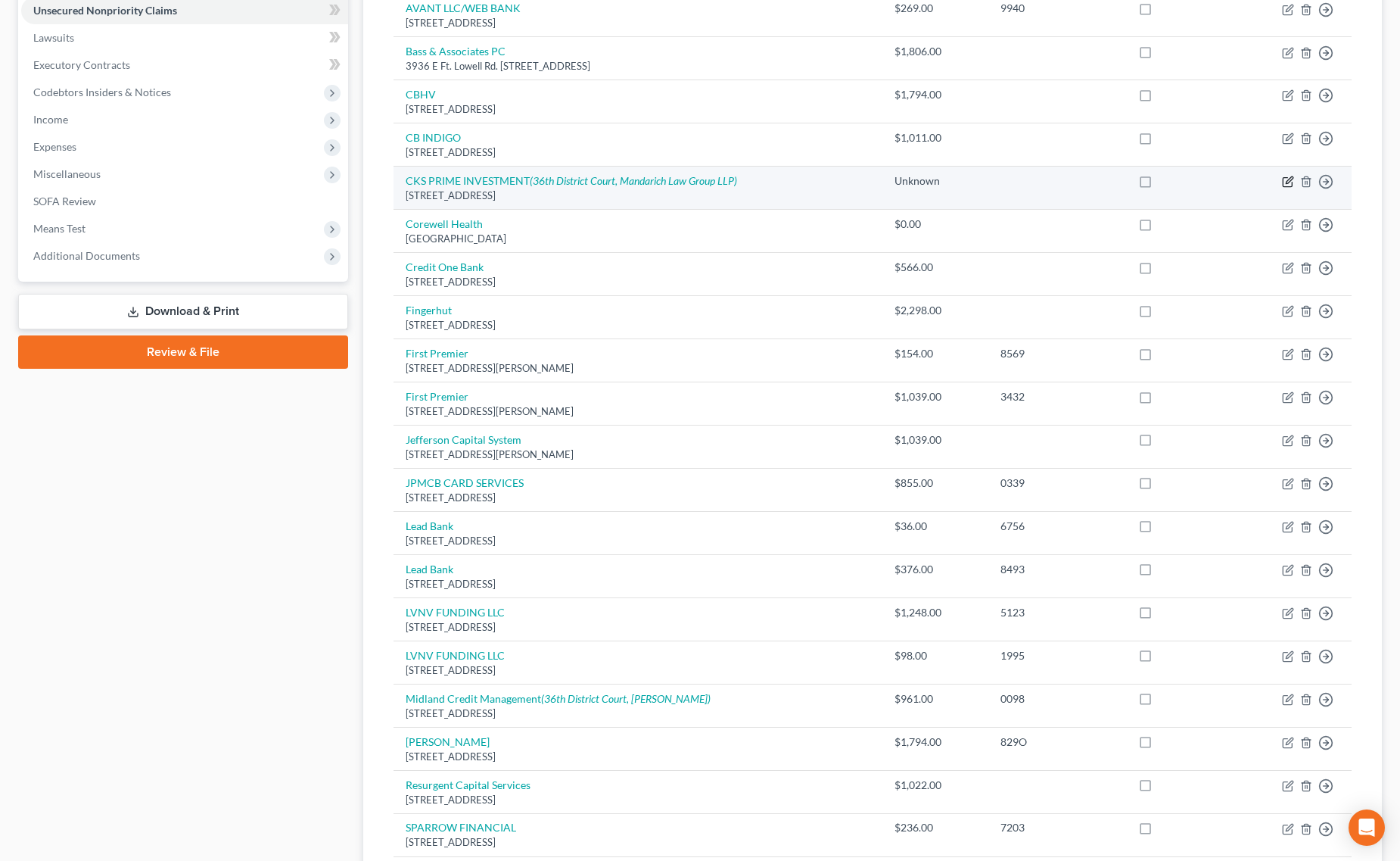
click at [1291, 182] on icon "button" at bounding box center [1289, 180] width 6 height 6
select select "33"
select select "14"
select select "0"
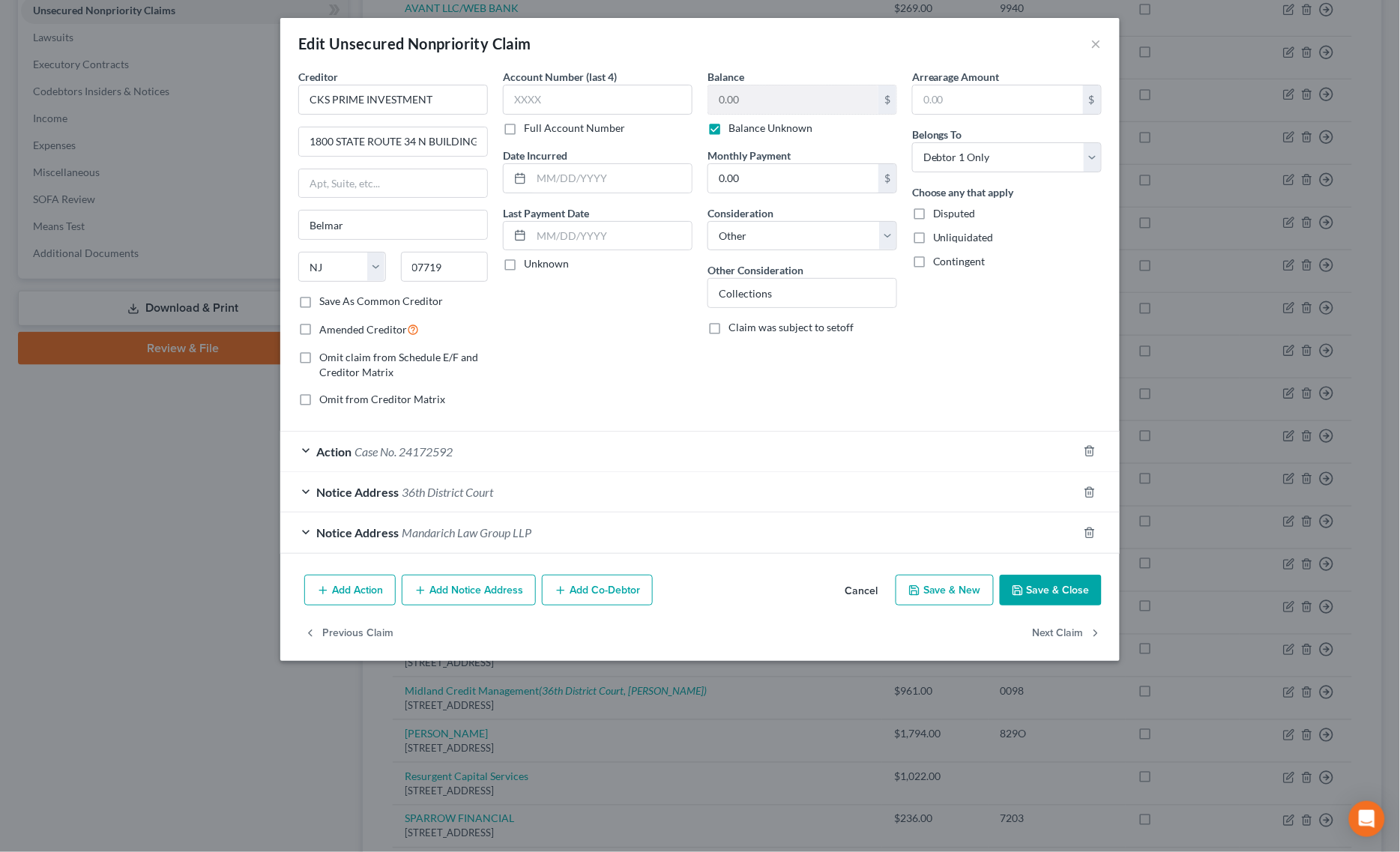
click at [449, 449] on span "Case No. 24172592" at bounding box center [404, 452] width 99 height 14
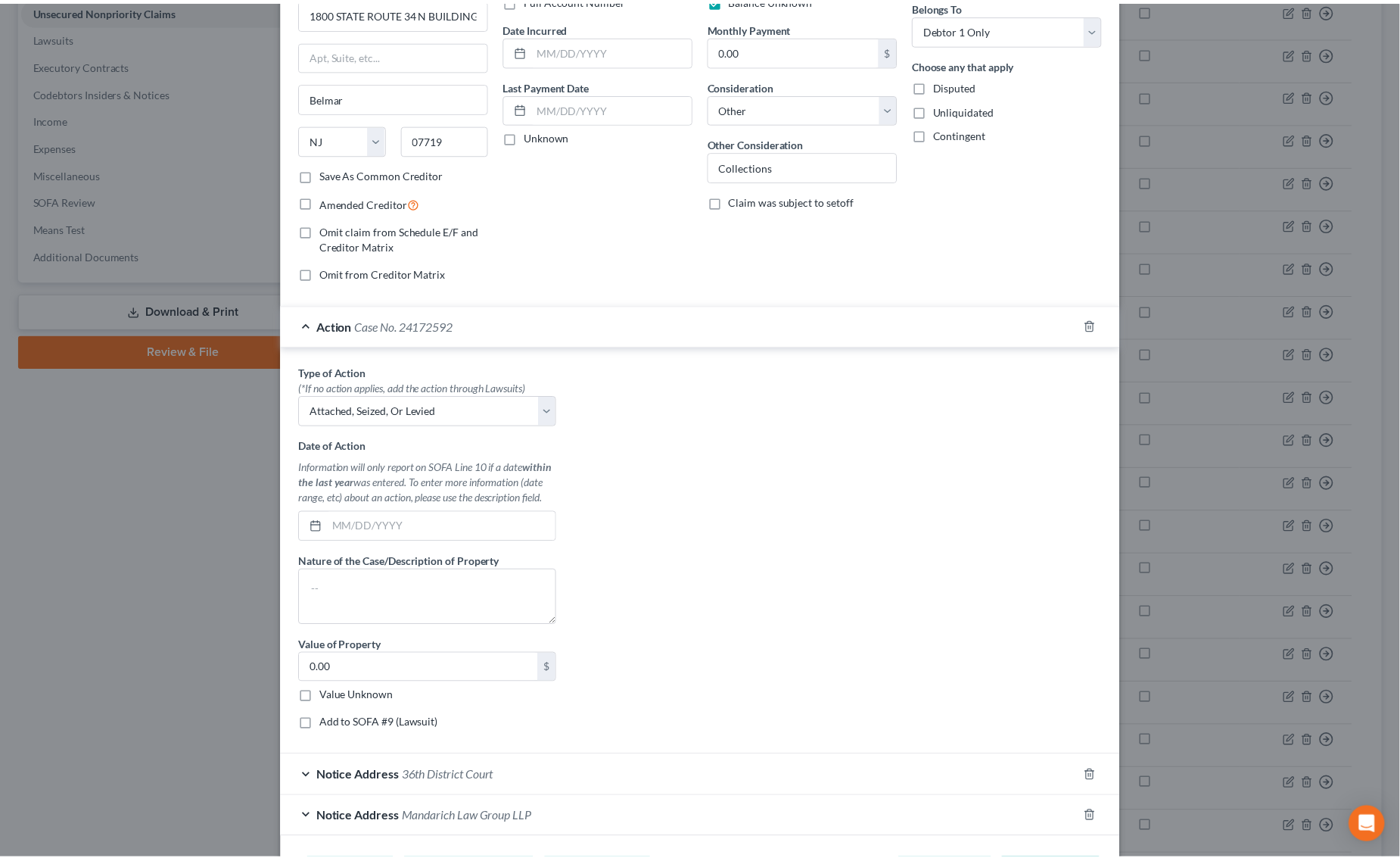
scroll to position [240, 0]
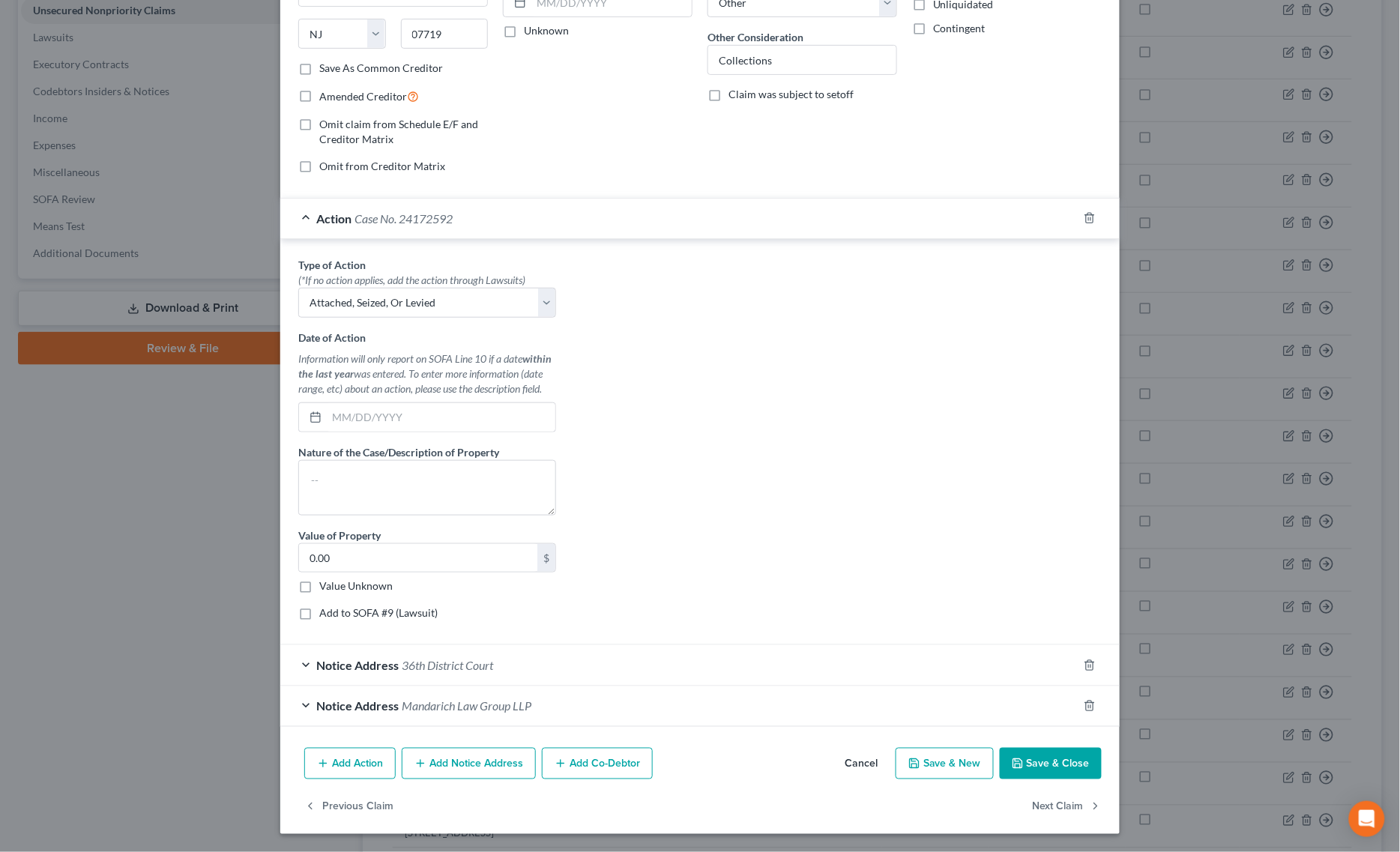
click at [1029, 754] on button "Save & Close" at bounding box center [1050, 763] width 102 height 31
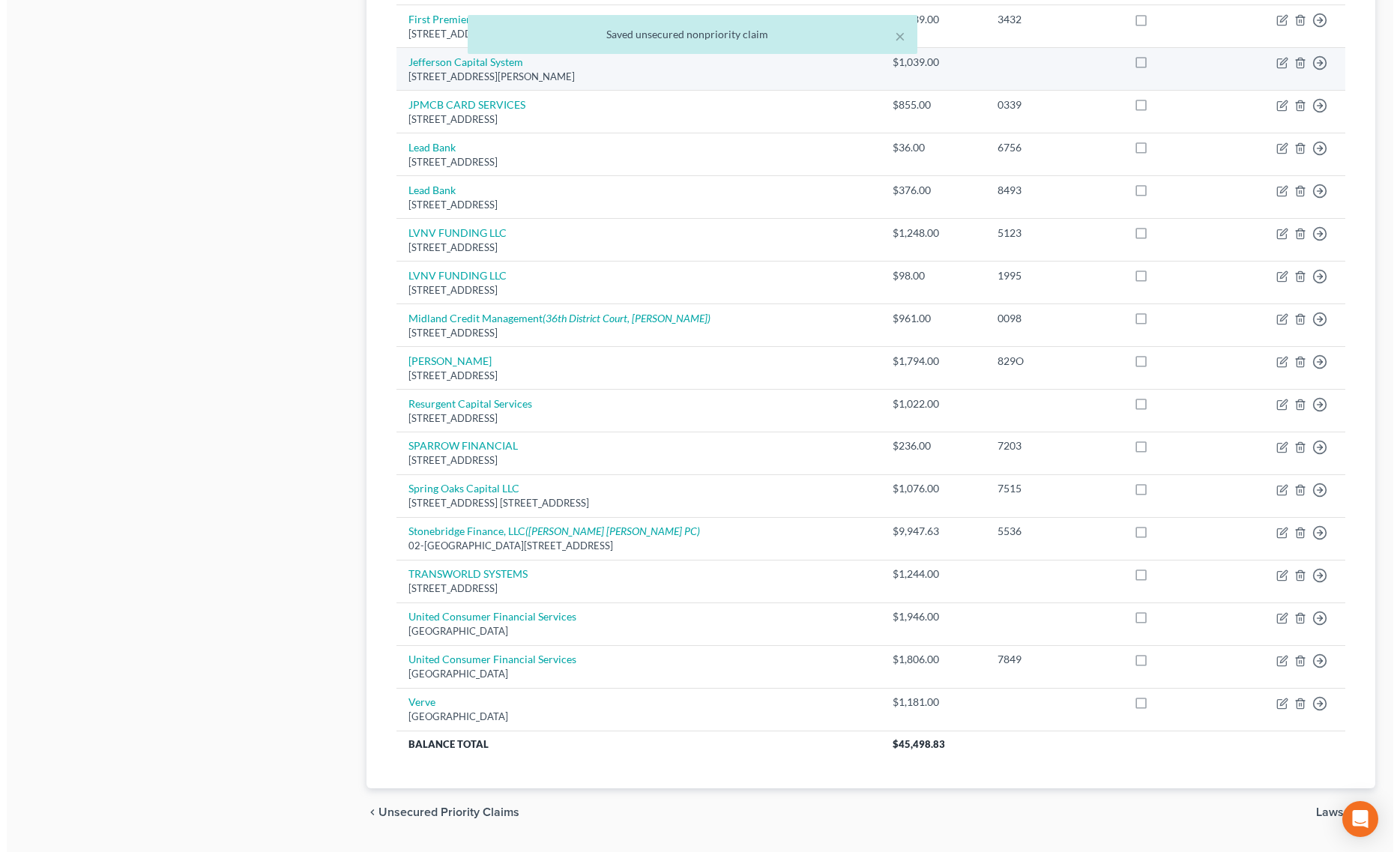
scroll to position [750, 0]
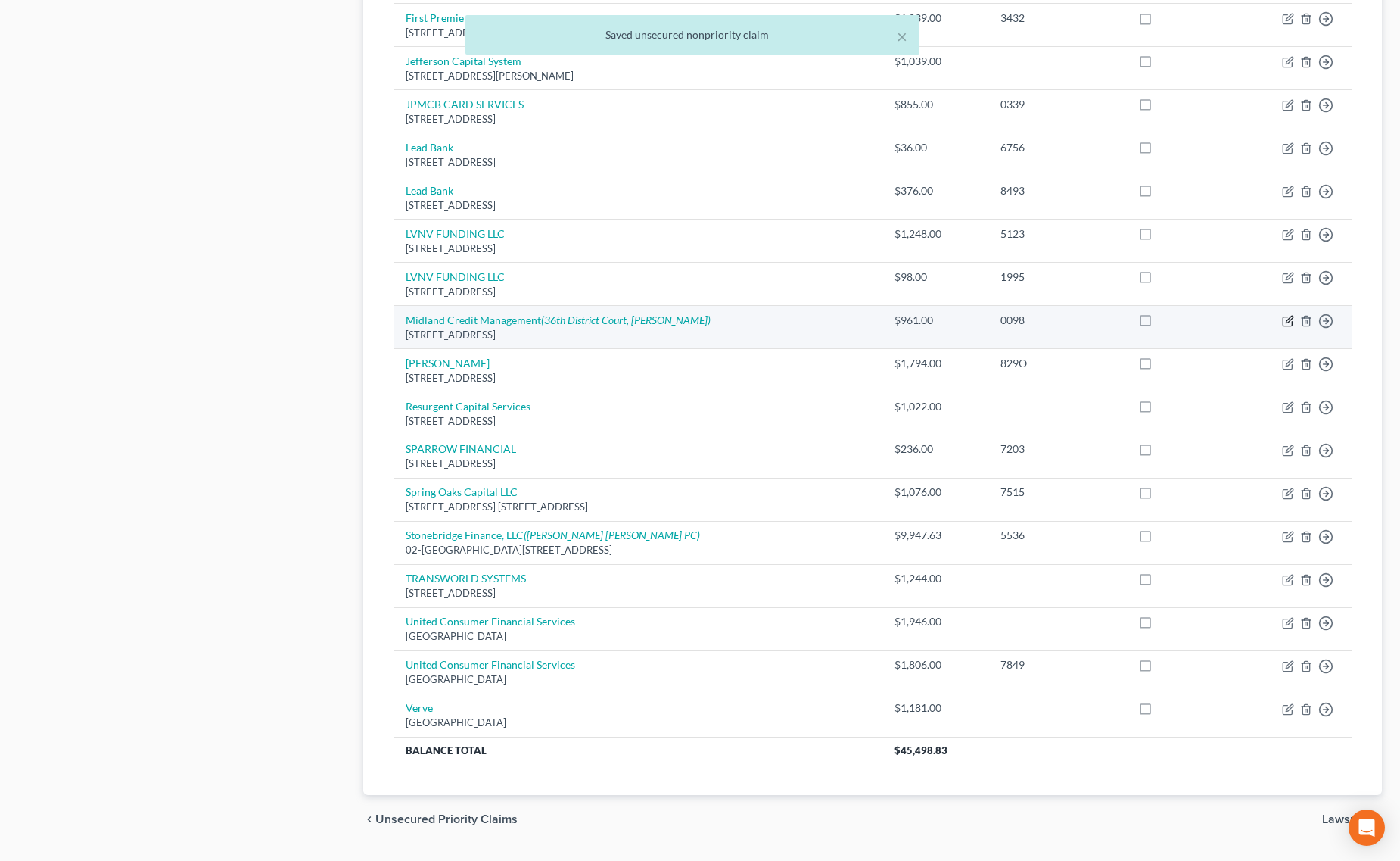
click at [1290, 320] on icon "button" at bounding box center [1289, 319] width 6 height 6
select select "4"
select select "2"
select select "0"
select select "1"
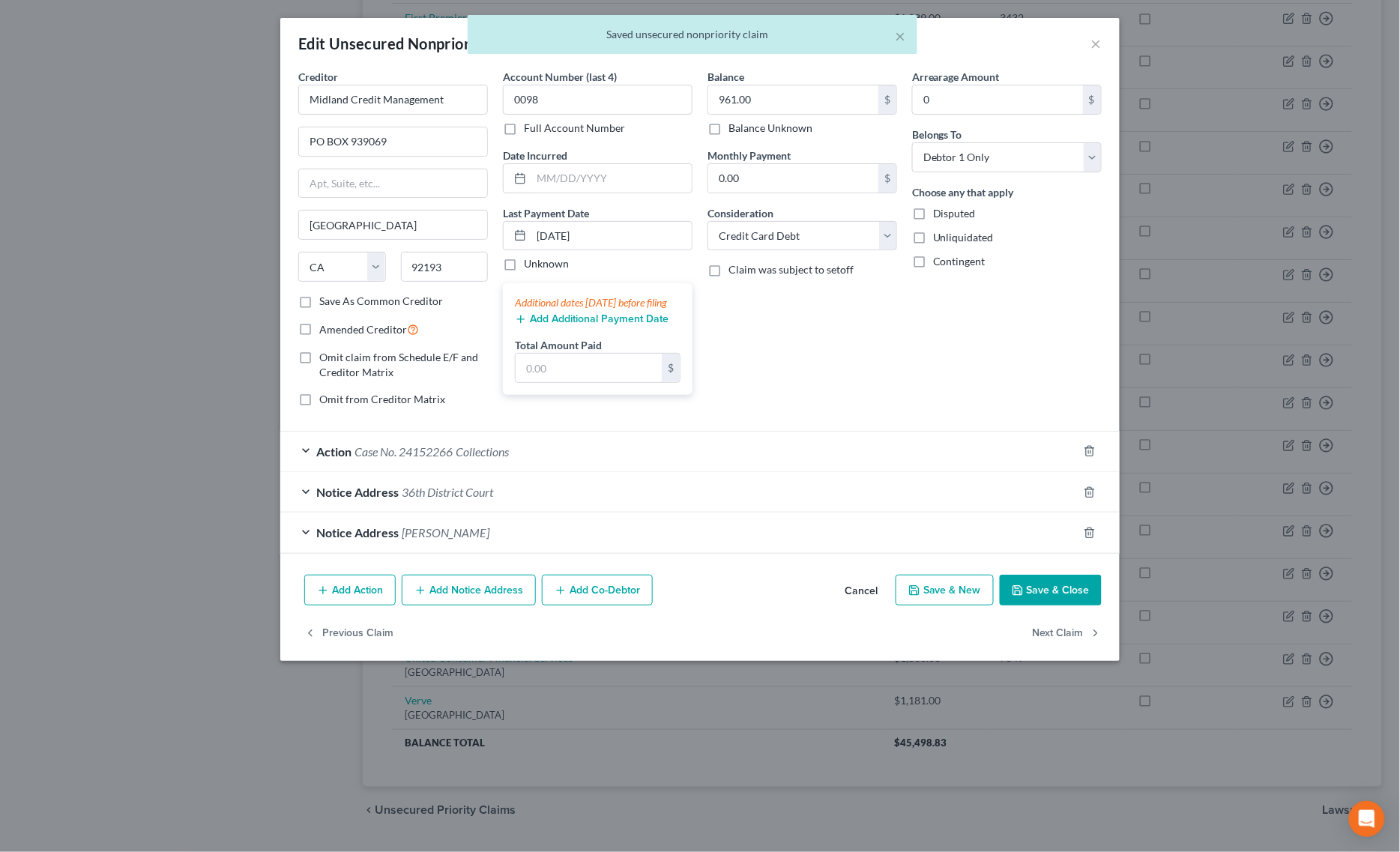
click at [683, 460] on div "Action Case No. 24152266 Collections" at bounding box center [678, 452] width 797 height 40
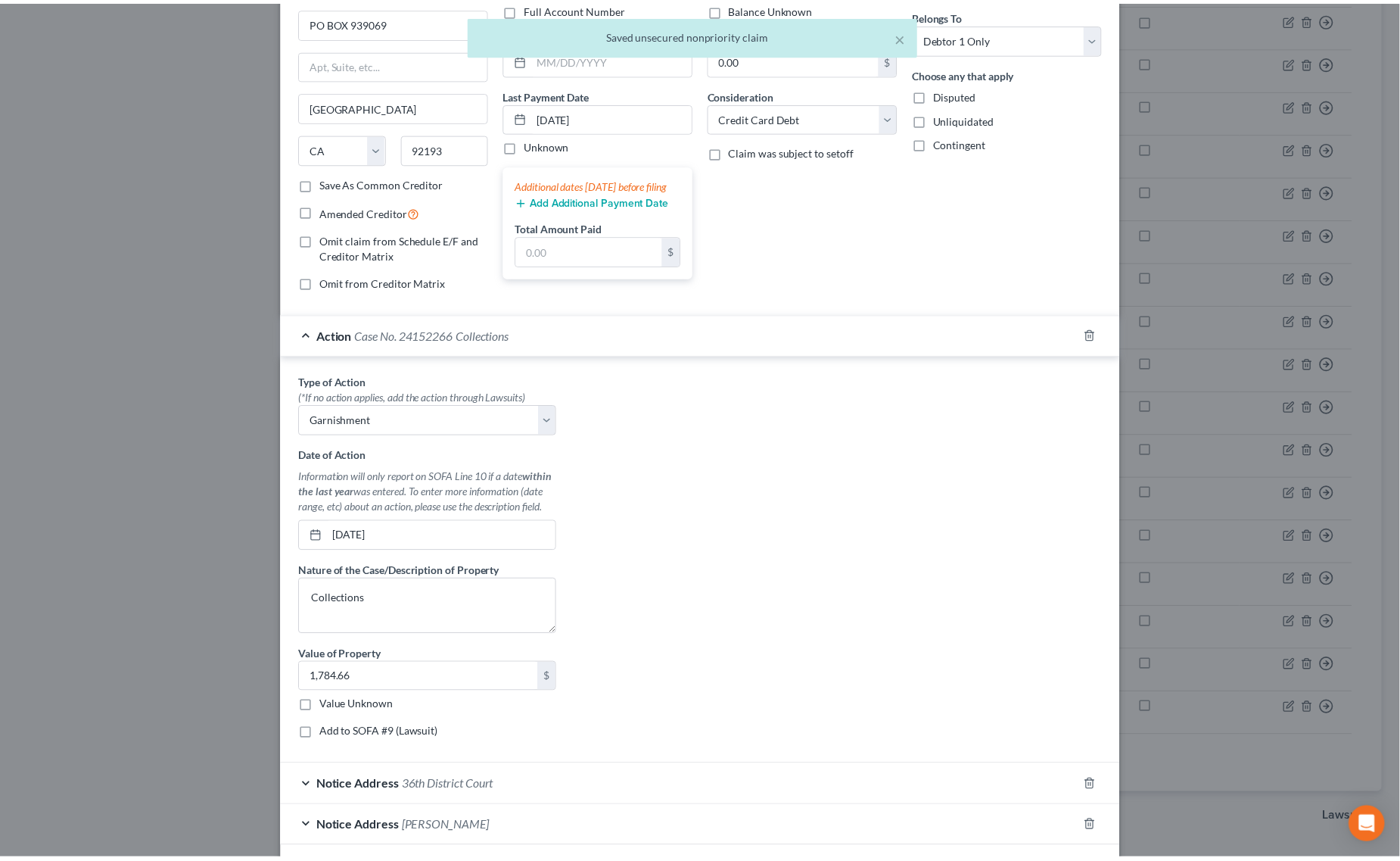
scroll to position [242, 0]
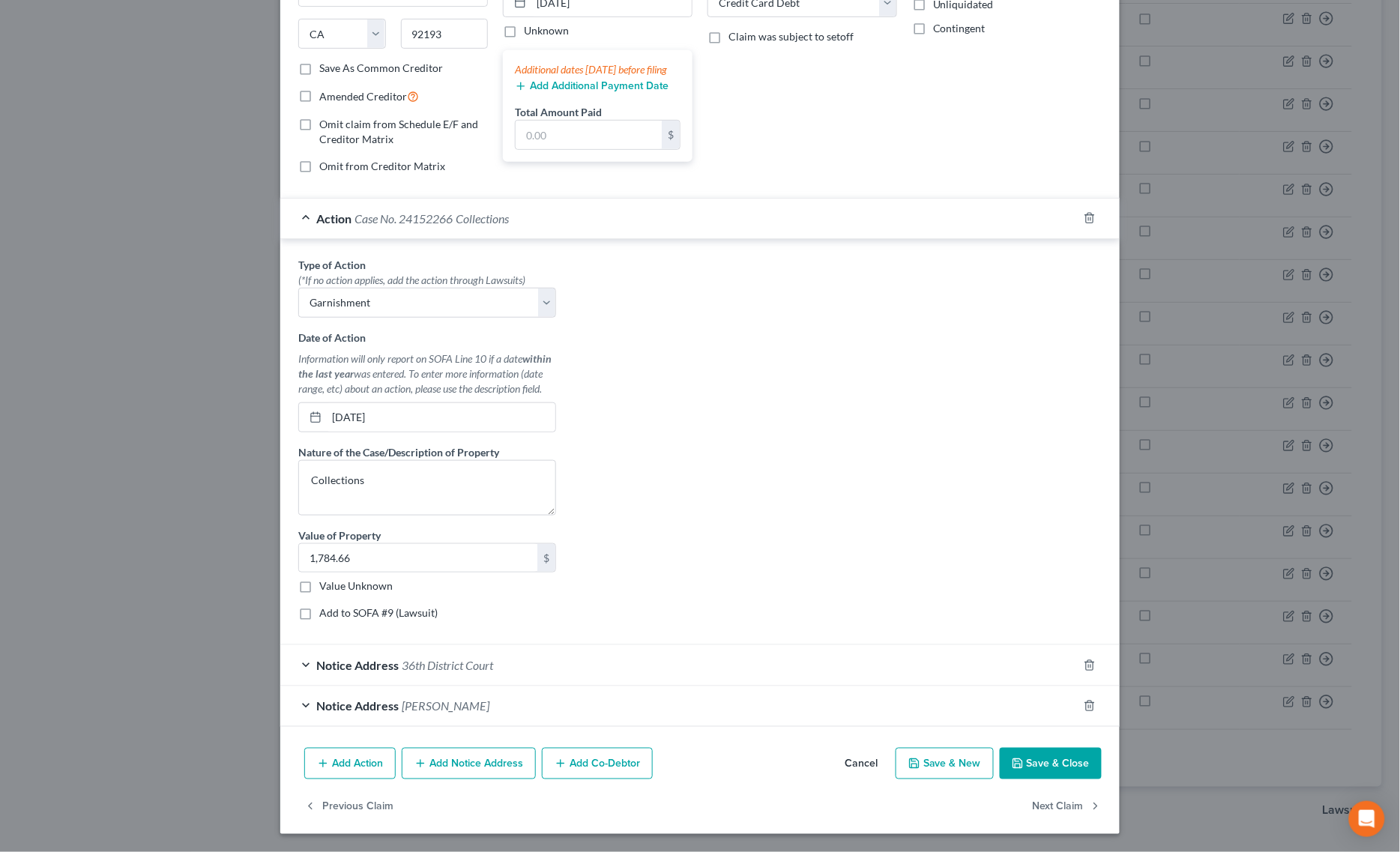
drag, startPoint x: 1013, startPoint y: 758, endPoint x: 1021, endPoint y: 758, distance: 8.0
click at [1013, 758] on icon "button" at bounding box center [1017, 763] width 12 height 12
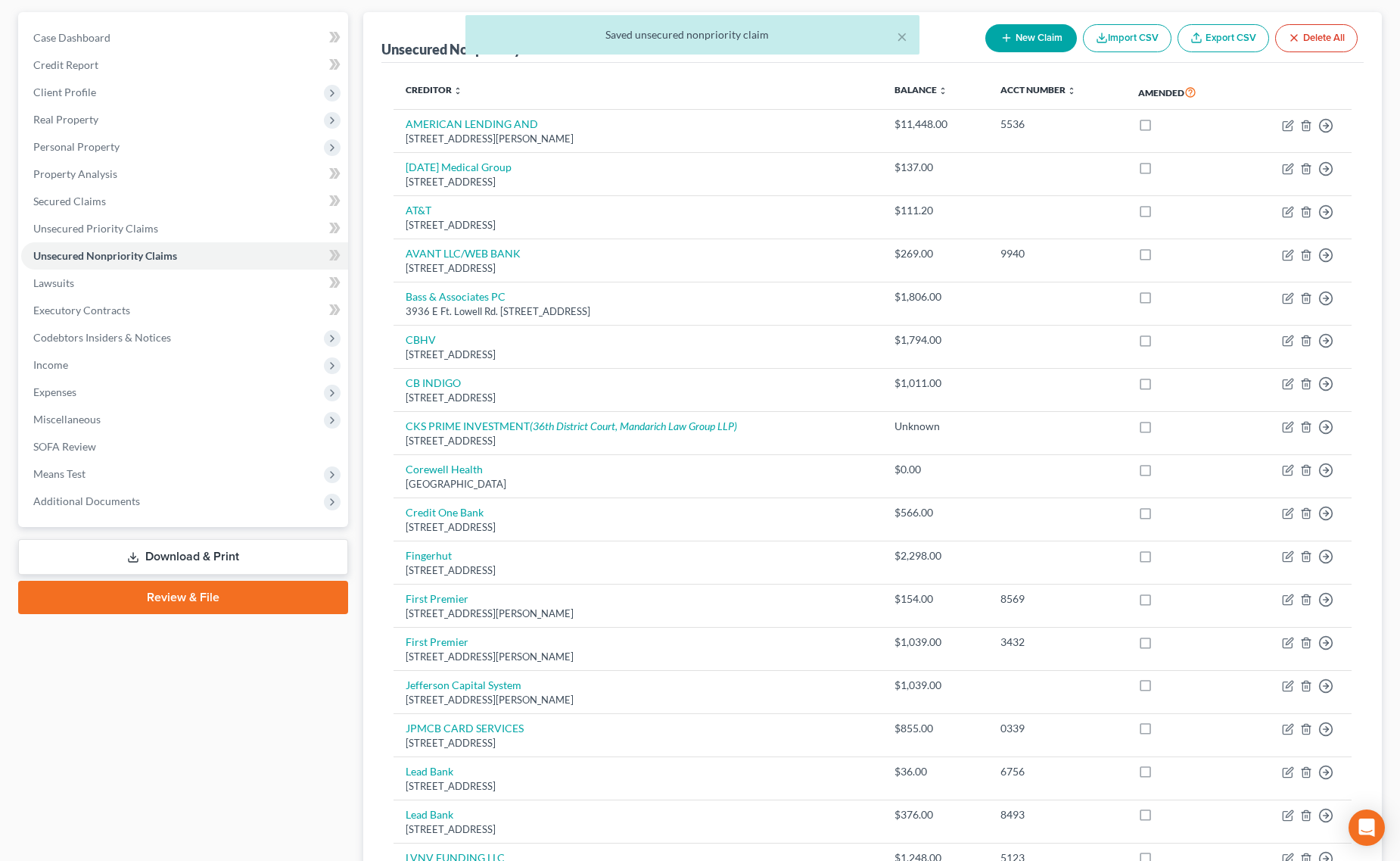
scroll to position [0, 0]
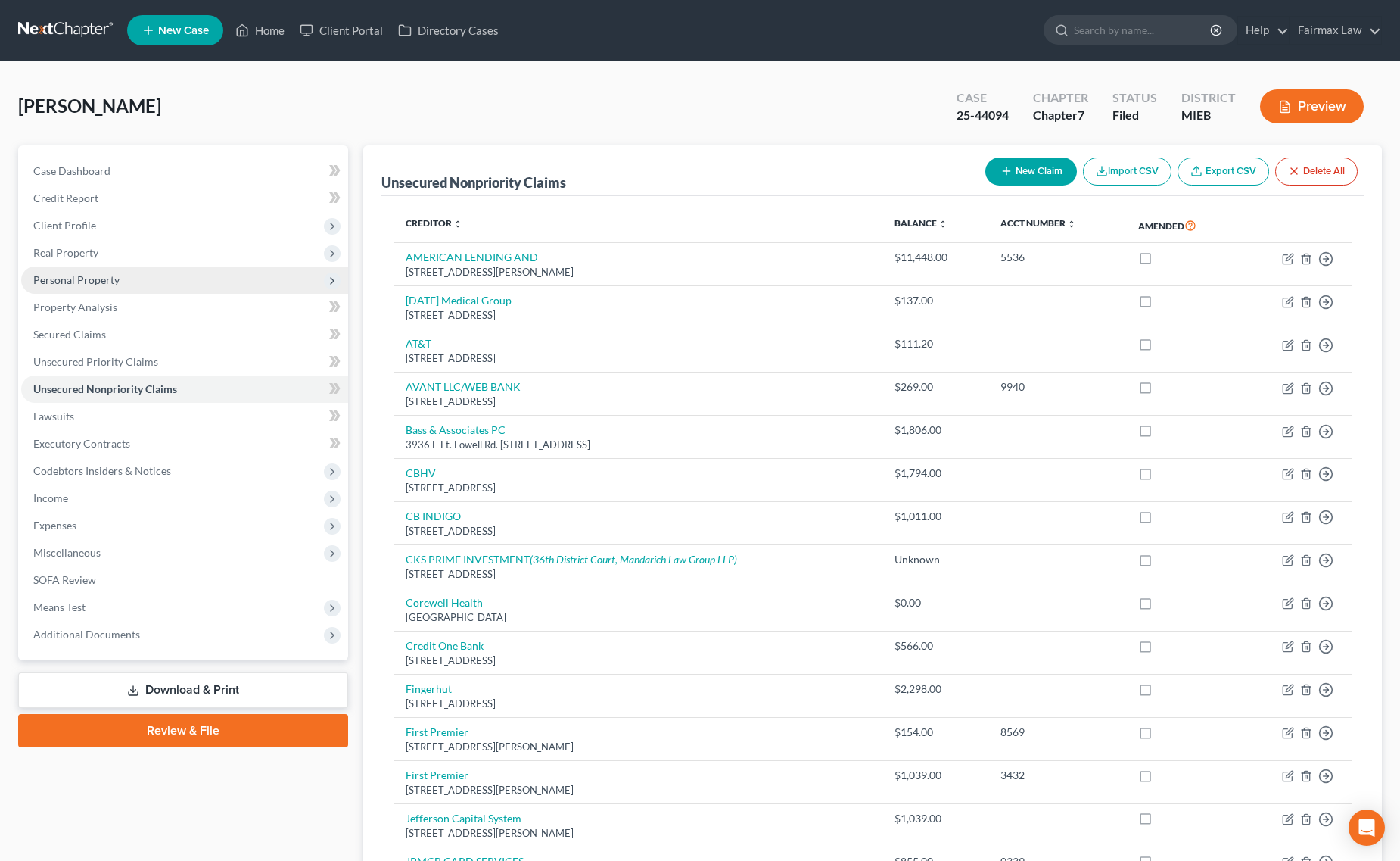
click at [126, 281] on span "Personal Property" at bounding box center [184, 280] width 327 height 28
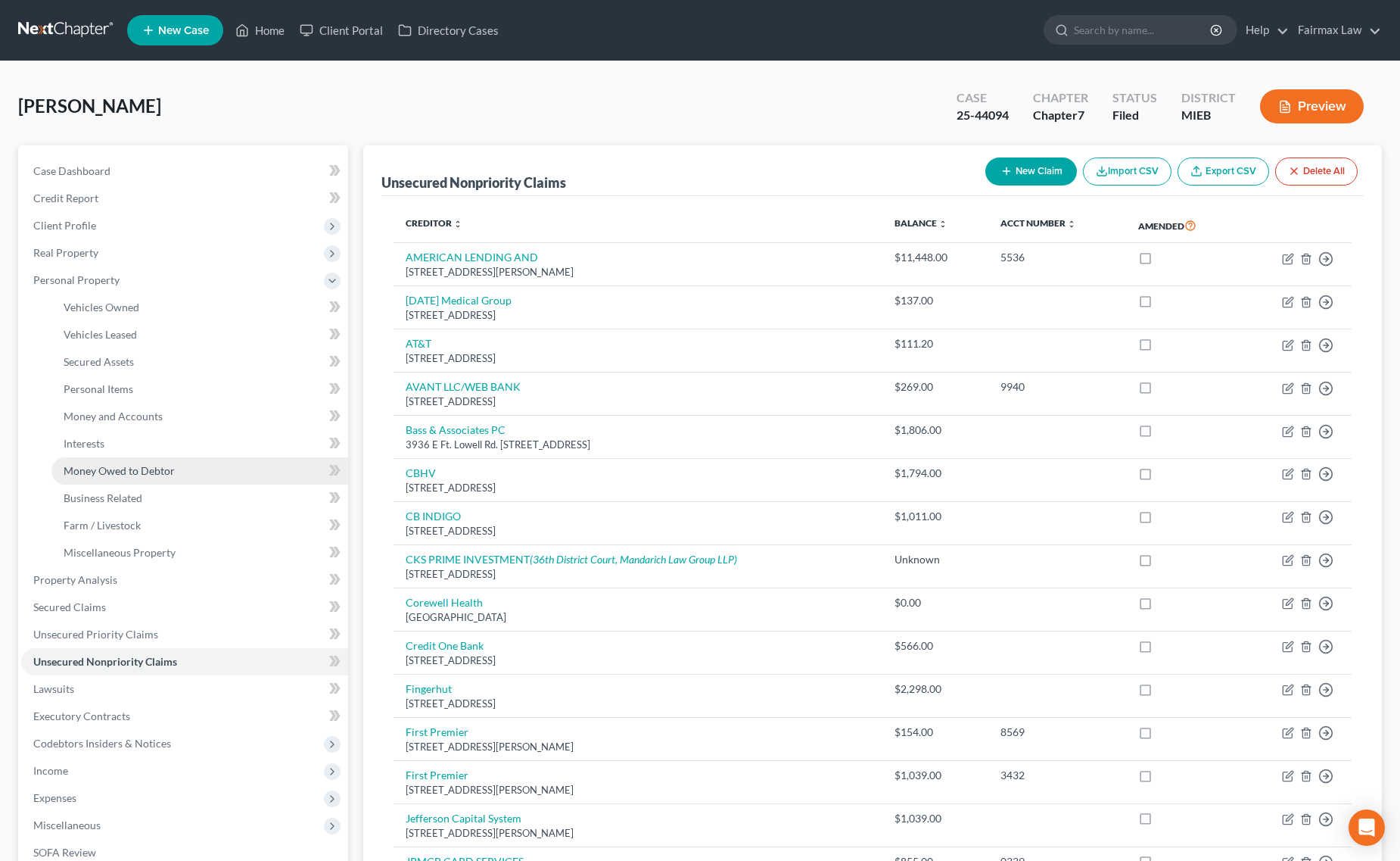
click at [146, 467] on span "Money Owed to Debtor" at bounding box center [120, 471] width 112 height 13
